Goal: Task Accomplishment & Management: Use online tool/utility

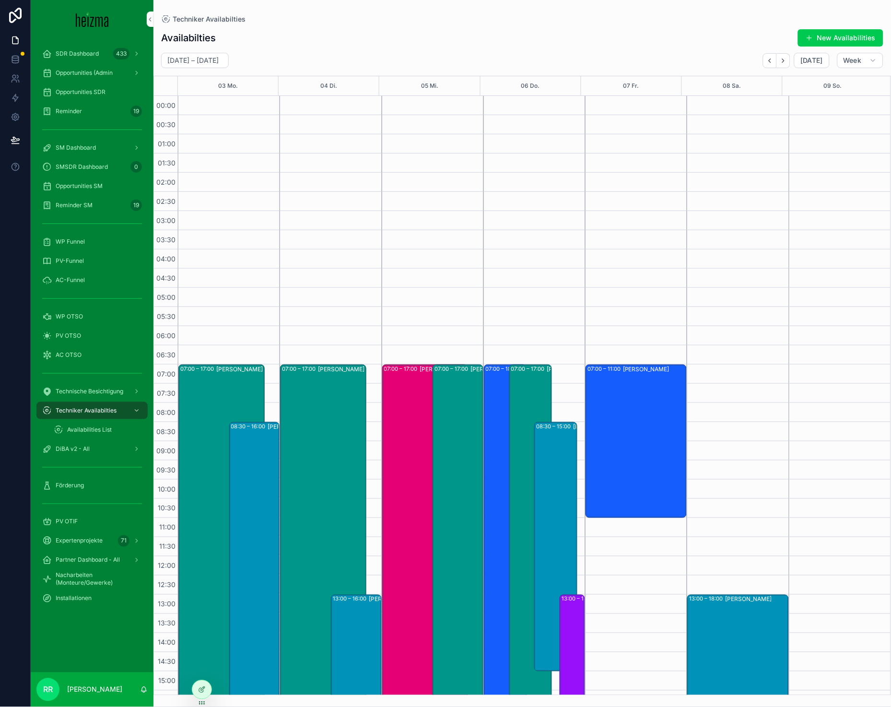
scroll to position [86, 0]
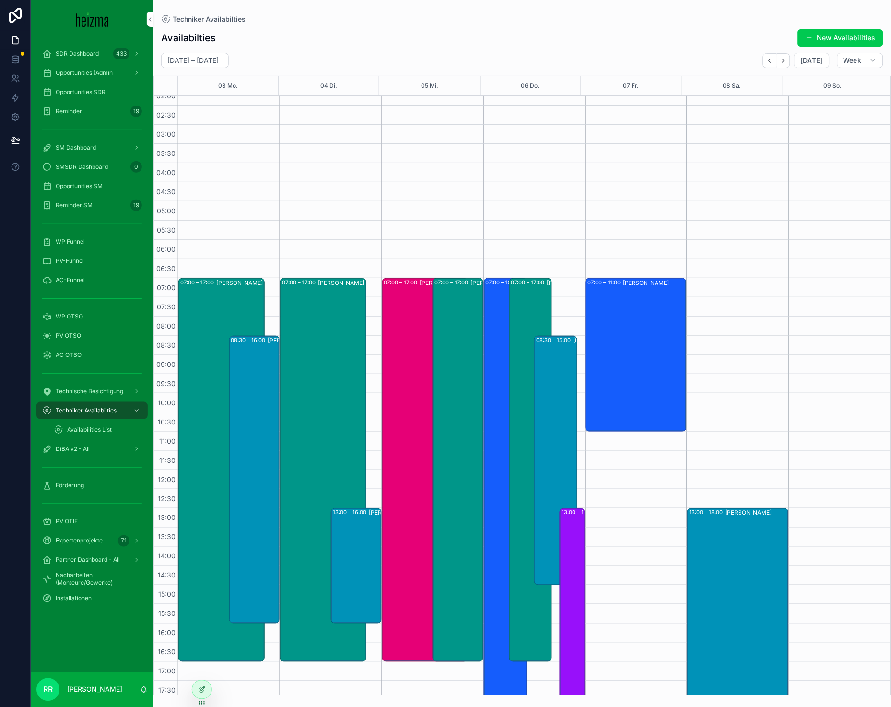
click at [89, 241] on div "WP Funnel" at bounding box center [92, 241] width 100 height 15
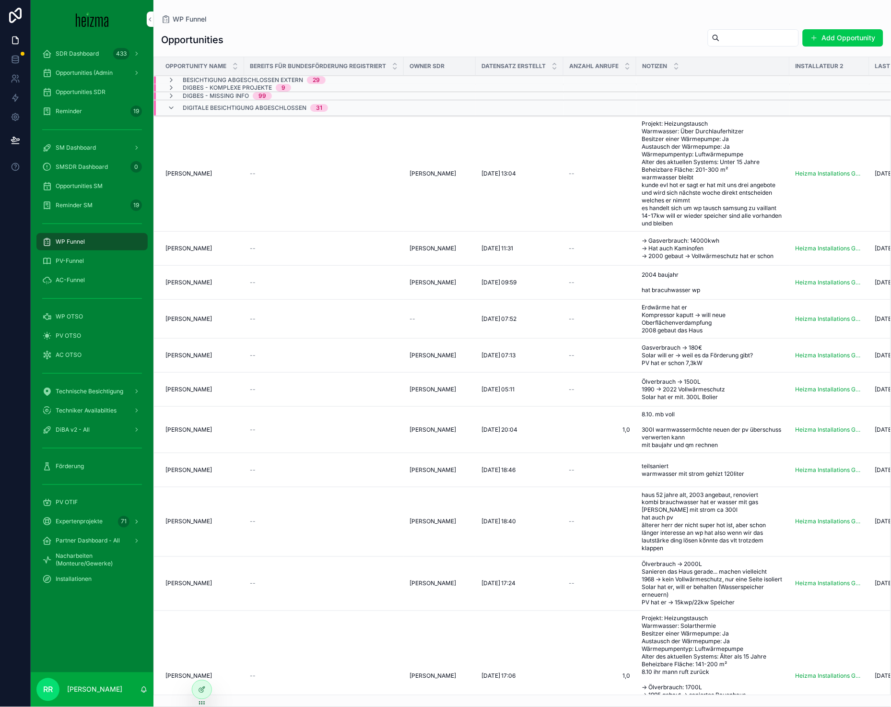
click at [723, 37] on input "scrollable content" at bounding box center [759, 37] width 79 height 13
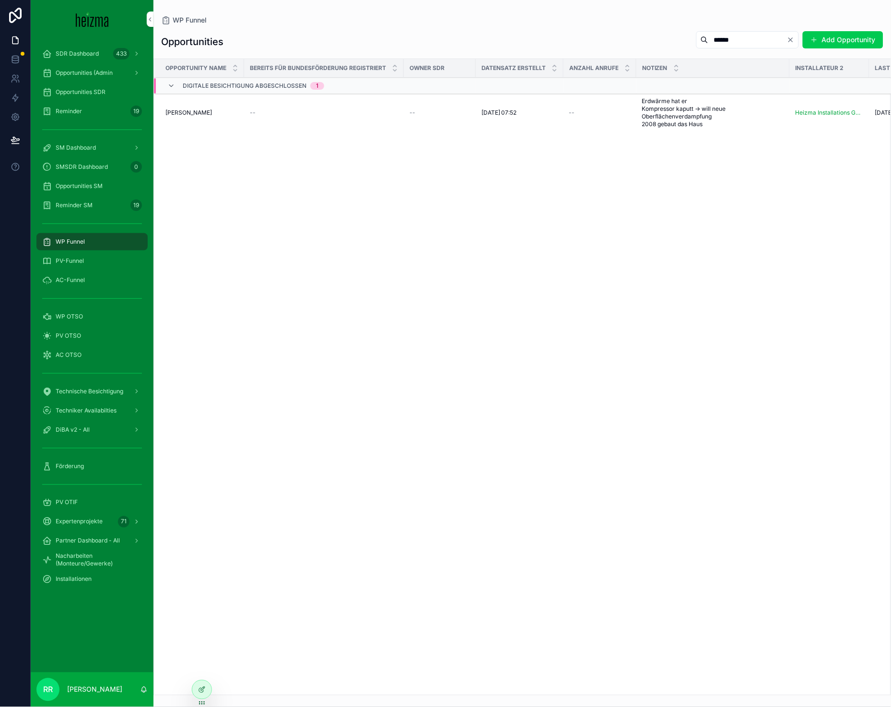
type input "******"
click at [197, 112] on span "[PERSON_NAME]" at bounding box center [188, 113] width 46 height 8
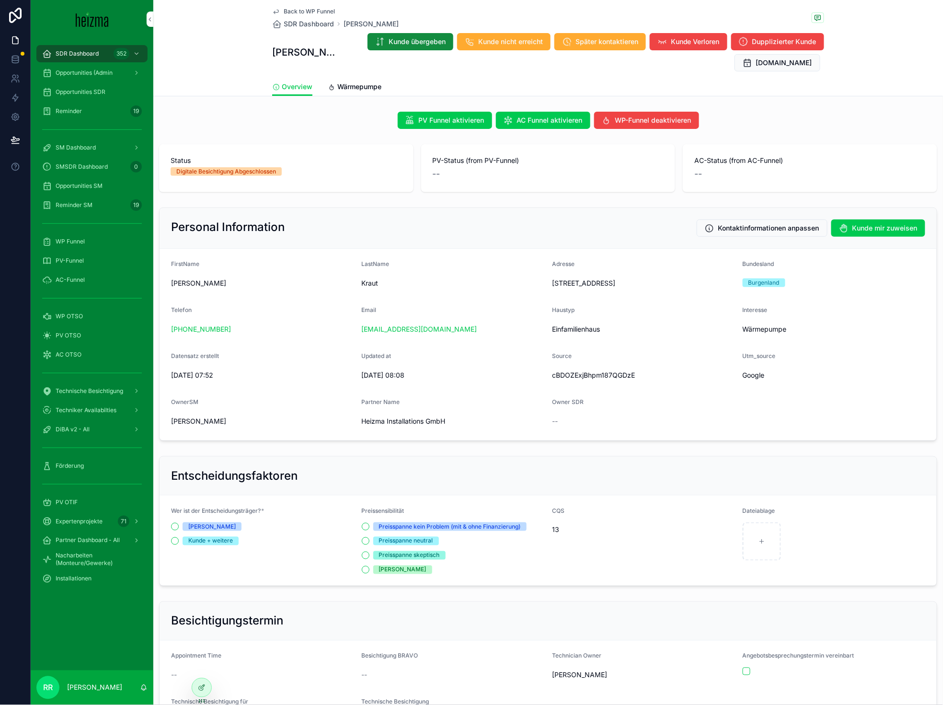
click at [337, 82] on span "Wärmepumpe" at bounding box center [359, 87] width 44 height 10
click at [337, 82] on div "Back to WP Funnel SDR Dashboard Hubert Kraut Hubert Kraut Kunde übergeben Kunde…" at bounding box center [548, 715] width 790 height 1430
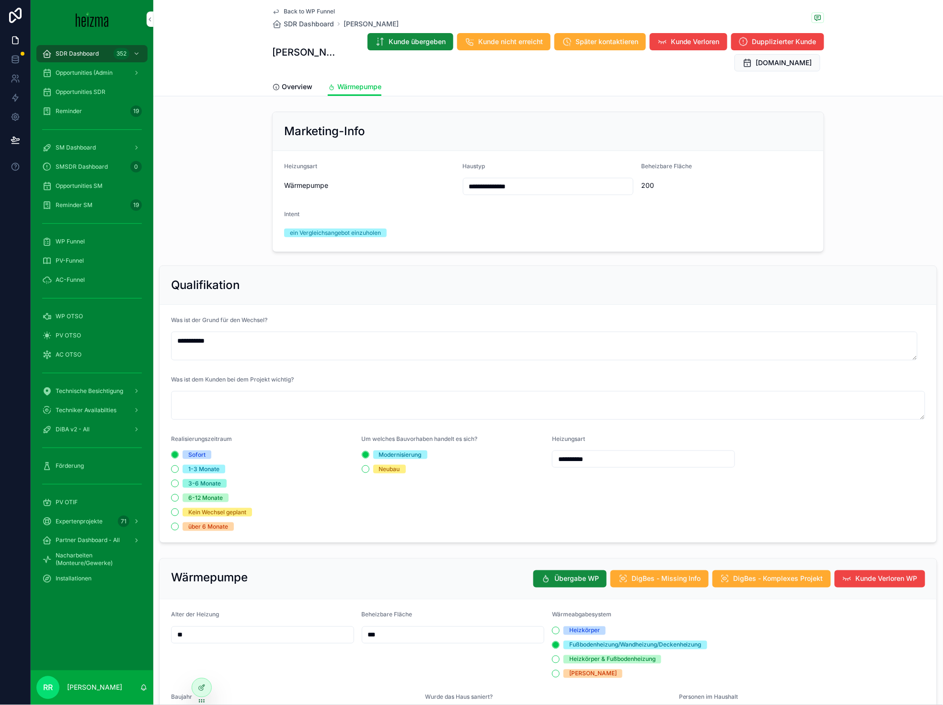
click at [850, 172] on div "**********" at bounding box center [548, 182] width 790 height 148
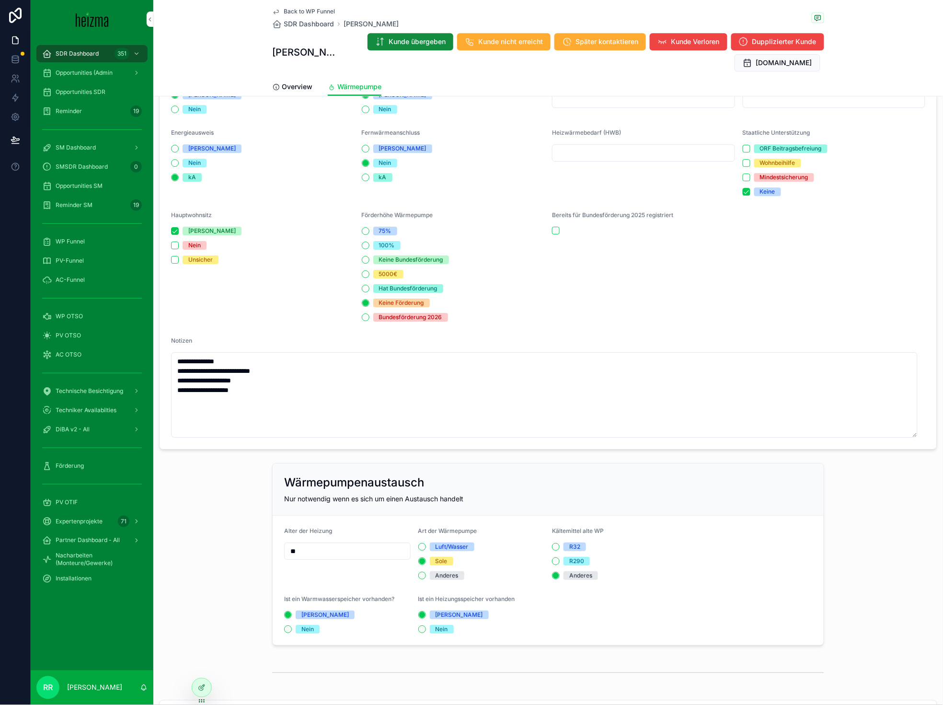
scroll to position [494, 0]
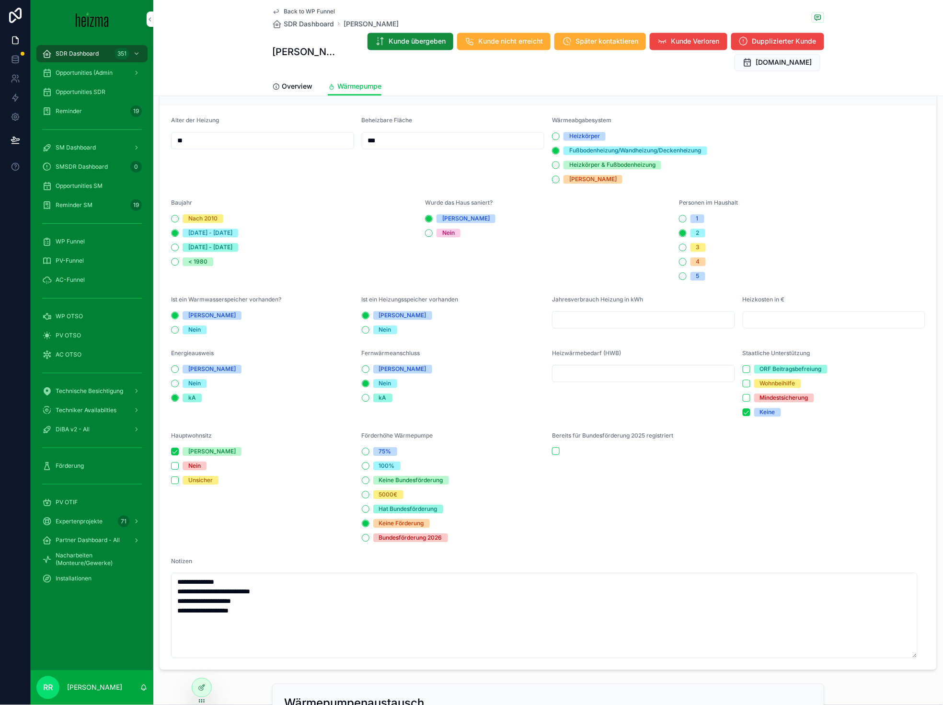
type textarea "**********"
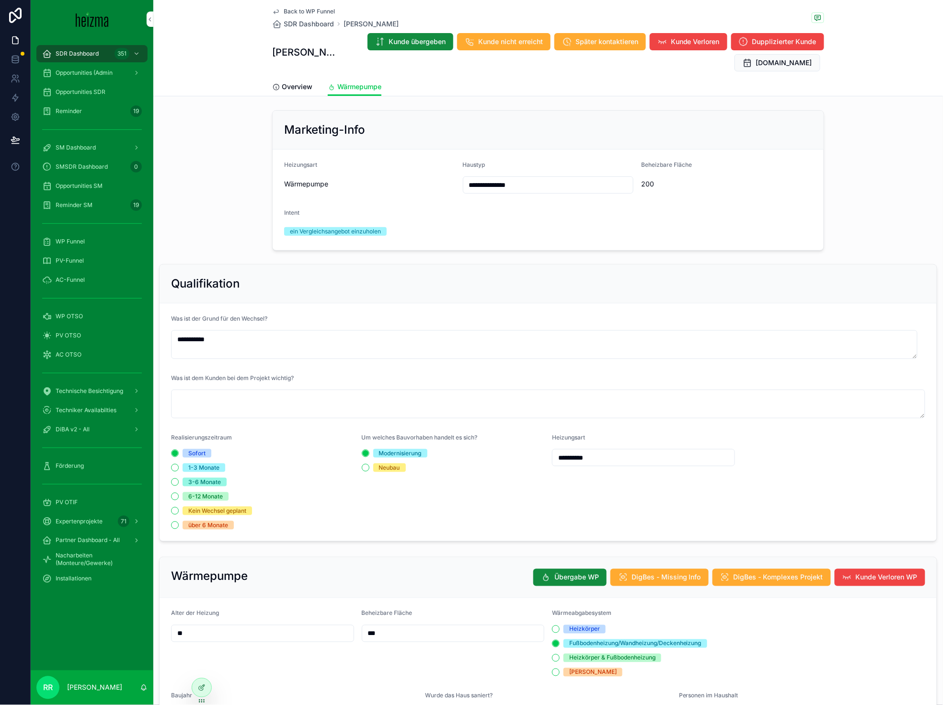
scroll to position [0, 0]
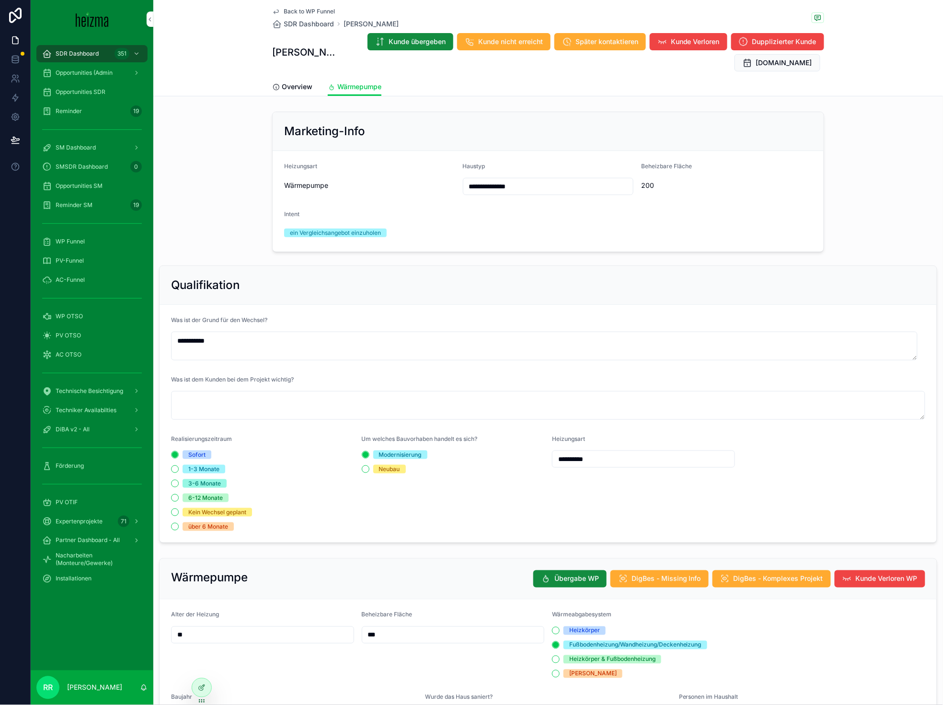
click at [302, 11] on span "Back to WP Funnel" at bounding box center [309, 12] width 51 height 8
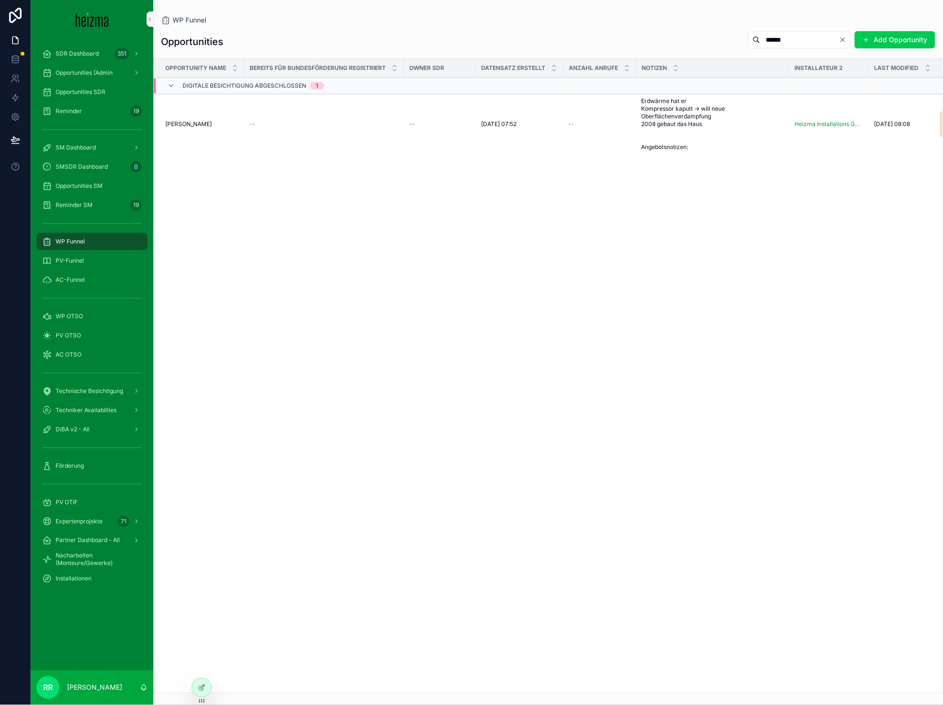
click at [834, 41] on input "******" at bounding box center [800, 39] width 79 height 13
click at [842, 36] on icon "Clear" at bounding box center [843, 40] width 8 height 8
click at [621, 46] on div "Opportunities Add Opportunity" at bounding box center [548, 42] width 775 height 22
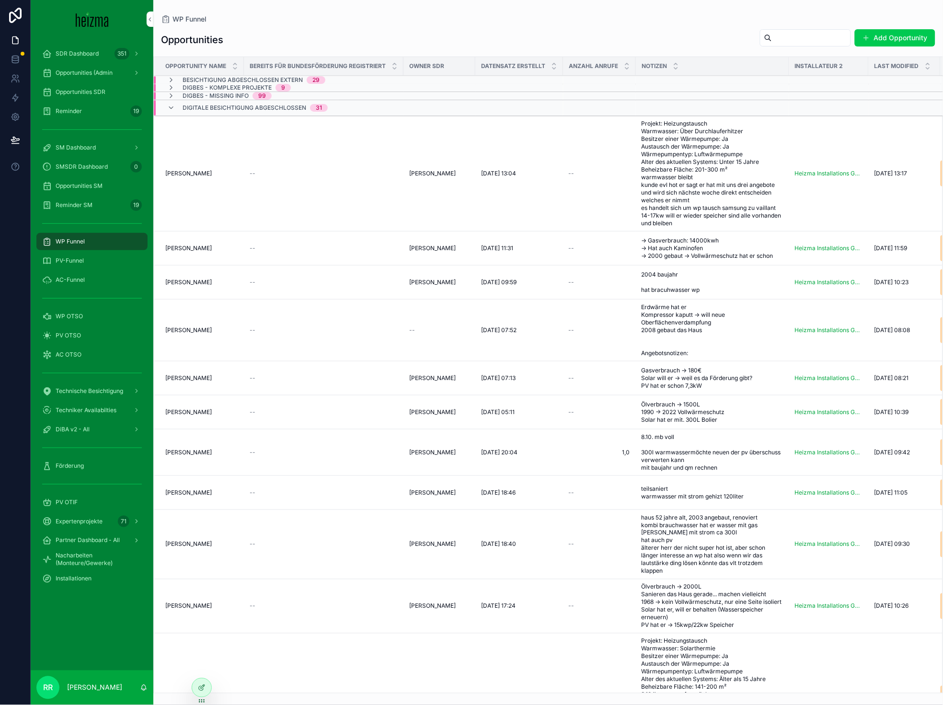
click at [202, 174] on span "[PERSON_NAME]" at bounding box center [188, 174] width 46 height 8
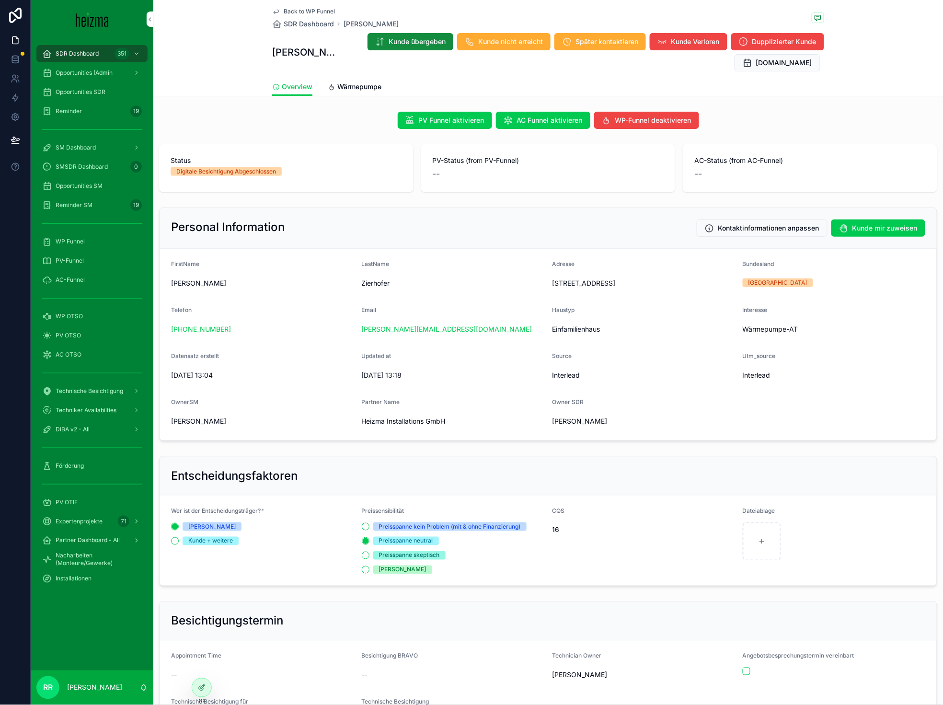
click at [375, 281] on span "Zierhofer" at bounding box center [453, 284] width 183 height 10
copy span "Zierhofer"
click at [371, 93] on link "Wärmepumpe" at bounding box center [355, 87] width 54 height 19
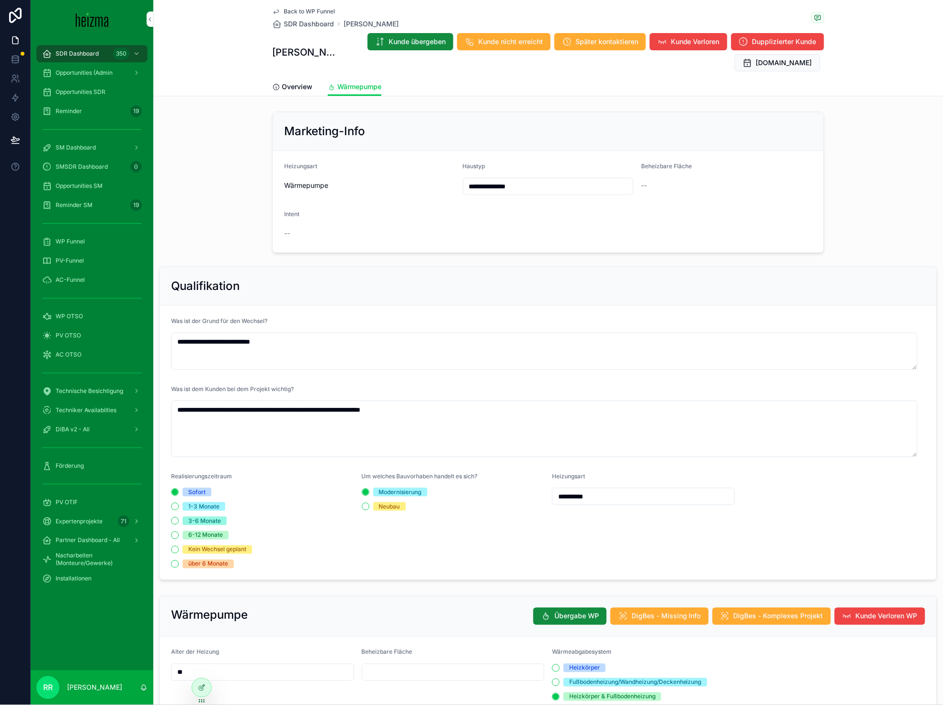
click at [308, 8] on span "Back to WP Funnel" at bounding box center [309, 12] width 51 height 8
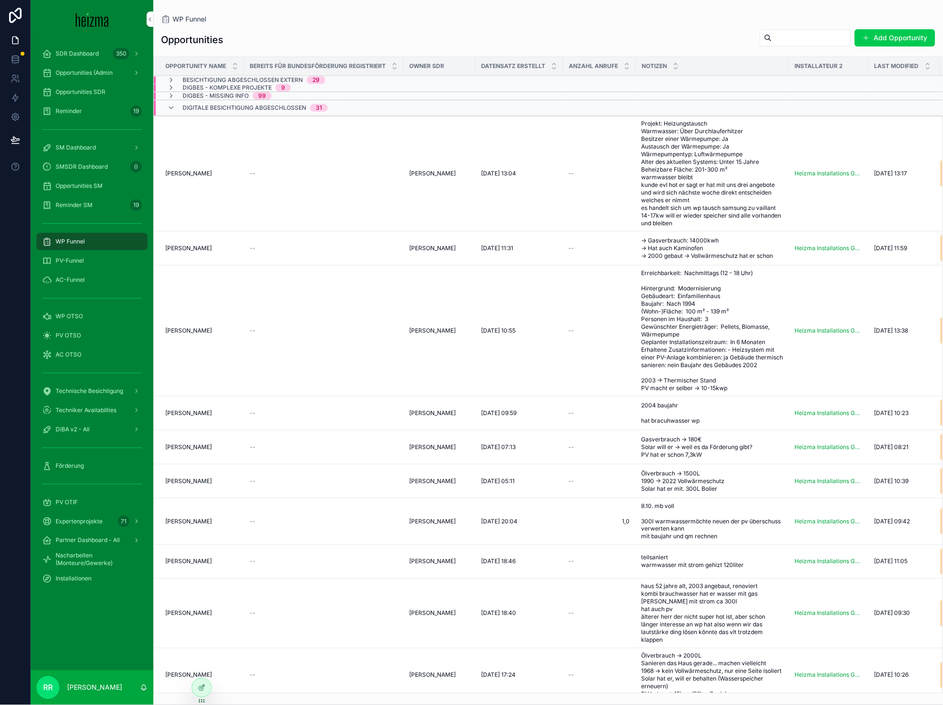
click at [178, 252] on span "[PERSON_NAME]" at bounding box center [188, 248] width 46 height 8
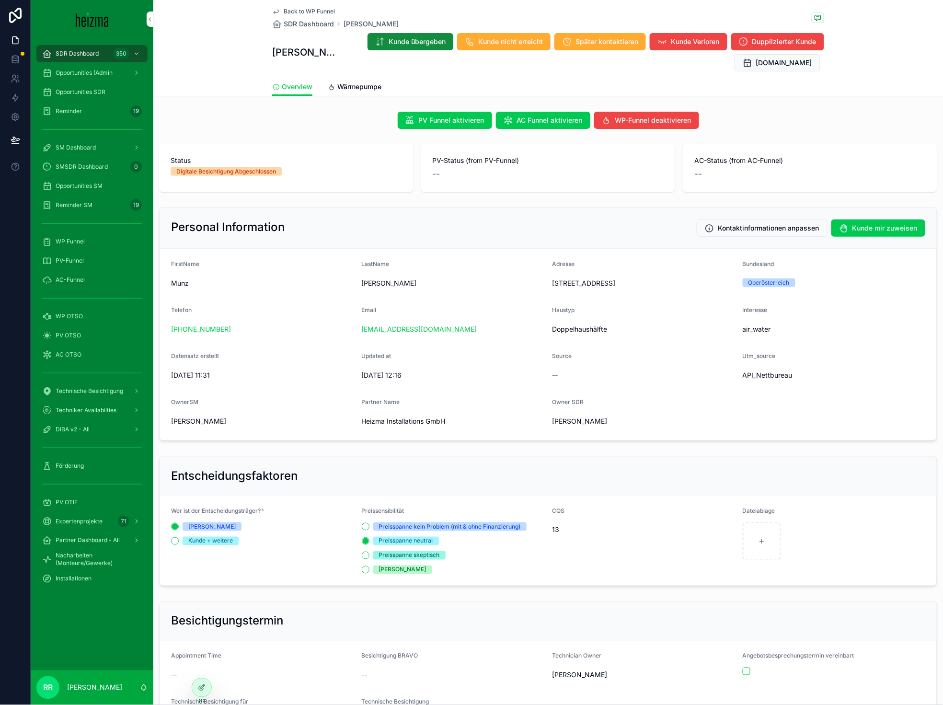
click at [375, 284] on span "Nikolaus" at bounding box center [453, 284] width 183 height 10
copy span "Nikolaus"
click at [174, 284] on span "Munz" at bounding box center [262, 284] width 183 height 10
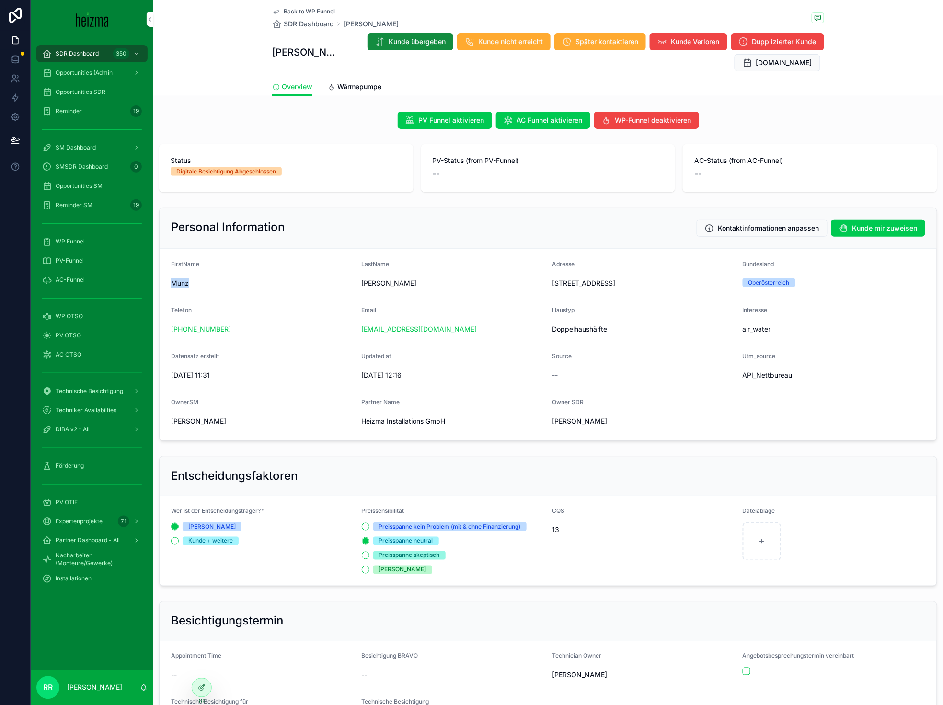
copy span "Munz"
click at [358, 88] on span "Wärmepumpe" at bounding box center [359, 87] width 44 height 10
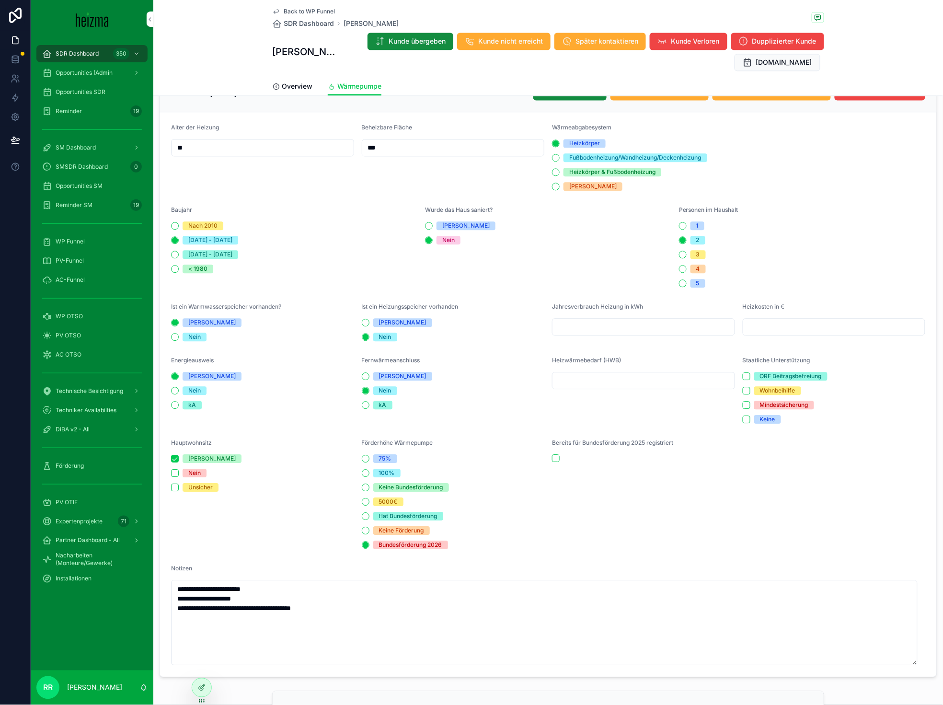
scroll to position [482, 0]
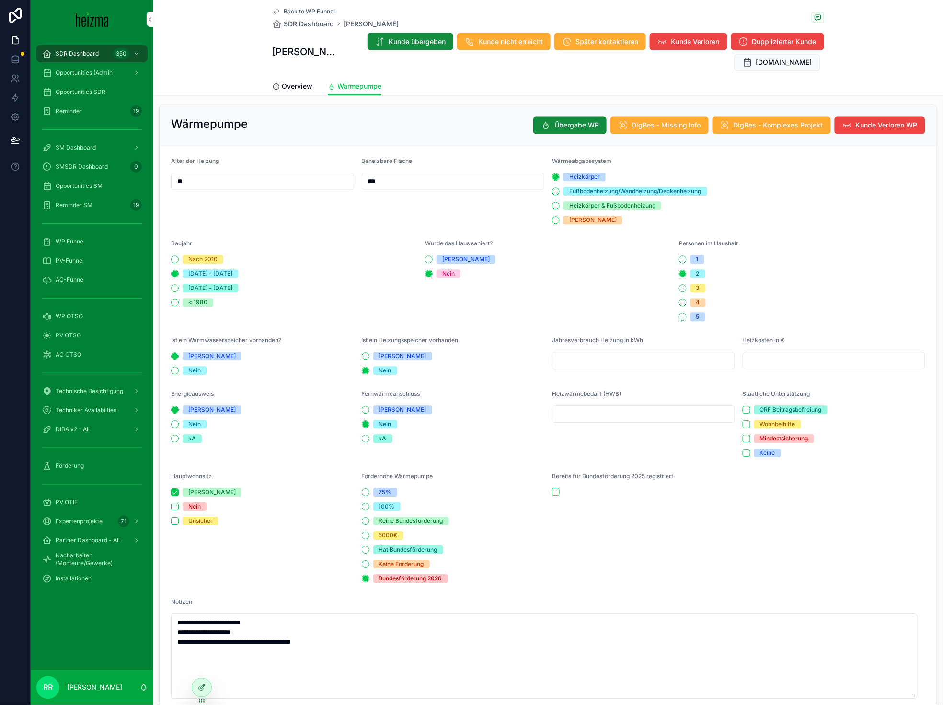
click at [296, 84] on span "Overview" at bounding box center [297, 87] width 31 height 10
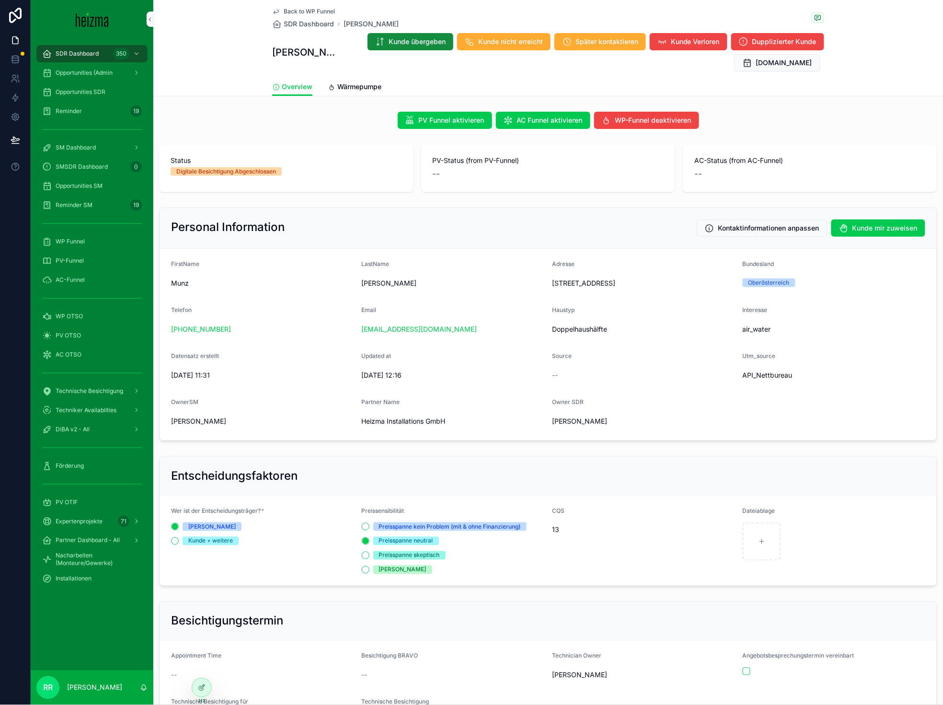
click at [370, 89] on span "Wärmepumpe" at bounding box center [359, 87] width 44 height 10
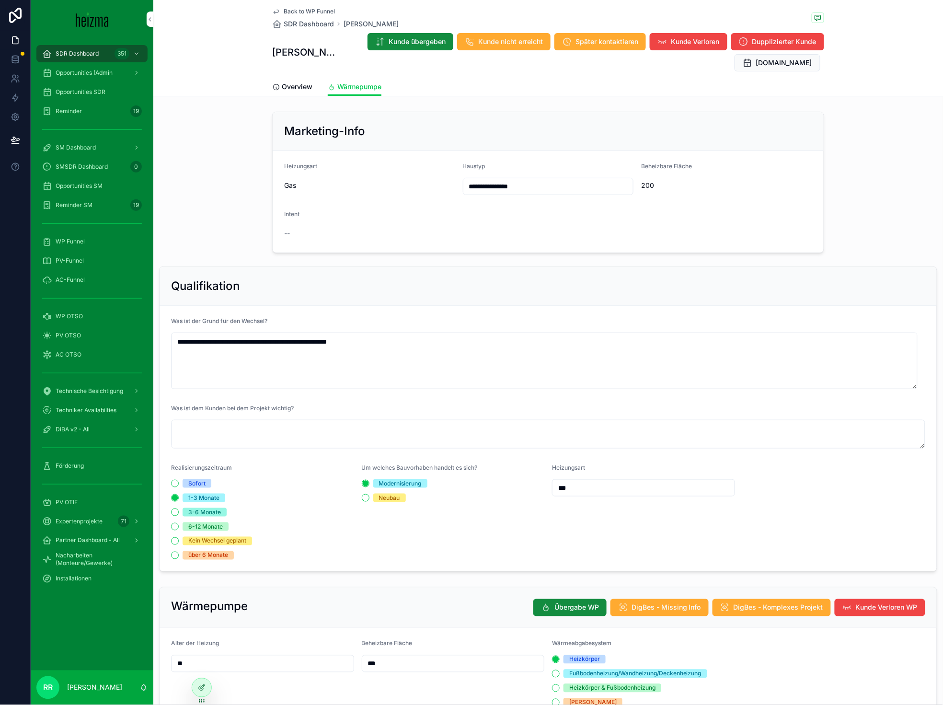
click at [313, 84] on div "Overview Wärmepumpe" at bounding box center [548, 87] width 552 height 18
click at [310, 86] on div "Overview Wärmepumpe" at bounding box center [548, 87] width 552 height 18
click at [310, 88] on div "Overview Wärmepumpe" at bounding box center [548, 87] width 552 height 18
click at [306, 89] on span "Overview" at bounding box center [297, 87] width 31 height 10
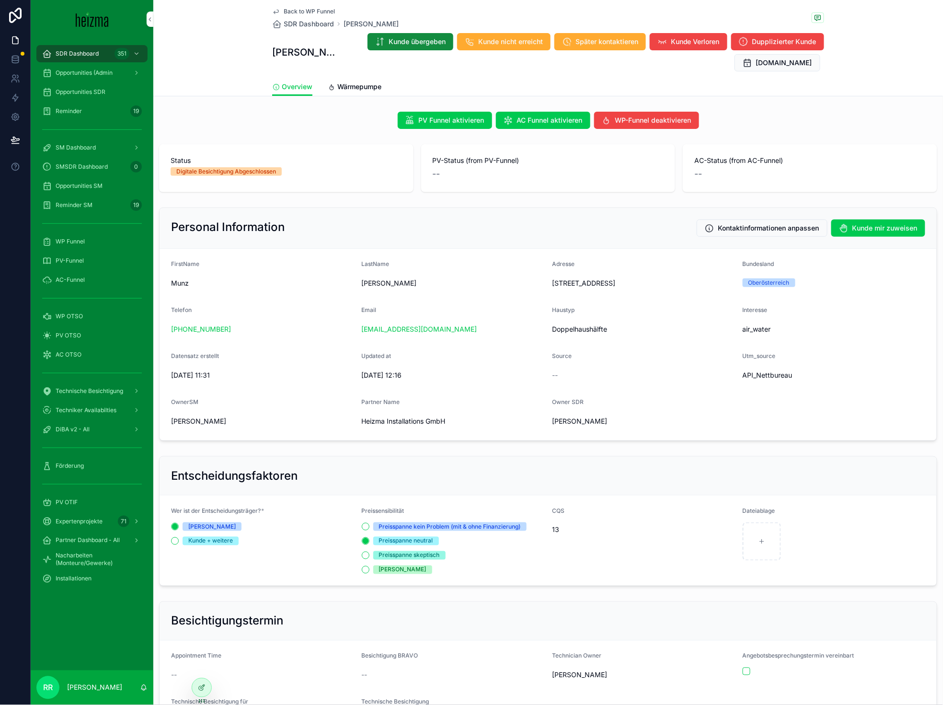
click at [375, 89] on span "Wärmepumpe" at bounding box center [359, 87] width 44 height 10
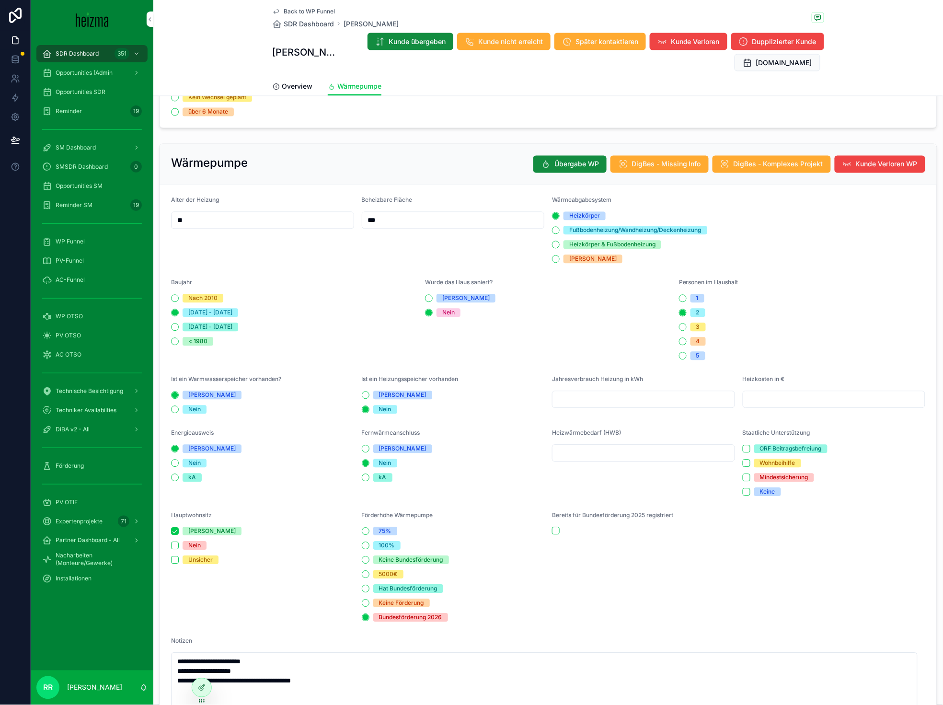
scroll to position [451, 0]
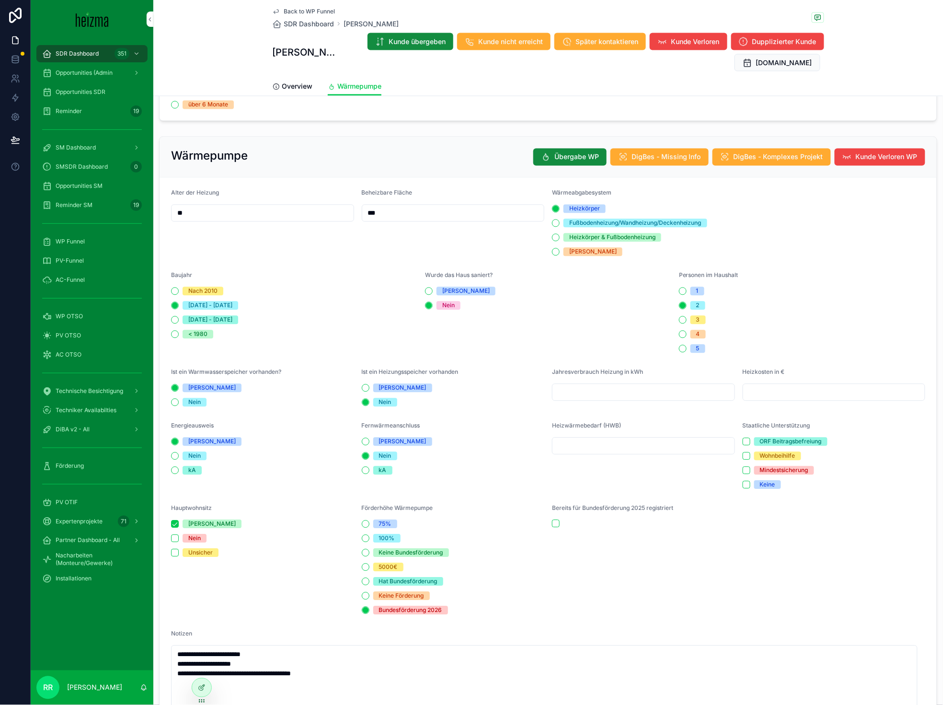
type textarea "**********"
click at [313, 19] on span "SDR Dashboard" at bounding box center [309, 24] width 50 height 10
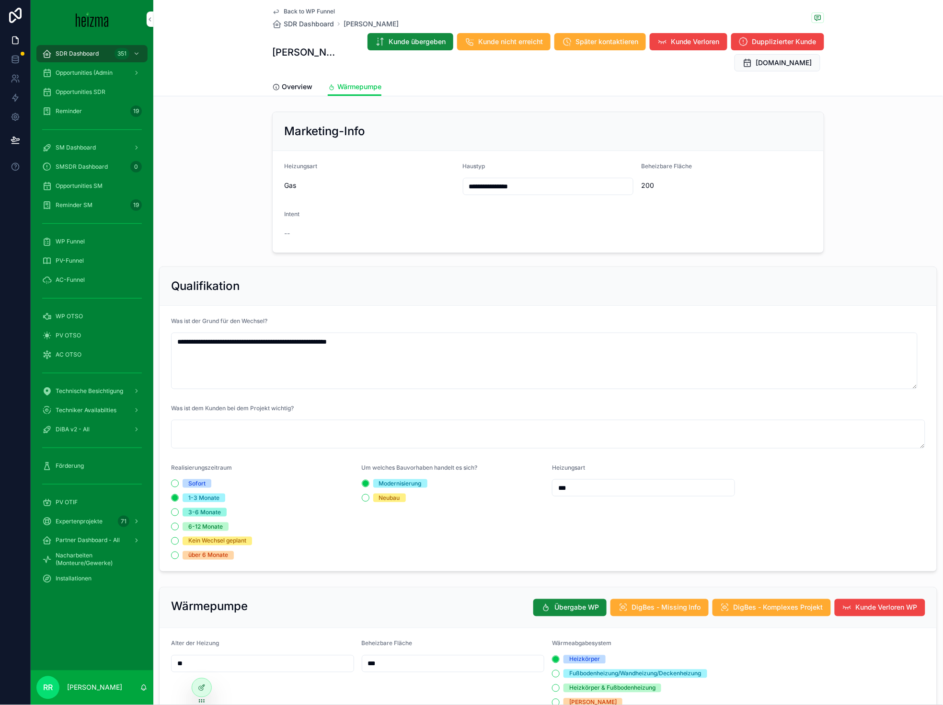
click at [292, 5] on div "Back to WP Funnel SDR Dashboard Munz Nikolaus Munz Nikolaus Kunde übergeben Kun…" at bounding box center [548, 39] width 552 height 78
click at [292, 8] on span "Back to WP Funnel" at bounding box center [309, 12] width 51 height 8
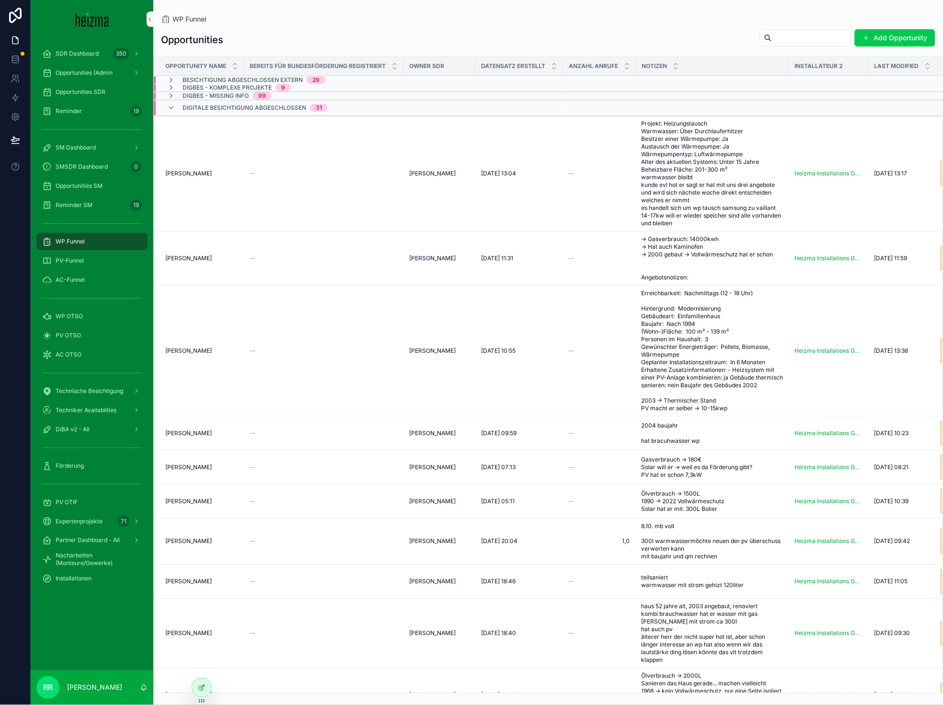
click at [191, 355] on span "[PERSON_NAME]" at bounding box center [188, 351] width 46 height 8
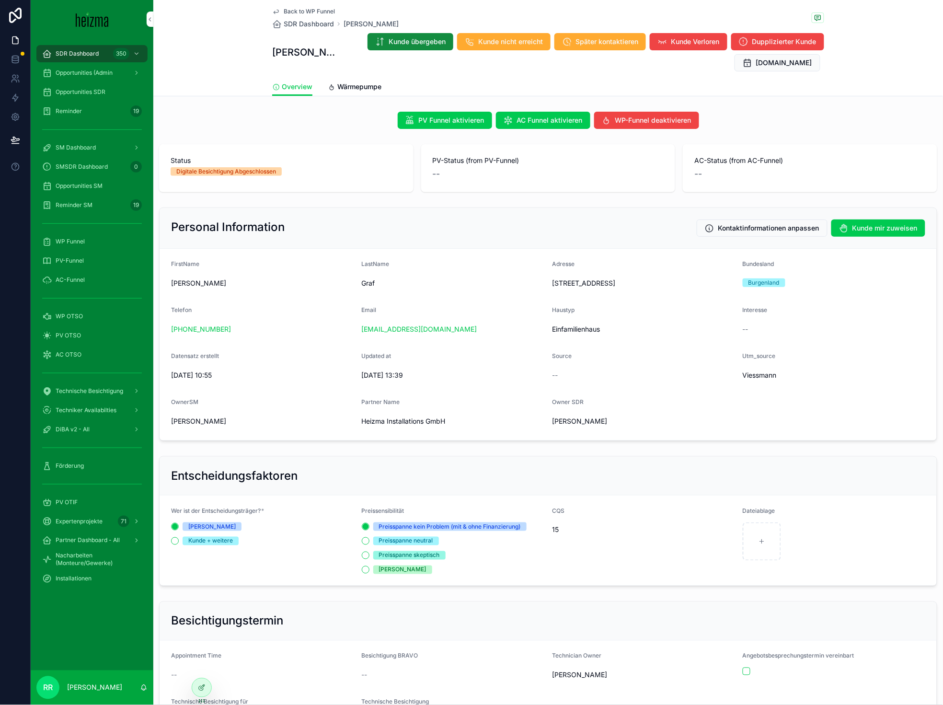
click at [365, 287] on span "Graf" at bounding box center [453, 284] width 183 height 10
click at [366, 285] on span "Graf" at bounding box center [453, 284] width 183 height 10
copy span "Graf"
click at [356, 94] on link "Wärmepumpe" at bounding box center [355, 87] width 54 height 19
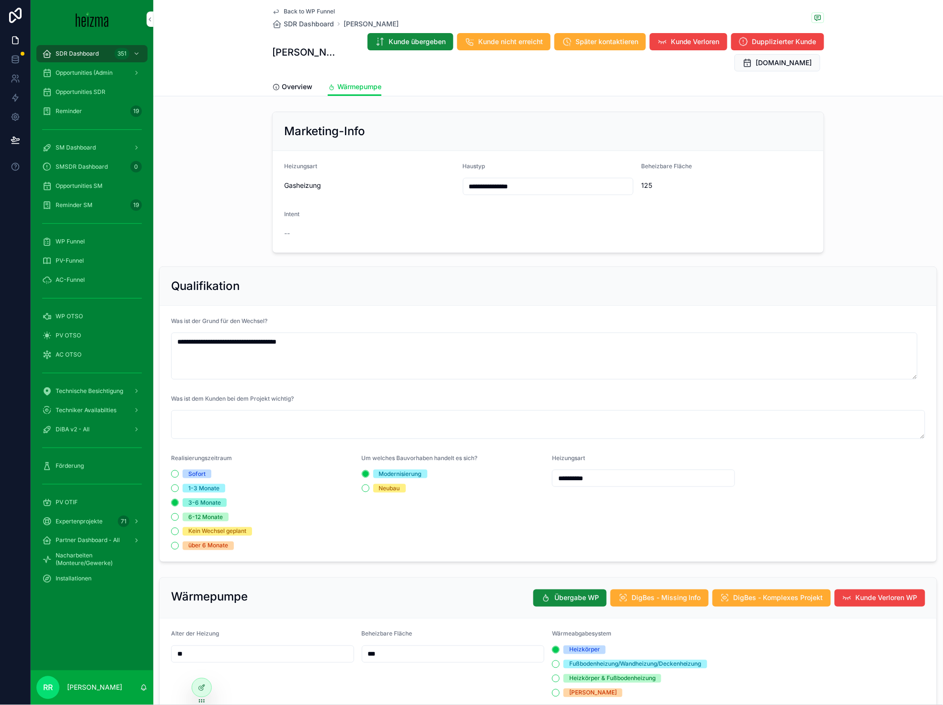
click at [295, 93] on link "Overview" at bounding box center [292, 87] width 40 height 19
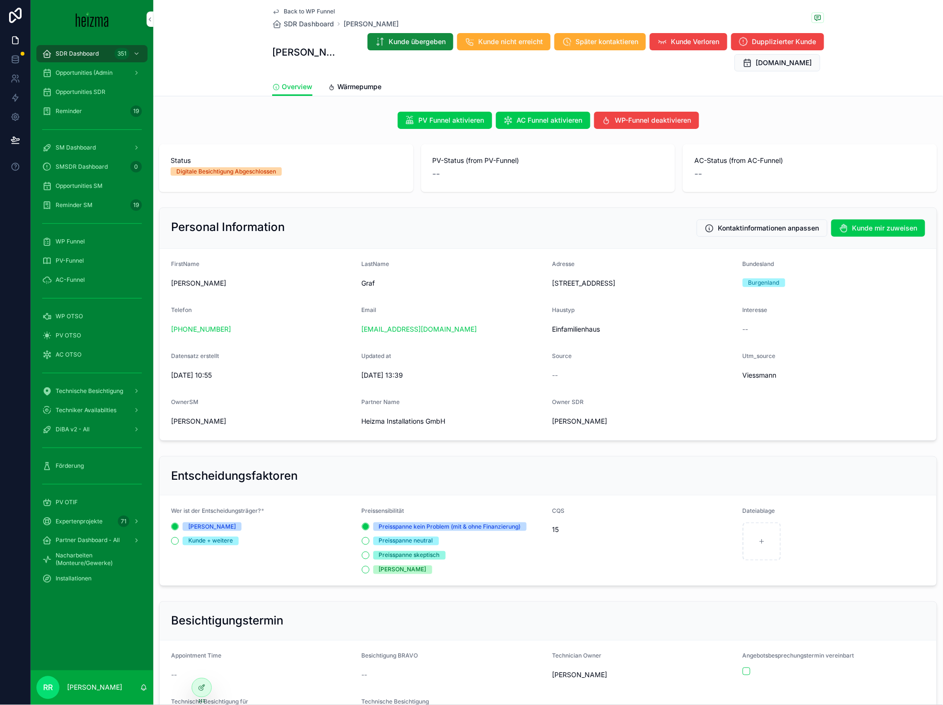
click at [343, 90] on span "Wärmepumpe" at bounding box center [359, 87] width 44 height 10
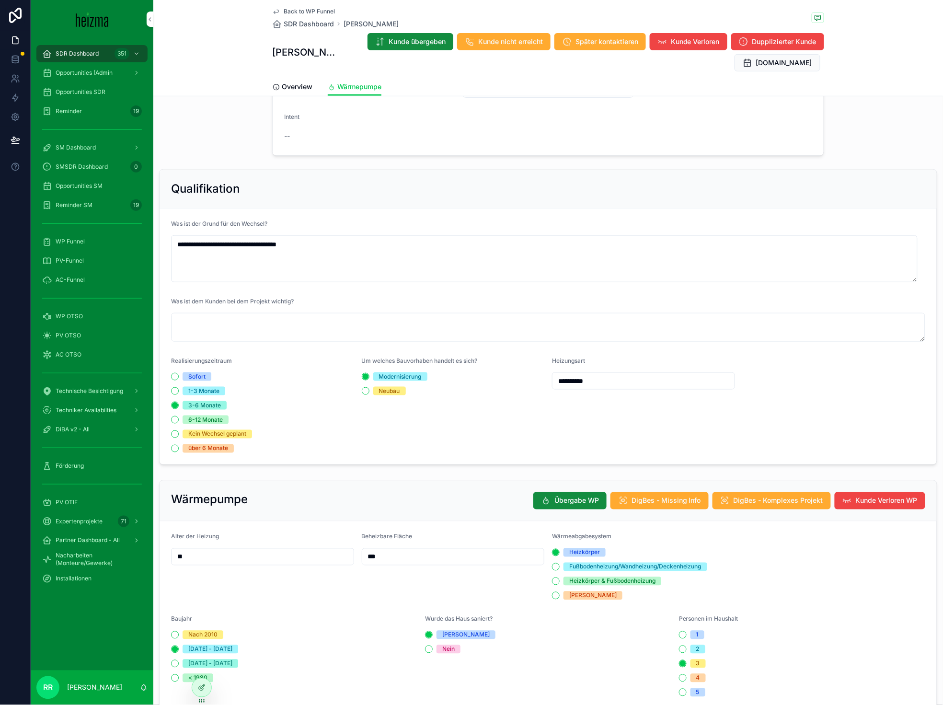
scroll to position [223, 0]
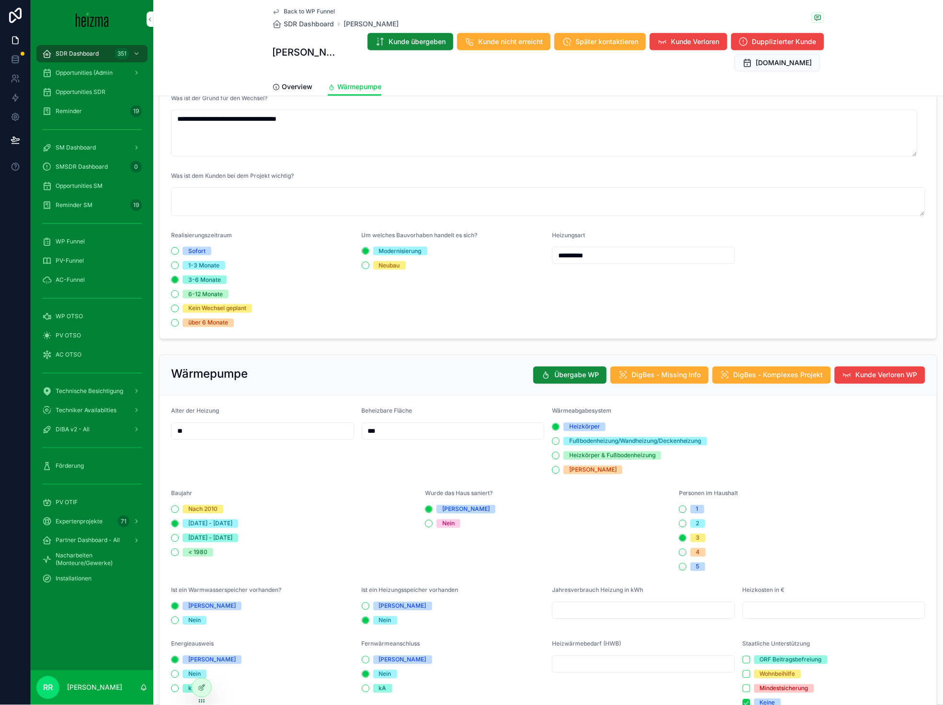
click at [326, 12] on span "Back to WP Funnel" at bounding box center [309, 12] width 51 height 8
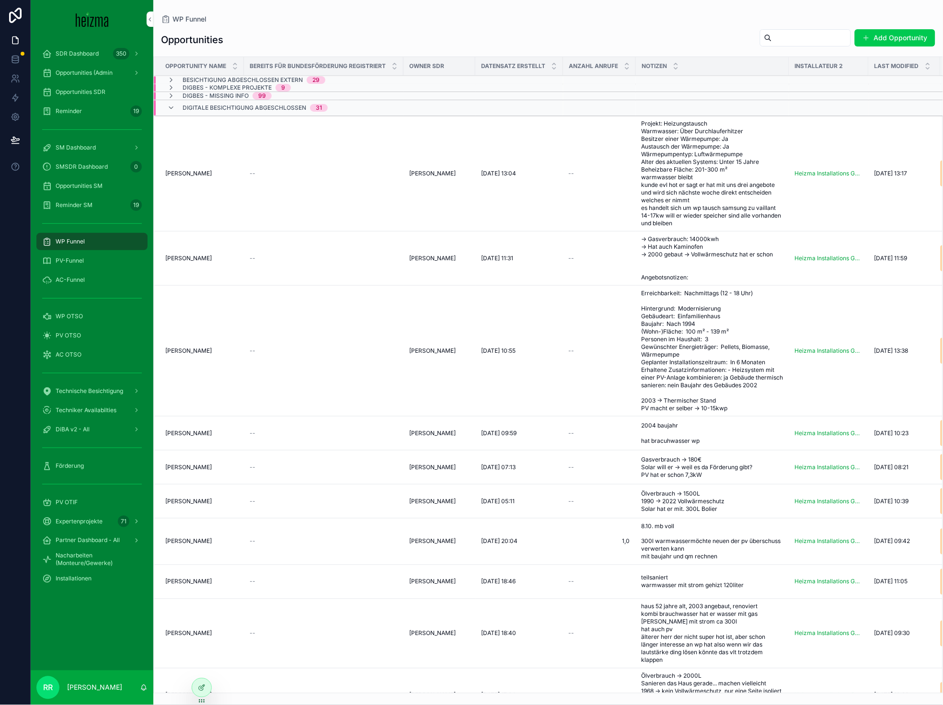
click at [202, 437] on span "[PERSON_NAME]" at bounding box center [188, 434] width 46 height 8
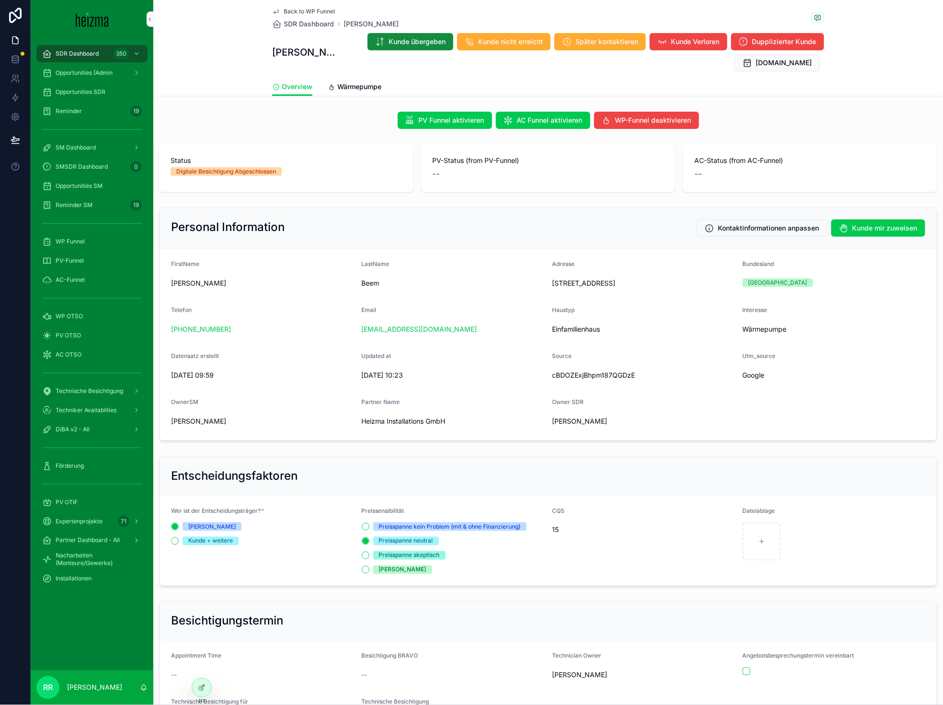
click at [362, 282] on span "Beem" at bounding box center [453, 284] width 183 height 10
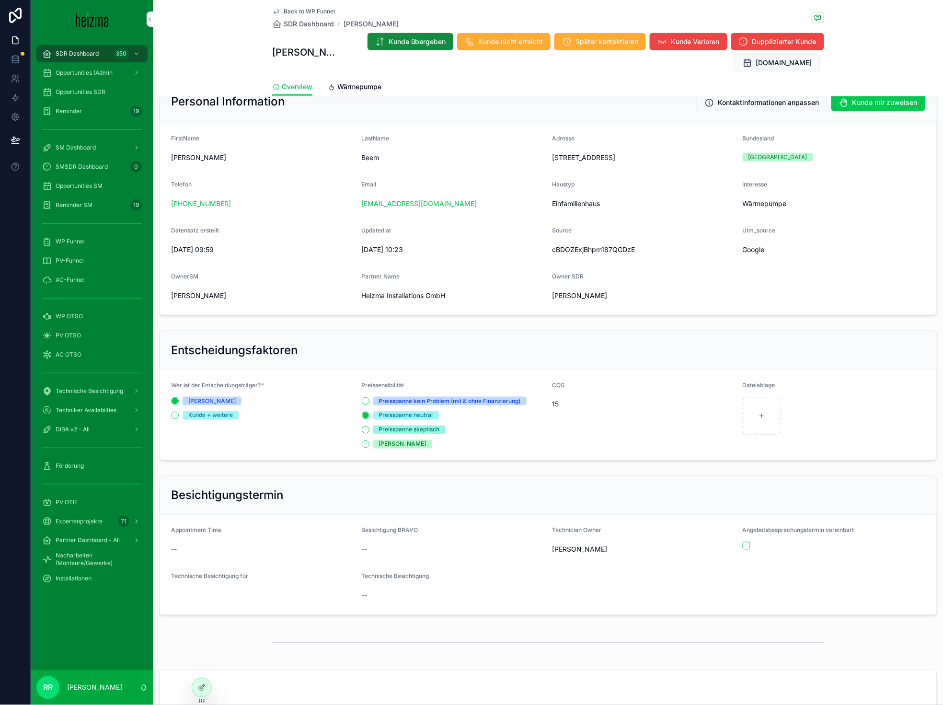
scroll to position [131, 0]
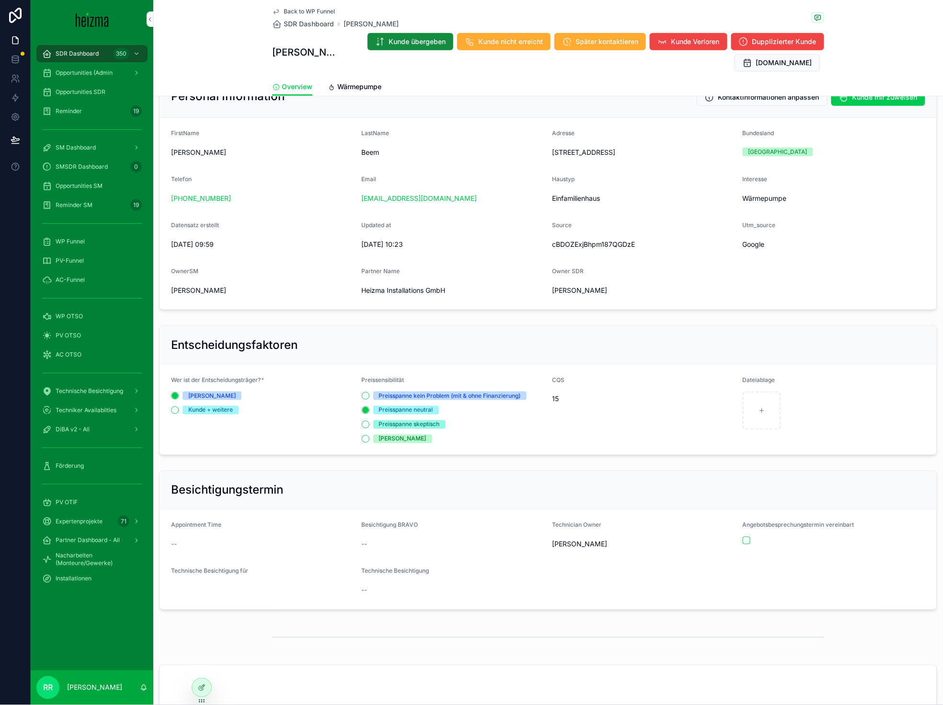
click at [354, 81] on link "Wärmepumpe" at bounding box center [355, 87] width 54 height 19
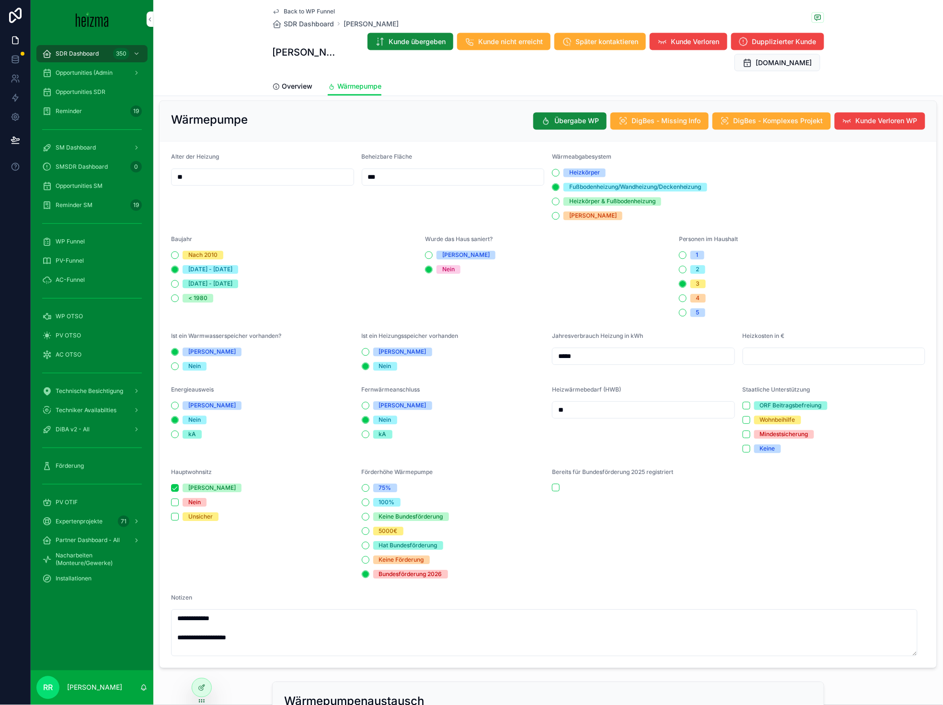
scroll to position [459, 0]
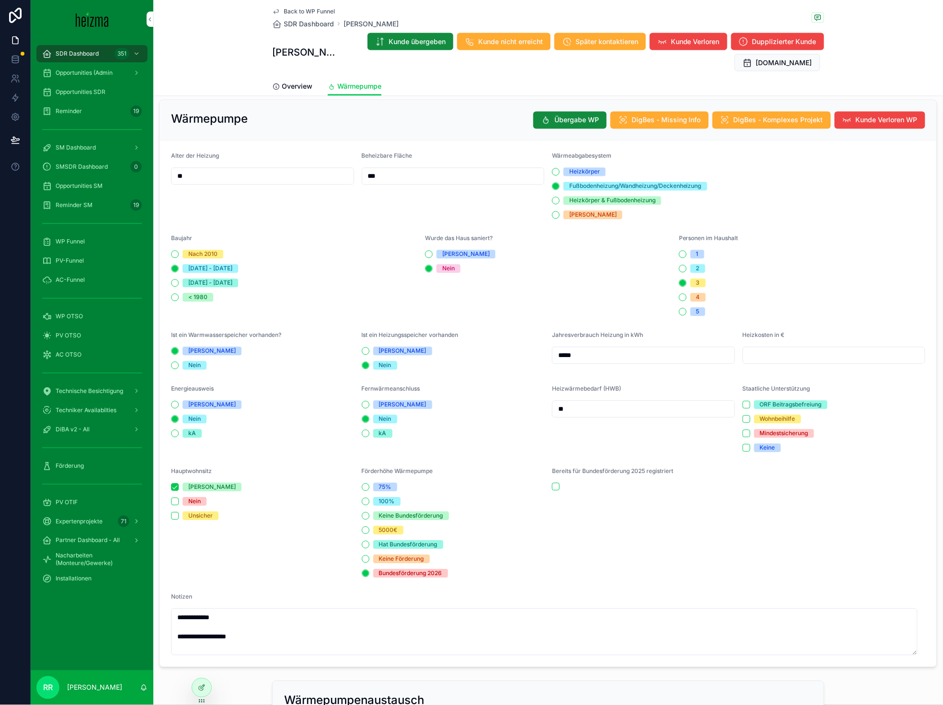
click at [320, 11] on span "Back to WP Funnel" at bounding box center [309, 12] width 51 height 8
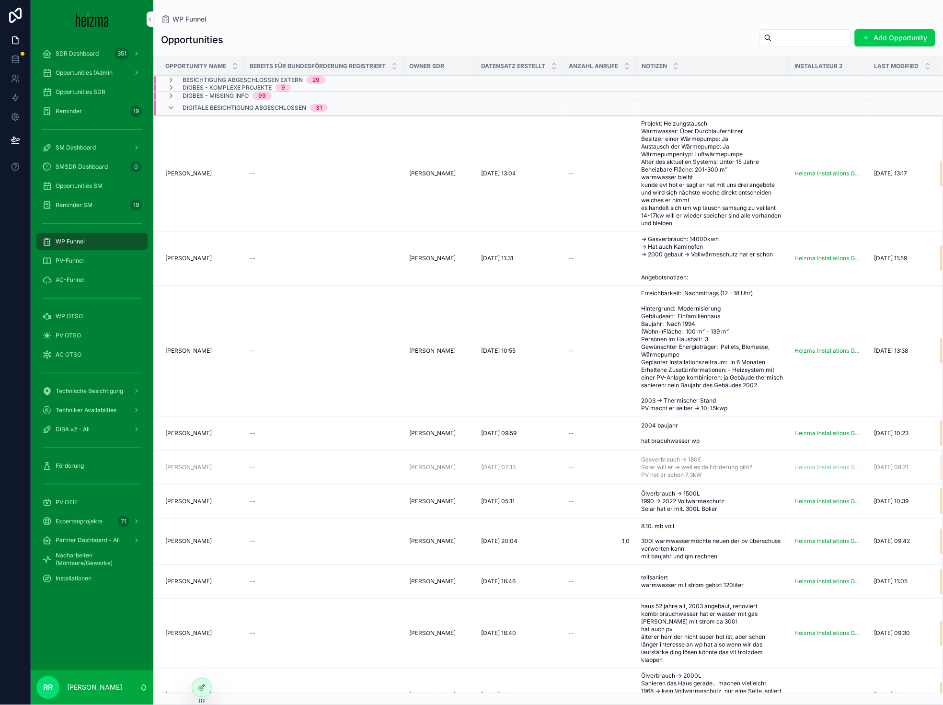
click at [191, 471] on span "[PERSON_NAME]" at bounding box center [188, 468] width 46 height 8
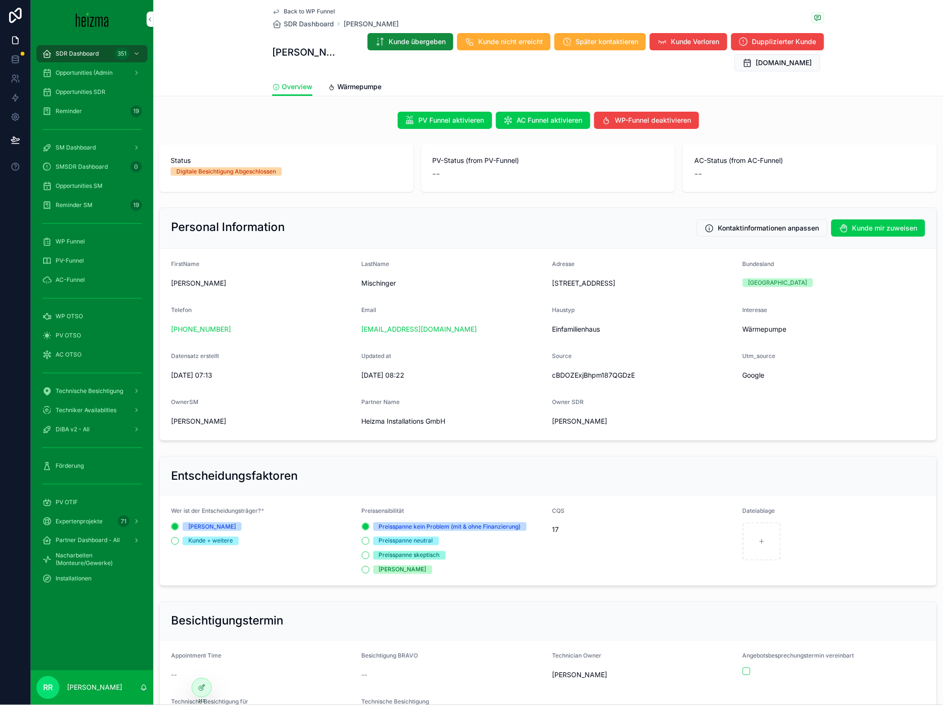
click at [367, 291] on form "FirstName Franz LastName Mischinger Adresse Maierhof 103, 8443 Gleinstätten, Ös…" at bounding box center [549, 345] width 778 height 192
click at [370, 287] on span "Mischinger" at bounding box center [453, 284] width 183 height 10
copy span "Mischinger"
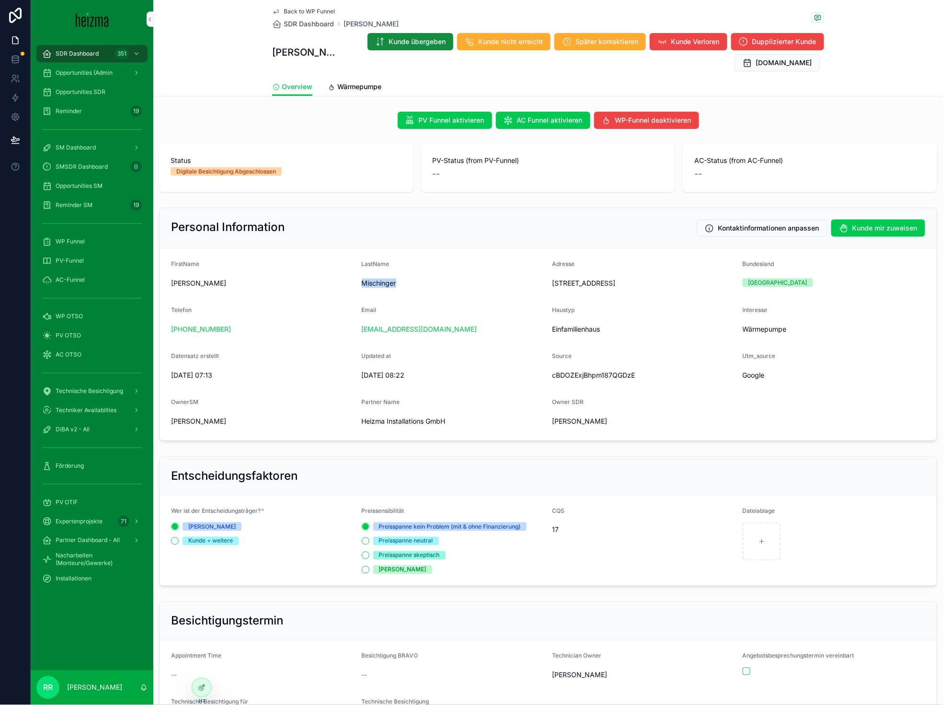
click at [365, 88] on span "Wärmepumpe" at bounding box center [359, 87] width 44 height 10
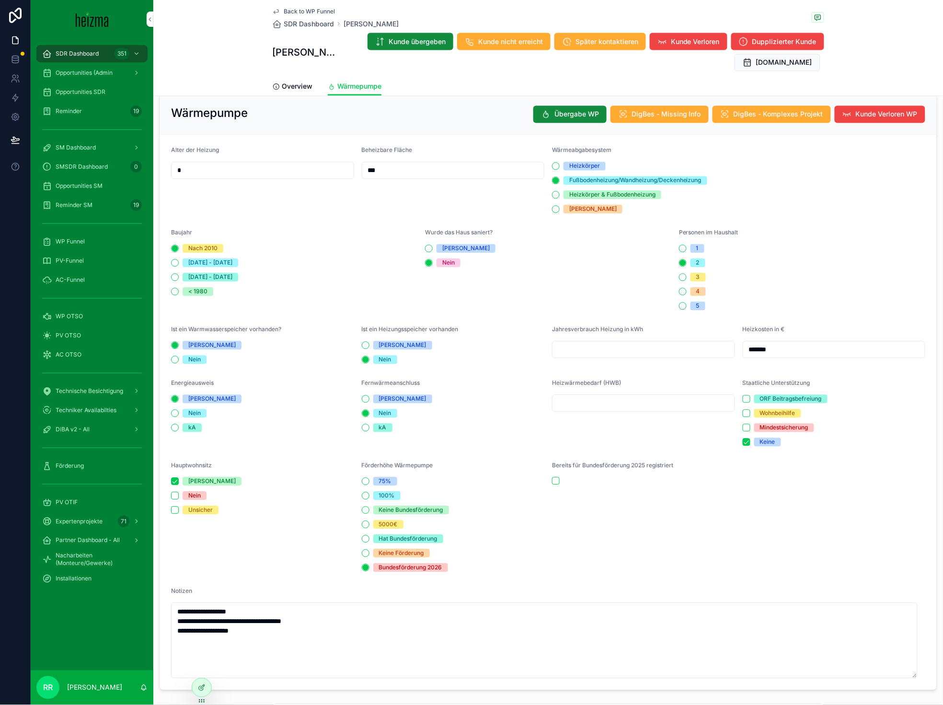
scroll to position [471, 0]
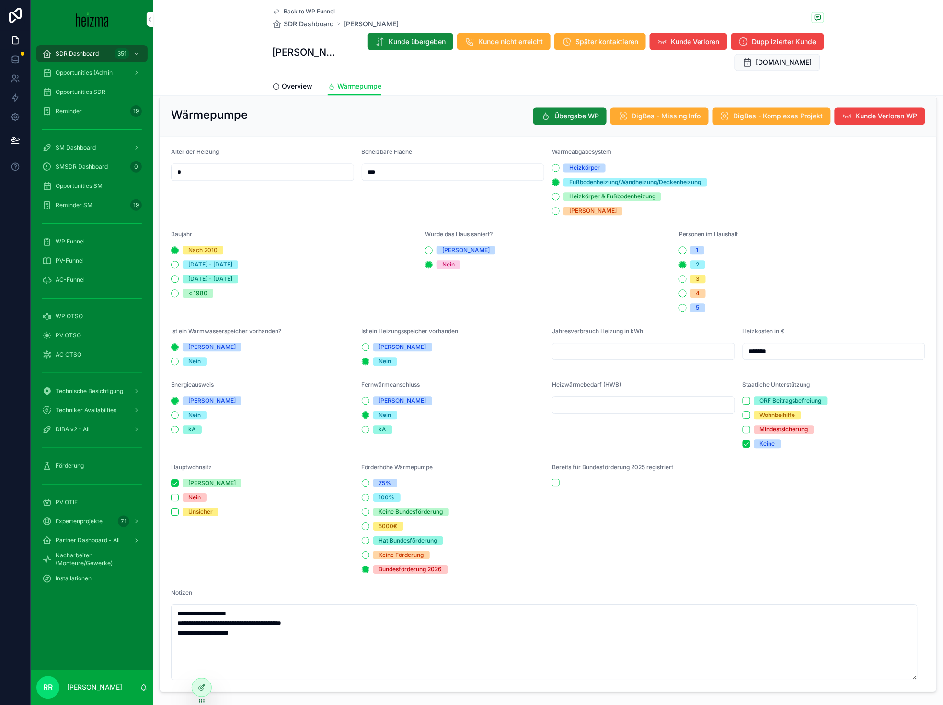
click at [278, 81] on link "Overview" at bounding box center [292, 87] width 40 height 19
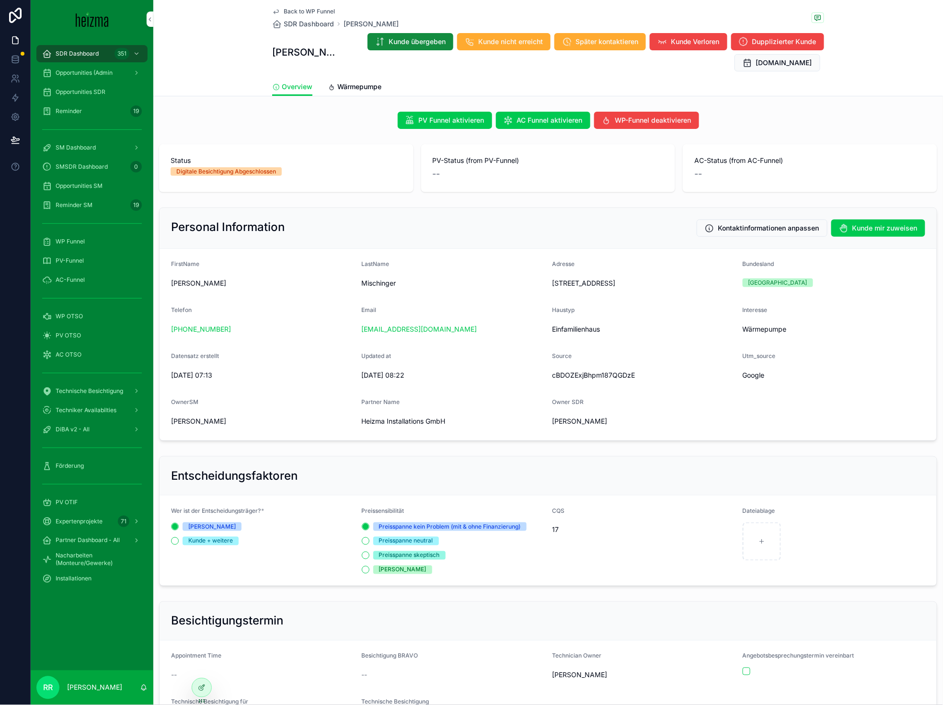
click at [358, 79] on link "Wärmepumpe" at bounding box center [355, 87] width 54 height 19
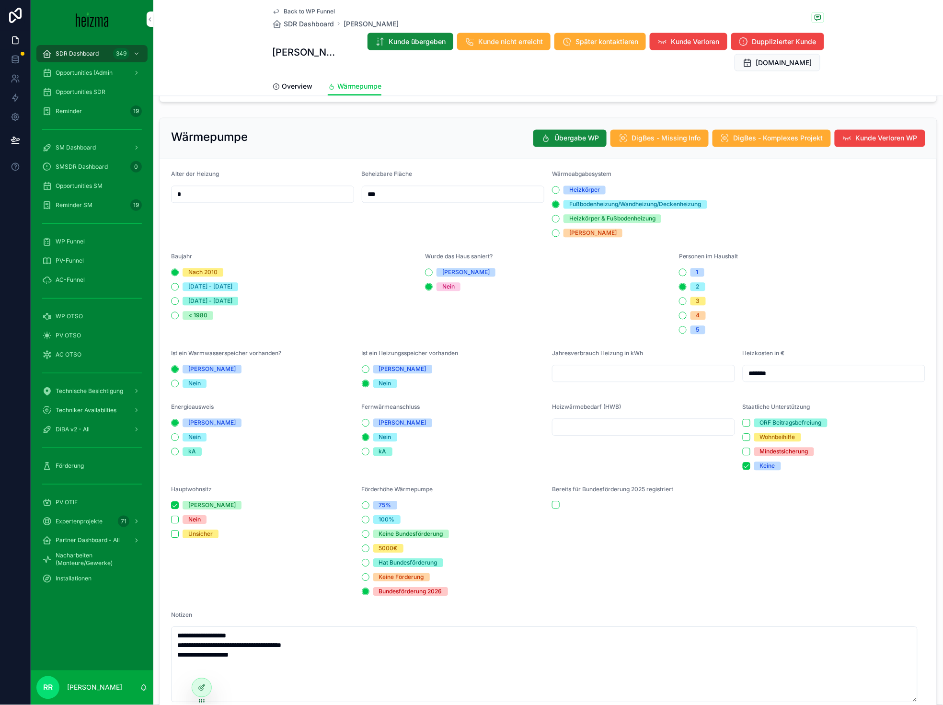
scroll to position [447, 0]
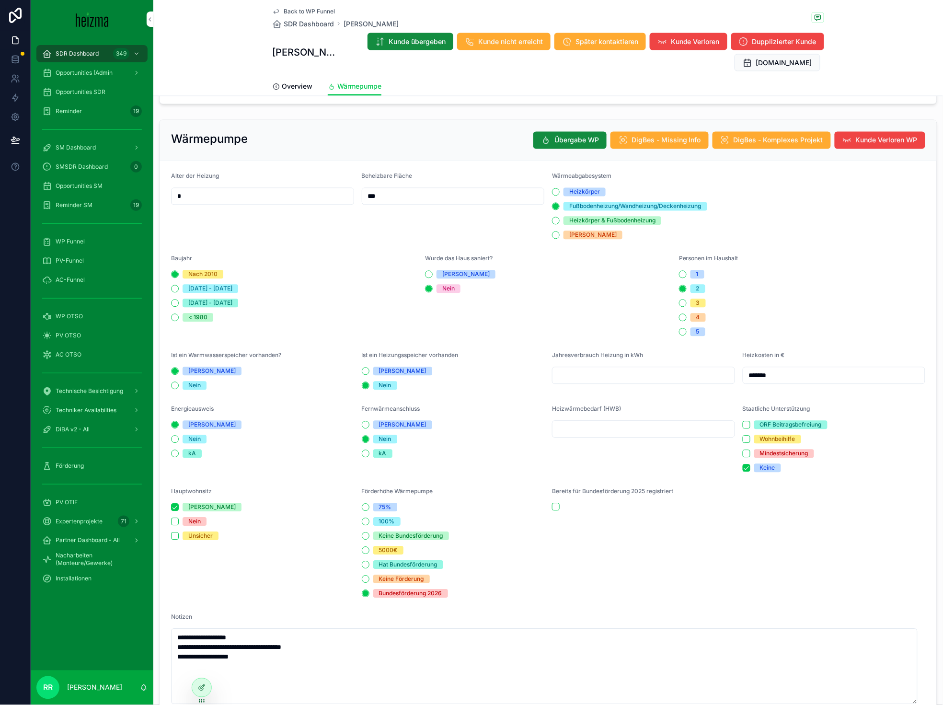
type textarea "**********"
click at [323, 13] on span "Back to WP Funnel" at bounding box center [309, 12] width 51 height 8
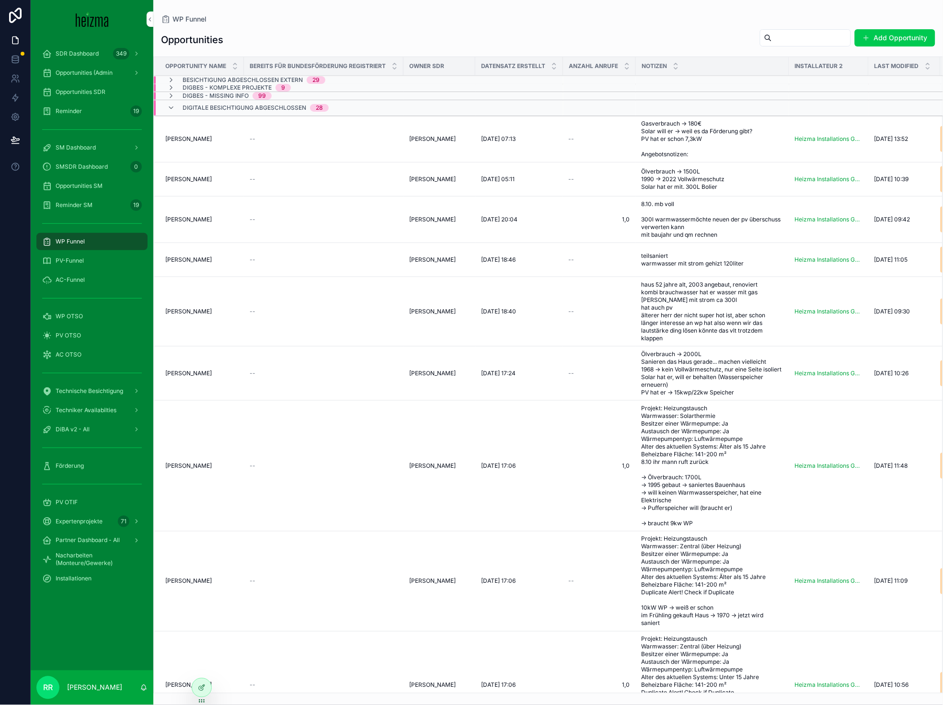
click at [198, 470] on span "[PERSON_NAME]" at bounding box center [188, 466] width 46 height 8
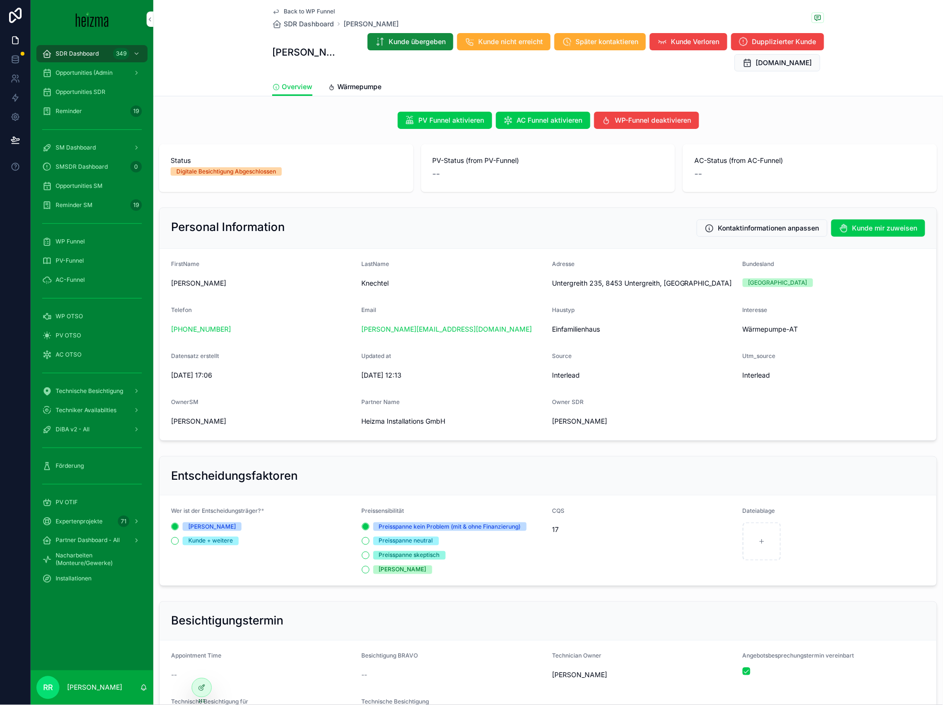
click at [370, 285] on span "Knechtel" at bounding box center [453, 284] width 183 height 10
copy span "Knechtel"
click at [371, 282] on span "Knechtel" at bounding box center [453, 284] width 183 height 10
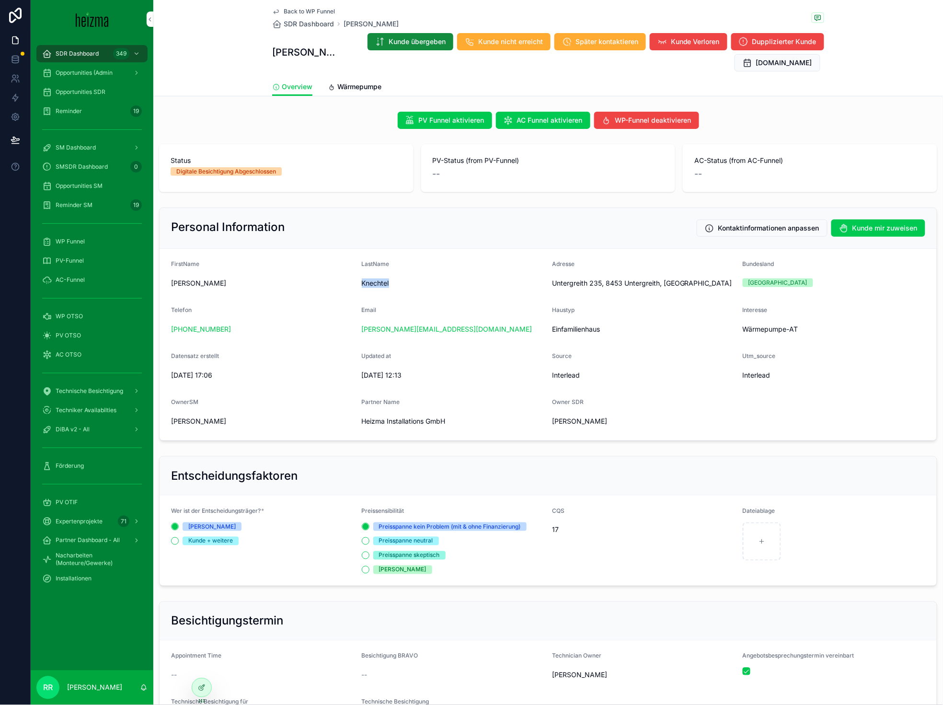
copy span "Knechtel"
click at [366, 90] on span "Wärmepumpe" at bounding box center [359, 87] width 44 height 10
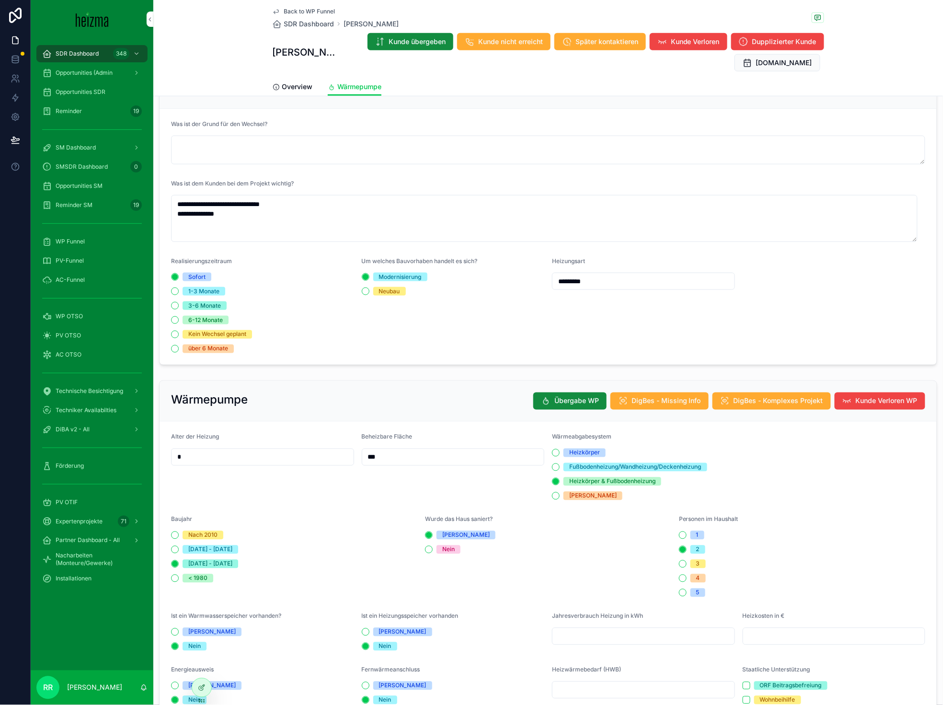
scroll to position [168, 0]
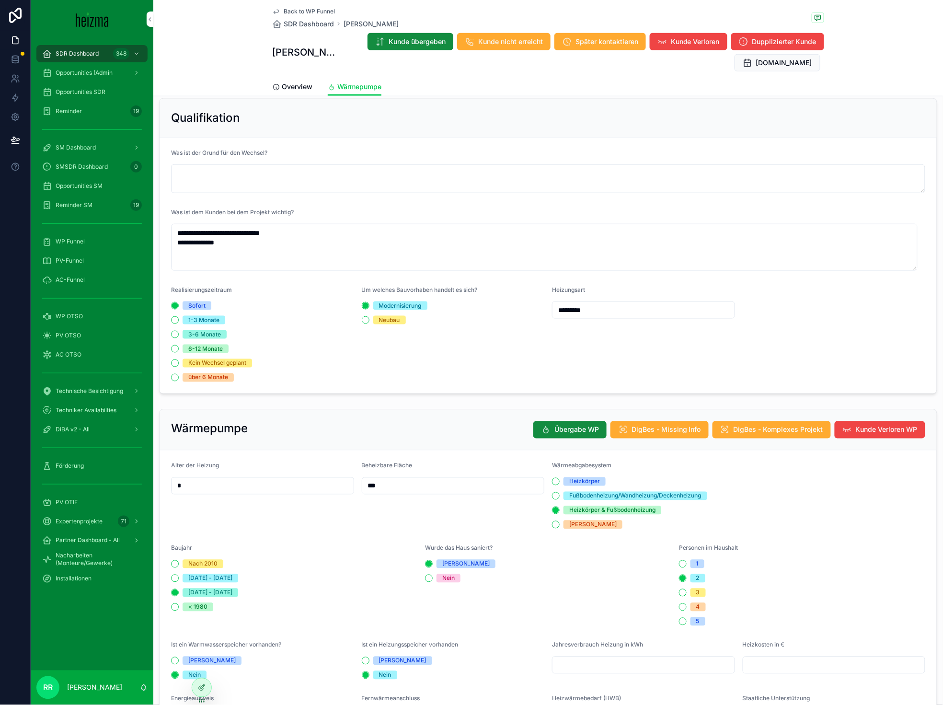
type textarea "**********"
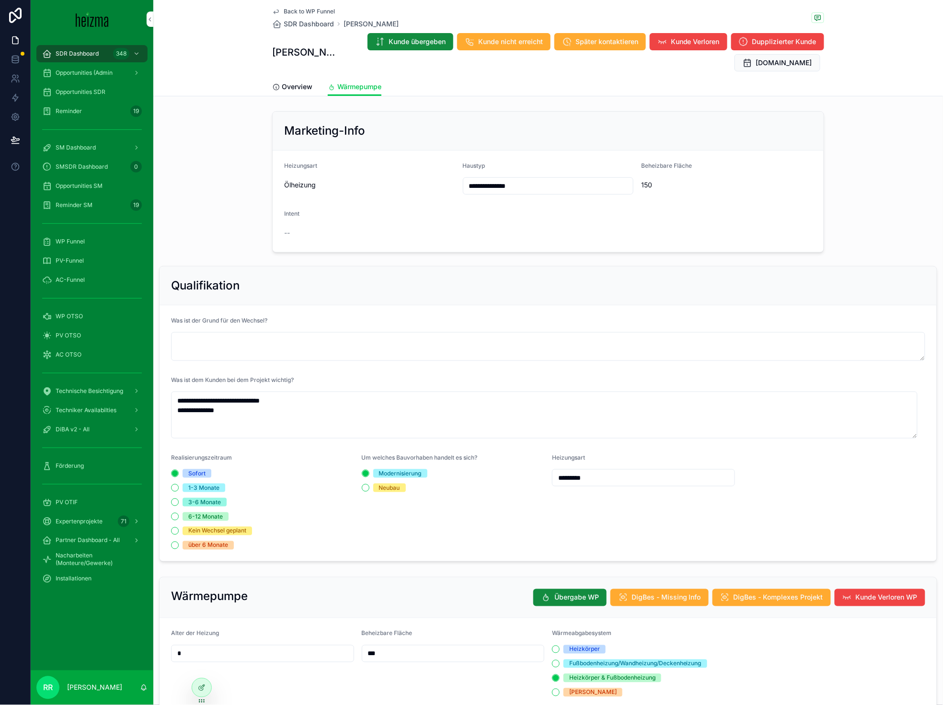
scroll to position [0, 0]
click at [309, 12] on span "Back to WP Funnel" at bounding box center [309, 12] width 51 height 8
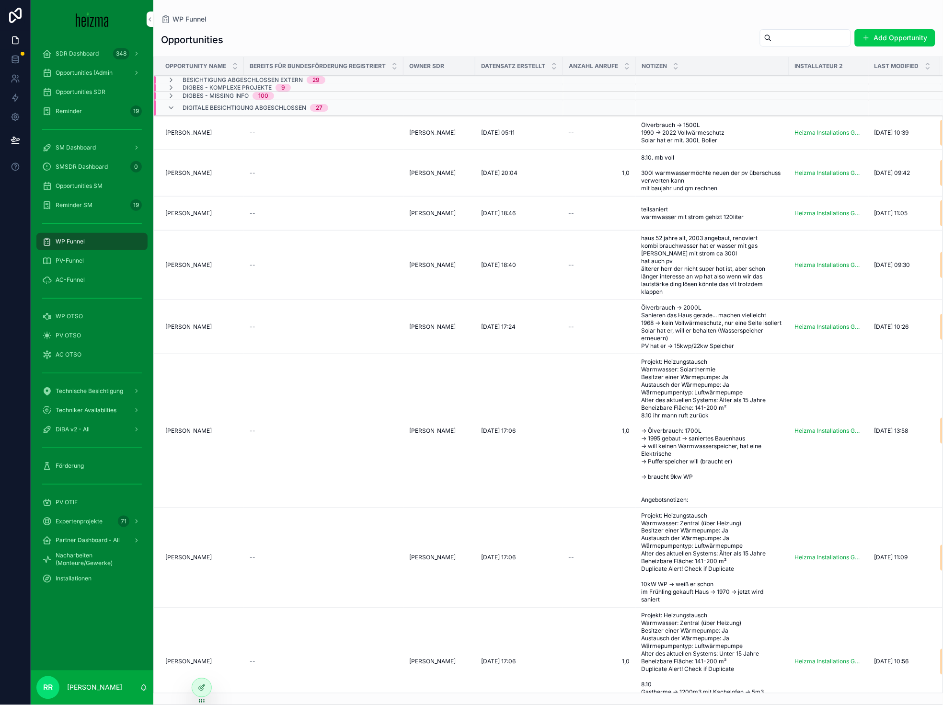
click at [196, 562] on span "[PERSON_NAME]" at bounding box center [188, 558] width 46 height 8
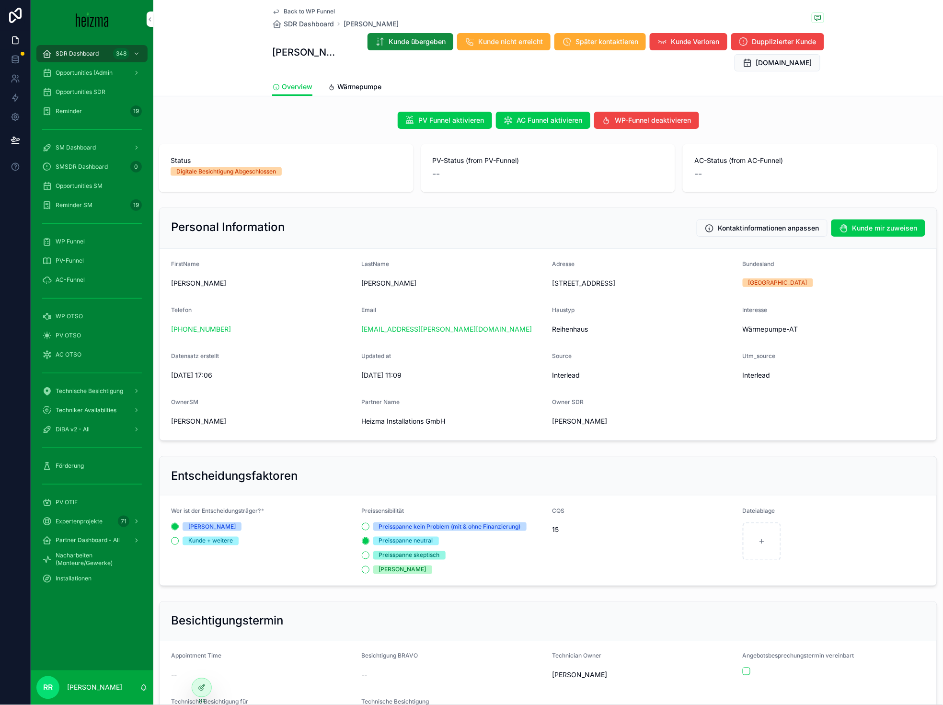
click at [368, 298] on form "FirstName Adrian LastName Gaitan Adresse Langäckergasse 8, 2345, Brunn Am Gebir…" at bounding box center [549, 345] width 778 height 192
click at [371, 292] on form "FirstName Adrian LastName Gaitan Adresse Langäckergasse 8, 2345, Brunn Am Gebir…" at bounding box center [549, 345] width 778 height 192
click at [372, 289] on div "Gaitan" at bounding box center [453, 283] width 183 height 15
click at [374, 285] on span "Gaitan" at bounding box center [453, 284] width 183 height 10
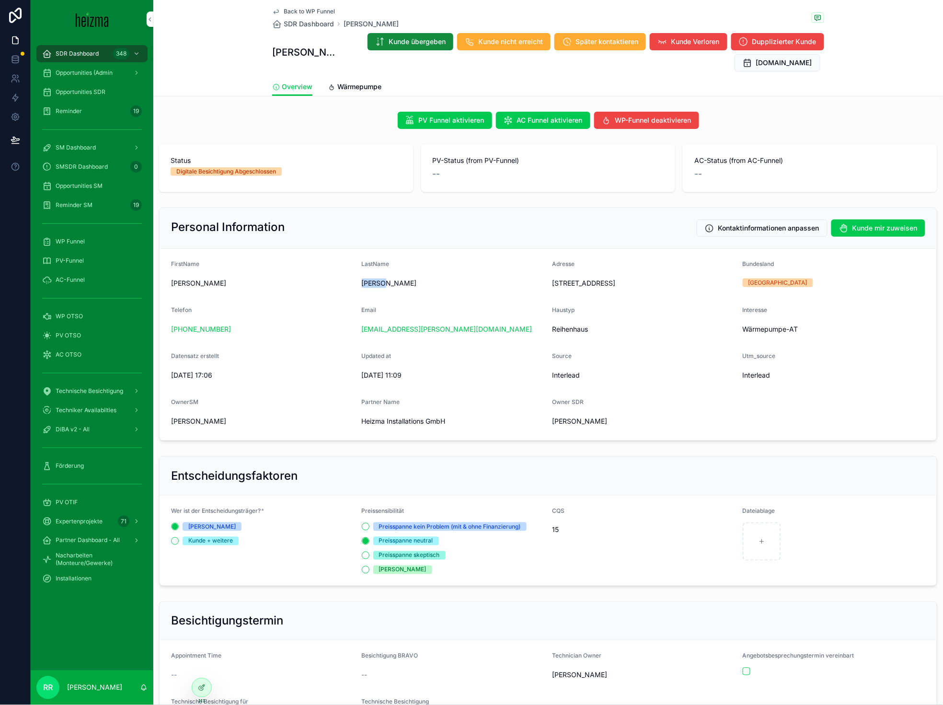
copy span "Gaitan"
click at [365, 90] on span "Wärmepumpe" at bounding box center [359, 87] width 44 height 10
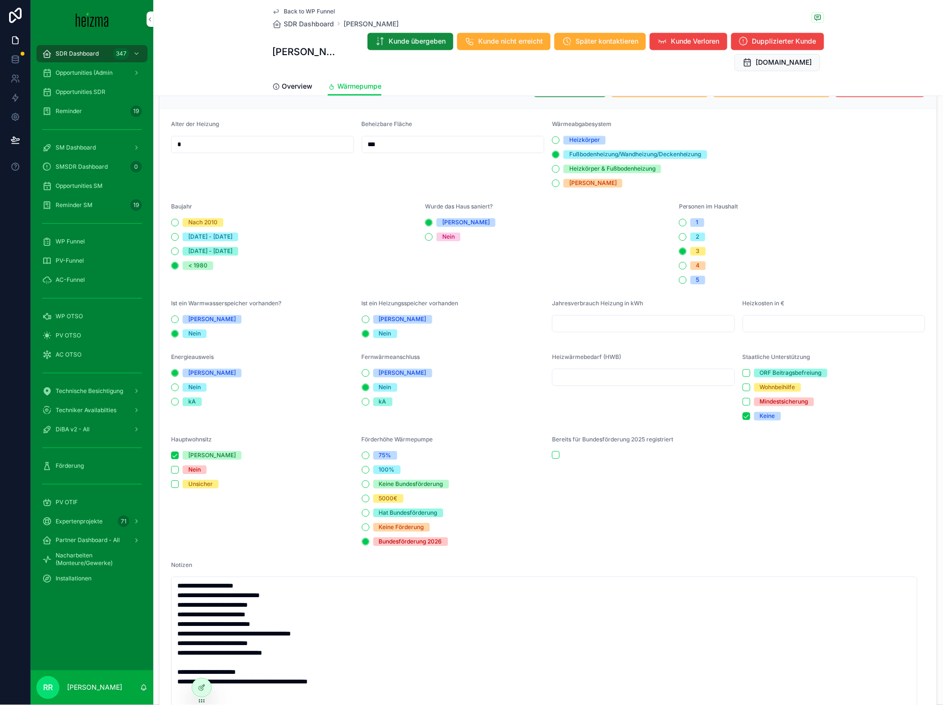
scroll to position [491, 0]
type textarea "**********"
click at [318, 6] on div "Back to WP Funnel SDR Dashboard Adrian Gaitan Adrian Gaitan Kunde übergeben Kun…" at bounding box center [548, 39] width 552 height 78
click at [318, 14] on span "Back to WP Funnel" at bounding box center [309, 12] width 51 height 8
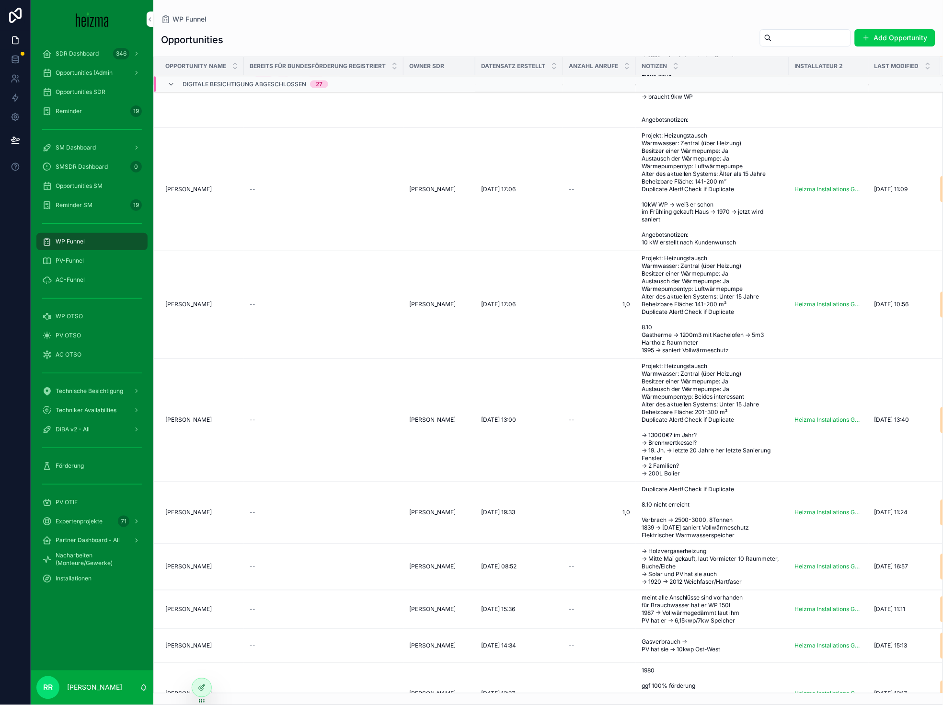
scroll to position [379, 0]
click at [198, 525] on td "Michael Huber Michael Huber" at bounding box center [199, 515] width 90 height 62
click at [198, 518] on span "[PERSON_NAME]" at bounding box center [188, 515] width 46 height 8
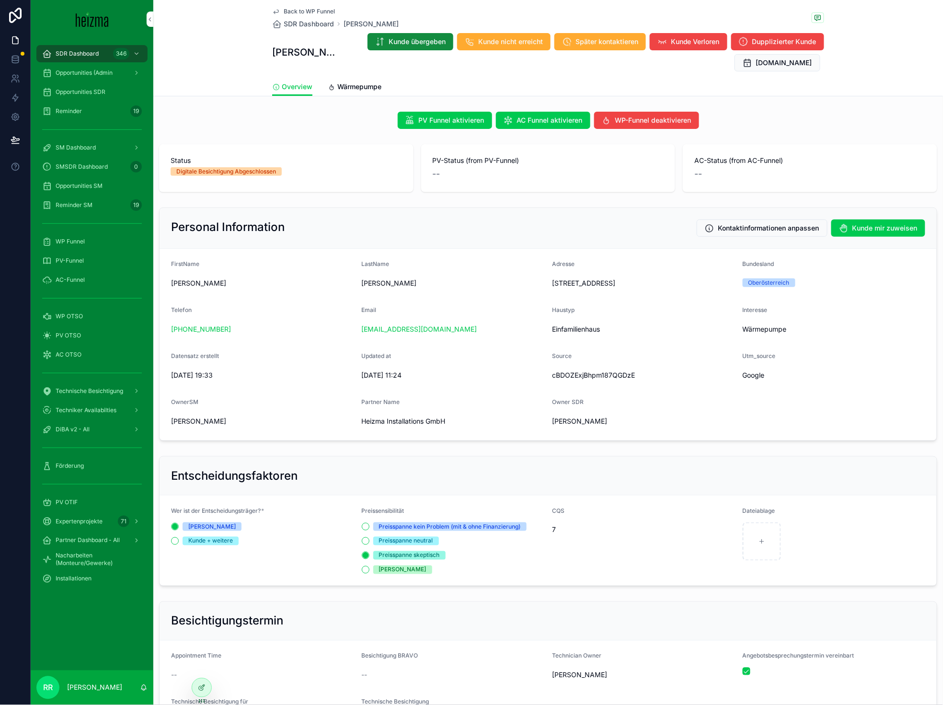
click at [371, 289] on div "Huber" at bounding box center [453, 283] width 183 height 15
click at [379, 274] on div "LastName Huber" at bounding box center [453, 275] width 183 height 31
click at [355, 282] on form "FirstName Michael LastName Huber Adresse Aisttal 15, 4230 Pregarten, Österreich…" at bounding box center [549, 345] width 778 height 192
click at [378, 280] on span "Huber" at bounding box center [453, 284] width 183 height 10
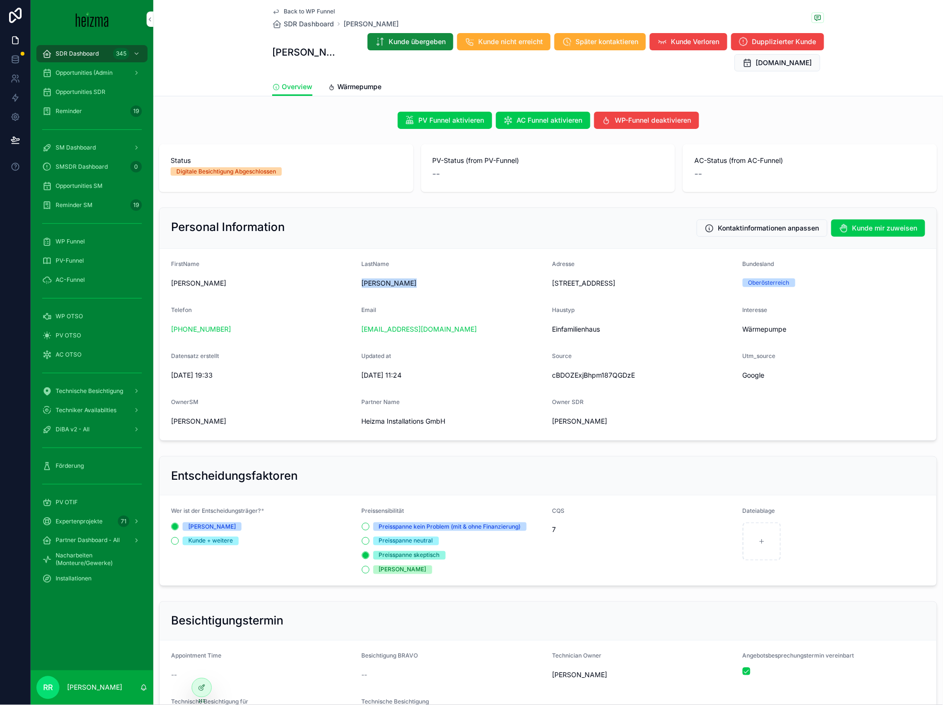
copy div "Huber"
click at [354, 91] on link "Wärmepumpe" at bounding box center [355, 87] width 54 height 19
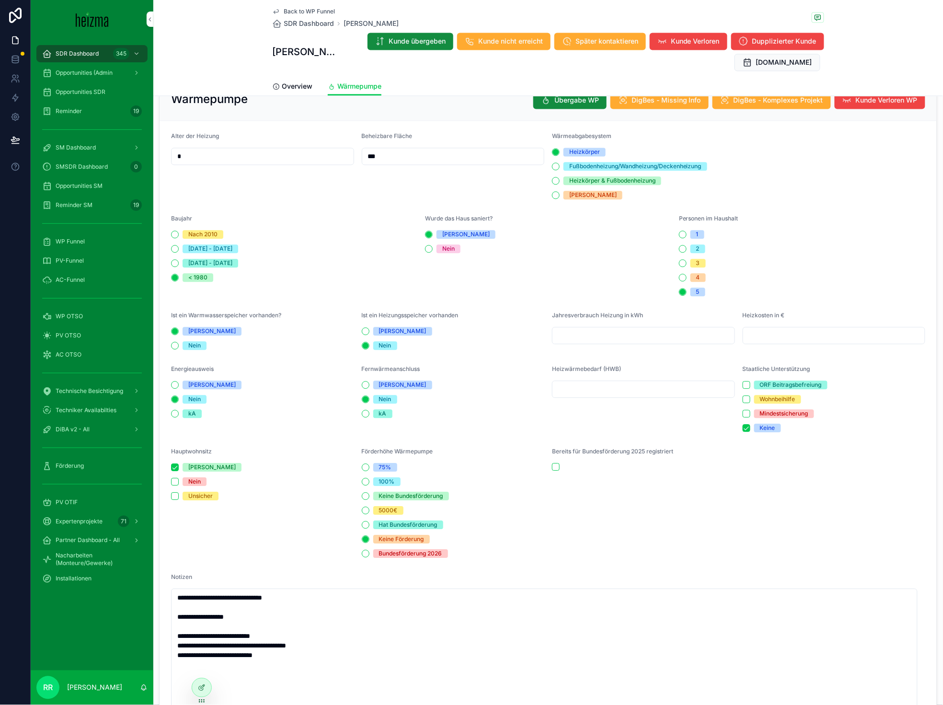
scroll to position [523, 0]
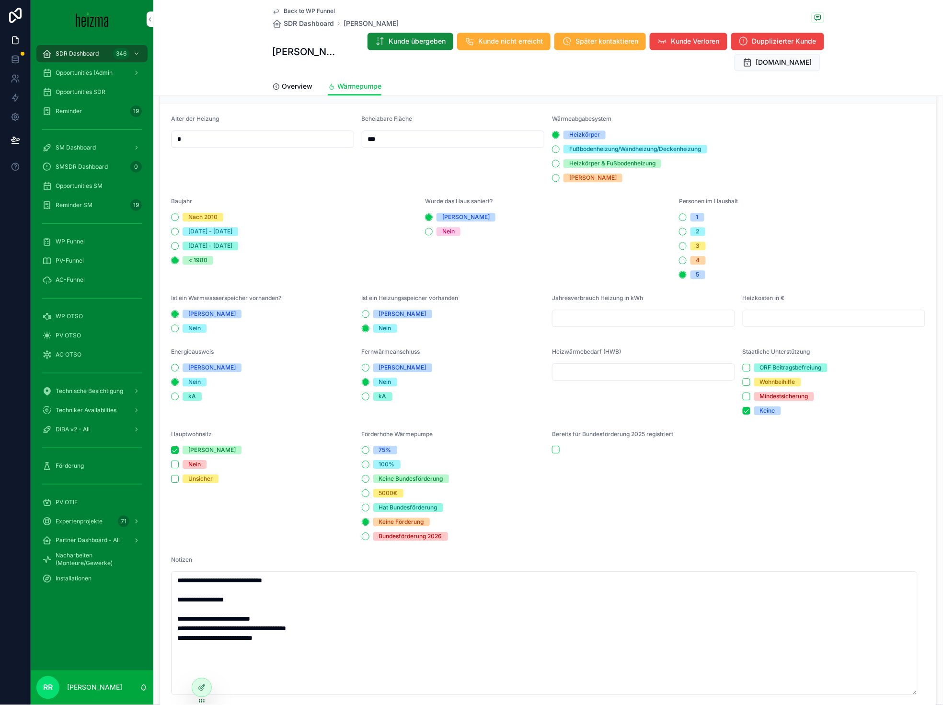
type textarea "**********"
click at [331, 12] on div "Back to WP Funnel" at bounding box center [335, 12] width 127 height 8
click at [328, 12] on span "Back to WP Funnel" at bounding box center [309, 12] width 51 height 8
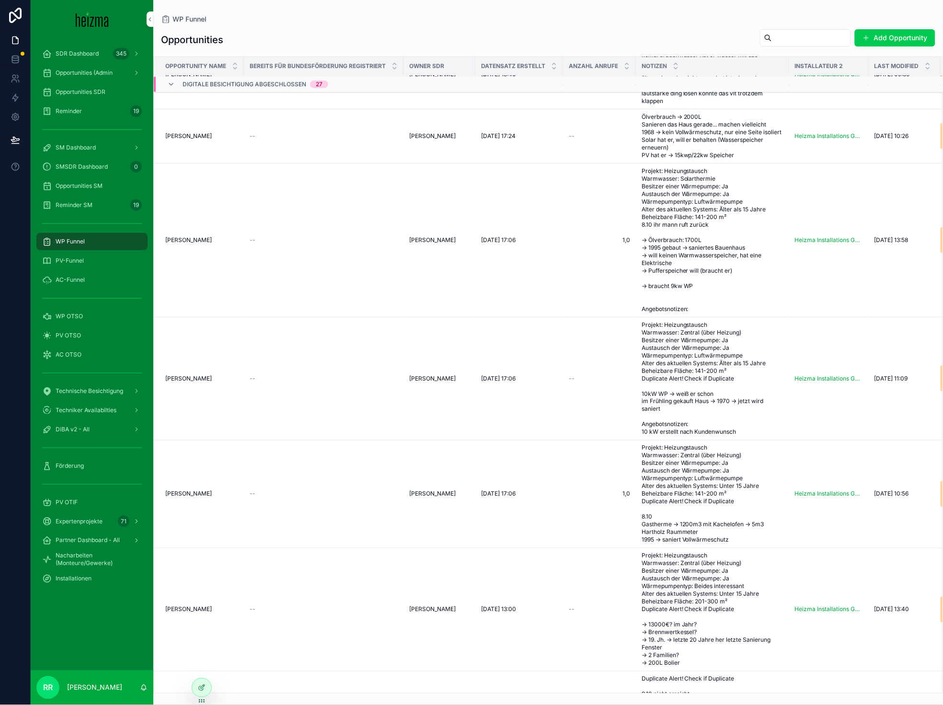
scroll to position [244, 0]
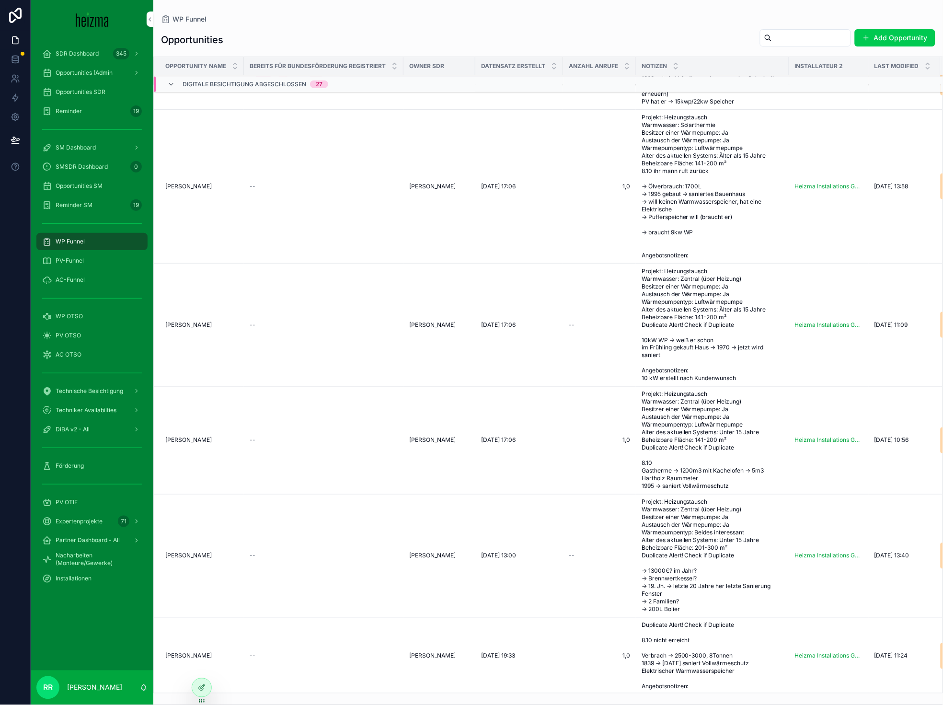
click at [178, 444] on td "Josef Weiler Josef Weiler" at bounding box center [199, 441] width 90 height 108
click at [192, 444] on span "[PERSON_NAME]" at bounding box center [188, 441] width 46 height 8
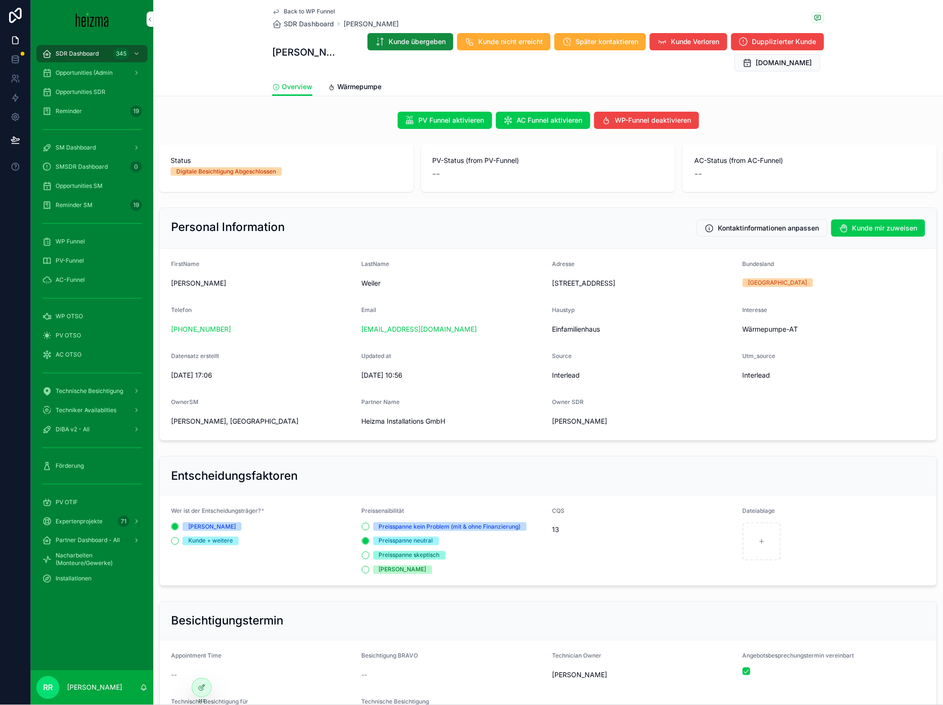
click at [371, 279] on span "Weiler" at bounding box center [453, 284] width 183 height 10
copy span "Weiler"
click at [341, 85] on span "Wärmepumpe" at bounding box center [359, 87] width 44 height 10
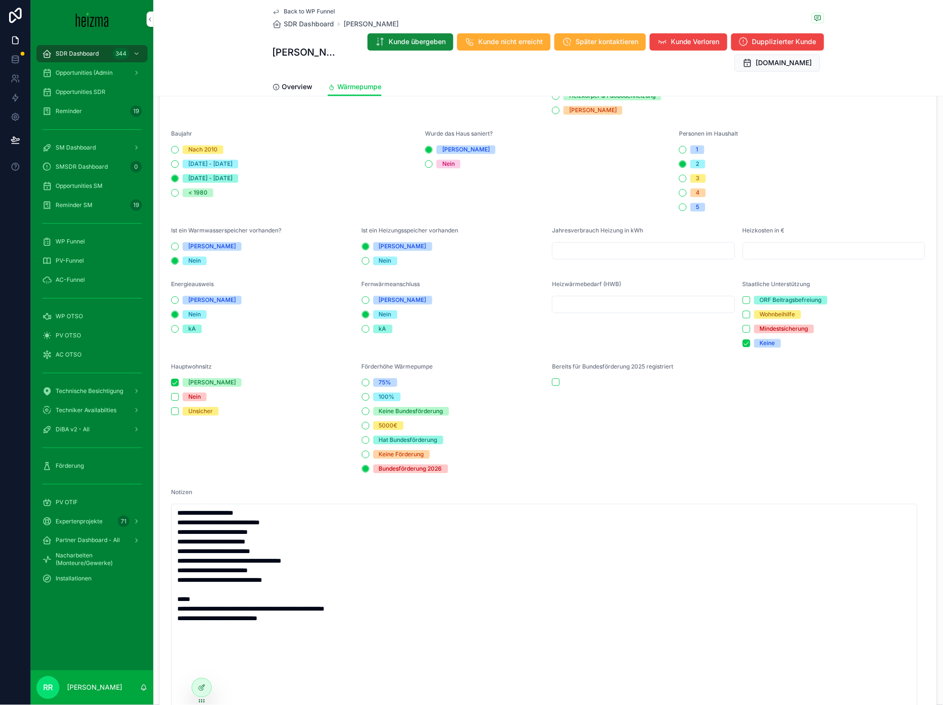
scroll to position [563, 0]
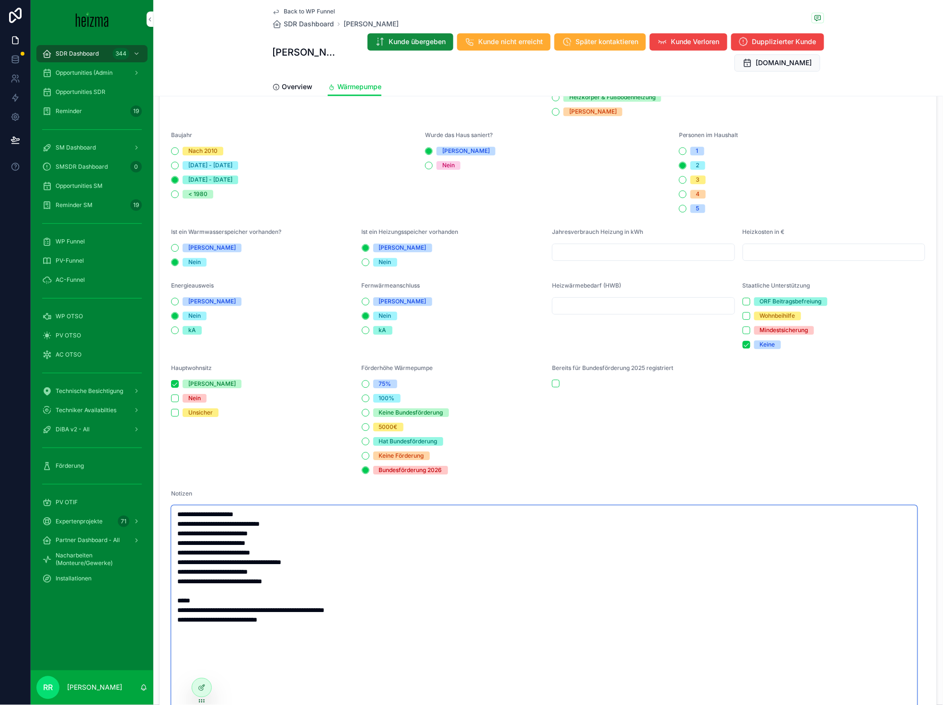
click at [353, 606] on textarea "**********" at bounding box center [544, 638] width 747 height 267
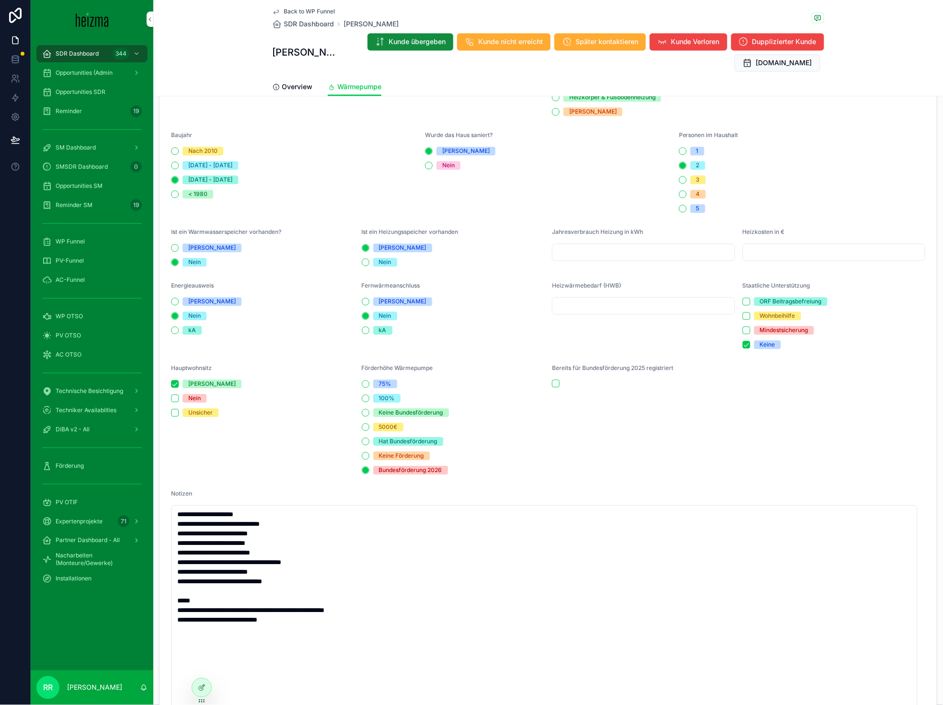
click at [329, 4] on div "Back to WP Funnel SDR Dashboard Josef Weiler Josef Weiler Kunde übergeben Kunde…" at bounding box center [548, 39] width 552 height 78
click at [328, 8] on span "Back to WP Funnel" at bounding box center [309, 12] width 51 height 8
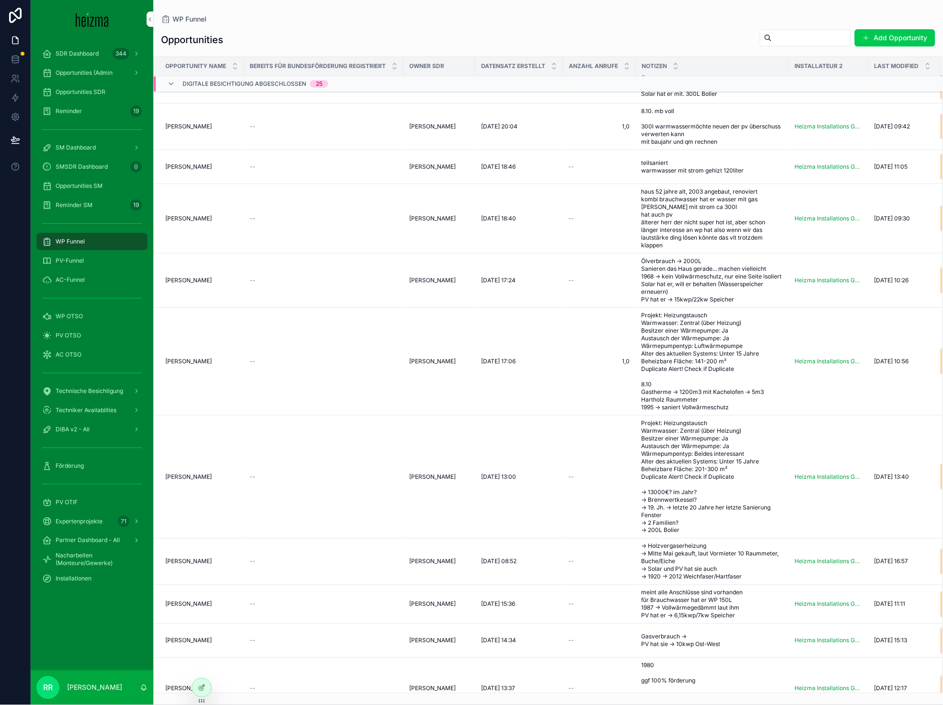
scroll to position [59, 0]
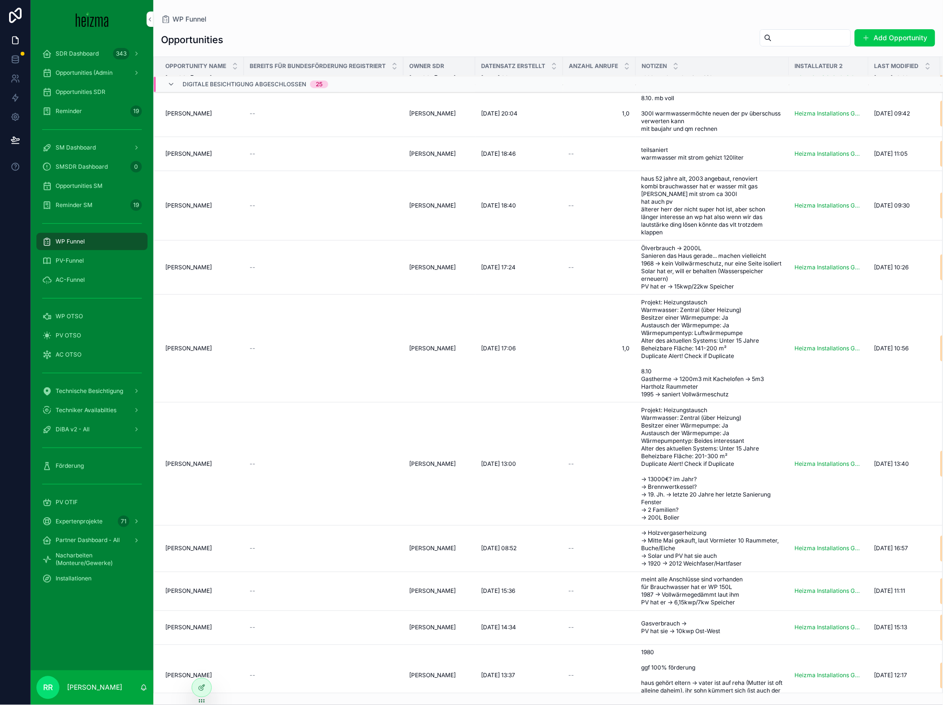
click at [198, 595] on span "[PERSON_NAME]" at bounding box center [188, 592] width 46 height 8
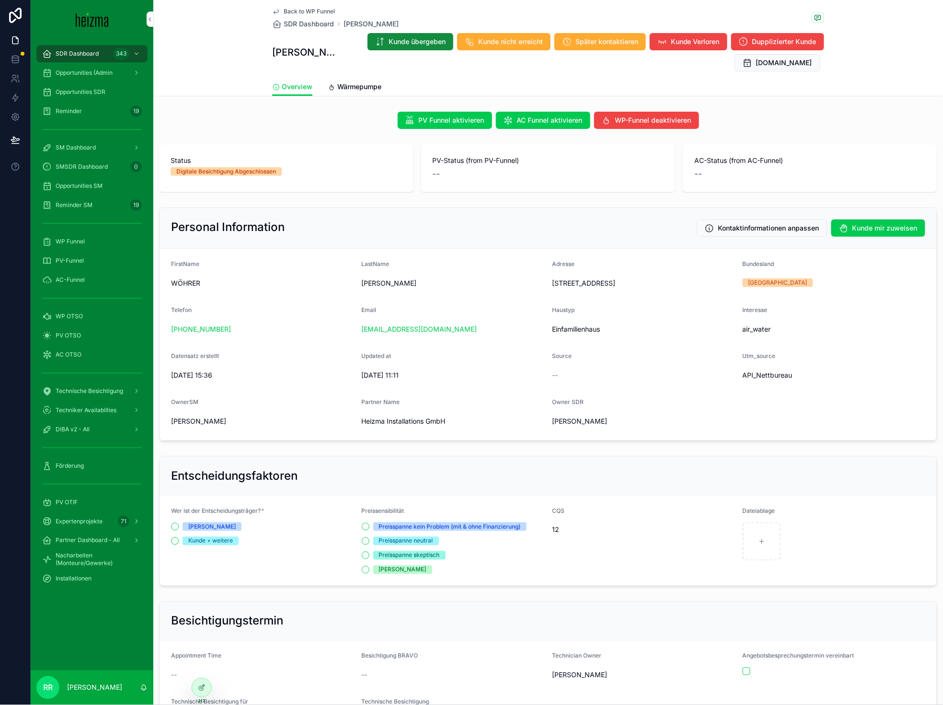
click at [182, 280] on span "WÖHRER" at bounding box center [262, 284] width 183 height 10
click at [633, 221] on div "Personal Information Kontaktinformationen anpassen Kunde mir zuweisen" at bounding box center [548, 228] width 755 height 17
click at [191, 285] on span "WÖHRER" at bounding box center [262, 284] width 183 height 10
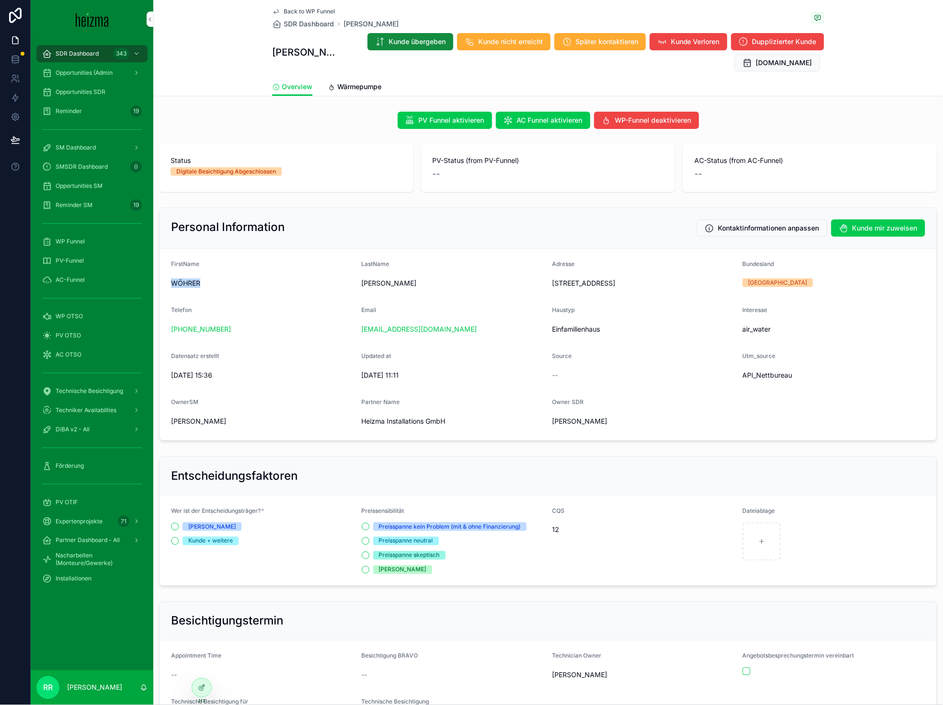
click at [191, 285] on span "WÖHRER" at bounding box center [262, 284] width 183 height 10
click at [190, 284] on span "WÖHRER" at bounding box center [262, 284] width 183 height 10
click at [362, 75] on div "Back to WP Funnel SDR Dashboard WÖHRER Franz WÖHRER Franz Kunde übergeben Kunde…" at bounding box center [548, 39] width 552 height 78
click at [360, 86] on span "Wärmepumpe" at bounding box center [359, 87] width 44 height 10
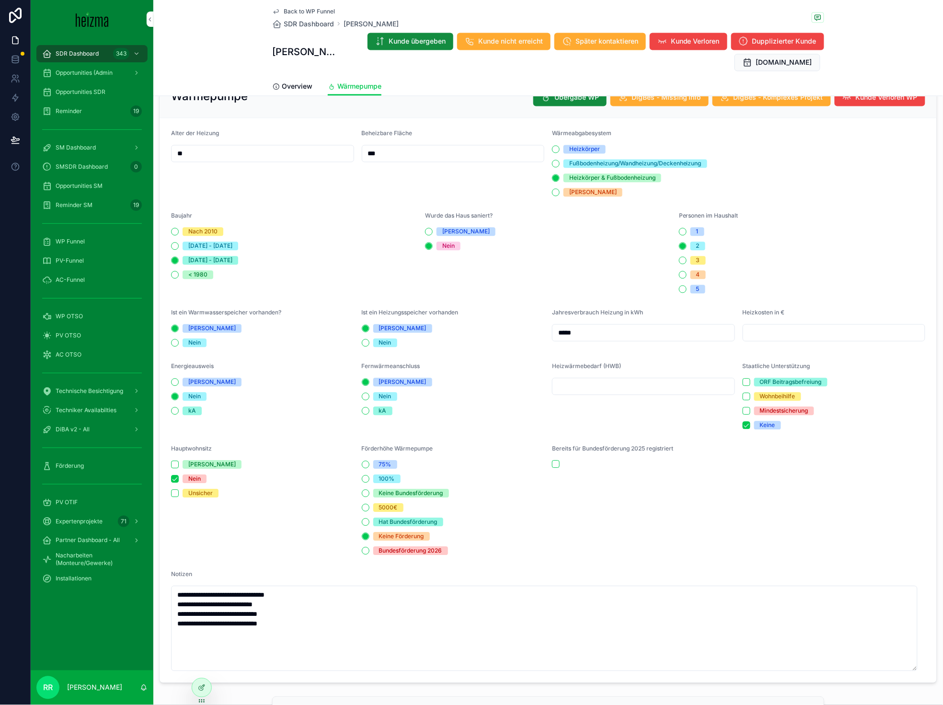
scroll to position [500, 0]
click at [334, 14] on div "Back to WP Funnel" at bounding box center [335, 12] width 127 height 8
click at [326, 12] on span "Back to WP Funnel" at bounding box center [309, 12] width 51 height 8
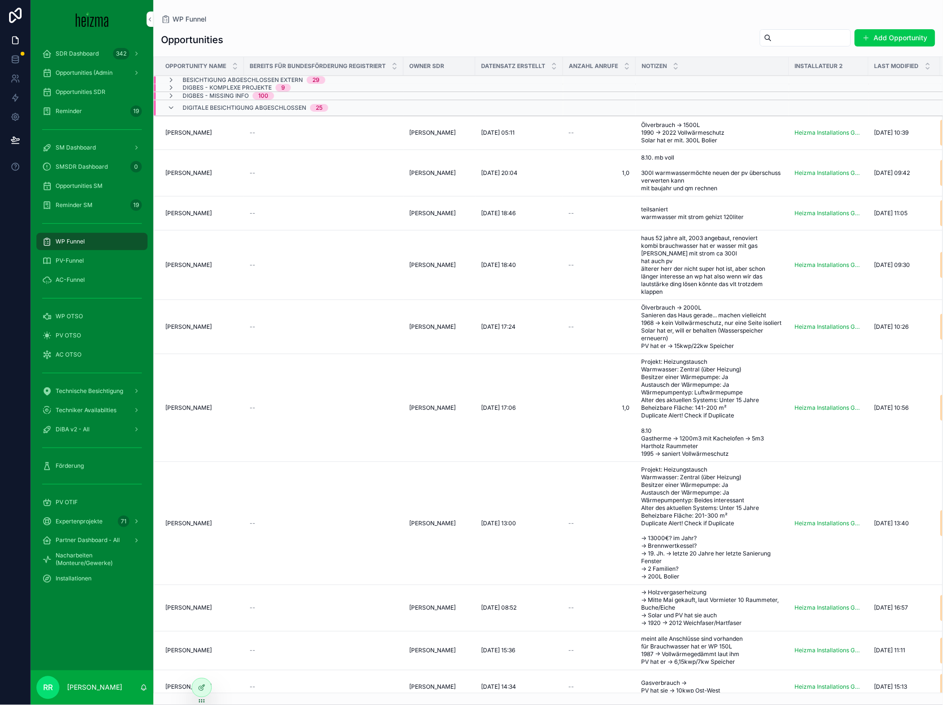
scroll to position [216, 0]
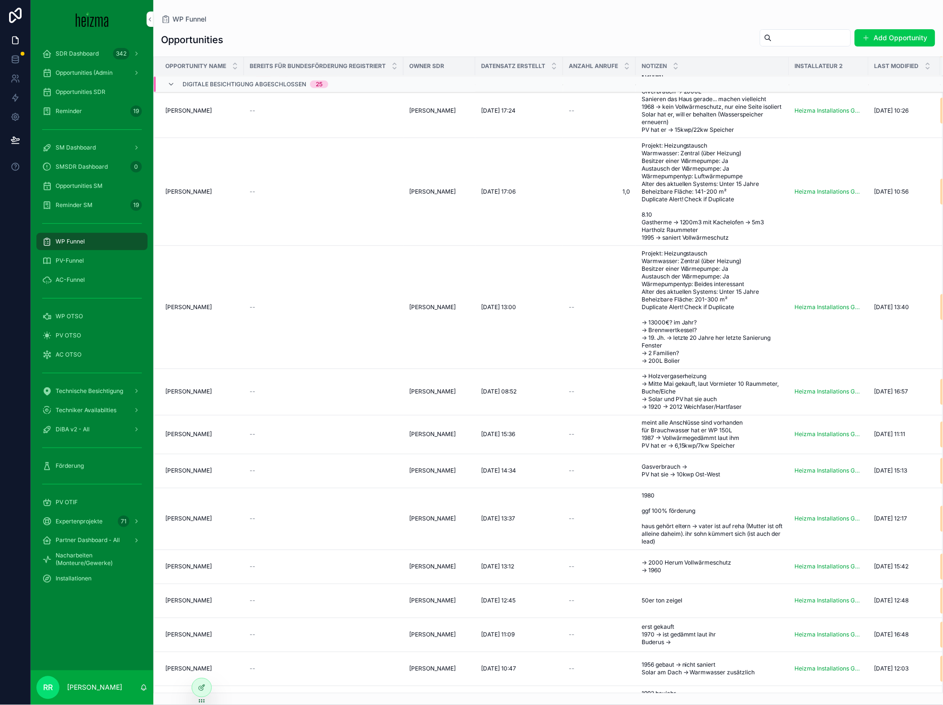
click at [174, 402] on td "Alexandra Linny Alexandra Linny" at bounding box center [199, 392] width 90 height 46
click at [176, 396] on span "[PERSON_NAME]" at bounding box center [188, 392] width 46 height 8
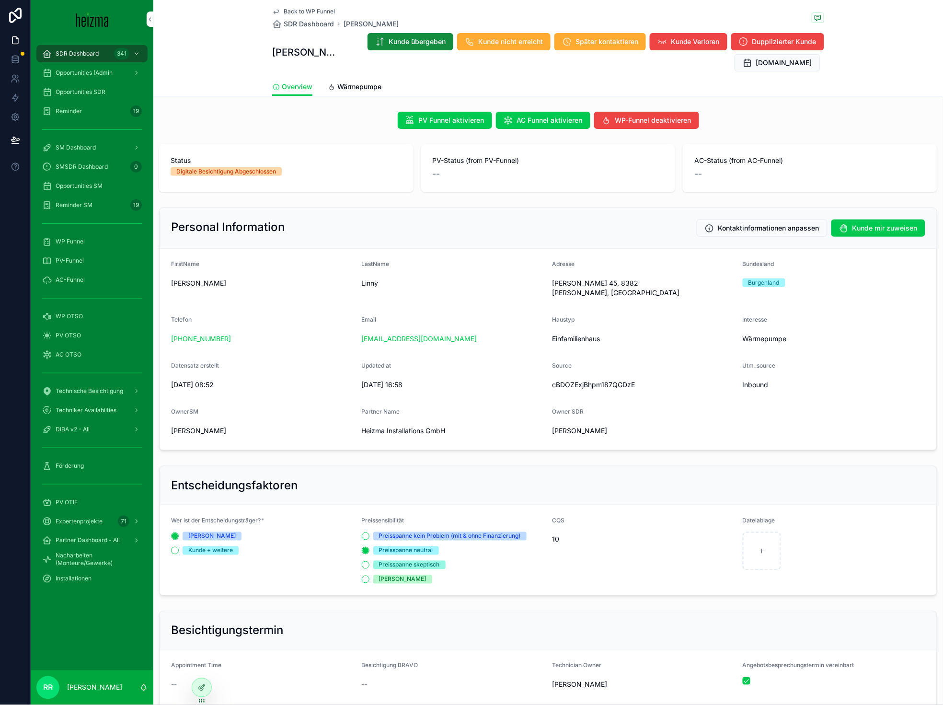
click at [365, 286] on span "Linny" at bounding box center [453, 284] width 183 height 10
click at [337, 83] on span "Wärmepumpe" at bounding box center [359, 87] width 44 height 10
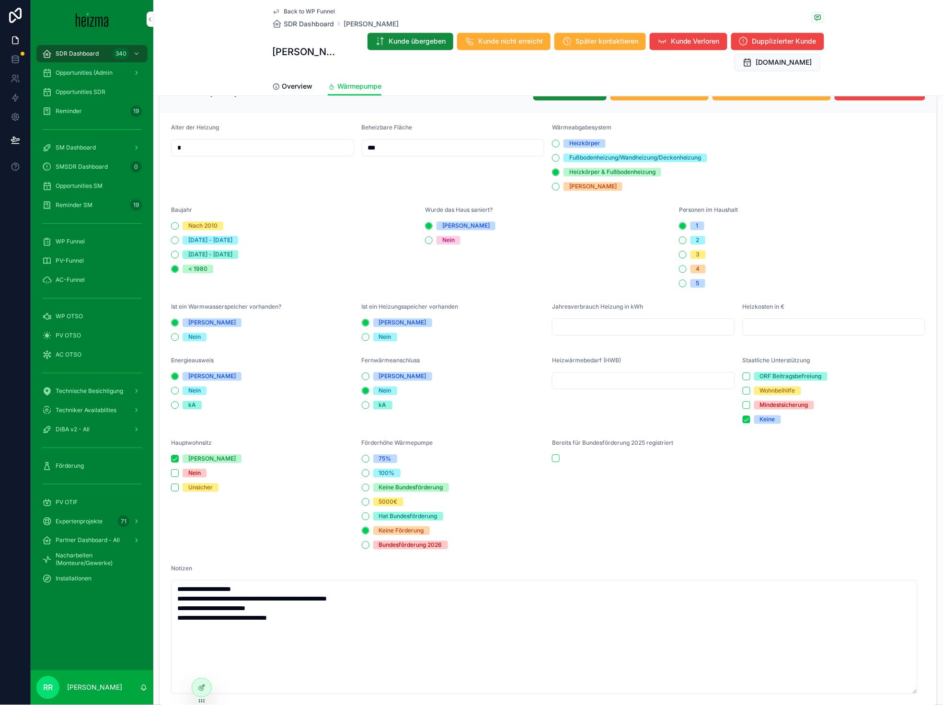
scroll to position [505, 0]
drag, startPoint x: 392, startPoint y: 595, endPoint x: 292, endPoint y: 597, distance: 99.7
click at [292, 597] on textarea "**********" at bounding box center [544, 637] width 747 height 114
click at [319, 8] on span "Back to WP Funnel" at bounding box center [309, 12] width 51 height 8
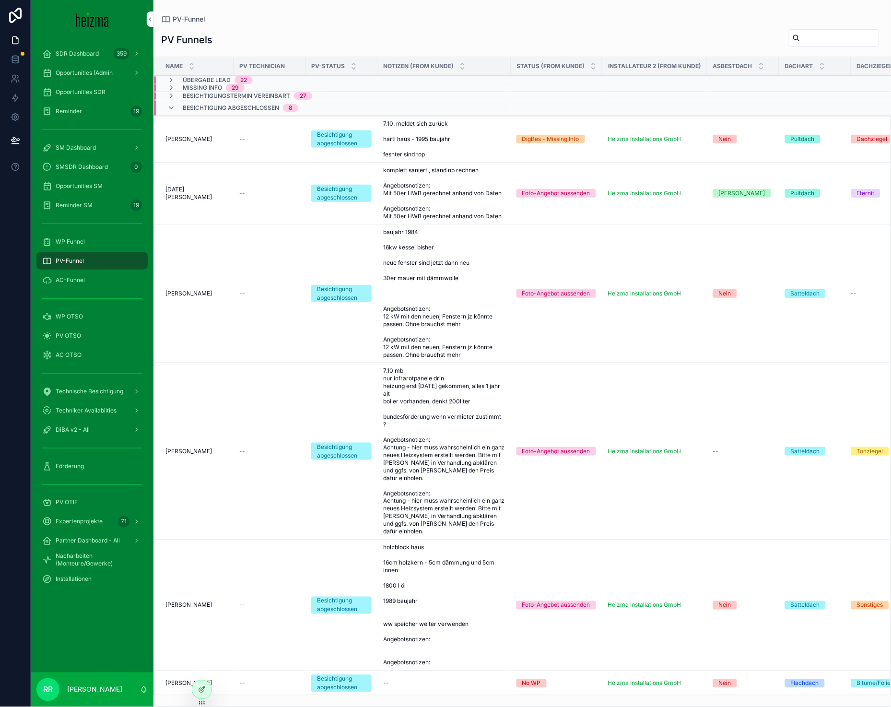
click at [175, 116] on td "[PERSON_NAME] Hans-[PERSON_NAME]" at bounding box center [194, 139] width 80 height 46
click at [176, 113] on div "Besichtigung abgeschlossen 8" at bounding box center [232, 107] width 131 height 15
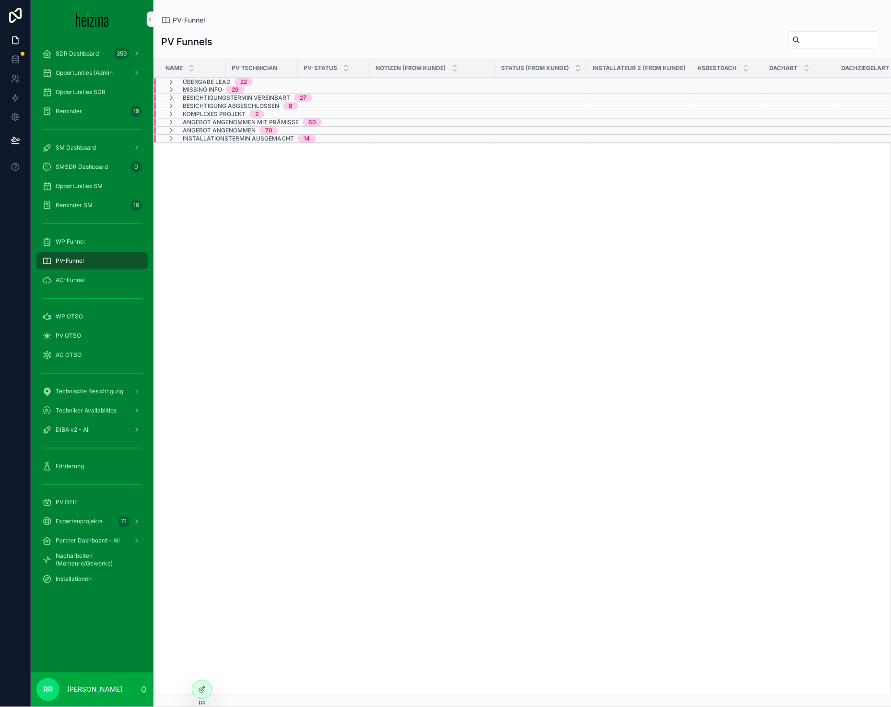
click at [84, 319] on div "WP OTSO" at bounding box center [92, 316] width 100 height 15
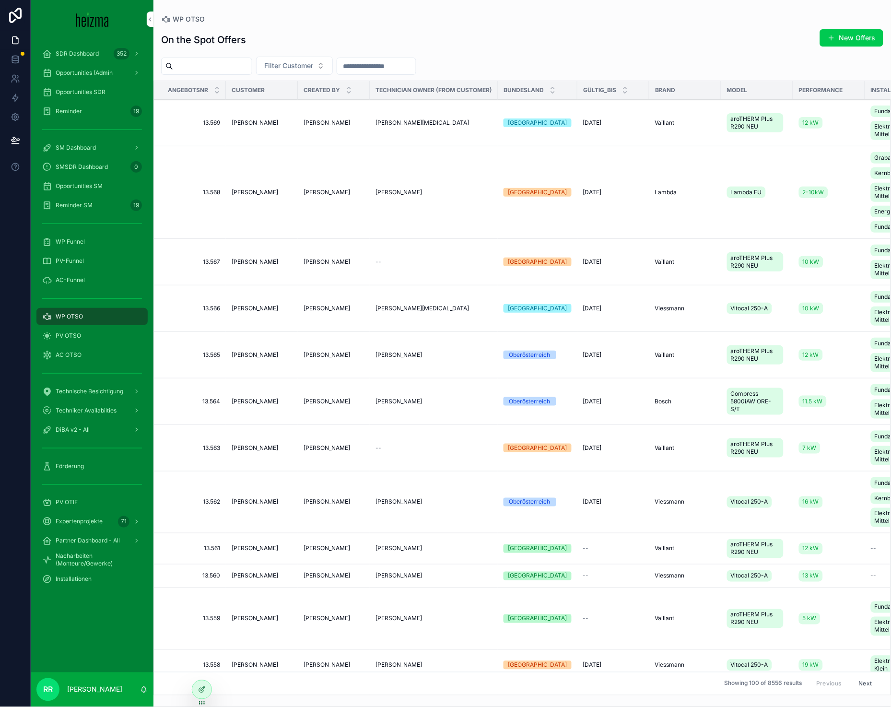
click at [290, 58] on button "Filter Customer" at bounding box center [294, 66] width 77 height 18
type input "*****"
click at [297, 103] on div "[PERSON_NAME]" at bounding box center [304, 104] width 133 height 15
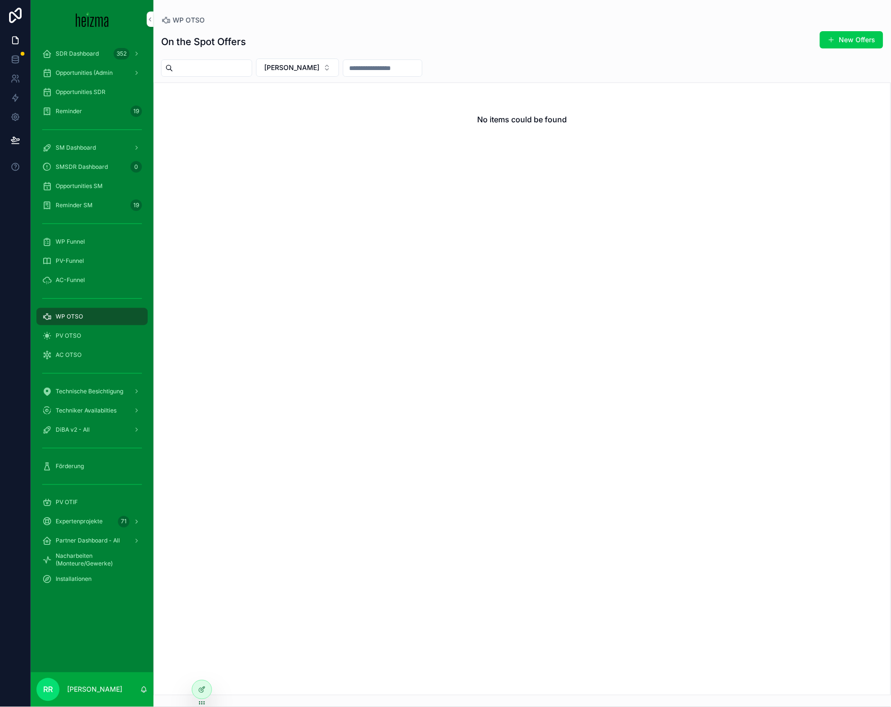
click at [868, 32] on button "New Offers" at bounding box center [851, 39] width 63 height 17
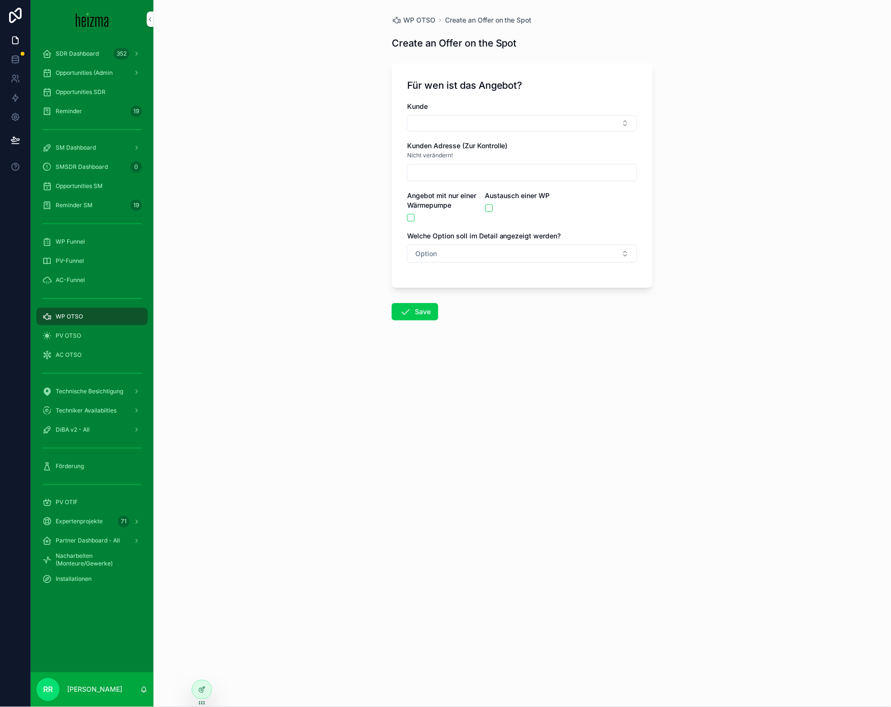
drag, startPoint x: 464, startPoint y: 104, endPoint x: 461, endPoint y: 112, distance: 8.5
click at [463, 104] on div "Kunde" at bounding box center [522, 107] width 230 height 10
click at [459, 121] on button "Select Button" at bounding box center [522, 123] width 230 height 16
type input "****"
click at [478, 161] on span "[PERSON_NAME]" at bounding box center [487, 161] width 55 height 10
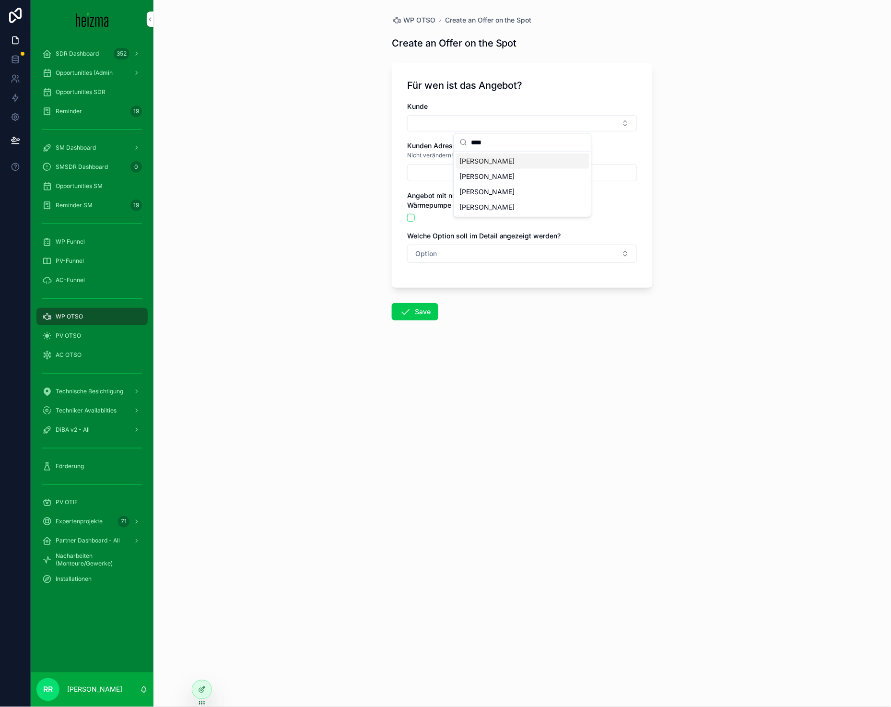
type input "**********"
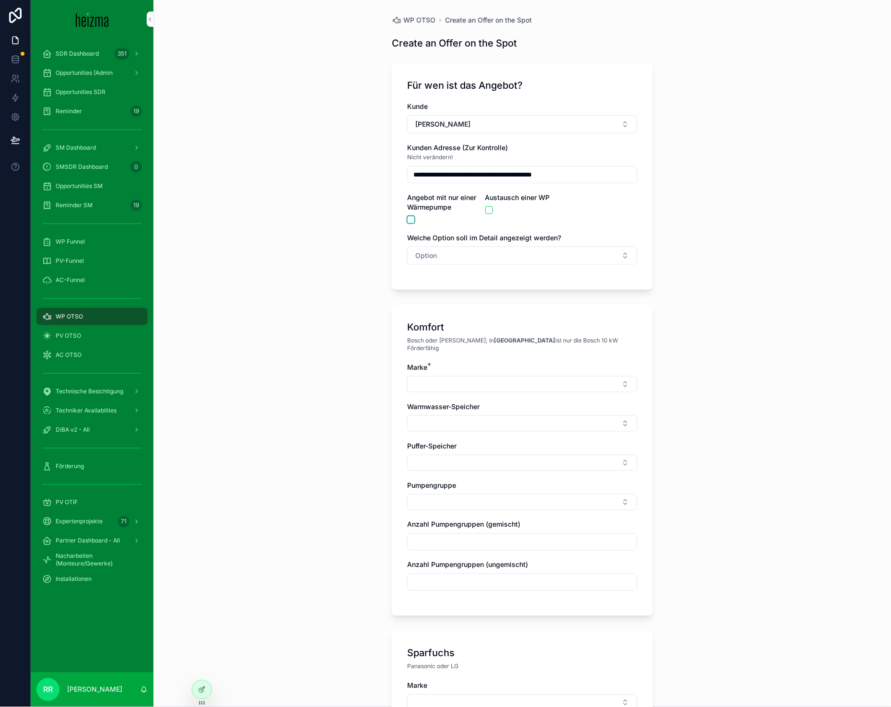
click at [407, 220] on button "scrollable content" at bounding box center [411, 220] width 8 height 8
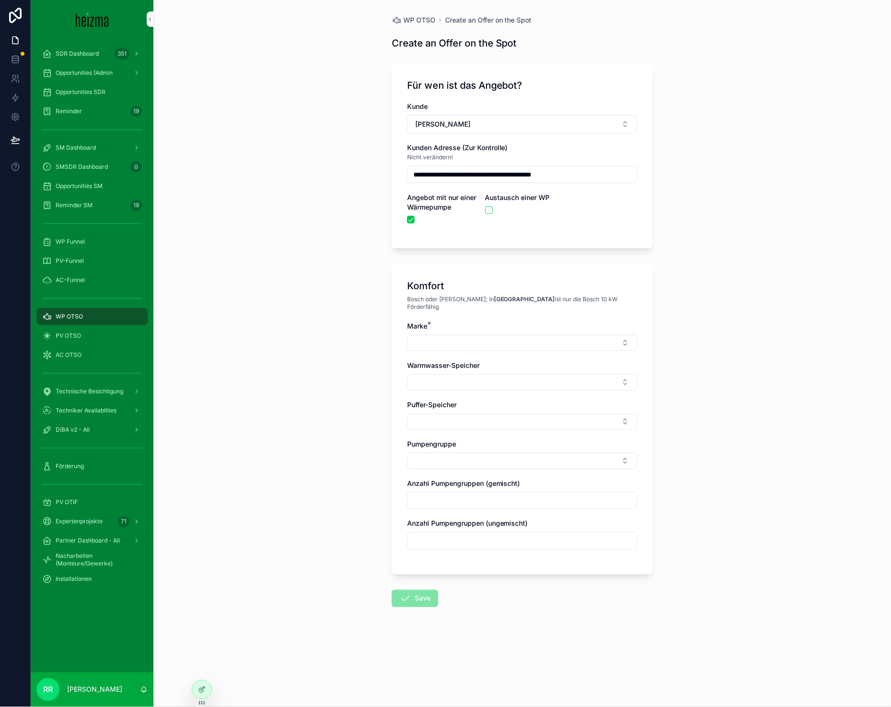
click at [467, 325] on div "Marke *" at bounding box center [522, 336] width 230 height 30
click at [466, 335] on button "Select Button" at bounding box center [522, 343] width 230 height 16
click at [516, 434] on div "Ochsner" at bounding box center [522, 434] width 133 height 15
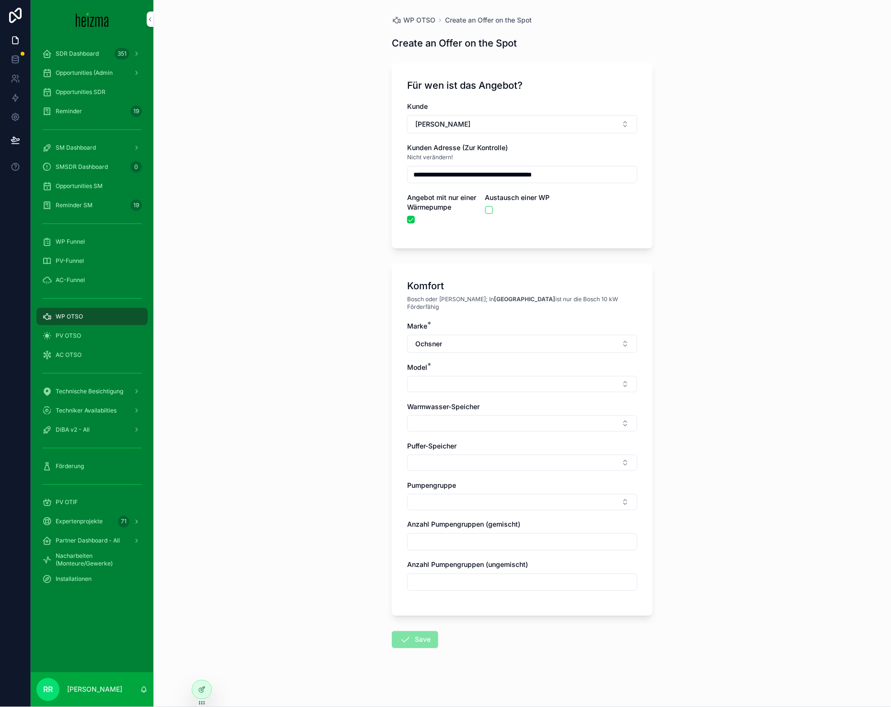
click at [458, 378] on button "Select Button" at bounding box center [522, 384] width 230 height 16
click at [471, 456] on span "[PERSON_NAME]" at bounding box center [487, 461] width 55 height 10
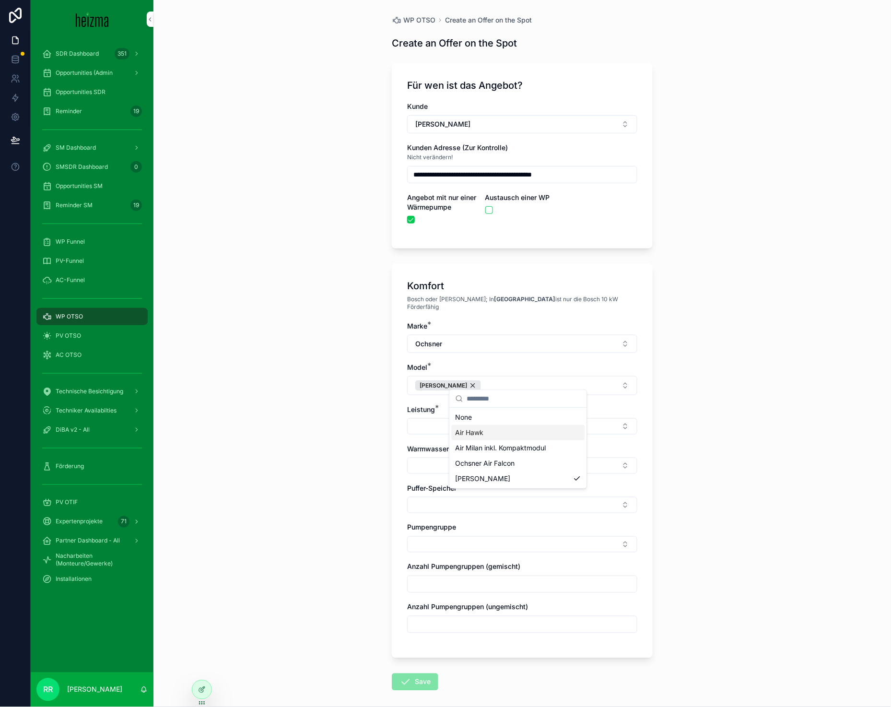
click at [436, 421] on button "Select Button" at bounding box center [522, 426] width 230 height 16
click at [476, 461] on div "12 kW" at bounding box center [518, 456] width 133 height 15
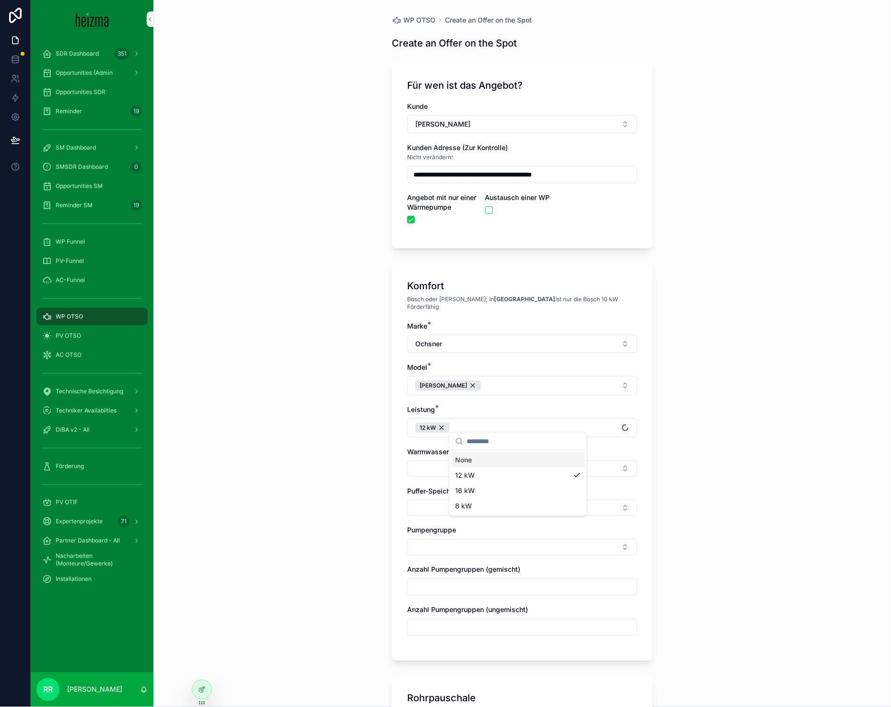
click at [433, 462] on button "Select Button" at bounding box center [522, 468] width 230 height 16
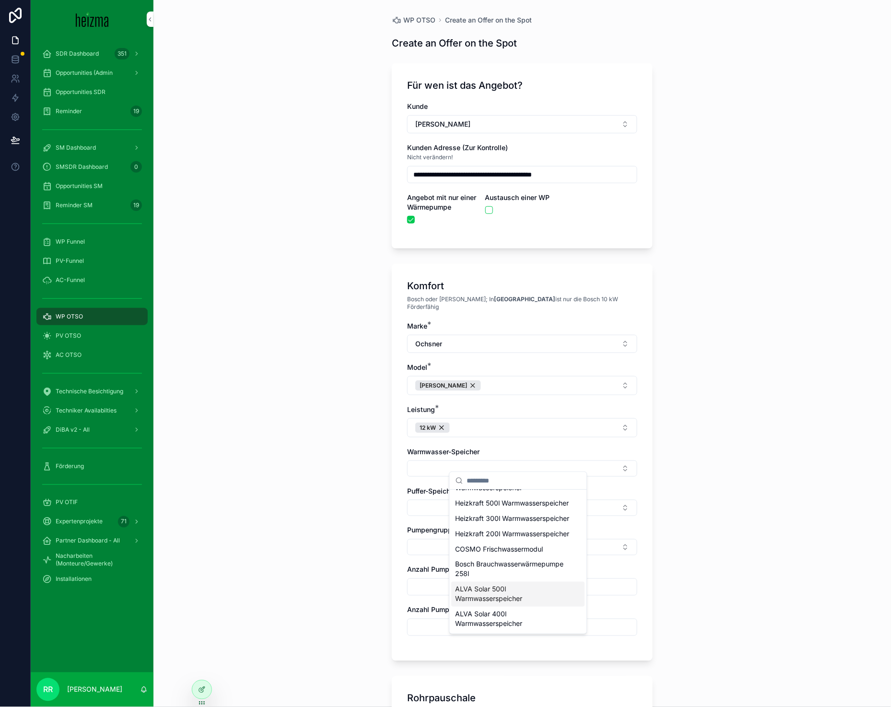
scroll to position [415, 0]
click at [504, 552] on div "Heizkraft 200l Warmwasserspeicher" at bounding box center [518, 543] width 133 height 15
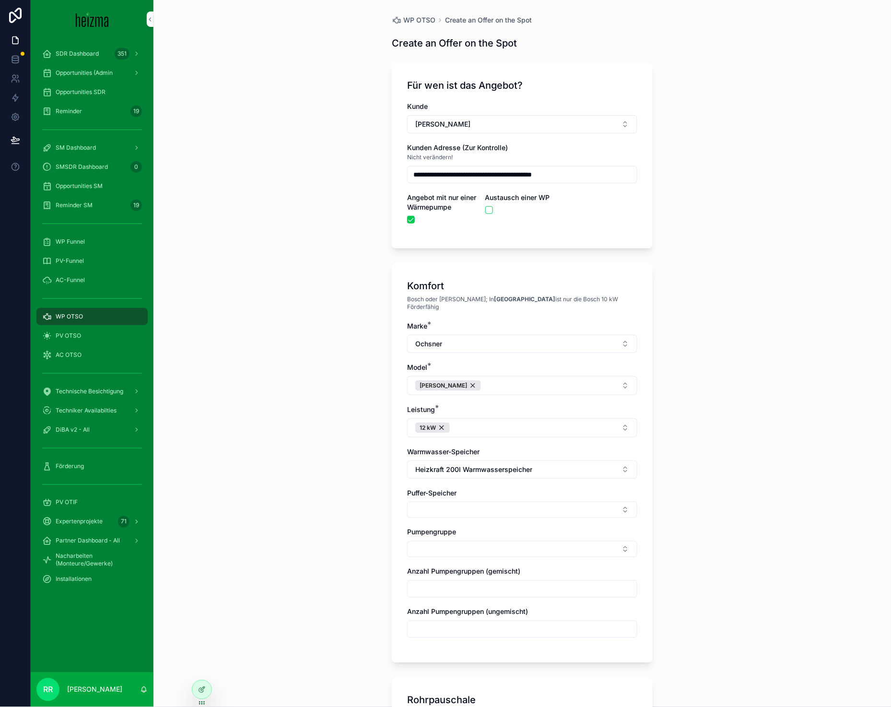
click at [353, 499] on div "**********" at bounding box center [521, 353] width 737 height 707
click at [522, 527] on div "Pumpengruppe" at bounding box center [522, 532] width 230 height 10
click at [523, 516] on div "Marke * Ochsner Model * [PERSON_NAME] Leistung * 12 kW Warmwasser-Speicher Heiz…" at bounding box center [522, 484] width 230 height 326
click at [523, 513] on div "Marke * Ochsner Model * [PERSON_NAME] Leistung * 12 kW Warmwasser-Speicher Heiz…" at bounding box center [522, 484] width 230 height 326
click at [524, 511] on div "Marke * Ochsner Model * [PERSON_NAME] Leistung * 12 kW Warmwasser-Speicher Heiz…" at bounding box center [522, 484] width 230 height 326
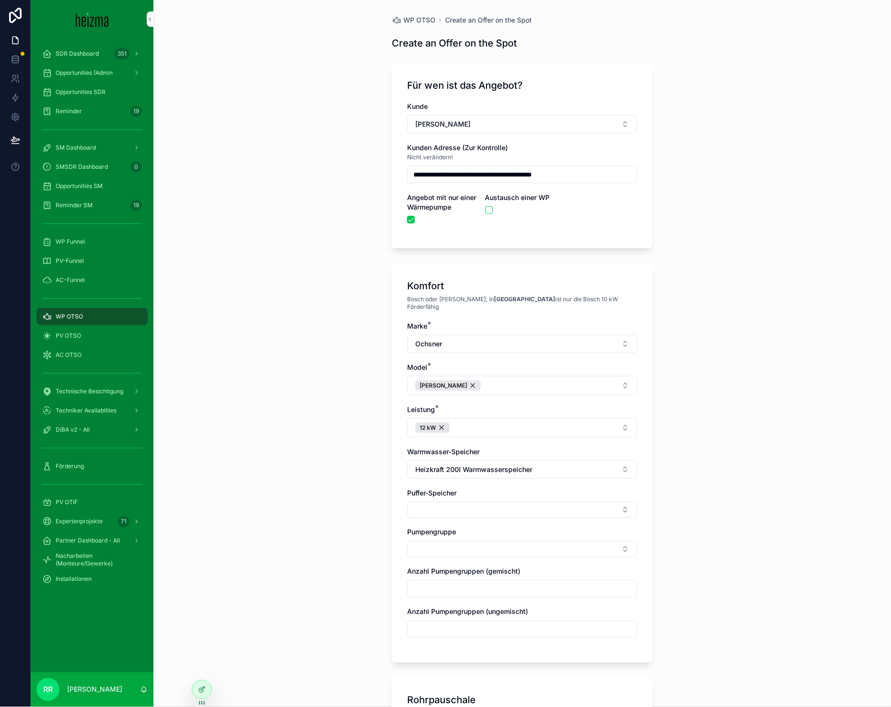
click at [528, 501] on button "Select Button" at bounding box center [522, 509] width 230 height 16
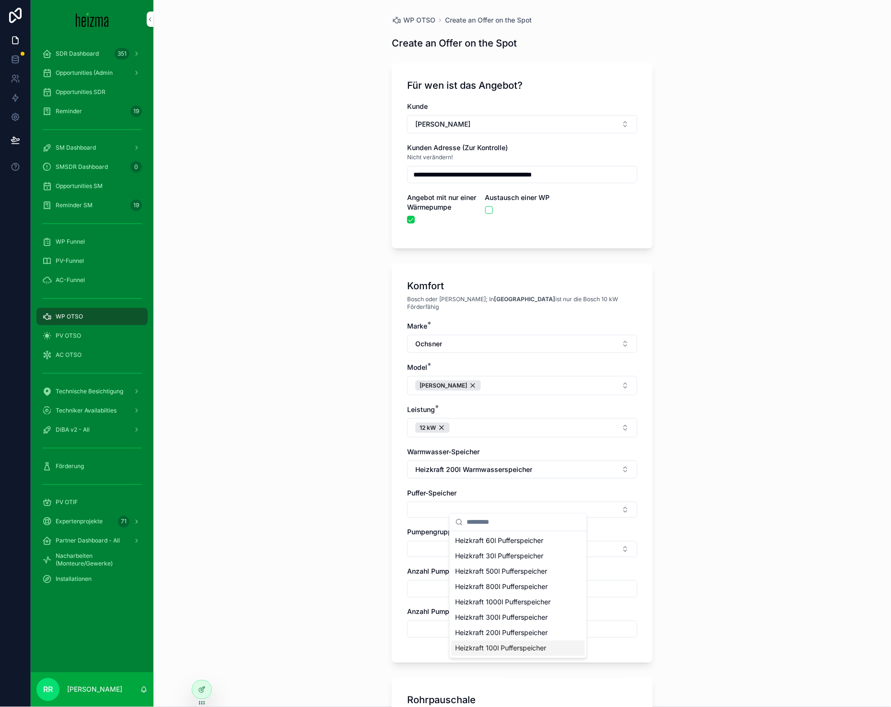
click at [475, 646] on span "Heizkraft 100l Pufferspeicher" at bounding box center [500, 648] width 91 height 10
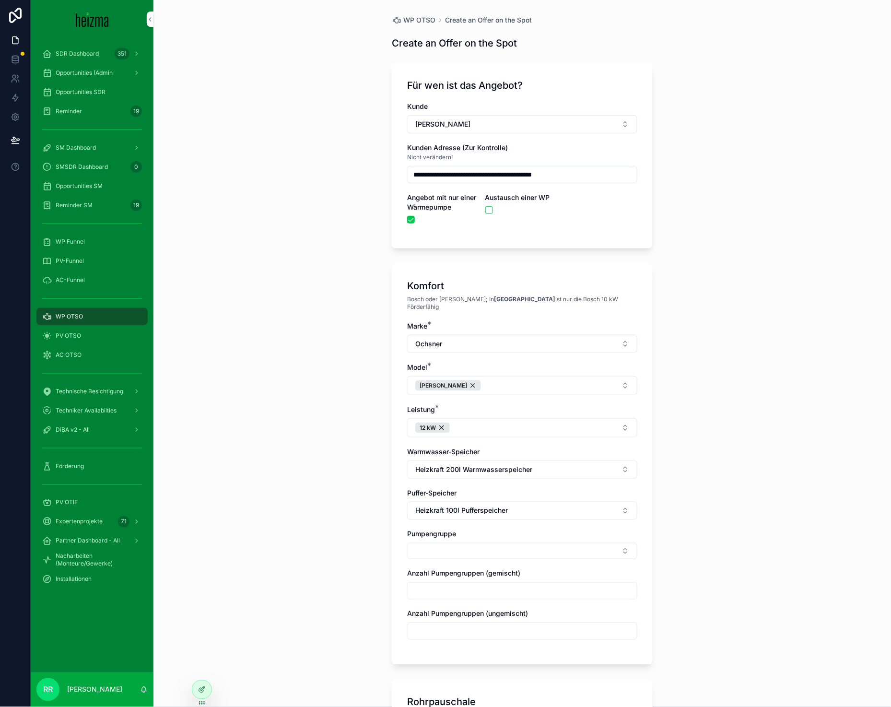
click at [313, 526] on div "**********" at bounding box center [521, 353] width 737 height 707
click at [470, 548] on button "Select Button" at bounding box center [522, 551] width 230 height 16
click at [482, 581] on span "Ungemischt" at bounding box center [473, 582] width 37 height 10
click at [317, 521] on div "**********" at bounding box center [521, 353] width 737 height 707
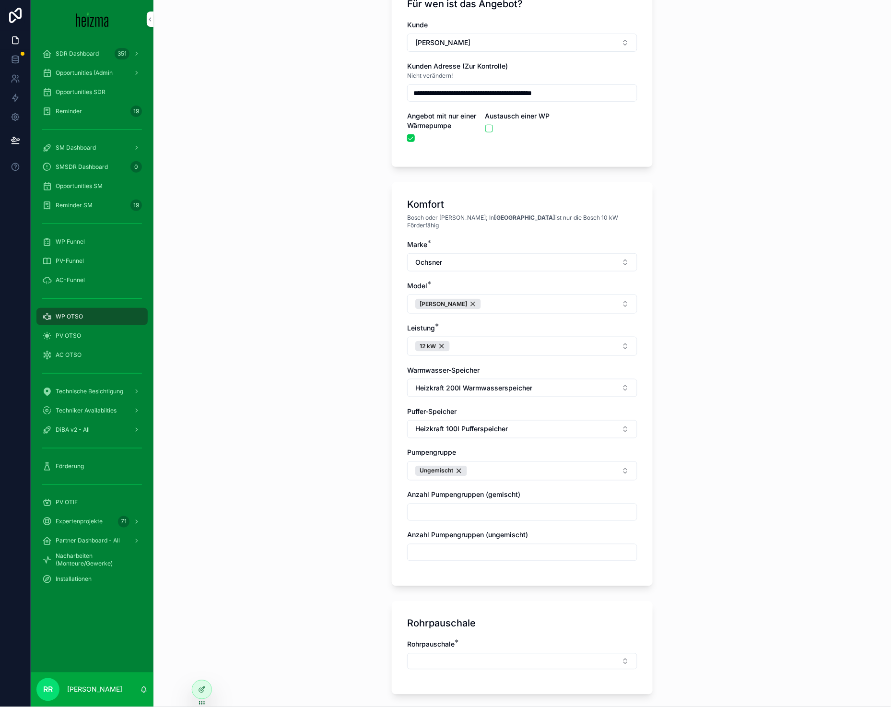
scroll to position [82, 0]
click at [457, 467] on div "Ungemischt" at bounding box center [441, 470] width 52 height 11
click at [459, 466] on button "Select Button" at bounding box center [522, 469] width 230 height 16
click at [467, 527] on span "Gemischt" at bounding box center [469, 530] width 29 height 10
click at [394, 501] on div "Komfort Bosch oder Viessmann; In [GEOGRAPHIC_DATA] ist nur die Bosch 10 kW Förd…" at bounding box center [522, 384] width 261 height 404
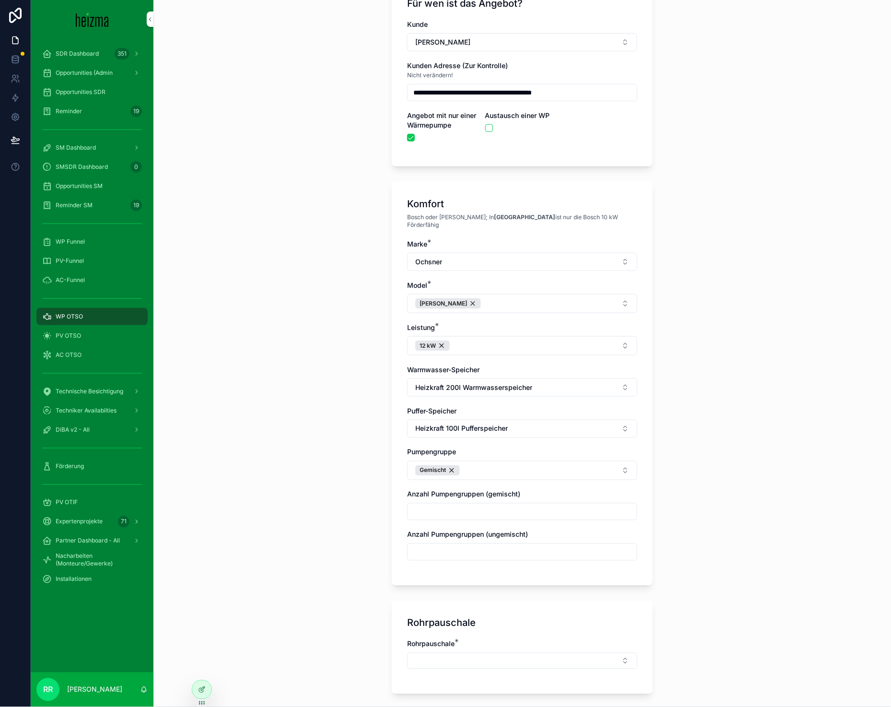
click at [422, 505] on input "scrollable content" at bounding box center [521, 511] width 229 height 13
type input "*"
click at [338, 505] on div "**********" at bounding box center [521, 271] width 737 height 707
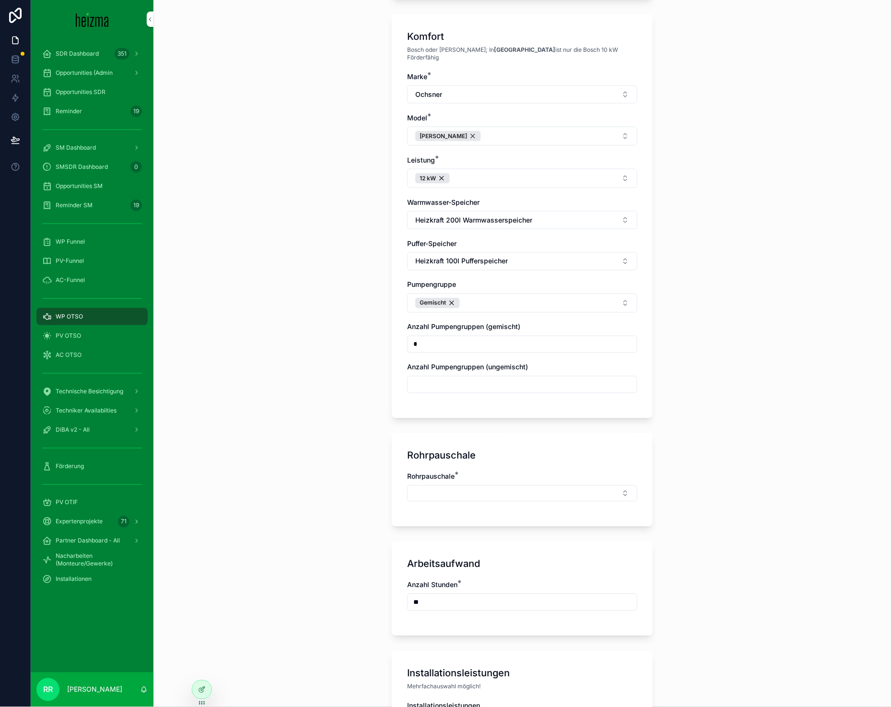
scroll to position [313, 0]
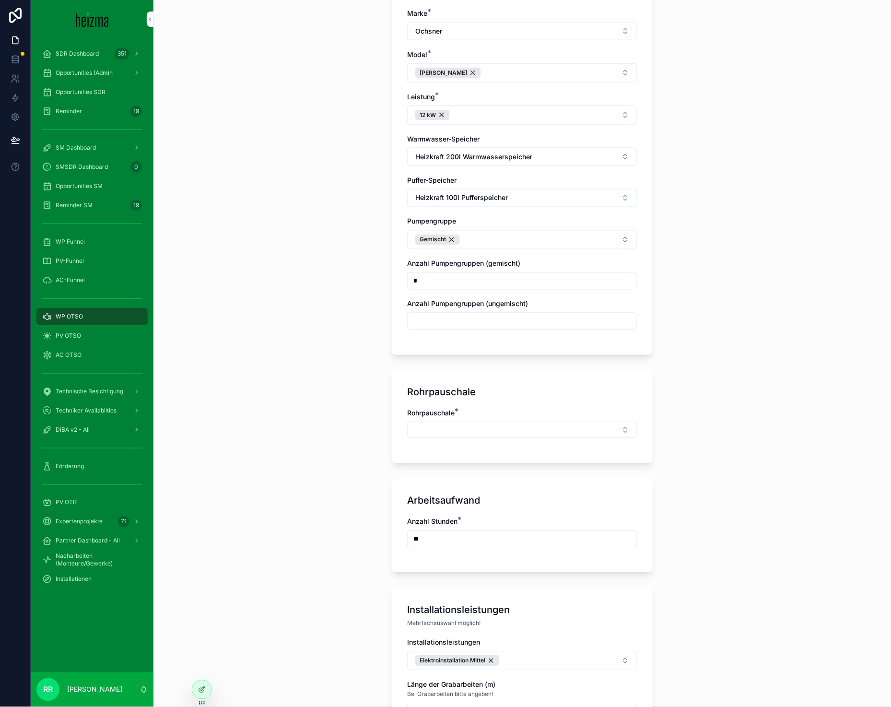
click at [468, 433] on div "Rohrpauschale *" at bounding box center [522, 427] width 230 height 39
click at [469, 429] on button "Select Button" at bounding box center [522, 430] width 230 height 16
click at [465, 491] on span "Klein" at bounding box center [462, 492] width 15 height 10
click at [325, 487] on div "**********" at bounding box center [521, 353] width 737 height 707
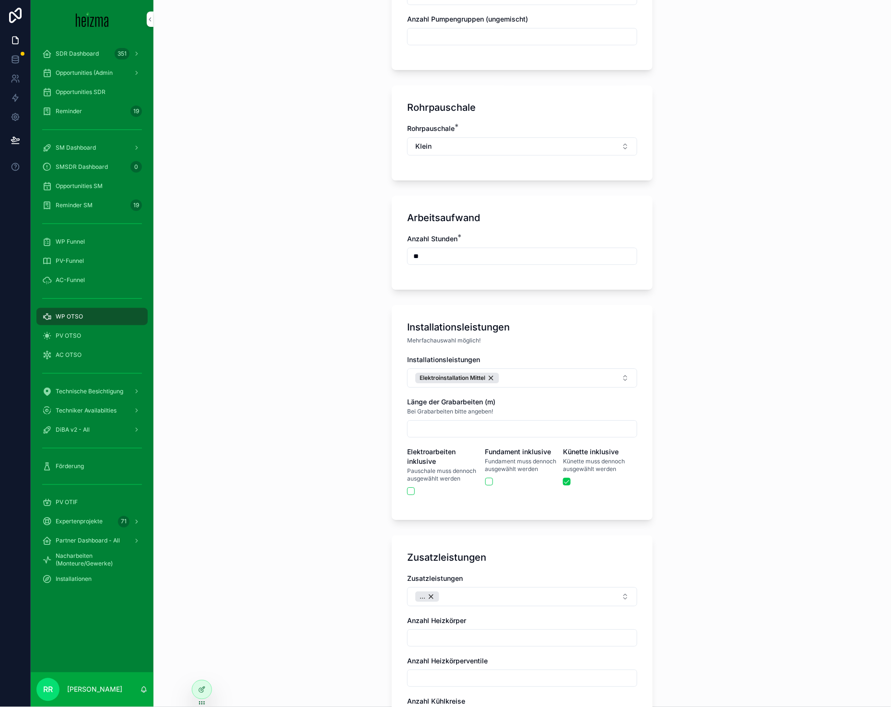
scroll to position [599, 0]
click at [311, 462] on div "**********" at bounding box center [521, 353] width 737 height 707
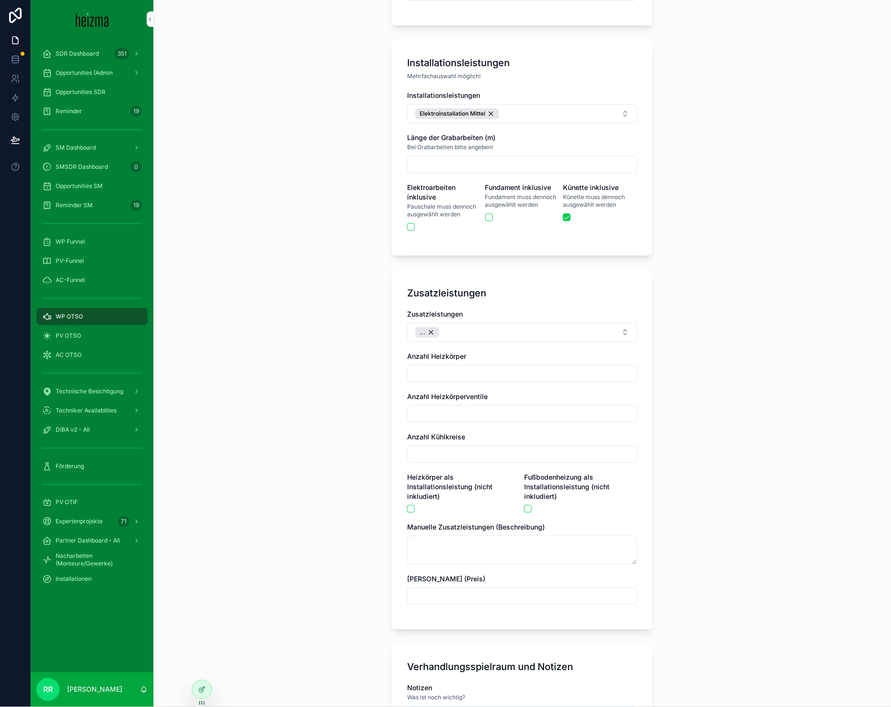
scroll to position [1132, 0]
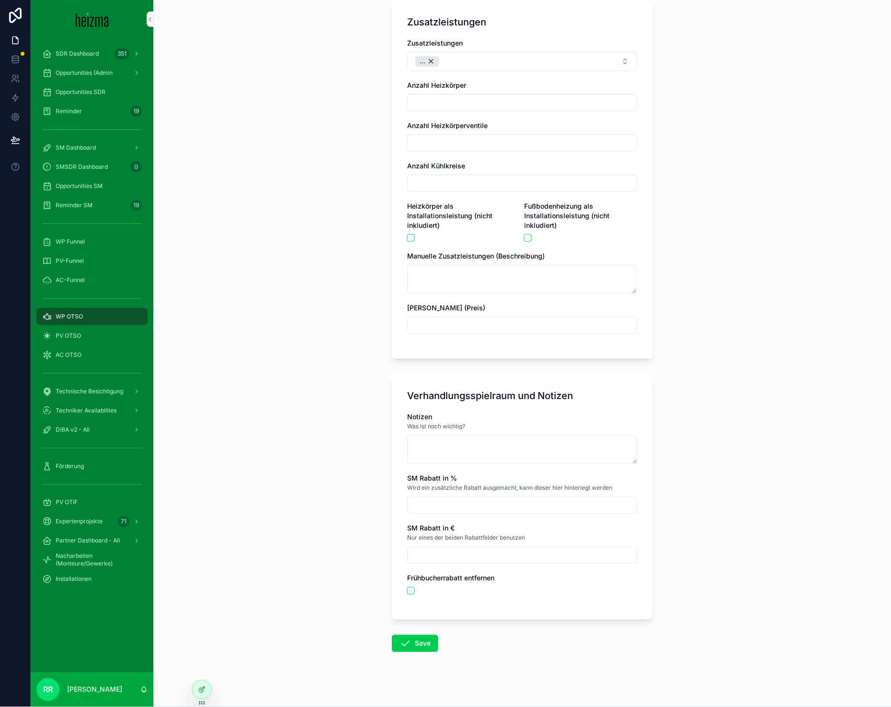
click at [399, 638] on icon "scrollable content" at bounding box center [405, 644] width 12 height 12
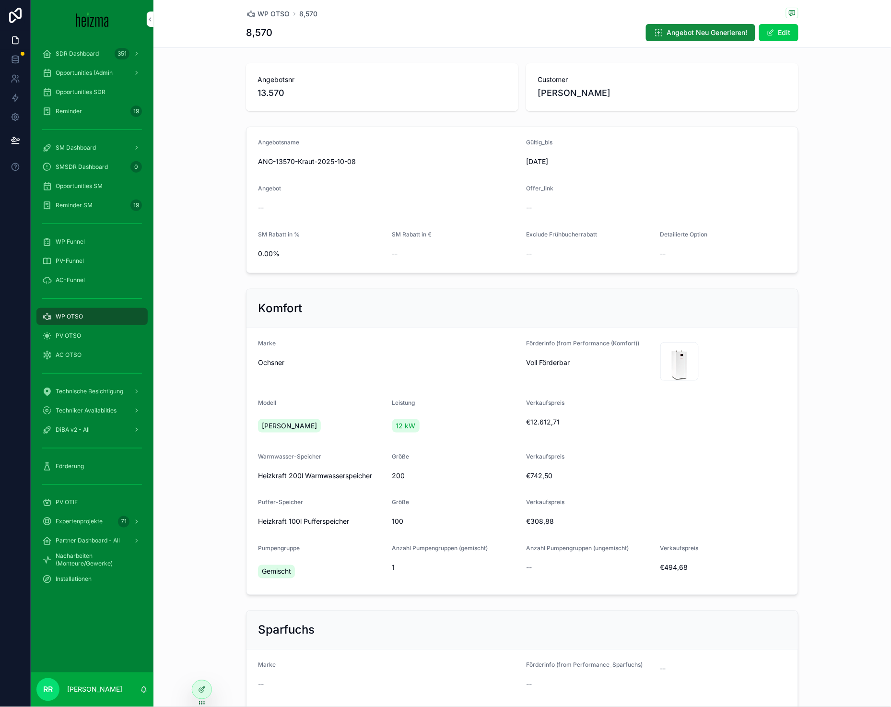
click at [91, 315] on div "WP OTSO" at bounding box center [92, 316] width 100 height 15
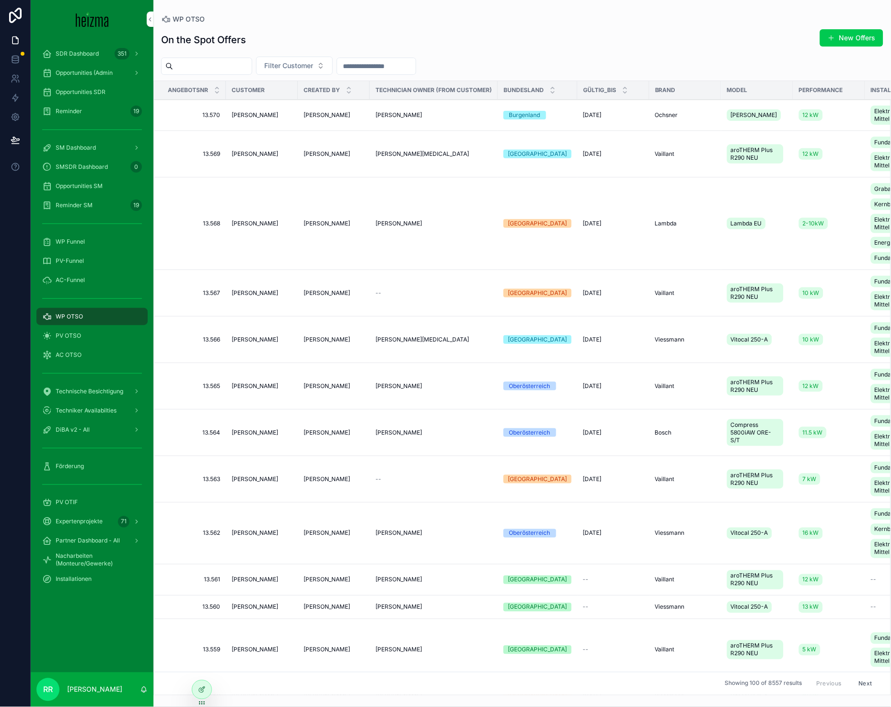
click at [859, 35] on button "New Offers" at bounding box center [851, 37] width 63 height 17
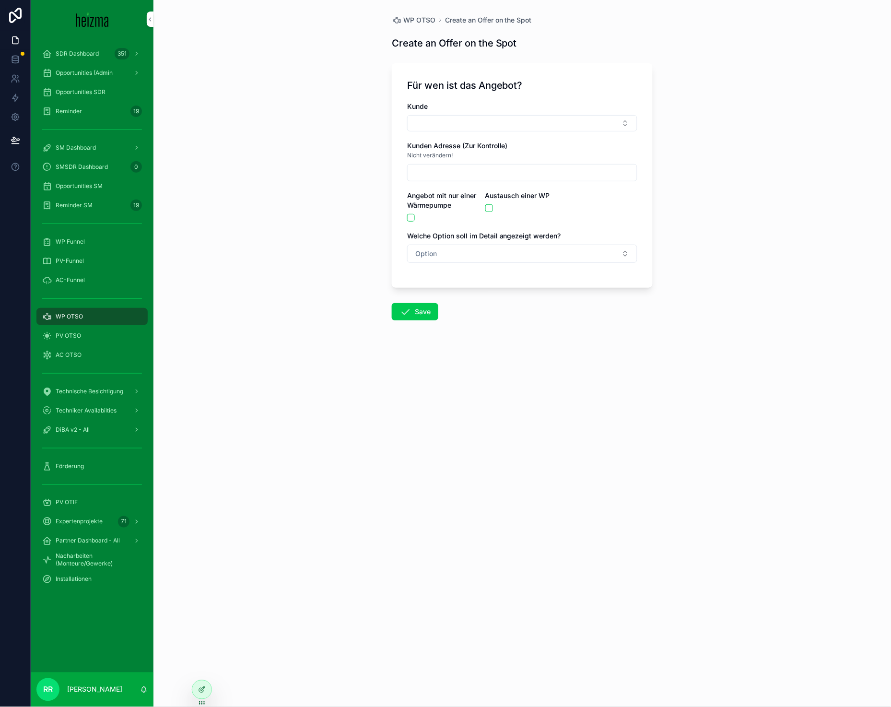
click at [502, 119] on button "Select Button" at bounding box center [522, 123] width 230 height 16
type input "*********"
click at [483, 158] on div "Nicht verändern!" at bounding box center [522, 156] width 230 height 10
click at [470, 133] on div "Kunde Kunden Adresse (Zur Kontrolle) Nicht verändern! Angebot mit nur einer Wär…" at bounding box center [522, 187] width 230 height 171
click at [480, 128] on button "Select Button" at bounding box center [522, 123] width 230 height 16
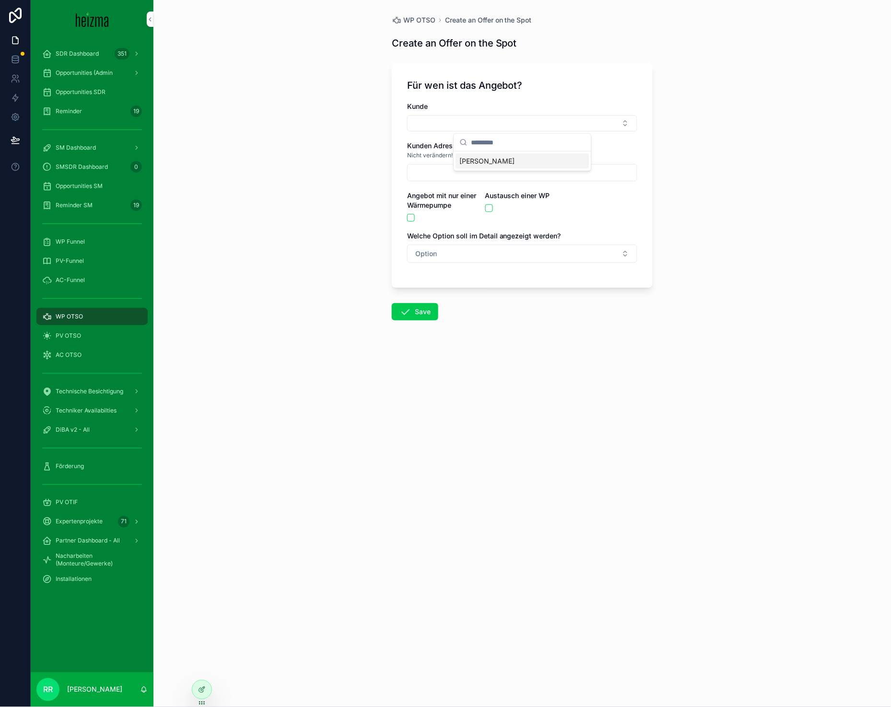
click at [482, 162] on span "[PERSON_NAME]" at bounding box center [487, 161] width 55 height 10
type input "**********"
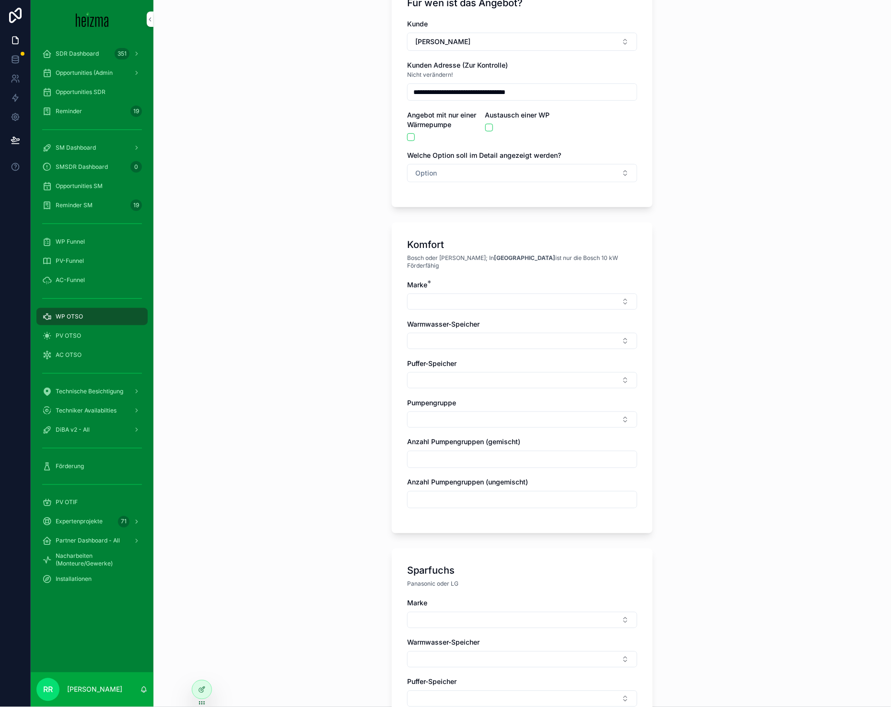
scroll to position [47, 0]
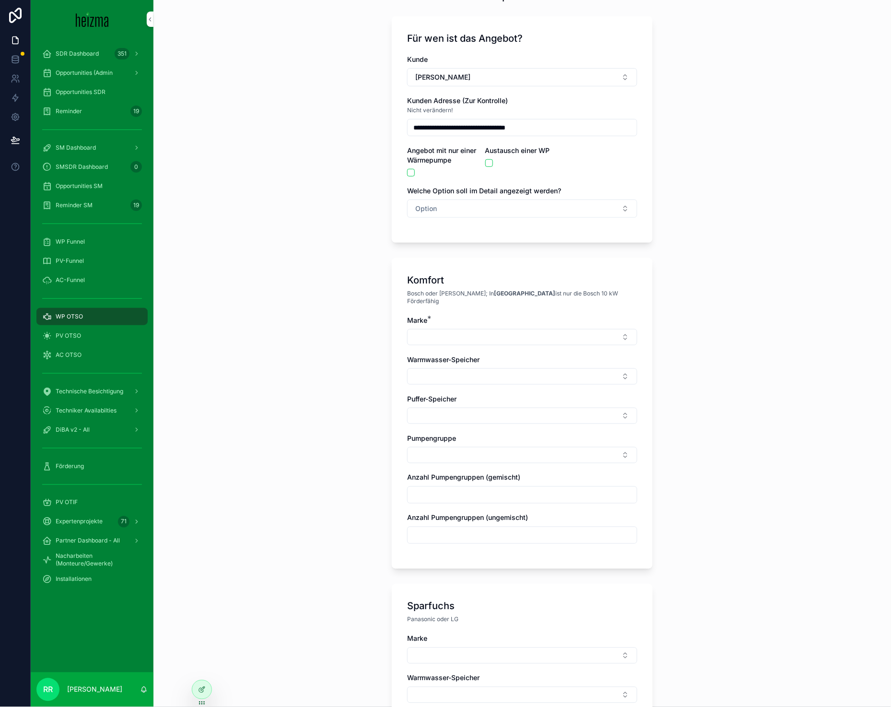
click at [478, 216] on button "Option" at bounding box center [522, 208] width 230 height 18
click at [463, 258] on div "Komfort" at bounding box center [472, 261] width 22 height 9
click at [437, 315] on div "Marke *" at bounding box center [522, 320] width 230 height 10
click at [437, 330] on button "Select Button" at bounding box center [522, 337] width 230 height 16
click at [490, 460] on div "Vaillant" at bounding box center [518, 459] width 133 height 15
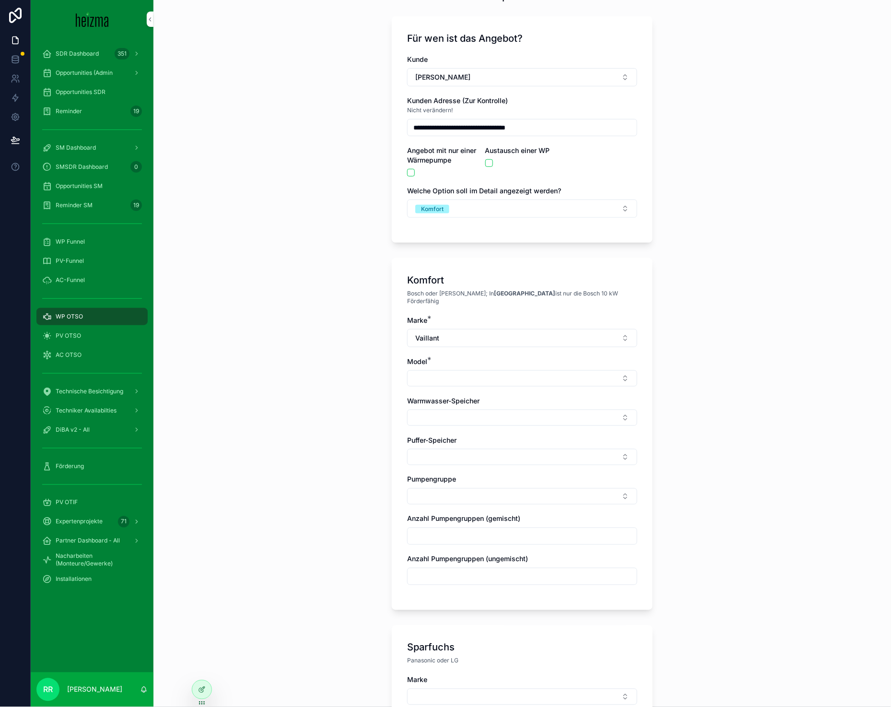
click at [464, 379] on div "Marke * Vaillant Model * Warmwasser-Speicher Puffer-Speicher Pumpengruppe Anzah…" at bounding box center [522, 454] width 230 height 279
click at [465, 376] on div "Marke * Vaillant Model * Warmwasser-Speicher Puffer-Speicher Pumpengruppe Anzah…" at bounding box center [522, 454] width 230 height 279
click at [466, 373] on button "Select Button" at bounding box center [522, 378] width 230 height 16
click at [482, 406] on span "aroTHERM Plus R290 NEU" at bounding box center [496, 408] width 83 height 10
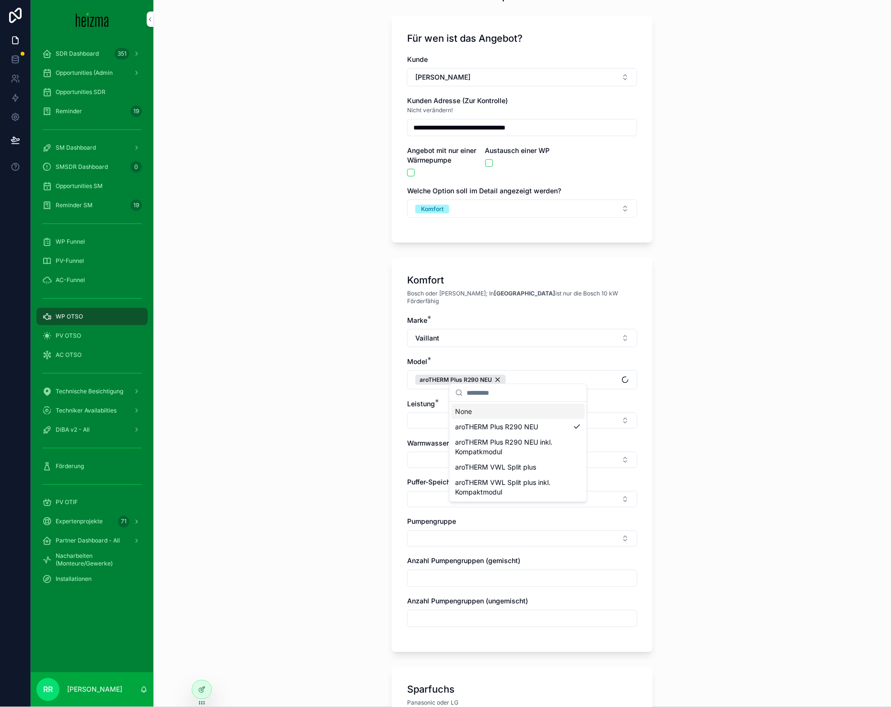
click at [458, 407] on div "None" at bounding box center [518, 411] width 133 height 15
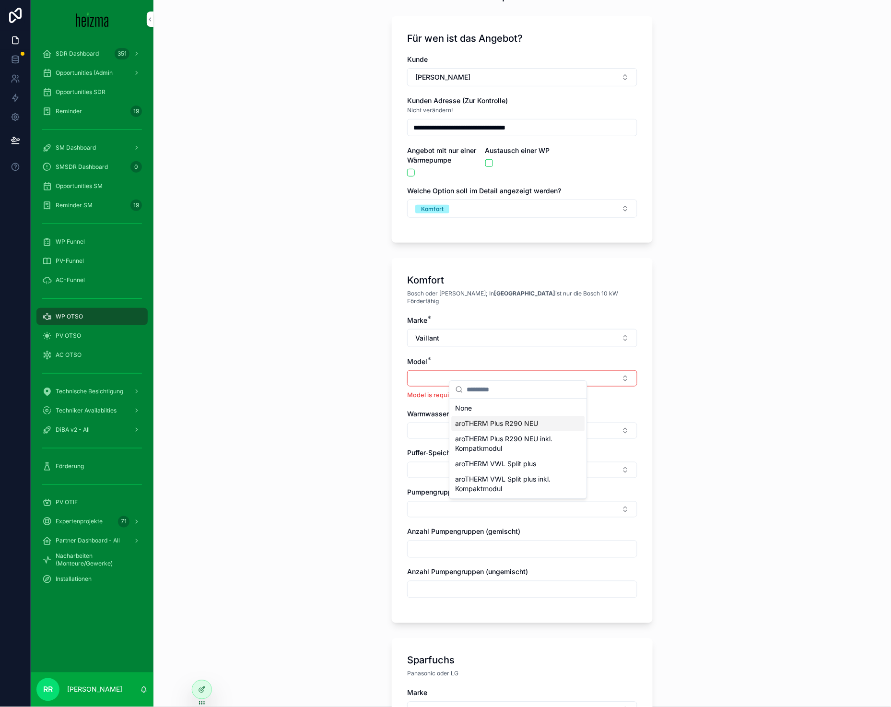
click at [487, 422] on span "aroTHERM Plus R290 NEU" at bounding box center [496, 423] width 83 height 10
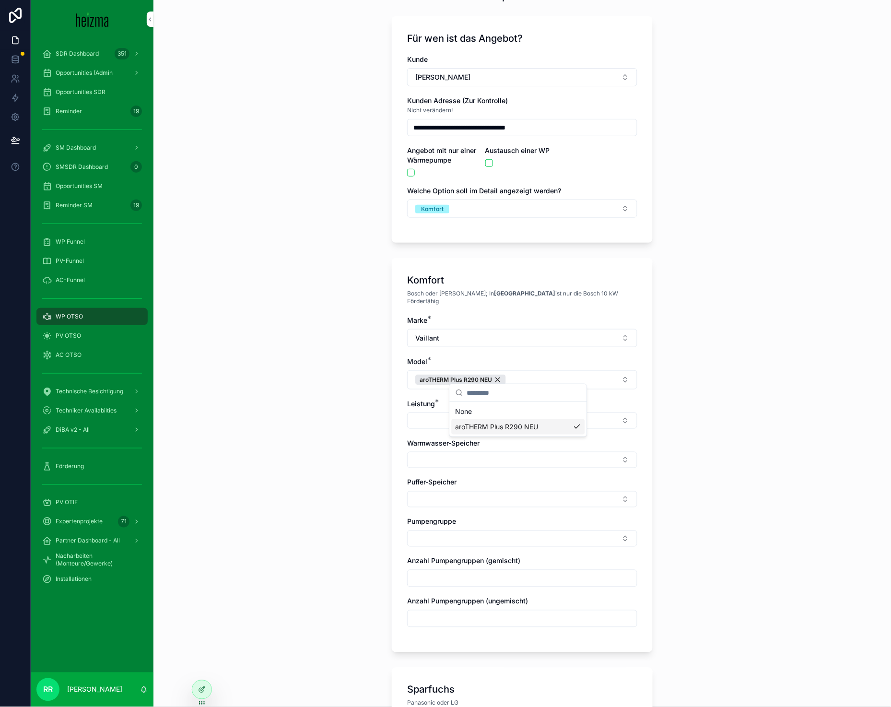
click at [431, 412] on button "Select Button" at bounding box center [522, 420] width 230 height 16
click at [485, 464] on div "12 kW" at bounding box center [518, 465] width 133 height 15
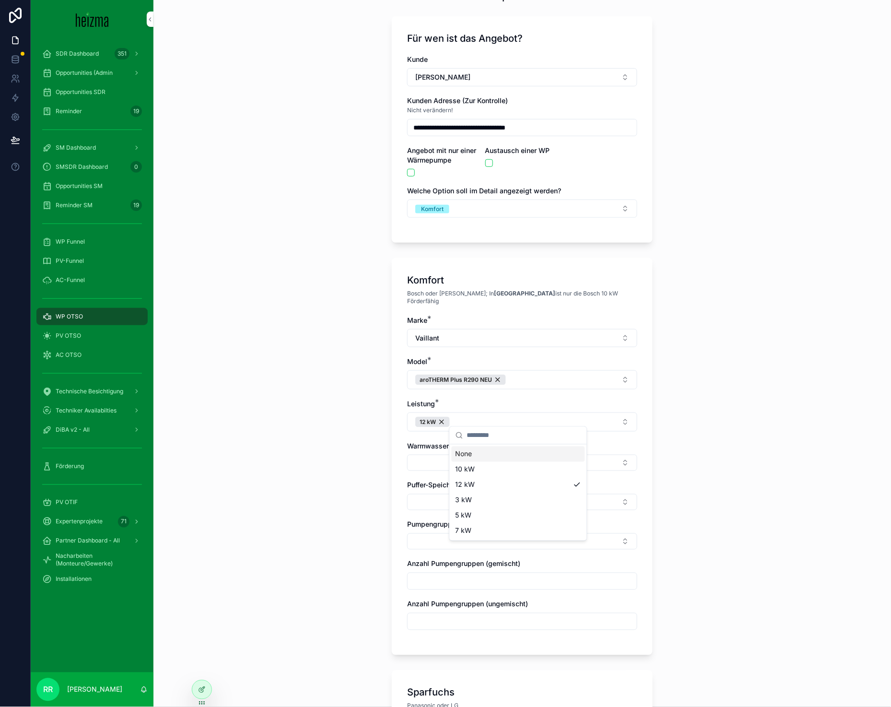
click at [348, 443] on div "**********" at bounding box center [521, 306] width 737 height 707
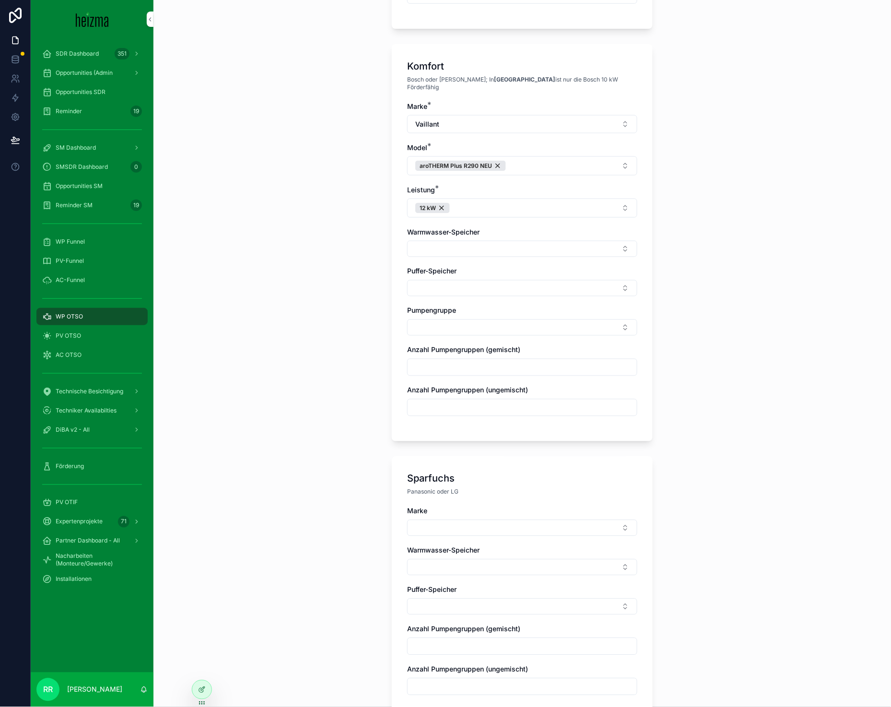
scroll to position [263, 0]
click at [484, 362] on input "scrollable content" at bounding box center [521, 365] width 229 height 13
type input "*"
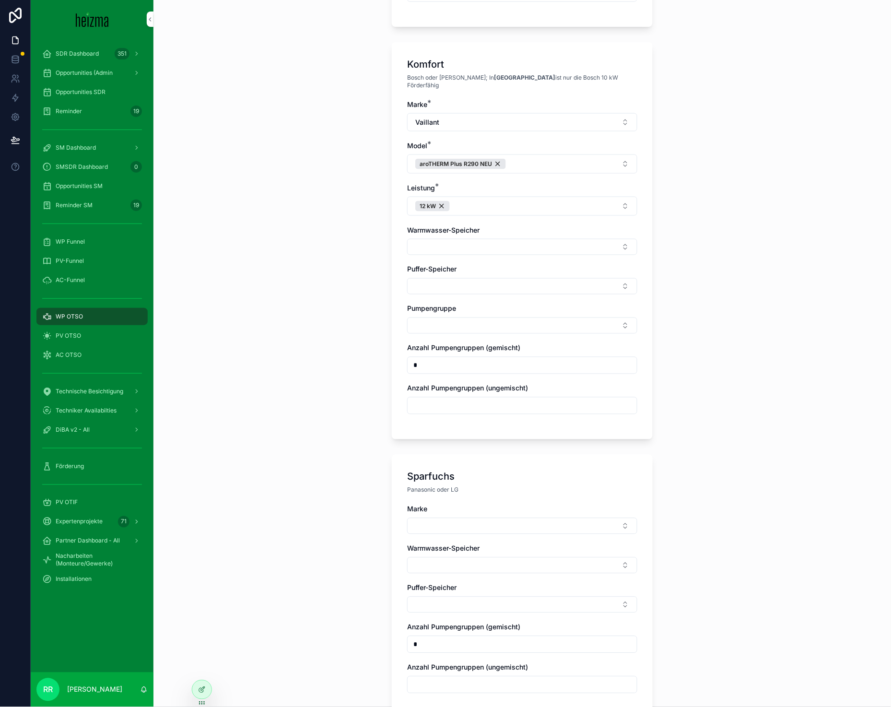
type input "*"
click at [435, 397] on div "scrollable content" at bounding box center [522, 405] width 230 height 17
click at [435, 399] on input "scrollable content" at bounding box center [521, 405] width 229 height 13
type input "*"
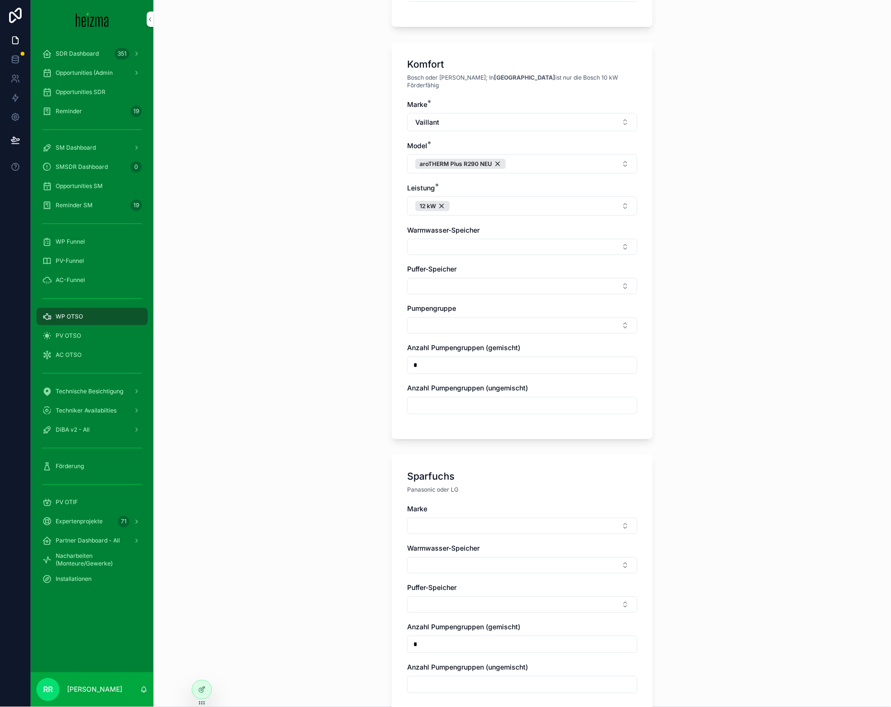
type input "*"
click at [450, 327] on div "Marke * Vaillant Model * aroTHERM Plus R290 NEU Leistung * 12 kW Warmwasser-Spe…" at bounding box center [522, 262] width 230 height 324
click at [480, 317] on button "Select Button" at bounding box center [522, 325] width 230 height 16
click at [475, 355] on span "Ungemischt" at bounding box center [473, 357] width 37 height 10
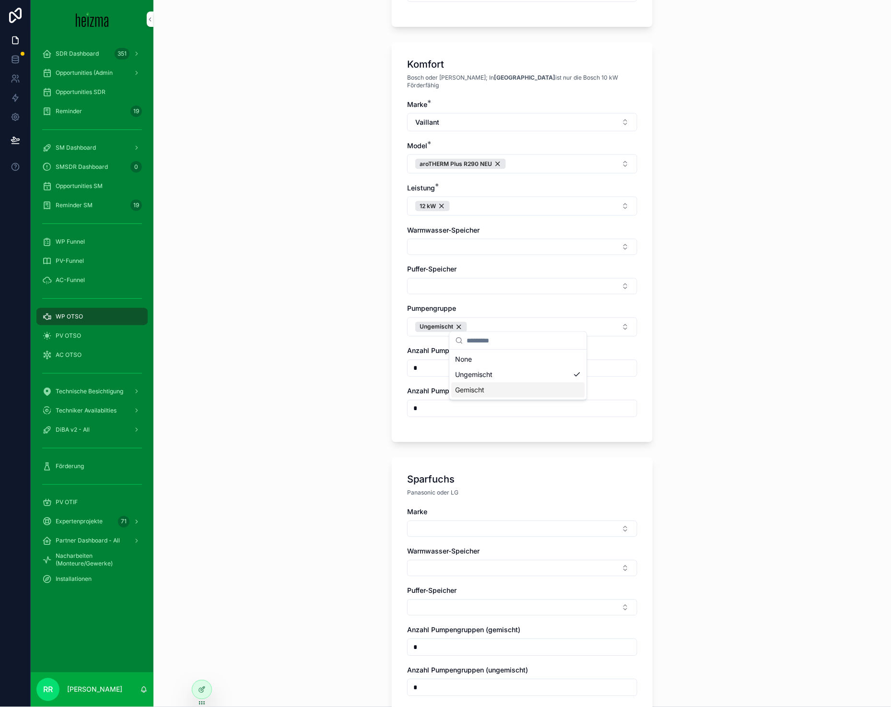
click at [471, 390] on span "Gemischt" at bounding box center [469, 390] width 29 height 10
click at [317, 303] on div "**********" at bounding box center [521, 90] width 737 height 707
click at [476, 286] on button "Select Button" at bounding box center [522, 286] width 230 height 16
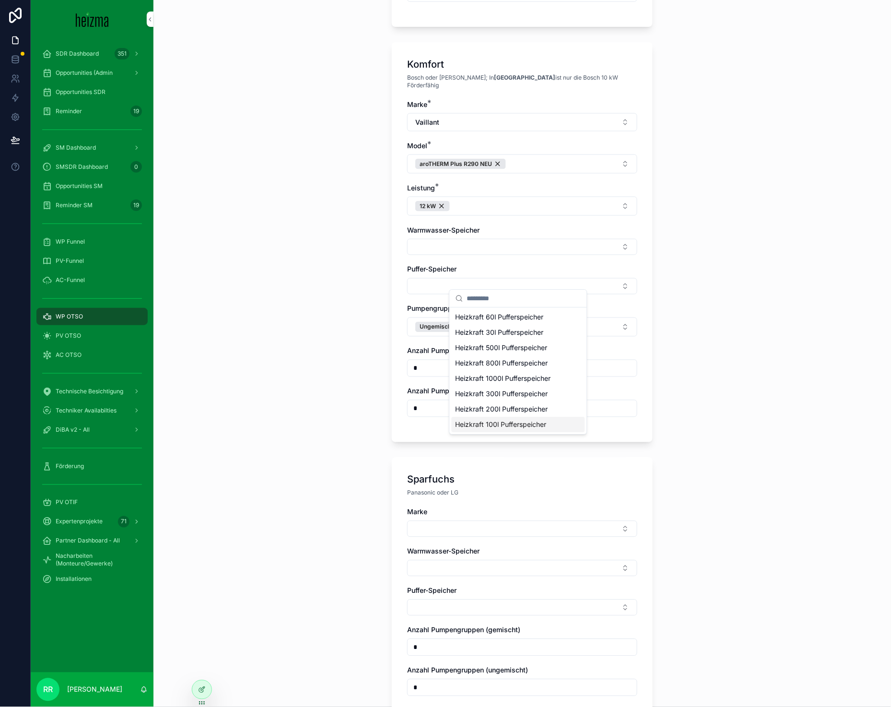
click at [483, 425] on span "Heizkraft 100l Pufferspeicher" at bounding box center [500, 424] width 91 height 10
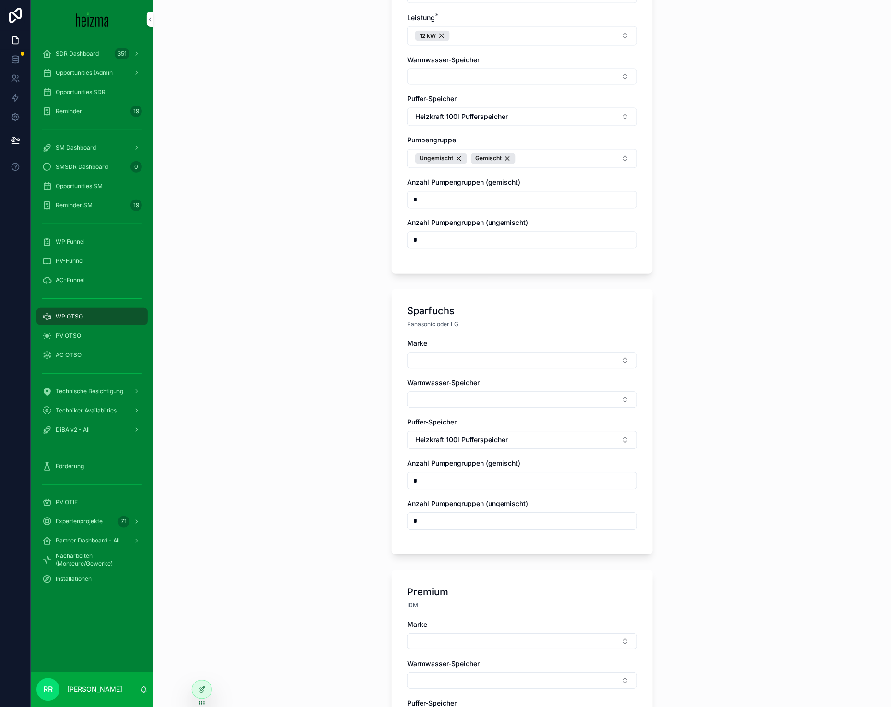
scroll to position [437, 0]
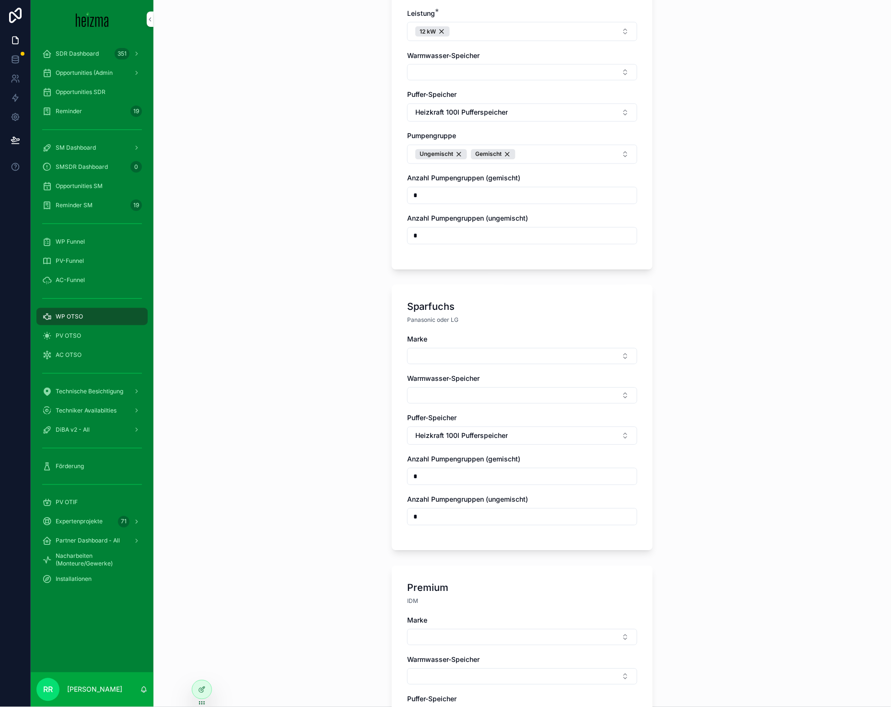
click at [463, 354] on button "Select Button" at bounding box center [522, 356] width 230 height 16
click at [488, 416] on div "Panasonic" at bounding box center [518, 417] width 133 height 15
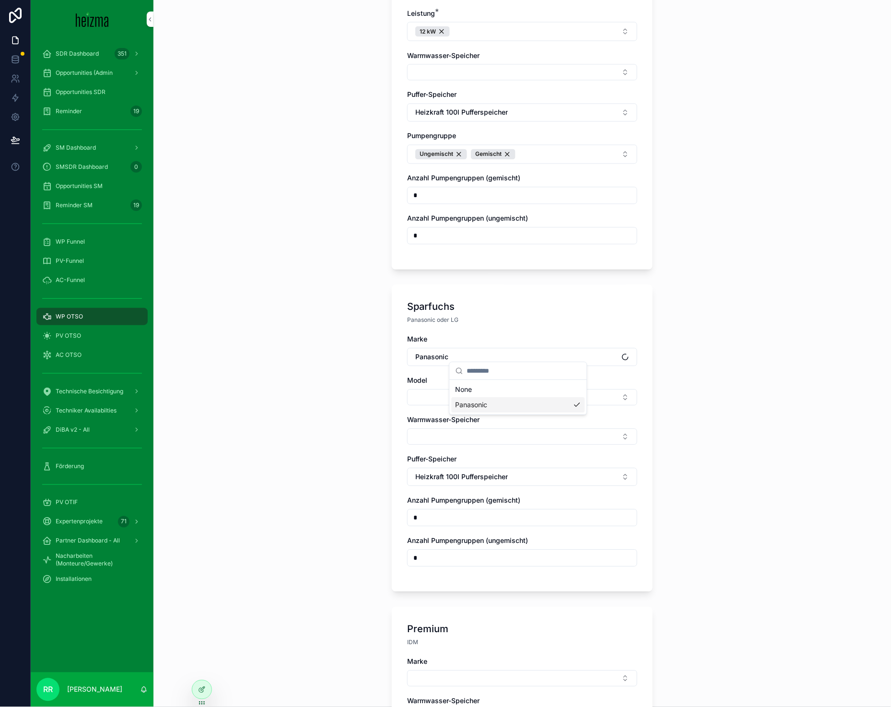
click at [413, 392] on button "Select Button" at bounding box center [522, 397] width 230 height 16
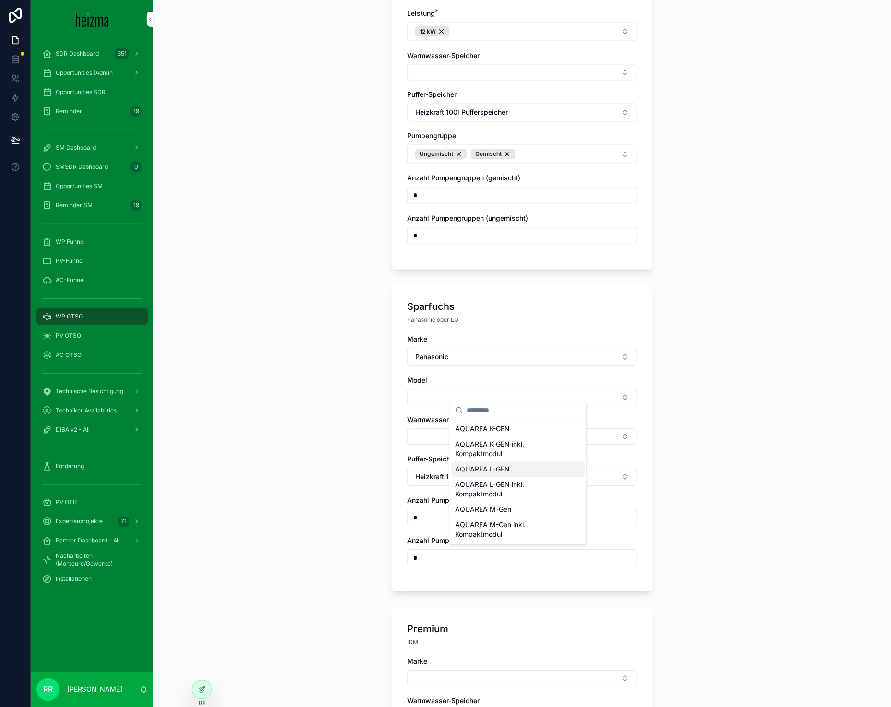
click at [498, 466] on span "AQUAREA L-GEN" at bounding box center [482, 470] width 55 height 10
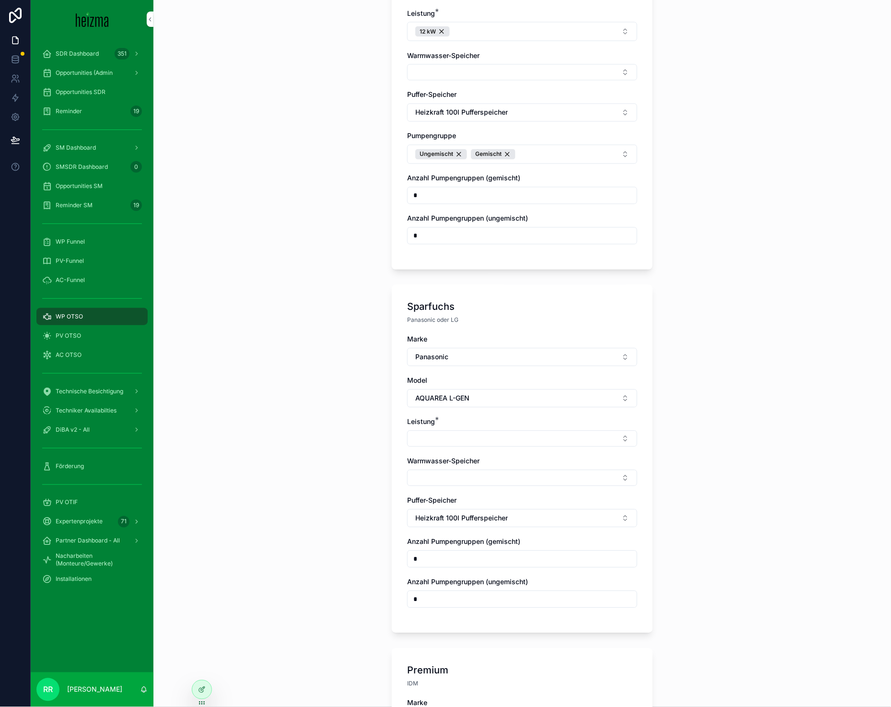
click at [449, 395] on span "AQUAREA L-GEN" at bounding box center [442, 399] width 54 height 10
click at [498, 523] on span "AQUAREA M-Gen" at bounding box center [483, 527] width 56 height 10
click at [436, 433] on button "Select Button" at bounding box center [522, 438] width 230 height 16
click at [494, 474] on div "12 kW" at bounding box center [518, 469] width 133 height 15
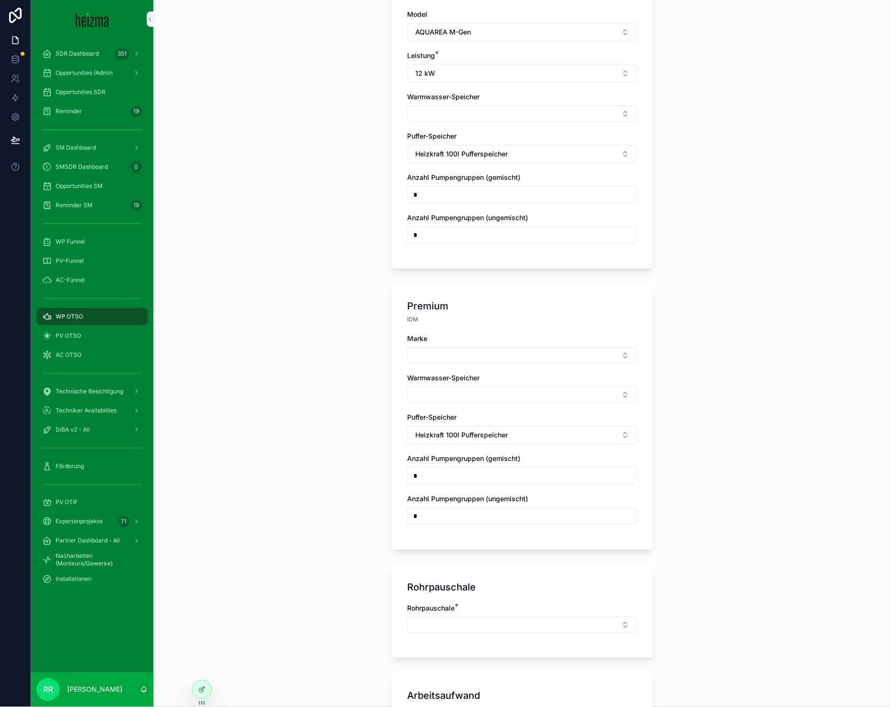
scroll to position [808, 0]
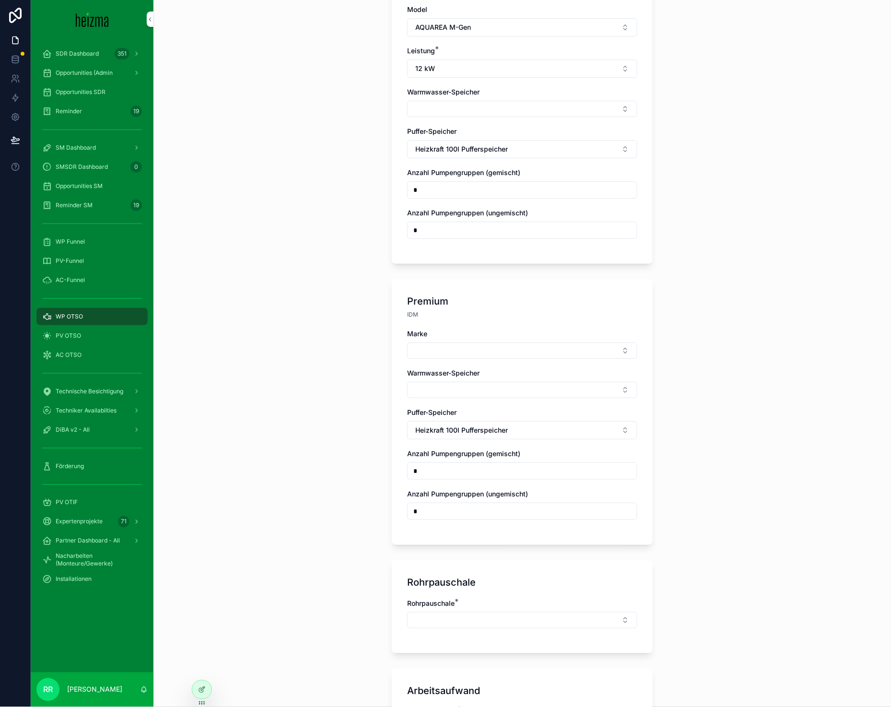
click at [478, 355] on div "Marke Warmwasser-Speicher Puffer-Speicher Heizkraft 100l Pufferspeicher Anzahl …" at bounding box center [522, 429] width 230 height 200
click at [479, 353] on div "Marke Warmwasser-Speicher Puffer-Speicher Heizkraft 100l Pufferspeicher Anzahl …" at bounding box center [522, 429] width 230 height 200
click at [482, 349] on button "Select Button" at bounding box center [522, 350] width 230 height 16
click at [482, 413] on span "Viessmann" at bounding box center [472, 413] width 34 height 10
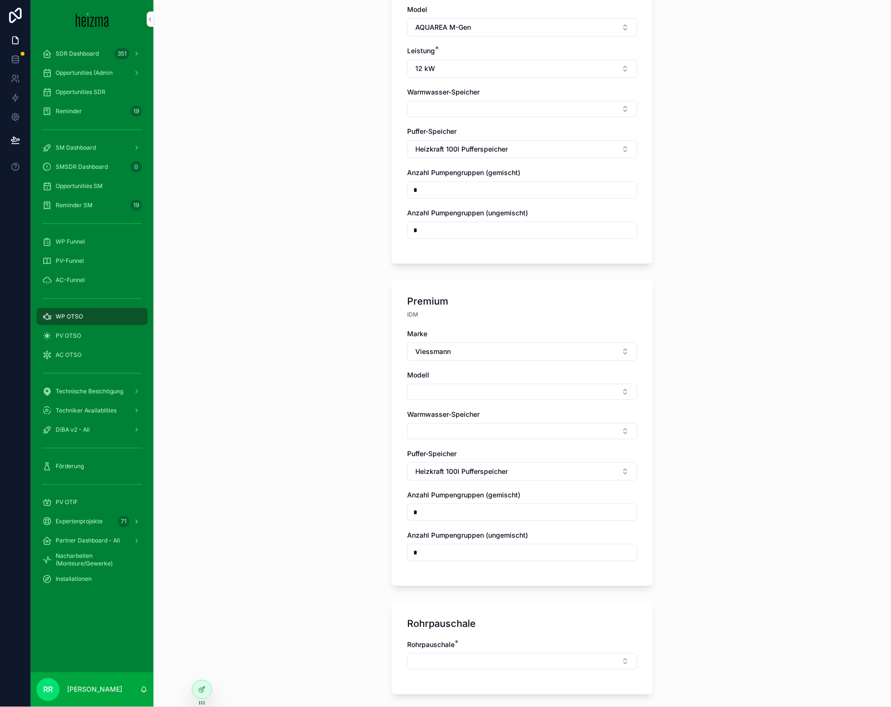
click at [451, 392] on button "Select Button" at bounding box center [522, 391] width 230 height 16
click at [470, 422] on span "Vitocal 250-A" at bounding box center [477, 423] width 44 height 10
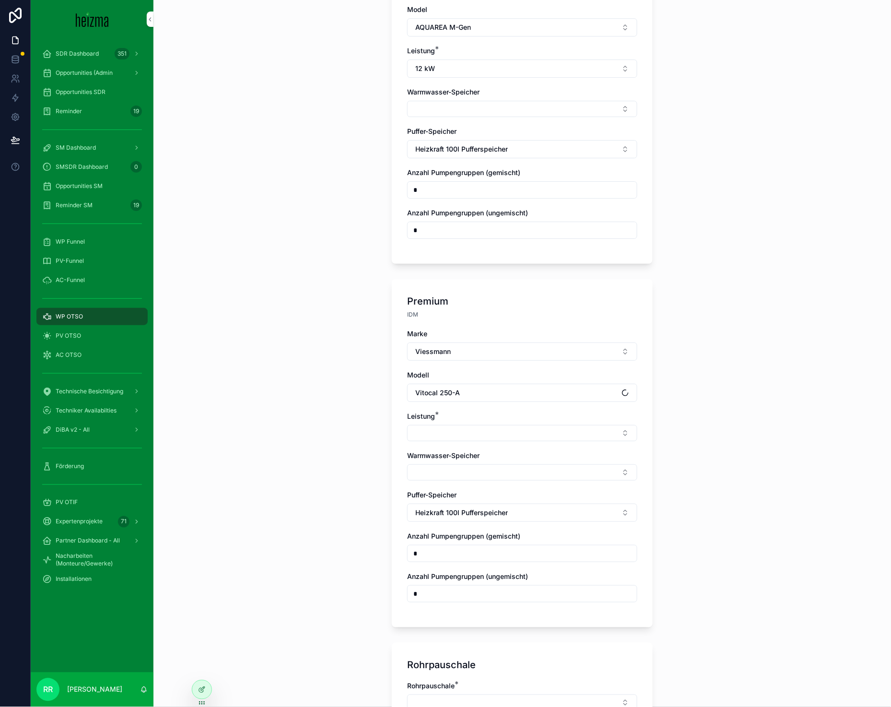
click at [430, 425] on button "Select Button" at bounding box center [522, 433] width 230 height 16
click at [493, 485] on div "13 kW" at bounding box center [518, 479] width 133 height 15
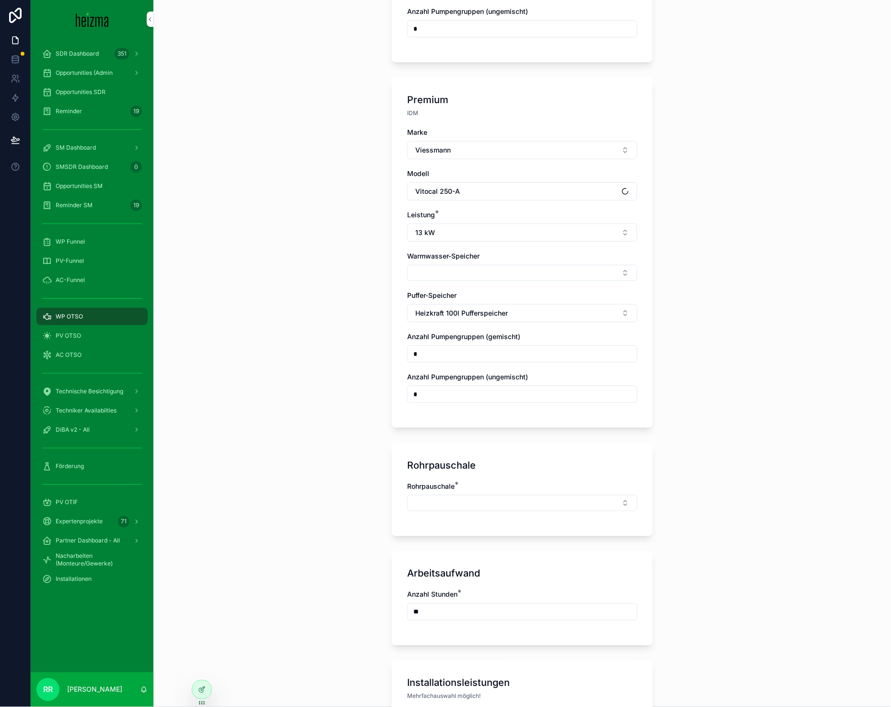
scroll to position [1010, 0]
click at [451, 487] on div "Rohrpauschale *" at bounding box center [522, 496] width 230 height 30
click at [451, 494] on button "Select Button" at bounding box center [522, 502] width 230 height 16
drag, startPoint x: 476, startPoint y: 564, endPoint x: 474, endPoint y: 594, distance: 30.3
click at [474, 594] on div "WP Austausch only Keine Klein Groß Mittel" at bounding box center [518, 564] width 133 height 77
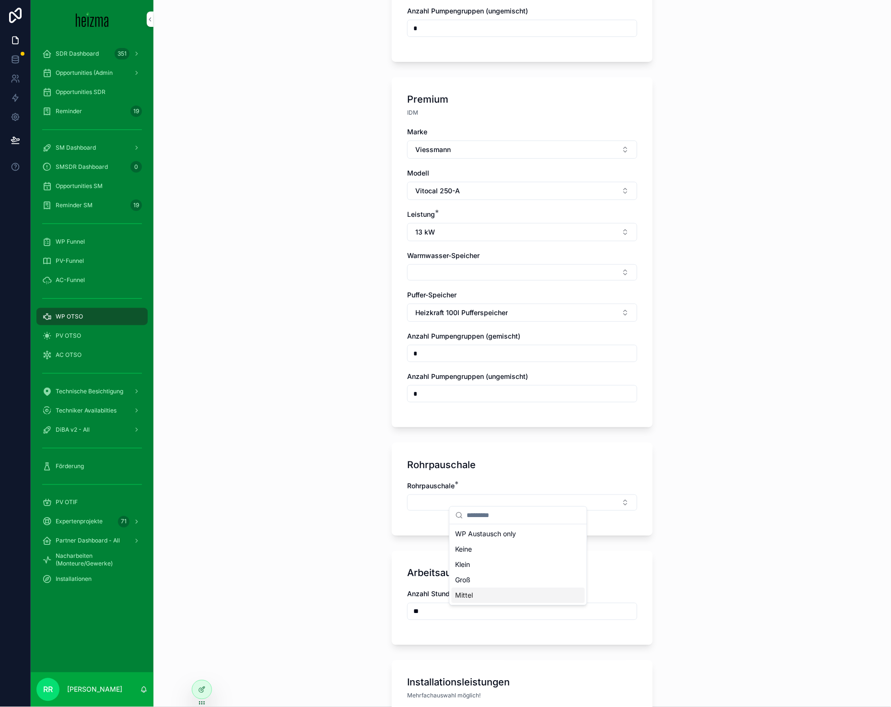
click at [474, 594] on div "Mittel" at bounding box center [518, 595] width 133 height 15
click at [319, 536] on div "**********" at bounding box center [521, 353] width 737 height 707
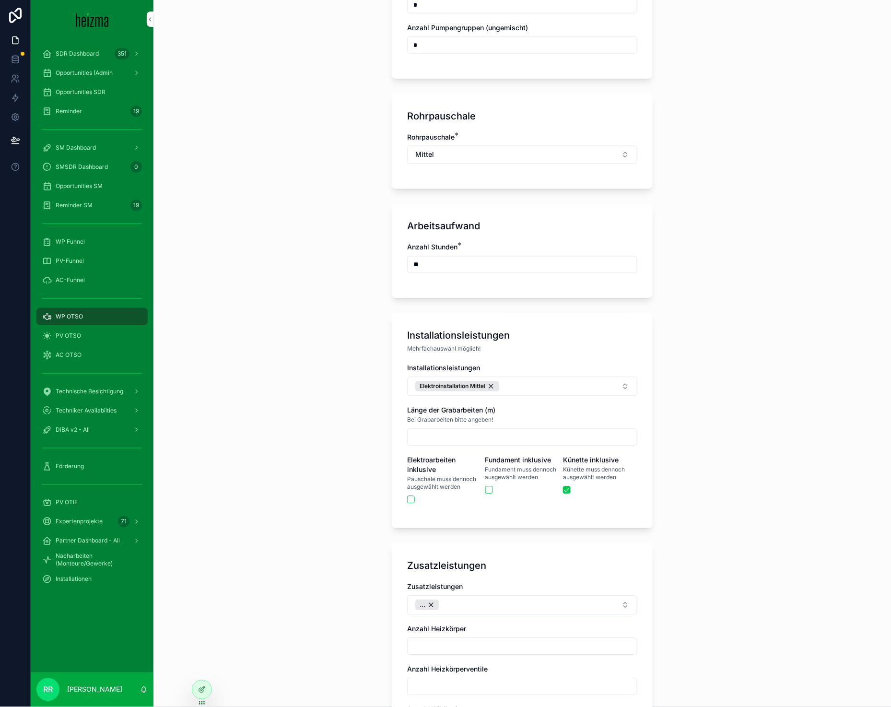
scroll to position [1361, 0]
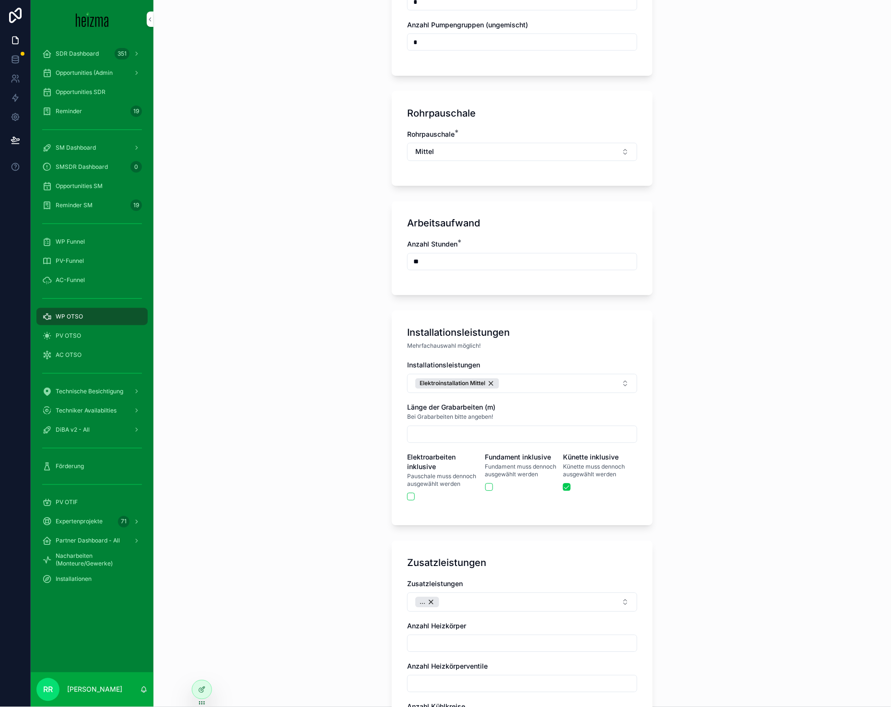
click at [509, 374] on button "Elektroinstallation Mittel" at bounding box center [522, 383] width 230 height 19
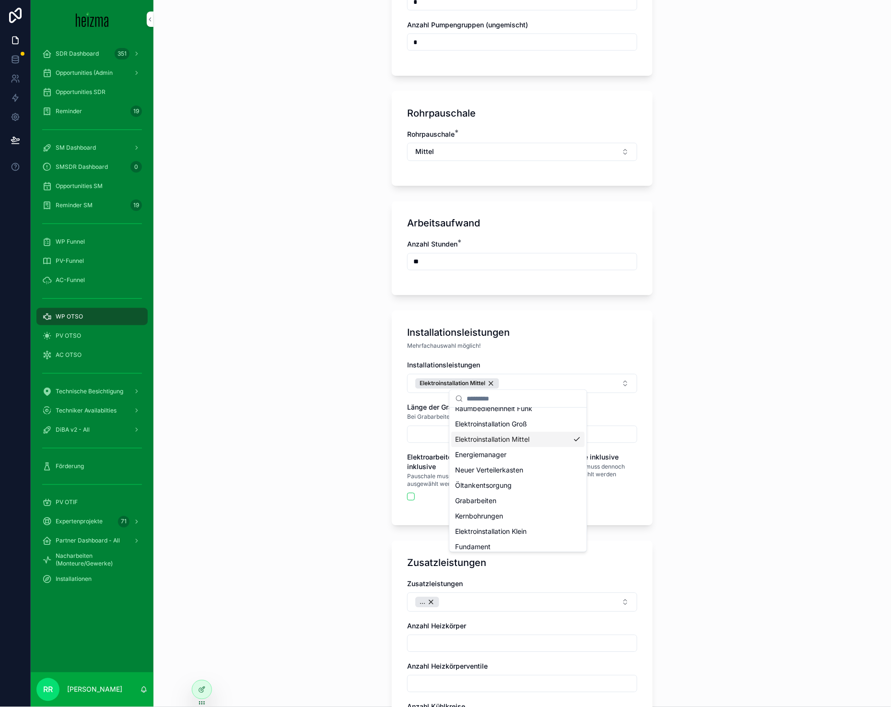
scroll to position [29, 0]
click at [495, 544] on div "Fundament" at bounding box center [518, 541] width 133 height 15
click at [322, 429] on div "**********" at bounding box center [521, 353] width 737 height 707
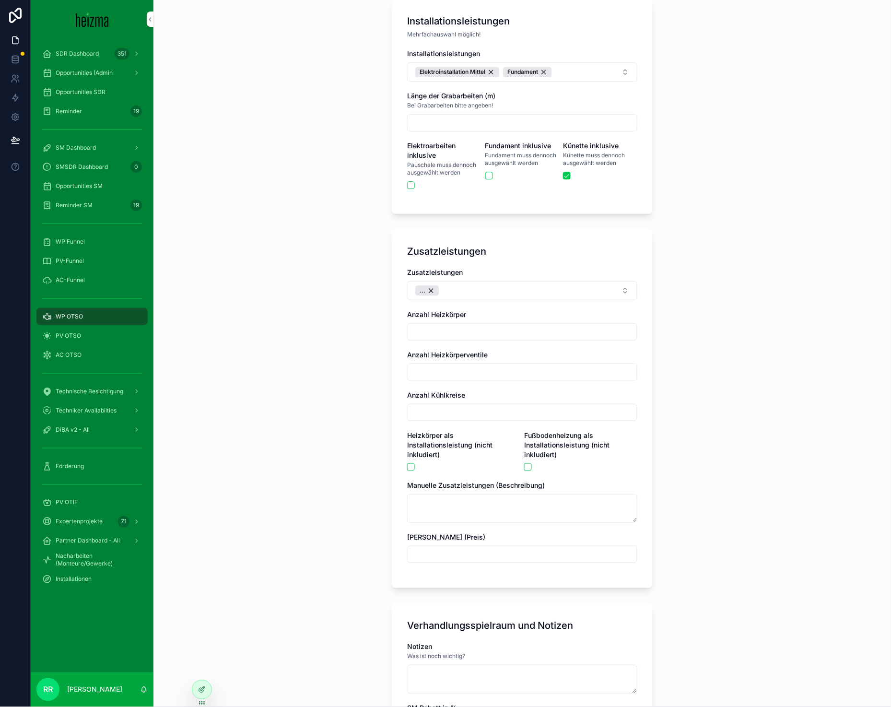
scroll to position [1676, 0]
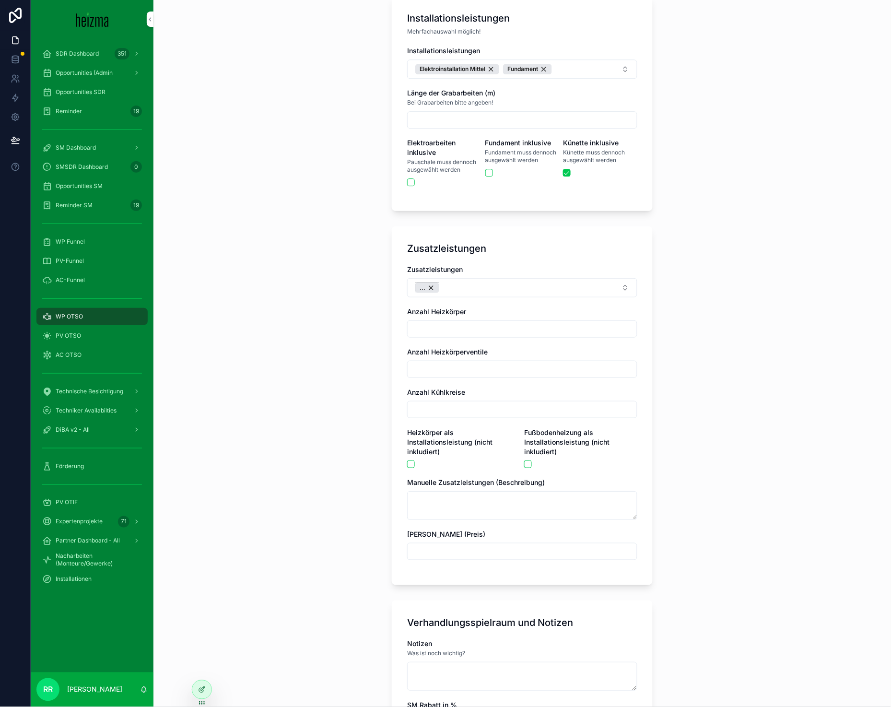
click at [430, 284] on div "..." at bounding box center [427, 287] width 24 height 11
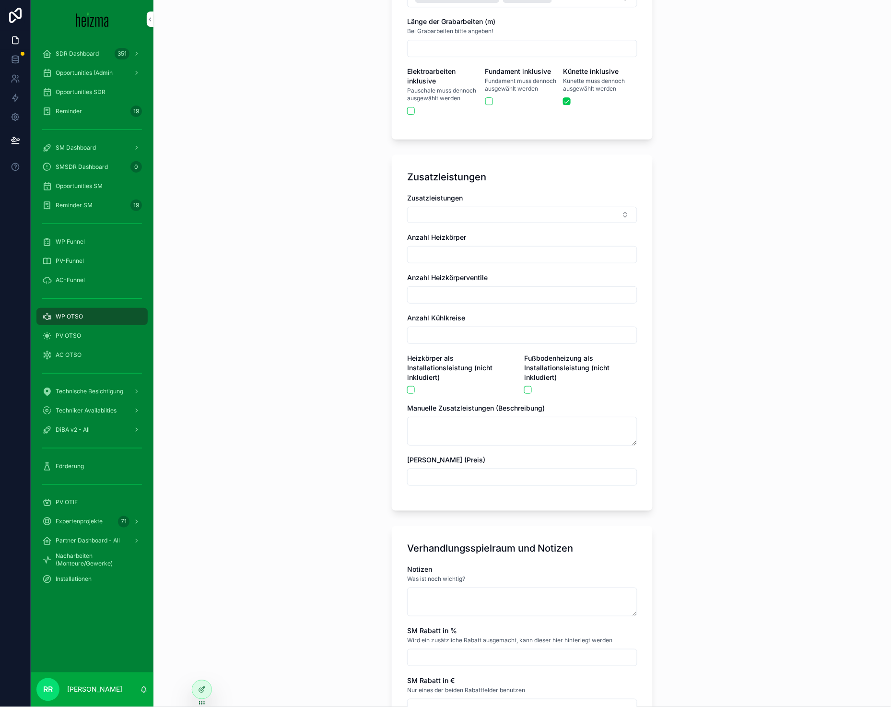
scroll to position [1900, 0]
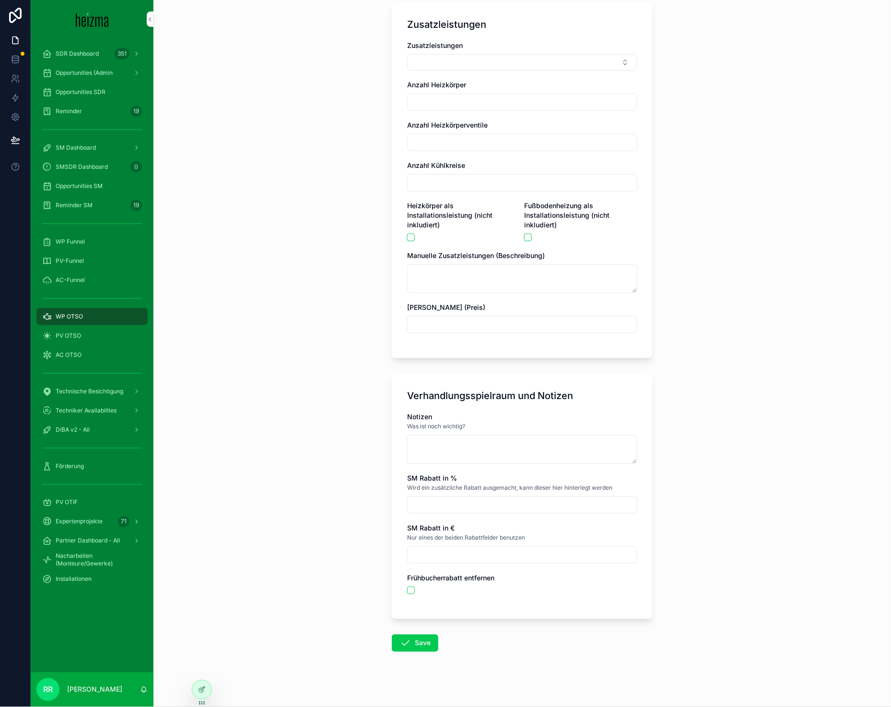
click at [472, 463] on div "Notizen Was ist noch wichtig? SM Rabatt in % Wird ein zusätzliche Rabatt ausgem…" at bounding box center [522, 508] width 230 height 192
click at [472, 446] on textarea "scrollable content" at bounding box center [522, 449] width 230 height 29
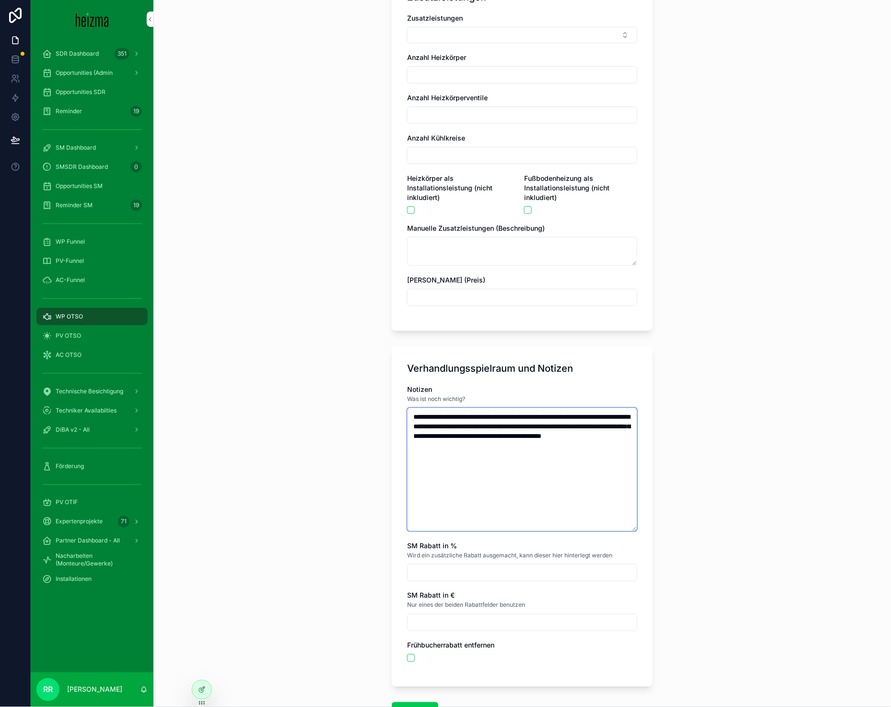
scroll to position [1995, 0]
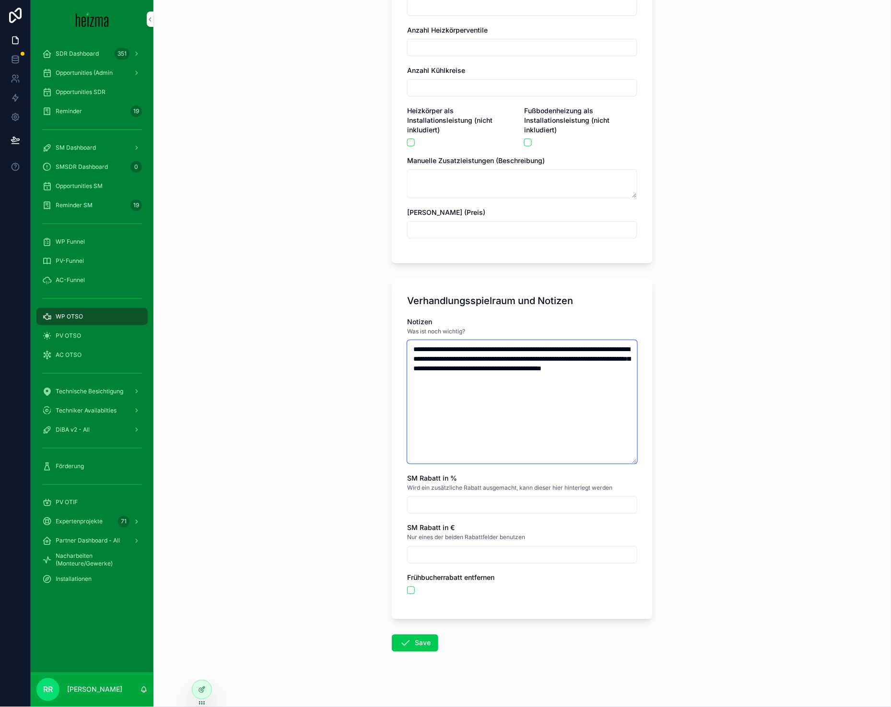
type textarea "**********"
click at [419, 634] on button "Save" at bounding box center [415, 642] width 46 height 17
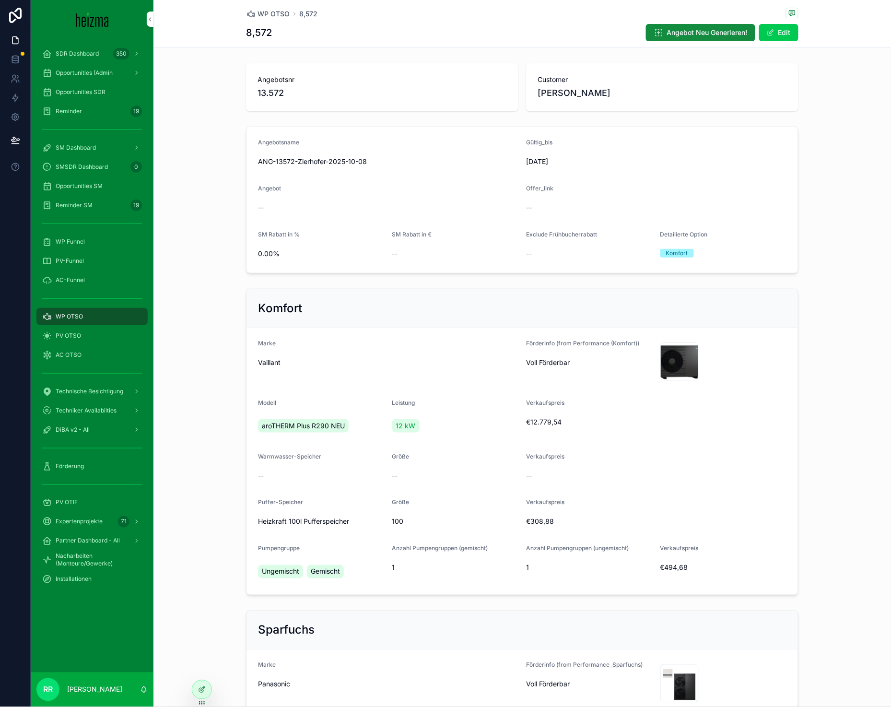
click at [108, 310] on div "WP OTSO" at bounding box center [92, 316] width 100 height 15
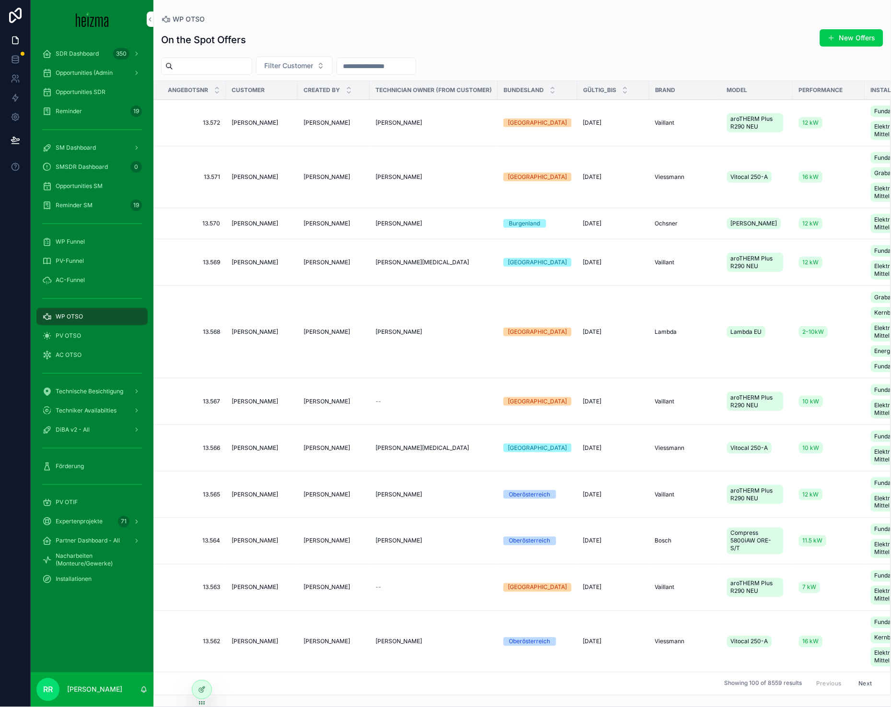
click at [875, 36] on button "New Offers" at bounding box center [851, 37] width 63 height 17
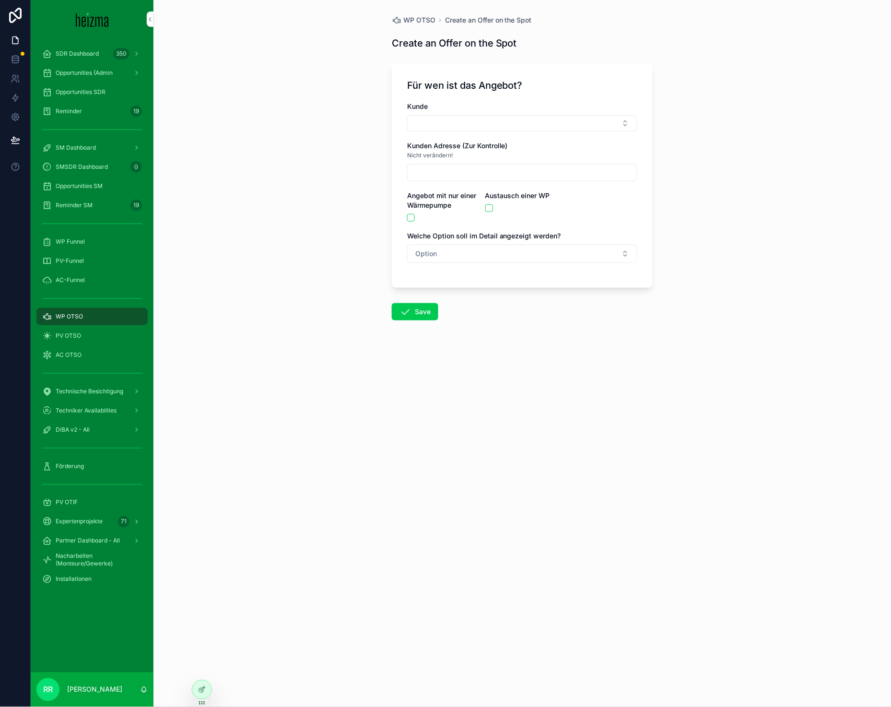
click at [440, 121] on button "Select Button" at bounding box center [522, 123] width 230 height 16
type input "****"
click at [479, 163] on div "Kunden Adresse (Zur Kontrolle) Nicht verändern!" at bounding box center [522, 161] width 230 height 40
click at [495, 120] on button "Select Button" at bounding box center [522, 123] width 230 height 16
click at [506, 160] on div "[PERSON_NAME]" at bounding box center [522, 160] width 133 height 15
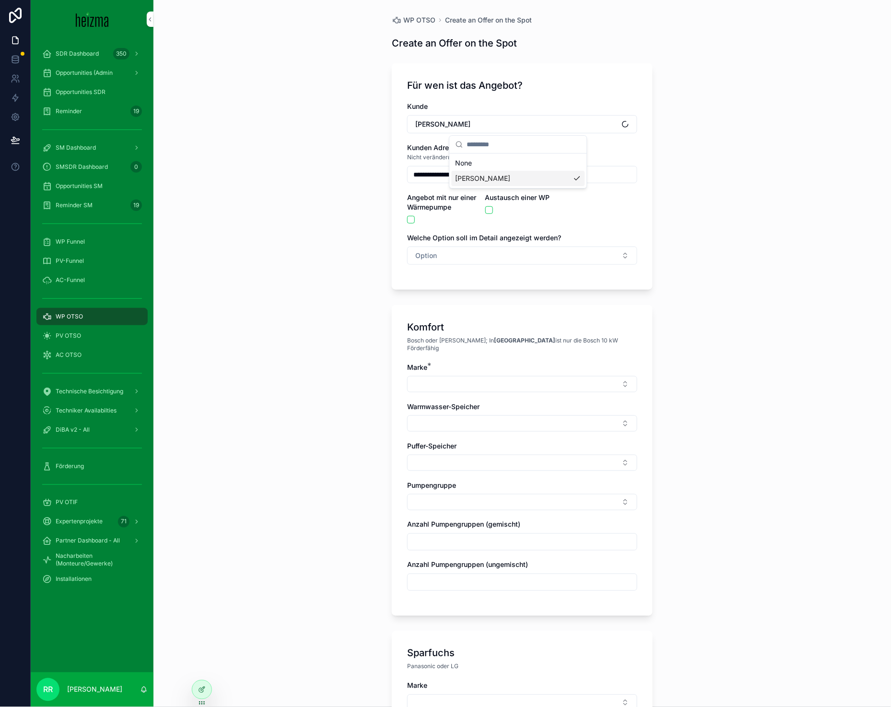
type input "**********"
click at [456, 258] on button "Option" at bounding box center [522, 255] width 230 height 18
click at [464, 308] on div "Komfort" at bounding box center [472, 308] width 22 height 9
drag, startPoint x: 463, startPoint y: 364, endPoint x: 465, endPoint y: 383, distance: 18.8
click at [463, 364] on div "Marke *" at bounding box center [522, 377] width 230 height 30
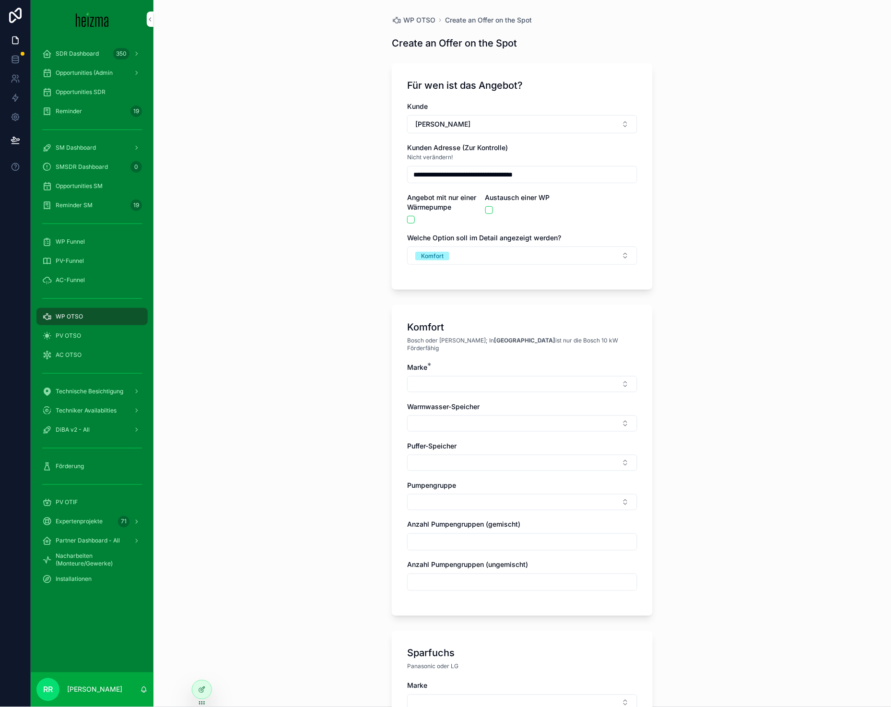
click at [465, 383] on button "Select Button" at bounding box center [522, 384] width 230 height 16
click at [459, 510] on span "Vaillant" at bounding box center [466, 507] width 23 height 10
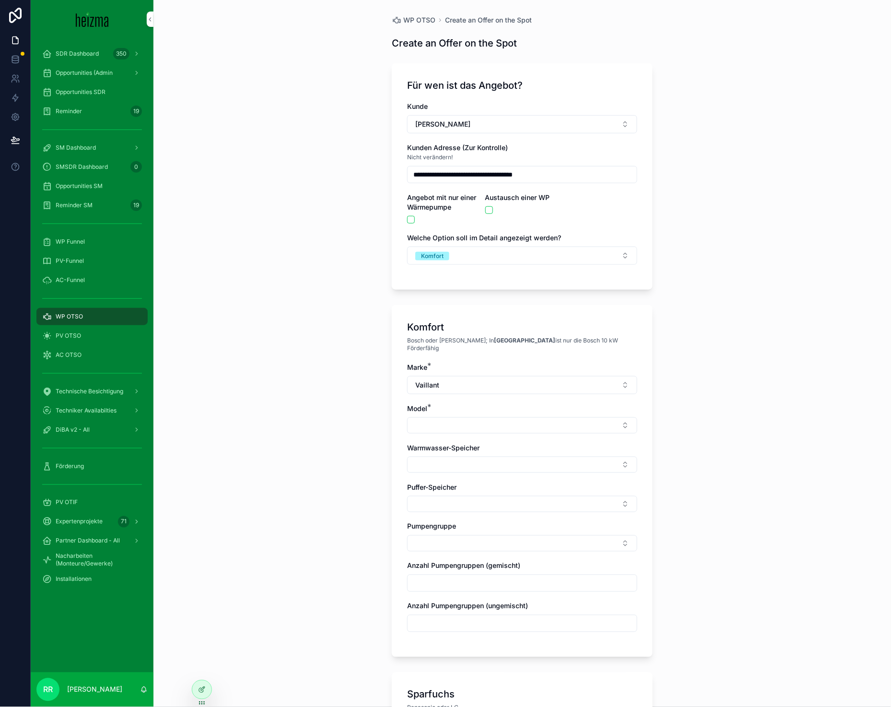
click at [443, 417] on button "Select Button" at bounding box center [522, 425] width 230 height 16
click at [470, 455] on span "aroTHERM Plus R290 NEU" at bounding box center [496, 456] width 83 height 10
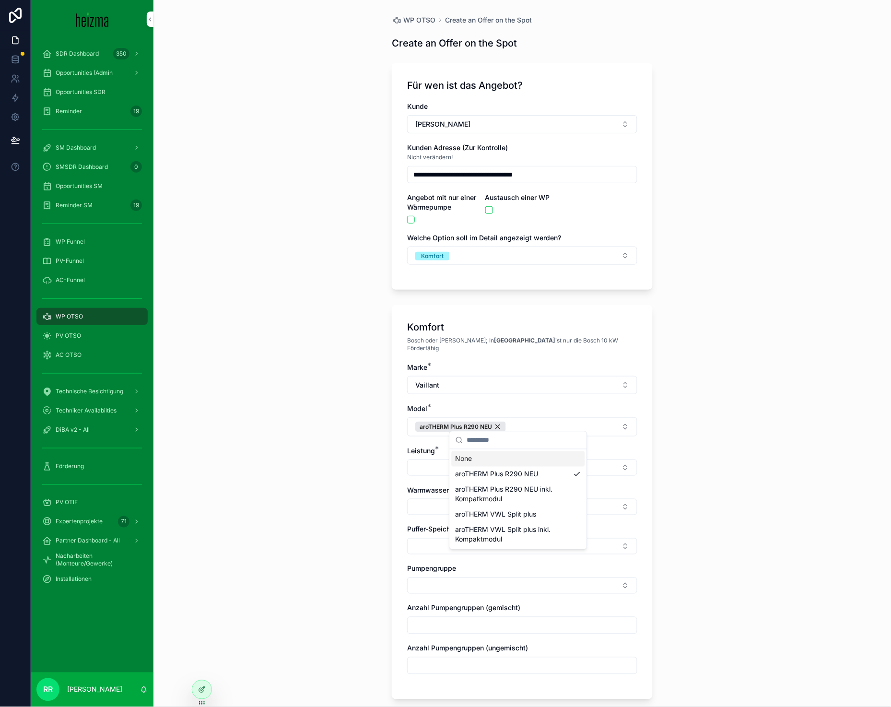
click at [439, 459] on button "Select Button" at bounding box center [522, 467] width 230 height 16
click at [474, 560] on div "7 kW" at bounding box center [518, 559] width 133 height 15
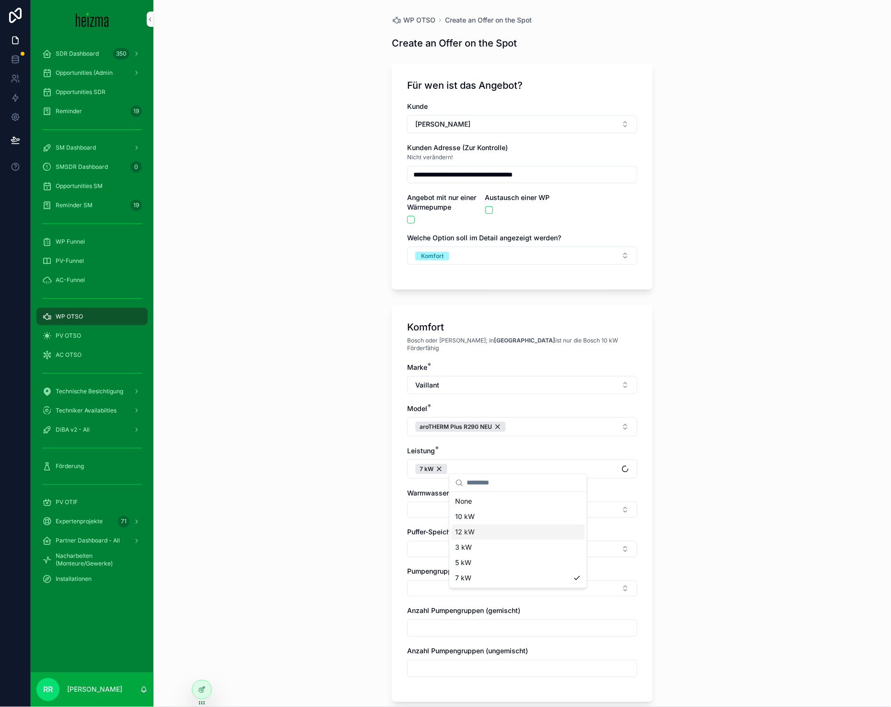
click at [427, 501] on button "Select Button" at bounding box center [522, 509] width 230 height 16
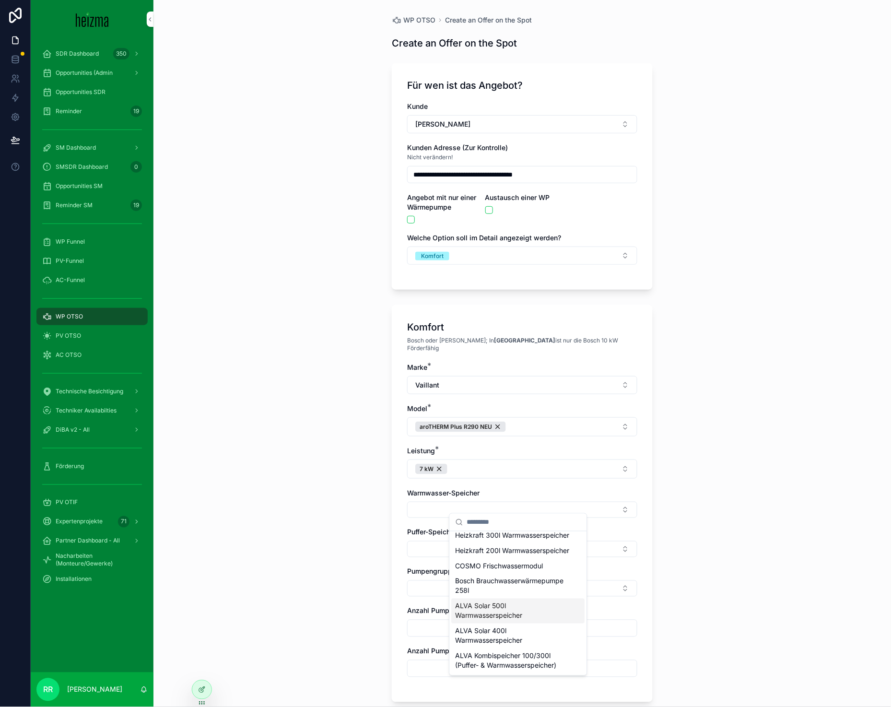
scroll to position [486, 0]
click at [511, 555] on span "Heizkraft 200l Warmwasserspeicher" at bounding box center [512, 551] width 114 height 10
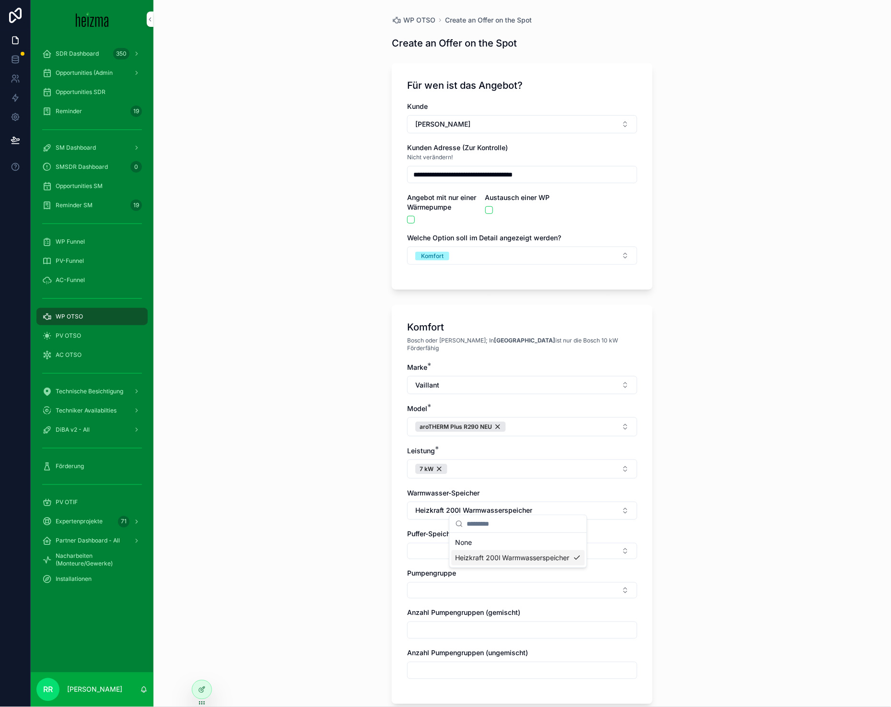
scroll to position [0, 0]
click at [488, 543] on button "Select Button" at bounding box center [522, 551] width 230 height 16
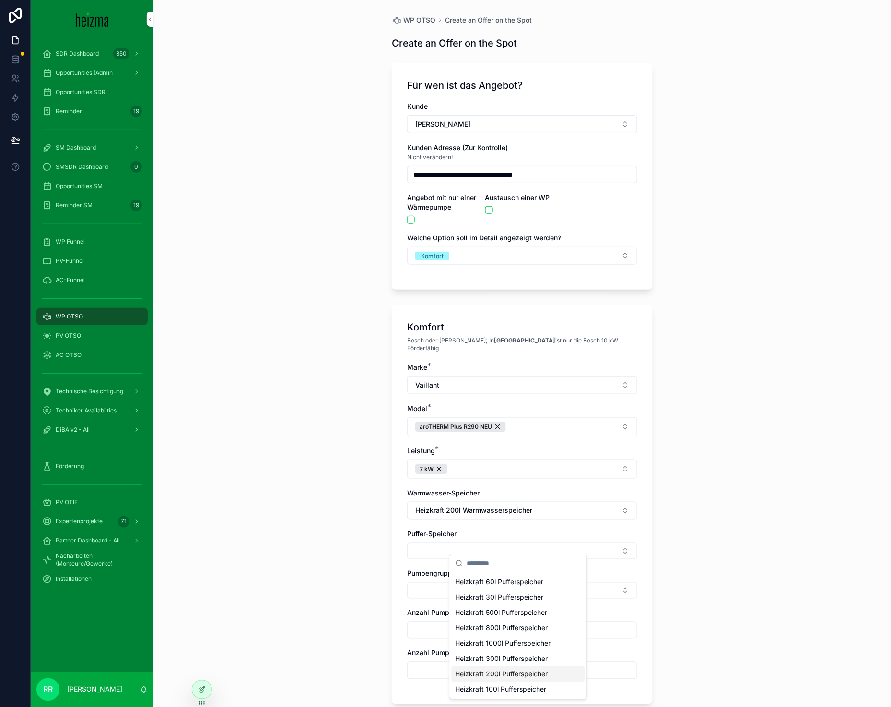
click at [497, 672] on span "Heizkraft 200l Pufferspeicher" at bounding box center [501, 674] width 93 height 10
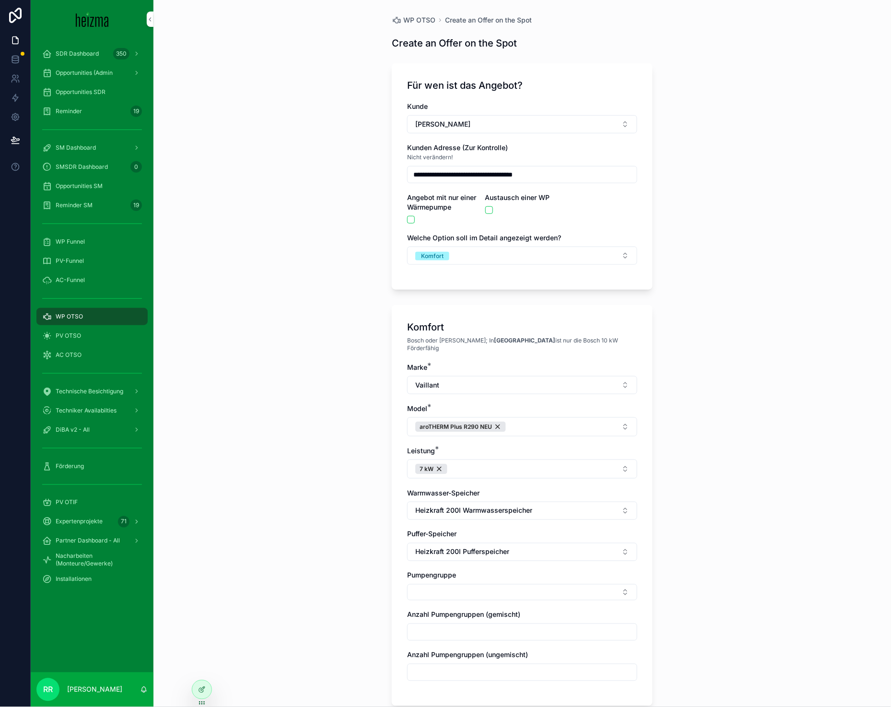
click at [457, 584] on button "Select Button" at bounding box center [522, 592] width 230 height 16
click at [476, 630] on div "Ungemischt" at bounding box center [518, 623] width 133 height 15
click at [326, 649] on div "**********" at bounding box center [521, 353] width 737 height 707
click at [424, 673] on input "scrollable content" at bounding box center [521, 674] width 229 height 13
type input "*"
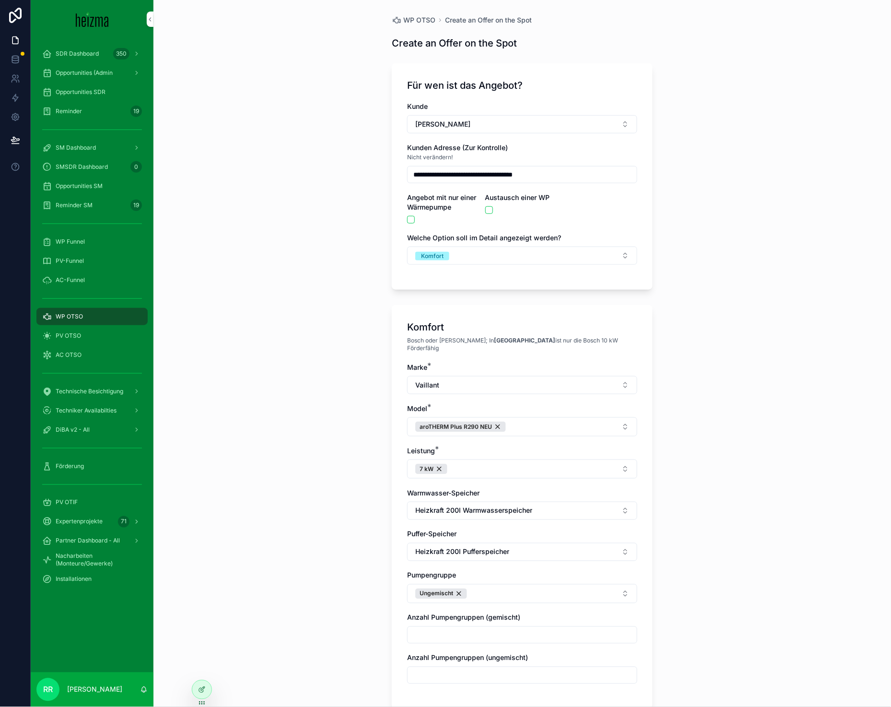
type input "*"
click at [330, 620] on div "**********" at bounding box center [521, 353] width 737 height 707
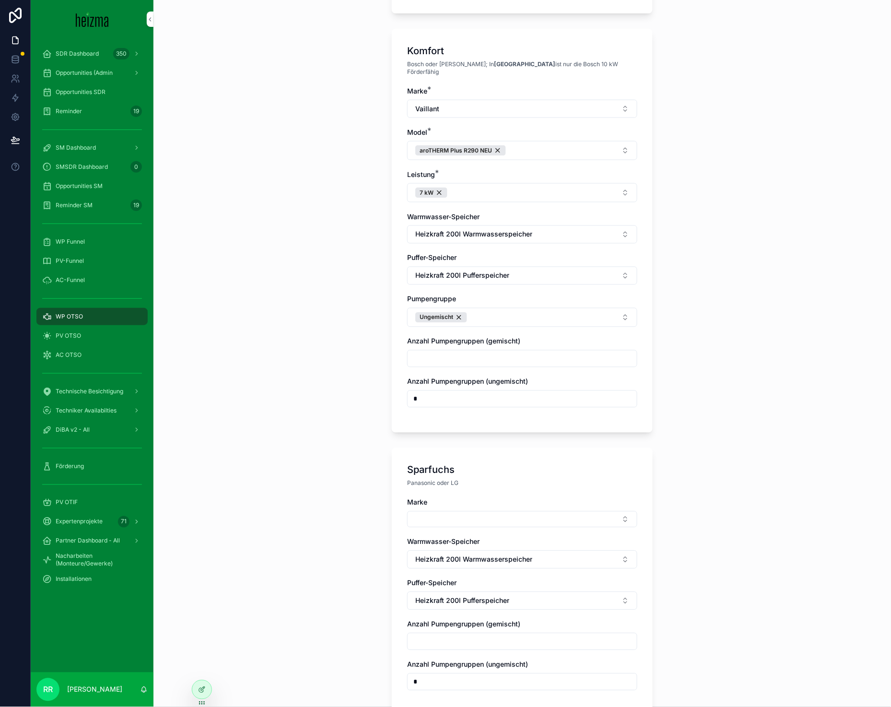
scroll to position [290, 0]
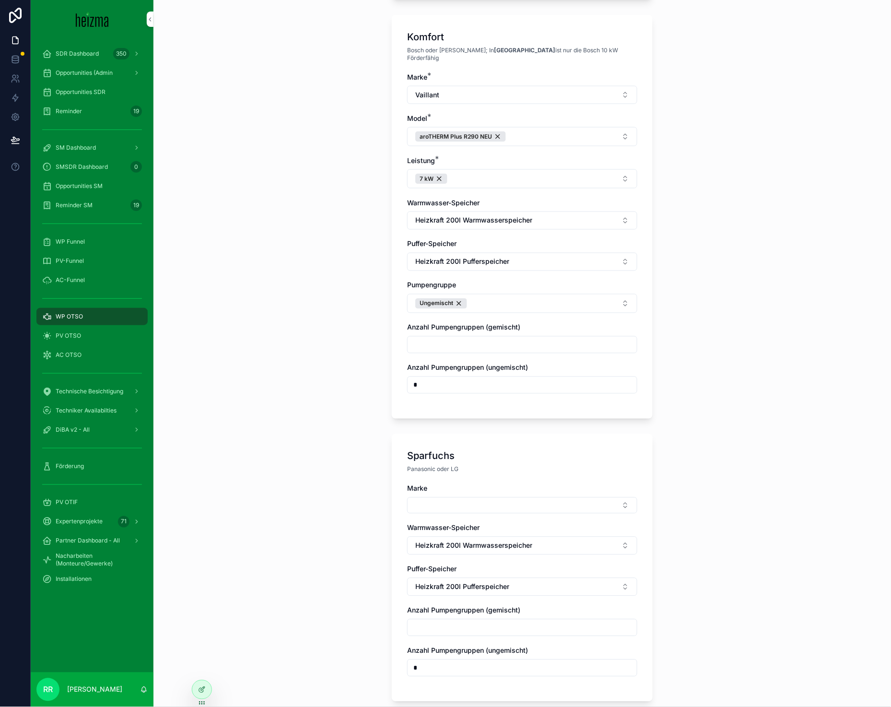
click at [482, 512] on div "Marke Warmwasser-Speicher Heizkraft 200l Warmwasserspeicher Puffer-Speicher Hei…" at bounding box center [522, 585] width 230 height 202
click at [485, 509] on div "Marke Warmwasser-Speicher Heizkraft 200l Warmwasserspeicher Puffer-Speicher Hei…" at bounding box center [522, 585] width 230 height 202
click at [488, 504] on button "Select Button" at bounding box center [522, 505] width 230 height 16
click at [480, 573] on div "Panasonic" at bounding box center [518, 566] width 133 height 15
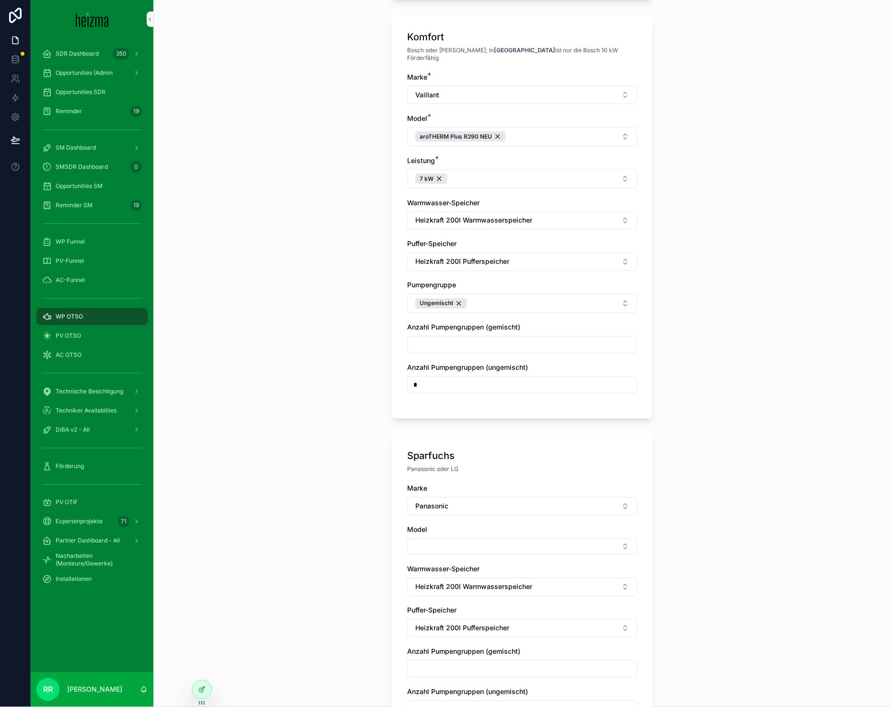
click at [431, 538] on button "Select Button" at bounding box center [522, 546] width 230 height 16
click at [511, 623] on div "AQUAREA L-GEN" at bounding box center [518, 617] width 133 height 15
click at [452, 585] on button "Select Button" at bounding box center [522, 588] width 230 height 16
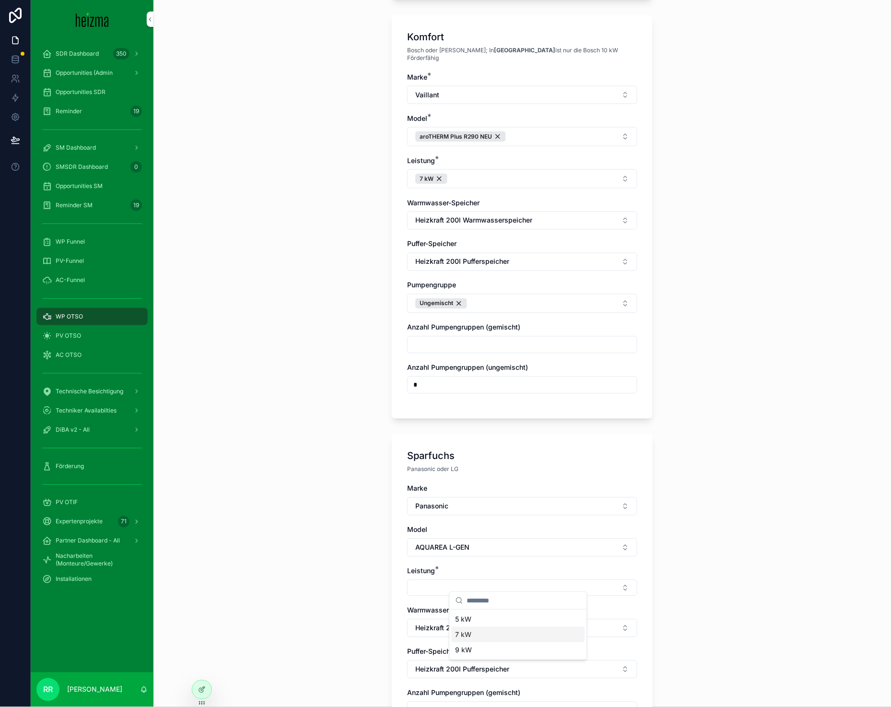
click at [498, 632] on div "7 kW" at bounding box center [518, 634] width 133 height 15
click at [364, 581] on div "**********" at bounding box center [521, 353] width 737 height 707
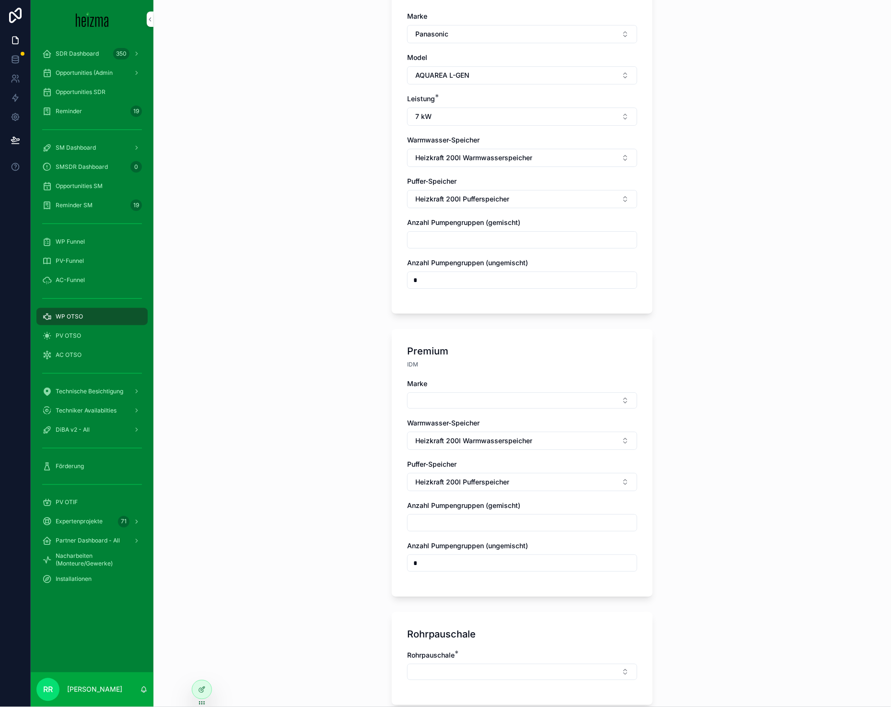
scroll to position [763, 0]
click at [442, 404] on div "Marke Warmwasser-Speicher Heizkraft 200l Warmwasserspeicher Puffer-Speicher Hei…" at bounding box center [522, 479] width 230 height 202
click at [442, 403] on div "Marke Warmwasser-Speicher Heizkraft 200l Warmwasserspeicher Puffer-Speicher Hei…" at bounding box center [522, 479] width 230 height 202
click at [443, 401] on button "Select Button" at bounding box center [522, 399] width 230 height 16
click at [473, 465] on span "Viessmann" at bounding box center [472, 462] width 34 height 10
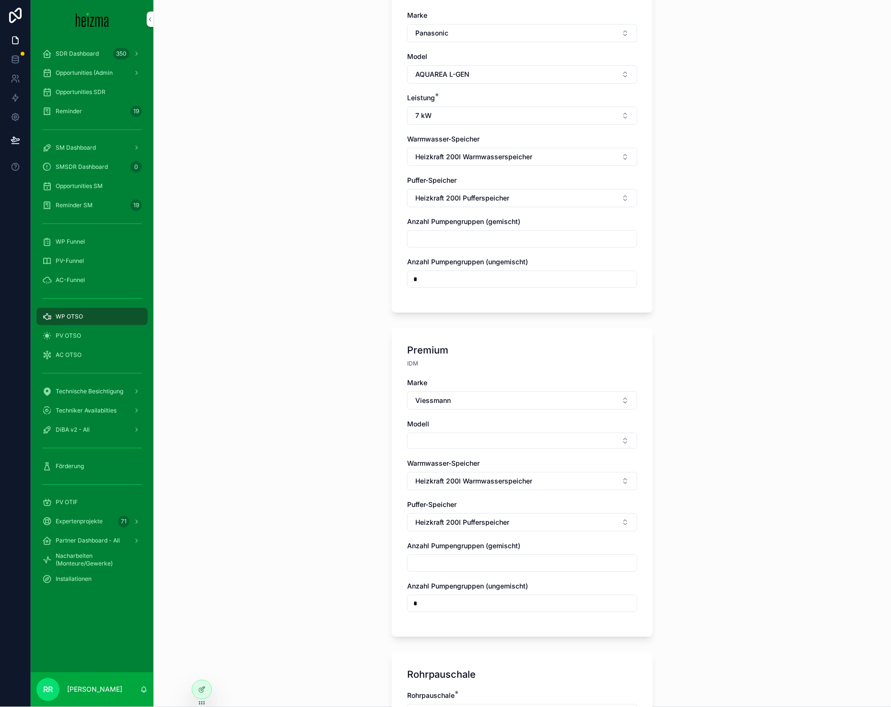
click at [471, 438] on button "Select Button" at bounding box center [522, 440] width 230 height 16
click at [494, 479] on div "Vitocal 250-A" at bounding box center [518, 472] width 133 height 15
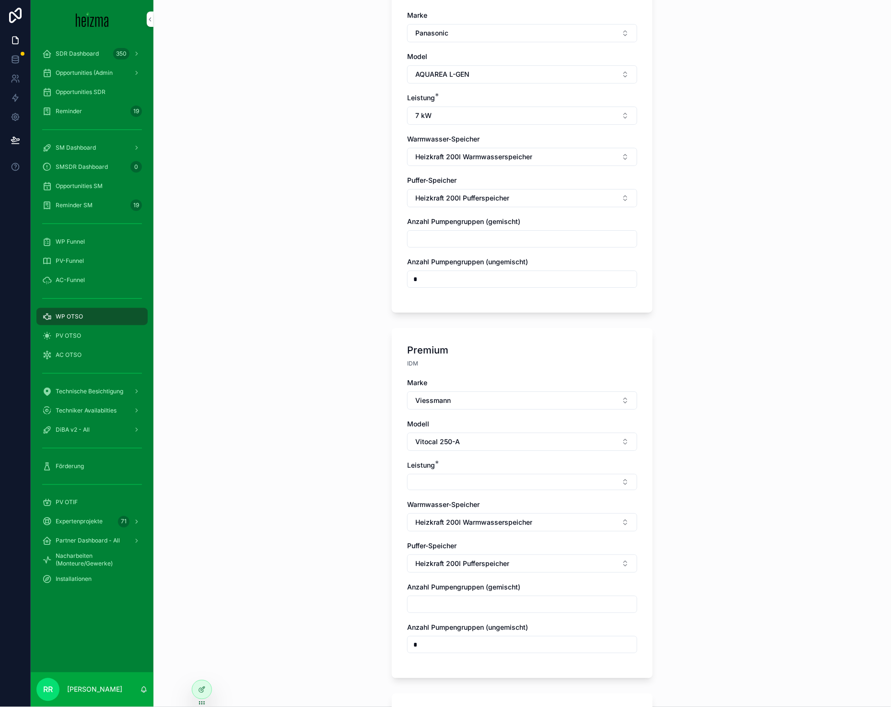
click at [491, 475] on button "Select Button" at bounding box center [522, 482] width 230 height 16
click at [478, 599] on div "8 kW" at bounding box center [518, 605] width 133 height 15
click at [325, 497] on div "**********" at bounding box center [521, 353] width 737 height 707
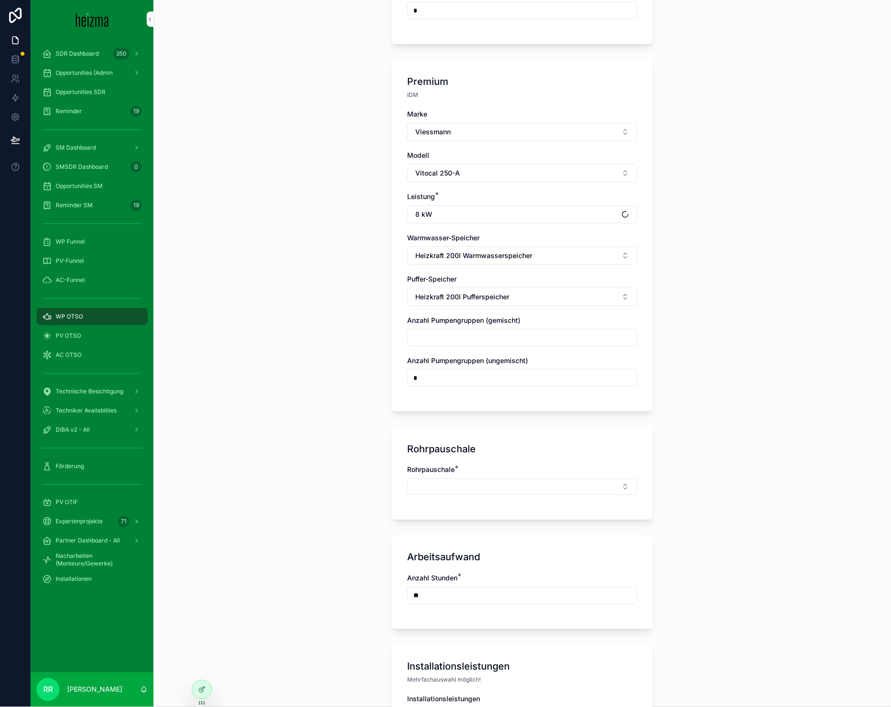
scroll to position [1042, 0]
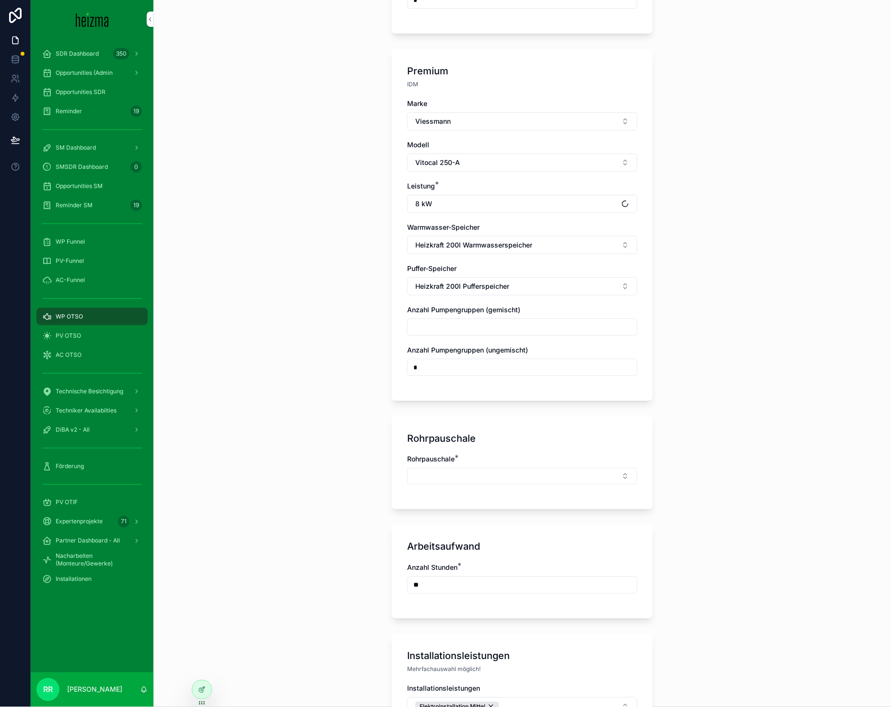
click at [474, 476] on button "Select Button" at bounding box center [522, 476] width 230 height 16
click at [483, 564] on div "Mittel" at bounding box center [518, 568] width 133 height 15
click at [330, 486] on div "**********" at bounding box center [521, 353] width 737 height 707
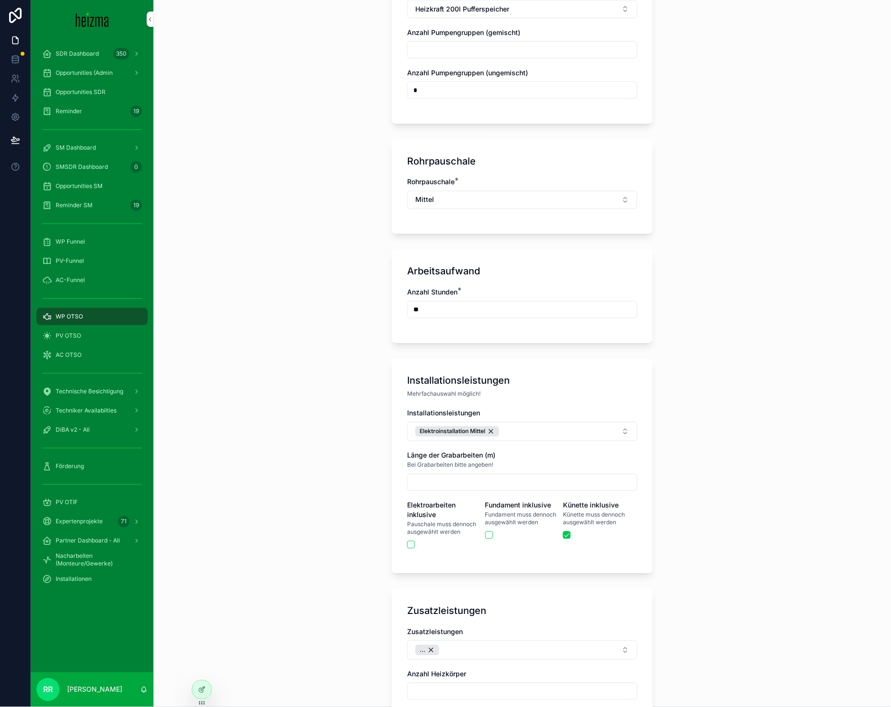
scroll to position [1325, 0]
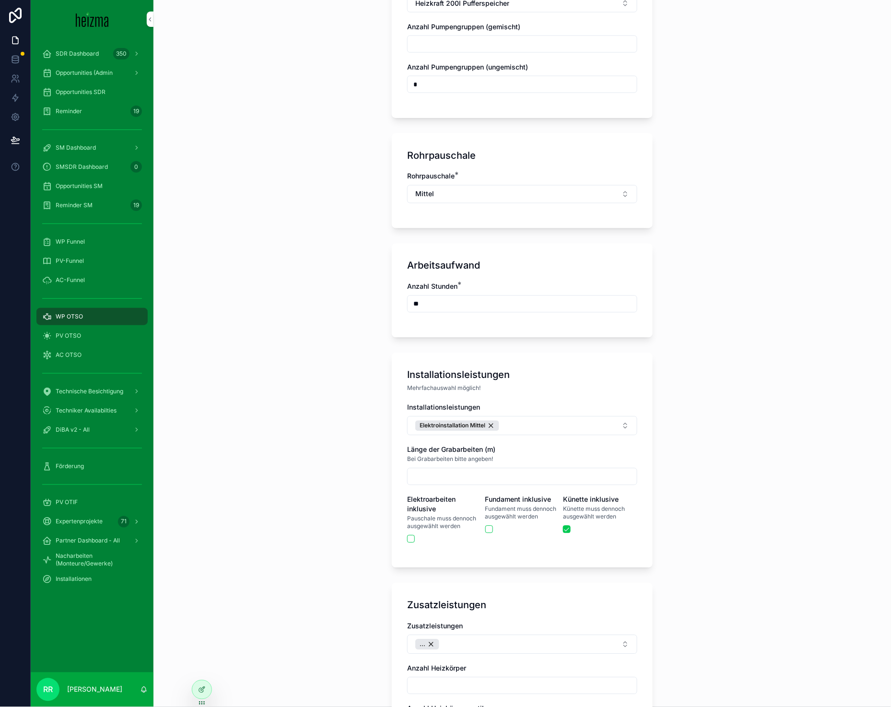
click at [535, 429] on div "Installationsleistungen Elektroinstallation Mittel Länge der Grabarbeiten (m) B…" at bounding box center [522, 478] width 230 height 150
click at [543, 424] on button "Elektroinstallation Mittel" at bounding box center [522, 425] width 230 height 19
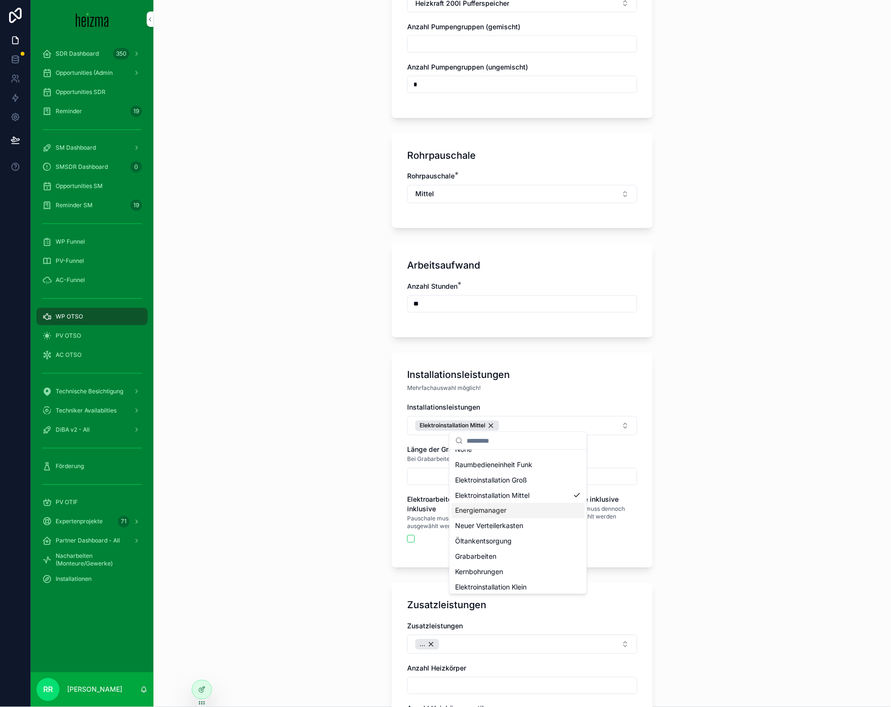
scroll to position [29, 0]
click at [504, 578] on div "Fundament" at bounding box center [518, 583] width 133 height 15
click at [297, 474] on div "**********" at bounding box center [521, 353] width 737 height 707
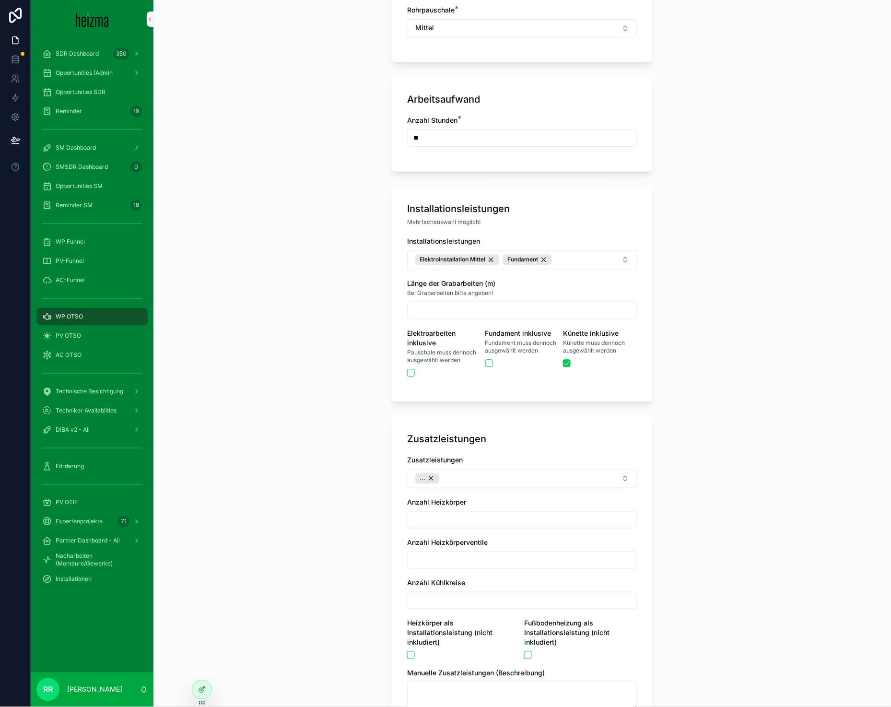
scroll to position [1526, 0]
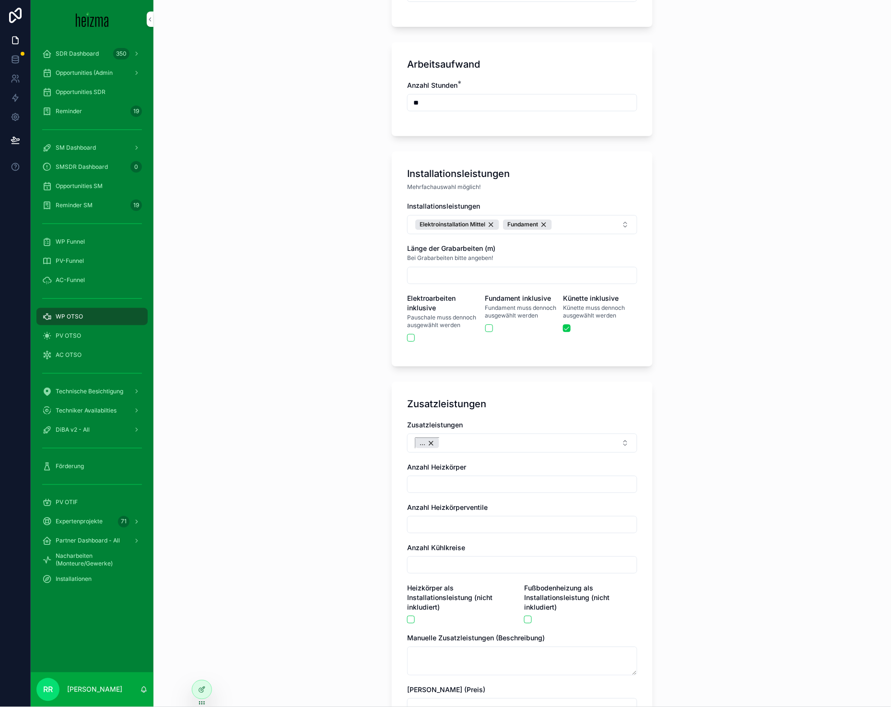
click at [428, 438] on div "..." at bounding box center [427, 443] width 24 height 11
click at [329, 426] on div "**********" at bounding box center [521, 353] width 737 height 707
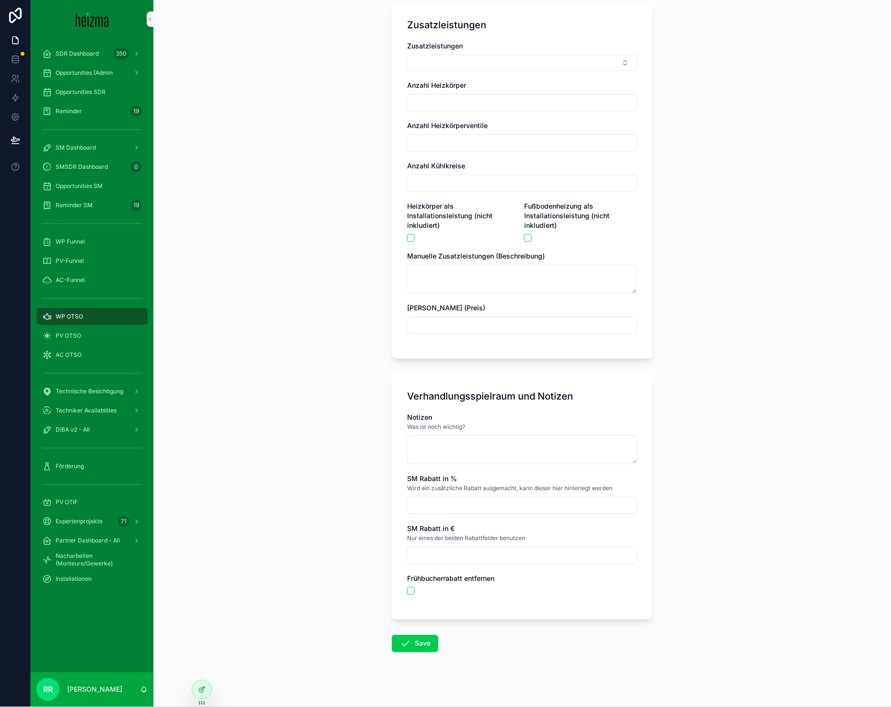
scroll to position [1906, 0]
click at [420, 638] on button "Save" at bounding box center [415, 642] width 46 height 17
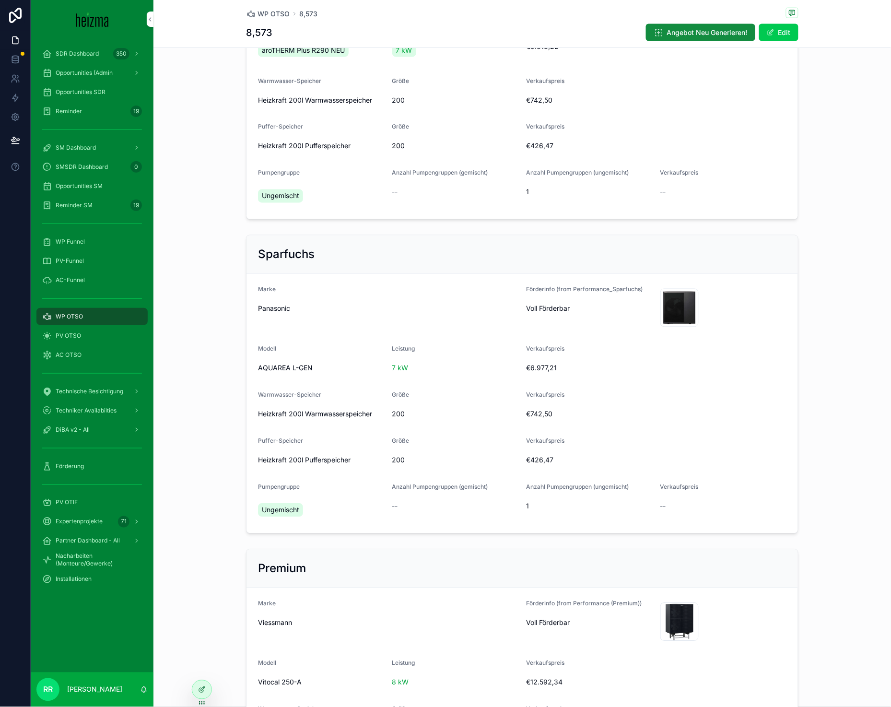
scroll to position [481, 0]
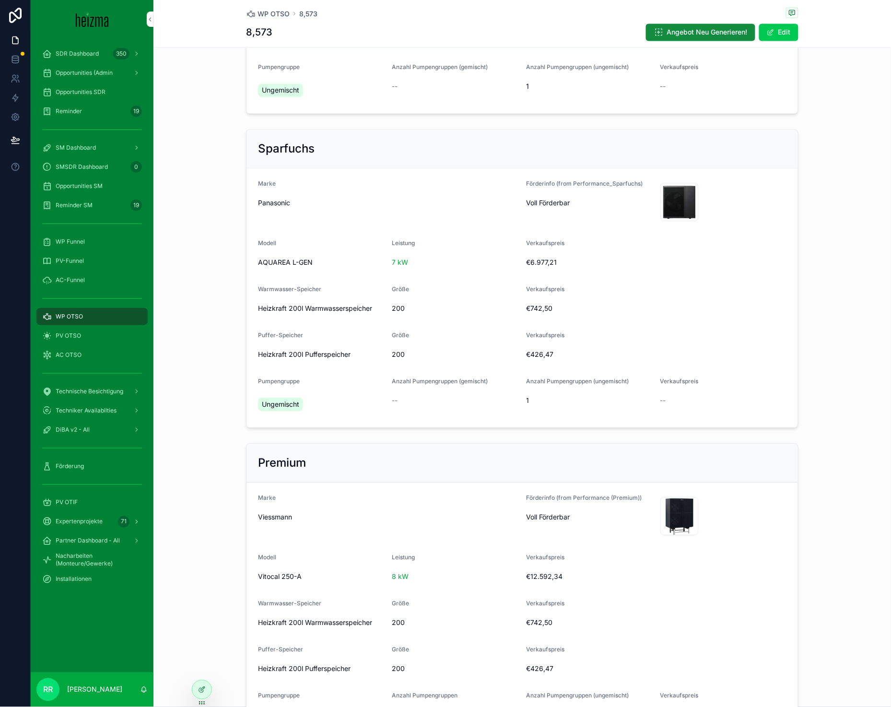
click at [107, 314] on div "WP OTSO" at bounding box center [92, 316] width 100 height 15
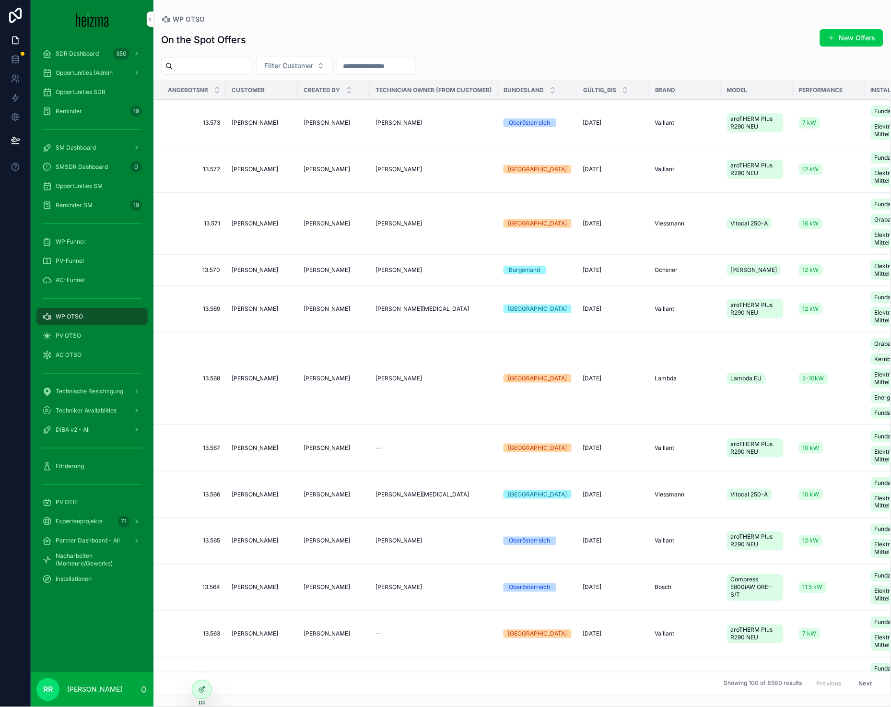
click at [842, 30] on button "New Offers" at bounding box center [851, 37] width 63 height 17
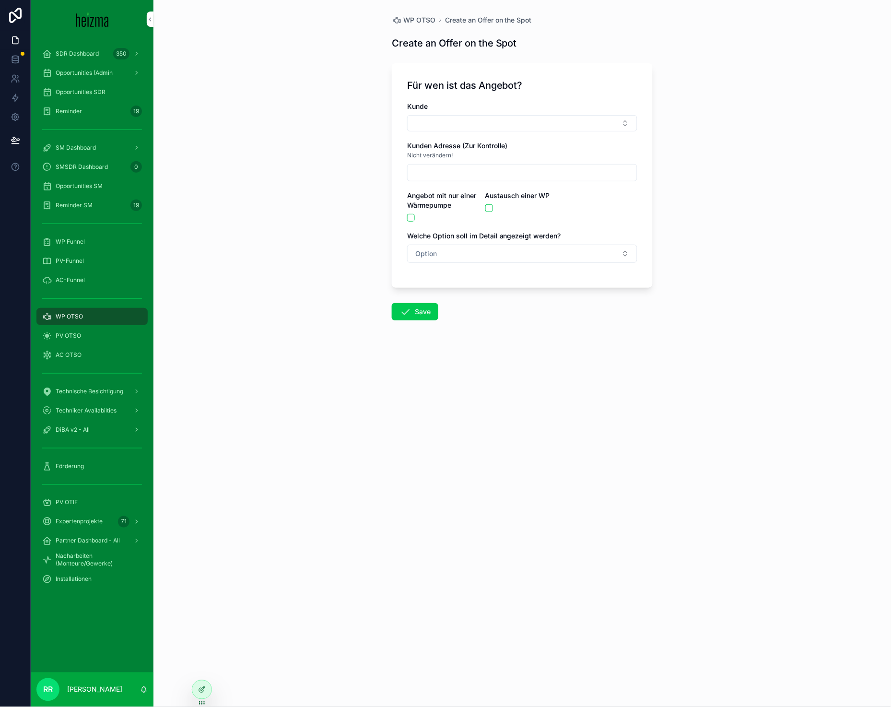
click at [528, 119] on button "Select Button" at bounding box center [522, 123] width 230 height 16
type input "****"
click at [508, 164] on div "[PERSON_NAME]" at bounding box center [522, 160] width 133 height 15
type input "**********"
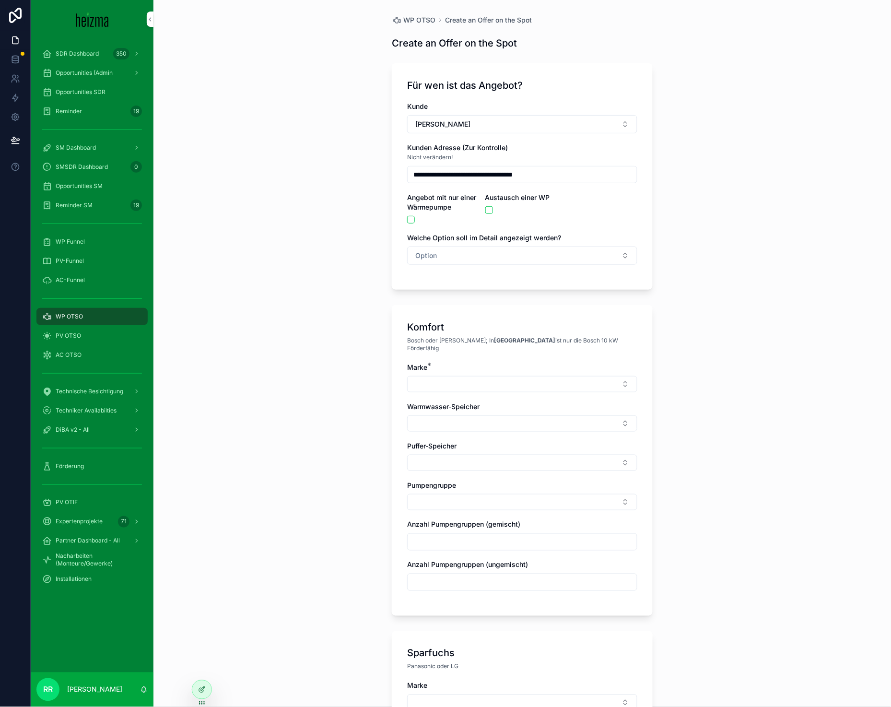
click at [526, 376] on button "Select Button" at bounding box center [522, 384] width 230 height 16
click at [417, 262] on button "Option" at bounding box center [522, 255] width 230 height 18
click at [453, 306] on div "Komfort" at bounding box center [518, 309] width 133 height 14
click at [468, 402] on span "Warmwasser-Speicher" at bounding box center [443, 406] width 72 height 8
click at [471, 382] on button "Select Button" at bounding box center [522, 384] width 230 height 16
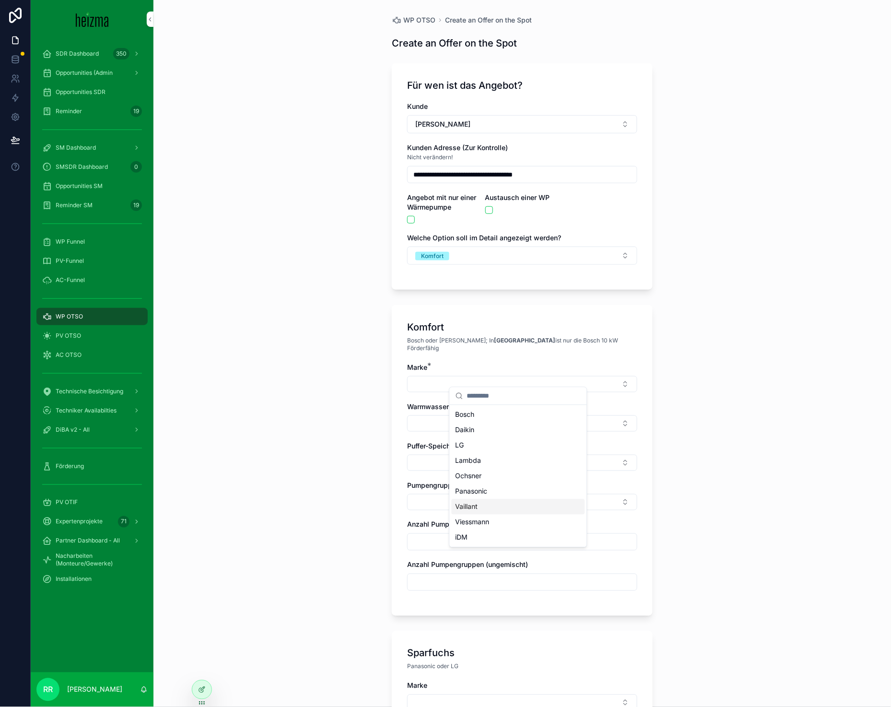
click at [477, 507] on span "Vaillant" at bounding box center [466, 507] width 23 height 10
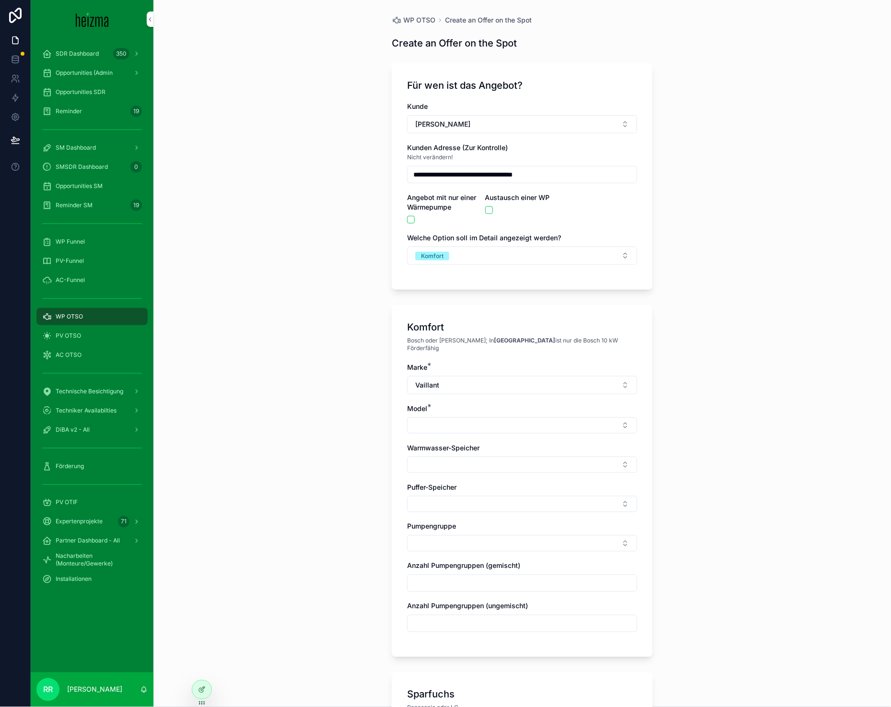
click at [432, 424] on button "Select Button" at bounding box center [522, 425] width 230 height 16
click at [500, 462] on div "aroTHERM Plus R290 NEU" at bounding box center [518, 455] width 133 height 15
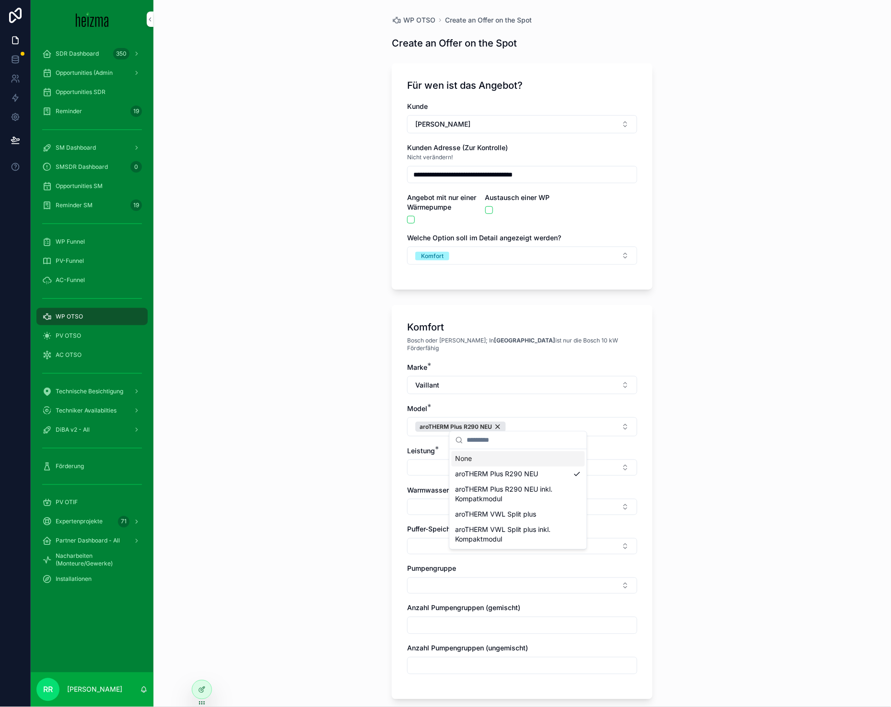
click at [440, 459] on button "Select Button" at bounding box center [522, 467] width 230 height 16
click at [473, 560] on div "7 kW" at bounding box center [518, 559] width 133 height 15
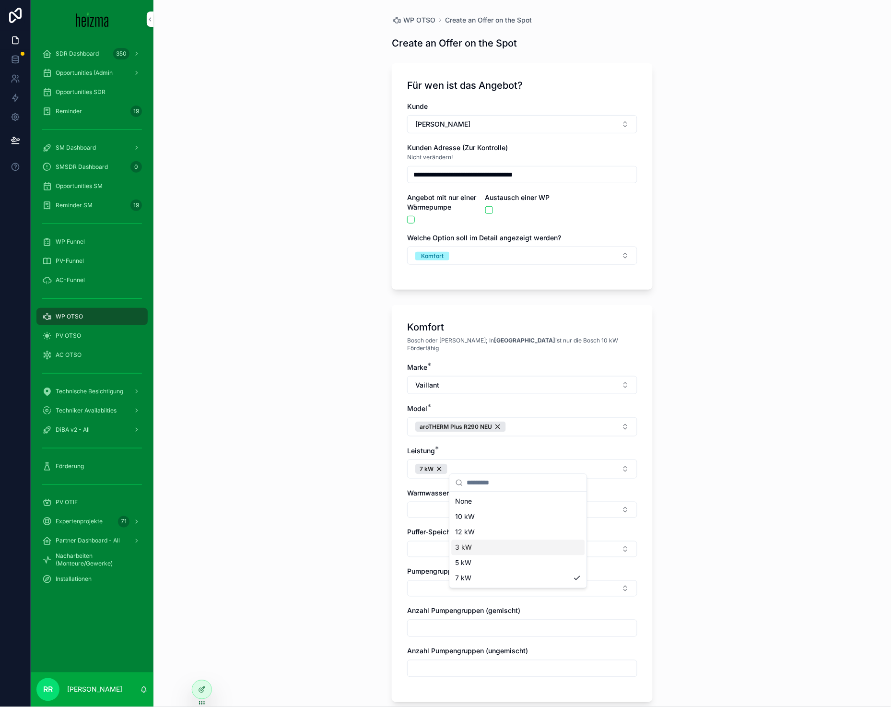
click at [430, 504] on button "Select Button" at bounding box center [522, 509] width 230 height 16
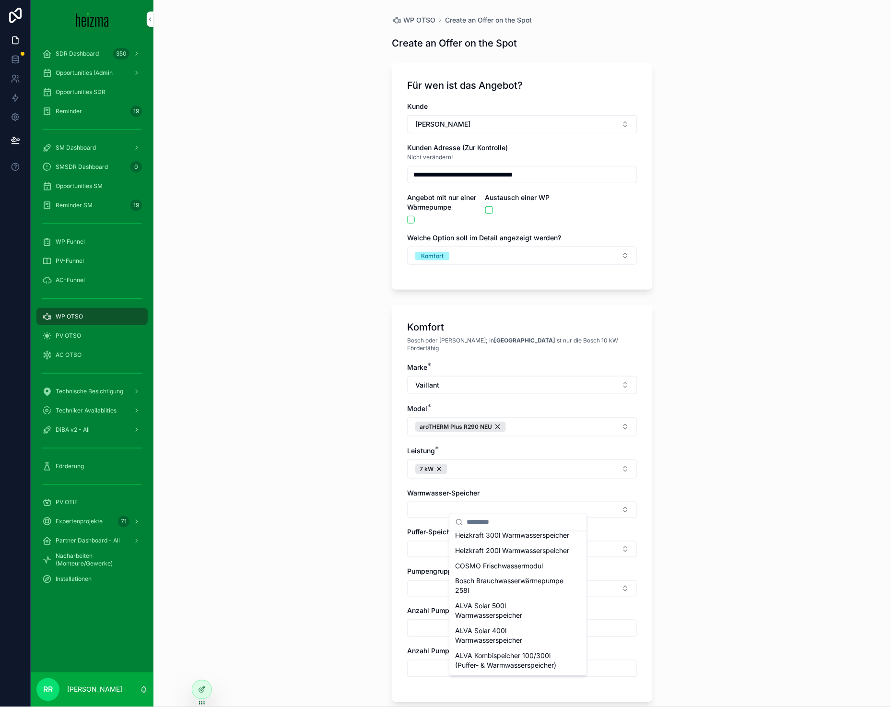
scroll to position [498, 0]
click at [531, 548] on span "Heizkraft 200l Warmwasserspeicher" at bounding box center [512, 551] width 114 height 10
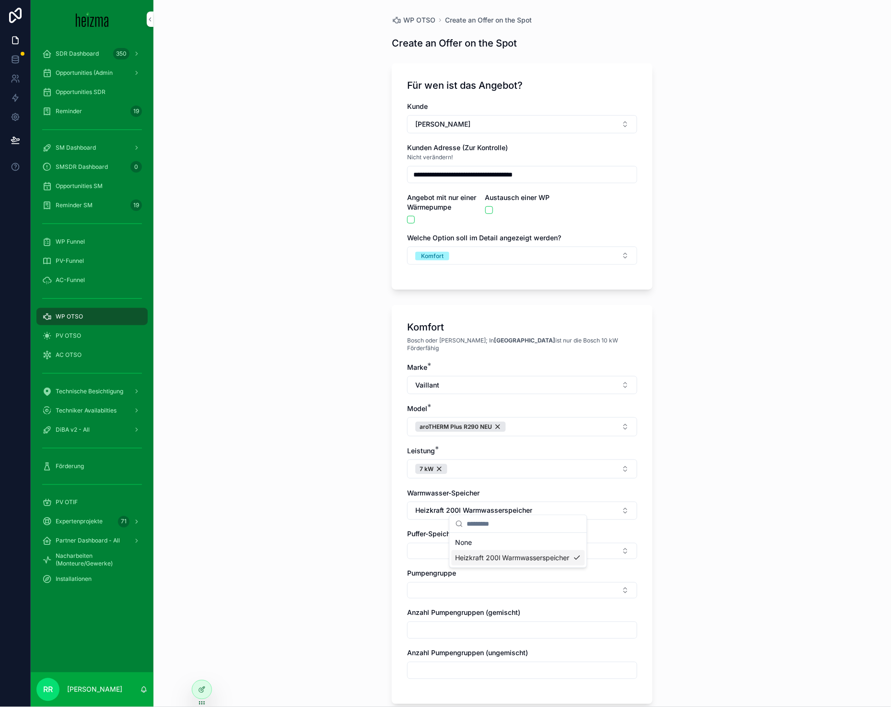
scroll to position [0, 0]
click at [447, 550] on button "Select Button" at bounding box center [522, 551] width 230 height 16
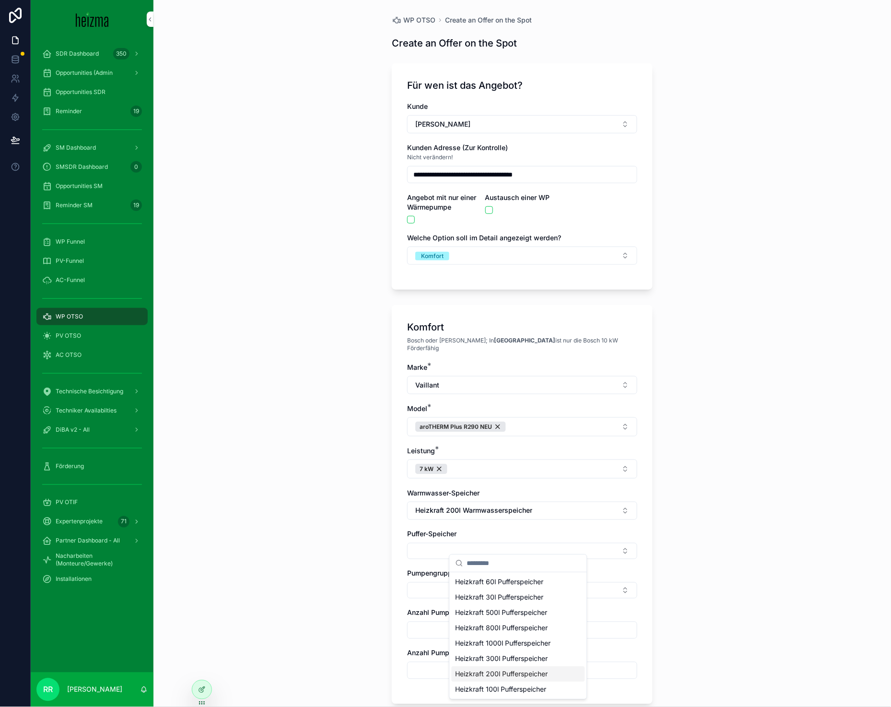
click at [498, 673] on span "Heizkraft 200l Pufferspeicher" at bounding box center [501, 674] width 93 height 10
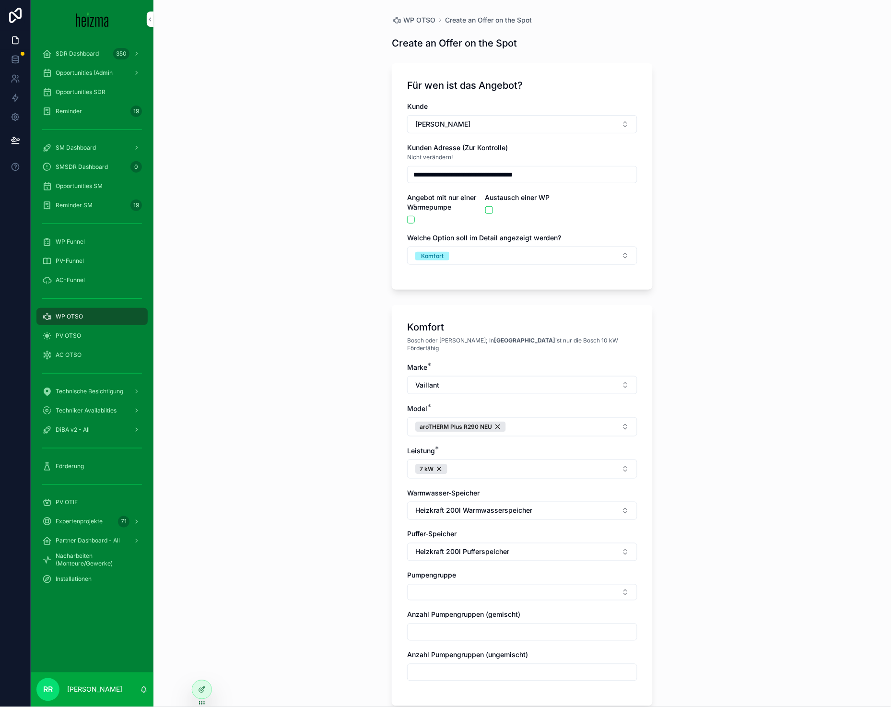
click at [336, 546] on div "**********" at bounding box center [521, 353] width 737 height 707
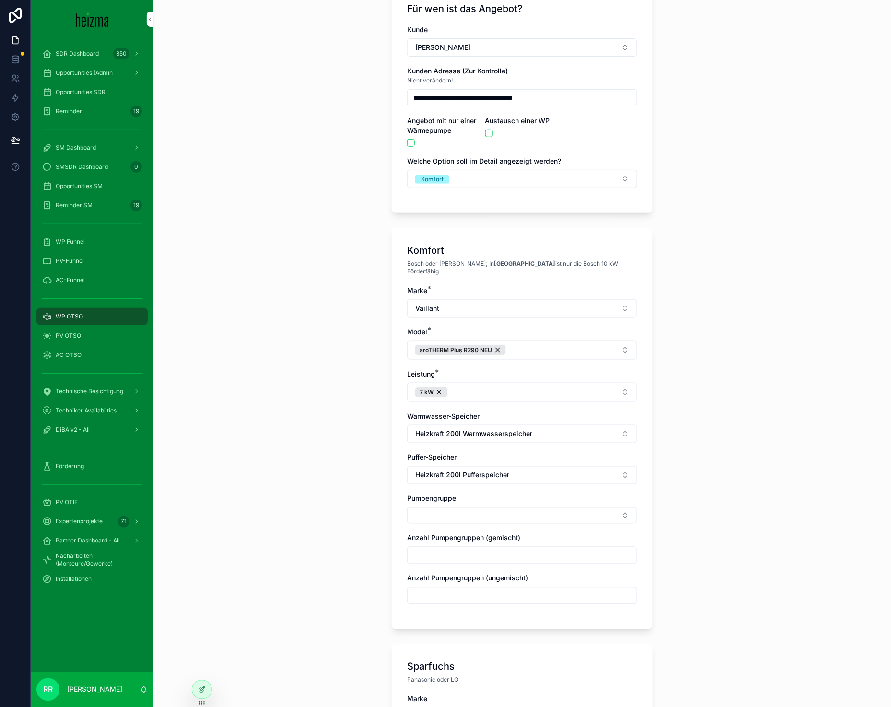
scroll to position [77, 0]
click at [478, 474] on button "Heizkraft 200l Pufferspeicher" at bounding box center [522, 474] width 230 height 18
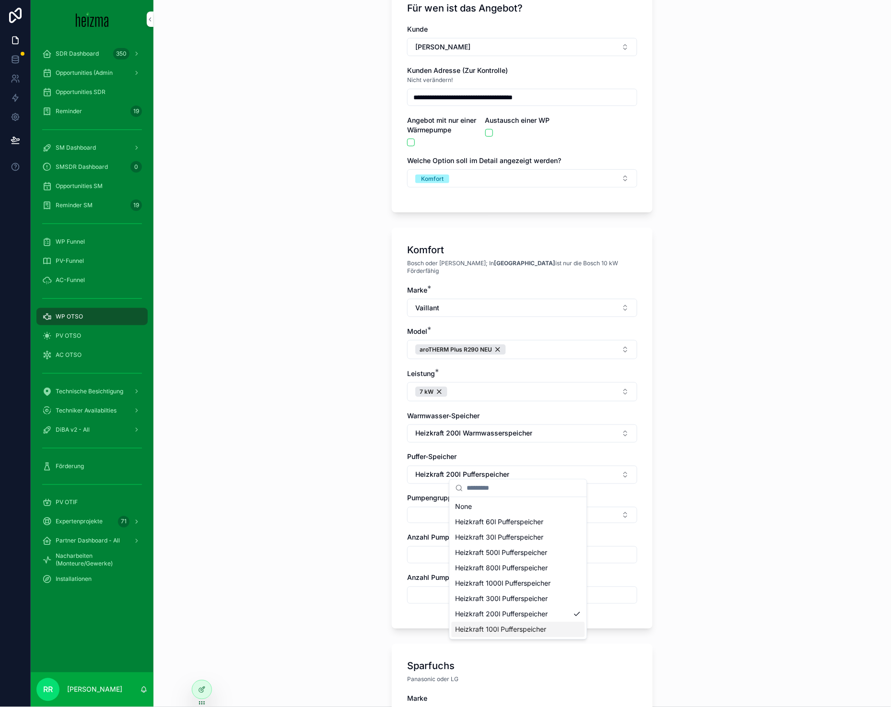
click at [494, 629] on span "Heizkraft 100l Pufferspeicher" at bounding box center [500, 630] width 91 height 10
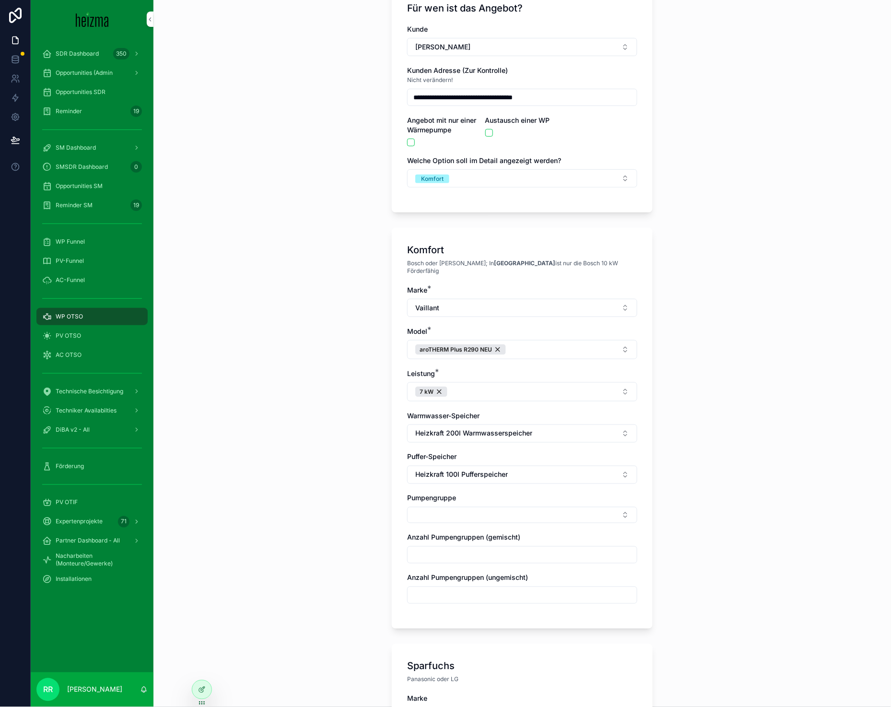
click at [434, 512] on button "Select Button" at bounding box center [522, 515] width 230 height 16
click at [498, 549] on div "Ungemischt" at bounding box center [518, 545] width 133 height 15
click at [352, 541] on div "**********" at bounding box center [521, 276] width 737 height 707
click at [454, 592] on input "scrollable content" at bounding box center [521, 597] width 229 height 13
type input "*"
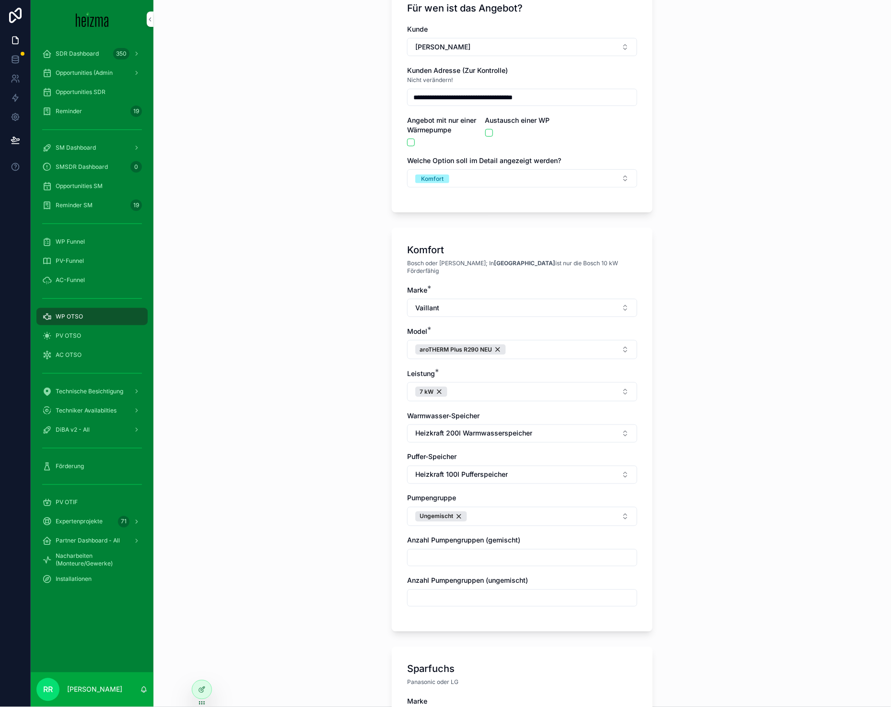
type input "*"
click at [360, 570] on div "**********" at bounding box center [521, 276] width 737 height 707
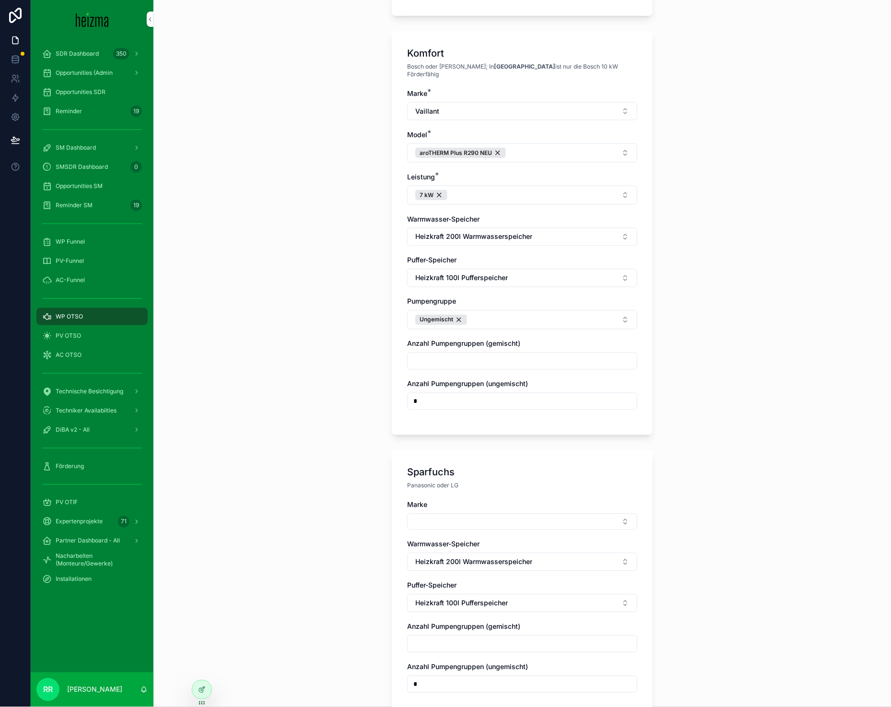
scroll to position [275, 0]
click at [443, 515] on button "Select Button" at bounding box center [522, 520] width 230 height 16
click at [477, 548] on div "Daikin" at bounding box center [518, 551] width 133 height 15
click at [469, 515] on button "Daikin" at bounding box center [522, 521] width 230 height 18
click at [486, 596] on span "Panasonic" at bounding box center [471, 599] width 32 height 10
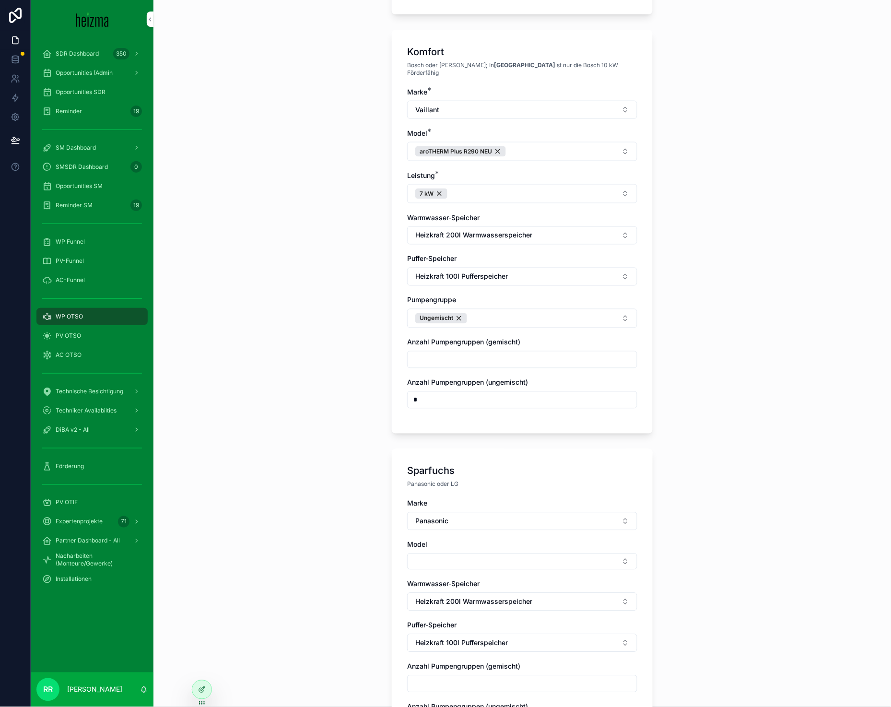
click at [468, 561] on button "Select Button" at bounding box center [522, 561] width 230 height 16
click at [490, 474] on div "AQUAREA L-GEN" at bounding box center [518, 469] width 133 height 15
click at [448, 594] on button "Select Button" at bounding box center [522, 602] width 230 height 16
click at [489, 641] on div "5 kW" at bounding box center [518, 633] width 133 height 15
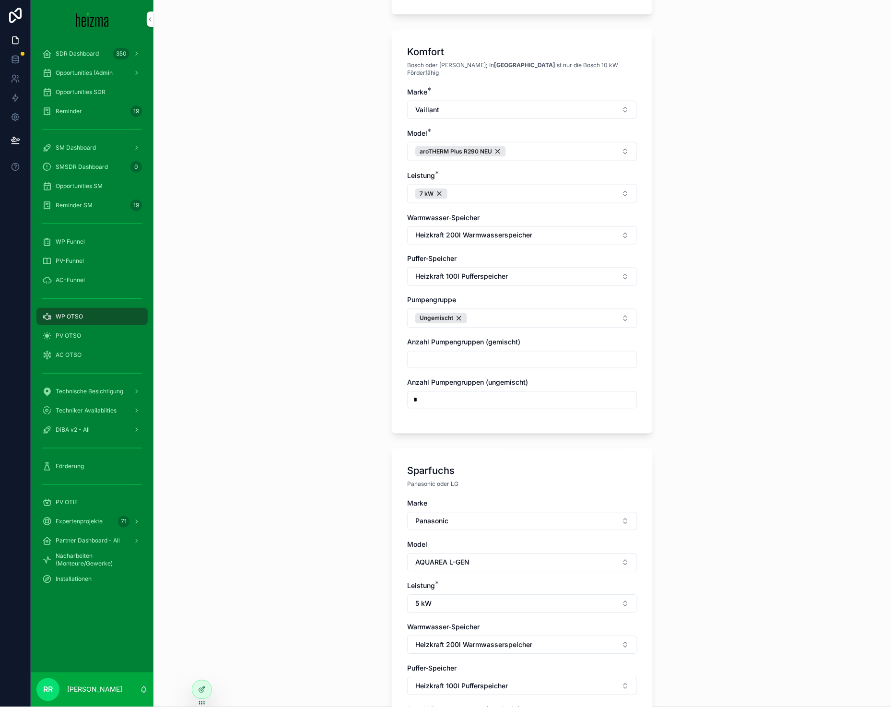
click at [471, 602] on button "5 kW" at bounding box center [522, 603] width 230 height 18
click at [486, 661] on div "7 kW" at bounding box center [518, 666] width 133 height 15
click at [299, 555] on div "**********" at bounding box center [521, 353] width 737 height 707
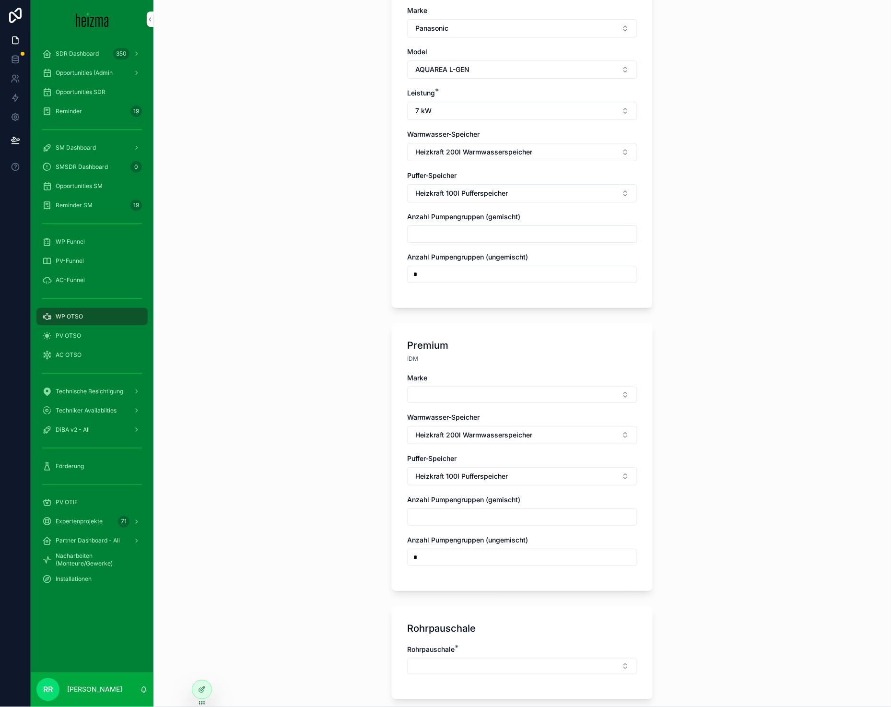
scroll to position [770, 0]
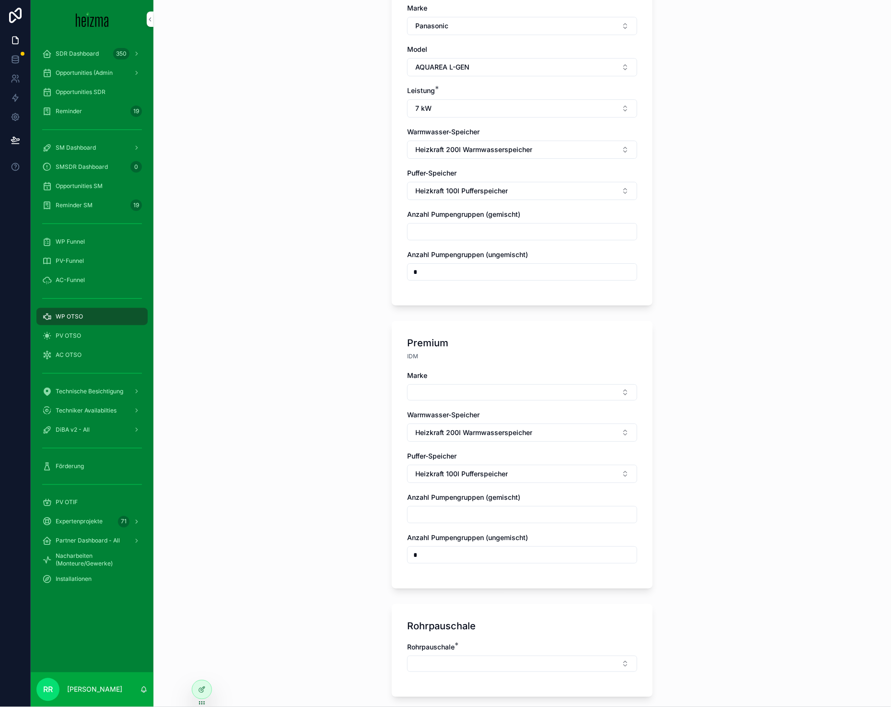
click at [462, 398] on div "Marke Warmwasser-Speicher Heizkraft 200l Warmwasserspeicher Puffer-Speicher Hei…" at bounding box center [522, 472] width 230 height 202
click at [465, 393] on button "Select Button" at bounding box center [522, 392] width 230 height 16
click at [476, 457] on span "Viessmann" at bounding box center [472, 455] width 34 height 10
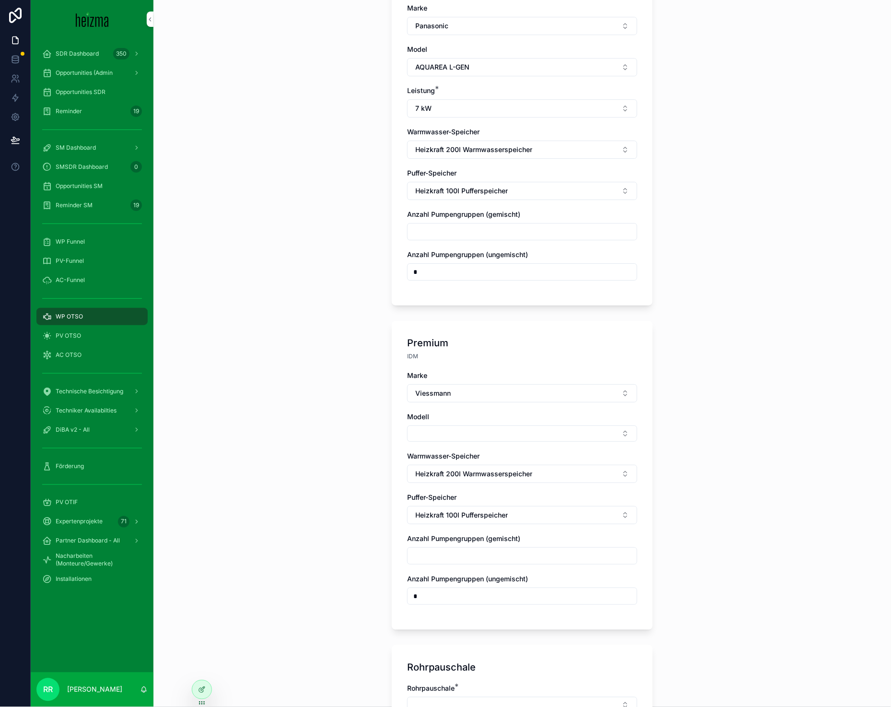
click at [449, 431] on button "Select Button" at bounding box center [522, 433] width 230 height 16
click at [487, 464] on span "Vitocal 250-A" at bounding box center [477, 465] width 44 height 10
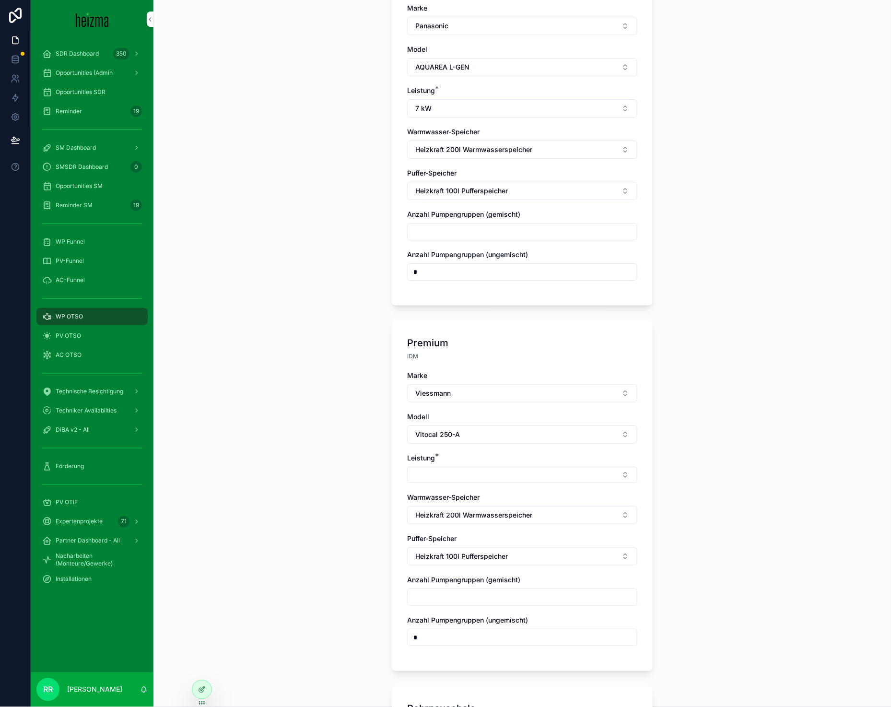
click at [439, 457] on div "Leistung *" at bounding box center [522, 468] width 230 height 30
click at [439, 466] on button "Select Button" at bounding box center [522, 474] width 230 height 16
click at [476, 595] on div "8 kW" at bounding box center [518, 598] width 133 height 15
click at [312, 522] on div "**********" at bounding box center [521, 353] width 737 height 707
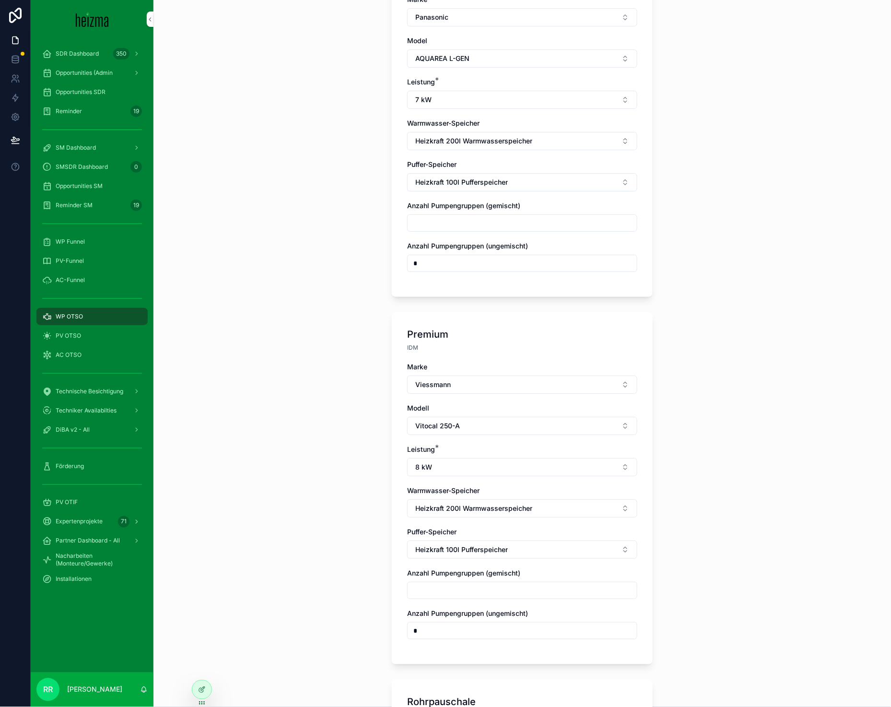
scroll to position [796, 0]
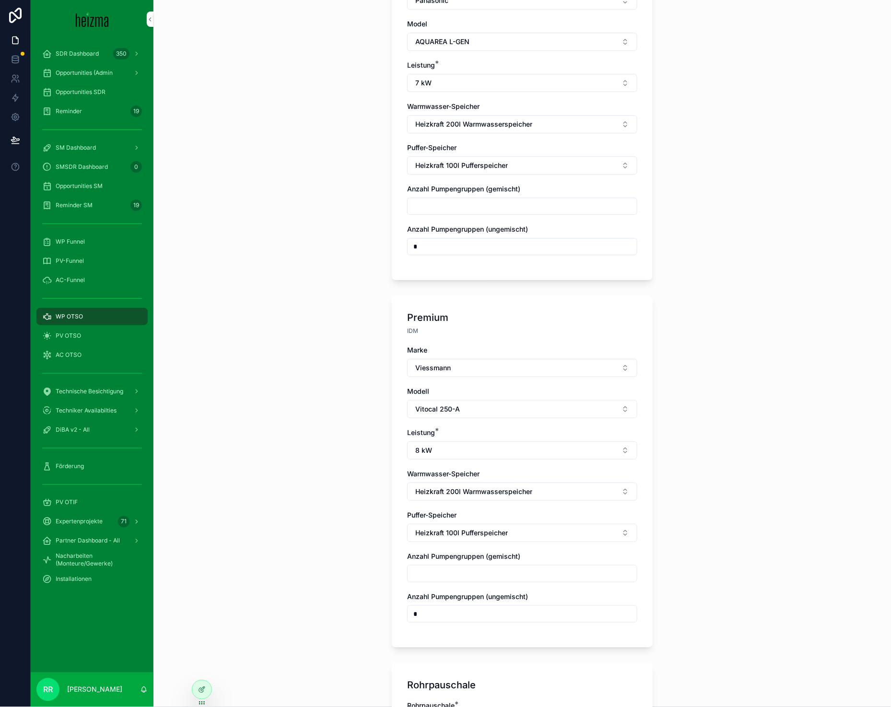
click at [421, 445] on span "8 kW" at bounding box center [423, 450] width 17 height 10
click at [342, 464] on div "**********" at bounding box center [521, 353] width 737 height 707
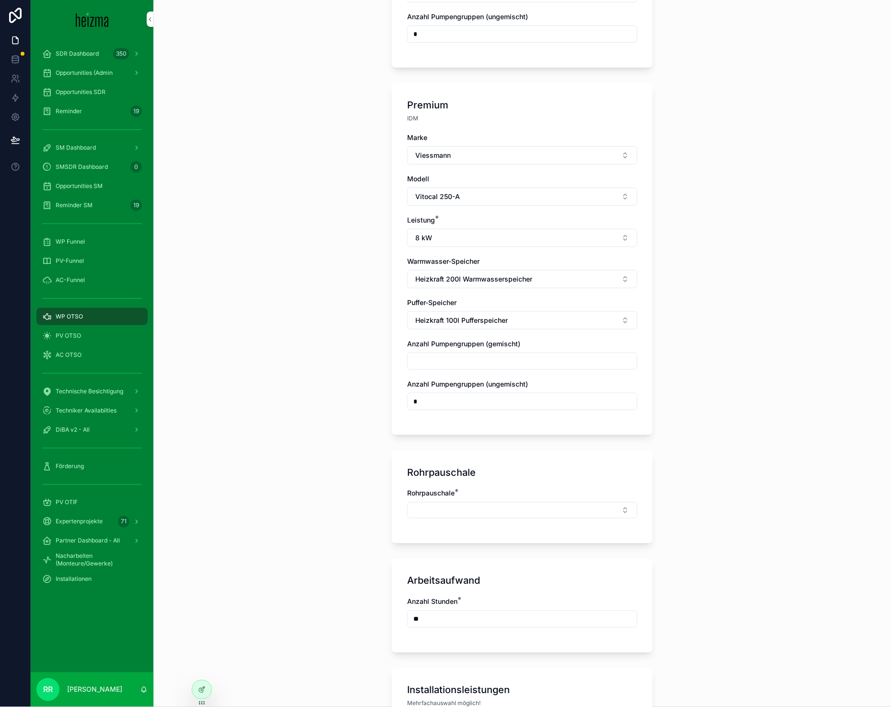
scroll to position [1009, 0]
click at [432, 488] on label "Rohrpauschale *" at bounding box center [430, 493] width 47 height 10
click at [441, 501] on button "Select Button" at bounding box center [522, 509] width 230 height 16
click at [500, 607] on div "Mittel" at bounding box center [518, 602] width 133 height 15
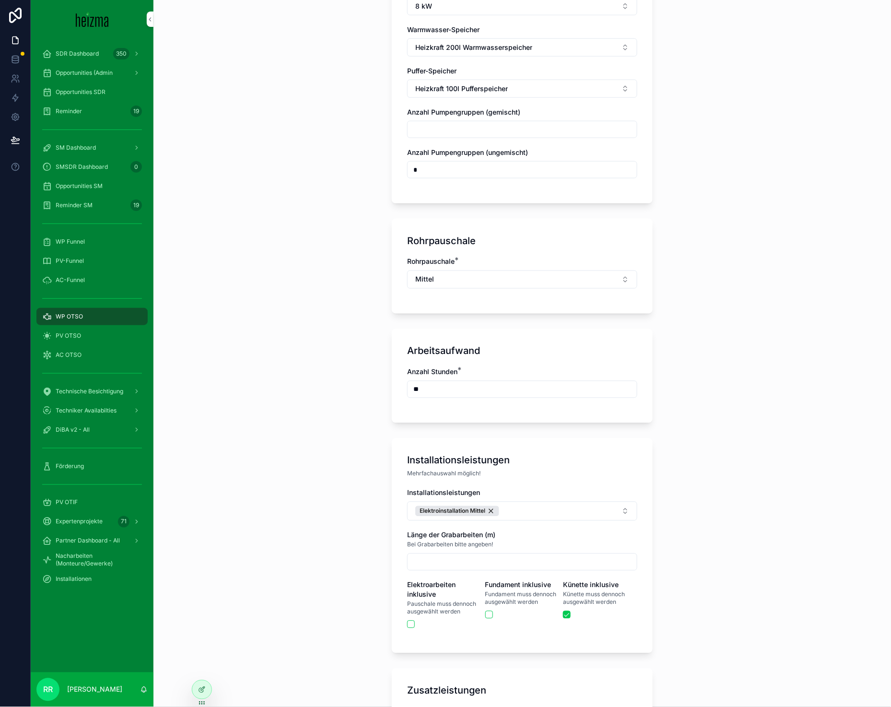
scroll to position [1241, 0]
click at [527, 510] on button "Elektroinstallation Mittel" at bounding box center [522, 509] width 230 height 19
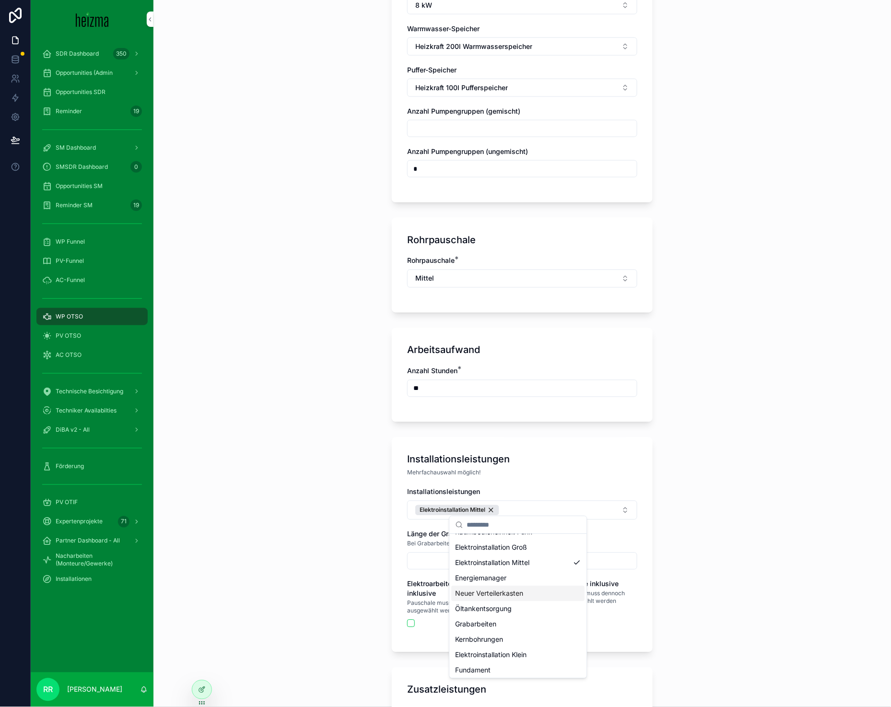
scroll to position [29, 0]
click at [492, 661] on div "Fundament" at bounding box center [518, 668] width 133 height 15
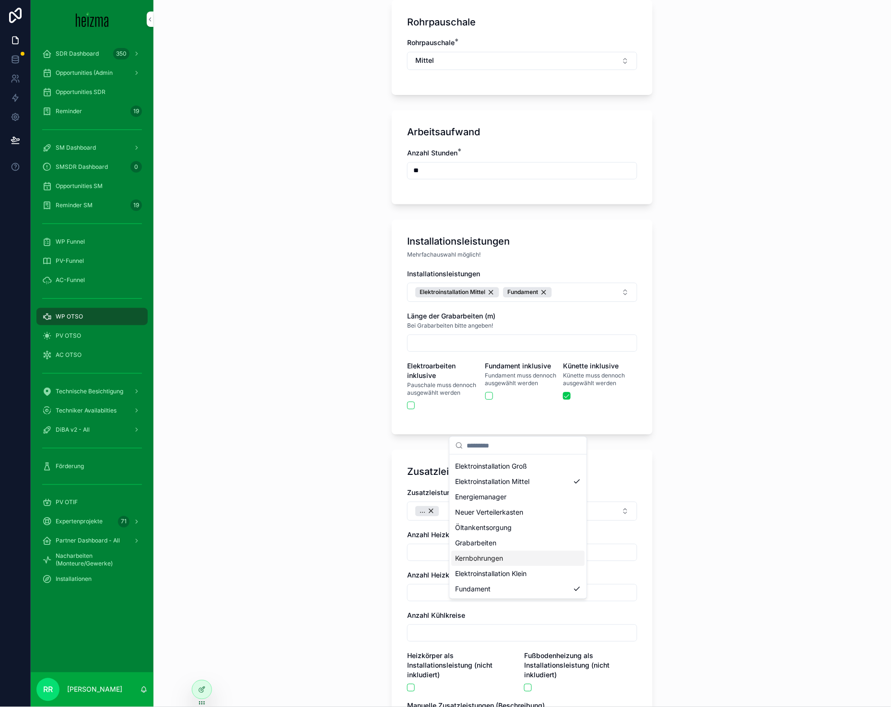
scroll to position [0, 0]
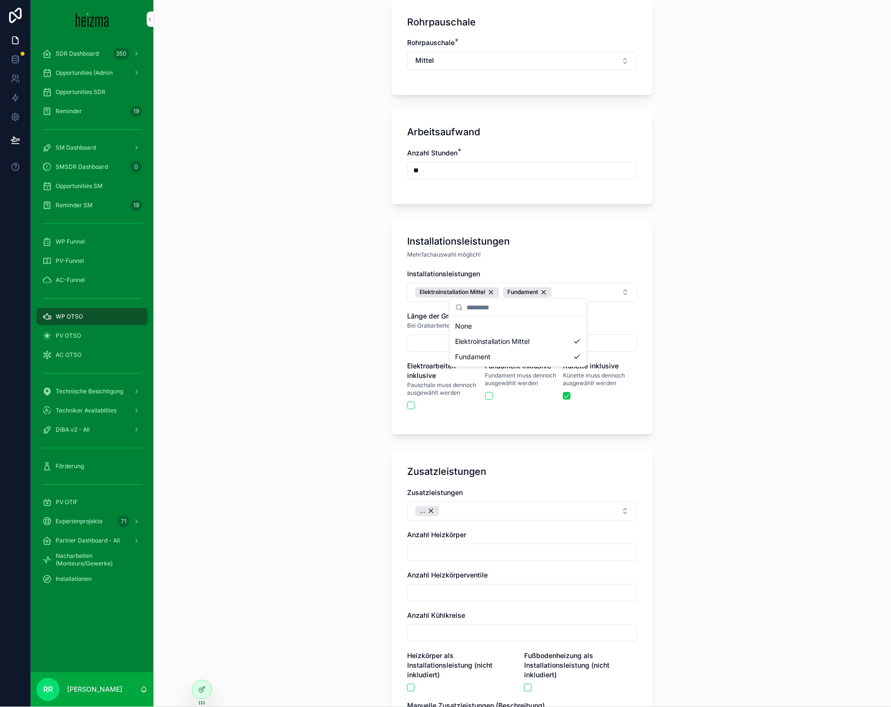
click at [349, 519] on div "**********" at bounding box center [521, 353] width 737 height 707
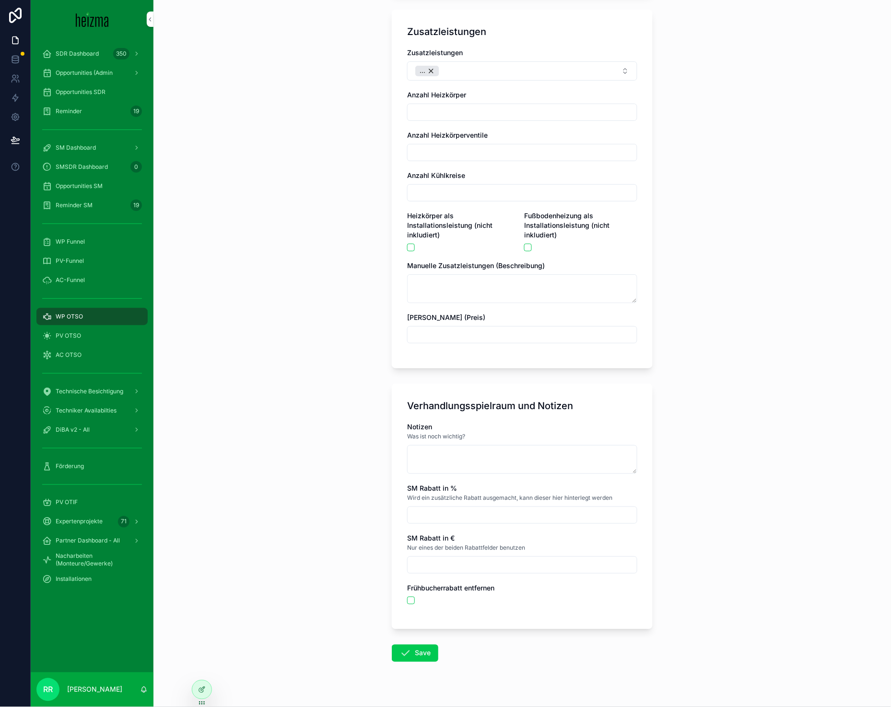
scroll to position [1909, 0]
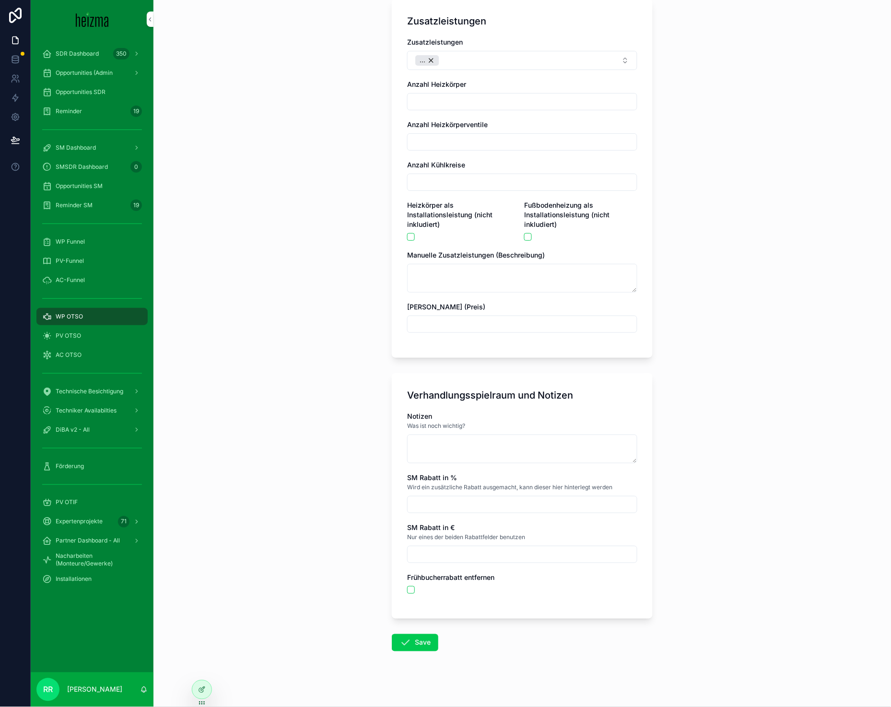
click at [413, 636] on button "Save" at bounding box center [415, 642] width 46 height 17
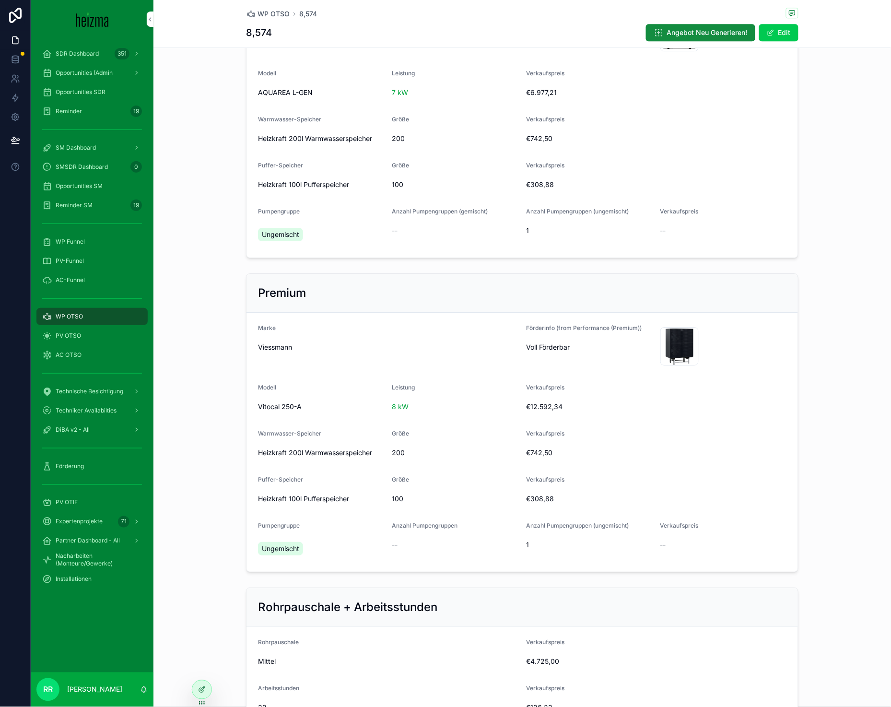
scroll to position [1421, 0]
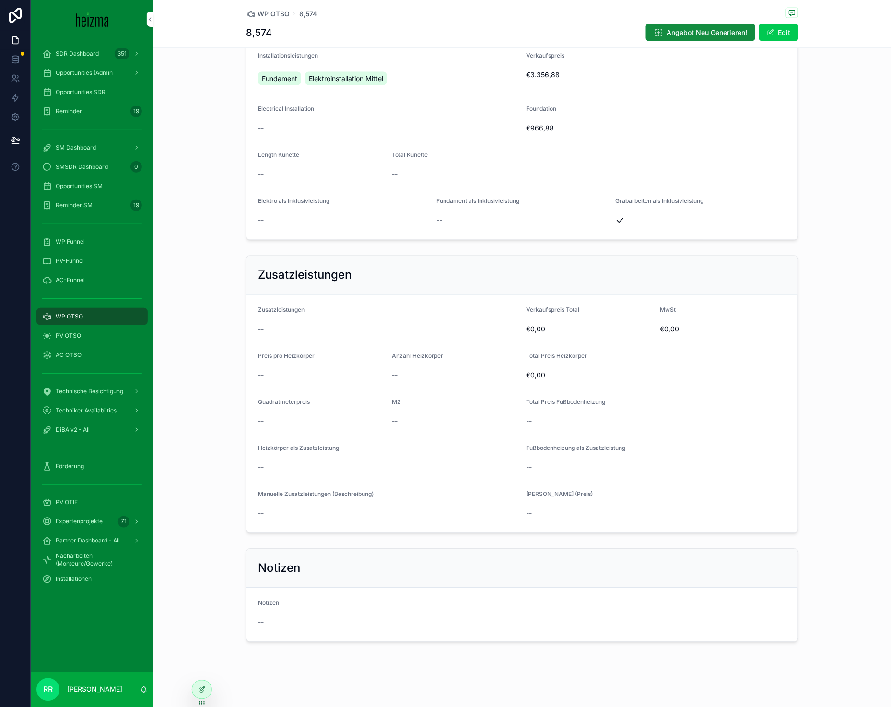
click at [772, 31] on button "Edit" at bounding box center [778, 32] width 39 height 17
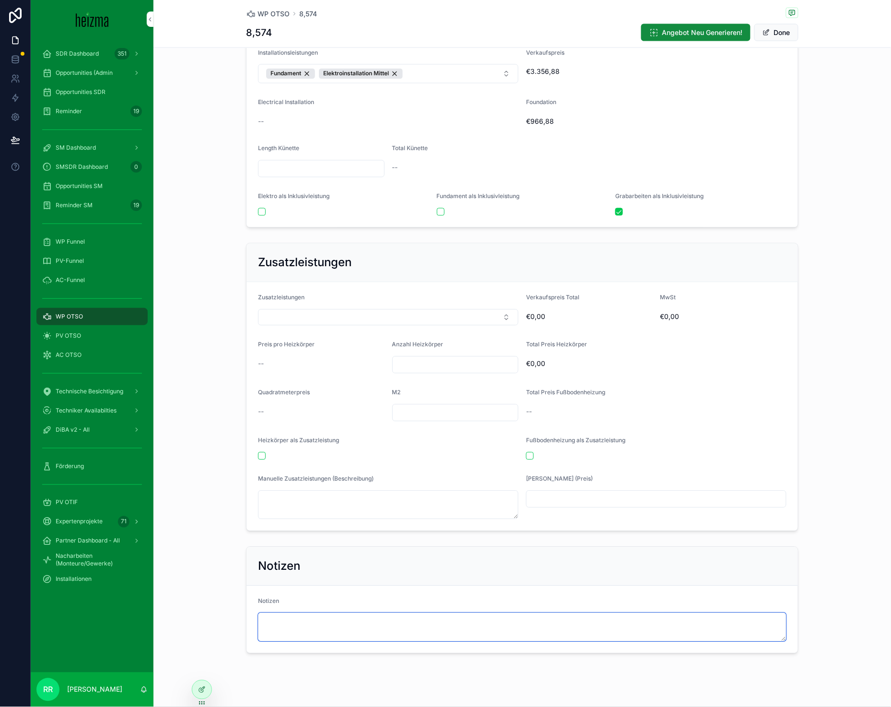
click at [359, 616] on textarea "scrollable content" at bounding box center [522, 627] width 528 height 29
type textarea "**********"
click at [793, 35] on span "Done" at bounding box center [776, 32] width 44 height 17
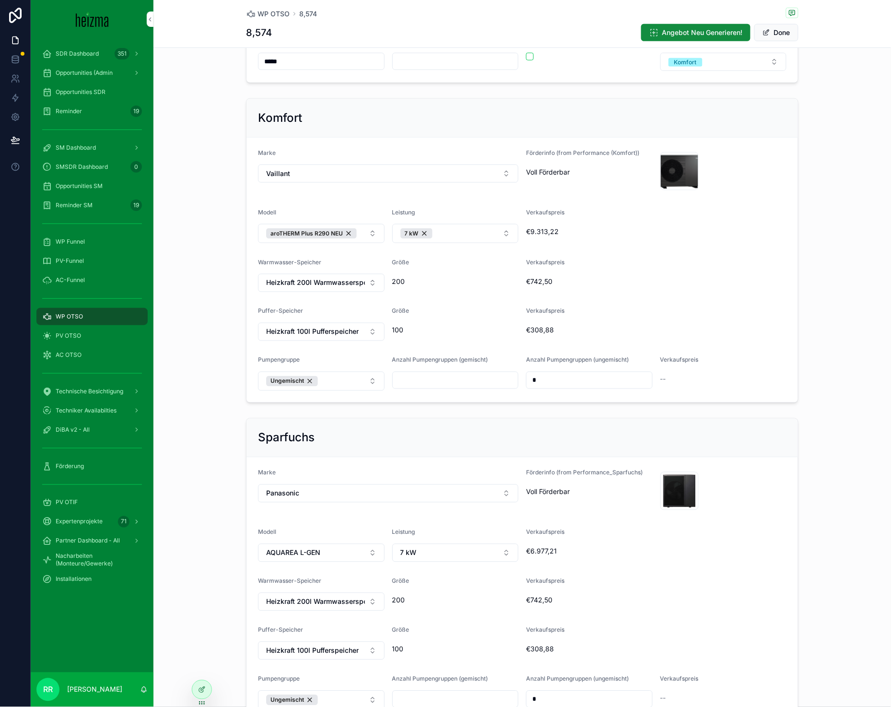
scroll to position [0, 0]
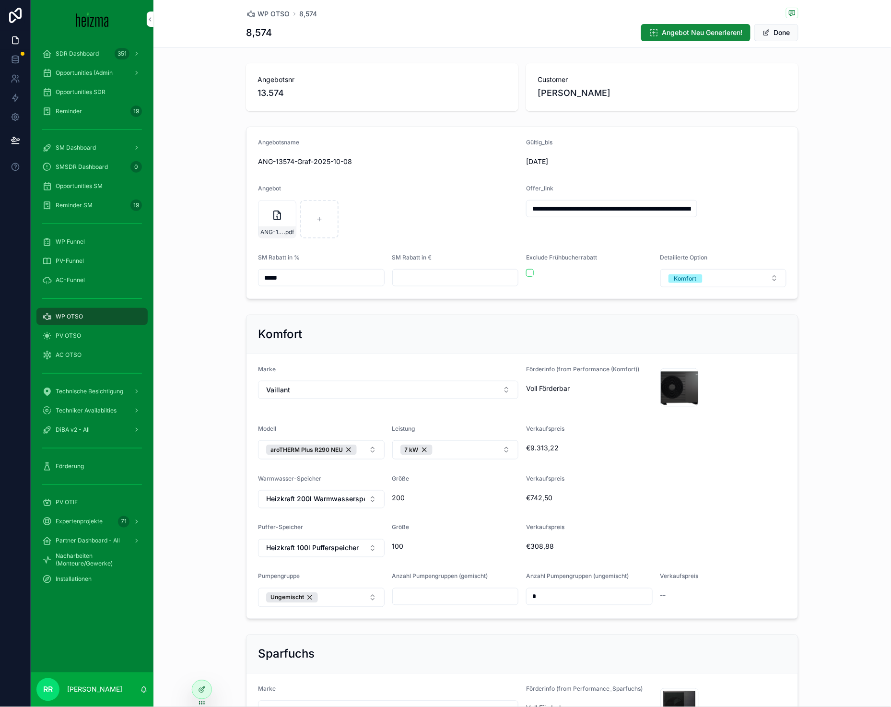
click at [772, 25] on button "Done" at bounding box center [776, 32] width 44 height 17
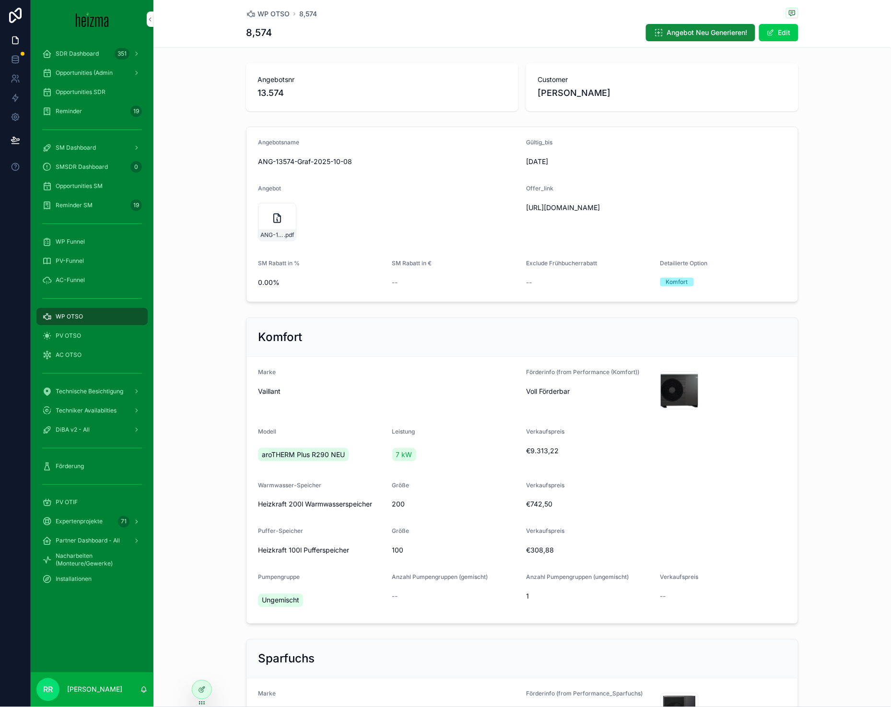
click at [274, 5] on div "WP OTSO 8,574 8,574 Angebot Neu Generieren! Edit" at bounding box center [522, 23] width 552 height 47
click at [273, 15] on span "WP OTSO" at bounding box center [273, 14] width 32 height 10
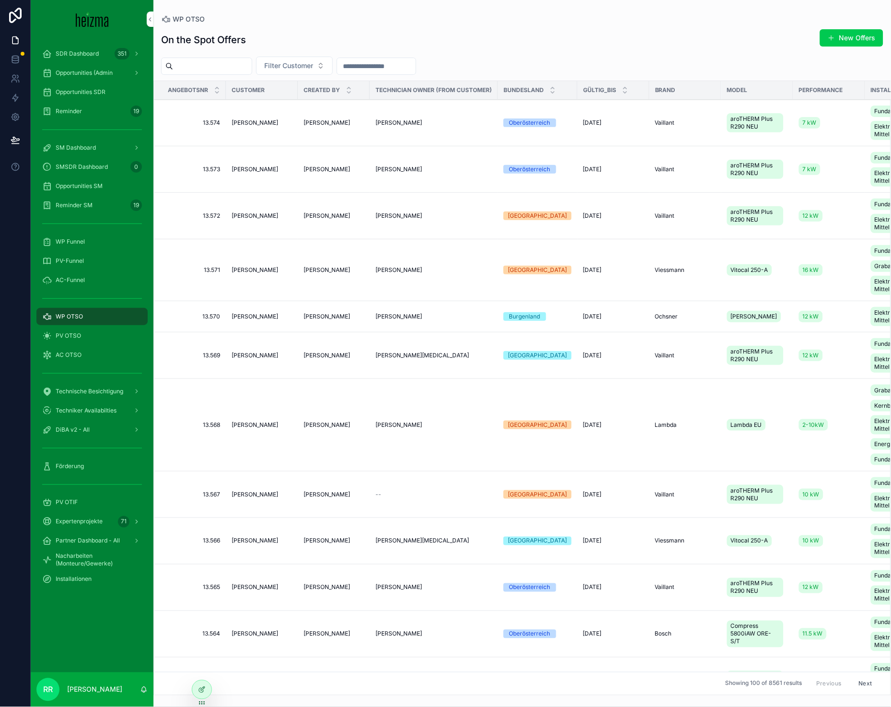
click at [862, 37] on button "New Offers" at bounding box center [851, 37] width 63 height 17
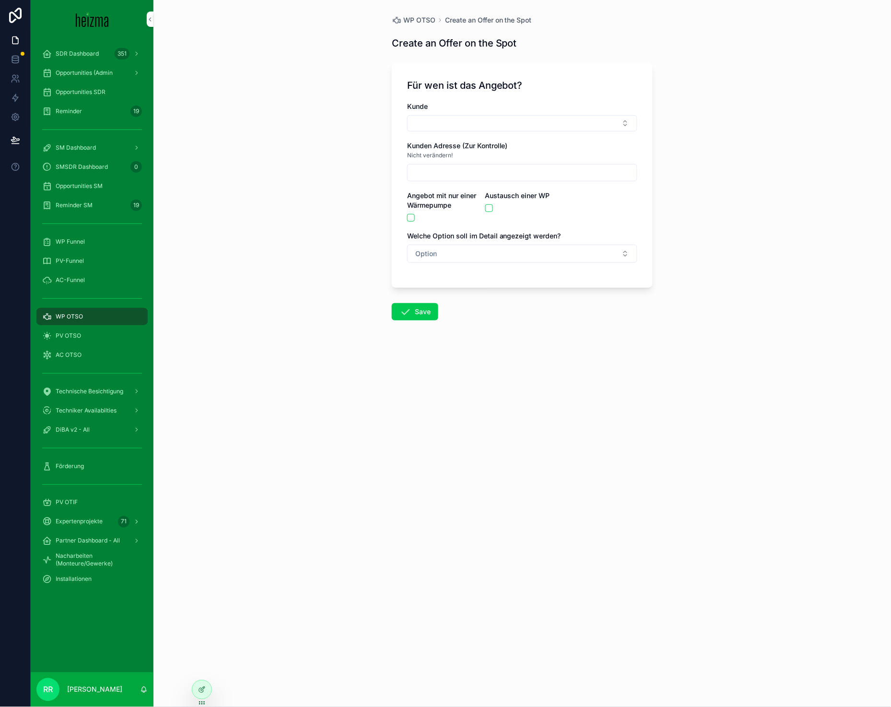
click at [519, 114] on div "Kunde" at bounding box center [522, 117] width 230 height 30
click at [517, 119] on button "Select Button" at bounding box center [522, 123] width 230 height 16
type input "****"
click at [489, 164] on span "[PERSON_NAME]" at bounding box center [487, 161] width 55 height 10
type input "**********"
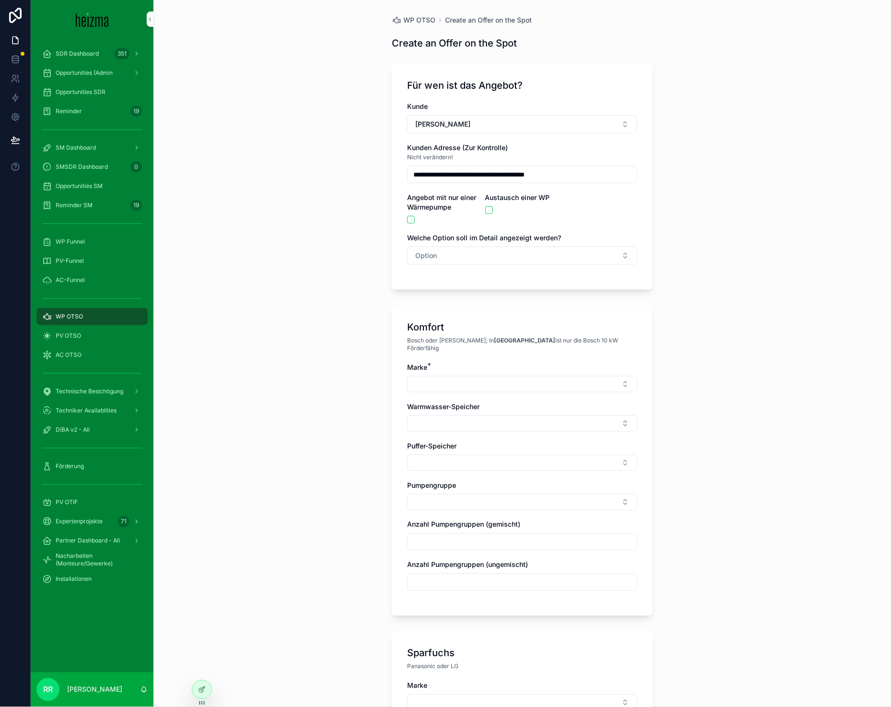
click at [427, 262] on button "Option" at bounding box center [522, 255] width 230 height 18
click at [471, 311] on div "Komfort" at bounding box center [472, 308] width 22 height 9
click at [452, 377] on button "Select Button" at bounding box center [522, 384] width 230 height 16
click at [488, 504] on div "Vaillant" at bounding box center [518, 506] width 133 height 15
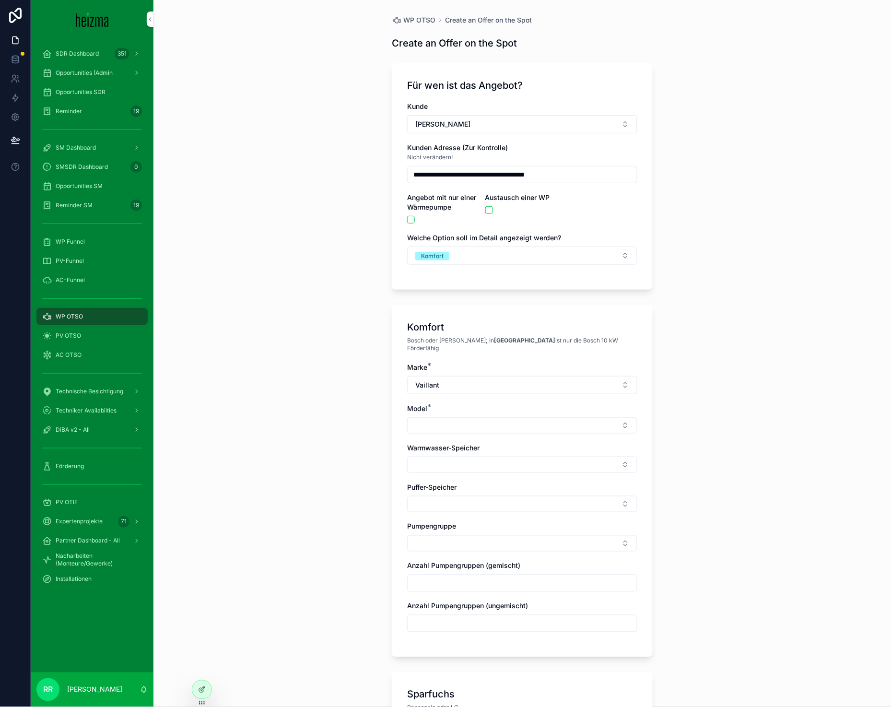
click at [415, 422] on button "Select Button" at bounding box center [522, 425] width 230 height 16
click at [496, 459] on span "aroTHERM Plus R290 NEU" at bounding box center [496, 456] width 83 height 10
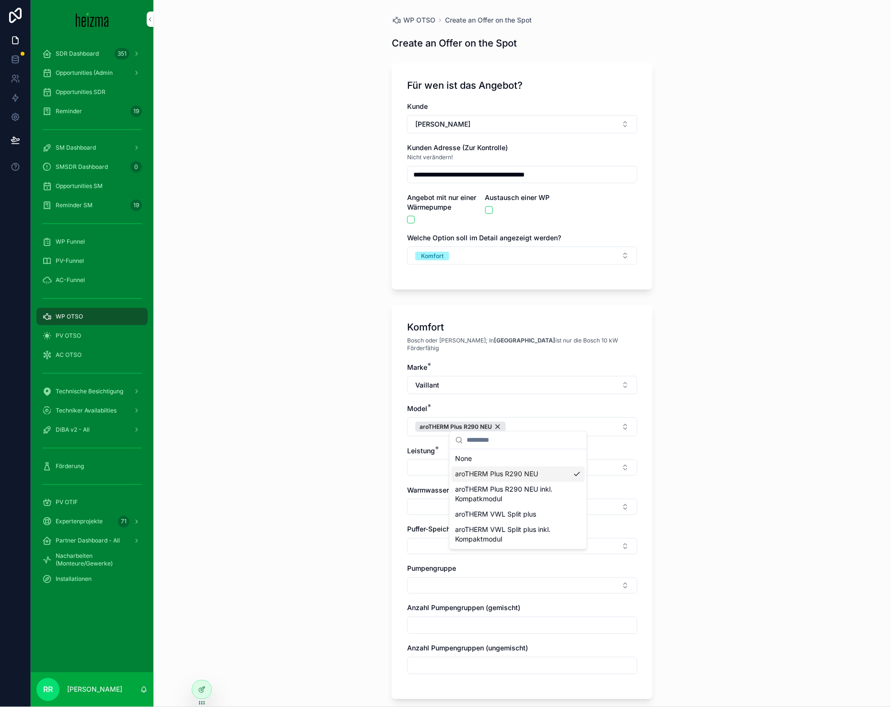
click at [437, 468] on button "Select Button" at bounding box center [522, 467] width 230 height 16
click at [476, 557] on div "7 kW" at bounding box center [518, 559] width 133 height 15
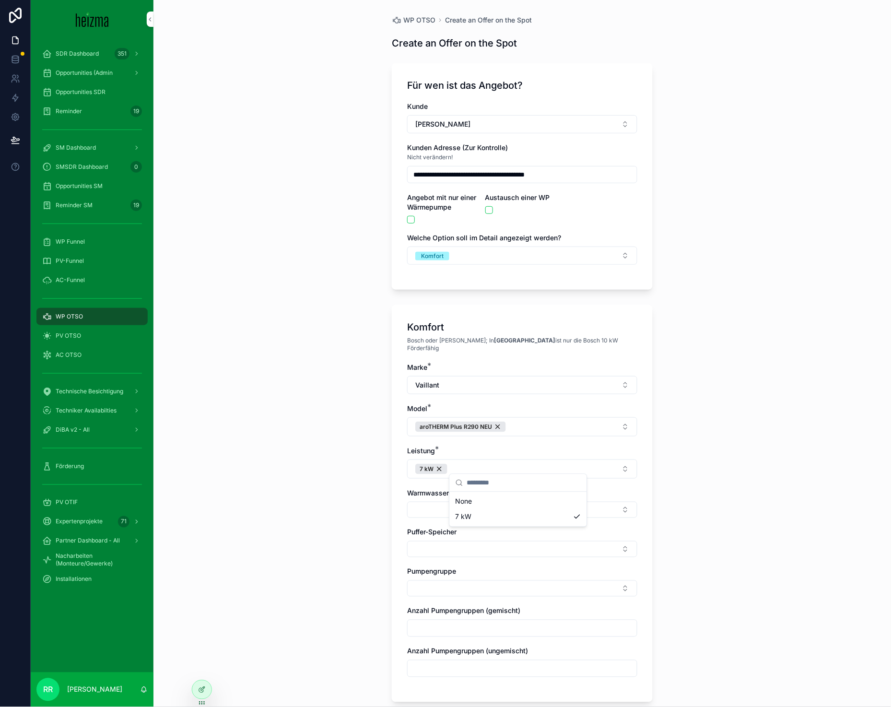
click at [408, 501] on button "Select Button" at bounding box center [522, 509] width 230 height 16
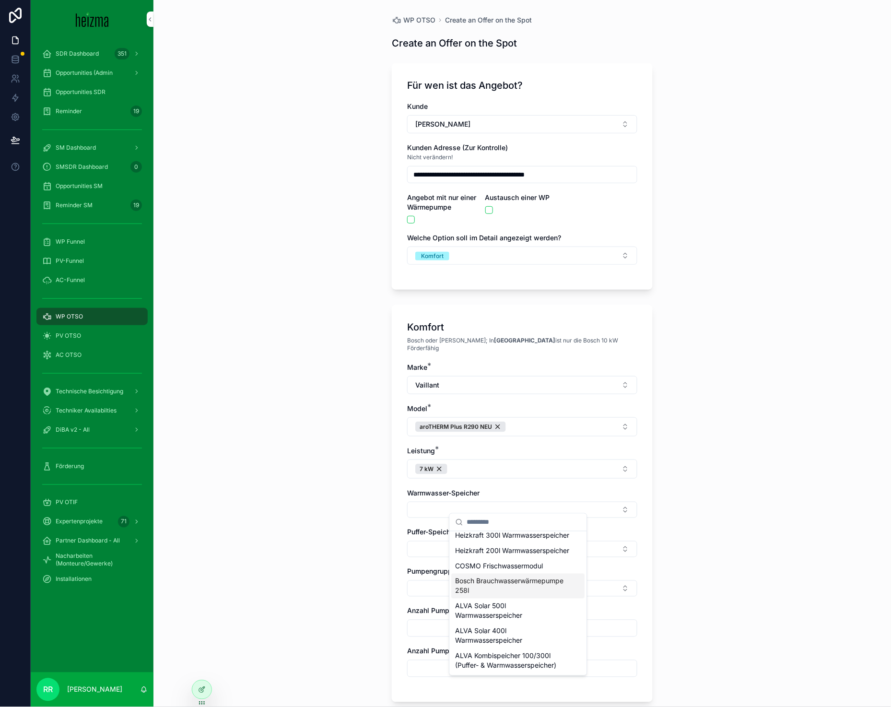
scroll to position [434, 0]
click at [494, 572] on span "Heizkraft 200l Warmwasserspeicher" at bounding box center [512, 567] width 114 height 10
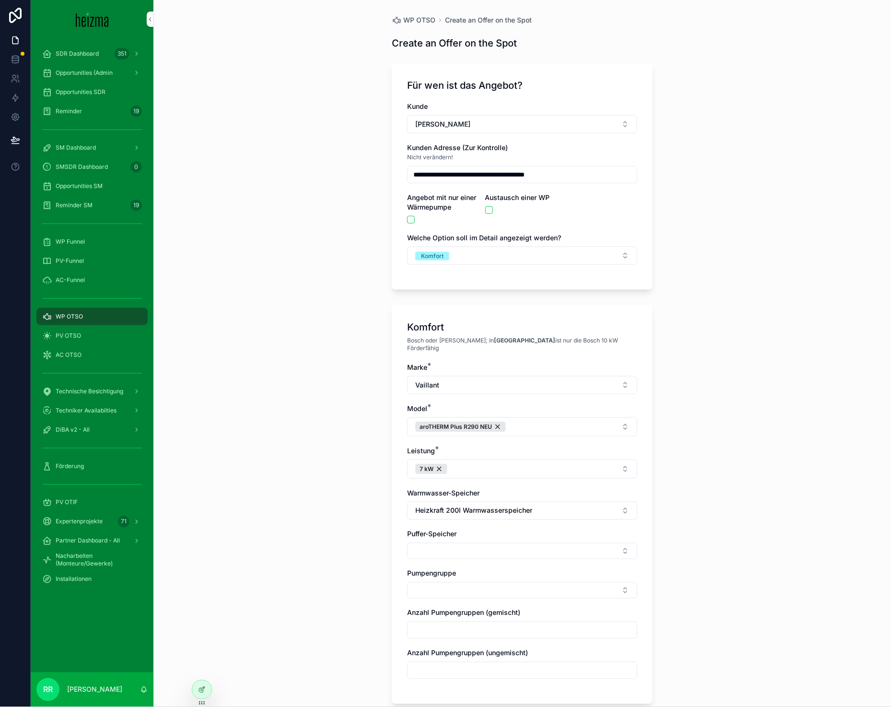
click at [407, 543] on button "Select Button" at bounding box center [522, 551] width 230 height 16
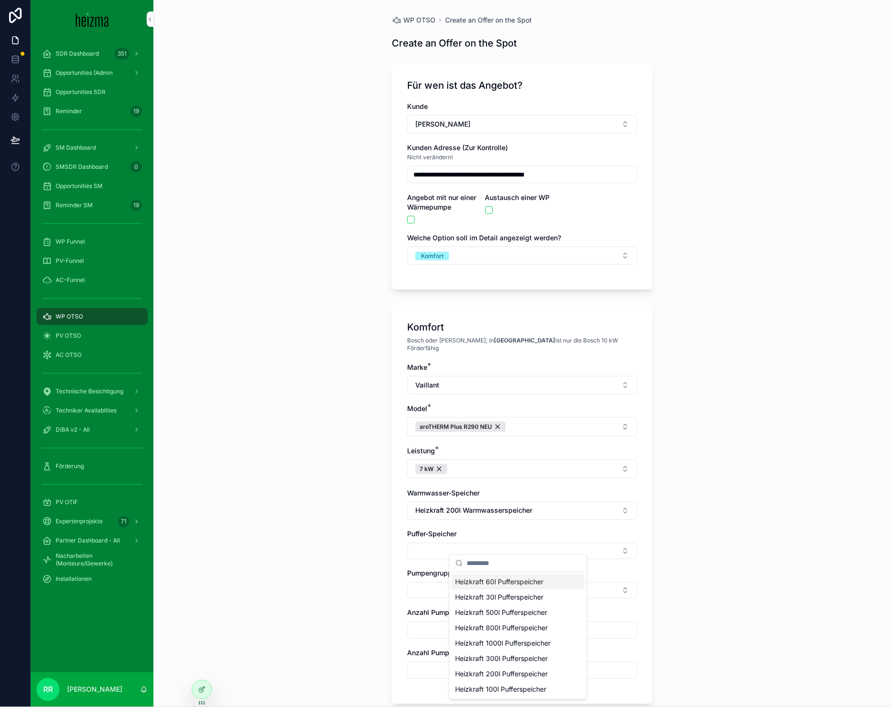
click at [414, 543] on button "Select Button" at bounding box center [522, 551] width 230 height 16
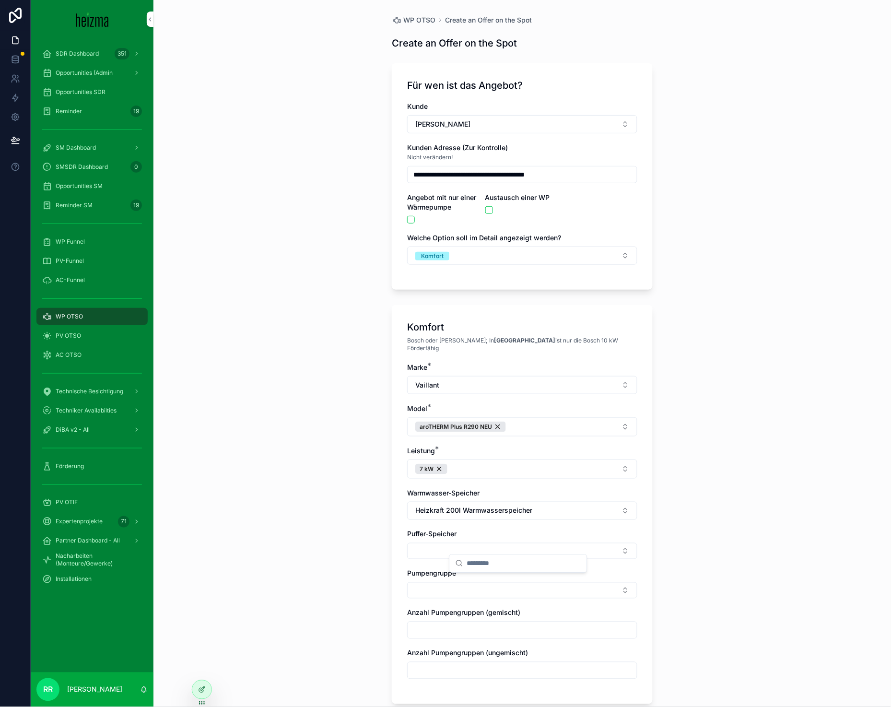
click at [414, 543] on button "Select Button" at bounding box center [522, 551] width 230 height 16
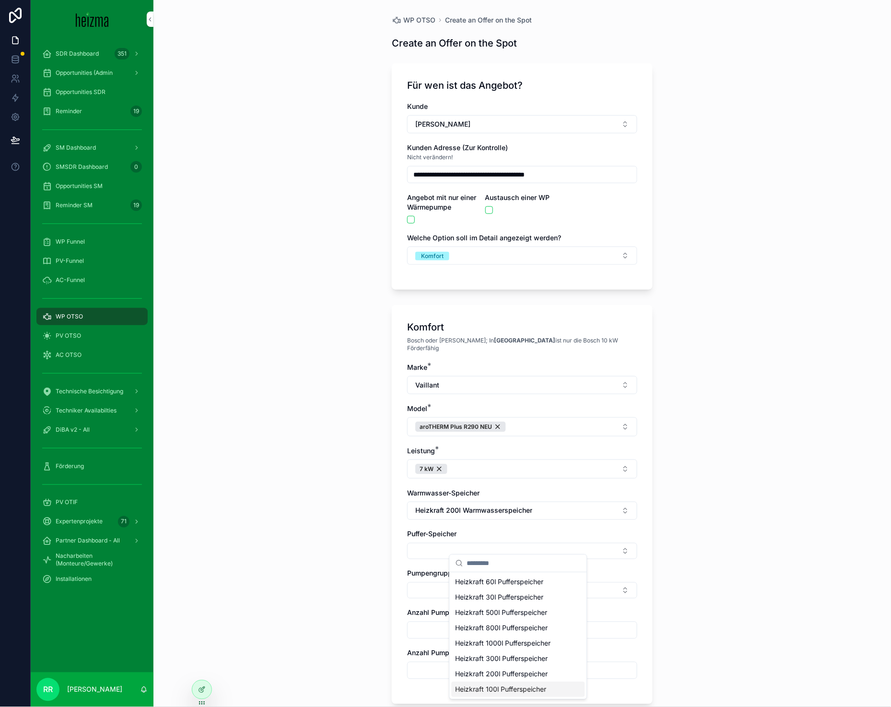
click at [499, 690] on span "Heizkraft 100l Pufferspeicher" at bounding box center [500, 690] width 91 height 10
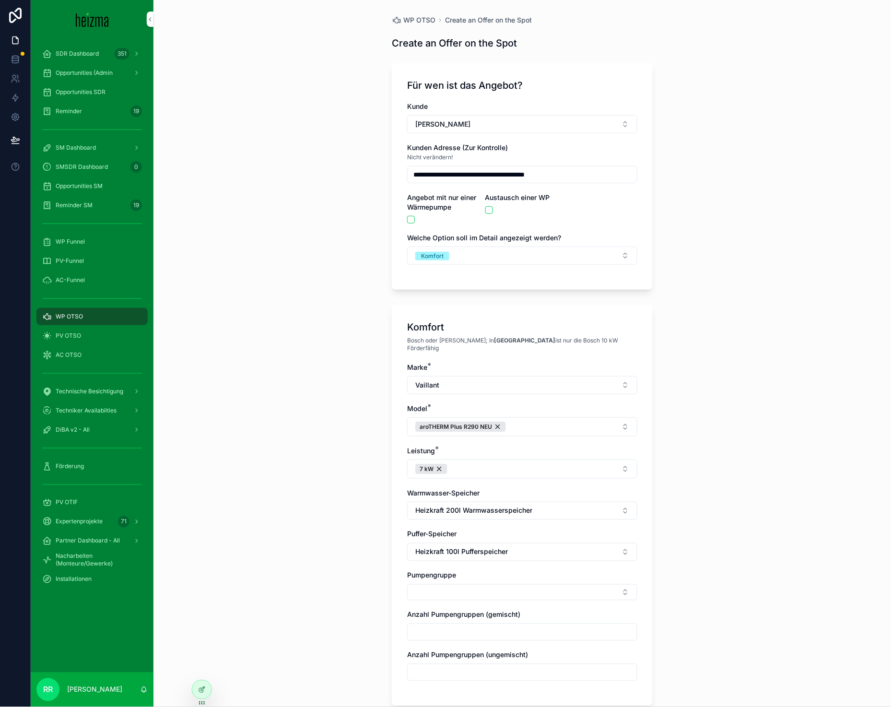
click at [418, 572] on span "Pumpengruppe" at bounding box center [431, 575] width 49 height 8
click at [437, 599] on div "Marke * Vaillant Model * aroTHERM Plus R290 NEU Leistung * 7 kW Warmwasser-Spei…" at bounding box center [522, 526] width 230 height 328
click at [438, 595] on div "Marke * Vaillant Model * aroTHERM Plus R290 NEU Leistung * 7 kW Warmwasser-Spei…" at bounding box center [522, 526] width 230 height 328
click at [442, 591] on button "Select Button" at bounding box center [522, 592] width 230 height 16
click at [480, 628] on div "Ungemischt" at bounding box center [518, 623] width 133 height 15
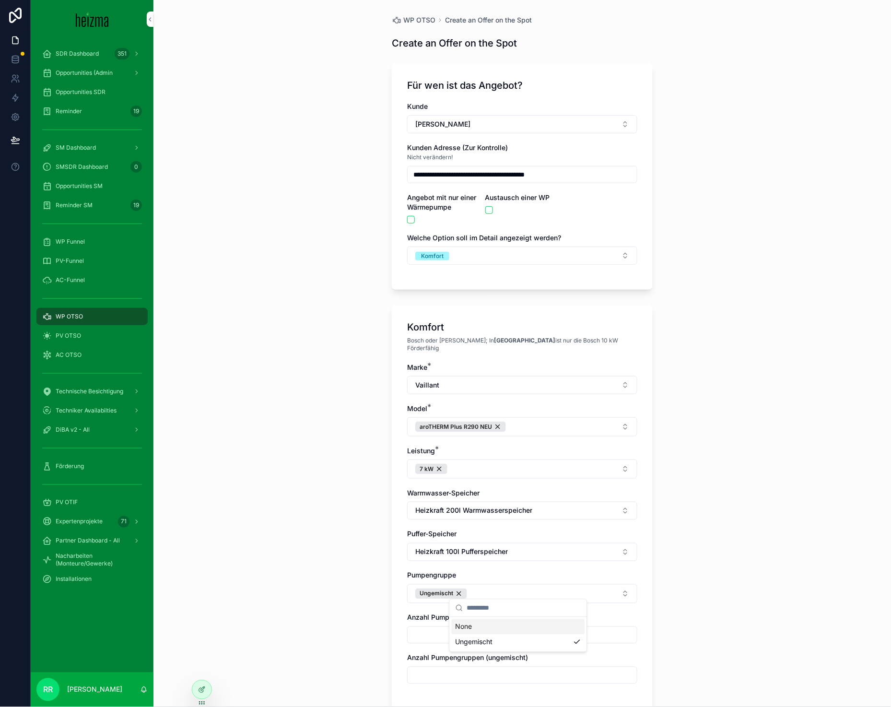
click at [442, 673] on input "scrollable content" at bounding box center [521, 674] width 229 height 13
type input "*"
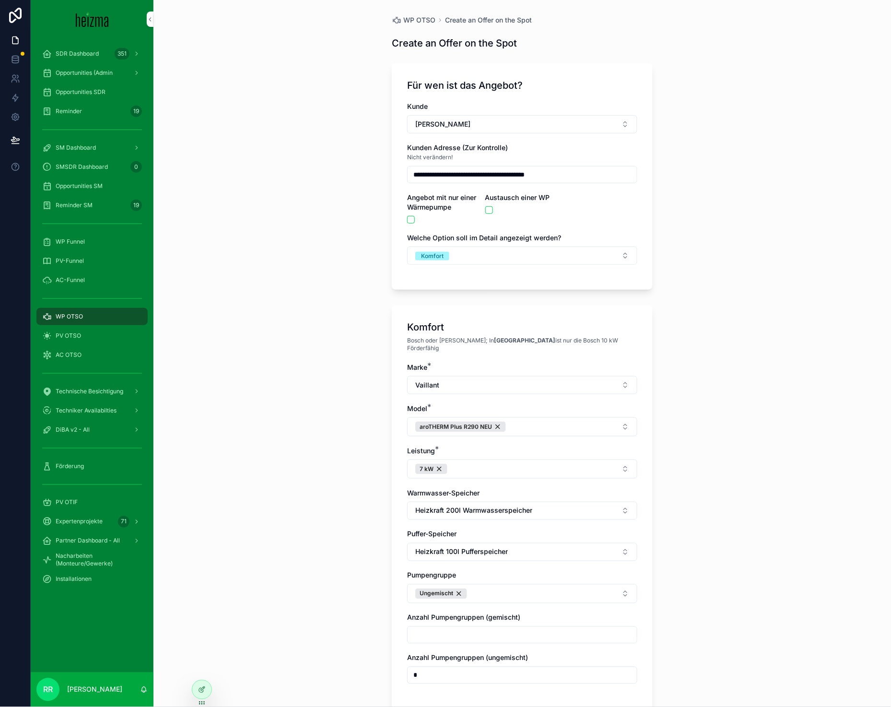
type input "*"
click at [331, 628] on div "**********" at bounding box center [521, 353] width 737 height 707
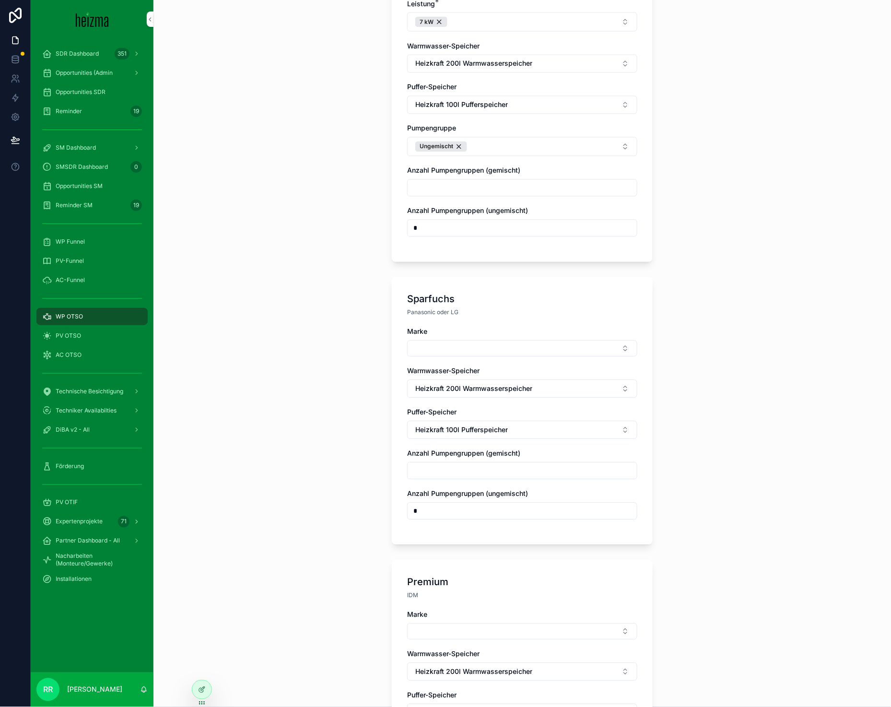
scroll to position [574, 0]
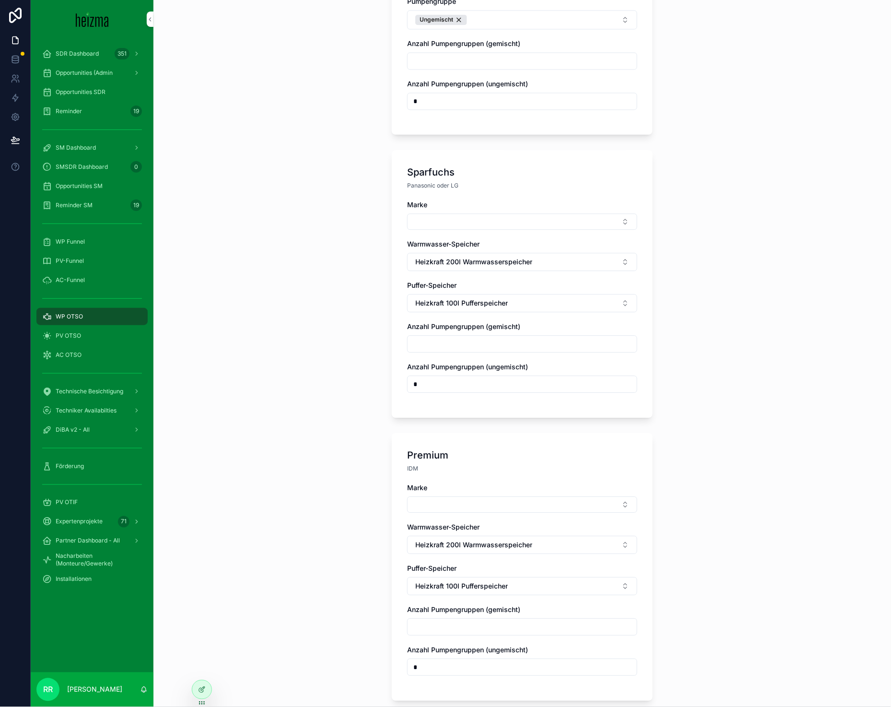
click at [478, 213] on button "Select Button" at bounding box center [522, 221] width 230 height 16
click at [476, 285] on span "Panasonic" at bounding box center [471, 284] width 32 height 10
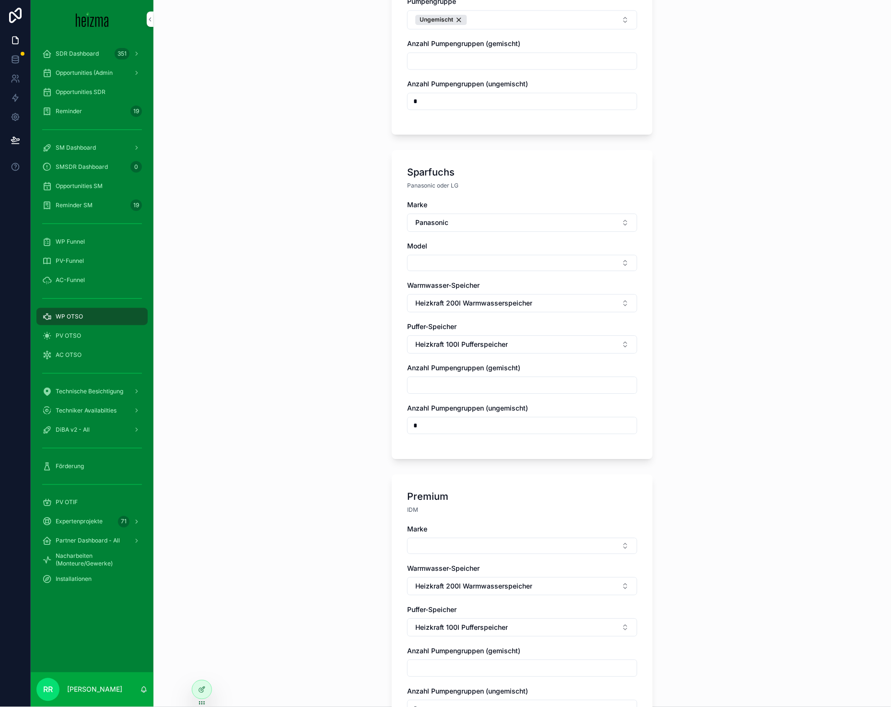
click at [446, 263] on button "Select Button" at bounding box center [522, 263] width 230 height 16
click at [479, 374] on span "AQUAREA M-Gen" at bounding box center [483, 374] width 56 height 10
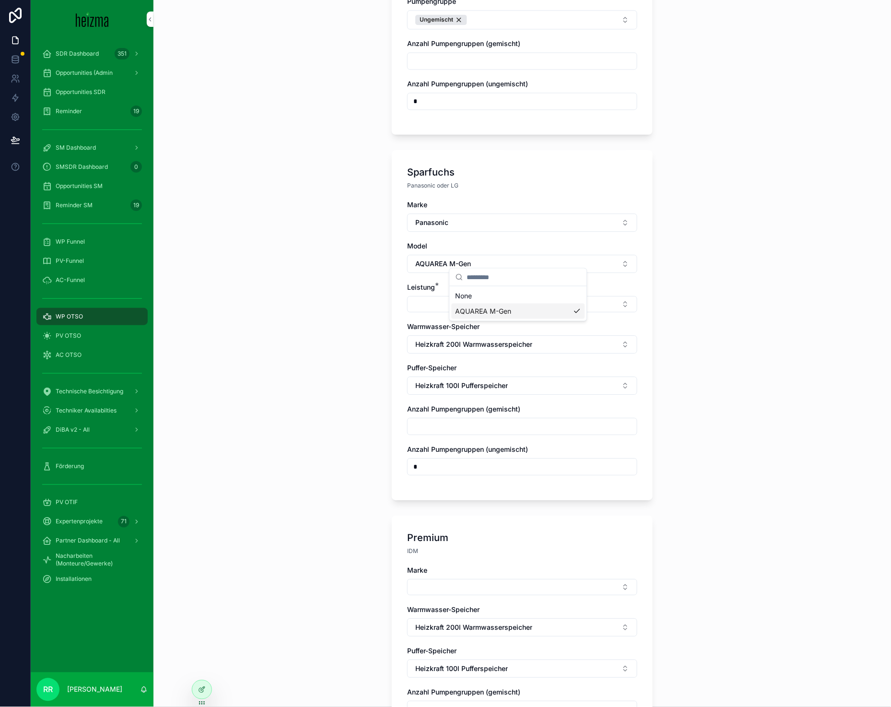
click at [479, 381] on span "Heizkraft 100l Pufferspeicher" at bounding box center [461, 386] width 93 height 10
click at [447, 255] on button "AQUAREA M-Gen" at bounding box center [522, 264] width 230 height 18
click at [501, 352] on span "AQUAREA L-GEN" at bounding box center [482, 352] width 55 height 10
click at [450, 304] on button "Select Button" at bounding box center [522, 304] width 230 height 16
click at [467, 350] on span "7 kW" at bounding box center [463, 351] width 16 height 10
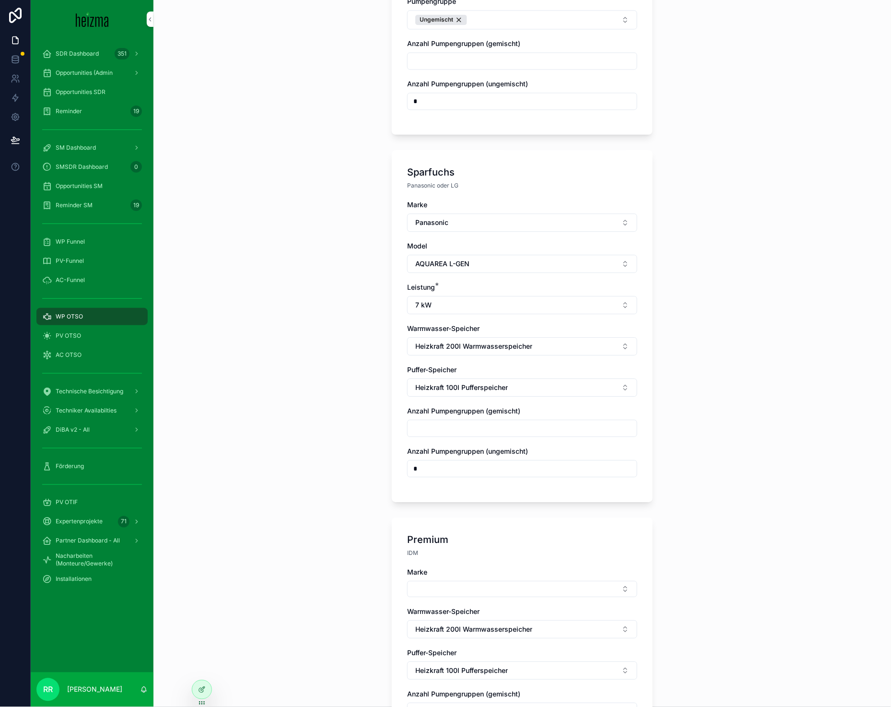
click at [349, 454] on div "**********" at bounding box center [521, 353] width 737 height 707
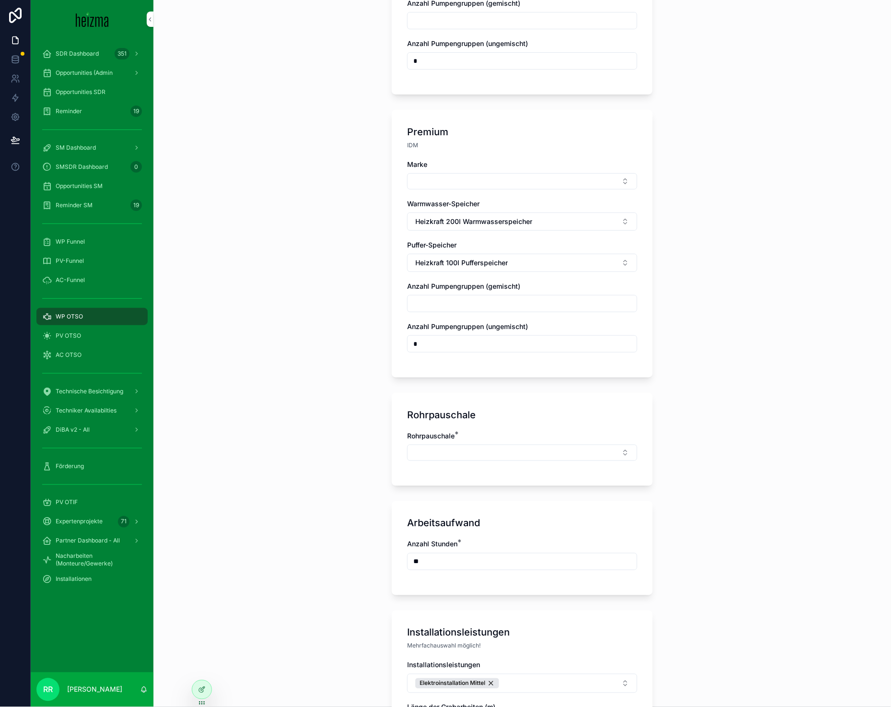
scroll to position [985, 0]
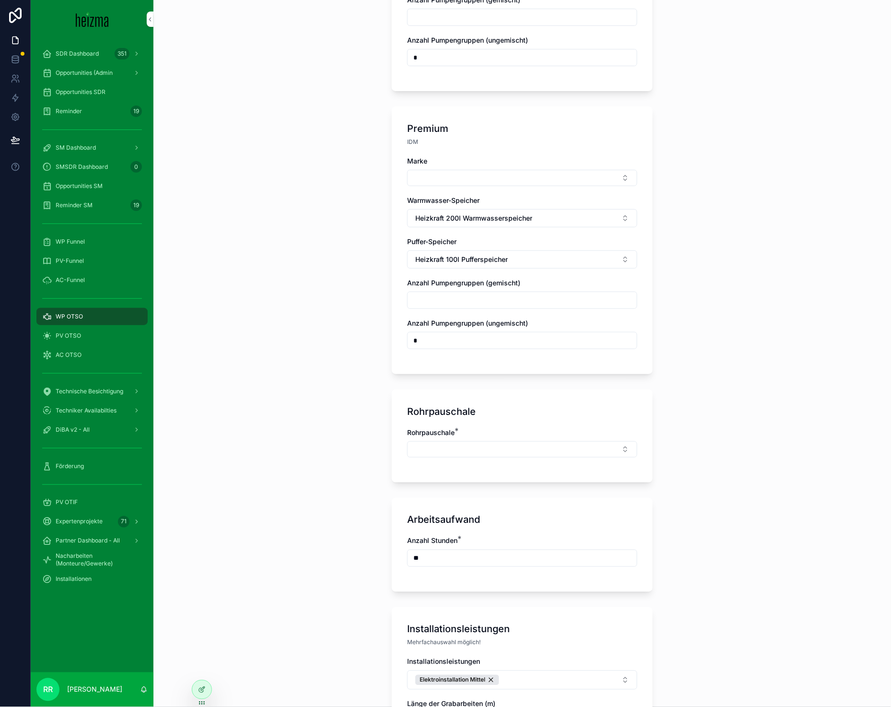
click at [466, 170] on button "Select Button" at bounding box center [522, 178] width 230 height 16
click at [494, 243] on div "Viessmann" at bounding box center [518, 239] width 133 height 15
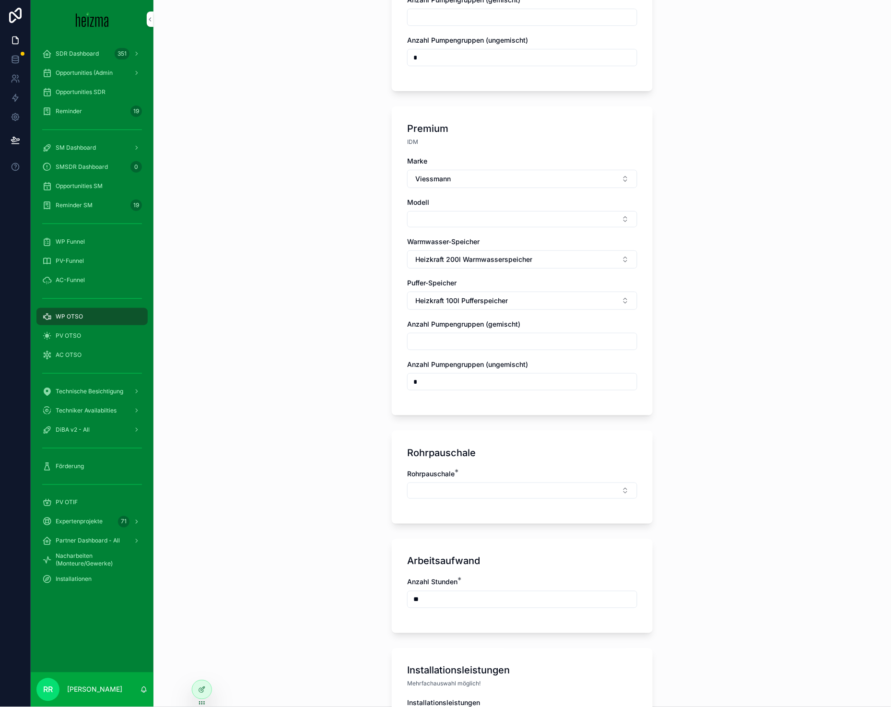
click at [474, 222] on div "Marke Viessmann Modell Warmwasser-Speicher Heizkraft 200l Warmwasserspeicher Pu…" at bounding box center [522, 278] width 230 height 244
click at [480, 211] on button "Select Button" at bounding box center [522, 219] width 230 height 16
click at [487, 255] on span "Vitocal 250-A" at bounding box center [477, 250] width 44 height 10
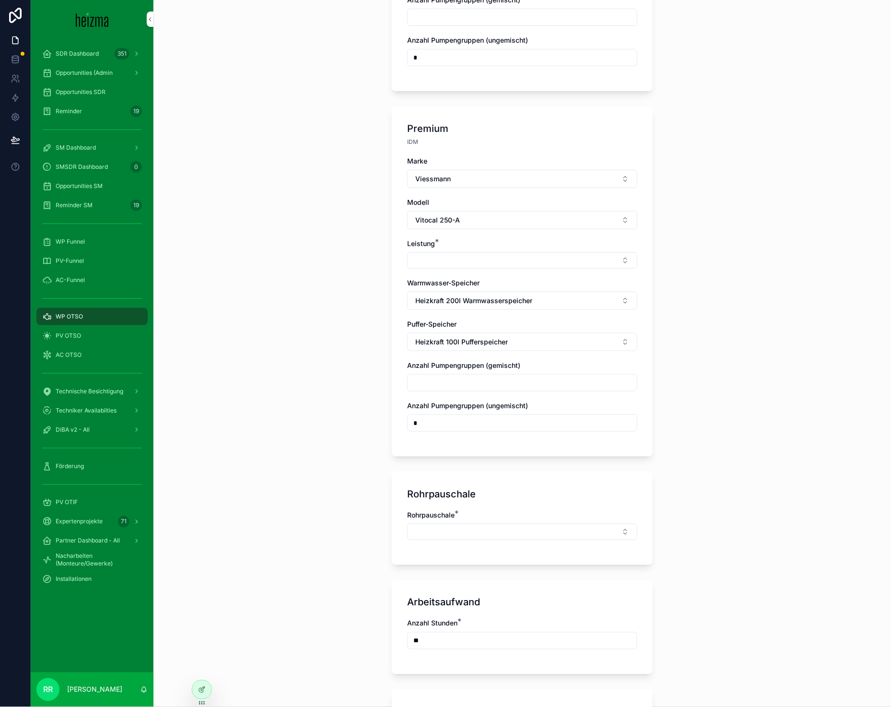
click at [484, 254] on button "Select Button" at bounding box center [522, 260] width 230 height 16
click at [472, 383] on div "8 kW" at bounding box center [518, 383] width 133 height 15
click at [336, 334] on div "**********" at bounding box center [521, 353] width 737 height 707
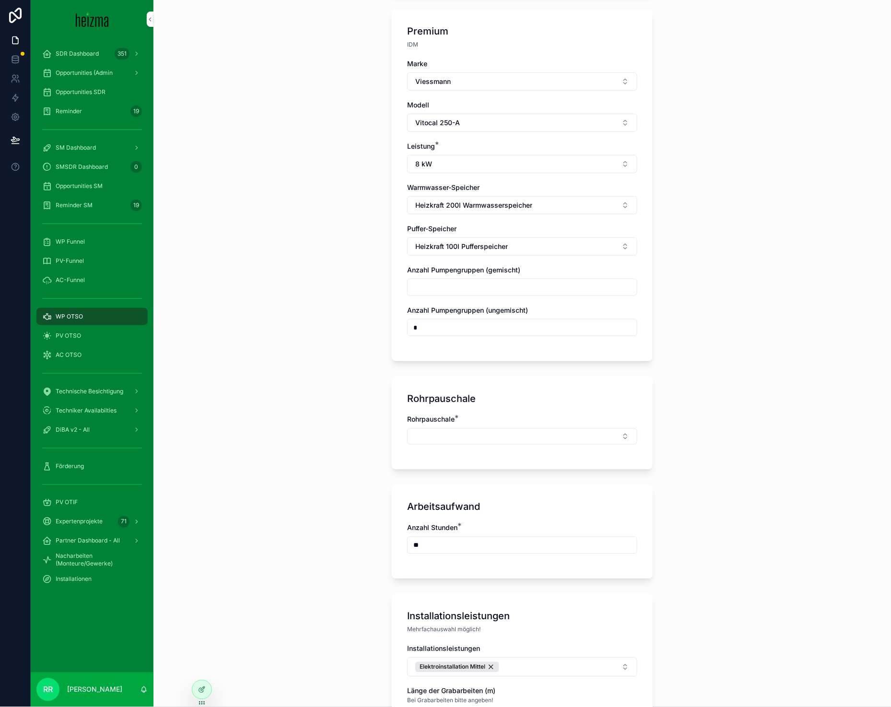
scroll to position [1087, 0]
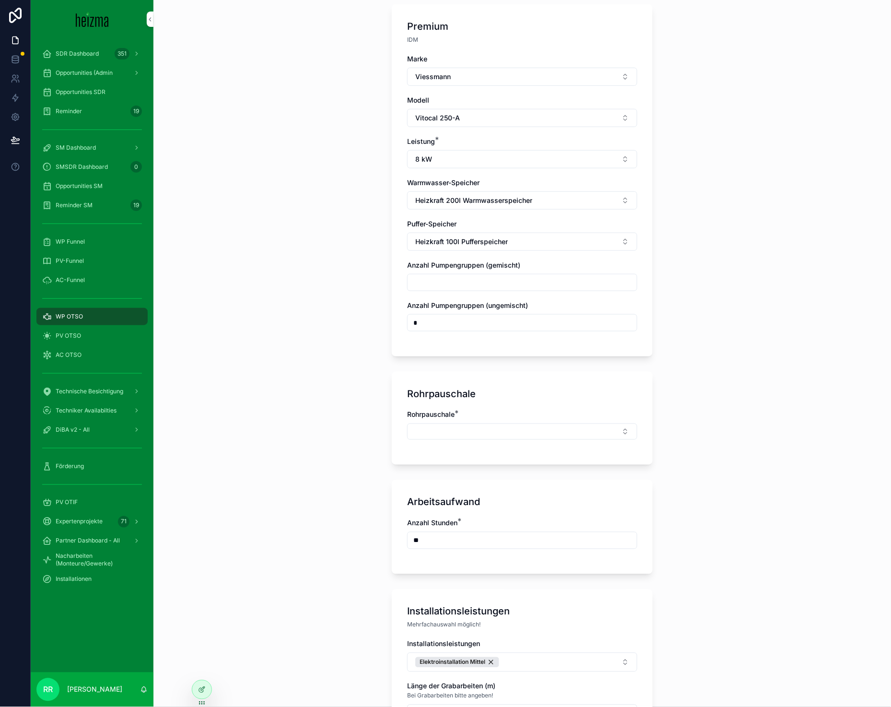
click at [488, 434] on div "Rohrpauschale *" at bounding box center [522, 429] width 230 height 39
click at [493, 425] on button "Select Button" at bounding box center [522, 431] width 230 height 16
click at [483, 523] on div "Mittel" at bounding box center [518, 524] width 133 height 15
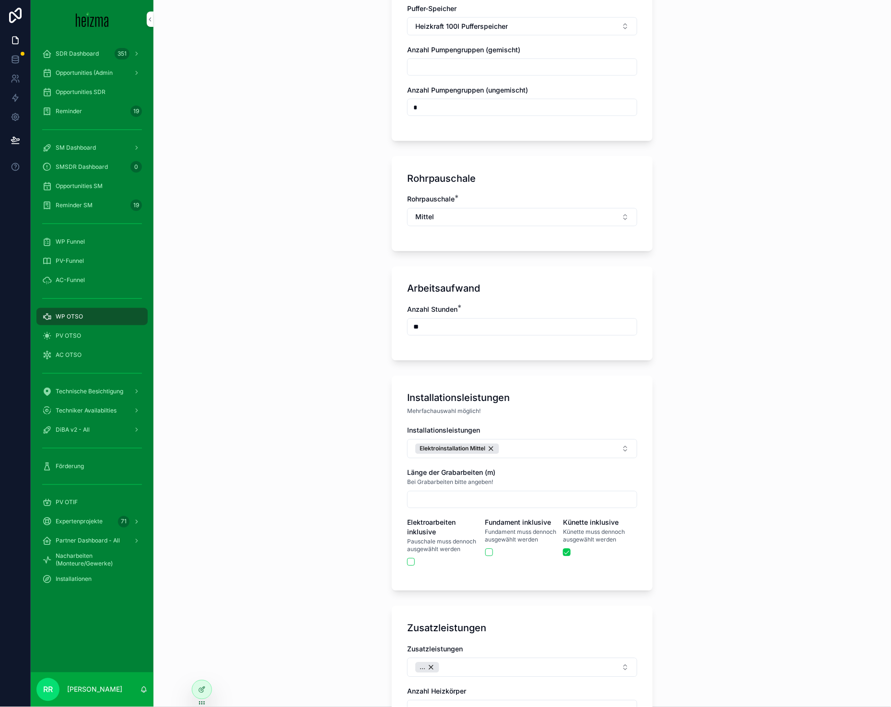
click at [563, 456] on div "Installationsleistungen Elektroinstallation Mittel Länge der Grabarbeiten (m) B…" at bounding box center [522, 501] width 230 height 150
click at [555, 439] on button "Elektroinstallation Mittel" at bounding box center [522, 448] width 230 height 19
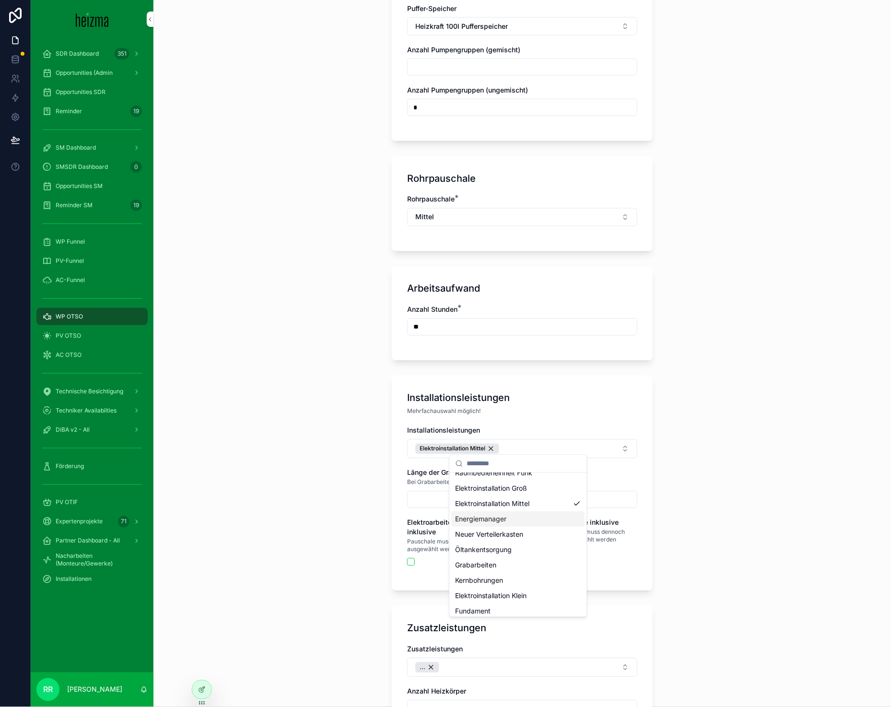
scroll to position [29, 0]
click at [486, 602] on span "Fundament" at bounding box center [472, 607] width 35 height 10
click at [323, 459] on div "**********" at bounding box center [521, 353] width 737 height 707
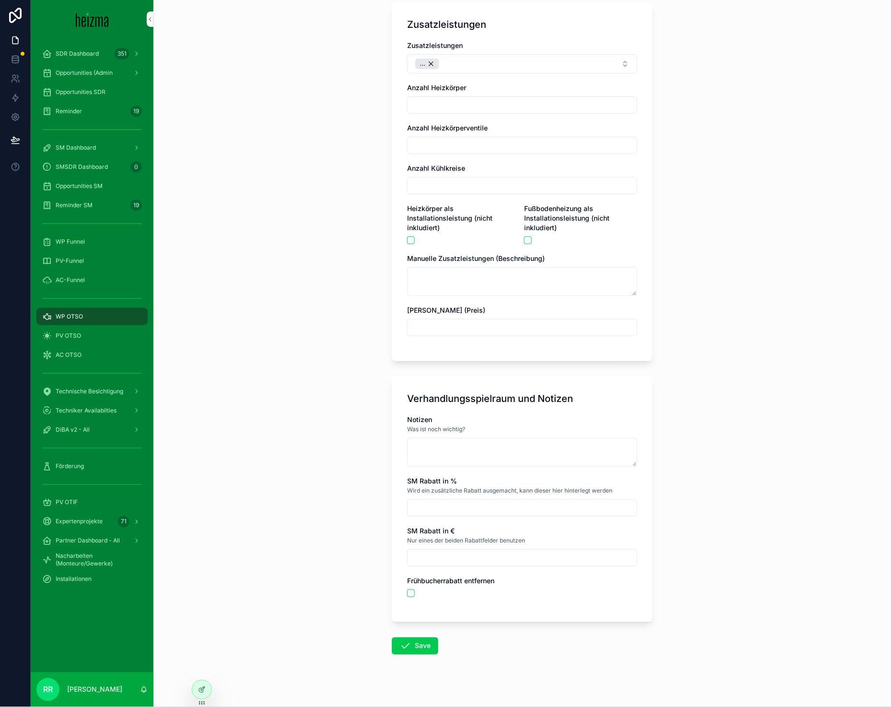
scroll to position [1909, 0]
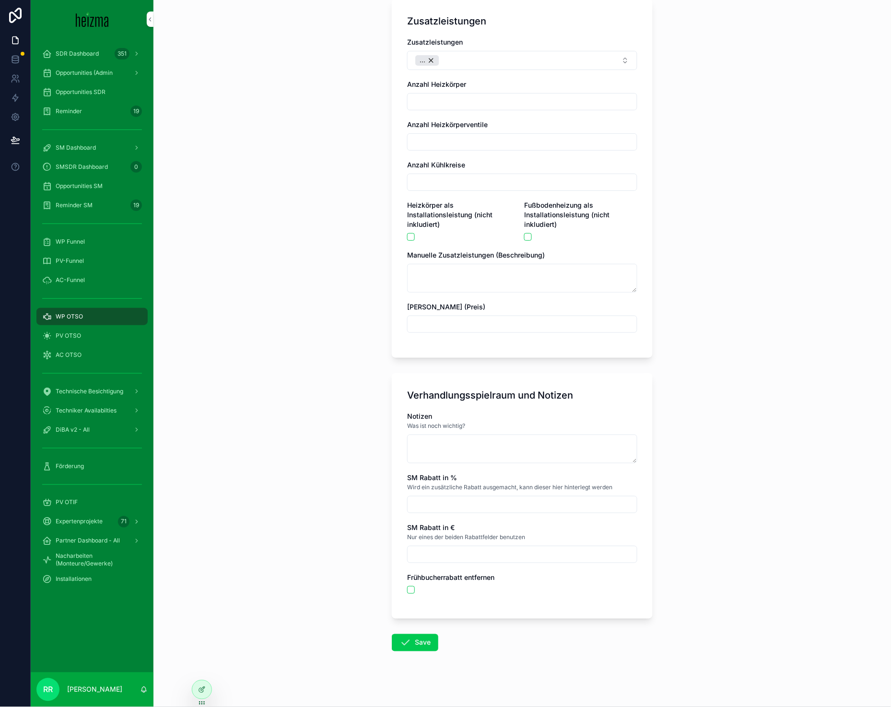
click at [411, 639] on button "Save" at bounding box center [415, 642] width 46 height 17
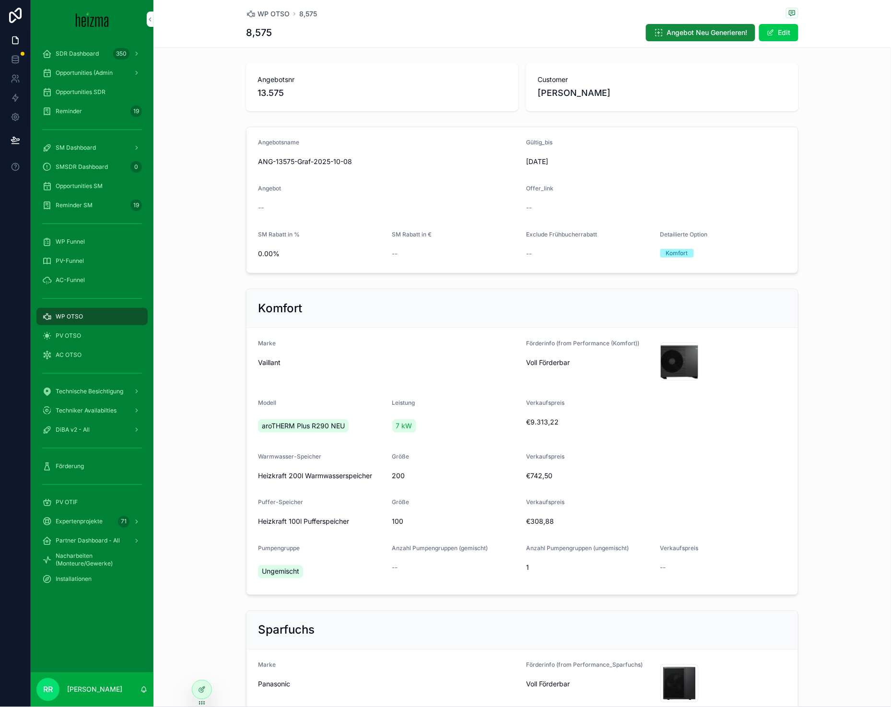
click at [85, 319] on div "WP OTSO" at bounding box center [92, 316] width 100 height 15
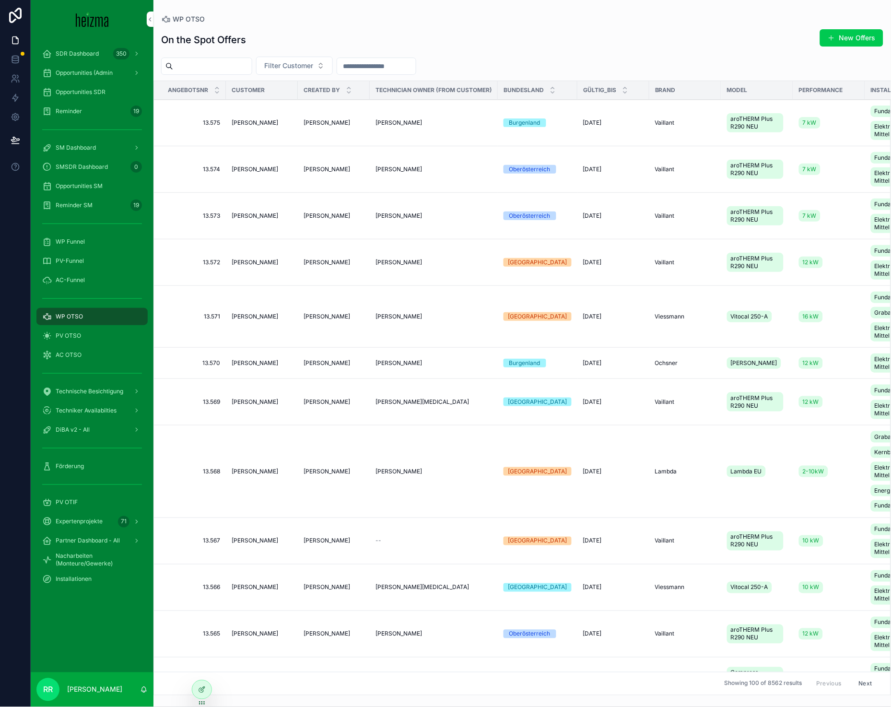
click at [841, 45] on button "New Offers" at bounding box center [851, 37] width 63 height 17
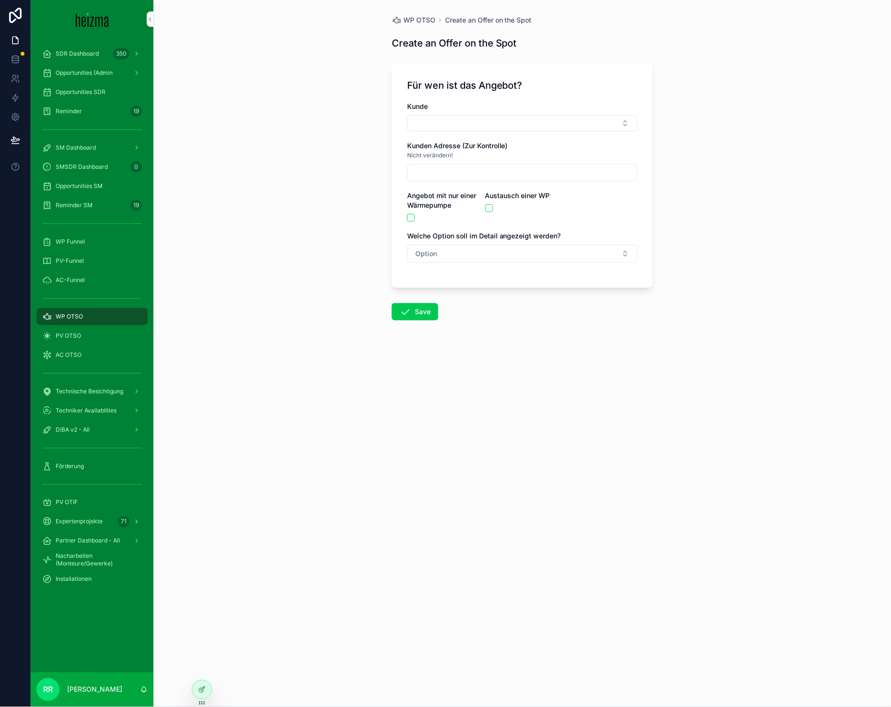
click at [505, 130] on button "Select Button" at bounding box center [522, 123] width 230 height 16
type input "****"
click at [493, 163] on span "[PERSON_NAME]" at bounding box center [487, 161] width 55 height 10
type input "**********"
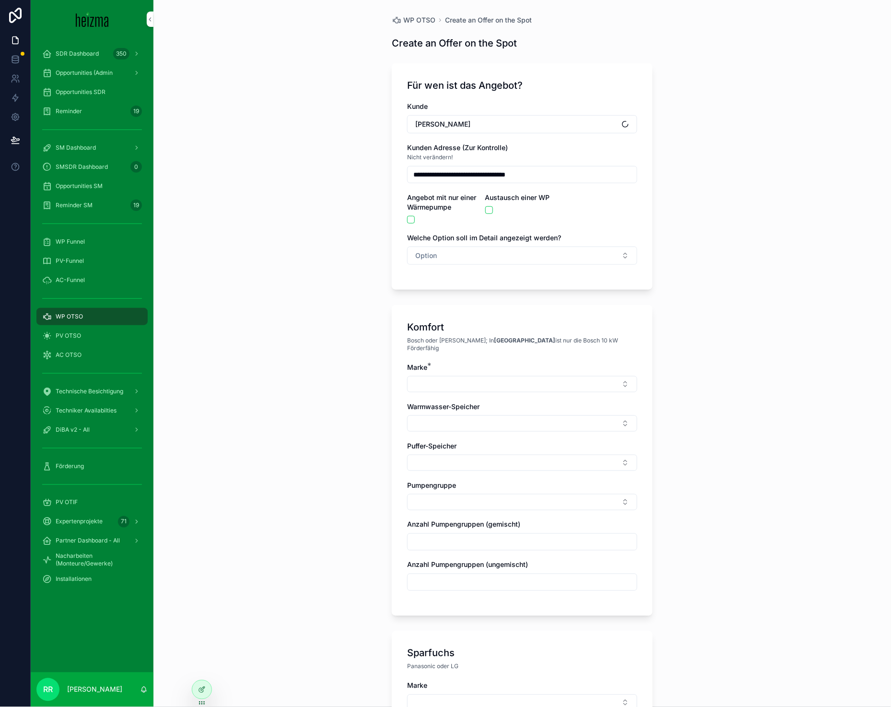
click at [427, 261] on button "Option" at bounding box center [522, 255] width 230 height 18
click at [467, 306] on div "Komfort" at bounding box center [472, 308] width 22 height 9
click at [591, 383] on button "Select Button" at bounding box center [522, 384] width 230 height 16
click at [464, 512] on div "Vaillant" at bounding box center [518, 506] width 133 height 15
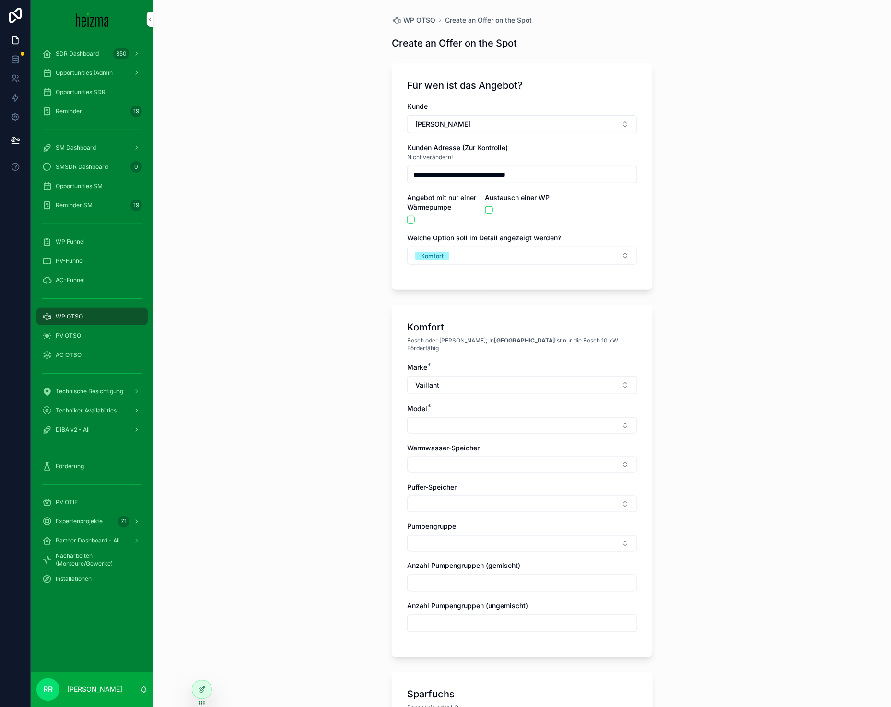
click at [435, 430] on div "Marke * Vaillant Model * Warmwasser-Speicher Puffer-Speicher Pumpengruppe Anzah…" at bounding box center [522, 501] width 230 height 279
click at [441, 419] on button "Select Button" at bounding box center [522, 425] width 230 height 16
click at [509, 452] on span "aroTHERM Plus R290 NEU" at bounding box center [496, 456] width 83 height 10
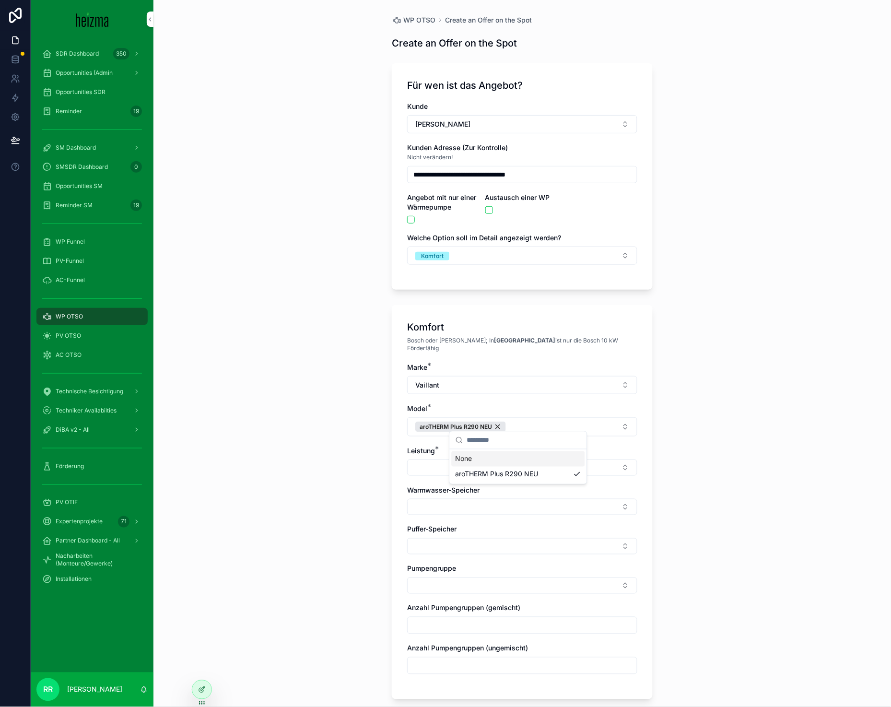
click at [428, 459] on button "Select Button" at bounding box center [522, 467] width 230 height 16
click at [493, 564] on div "7 kW" at bounding box center [518, 559] width 133 height 15
click at [402, 502] on div "Komfort Bosch oder Viessmann; In [GEOGRAPHIC_DATA] ist nur die Bosch 10 kW Förd…" at bounding box center [522, 503] width 261 height 397
click at [438, 511] on div "Marke * Vaillant Model * aroTHERM Plus R290 NEU Leistung * 7 kW Warmwasser-Spei…" at bounding box center [522, 524] width 230 height 324
click at [445, 567] on span "Pumpengruppe" at bounding box center [431, 571] width 49 height 8
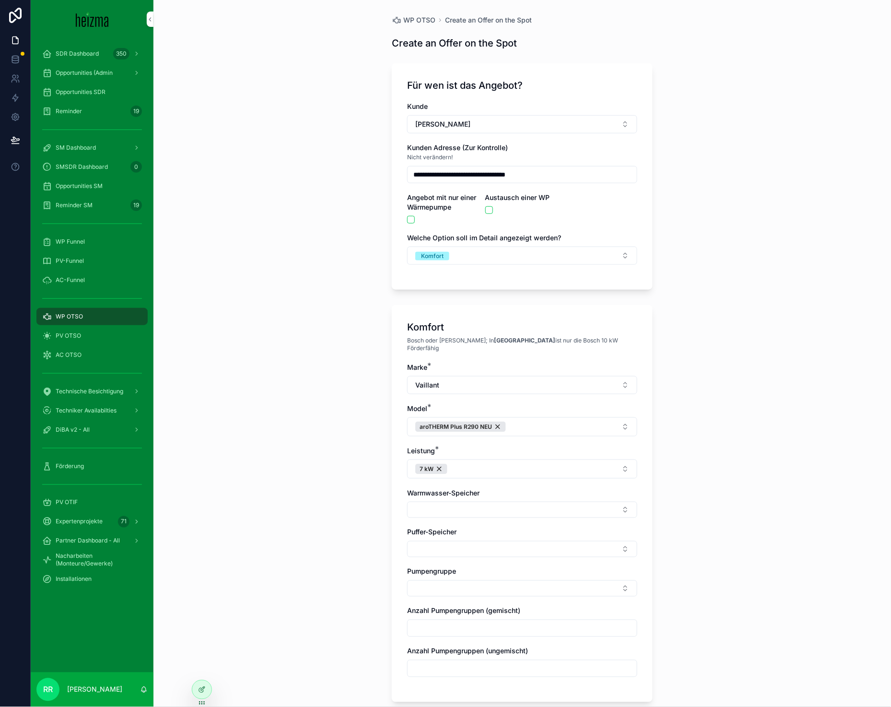
click at [452, 541] on button "Select Button" at bounding box center [522, 549] width 230 height 16
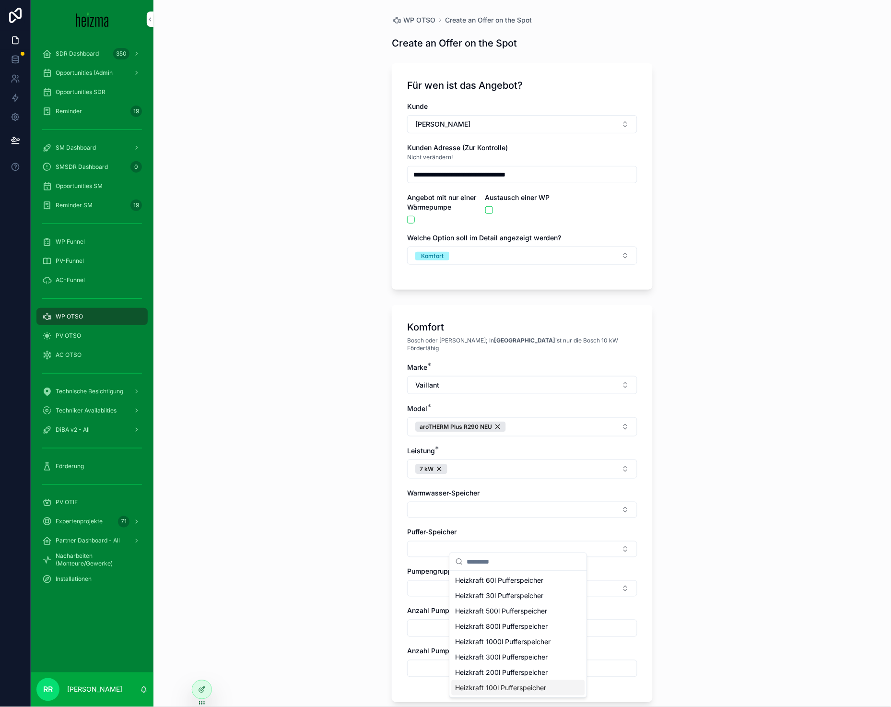
click at [510, 685] on span "Heizkraft 100l Pufferspeicher" at bounding box center [500, 688] width 91 height 10
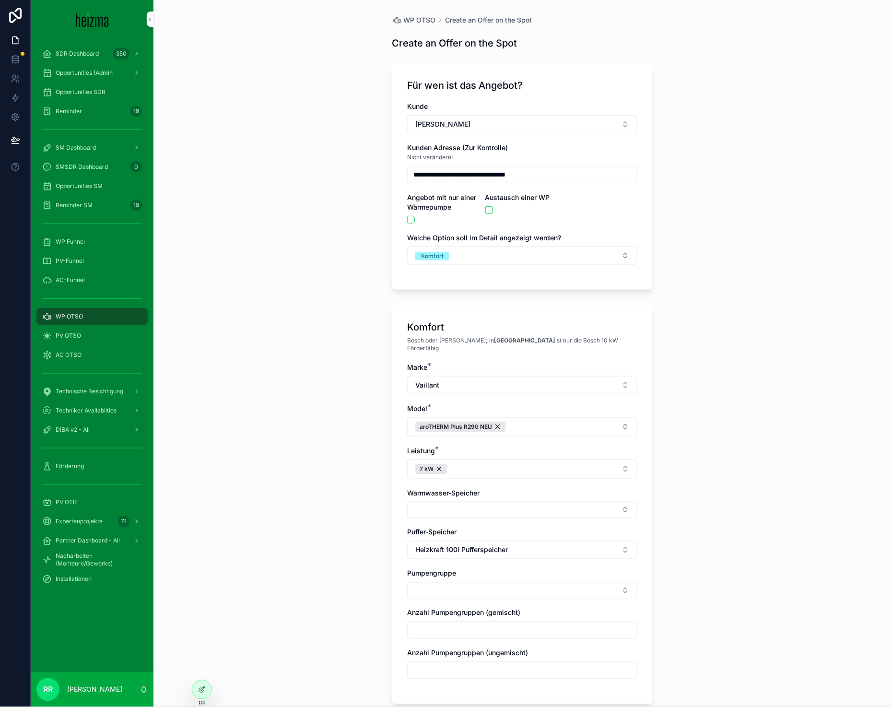
click at [436, 569] on span "Pumpengruppe" at bounding box center [431, 573] width 49 height 8
click at [442, 582] on button "Select Button" at bounding box center [522, 590] width 230 height 16
click at [520, 638] on div "Gemischt" at bounding box center [518, 636] width 133 height 15
click at [359, 614] on div "**********" at bounding box center [521, 353] width 737 height 707
click at [454, 629] on input "scrollable content" at bounding box center [521, 632] width 229 height 13
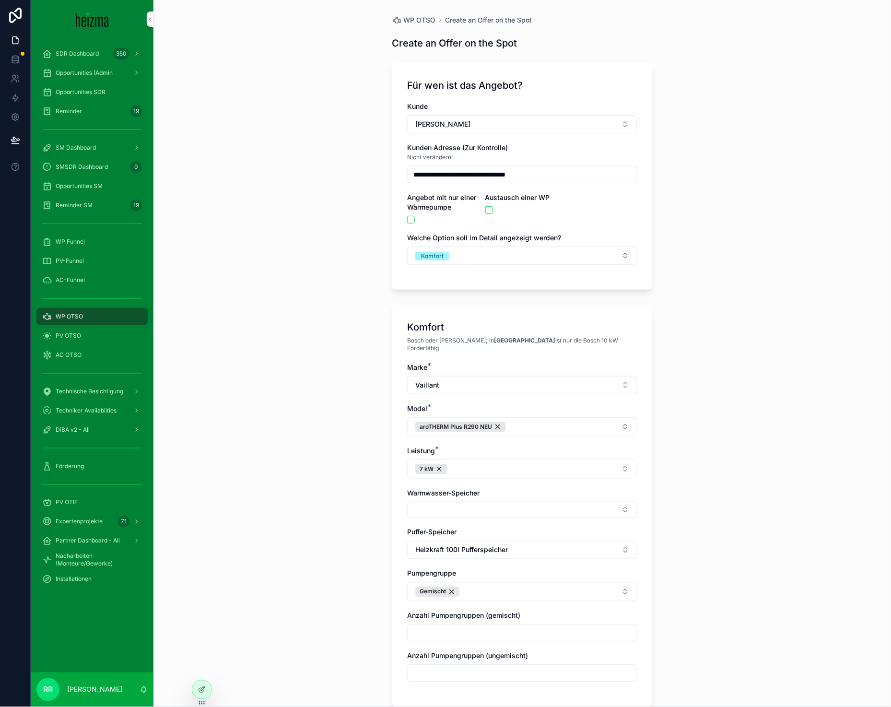
type input "*"
click at [302, 604] on div "**********" at bounding box center [521, 353] width 737 height 707
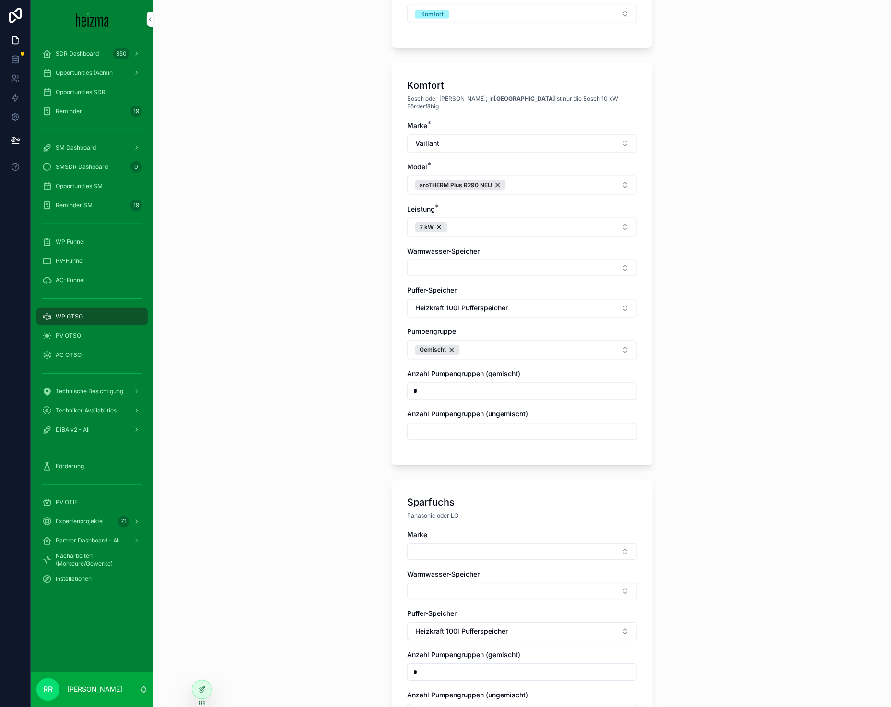
scroll to position [244, 0]
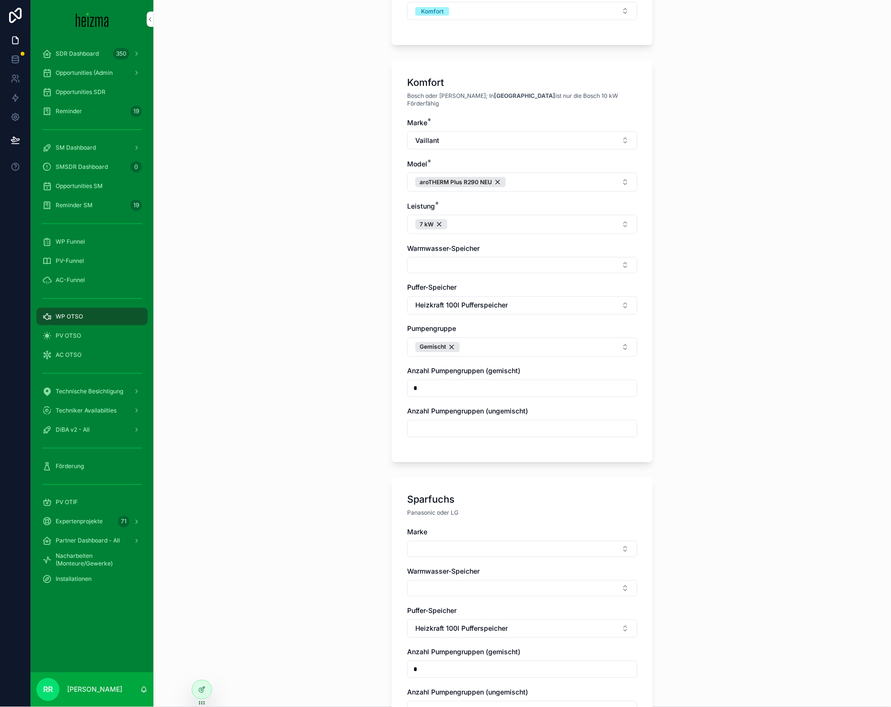
click at [494, 541] on button "Select Button" at bounding box center [522, 549] width 230 height 16
click at [497, 620] on div "Vaillant" at bounding box center [518, 625] width 133 height 15
click at [467, 547] on button "Vaillant" at bounding box center [522, 550] width 230 height 18
click at [482, 627] on span "Panasonic" at bounding box center [471, 629] width 32 height 10
click at [399, 569] on div "Sparfuchs Panasonic oder LG Marke Panasonic Model Warmwasser-Speicher Puffer-Sp…" at bounding box center [522, 630] width 261 height 307
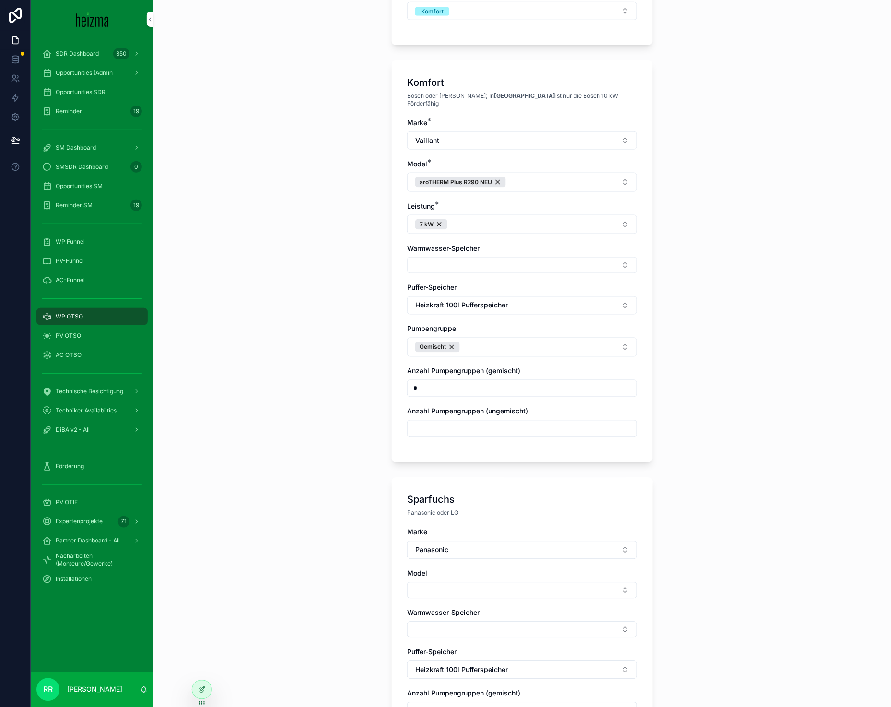
click at [416, 582] on button "Select Button" at bounding box center [522, 590] width 230 height 16
click at [501, 499] on span "AQUAREA L-GEN" at bounding box center [482, 499] width 55 height 10
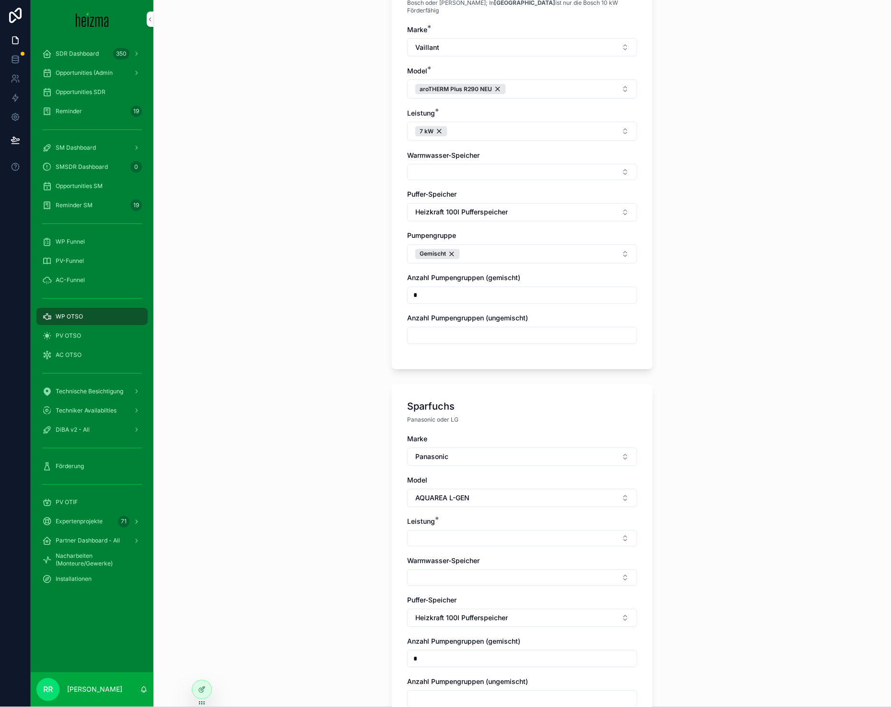
scroll to position [340, 0]
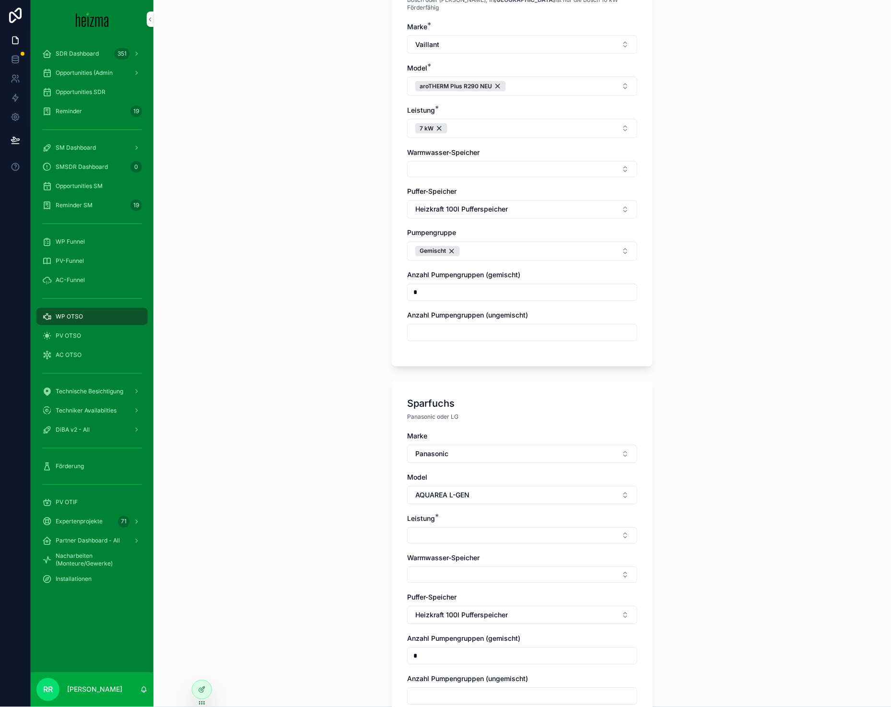
click at [462, 542] on div "Marke Panasonic Model AQUAREA L-GEN Leistung * Warmwasser-Speicher Puffer-Speic…" at bounding box center [522, 572] width 230 height 283
click at [467, 536] on button "Select Button" at bounding box center [522, 535] width 230 height 16
click at [510, 583] on div "7 kW" at bounding box center [518, 581] width 133 height 15
click at [353, 546] on div "**********" at bounding box center [521, 353] width 737 height 707
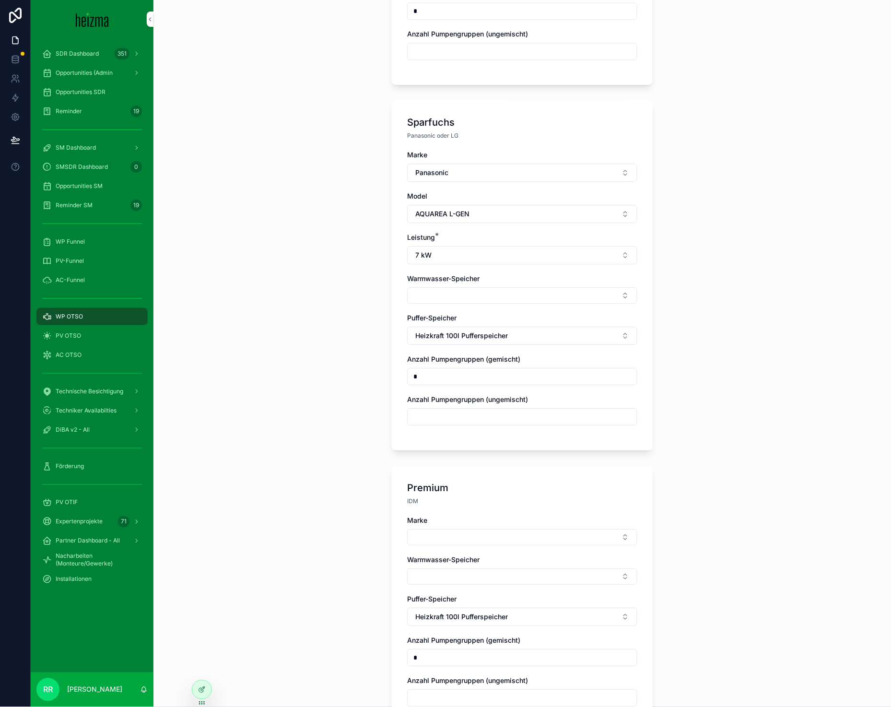
scroll to position [643, 0]
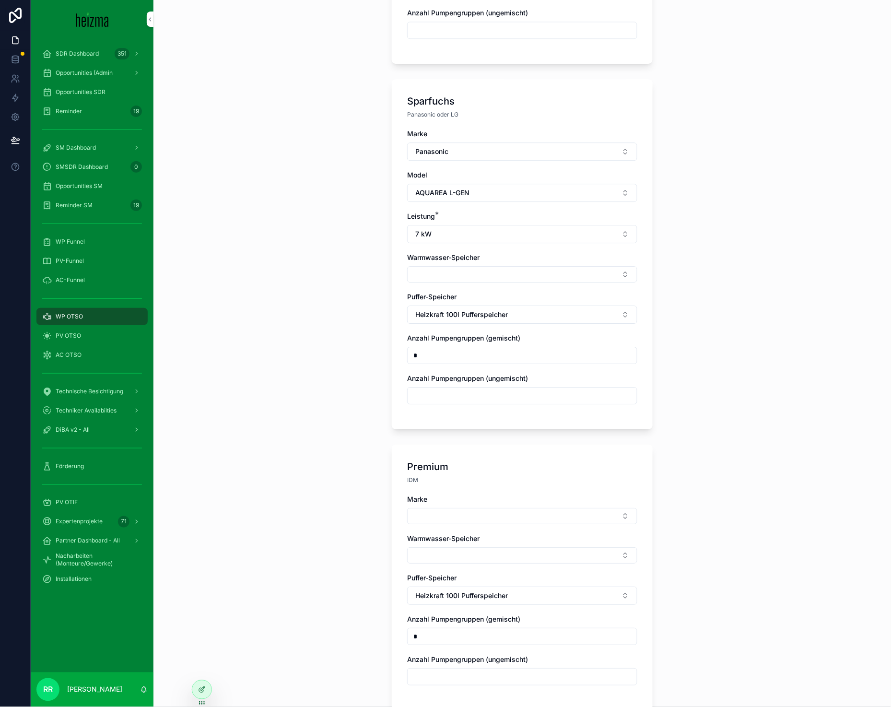
click at [424, 508] on button "Select Button" at bounding box center [522, 516] width 230 height 16
click at [488, 574] on span "Viessmann" at bounding box center [472, 578] width 34 height 10
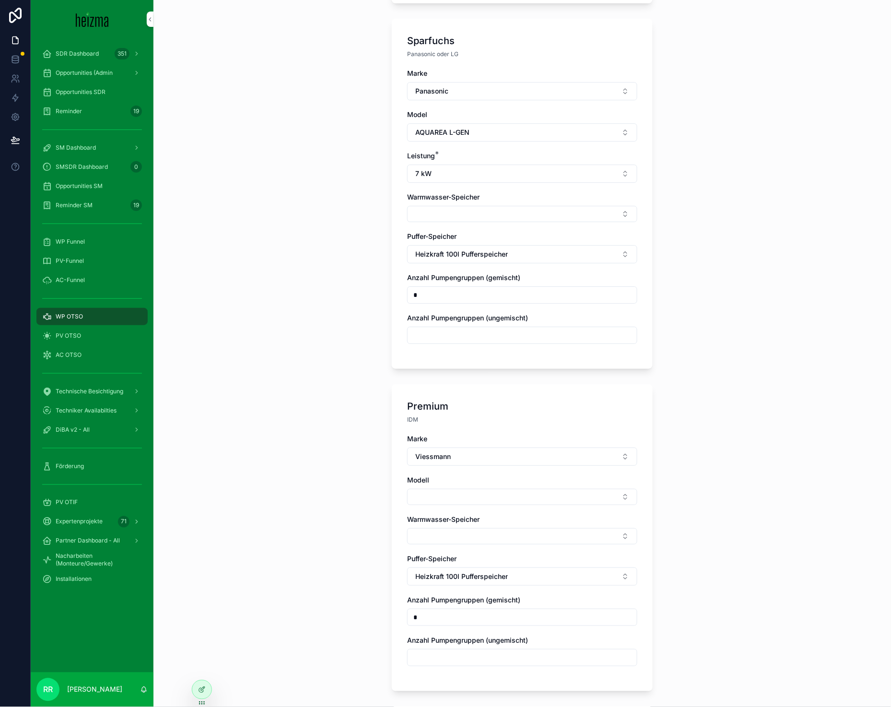
scroll to position [724, 0]
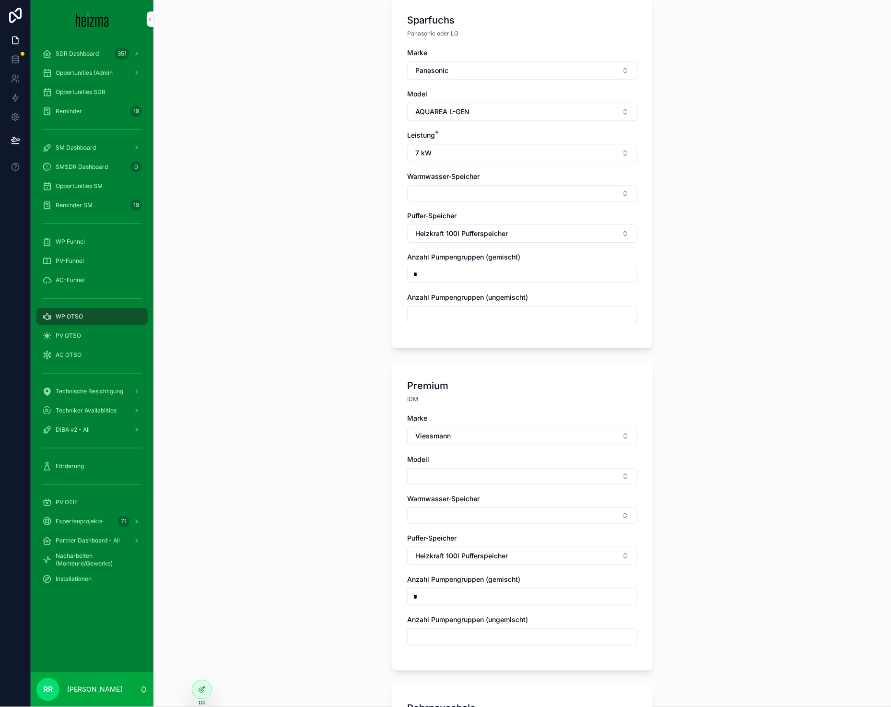
click at [476, 469] on button "Select Button" at bounding box center [522, 476] width 230 height 16
click at [504, 514] on div "Vitocal 250-A" at bounding box center [518, 507] width 133 height 15
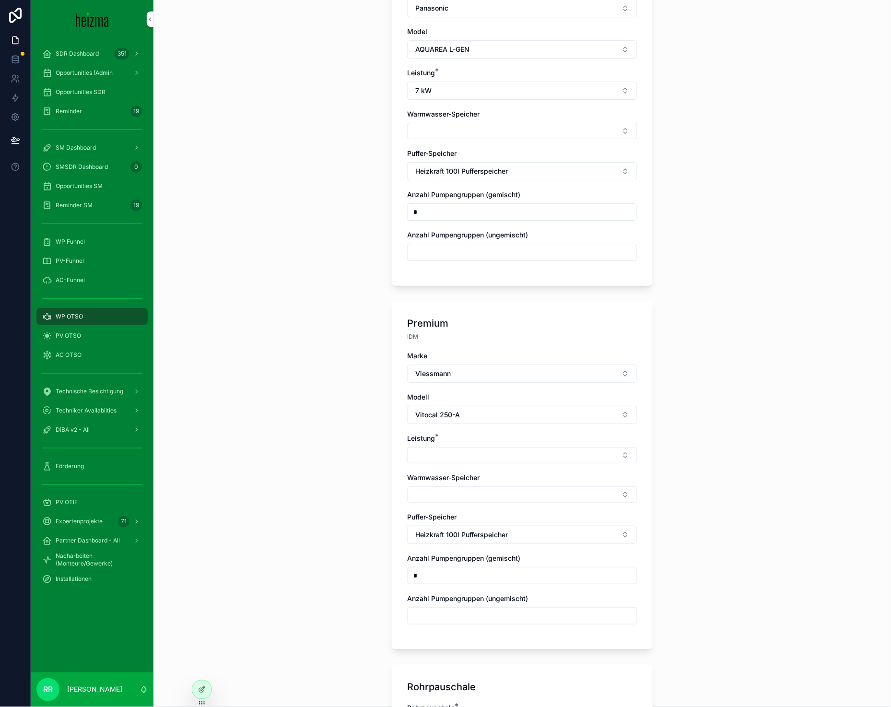
scroll to position [811, 0]
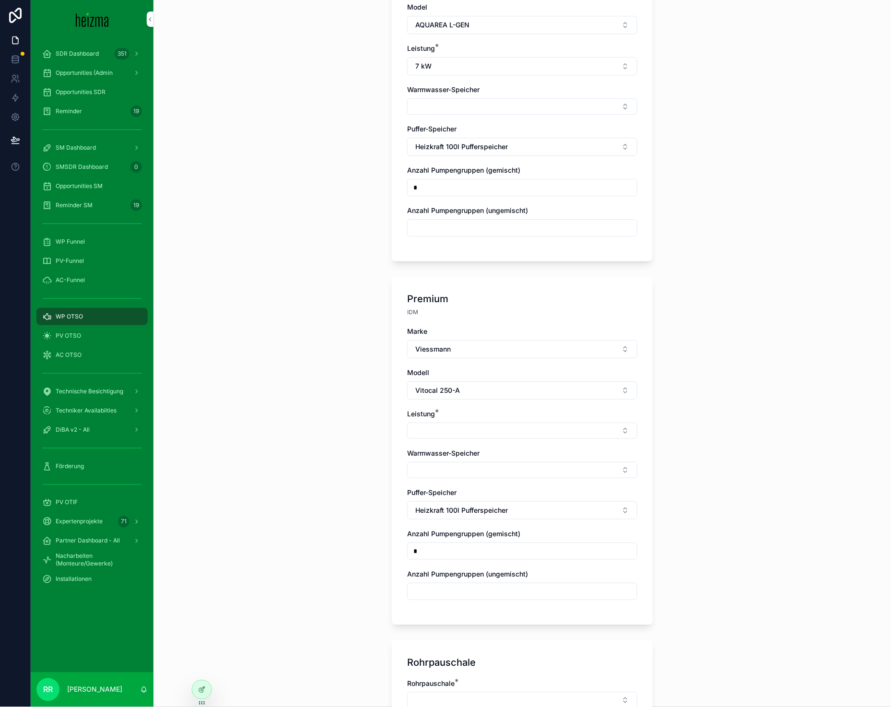
click at [476, 425] on button "Select Button" at bounding box center [522, 430] width 230 height 16
click at [466, 535] on span "6 kW" at bounding box center [463, 539] width 17 height 10
click at [330, 449] on div "**********" at bounding box center [521, 353] width 737 height 707
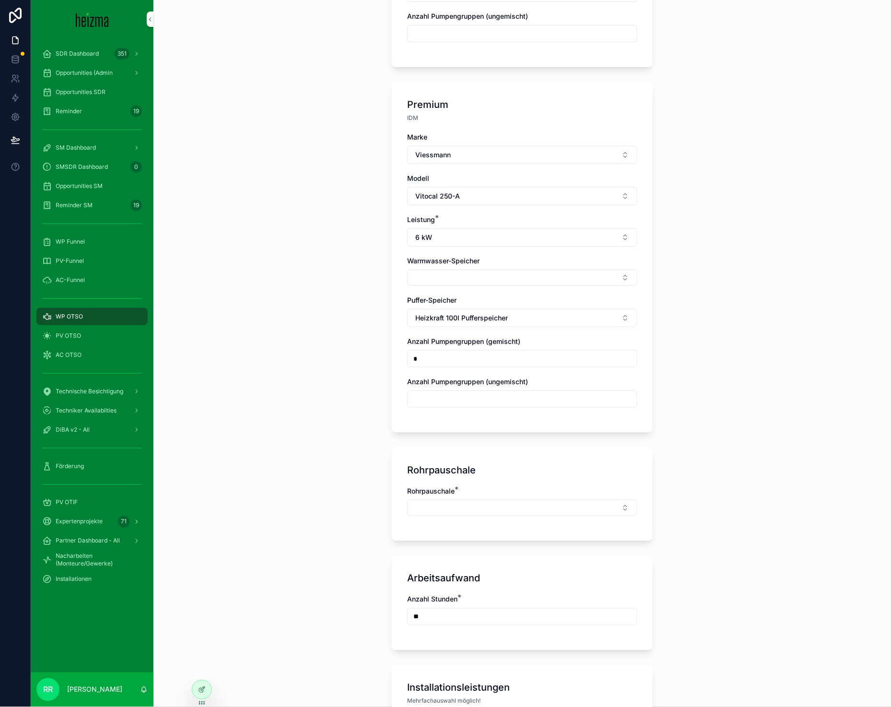
scroll to position [1077, 0]
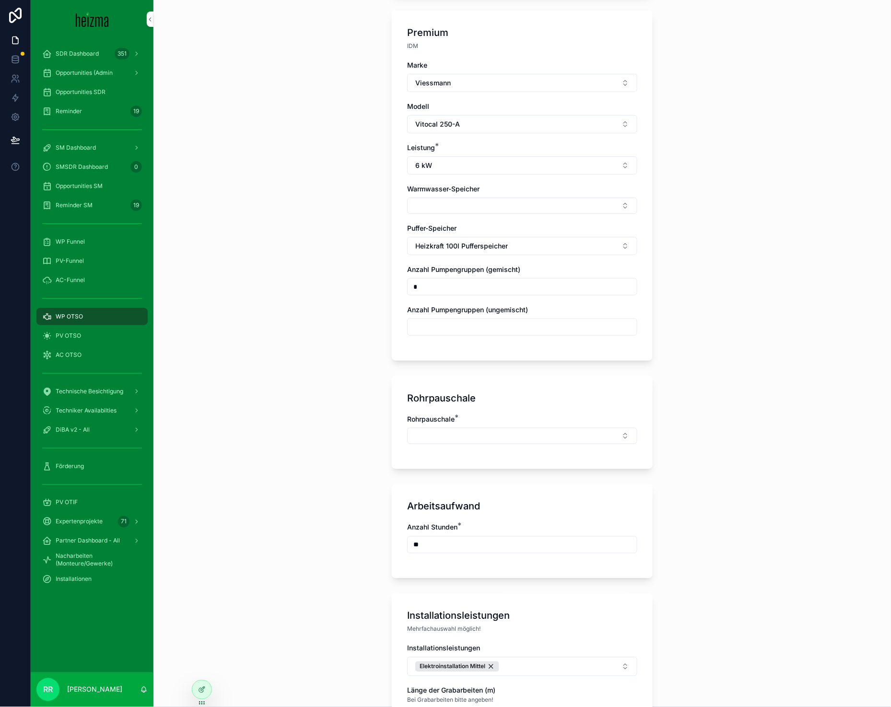
click at [446, 430] on button "Select Button" at bounding box center [522, 436] width 230 height 16
click at [487, 525] on div "Mittel" at bounding box center [518, 528] width 133 height 15
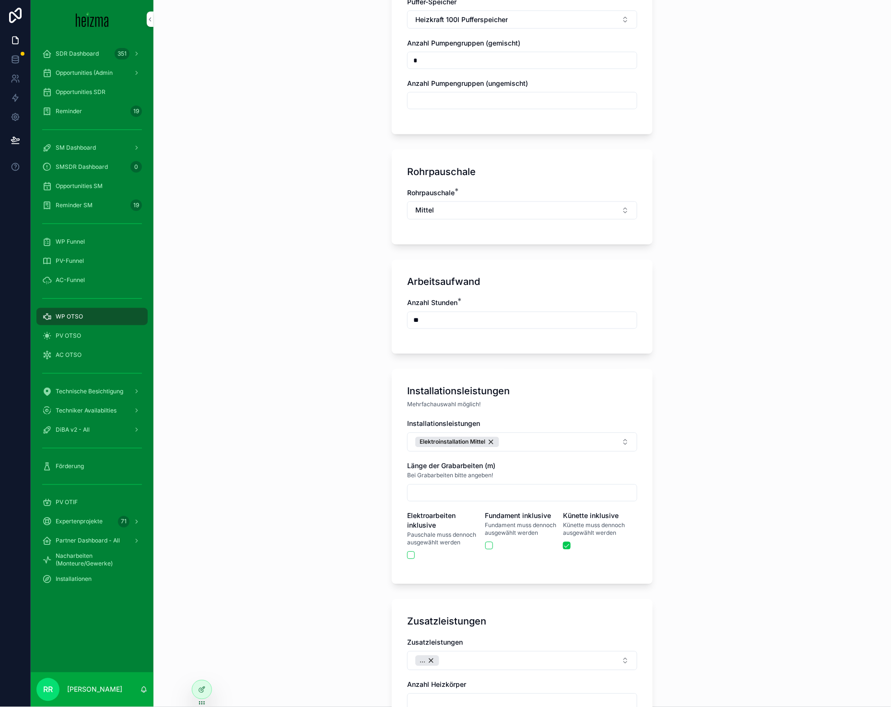
scroll to position [1354, 0]
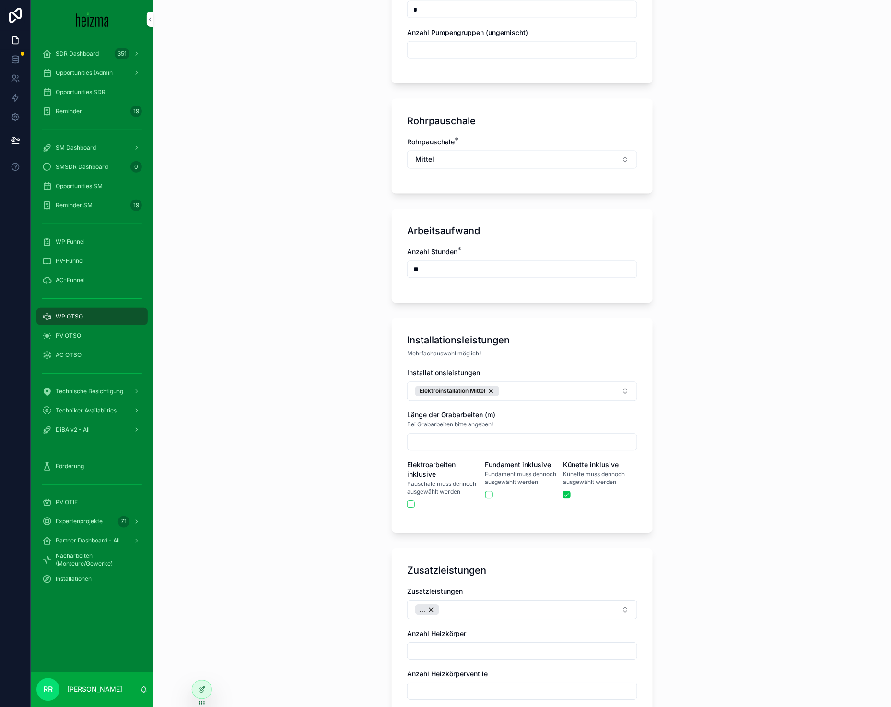
click at [532, 393] on button "Elektroinstallation Mittel" at bounding box center [522, 391] width 230 height 19
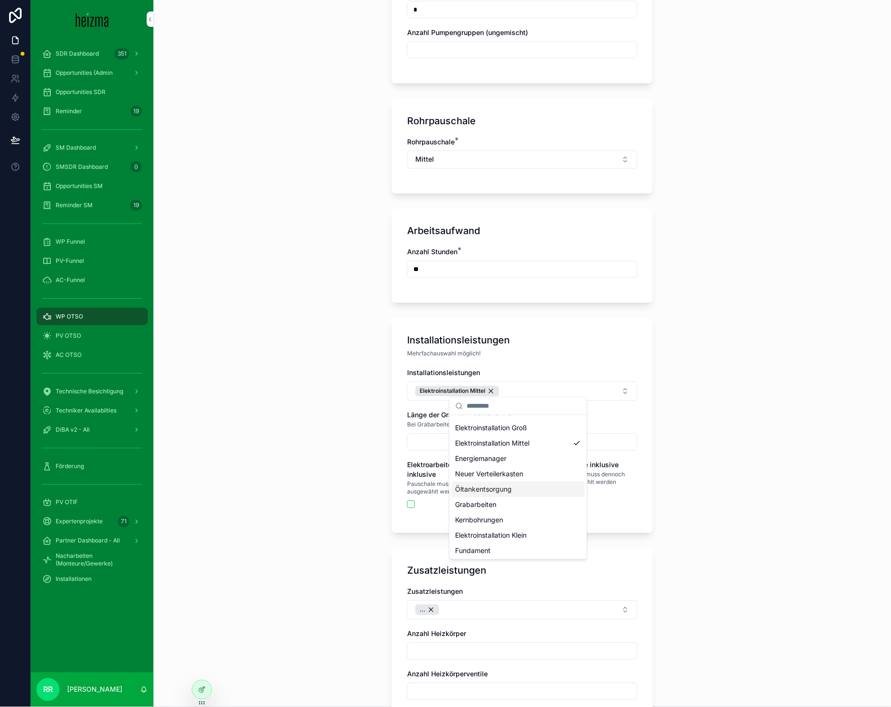
scroll to position [29, 0]
click at [502, 549] on div "Fundament" at bounding box center [518, 549] width 133 height 15
click at [307, 457] on div "**********" at bounding box center [521, 353] width 737 height 707
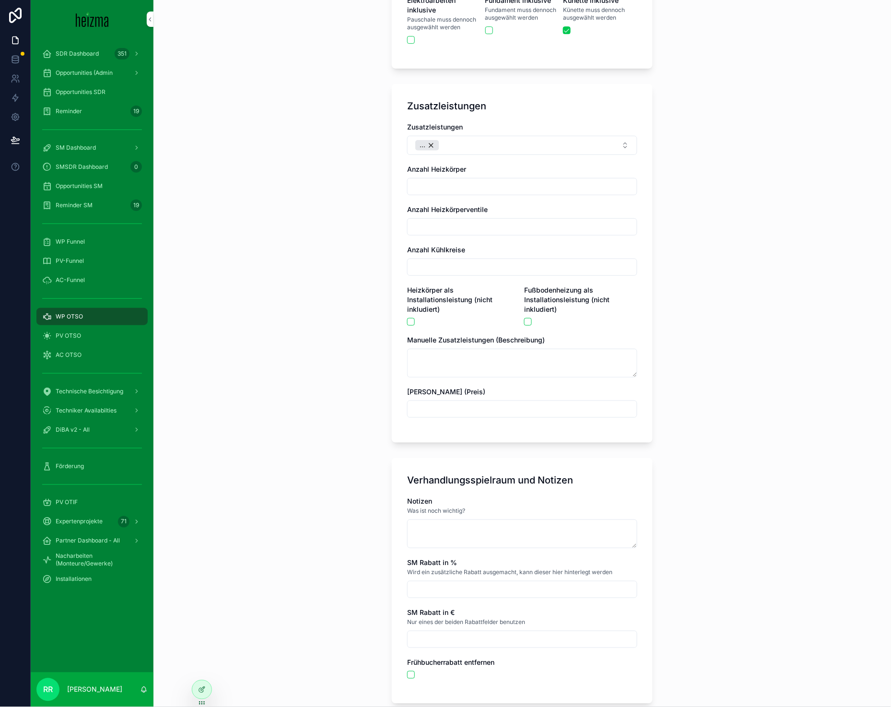
scroll to position [1813, 0]
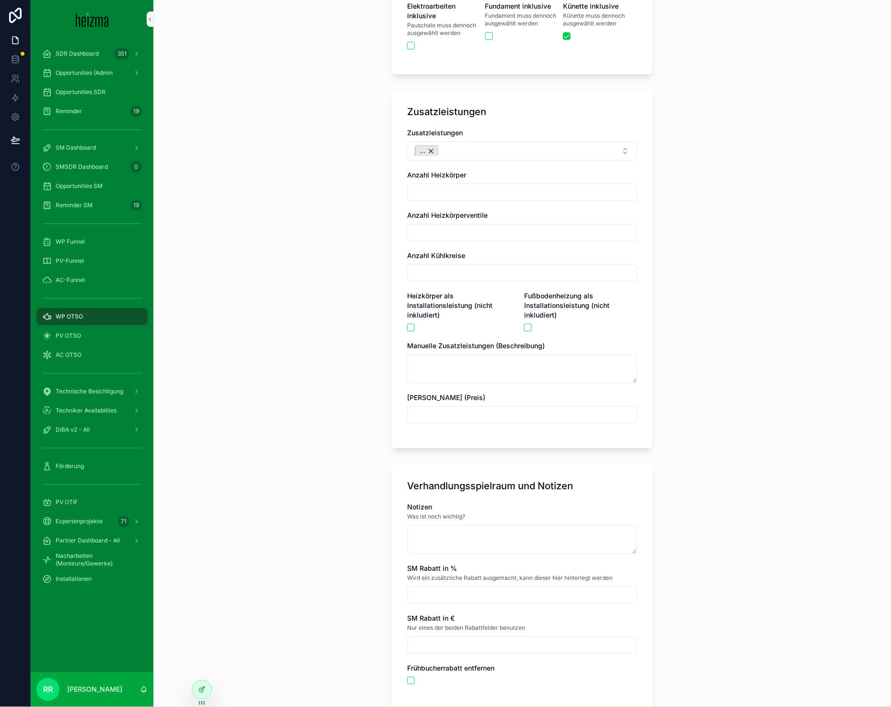
click at [428, 146] on div "..." at bounding box center [427, 151] width 24 height 11
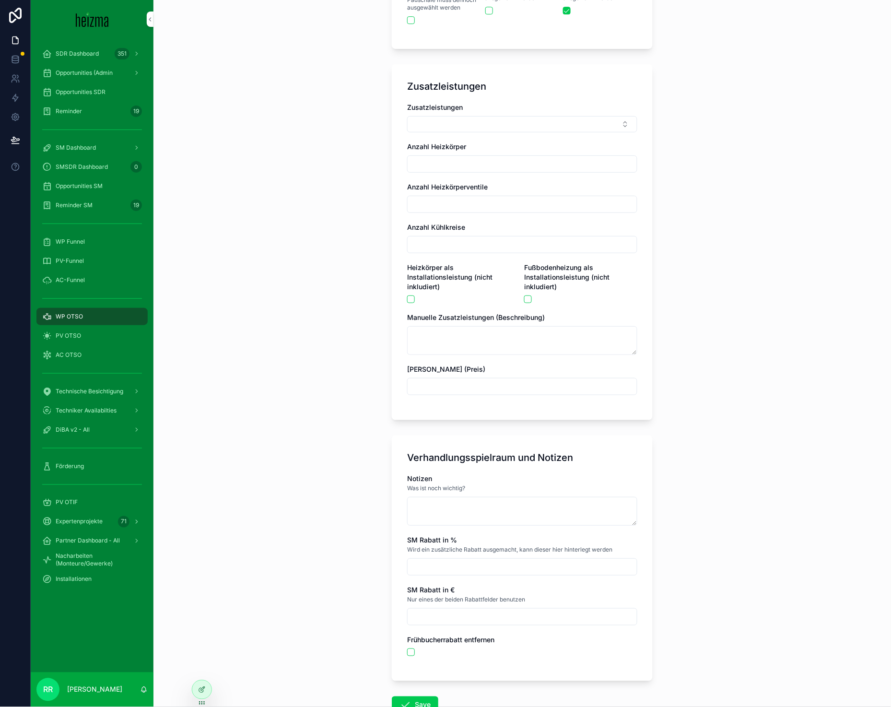
scroll to position [1900, 0]
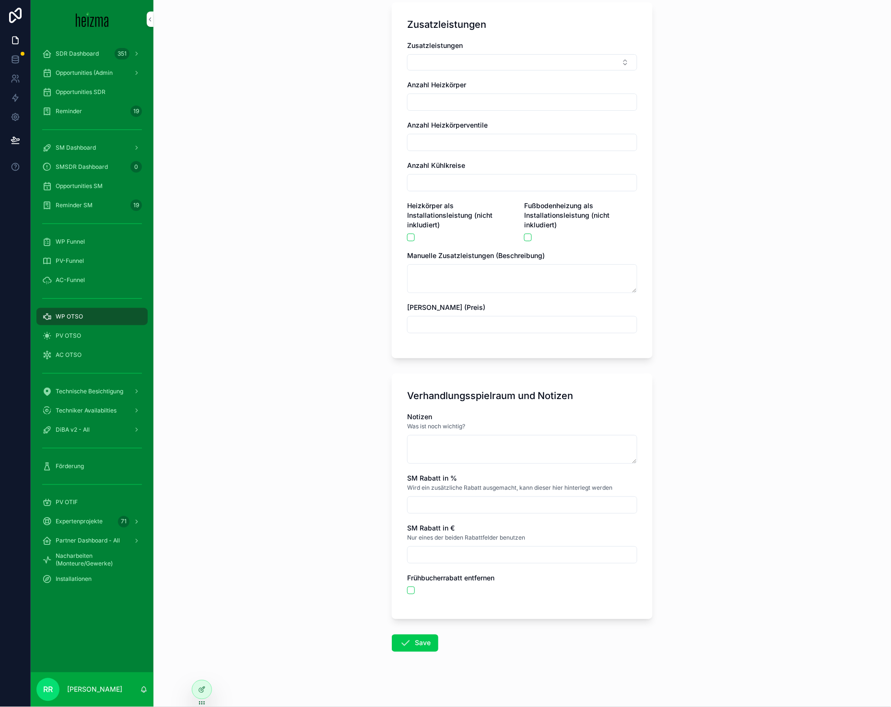
click at [417, 634] on button "Save" at bounding box center [415, 642] width 46 height 17
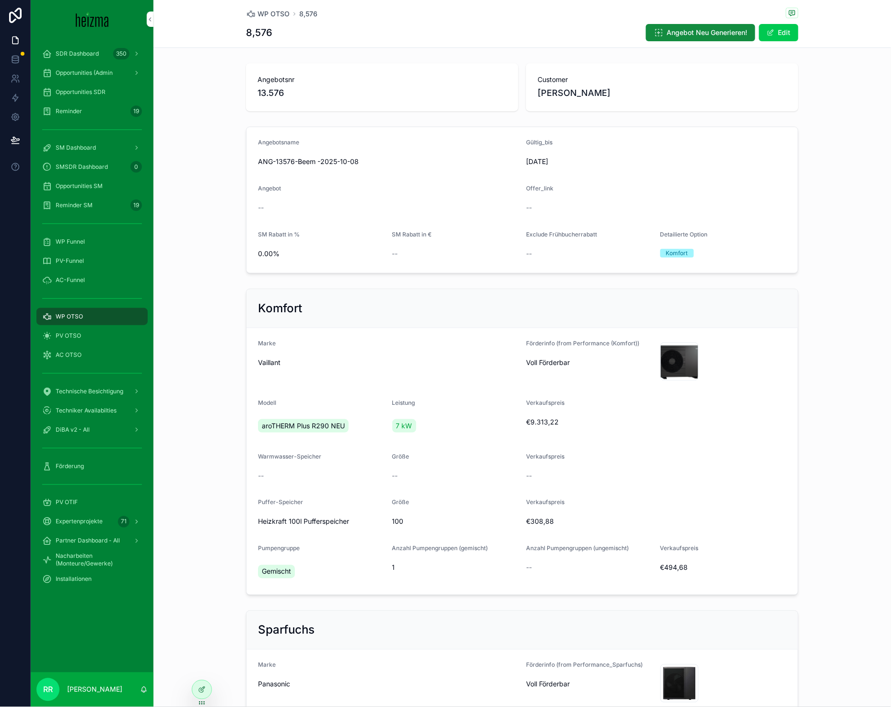
click at [268, 17] on span "WP OTSO" at bounding box center [273, 14] width 32 height 10
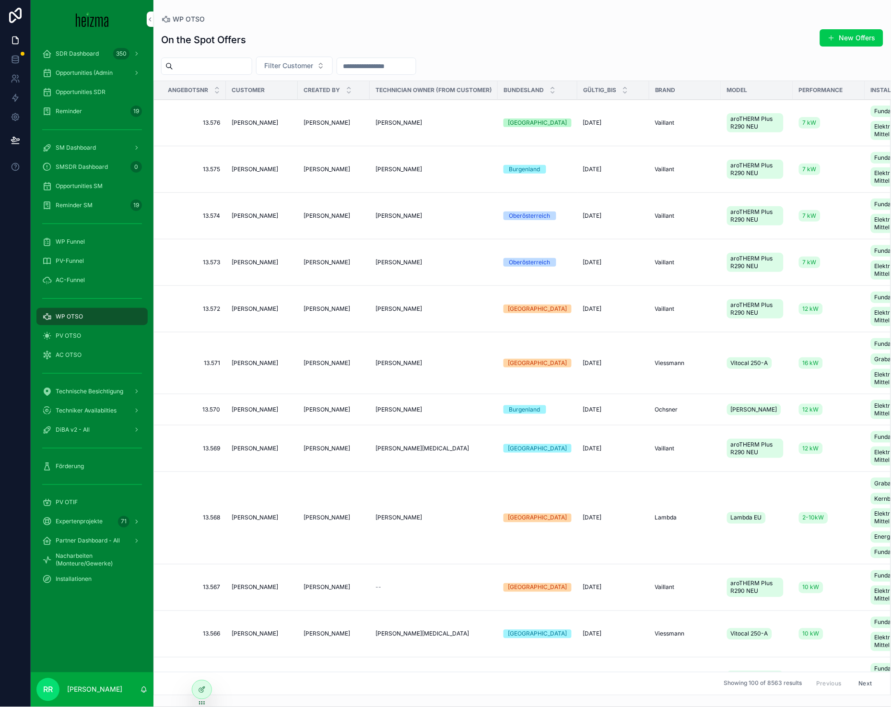
click at [841, 38] on button "New Offers" at bounding box center [851, 37] width 63 height 17
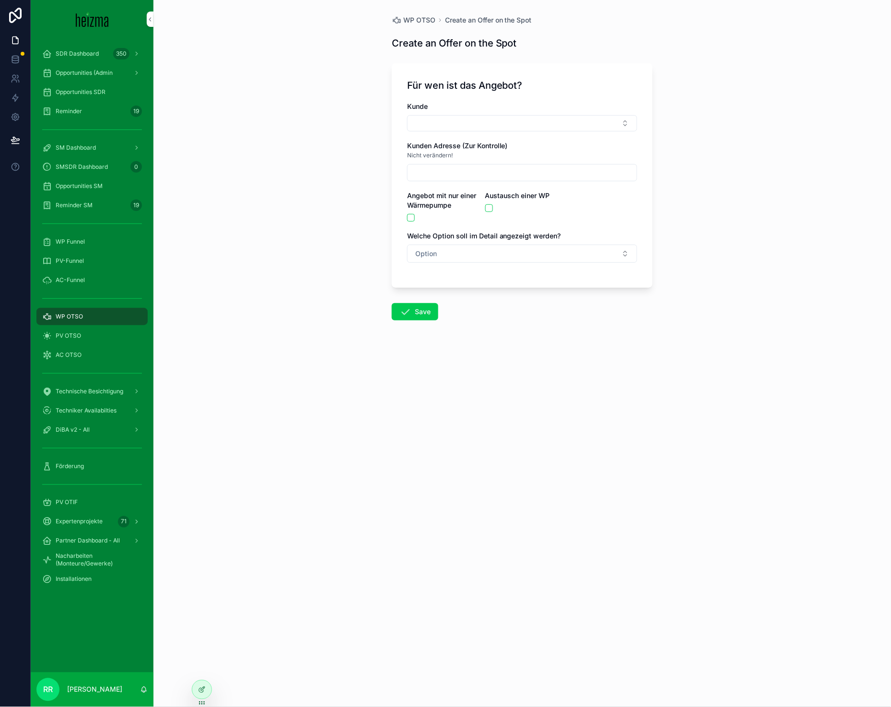
click at [540, 132] on div "Kunde Kunden Adresse (Zur Kontrolle) Nicht verändern! Angebot mit nur einer Wär…" at bounding box center [522, 187] width 230 height 171
click at [540, 126] on button "Select Button" at bounding box center [522, 123] width 230 height 16
type input "**********"
click at [505, 164] on span "[PERSON_NAME]" at bounding box center [487, 161] width 55 height 10
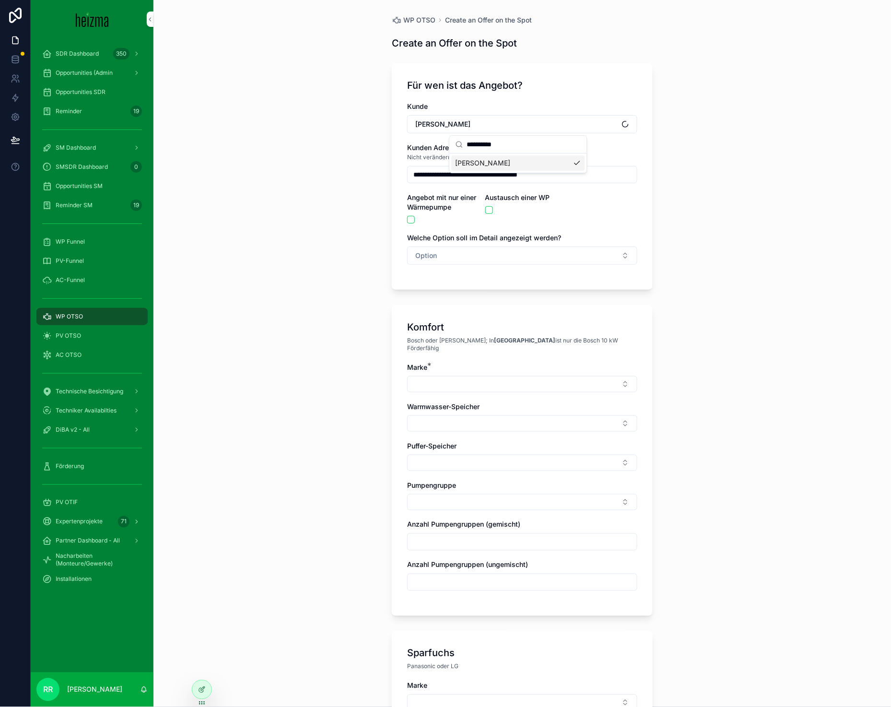
type input "**********"
click at [447, 247] on button "Option" at bounding box center [522, 255] width 230 height 18
click at [480, 312] on div "Komfort" at bounding box center [472, 308] width 22 height 9
click at [494, 377] on button "Select Button" at bounding box center [522, 384] width 230 height 16
click at [472, 500] on div "Vaillant" at bounding box center [518, 506] width 133 height 15
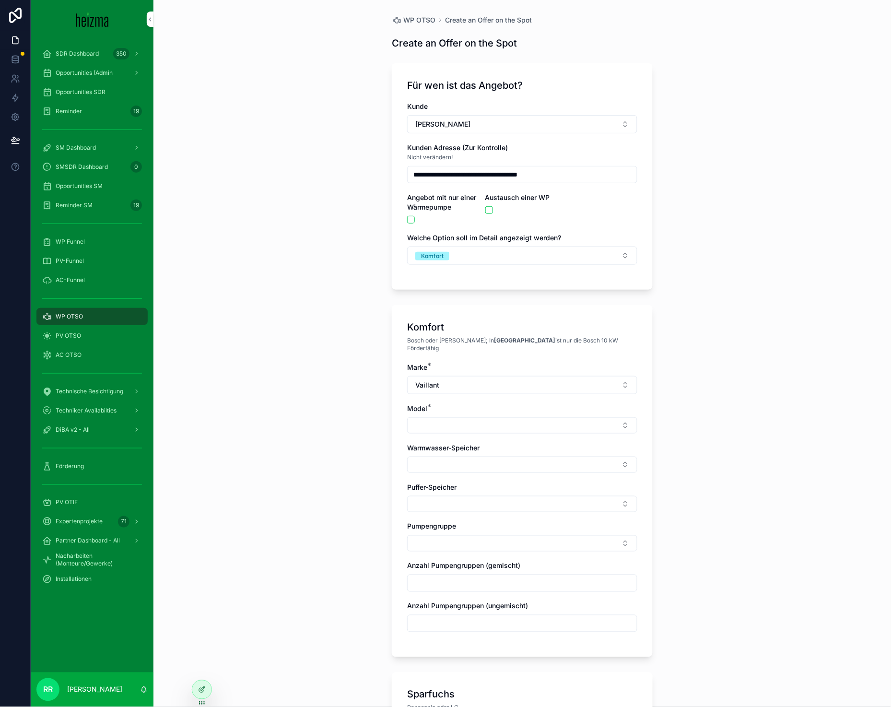
click at [427, 428] on div "Marke * Vaillant Model * Warmwasser-Speicher Puffer-Speicher Pumpengruppe Anzah…" at bounding box center [522, 501] width 230 height 279
click at [434, 419] on button "Select Button" at bounding box center [522, 425] width 230 height 16
click at [503, 461] on div "aroTHERM Plus R290 NEU" at bounding box center [518, 455] width 133 height 15
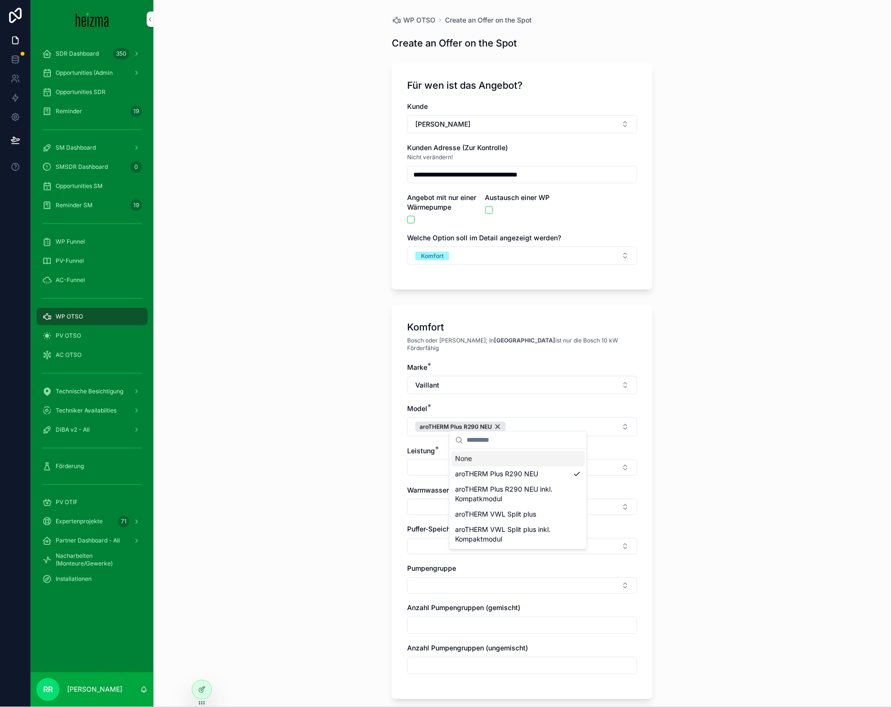
click at [453, 460] on div "None" at bounding box center [518, 458] width 133 height 15
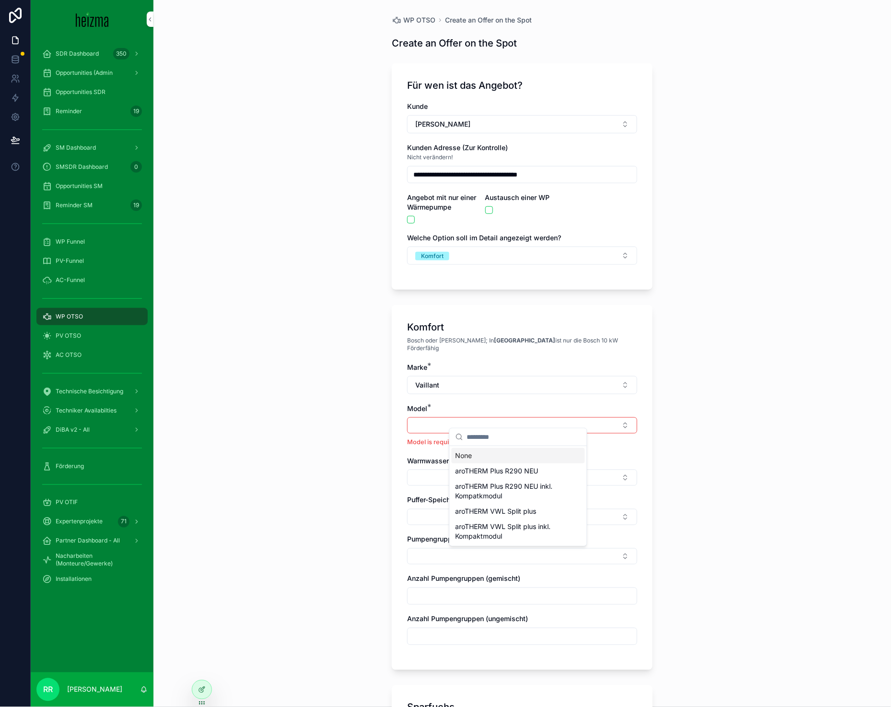
click at [458, 453] on div "None" at bounding box center [518, 455] width 133 height 15
click at [466, 471] on span "aroTHERM Plus R290 NEU" at bounding box center [496, 471] width 83 height 10
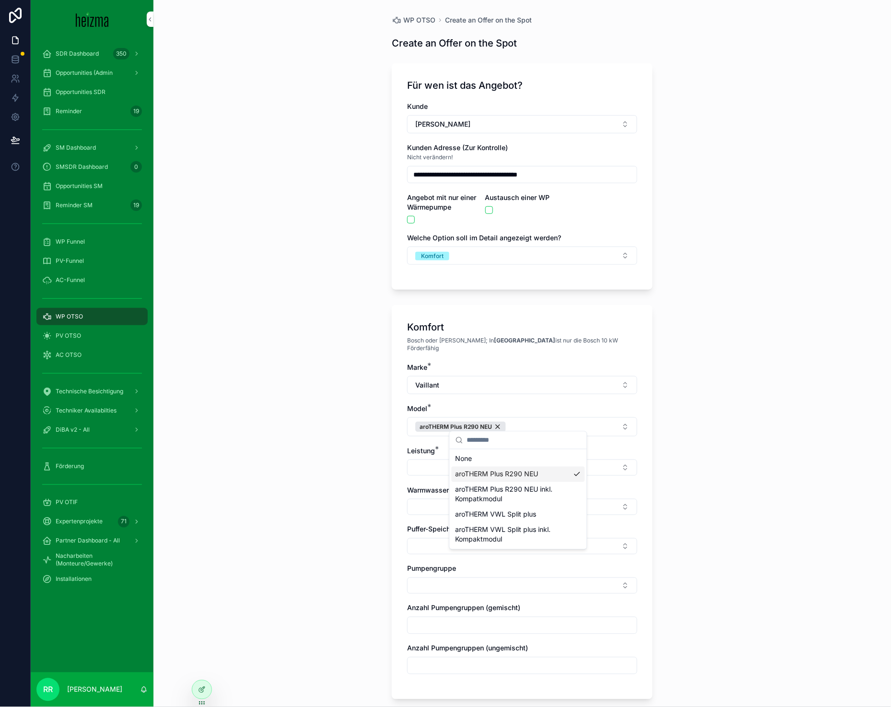
click at [435, 465] on button "Select Button" at bounding box center [522, 467] width 230 height 16
click at [490, 558] on div "7 kW" at bounding box center [518, 559] width 133 height 15
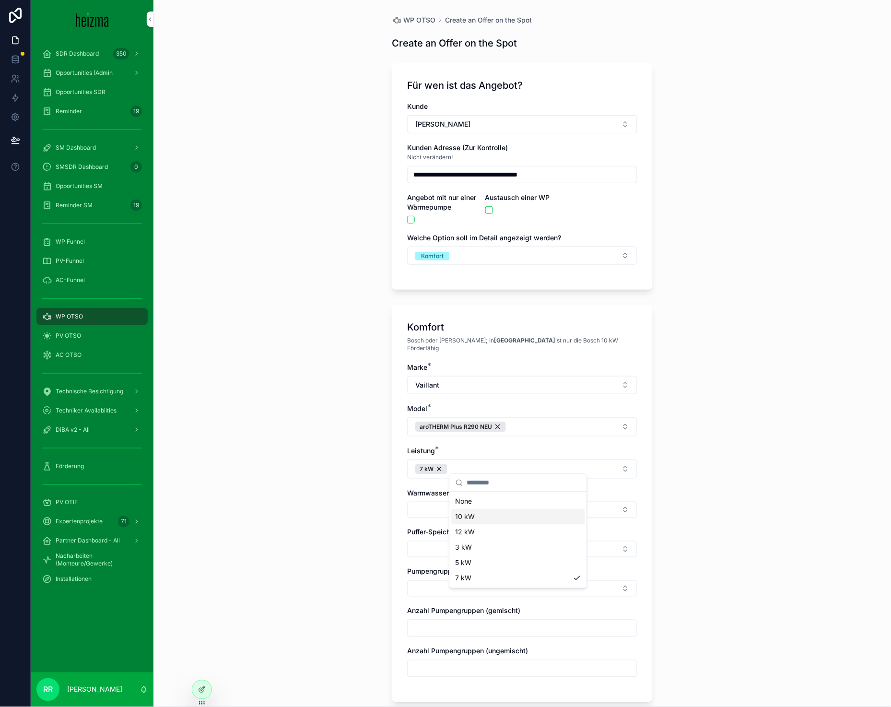
click at [430, 510] on button "Select Button" at bounding box center [522, 509] width 230 height 16
click at [442, 464] on div "7 kW" at bounding box center [431, 469] width 32 height 11
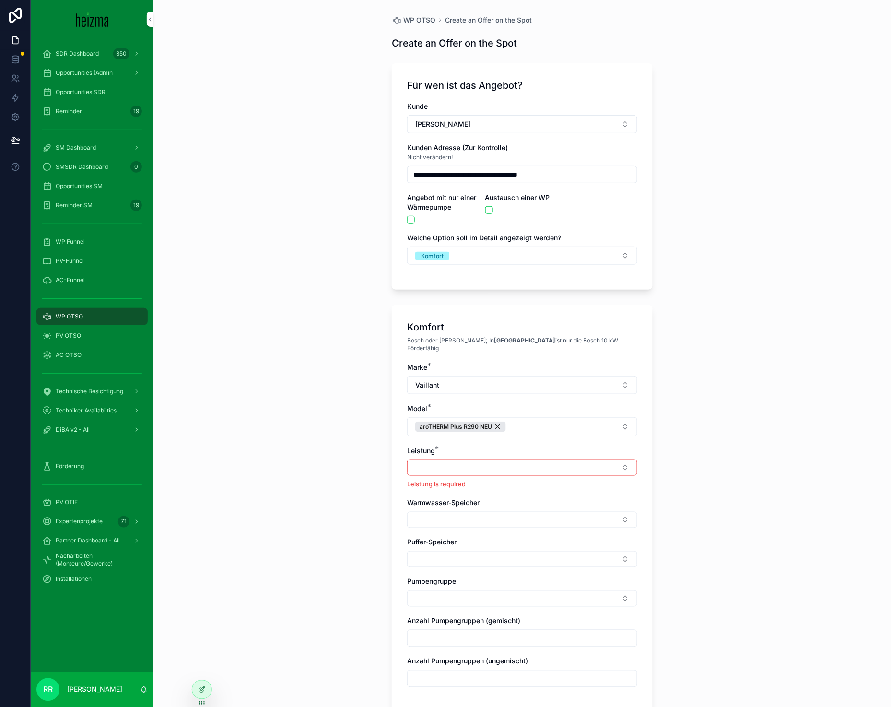
click at [442, 463] on button "Select Button" at bounding box center [522, 467] width 230 height 16
click at [478, 564] on div "5 kW" at bounding box center [518, 559] width 133 height 15
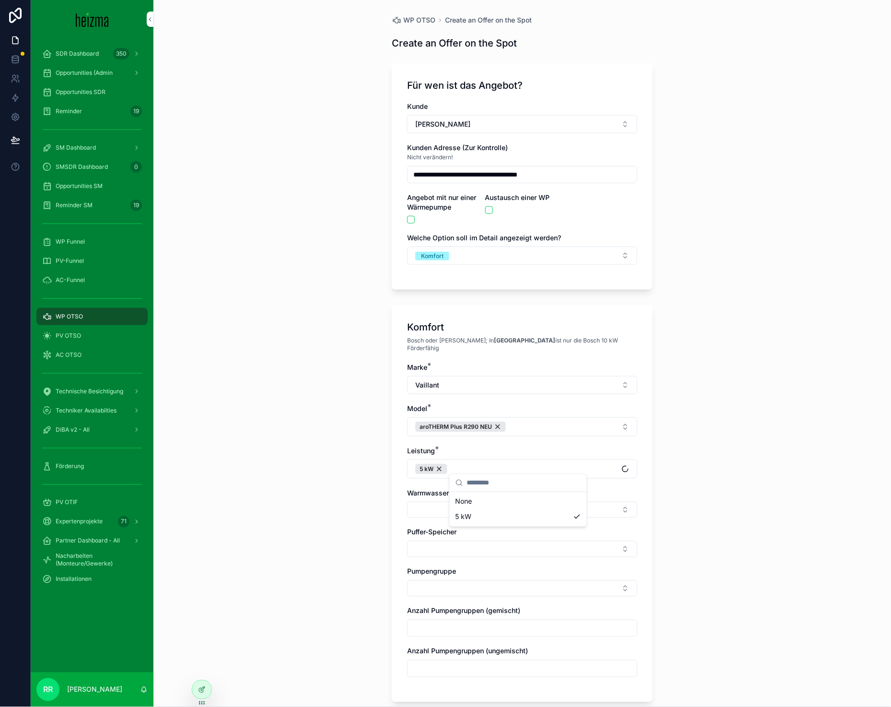
click at [368, 523] on div "**********" at bounding box center [521, 353] width 737 height 707
click at [441, 488] on span "Warmwasser-Speicher" at bounding box center [443, 492] width 72 height 8
click at [441, 507] on button "Select Button" at bounding box center [522, 509] width 230 height 16
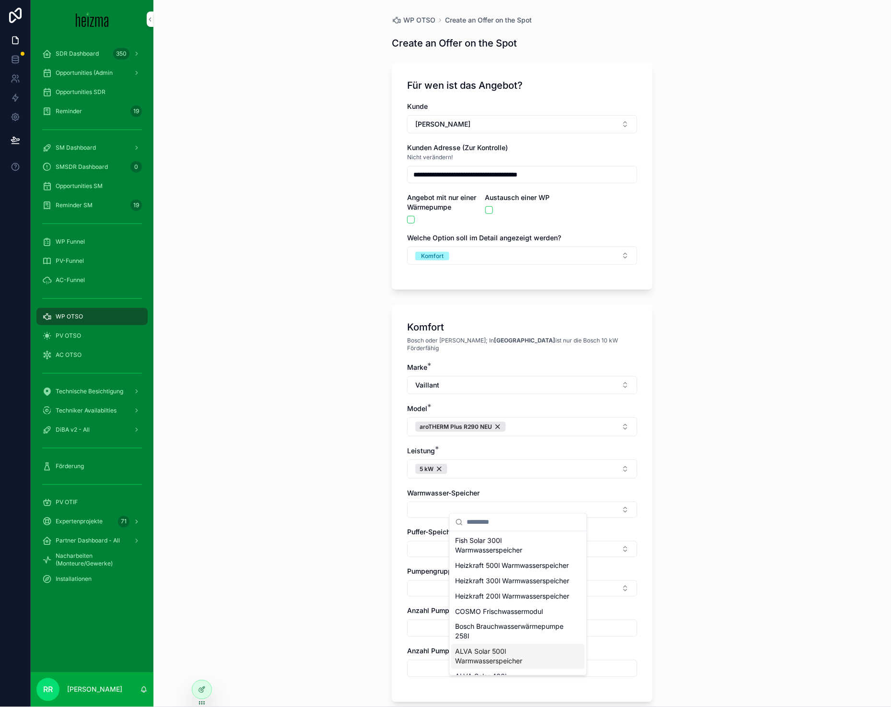
scroll to position [404, 0]
click at [502, 602] on span "Heizkraft 200l Warmwasserspeicher" at bounding box center [512, 598] width 114 height 10
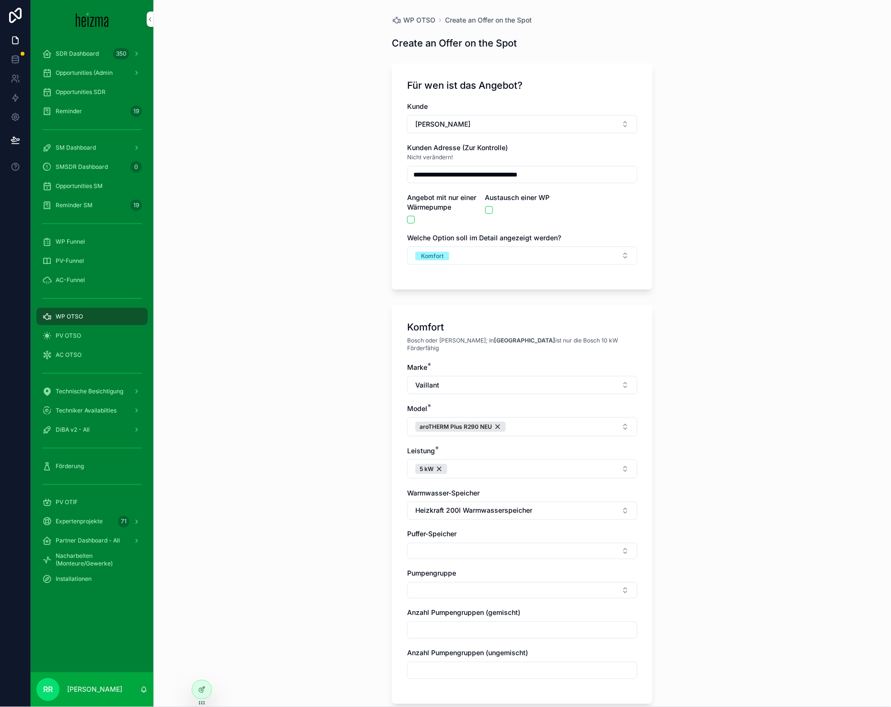
click at [409, 554] on div "Marke * Vaillant Model * aroTHERM Plus R290 NEU Leistung * 5 kW Warmwasser-Spei…" at bounding box center [522, 525] width 230 height 326
click at [430, 544] on button "Select Button" at bounding box center [522, 551] width 230 height 16
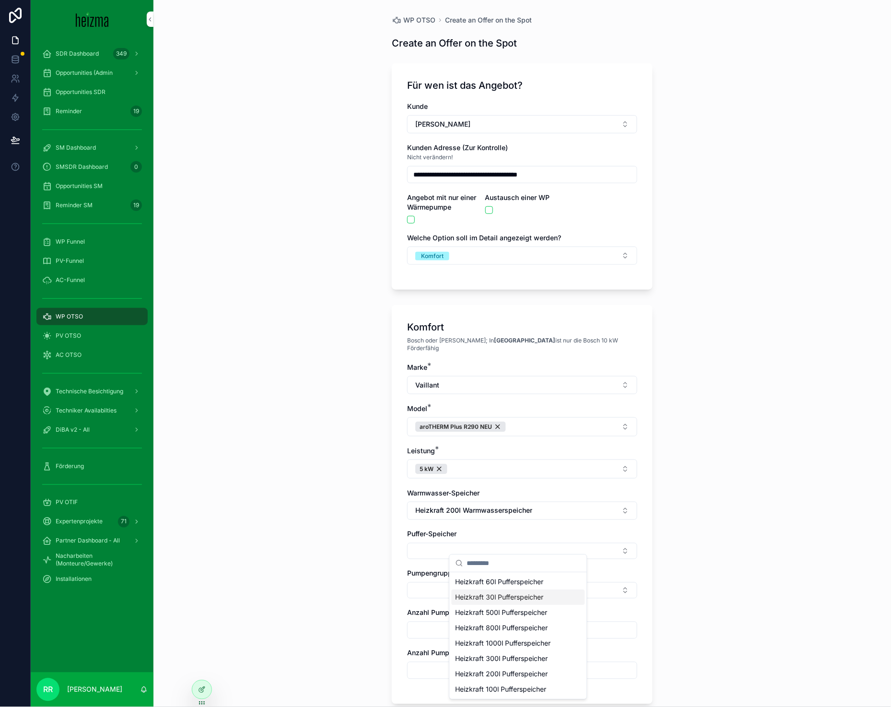
click at [510, 586] on span "Heizkraft 60l Pufferspeicher" at bounding box center [499, 582] width 88 height 10
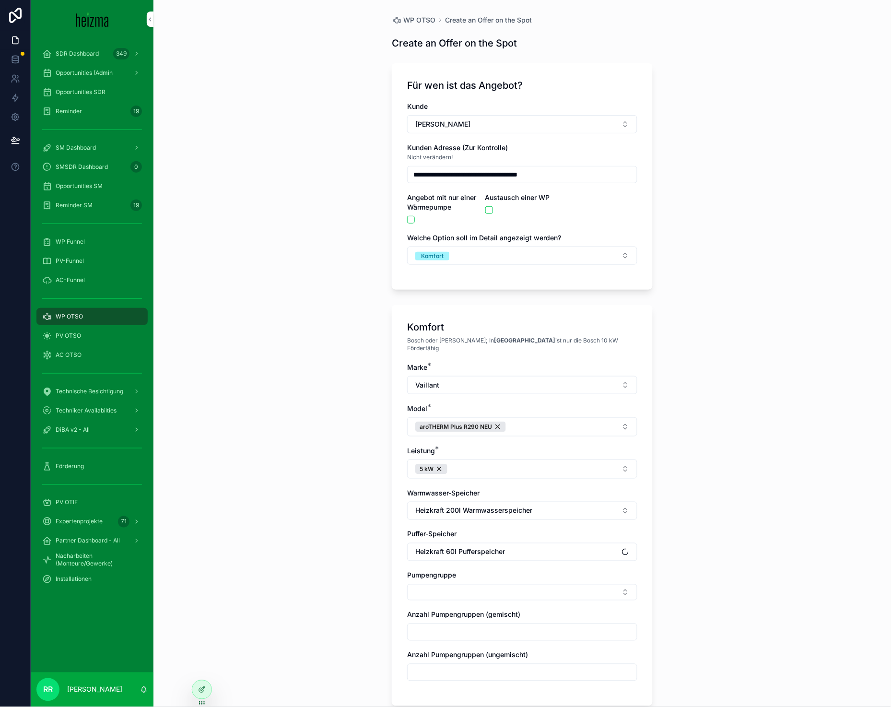
click at [393, 569] on div "Komfort Bosch oder Viessmann; In [GEOGRAPHIC_DATA] ist nur die Bosch 10 kW Förd…" at bounding box center [522, 505] width 261 height 401
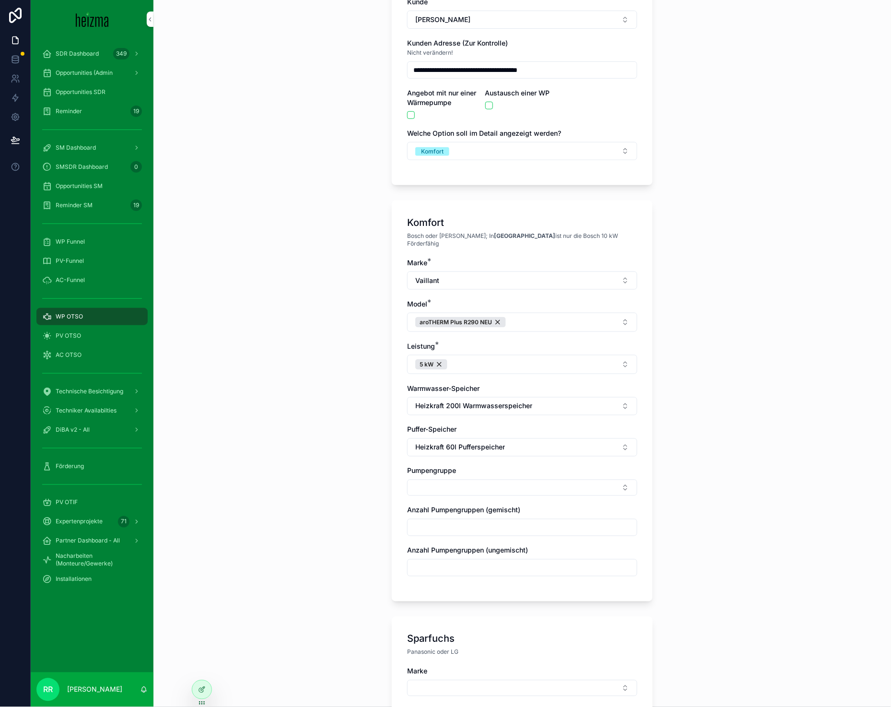
scroll to position [105, 0]
click at [465, 487] on button "Select Button" at bounding box center [522, 486] width 230 height 16
click at [477, 532] on span "Gemischt" at bounding box center [469, 533] width 29 height 10
click at [355, 536] on div "**********" at bounding box center [521, 248] width 737 height 707
click at [505, 528] on input "scrollable content" at bounding box center [521, 529] width 229 height 13
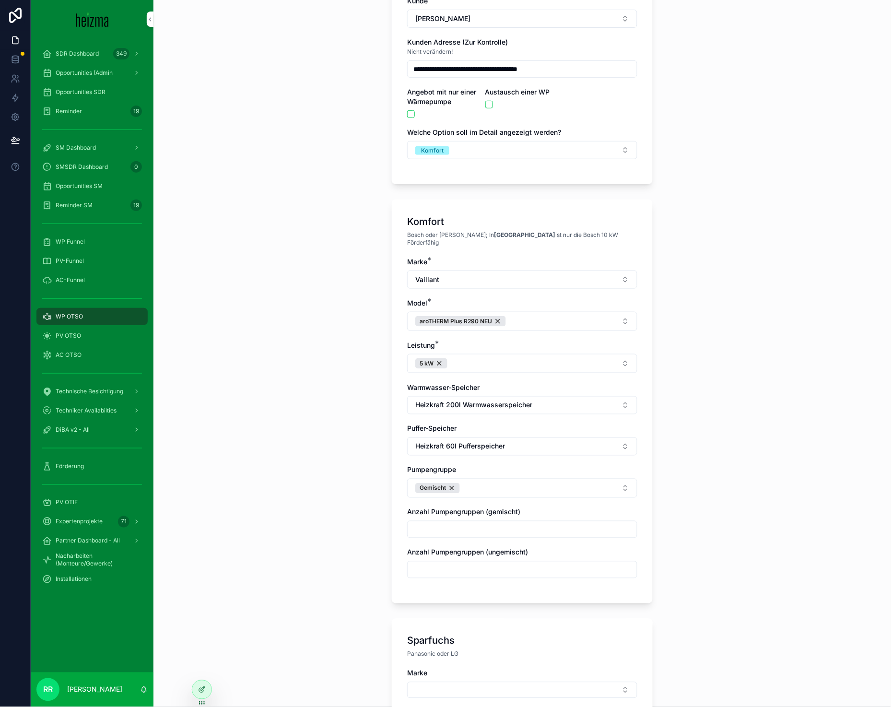
type input "*"
click at [336, 523] on div "**********" at bounding box center [521, 248] width 737 height 707
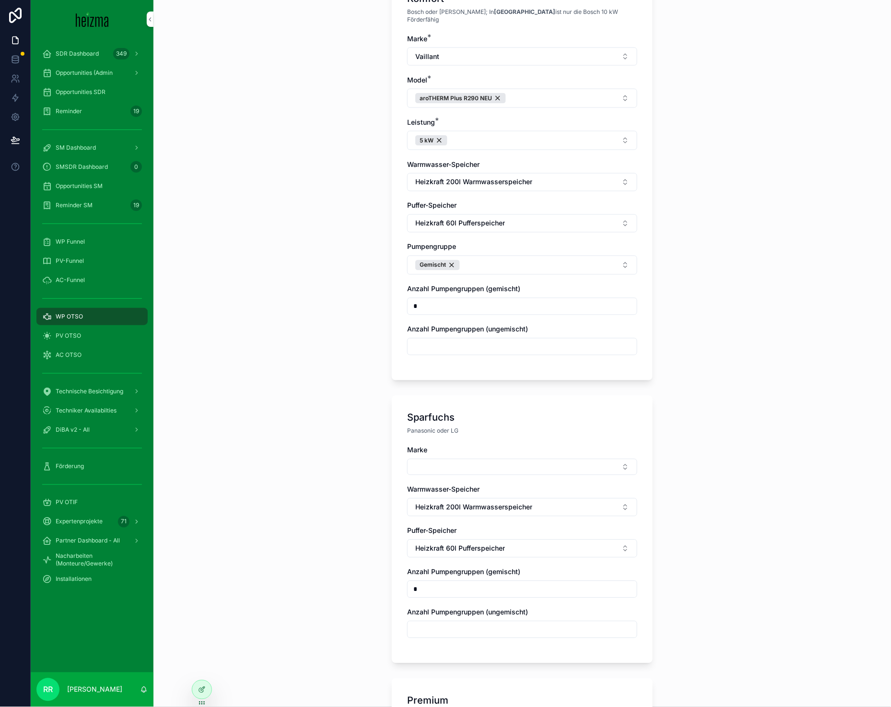
scroll to position [329, 0]
click at [457, 463] on button "Select Button" at bounding box center [522, 466] width 230 height 16
click at [470, 530] on span "Panasonic" at bounding box center [471, 528] width 32 height 10
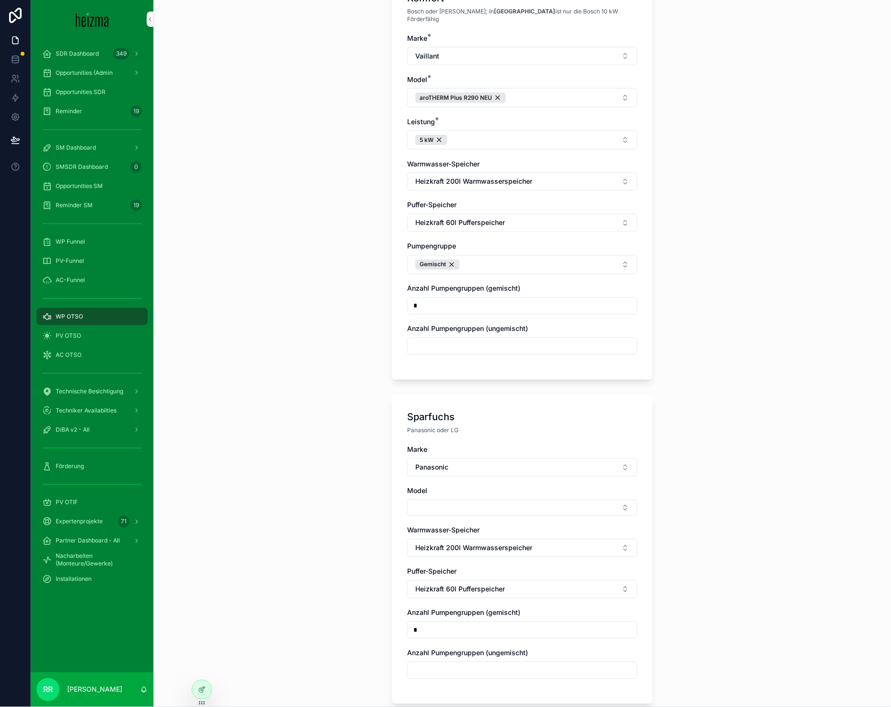
click at [453, 500] on button "Select Button" at bounding box center [522, 508] width 230 height 16
click at [486, 582] on span "AQUAREA L-GEN" at bounding box center [482, 579] width 55 height 10
click at [453, 541] on button "Select Button" at bounding box center [522, 549] width 230 height 16
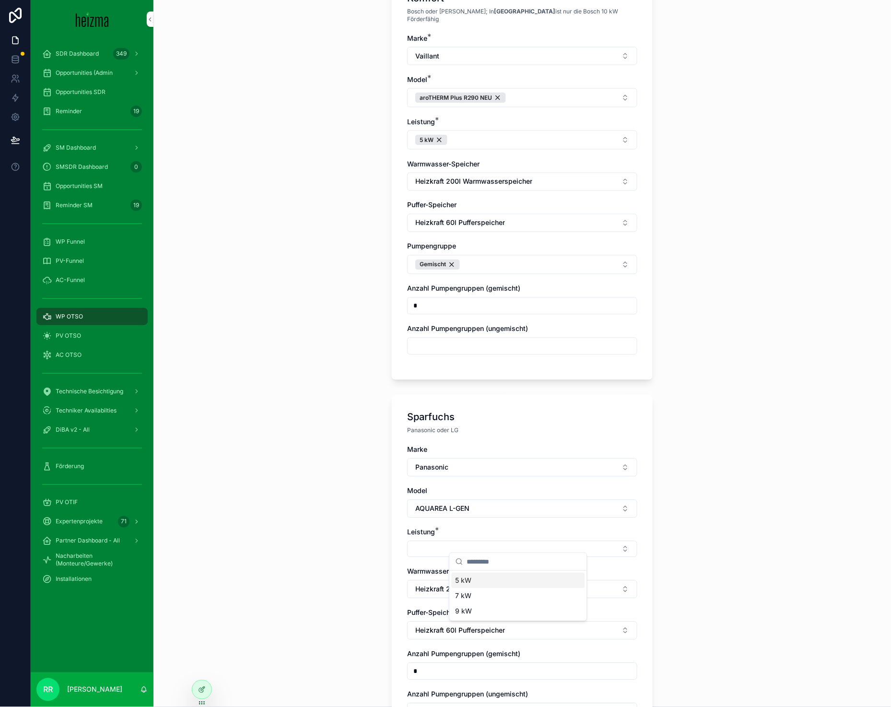
click at [469, 585] on div "5 kW" at bounding box center [518, 579] width 133 height 15
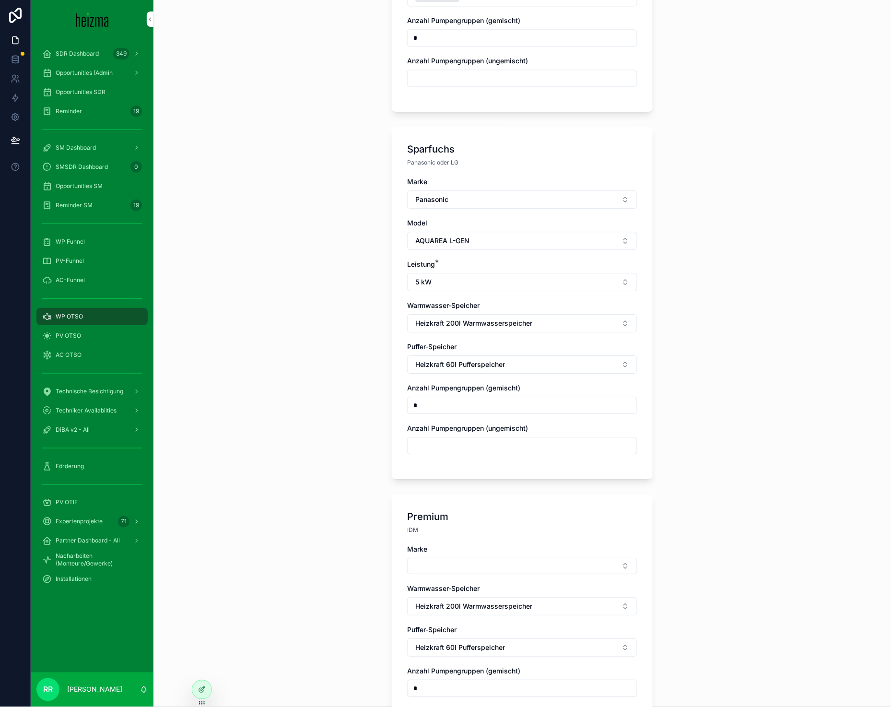
scroll to position [612, 0]
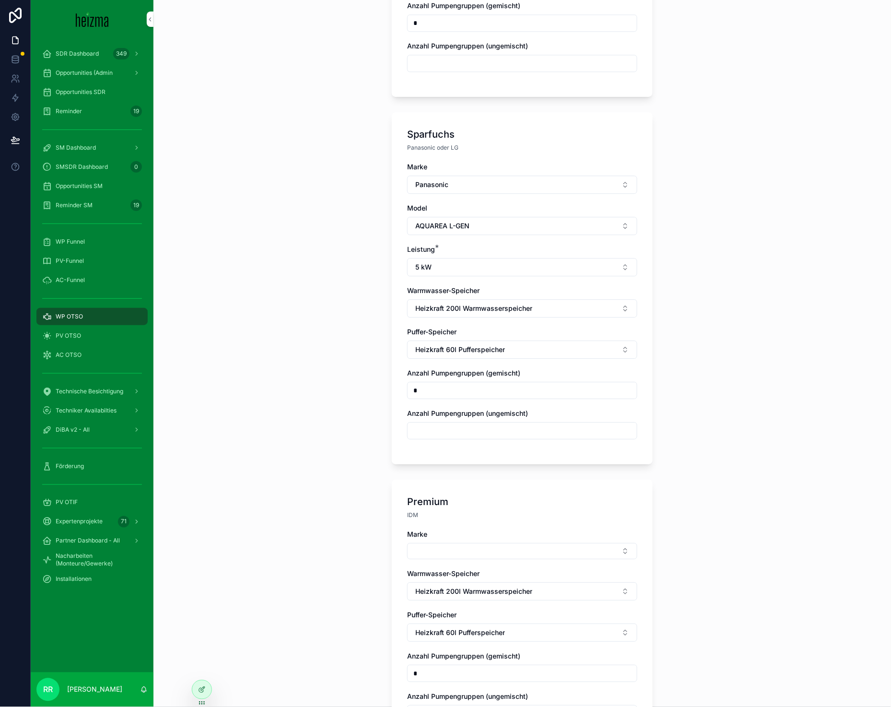
click at [429, 543] on button "Select Button" at bounding box center [522, 551] width 230 height 16
click at [480, 610] on span "Viessmann" at bounding box center [472, 613] width 34 height 10
click at [458, 589] on button "Select Button" at bounding box center [522, 592] width 230 height 16
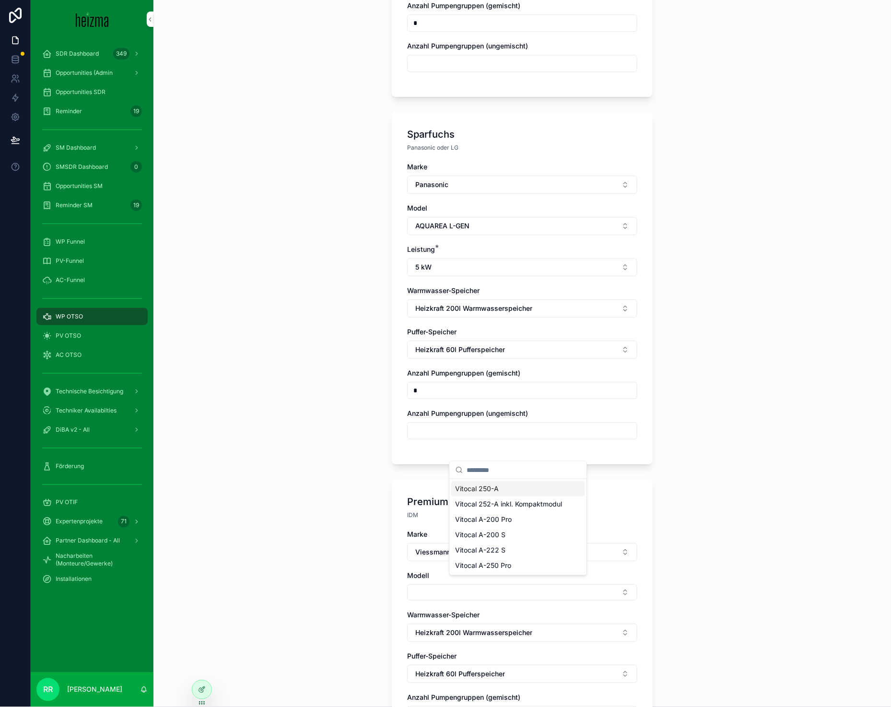
click at [510, 485] on div "Vitocal 250-A" at bounding box center [518, 488] width 133 height 15
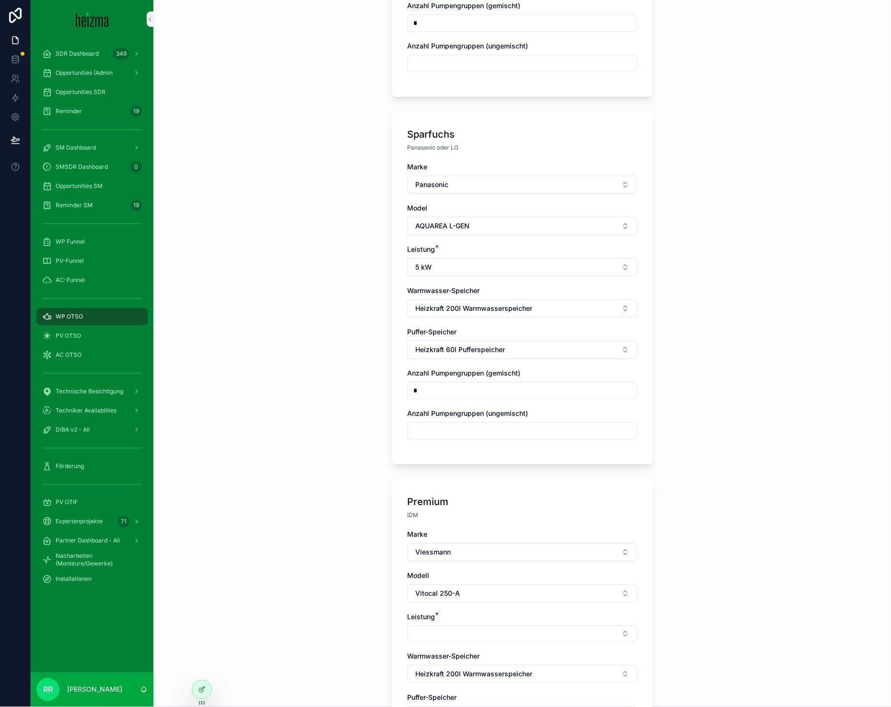
click at [476, 632] on button "Select Button" at bounding box center [522, 633] width 230 height 16
click at [489, 596] on div "6 kW" at bounding box center [518, 591] width 133 height 15
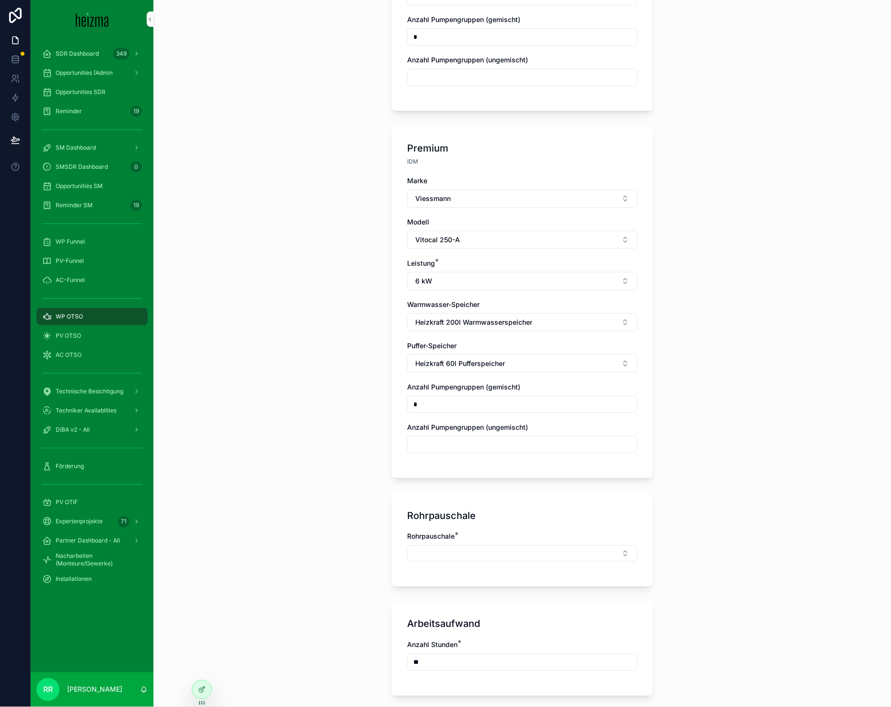
scroll to position [994, 0]
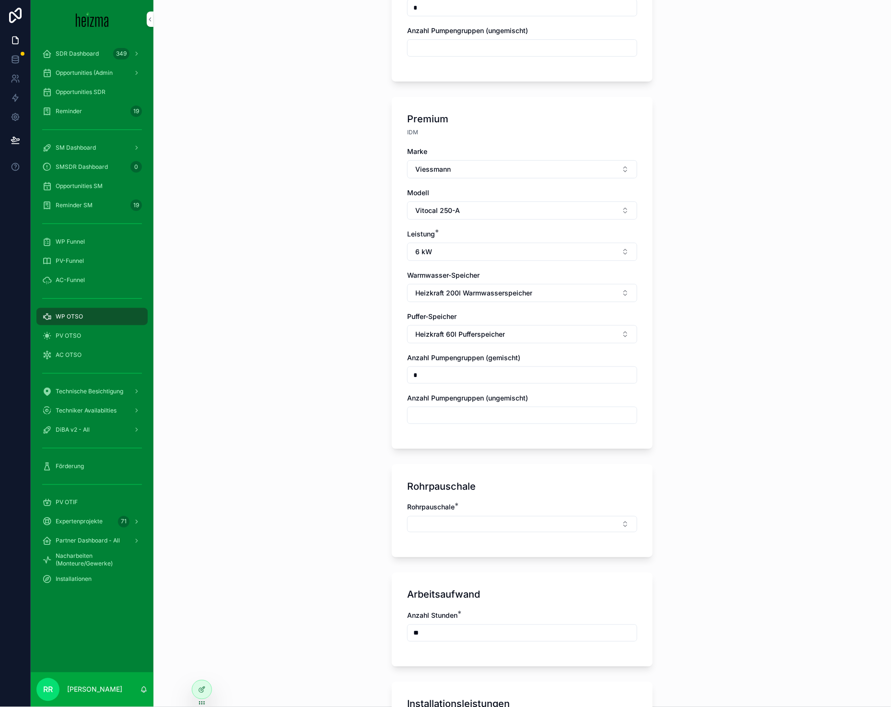
click at [465, 523] on button "Select Button" at bounding box center [522, 524] width 230 height 16
click at [466, 615] on span "Mittel" at bounding box center [464, 617] width 18 height 10
click at [359, 558] on div "**********" at bounding box center [521, 353] width 737 height 707
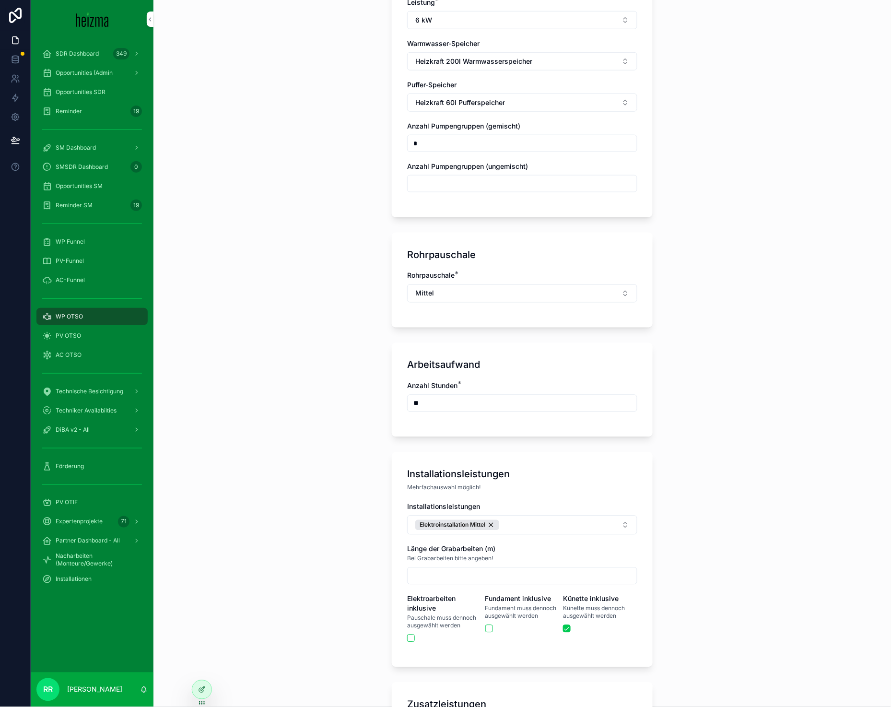
scroll to position [1228, 0]
click at [572, 514] on button "Elektroinstallation Mittel" at bounding box center [522, 522] width 230 height 19
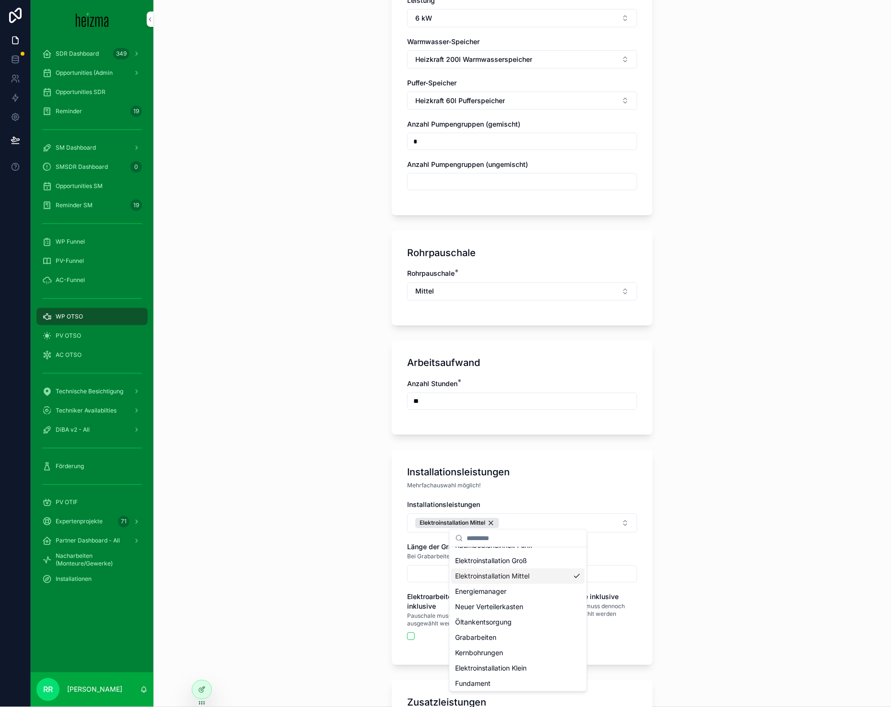
scroll to position [29, 0]
click at [493, 686] on div "Fundament" at bounding box center [518, 681] width 133 height 15
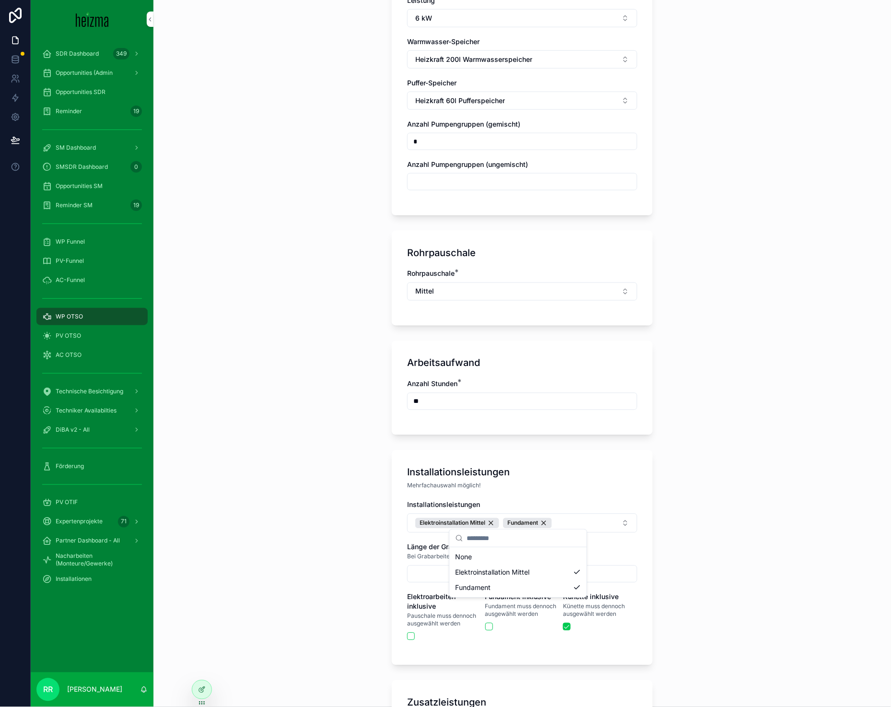
scroll to position [0, 0]
click at [217, 504] on div "**********" at bounding box center [521, 353] width 737 height 707
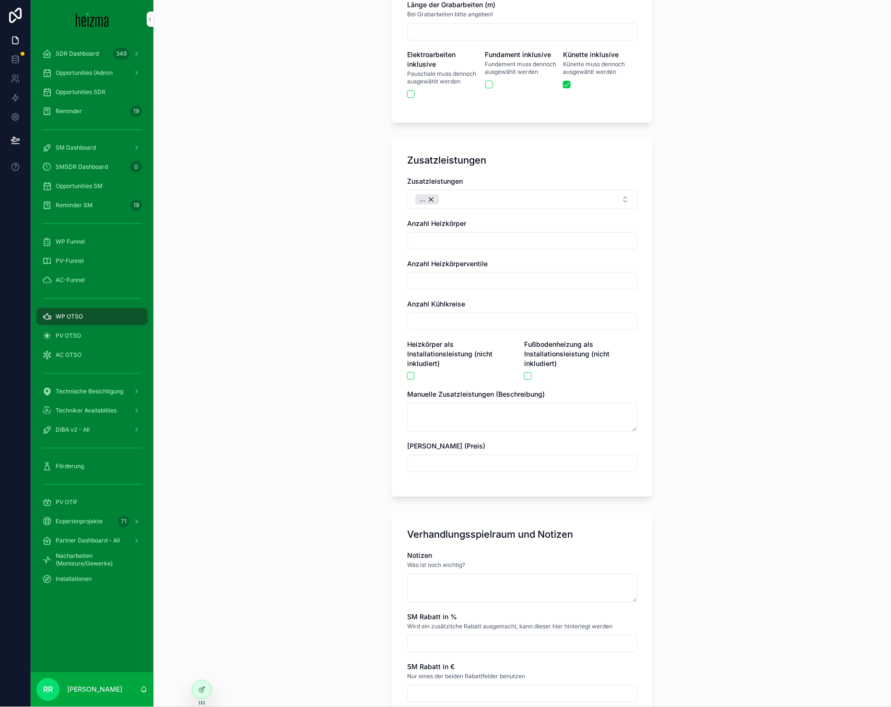
scroll to position [1897, 0]
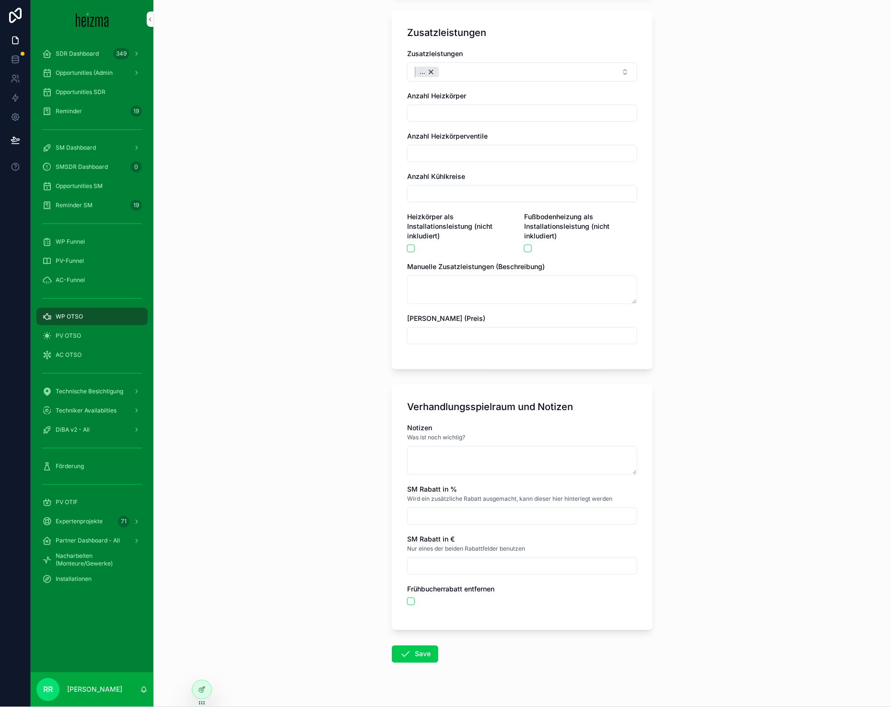
click at [431, 67] on div "..." at bounding box center [427, 72] width 24 height 11
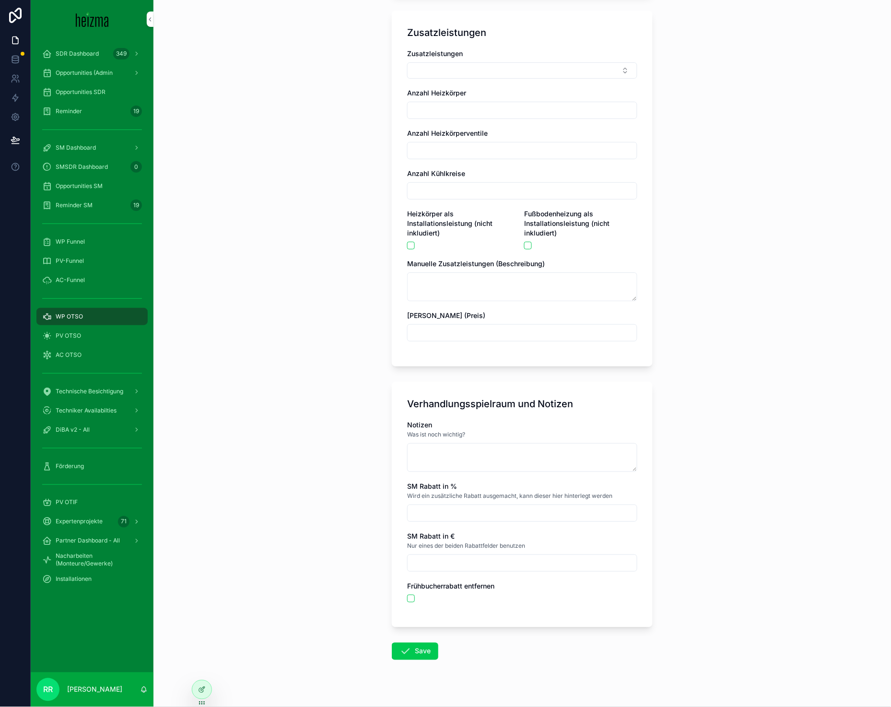
click at [404, 645] on icon "scrollable content" at bounding box center [405, 651] width 12 height 12
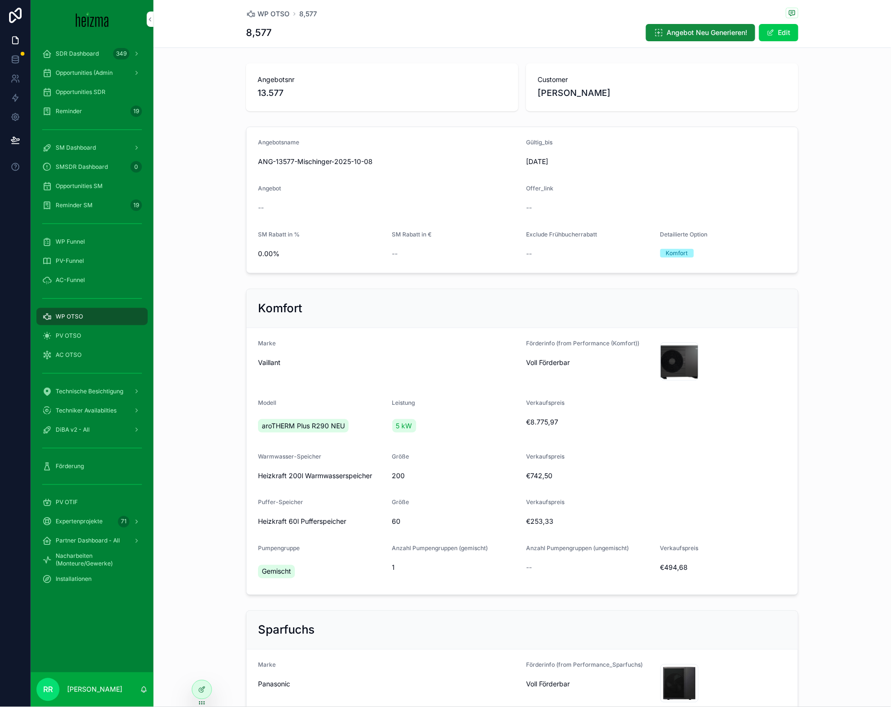
click at [266, 13] on span "WP OTSO" at bounding box center [273, 14] width 32 height 10
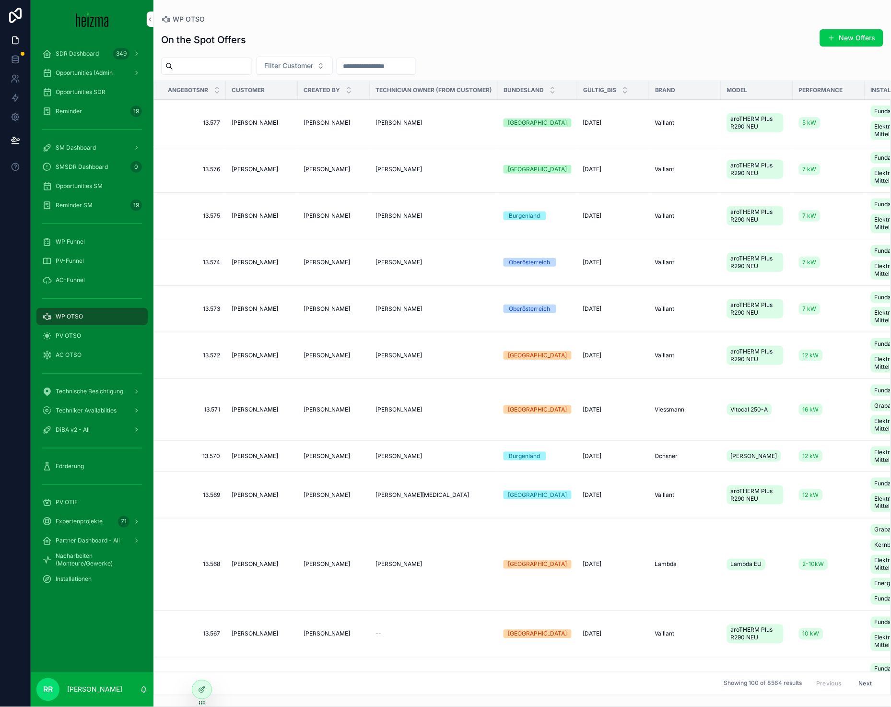
click at [845, 37] on button "New Offers" at bounding box center [851, 37] width 63 height 17
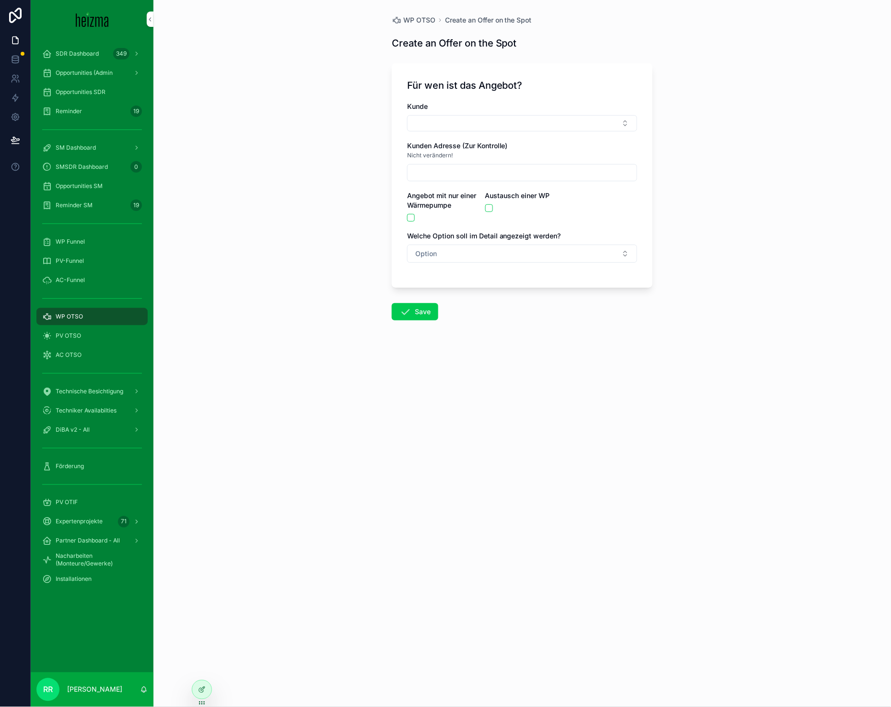
click at [482, 128] on button "Select Button" at bounding box center [522, 123] width 230 height 16
click at [497, 137] on input "**********" at bounding box center [528, 142] width 114 height 17
click at [497, 138] on input "**********" at bounding box center [528, 142] width 114 height 17
paste input "scrollable content"
type input "********"
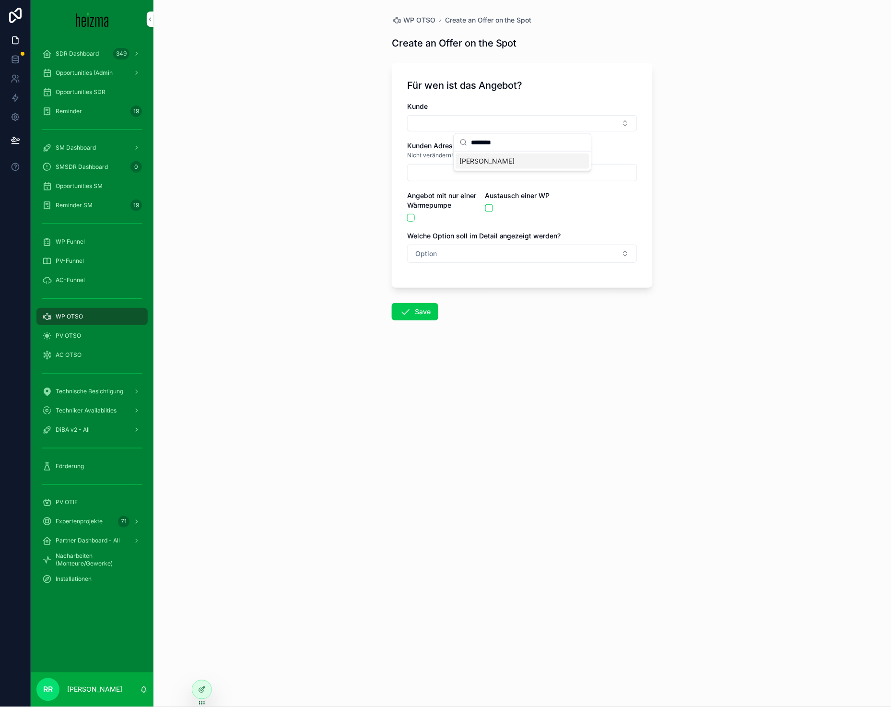
click at [496, 158] on span "[PERSON_NAME]" at bounding box center [487, 161] width 55 height 10
type input "**********"
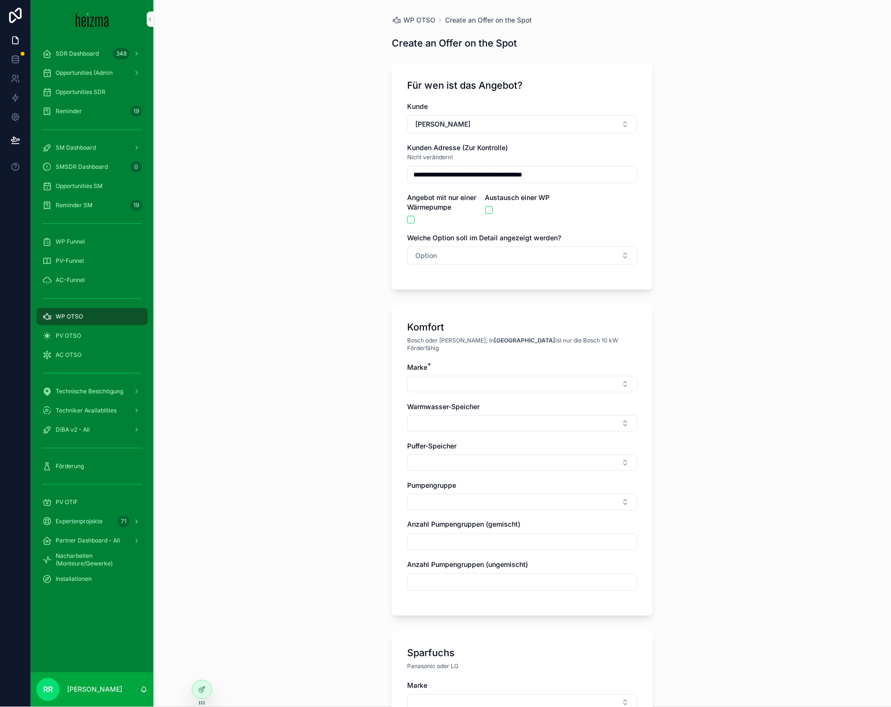
click at [512, 260] on button "Option" at bounding box center [522, 255] width 230 height 18
click at [471, 312] on div "Komfort" at bounding box center [472, 308] width 22 height 9
click at [436, 376] on button "Select Button" at bounding box center [522, 384] width 230 height 16
click at [472, 504] on span "Vaillant" at bounding box center [466, 507] width 23 height 10
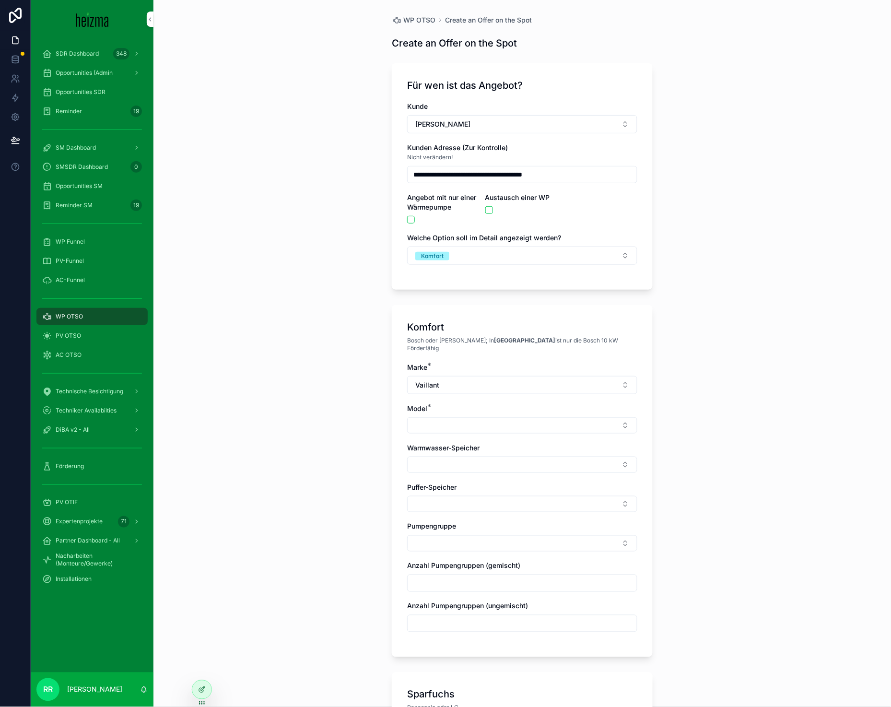
click at [424, 419] on button "Select Button" at bounding box center [522, 425] width 230 height 16
click at [503, 461] on div "aroTHERM Plus R290 NEU" at bounding box center [518, 455] width 133 height 15
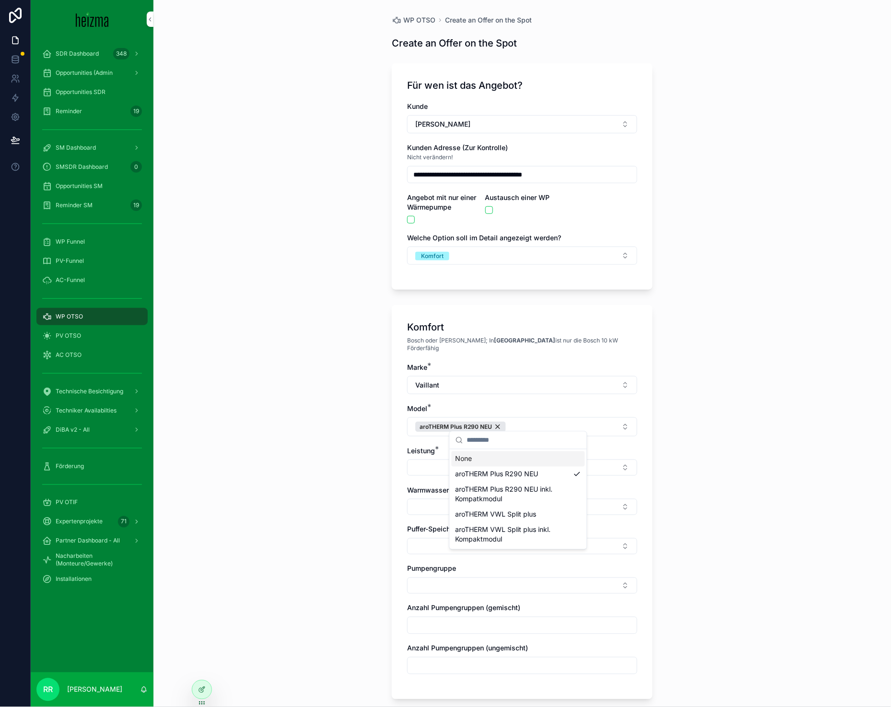
click at [419, 459] on button "Select Button" at bounding box center [522, 467] width 230 height 16
click at [492, 501] on div "10 kW" at bounding box center [518, 497] width 133 height 15
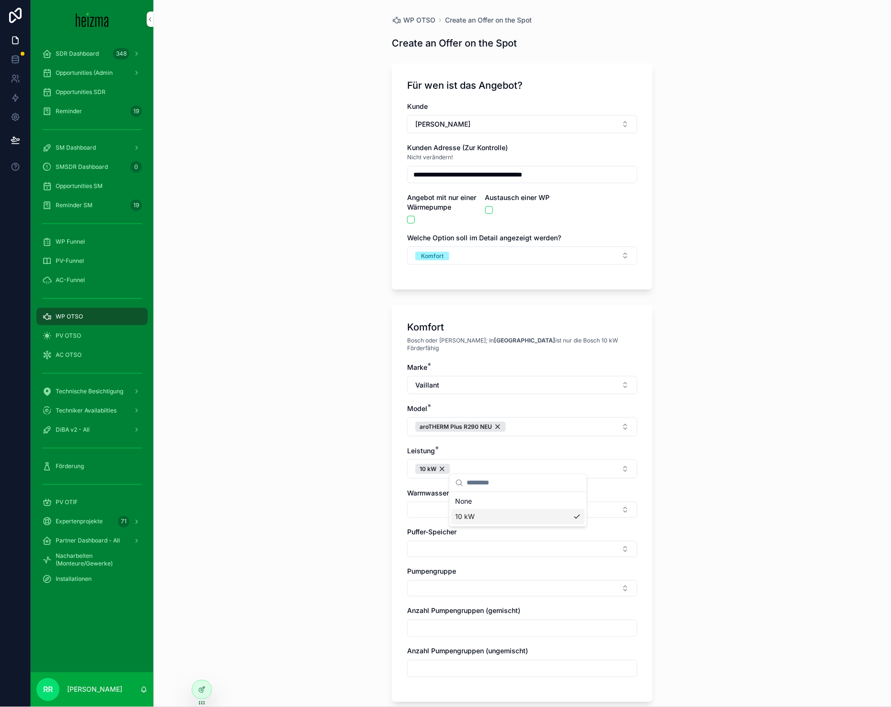
click at [409, 541] on button "Select Button" at bounding box center [522, 549] width 230 height 16
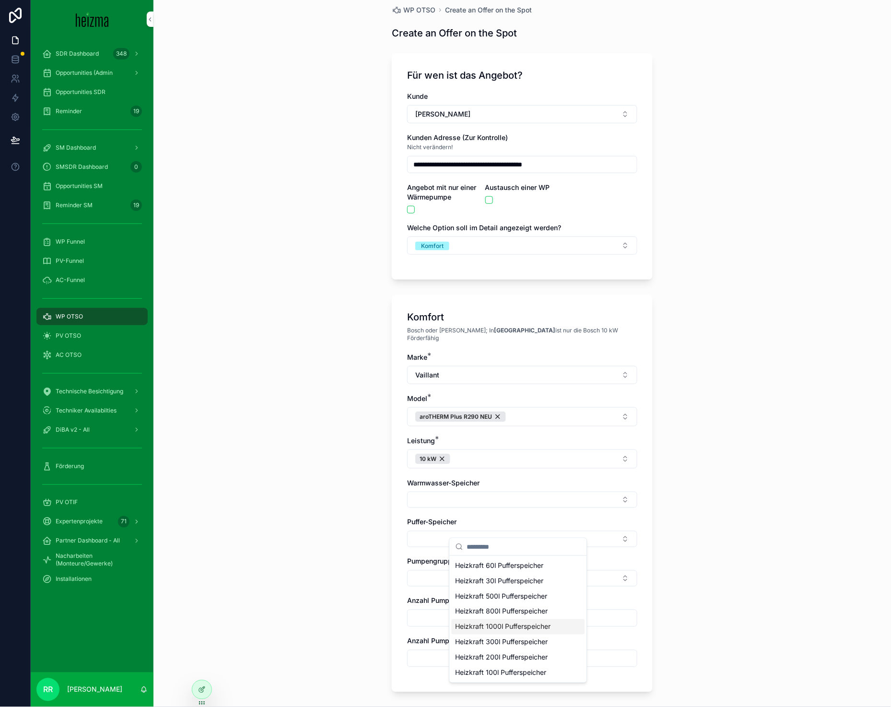
scroll to position [160, 0]
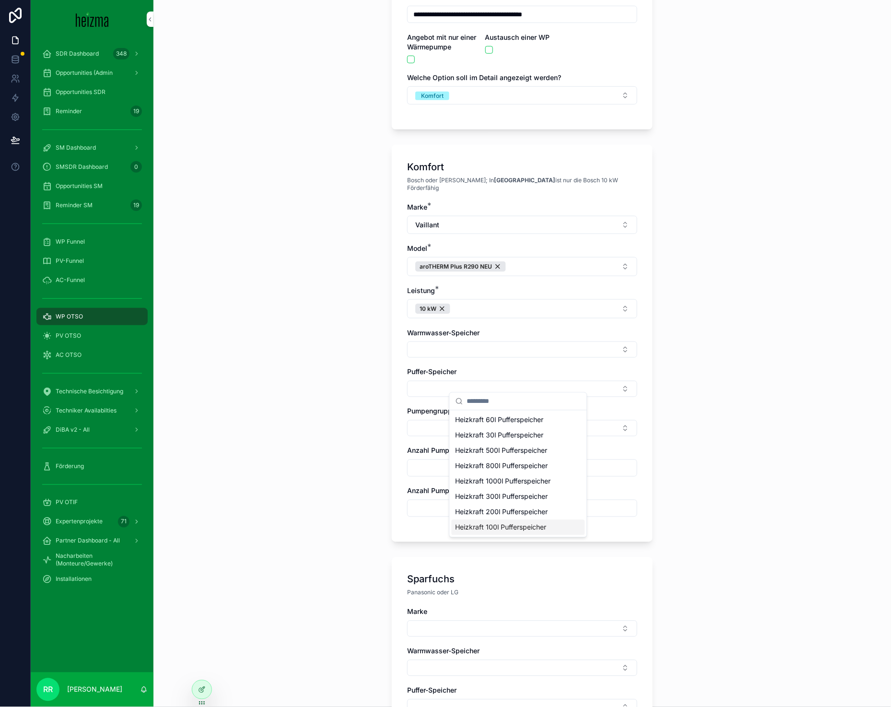
click at [521, 532] on span "Heizkraft 100l Pufferspeicher" at bounding box center [500, 528] width 91 height 10
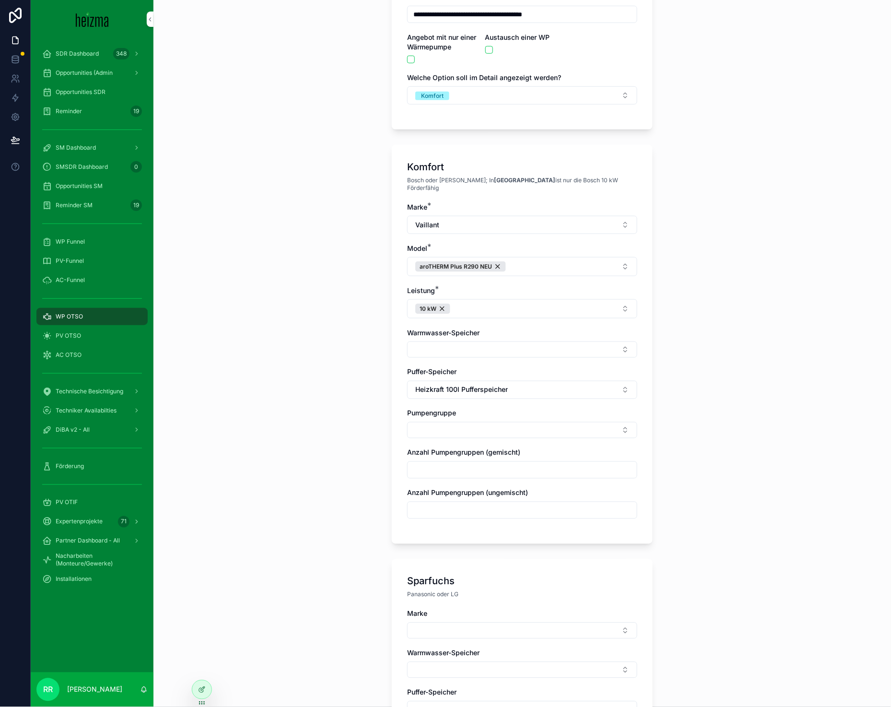
click at [440, 422] on button "Select Button" at bounding box center [522, 430] width 230 height 16
click at [471, 466] on div "Ungemischt" at bounding box center [518, 460] width 133 height 15
click at [474, 488] on div "Gemischt" at bounding box center [518, 494] width 133 height 15
click at [428, 466] on input "scrollable content" at bounding box center [521, 472] width 229 height 13
type input "*"
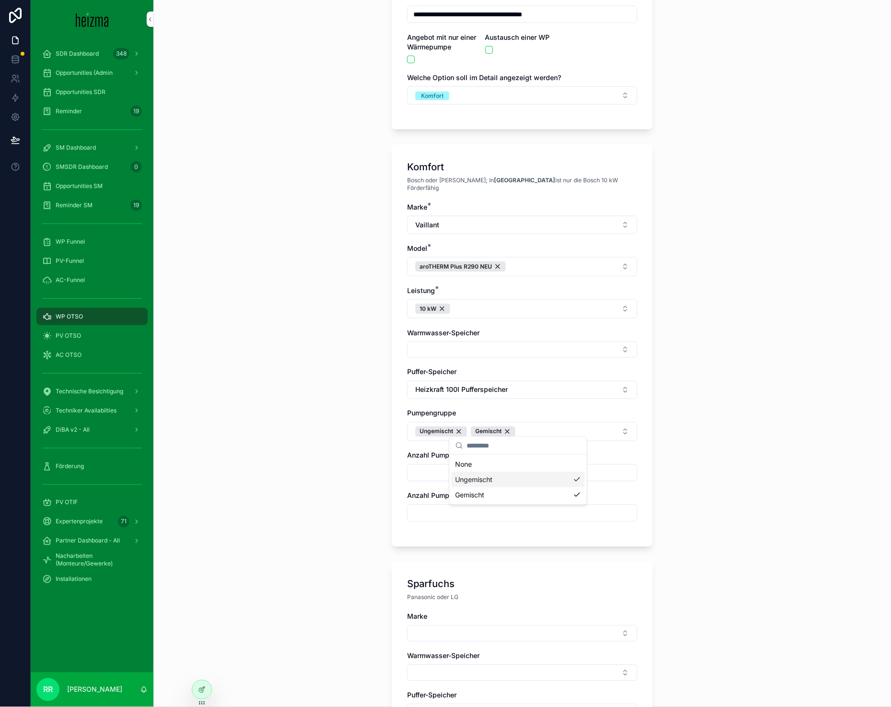
type input "*"
click at [442, 518] on div "Marke * Vaillant Model * aroTHERM Plus R290 NEU Leistung * 10 kW Warmwasser-Spe…" at bounding box center [522, 366] width 230 height 329
click at [444, 508] on input "scrollable content" at bounding box center [521, 512] width 229 height 13
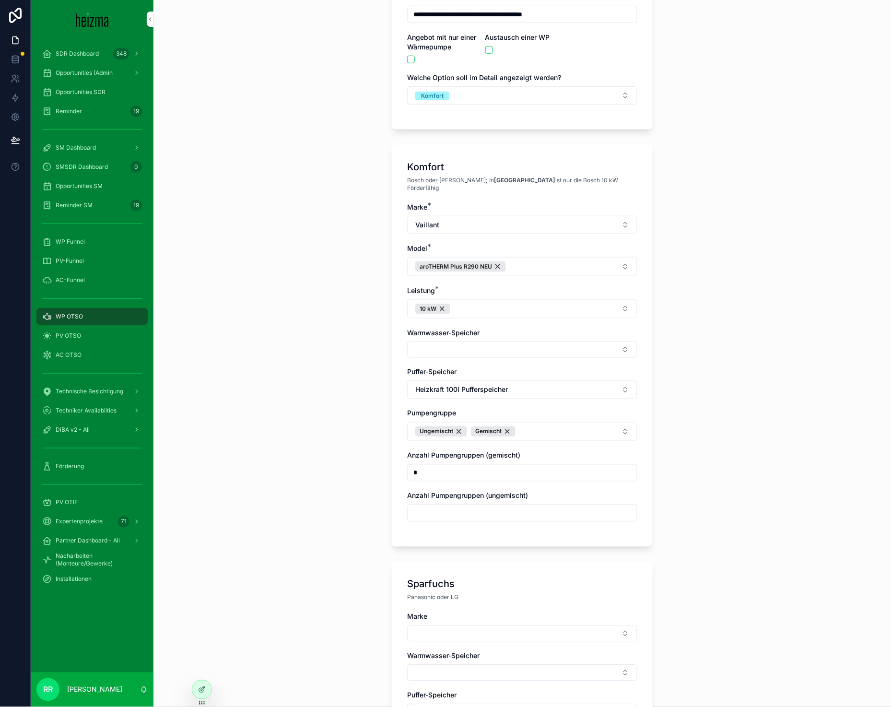
type input "*"
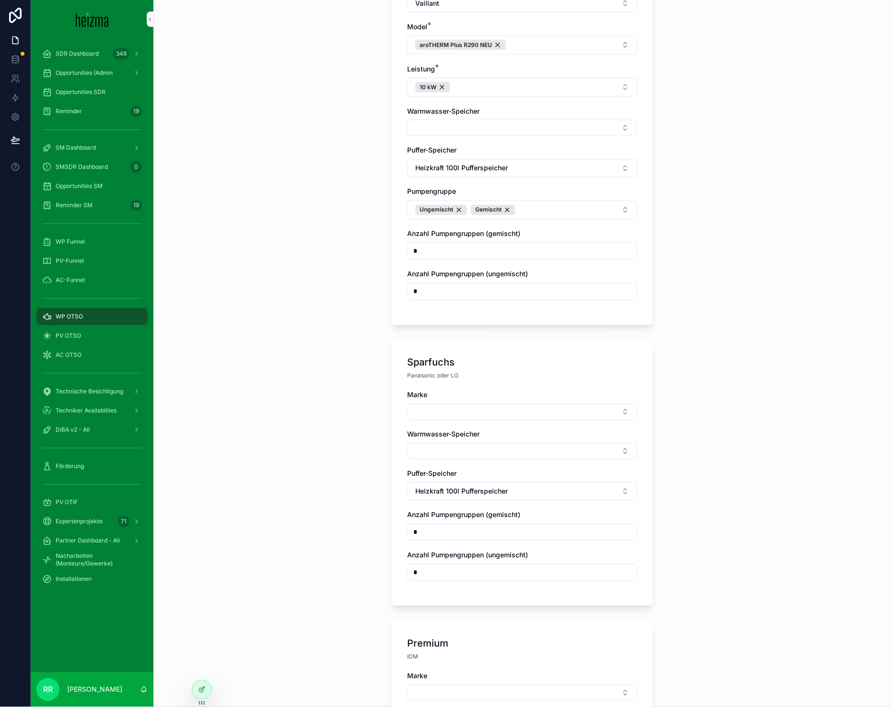
scroll to position [393, 0]
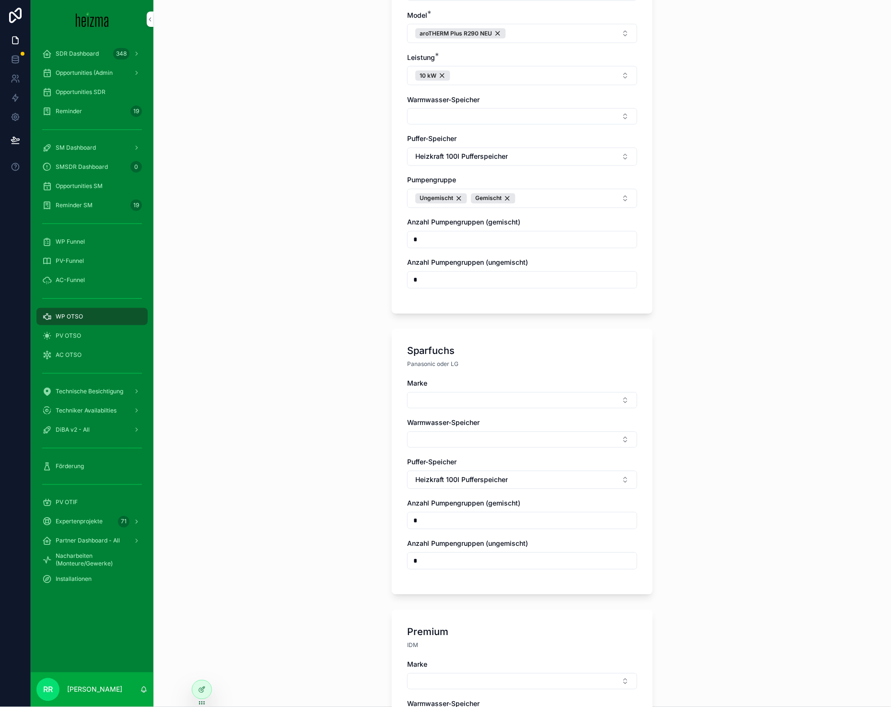
type input "*"
click at [343, 517] on div "**********" at bounding box center [521, 353] width 737 height 707
click at [452, 399] on button "Select Button" at bounding box center [522, 400] width 230 height 16
click at [476, 461] on span "Panasonic" at bounding box center [471, 462] width 32 height 10
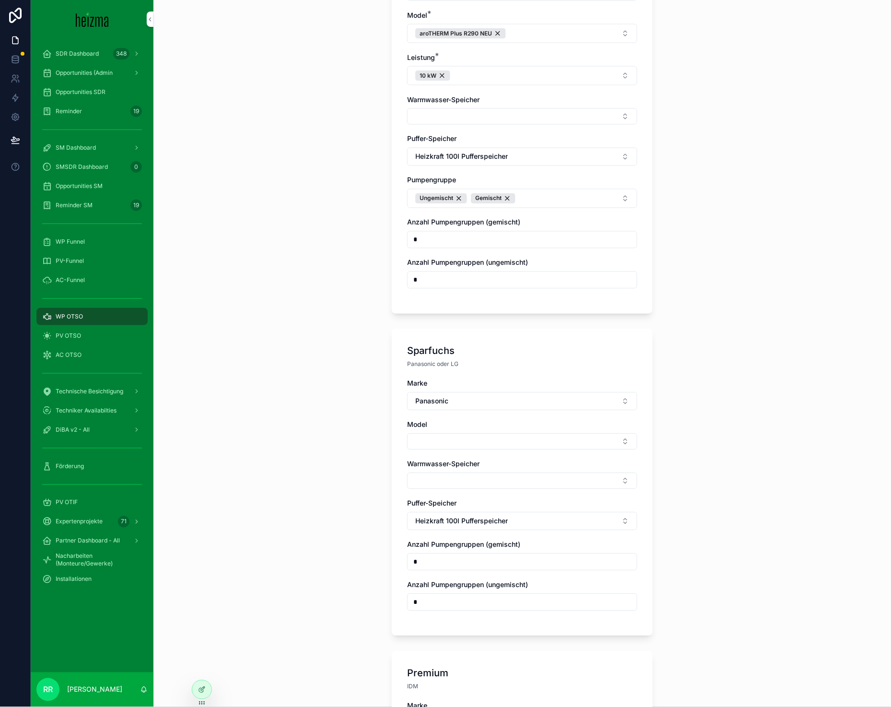
click at [437, 440] on button "Select Button" at bounding box center [522, 441] width 230 height 16
click at [506, 511] on span "AQUAREA L-GEN" at bounding box center [482, 514] width 55 height 10
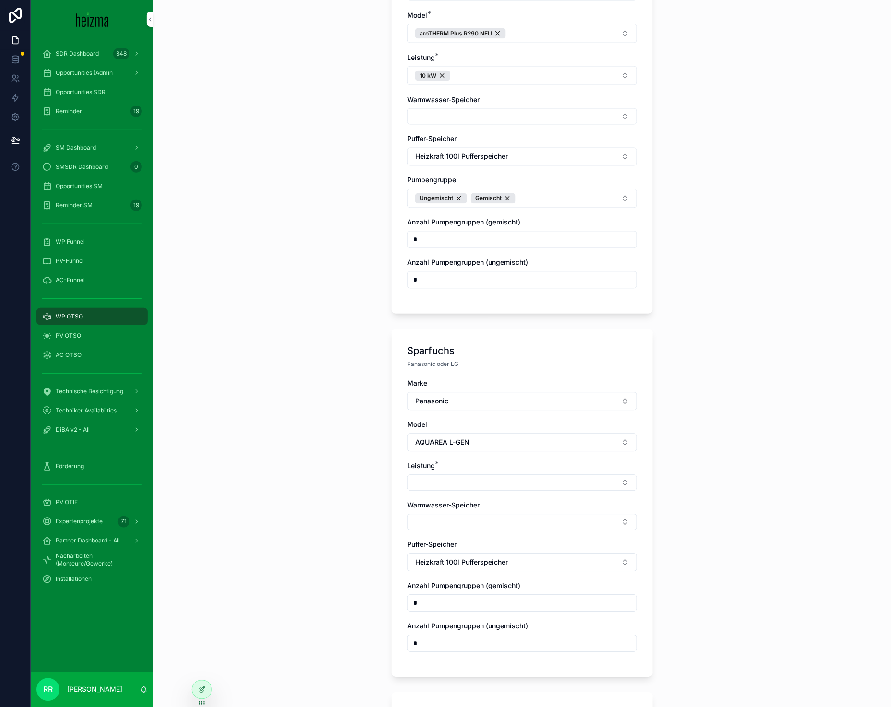
click at [436, 482] on button "Select Button" at bounding box center [522, 483] width 230 height 16
click at [468, 543] on span "9 kW" at bounding box center [463, 545] width 17 height 10
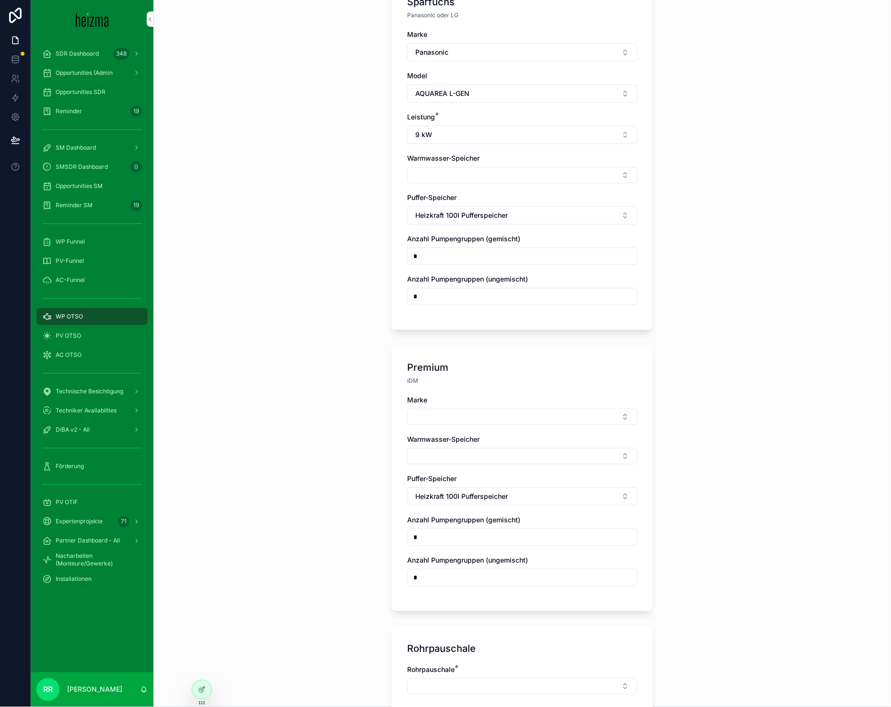
scroll to position [750, 0]
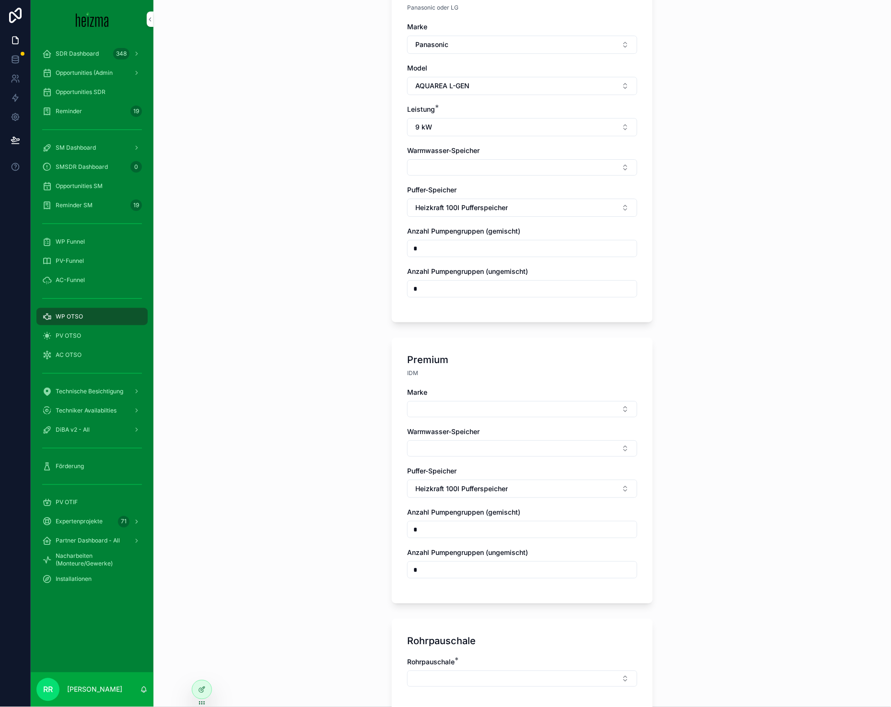
click at [456, 406] on button "Select Button" at bounding box center [522, 409] width 230 height 16
click at [487, 467] on span "Viessmann" at bounding box center [472, 471] width 34 height 10
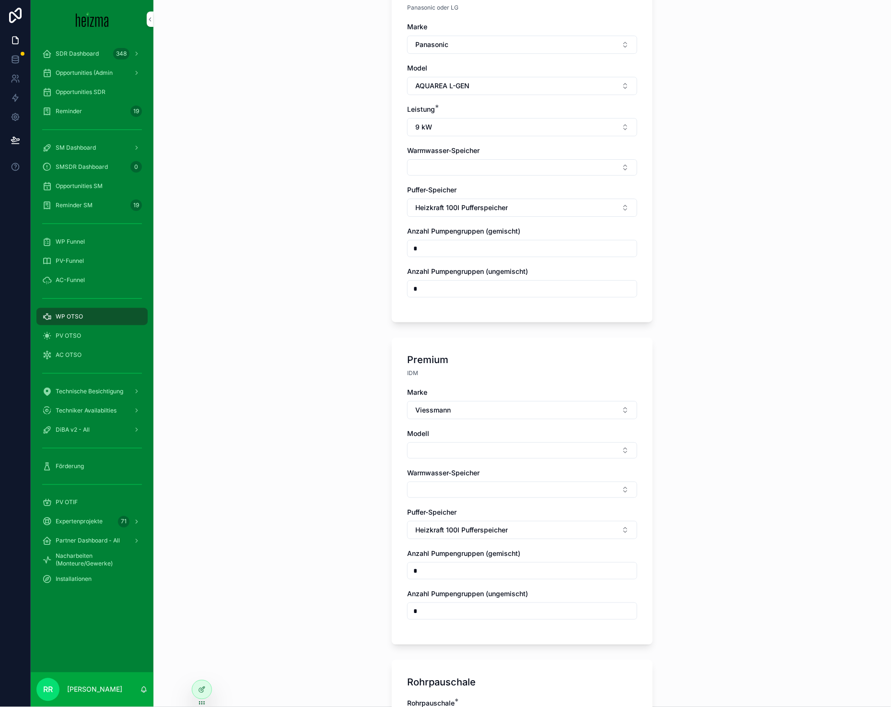
click at [427, 448] on button "Select Button" at bounding box center [522, 450] width 230 height 16
click at [486, 487] on div "Vitocal 250-A" at bounding box center [518, 481] width 133 height 15
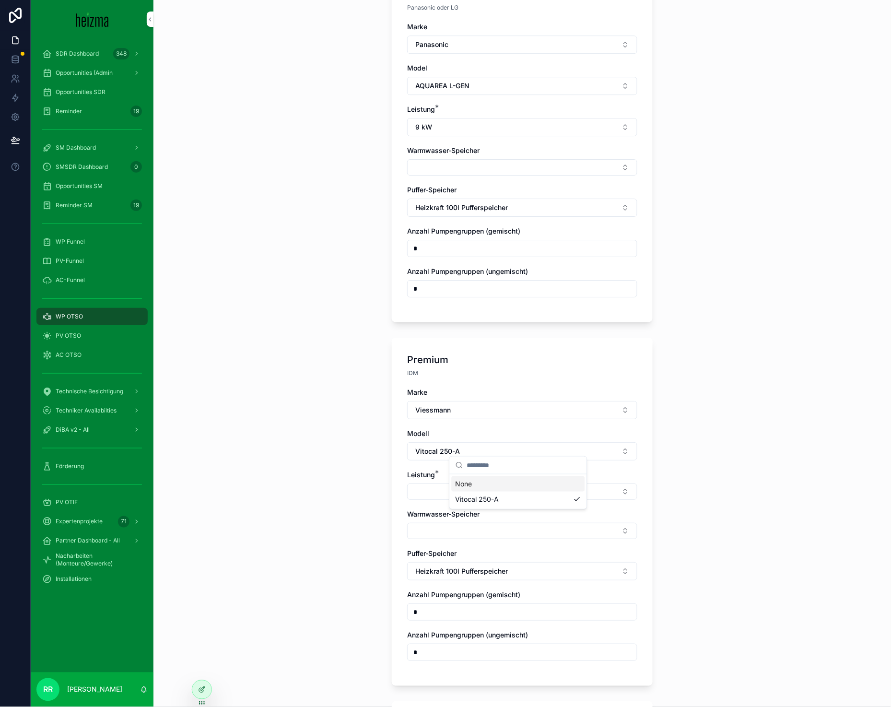
click at [445, 491] on button "Select Button" at bounding box center [522, 491] width 230 height 16
click at [484, 523] on div "10 kW" at bounding box center [518, 522] width 133 height 15
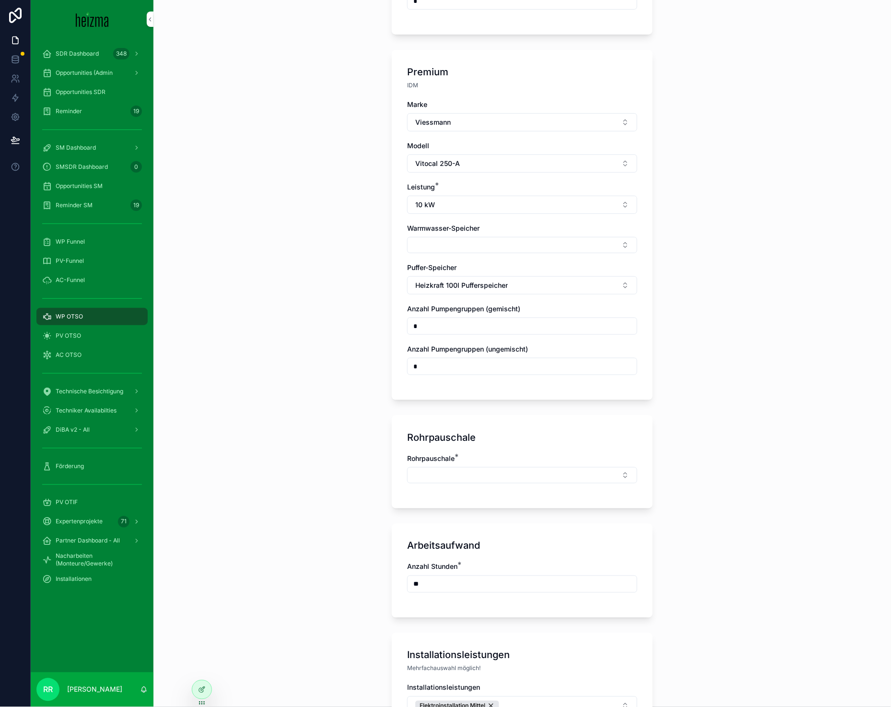
scroll to position [1048, 0]
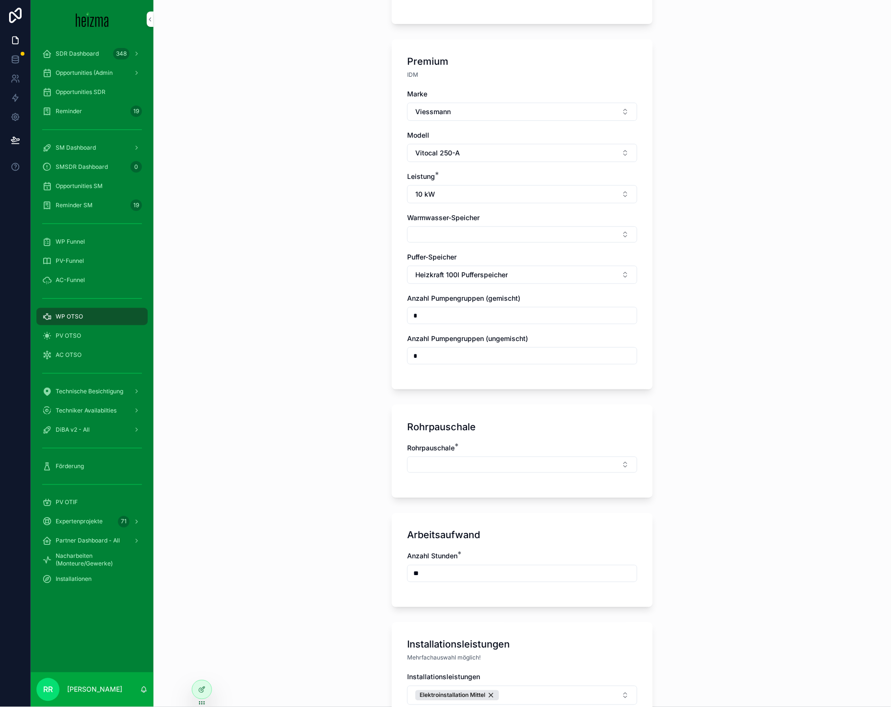
click at [452, 459] on button "Select Button" at bounding box center [522, 464] width 230 height 16
click at [471, 552] on div "Mittel" at bounding box center [518, 557] width 133 height 15
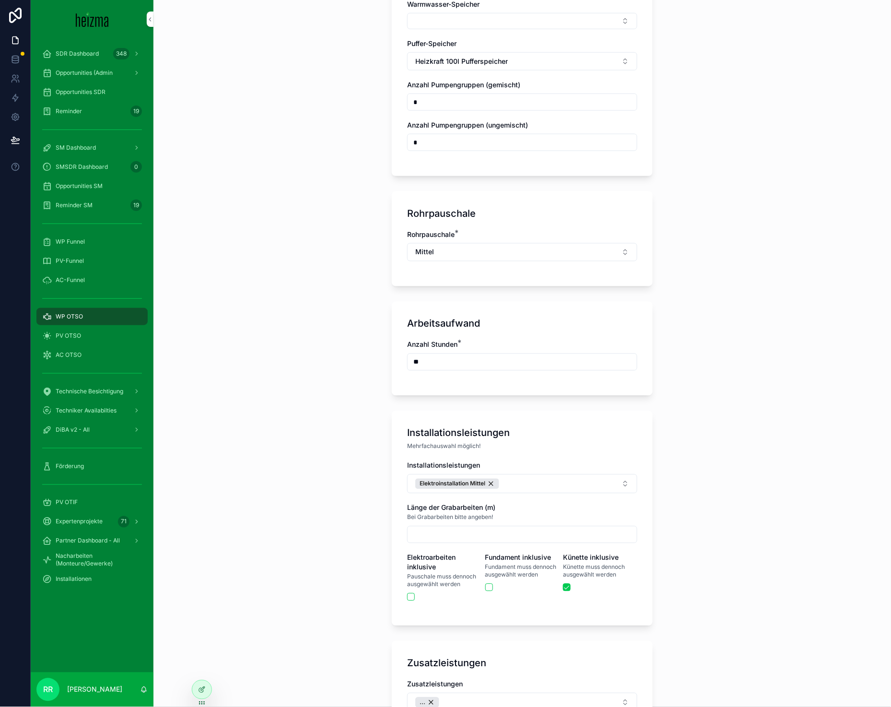
click at [553, 478] on button "Elektroinstallation Mittel" at bounding box center [522, 483] width 230 height 19
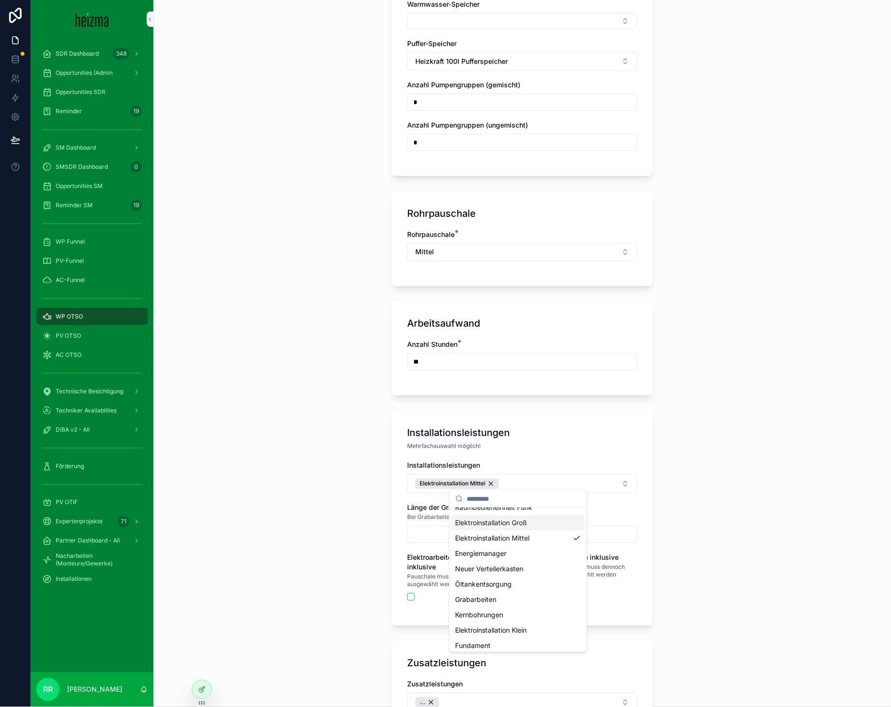
scroll to position [29, 0]
click at [489, 640] on span "Fundament" at bounding box center [472, 642] width 35 height 10
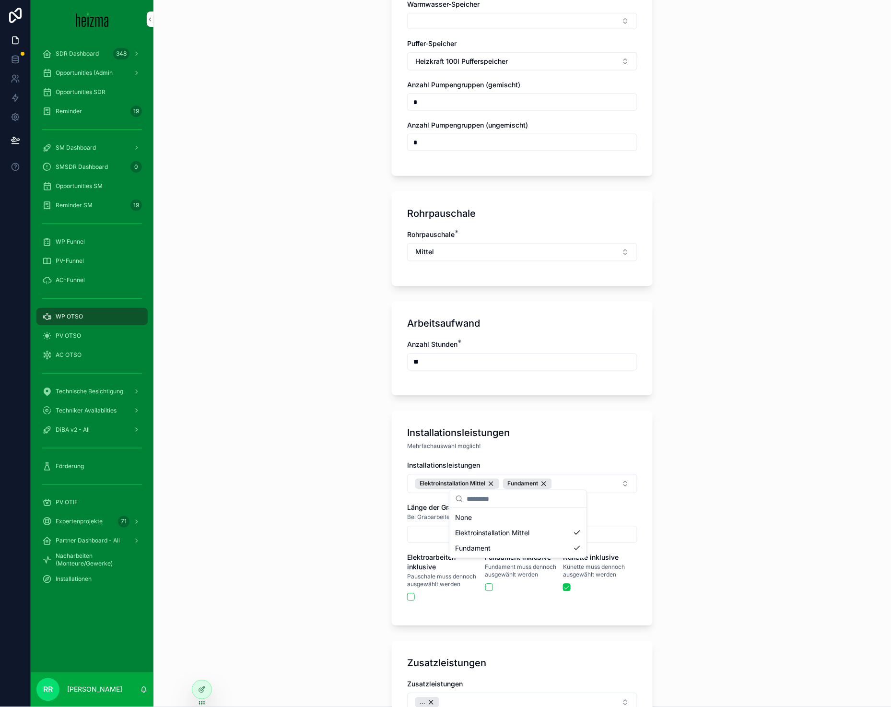
scroll to position [0, 0]
click at [386, 539] on div "**********" at bounding box center [522, 46] width 276 height 2615
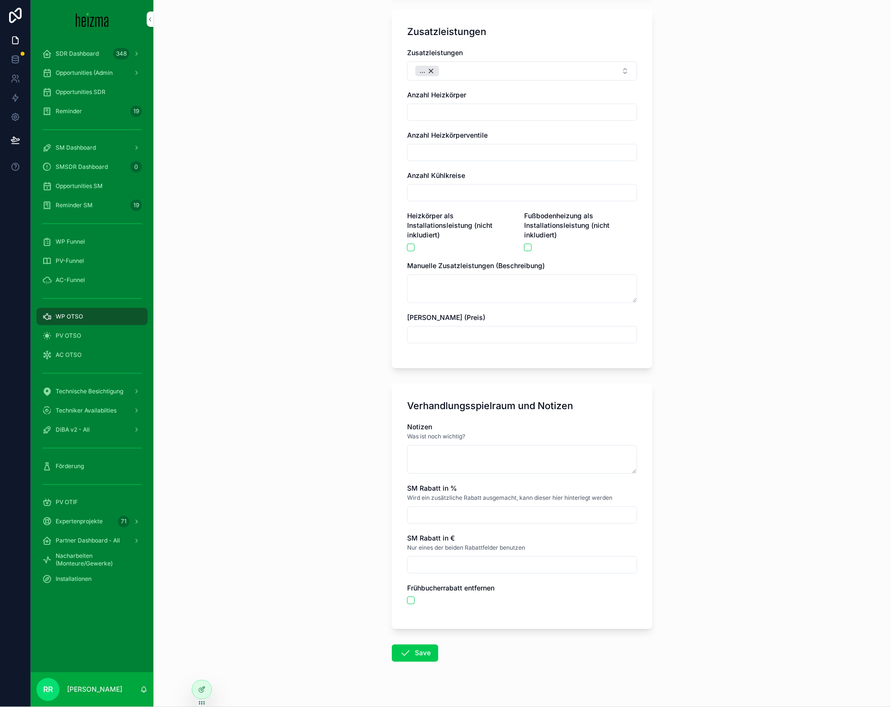
scroll to position [1903, 0]
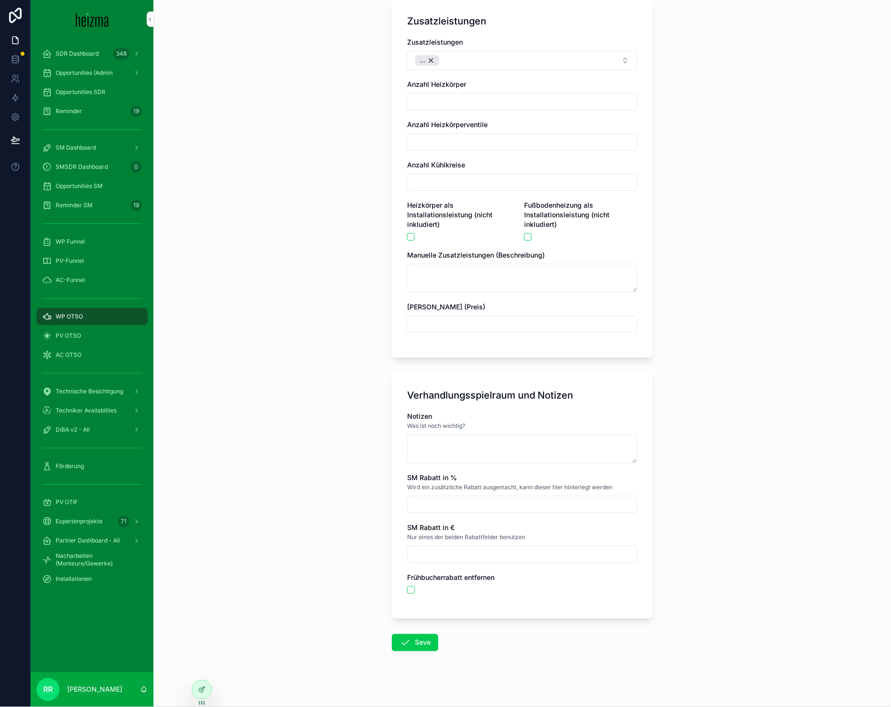
click at [399, 637] on icon "scrollable content" at bounding box center [405, 643] width 12 height 12
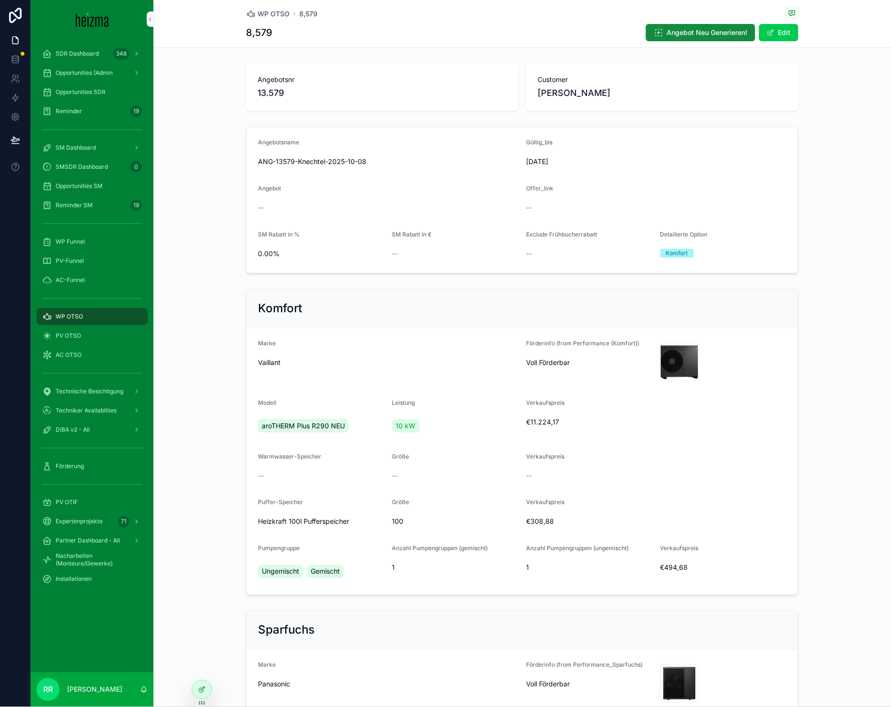
click at [272, 15] on span "WP OTSO" at bounding box center [273, 14] width 32 height 10
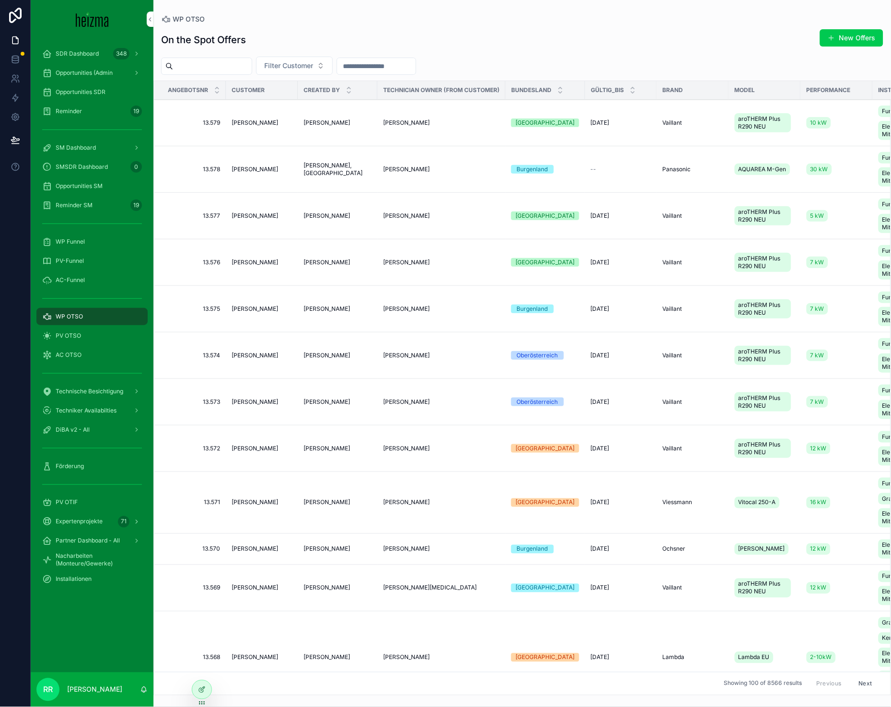
click at [849, 51] on div "On the Spot Offers New Offers Filter Customer Angebotsnr Customer Created By Te…" at bounding box center [521, 359] width 737 height 672
click at [848, 43] on button "New Offers" at bounding box center [851, 37] width 63 height 17
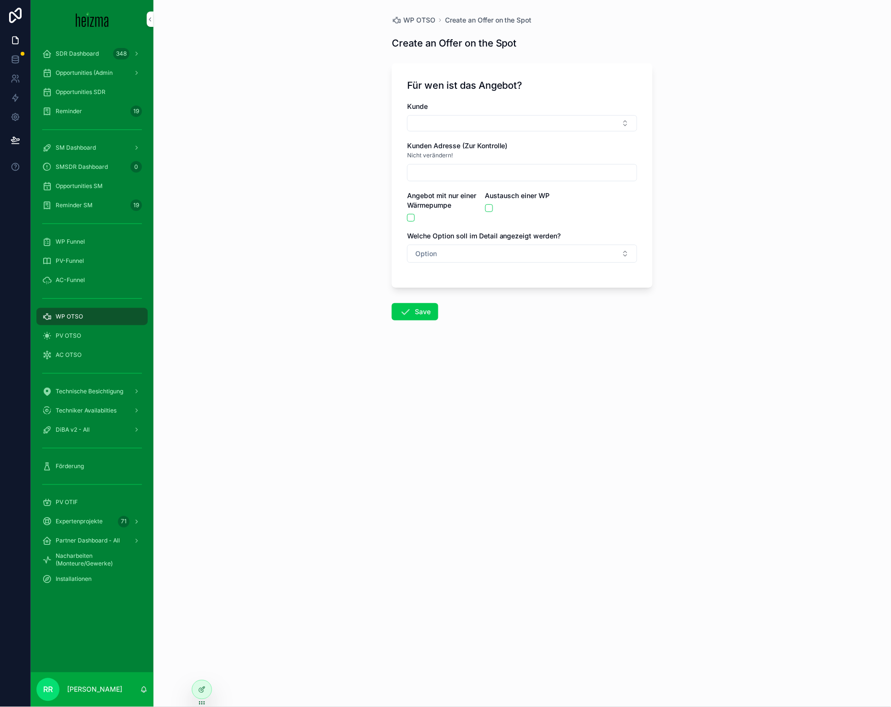
click at [493, 122] on button "Select Button" at bounding box center [522, 123] width 230 height 16
type input "******"
click at [488, 160] on div "Nicht verändern!" at bounding box center [522, 156] width 230 height 10
click at [492, 123] on button "Select Button" at bounding box center [522, 123] width 230 height 16
click at [499, 158] on span "[PERSON_NAME]" at bounding box center [487, 161] width 55 height 10
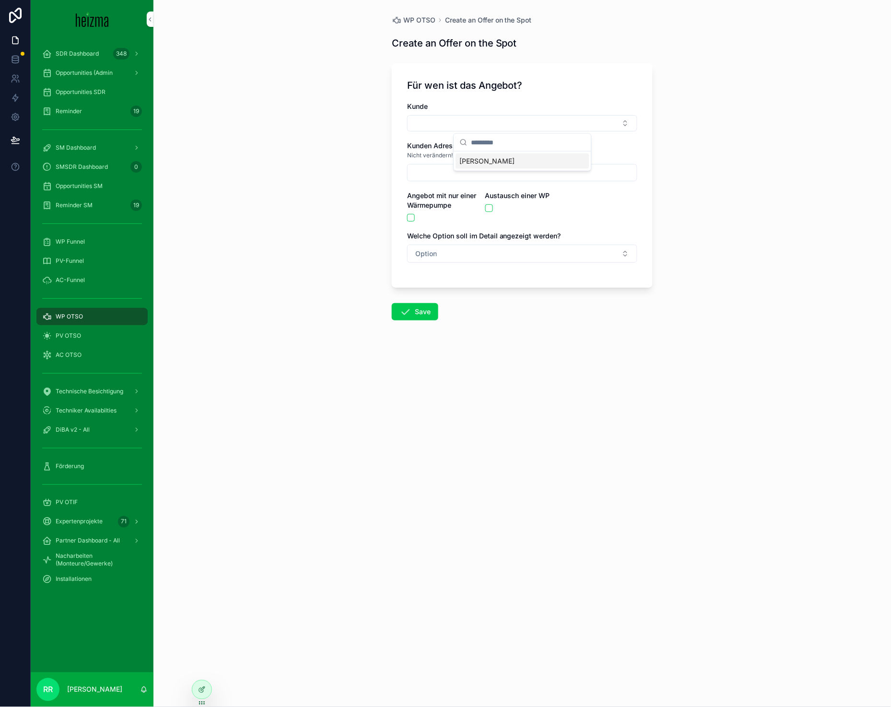
type input "**********"
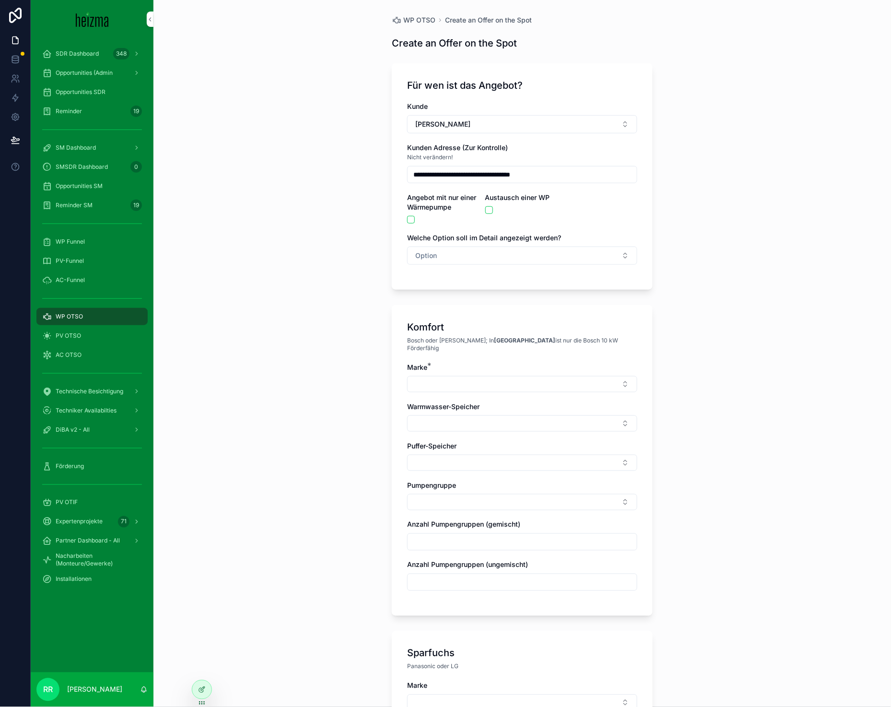
click at [421, 252] on span "Option" at bounding box center [426, 256] width 22 height 10
click at [498, 302] on div "Komfort" at bounding box center [518, 309] width 133 height 14
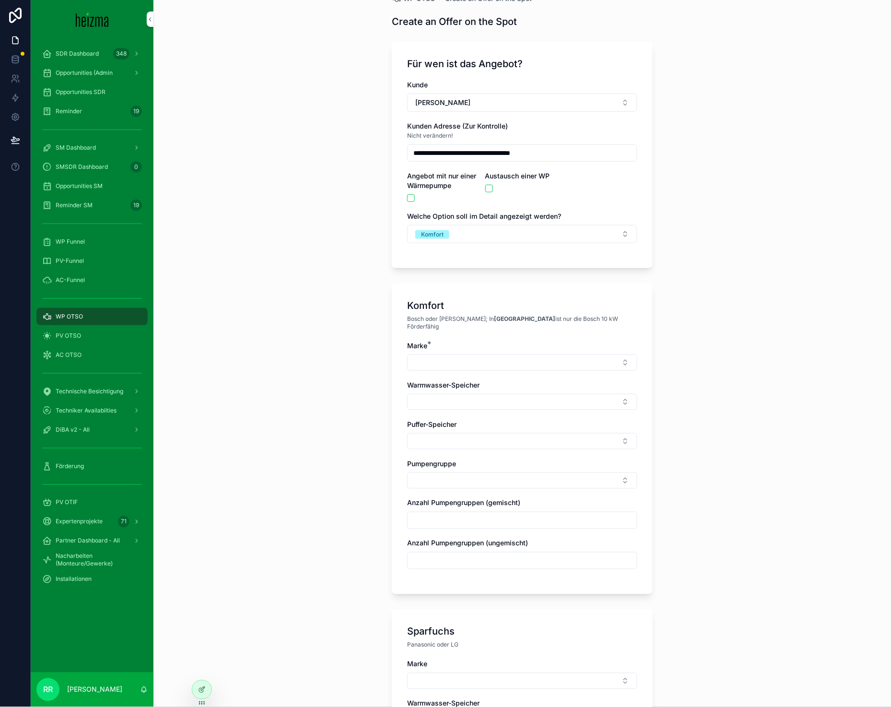
scroll to position [22, 0]
click at [542, 356] on button "Select Button" at bounding box center [522, 362] width 230 height 16
click at [480, 488] on div "Vaillant" at bounding box center [518, 483] width 133 height 15
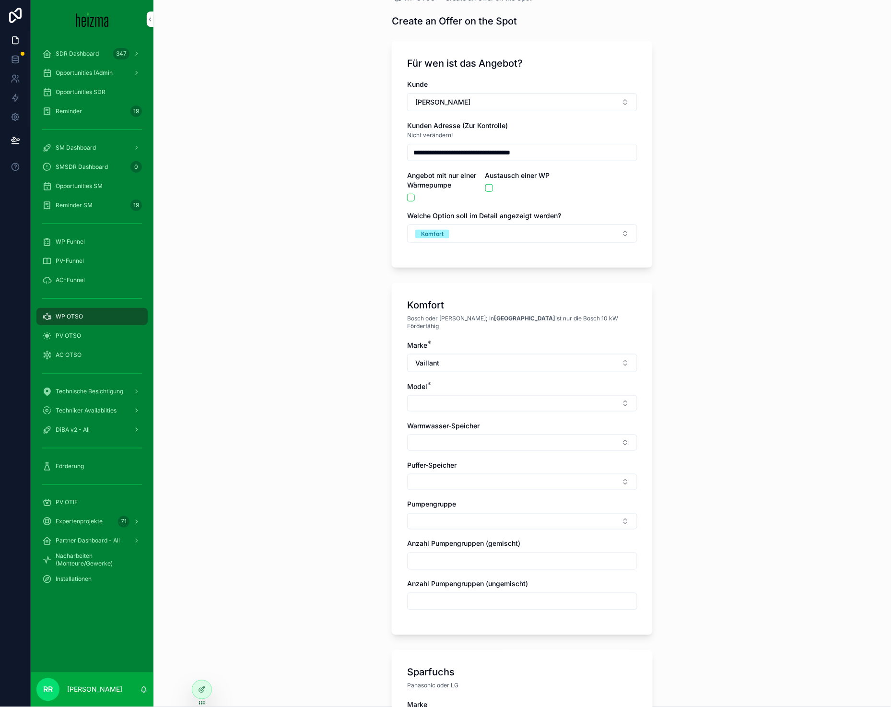
click at [402, 395] on div "Komfort Bosch oder Viessmann; In [GEOGRAPHIC_DATA] ist nur die Bosch 10 kW Förd…" at bounding box center [522, 459] width 261 height 352
click at [425, 400] on button "Select Button" at bounding box center [522, 403] width 230 height 16
click at [512, 436] on span "aroTHERM Plus R290 NEU" at bounding box center [496, 434] width 83 height 10
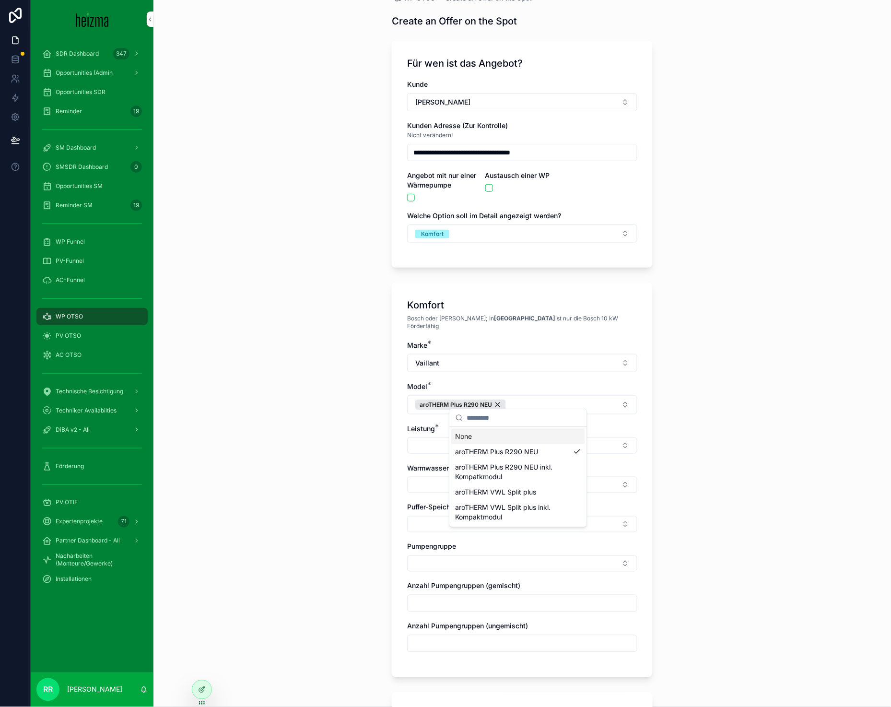
click at [423, 442] on button "Select Button" at bounding box center [522, 445] width 230 height 16
click at [496, 477] on div "10 kW" at bounding box center [518, 475] width 133 height 15
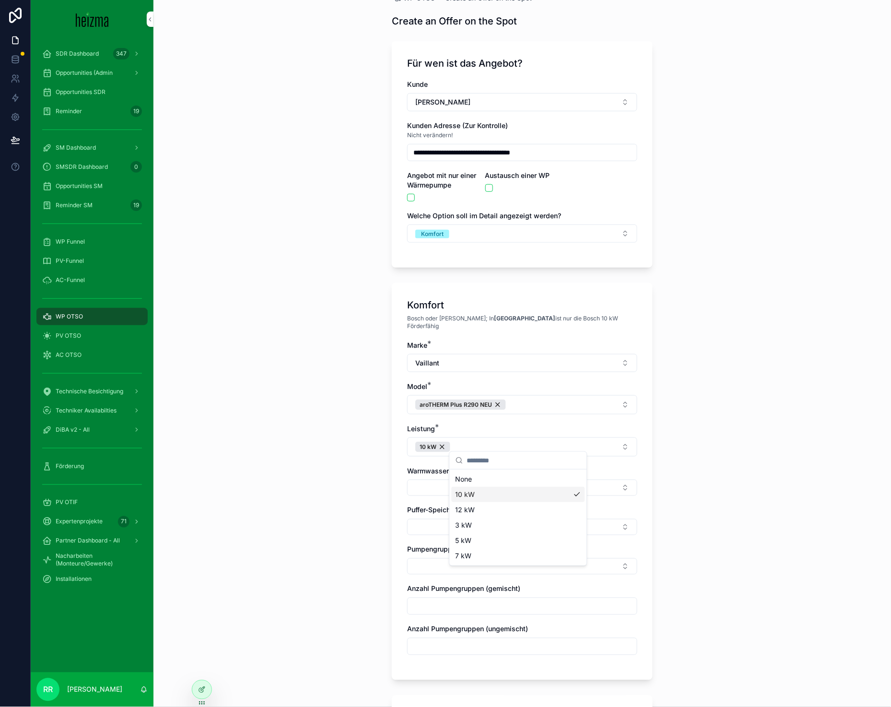
click at [392, 512] on div "Komfort Bosch oder Viessmann; In [GEOGRAPHIC_DATA] ist nur die Bosch 10 kW Förd…" at bounding box center [522, 481] width 261 height 397
click at [478, 491] on div "Marke * Vaillant Model * aroTHERM Plus R290 NEU Leistung * 10 kW Warmwasser-Spe…" at bounding box center [522, 502] width 230 height 324
click at [481, 486] on button "Select Button" at bounding box center [522, 487] width 230 height 16
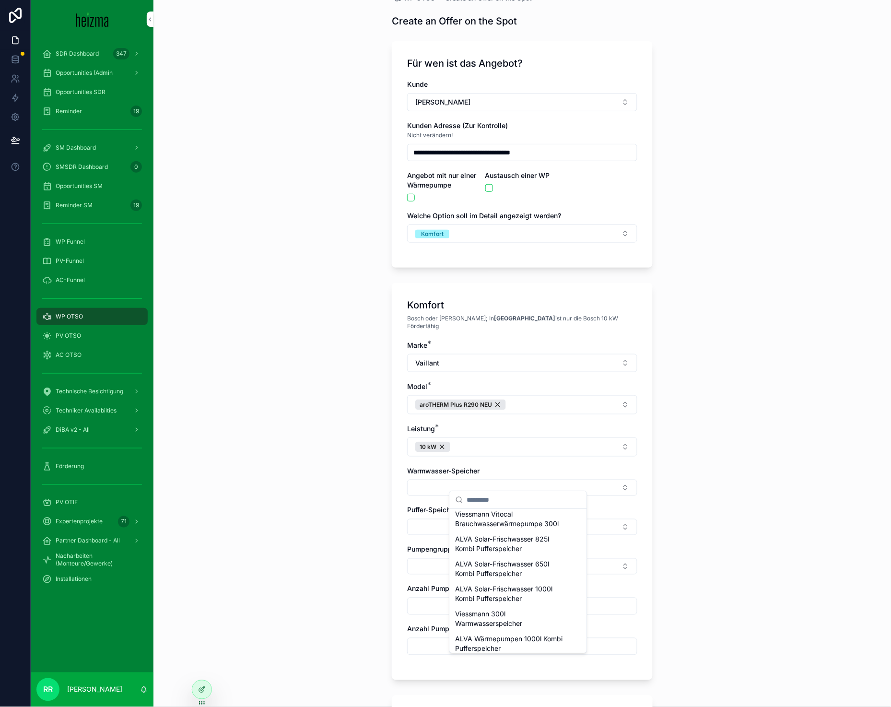
scroll to position [498, 0]
click at [506, 523] on span "Heizkraft 200l Warmwasserspeicher" at bounding box center [512, 528] width 114 height 10
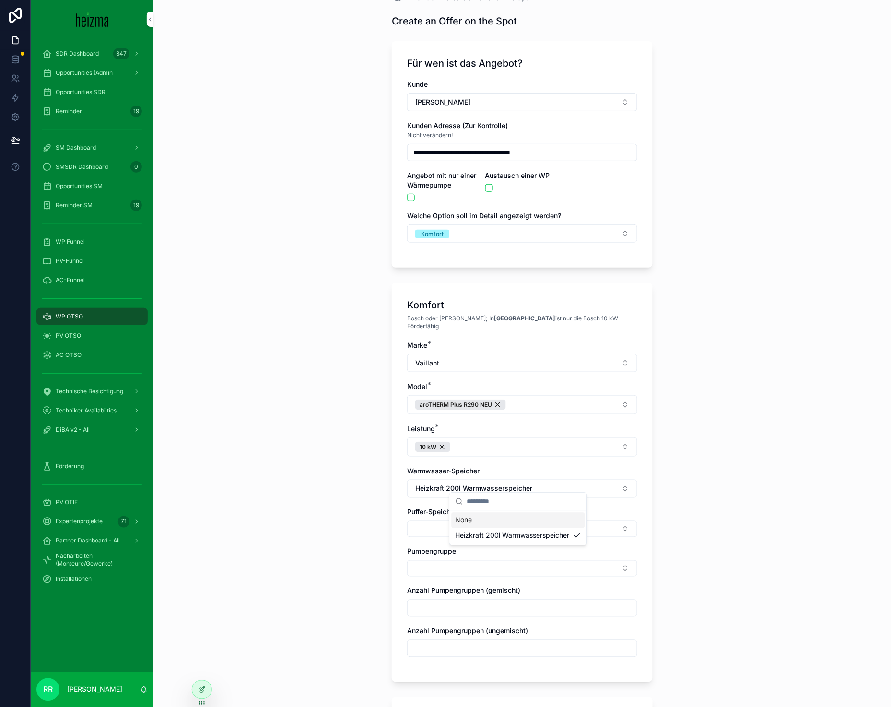
scroll to position [0, 0]
click at [397, 515] on div "Komfort Bosch oder Viessmann; In [GEOGRAPHIC_DATA] ist nur die Bosch 10 kW Förd…" at bounding box center [522, 482] width 261 height 399
click at [455, 523] on button "Select Button" at bounding box center [522, 529] width 230 height 16
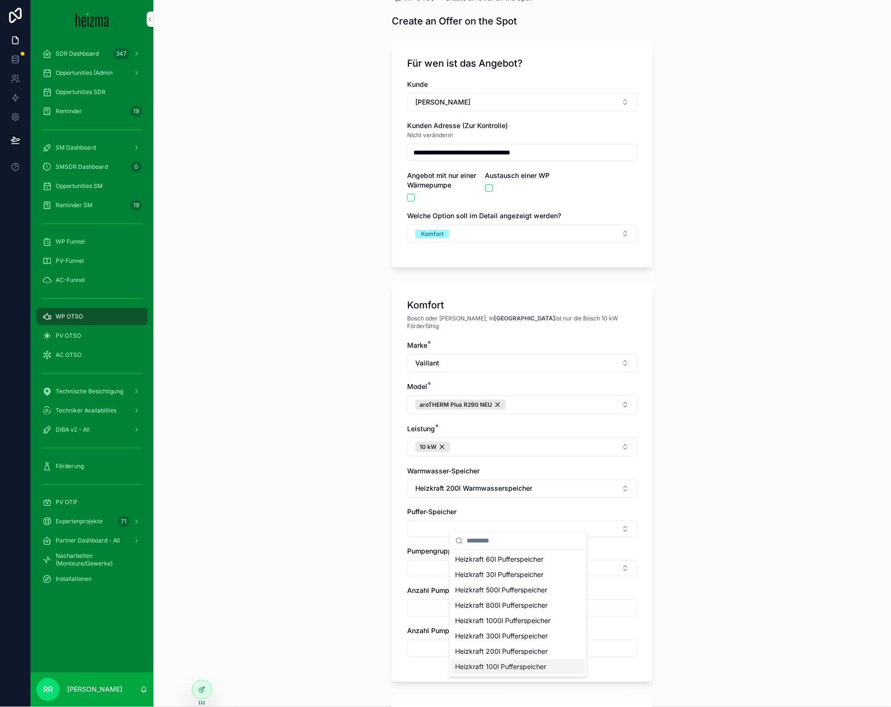
click at [514, 668] on span "Heizkraft 100l Pufferspeicher" at bounding box center [500, 667] width 91 height 10
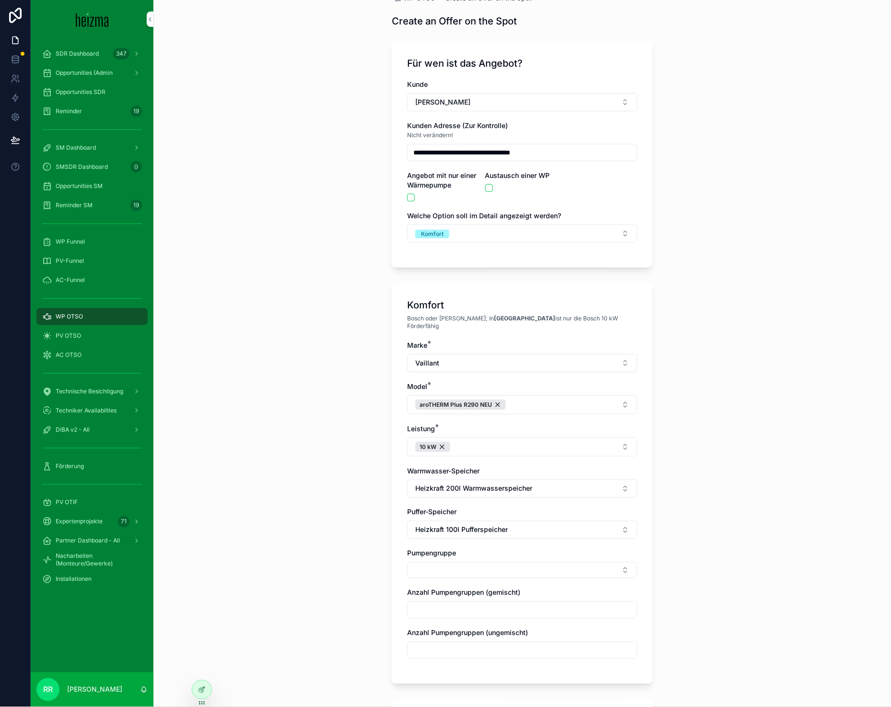
click at [496, 562] on button "Select Button" at bounding box center [522, 570] width 230 height 16
click at [476, 615] on span "Gemischt" at bounding box center [469, 617] width 29 height 10
click at [332, 583] on div "**********" at bounding box center [521, 331] width 737 height 707
click at [458, 611] on input "scrollable content" at bounding box center [521, 612] width 229 height 13
type input "*"
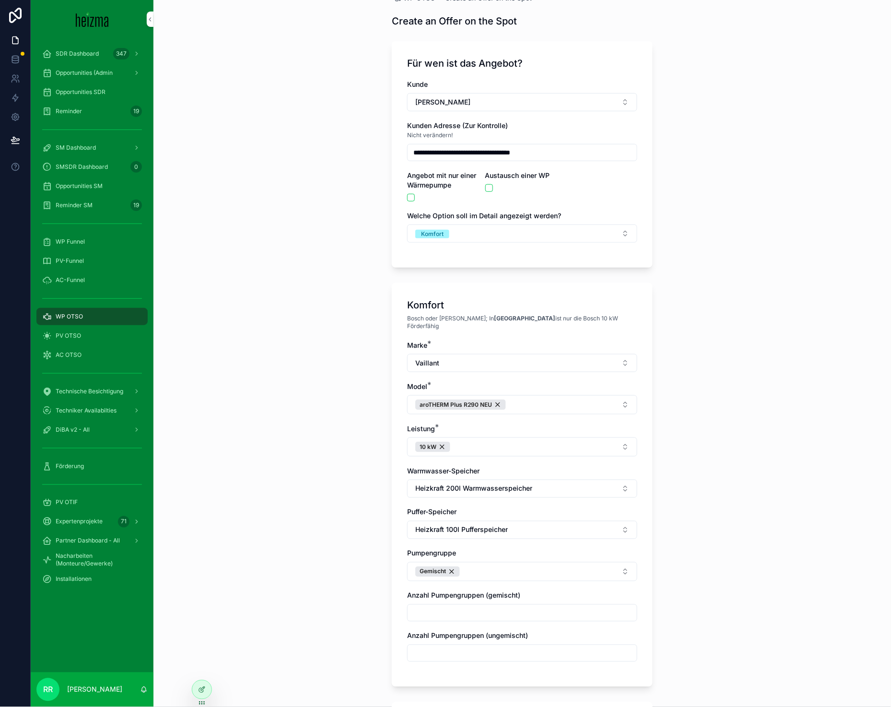
type input "*"
click at [304, 602] on div "**********" at bounding box center [521, 331] width 737 height 707
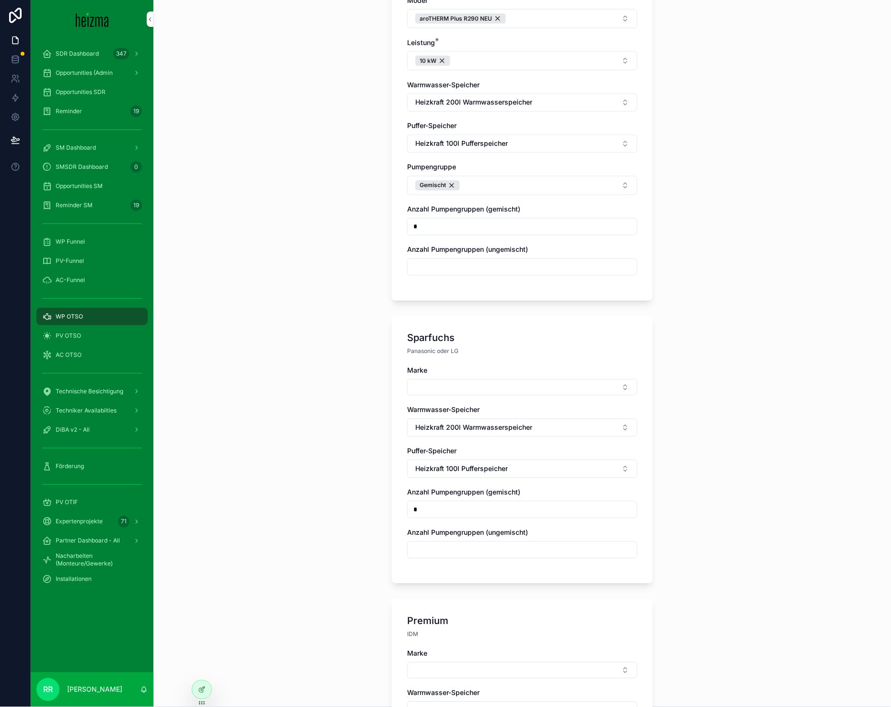
scroll to position [562, 0]
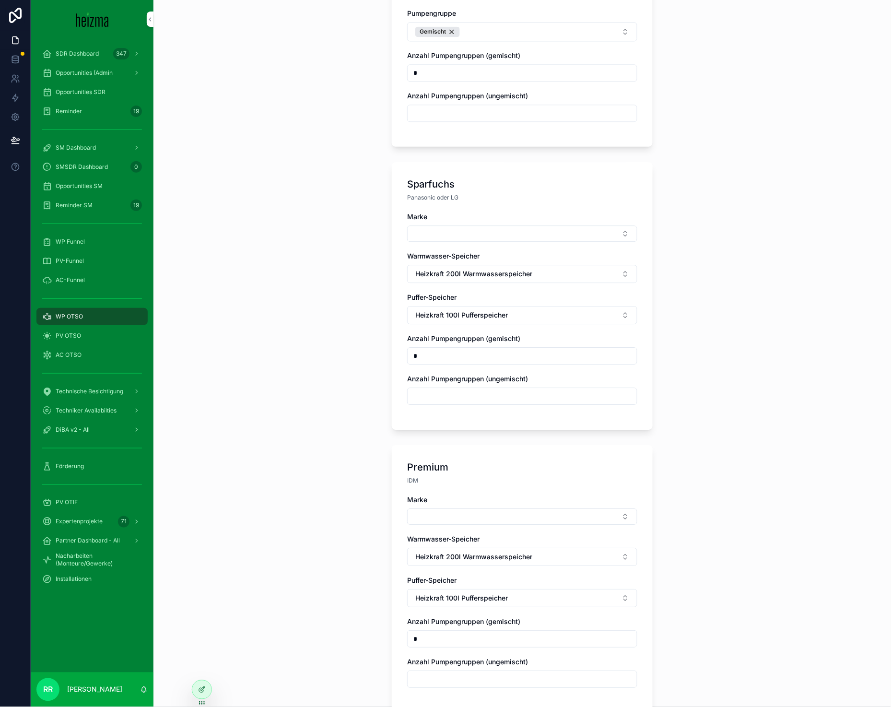
click at [482, 212] on div "Marke" at bounding box center [522, 217] width 230 height 10
click at [481, 225] on button "Select Button" at bounding box center [522, 233] width 230 height 16
click at [469, 279] on div "LG" at bounding box center [518, 279] width 133 height 15
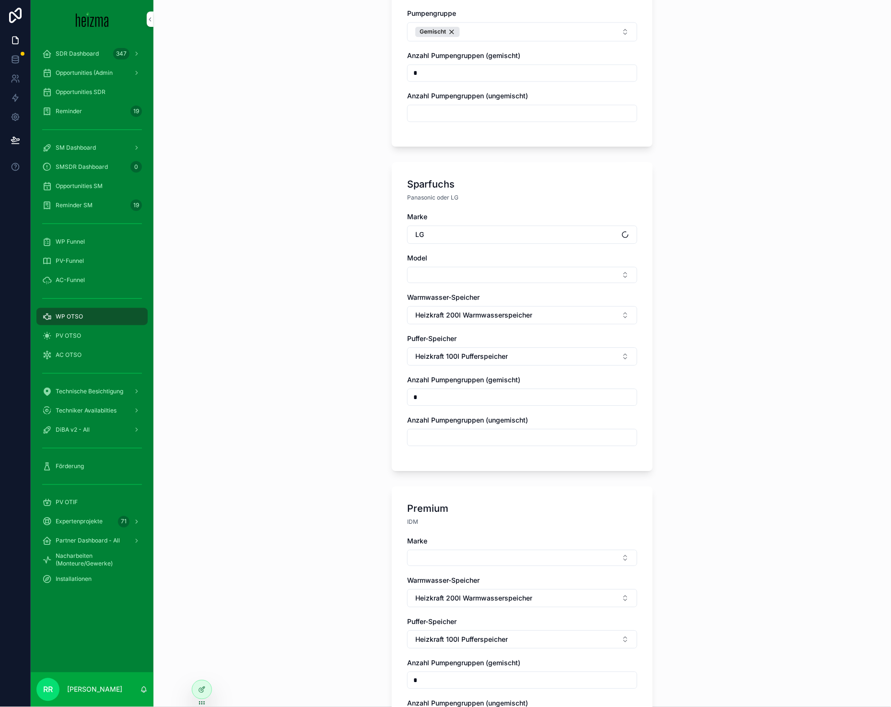
click at [438, 268] on button "Select Button" at bounding box center [522, 275] width 230 height 16
click at [494, 303] on span "Therma V R290" at bounding box center [480, 306] width 50 height 10
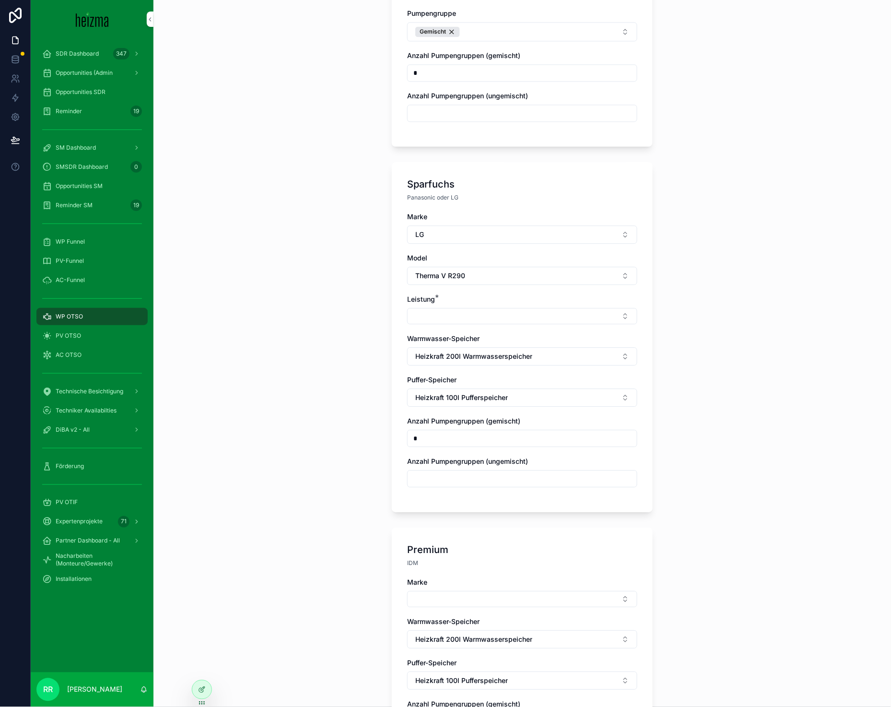
click at [436, 225] on button "LG" at bounding box center [522, 234] width 230 height 18
click at [474, 309] on span "Panasonic" at bounding box center [471, 313] width 32 height 10
click at [437, 271] on span "Therma V R290" at bounding box center [440, 276] width 50 height 10
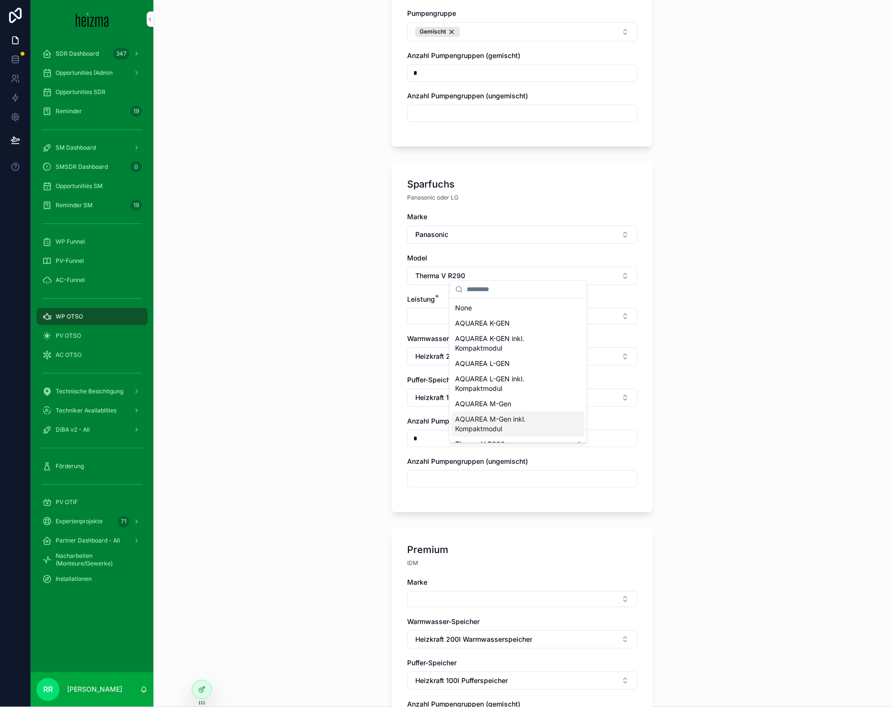
scroll to position [11, 0]
click at [502, 360] on div "AQUAREA L-GEN inkl. Kompaktmodul" at bounding box center [518, 372] width 133 height 25
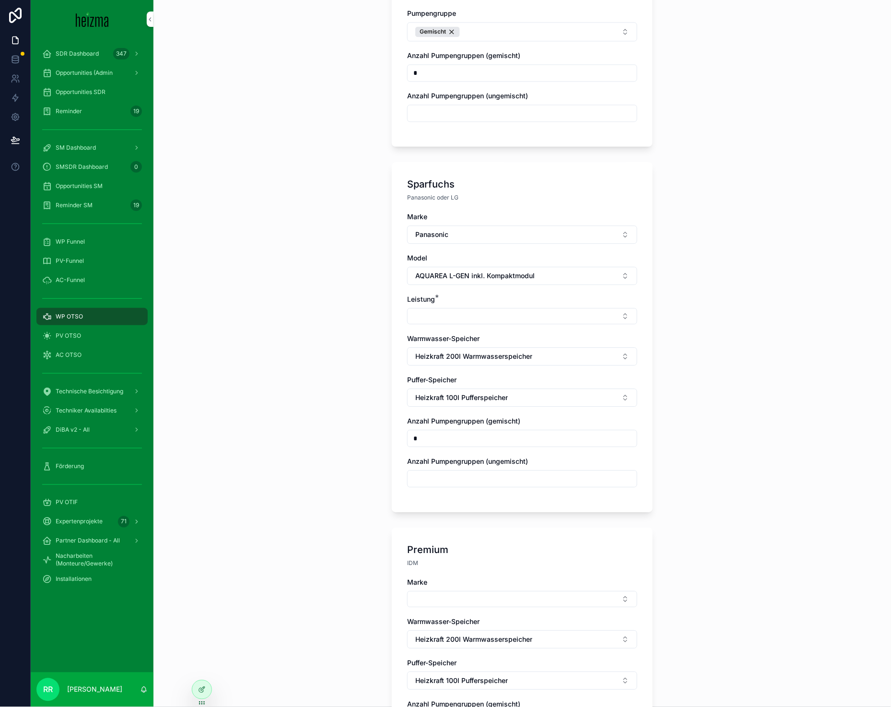
click at [479, 271] on span "AQUAREA L-GEN inkl. Kompaktmodul" at bounding box center [474, 276] width 119 height 10
click at [510, 360] on div "AQUAREA L-GEN" at bounding box center [518, 363] width 133 height 15
click at [433, 316] on button "Select Button" at bounding box center [522, 316] width 230 height 16
click at [486, 372] on div "9 kW" at bounding box center [518, 378] width 133 height 15
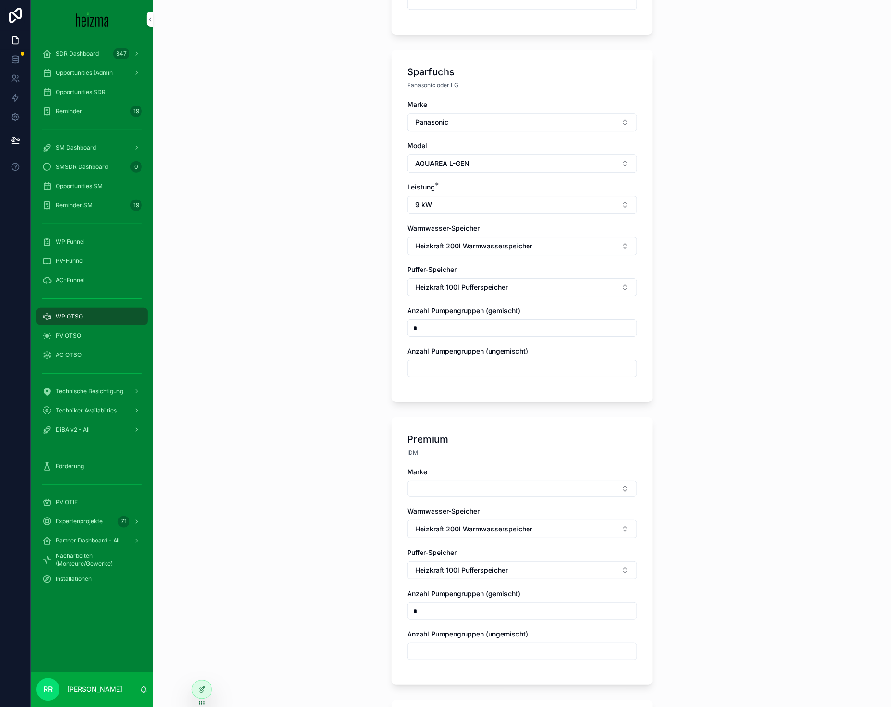
scroll to position [697, 0]
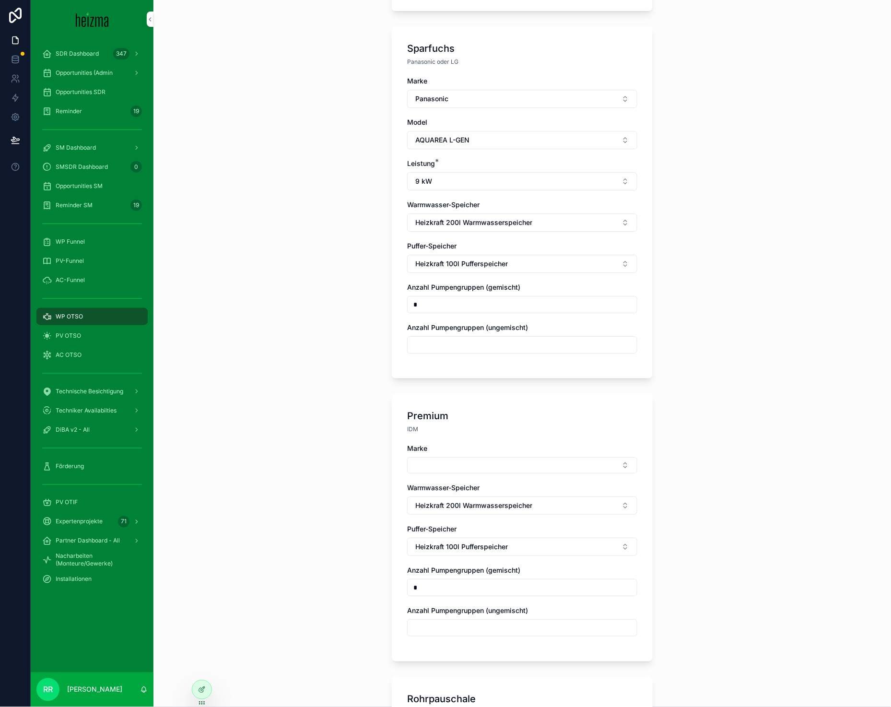
click at [441, 461] on button "Select Button" at bounding box center [522, 465] width 230 height 16
click at [502, 523] on div "Viessmann" at bounding box center [518, 527] width 133 height 15
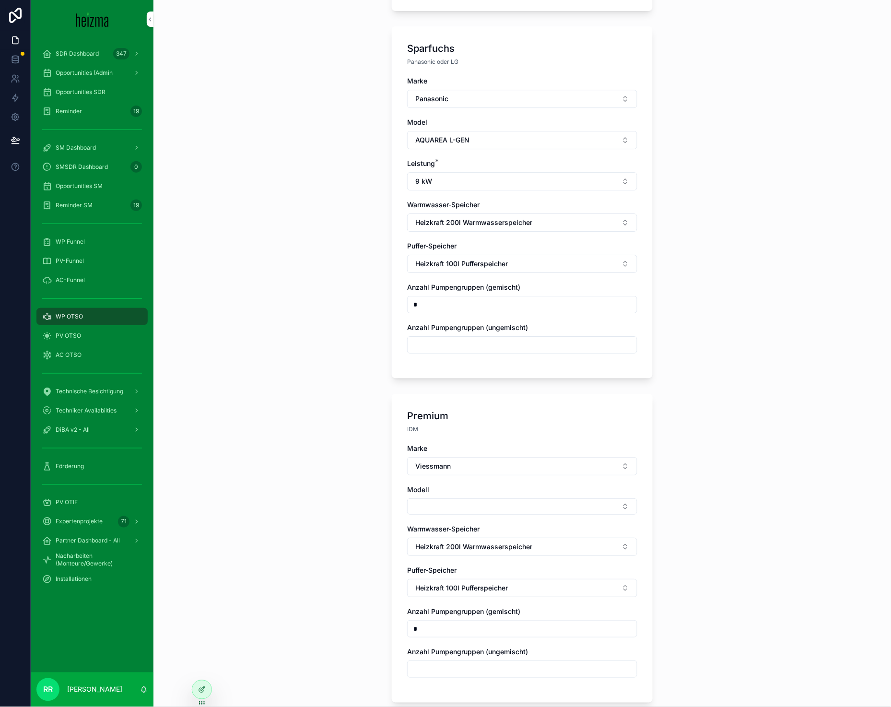
click at [427, 498] on button "Select Button" at bounding box center [522, 506] width 230 height 16
click at [504, 539] on div "Vitocal 250-A" at bounding box center [518, 537] width 133 height 15
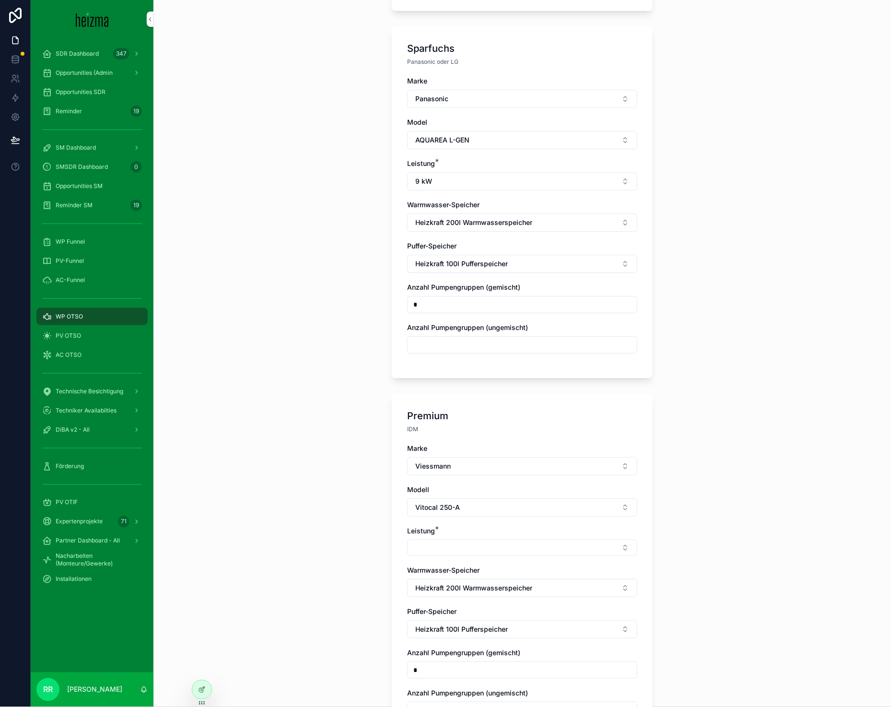
click at [458, 539] on button "Select Button" at bounding box center [522, 547] width 230 height 16
click at [498, 589] on div "13 kW" at bounding box center [518, 594] width 133 height 15
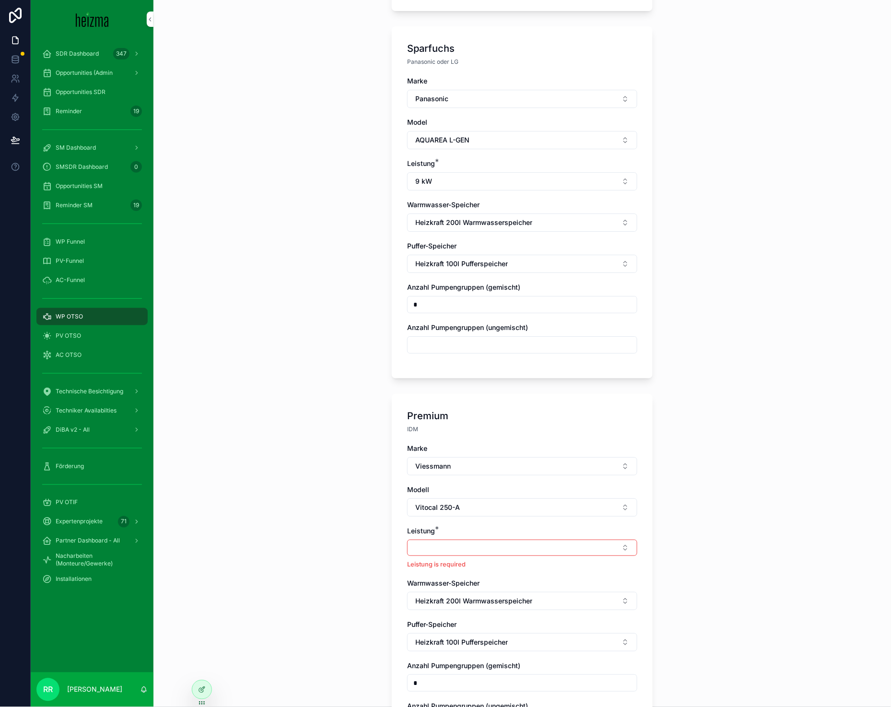
click at [463, 545] on button "Select Button" at bounding box center [522, 547] width 230 height 16
click at [483, 581] on div "10 kW" at bounding box center [518, 578] width 133 height 15
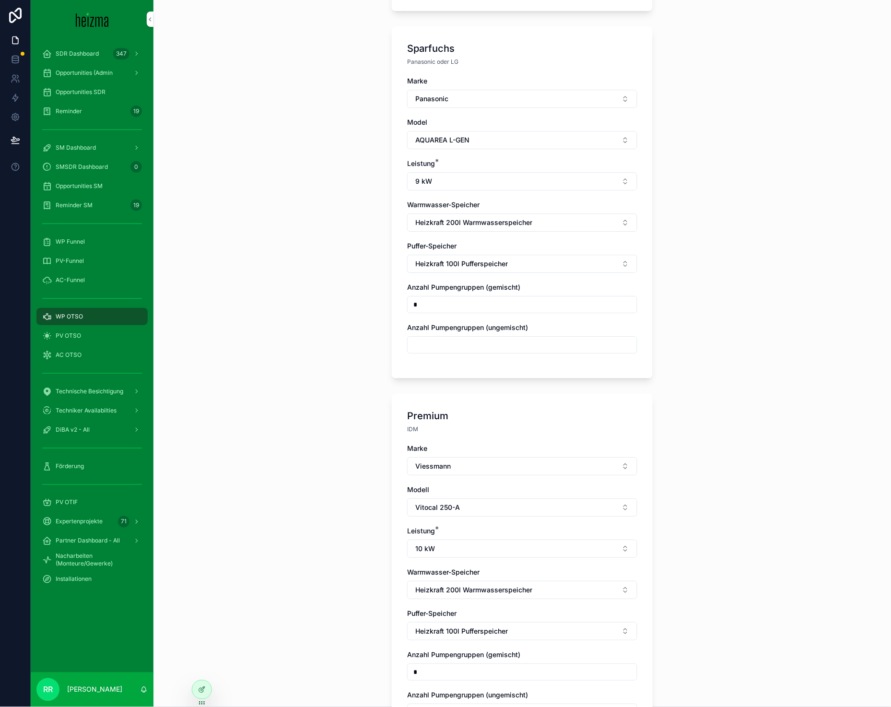
click at [326, 558] on div "**********" at bounding box center [521, 353] width 737 height 707
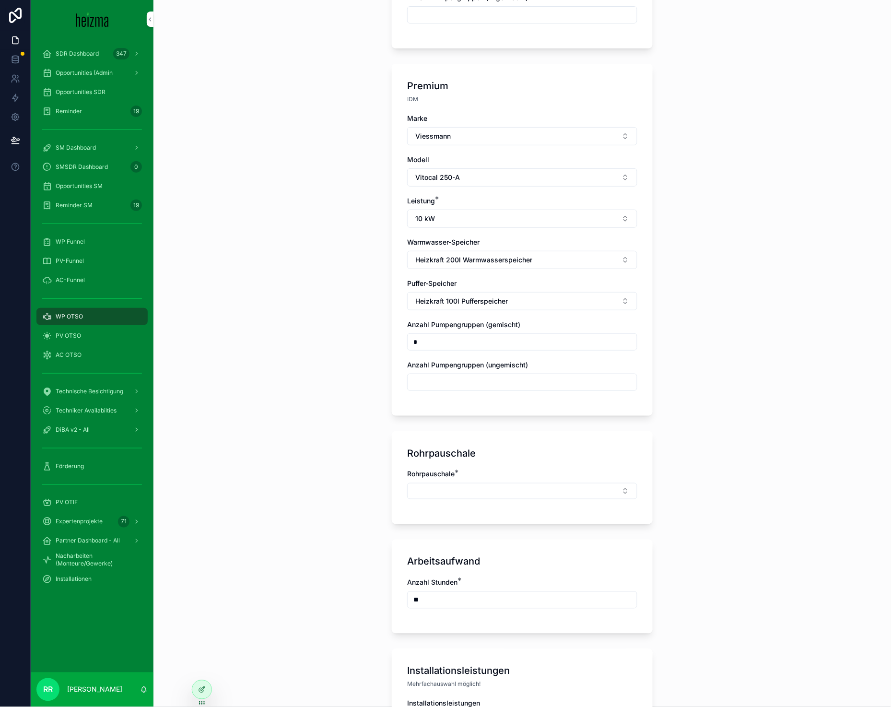
scroll to position [1029, 0]
click at [487, 455] on div "Rohrpauschale Rohrpauschale *" at bounding box center [522, 476] width 261 height 93
click at [497, 491] on div "Rohrpauschale *" at bounding box center [522, 487] width 230 height 39
click at [530, 511] on div "Rohrpauschale Rohrpauschale *" at bounding box center [522, 476] width 261 height 93
click at [541, 486] on button "Select Button" at bounding box center [522, 489] width 230 height 16
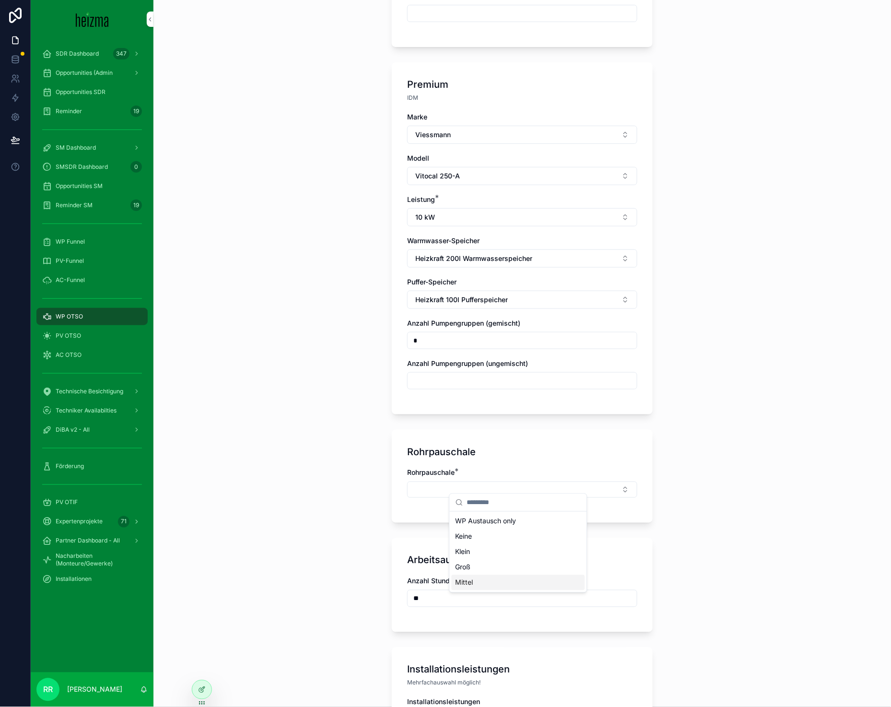
click at [508, 584] on div "Mittel" at bounding box center [518, 582] width 133 height 15
click at [336, 535] on div "**********" at bounding box center [521, 353] width 737 height 707
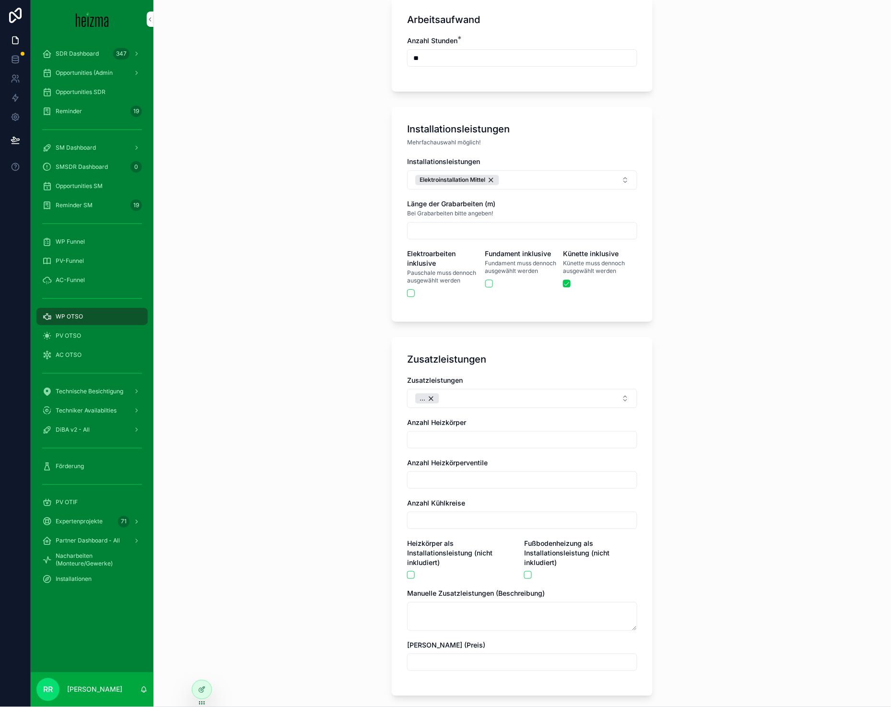
scroll to position [1737, 0]
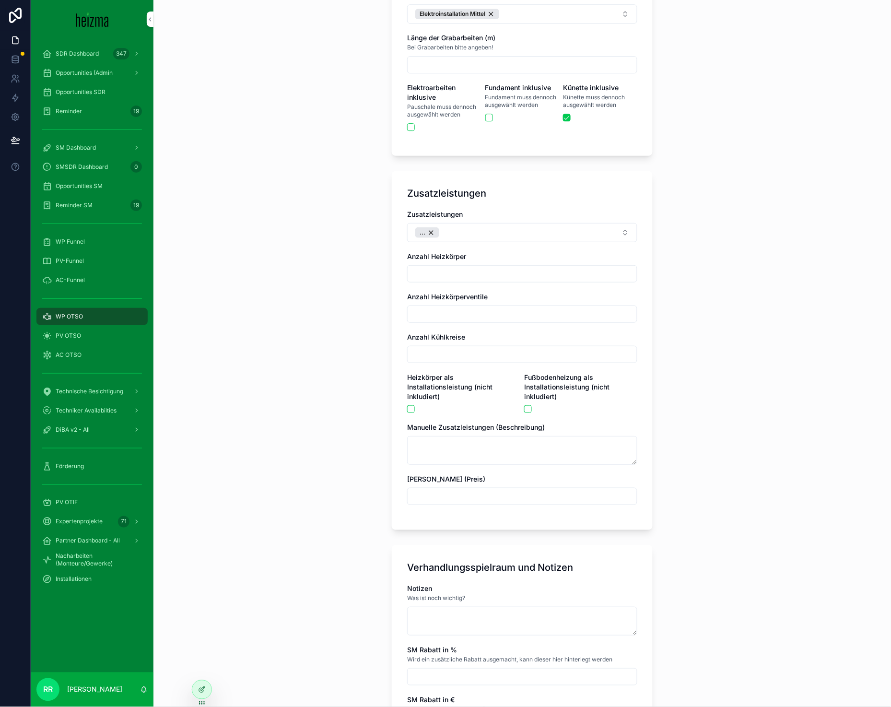
click at [537, 12] on button "Elektroinstallation Mittel" at bounding box center [522, 13] width 230 height 19
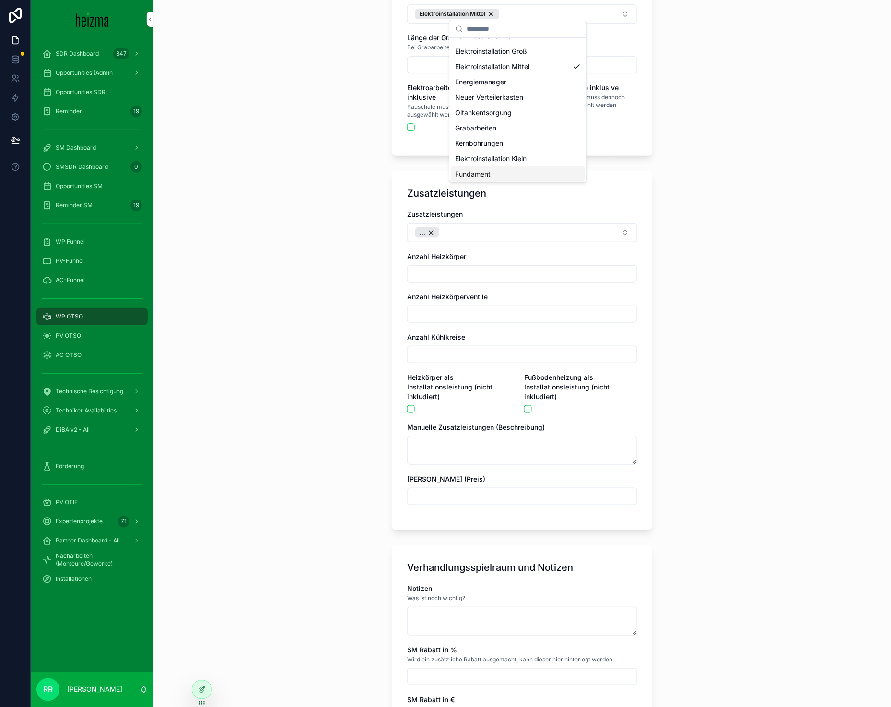
scroll to position [29, 0]
click at [511, 166] on div "Fundament" at bounding box center [518, 171] width 133 height 15
click at [314, 369] on div "**********" at bounding box center [521, 353] width 737 height 707
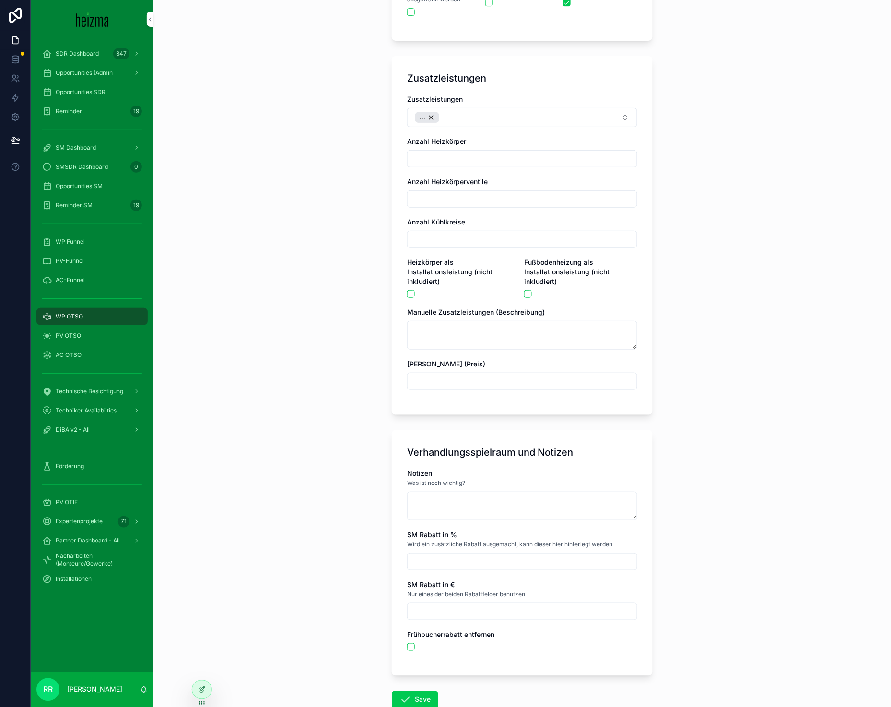
scroll to position [1862, 0]
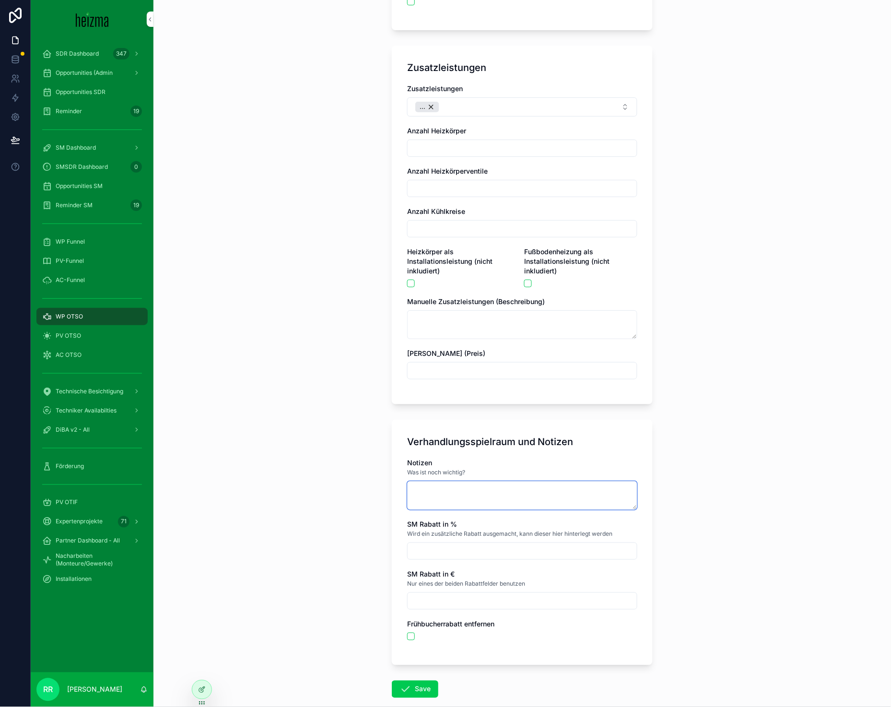
click at [463, 486] on textarea "scrollable content" at bounding box center [522, 495] width 230 height 29
type textarea "**********"
click at [417, 680] on button "Save" at bounding box center [415, 688] width 46 height 17
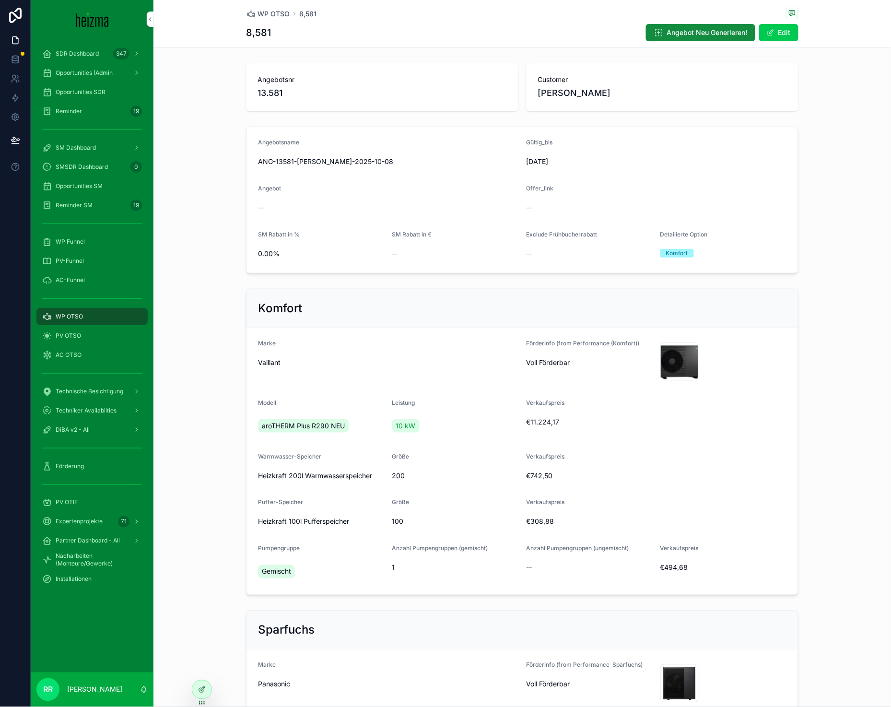
click at [92, 311] on div "WP OTSO" at bounding box center [92, 316] width 100 height 15
click at [91, 312] on div "WP OTSO" at bounding box center [92, 316] width 100 height 15
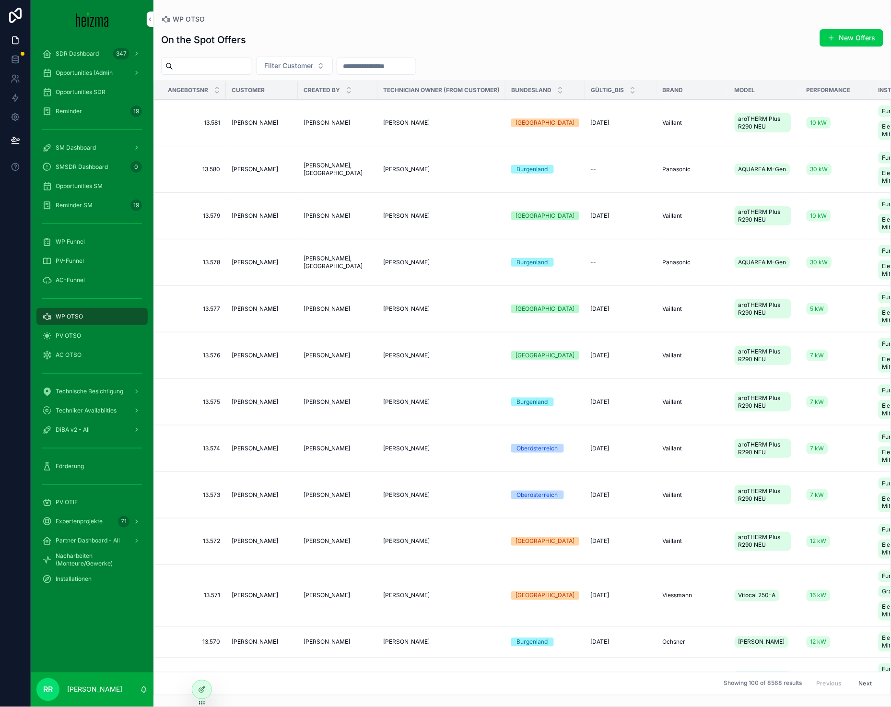
click at [830, 39] on span "scrollable content" at bounding box center [831, 38] width 8 height 8
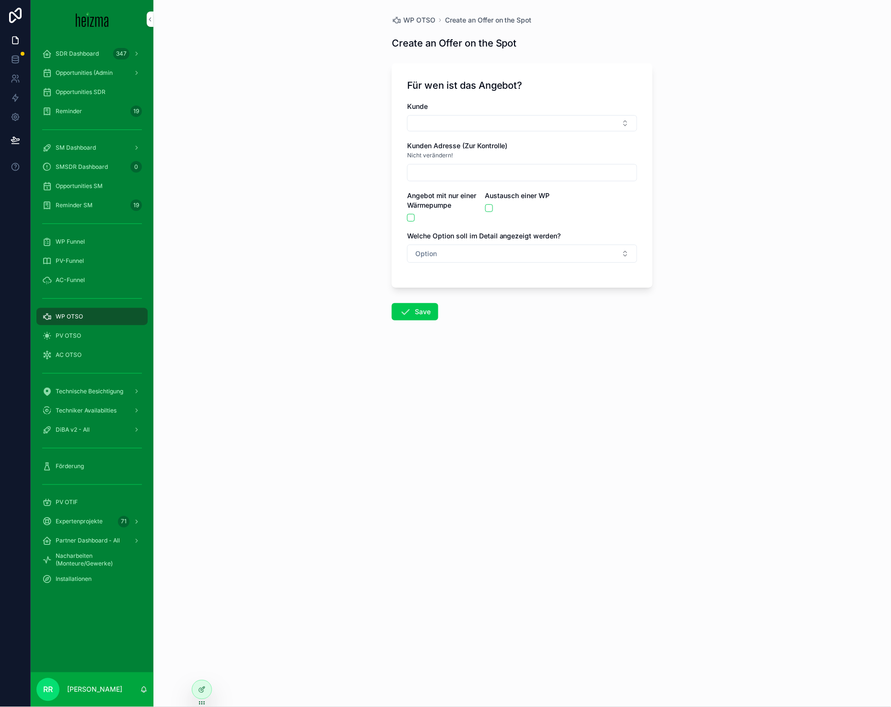
click at [435, 119] on button "Select Button" at bounding box center [522, 123] width 230 height 16
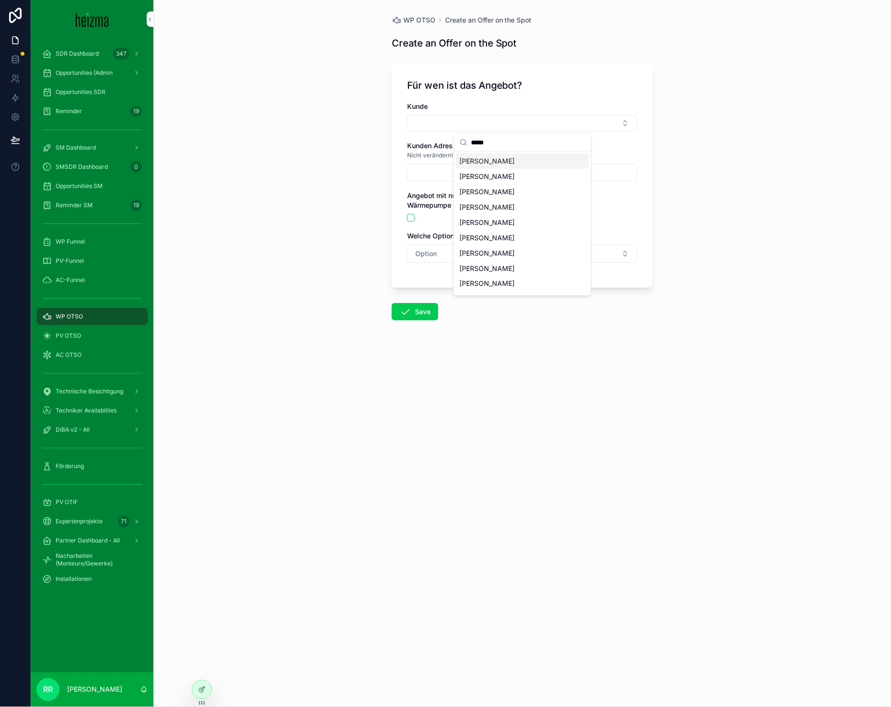
type input "*****"
click at [500, 159] on span "[PERSON_NAME]" at bounding box center [487, 161] width 55 height 10
type input "**********"
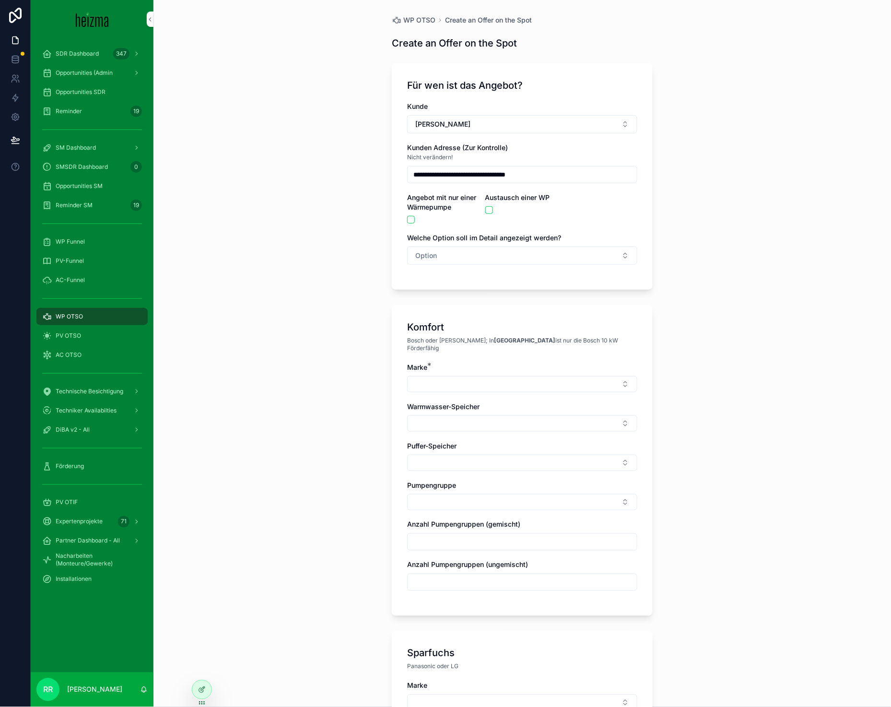
click at [425, 248] on button "Option" at bounding box center [522, 255] width 230 height 18
click at [469, 306] on div "Komfort" at bounding box center [472, 308] width 22 height 9
click at [452, 382] on button "Select Button" at bounding box center [522, 384] width 230 height 16
click at [470, 511] on span "Vaillant" at bounding box center [466, 507] width 23 height 10
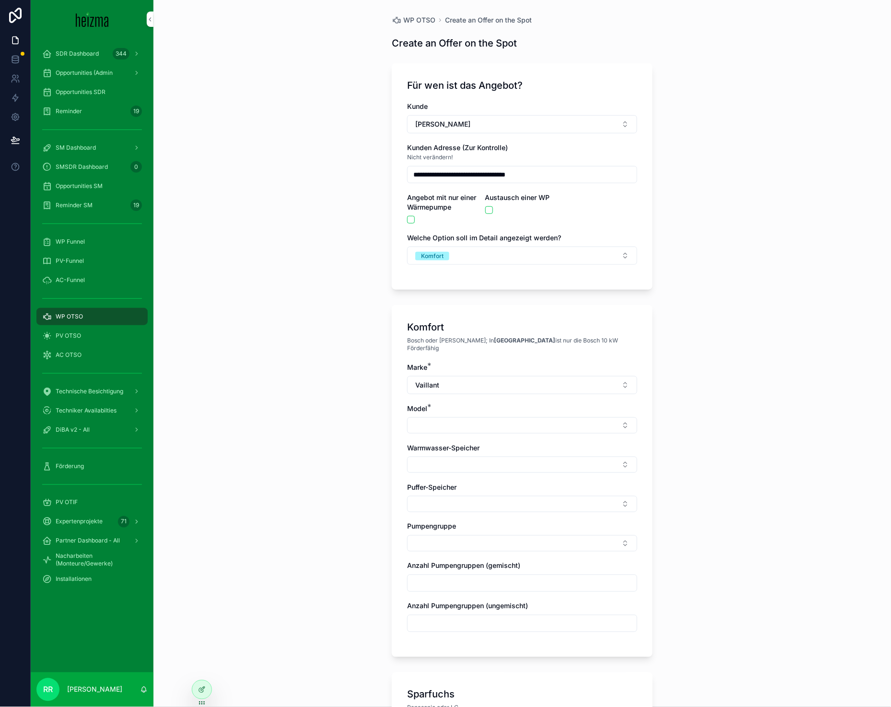
click at [456, 417] on button "Select Button" at bounding box center [522, 425] width 230 height 16
click at [491, 459] on span "aroTHERM Plus R290 NEU" at bounding box center [496, 456] width 83 height 10
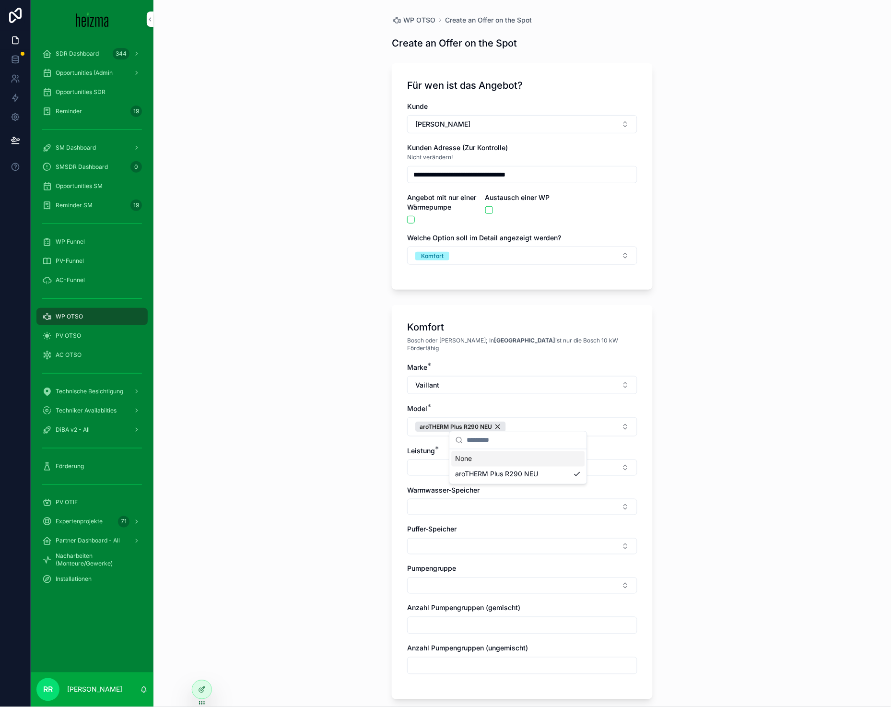
click at [418, 460] on button "Select Button" at bounding box center [522, 467] width 230 height 16
click at [480, 496] on div "10 kW" at bounding box center [518, 497] width 133 height 15
click at [349, 486] on div "**********" at bounding box center [521, 353] width 737 height 707
click at [439, 464] on div "10 kW" at bounding box center [432, 469] width 35 height 11
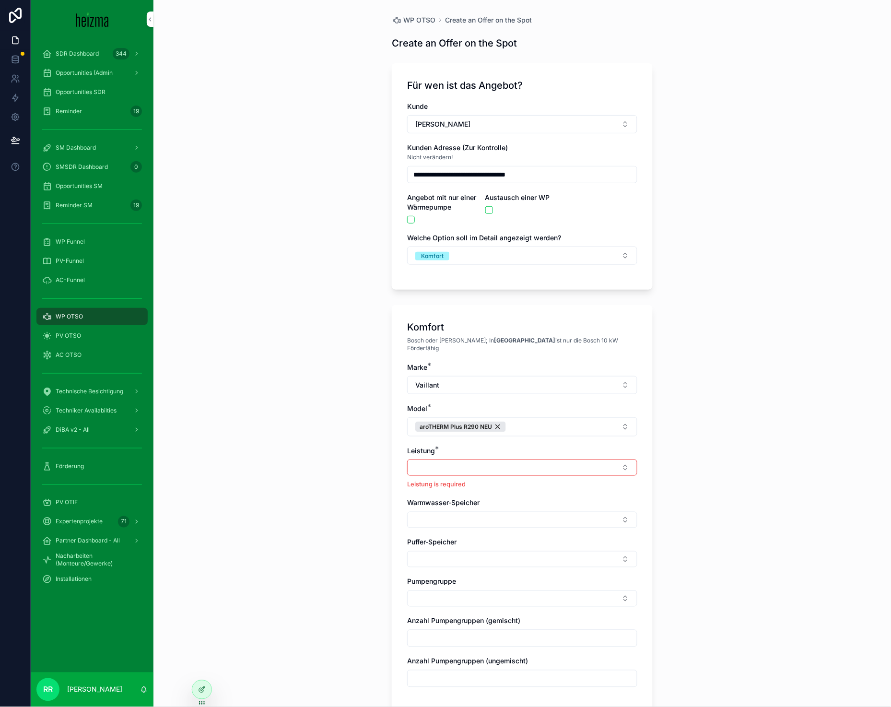
click at [439, 462] on button "Select Button" at bounding box center [522, 467] width 230 height 16
click at [465, 524] on span "12 kW" at bounding box center [465, 529] width 20 height 10
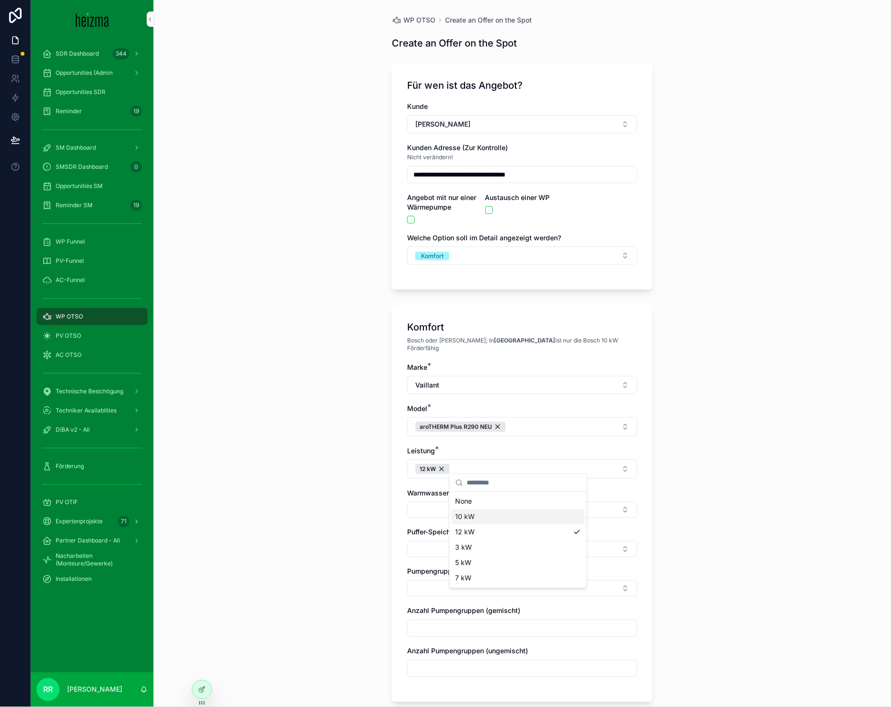
click at [427, 512] on div "Marke * Vaillant Model * aroTHERM Plus R290 NEU Leistung * 12 kW Warmwasser-Spe…" at bounding box center [522, 524] width 230 height 324
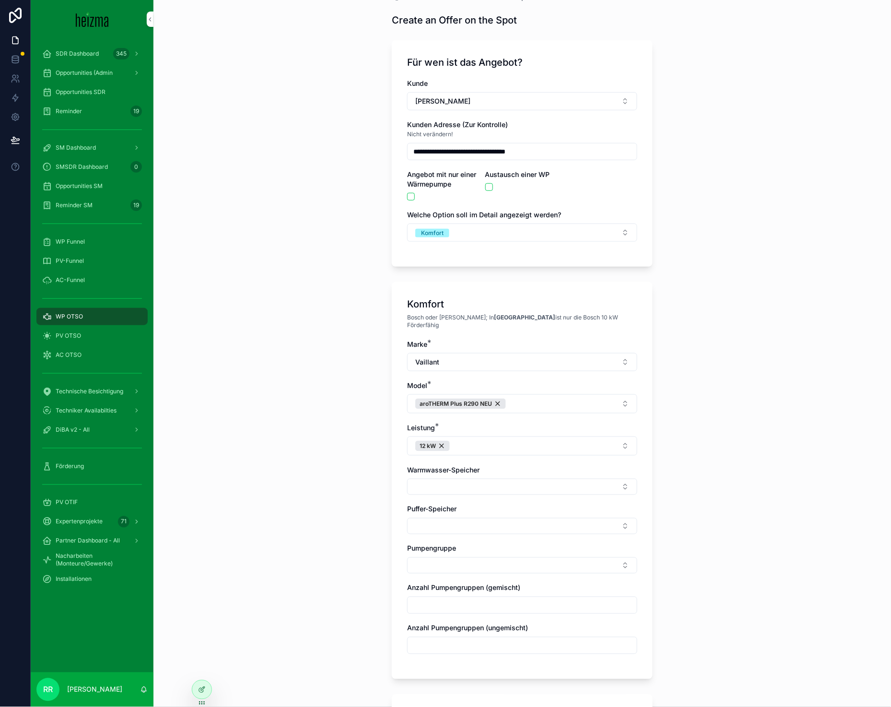
scroll to position [25, 0]
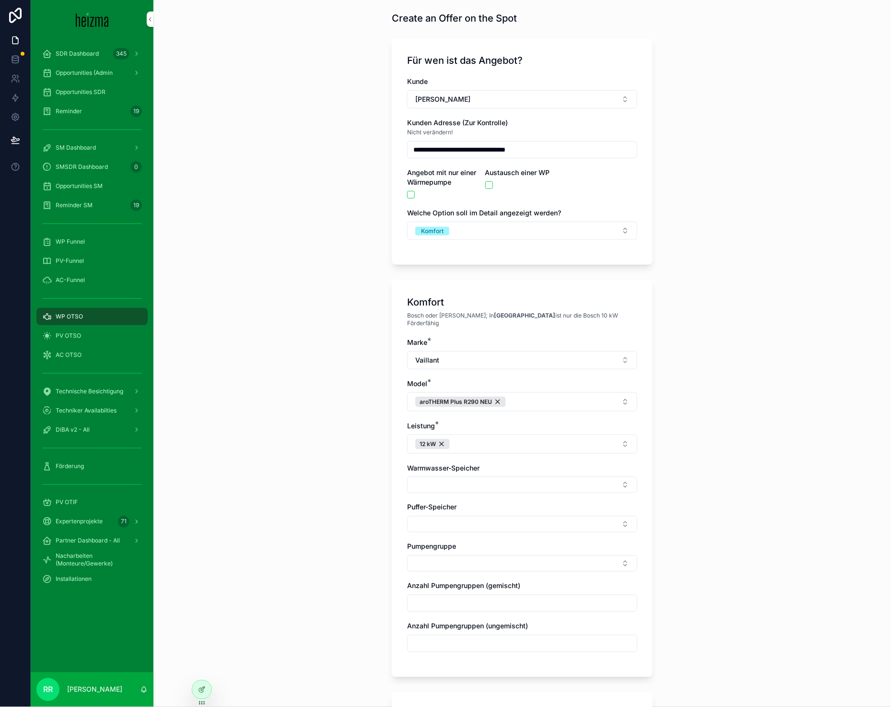
click at [509, 518] on button "Select Button" at bounding box center [522, 524] width 230 height 16
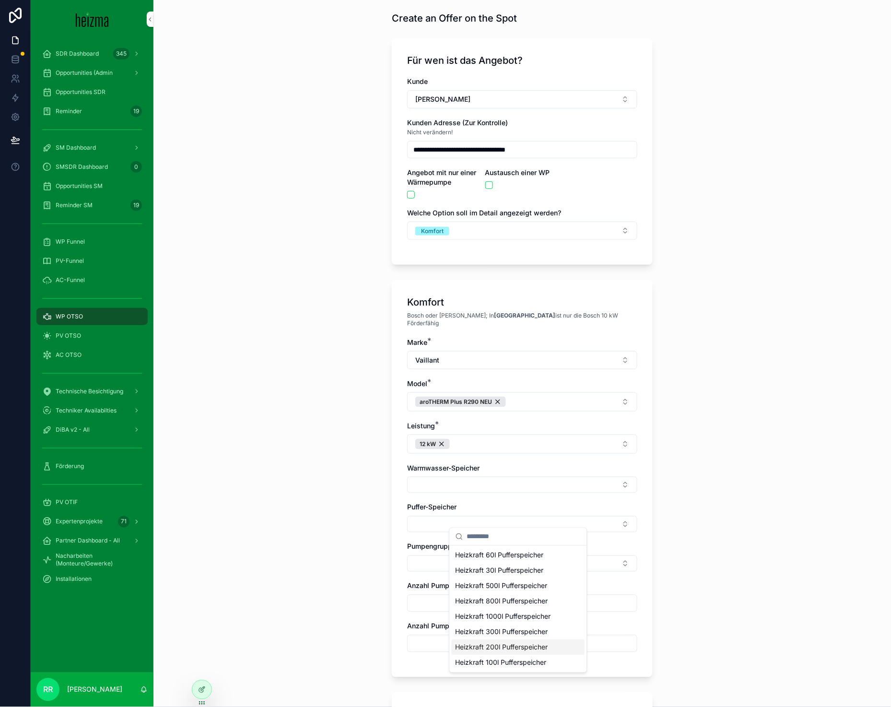
click at [516, 649] on span "Heizkraft 200l Pufferspeicher" at bounding box center [501, 647] width 93 height 10
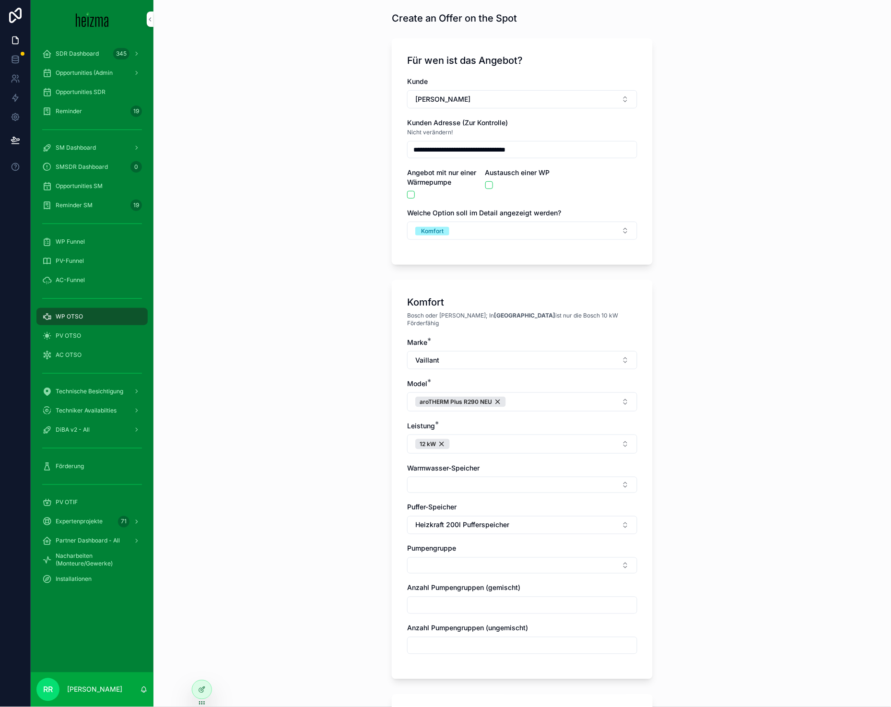
click at [462, 565] on button "Select Button" at bounding box center [522, 565] width 230 height 16
click at [474, 602] on div "Ungemischt" at bounding box center [518, 596] width 133 height 15
click at [410, 642] on input "scrollable content" at bounding box center [521, 647] width 229 height 13
click at [343, 617] on div "**********" at bounding box center [521, 328] width 737 height 707
click at [471, 641] on input "scrollable content" at bounding box center [521, 647] width 229 height 13
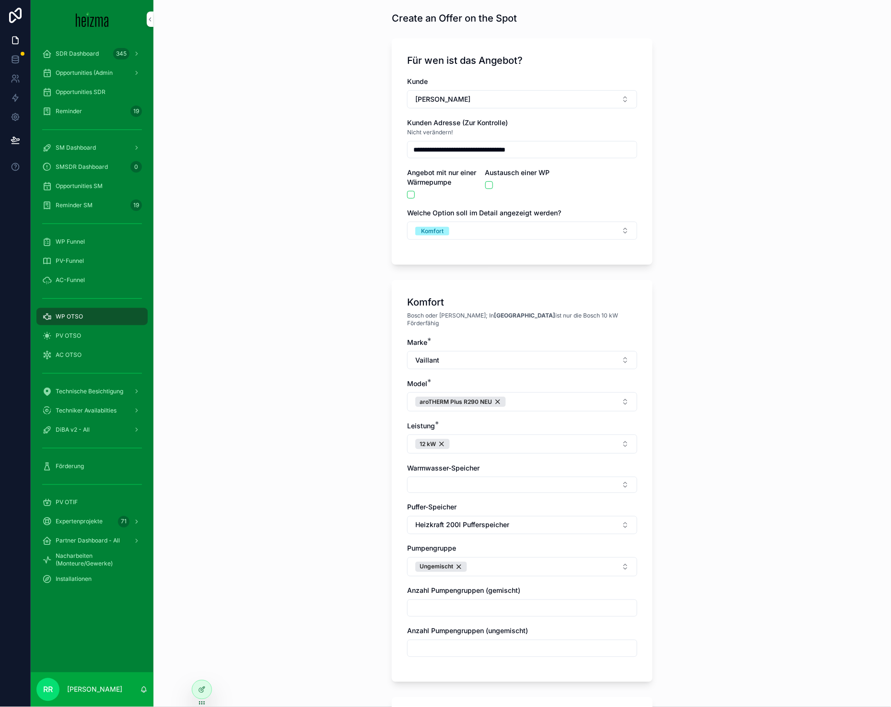
type input "*"
click at [316, 581] on div "**********" at bounding box center [521, 328] width 737 height 707
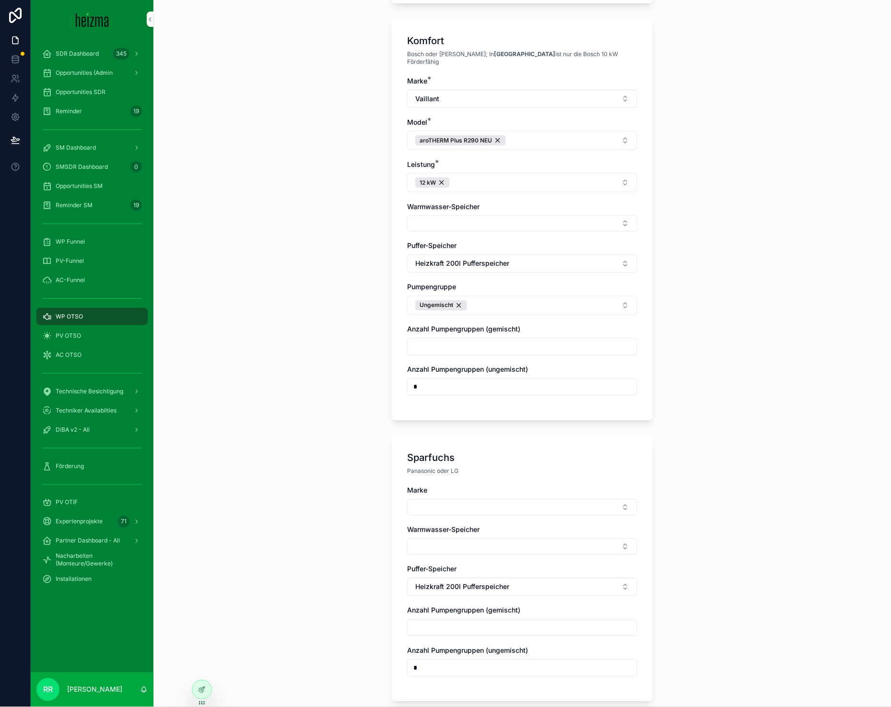
scroll to position [292, 0]
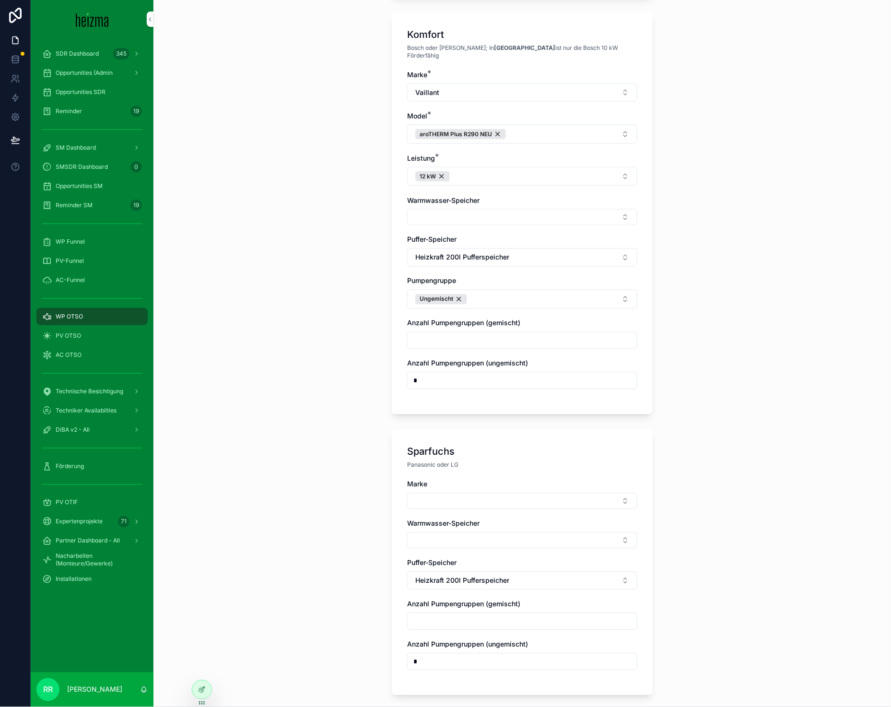
click at [459, 499] on button "Select Button" at bounding box center [522, 501] width 230 height 16
click at [475, 566] on span "Panasonic" at bounding box center [471, 563] width 32 height 10
click at [428, 534] on button "Select Button" at bounding box center [522, 542] width 230 height 16
click at [442, 498] on span "Panasonic" at bounding box center [431, 502] width 33 height 10
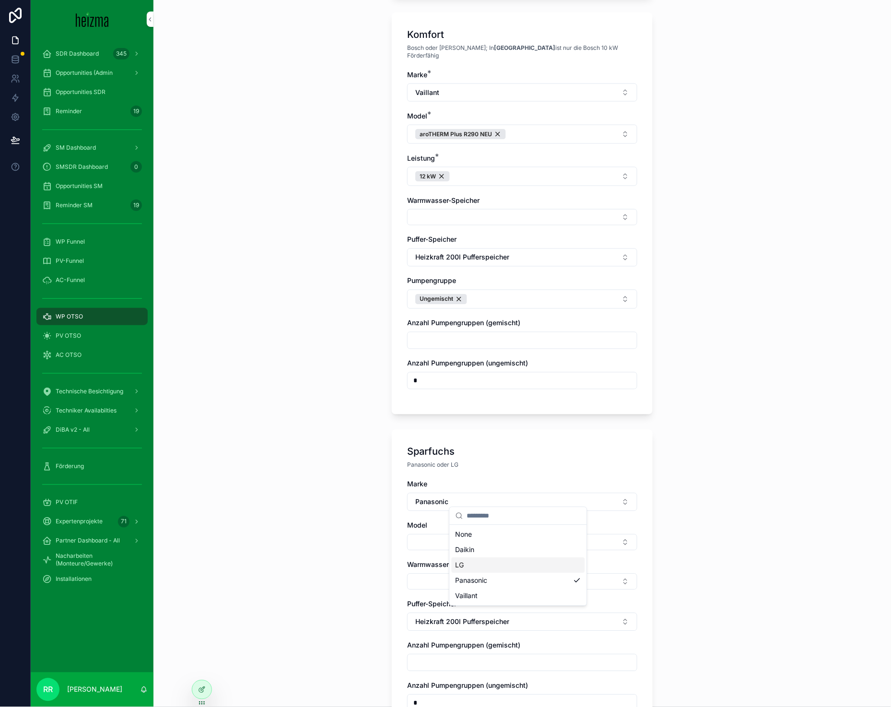
click at [415, 536] on button "Select Button" at bounding box center [522, 542] width 230 height 16
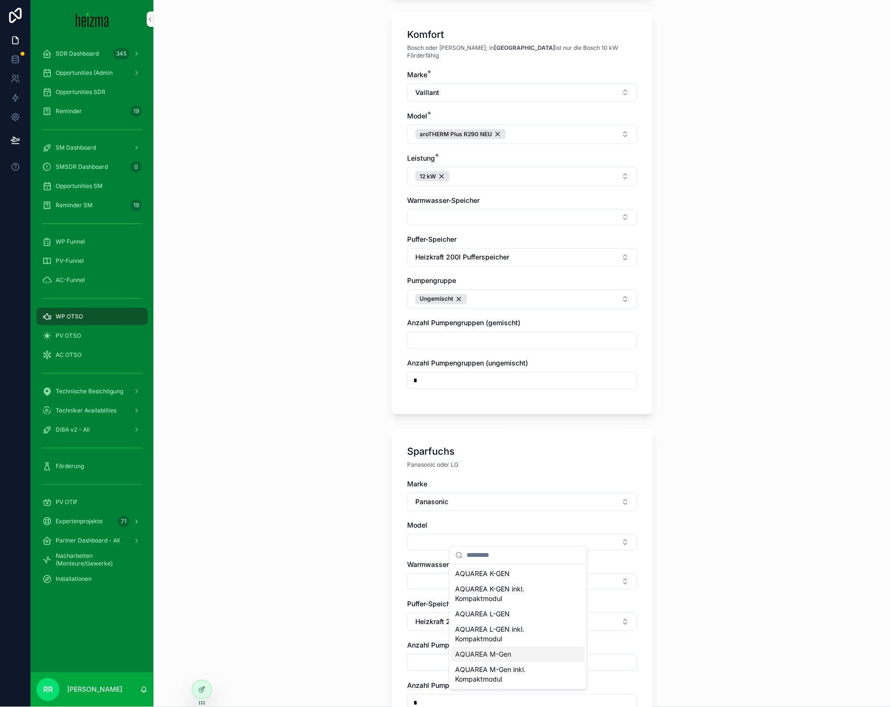
click at [496, 655] on span "AQUAREA M-Gen" at bounding box center [483, 655] width 56 height 10
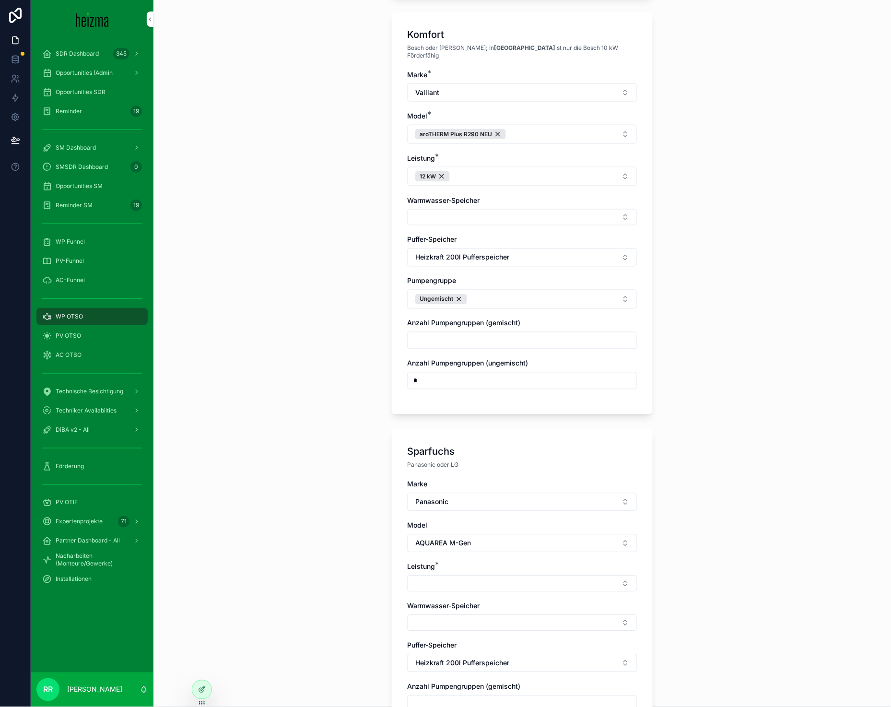
click at [432, 584] on button "Select Button" at bounding box center [522, 583] width 230 height 16
click at [478, 618] on div "12 kW" at bounding box center [518, 614] width 133 height 15
click at [425, 616] on button "Select Button" at bounding box center [522, 624] width 230 height 16
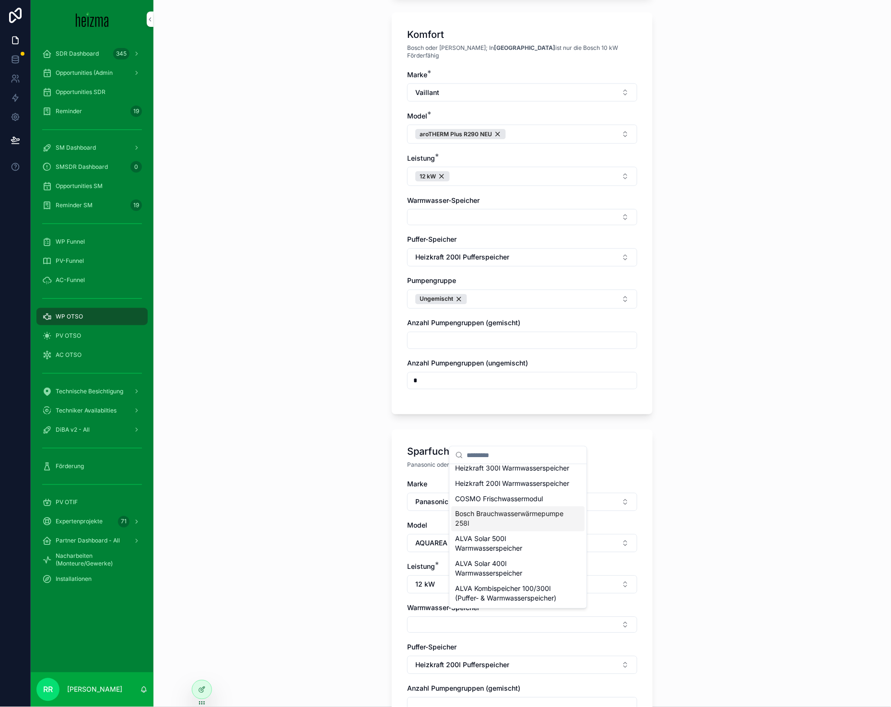
scroll to position [490, 0]
click at [510, 486] on span "Heizkraft 200l Warmwasserspeicher" at bounding box center [512, 483] width 114 height 10
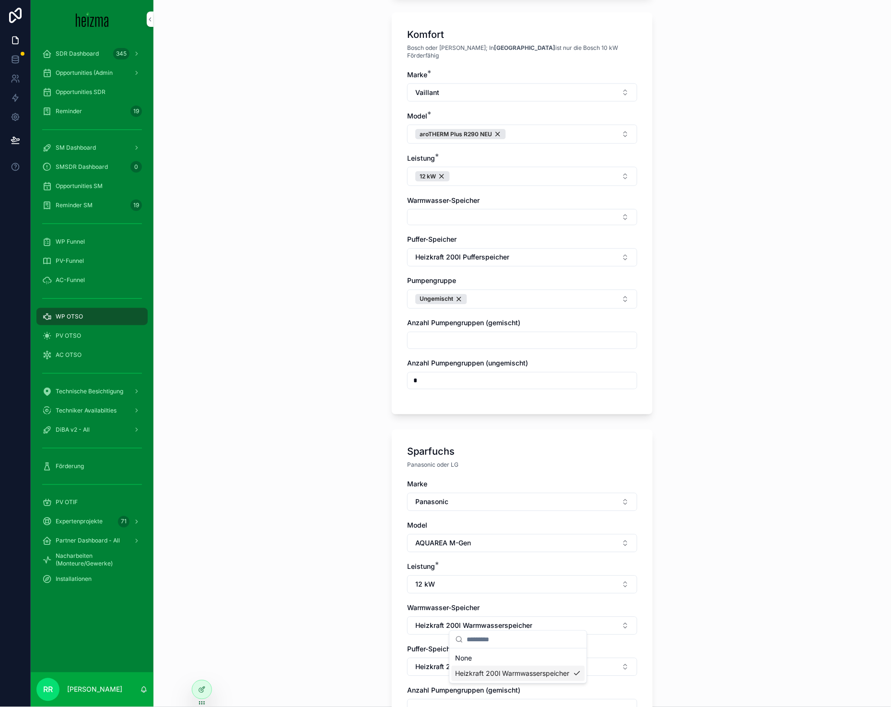
scroll to position [0, 0]
click at [599, 619] on button "Heizkraft 200l Warmwasserspeicher" at bounding box center [522, 625] width 230 height 18
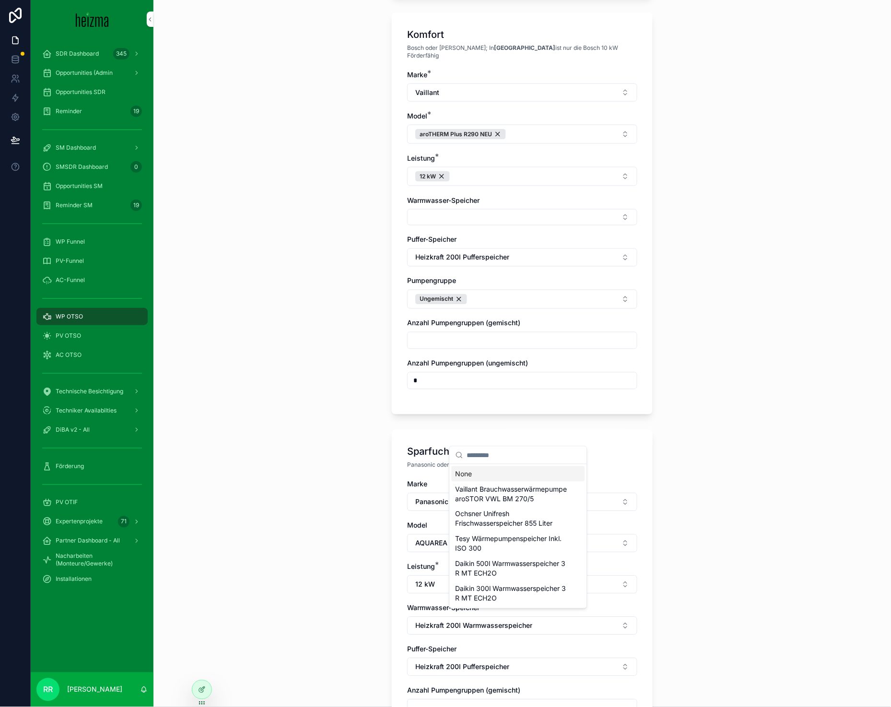
click at [492, 476] on div "None" at bounding box center [518, 473] width 133 height 15
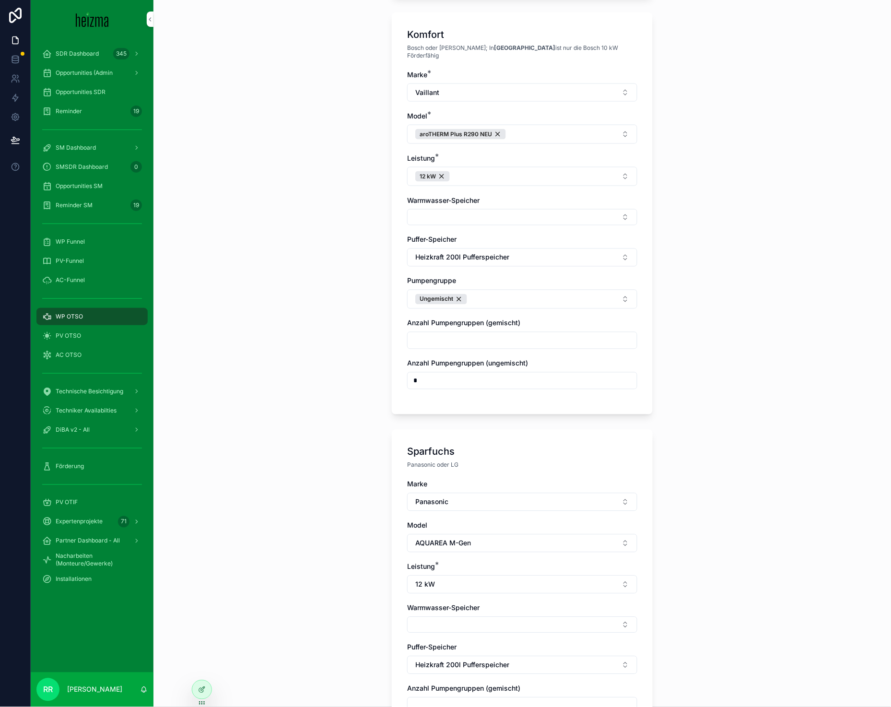
click at [292, 532] on div "**********" at bounding box center [521, 353] width 737 height 707
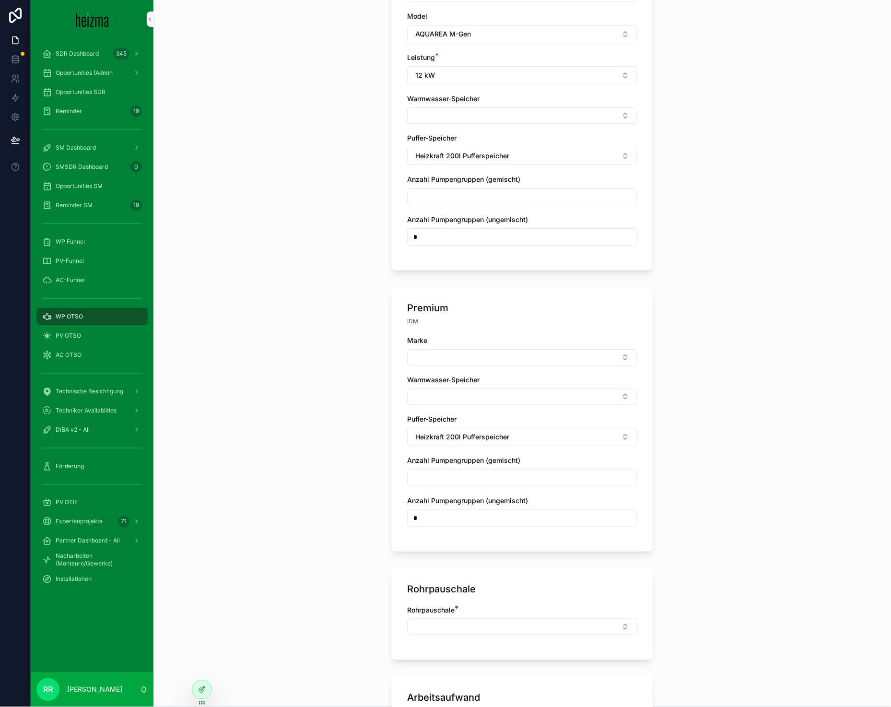
scroll to position [806, 0]
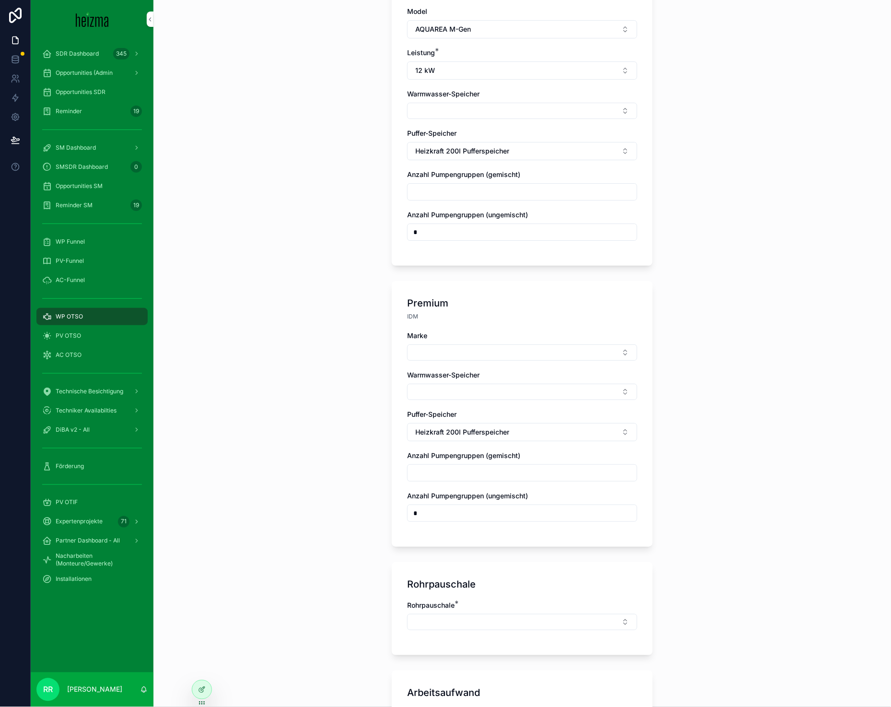
click at [513, 345] on button "Select Button" at bounding box center [522, 352] width 230 height 16
click at [482, 419] on div "Viessmann" at bounding box center [518, 414] width 133 height 15
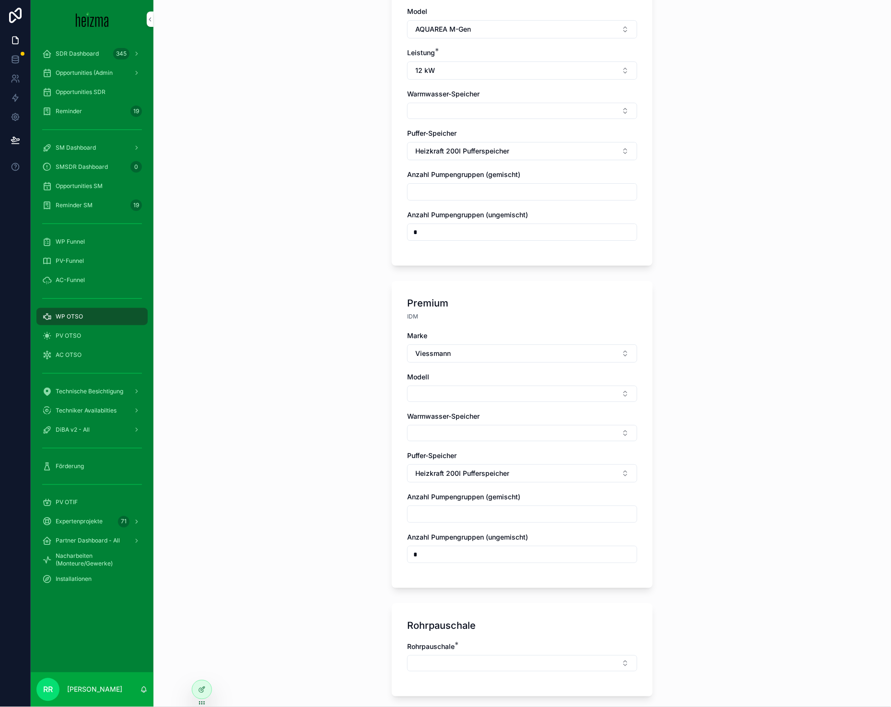
click at [472, 385] on button "Select Button" at bounding box center [522, 393] width 230 height 16
click at [485, 434] on div "Vitocal 252-A inkl. Kompaktmodul" at bounding box center [518, 440] width 133 height 15
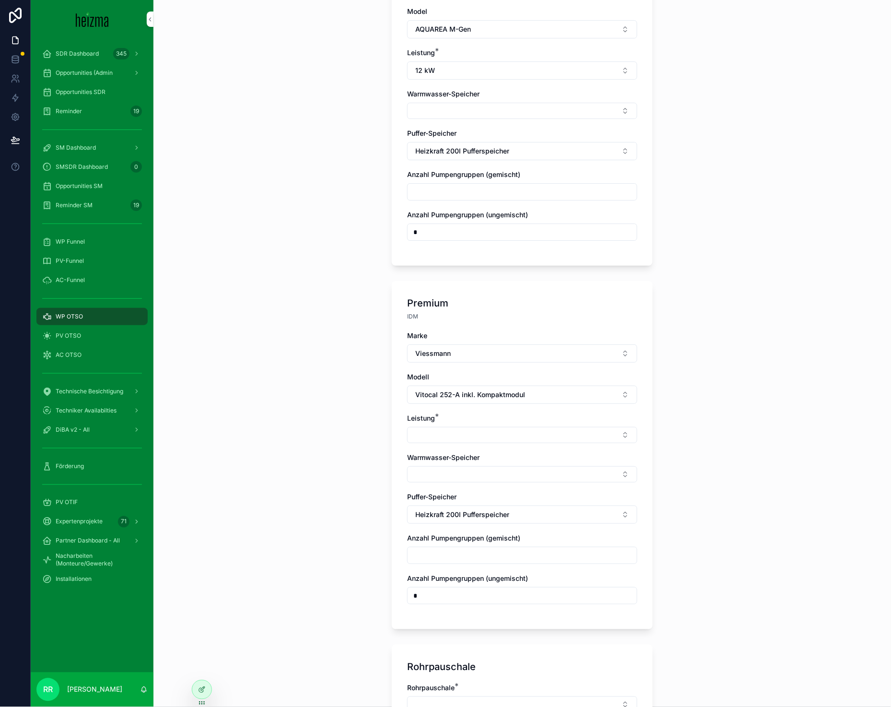
click at [480, 393] on button "Vitocal 252-A inkl. Kompaktmodul" at bounding box center [522, 394] width 230 height 18
click at [486, 444] on span "Vitocal 250-A" at bounding box center [477, 443] width 44 height 10
click at [442, 418] on div "Leistung *" at bounding box center [522, 428] width 230 height 30
click at [448, 427] on button "Select Button" at bounding box center [522, 435] width 230 height 16
click at [481, 488] on div "13 kW" at bounding box center [518, 482] width 133 height 15
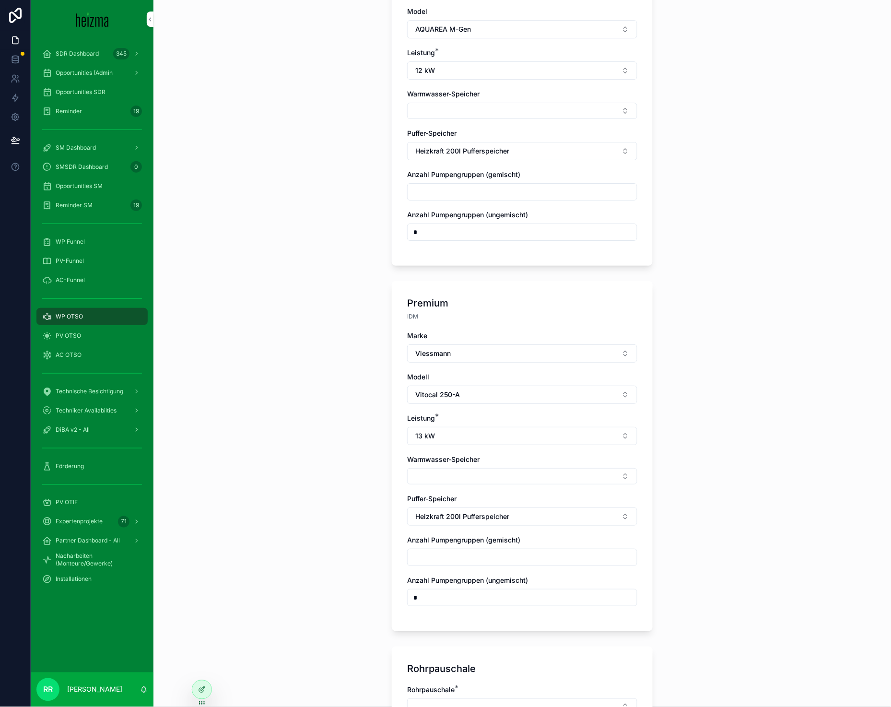
click at [395, 468] on div "Premium IDM Marke Viessmann Modell Vitocal 250-A Leistung * 13 kW Warmwasser-Sp…" at bounding box center [522, 456] width 261 height 350
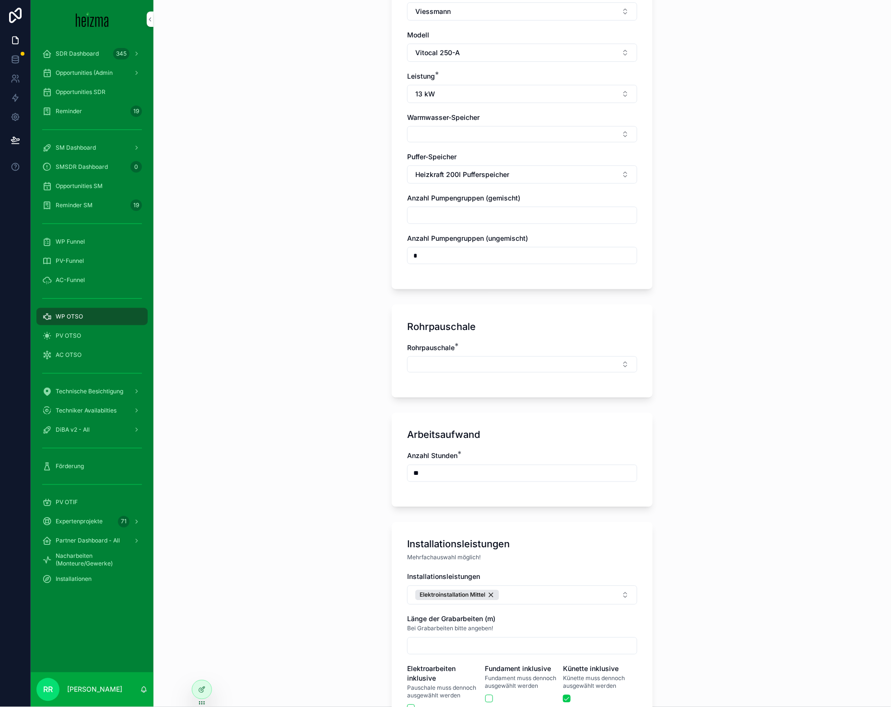
scroll to position [1150, 0]
click at [485, 372] on div "Rohrpauschale *" at bounding box center [522, 360] width 230 height 39
click at [489, 364] on button "Select Button" at bounding box center [522, 363] width 230 height 16
click at [476, 453] on div "Mittel" at bounding box center [518, 455] width 133 height 15
click at [513, 573] on div "Installationsleistungen" at bounding box center [522, 577] width 230 height 10
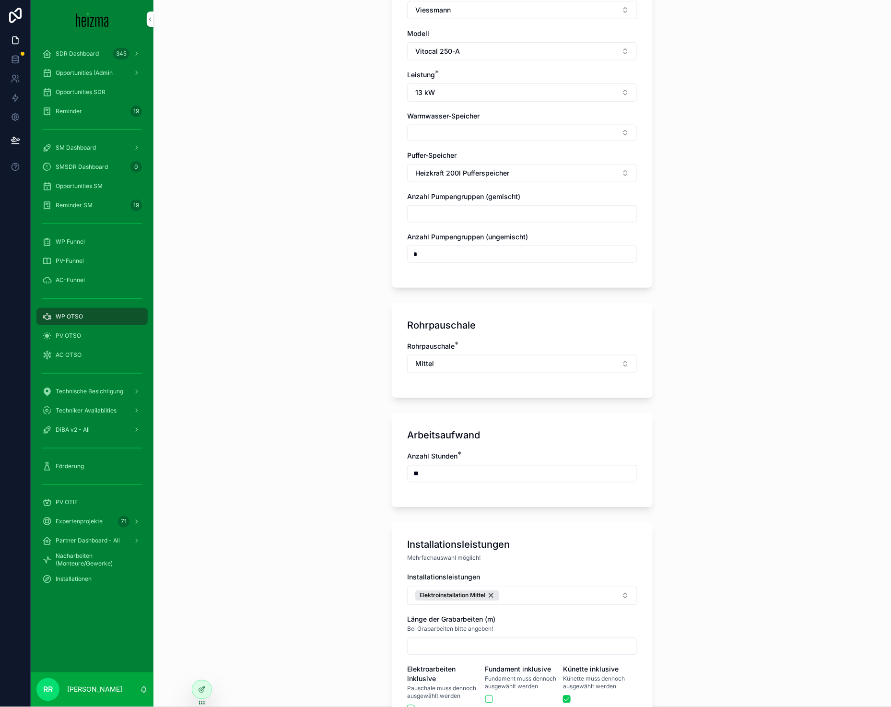
click at [521, 587] on button "Elektroinstallation Mittel" at bounding box center [522, 595] width 230 height 19
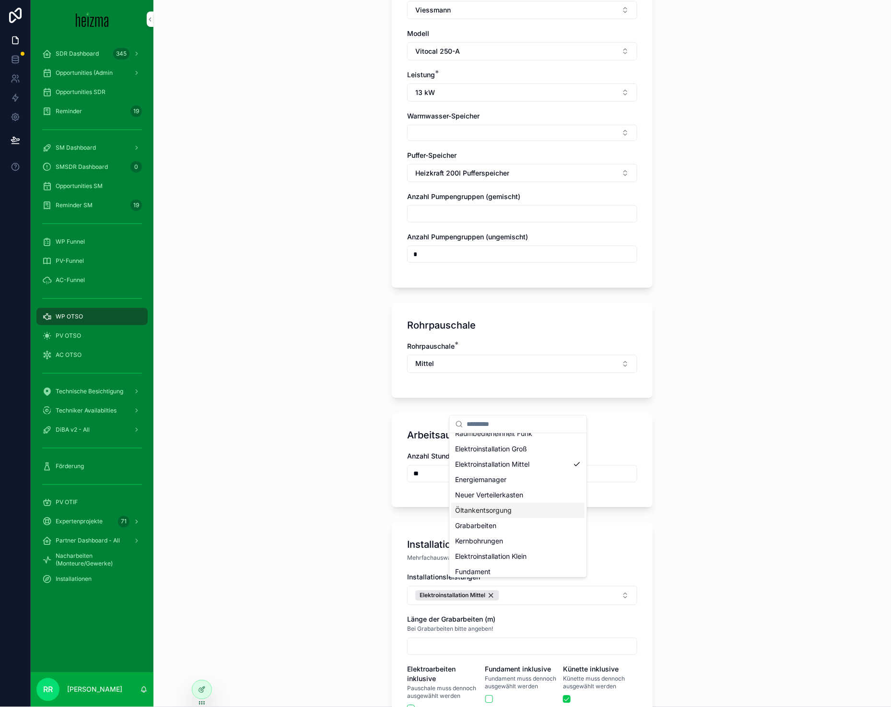
scroll to position [29, 0]
click at [497, 565] on div "Fundament" at bounding box center [518, 567] width 133 height 15
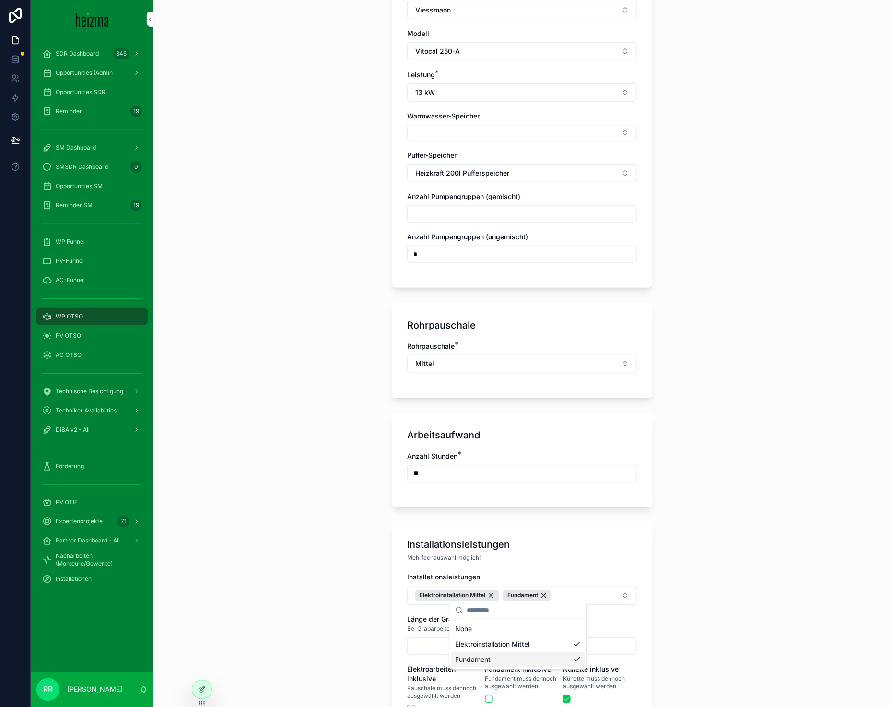
scroll to position [0, 0]
click at [357, 534] on div "**********" at bounding box center [521, 353] width 737 height 707
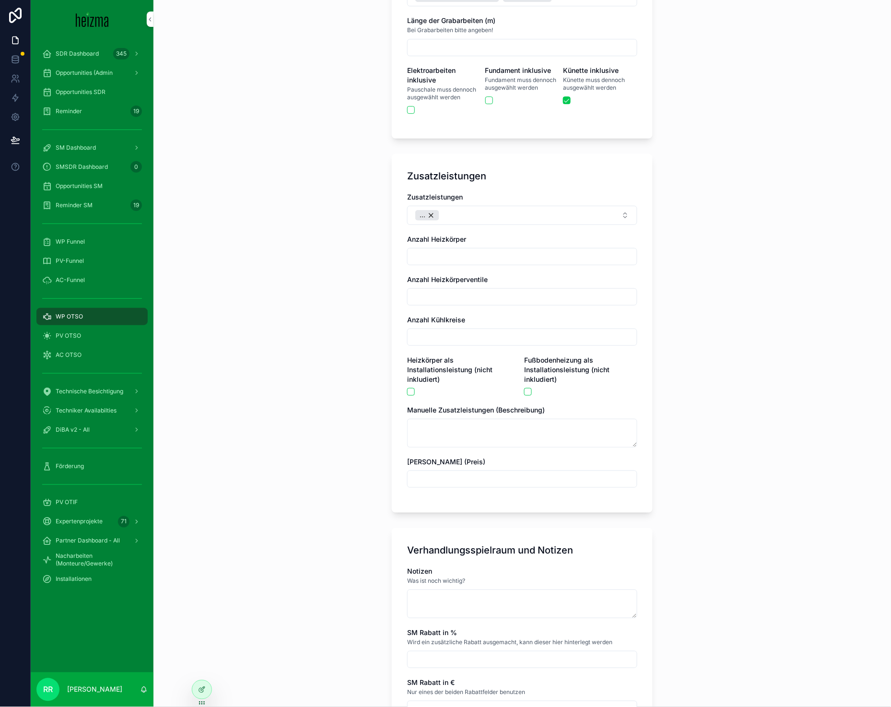
scroll to position [1903, 0]
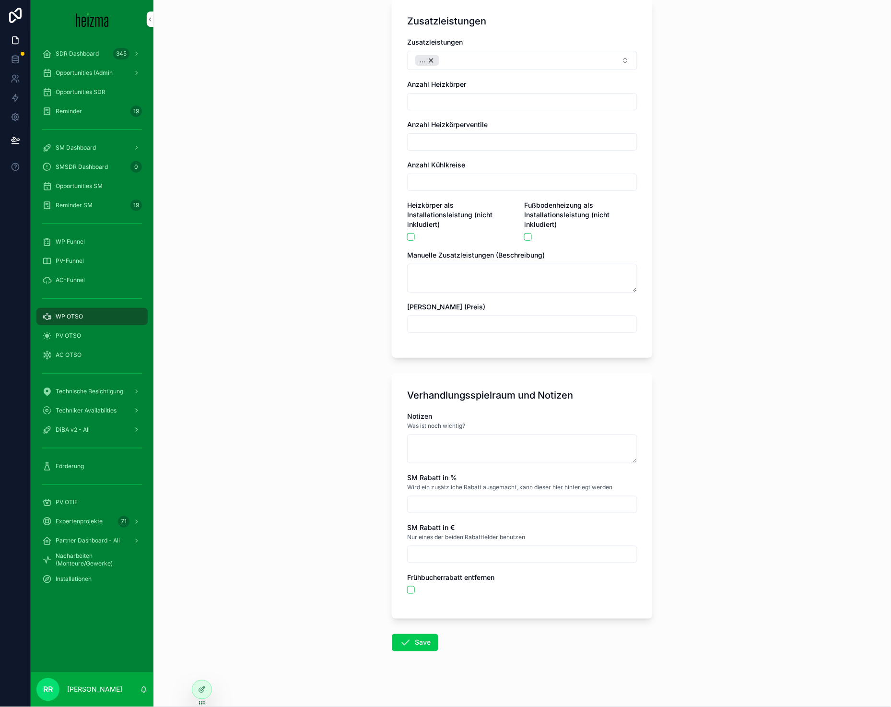
click at [426, 634] on button "Save" at bounding box center [415, 642] width 46 height 17
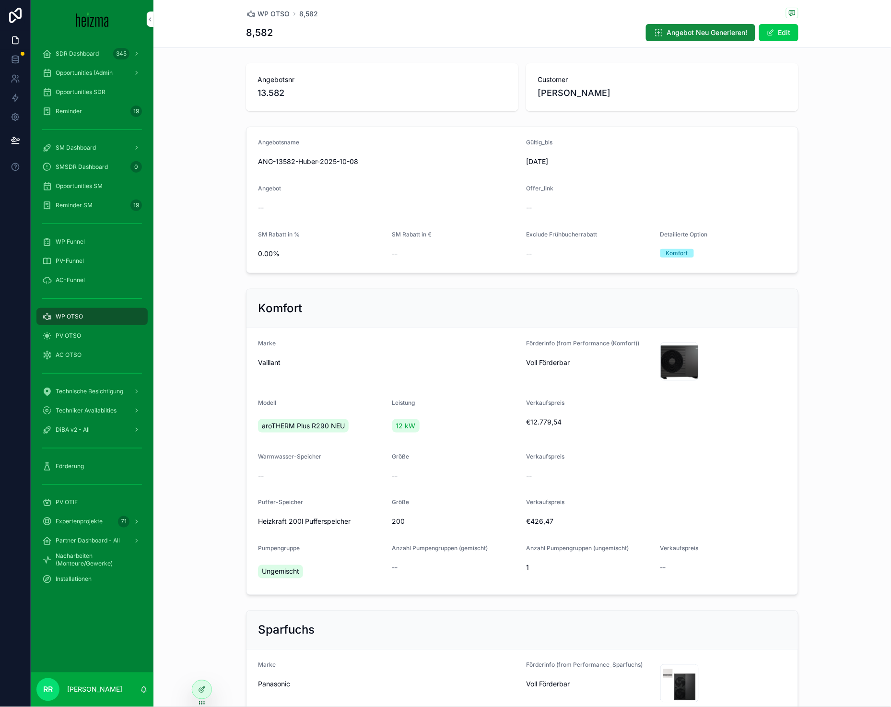
click at [278, 18] on span "WP OTSO" at bounding box center [273, 14] width 32 height 10
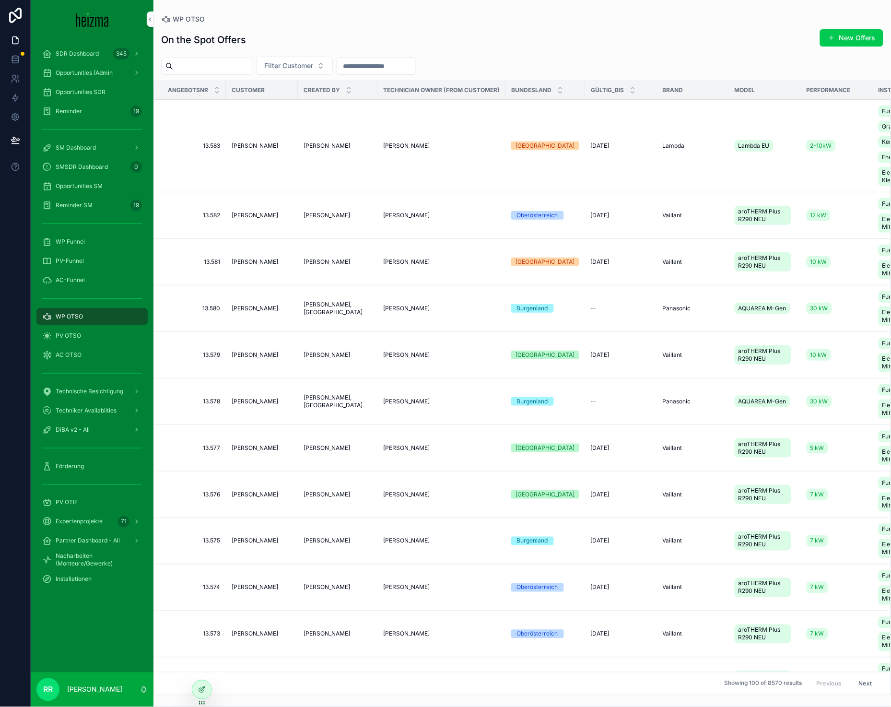
click at [821, 39] on button "New Offers" at bounding box center [851, 37] width 63 height 17
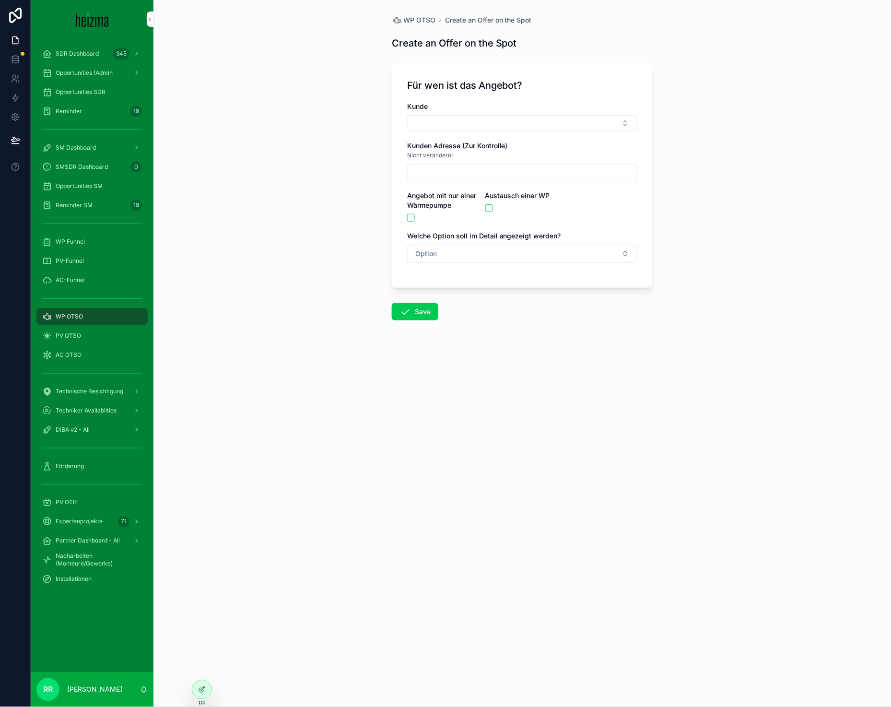
click at [521, 114] on div "Kunde" at bounding box center [522, 117] width 230 height 30
click at [519, 122] on button "Select Button" at bounding box center [522, 123] width 230 height 16
type input "******"
click at [509, 155] on div "[PERSON_NAME]" at bounding box center [522, 160] width 133 height 15
type input "**********"
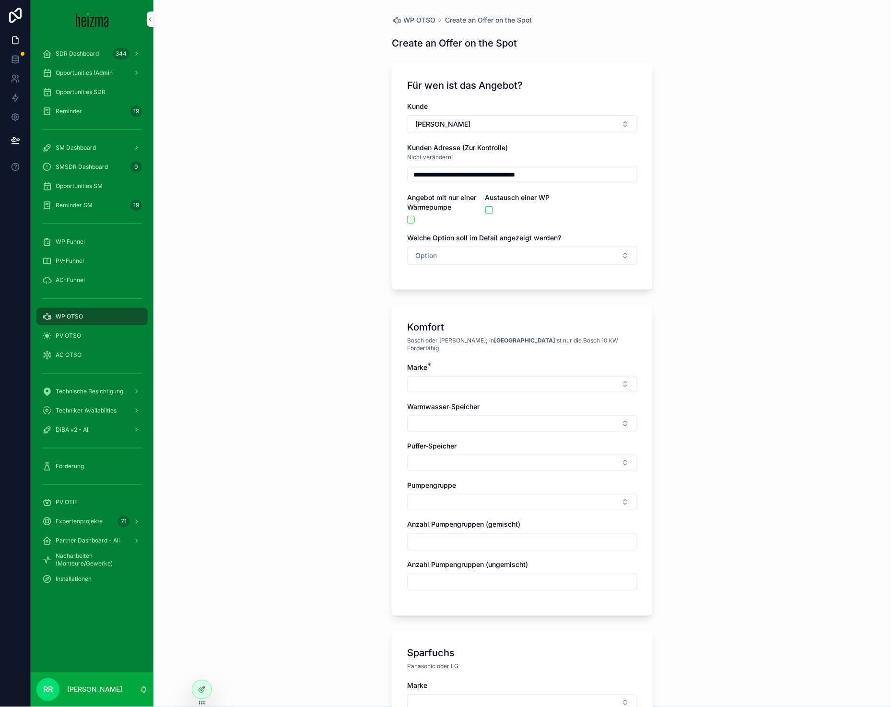
click at [419, 23] on span "WP OTSO" at bounding box center [419, 20] width 32 height 10
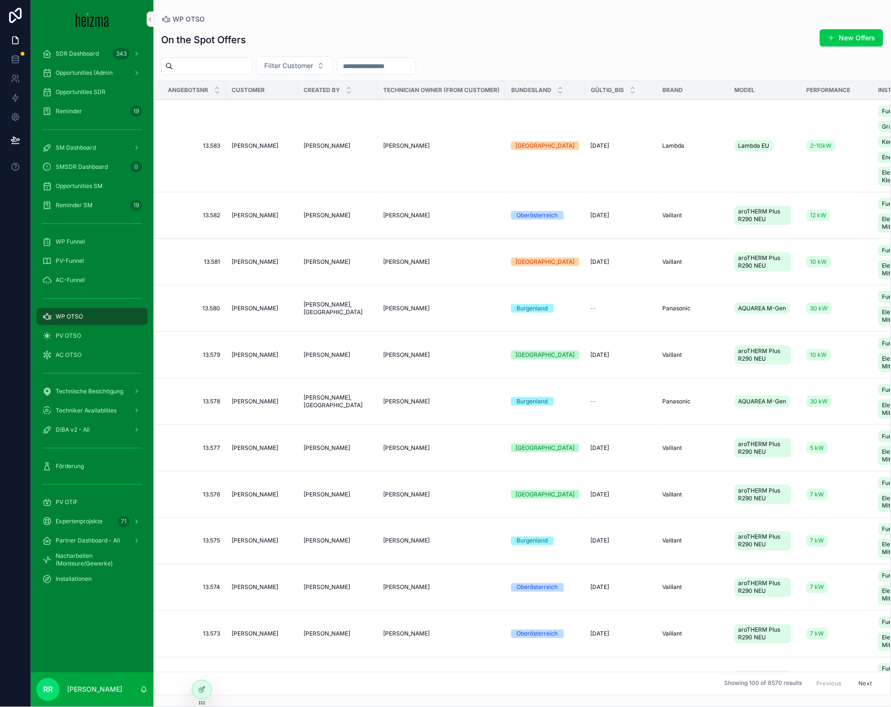
click at [843, 43] on button "New Offers" at bounding box center [851, 37] width 63 height 17
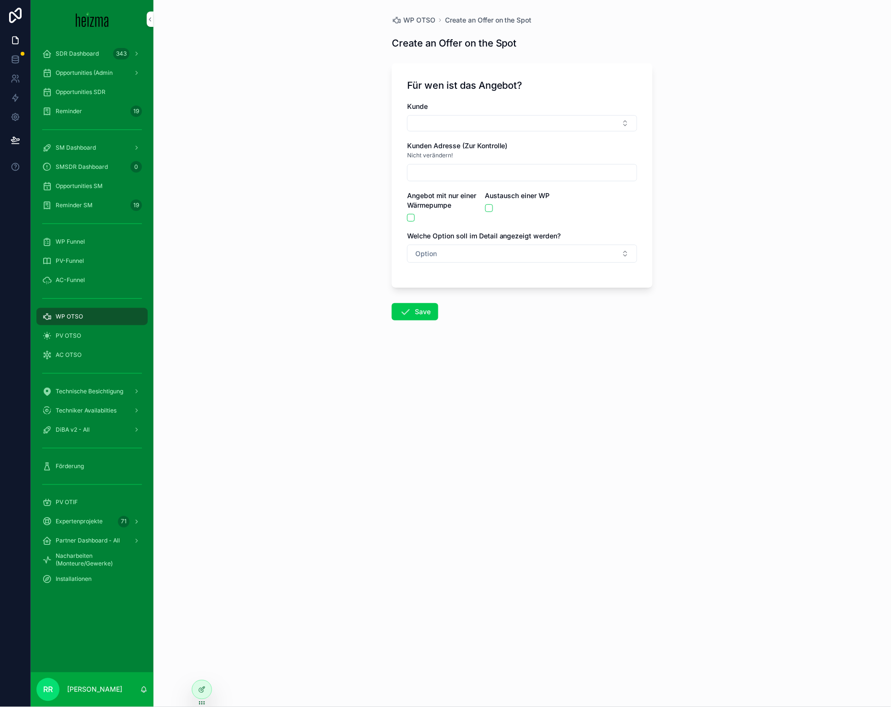
click at [552, 125] on button "Select Button" at bounding box center [522, 123] width 230 height 16
type input "******"
click at [529, 159] on div "[PERSON_NAME]" at bounding box center [522, 160] width 133 height 15
type input "**********"
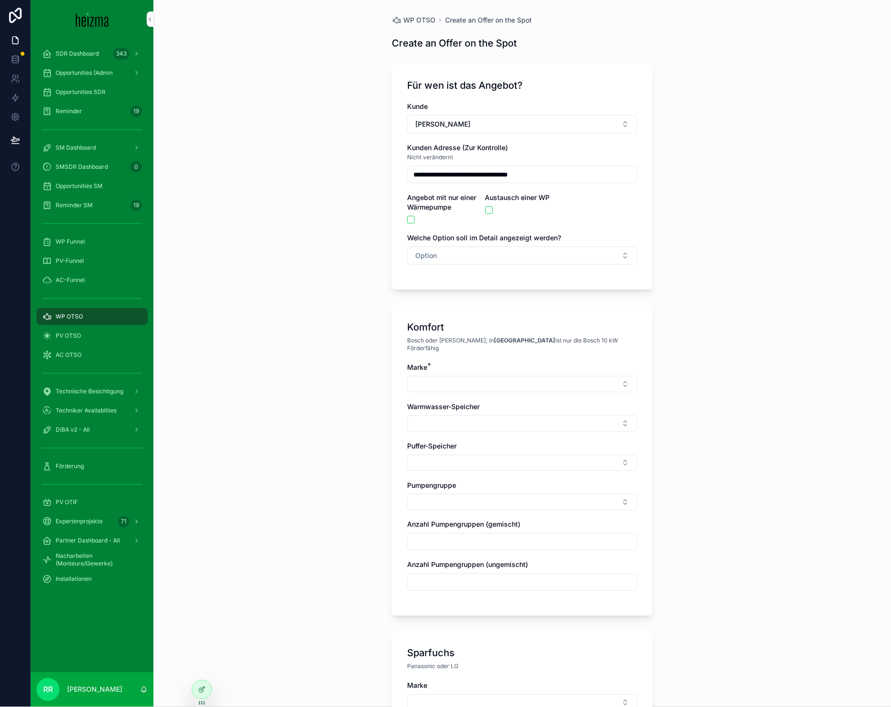
click at [420, 264] on button "Option" at bounding box center [522, 255] width 230 height 18
click at [507, 308] on div "Komfort" at bounding box center [518, 309] width 133 height 14
click at [444, 378] on button "Select Button" at bounding box center [522, 384] width 230 height 16
click at [370, 365] on div "**********" at bounding box center [521, 353] width 737 height 707
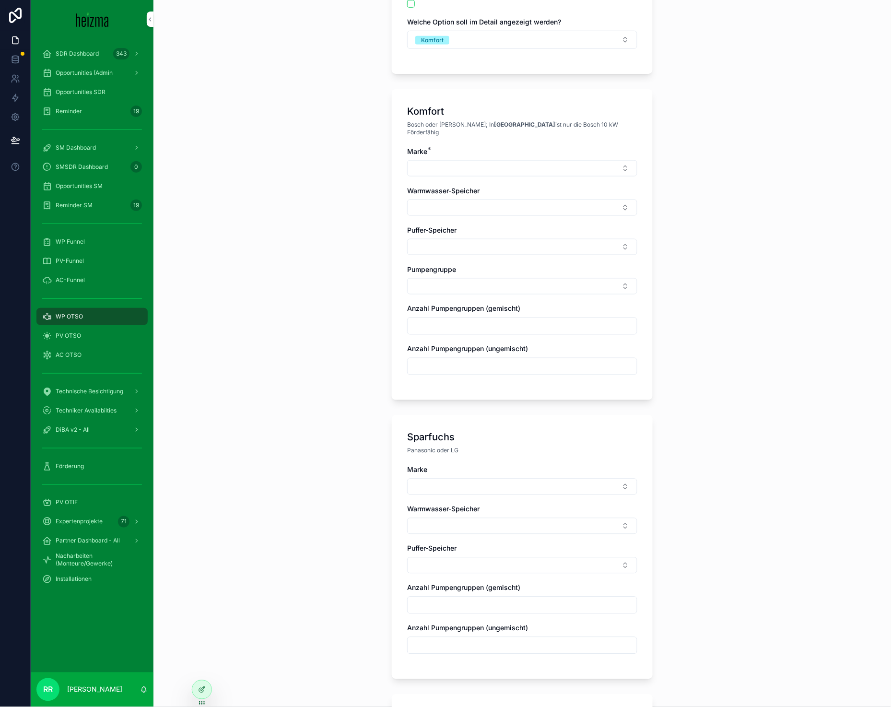
scroll to position [215, 0]
click at [337, 269] on div "**********" at bounding box center [521, 138] width 737 height 707
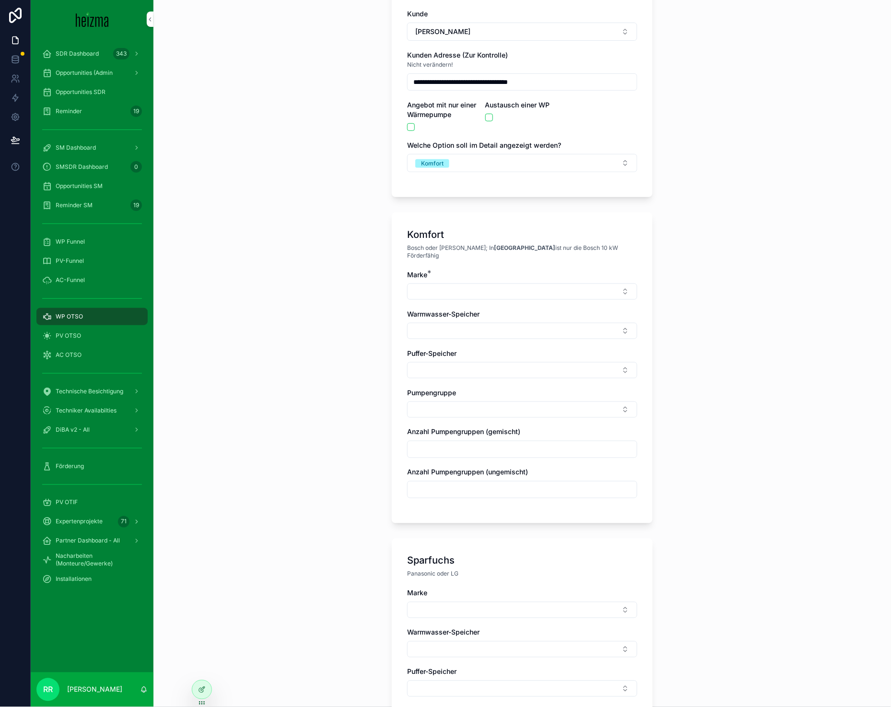
scroll to position [63, 0]
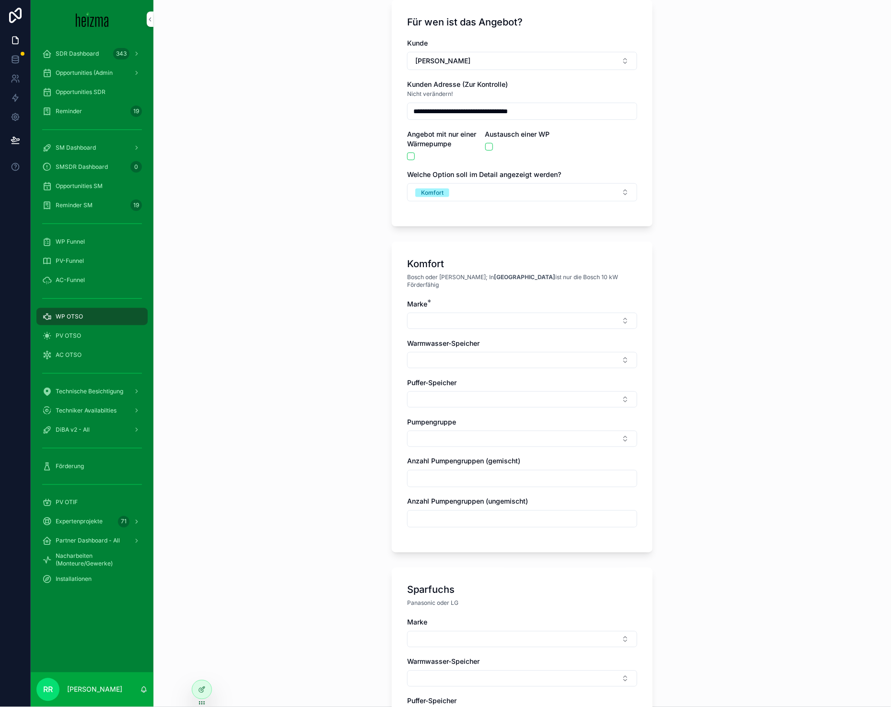
click at [489, 316] on button "Select Button" at bounding box center [522, 321] width 230 height 16
click at [470, 441] on span "Vaillant" at bounding box center [466, 443] width 23 height 10
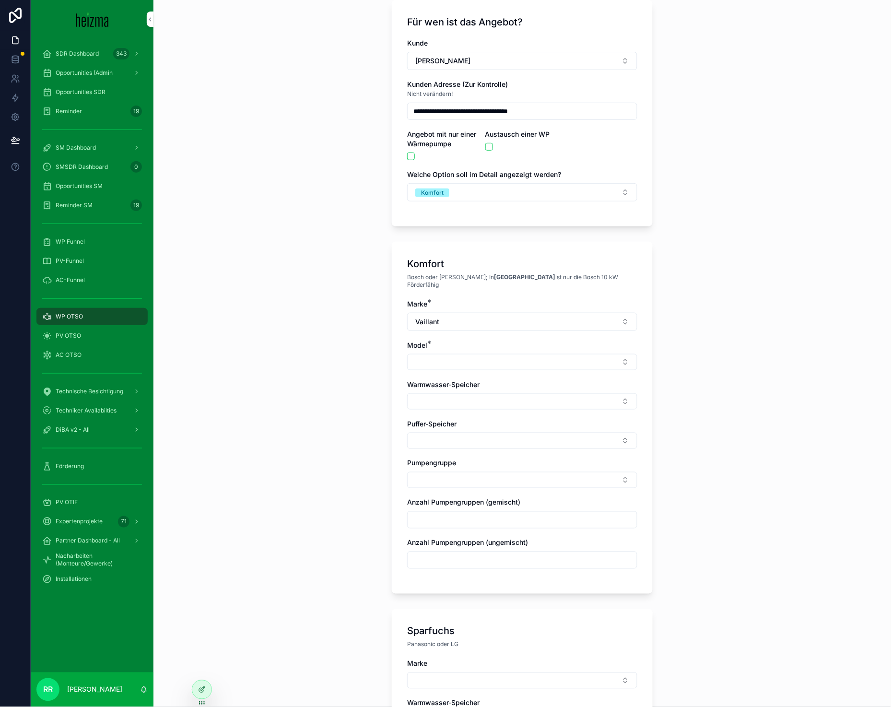
click at [426, 354] on button "Select Button" at bounding box center [522, 362] width 230 height 16
click at [524, 395] on span "aroTHERM Plus R290 NEU" at bounding box center [496, 392] width 83 height 10
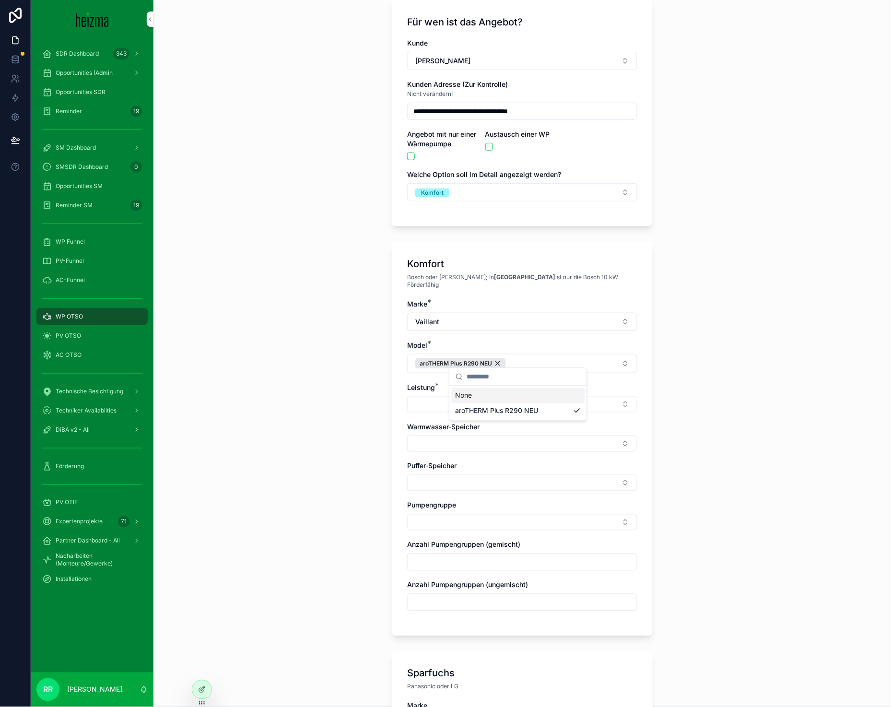
click at [396, 395] on div "Komfort Bosch oder Viessmann; In [GEOGRAPHIC_DATA] ist nur die Bosch 10 kW Förd…" at bounding box center [522, 439] width 261 height 394
click at [446, 402] on button "Select Button" at bounding box center [522, 404] width 230 height 16
click at [490, 432] on div "10 kW" at bounding box center [518, 434] width 133 height 15
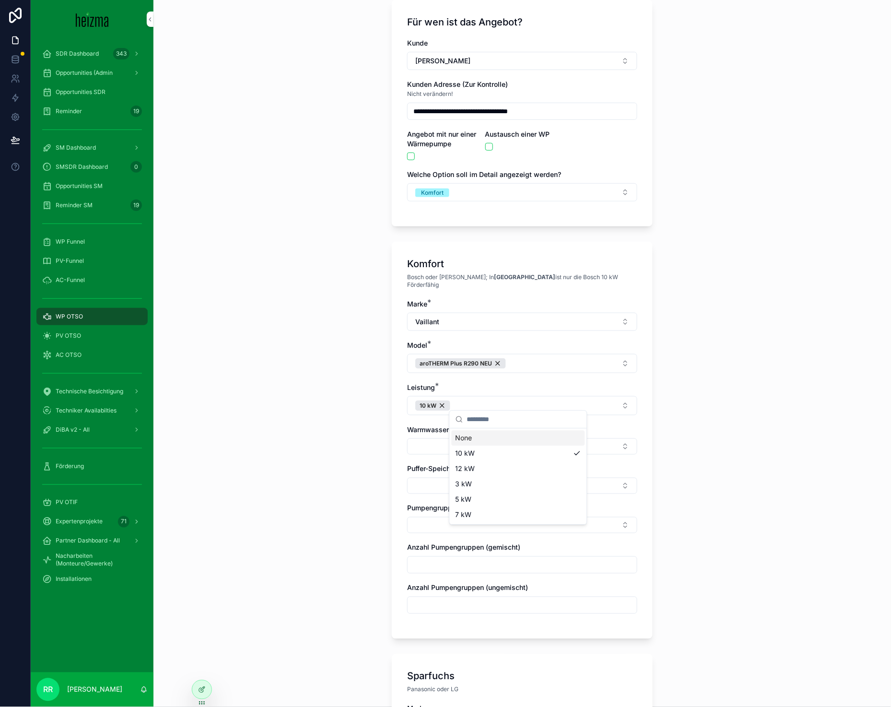
click at [414, 477] on button "Select Button" at bounding box center [522, 485] width 230 height 16
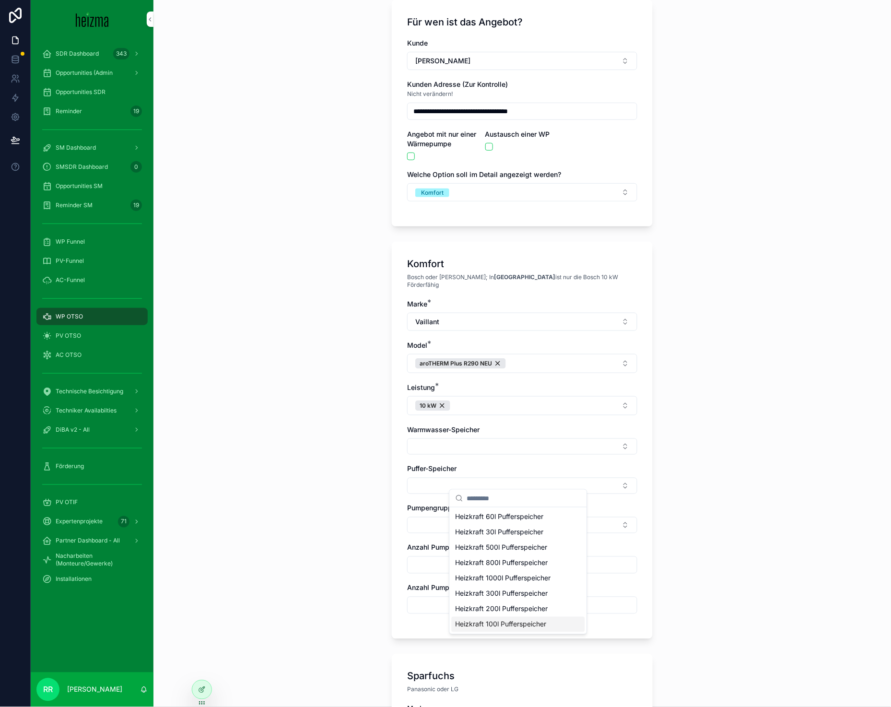
click at [503, 621] on span "Heizkraft 100l Pufferspeicher" at bounding box center [500, 624] width 91 height 10
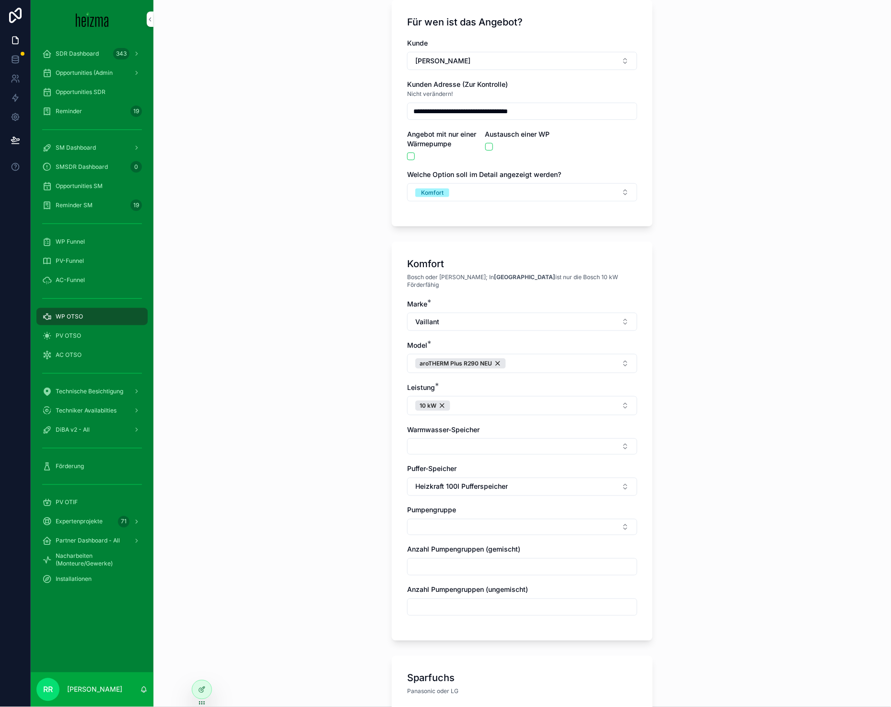
click at [448, 525] on button "Select Button" at bounding box center [522, 527] width 230 height 16
click at [470, 561] on span "Ungemischt" at bounding box center [473, 558] width 37 height 10
click at [472, 590] on span "Gemischt" at bounding box center [469, 592] width 29 height 10
click at [443, 570] on div "scrollable content" at bounding box center [522, 569] width 230 height 17
click at [441, 569] on input "scrollable content" at bounding box center [521, 569] width 229 height 13
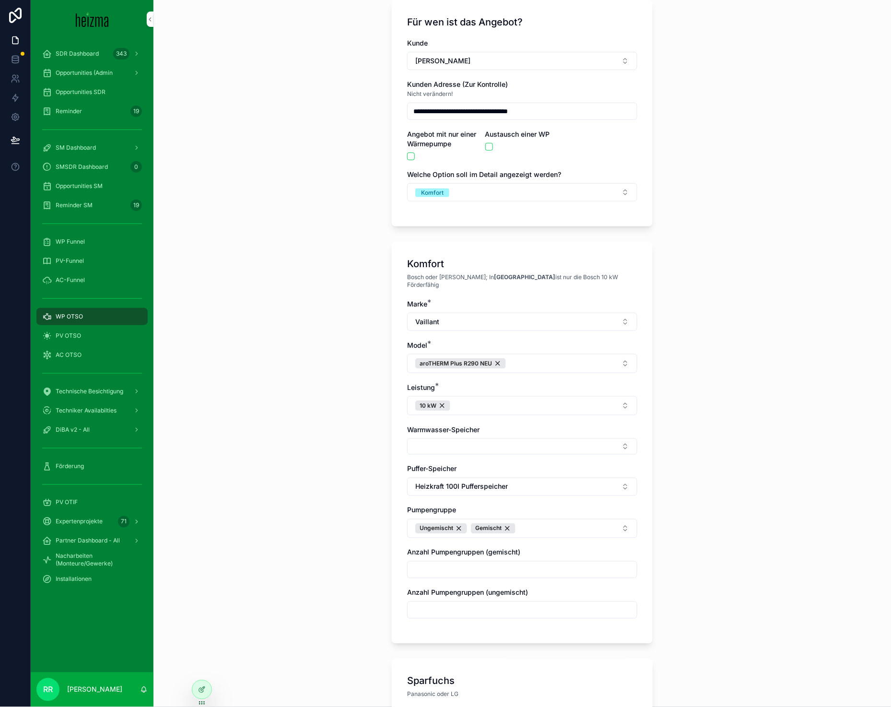
type input "*"
click at [434, 603] on input "scrollable content" at bounding box center [521, 609] width 229 height 13
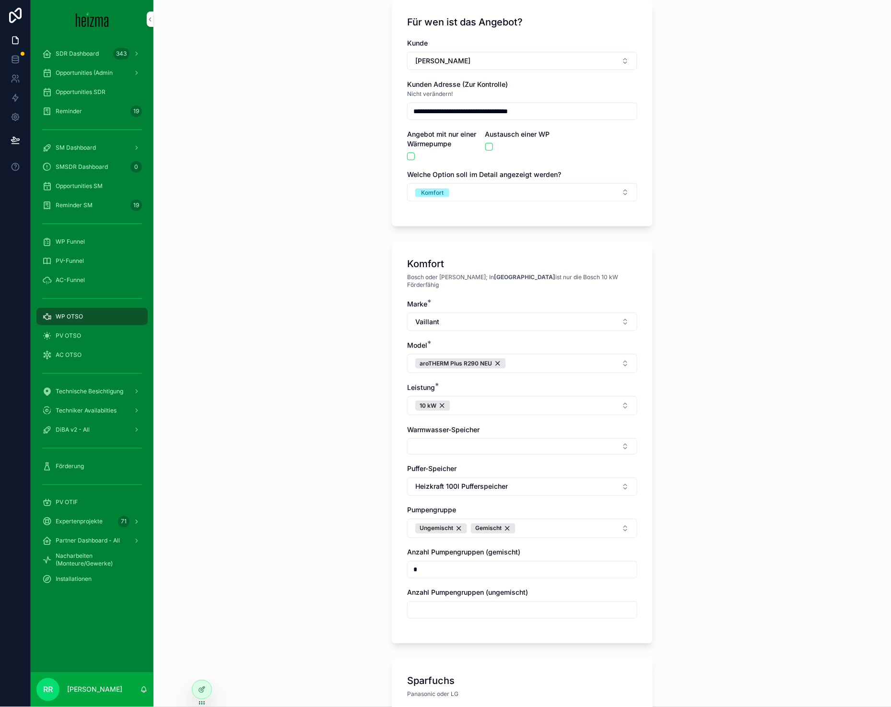
type input "*"
drag, startPoint x: 357, startPoint y: 579, endPoint x: 351, endPoint y: 578, distance: 5.5
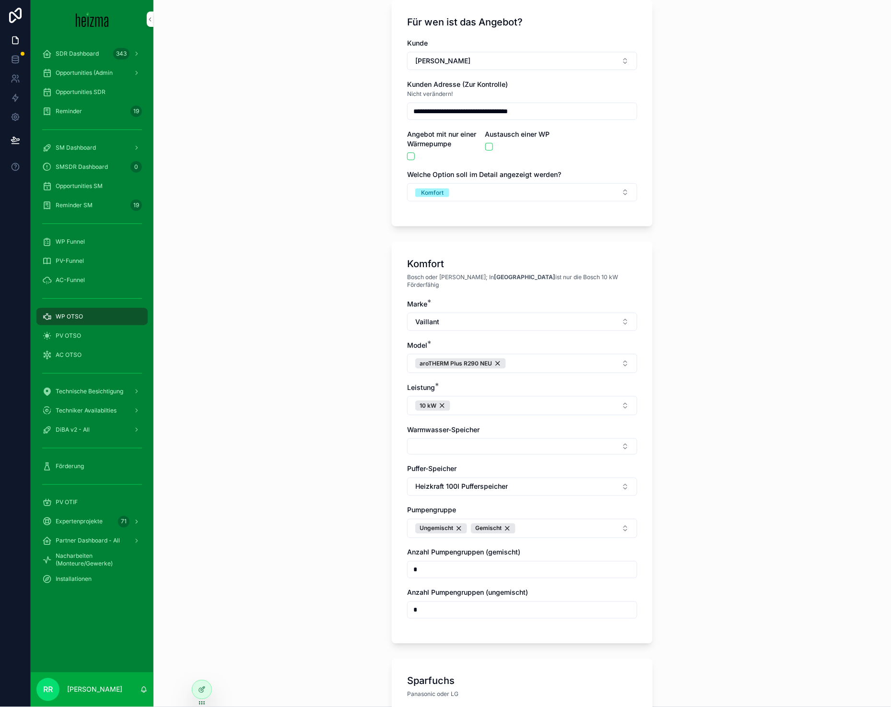
click at [351, 578] on div "**********" at bounding box center [521, 290] width 737 height 707
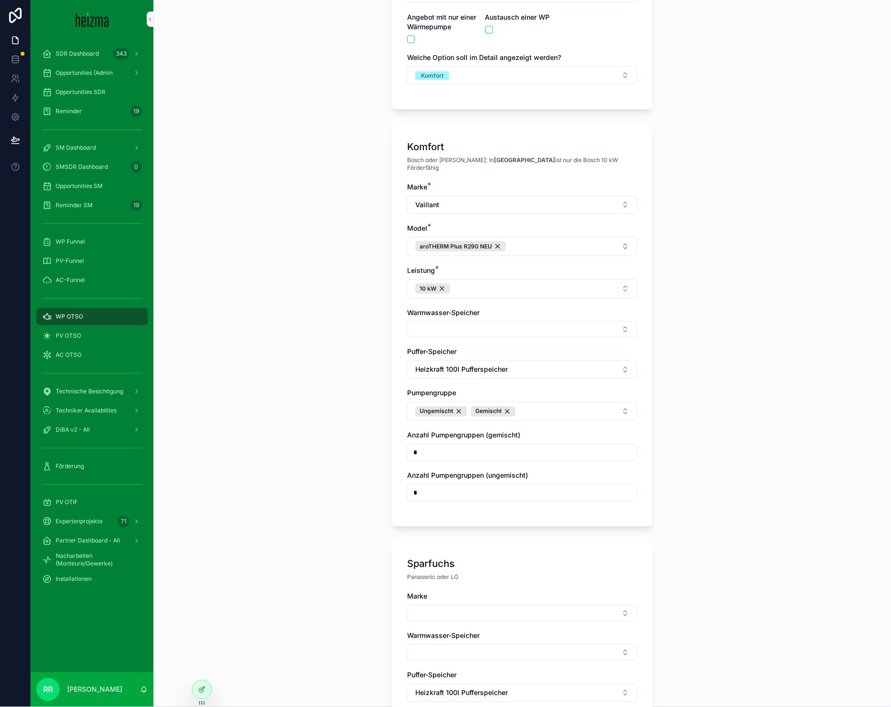
scroll to position [181, 0]
click at [451, 596] on div "Marke" at bounding box center [522, 606] width 230 height 30
click at [459, 604] on button "Select Button" at bounding box center [522, 612] width 230 height 16
click at [498, 672] on div "Panasonic" at bounding box center [518, 673] width 133 height 15
click at [417, 633] on span "Model" at bounding box center [417, 637] width 20 height 8
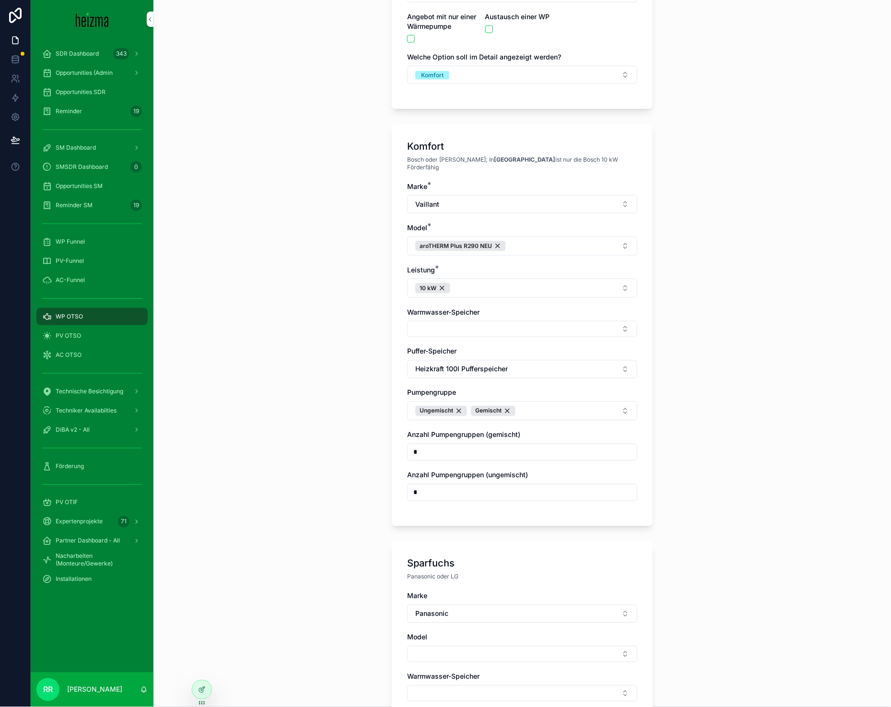
click at [421, 636] on div "Model" at bounding box center [522, 647] width 230 height 30
click at [458, 650] on button "Select Button" at bounding box center [522, 654] width 230 height 16
click at [479, 565] on span "AQUAREA L-GEN" at bounding box center [482, 562] width 55 height 10
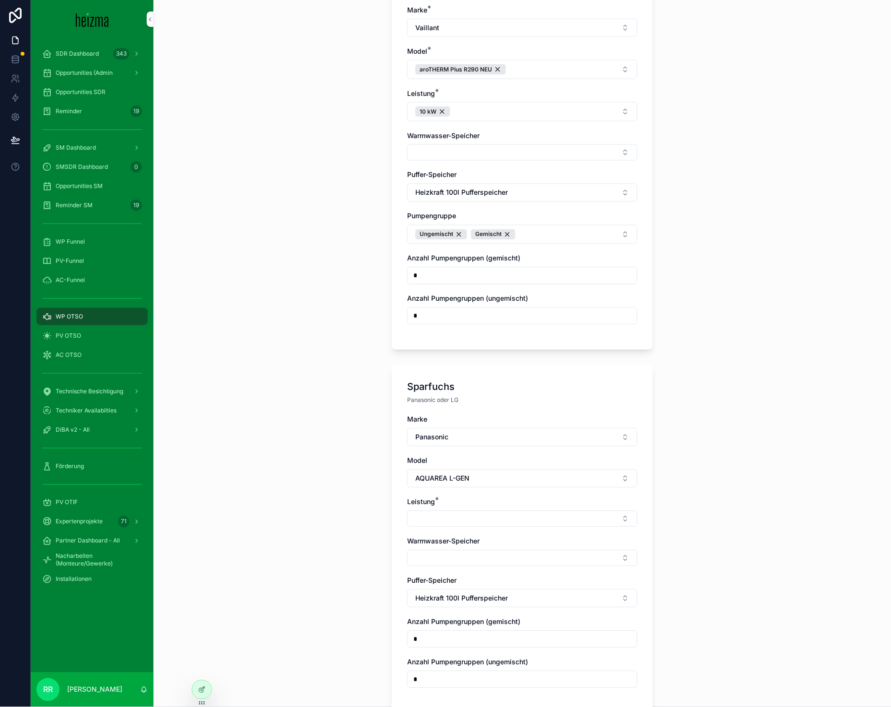
scroll to position [379, 0]
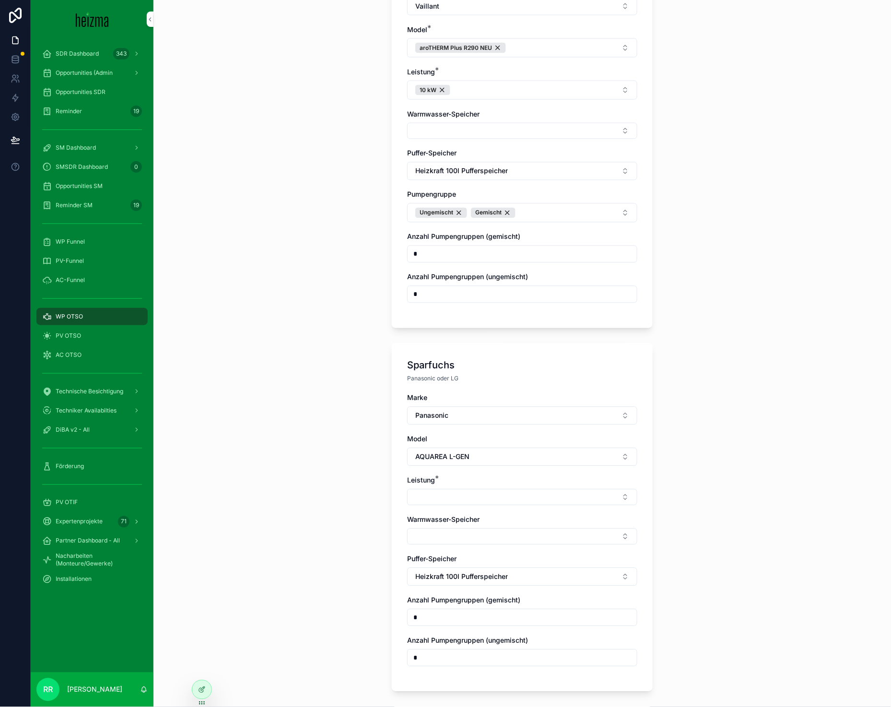
click at [440, 497] on button "Select Button" at bounding box center [522, 497] width 230 height 16
click at [475, 557] on div "9 kW" at bounding box center [518, 558] width 133 height 15
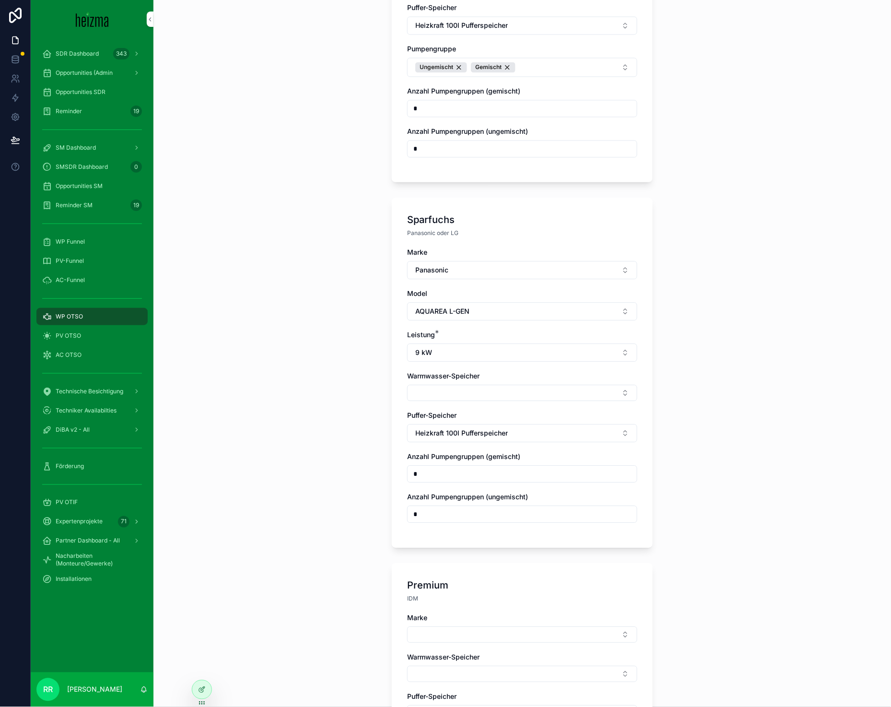
scroll to position [698, 0]
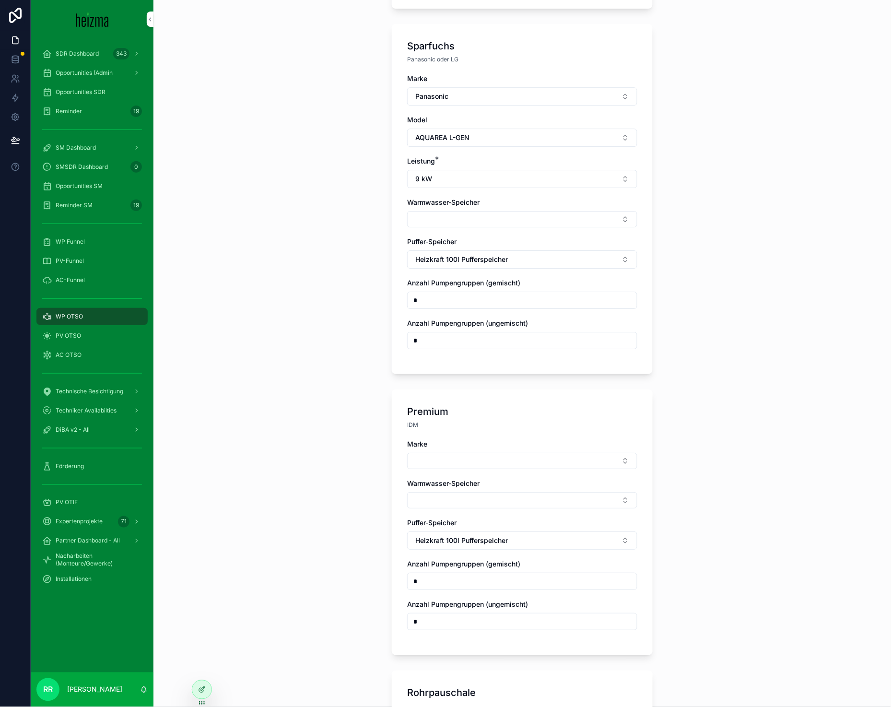
click at [437, 442] on div "Marke" at bounding box center [522, 454] width 230 height 30
click at [439, 453] on button "Select Button" at bounding box center [522, 461] width 230 height 16
click at [467, 519] on span "Viessmann" at bounding box center [472, 523] width 34 height 10
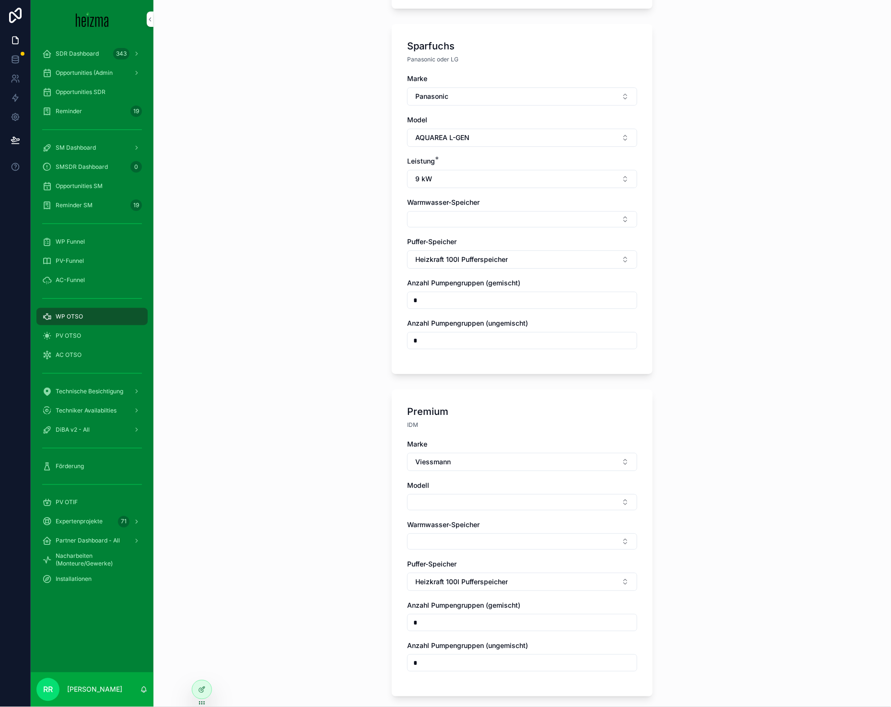
click at [441, 501] on button "Select Button" at bounding box center [522, 502] width 230 height 16
click at [494, 538] on span "Vitocal 250-A" at bounding box center [477, 533] width 44 height 10
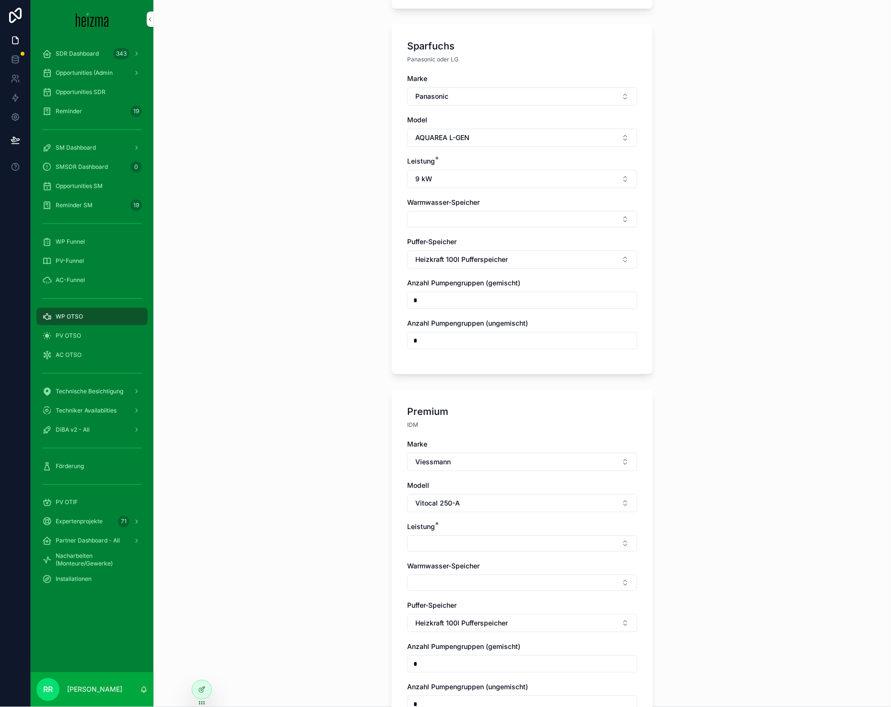
click at [488, 542] on button "Select Button" at bounding box center [522, 543] width 230 height 16
click at [489, 575] on div "10 kW" at bounding box center [518, 574] width 133 height 15
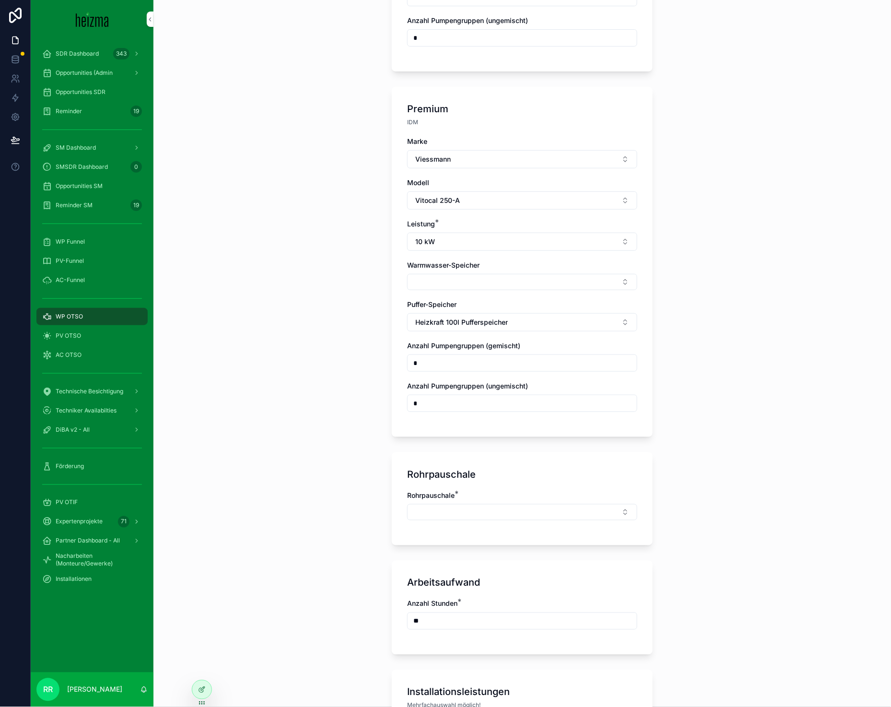
scroll to position [1001, 0]
click at [438, 505] on button "Select Button" at bounding box center [522, 511] width 230 height 16
click at [468, 608] on span "Mittel" at bounding box center [464, 604] width 18 height 10
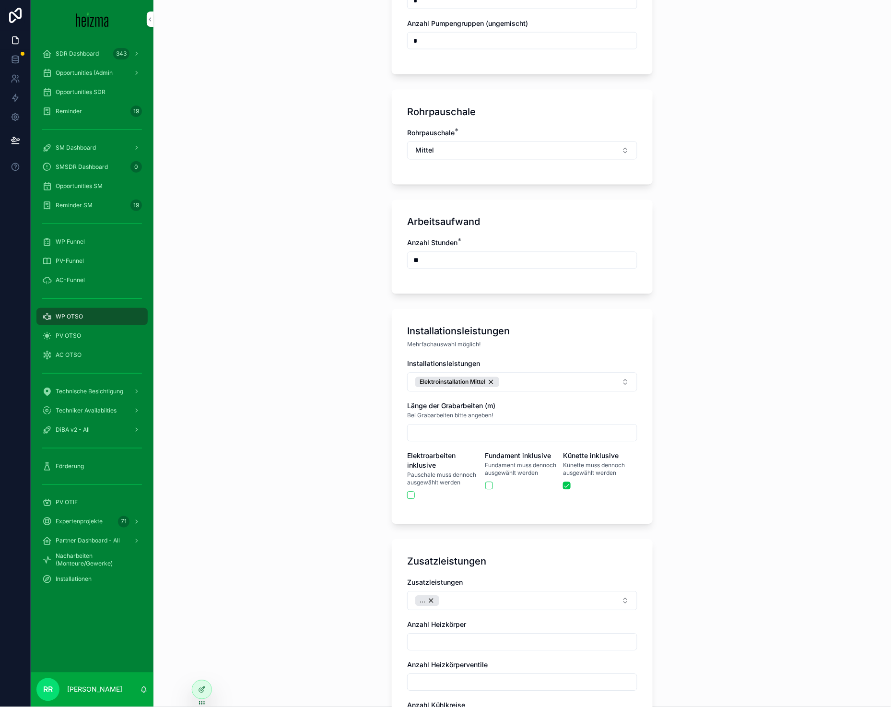
scroll to position [1367, 0]
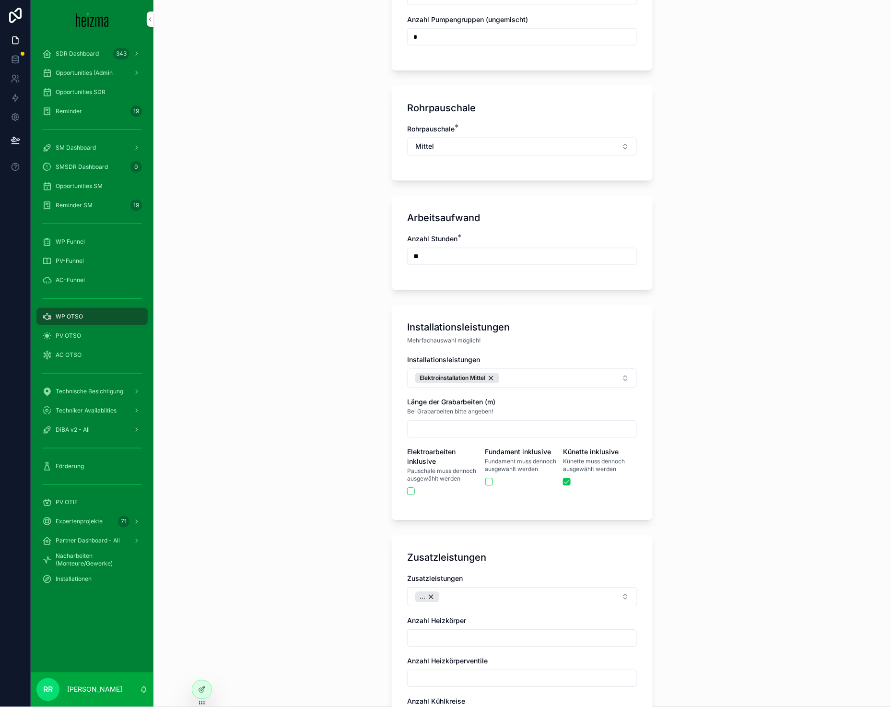
click at [544, 377] on button "Elektroinstallation Mittel" at bounding box center [522, 378] width 230 height 19
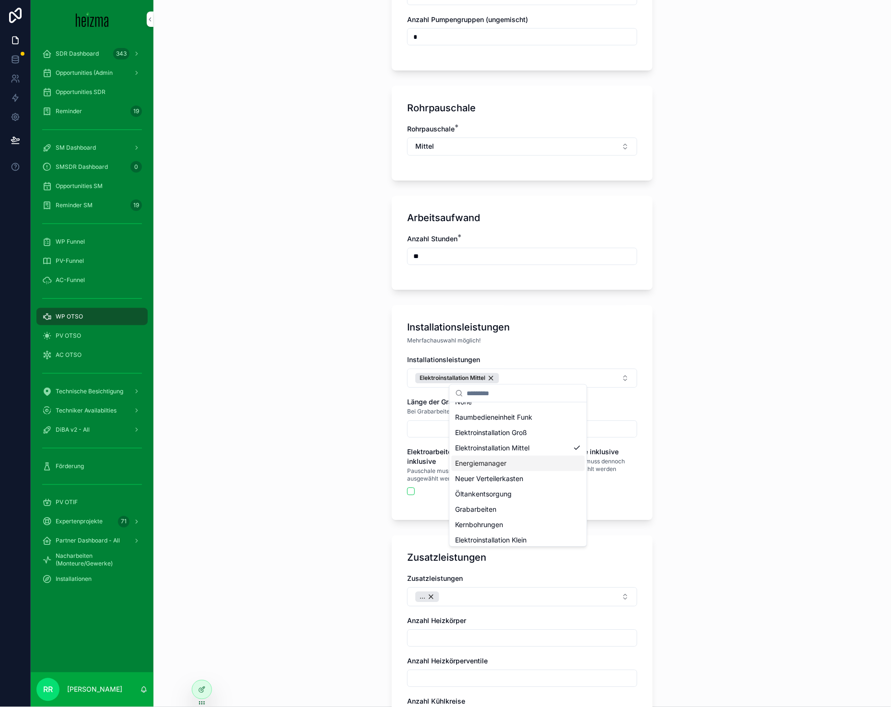
scroll to position [29, 0]
click at [506, 532] on div "Fundament" at bounding box center [518, 536] width 133 height 15
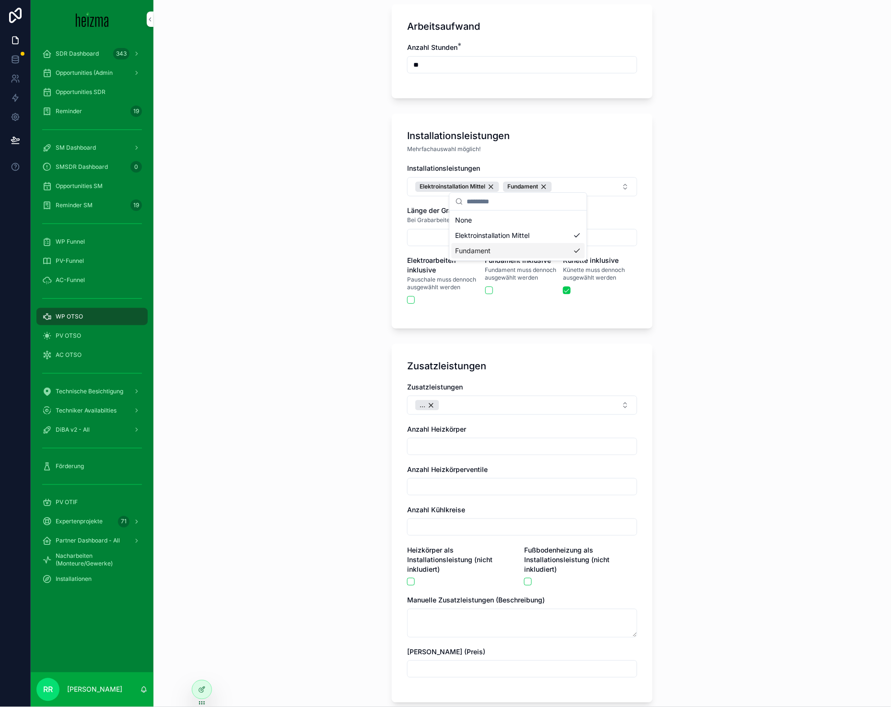
scroll to position [0, 0]
click at [363, 532] on div "**********" at bounding box center [521, 353] width 737 height 707
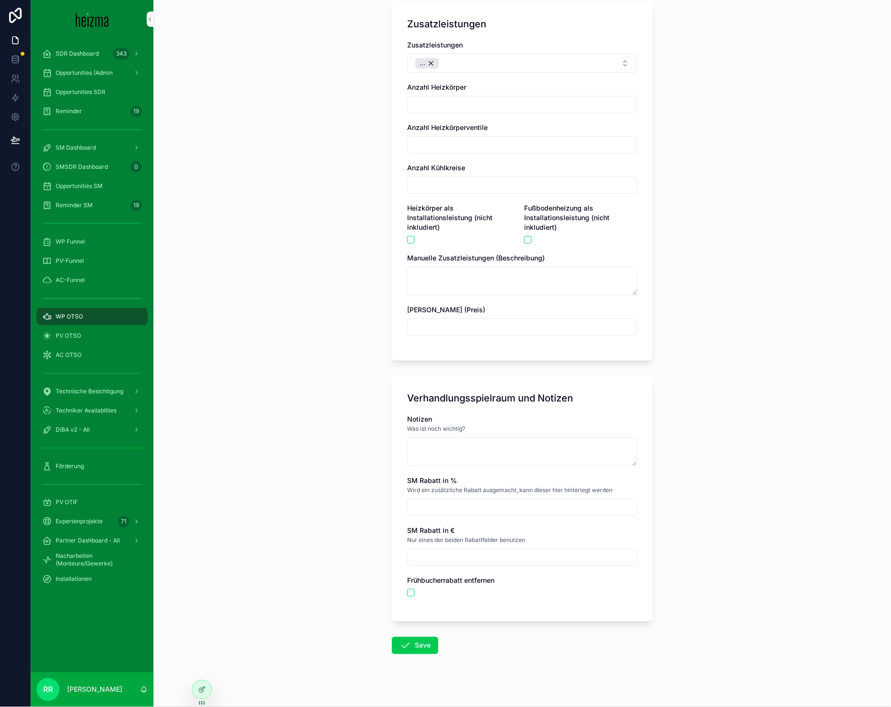
scroll to position [1903, 0]
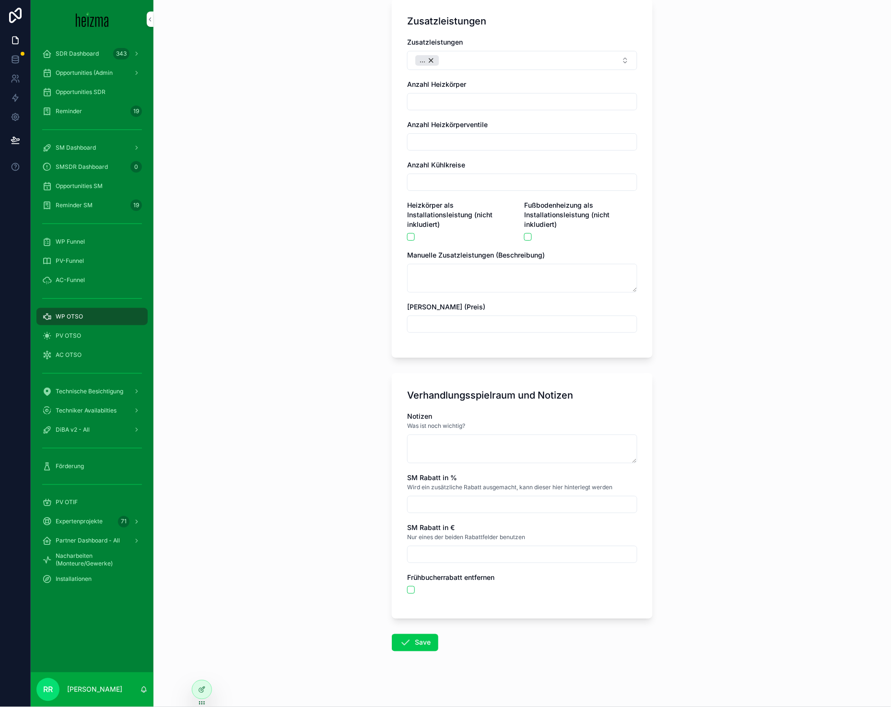
click at [399, 637] on icon "scrollable content" at bounding box center [405, 643] width 12 height 12
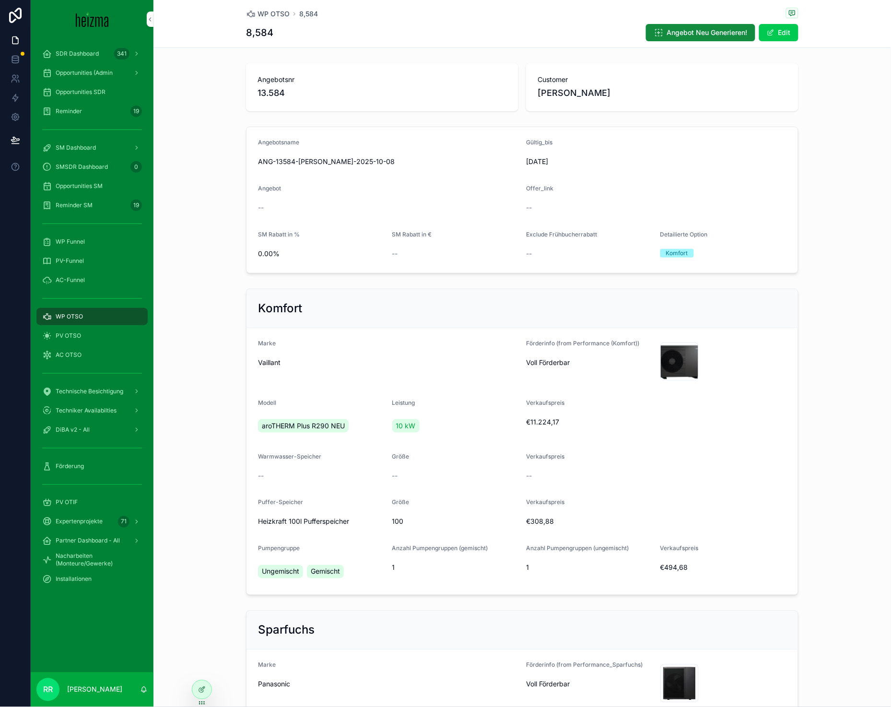
click at [273, 18] on span "WP OTSO" at bounding box center [273, 14] width 32 height 10
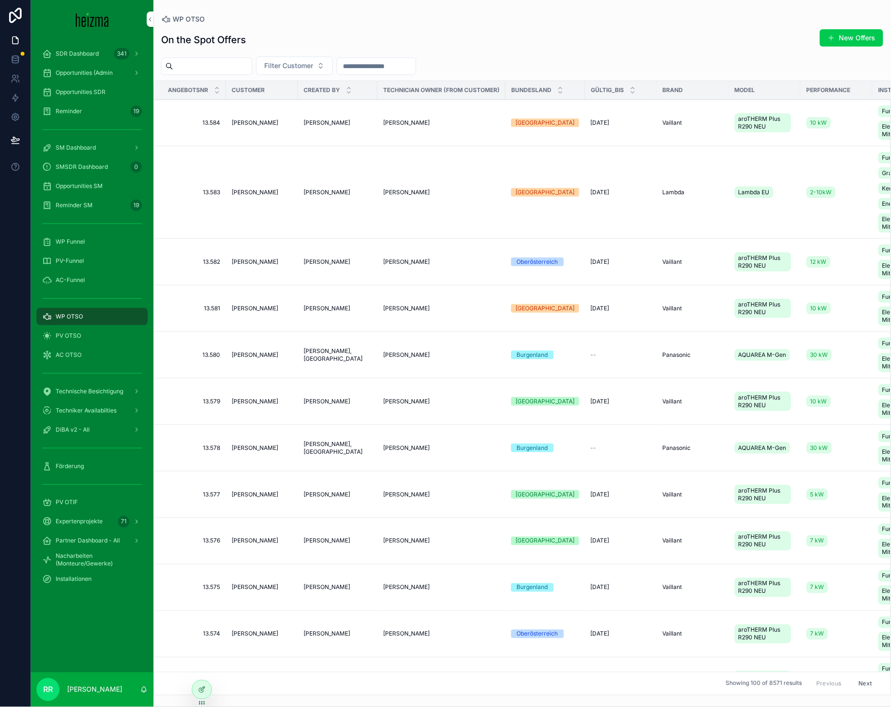
click at [826, 37] on button "New Offers" at bounding box center [851, 37] width 63 height 17
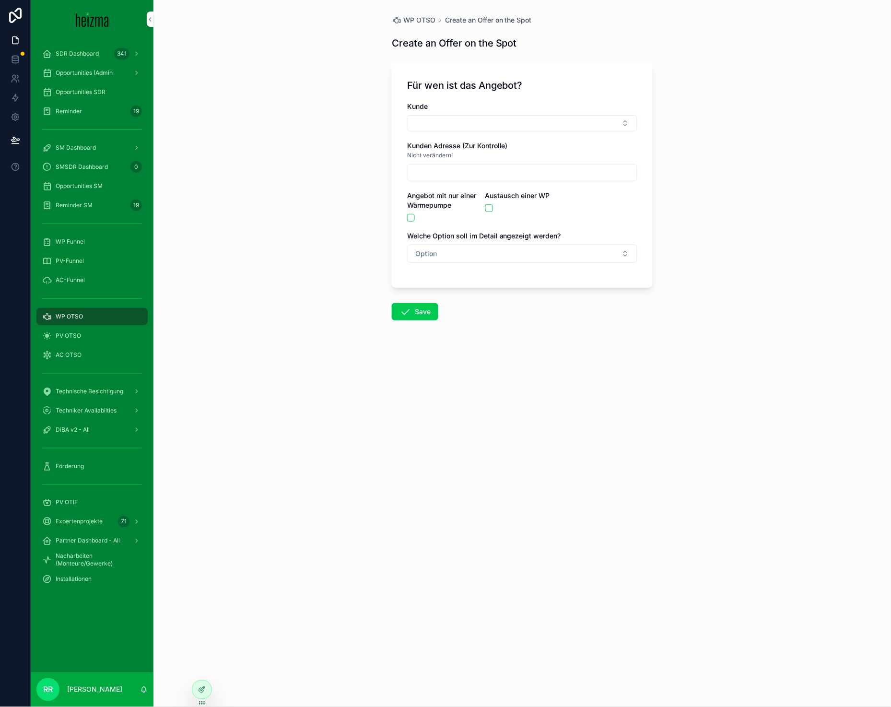
click at [459, 129] on button "Select Button" at bounding box center [522, 123] width 230 height 16
click at [479, 142] on input "******" at bounding box center [528, 142] width 114 height 17
type input "*****"
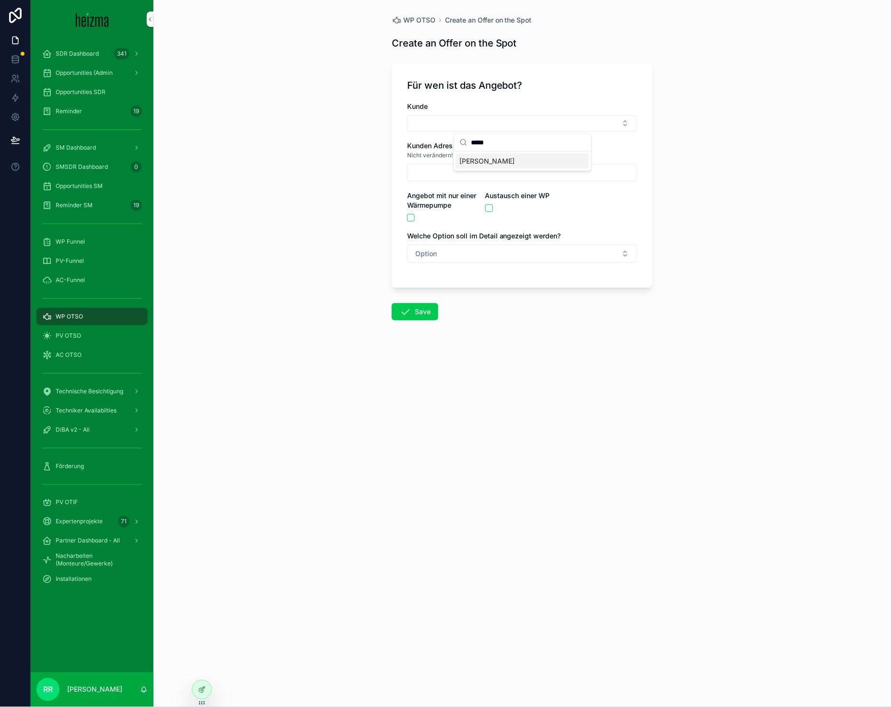
click at [509, 156] on span "[PERSON_NAME]" at bounding box center [487, 161] width 55 height 10
type input "**********"
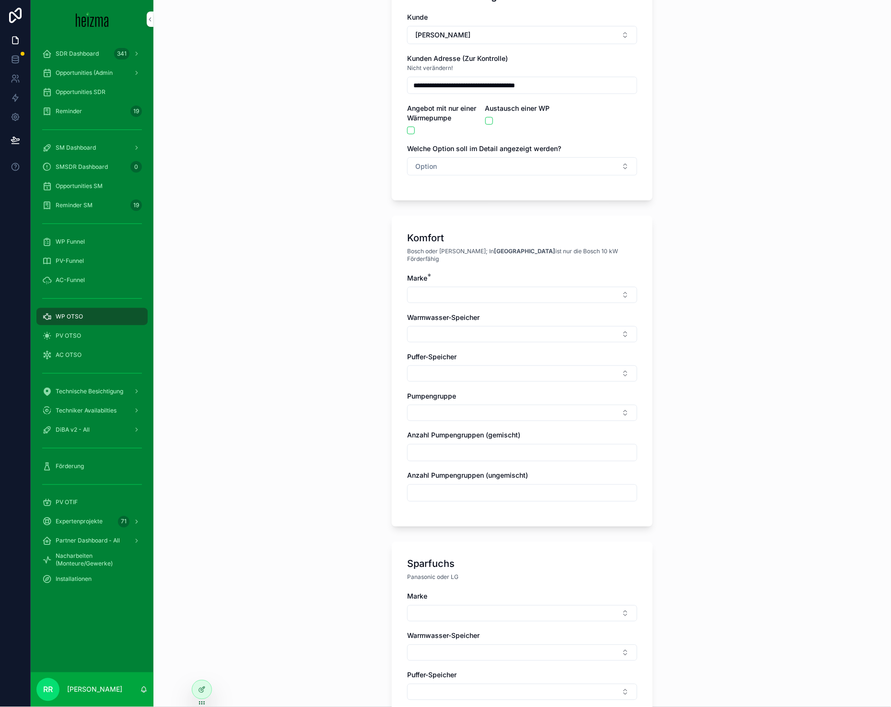
scroll to position [87, 0]
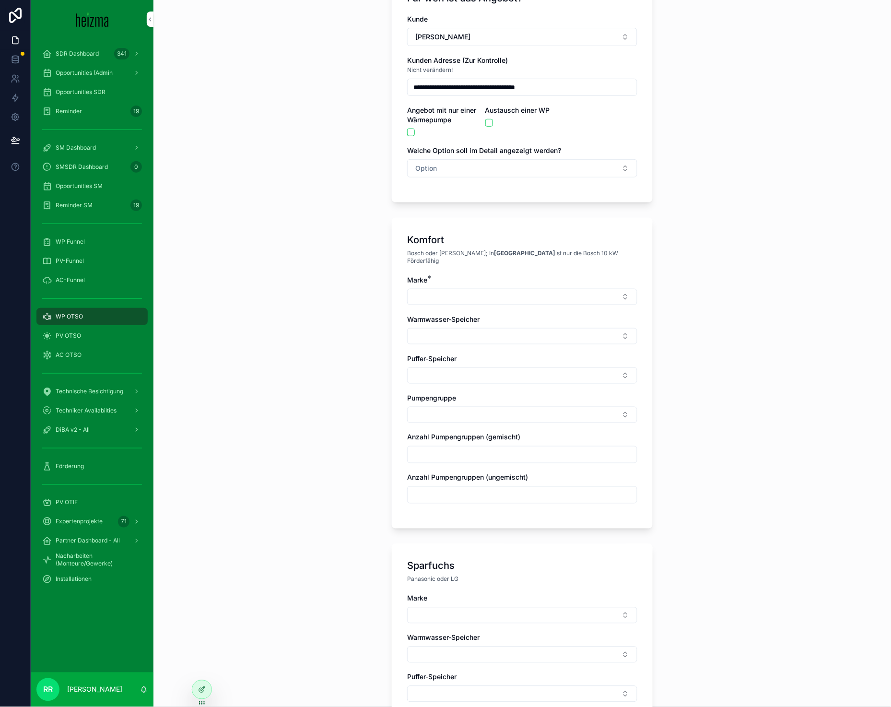
click at [424, 177] on button "Option" at bounding box center [522, 168] width 230 height 18
click at [469, 217] on div "Komfort" at bounding box center [472, 221] width 22 height 9
click at [346, 232] on div "**********" at bounding box center [521, 266] width 737 height 707
click at [432, 289] on button "Select Button" at bounding box center [522, 297] width 230 height 16
click at [482, 418] on div "Vaillant" at bounding box center [518, 418] width 133 height 15
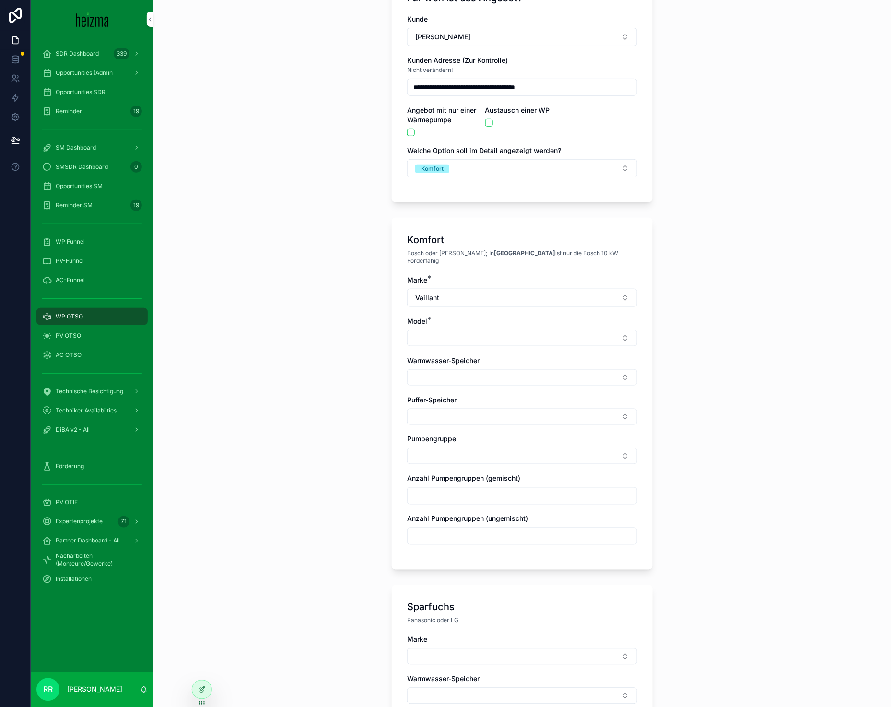
click at [394, 318] on div "Komfort Bosch oder Viessmann; In [GEOGRAPHIC_DATA] ist nur die Bosch 10 kW Förd…" at bounding box center [522, 394] width 261 height 352
click at [412, 330] on button "Select Button" at bounding box center [522, 338] width 230 height 16
click at [517, 374] on div "aroTHERM Plus R290 NEU" at bounding box center [518, 367] width 133 height 15
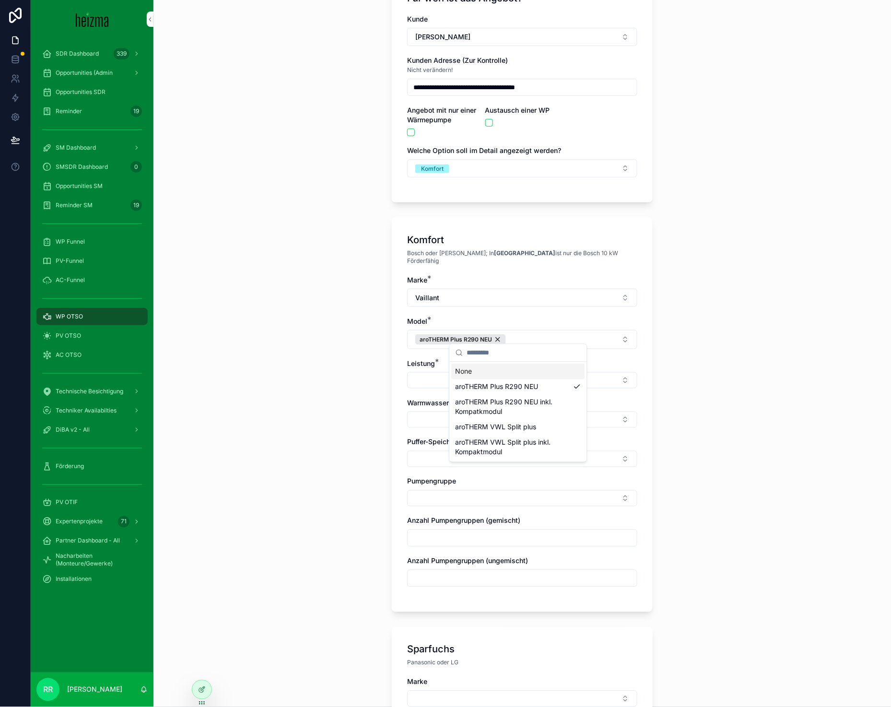
click at [410, 376] on button "Select Button" at bounding box center [522, 380] width 230 height 16
click at [484, 472] on div "7 kW" at bounding box center [518, 472] width 133 height 15
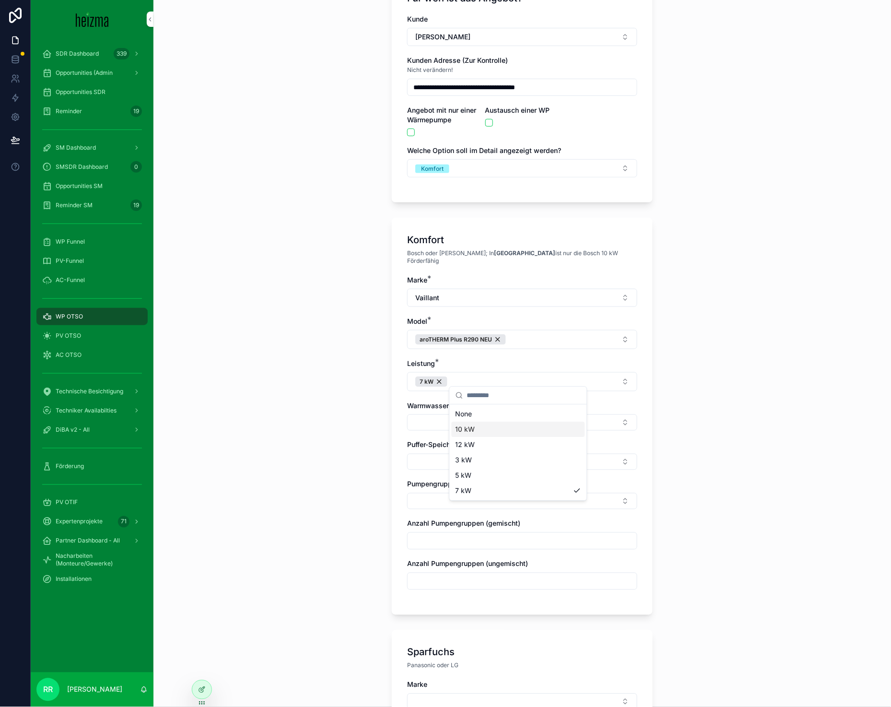
click at [434, 417] on button "Select Button" at bounding box center [522, 422] width 230 height 16
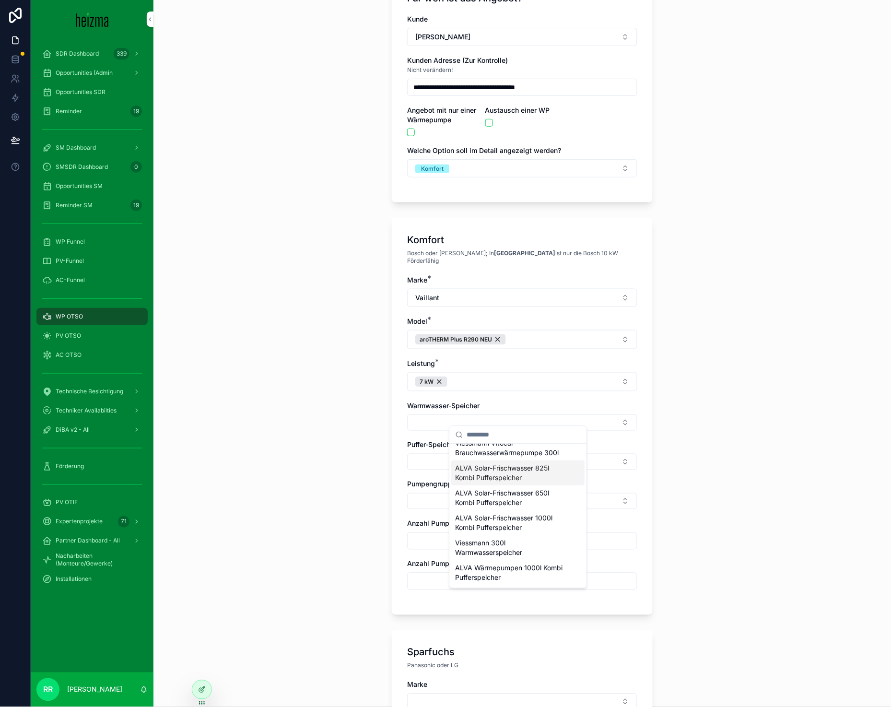
scroll to position [393, 0]
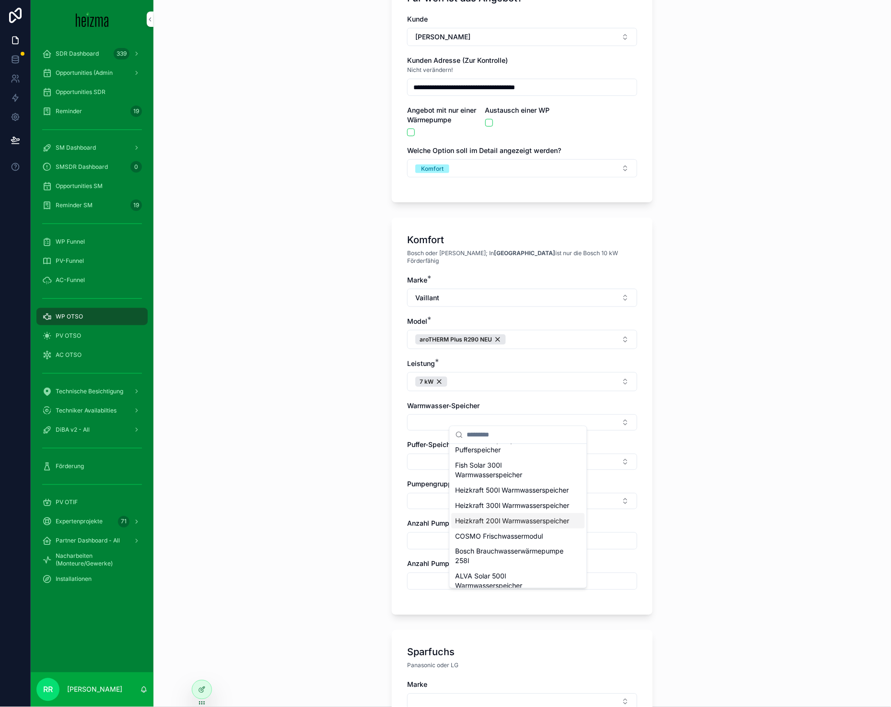
click at [497, 525] on span "Heizkraft 200l Warmwasserspeicher" at bounding box center [512, 521] width 114 height 10
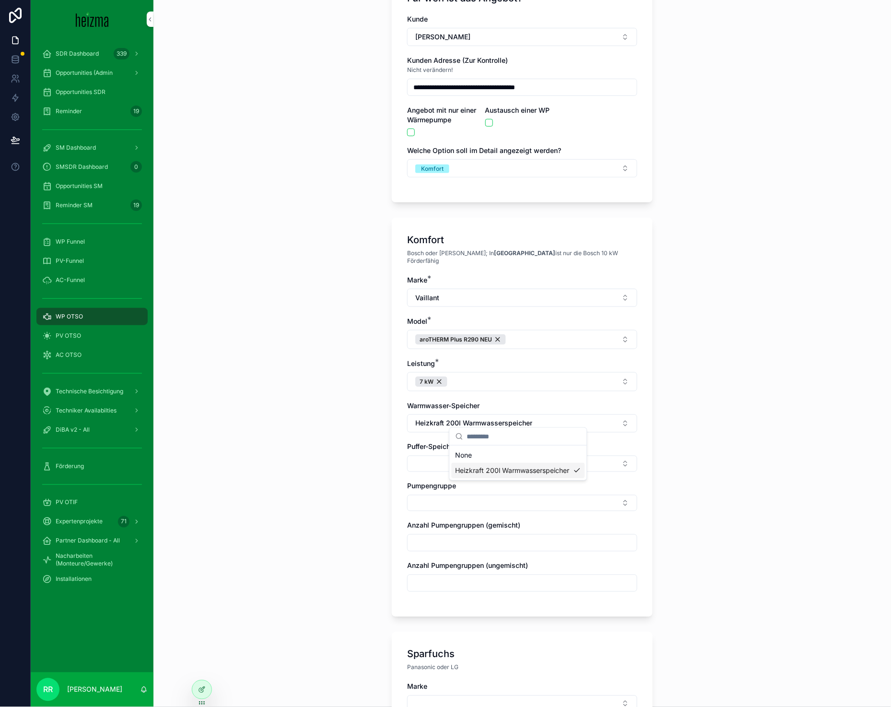
scroll to position [0, 0]
click at [463, 424] on button "Heizkraft 200l Warmwasserspeicher" at bounding box center [522, 423] width 230 height 18
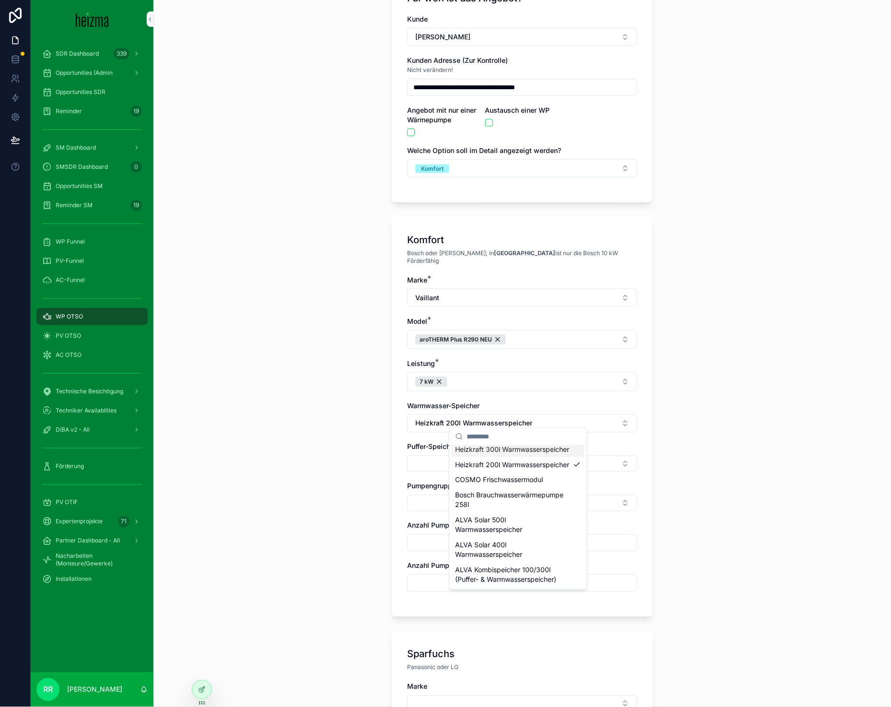
scroll to position [495, 0]
click at [521, 454] on span "Heizkraft 300l Warmwasserspeicher" at bounding box center [512, 449] width 114 height 10
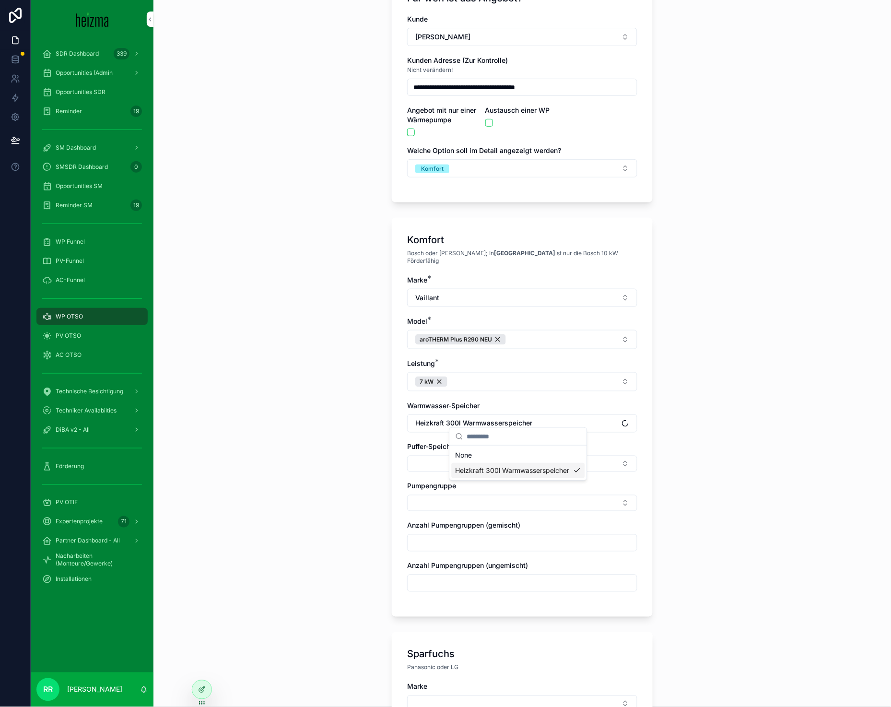
scroll to position [0, 0]
click at [435, 447] on div "Puffer-Speicher" at bounding box center [522, 457] width 230 height 30
click at [441, 455] on button "Select Button" at bounding box center [522, 463] width 230 height 16
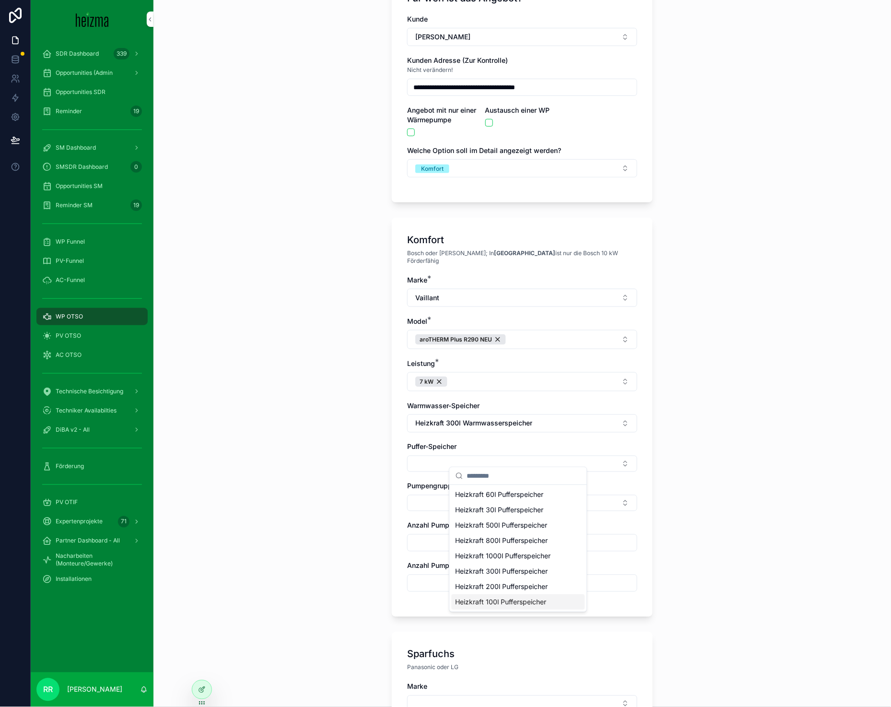
click at [511, 604] on span "Heizkraft 100l Pufferspeicher" at bounding box center [500, 602] width 91 height 10
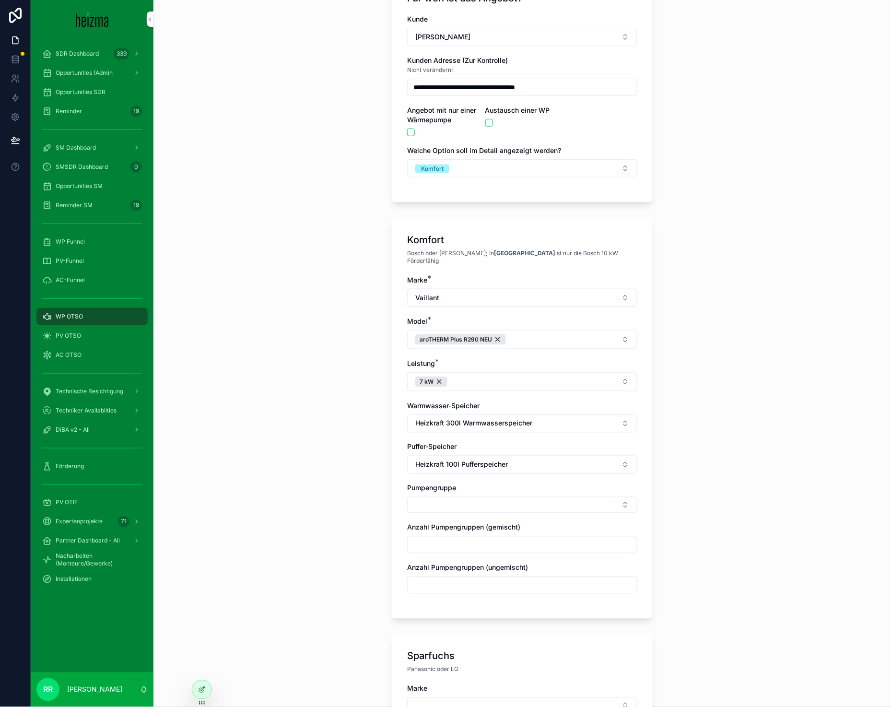
click at [440, 497] on button "Select Button" at bounding box center [522, 505] width 230 height 16
click at [476, 534] on span "Ungemischt" at bounding box center [473, 536] width 37 height 10
click at [476, 534] on div "None" at bounding box center [518, 535] width 133 height 15
click at [475, 548] on span "Ungemischt" at bounding box center [473, 551] width 37 height 10
click at [474, 574] on span "Gemischt" at bounding box center [469, 570] width 29 height 10
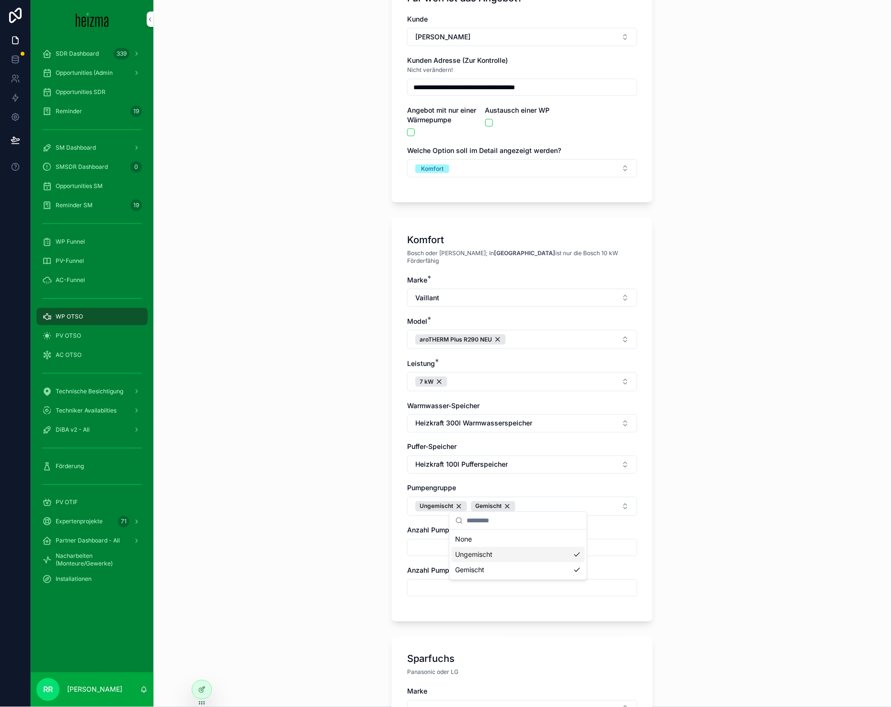
click at [441, 544] on input "scrollable content" at bounding box center [521, 547] width 229 height 13
type input "*"
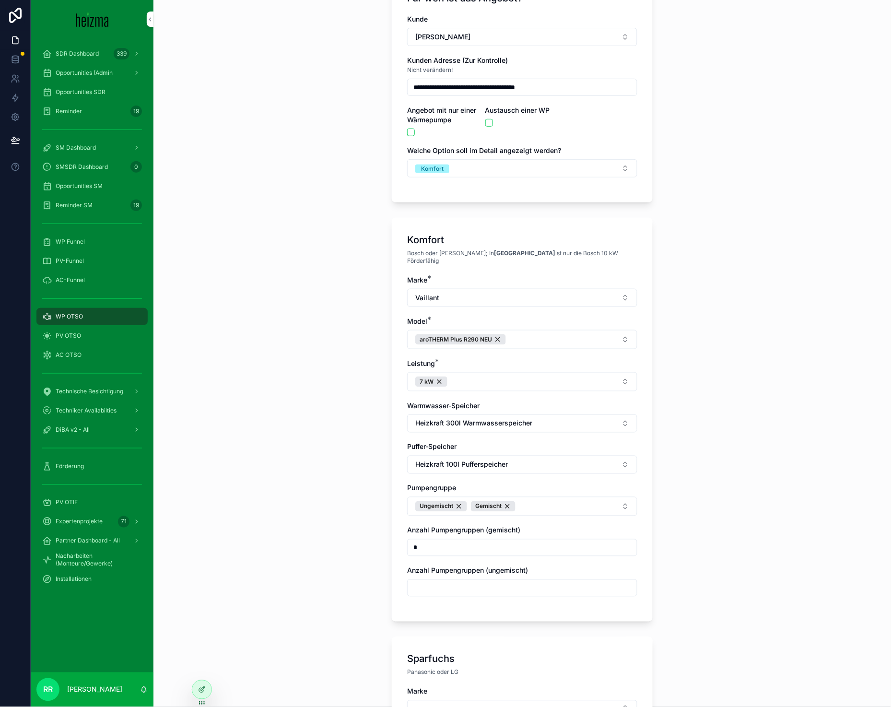
click at [436, 585] on input "scrollable content" at bounding box center [521, 587] width 229 height 13
type input "*"
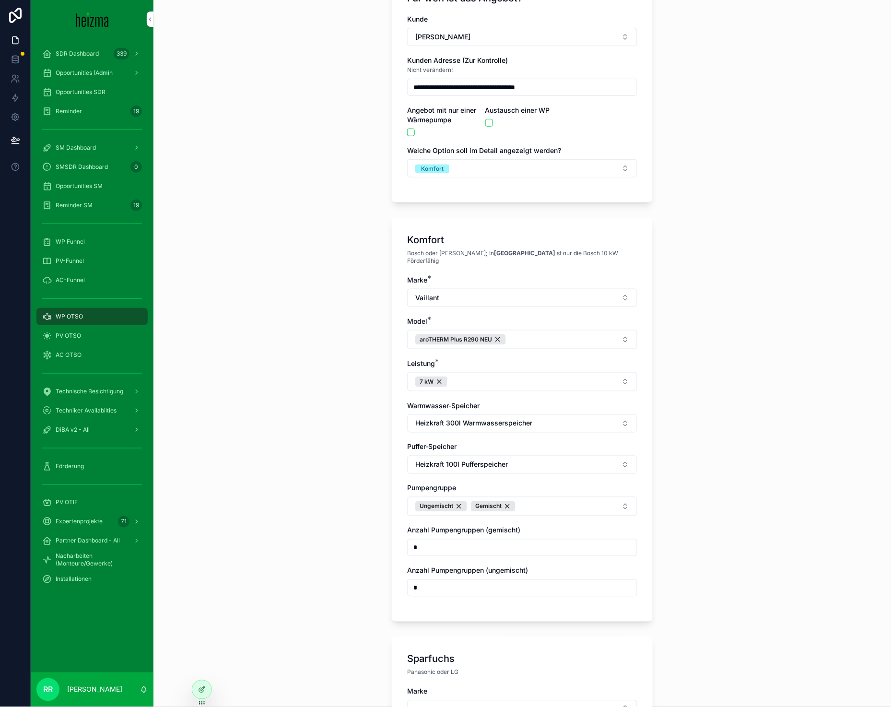
click at [343, 548] on div "**********" at bounding box center [521, 266] width 737 height 707
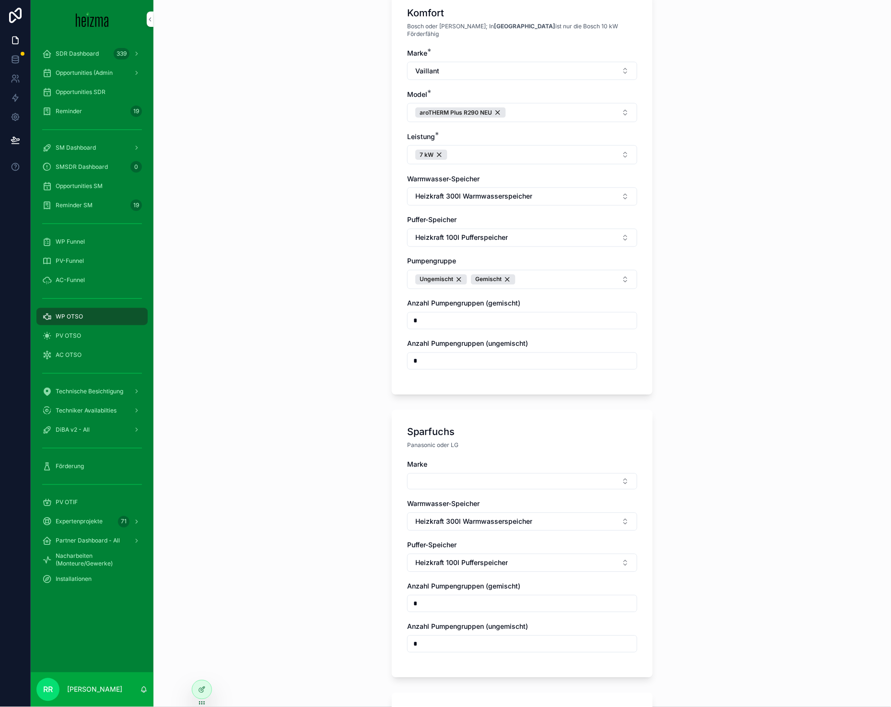
scroll to position [314, 0]
click at [439, 473] on button "Select Button" at bounding box center [522, 481] width 230 height 16
click at [465, 539] on span "Panasonic" at bounding box center [471, 543] width 32 height 10
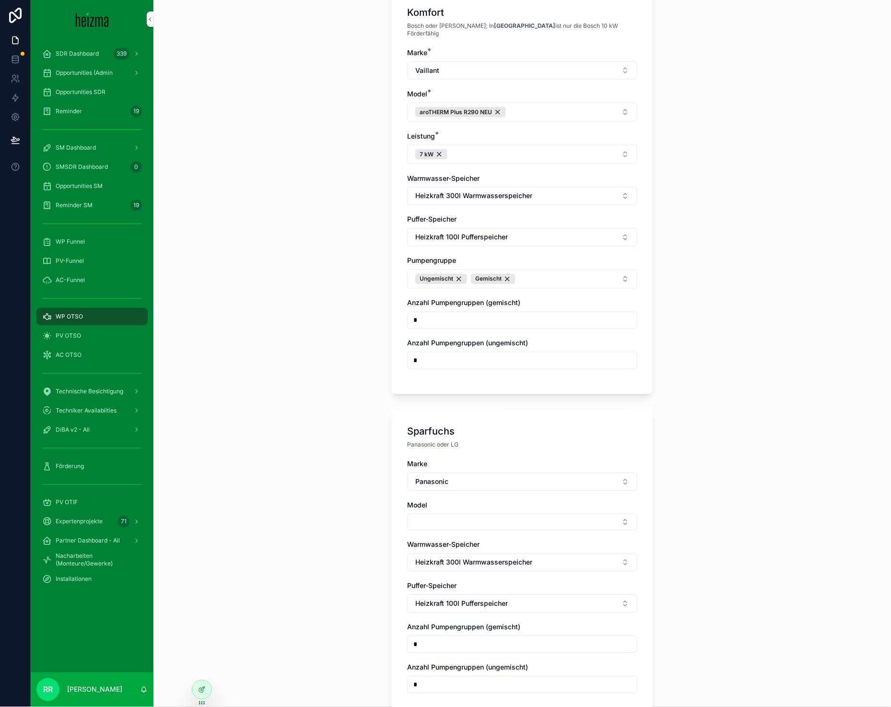
click at [445, 514] on button "Select Button" at bounding box center [522, 522] width 230 height 16
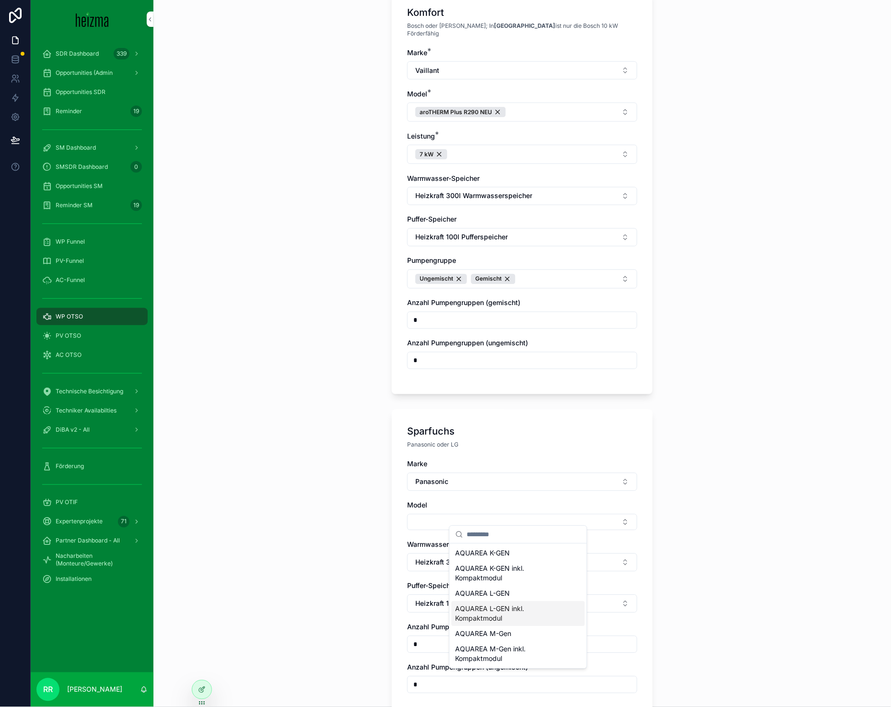
click at [491, 592] on span "AQUAREA L-GEN" at bounding box center [482, 594] width 55 height 10
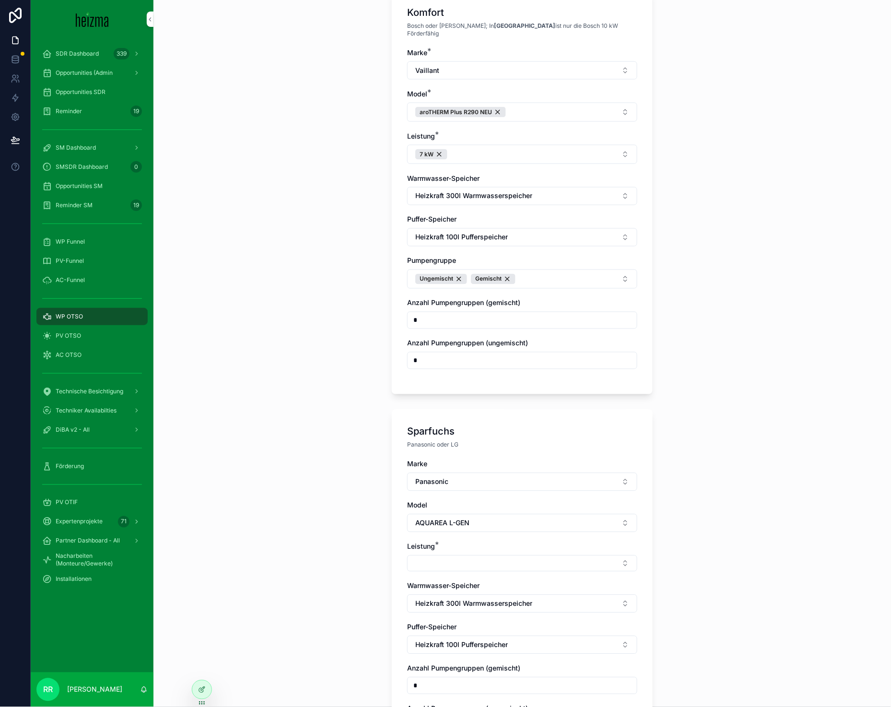
click at [414, 545] on div "Leistung *" at bounding box center [522, 557] width 230 height 30
click at [425, 561] on button "Select Button" at bounding box center [522, 563] width 230 height 16
click at [510, 606] on div "7 kW" at bounding box center [518, 609] width 133 height 15
click at [363, 565] on div "**********" at bounding box center [521, 353] width 737 height 707
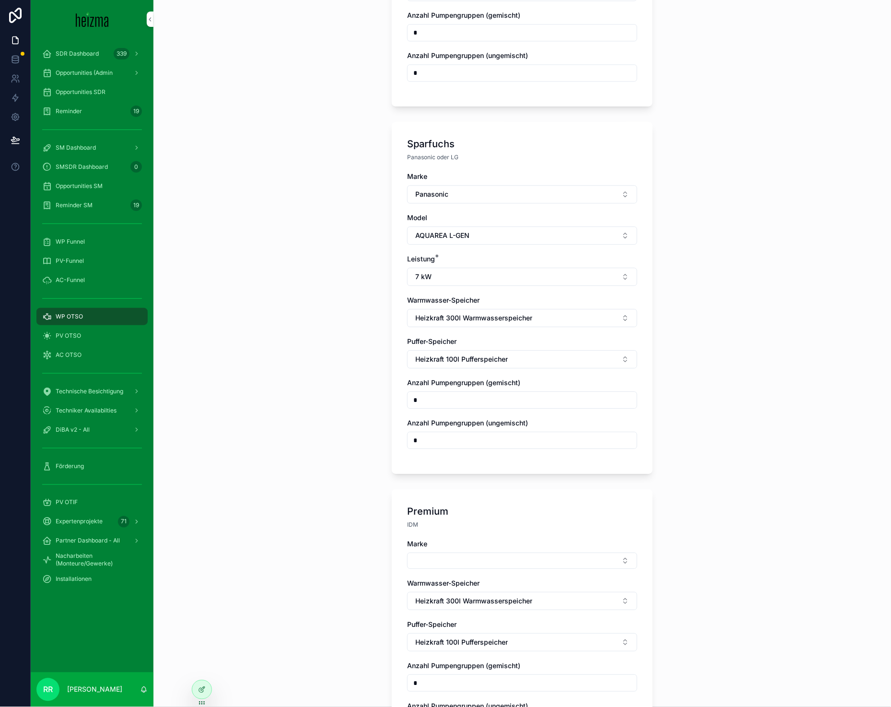
scroll to position [605, 0]
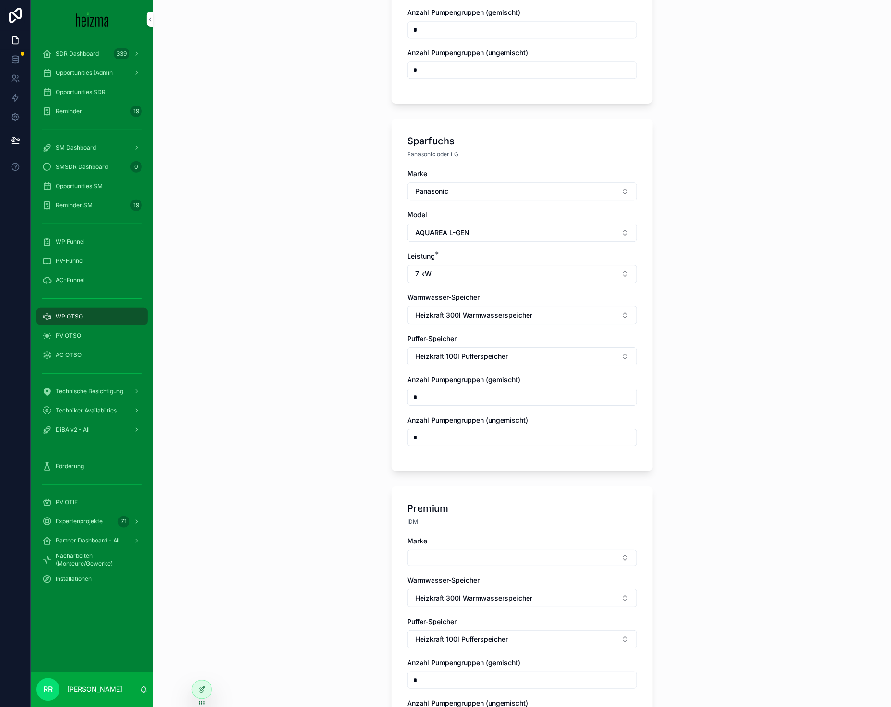
click at [433, 550] on button "Select Button" at bounding box center [522, 557] width 230 height 16
click at [498, 614] on div "Viessmann" at bounding box center [518, 619] width 133 height 15
click at [412, 578] on span "Modell" at bounding box center [418, 582] width 22 height 8
click at [418, 582] on div "Modell" at bounding box center [522, 592] width 230 height 30
click at [449, 600] on button "Select Button" at bounding box center [522, 599] width 230 height 16
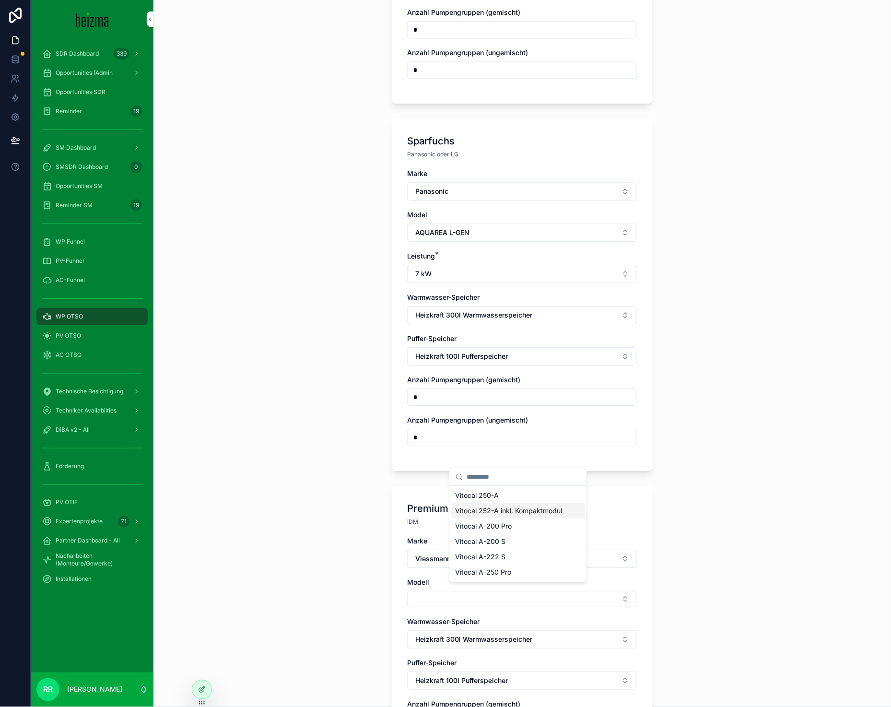
click at [511, 499] on div "Vitocal 250-A" at bounding box center [518, 495] width 133 height 15
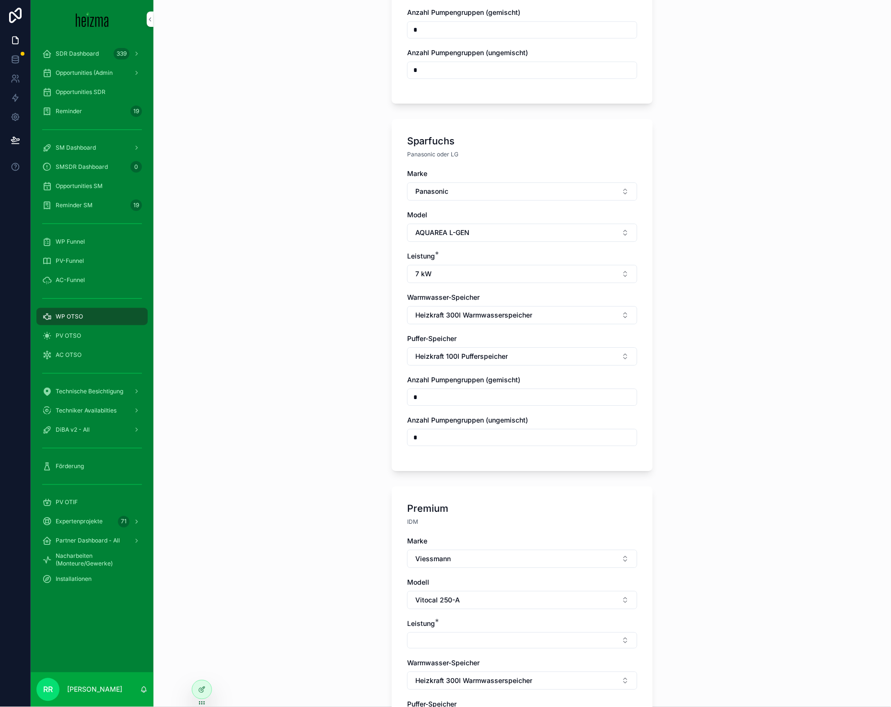
click at [407, 593] on button "Vitocal 250-A" at bounding box center [522, 600] width 230 height 18
click at [366, 600] on div "**********" at bounding box center [521, 353] width 737 height 707
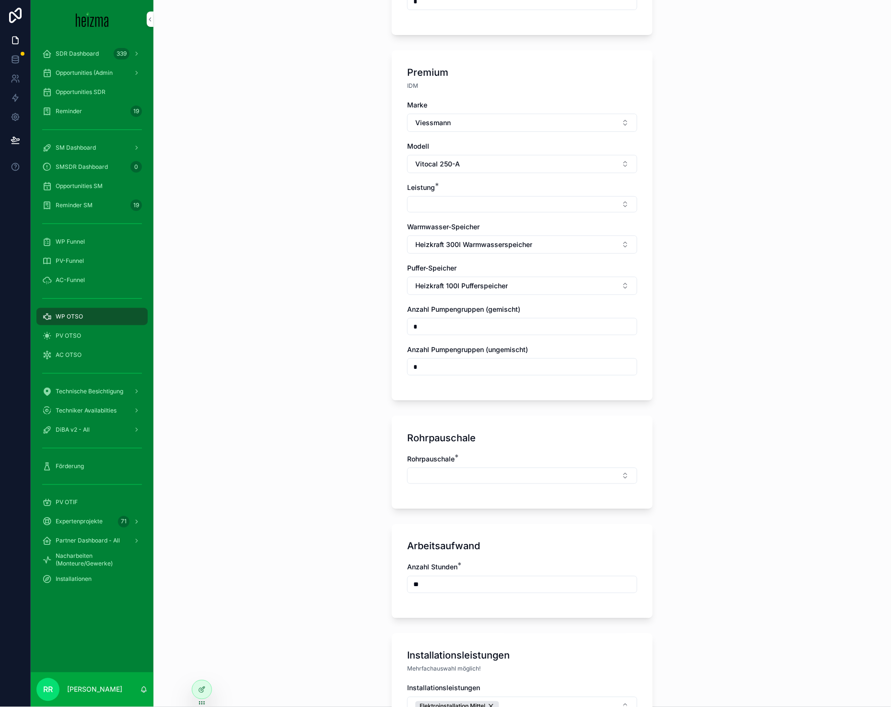
scroll to position [1074, 0]
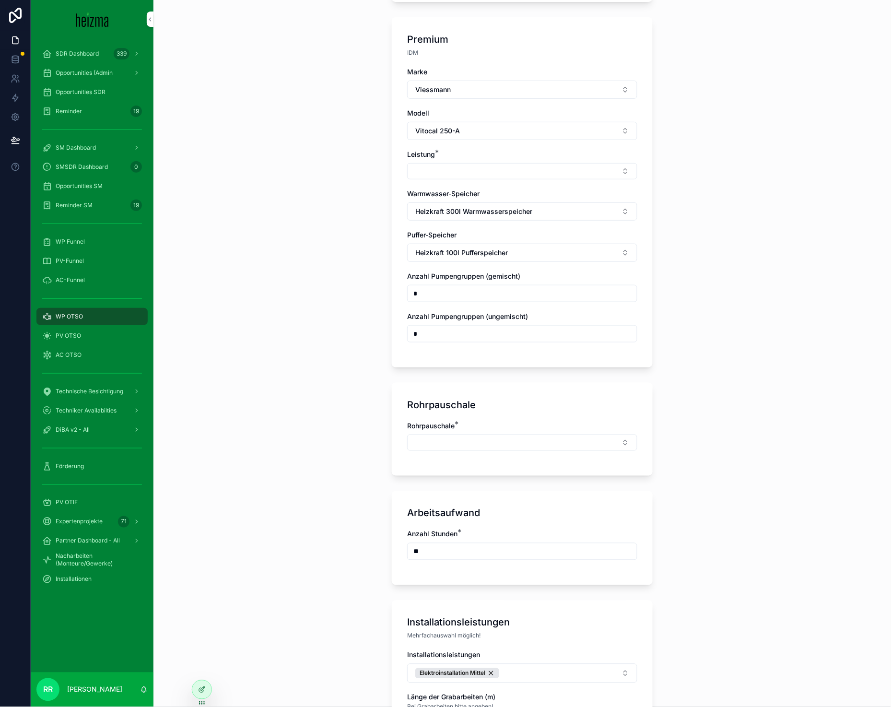
click at [465, 163] on button "Select Button" at bounding box center [522, 171] width 230 height 16
click at [475, 289] on div "8 kW" at bounding box center [518, 295] width 133 height 15
click at [298, 242] on div "**********" at bounding box center [521, 353] width 737 height 707
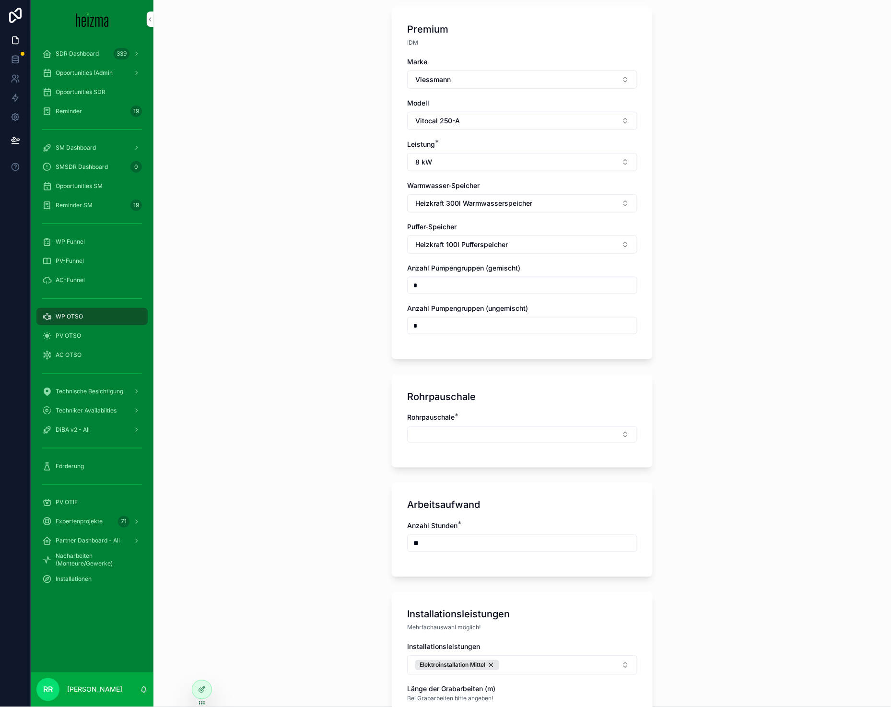
scroll to position [1092, 0]
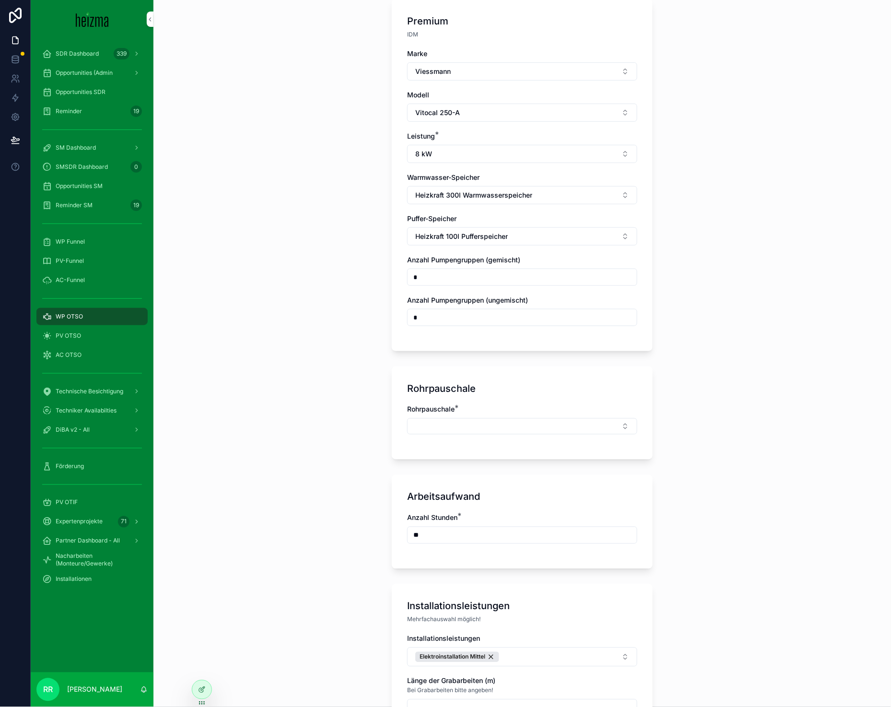
click at [470, 145] on button "8 kW" at bounding box center [522, 154] width 230 height 18
click at [360, 232] on div "**********" at bounding box center [521, 353] width 737 height 707
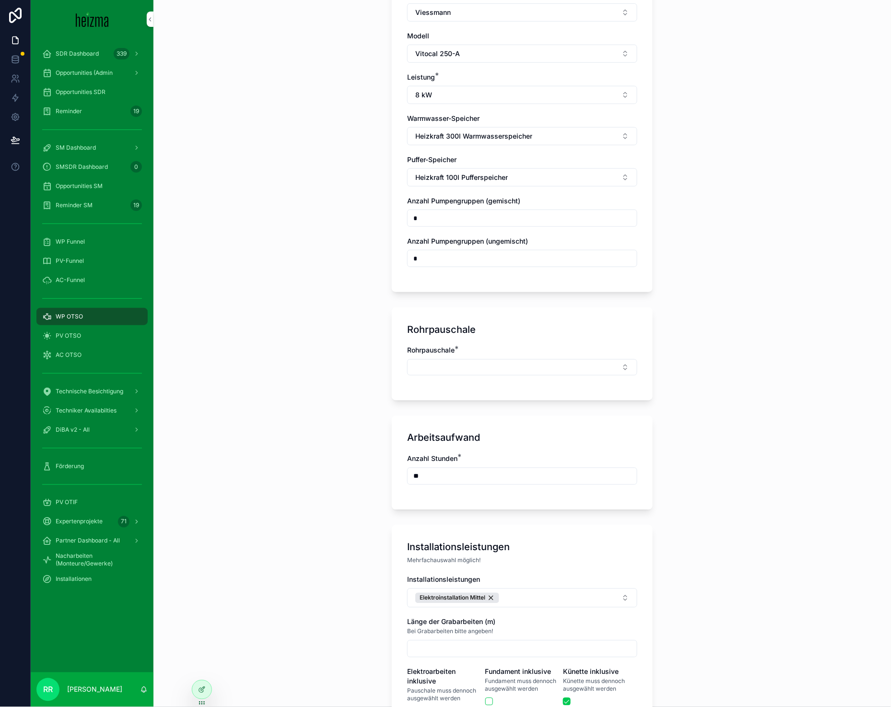
scroll to position [1176, 0]
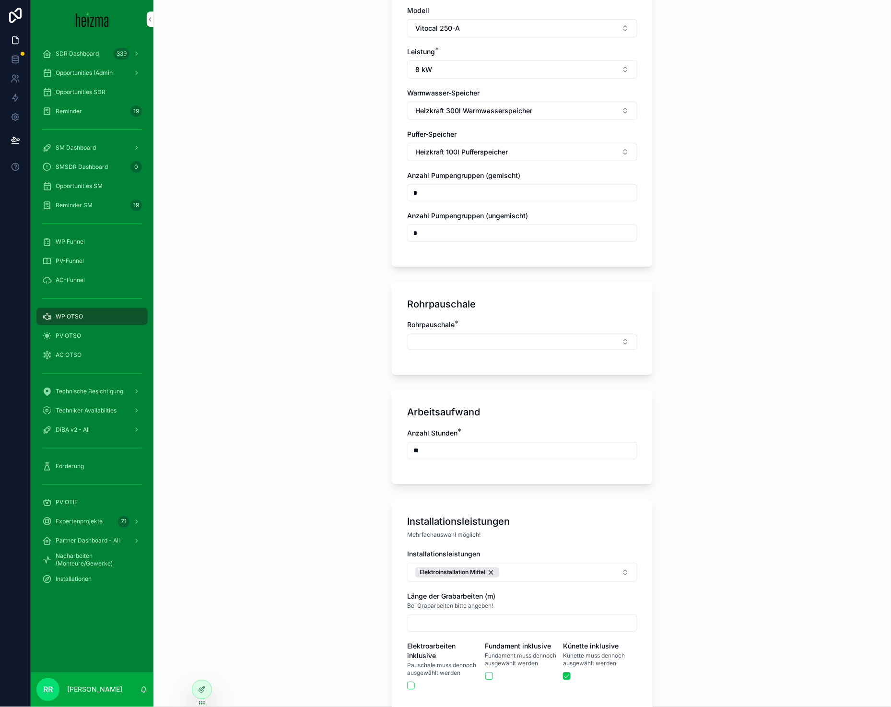
click at [467, 340] on button "Select Button" at bounding box center [522, 342] width 230 height 16
click at [487, 436] on div "Mittel" at bounding box center [518, 434] width 133 height 15
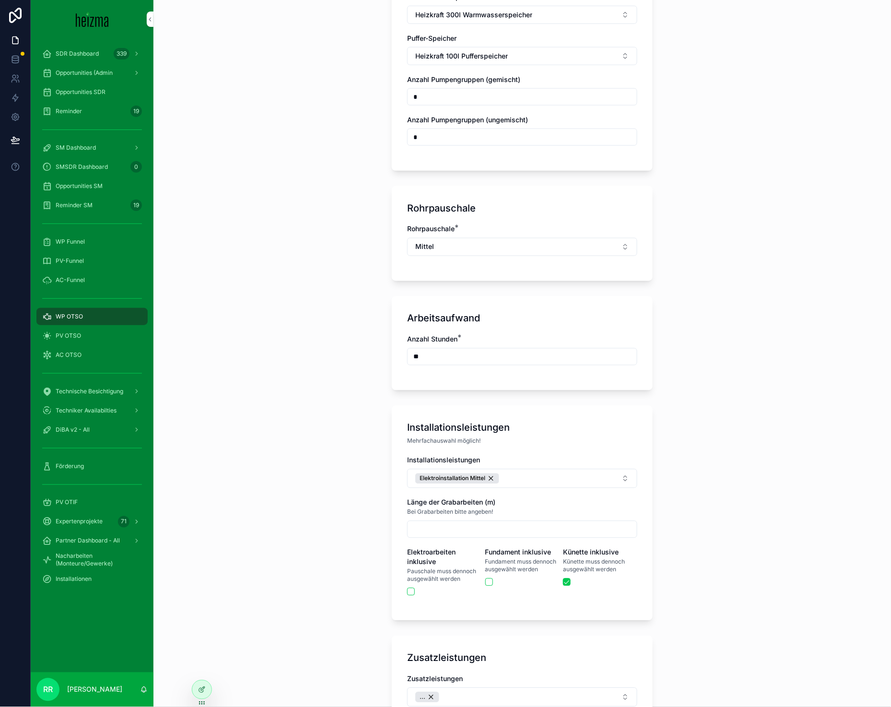
scroll to position [1278, 0]
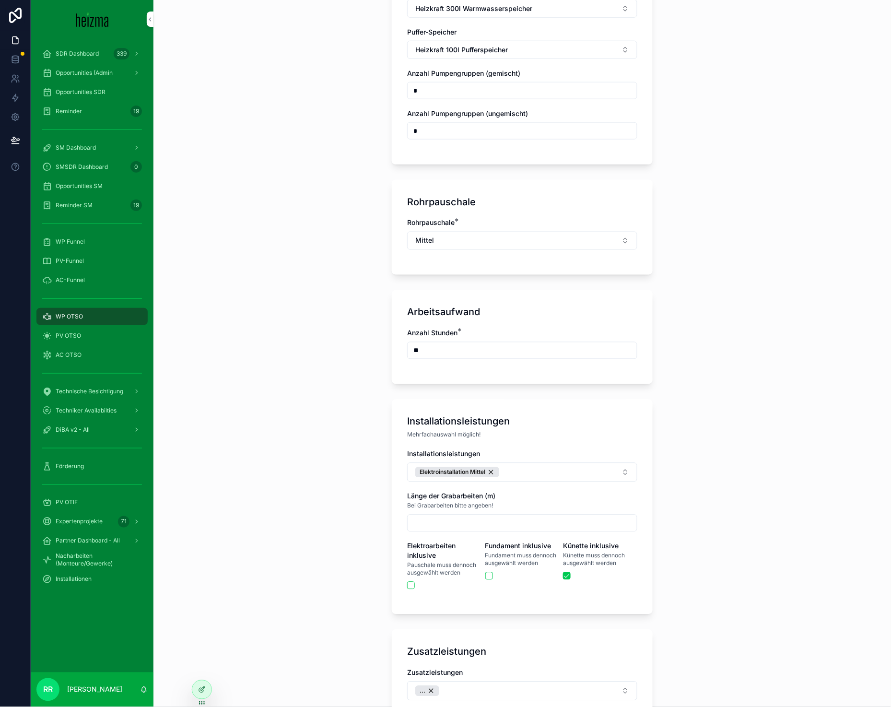
click at [534, 463] on button "Elektroinstallation Mittel" at bounding box center [522, 472] width 230 height 19
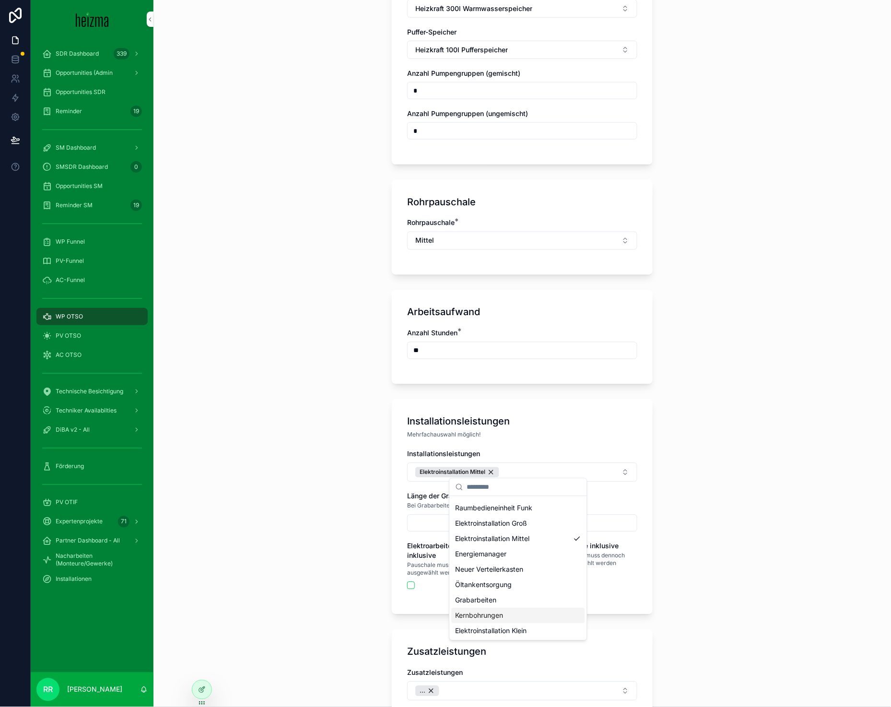
scroll to position [29, 0]
click at [511, 625] on div "Fundament" at bounding box center [518, 630] width 133 height 15
click at [353, 537] on div "**********" at bounding box center [521, 353] width 737 height 707
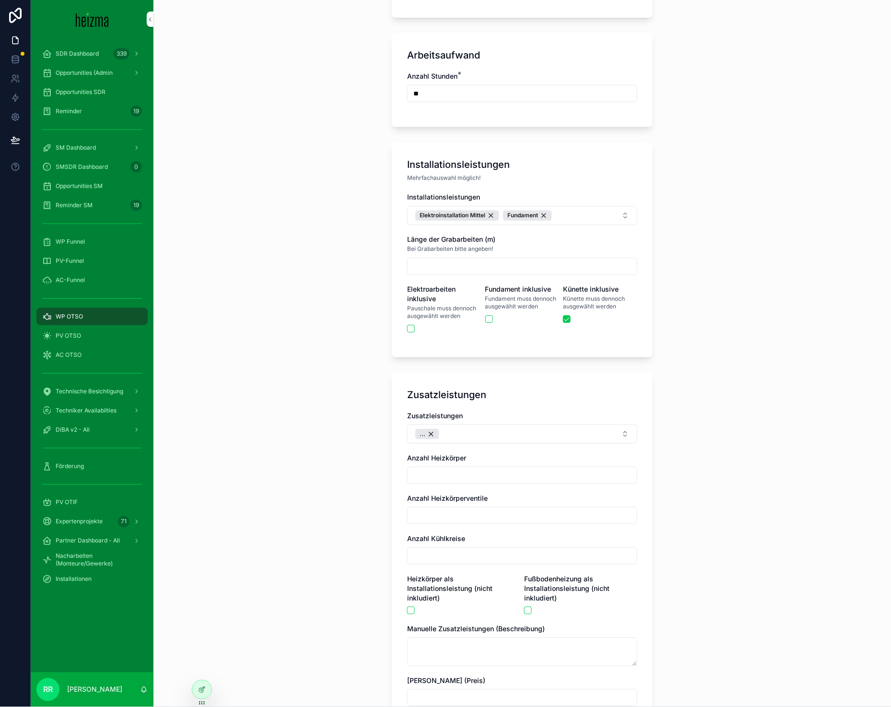
scroll to position [1545, 0]
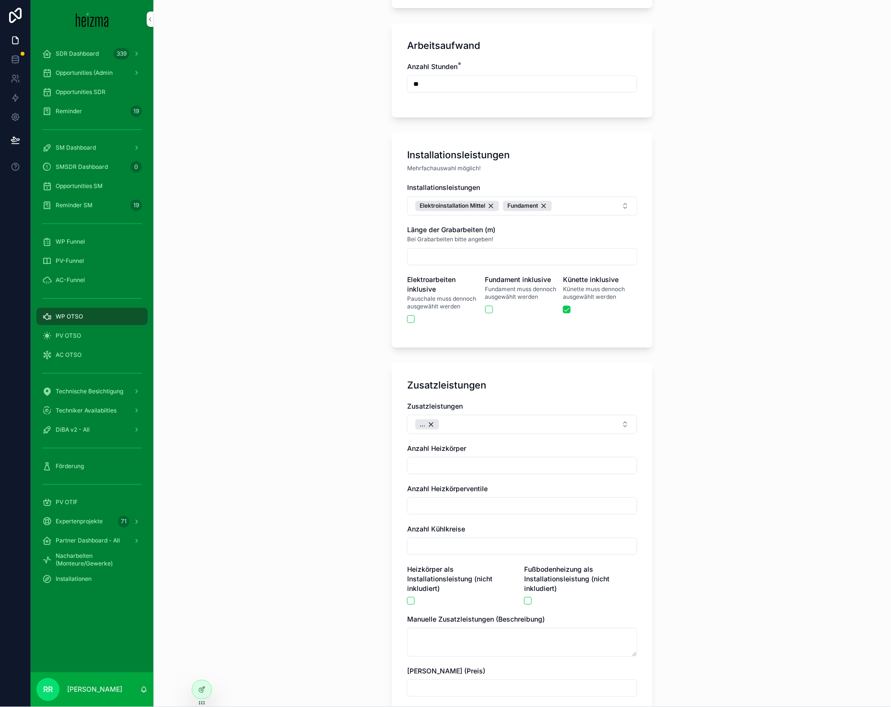
click at [472, 415] on button "..." at bounding box center [522, 424] width 230 height 19
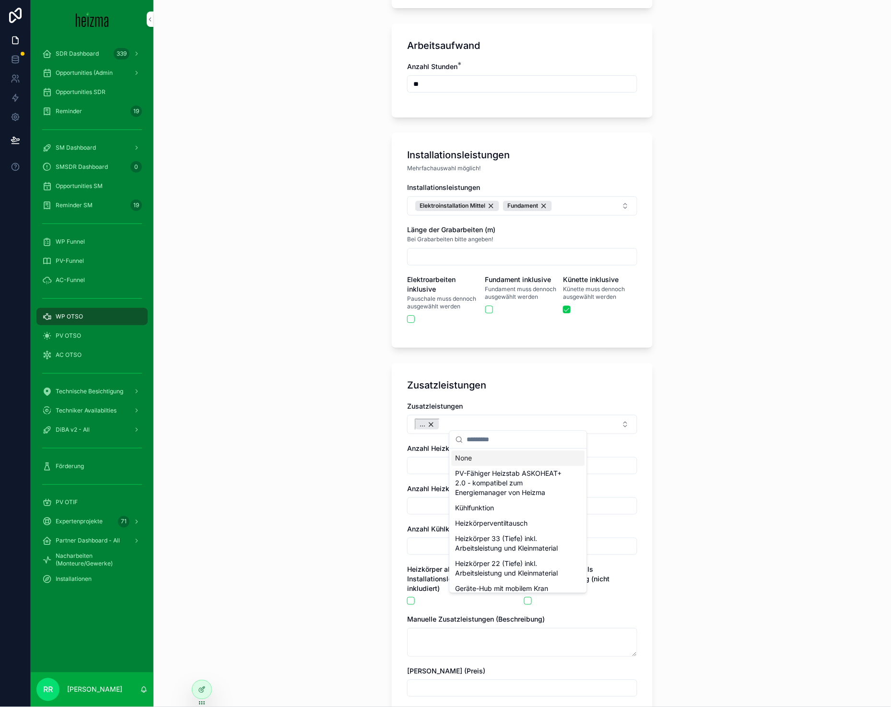
click at [428, 420] on div "..." at bounding box center [427, 424] width 24 height 11
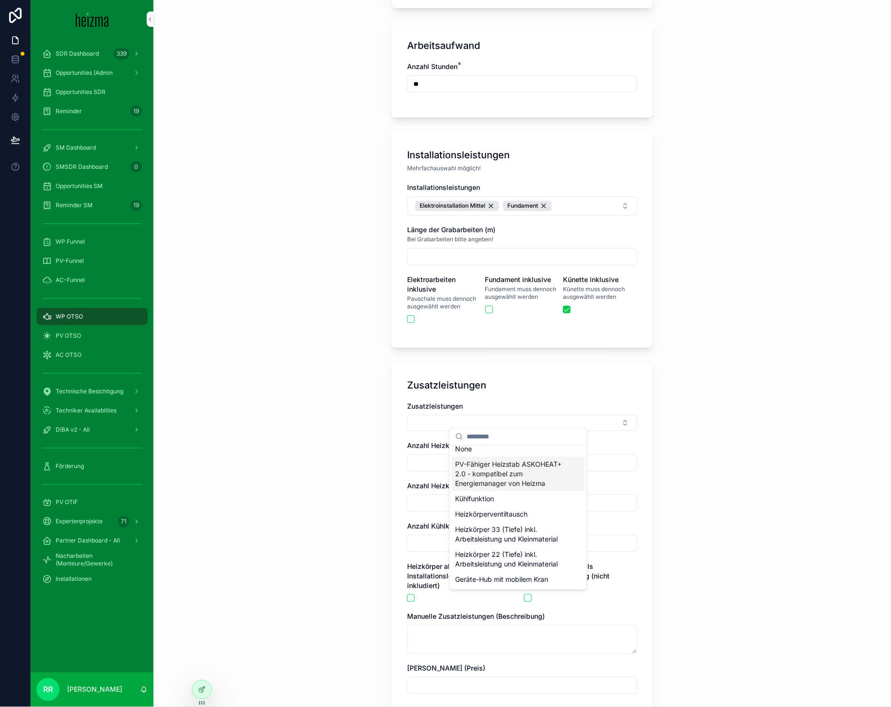
scroll to position [0, 0]
click at [475, 474] on span "PV-Fähiger Heizstab ASKOHEAT+ 2.0 - kompatibel zum Energiemanager von Heizma" at bounding box center [512, 479] width 114 height 29
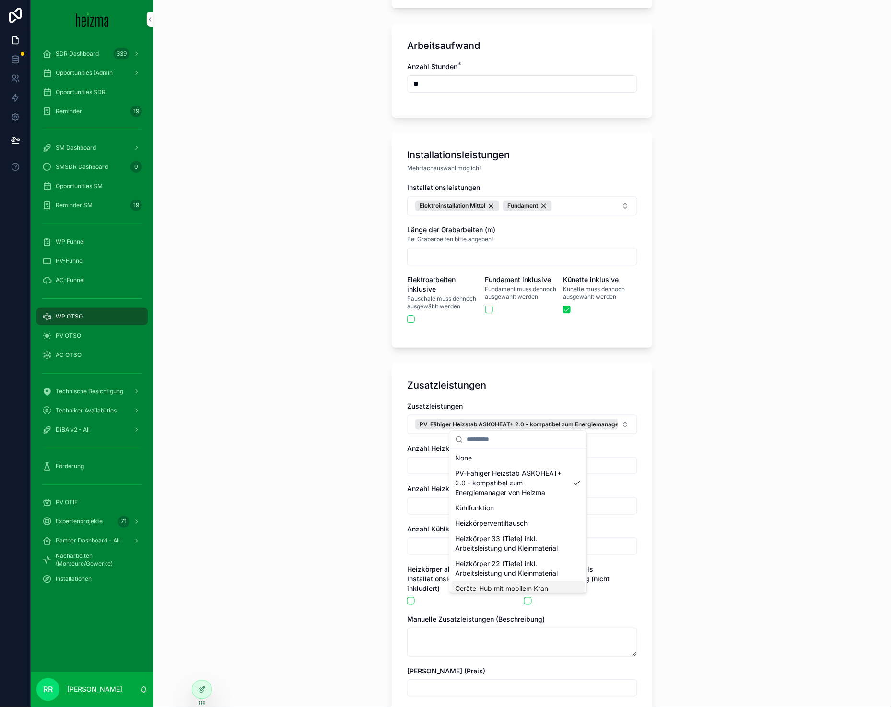
click at [312, 454] on div "**********" at bounding box center [521, 353] width 737 height 707
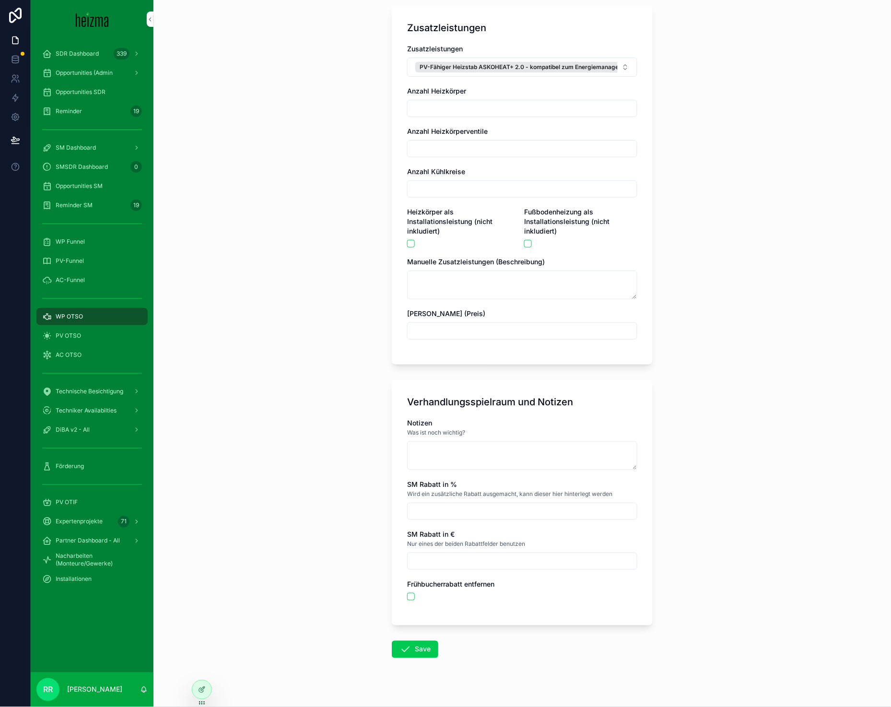
scroll to position [1909, 0]
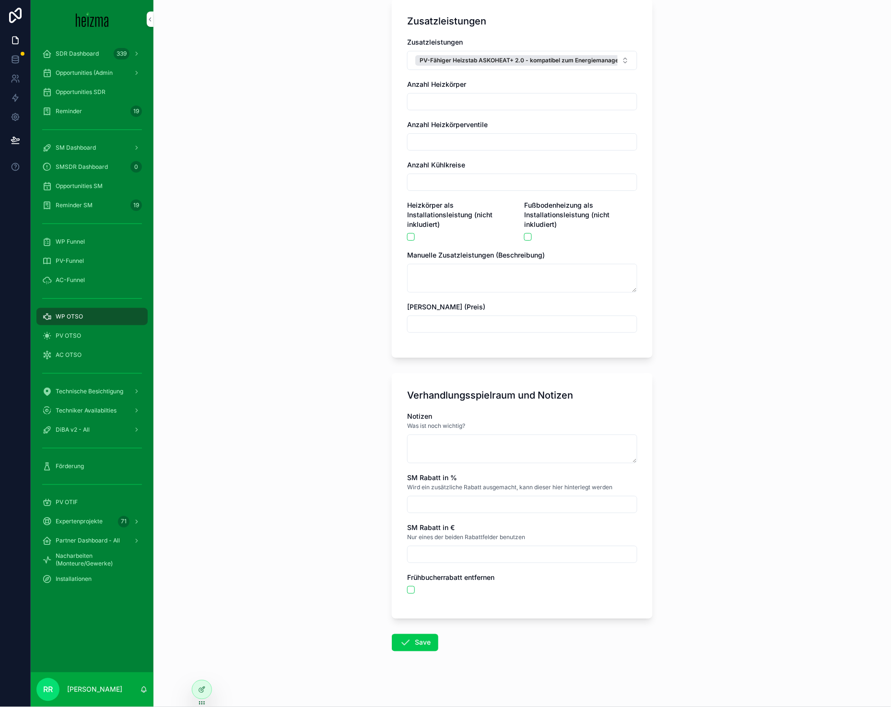
click at [410, 634] on button "Save" at bounding box center [415, 642] width 46 height 17
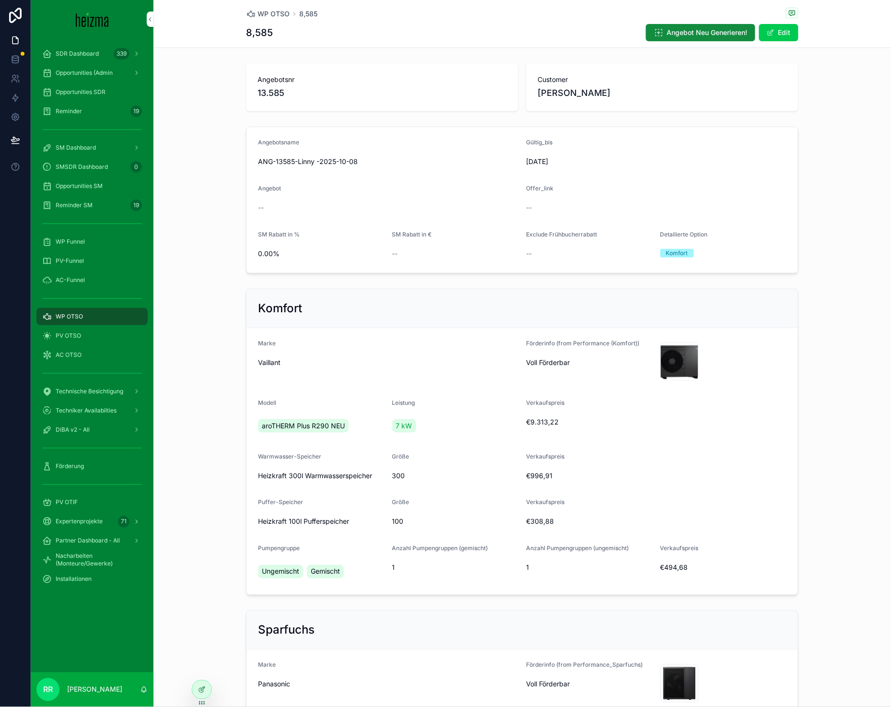
click at [276, 13] on span "WP OTSO" at bounding box center [273, 14] width 32 height 10
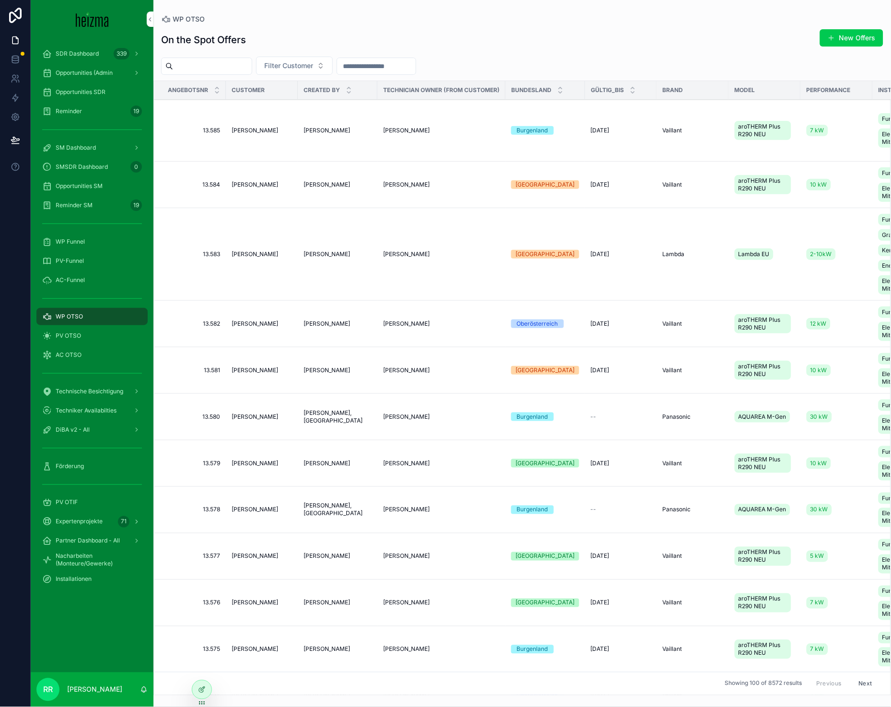
click at [848, 41] on button "New Offers" at bounding box center [851, 37] width 63 height 17
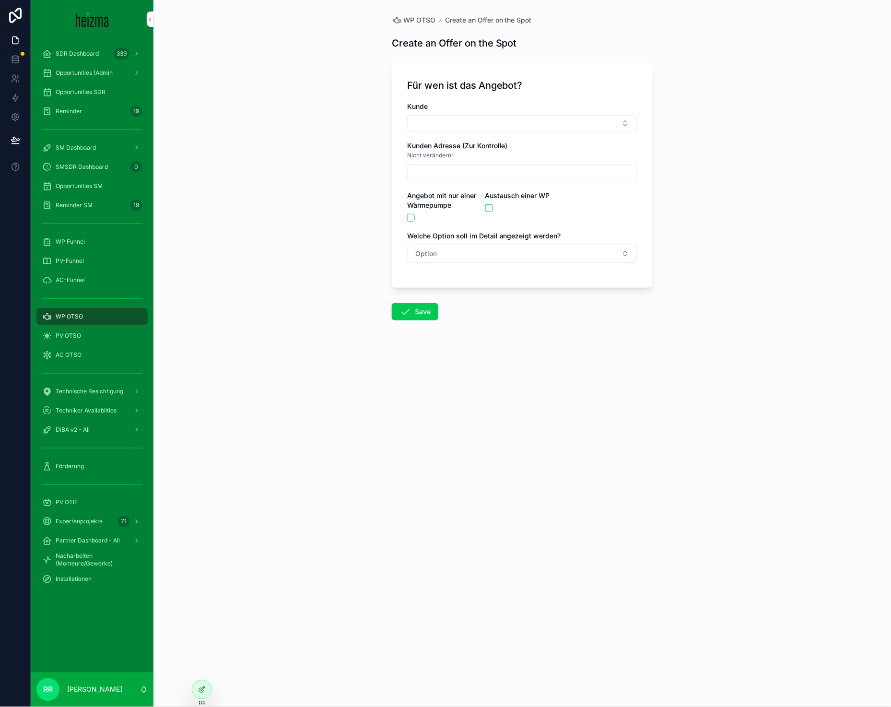
click at [512, 113] on div "Kunde" at bounding box center [522, 117] width 230 height 30
click at [507, 118] on button "Select Button" at bounding box center [522, 123] width 230 height 16
type input "****"
click at [498, 157] on span "[PERSON_NAME]" at bounding box center [487, 161] width 55 height 10
type input "**********"
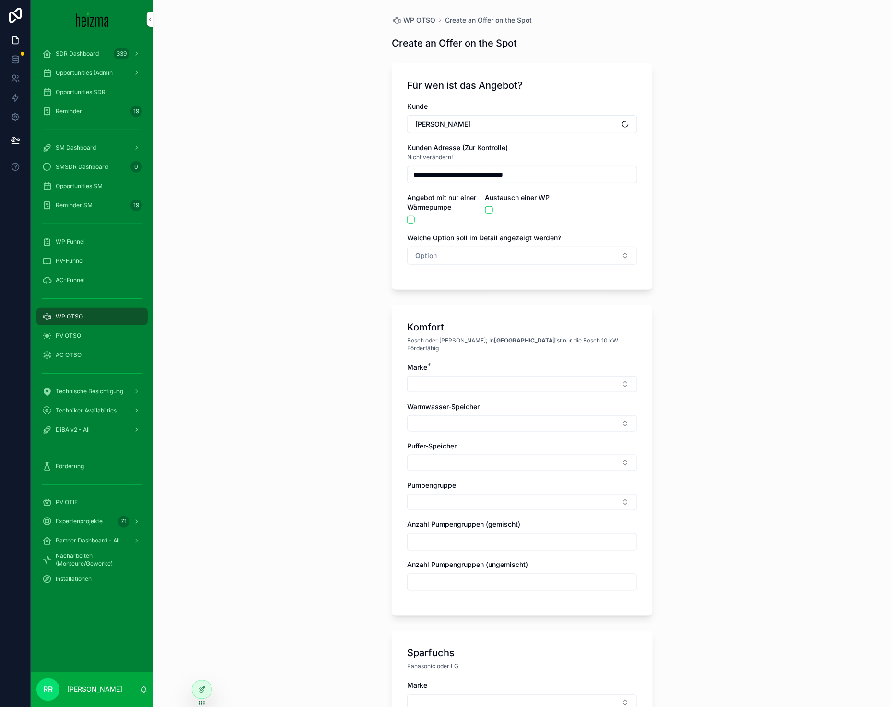
click at [414, 274] on div "**********" at bounding box center [522, 176] width 261 height 226
click at [419, 267] on div "**********" at bounding box center [522, 188] width 230 height 173
click at [427, 254] on span "Option" at bounding box center [426, 256] width 22 height 10
click at [457, 306] on span "Komfort" at bounding box center [472, 308] width 34 height 9
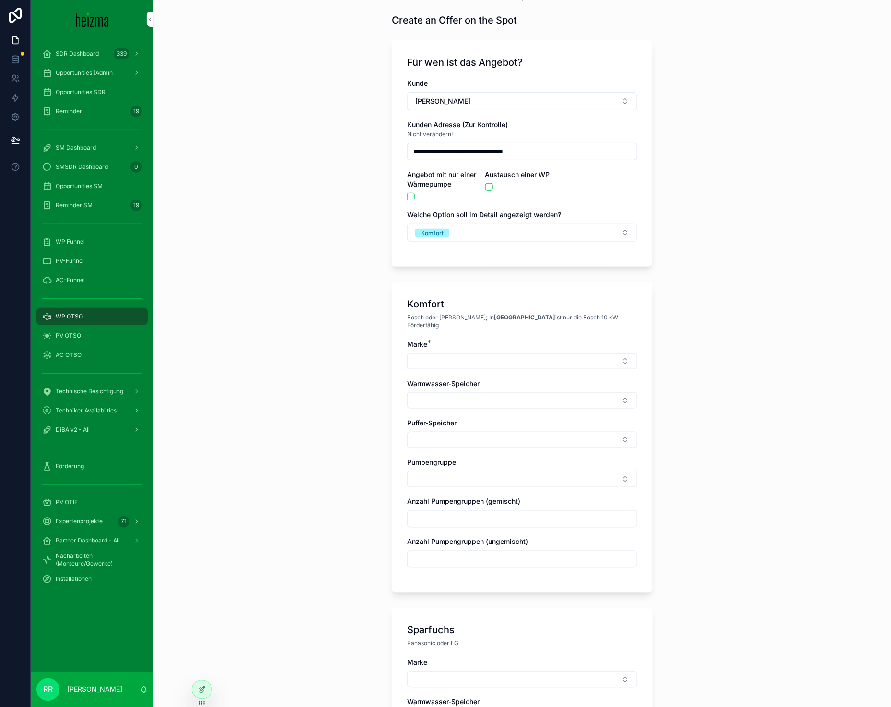
scroll to position [24, 0]
click at [481, 352] on button "Select Button" at bounding box center [522, 360] width 230 height 16
click at [482, 484] on div "Vaillant" at bounding box center [518, 482] width 133 height 15
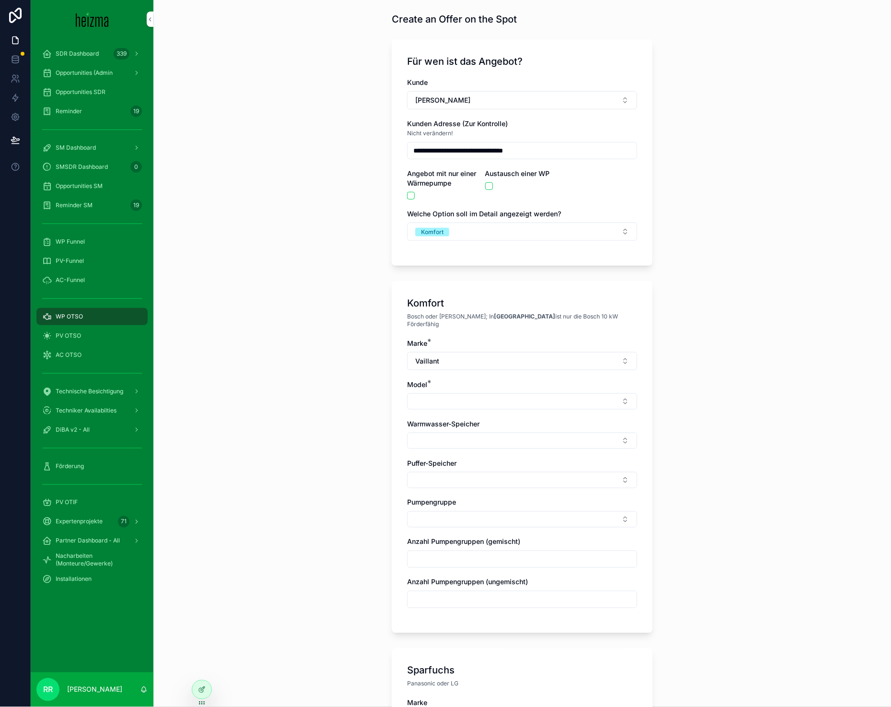
click at [441, 399] on button "Select Button" at bounding box center [522, 401] width 230 height 16
click at [491, 427] on span "aroTHERM Plus R290 NEU" at bounding box center [496, 432] width 83 height 10
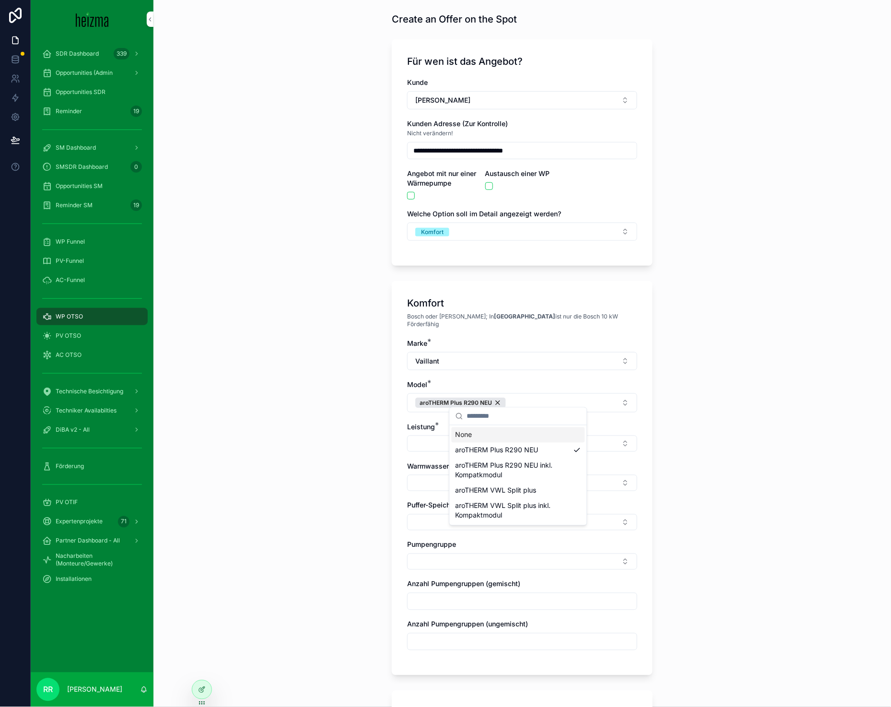
click at [428, 440] on button "Select Button" at bounding box center [522, 443] width 230 height 16
click at [489, 480] on div "10 kW" at bounding box center [518, 473] width 133 height 15
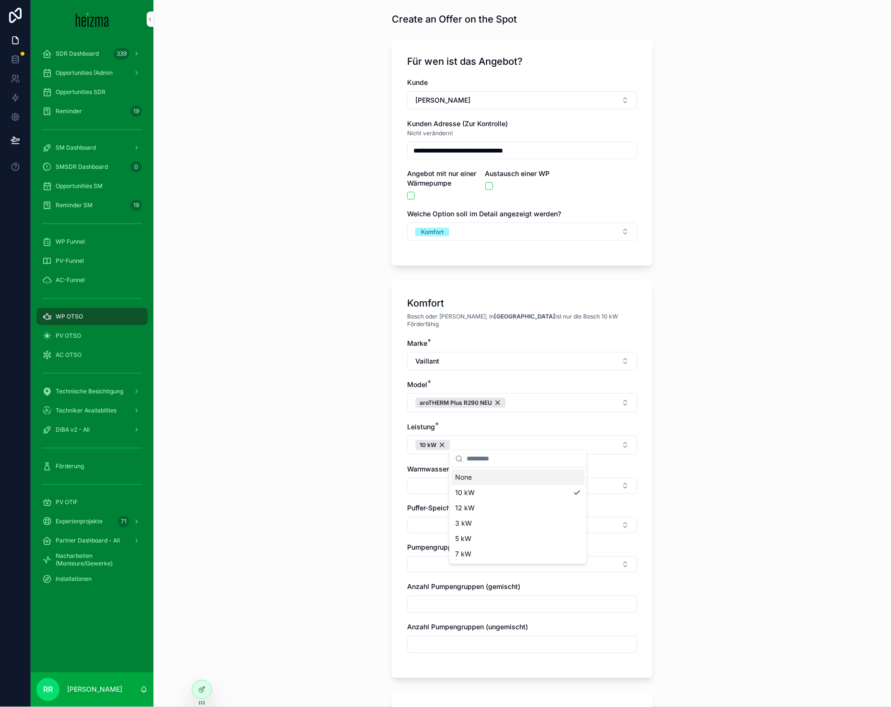
click at [407, 477] on button "Select Button" at bounding box center [522, 485] width 230 height 16
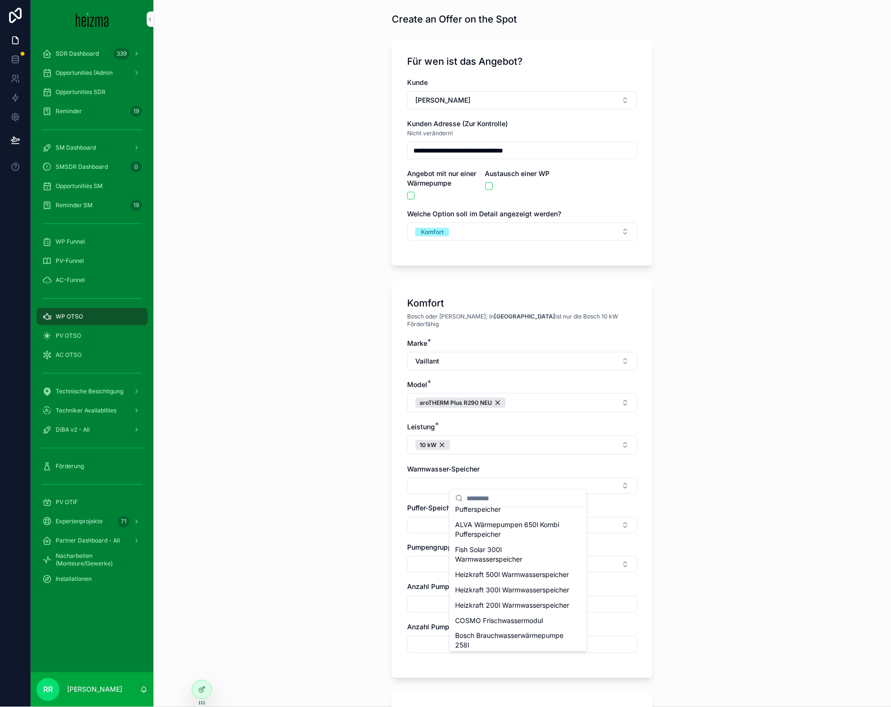
scroll to position [370, 0]
click at [508, 566] on span "Fish Solar 300l Warmwasserspeicher" at bounding box center [512, 555] width 114 height 19
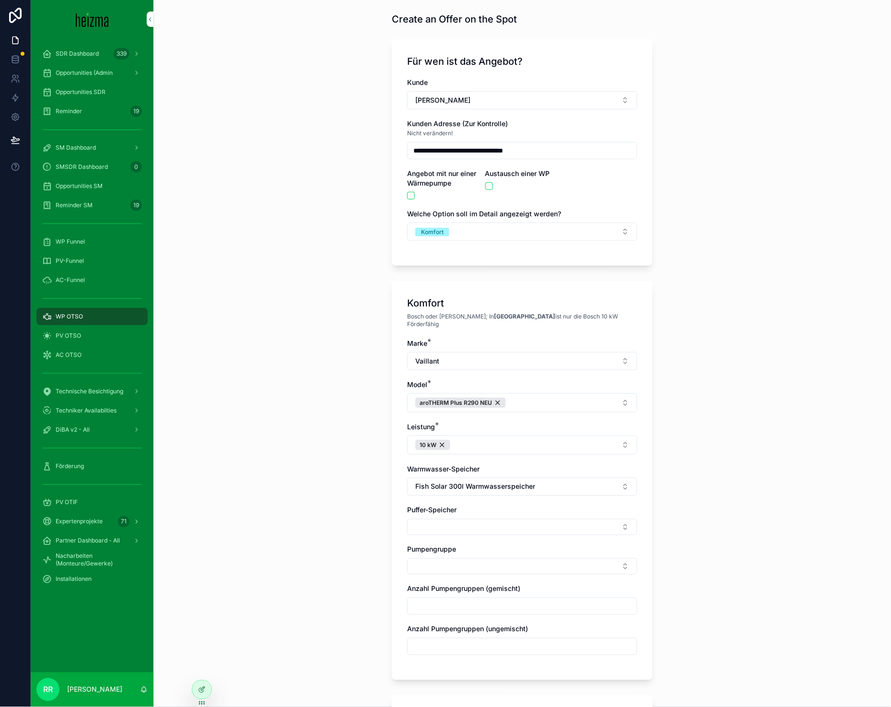
click at [477, 519] on button "Select Button" at bounding box center [522, 527] width 230 height 16
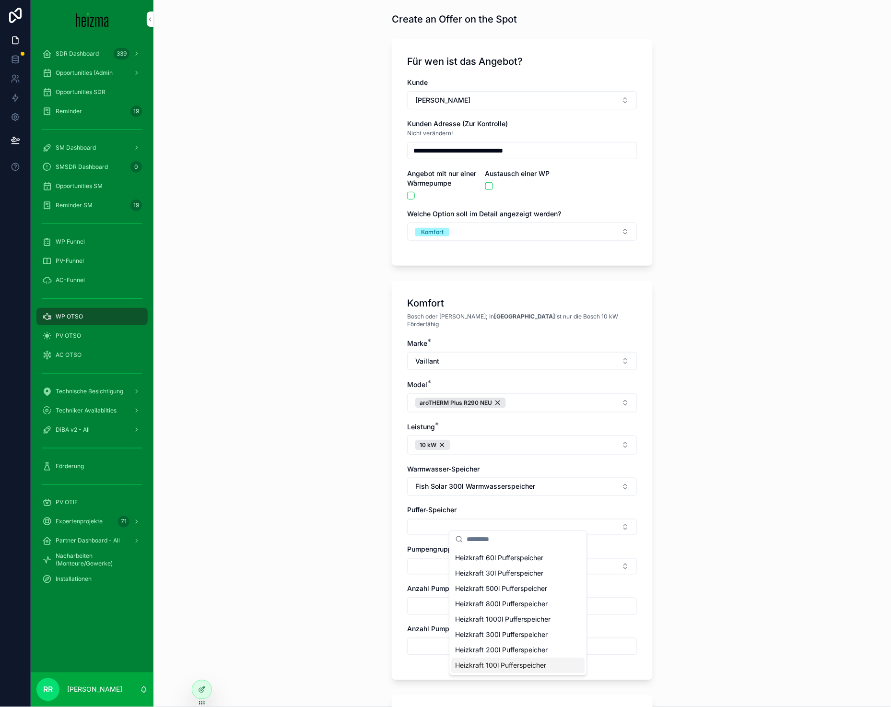
click at [495, 661] on span "Heizkraft 100l Pufferspeicher" at bounding box center [500, 666] width 91 height 10
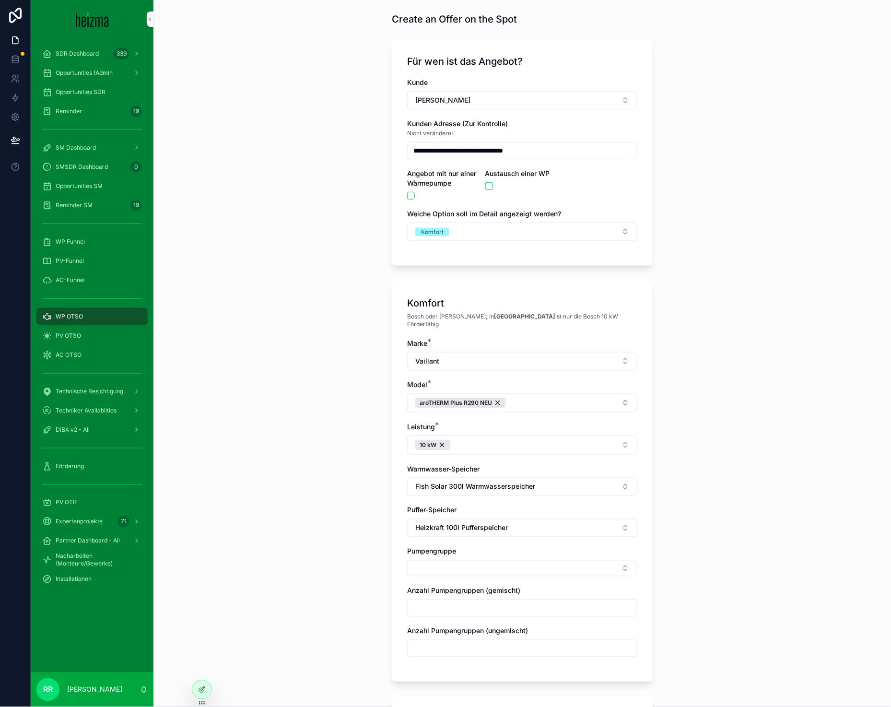
click at [438, 547] on span "Pumpengruppe" at bounding box center [431, 551] width 49 height 8
click at [443, 569] on button "Select Button" at bounding box center [522, 568] width 230 height 16
click at [466, 596] on span "Ungemischt" at bounding box center [473, 599] width 37 height 10
click at [327, 583] on div "**********" at bounding box center [521, 329] width 737 height 707
click at [420, 632] on div "Anzahl Pumpengruppen (ungemischt)" at bounding box center [522, 644] width 230 height 31
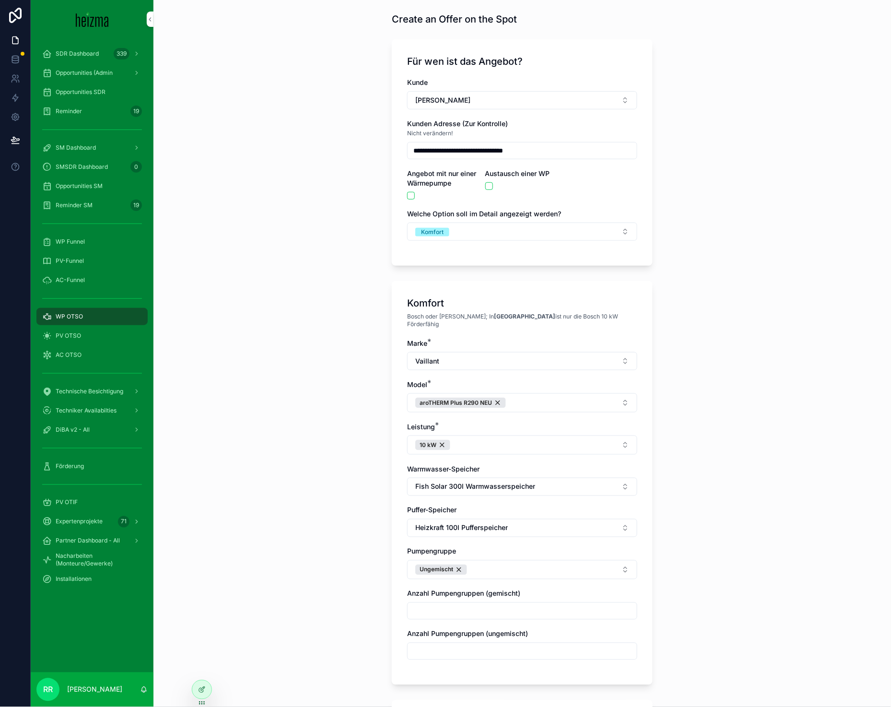
click at [426, 642] on div "scrollable content" at bounding box center [522, 650] width 230 height 17
click at [426, 644] on input "scrollable content" at bounding box center [521, 650] width 229 height 13
type input "*"
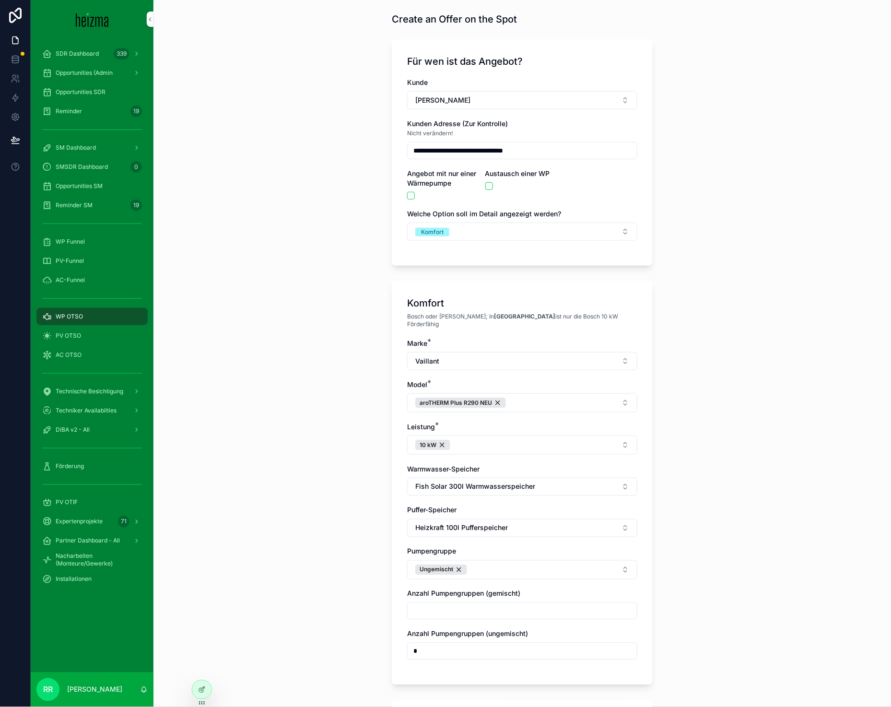
type input "*"
click at [379, 616] on div "**********" at bounding box center [521, 329] width 737 height 707
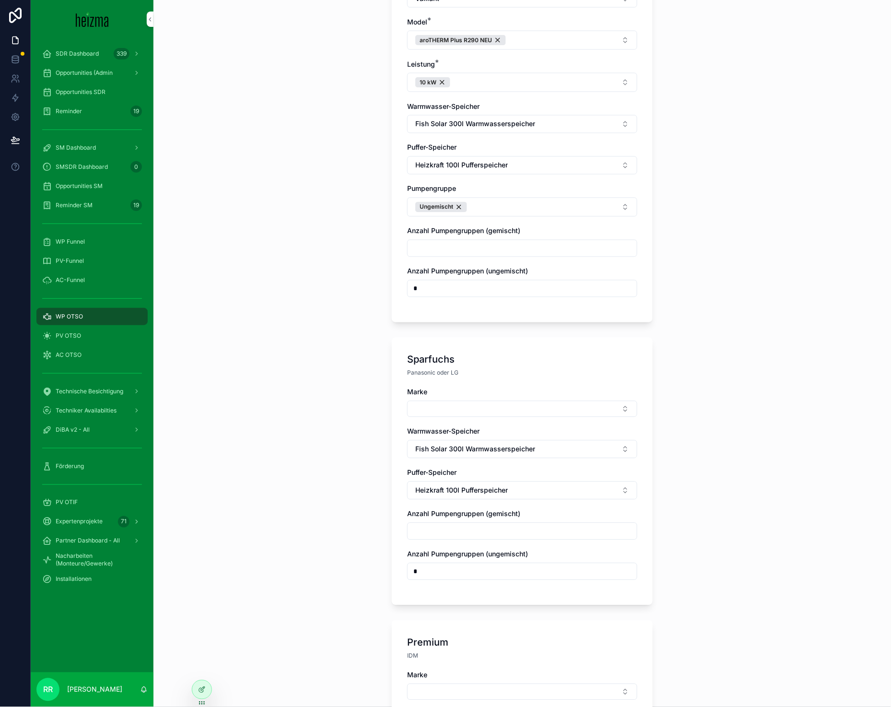
scroll to position [391, 0]
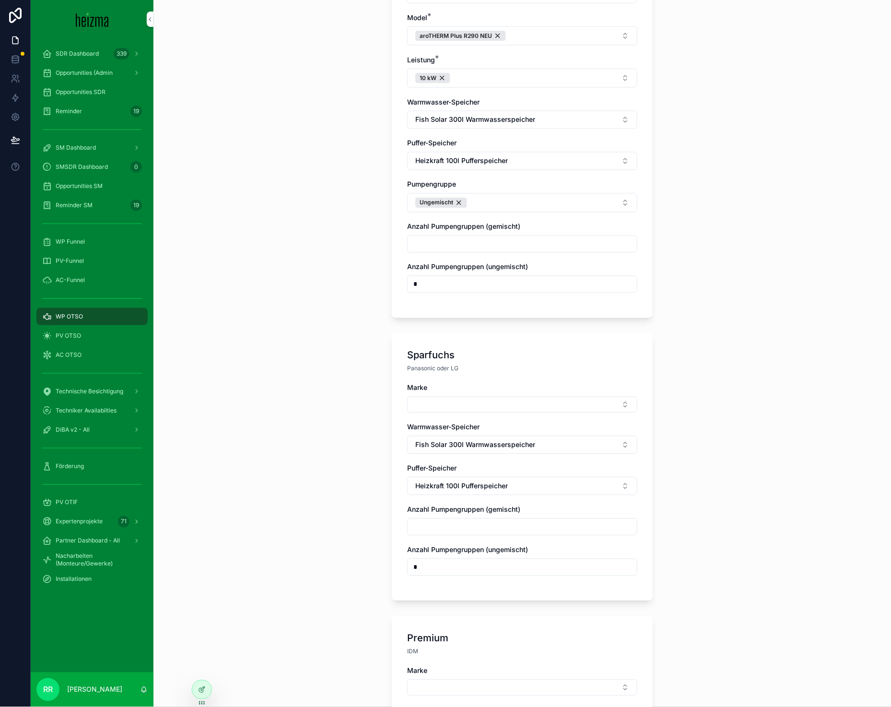
click at [489, 406] on div "Marke Warmwasser-Speicher Fish Solar 300l Warmwasserspeicher Puffer-Speicher He…" at bounding box center [522, 484] width 230 height 202
click at [535, 396] on button "Select Button" at bounding box center [522, 404] width 230 height 16
click at [488, 478] on div "Vaillant" at bounding box center [518, 481] width 133 height 15
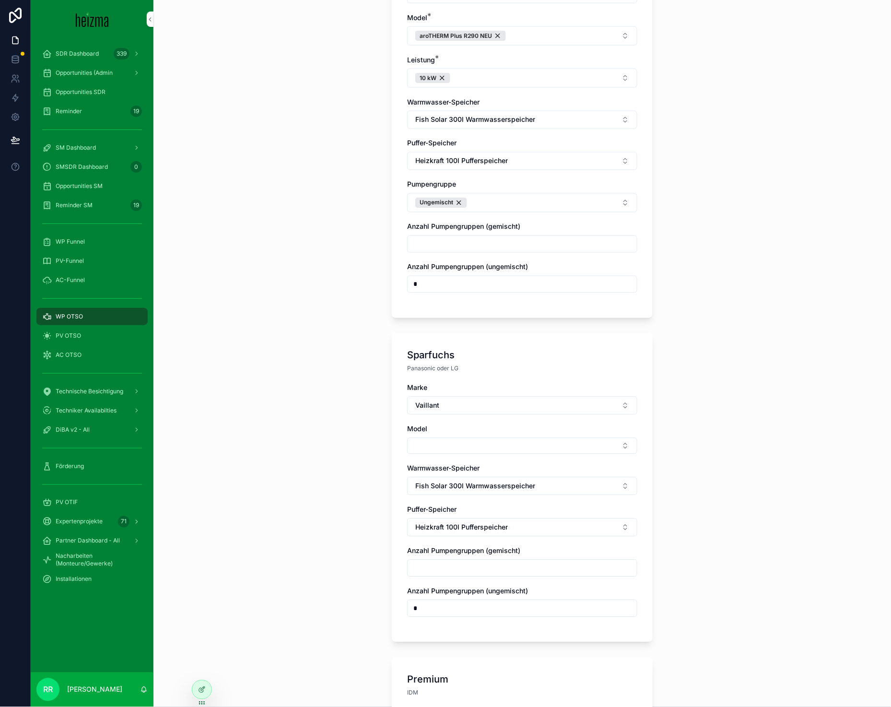
click at [439, 438] on button "Select Button" at bounding box center [522, 446] width 230 height 16
click at [442, 402] on button "Vaillant" at bounding box center [522, 405] width 230 height 18
click at [467, 486] on span "Panasonic" at bounding box center [471, 483] width 32 height 10
click at [437, 438] on button "Select Button" at bounding box center [522, 446] width 230 height 16
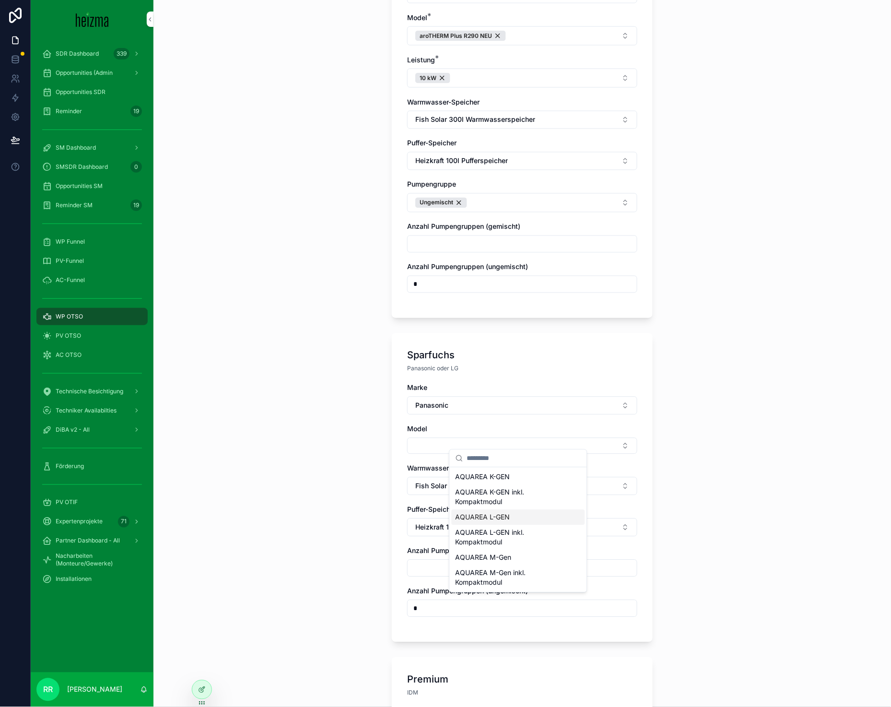
click at [499, 520] on span "AQUAREA L-GEN" at bounding box center [482, 517] width 55 height 10
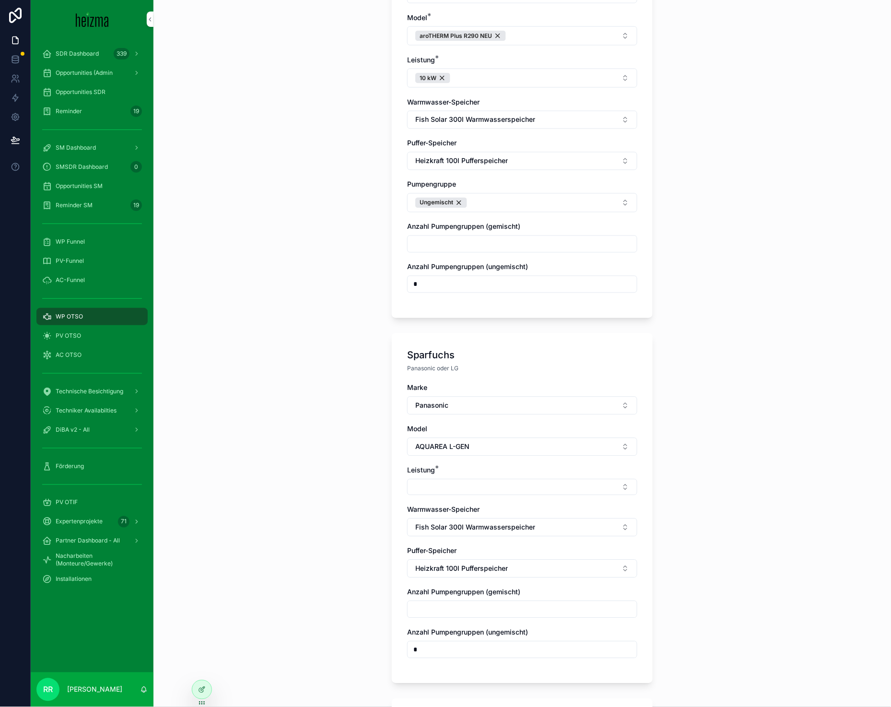
click at [439, 479] on button "Select Button" at bounding box center [522, 487] width 230 height 16
click at [499, 546] on div "9 kW" at bounding box center [518, 548] width 133 height 15
click at [333, 529] on div "**********" at bounding box center [521, 353] width 737 height 707
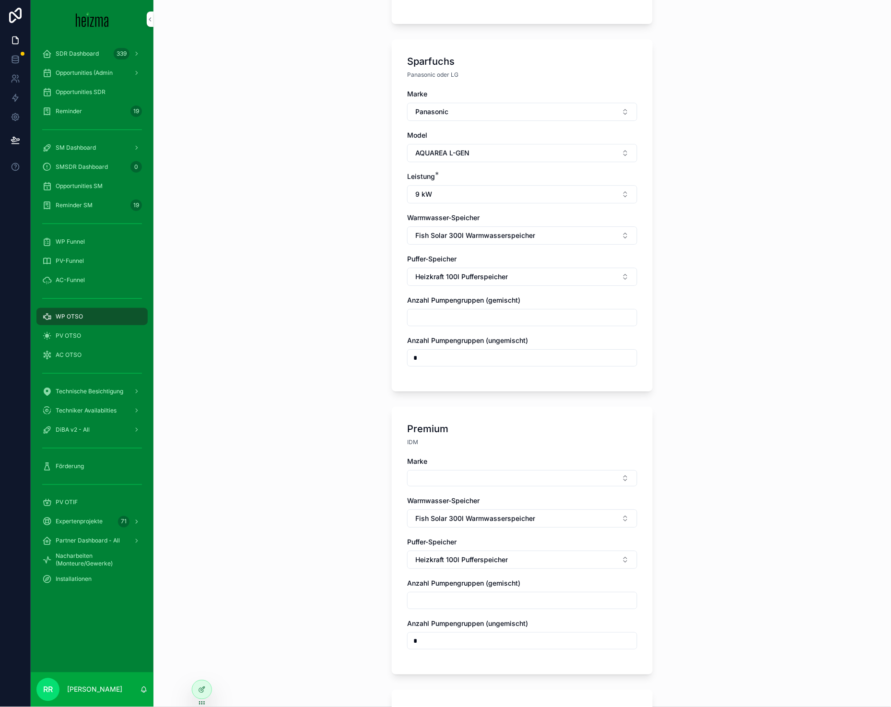
scroll to position [740, 0]
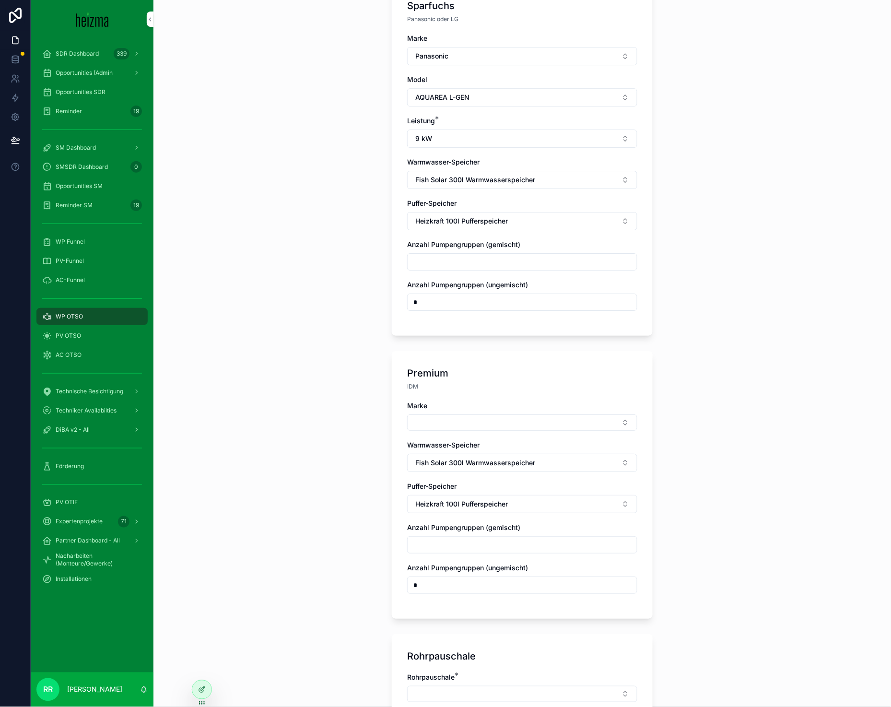
click at [485, 421] on button "Select Button" at bounding box center [522, 422] width 230 height 16
click at [507, 482] on div "Viessmann" at bounding box center [518, 484] width 133 height 15
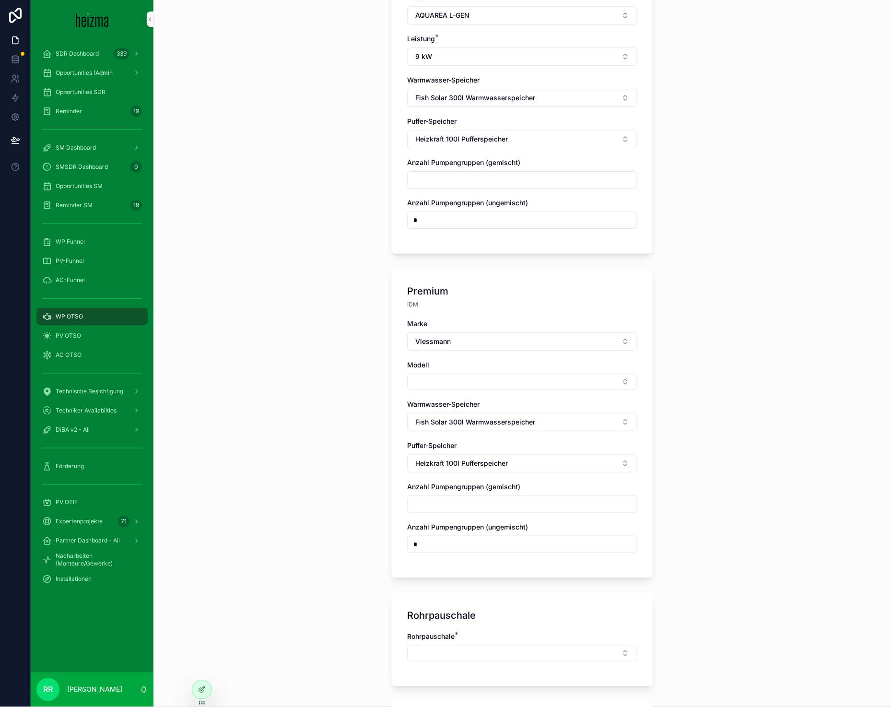
scroll to position [837, 0]
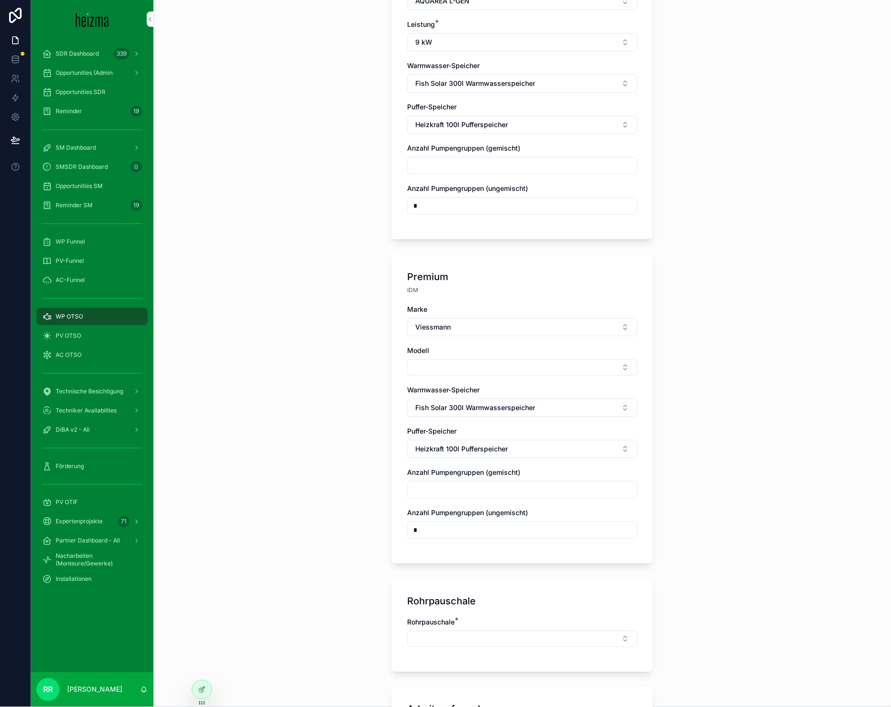
click at [439, 363] on button "Select Button" at bounding box center [522, 367] width 230 height 16
click at [504, 394] on div "Vitocal 250-A" at bounding box center [518, 398] width 133 height 15
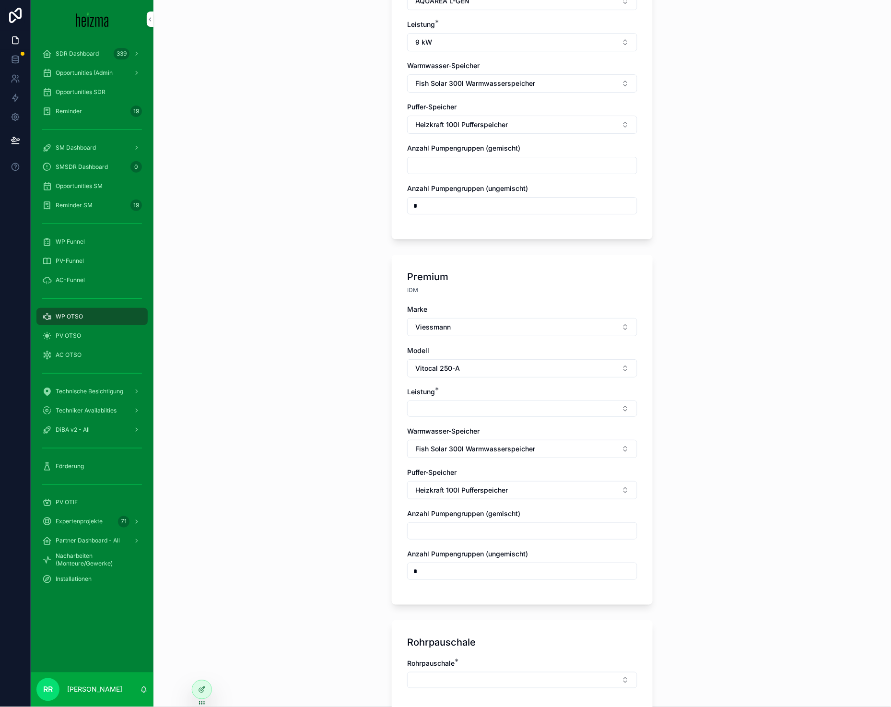
click at [435, 415] on div "Marke Viessmann Modell Vitocal 250-A Leistung * Warmwasser-Speicher Fish Solar …" at bounding box center [522, 446] width 230 height 285
click at [438, 410] on div "Marke Viessmann Modell Vitocal 250-A Leistung * Warmwasser-Speicher Fish Solar …" at bounding box center [522, 446] width 230 height 285
click at [442, 407] on button "Select Button" at bounding box center [522, 408] width 230 height 16
click at [476, 530] on div "8 kW" at bounding box center [518, 531] width 133 height 15
click at [331, 464] on div "**********" at bounding box center [521, 353] width 737 height 707
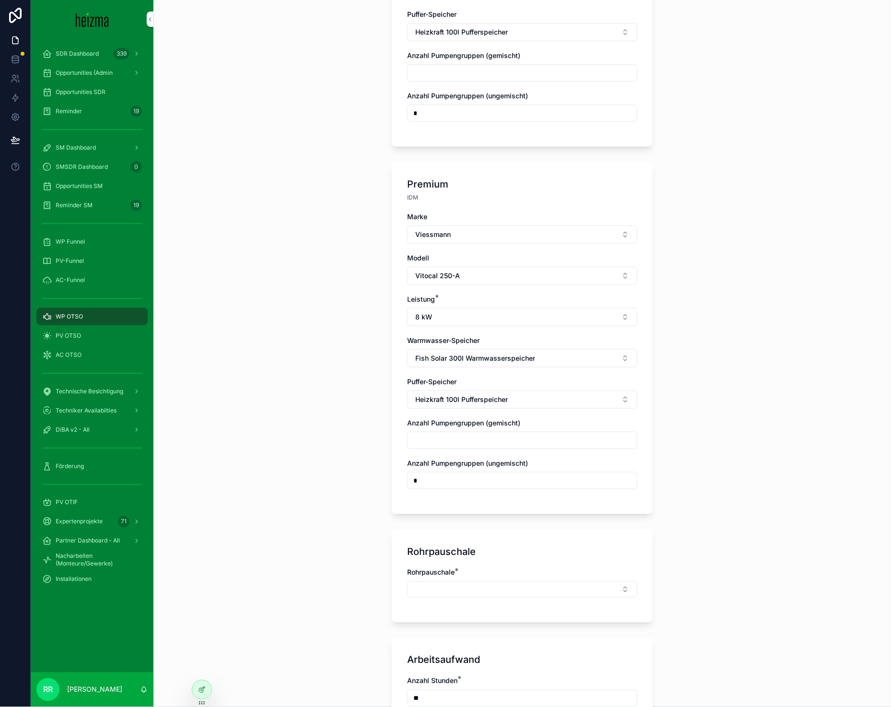
scroll to position [931, 0]
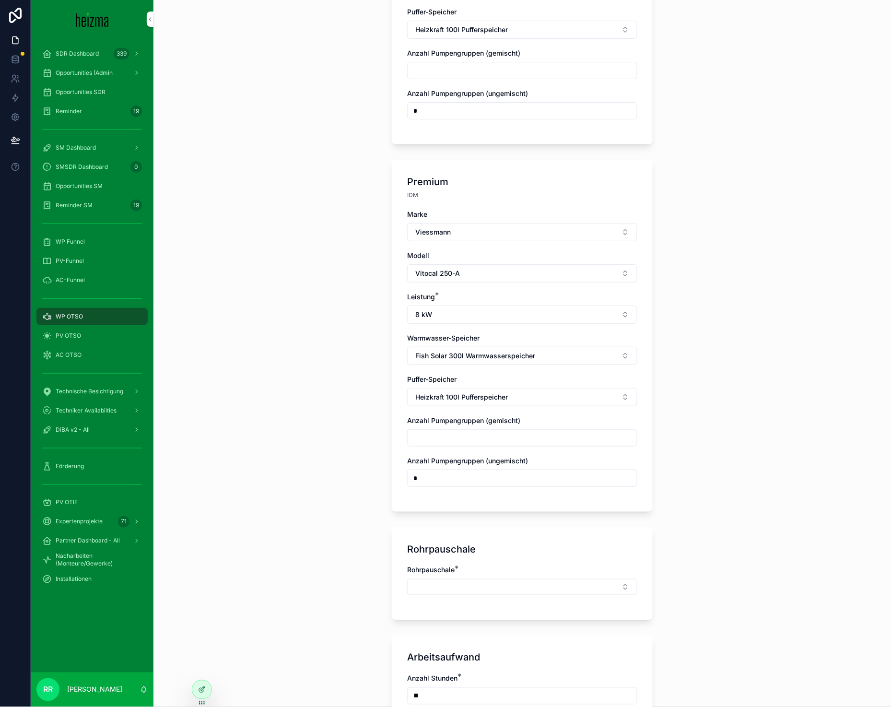
click at [489, 589] on div "Rohrpauschale *" at bounding box center [522, 584] width 230 height 39
click at [514, 581] on button "Select Button" at bounding box center [522, 587] width 230 height 16
click at [502, 683] on div "Mittel" at bounding box center [518, 679] width 133 height 15
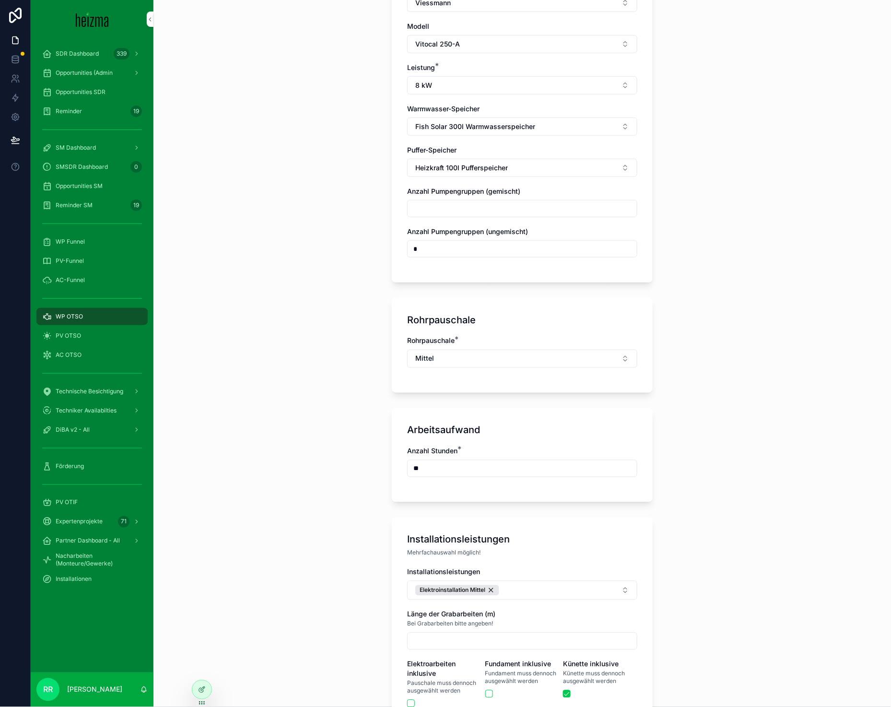
scroll to position [1162, 0]
click at [553, 617] on div "Bei Grabarbeiten bitte angeben!" at bounding box center [522, 622] width 230 height 10
click at [558, 588] on button "Elektroinstallation Mittel" at bounding box center [522, 588] width 230 height 19
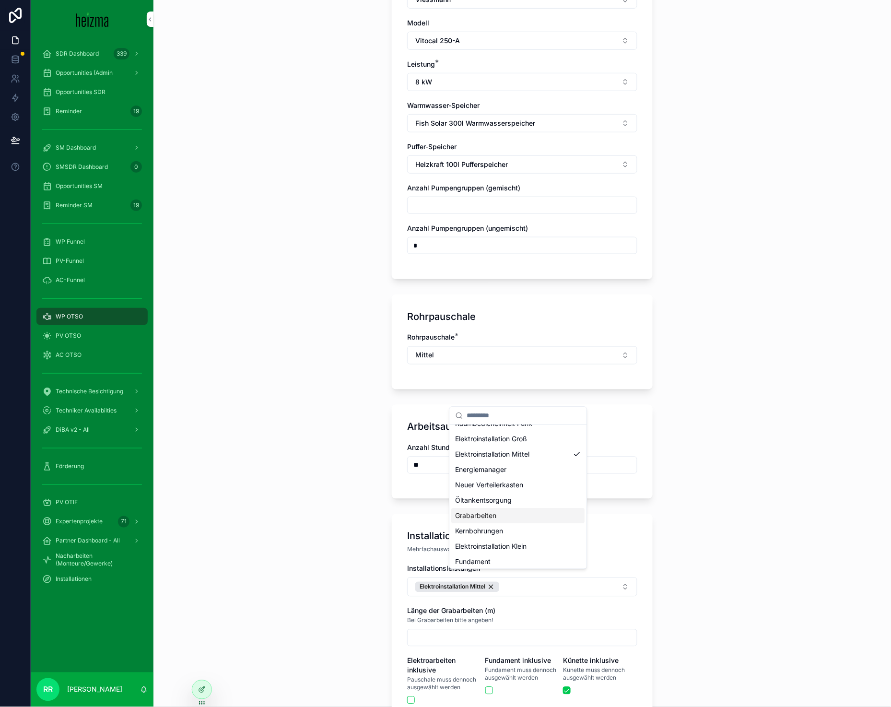
scroll to position [29, 0]
click at [494, 558] on div "Fundament" at bounding box center [518, 558] width 133 height 15
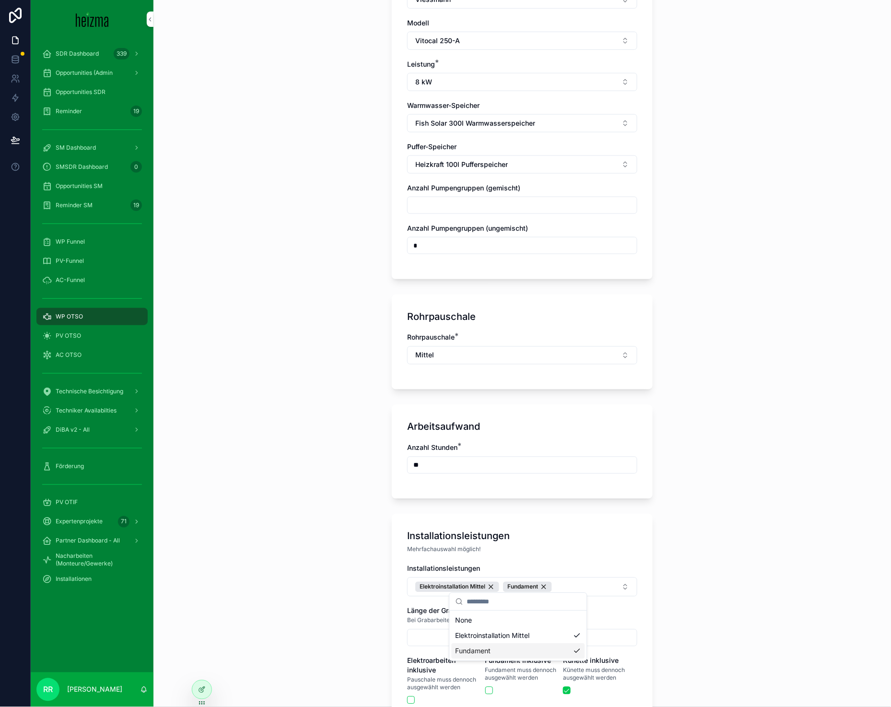
scroll to position [0, 0]
click at [308, 528] on div "**********" at bounding box center [521, 353] width 737 height 707
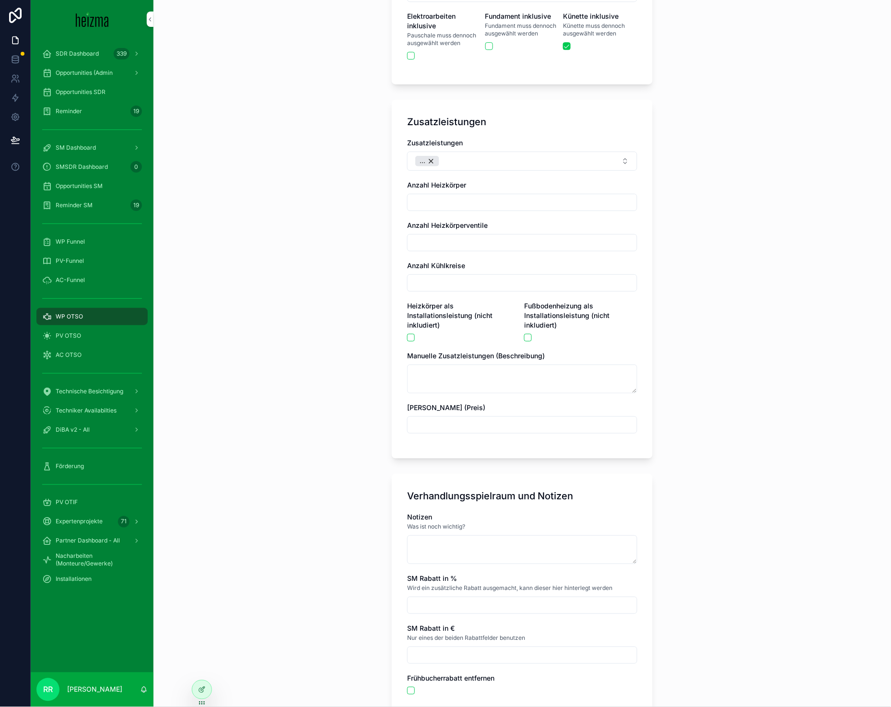
scroll to position [1909, 0]
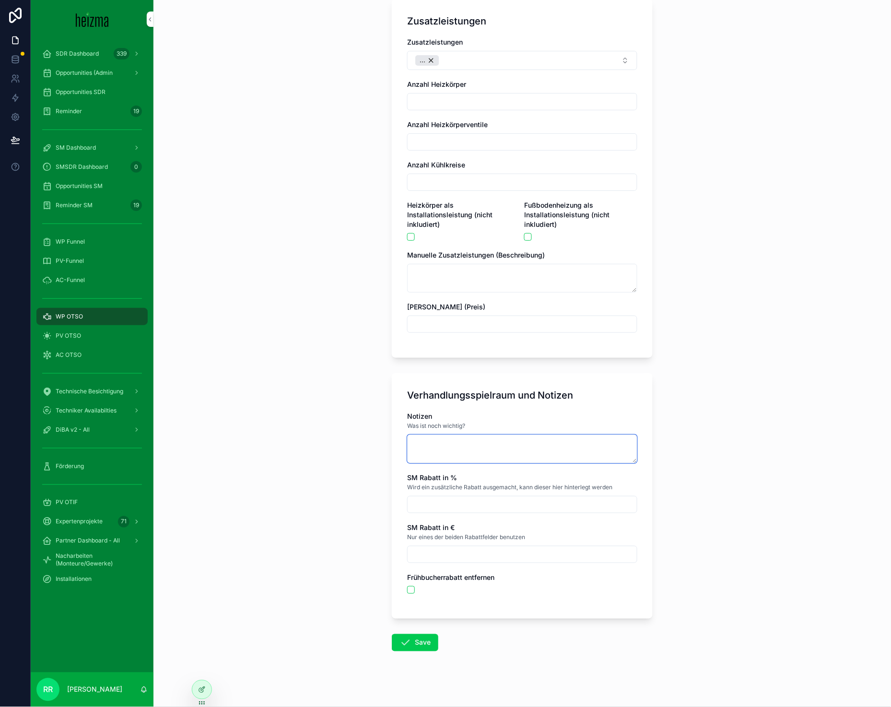
click at [499, 442] on textarea "scrollable content" at bounding box center [522, 448] width 230 height 29
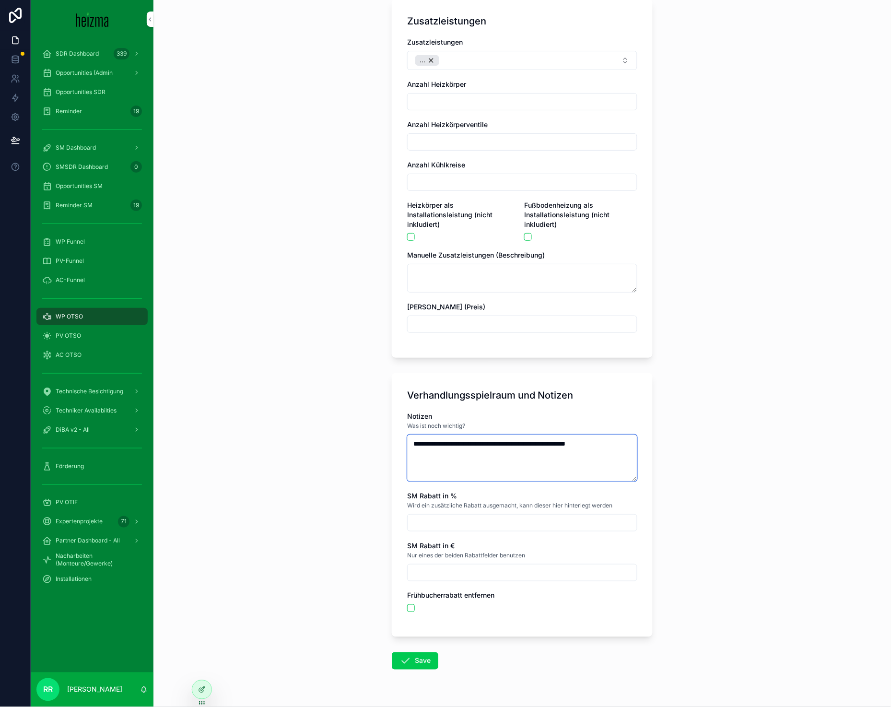
type textarea "**********"
click at [392, 652] on button "Save" at bounding box center [415, 660] width 46 height 17
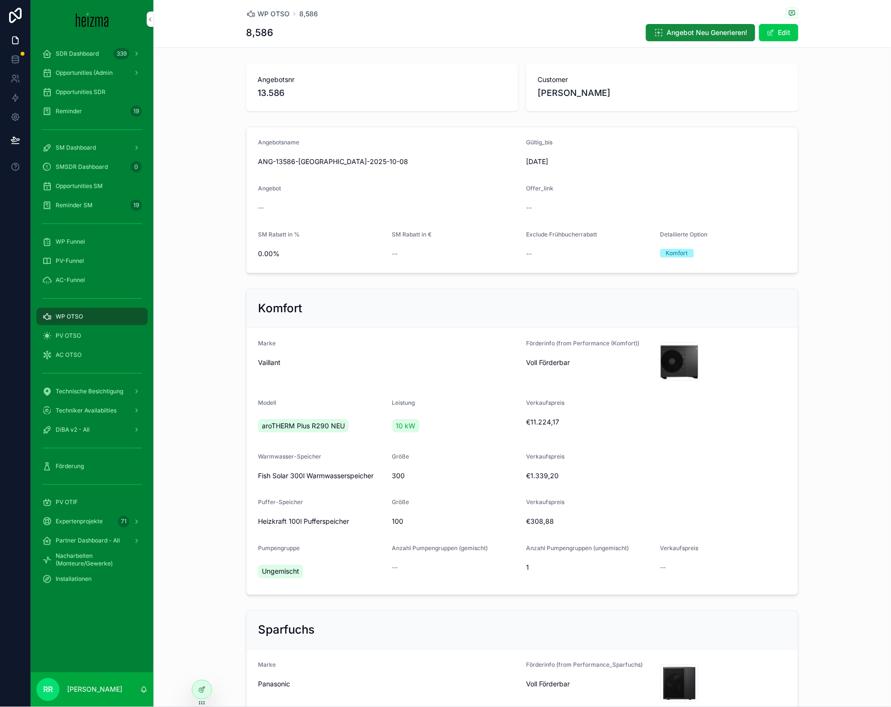
click at [257, 10] on span "WP OTSO" at bounding box center [273, 14] width 32 height 10
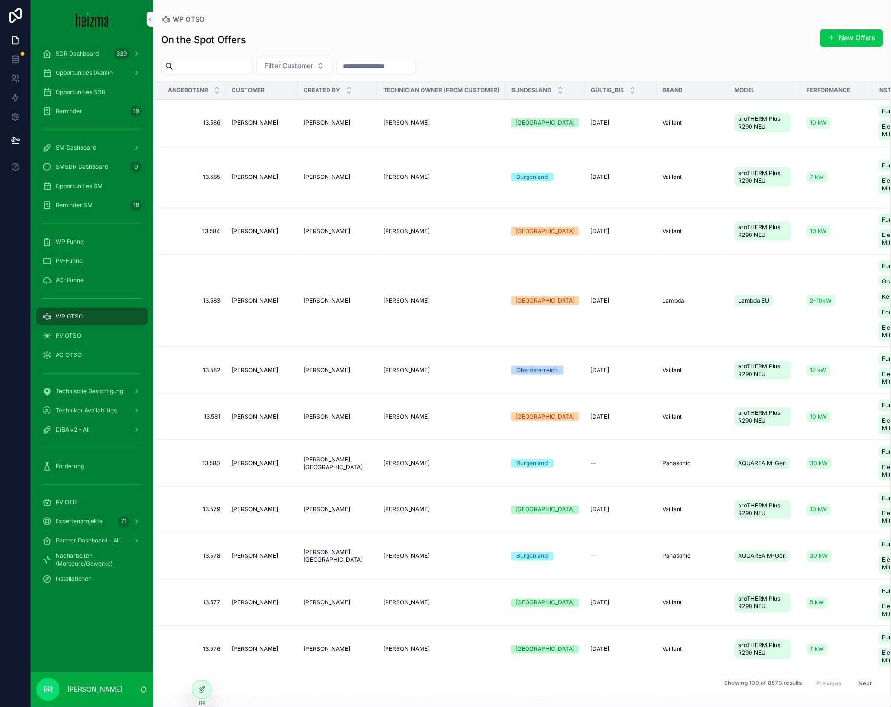
click at [847, 41] on button "New Offers" at bounding box center [851, 37] width 63 height 17
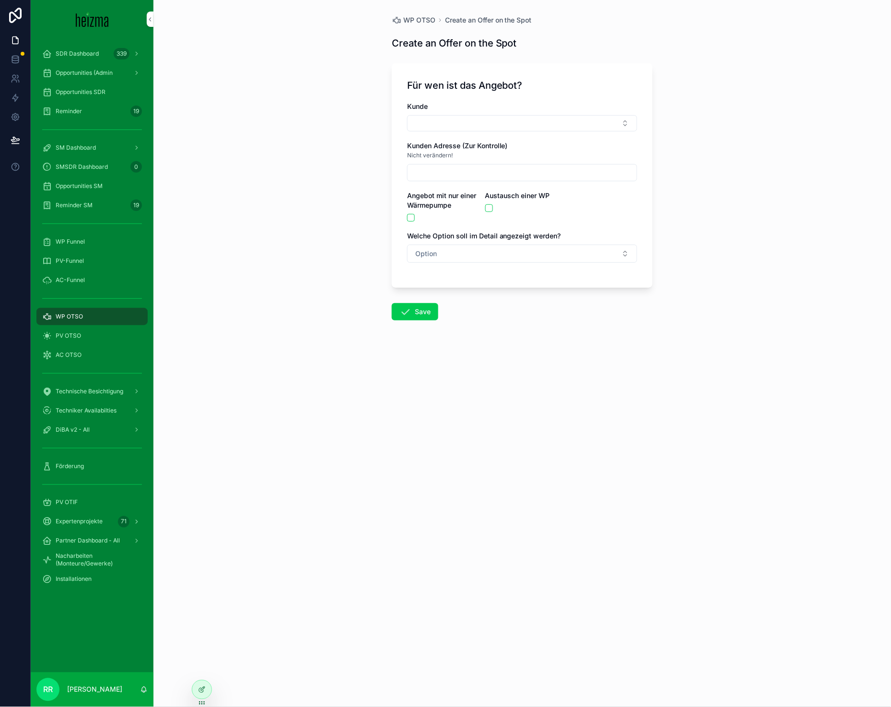
click at [497, 121] on button "Select Button" at bounding box center [522, 123] width 230 height 16
type input "*****"
click at [505, 165] on div "[PERSON_NAME]" at bounding box center [522, 160] width 133 height 15
type input "**********"
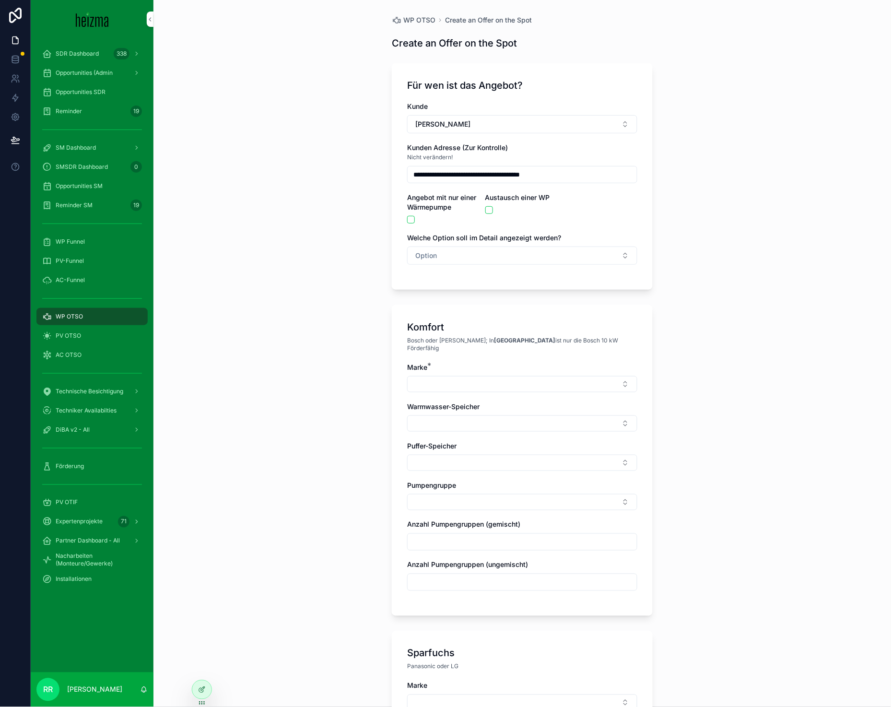
click at [427, 128] on span "[PERSON_NAME]" at bounding box center [442, 124] width 55 height 10
type input "****"
click at [539, 163] on div "[PERSON_NAME]" at bounding box center [518, 162] width 133 height 15
type input "**********"
click at [443, 256] on button "Option" at bounding box center [522, 255] width 230 height 18
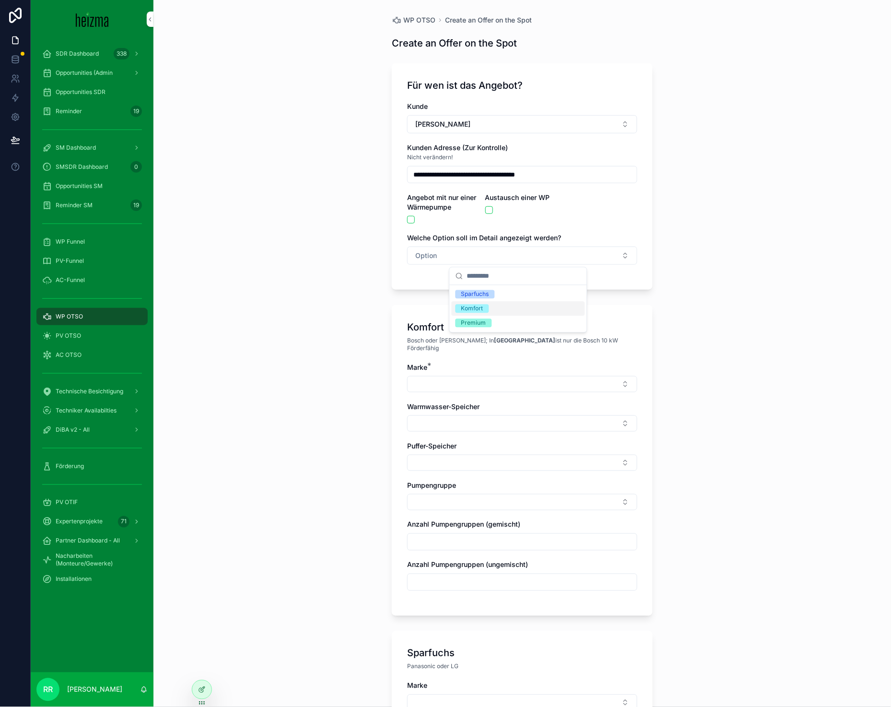
click at [461, 304] on div "Komfort" at bounding box center [472, 308] width 22 height 9
click at [452, 376] on button "Select Button" at bounding box center [522, 384] width 230 height 16
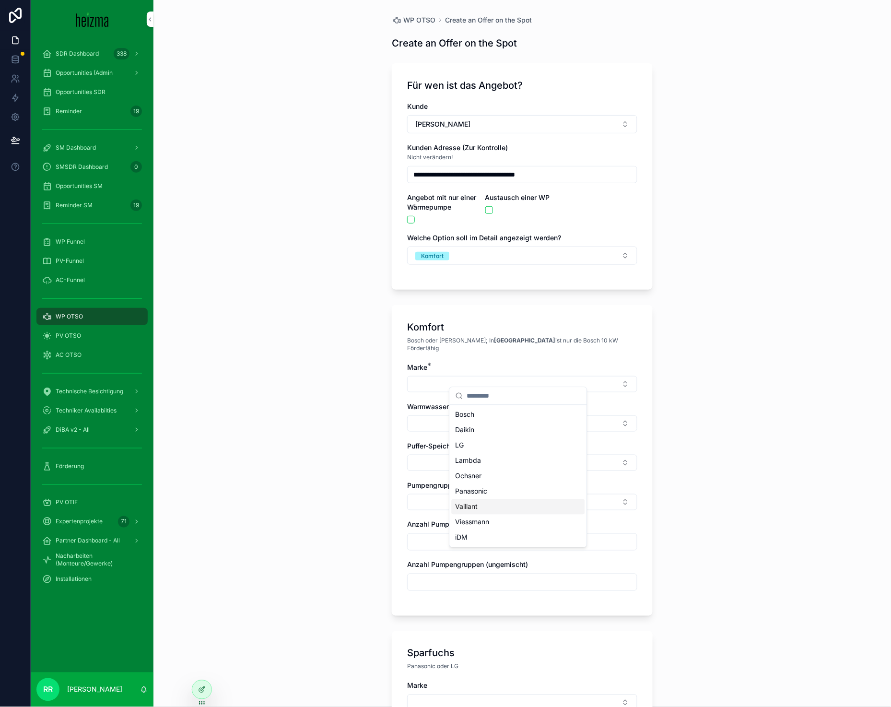
click at [486, 505] on div "Vaillant" at bounding box center [518, 506] width 133 height 15
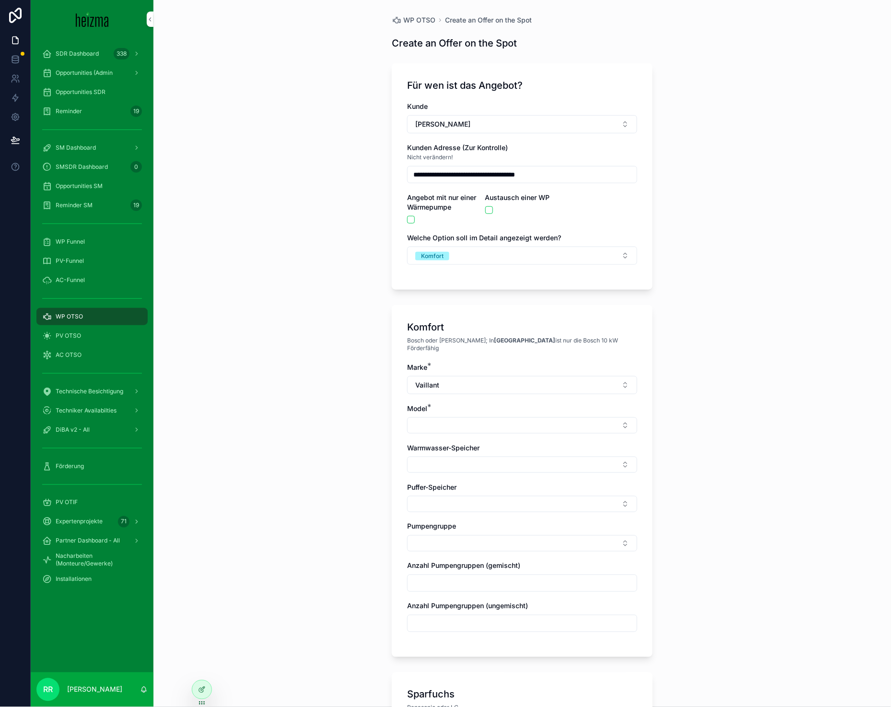
click at [445, 421] on button "Select Button" at bounding box center [522, 425] width 230 height 16
click at [479, 458] on span "aroTHERM Plus R290 NEU" at bounding box center [496, 456] width 83 height 10
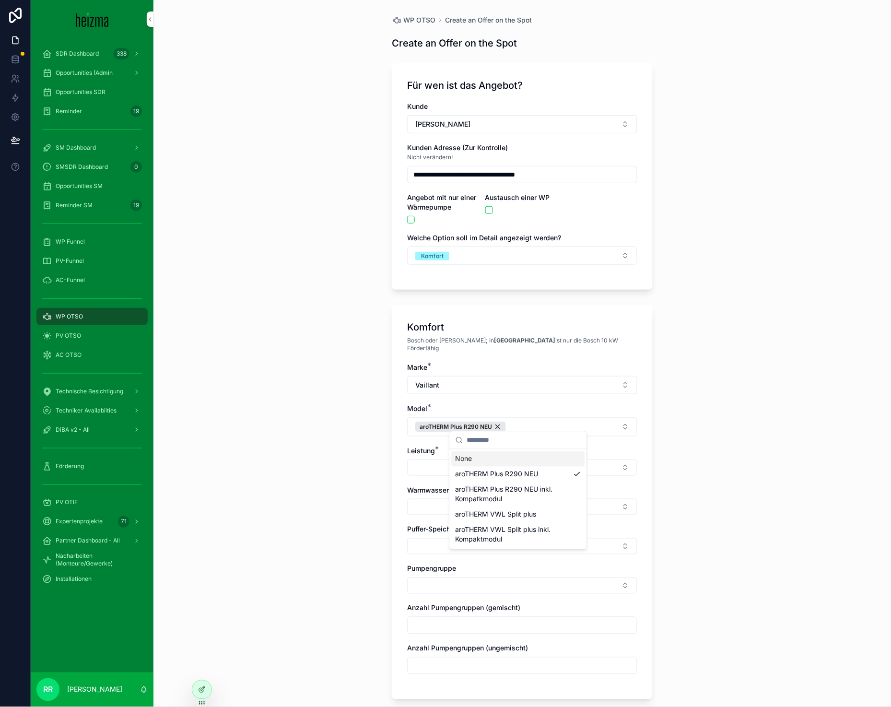
click at [423, 466] on button "Select Button" at bounding box center [522, 467] width 230 height 16
click at [481, 493] on div "10 kW" at bounding box center [518, 497] width 133 height 15
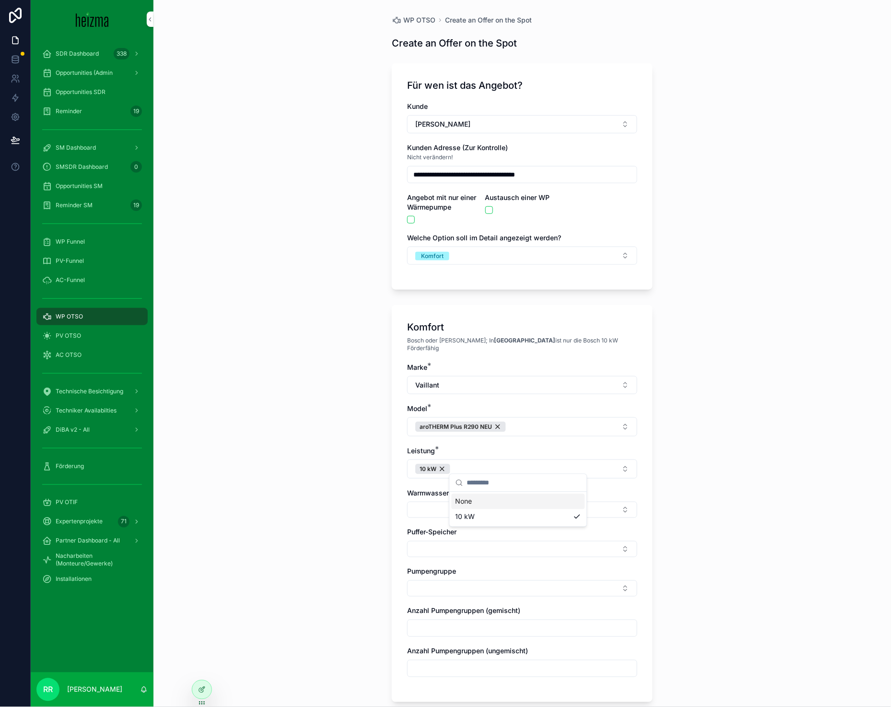
click at [417, 492] on div "Warmwasser-Speicher" at bounding box center [522, 503] width 230 height 30
click at [418, 501] on button "Select Button" at bounding box center [522, 509] width 230 height 16
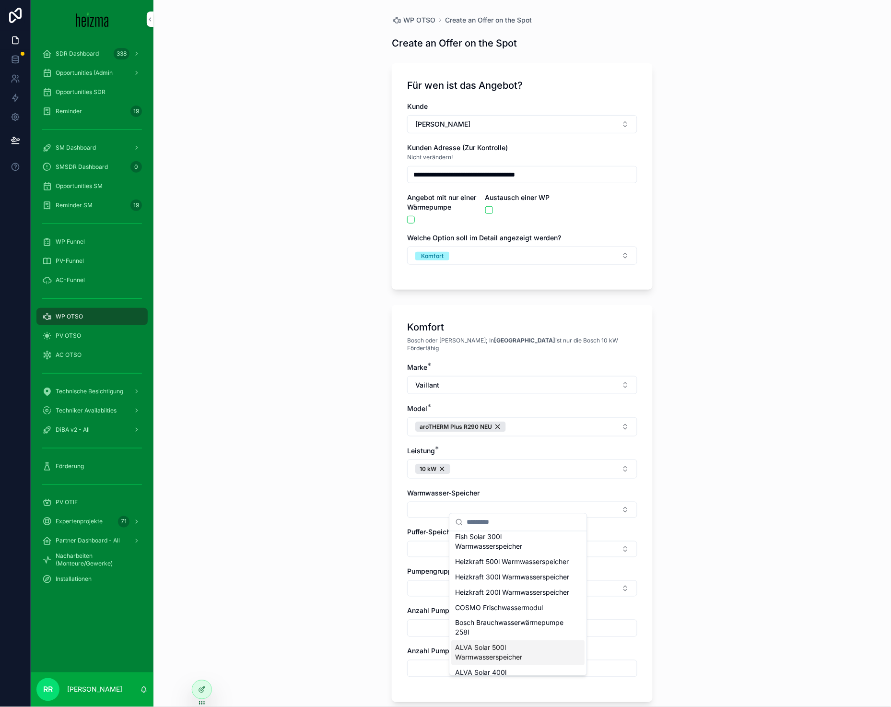
scroll to position [406, 0]
click at [496, 600] on span "Heizkraft 200l Warmwasserspeicher" at bounding box center [512, 595] width 114 height 10
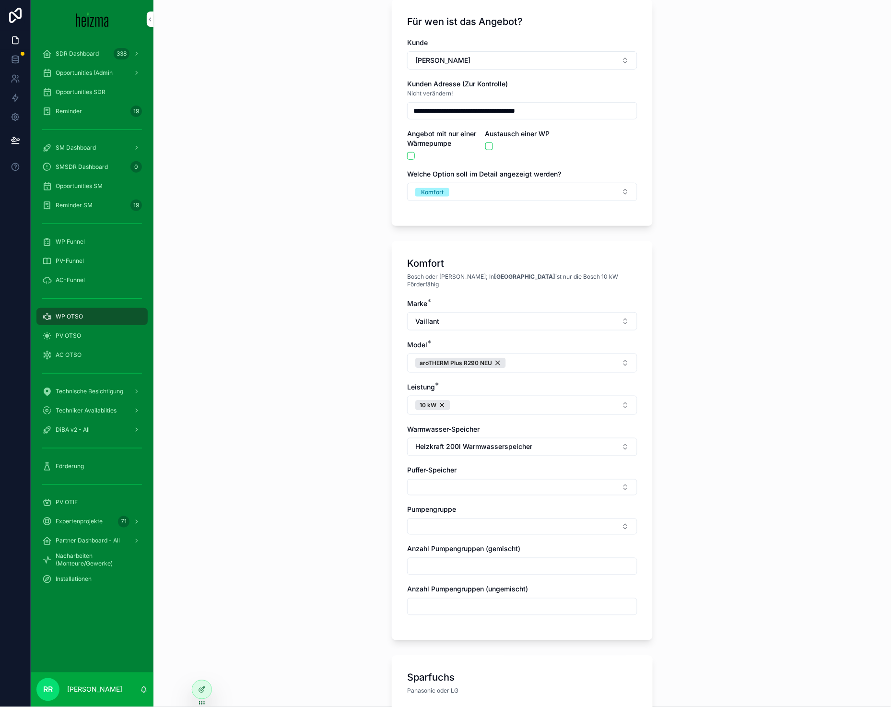
scroll to position [78, 0]
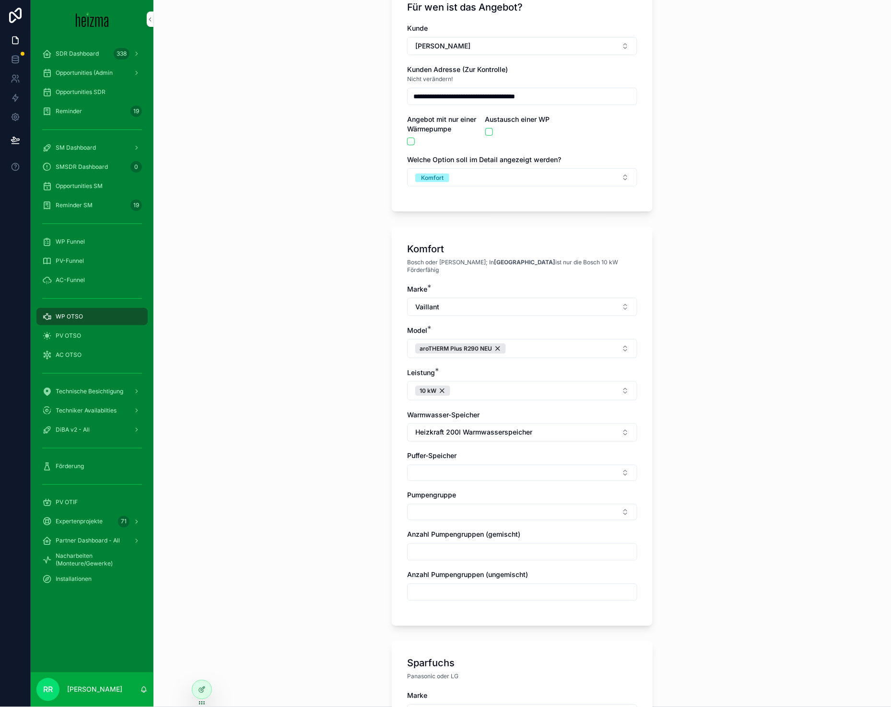
click at [467, 477] on div "Marke * Vaillant Model * aroTHERM Plus R290 NEU Leistung * 10 kW Warmwasser-Spe…" at bounding box center [522, 447] width 230 height 326
click at [472, 470] on button "Select Button" at bounding box center [522, 473] width 230 height 16
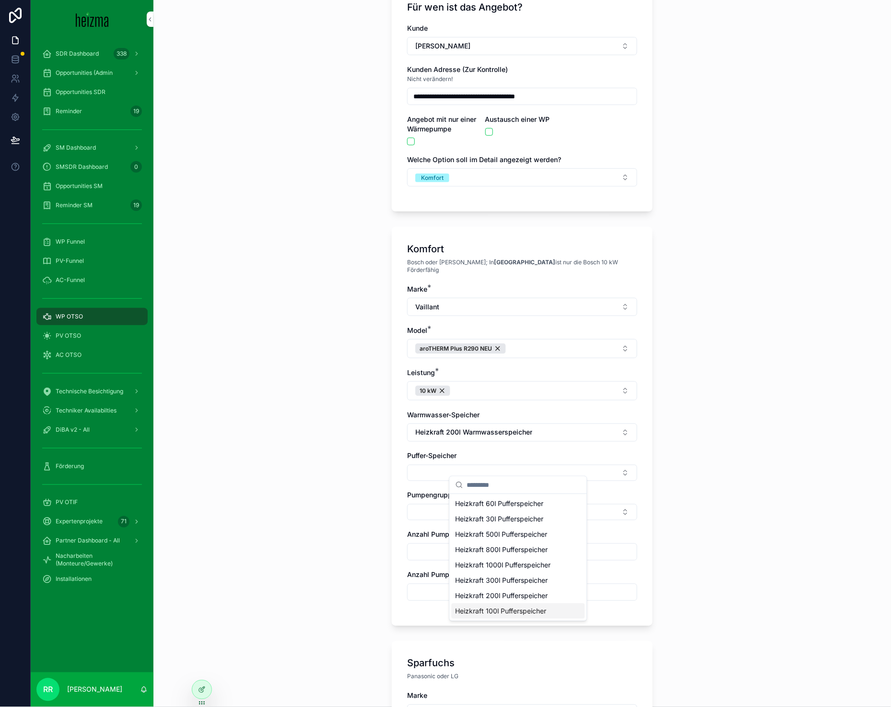
click at [501, 600] on span "Heizkraft 200l Pufferspeicher" at bounding box center [501, 596] width 93 height 10
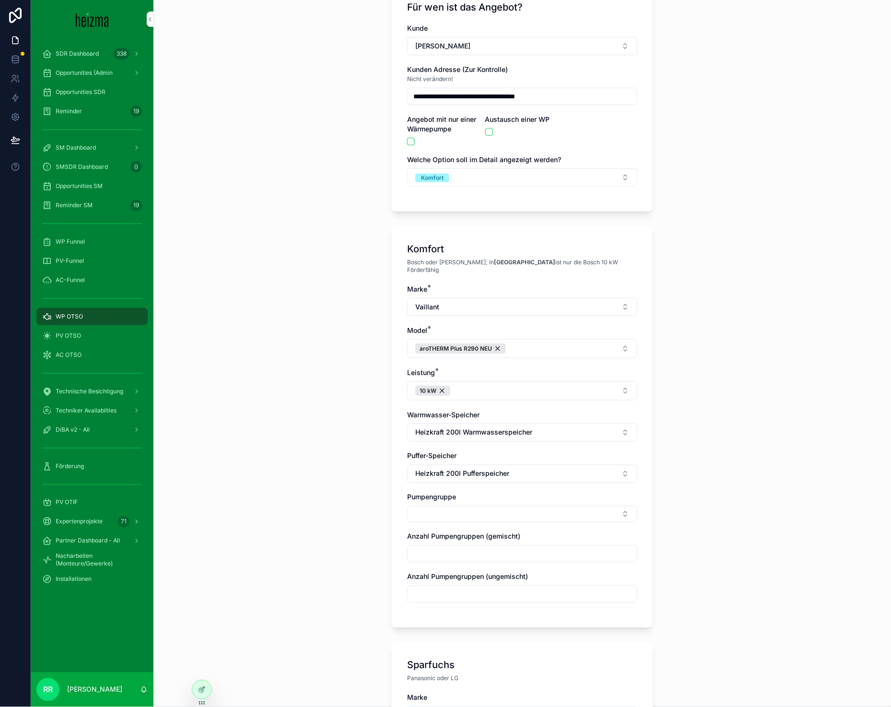
click at [457, 508] on button "Select Button" at bounding box center [522, 514] width 230 height 16
click at [485, 550] on div "Ungemischt" at bounding box center [518, 544] width 133 height 15
click at [312, 577] on div "**********" at bounding box center [521, 275] width 737 height 707
click at [489, 598] on div "scrollable content" at bounding box center [522, 596] width 230 height 17
click at [462, 593] on input "scrollable content" at bounding box center [521, 596] width 229 height 13
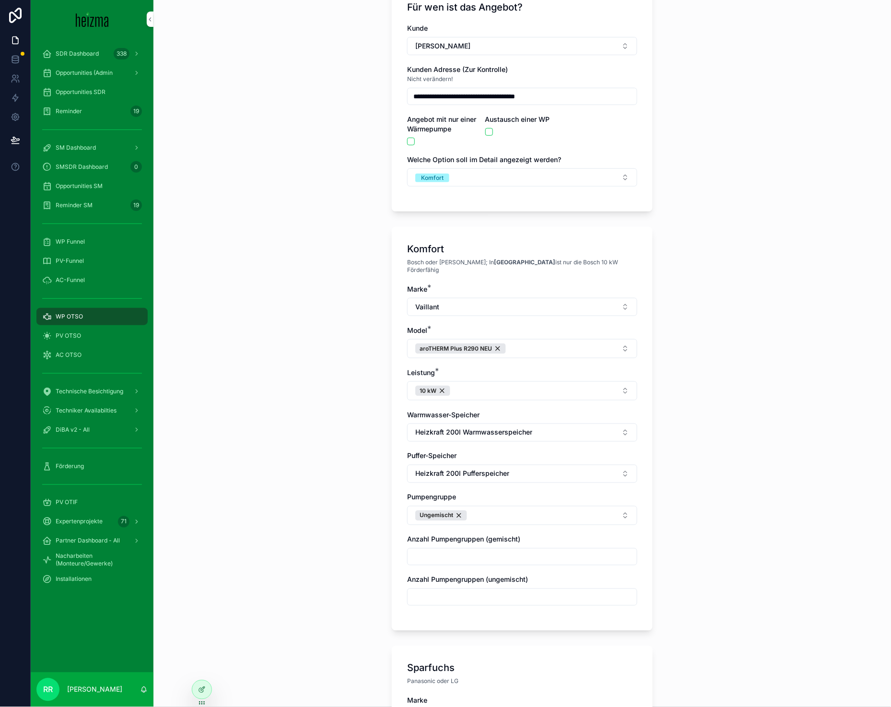
type input "*"
click at [314, 571] on div "**********" at bounding box center [521, 275] width 737 height 707
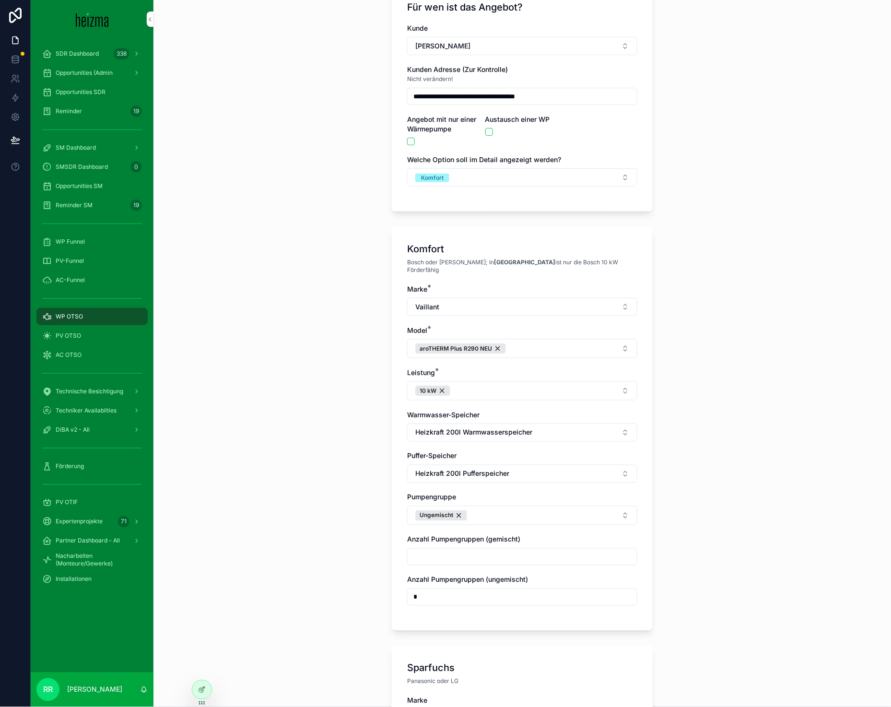
scroll to position [289, 0]
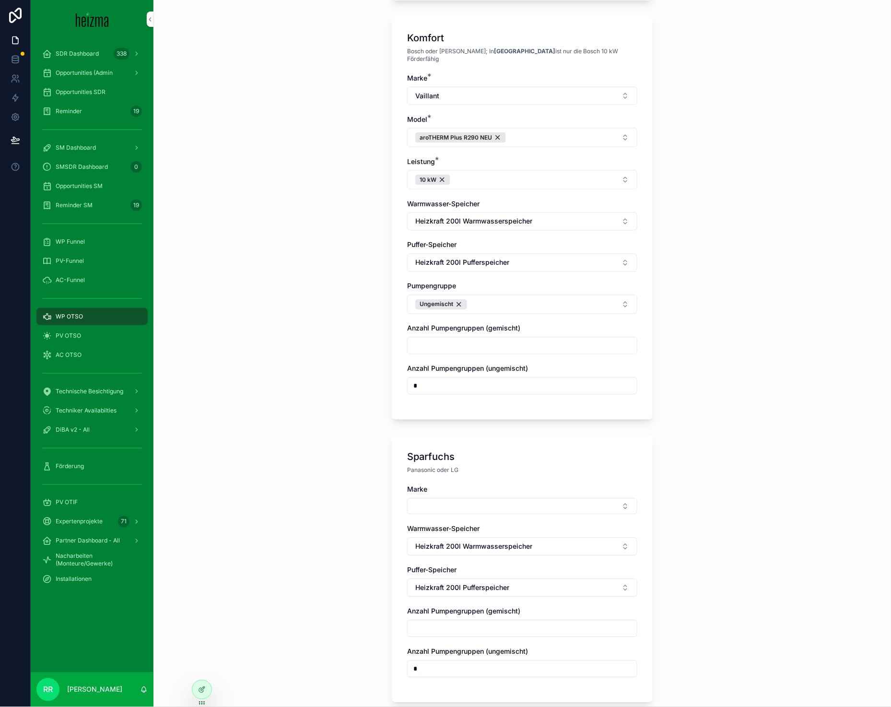
click at [465, 499] on button "Select Button" at bounding box center [522, 506] width 230 height 16
click at [478, 573] on div "Panasonic" at bounding box center [518, 567] width 133 height 15
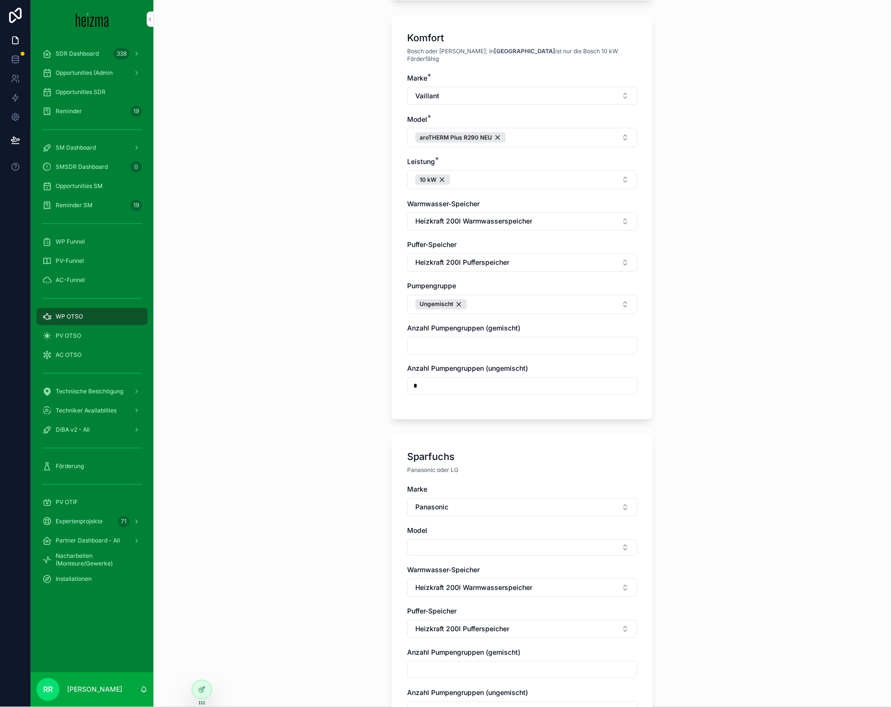
click at [461, 551] on div "Marke Panasonic Model Warmwasser-Speicher Heizkraft 200l Warmwasserspeicher Puf…" at bounding box center [522, 607] width 230 height 244
click at [471, 539] on button "Select Button" at bounding box center [522, 547] width 230 height 16
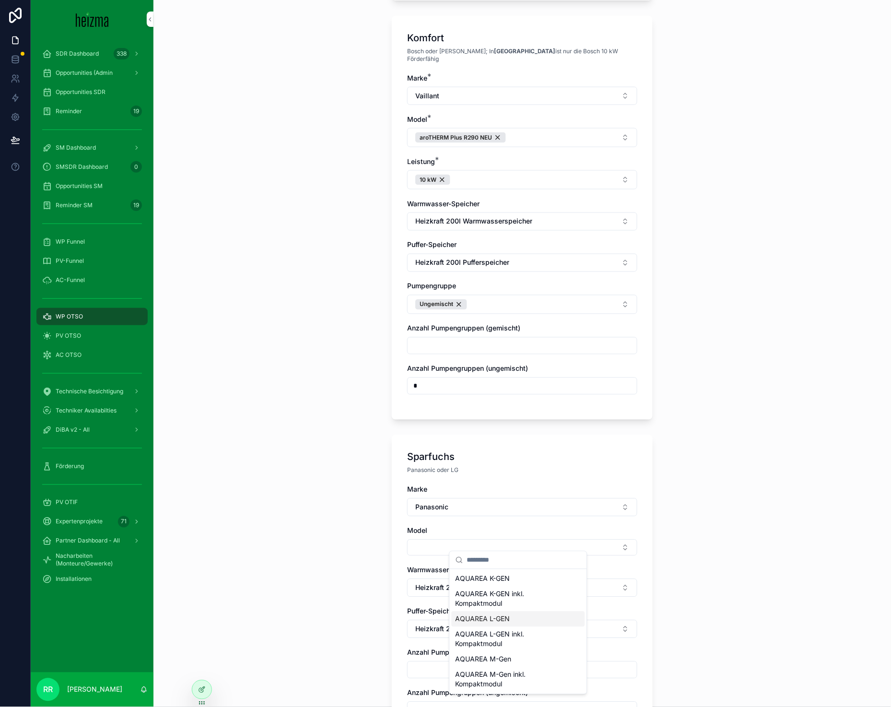
click at [500, 618] on span "AQUAREA L-GEN" at bounding box center [482, 619] width 55 height 10
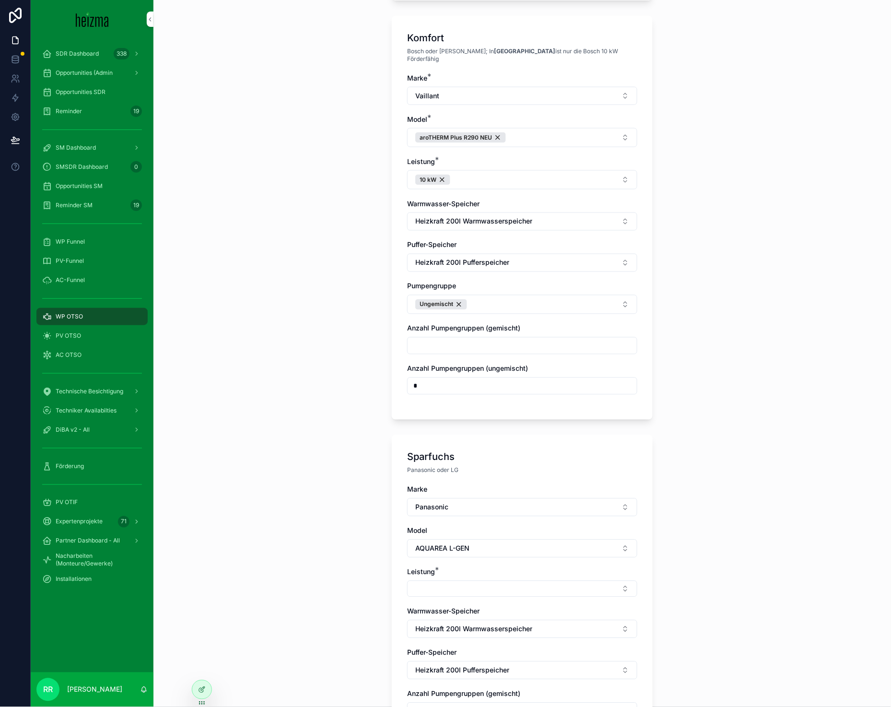
click at [425, 571] on div "Leistung *" at bounding box center [522, 582] width 230 height 30
click at [431, 585] on button "Select Button" at bounding box center [522, 589] width 230 height 16
click at [488, 651] on div "9 kW" at bounding box center [518, 650] width 133 height 15
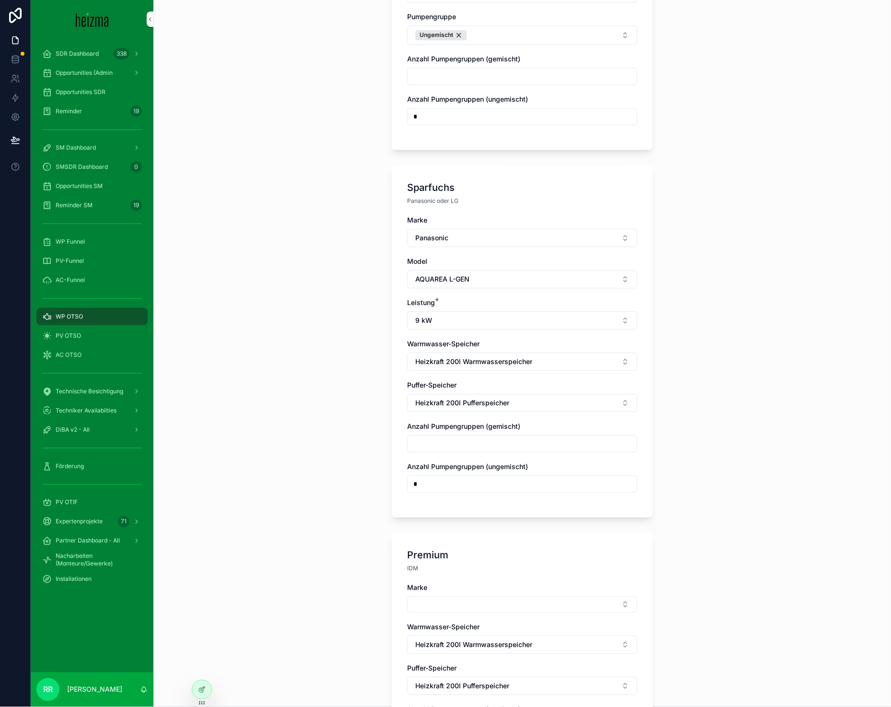
scroll to position [573, 0]
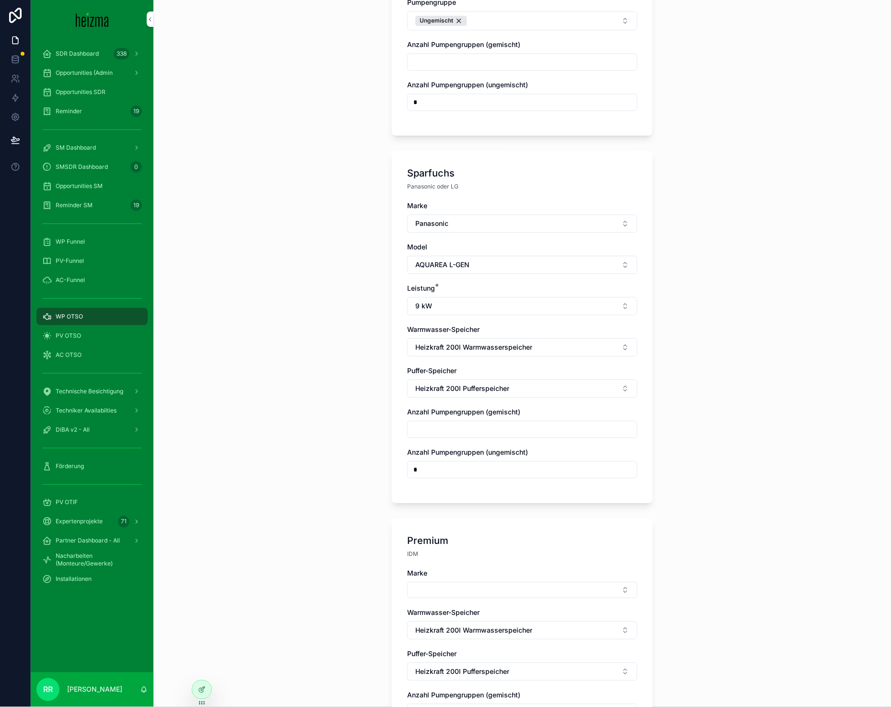
click at [458, 588] on button "Select Button" at bounding box center [522, 589] width 230 height 16
click at [494, 655] on div "Viessmann" at bounding box center [518, 651] width 133 height 15
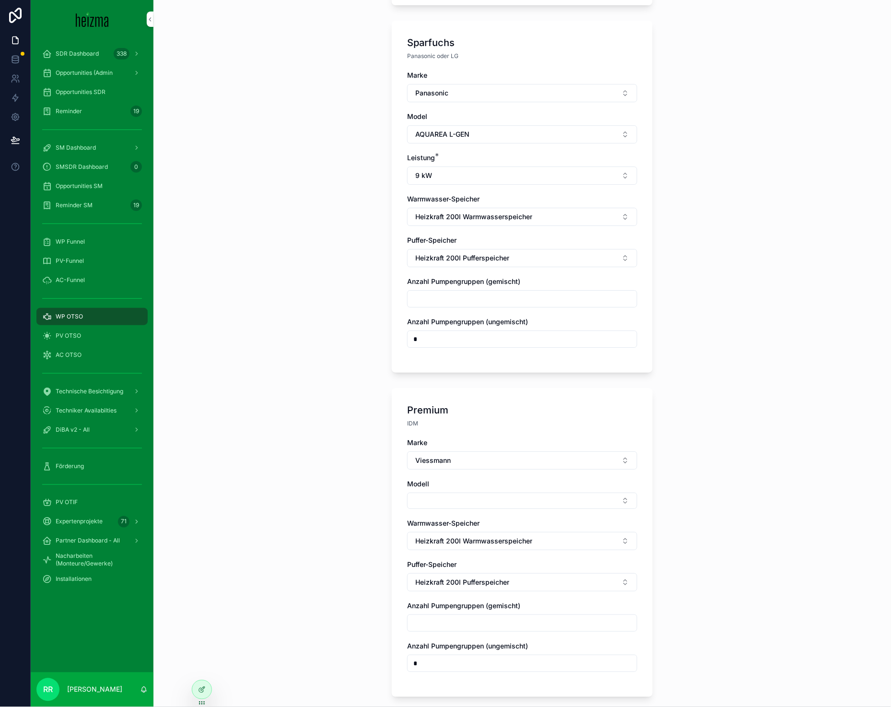
scroll to position [761, 0]
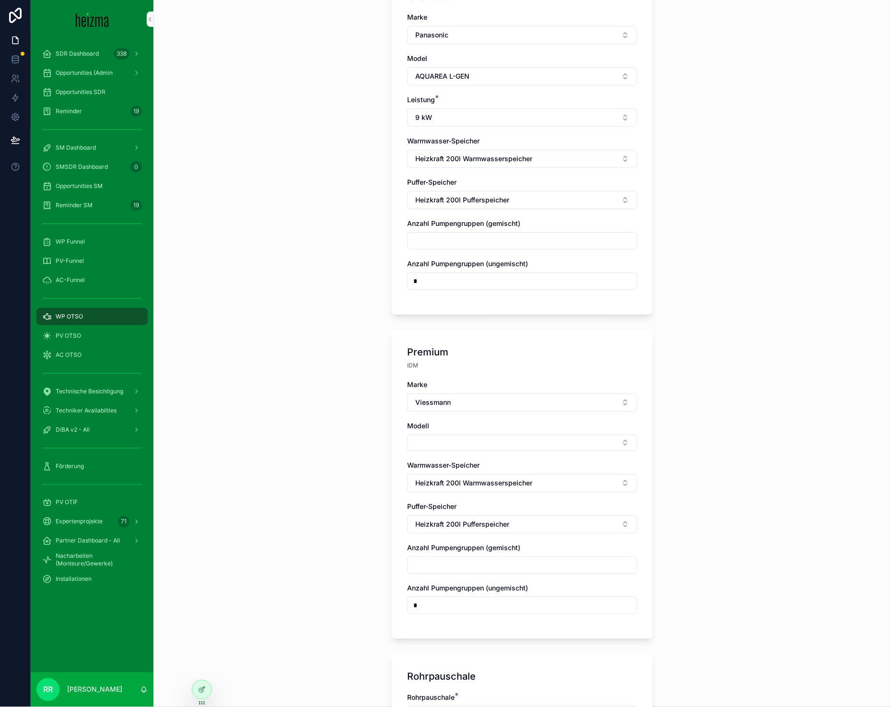
click at [482, 436] on button "Select Button" at bounding box center [522, 442] width 230 height 16
click at [502, 468] on div "Vitocal 250-A" at bounding box center [518, 473] width 133 height 15
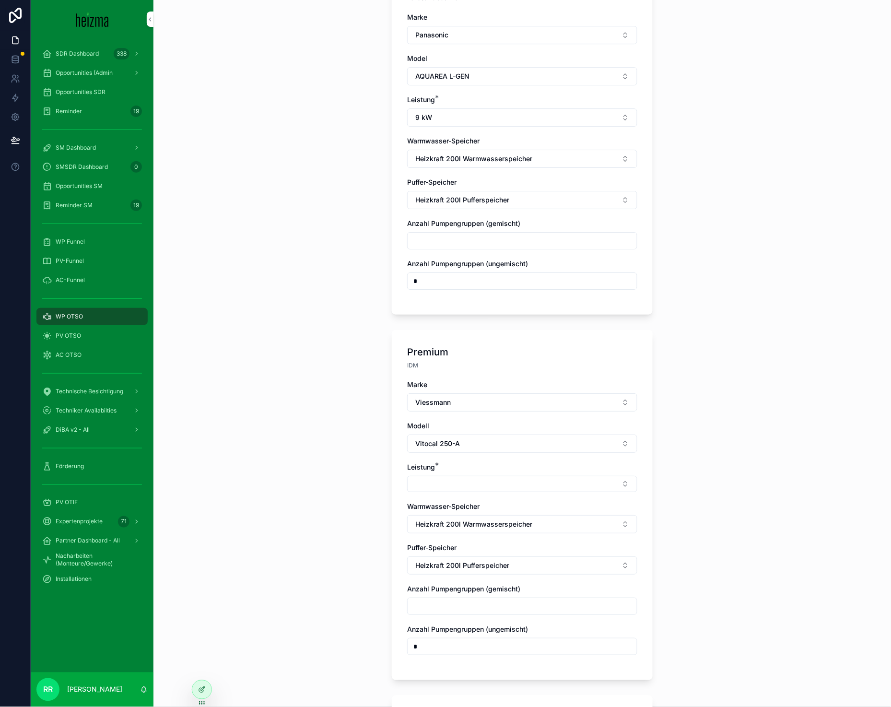
click at [463, 480] on button "Select Button" at bounding box center [522, 484] width 230 height 16
click at [500, 515] on div "10 kW" at bounding box center [518, 515] width 133 height 15
click at [299, 518] on div "**********" at bounding box center [521, 353] width 737 height 707
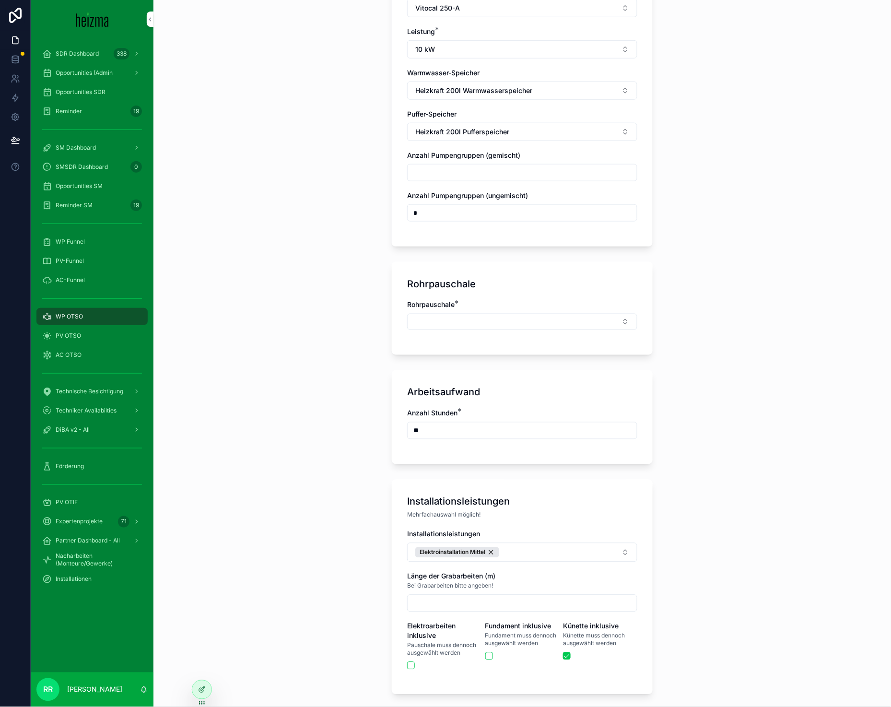
scroll to position [1196, 0]
click at [488, 323] on button "Select Button" at bounding box center [522, 322] width 230 height 16
click at [499, 415] on div "Mittel" at bounding box center [518, 414] width 133 height 15
click at [325, 411] on div "**********" at bounding box center [521, 353] width 737 height 707
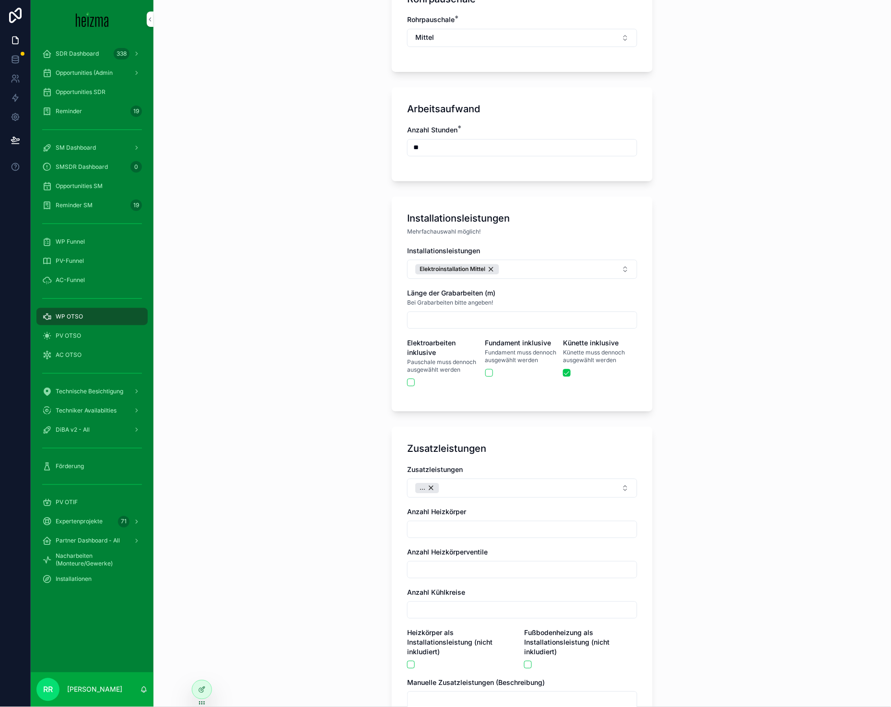
scroll to position [1476, 0]
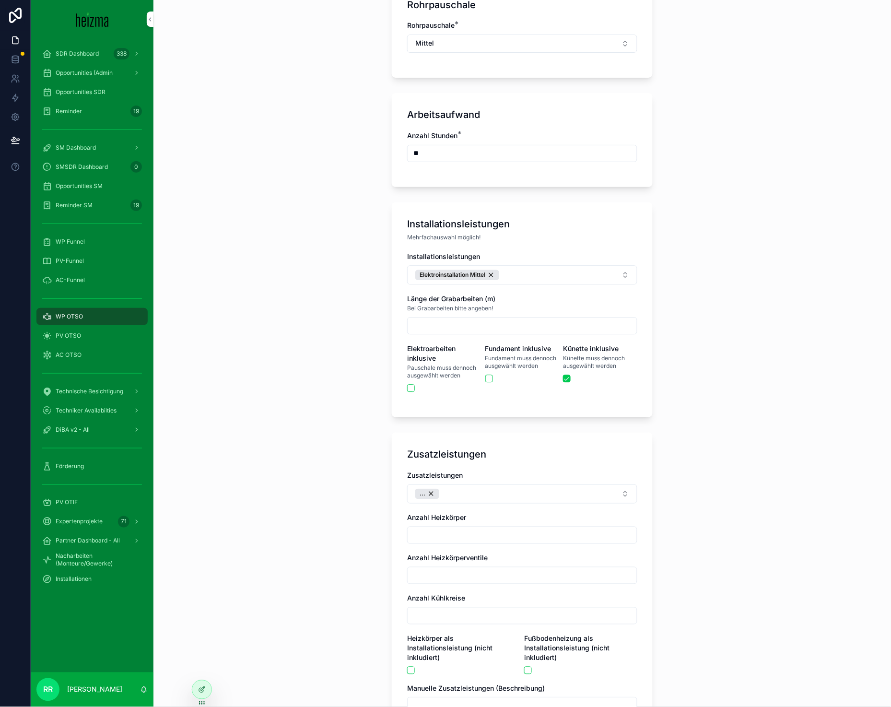
click at [531, 271] on button "Elektroinstallation Mittel" at bounding box center [522, 275] width 230 height 19
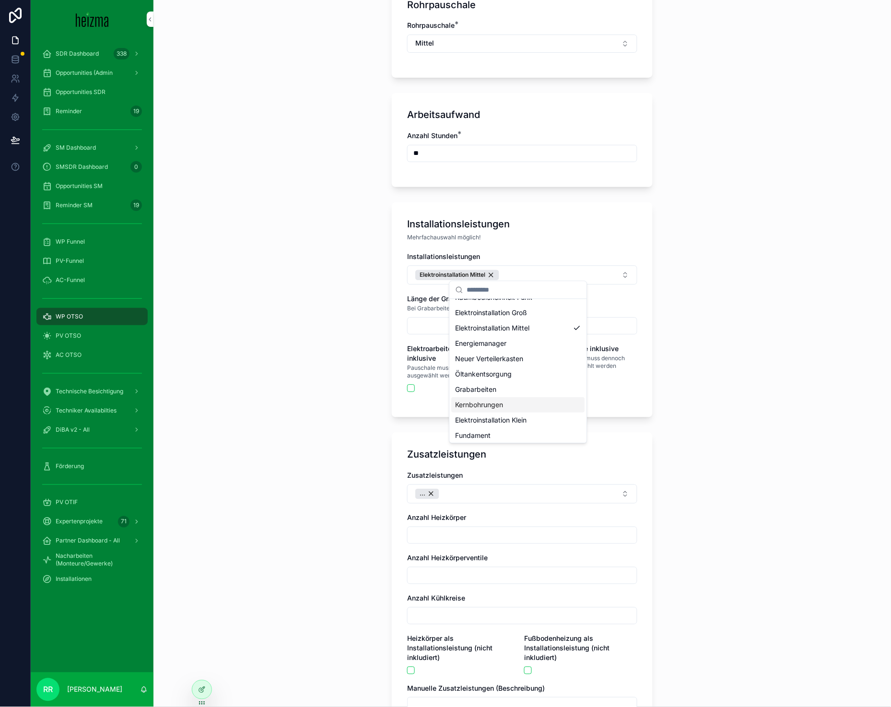
scroll to position [29, 0]
click at [496, 430] on div "Fundament" at bounding box center [518, 433] width 133 height 15
click at [278, 537] on div "**********" at bounding box center [521, 353] width 737 height 707
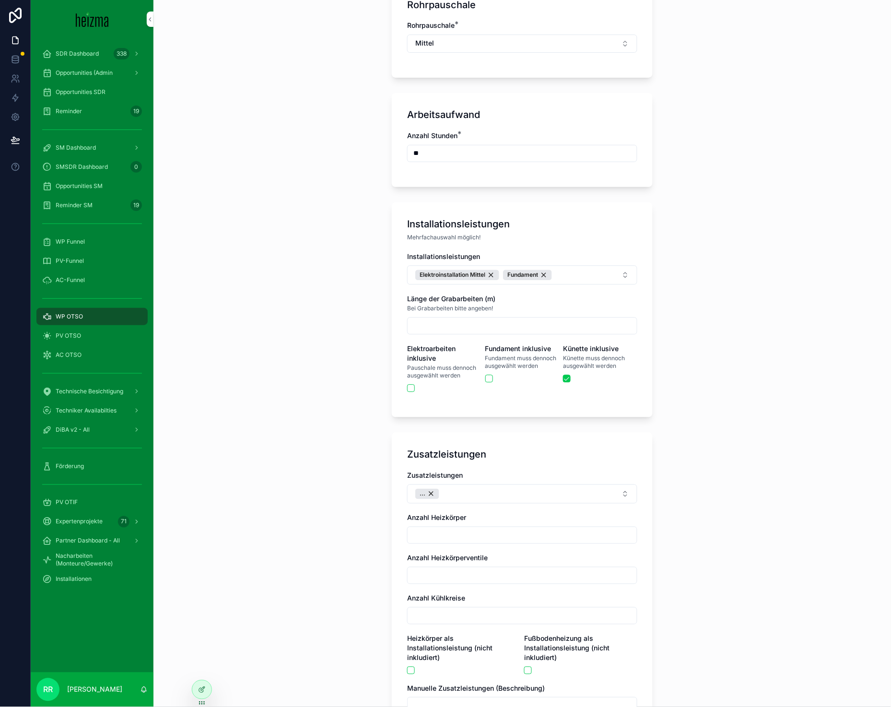
scroll to position [1909, 0]
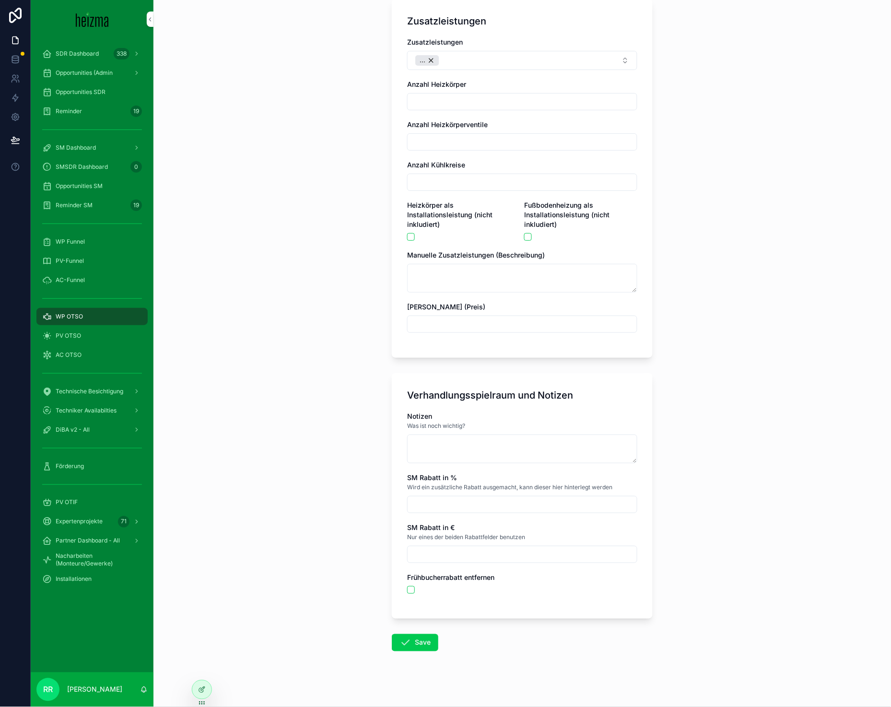
click at [428, 638] on button "Save" at bounding box center [415, 642] width 46 height 17
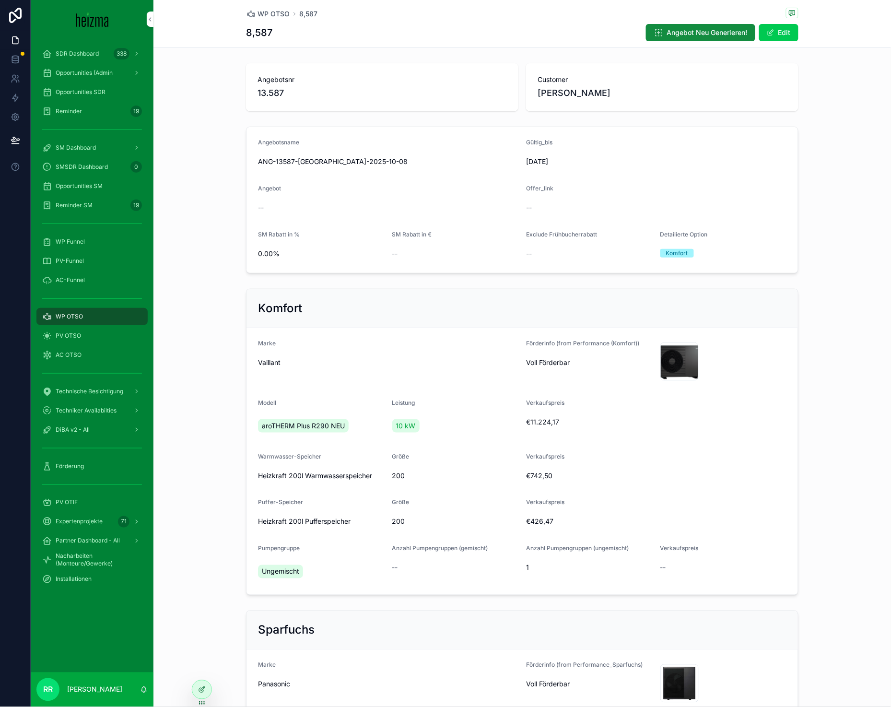
click at [257, 16] on span "WP OTSO" at bounding box center [273, 14] width 32 height 10
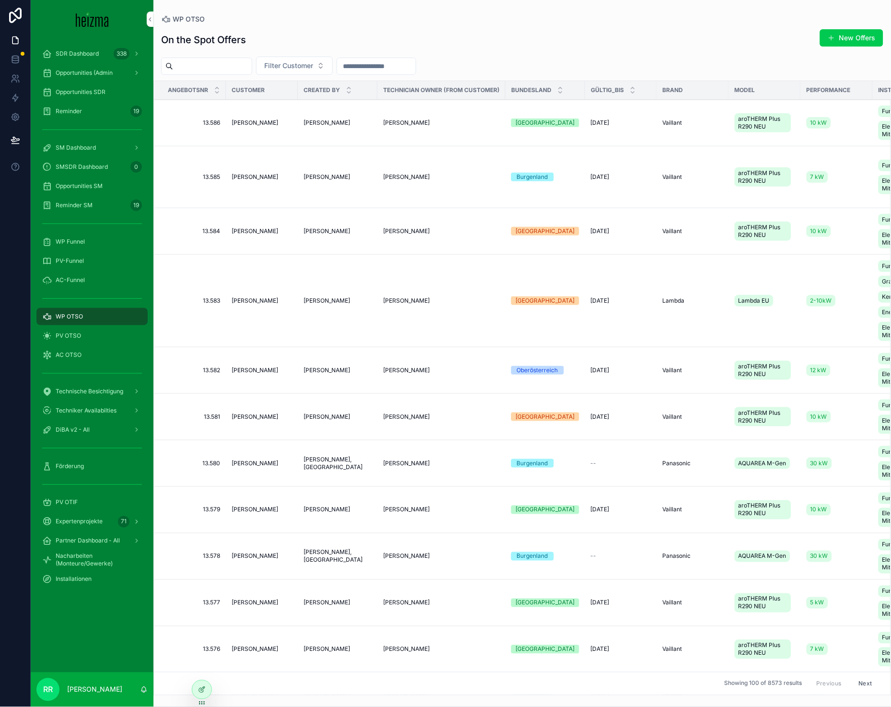
click at [871, 34] on button "New Offers" at bounding box center [851, 37] width 63 height 17
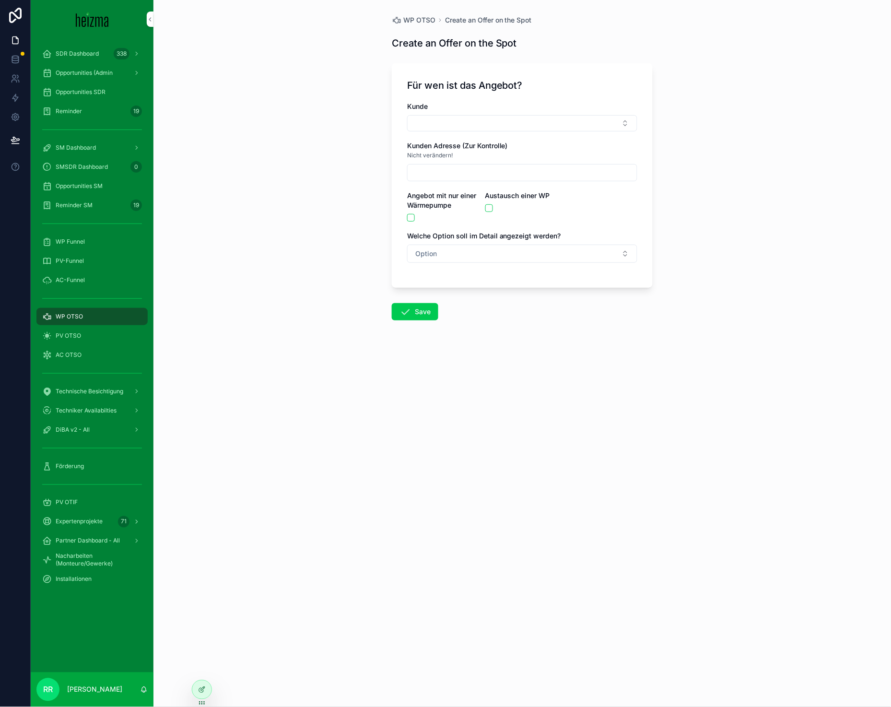
click at [501, 126] on button "Select Button" at bounding box center [522, 123] width 230 height 16
type input "******"
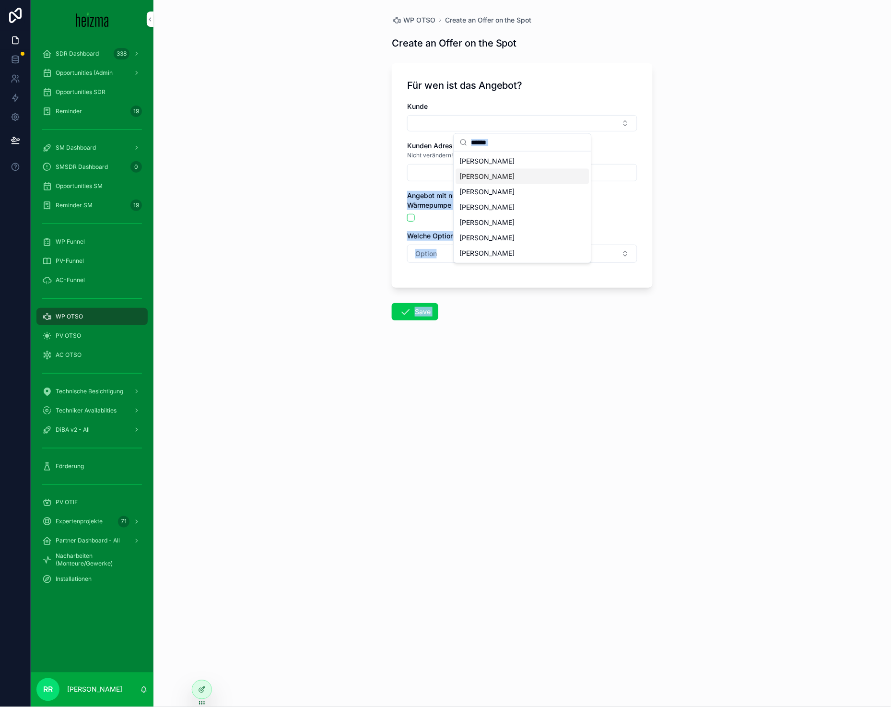
click at [495, 165] on span "[PERSON_NAME]" at bounding box center [487, 161] width 55 height 10
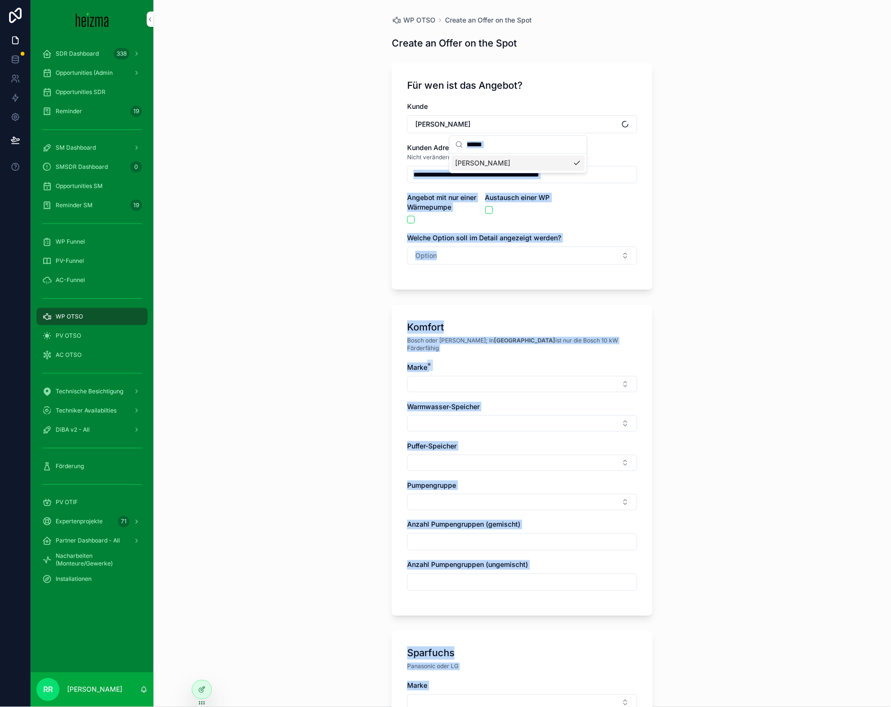
type input "**********"
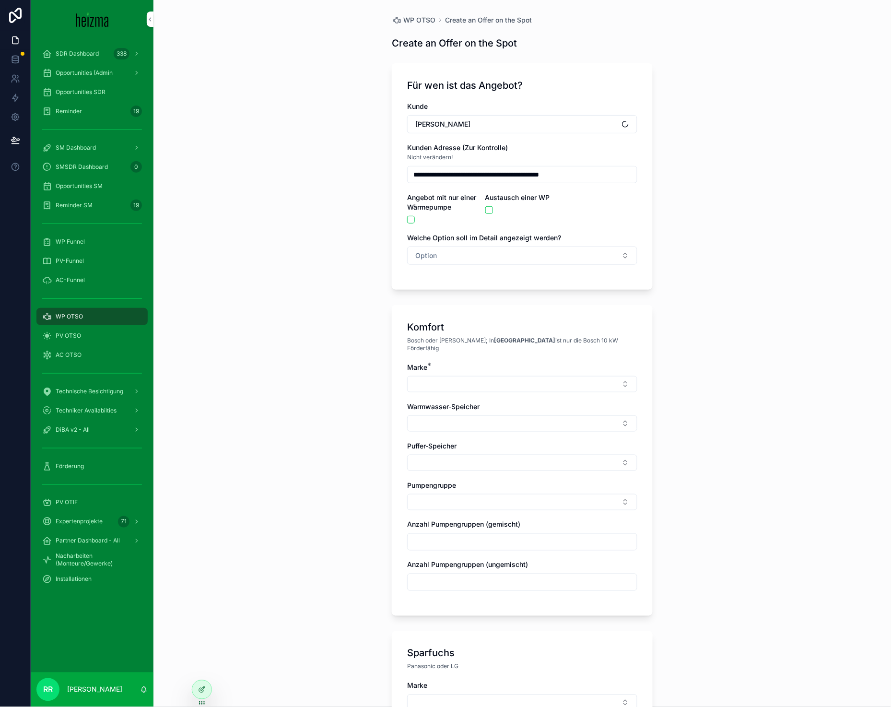
click at [325, 219] on div "**********" at bounding box center [521, 353] width 737 height 707
click at [463, 259] on button "Option" at bounding box center [522, 255] width 230 height 18
click at [471, 312] on div "Komfort" at bounding box center [472, 308] width 22 height 9
click at [466, 384] on div "scrollable content" at bounding box center [522, 384] width 230 height 16
click at [476, 376] on button "Select Button" at bounding box center [522, 384] width 230 height 16
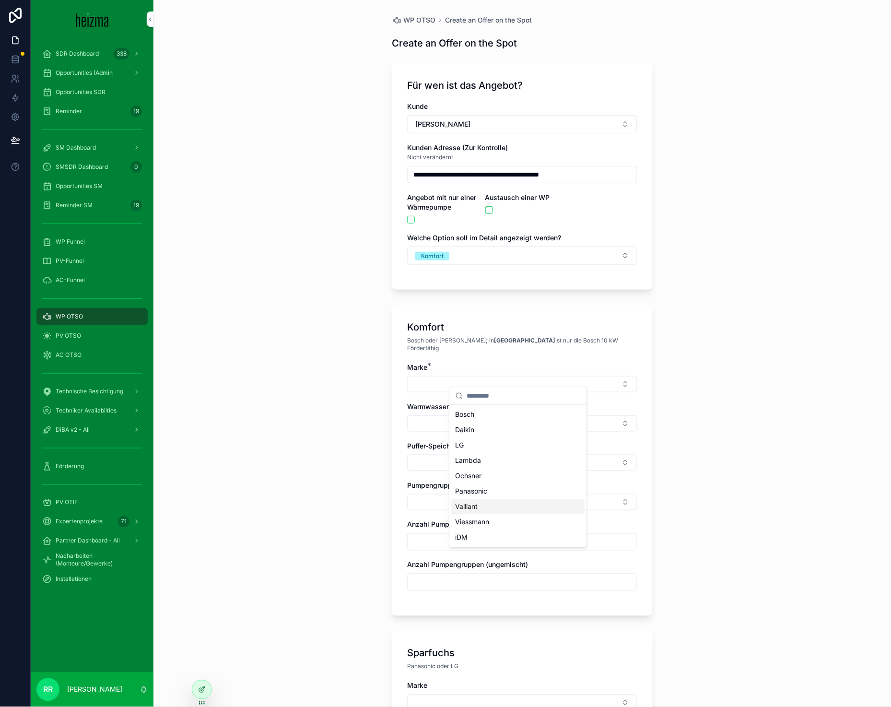
click at [482, 505] on div "Vaillant" at bounding box center [518, 506] width 133 height 15
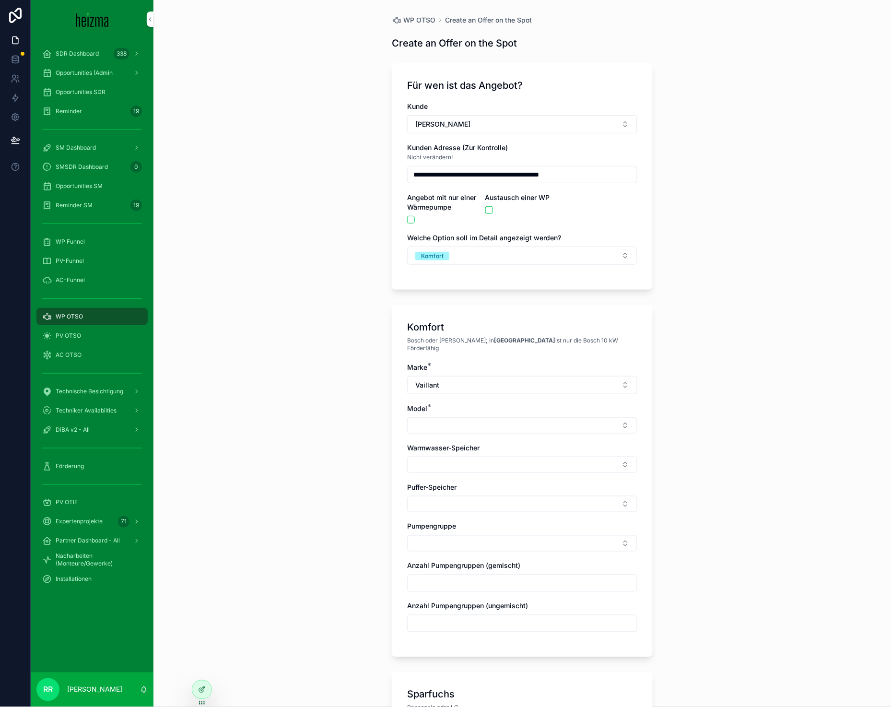
click at [425, 426] on div "Marke * Vaillant Model * Warmwasser-Speicher Puffer-Speicher Pumpengruppe Anzah…" at bounding box center [522, 501] width 230 height 279
click at [462, 430] on div "Marke * Vaillant Model * Warmwasser-Speicher Puffer-Speicher Pumpengruppe Anzah…" at bounding box center [522, 501] width 230 height 279
click at [468, 418] on button "Select Button" at bounding box center [522, 425] width 230 height 16
click at [496, 452] on span "aroTHERM Plus R290 NEU" at bounding box center [496, 456] width 83 height 10
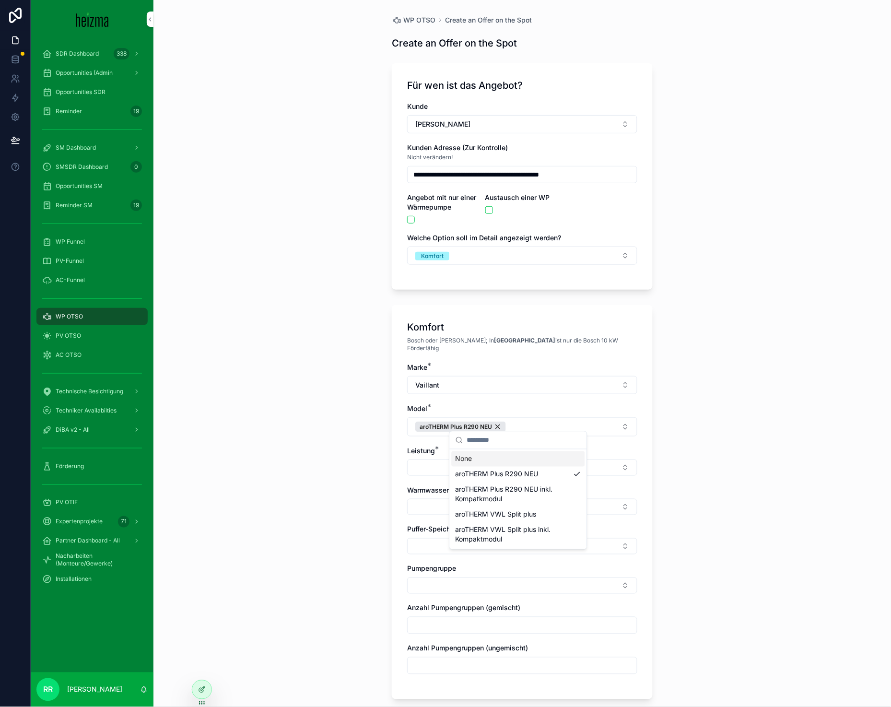
click at [407, 459] on button "Select Button" at bounding box center [522, 467] width 230 height 16
click at [354, 468] on div "**********" at bounding box center [521, 353] width 737 height 707
click at [500, 421] on div "aroTHERM Plus R290 NEU" at bounding box center [460, 426] width 91 height 11
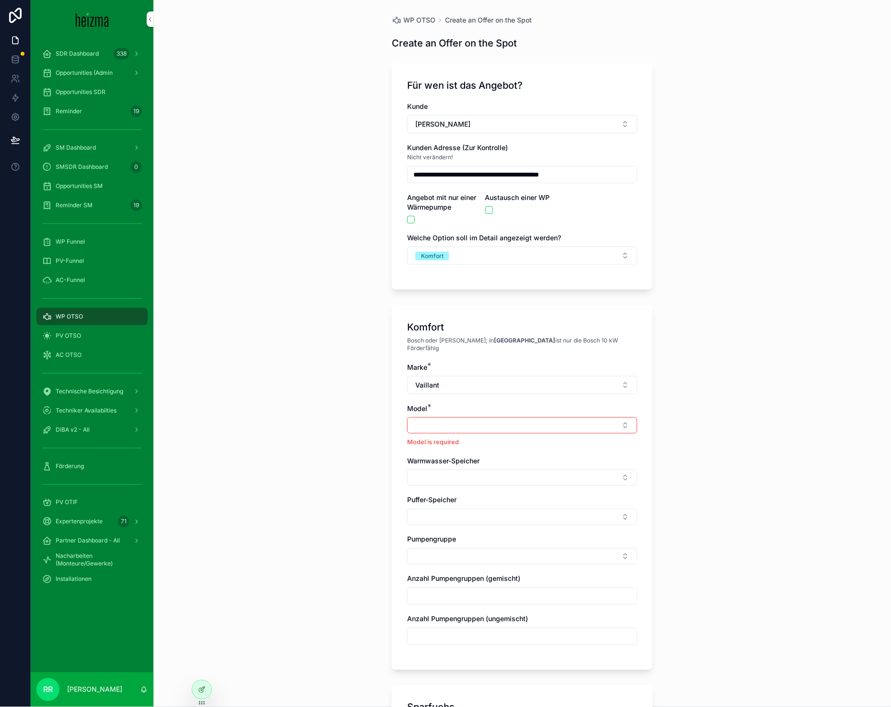
click at [487, 376] on button "Vaillant" at bounding box center [522, 385] width 230 height 18
click at [486, 537] on span "Viessmann" at bounding box center [472, 539] width 34 height 10
click at [420, 421] on button "Select Button" at bounding box center [522, 425] width 230 height 16
click at [482, 495] on div "Vitocal 250-A" at bounding box center [518, 501] width 133 height 15
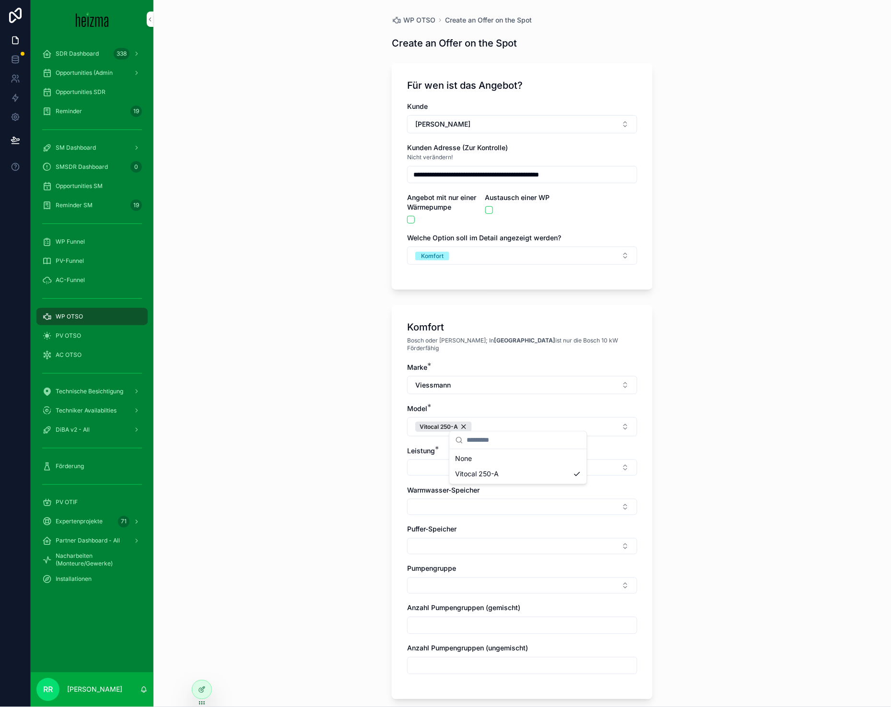
click at [431, 461] on button "Select Button" at bounding box center [522, 467] width 230 height 16
click at [486, 549] on div "19 kW" at bounding box center [518, 543] width 133 height 15
click at [407, 504] on button "Select Button" at bounding box center [522, 509] width 230 height 16
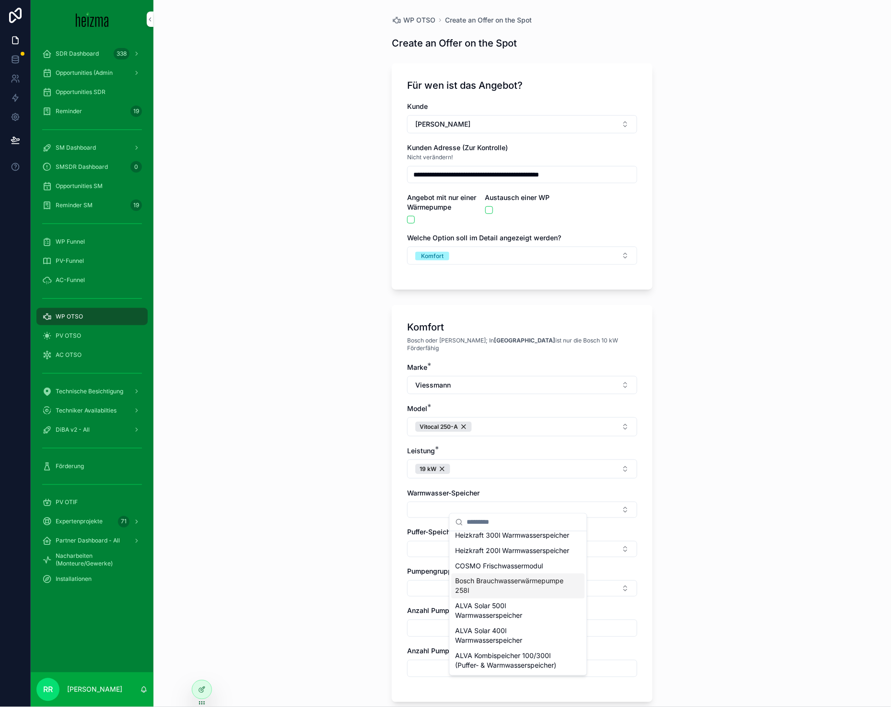
scroll to position [477, 0]
click at [495, 540] on span "Heizkraft 300l Warmwasserspeicher" at bounding box center [512, 535] width 114 height 10
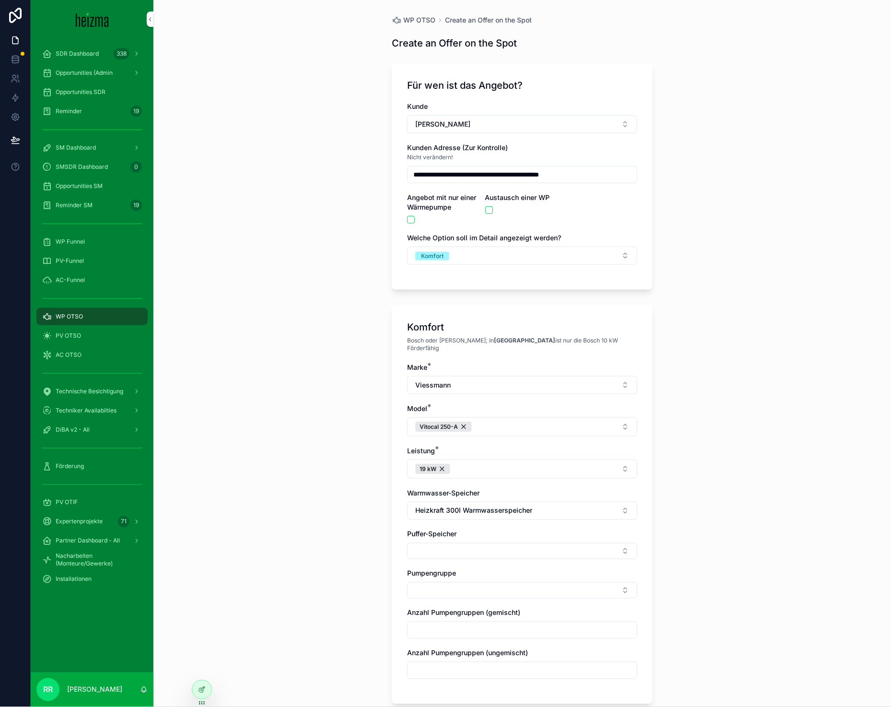
click at [435, 543] on button "Select Button" at bounding box center [522, 551] width 230 height 16
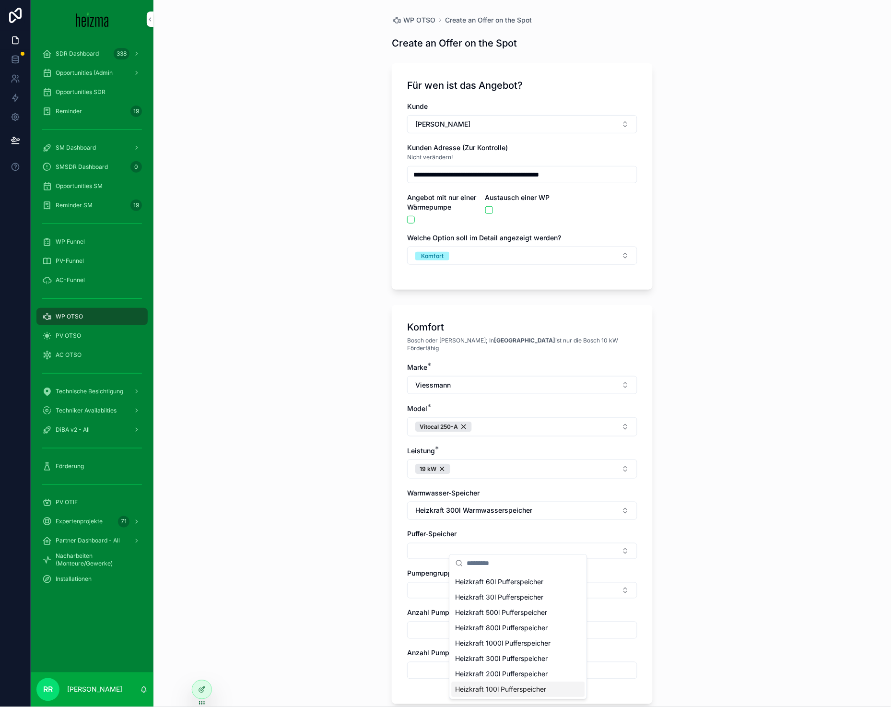
click at [504, 685] on span "Heizkraft 100l Pufferspeicher" at bounding box center [500, 690] width 91 height 10
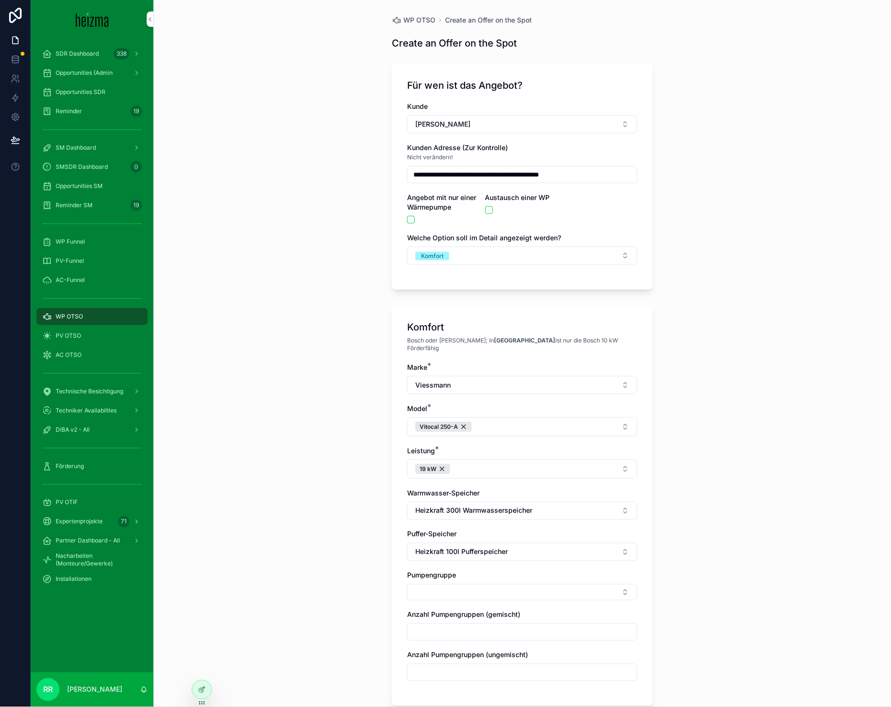
click at [425, 571] on span "Pumpengruppe" at bounding box center [431, 575] width 49 height 8
click at [432, 593] on button "Select Button" at bounding box center [522, 592] width 230 height 16
click at [481, 636] on span "Gemischt" at bounding box center [469, 639] width 29 height 10
click at [337, 624] on div "**********" at bounding box center [521, 353] width 737 height 707
click at [498, 631] on input "scrollable content" at bounding box center [521, 634] width 229 height 13
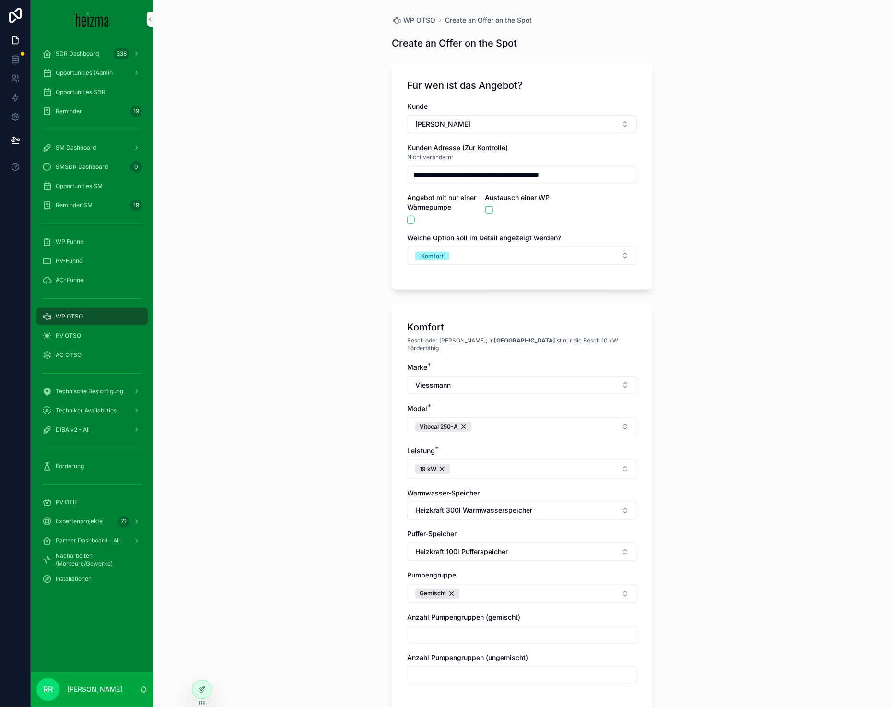
type input "*"
click at [325, 606] on div "**********" at bounding box center [521, 353] width 737 height 707
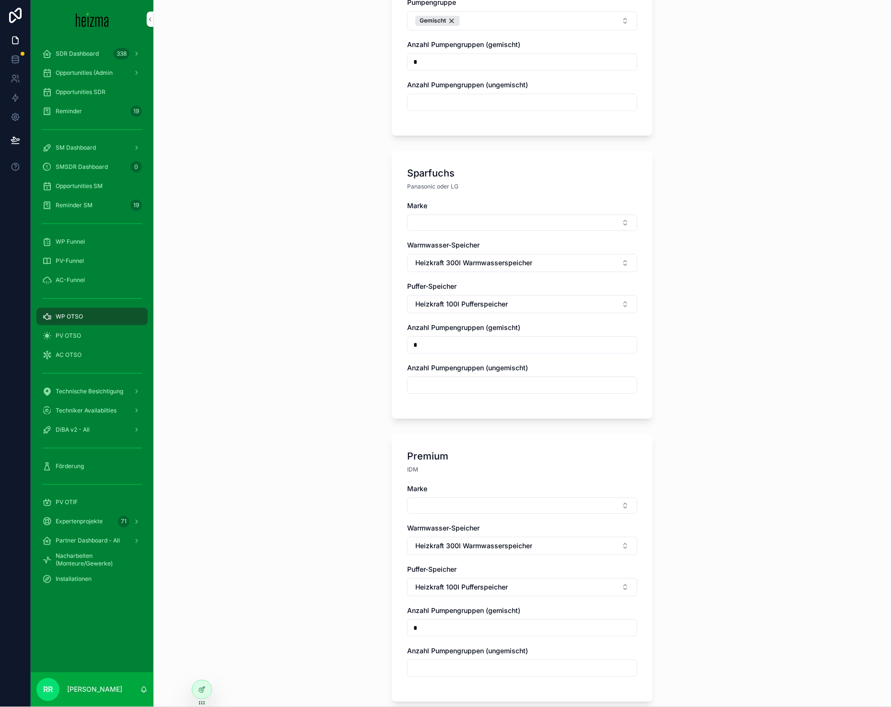
scroll to position [661, 0]
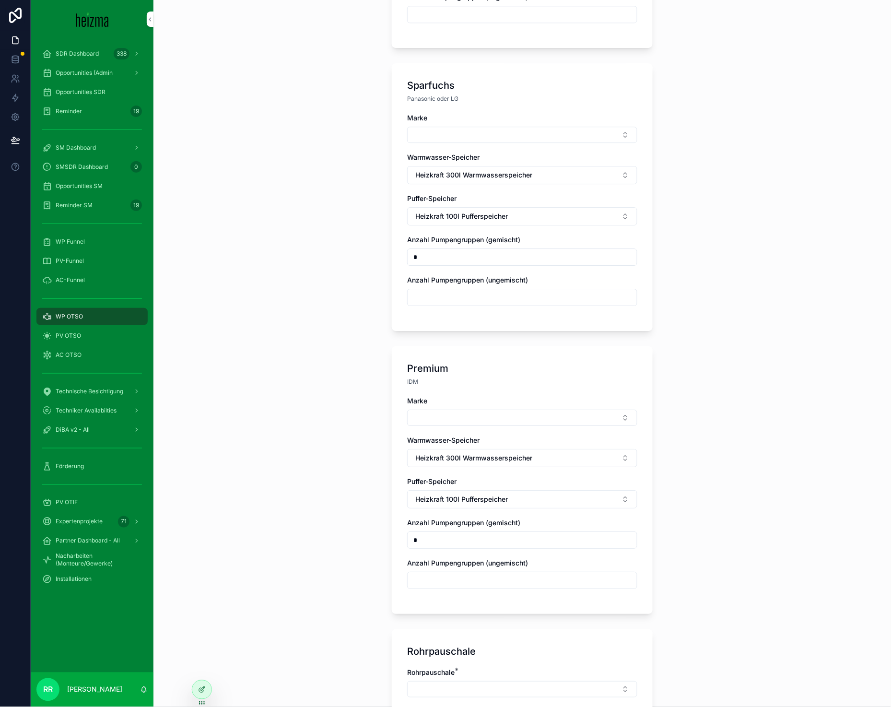
click at [491, 128] on button "Select Button" at bounding box center [522, 135] width 230 height 16
click at [489, 197] on div "Panasonic" at bounding box center [518, 196] width 133 height 15
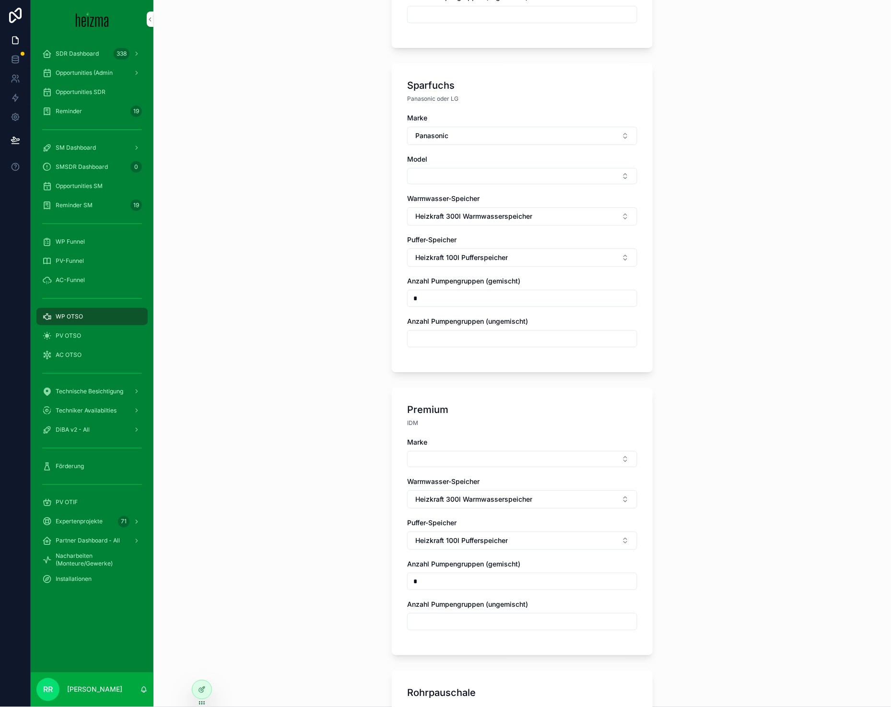
click at [467, 172] on button "Select Button" at bounding box center [522, 176] width 230 height 16
click at [486, 284] on span "AQUAREA M-Gen" at bounding box center [483, 287] width 56 height 10
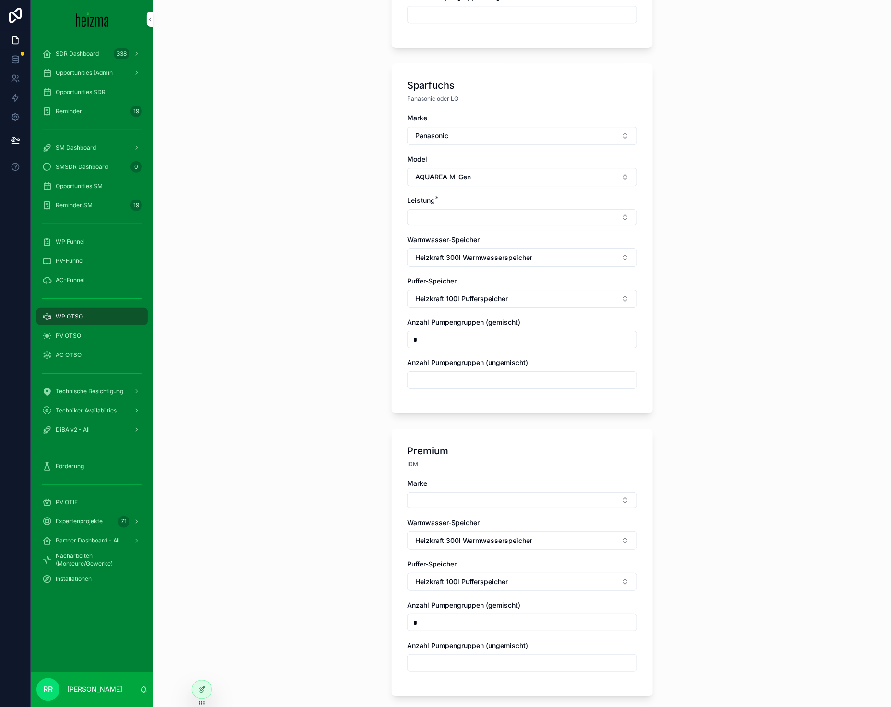
click at [440, 223] on div "Marke Panasonic Model AQUAREA M-Gen Leistung * Warmwasser-Speicher Heizkraft 30…" at bounding box center [522, 255] width 230 height 285
click at [443, 216] on button "Select Button" at bounding box center [522, 217] width 230 height 16
click at [471, 262] on span "16 kW" at bounding box center [465, 264] width 20 height 10
click at [463, 482] on div "Marke" at bounding box center [522, 485] width 230 height 10
click at [467, 497] on button "Select Button" at bounding box center [522, 502] width 230 height 16
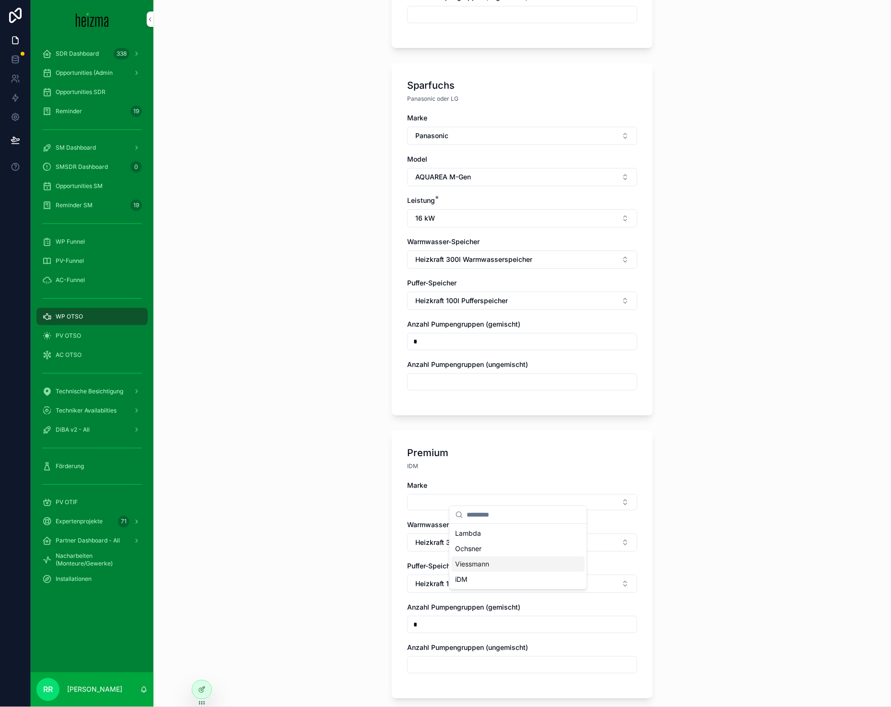
click at [495, 547] on div "Ochsner" at bounding box center [518, 548] width 133 height 15
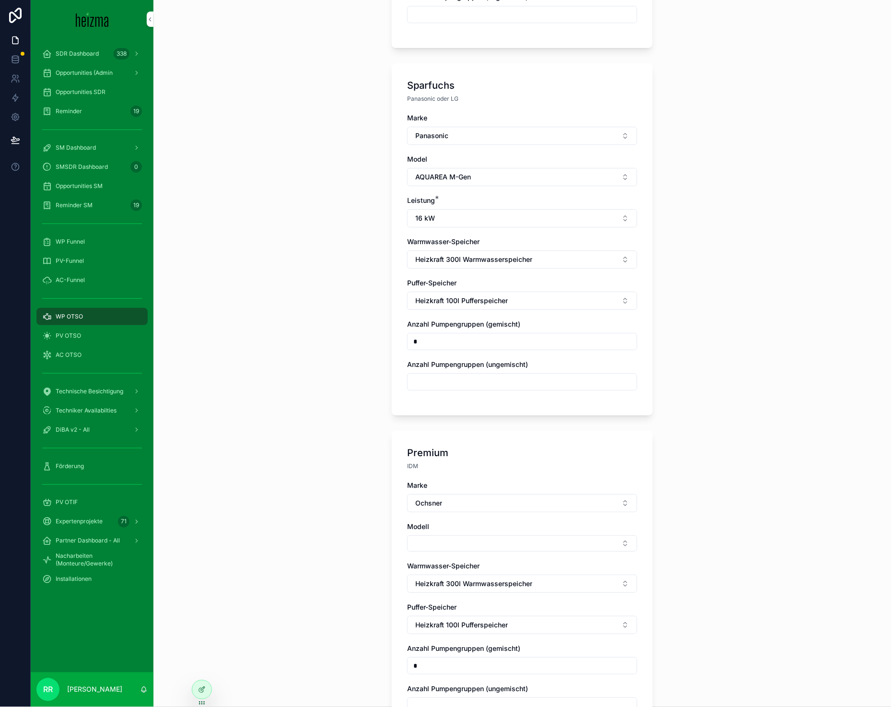
click at [454, 497] on button "Ochsner" at bounding box center [522, 503] width 230 height 18
click at [484, 553] on div "Lambda" at bounding box center [518, 550] width 133 height 15
click at [413, 535] on button "Select Button" at bounding box center [522, 543] width 230 height 16
click at [477, 570] on span "Lambda EU" at bounding box center [473, 574] width 36 height 10
click at [434, 576] on button "Select Button" at bounding box center [522, 584] width 230 height 16
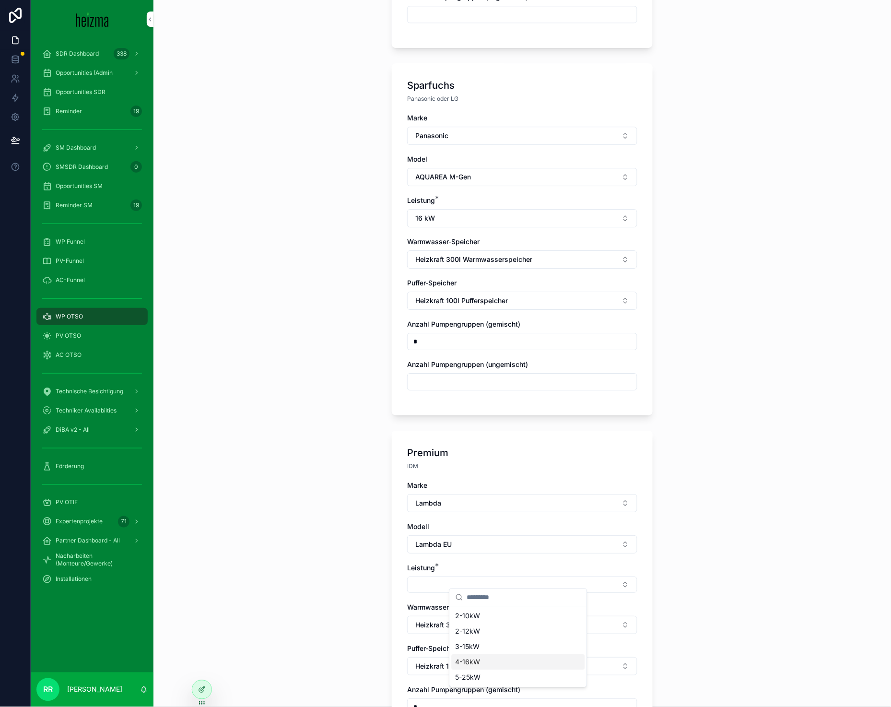
click at [498, 669] on div "4-16kW" at bounding box center [518, 661] width 133 height 15
click at [313, 615] on div "**********" at bounding box center [521, 353] width 737 height 707
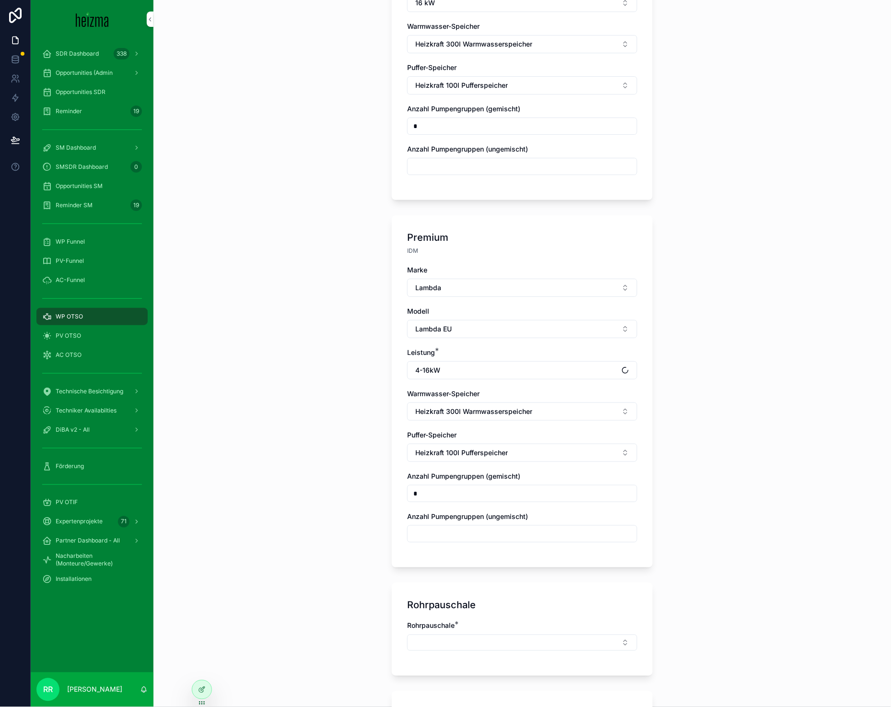
scroll to position [878, 0]
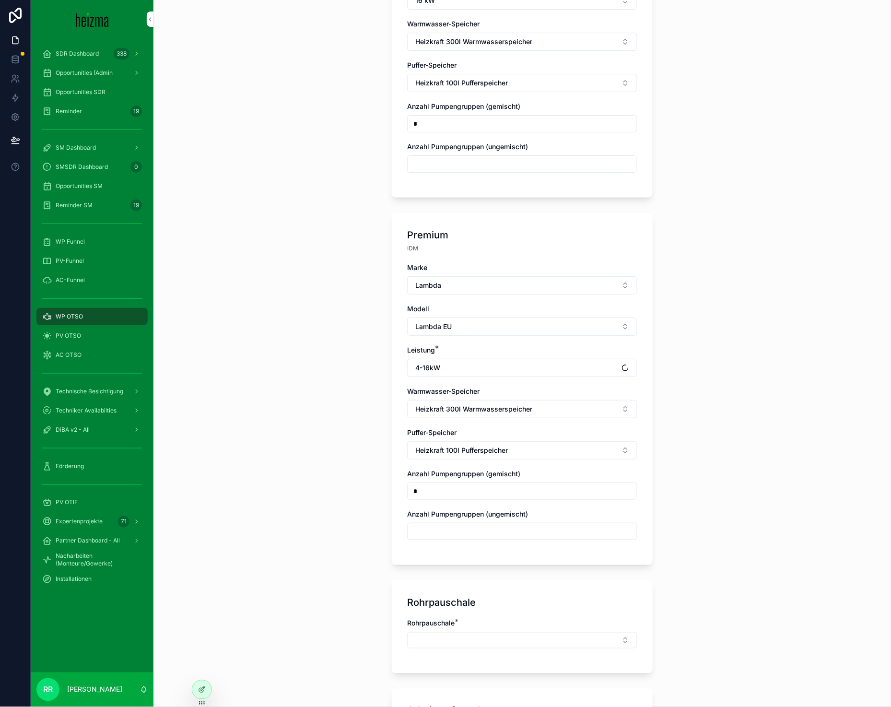
click at [495, 622] on div "Rohrpauschale *" at bounding box center [522, 633] width 230 height 30
click at [517, 638] on button "Select Button" at bounding box center [522, 640] width 230 height 16
click at [484, 618] on div "Mittel" at bounding box center [518, 613] width 133 height 15
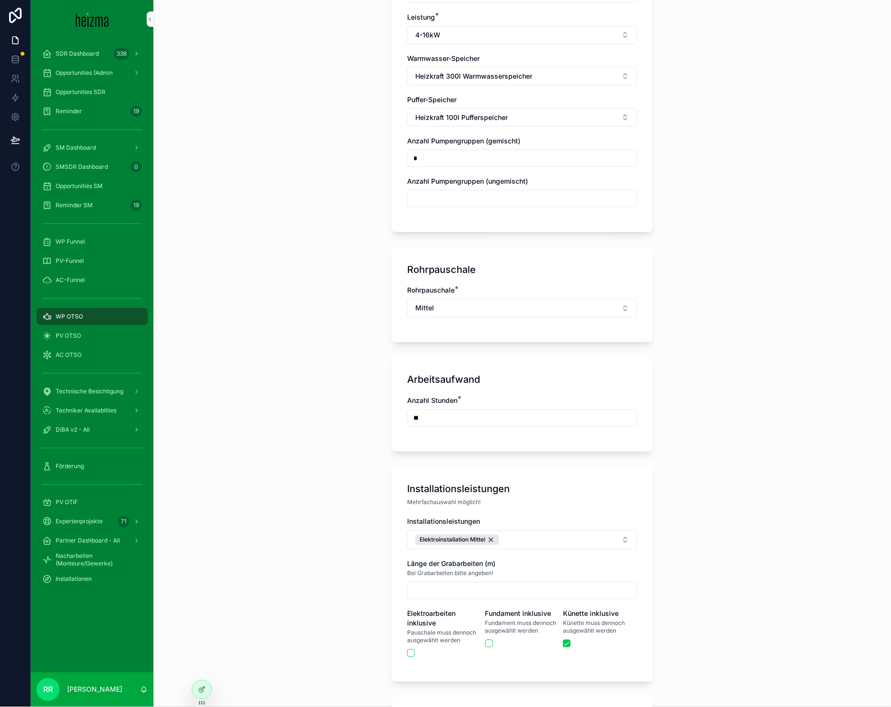
scroll to position [1211, 0]
click at [564, 537] on button "Elektroinstallation Mittel" at bounding box center [522, 539] width 230 height 19
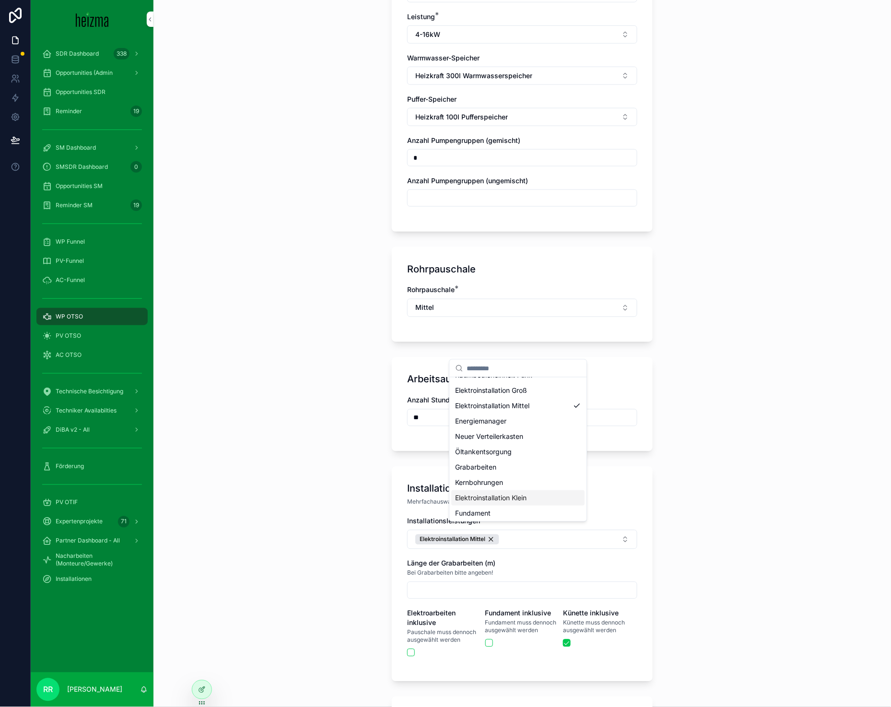
scroll to position [29, 0]
click at [467, 507] on span "Fundament" at bounding box center [472, 512] width 35 height 10
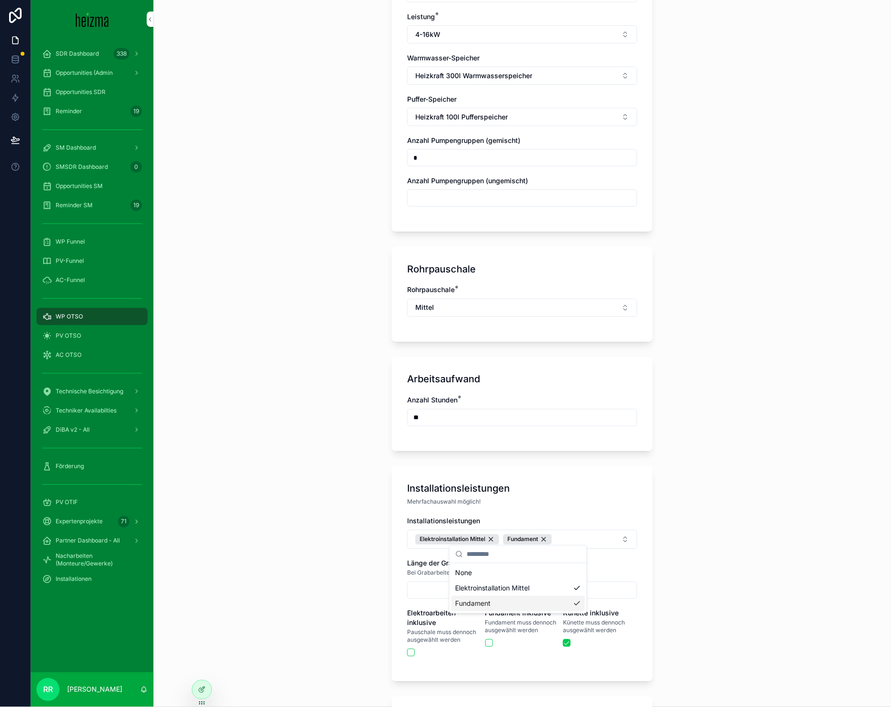
scroll to position [0, 0]
click at [322, 504] on div "**********" at bounding box center [521, 353] width 737 height 707
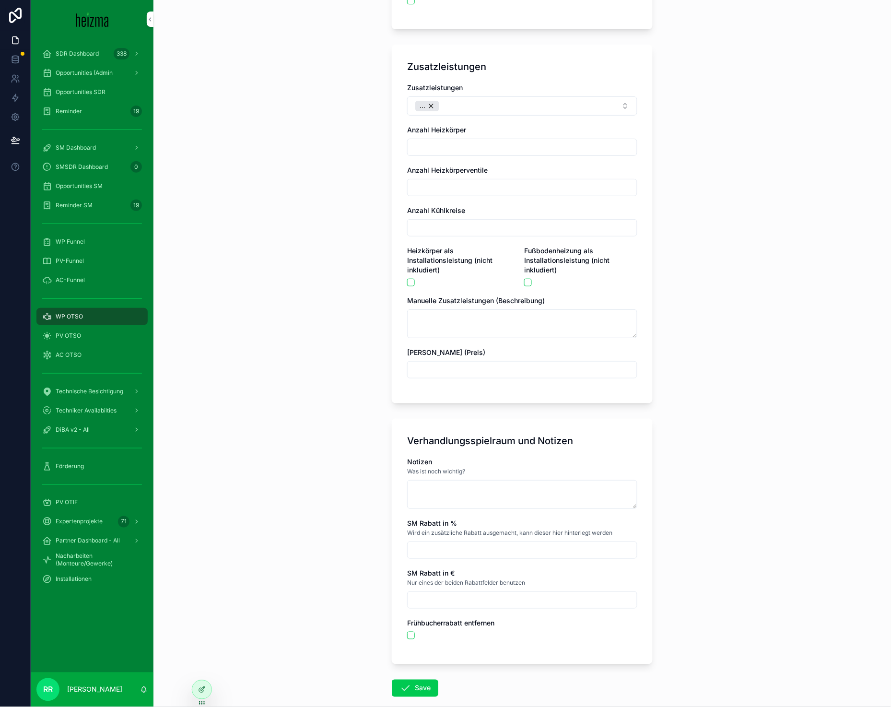
scroll to position [1909, 0]
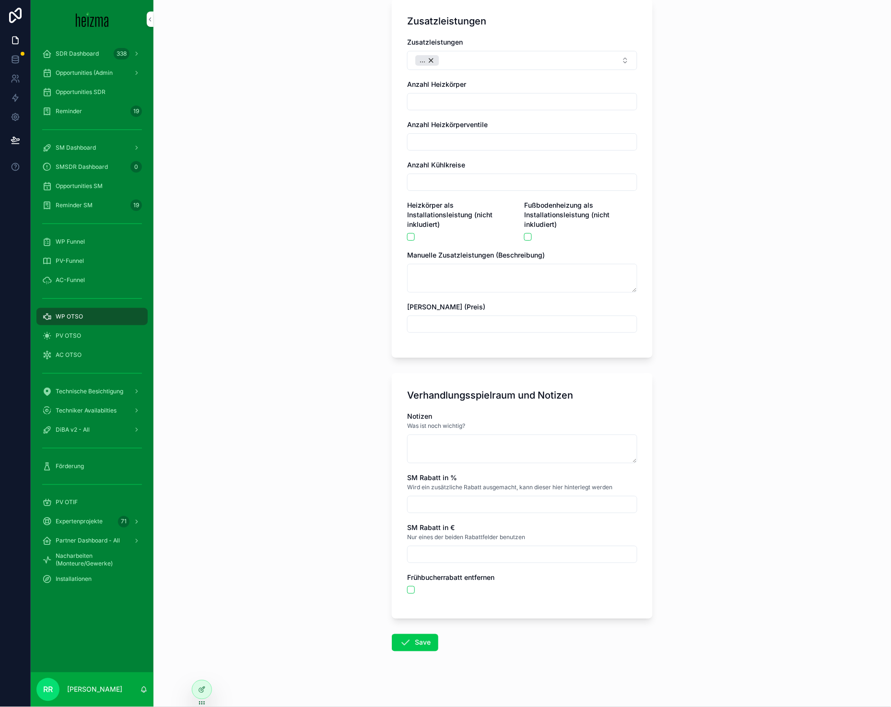
click at [407, 634] on button "Save" at bounding box center [415, 642] width 46 height 17
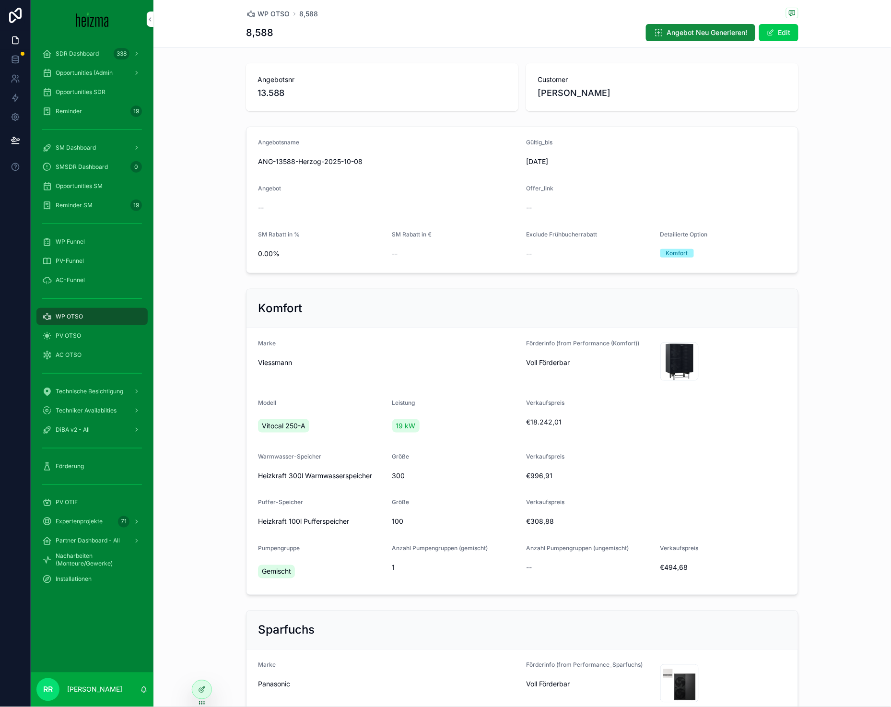
click at [267, 7] on div "WP OTSO 8,588 8,588 Angebot Neu Generieren! Edit" at bounding box center [522, 23] width 552 height 47
click at [268, 11] on span "WP OTSO" at bounding box center [273, 14] width 32 height 10
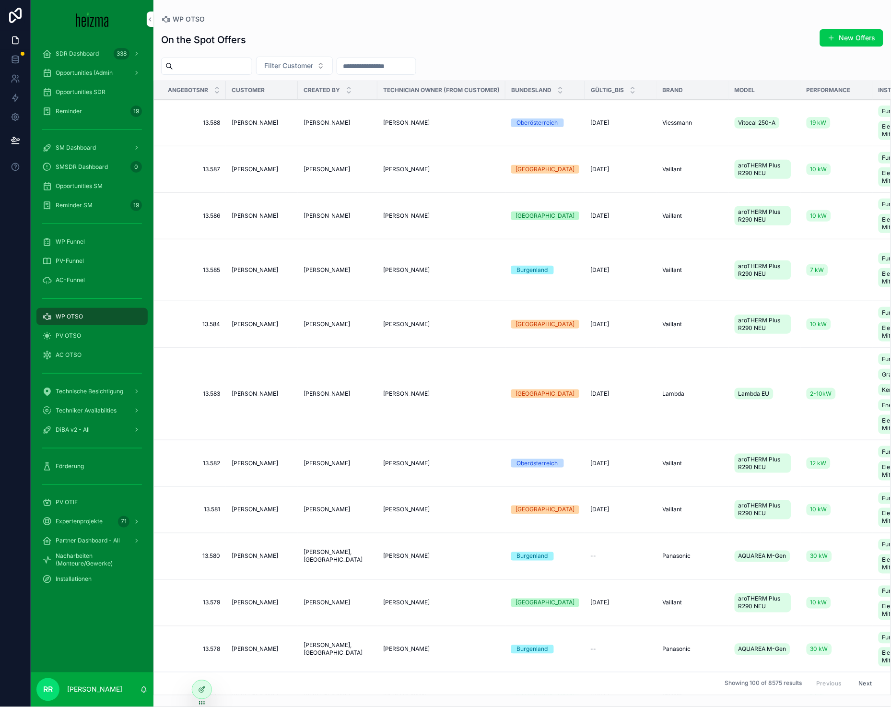
click at [852, 36] on button "New Offers" at bounding box center [851, 37] width 63 height 17
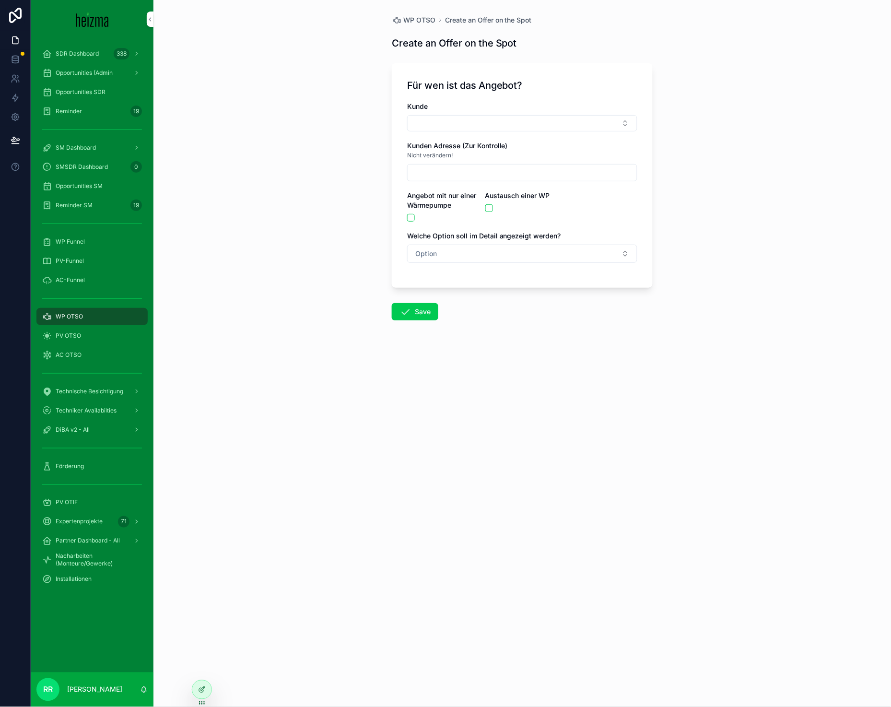
click at [564, 104] on div "Kunde" at bounding box center [522, 107] width 230 height 10
click at [562, 117] on button "Select Button" at bounding box center [522, 123] width 230 height 16
type input "****"
click at [522, 156] on div "[PERSON_NAME]" at bounding box center [522, 160] width 133 height 15
type input "**********"
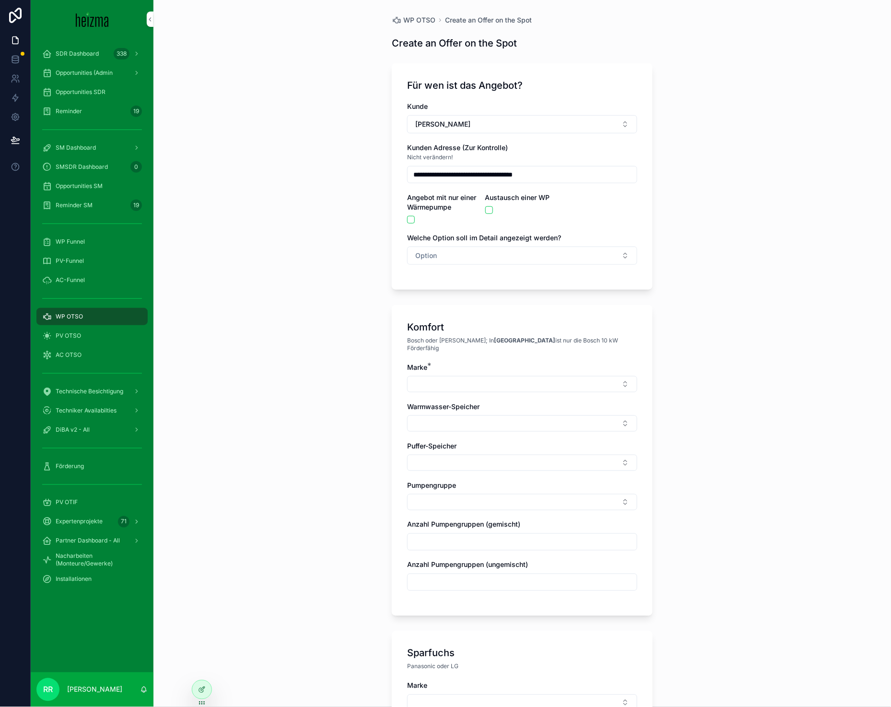
click at [418, 251] on span "Option" at bounding box center [426, 256] width 22 height 10
click at [468, 312] on div "Komfort" at bounding box center [472, 308] width 22 height 9
click at [460, 362] on div "Marke *" at bounding box center [522, 367] width 230 height 10
click at [463, 376] on button "Select Button" at bounding box center [522, 384] width 230 height 16
click at [502, 509] on div "Vaillant" at bounding box center [518, 506] width 133 height 15
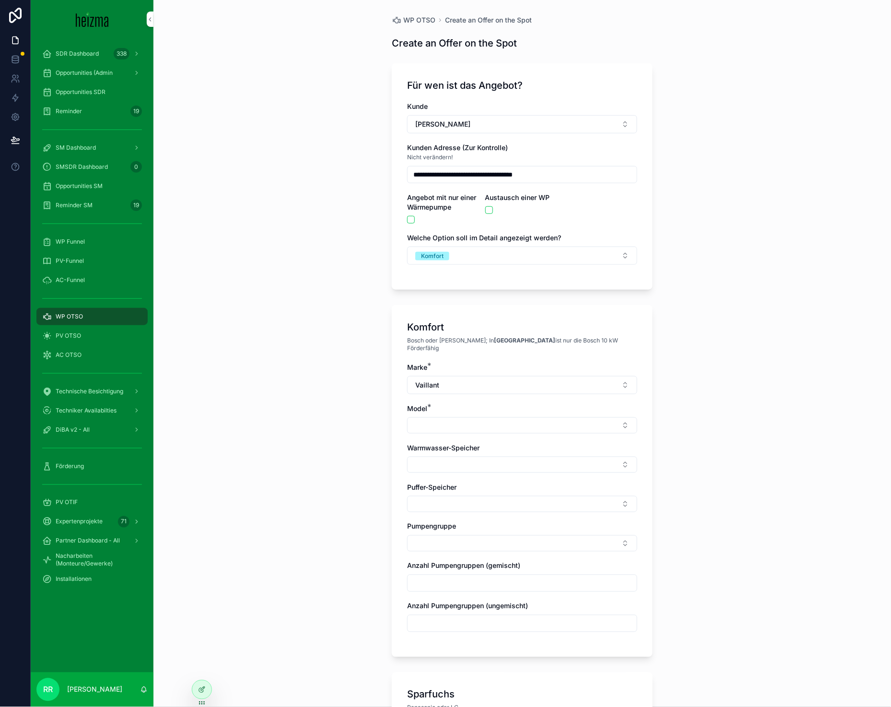
click at [465, 424] on button "Select Button" at bounding box center [522, 425] width 230 height 16
click at [503, 459] on span "aroTHERM Plus R290 NEU" at bounding box center [496, 456] width 83 height 10
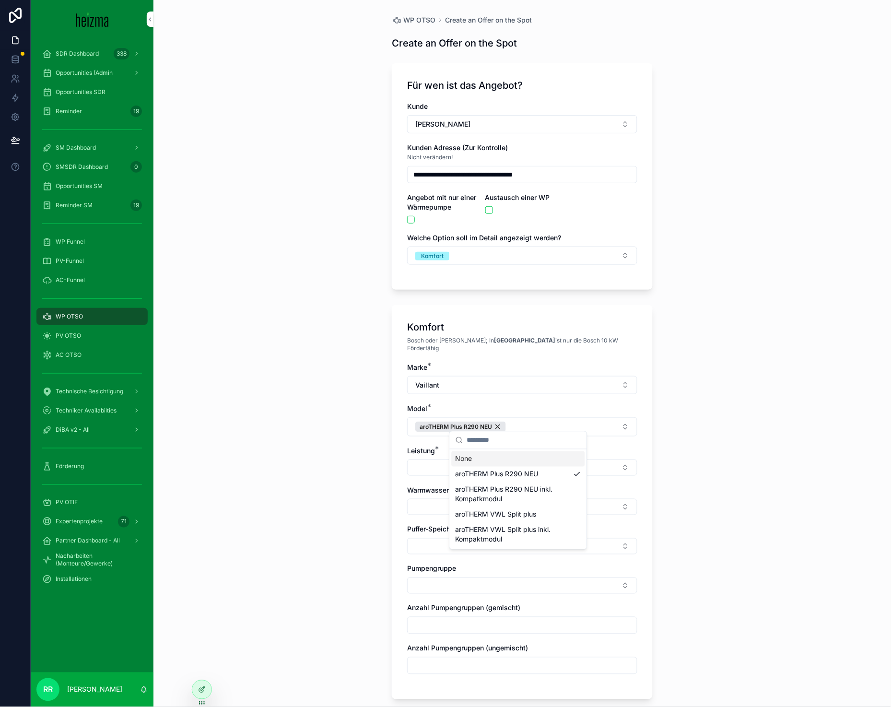
click at [431, 461] on button "Select Button" at bounding box center [522, 467] width 230 height 16
click at [500, 501] on div "10 kW" at bounding box center [518, 497] width 133 height 15
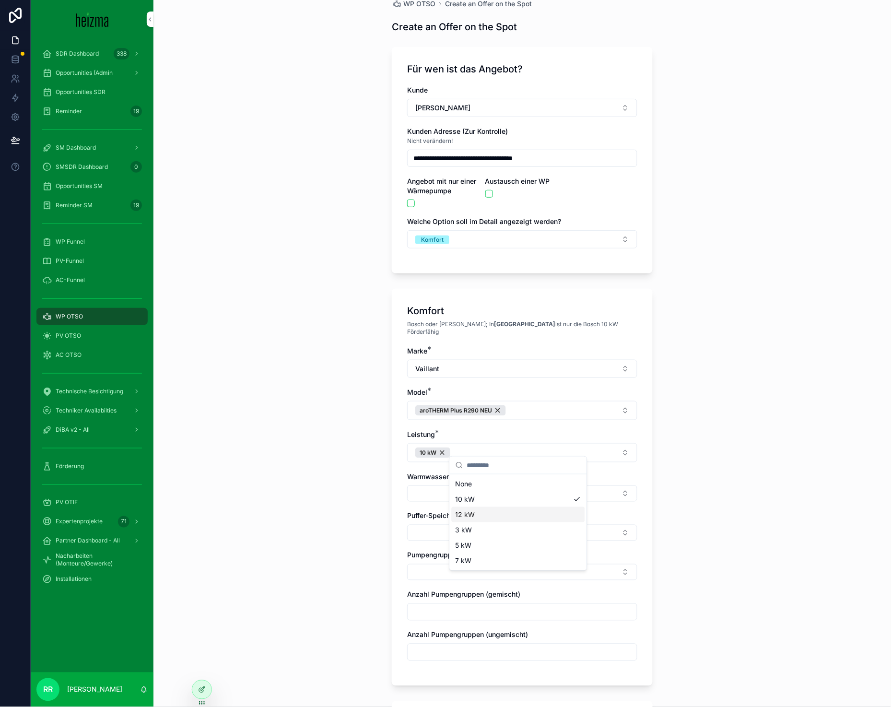
scroll to position [17, 0]
click at [322, 494] on div "**********" at bounding box center [521, 336] width 737 height 707
click at [443, 490] on button "Select Button" at bounding box center [522, 492] width 230 height 16
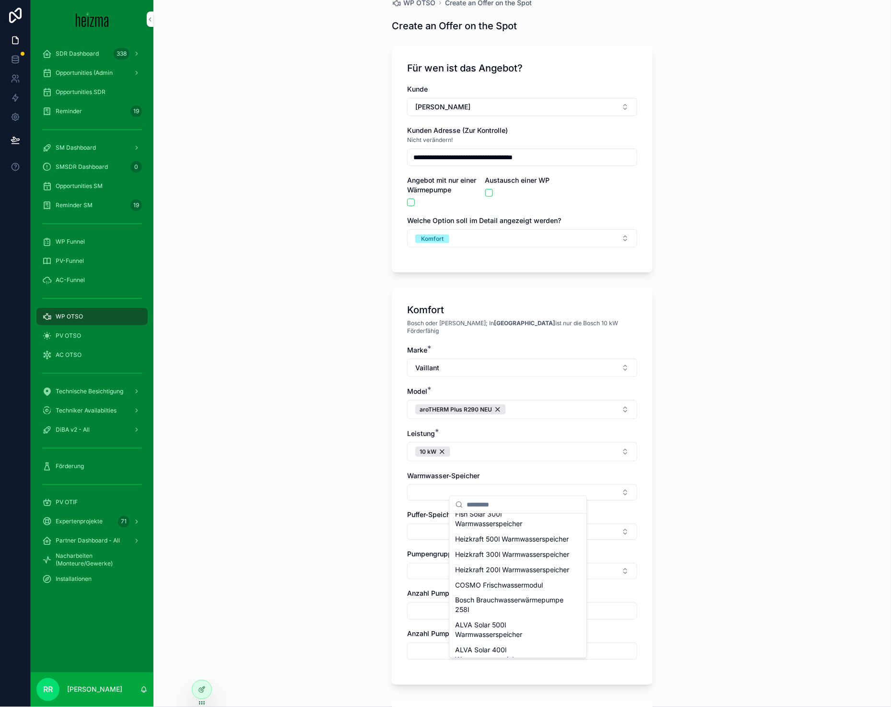
scroll to position [411, 0]
click at [498, 561] on span "Heizkraft 300l Warmwasserspeicher" at bounding box center [512, 557] width 114 height 10
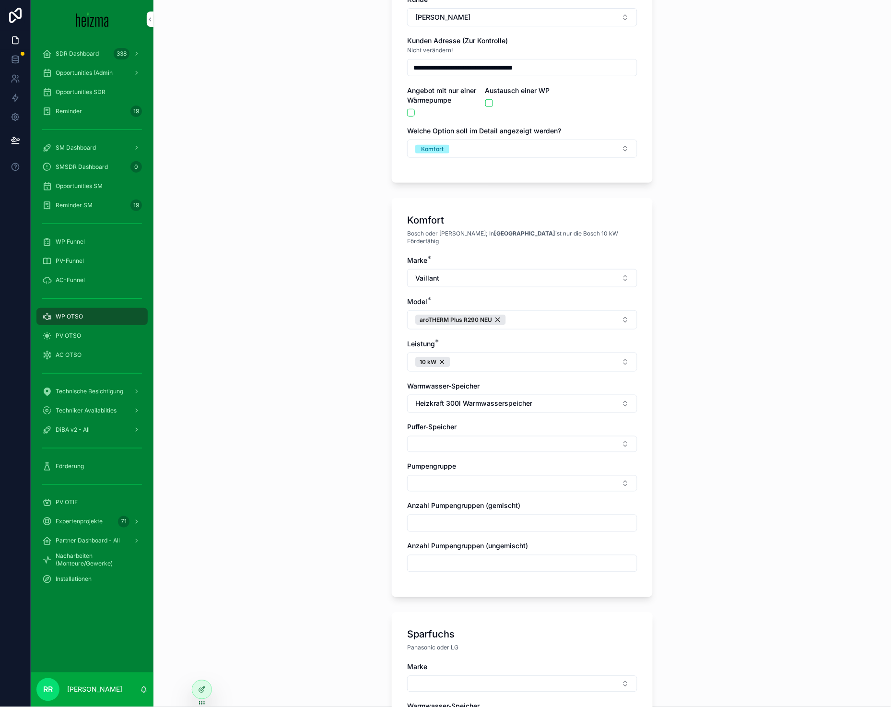
scroll to position [107, 0]
click at [504, 445] on div "Marke * Vaillant Model * aroTHERM Plus R290 NEU Leistung * 10 kW Warmwasser-Spe…" at bounding box center [522, 418] width 230 height 326
click at [507, 439] on button "Select Button" at bounding box center [522, 443] width 230 height 16
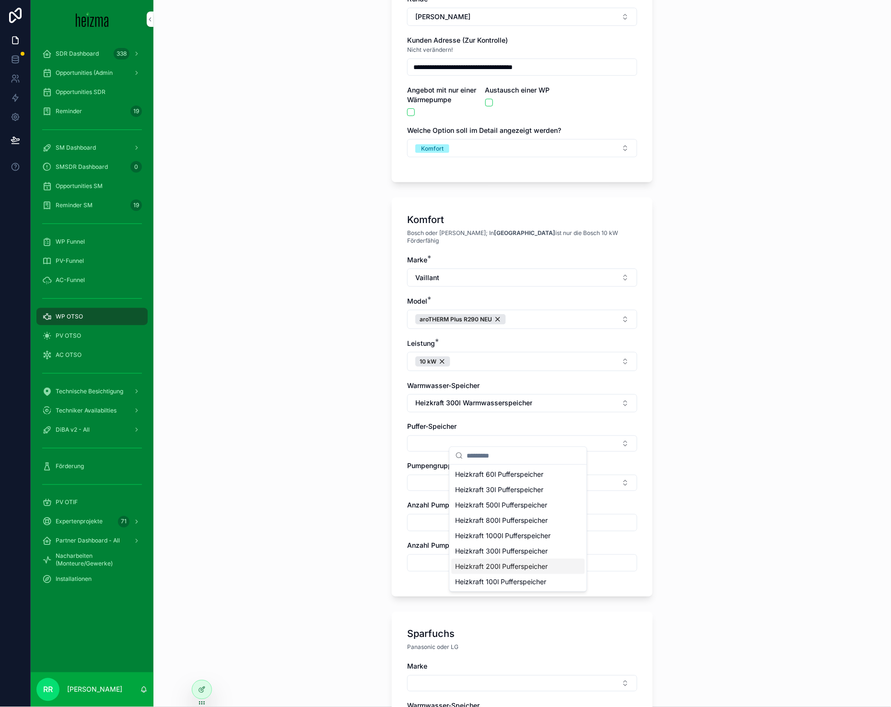
click at [505, 571] on div "Heizkraft 200l Pufferspeicher" at bounding box center [518, 565] width 133 height 15
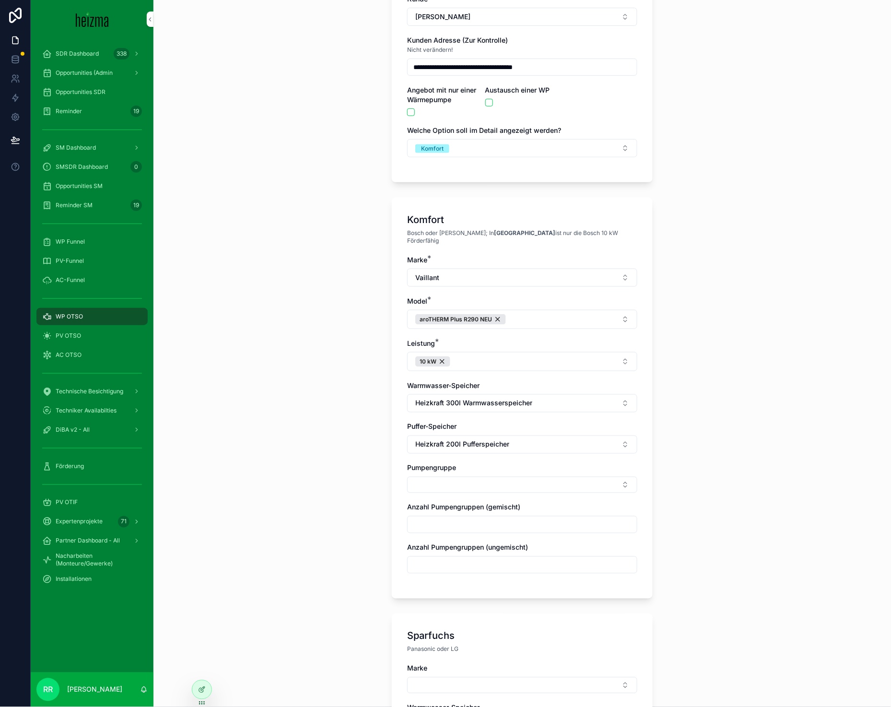
click at [492, 435] on button "Heizkraft 200l Pufferspeicher" at bounding box center [522, 444] width 230 height 18
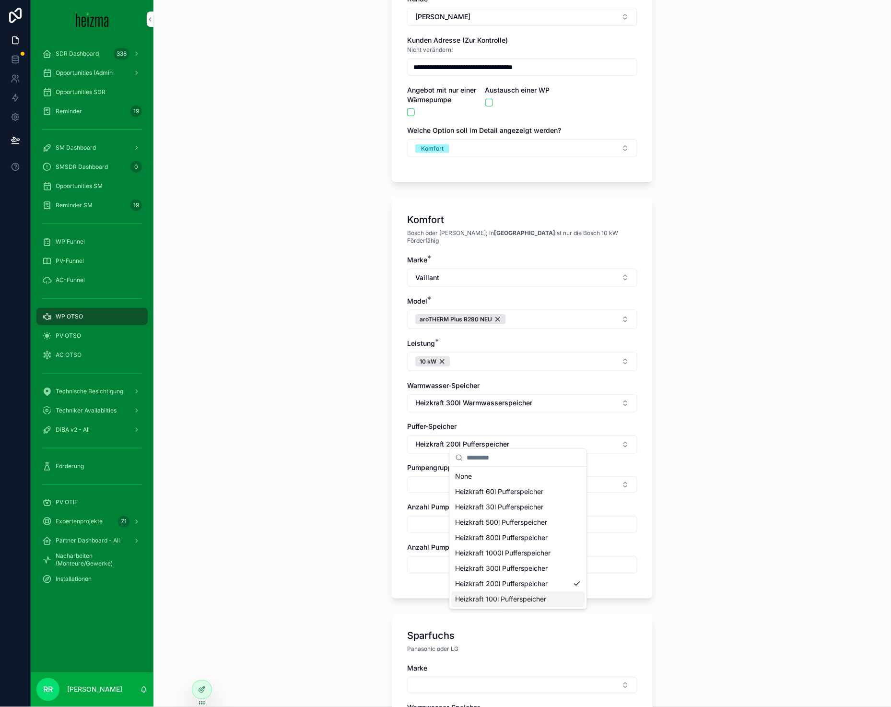
click at [494, 604] on div "Heizkraft 100l Pufferspeicher" at bounding box center [518, 599] width 133 height 15
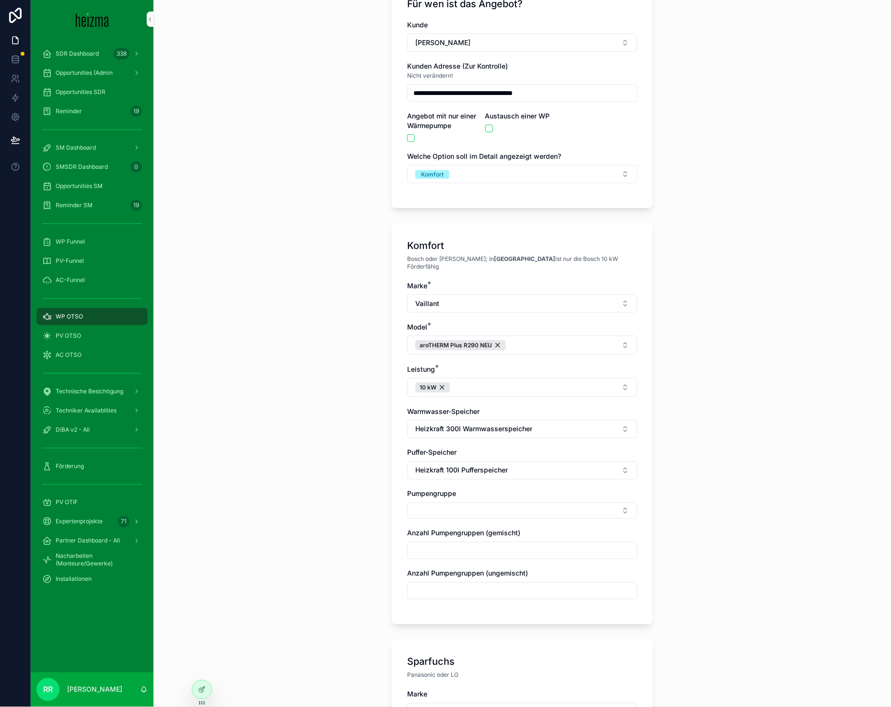
scroll to position [88, 0]
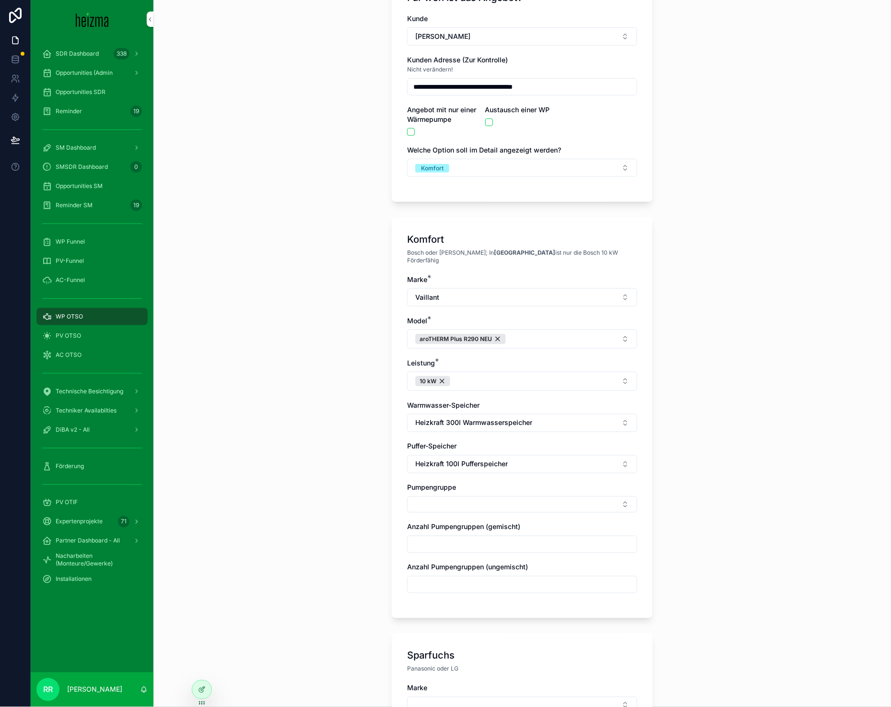
click at [468, 541] on input "scrollable content" at bounding box center [521, 543] width 229 height 13
type input "*"
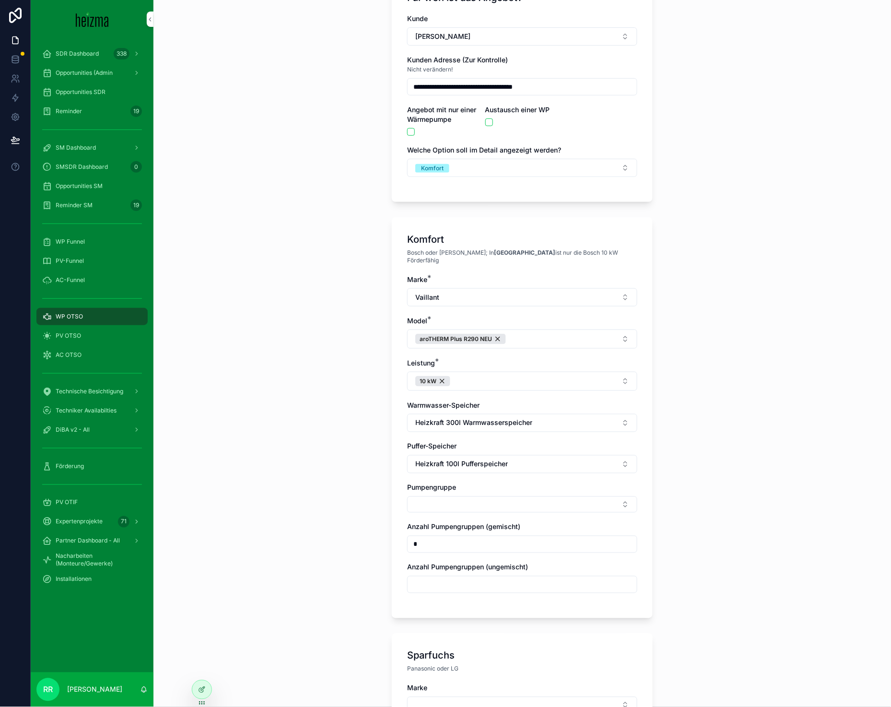
click at [451, 496] on button "Select Button" at bounding box center [522, 504] width 230 height 16
click at [465, 543] on div "Gemischt" at bounding box center [518, 550] width 133 height 15
click at [340, 542] on div "**********" at bounding box center [521, 265] width 737 height 707
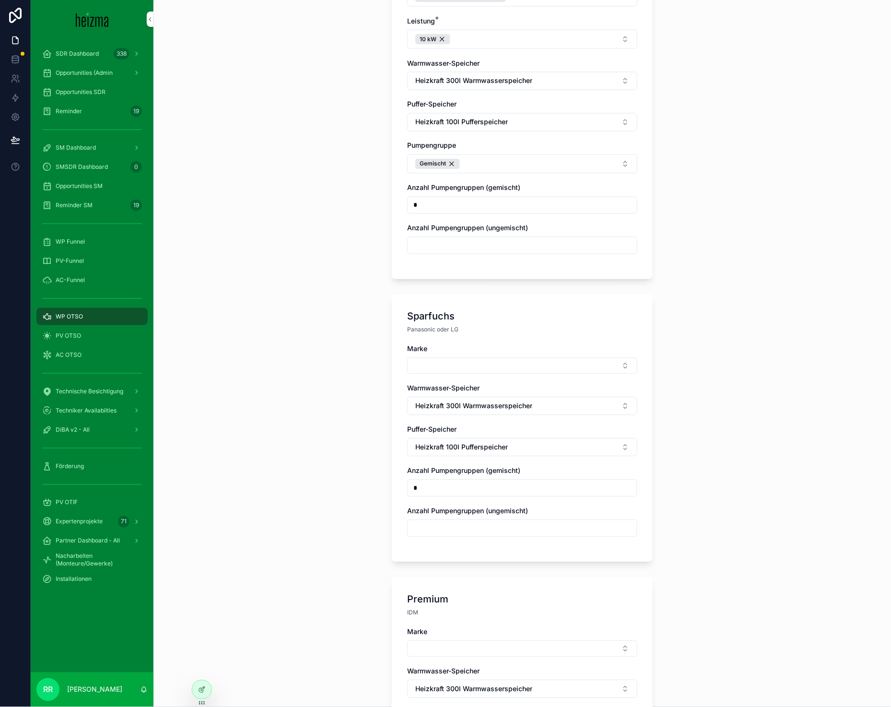
scroll to position [467, 0]
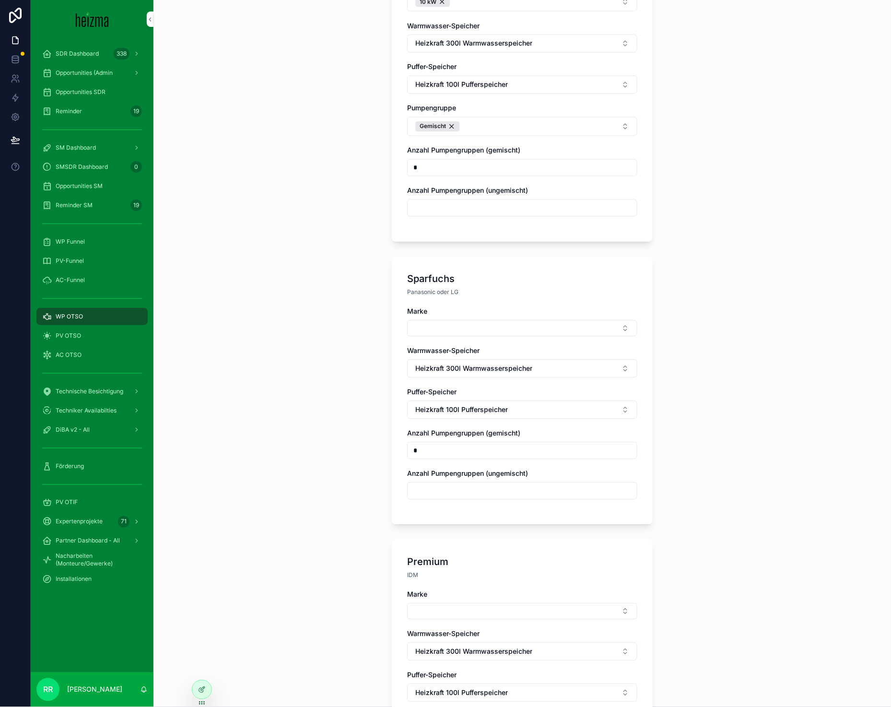
click at [479, 320] on button "Select Button" at bounding box center [522, 328] width 230 height 16
click at [481, 393] on span "Panasonic" at bounding box center [471, 390] width 32 height 10
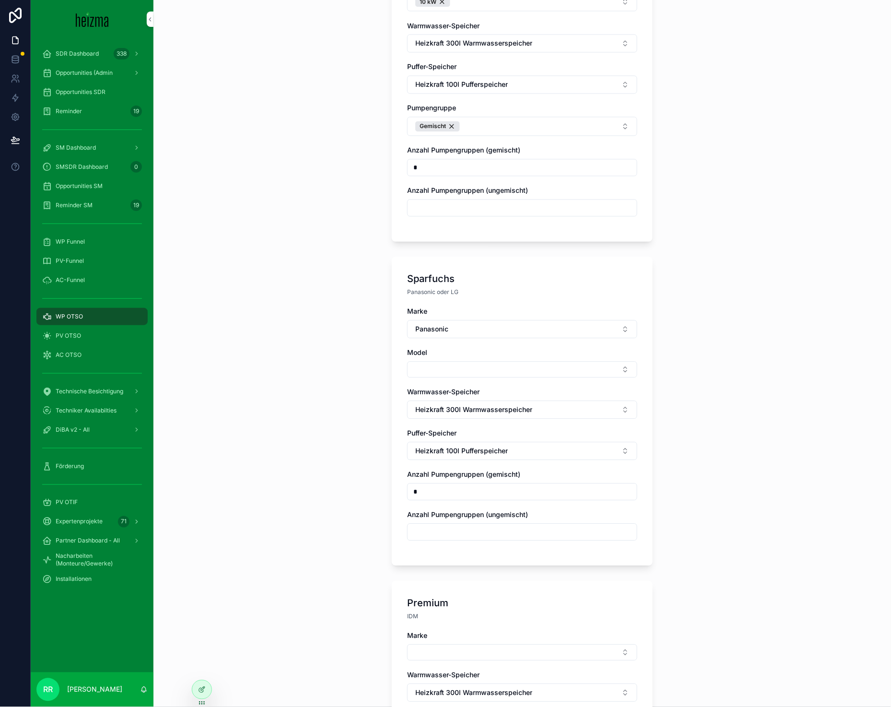
click at [470, 376] on div "Marke Panasonic Model Warmwasser-Speicher Heizkraft 300l Warmwasserspeicher Puf…" at bounding box center [522, 429] width 230 height 244
click at [470, 372] on div "Marke Panasonic Model Warmwasser-Speicher Heizkraft 300l Warmwasserspeicher Puf…" at bounding box center [522, 429] width 230 height 244
click at [475, 366] on button "Select Button" at bounding box center [522, 369] width 230 height 16
click at [487, 445] on span "AQUAREA L-GEN" at bounding box center [482, 441] width 55 height 10
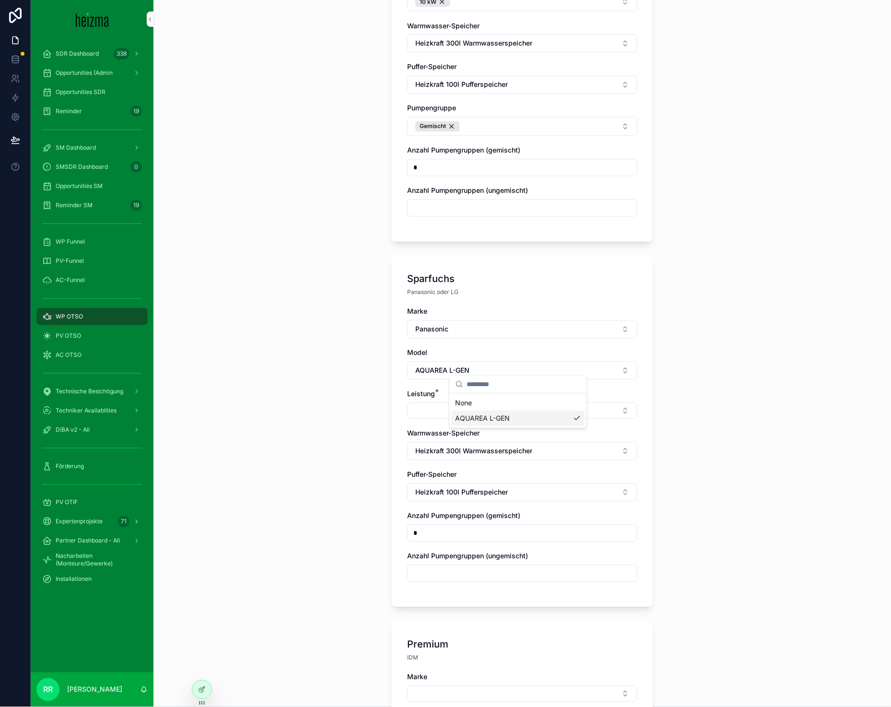
click at [452, 407] on button "Select Button" at bounding box center [522, 411] width 230 height 16
click at [474, 480] on div "9 kW" at bounding box center [518, 472] width 133 height 15
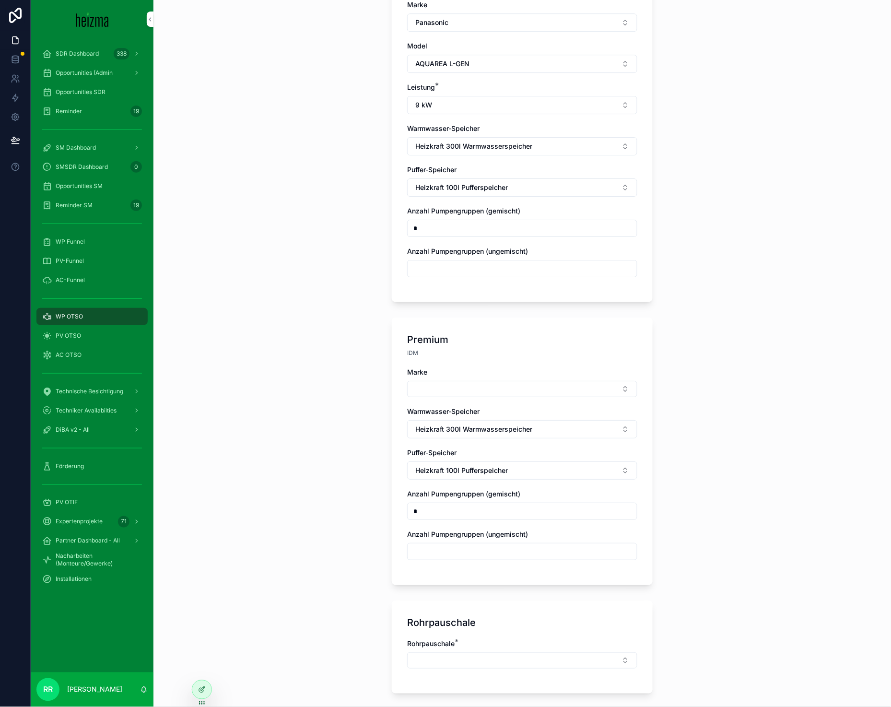
scroll to position [775, 0]
click at [441, 366] on div "Marke" at bounding box center [522, 371] width 230 height 10
click at [443, 379] on button "Select Button" at bounding box center [522, 387] width 230 height 16
click at [481, 448] on span "Viessmann" at bounding box center [472, 450] width 34 height 10
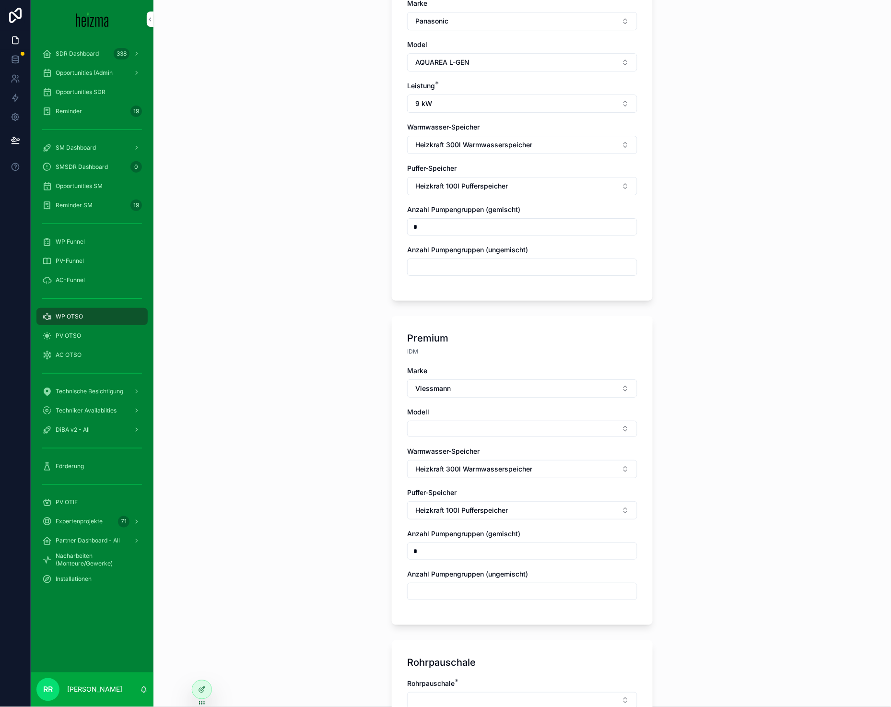
click at [446, 411] on div "Modell" at bounding box center [522, 422] width 230 height 30
click at [447, 420] on button "Select Button" at bounding box center [522, 428] width 230 height 16
click at [471, 453] on div "Vitocal 250-A" at bounding box center [518, 459] width 133 height 15
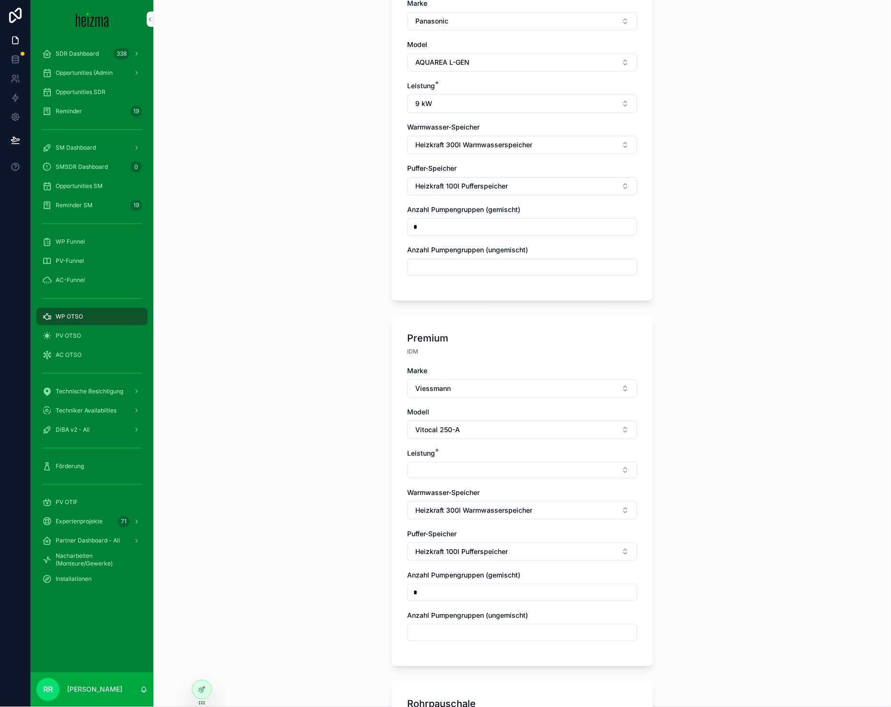
click at [446, 463] on button "Select Button" at bounding box center [522, 470] width 230 height 16
click at [481, 502] on div "10 kW" at bounding box center [518, 501] width 133 height 15
click at [327, 511] on div "**********" at bounding box center [521, 353] width 737 height 707
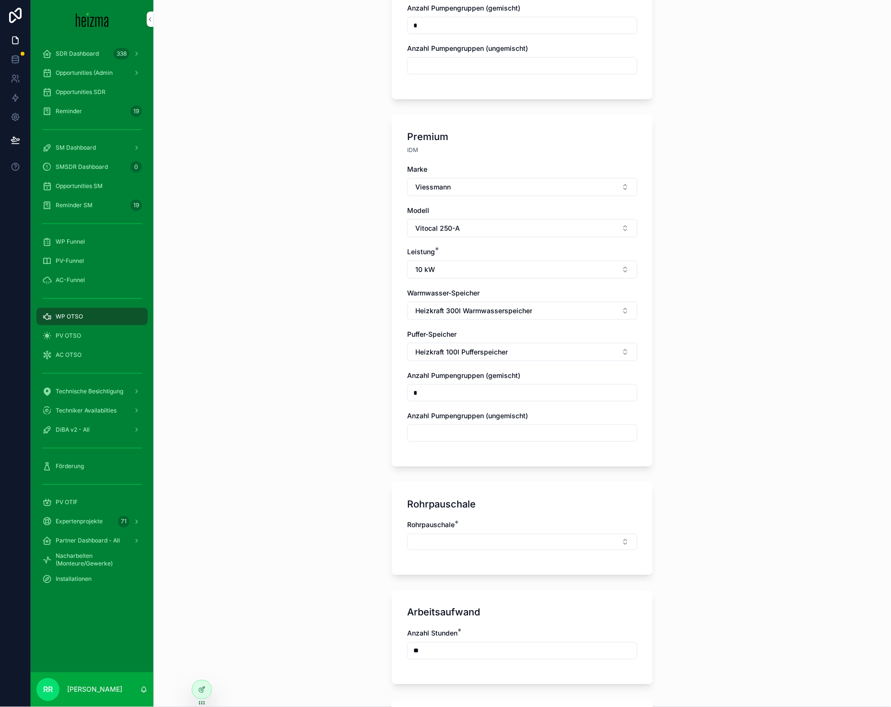
scroll to position [977, 0]
click at [441, 533] on button "Select Button" at bounding box center [522, 541] width 230 height 16
click at [486, 629] on div "Mittel" at bounding box center [518, 634] width 133 height 15
click at [339, 552] on div "**********" at bounding box center [521, 353] width 737 height 707
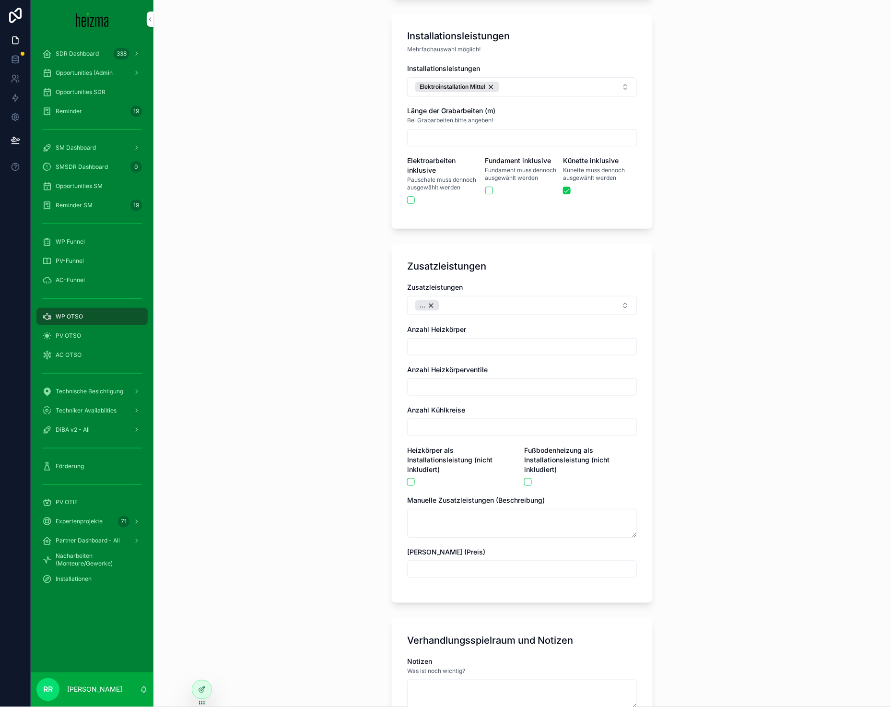
scroll to position [1668, 0]
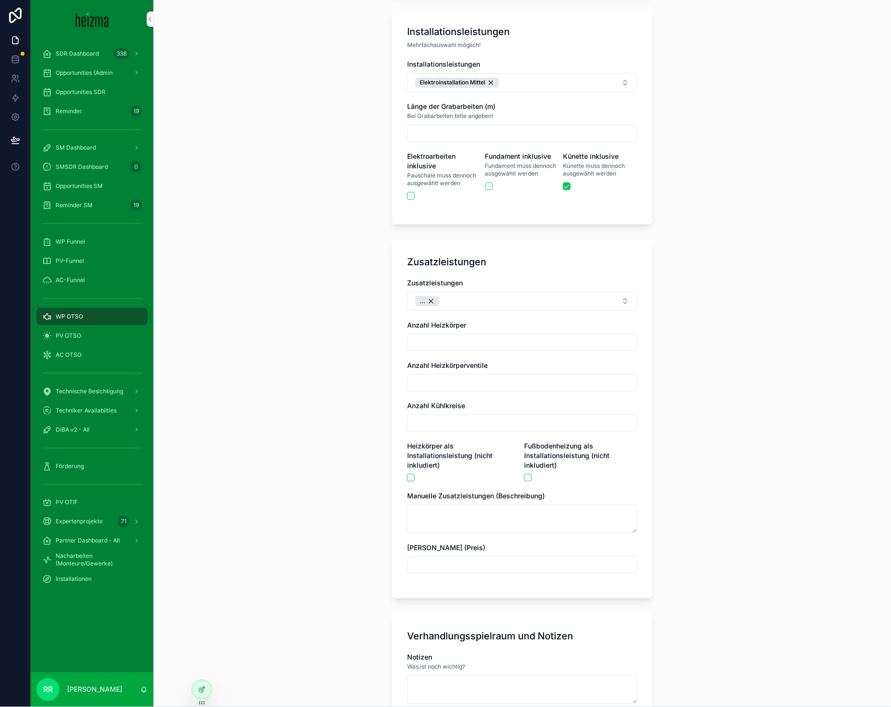
click at [568, 76] on button "Elektroinstallation Mittel" at bounding box center [522, 82] width 230 height 19
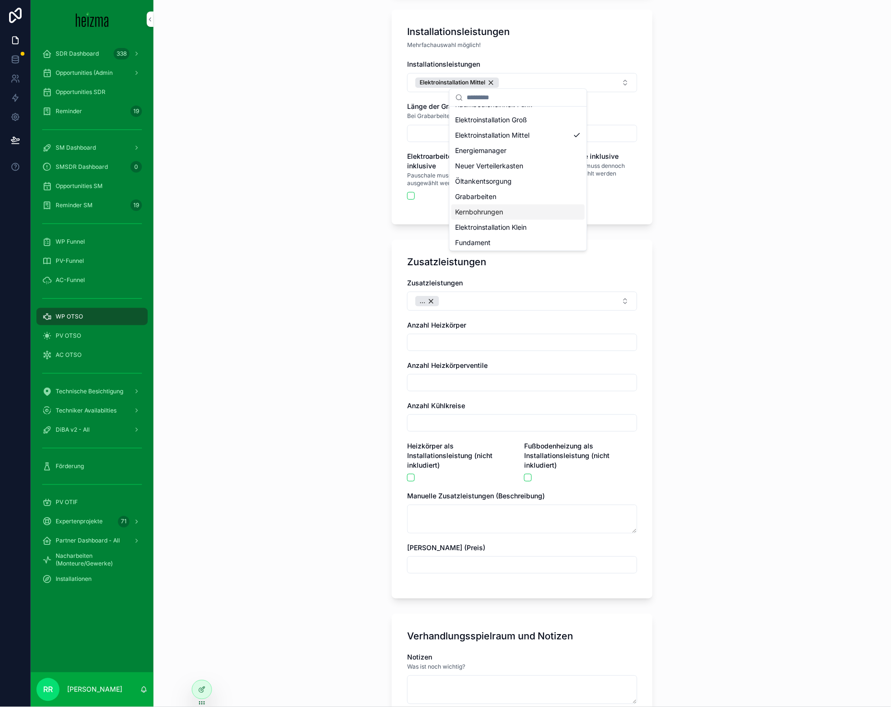
scroll to position [29, 0]
click at [491, 239] on div "Fundament" at bounding box center [518, 240] width 133 height 15
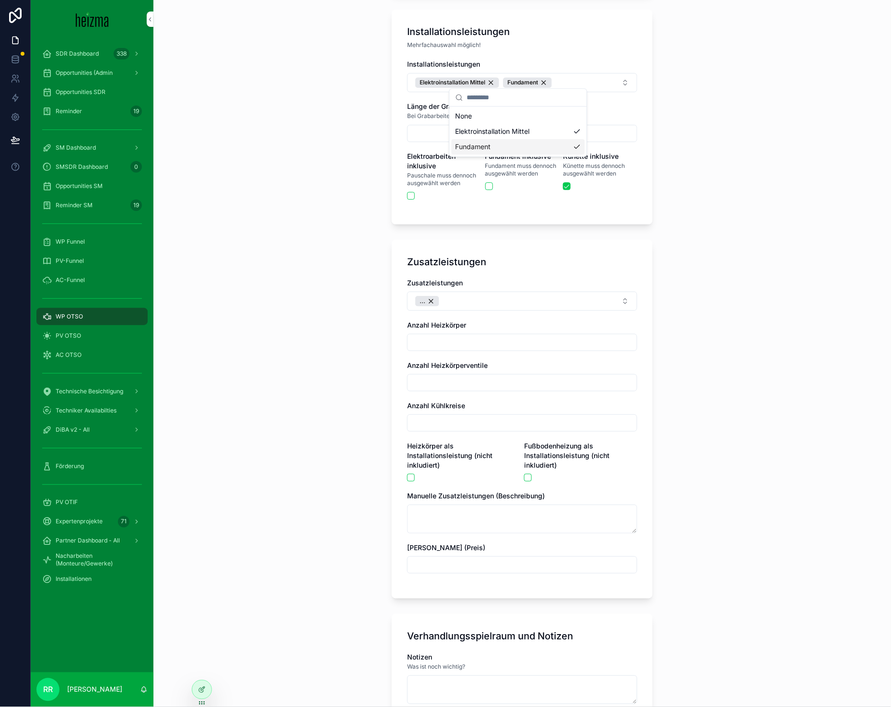
scroll to position [0, 0]
click at [256, 255] on div "**********" at bounding box center [521, 353] width 737 height 707
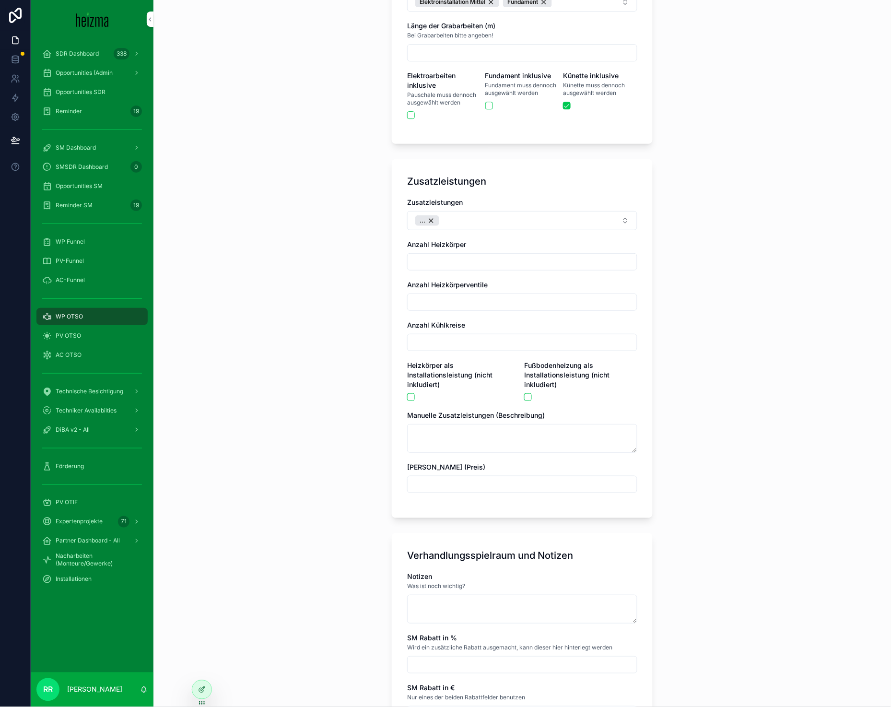
scroll to position [1889, 0]
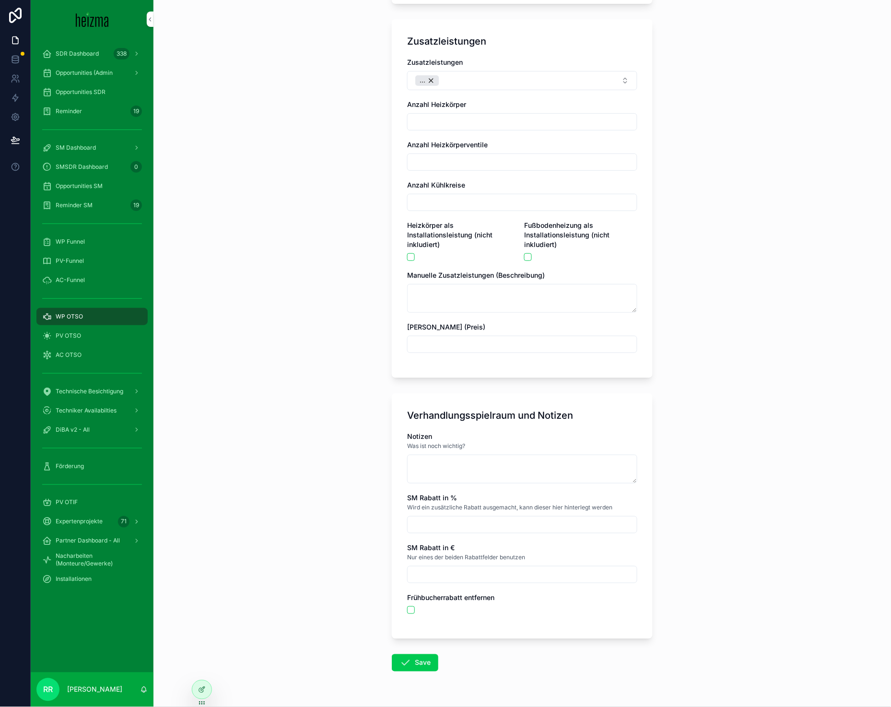
click at [428, 663] on button "Save" at bounding box center [415, 662] width 46 height 17
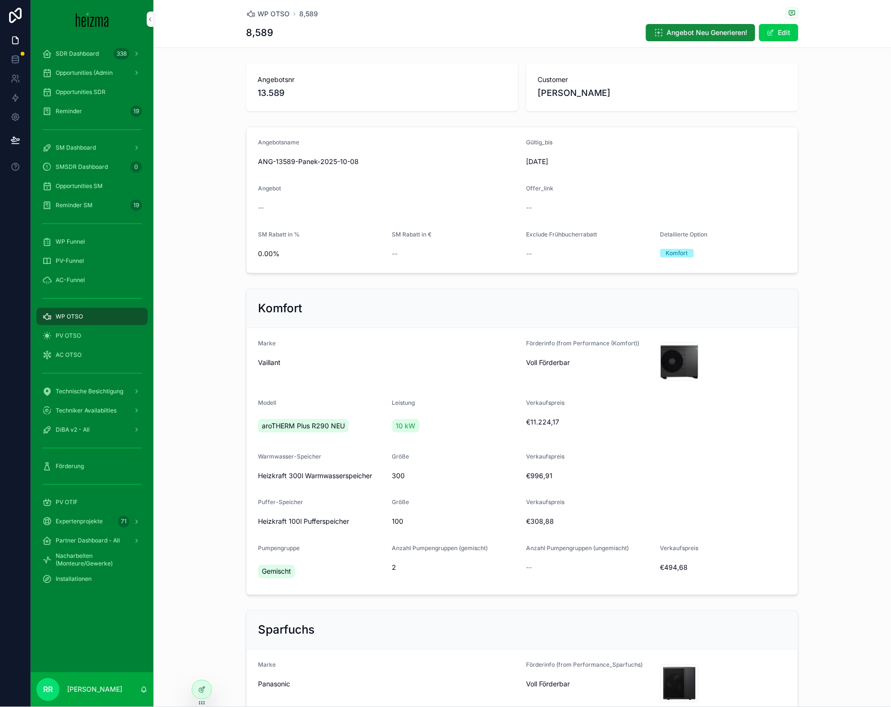
click at [267, 15] on span "WP OTSO" at bounding box center [273, 14] width 32 height 10
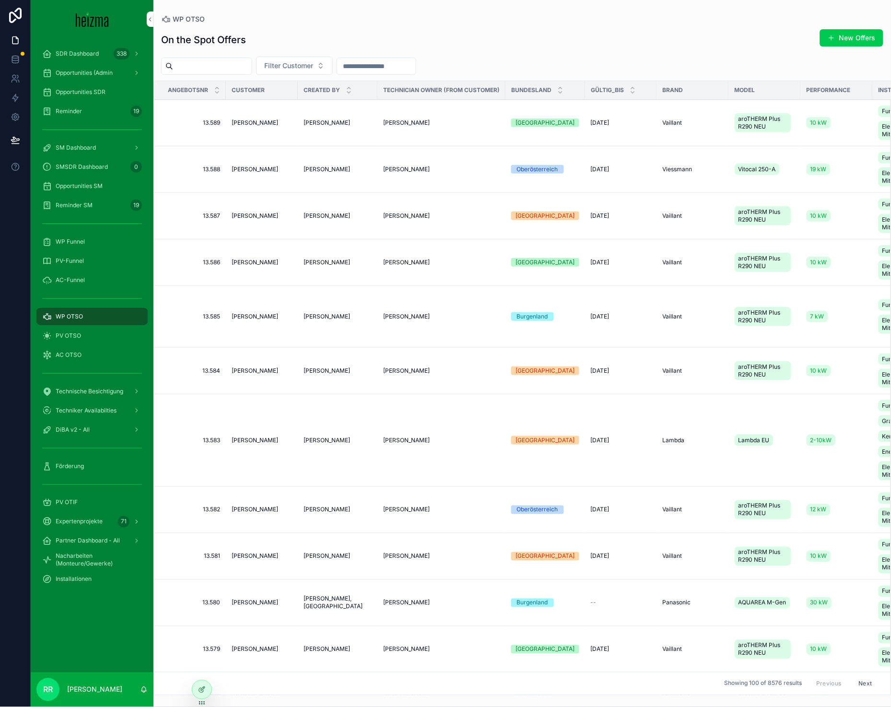
click at [842, 40] on button "New Offers" at bounding box center [851, 37] width 63 height 17
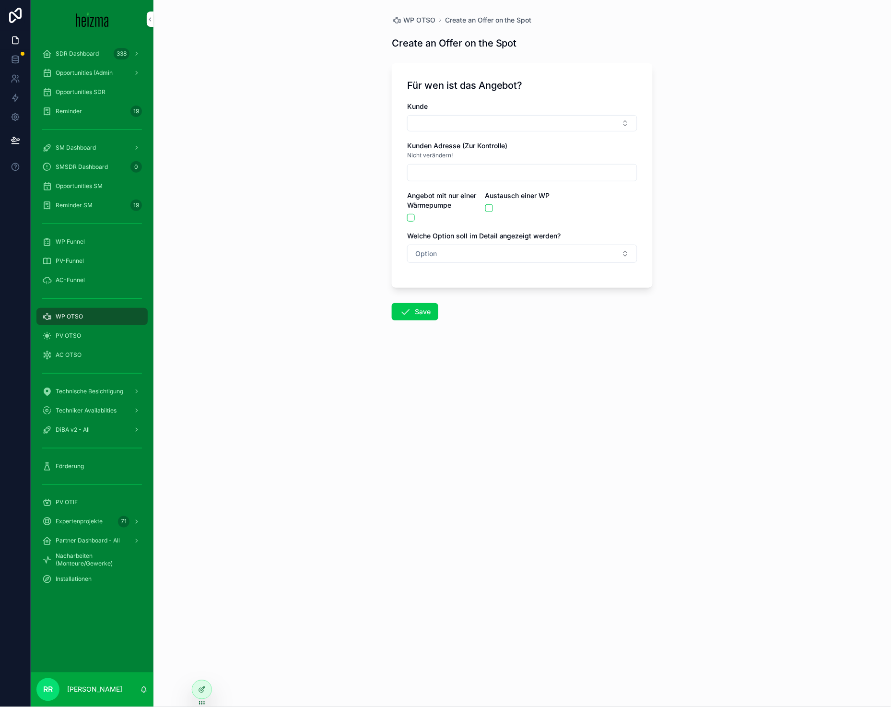
click at [530, 126] on button "Select Button" at bounding box center [522, 123] width 230 height 16
type input "**********"
click at [506, 159] on span "[PERSON_NAME]" at bounding box center [487, 161] width 55 height 10
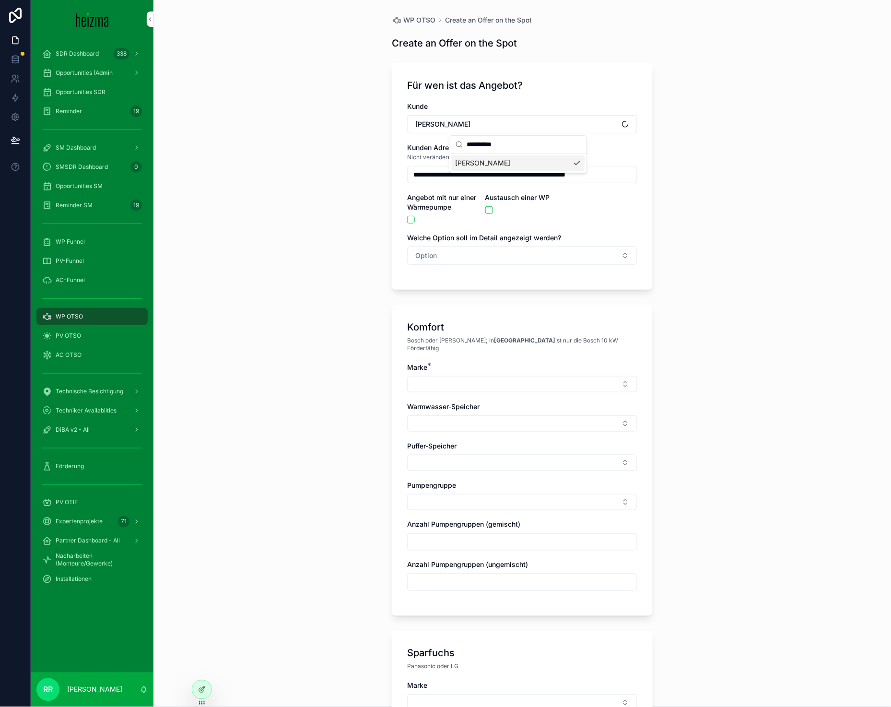
type input "**********"
click at [424, 258] on span "Option" at bounding box center [426, 256] width 22 height 10
click at [495, 306] on div "Komfort" at bounding box center [518, 309] width 133 height 14
click at [466, 380] on button "Select Button" at bounding box center [522, 384] width 230 height 16
click at [474, 508] on span "Vaillant" at bounding box center [466, 507] width 23 height 10
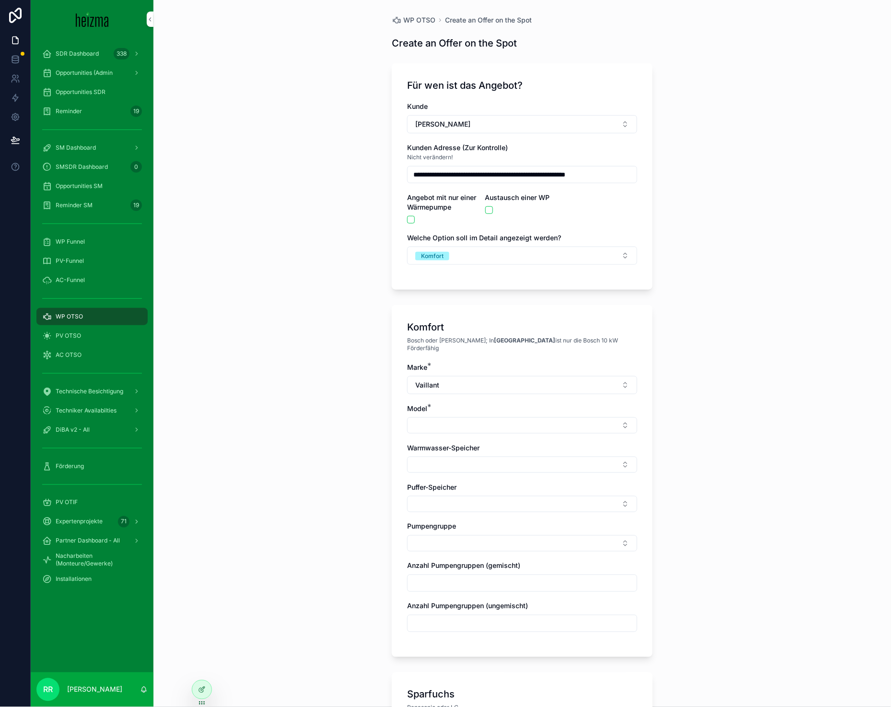
click at [407, 407] on div "Model *" at bounding box center [522, 419] width 230 height 30
click at [411, 417] on button "Select Button" at bounding box center [522, 425] width 230 height 16
click at [500, 458] on span "aroTHERM Plus R290 NEU" at bounding box center [496, 456] width 83 height 10
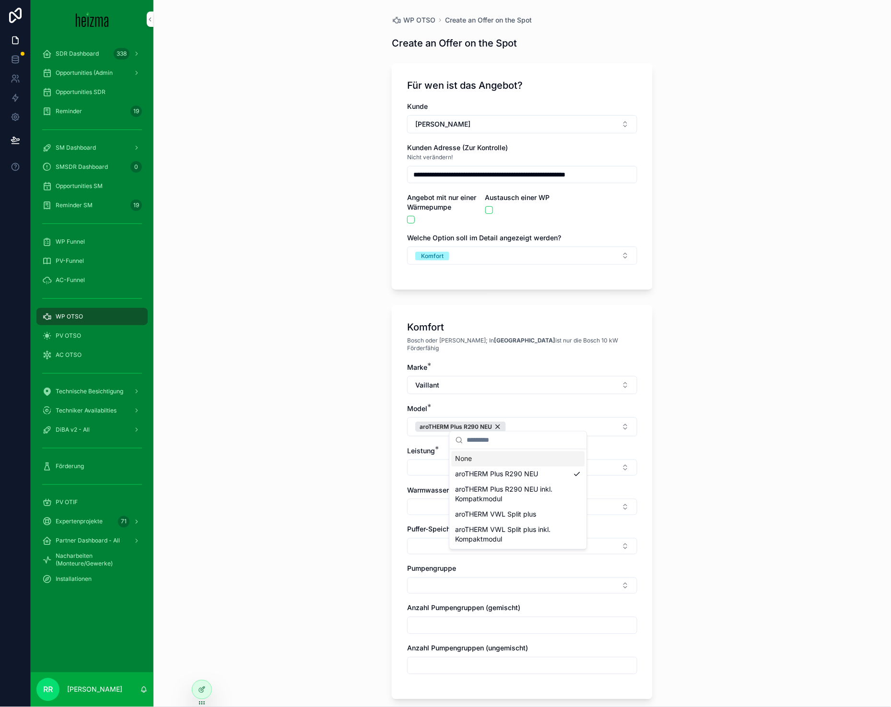
click at [417, 459] on button "Select Button" at bounding box center [522, 467] width 230 height 16
click at [471, 513] on span "12 kW" at bounding box center [465, 514] width 20 height 10
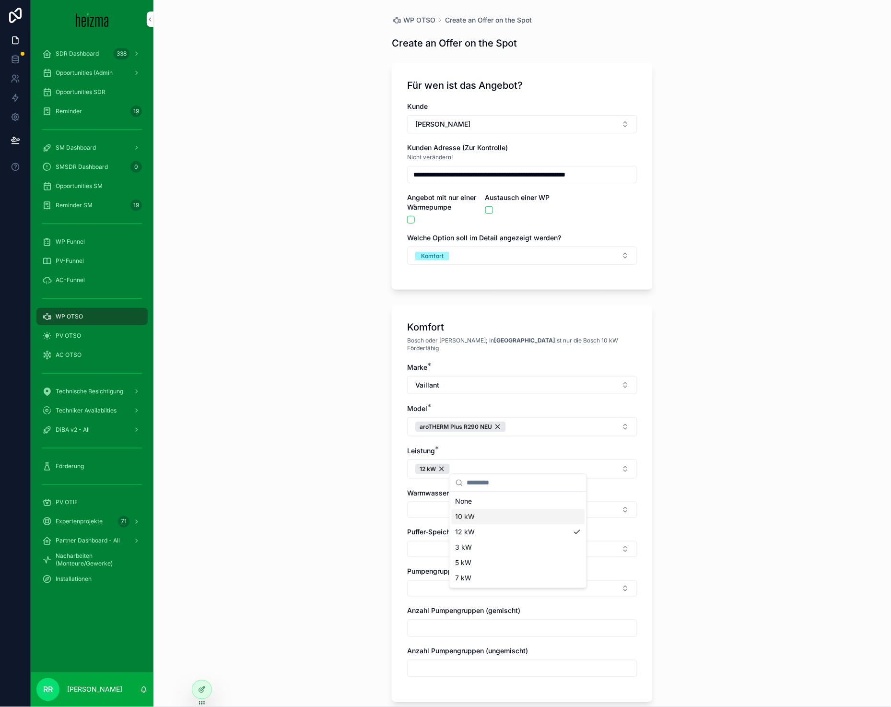
click at [407, 502] on button "Select Button" at bounding box center [522, 509] width 230 height 16
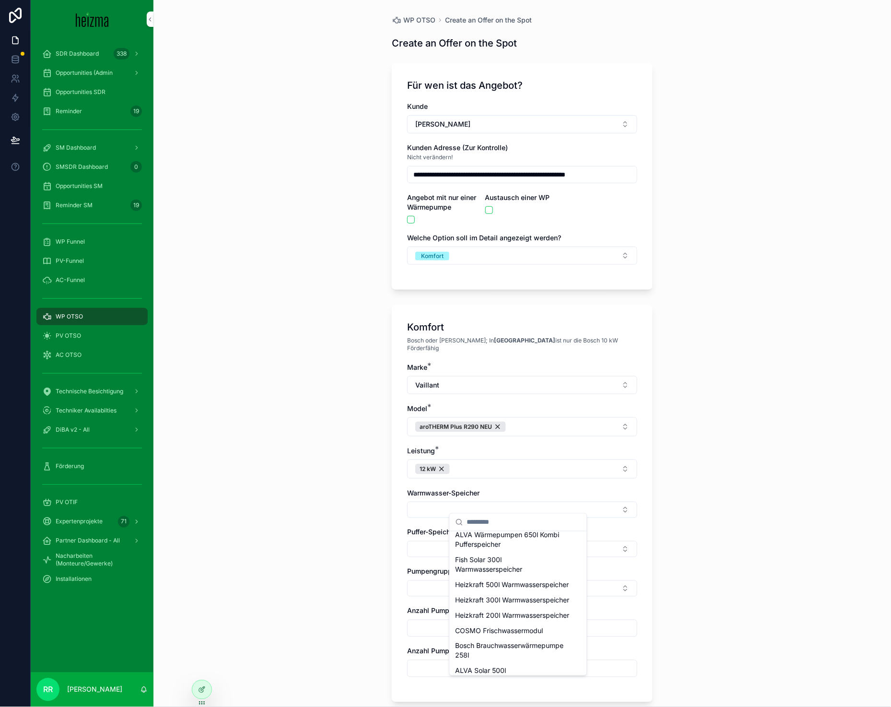
scroll to position [407, 0]
click at [505, 586] on div "Heizkraft 300l Warmwasserspeicher" at bounding box center [518, 577] width 133 height 15
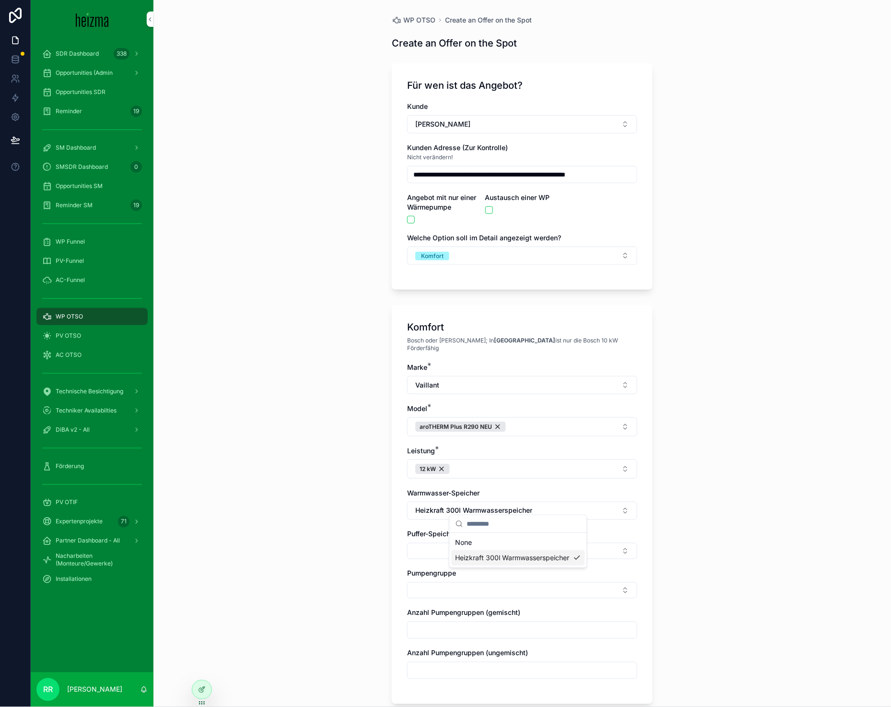
scroll to position [0, 0]
click at [444, 552] on button "Select Button" at bounding box center [522, 551] width 230 height 16
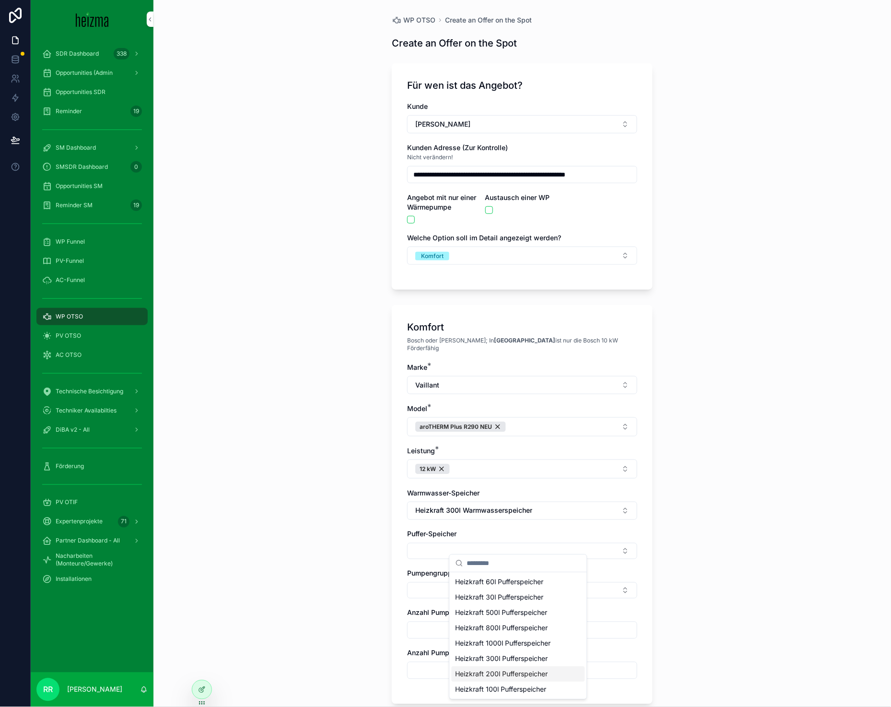
click at [470, 674] on span "Heizkraft 200l Pufferspeicher" at bounding box center [501, 674] width 93 height 10
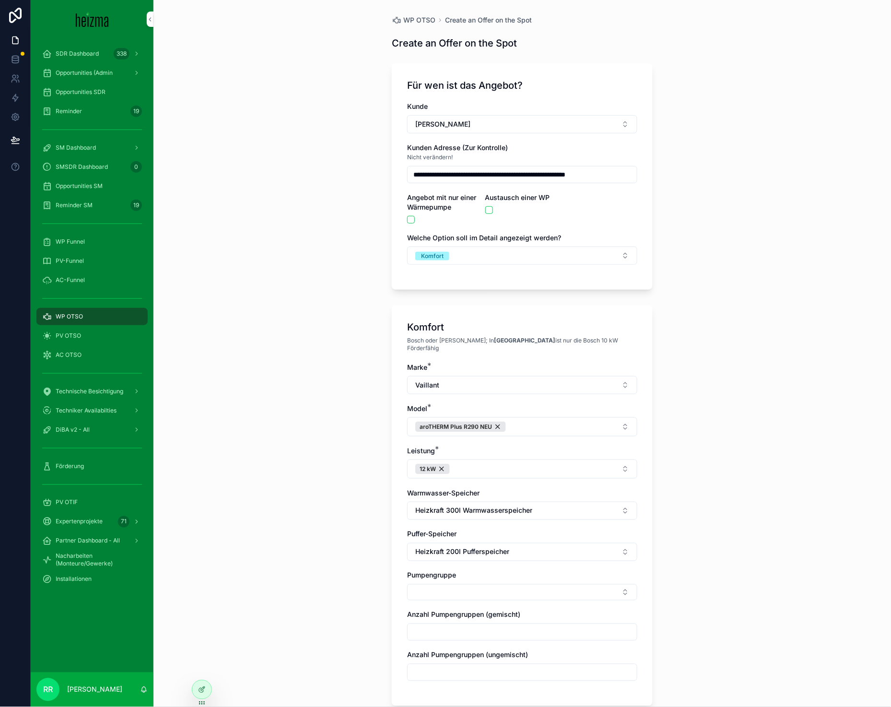
click at [444, 584] on button "Select Button" at bounding box center [522, 592] width 230 height 16
click at [465, 626] on span "Ungemischt" at bounding box center [473, 623] width 37 height 10
click at [468, 655] on span "Gemischt" at bounding box center [469, 657] width 29 height 10
click at [433, 628] on input "scrollable content" at bounding box center [521, 634] width 229 height 13
type input "*"
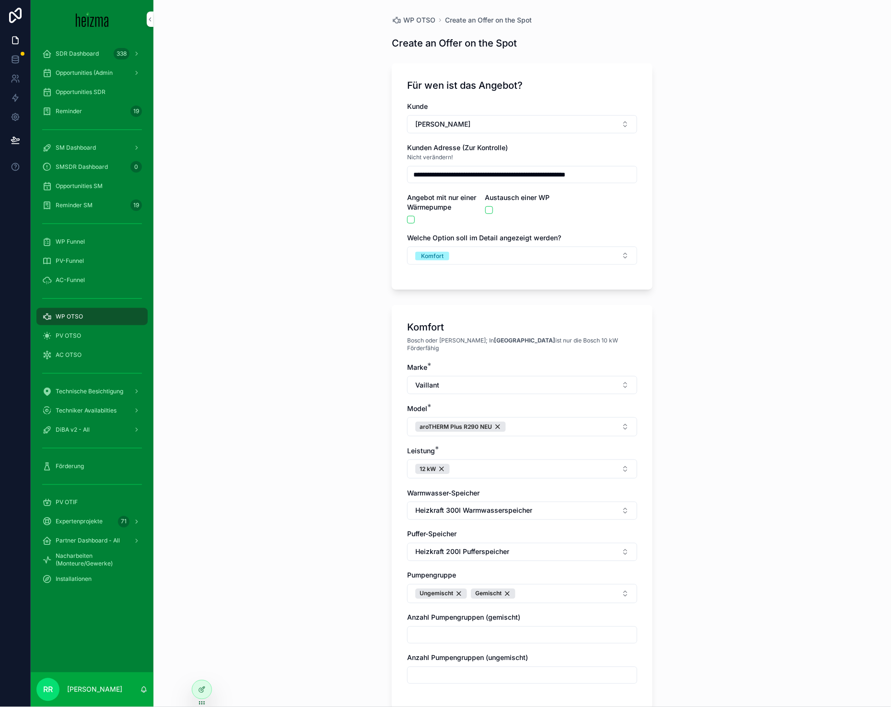
type input "*"
click at [432, 668] on input "scrollable content" at bounding box center [521, 674] width 229 height 13
type input "*"
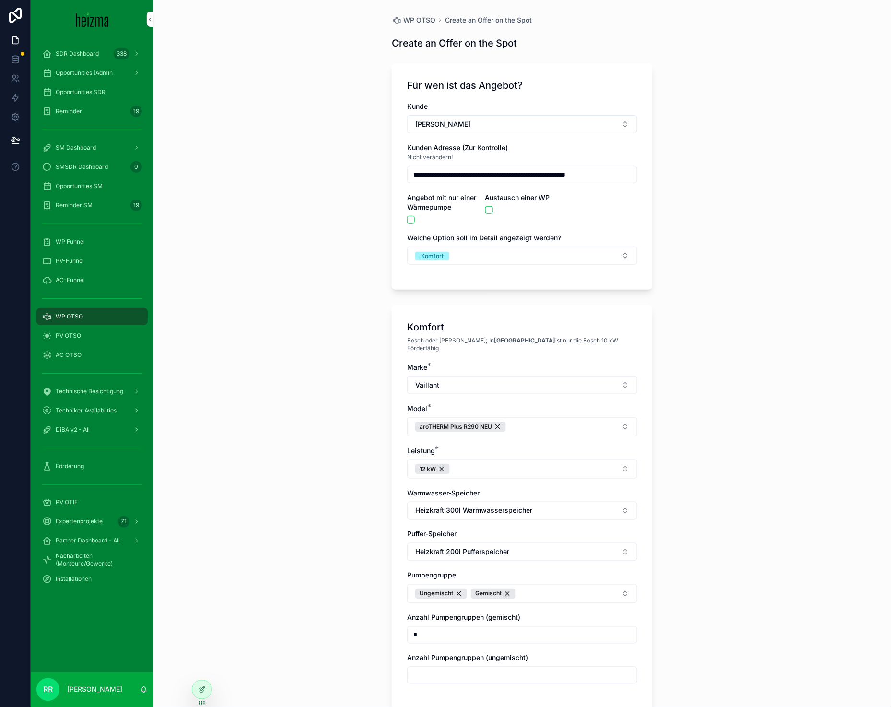
type input "*"
click at [308, 599] on div "**********" at bounding box center [521, 353] width 737 height 707
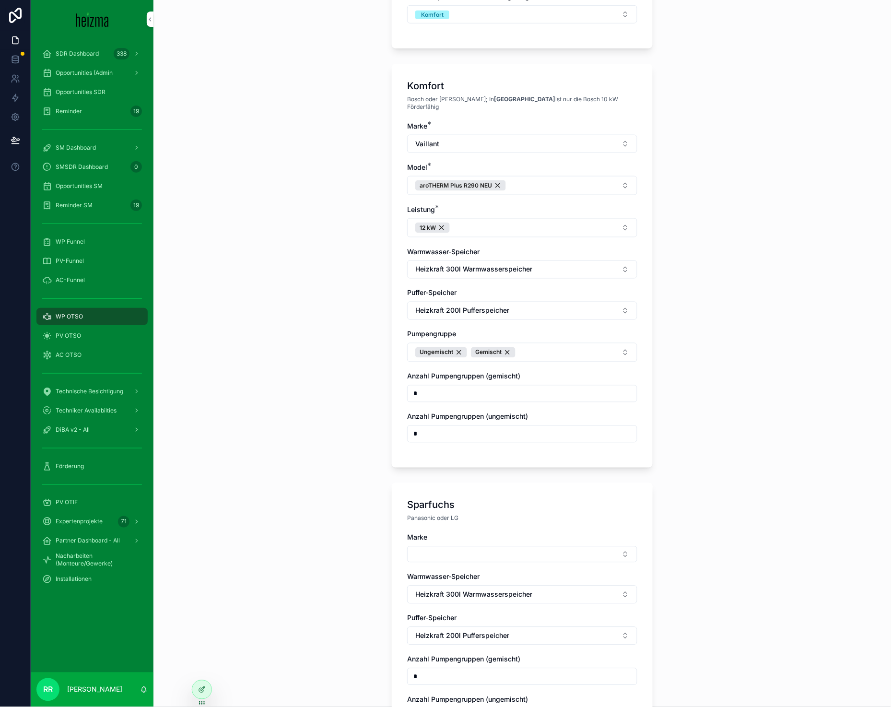
scroll to position [275, 0]
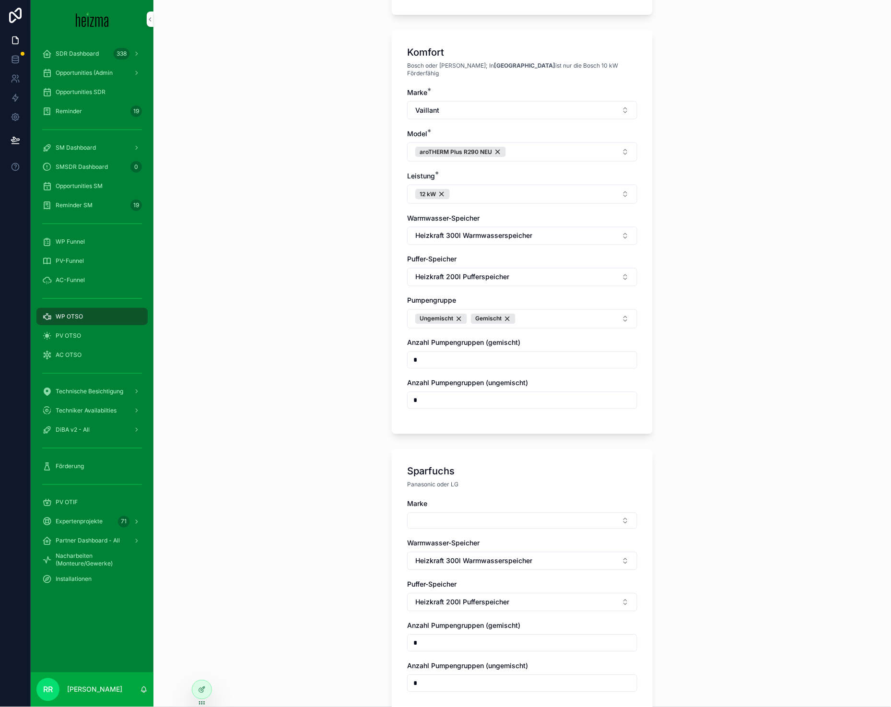
click at [464, 523] on div "Marke Warmwasser-Speicher Heizkraft 300l Warmwasserspeicher Puffer-Speicher Hei…" at bounding box center [522, 600] width 230 height 202
click at [465, 522] on div "scrollable content" at bounding box center [522, 520] width 230 height 16
click at [476, 513] on button "Select Button" at bounding box center [522, 520] width 230 height 16
click at [472, 590] on div "Vaillant" at bounding box center [518, 597] width 133 height 15
click at [469, 526] on div "Marke Vaillant Model Warmwasser-Speicher Heizkraft 300l Warmwasserspeicher Puff…" at bounding box center [522, 621] width 230 height 244
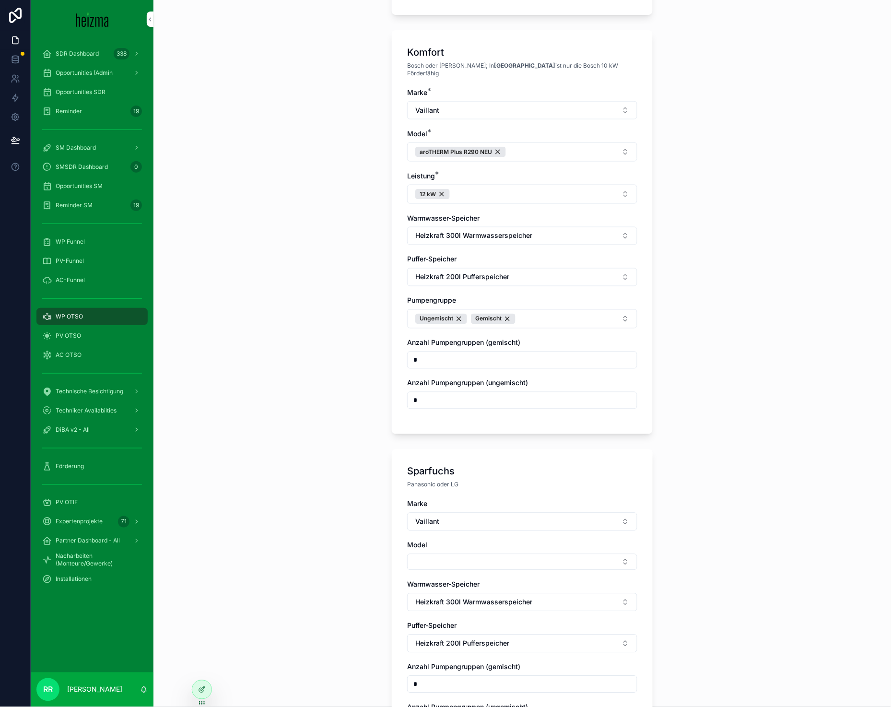
click at [470, 523] on button "Vaillant" at bounding box center [522, 521] width 230 height 18
click at [470, 603] on span "Panasonic" at bounding box center [471, 600] width 32 height 10
click at [413, 554] on button "Select Button" at bounding box center [522, 562] width 230 height 16
click at [498, 508] on span "AQUAREA M-Gen" at bounding box center [483, 510] width 56 height 10
click at [454, 595] on button "Select Button" at bounding box center [522, 603] width 230 height 16
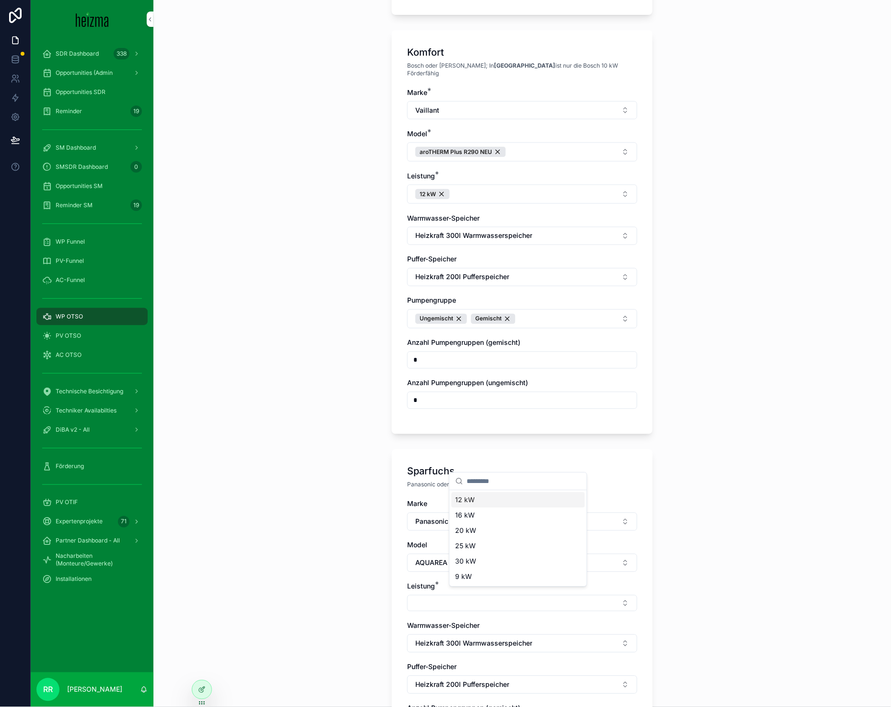
click at [478, 493] on div "12 kW" at bounding box center [518, 499] width 133 height 15
click at [336, 541] on div "**********" at bounding box center [521, 353] width 737 height 707
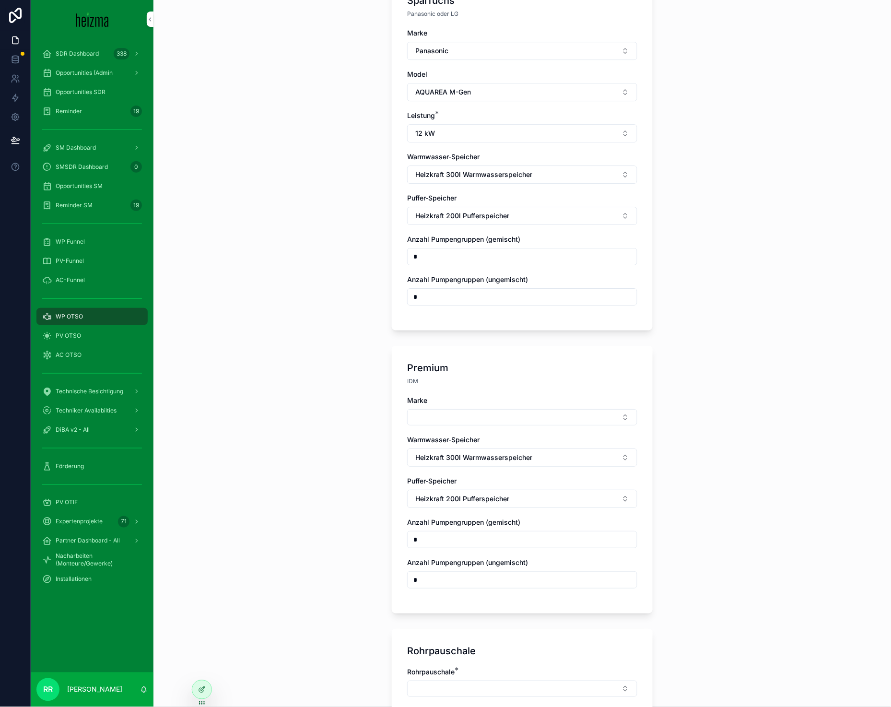
scroll to position [748, 0]
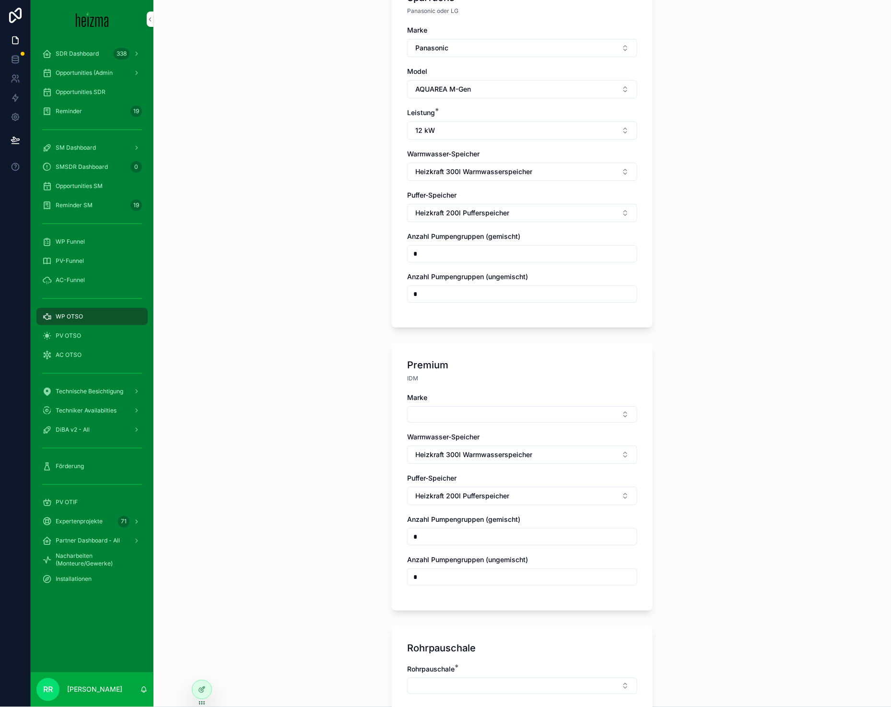
click at [467, 413] on button "Select Button" at bounding box center [522, 414] width 230 height 16
click at [479, 476] on span "Viessmann" at bounding box center [472, 477] width 34 height 10
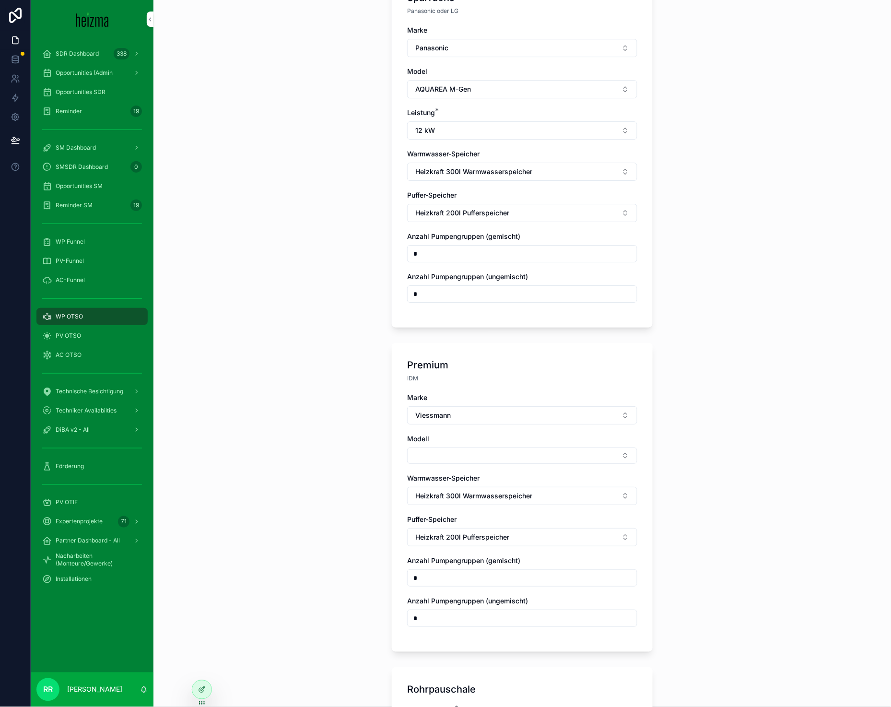
click at [440, 451] on button "Select Button" at bounding box center [522, 455] width 230 height 16
click at [465, 483] on span "Vitocal 250-A" at bounding box center [477, 487] width 44 height 10
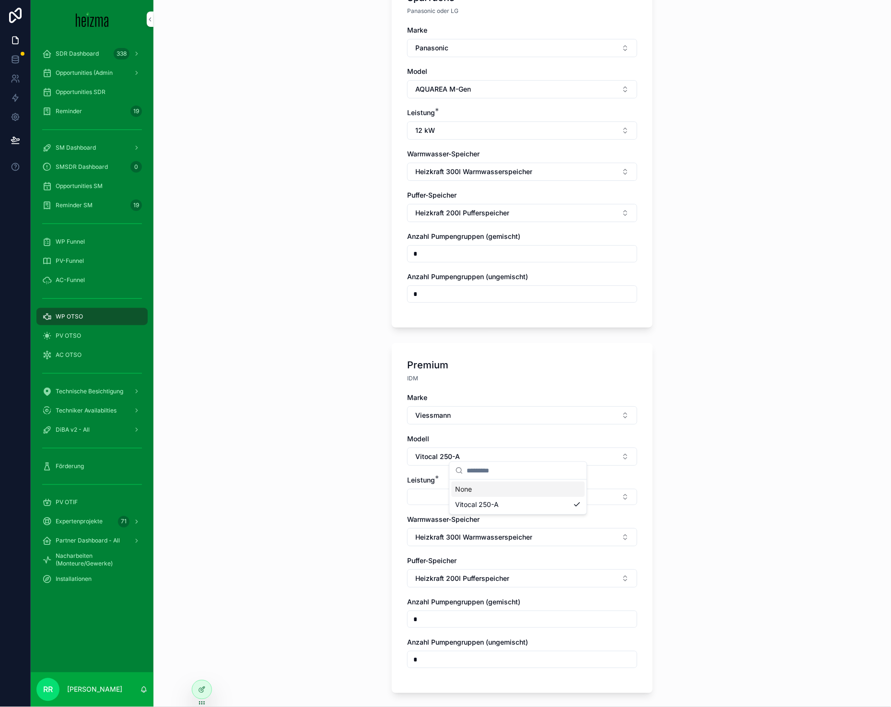
click at [432, 479] on div "Leistung *" at bounding box center [522, 490] width 230 height 30
click at [433, 488] on button "Select Button" at bounding box center [522, 496] width 230 height 16
click at [472, 543] on span "13 kW" at bounding box center [465, 544] width 20 height 10
click at [337, 511] on div "**********" at bounding box center [521, 353] width 737 height 707
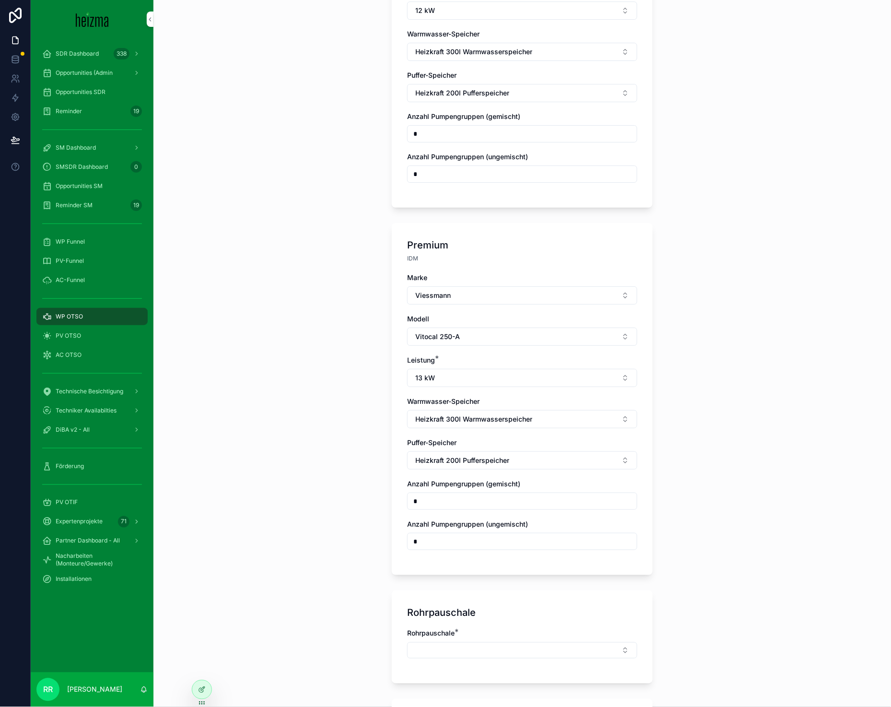
scroll to position [930, 0]
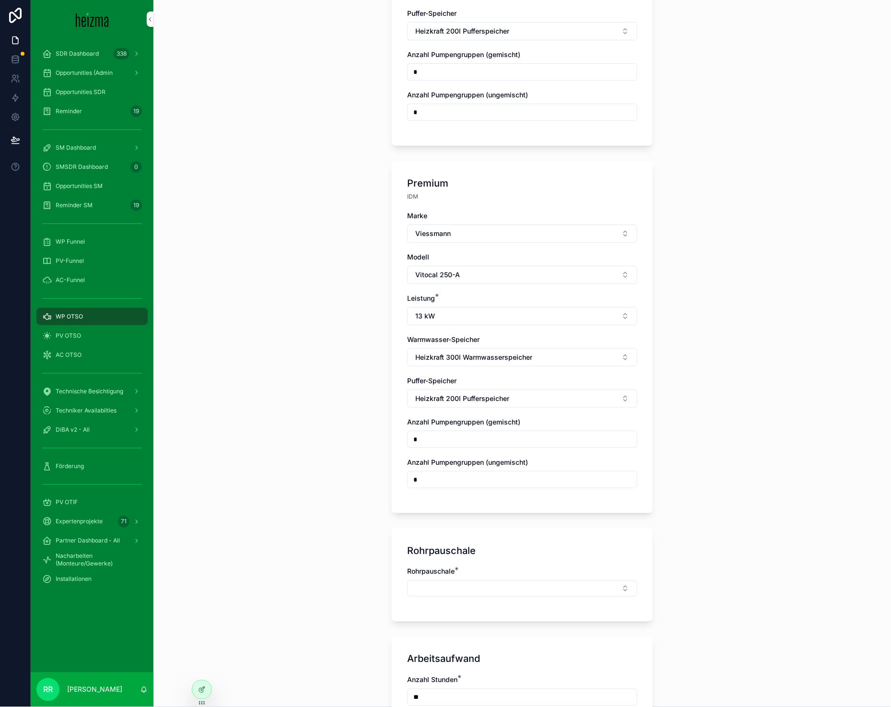
click at [488, 592] on div "Rohrpauschale *" at bounding box center [522, 586] width 230 height 39
click at [503, 583] on button "Select Button" at bounding box center [522, 588] width 230 height 16
click at [476, 680] on div "Mittel" at bounding box center [518, 681] width 133 height 15
click at [340, 554] on div "**********" at bounding box center [521, 353] width 737 height 707
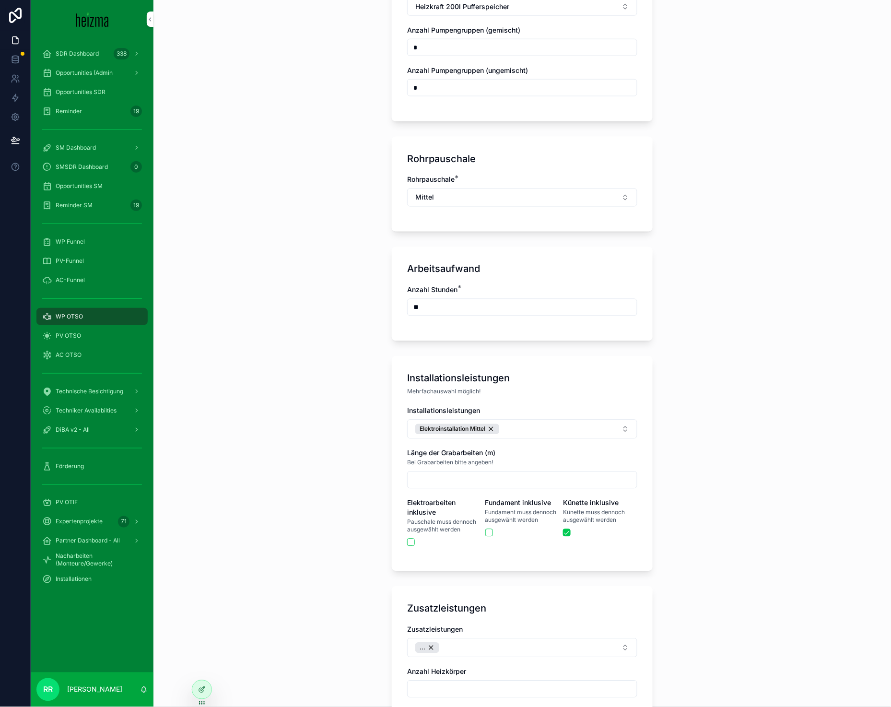
scroll to position [1325, 0]
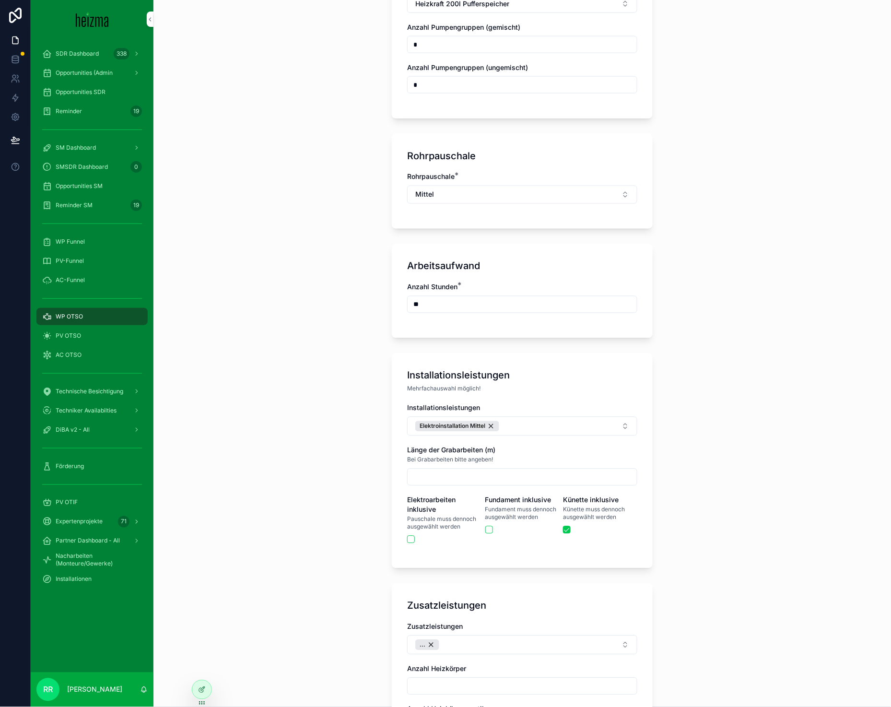
click at [550, 407] on div "Installationsleistungen Elektroinstallation Mittel" at bounding box center [522, 419] width 230 height 33
click at [551, 417] on button "Elektroinstallation Mittel" at bounding box center [522, 426] width 230 height 19
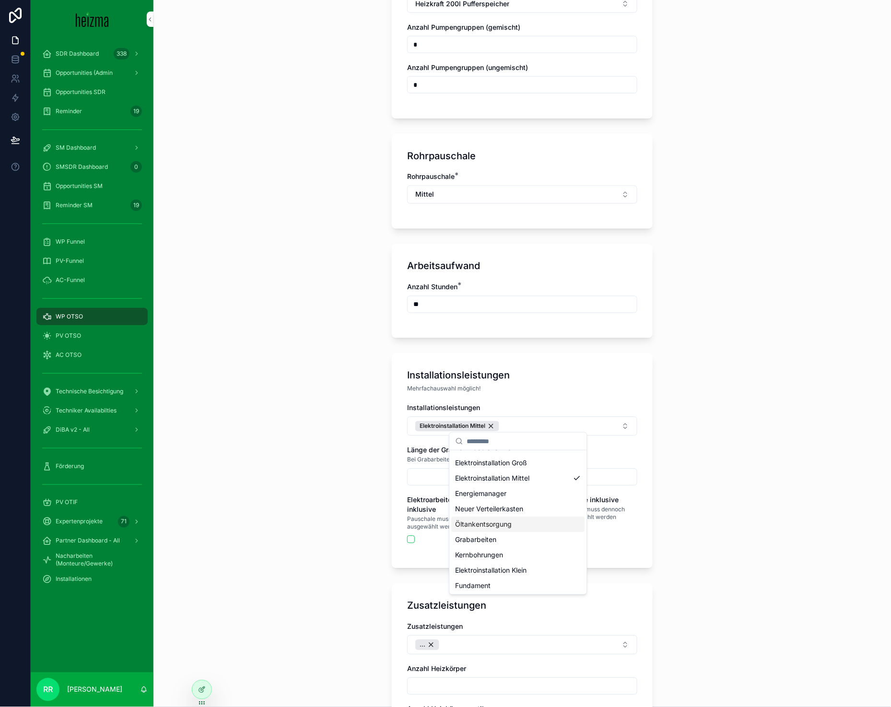
scroll to position [29, 0]
click at [495, 588] on div "Fundament" at bounding box center [518, 584] width 133 height 15
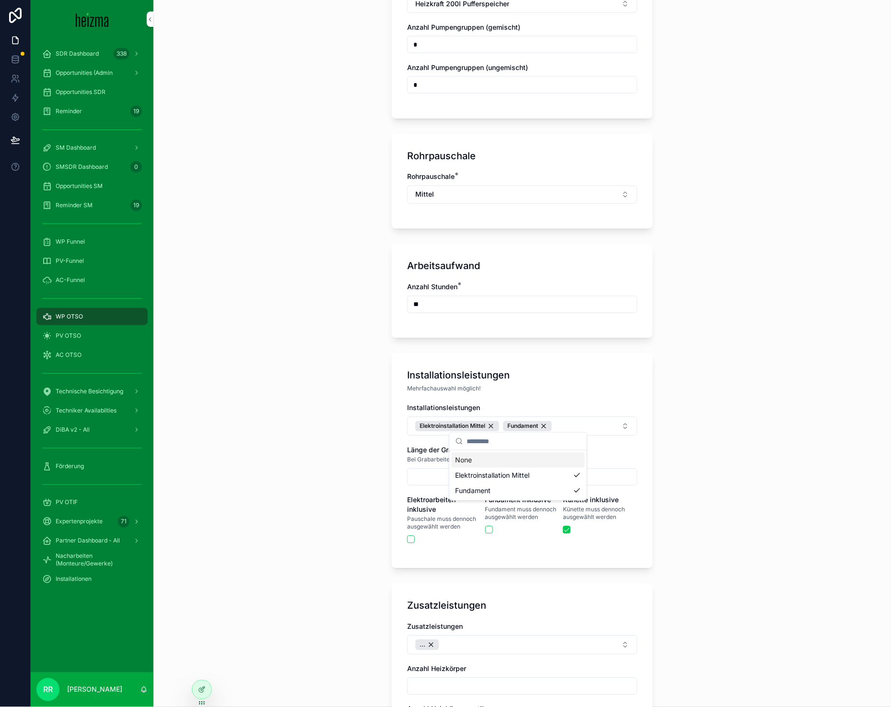
scroll to position [0, 0]
click at [335, 511] on div "**********" at bounding box center [521, 353] width 737 height 707
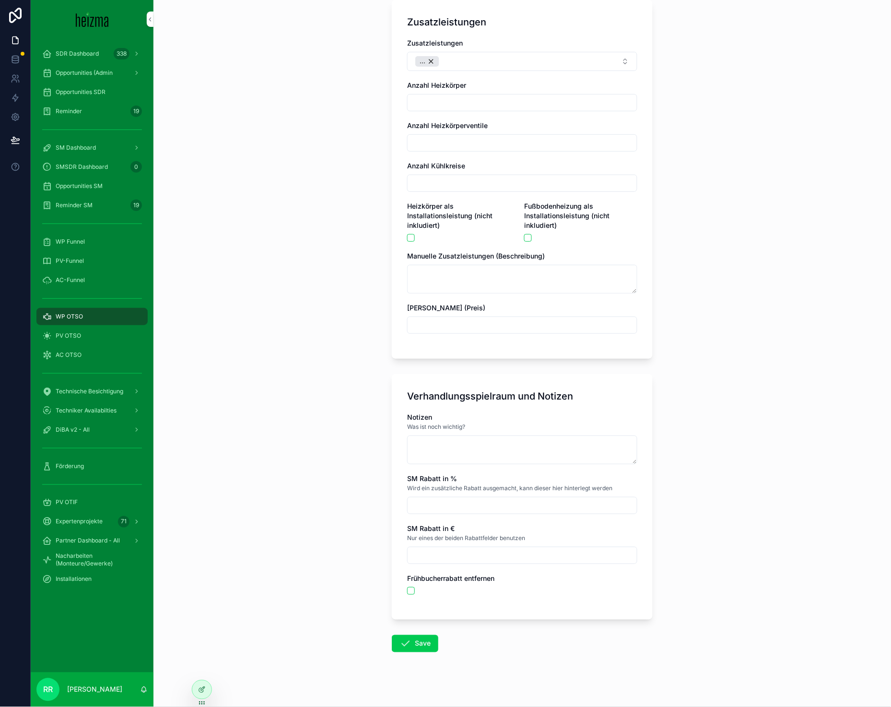
scroll to position [1909, 0]
click at [422, 641] on button "Save" at bounding box center [415, 642] width 46 height 17
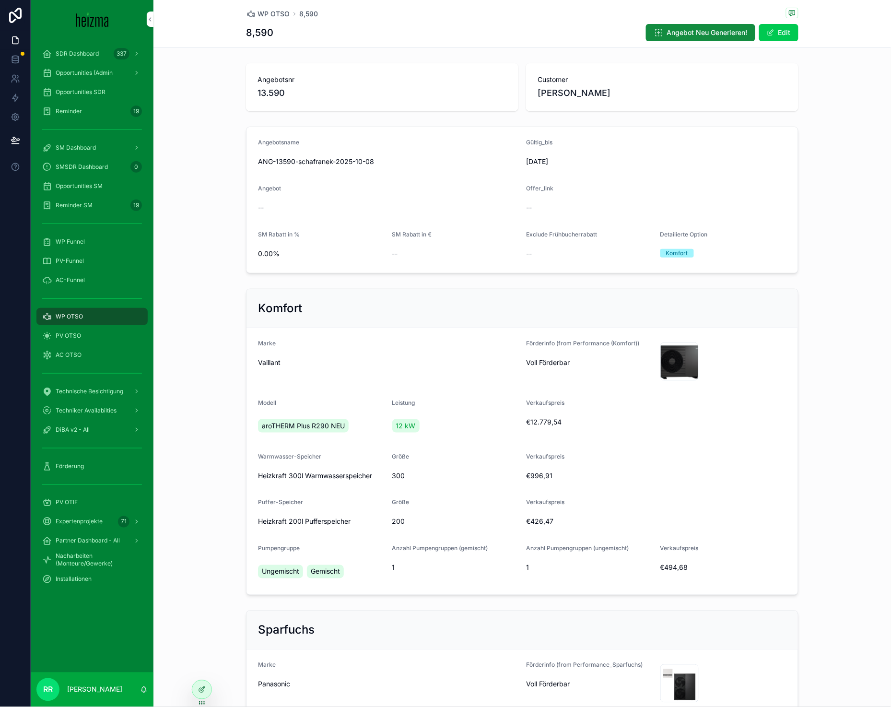
click at [270, 14] on span "WP OTSO" at bounding box center [273, 14] width 32 height 10
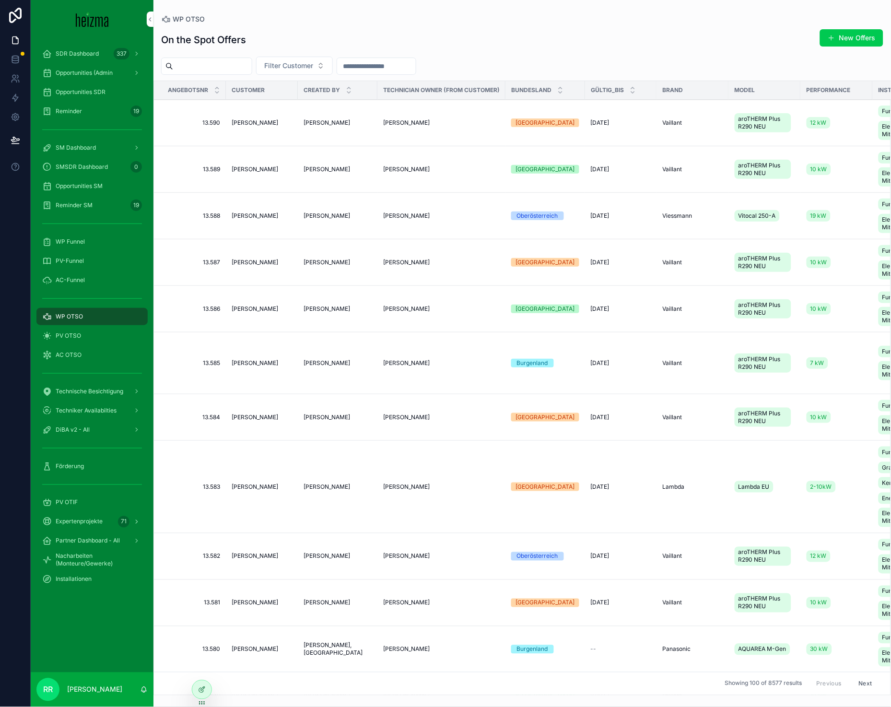
click at [838, 38] on button "New Offers" at bounding box center [851, 37] width 63 height 17
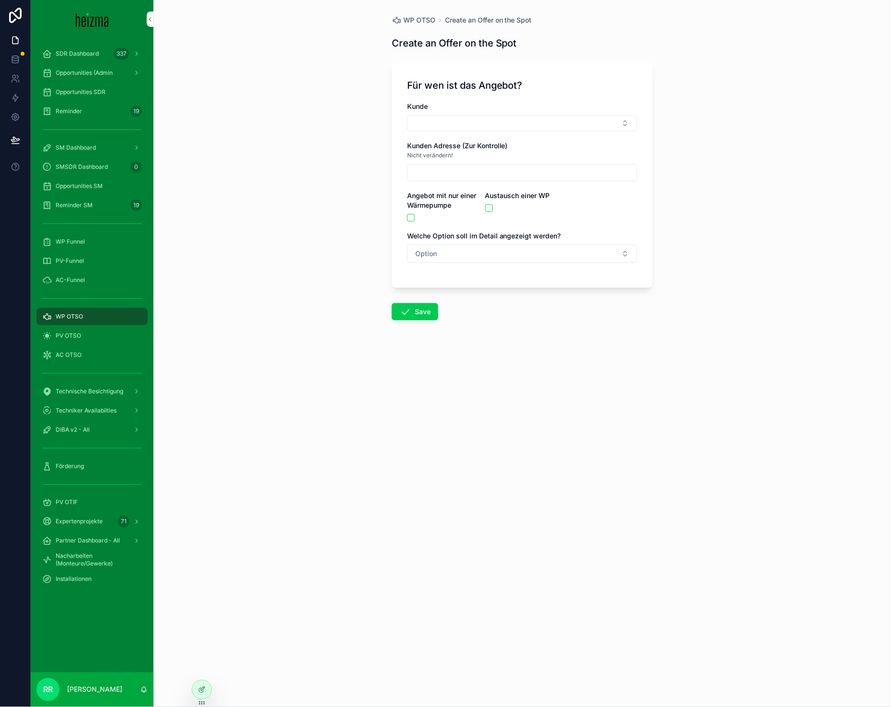
click at [493, 122] on button "Select Button" at bounding box center [522, 123] width 230 height 16
type input "**********"
click at [505, 161] on div "Kunden Adresse (Zur Kontrolle) Nicht verändern!" at bounding box center [522, 161] width 230 height 40
click at [507, 133] on div "Kunde Kunden Adresse (Zur Kontrolle) Nicht verändern! Angebot mit nur einer Wär…" at bounding box center [522, 187] width 230 height 171
click at [513, 120] on button "Select Button" at bounding box center [522, 123] width 230 height 16
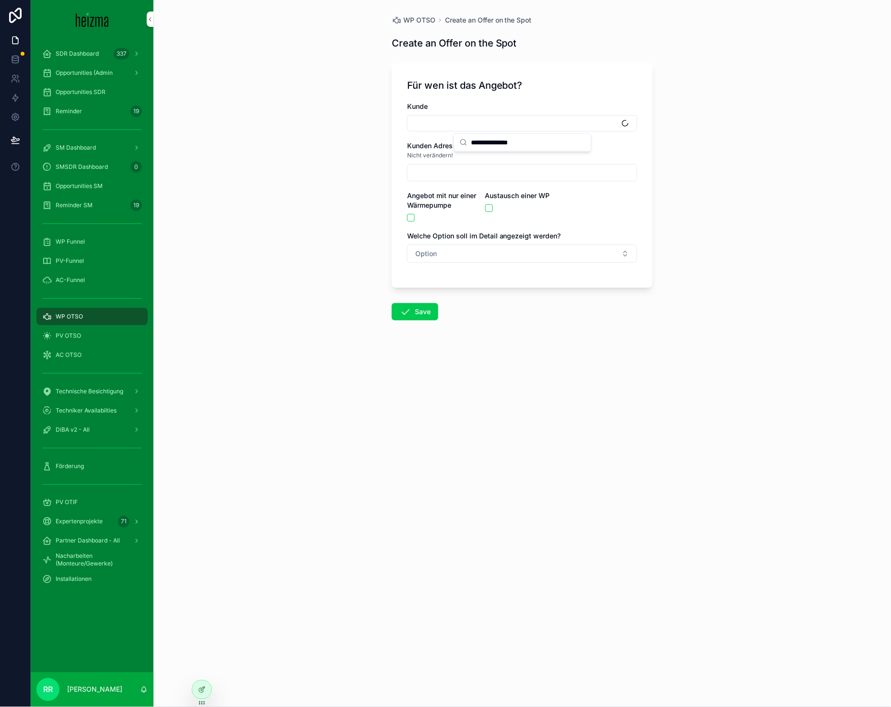
type input "**********"
click at [511, 157] on span "[PERSON_NAME]" at bounding box center [487, 161] width 55 height 10
type input "**********"
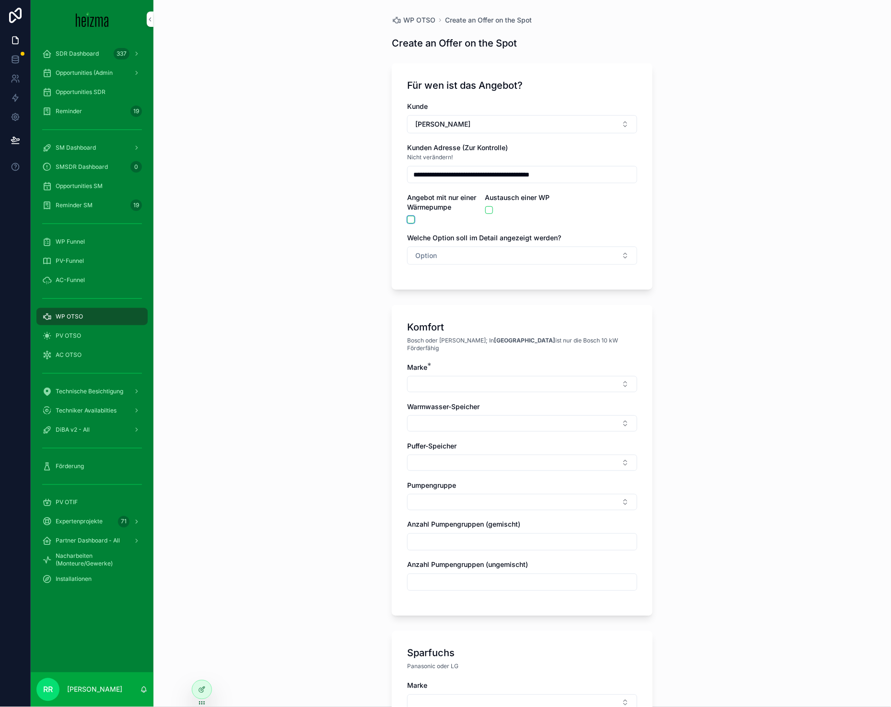
click at [408, 220] on button "scrollable content" at bounding box center [411, 220] width 8 height 8
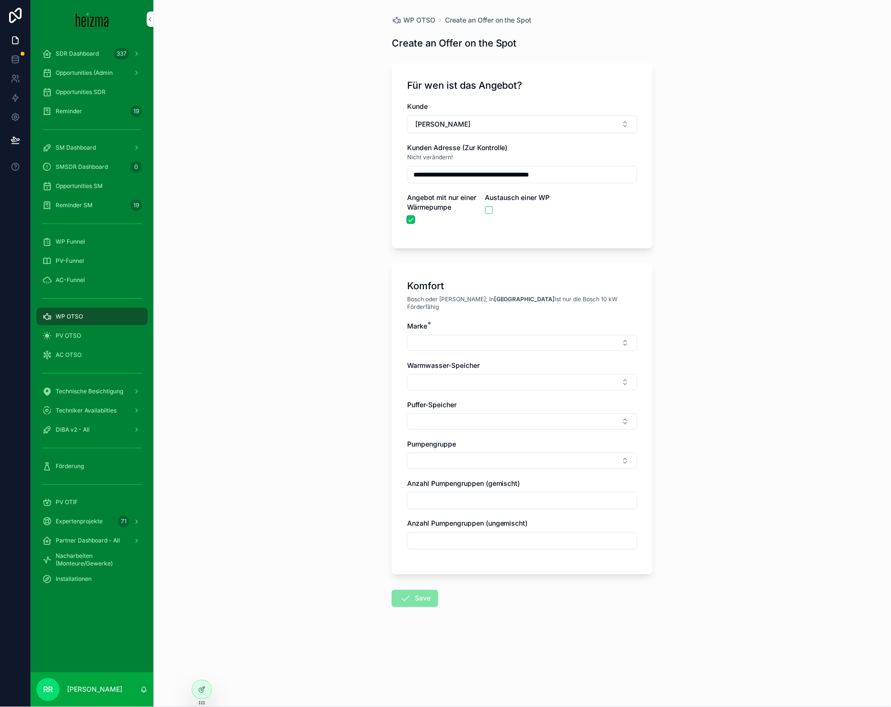
click at [408, 220] on button "scrollable content" at bounding box center [411, 220] width 8 height 8
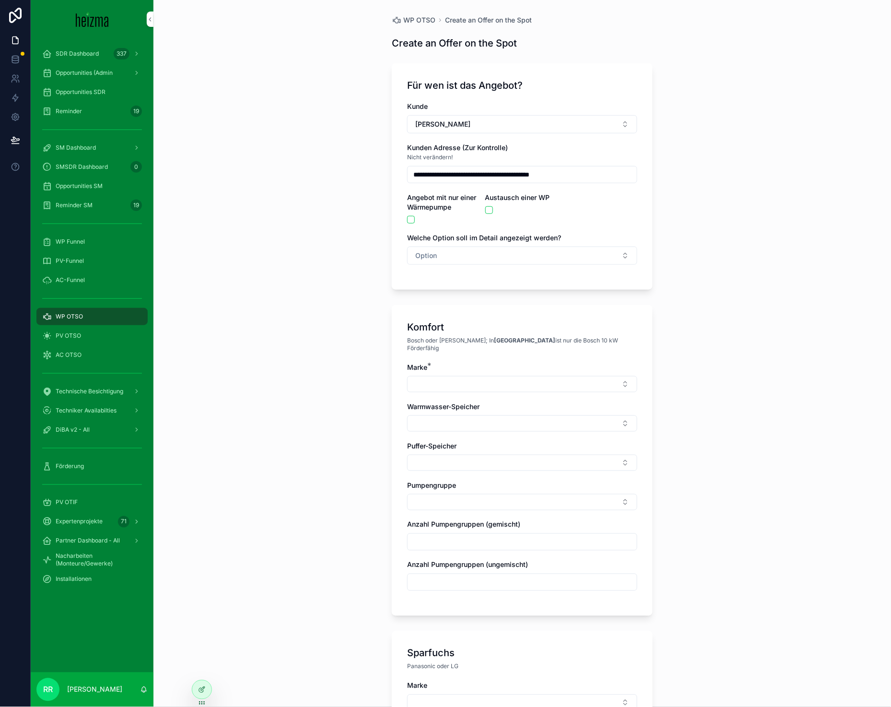
click at [428, 261] on button "Option" at bounding box center [522, 255] width 230 height 18
click at [474, 312] on div "Komfort" at bounding box center [472, 308] width 22 height 9
click at [466, 380] on button "Select Button" at bounding box center [522, 384] width 230 height 16
click at [474, 503] on span "Vaillant" at bounding box center [466, 507] width 23 height 10
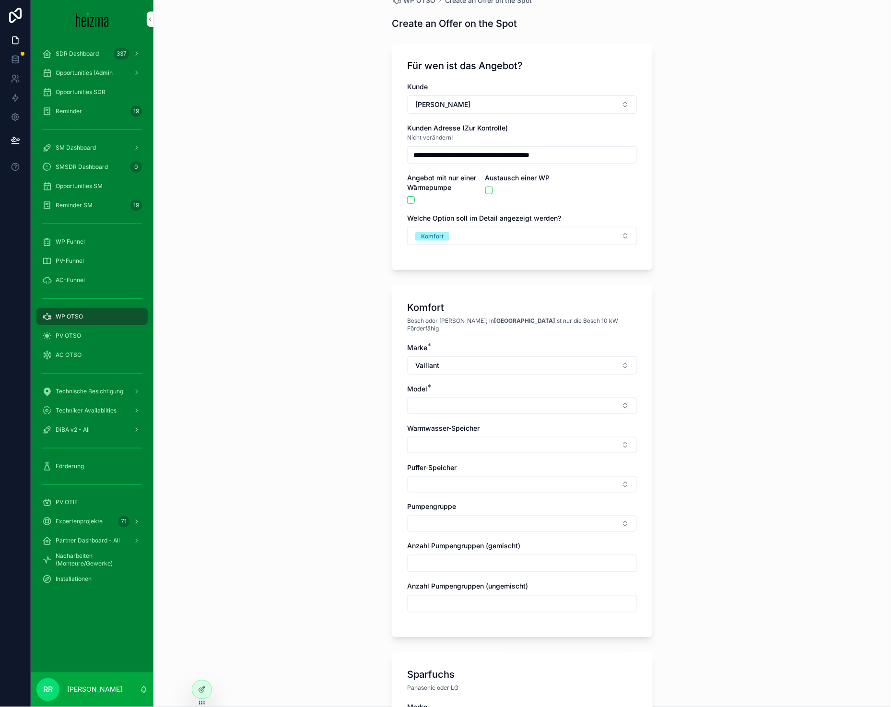
scroll to position [23, 0]
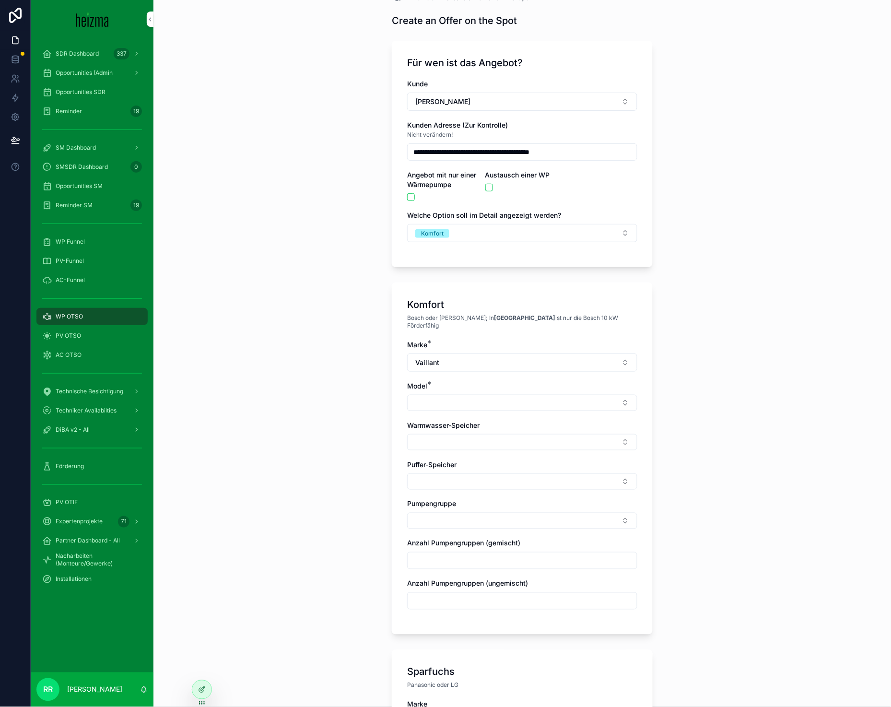
click at [475, 395] on button "Select Button" at bounding box center [522, 403] width 230 height 16
click at [491, 435] on span "aroTHERM Plus R290 NEU" at bounding box center [496, 433] width 83 height 10
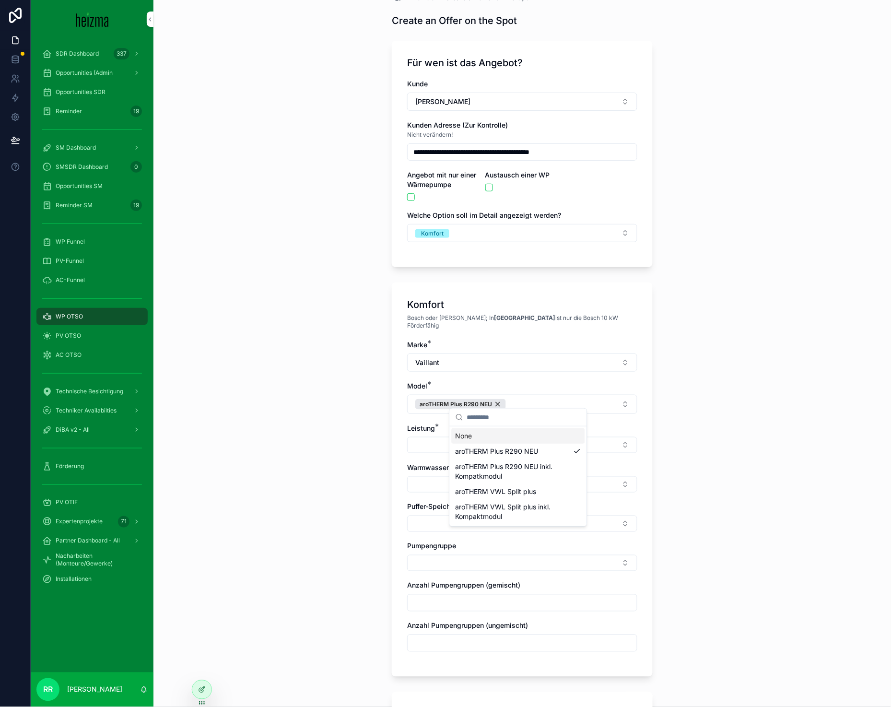
click at [435, 437] on button "Select Button" at bounding box center [522, 445] width 230 height 16
click at [487, 474] on div "10 kW" at bounding box center [518, 474] width 133 height 15
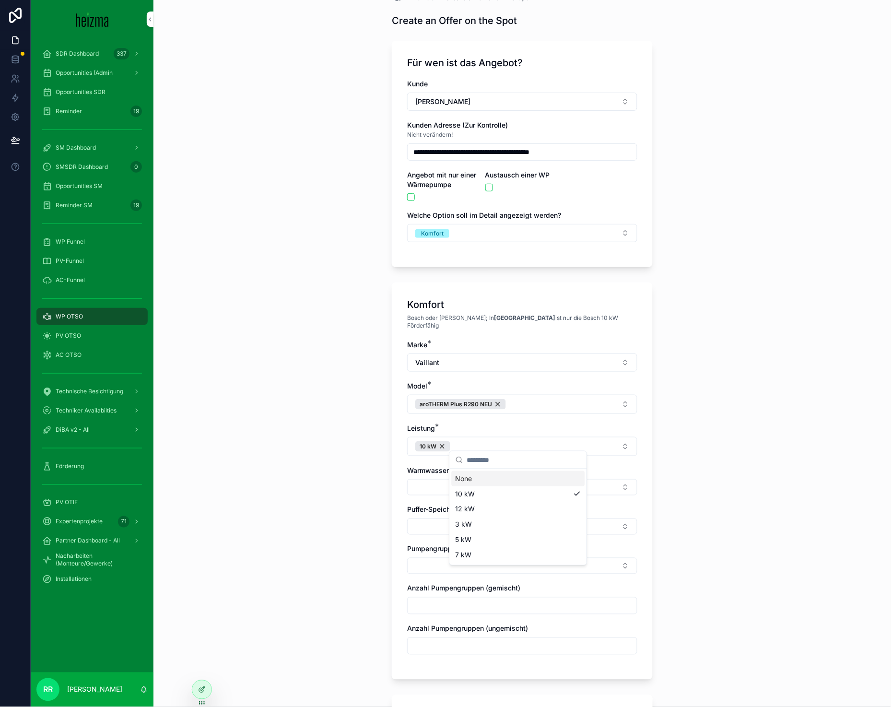
click at [424, 486] on button "Select Button" at bounding box center [522, 487] width 230 height 16
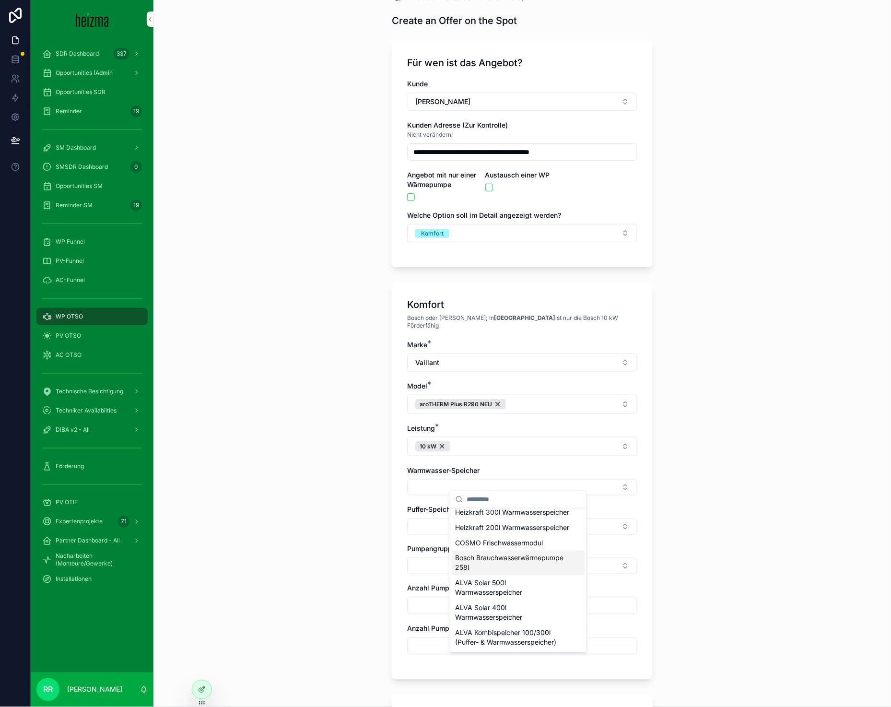
scroll to position [487, 0]
click at [502, 532] on span "Heizkraft 200l Warmwasserspeicher" at bounding box center [512, 528] width 114 height 10
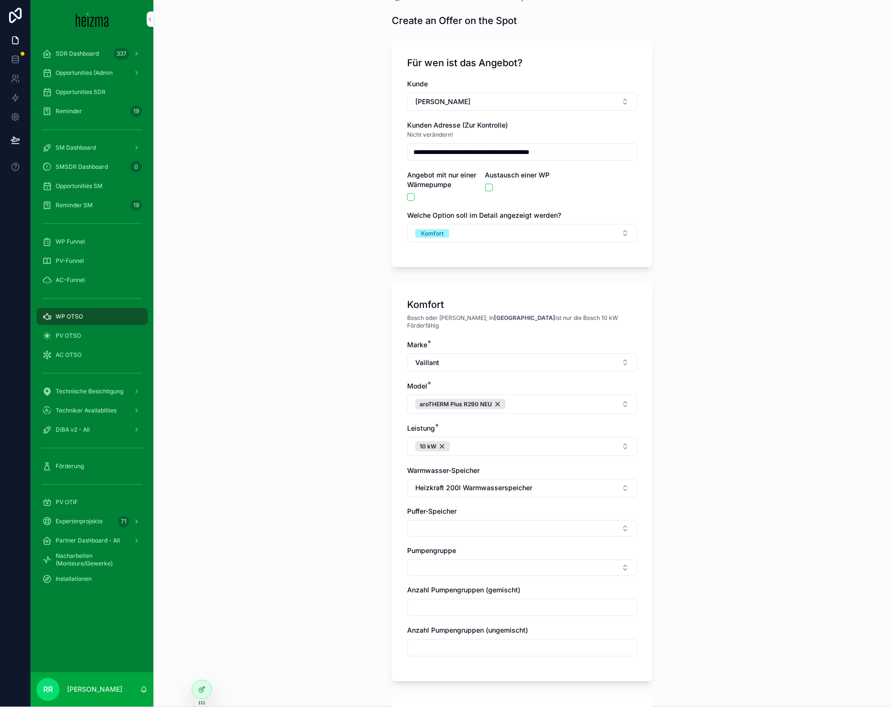
click at [407, 520] on button "Select Button" at bounding box center [522, 528] width 230 height 16
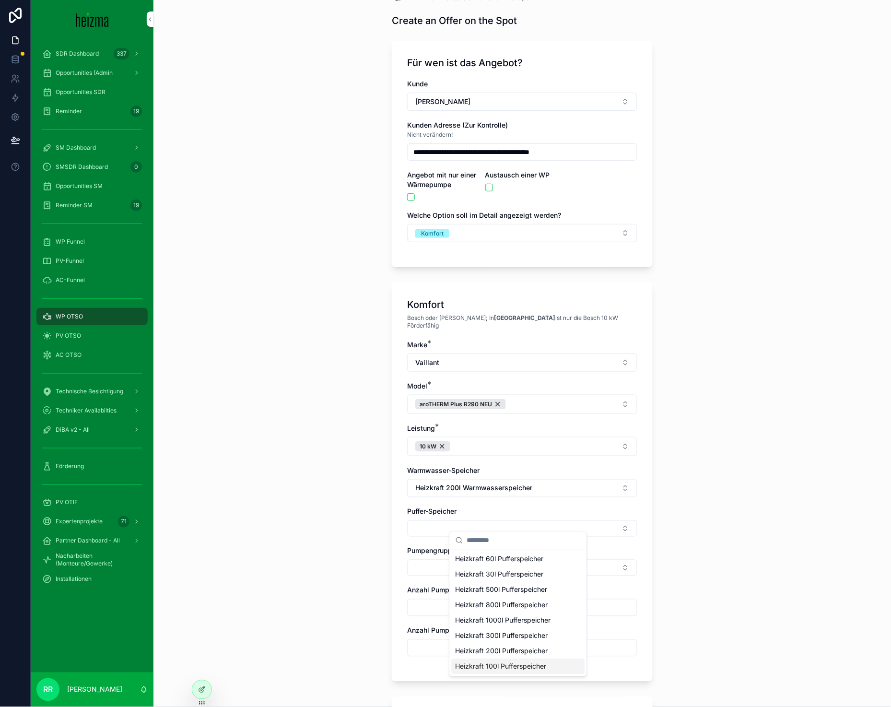
click at [514, 665] on span "Heizkraft 100l Pufferspeicher" at bounding box center [500, 667] width 91 height 10
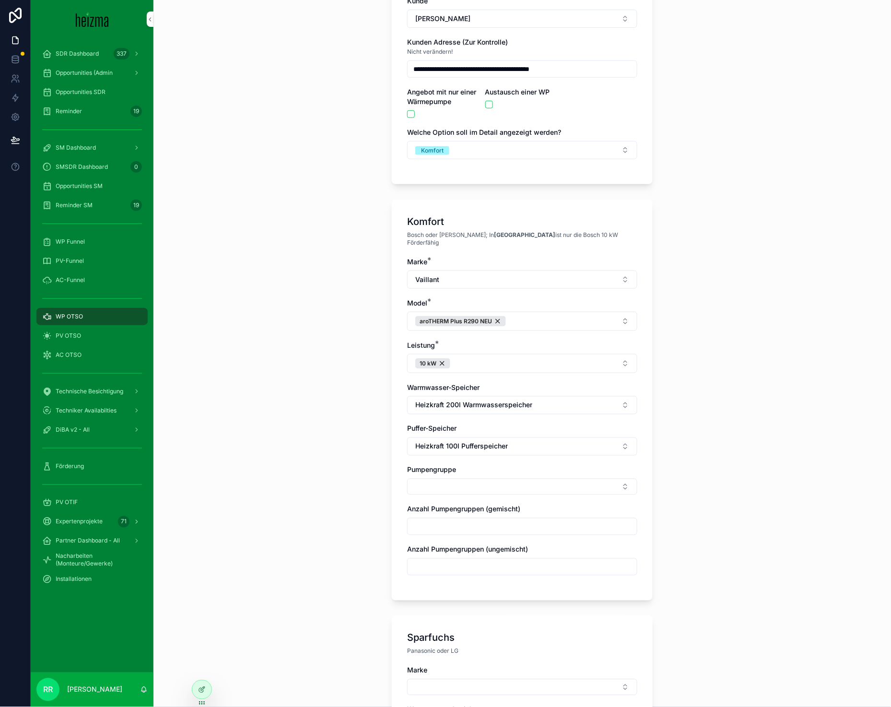
scroll to position [107, 0]
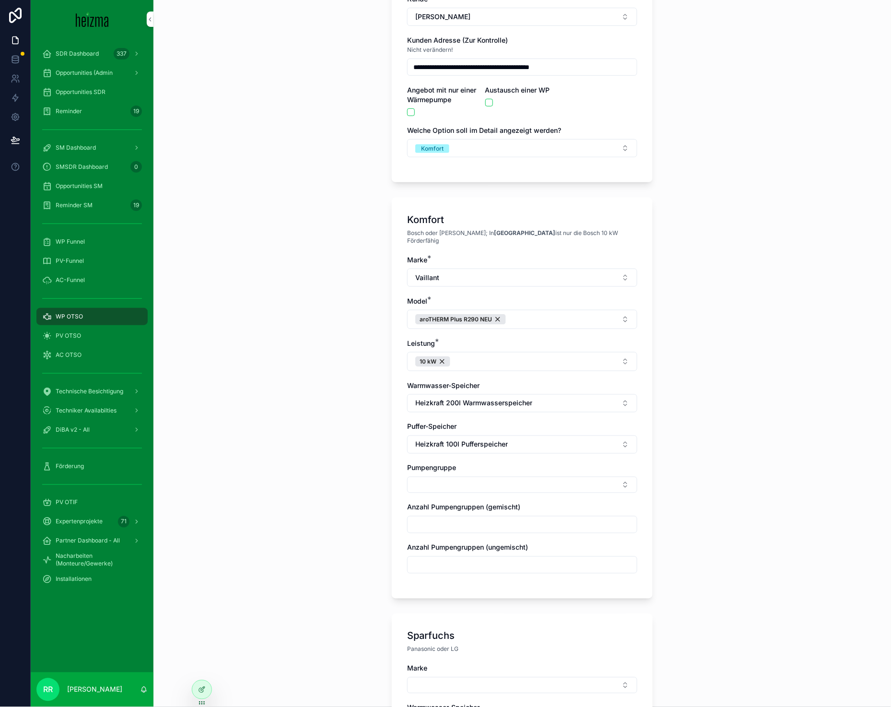
click at [454, 476] on button "Select Button" at bounding box center [522, 484] width 230 height 16
click at [481, 526] on span "Gemischt" at bounding box center [469, 531] width 29 height 10
click at [479, 529] on span "Ungemischt" at bounding box center [473, 534] width 37 height 10
click at [479, 545] on span "Gemischt" at bounding box center [469, 550] width 29 height 10
click at [407, 522] on input "scrollable content" at bounding box center [521, 527] width 229 height 13
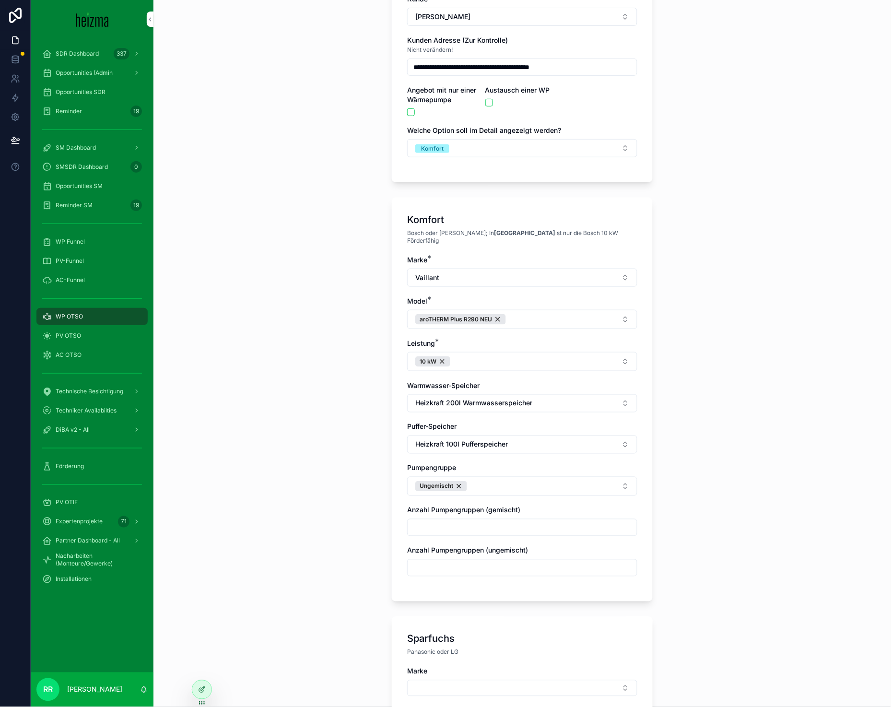
click at [413, 563] on input "scrollable content" at bounding box center [521, 567] width 229 height 13
type input "*"
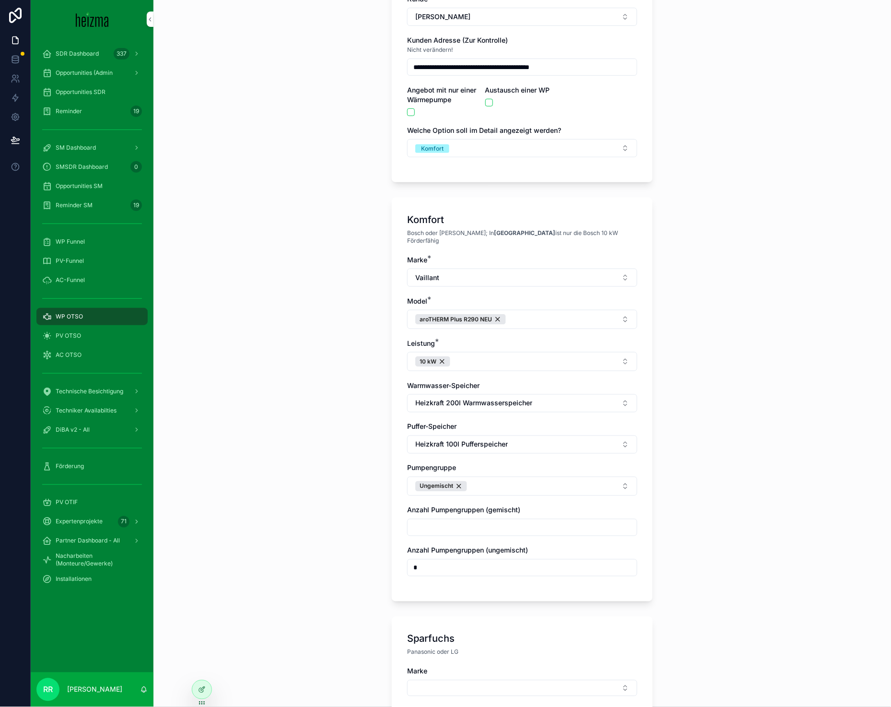
click at [370, 566] on div "**********" at bounding box center [521, 246] width 737 height 707
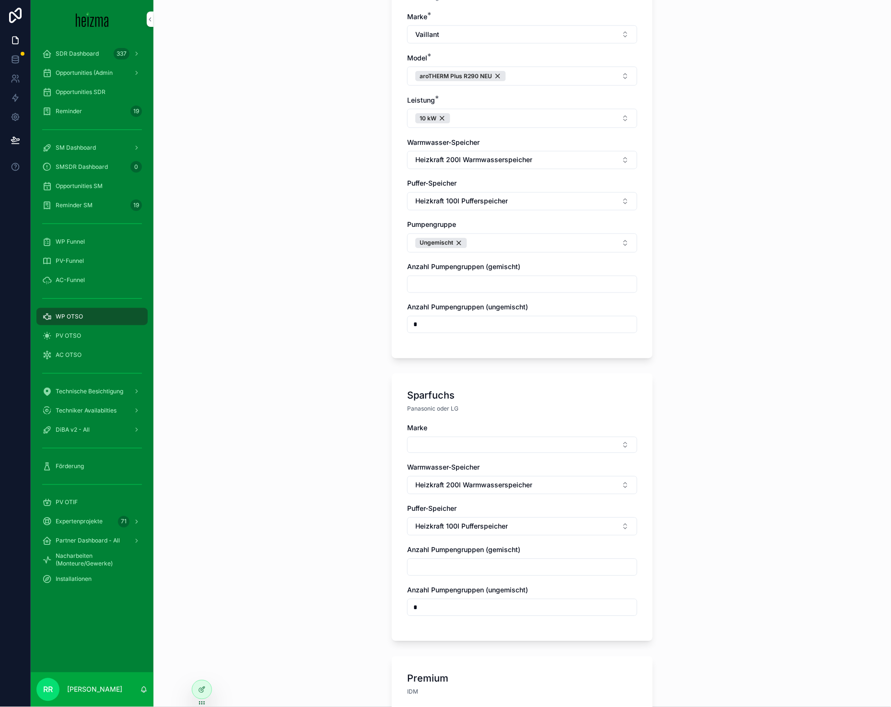
scroll to position [353, 0]
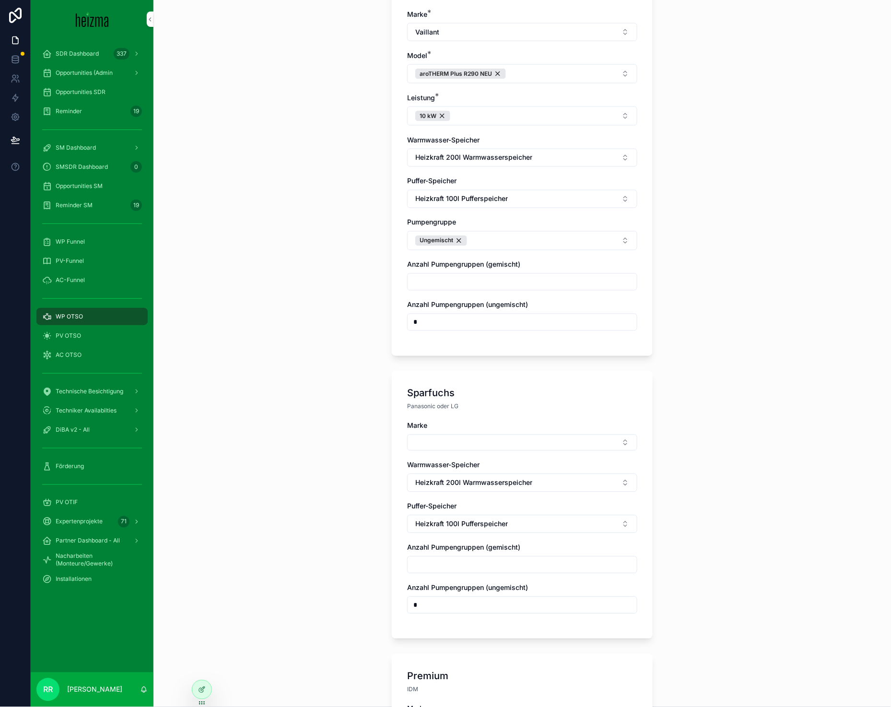
click at [474, 426] on div "Marke" at bounding box center [522, 436] width 230 height 30
click at [476, 434] on button "Select Button" at bounding box center [522, 442] width 230 height 16
click at [489, 507] on div "Panasonic" at bounding box center [518, 504] width 133 height 15
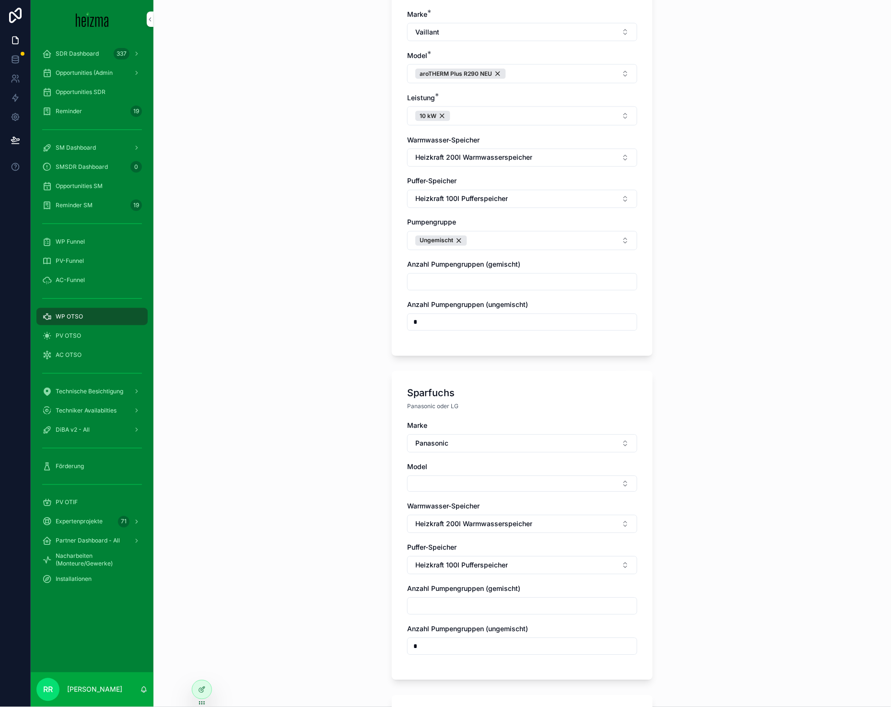
click at [426, 477] on button "Select Button" at bounding box center [522, 484] width 230 height 16
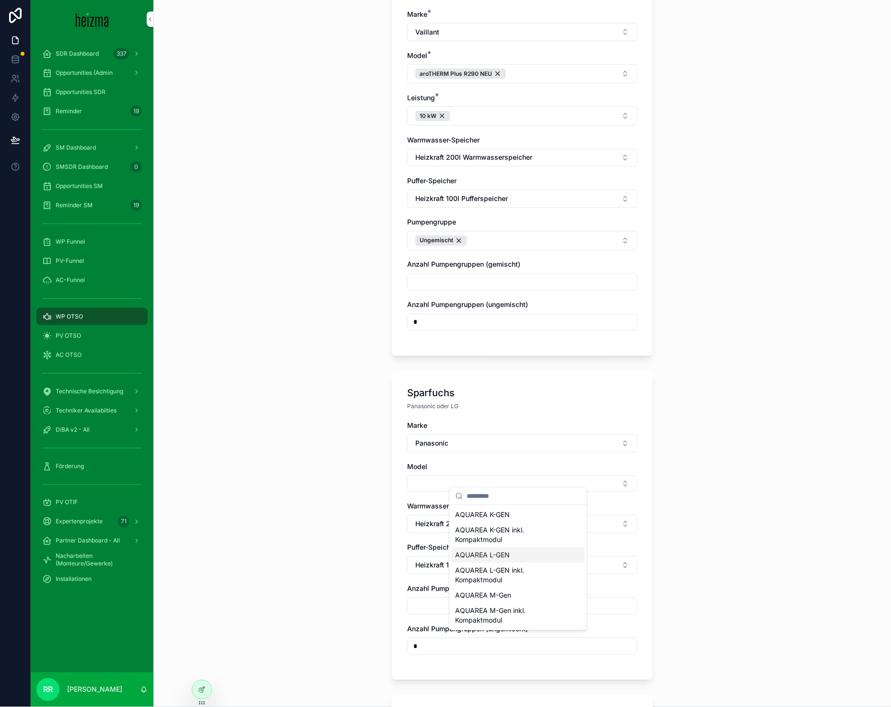
click at [493, 559] on span "AQUAREA L-GEN" at bounding box center [482, 555] width 55 height 10
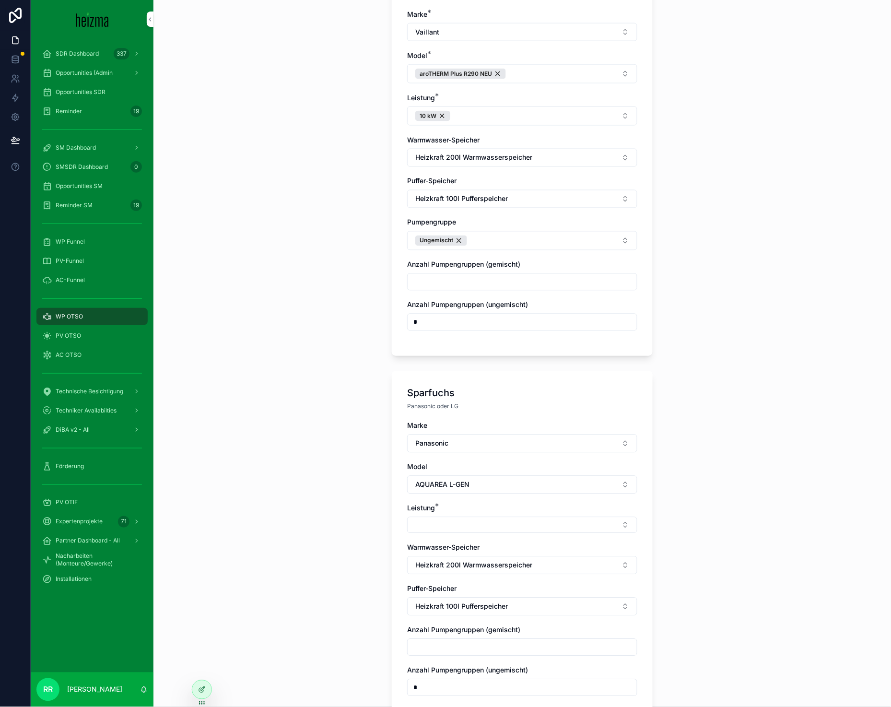
click at [437, 530] on div "Marke Panasonic Model AQUAREA L-GEN Leistung * Warmwasser-Speicher Heizkraft 20…" at bounding box center [522, 563] width 230 height 285
click at [444, 521] on button "Select Button" at bounding box center [522, 525] width 230 height 16
click at [488, 586] on div "9 kW" at bounding box center [518, 586] width 133 height 15
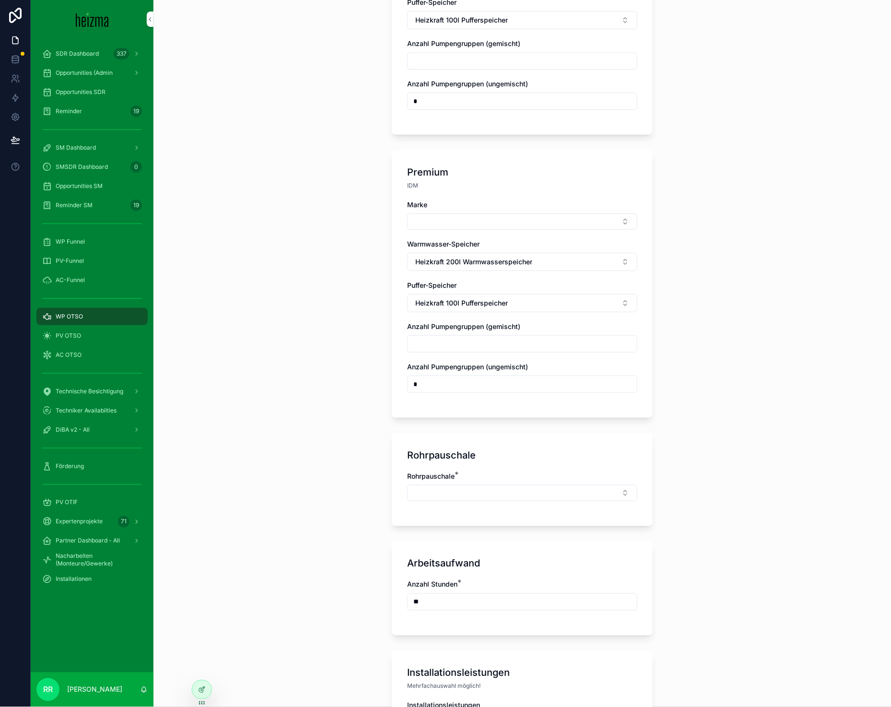
scroll to position [949, 0]
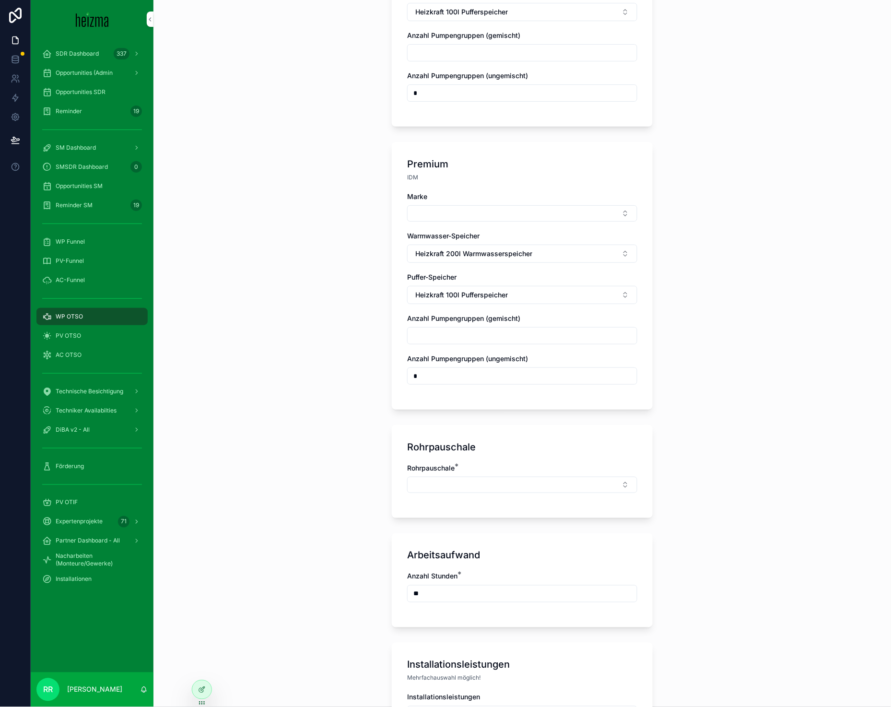
click at [484, 205] on button "Select Button" at bounding box center [522, 213] width 230 height 16
click at [483, 272] on span "Viessmann" at bounding box center [472, 276] width 34 height 10
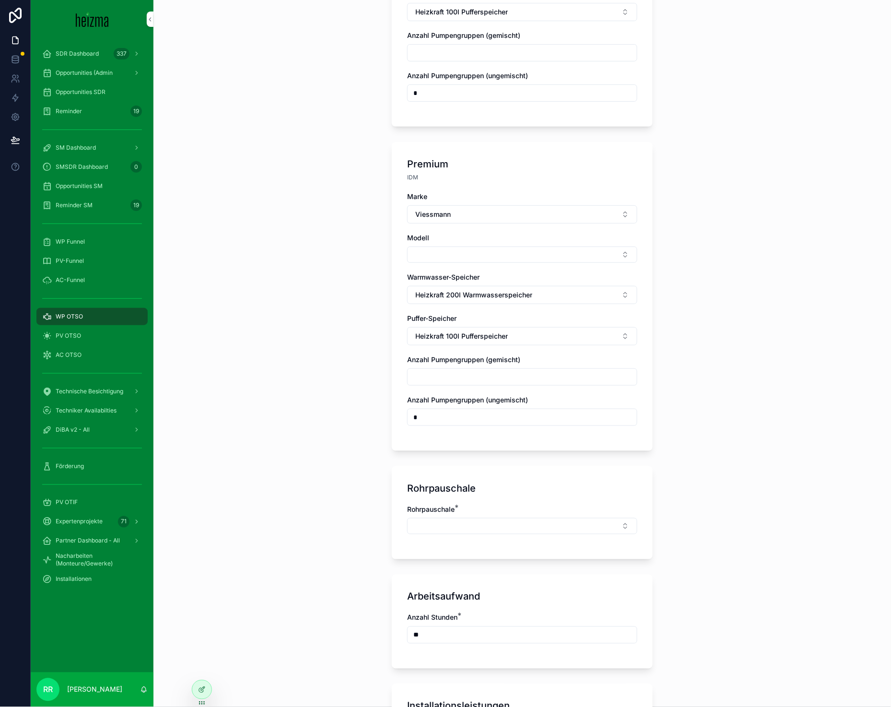
click at [473, 260] on div "Marke Viessmann Modell Warmwasser-Speicher Heizkraft 200l Warmwasserspeicher Pu…" at bounding box center [522, 314] width 230 height 244
click at [475, 255] on button "Select Button" at bounding box center [522, 254] width 230 height 16
click at [493, 287] on span "Vitocal 250-A" at bounding box center [477, 286] width 44 height 10
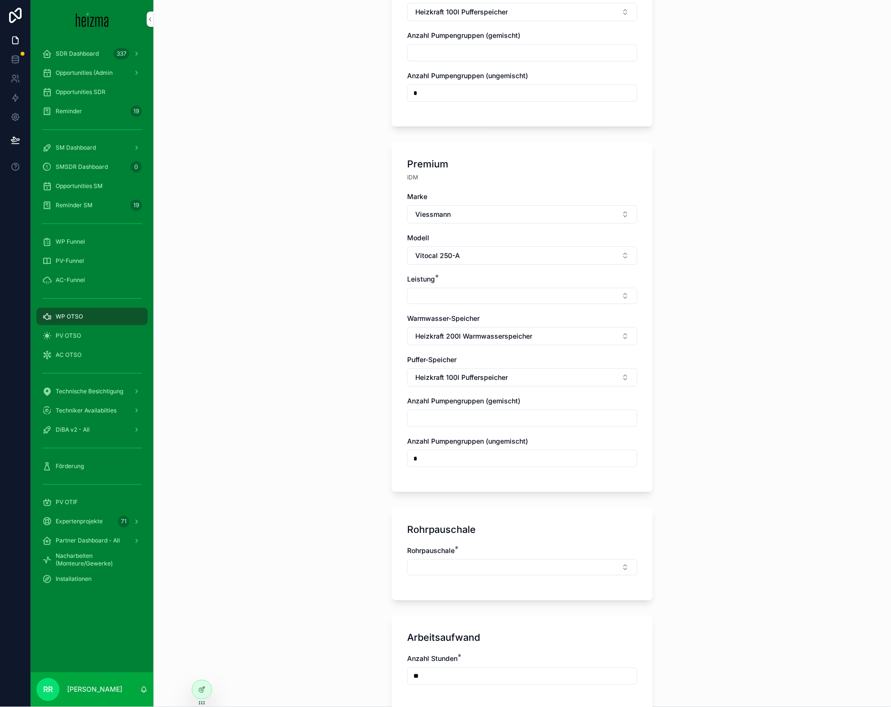
click at [489, 295] on button "Select Button" at bounding box center [522, 296] width 230 height 16
click at [497, 331] on div "10 kW" at bounding box center [518, 327] width 133 height 15
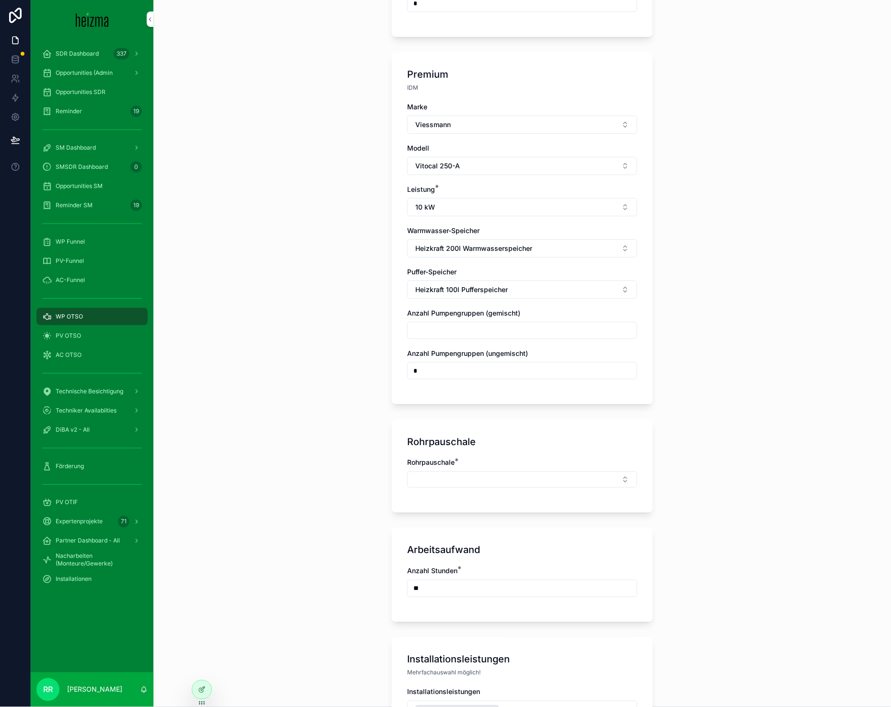
scroll to position [1045, 0]
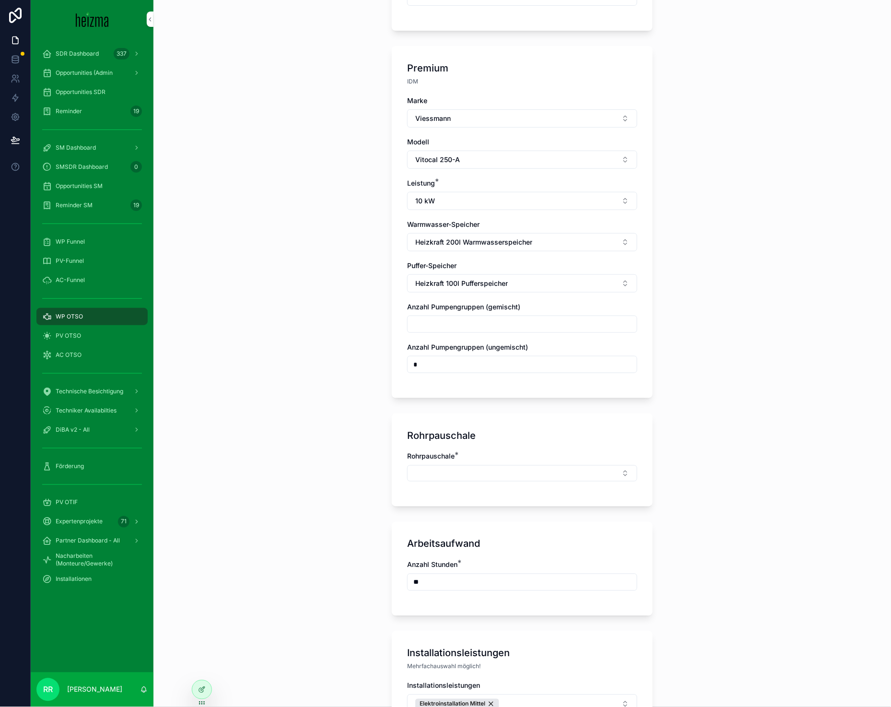
click at [489, 475] on button "Select Button" at bounding box center [522, 473] width 230 height 16
click at [489, 561] on div "Mittel" at bounding box center [518, 566] width 133 height 15
click at [324, 490] on div "**********" at bounding box center [521, 353] width 737 height 707
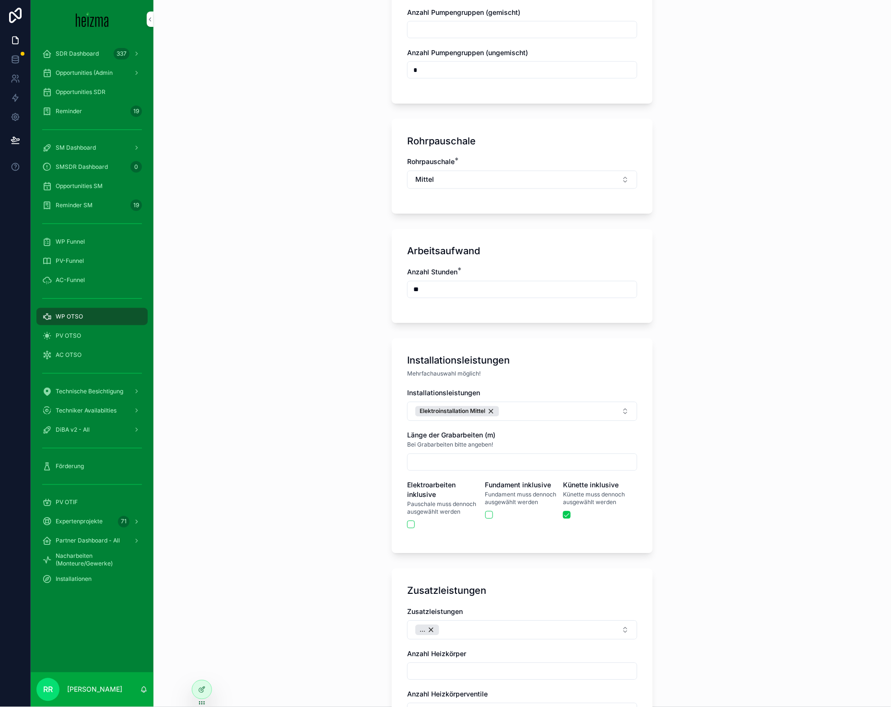
scroll to position [1346, 0]
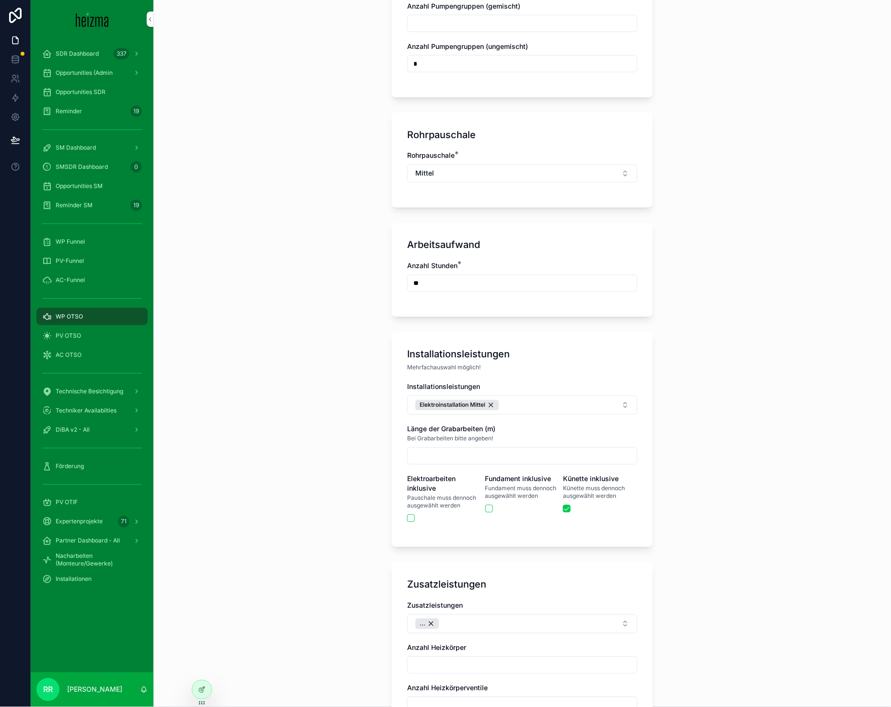
click at [531, 395] on button "Elektroinstallation Mittel" at bounding box center [522, 404] width 230 height 19
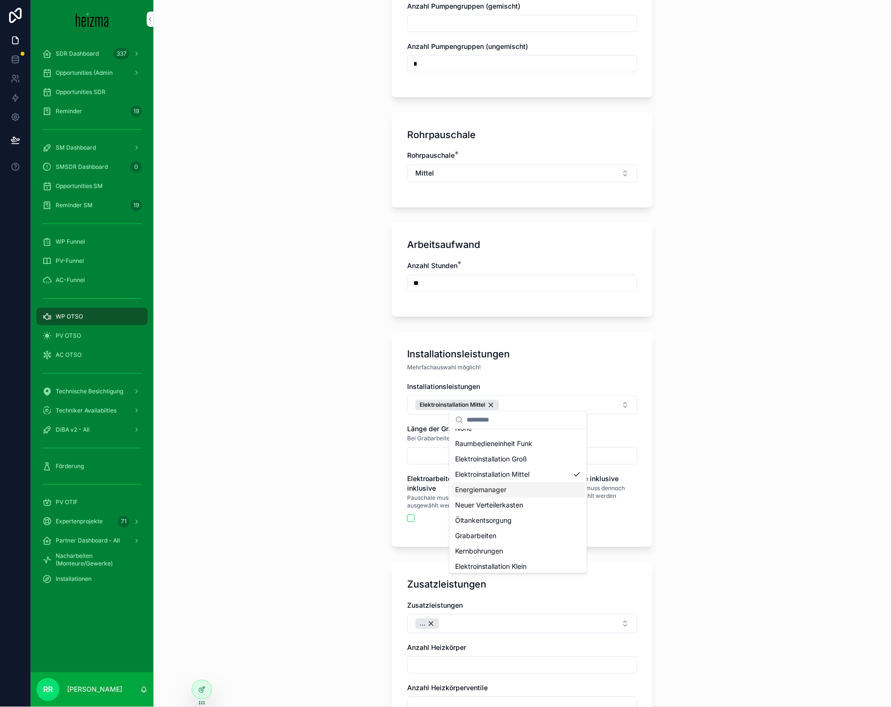
scroll to position [29, 0]
click at [504, 562] on div "Fundament" at bounding box center [518, 563] width 133 height 15
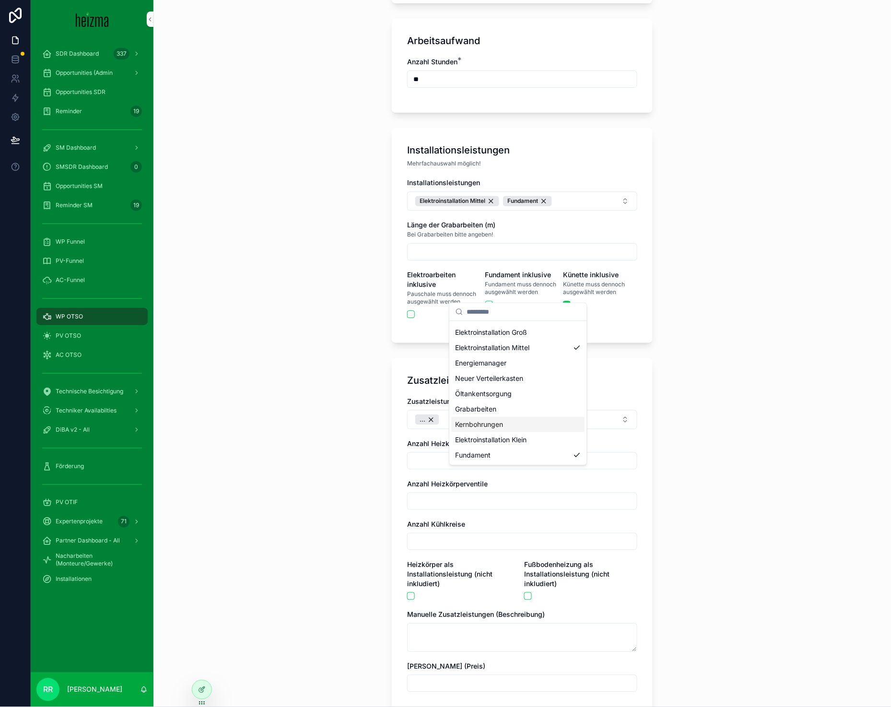
scroll to position [0, 0]
click at [339, 476] on div "**********" at bounding box center [521, 353] width 737 height 707
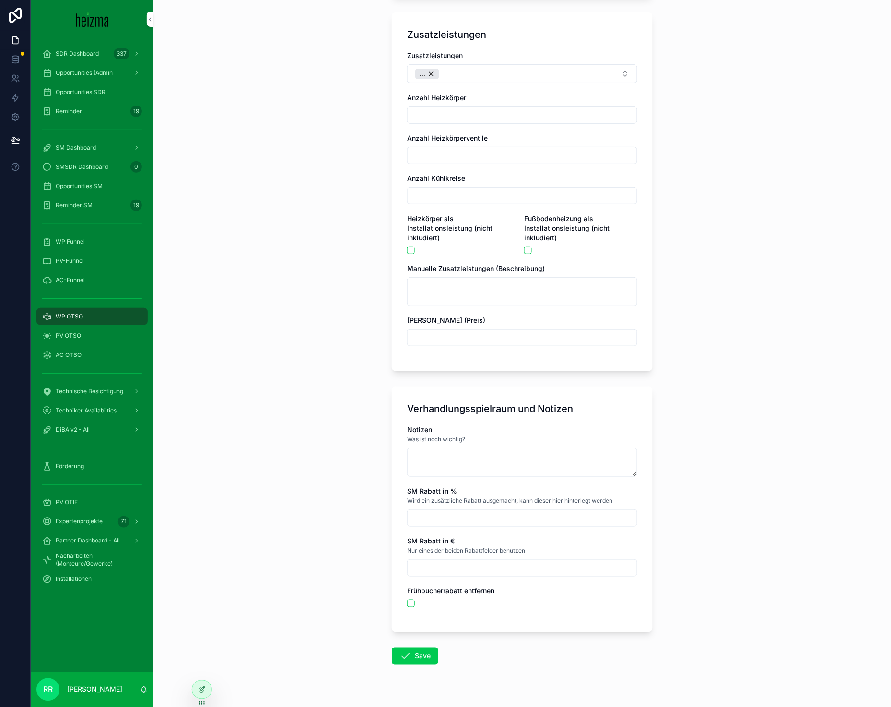
scroll to position [1909, 0]
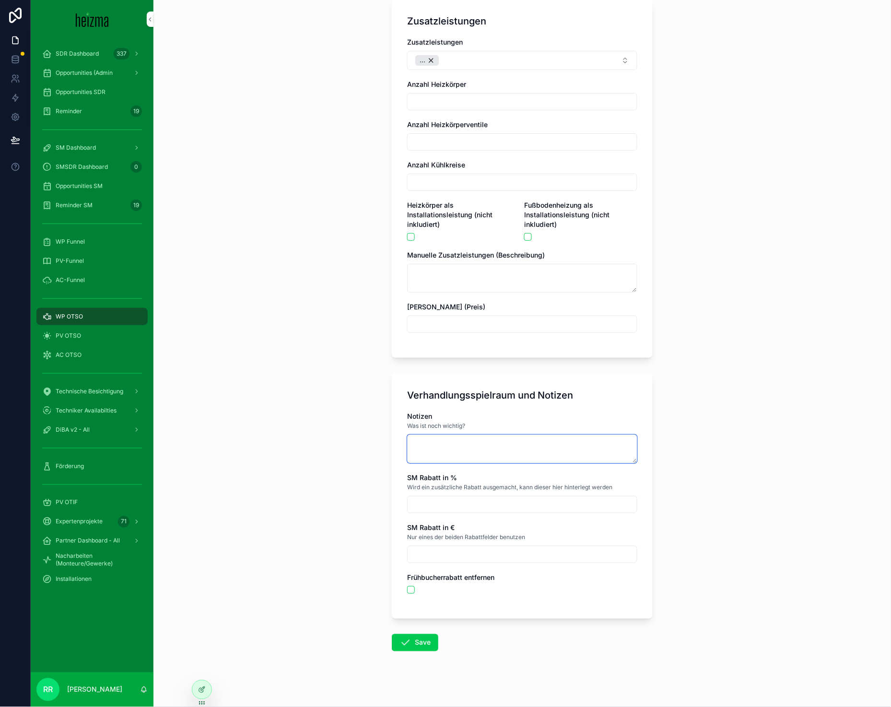
click at [468, 449] on textarea "scrollable content" at bounding box center [522, 448] width 230 height 29
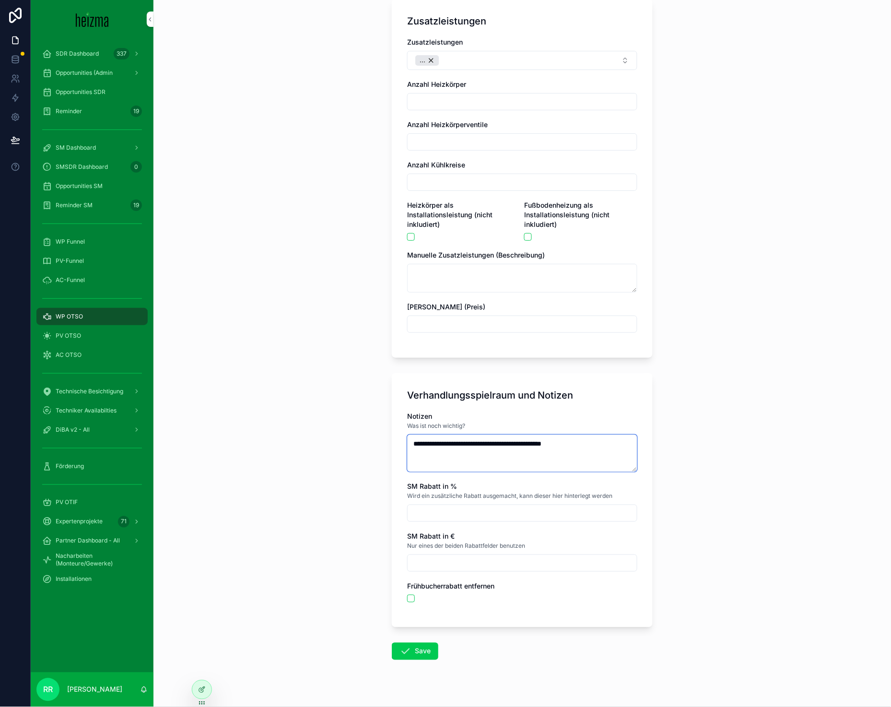
type textarea "**********"
click at [403, 642] on button "Save" at bounding box center [415, 650] width 46 height 17
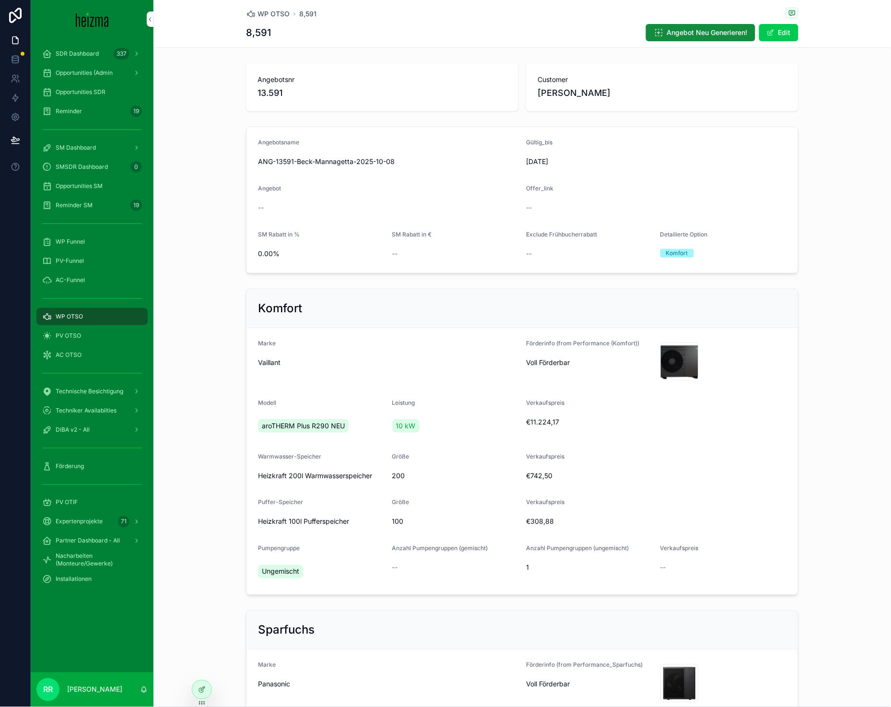
click at [277, 19] on div "WP OTSO 8,591" at bounding box center [522, 14] width 552 height 12
click at [278, 17] on span "WP OTSO" at bounding box center [273, 14] width 32 height 10
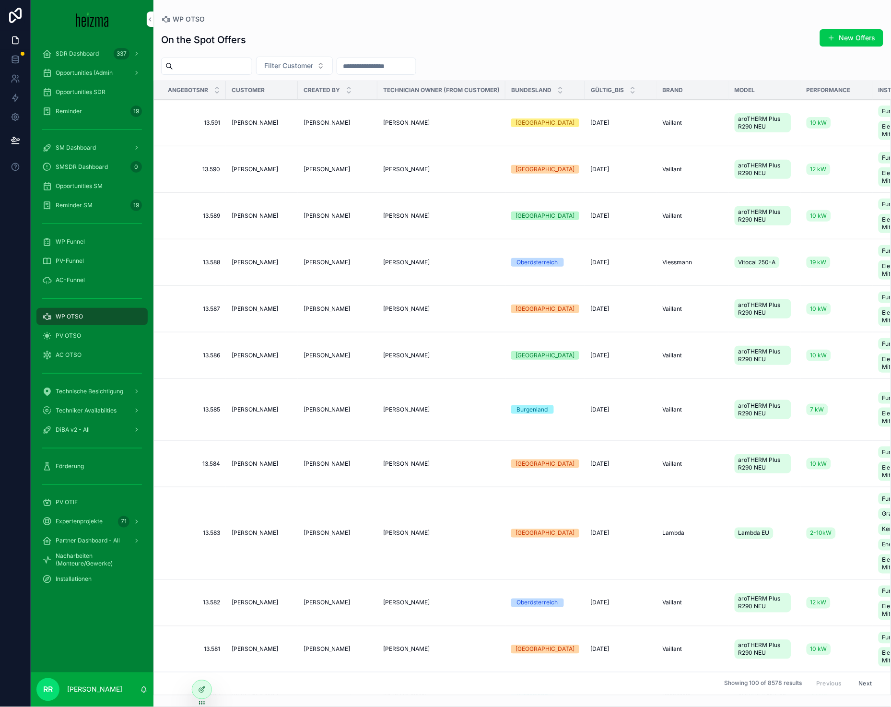
click at [844, 37] on button "New Offers" at bounding box center [851, 37] width 63 height 17
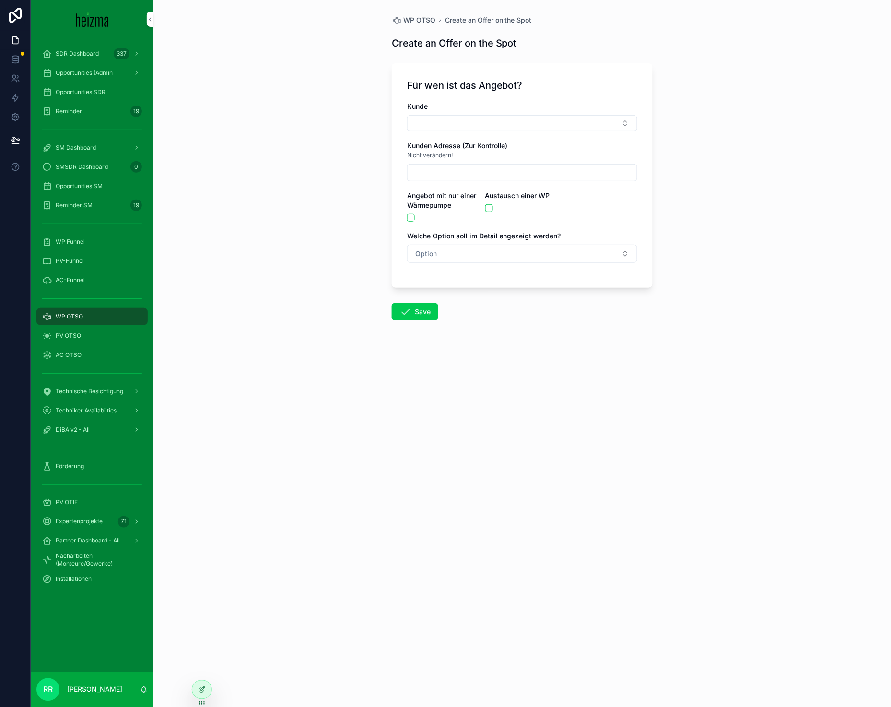
click at [485, 121] on button "Select Button" at bounding box center [522, 123] width 230 height 16
type input "******"
click at [489, 163] on span "Durmus Tekeli" at bounding box center [482, 161] width 44 height 10
type input "**********"
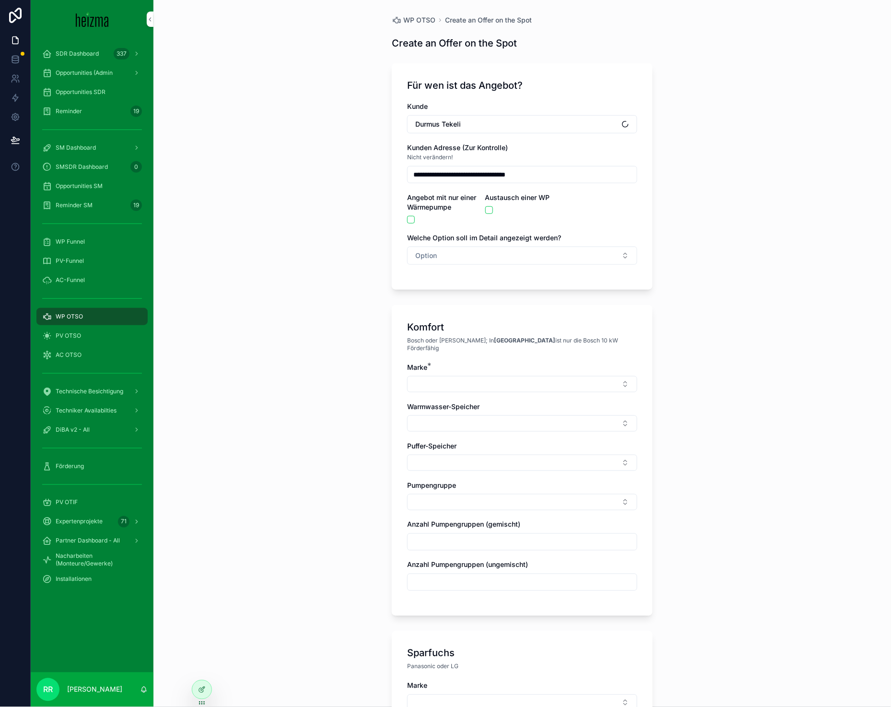
click at [427, 253] on span "Option" at bounding box center [426, 256] width 22 height 10
click at [461, 310] on div "Komfort" at bounding box center [472, 308] width 22 height 9
click at [544, 130] on button "Durmus Tekeli" at bounding box center [522, 124] width 230 height 18
click at [544, 131] on button "Durmus Tekeli" at bounding box center [522, 124] width 230 height 18
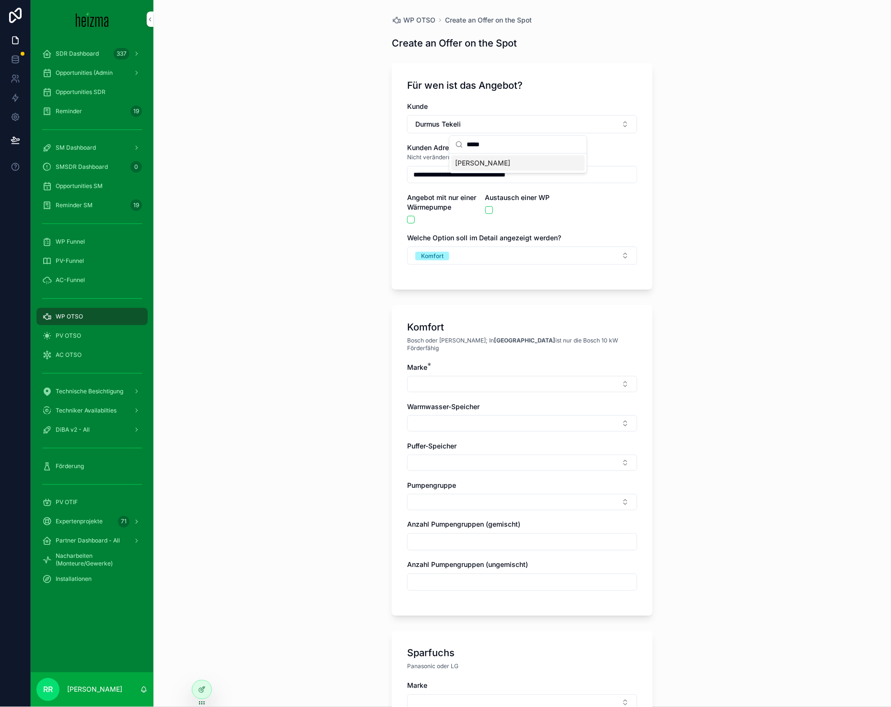
type input "*****"
click at [517, 166] on div "[PERSON_NAME]" at bounding box center [518, 162] width 133 height 15
type input "**********"
click at [463, 126] on button "[PERSON_NAME]" at bounding box center [522, 124] width 230 height 18
type input "*****"
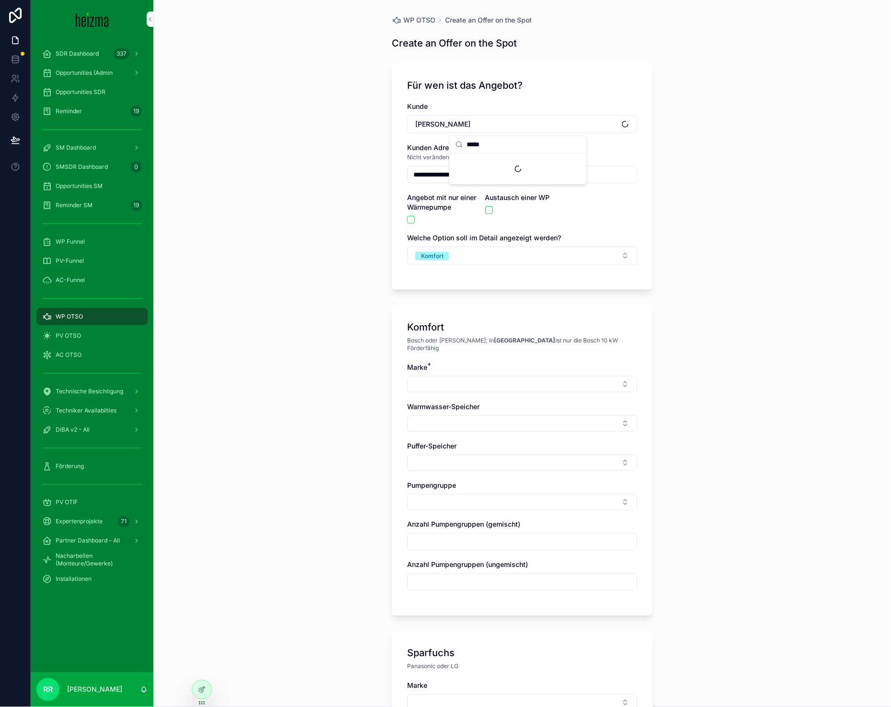
click at [475, 158] on div "Suggestions" at bounding box center [518, 168] width 137 height 31
click at [475, 160] on span "[PERSON_NAME]" at bounding box center [482, 163] width 55 height 10
type input "**********"
click at [441, 365] on div "Marke *" at bounding box center [522, 377] width 230 height 30
click at [435, 376] on button "Select Button" at bounding box center [522, 384] width 230 height 16
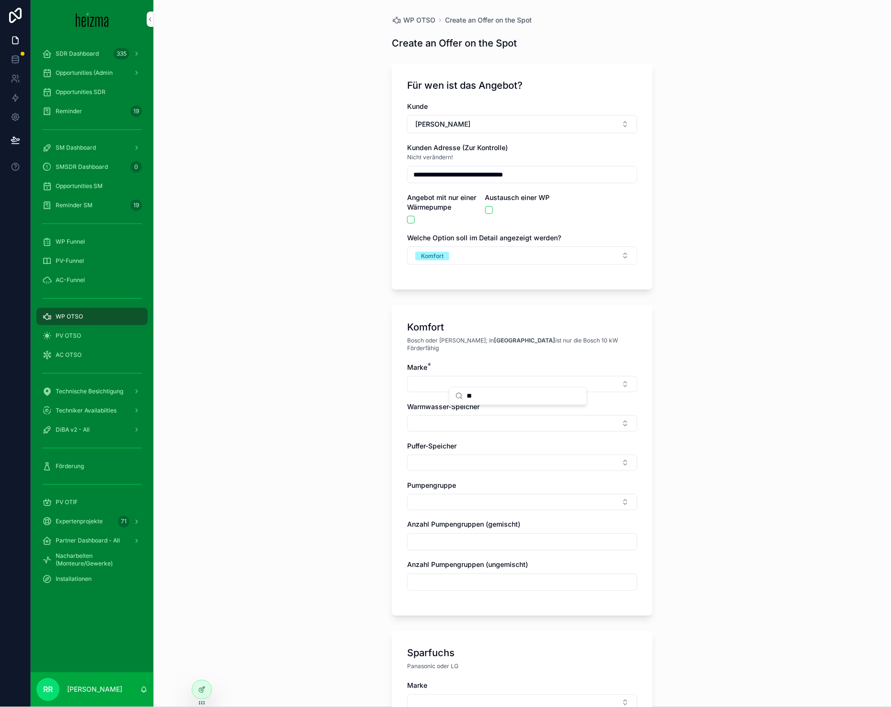
type input "*"
click at [458, 491] on span "Panasonic" at bounding box center [471, 492] width 32 height 10
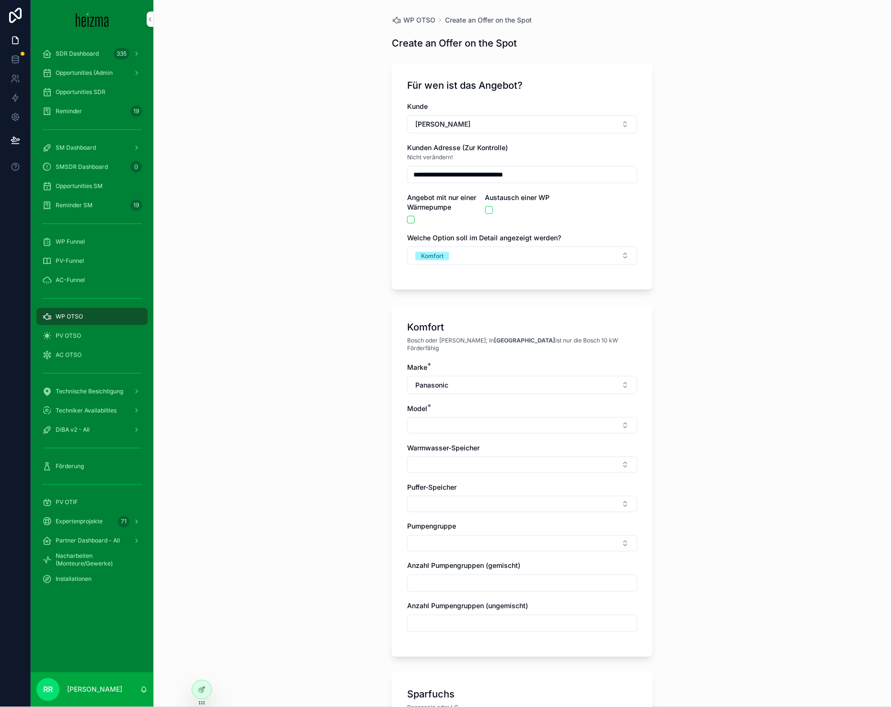
click at [450, 376] on button "Panasonic" at bounding box center [522, 385] width 230 height 18
click at [477, 522] on span "Vaillant" at bounding box center [466, 524] width 23 height 10
click at [443, 405] on div "Model *" at bounding box center [522, 409] width 230 height 10
click at [443, 417] on button "Select Button" at bounding box center [522, 425] width 230 height 16
click at [463, 459] on span "aroTHERM Plus R290 NEU" at bounding box center [496, 456] width 83 height 10
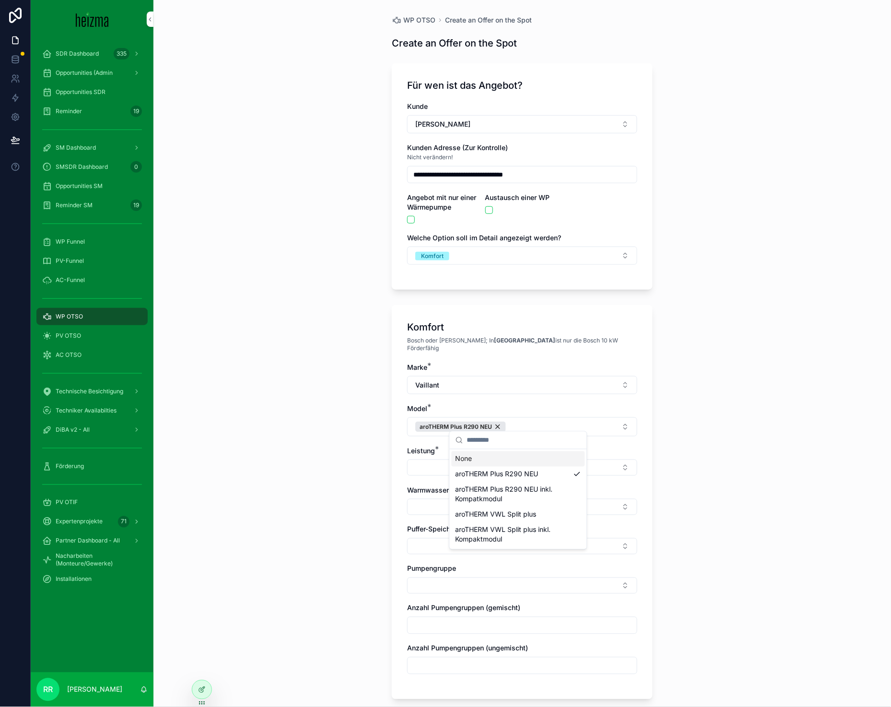
click at [451, 466] on div "None aroTHERM Plus R290 NEU aroTHERM Plus R290 NEU inkl. Kompatkmodul aroTHERM …" at bounding box center [518, 499] width 137 height 100
click at [421, 459] on button "Select Button" at bounding box center [522, 467] width 230 height 16
click at [476, 564] on div "7 kW" at bounding box center [518, 559] width 133 height 15
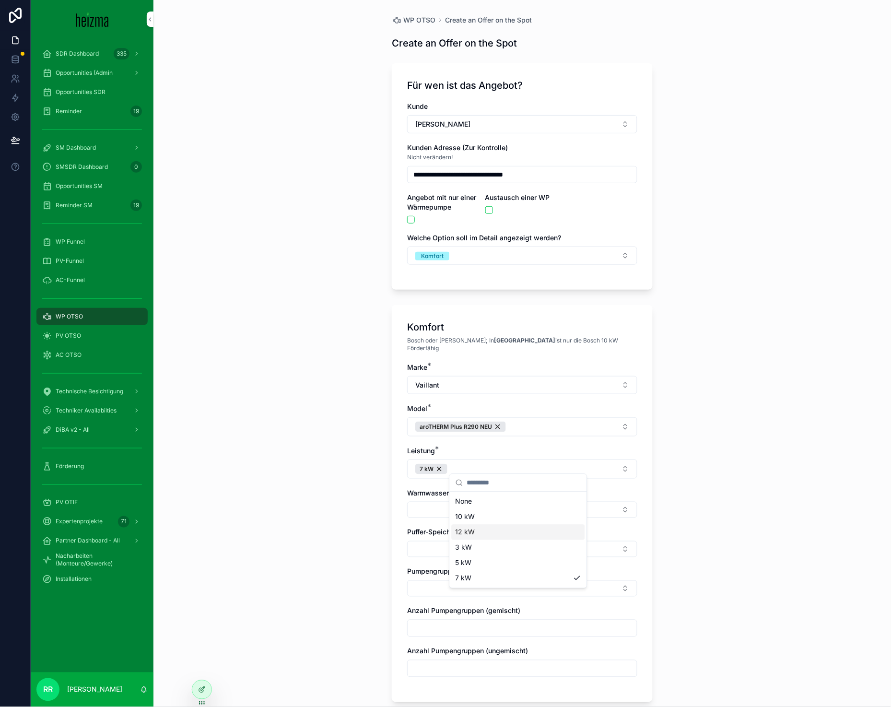
click at [430, 509] on button "Select Button" at bounding box center [522, 509] width 230 height 16
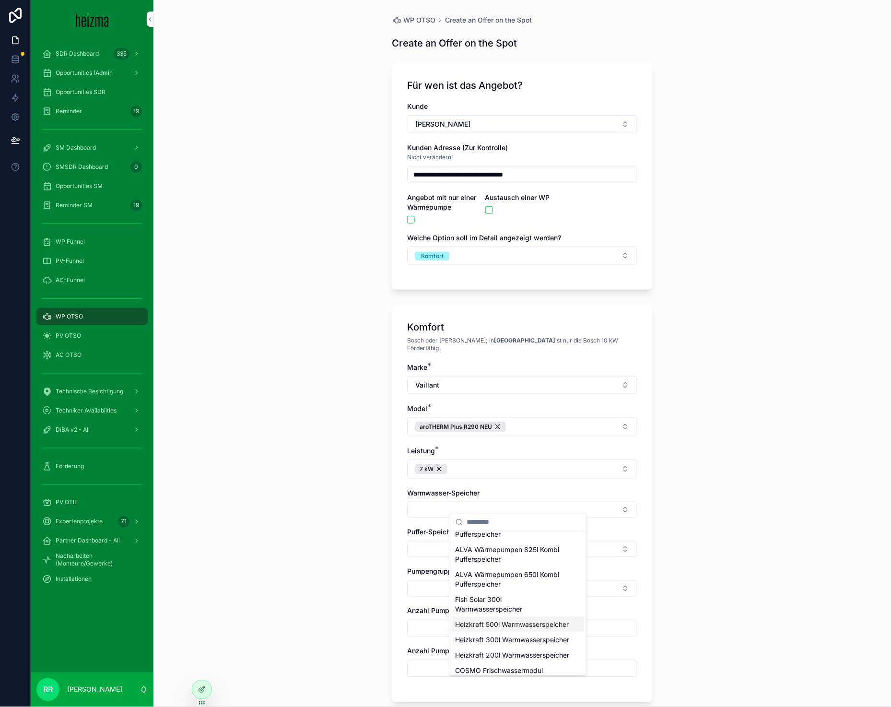
scroll to position [366, 0]
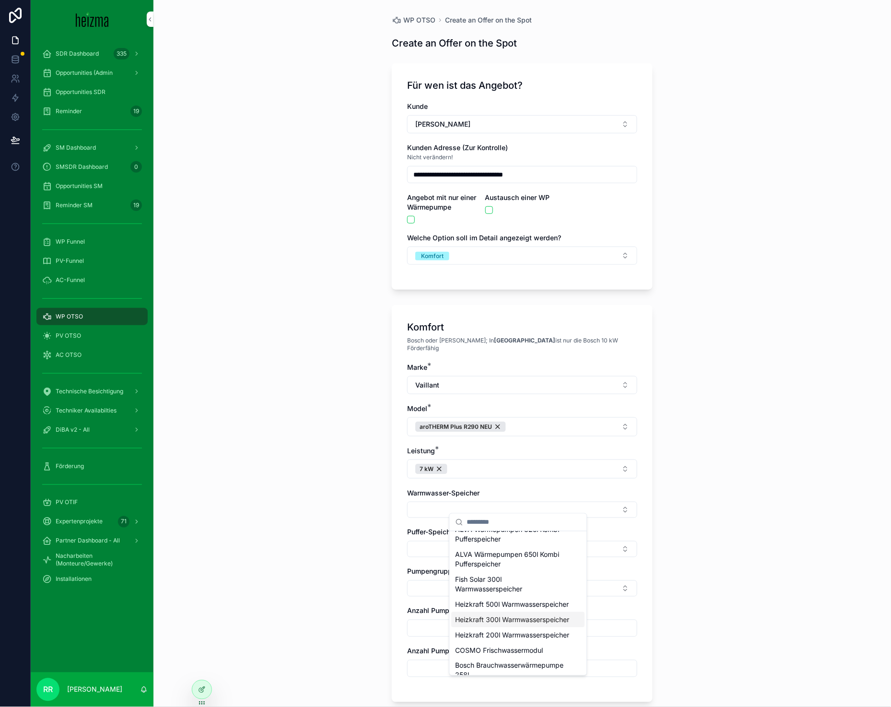
click at [500, 624] on span "Heizkraft 300l Warmwasserspeicher" at bounding box center [512, 620] width 114 height 10
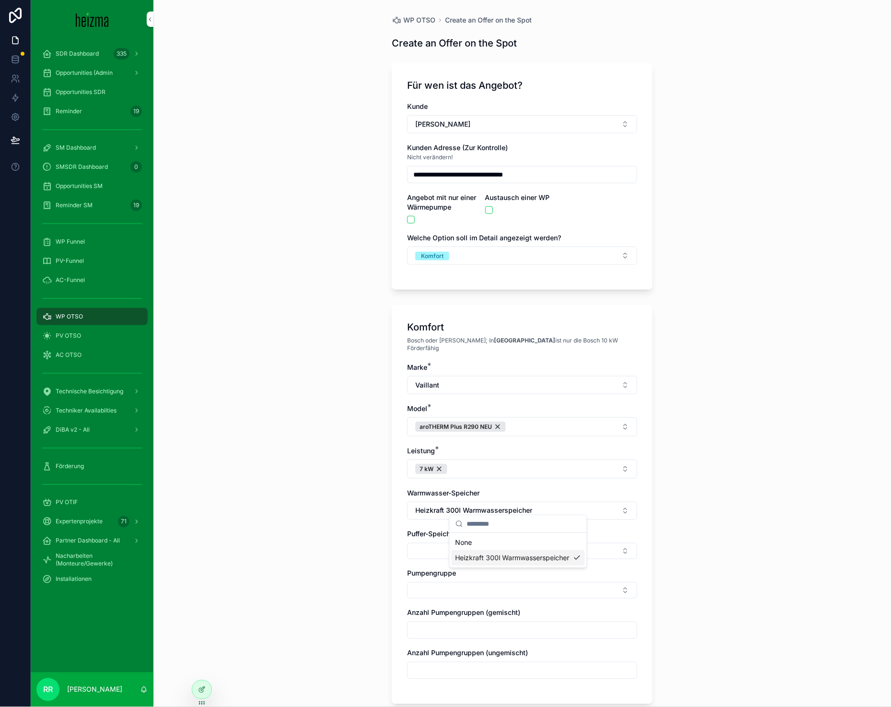
scroll to position [0, 0]
click at [454, 546] on button "Select Button" at bounding box center [522, 551] width 230 height 16
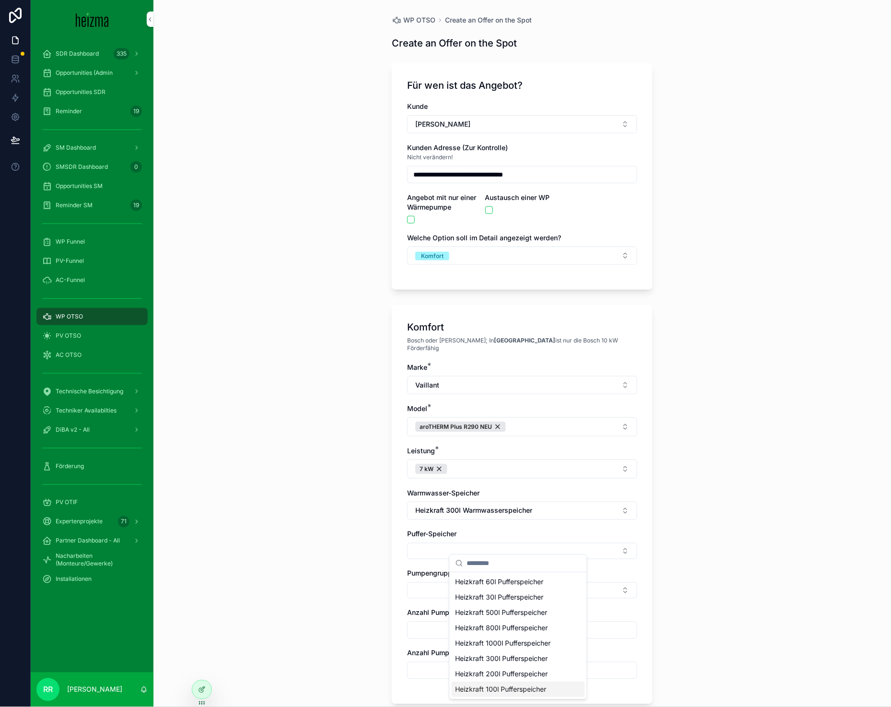
click at [500, 687] on span "Heizkraft 100l Pufferspeicher" at bounding box center [500, 690] width 91 height 10
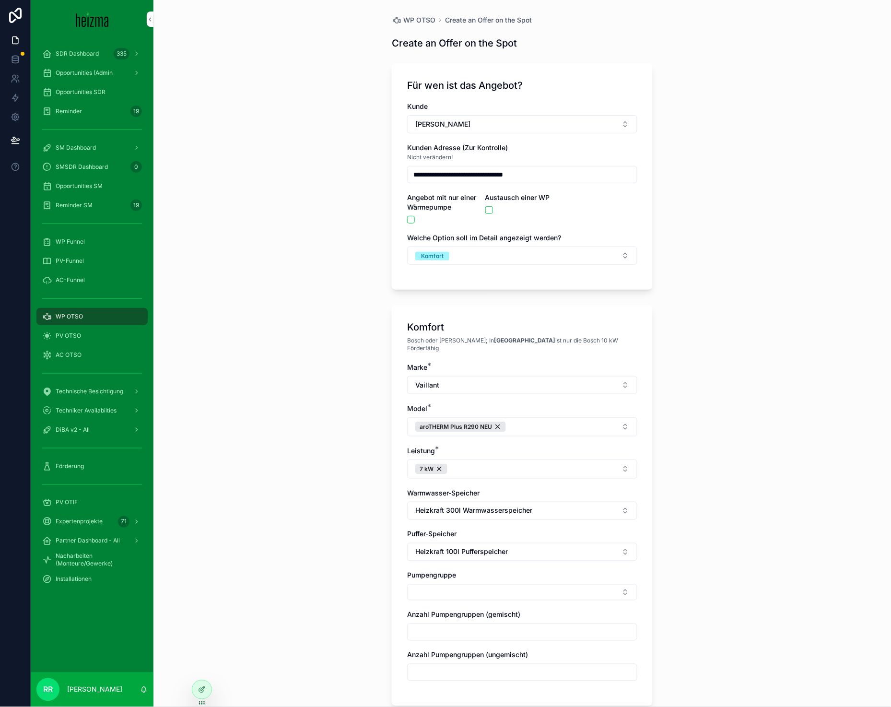
click at [434, 584] on button "Select Button" at bounding box center [522, 592] width 230 height 16
click at [306, 507] on div "**********" at bounding box center [521, 353] width 737 height 707
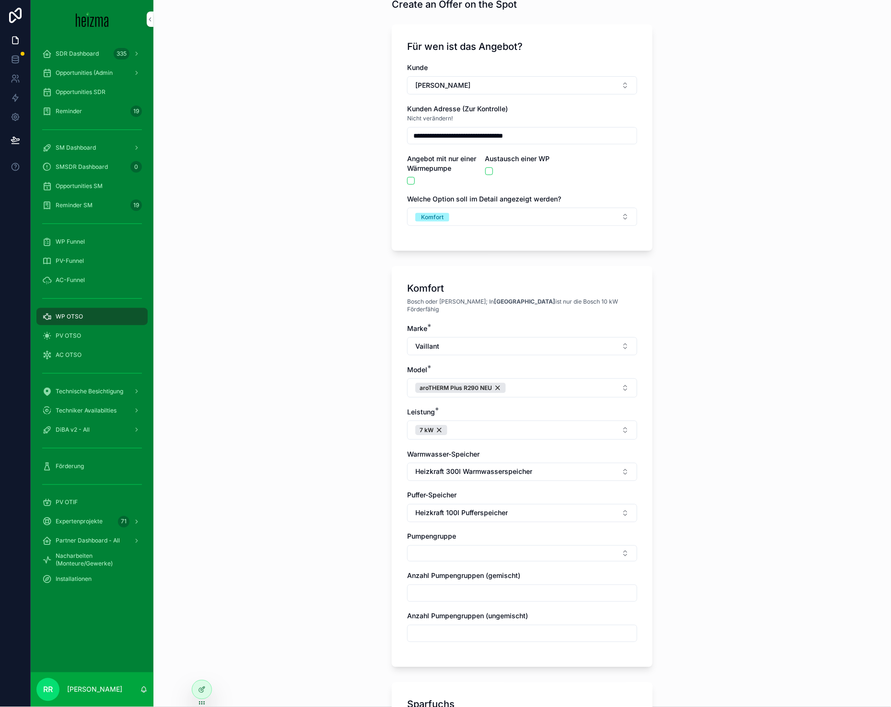
scroll to position [42, 0]
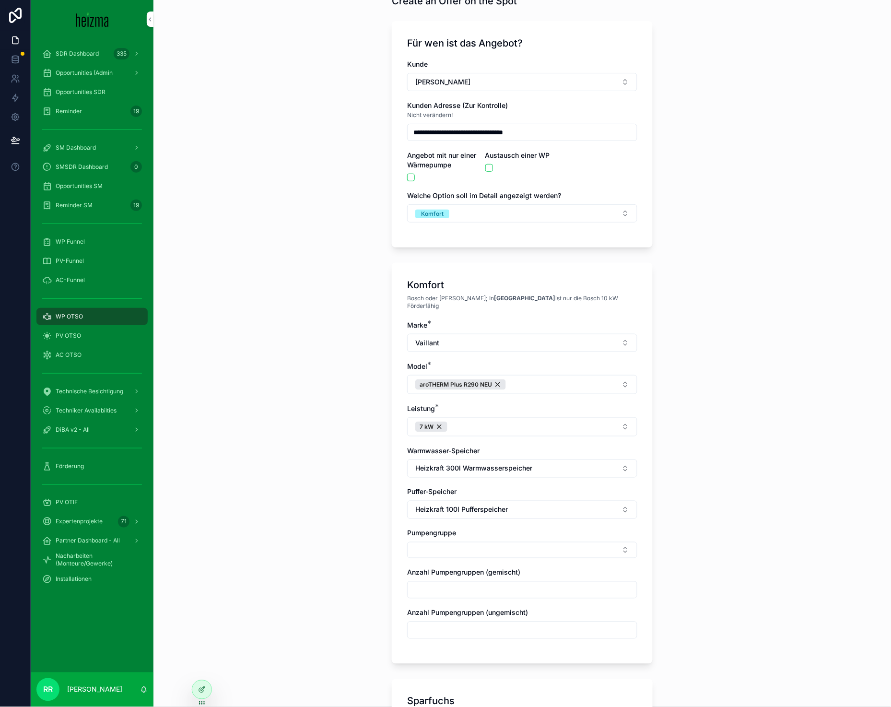
click at [446, 542] on button "Select Button" at bounding box center [522, 550] width 230 height 16
click at [468, 598] on span "Gemischt" at bounding box center [469, 596] width 29 height 10
click at [469, 592] on div "Ungemischt" at bounding box center [518, 599] width 133 height 15
click at [438, 586] on input "scrollable content" at bounding box center [521, 592] width 229 height 13
type input "*"
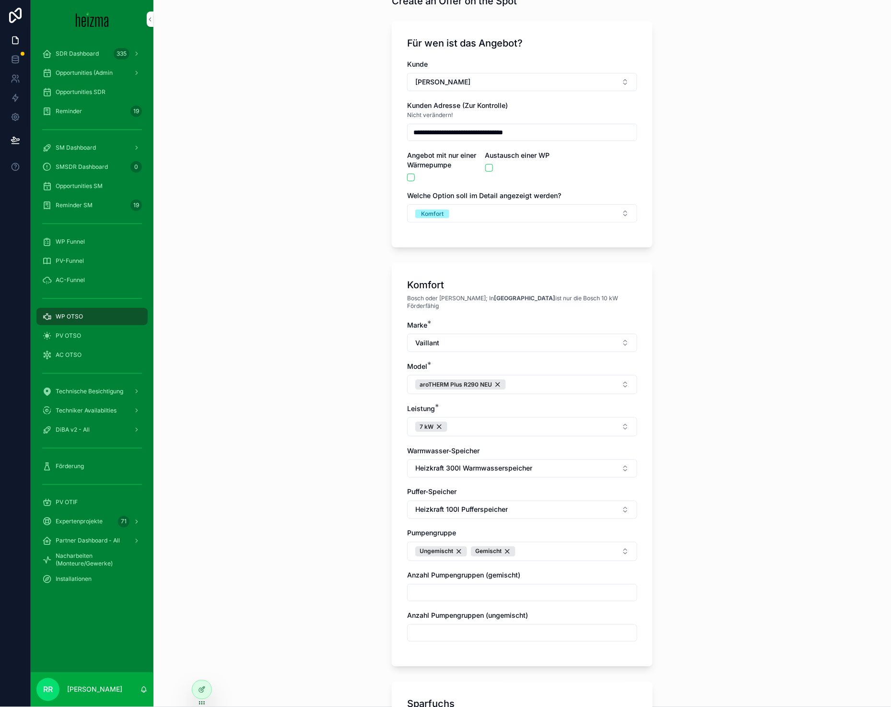
type input "*"
click at [430, 626] on input "scrollable content" at bounding box center [521, 632] width 229 height 13
type input "*"
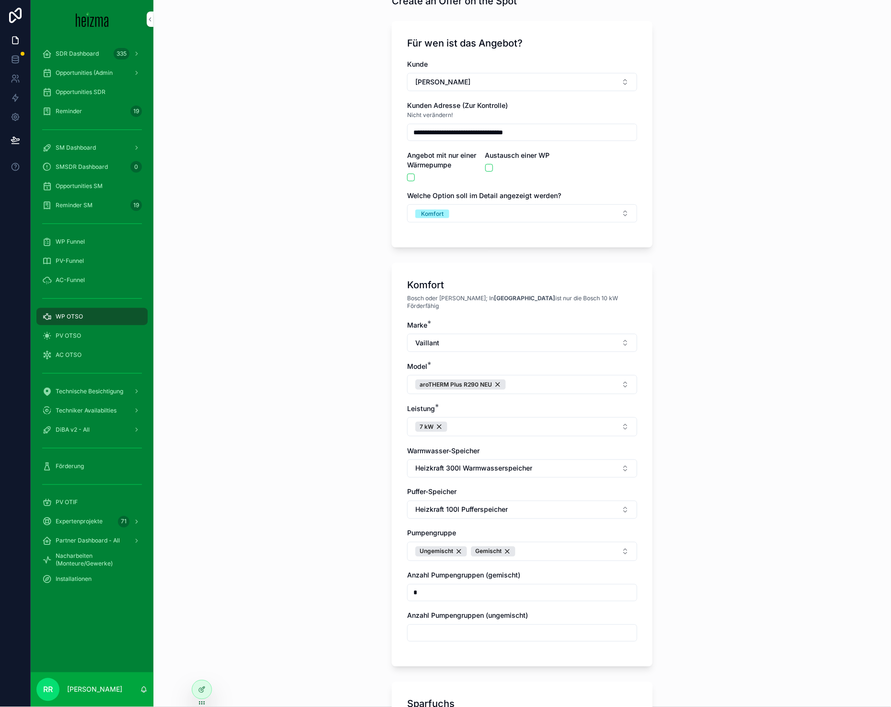
type input "*"
click at [337, 577] on div "**********" at bounding box center [521, 311] width 737 height 707
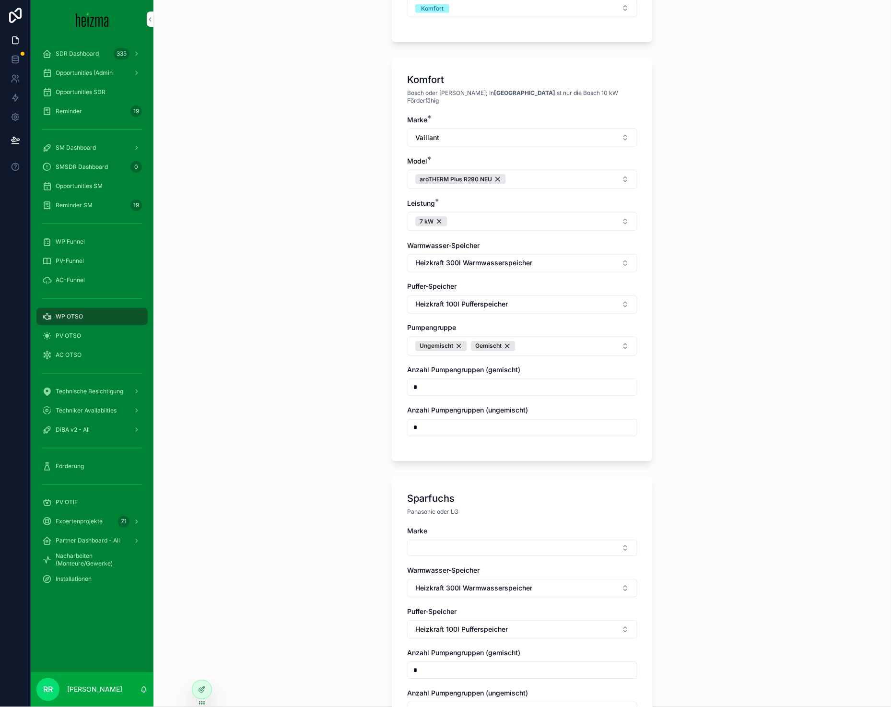
scroll to position [266, 0]
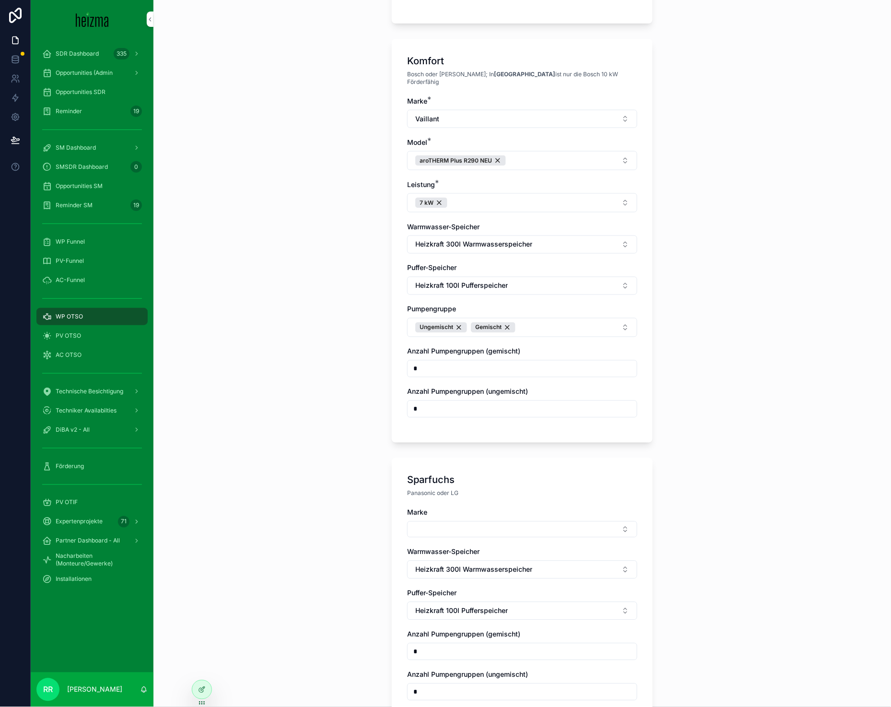
click at [442, 514] on div "Marke" at bounding box center [522, 523] width 230 height 30
click at [456, 529] on button "Select Button" at bounding box center [522, 529] width 230 height 16
click at [473, 592] on span "Panasonic" at bounding box center [471, 591] width 32 height 10
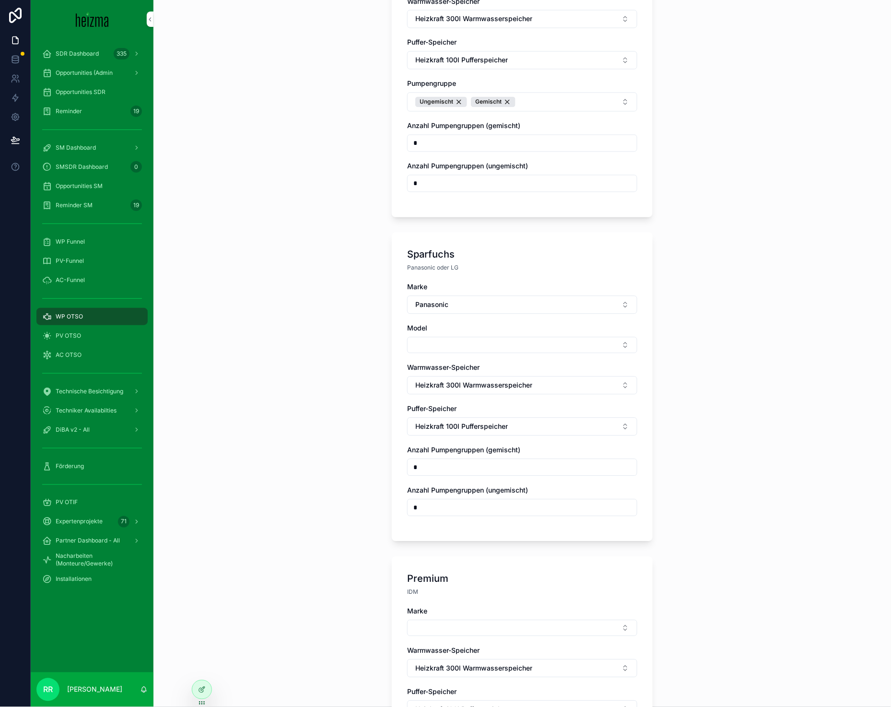
scroll to position [493, 0]
click at [441, 348] on div "Marke Panasonic Model Warmwasser-Speicher Heizkraft 300l Warmwasserspeicher Puf…" at bounding box center [522, 403] width 230 height 244
click at [444, 338] on button "Select Button" at bounding box center [522, 344] width 230 height 16
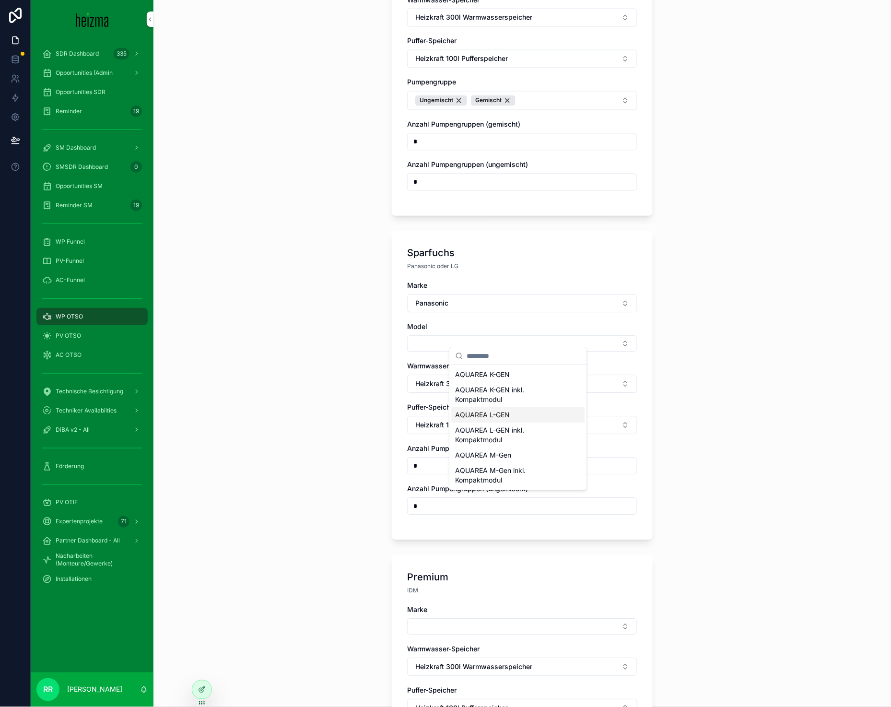
click at [500, 417] on span "AQUAREA L-GEN" at bounding box center [482, 415] width 55 height 10
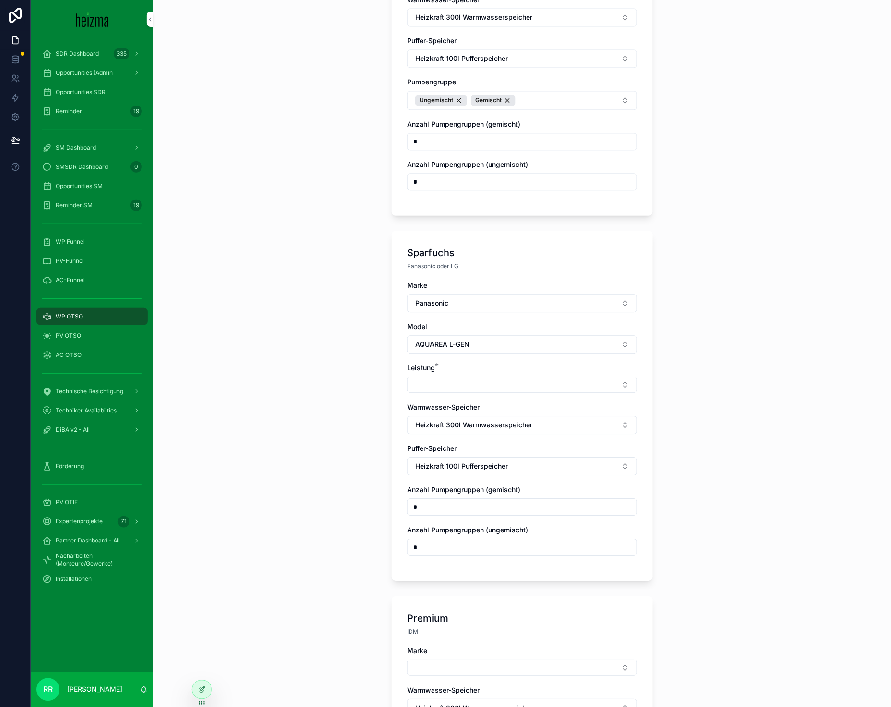
click at [450, 377] on button "Select Button" at bounding box center [522, 385] width 230 height 16
click at [498, 431] on div "7 kW" at bounding box center [518, 431] width 133 height 15
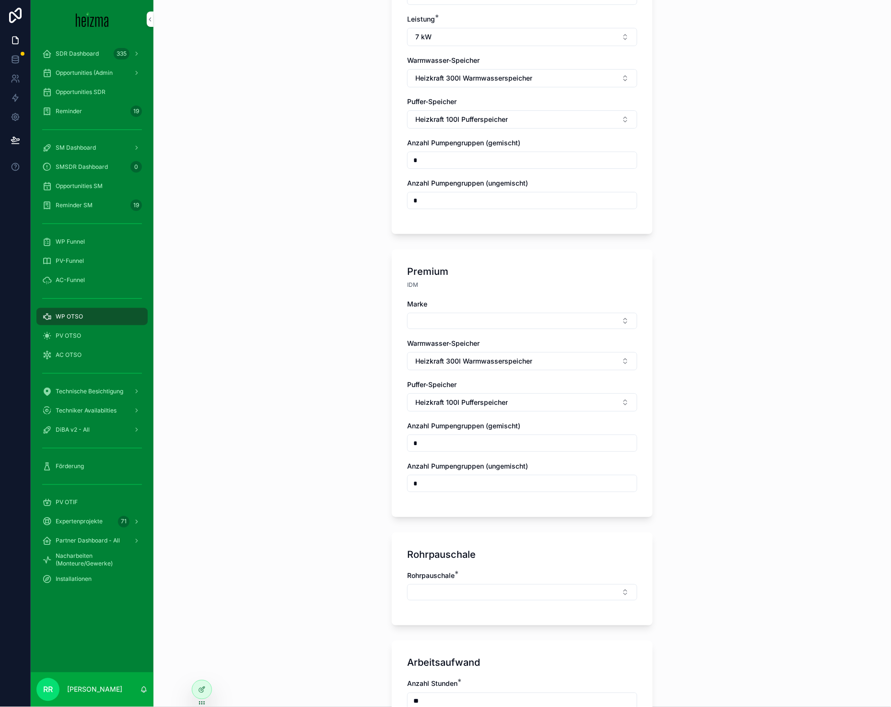
scroll to position [918, 0]
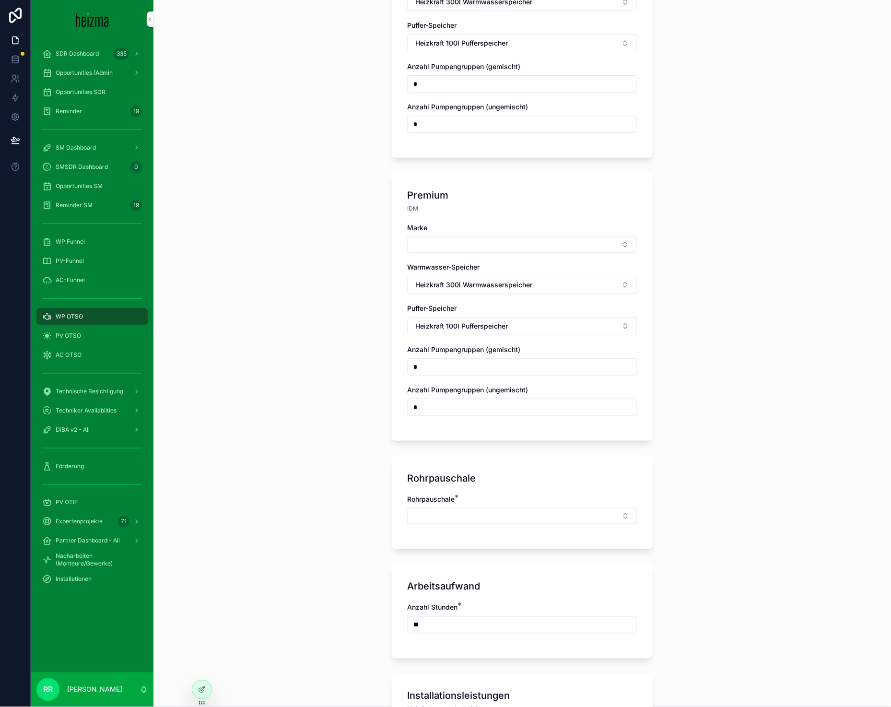
click at [425, 243] on button "Select Button" at bounding box center [522, 244] width 230 height 16
click at [469, 302] on span "Viessmann" at bounding box center [472, 307] width 34 height 10
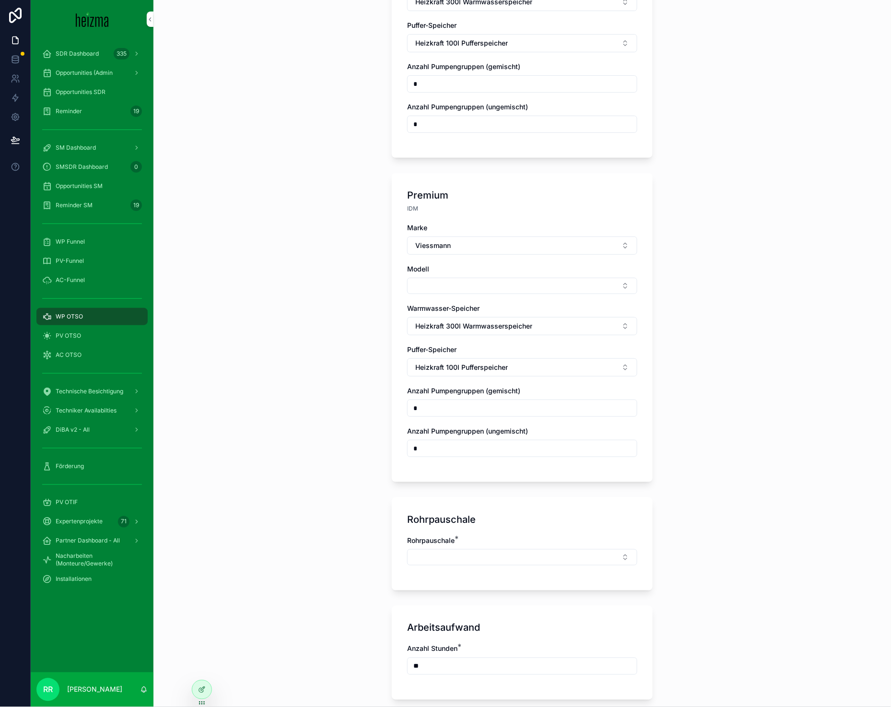
click at [441, 281] on button "Select Button" at bounding box center [522, 286] width 230 height 16
click at [462, 318] on span "Vitocal 250-A" at bounding box center [477, 317] width 44 height 10
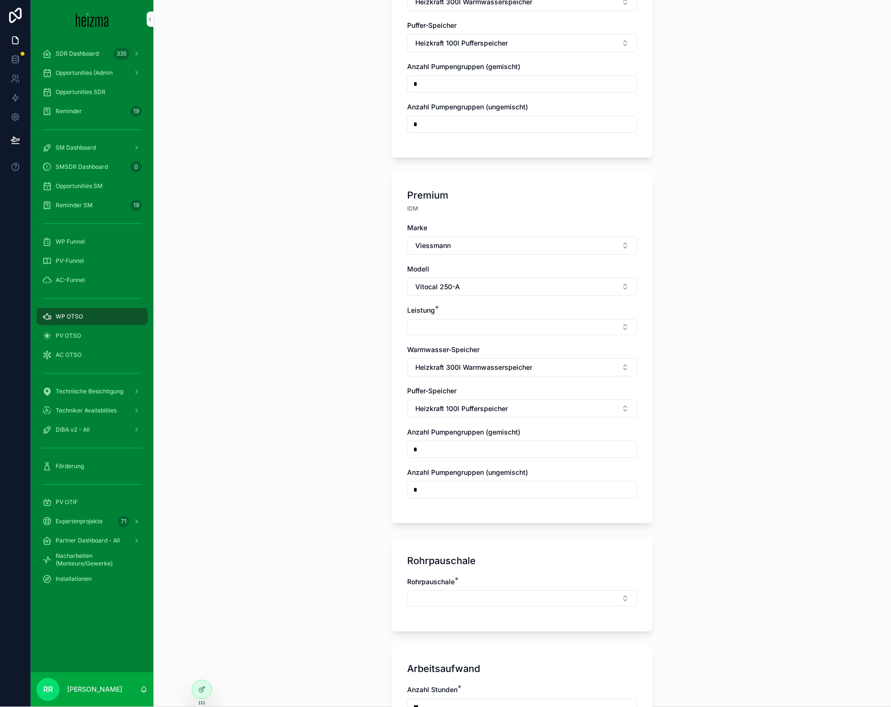
click at [443, 319] on button "Select Button" at bounding box center [522, 327] width 230 height 16
click at [491, 453] on div "8 kW" at bounding box center [518, 450] width 133 height 15
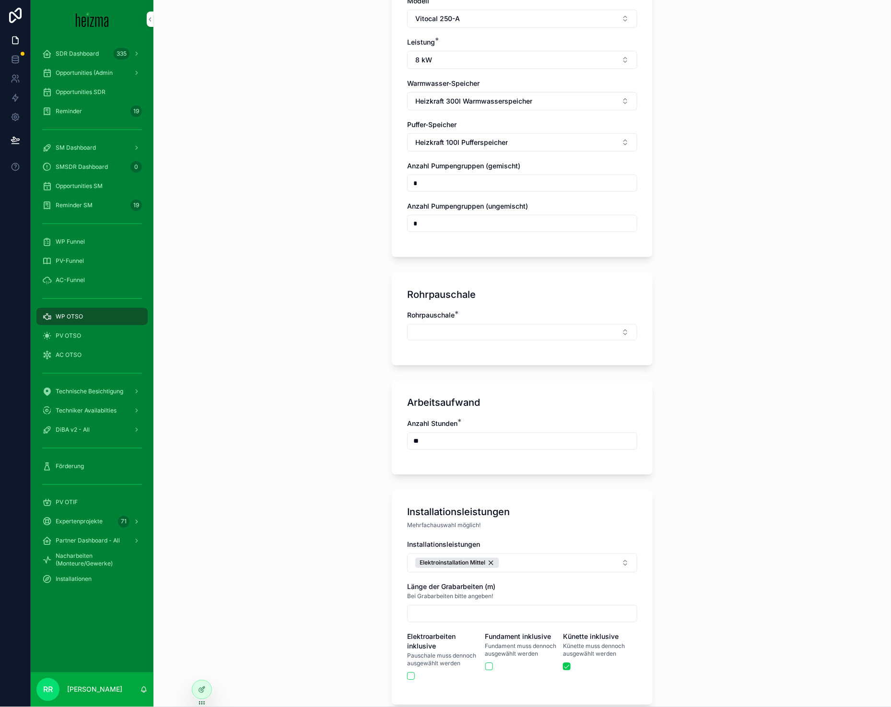
scroll to position [1225, 0]
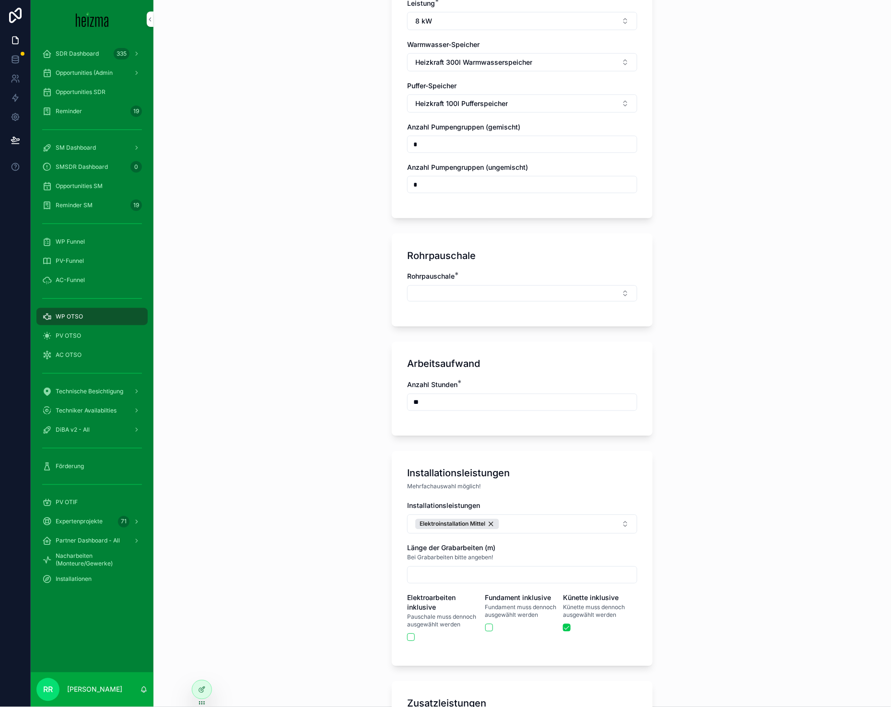
click at [503, 286] on button "Select Button" at bounding box center [522, 293] width 230 height 16
click at [503, 381] on div "Mittel" at bounding box center [518, 386] width 133 height 15
click at [513, 530] on div "Installationsleistungen Elektroinstallation Mittel Länge der Grabarbeiten (m) B…" at bounding box center [522, 578] width 230 height 150
click at [515, 525] on button "Elektroinstallation Mittel" at bounding box center [522, 525] width 230 height 19
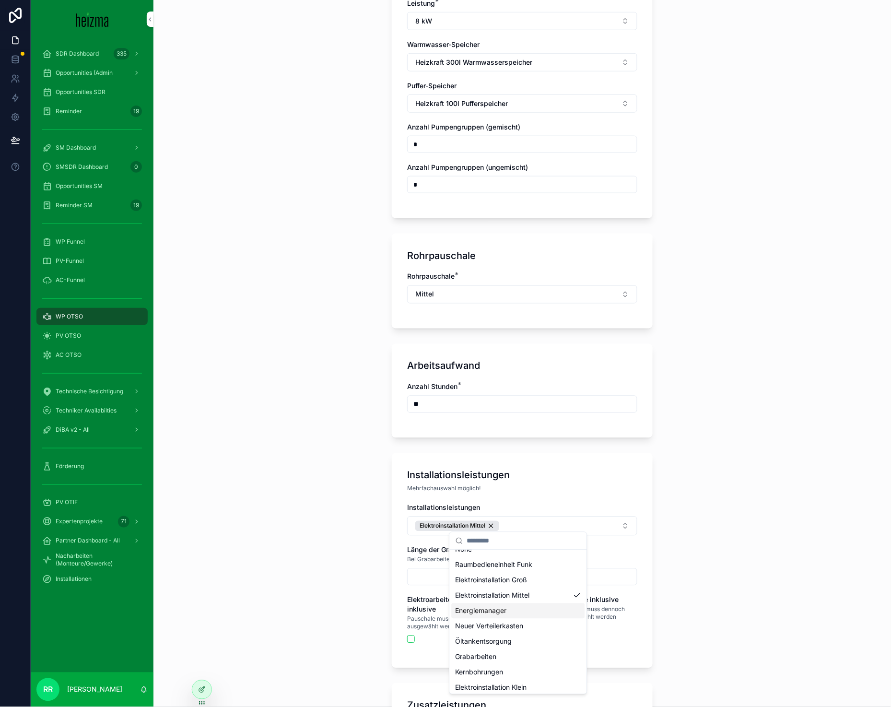
scroll to position [29, 0]
click at [522, 689] on div "Fundament" at bounding box center [518, 683] width 133 height 15
click at [334, 541] on div "**********" at bounding box center [521, 353] width 737 height 707
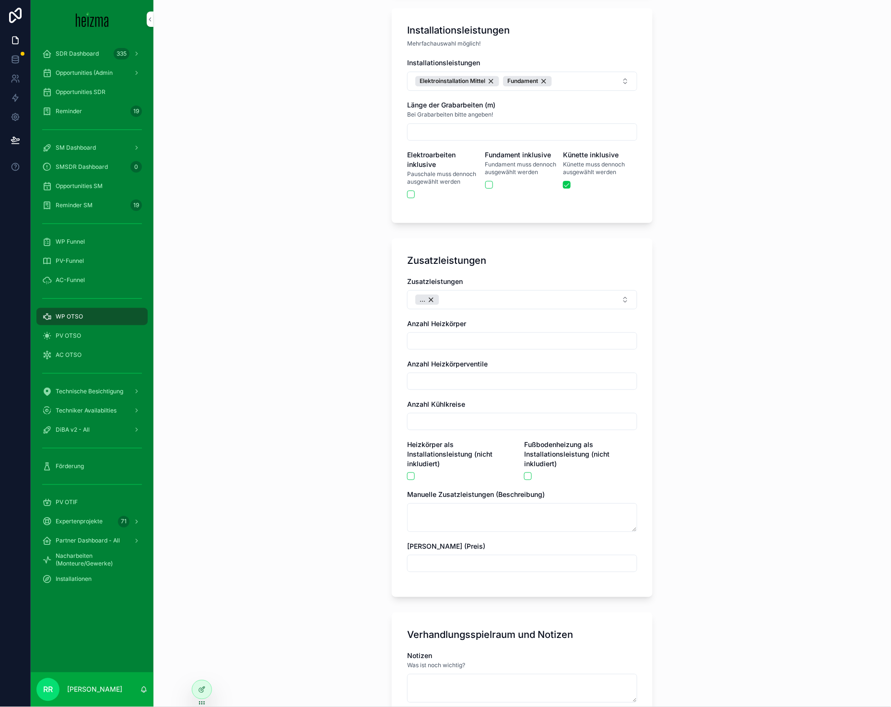
scroll to position [1671, 0]
click at [429, 295] on div "..." at bounding box center [427, 298] width 24 height 11
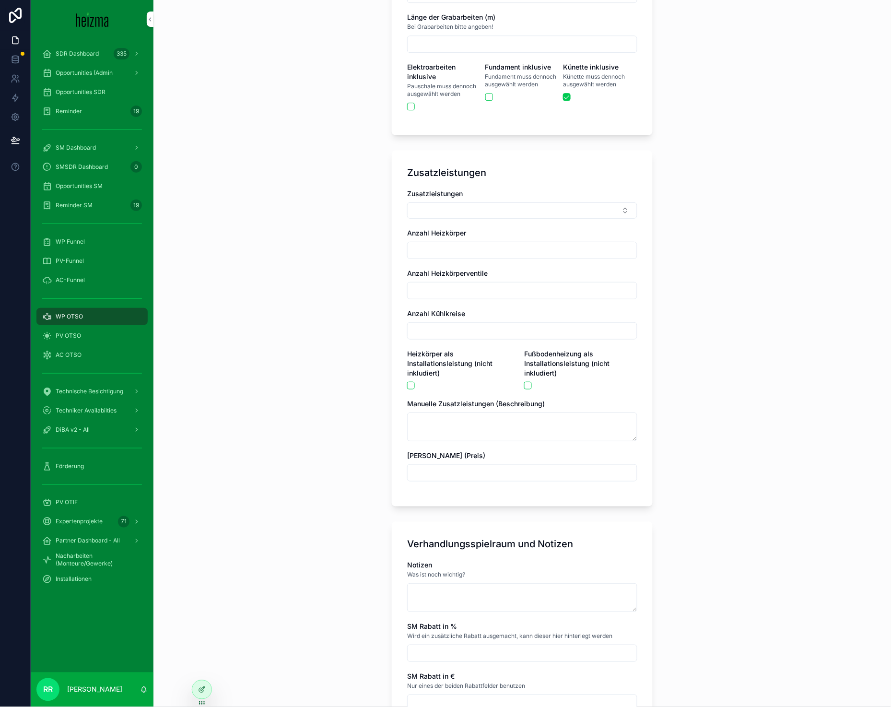
scroll to position [1906, 0]
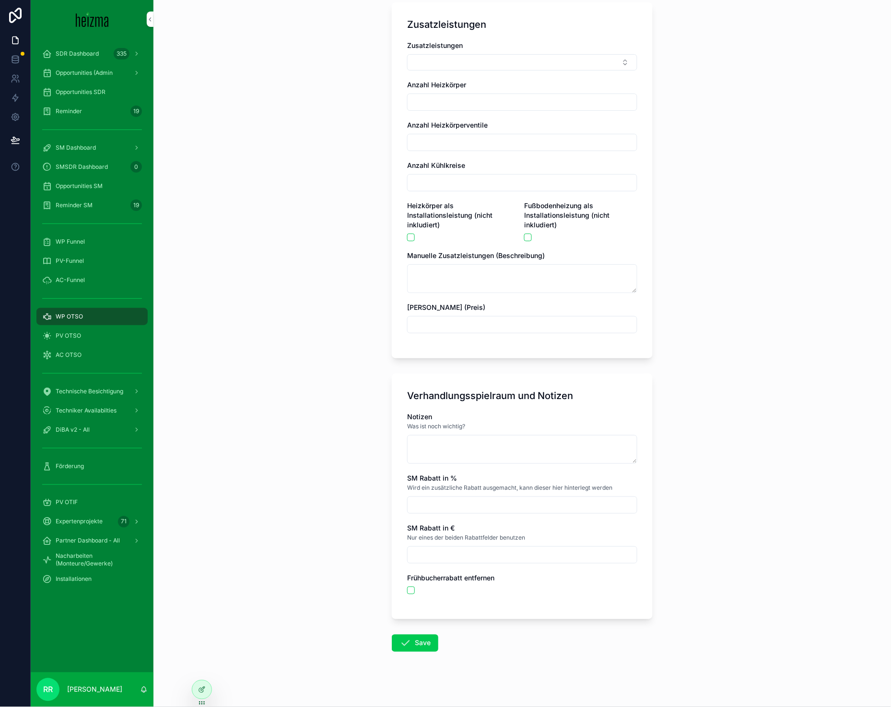
click at [408, 636] on button "Save" at bounding box center [415, 642] width 46 height 17
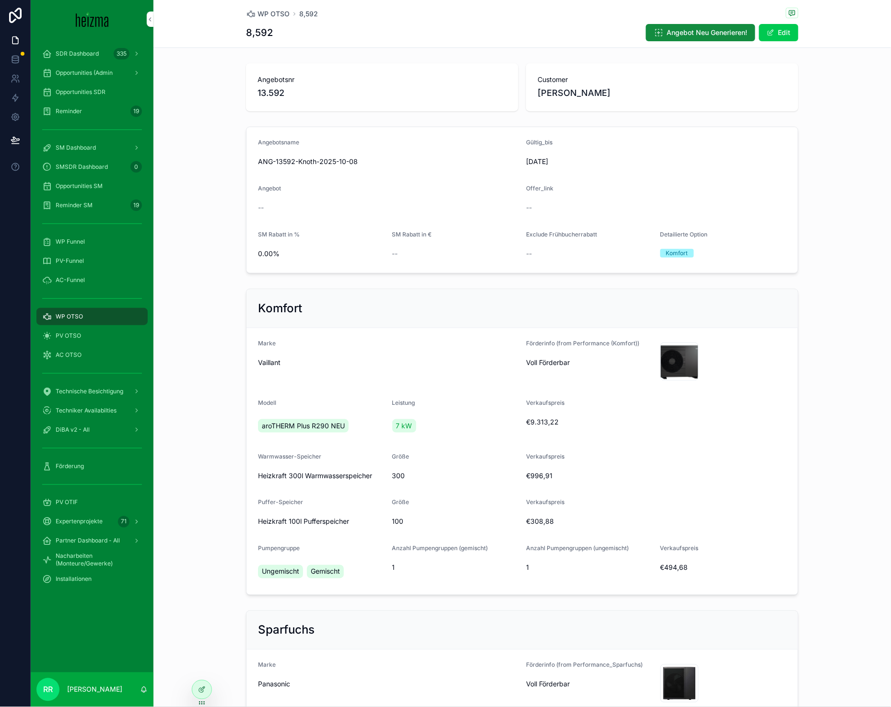
click at [264, 13] on span "WP OTSO" at bounding box center [273, 14] width 32 height 10
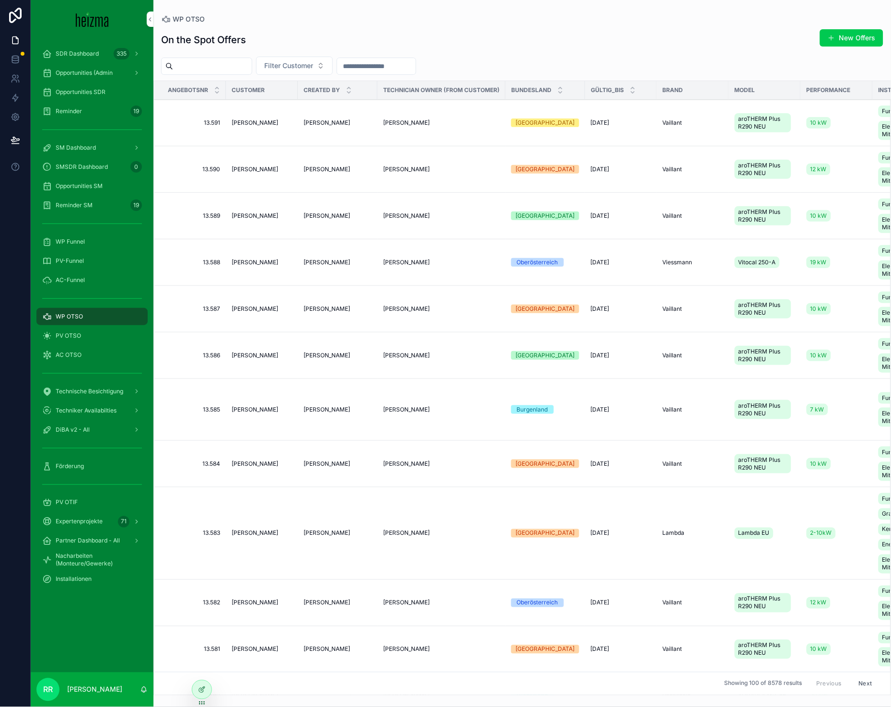
click at [815, 40] on div "New Offers" at bounding box center [847, 38] width 72 height 18
click at [823, 38] on button "New Offers" at bounding box center [851, 37] width 63 height 17
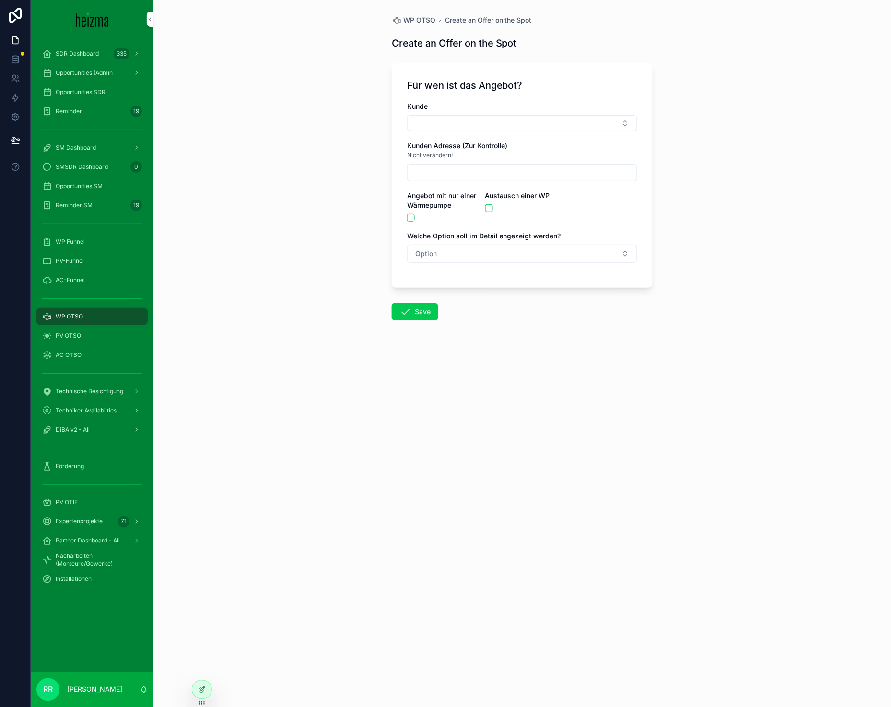
click at [485, 150] on label "Kunden Adresse (Zur Kontrolle)" at bounding box center [457, 146] width 101 height 10
click at [483, 122] on button "Select Button" at bounding box center [522, 123] width 230 height 16
type input "*********"
click at [499, 158] on div "Nicht verändern!" at bounding box center [522, 156] width 230 height 10
click at [502, 126] on button "Select Button" at bounding box center [522, 123] width 230 height 16
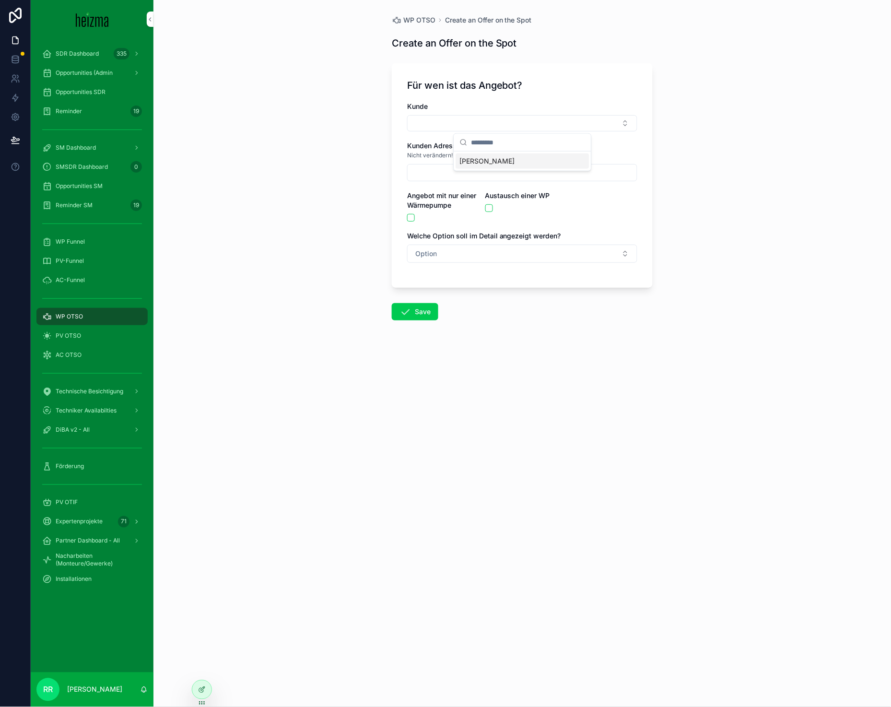
click at [510, 157] on span "[PERSON_NAME]" at bounding box center [487, 161] width 55 height 10
type input "**********"
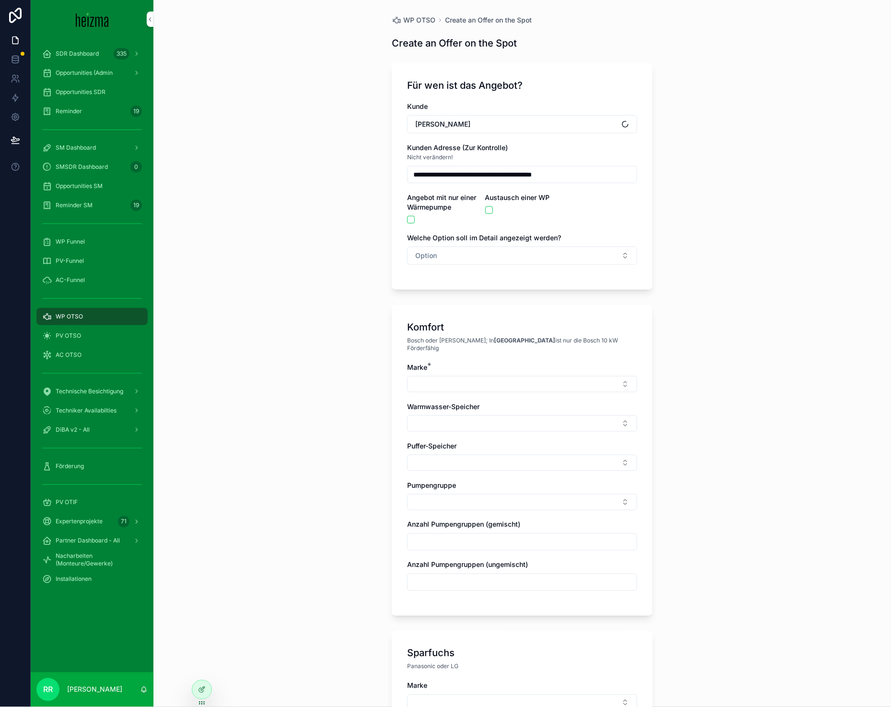
click at [460, 255] on button "Option" at bounding box center [522, 255] width 230 height 18
click at [475, 310] on div "Komfort" at bounding box center [472, 308] width 22 height 9
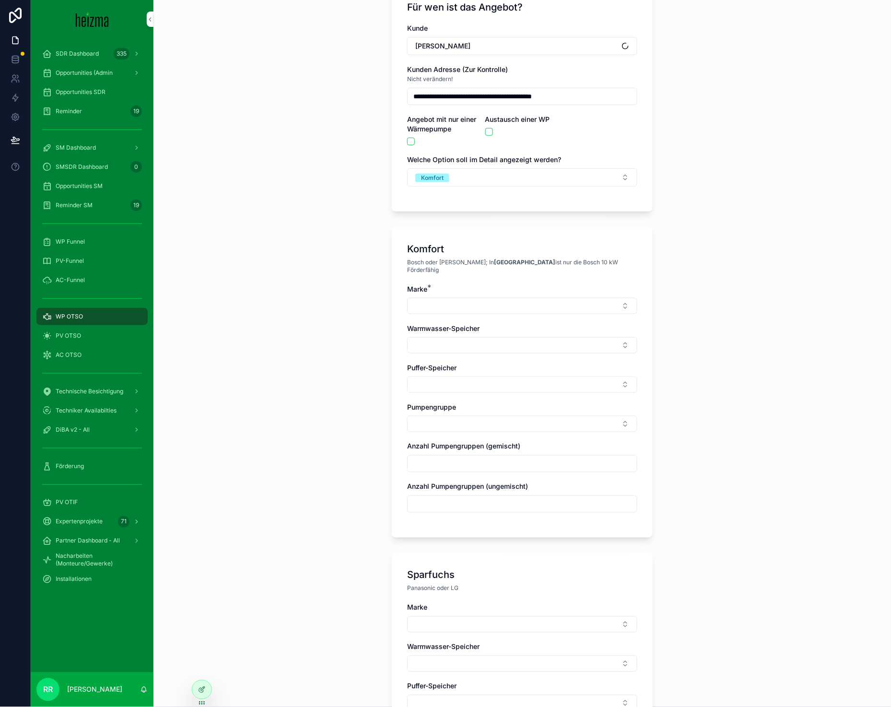
scroll to position [88, 0]
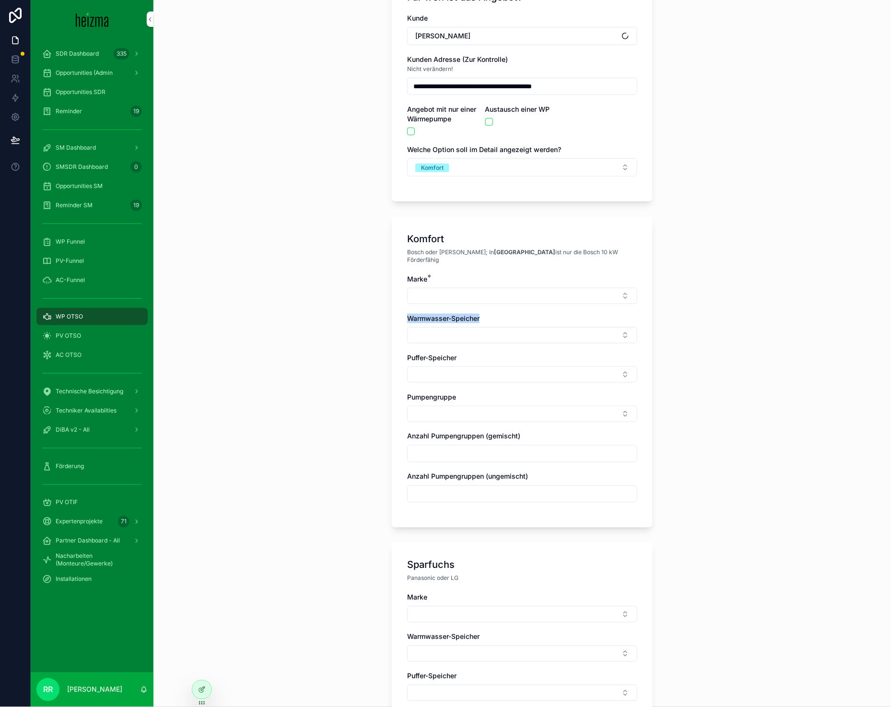
click at [500, 301] on div "Marke * Warmwasser-Speicher Puffer-Speicher Pumpengruppe Anzahl Pumpengruppen (…" at bounding box center [522, 393] width 230 height 238
click at [500, 295] on button "Select Button" at bounding box center [522, 296] width 230 height 16
click at [482, 415] on div "Vaillant" at bounding box center [518, 417] width 133 height 15
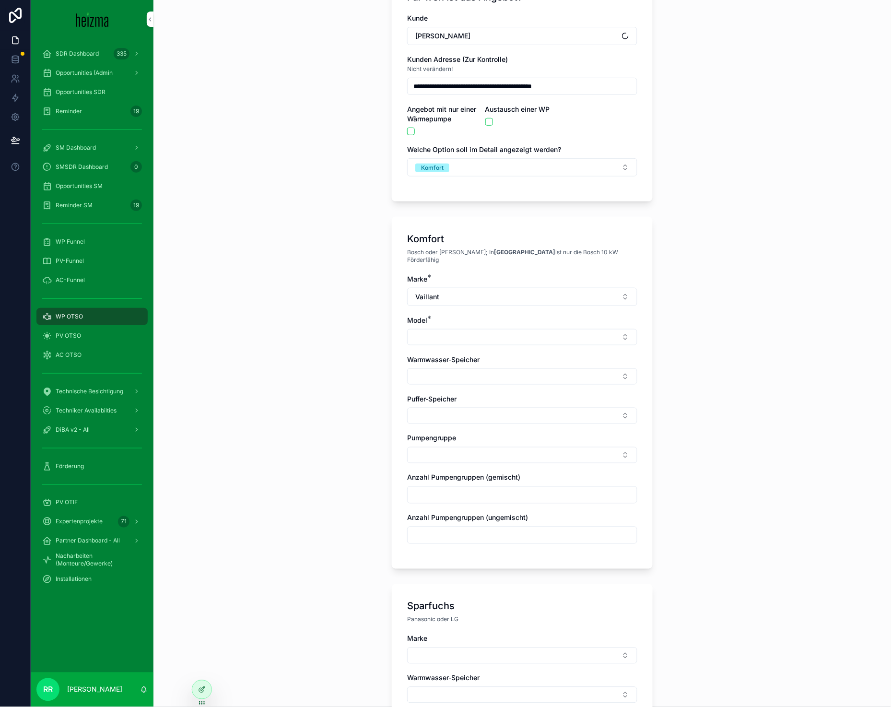
click at [433, 329] on button "Select Button" at bounding box center [522, 337] width 230 height 16
click at [483, 372] on span "aroTHERM Plus R290 NEU" at bounding box center [496, 367] width 83 height 10
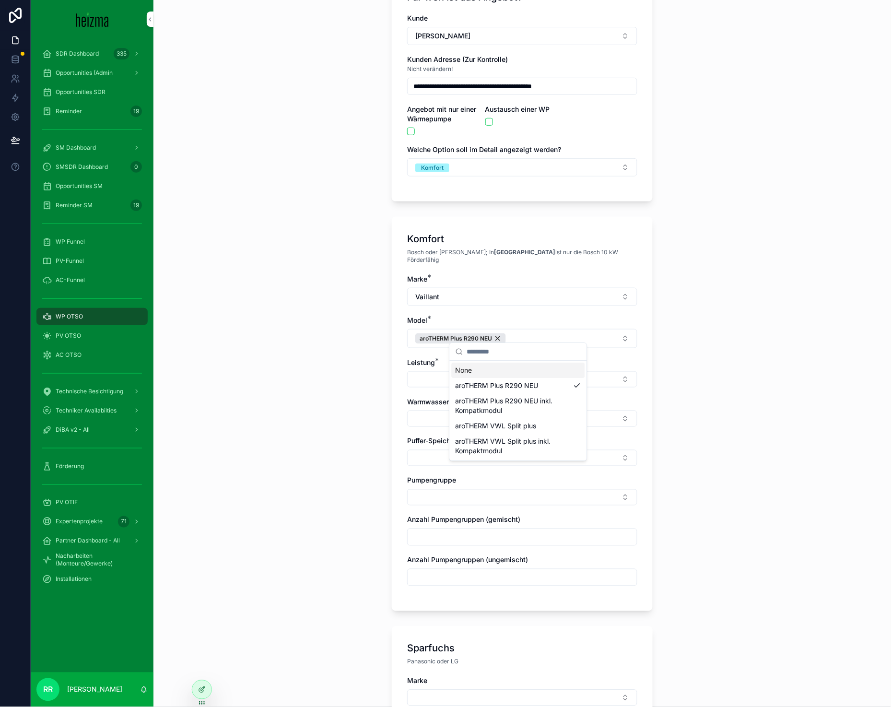
click at [428, 373] on button "Select Button" at bounding box center [522, 379] width 230 height 16
click at [479, 113] on div "**********" at bounding box center [522, 99] width 230 height 173
click at [485, 119] on button "scrollable content" at bounding box center [489, 122] width 8 height 8
click at [399, 129] on div "**********" at bounding box center [522, 88] width 261 height 226
click at [403, 129] on div "**********" at bounding box center [522, 88] width 261 height 226
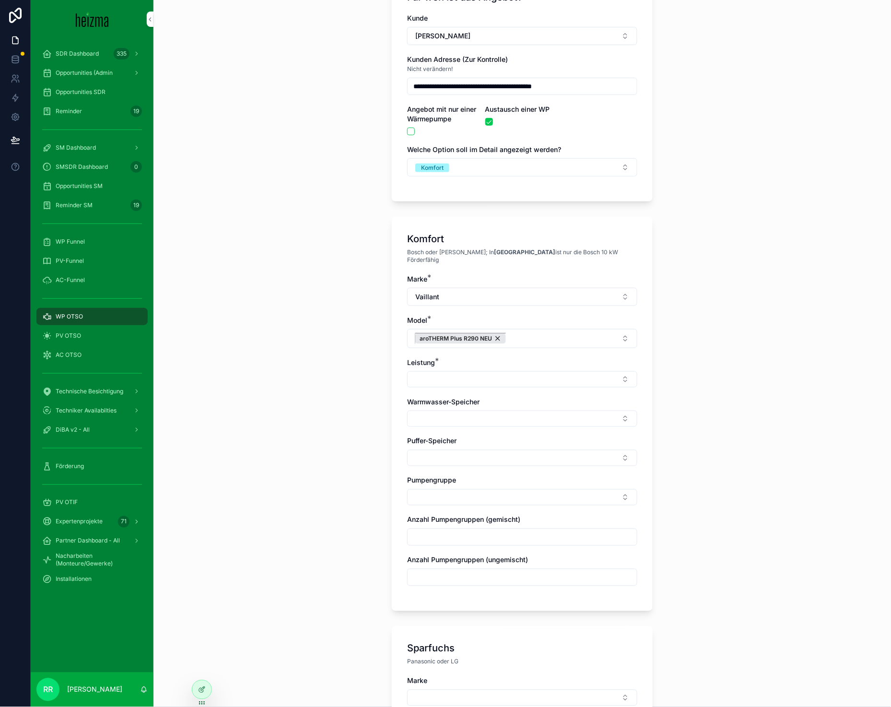
click at [496, 333] on div "aroTHERM Plus R290 NEU" at bounding box center [460, 338] width 91 height 11
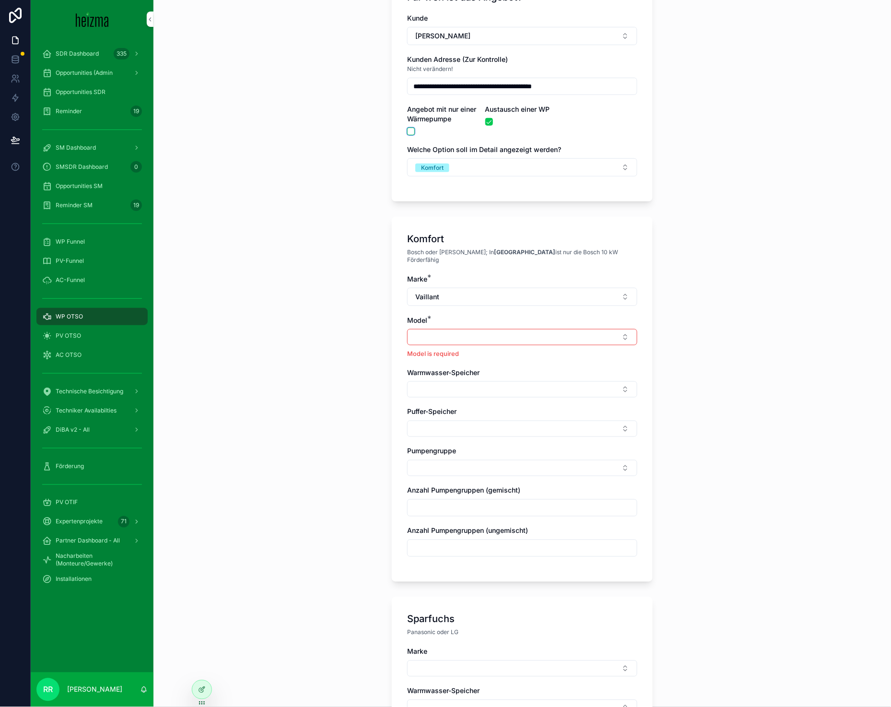
click at [407, 131] on button "scrollable content" at bounding box center [411, 132] width 8 height 8
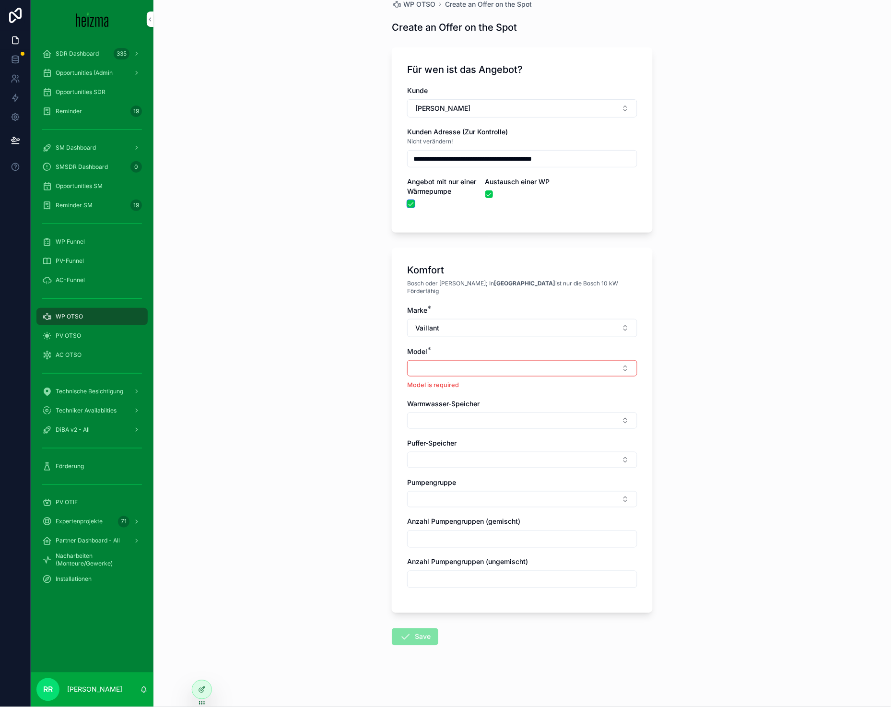
scroll to position [8, 0]
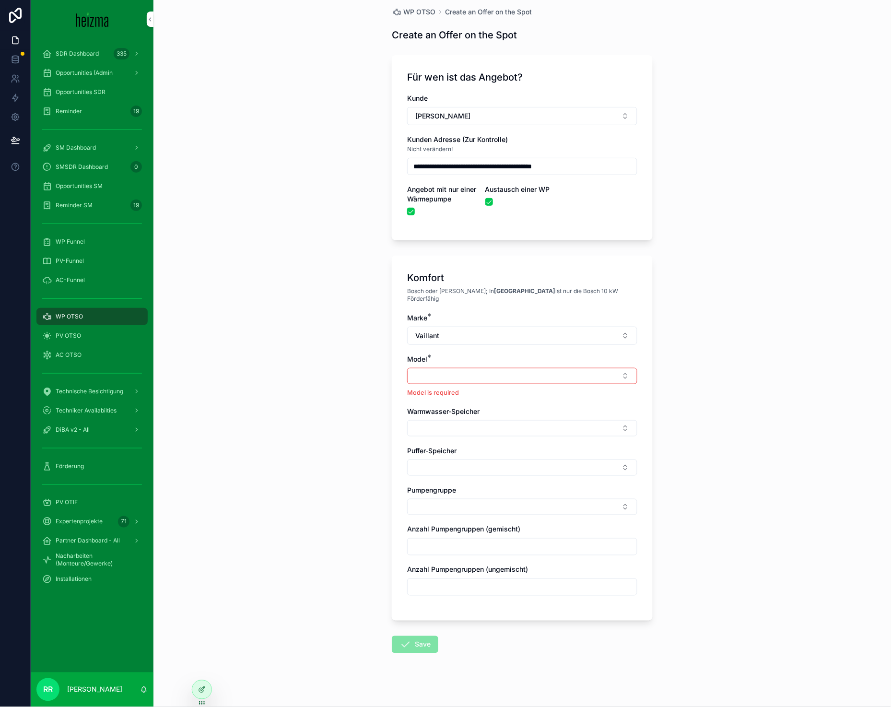
click at [476, 326] on button "Vaillant" at bounding box center [522, 335] width 230 height 18
click at [485, 433] on div "Ochsner" at bounding box center [518, 430] width 133 height 15
click at [452, 368] on button "Select Button" at bounding box center [522, 376] width 230 height 16
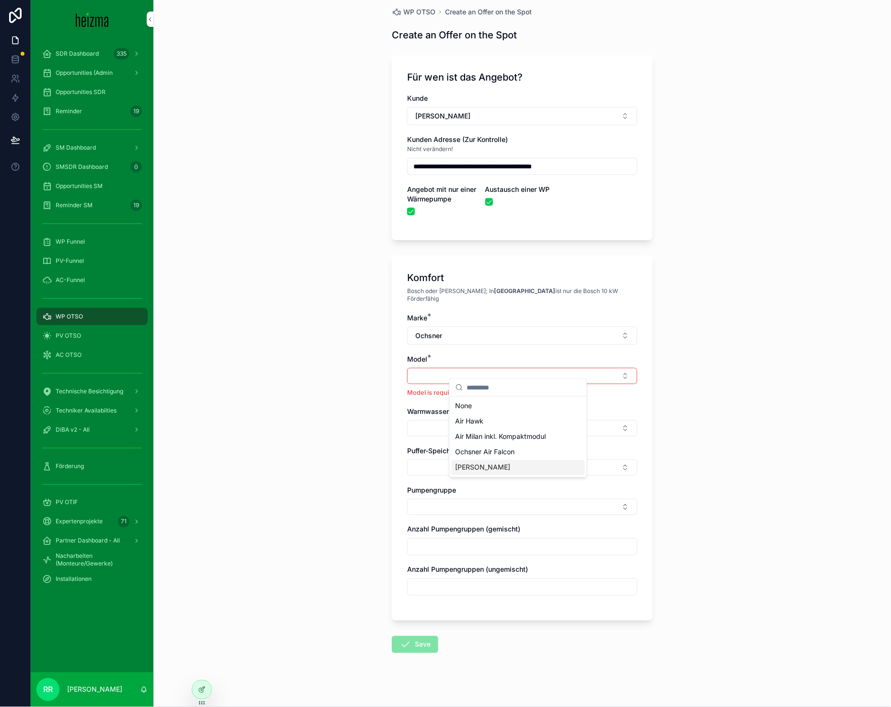
click at [489, 470] on div "[PERSON_NAME]" at bounding box center [518, 467] width 133 height 15
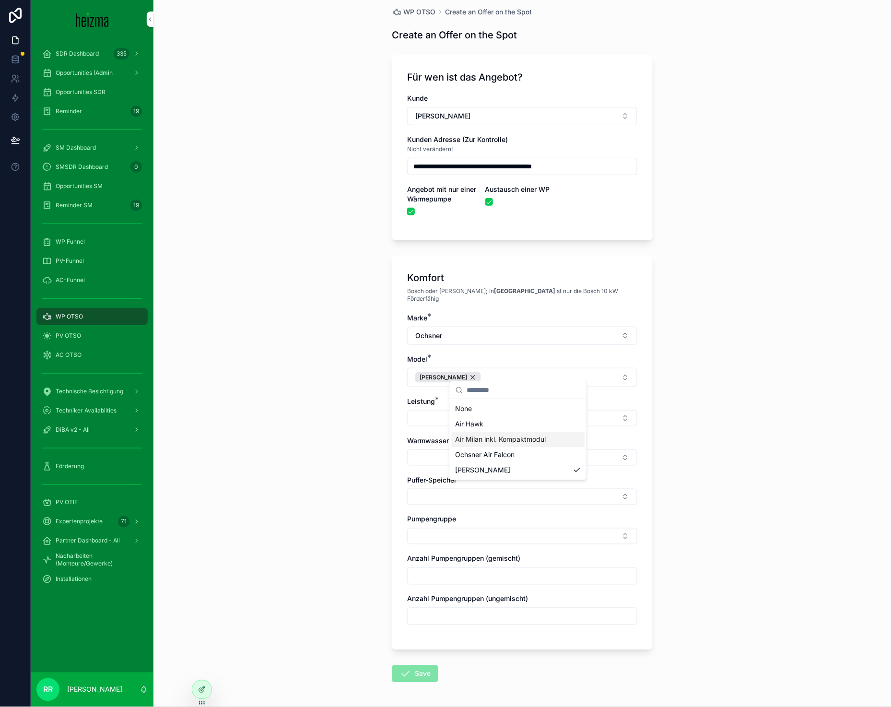
click at [396, 411] on div "Komfort Bosch oder Viessmann; In [GEOGRAPHIC_DATA] ist nur die Bosch 10 kW Förd…" at bounding box center [522, 453] width 261 height 394
click at [437, 413] on button "Select Button" at bounding box center [522, 418] width 230 height 16
click at [479, 487] on div "12 kW 16 kW 8 kW" at bounding box center [518, 464] width 137 height 50
click at [476, 475] on div "8 kW" at bounding box center [518, 478] width 133 height 15
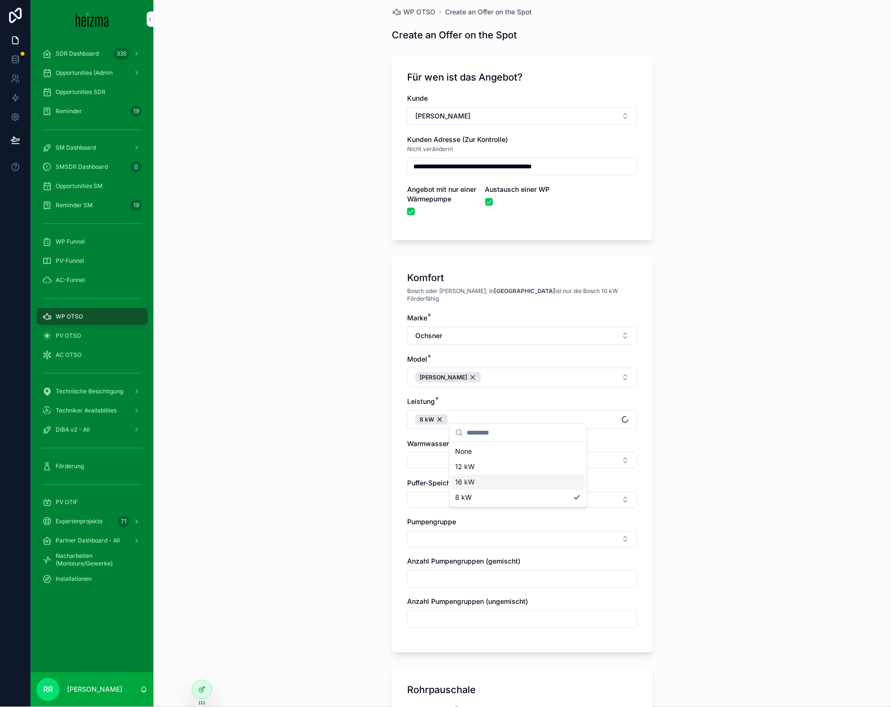
click at [309, 476] on div "**********" at bounding box center [521, 345] width 737 height 707
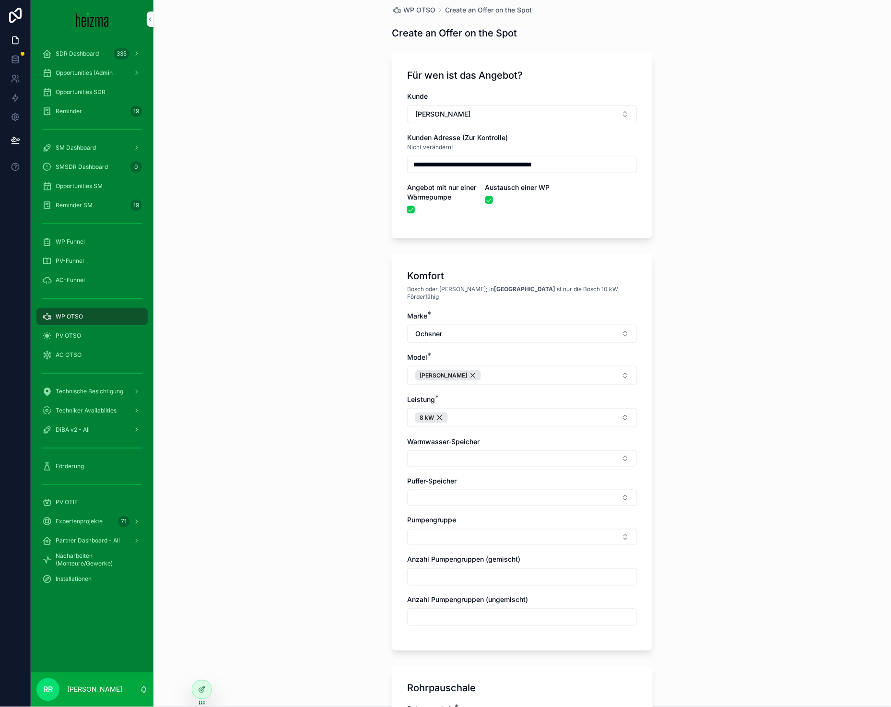
scroll to position [11, 0]
click at [468, 454] on button "Select Button" at bounding box center [522, 458] width 230 height 16
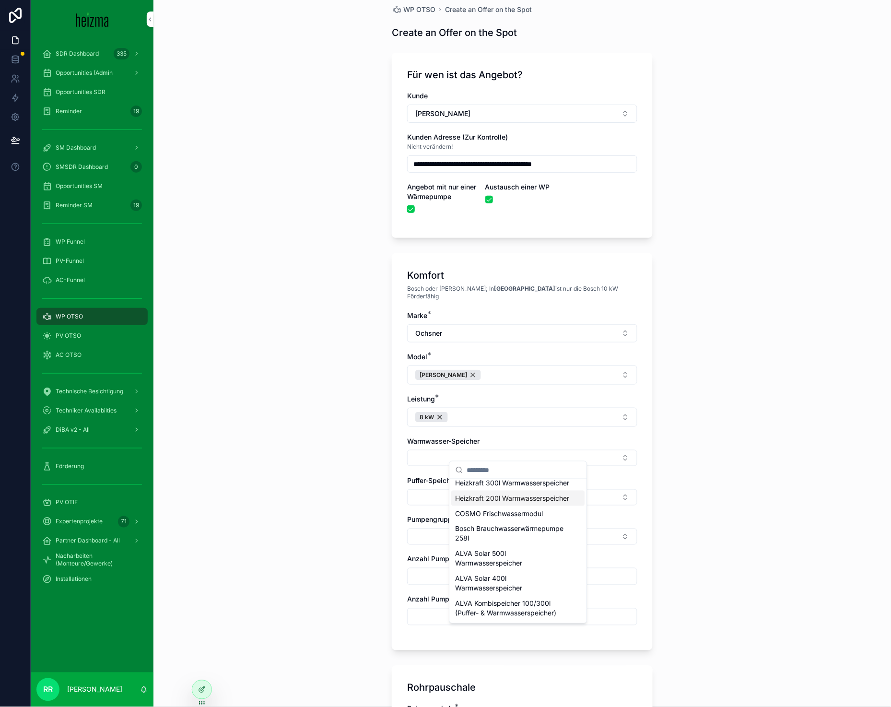
scroll to position [496, 0]
click at [508, 493] on span "Heizkraft 200l Warmwasserspeicher" at bounding box center [512, 498] width 114 height 10
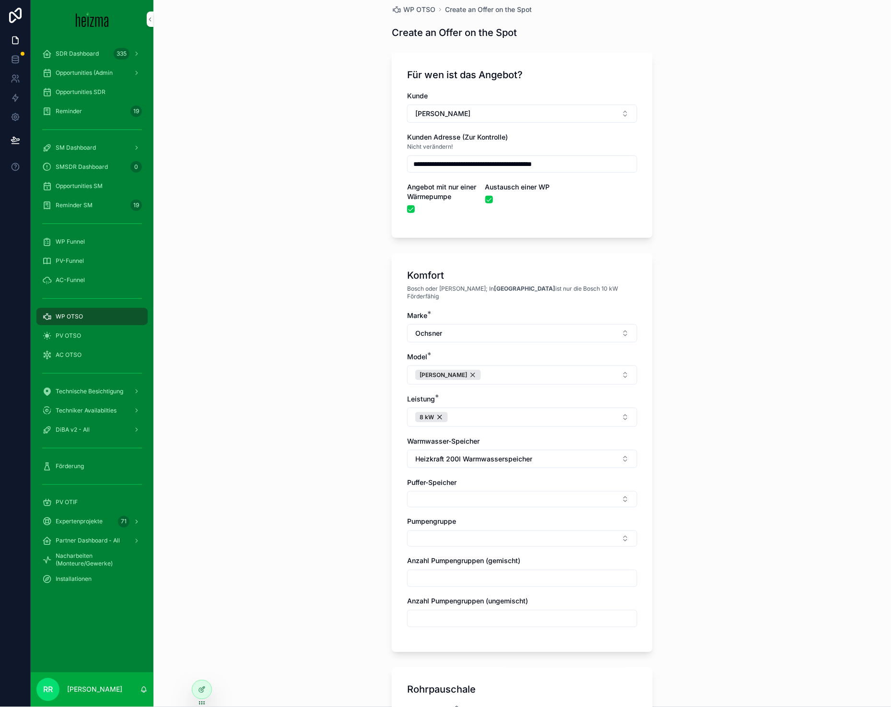
click at [418, 491] on button "Select Button" at bounding box center [522, 499] width 230 height 16
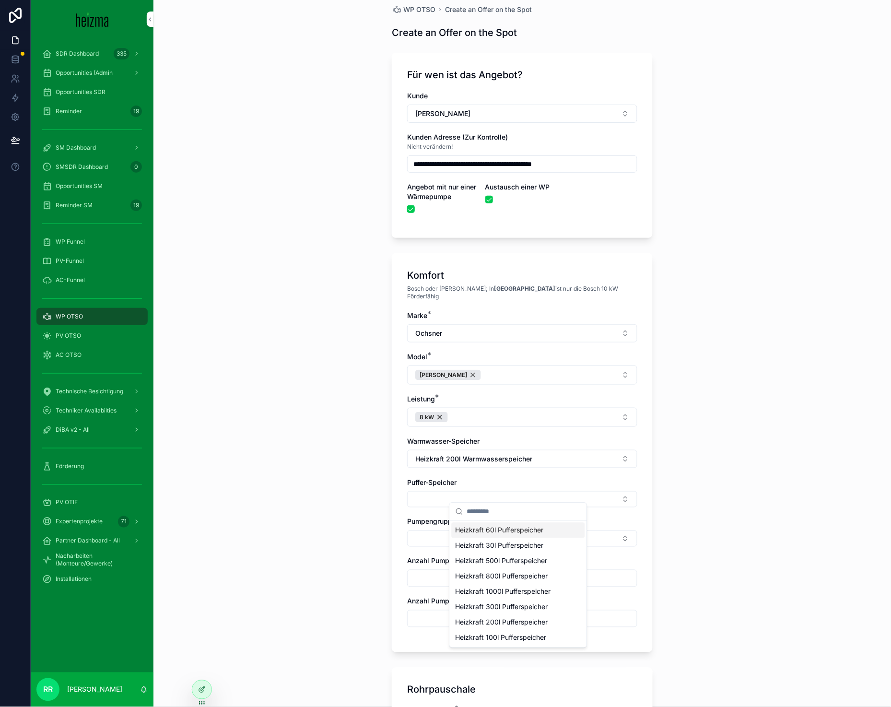
click at [507, 534] on span "Heizkraft 60l Pufferspeicher" at bounding box center [499, 530] width 88 height 10
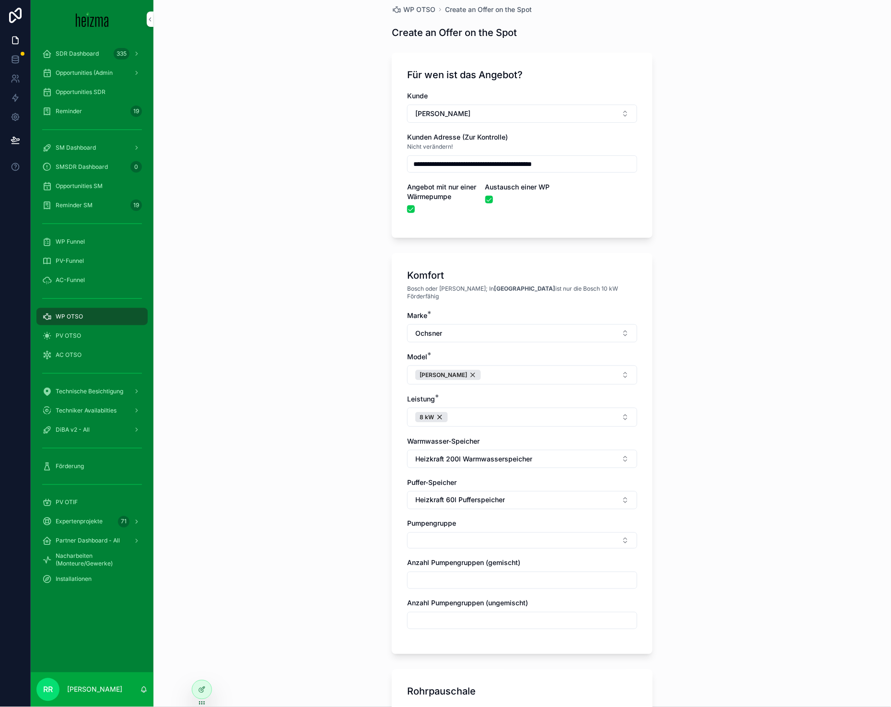
click at [489, 536] on button "Select Button" at bounding box center [522, 540] width 230 height 16
click at [469, 584] on span "Gemischt" at bounding box center [469, 586] width 29 height 10
click at [348, 572] on div "**********" at bounding box center [521, 342] width 737 height 707
click at [442, 579] on input "scrollable content" at bounding box center [521, 582] width 229 height 13
type input "*"
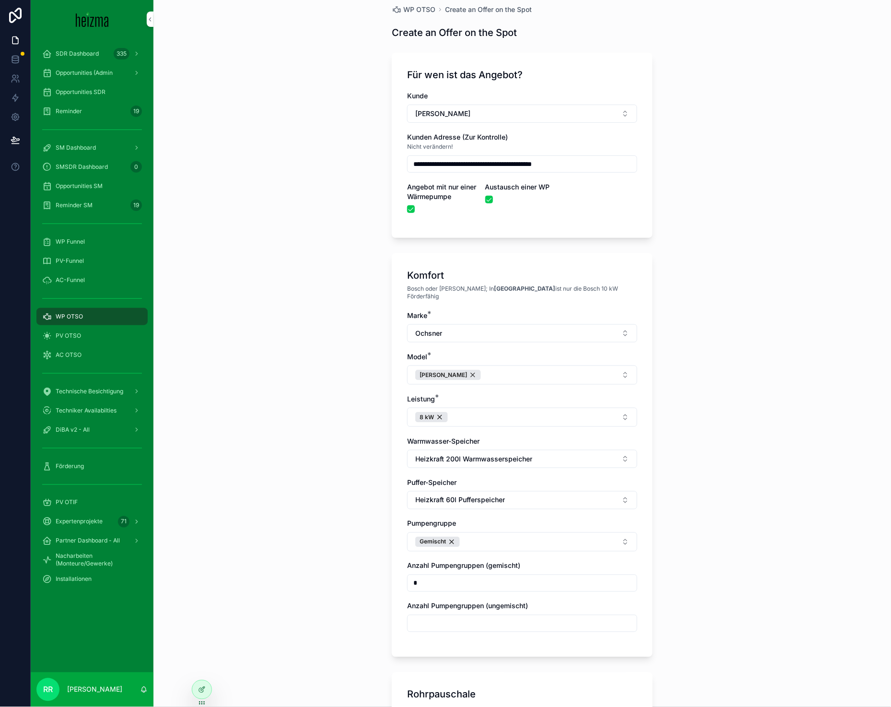
click at [339, 579] on div "**********" at bounding box center [521, 342] width 737 height 707
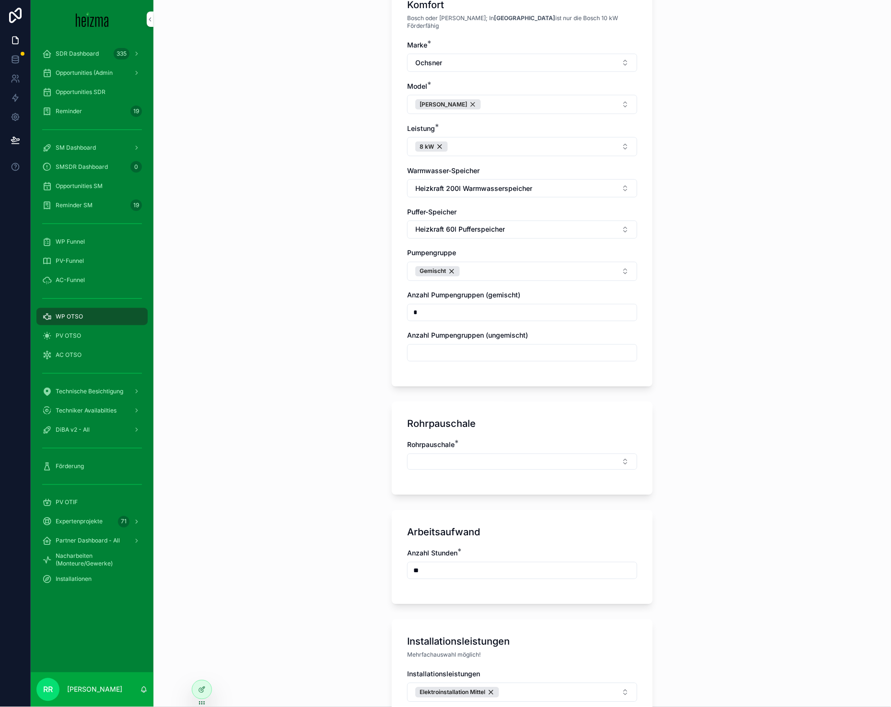
scroll to position [292, 0]
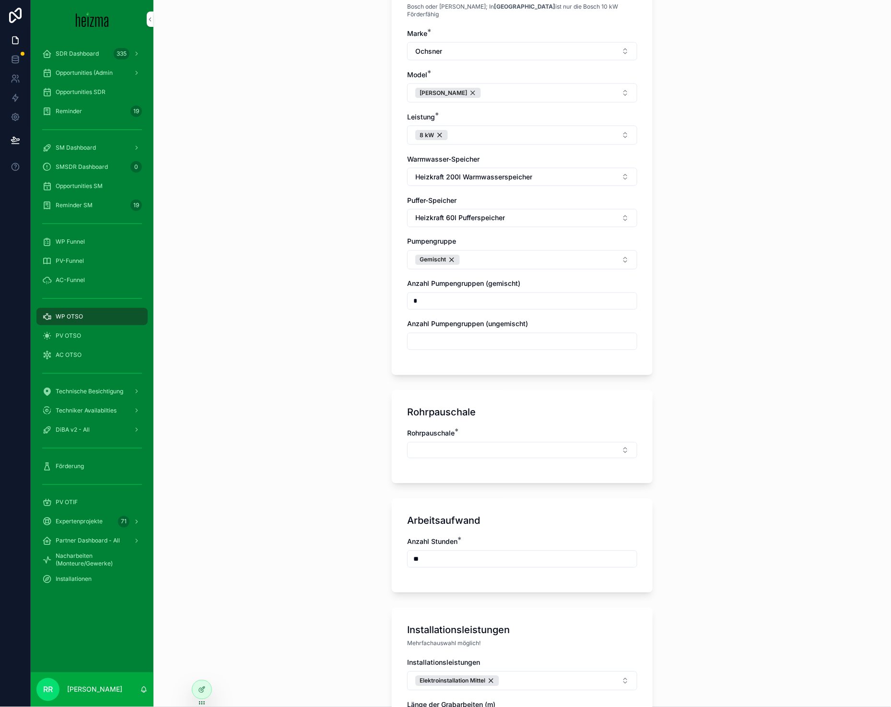
click at [454, 448] on button "Select Button" at bounding box center [522, 450] width 230 height 16
click at [472, 513] on div "Klein" at bounding box center [518, 512] width 133 height 15
click at [333, 525] on div "**********" at bounding box center [521, 353] width 737 height 707
click at [426, 550] on div "**" at bounding box center [522, 558] width 230 height 17
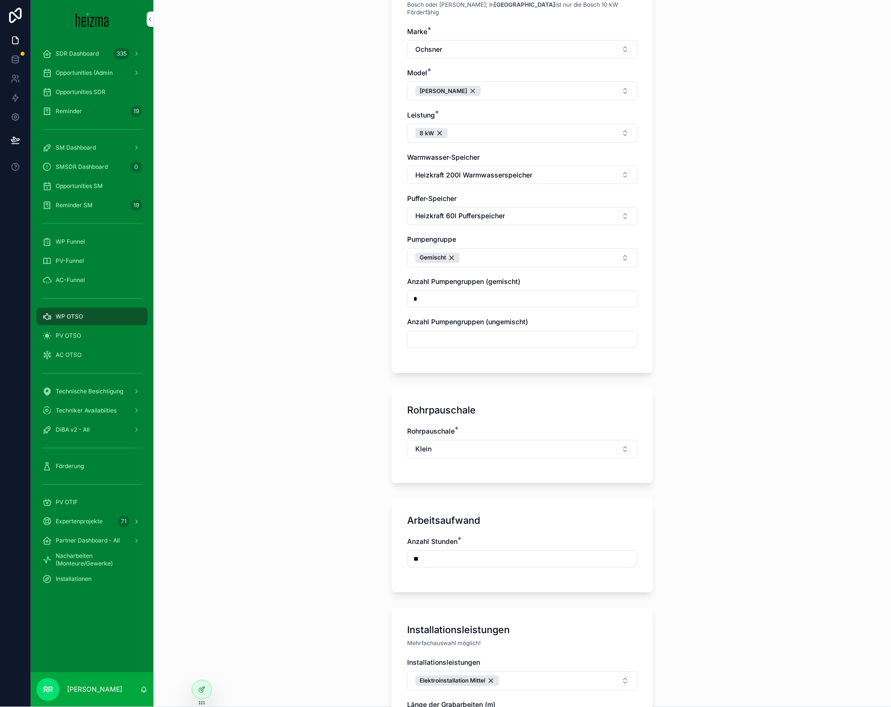
click at [428, 552] on input "**" at bounding box center [521, 558] width 229 height 13
click at [329, 507] on div "**********" at bounding box center [521, 353] width 737 height 707
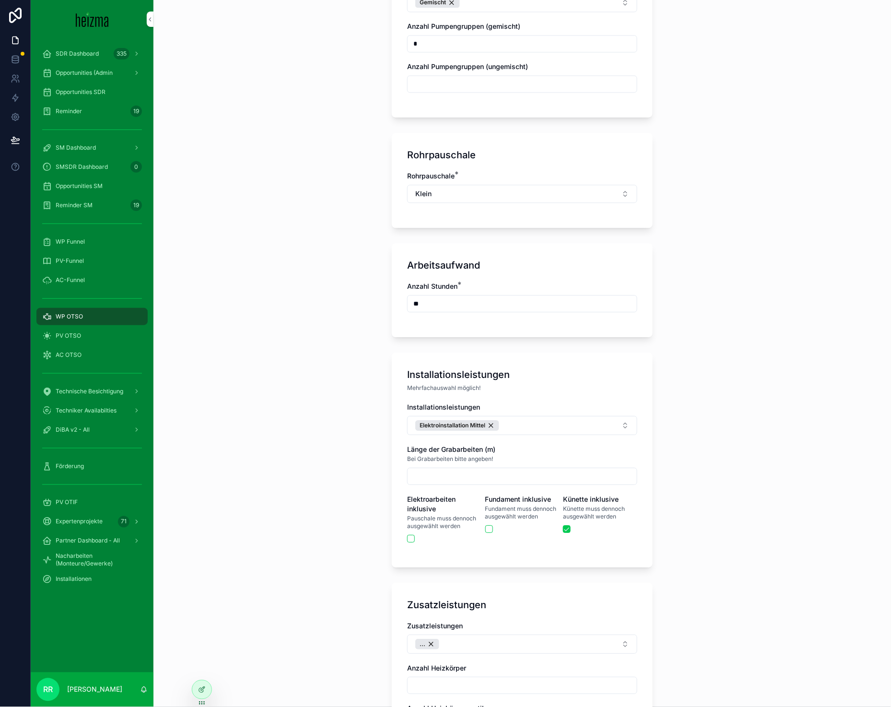
scroll to position [550, 0]
click at [549, 418] on button "Elektroinstallation Mittel" at bounding box center [522, 424] width 230 height 19
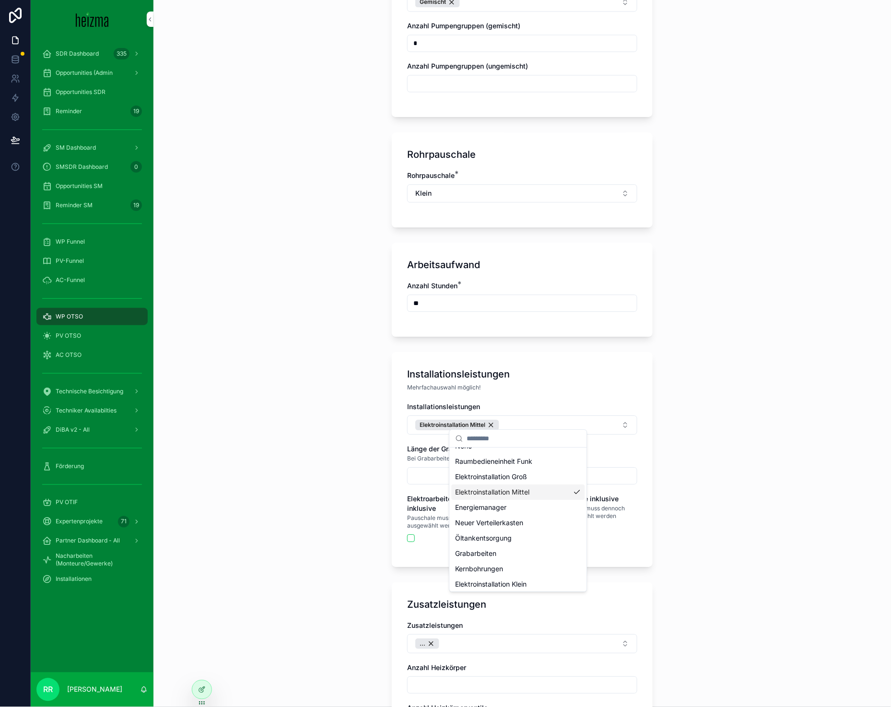
scroll to position [29, 0]
click at [504, 580] on div "Fundament" at bounding box center [518, 581] width 133 height 15
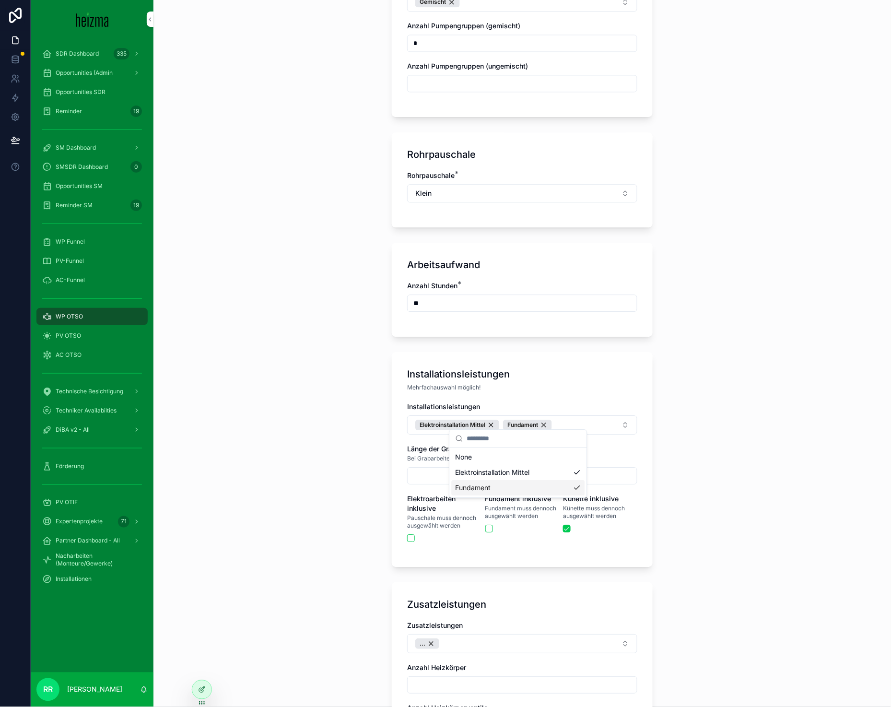
scroll to position [0, 0]
click at [247, 504] on div "**********" at bounding box center [521, 353] width 737 height 707
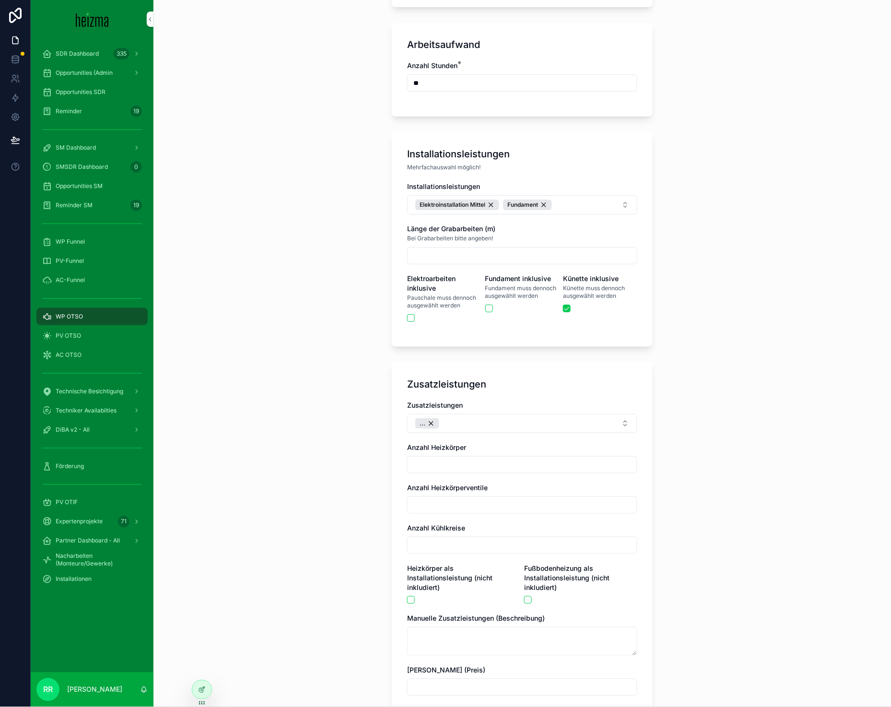
scroll to position [771, 0]
click at [428, 418] on div "..." at bounding box center [427, 423] width 24 height 11
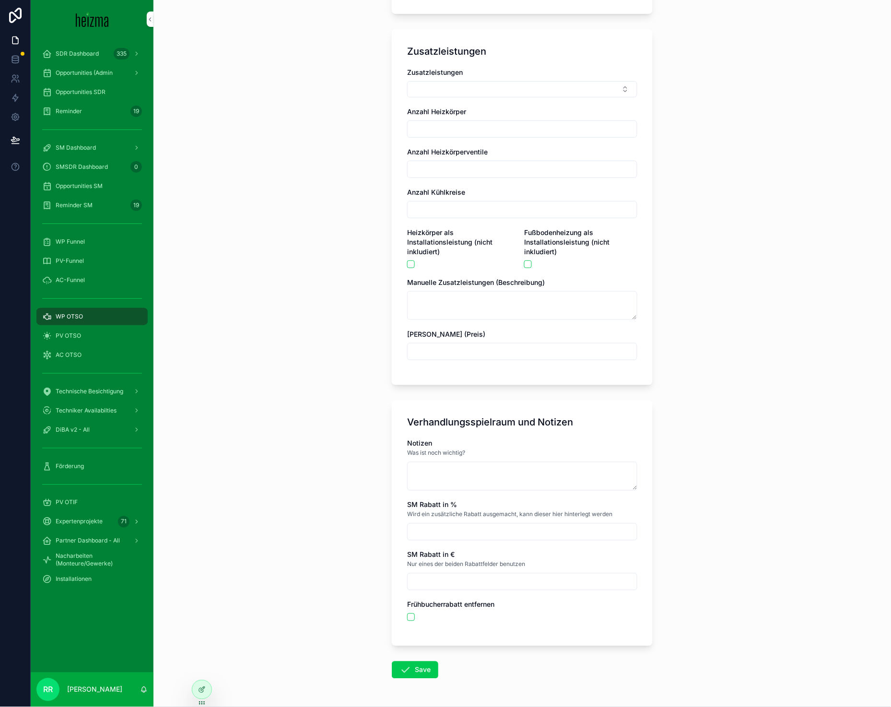
scroll to position [1129, 0]
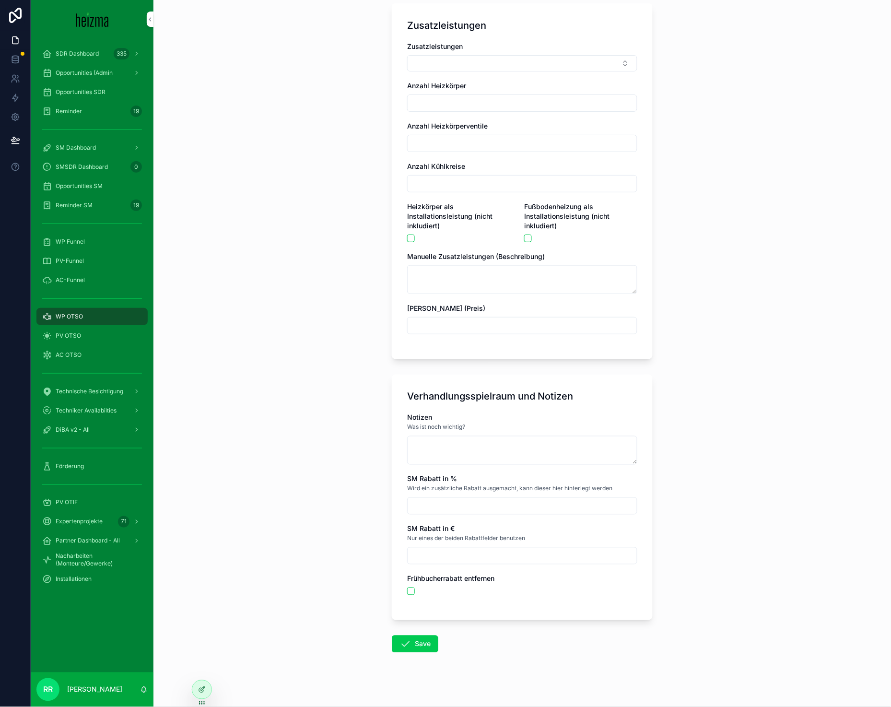
click at [411, 640] on button "Save" at bounding box center [415, 643] width 46 height 17
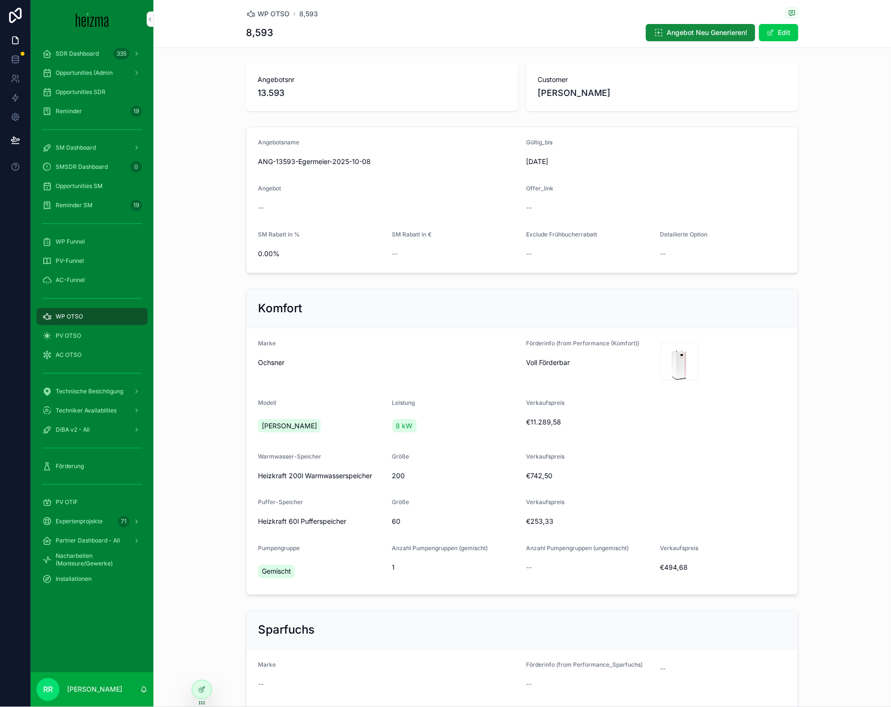
click at [275, 16] on span "WP OTSO" at bounding box center [273, 14] width 32 height 10
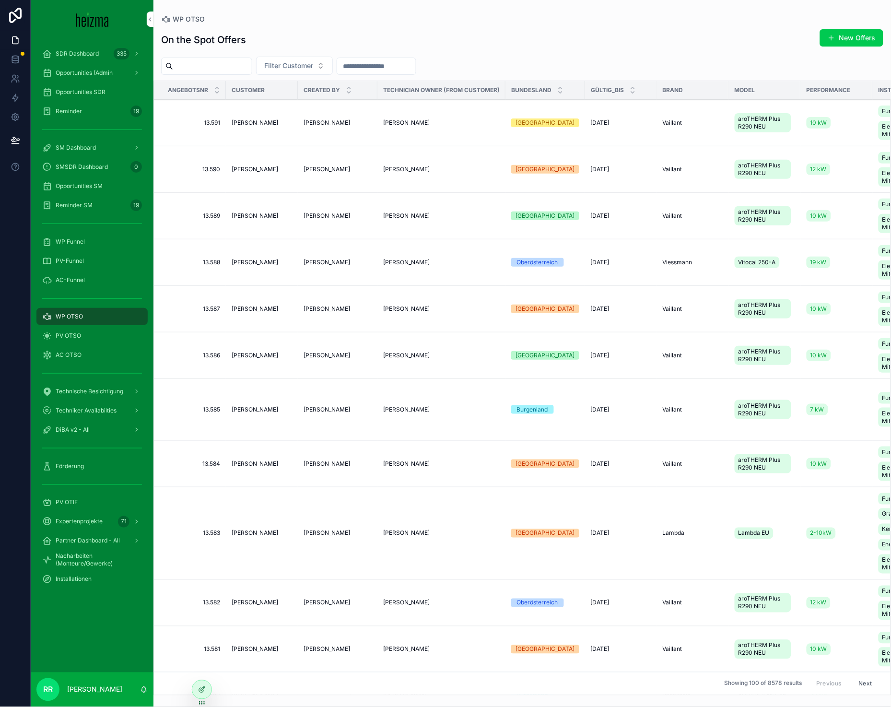
click at [865, 35] on button "New Offers" at bounding box center [851, 37] width 63 height 17
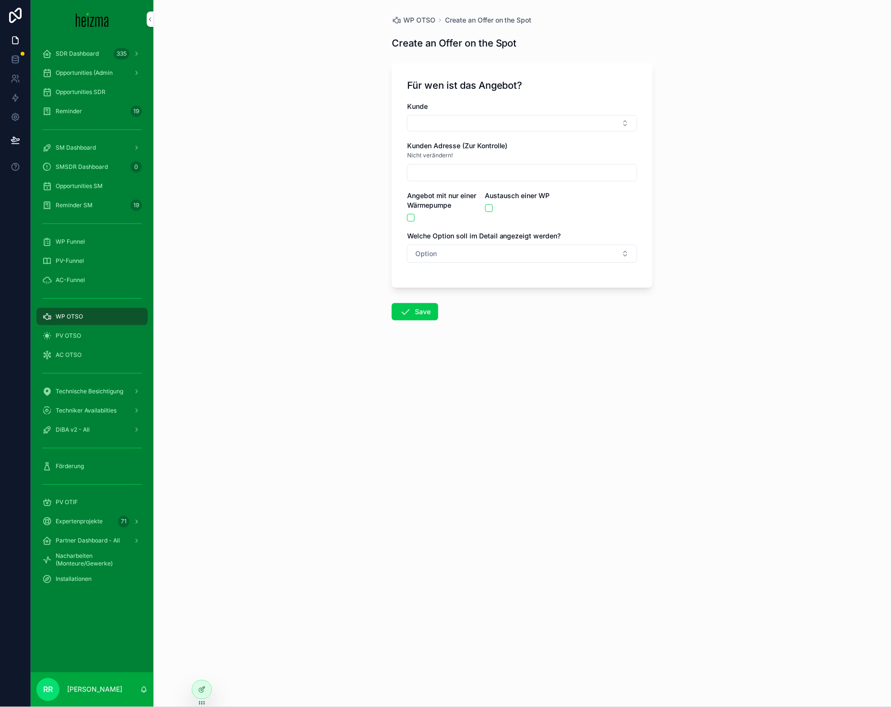
click at [500, 108] on div "Kunde" at bounding box center [522, 107] width 230 height 10
click at [499, 121] on button "Select Button" at bounding box center [522, 123] width 230 height 16
type input "*******"
click at [501, 158] on div "Nicht verändern!" at bounding box center [522, 156] width 230 height 10
click at [497, 99] on div "Für wen ist das Angebot? Kunde Kunden Adresse (Zur Kontrolle) Nicht verändern! …" at bounding box center [522, 175] width 261 height 224
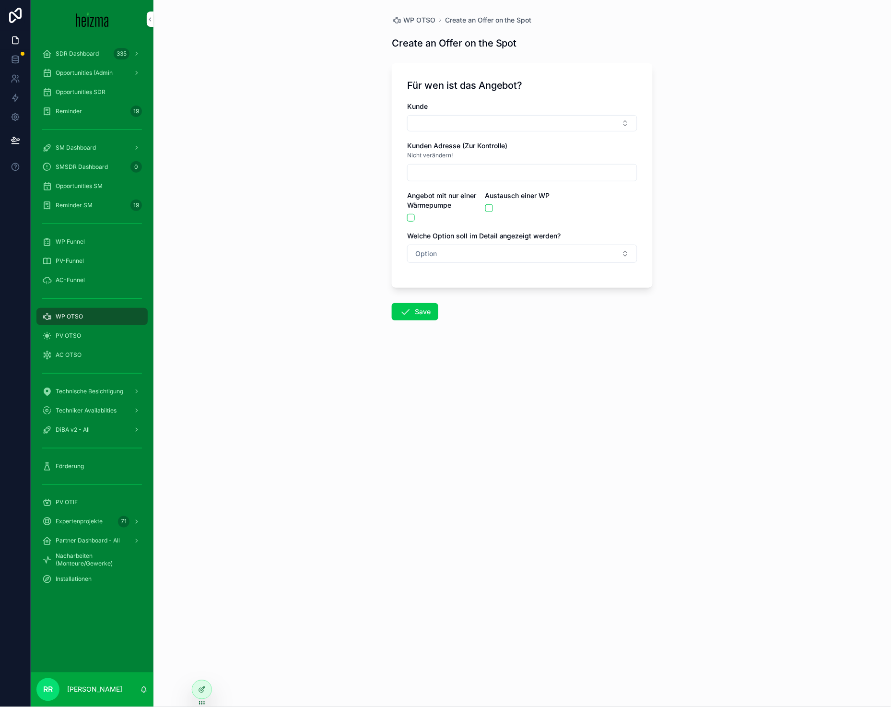
click at [500, 127] on button "Select Button" at bounding box center [522, 123] width 230 height 16
click at [506, 162] on span "[DEMOGRAPHIC_DATA][PERSON_NAME]" at bounding box center [517, 165] width 114 height 19
type input "**********"
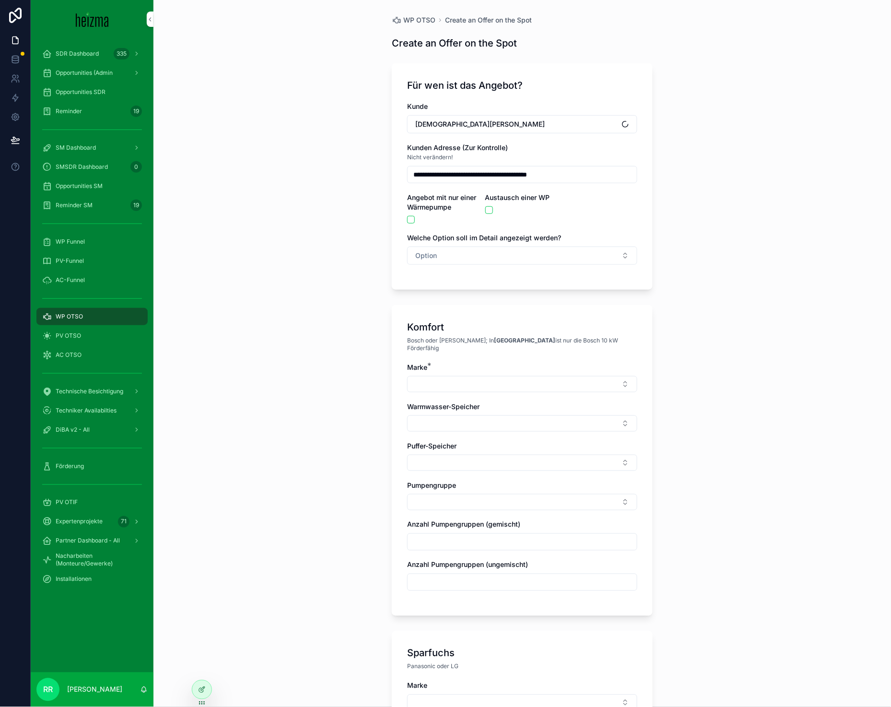
click at [430, 256] on span "Option" at bounding box center [426, 256] width 22 height 10
click at [464, 310] on div "Komfort" at bounding box center [472, 308] width 22 height 9
click at [325, 334] on div "**********" at bounding box center [521, 353] width 737 height 707
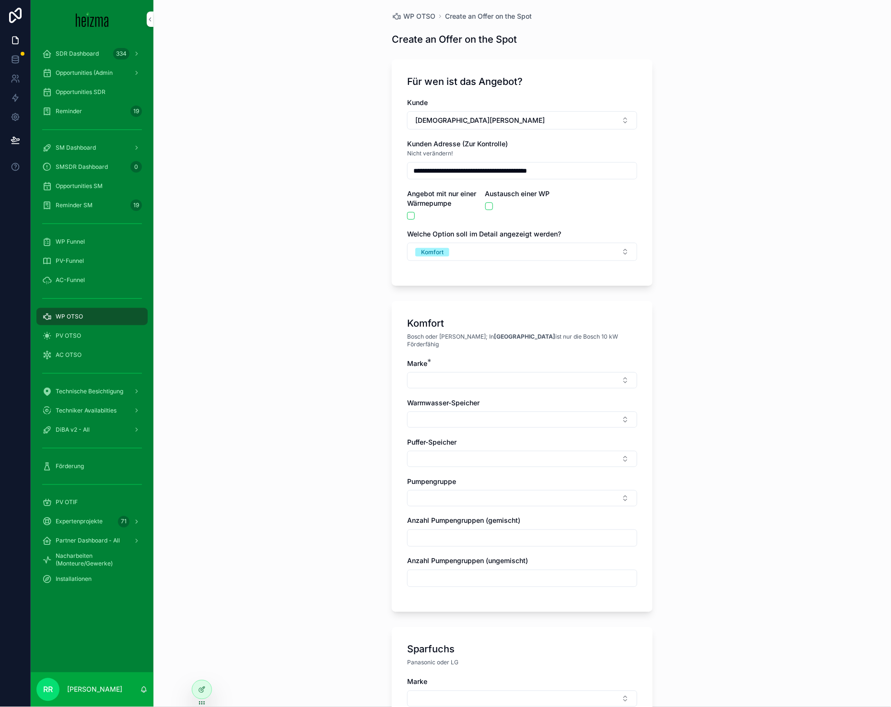
scroll to position [6, 0]
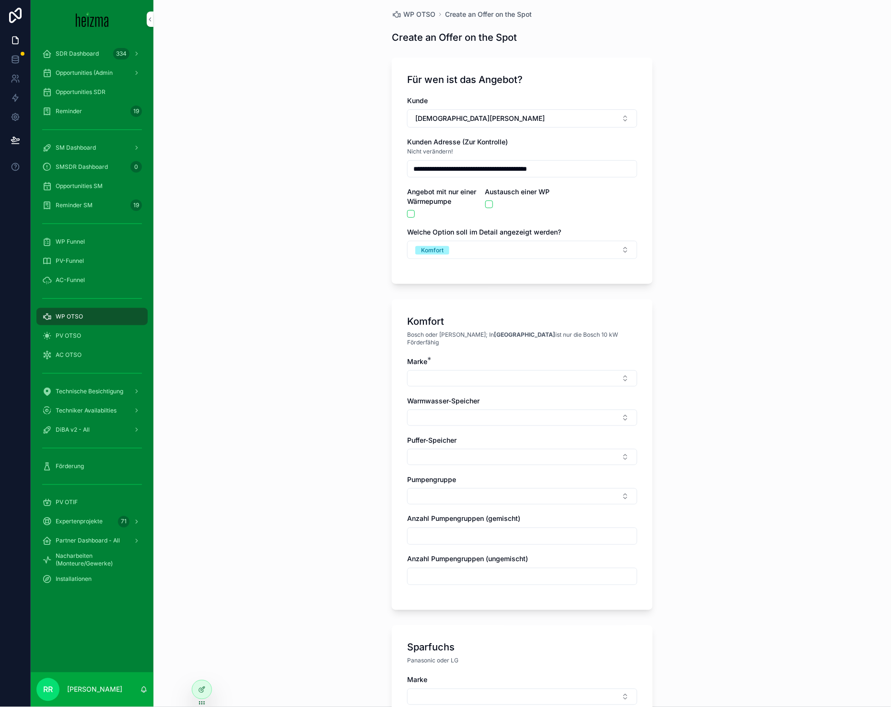
click at [542, 375] on button "Select Button" at bounding box center [522, 378] width 230 height 16
click at [510, 507] on div "Vaillant" at bounding box center [518, 500] width 133 height 15
click at [443, 417] on button "Select Button" at bounding box center [522, 419] width 230 height 16
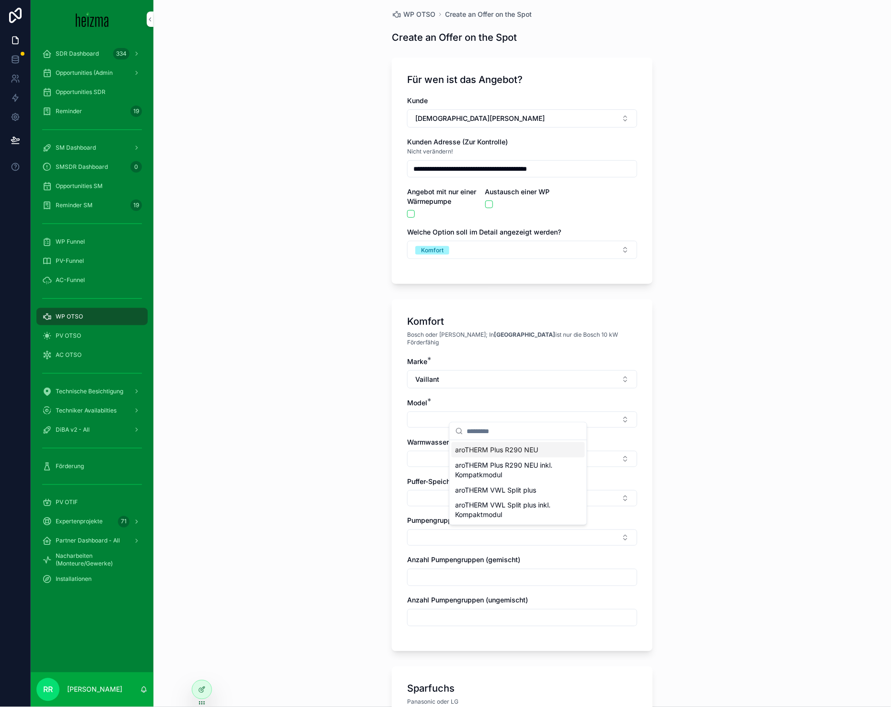
click at [483, 452] on span "aroTHERM Plus R290 NEU" at bounding box center [496, 450] width 83 height 10
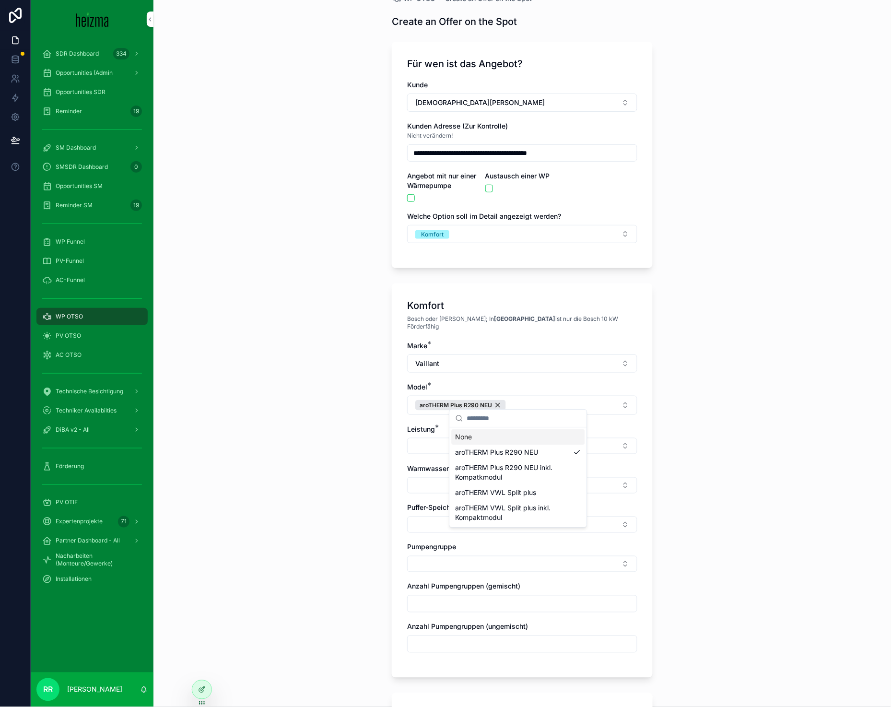
click at [305, 405] on div "**********" at bounding box center [521, 331] width 737 height 707
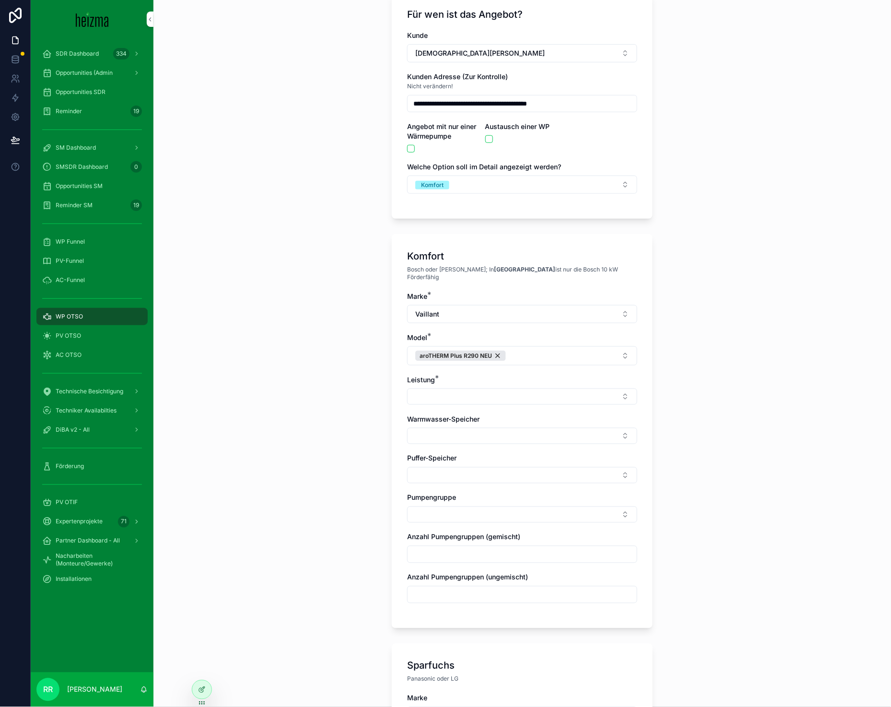
scroll to position [73, 0]
click at [494, 395] on div "scrollable content" at bounding box center [522, 394] width 230 height 16
click at [495, 394] on button "Select Button" at bounding box center [522, 394] width 230 height 16
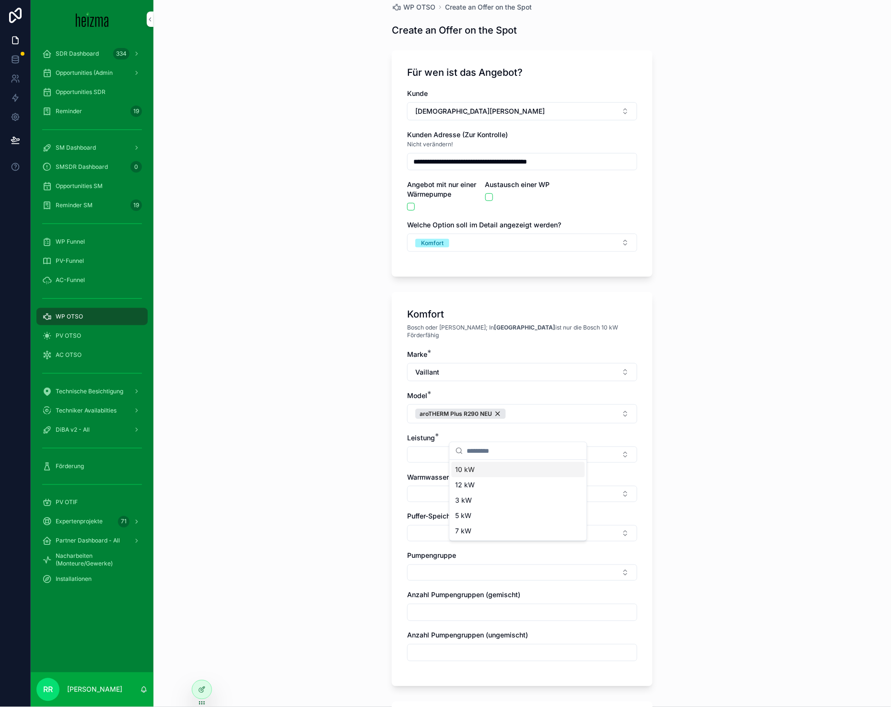
scroll to position [0, 0]
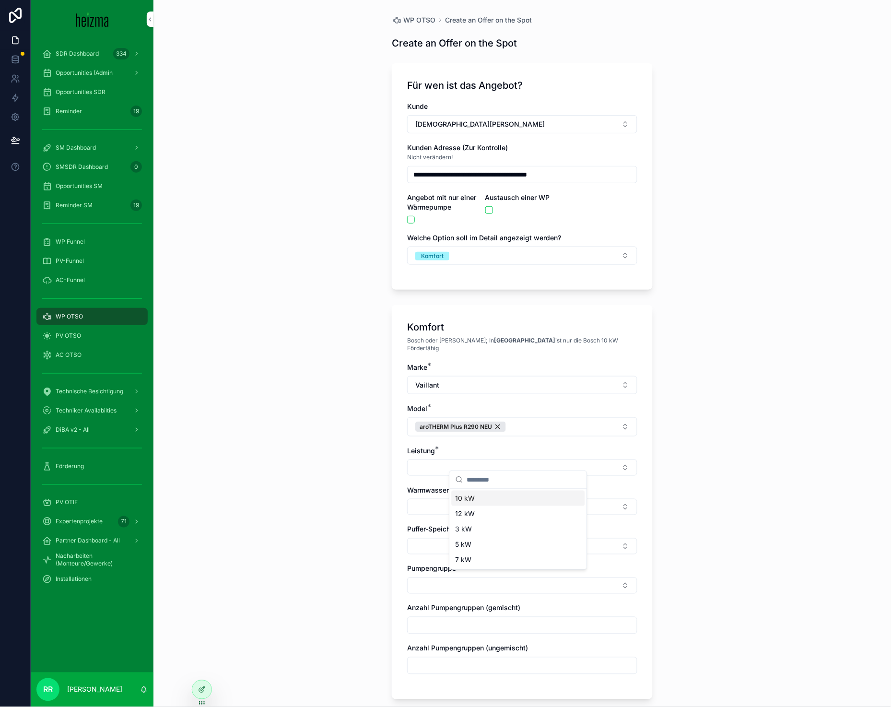
click at [424, 21] on span "WP OTSO" at bounding box center [419, 20] width 32 height 10
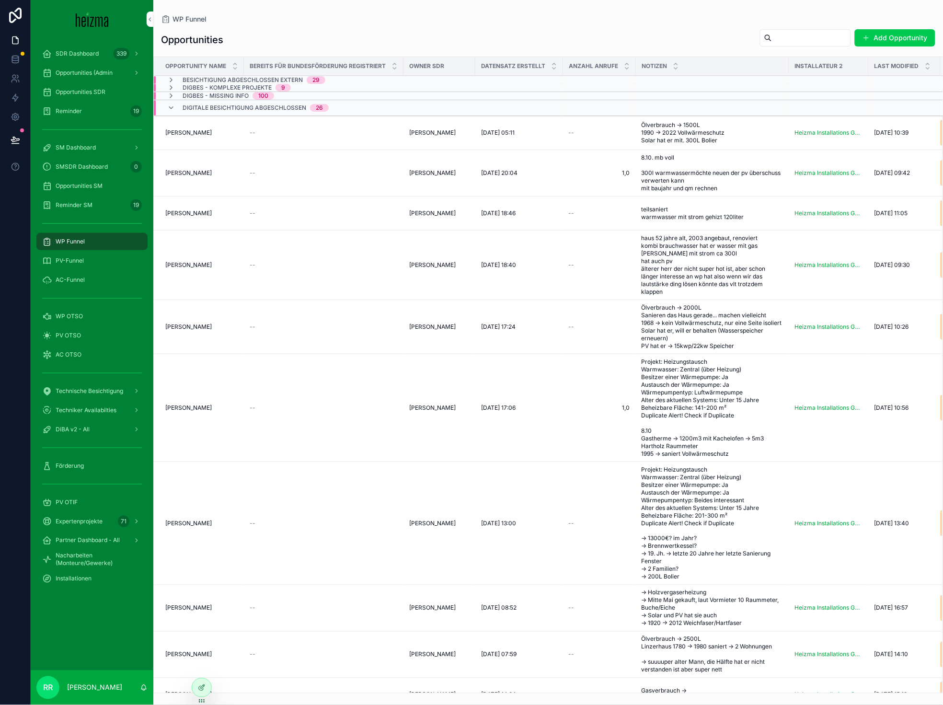
click at [203, 172] on span "[PERSON_NAME]" at bounding box center [188, 173] width 46 height 8
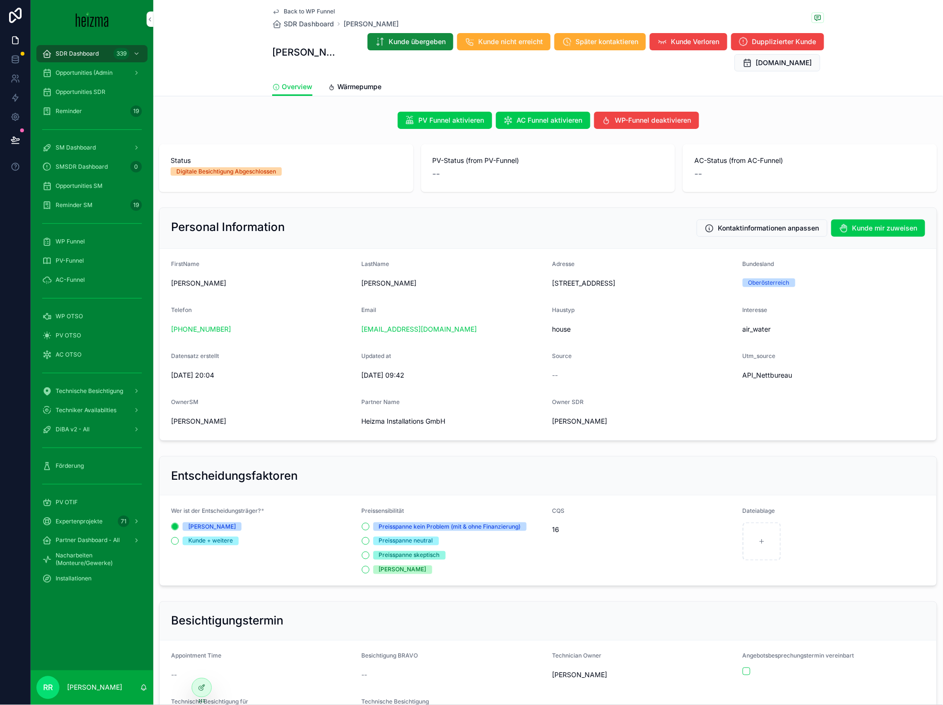
click at [367, 87] on span "Wärmepumpe" at bounding box center [359, 87] width 44 height 10
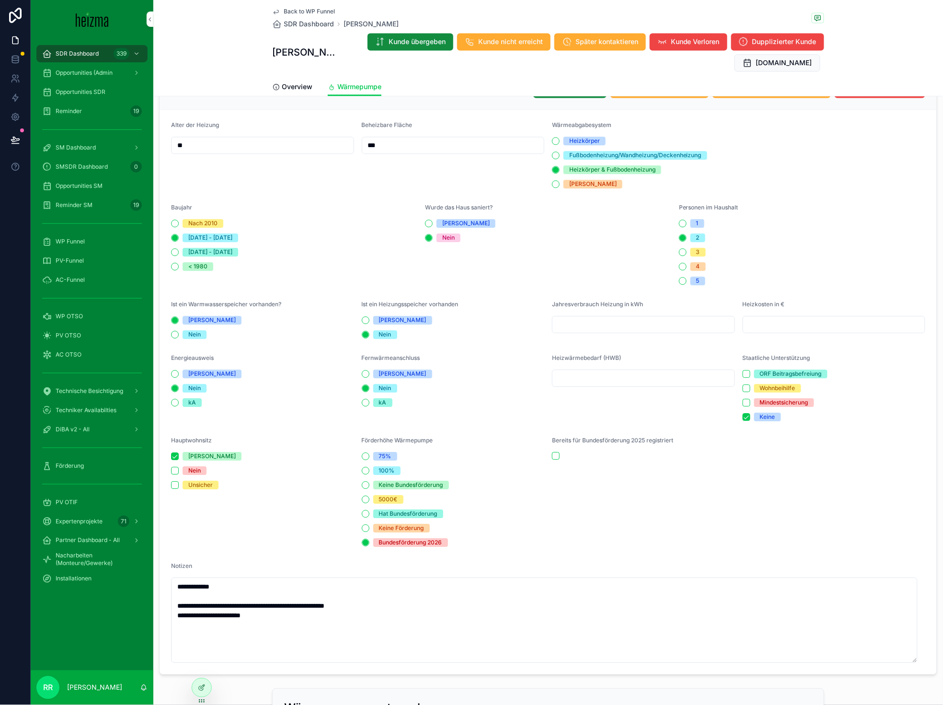
scroll to position [535, 0]
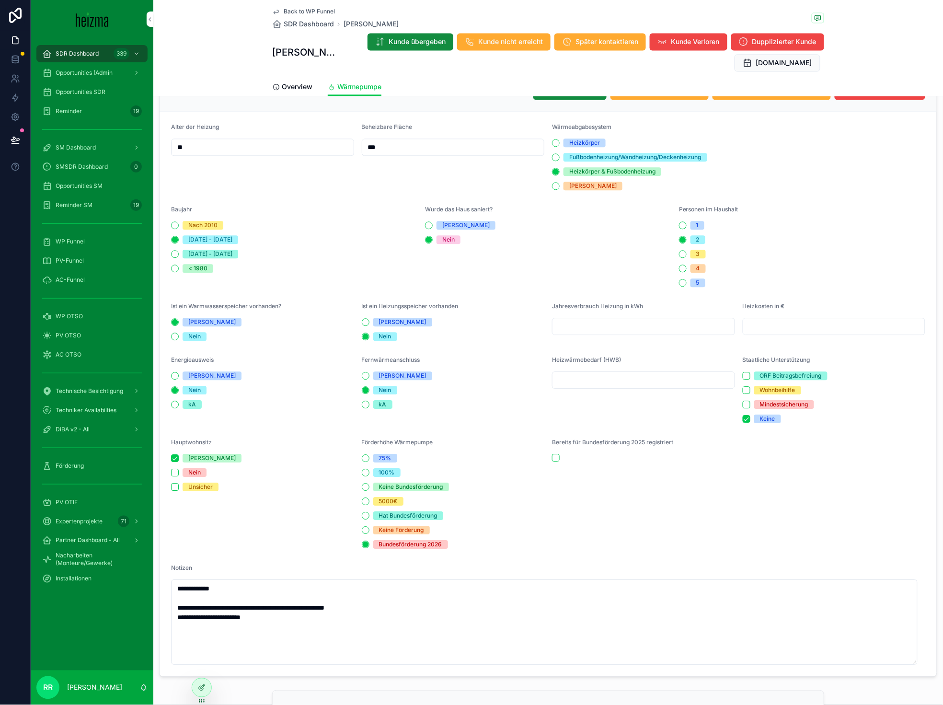
click at [308, 8] on span "Back to WP Funnel" at bounding box center [309, 12] width 51 height 8
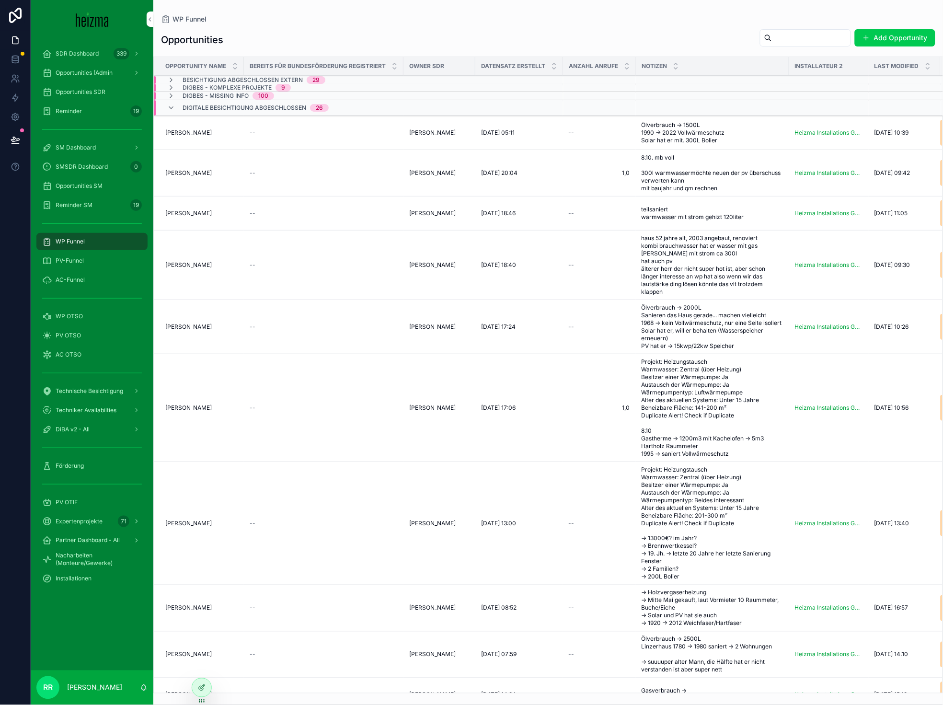
click at [206, 133] on span "[PERSON_NAME]" at bounding box center [188, 133] width 46 height 8
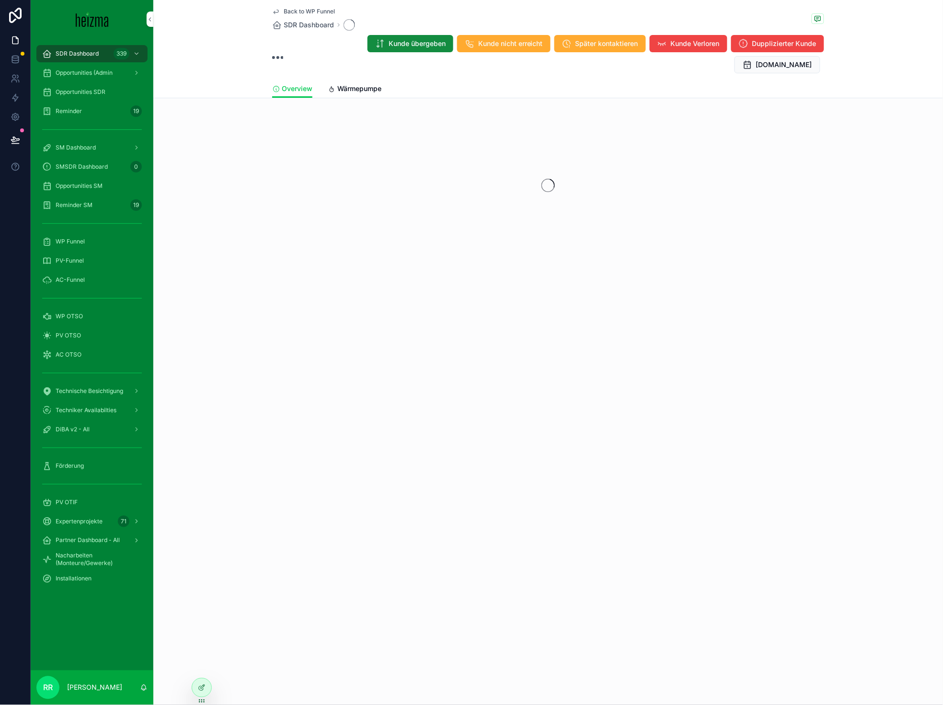
click at [361, 80] on link "Wärmepumpe" at bounding box center [355, 89] width 54 height 19
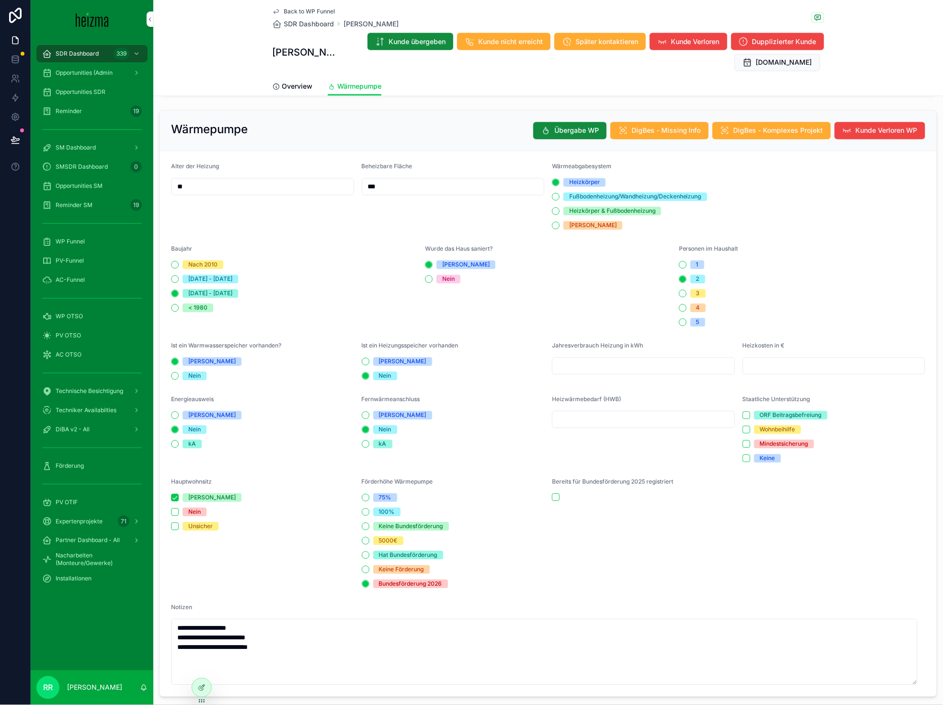
scroll to position [470, 0]
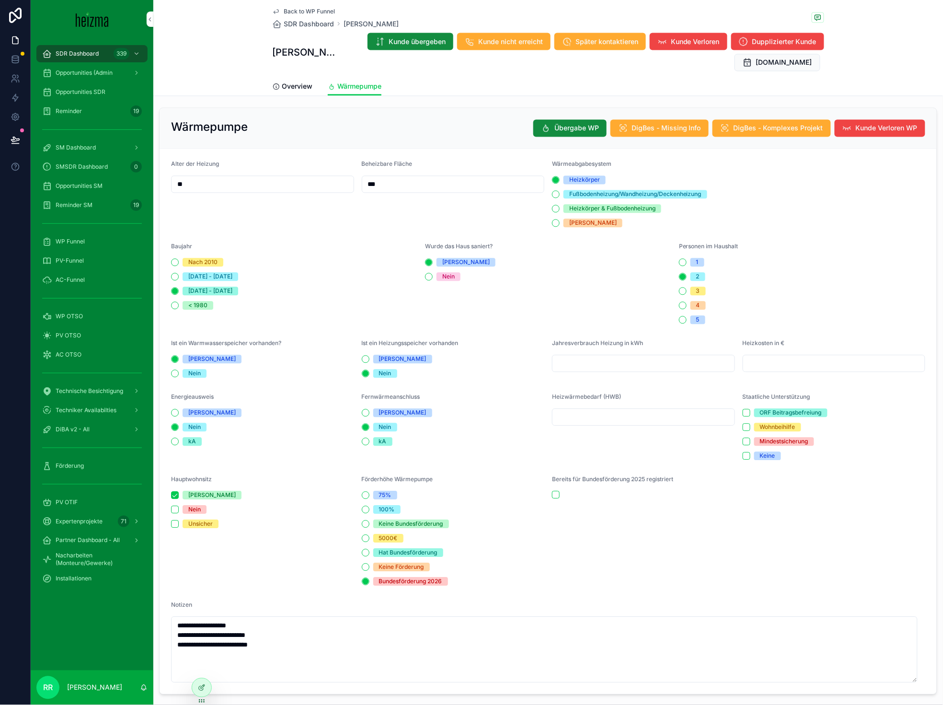
click at [299, 10] on span "Back to WP Funnel" at bounding box center [309, 12] width 51 height 8
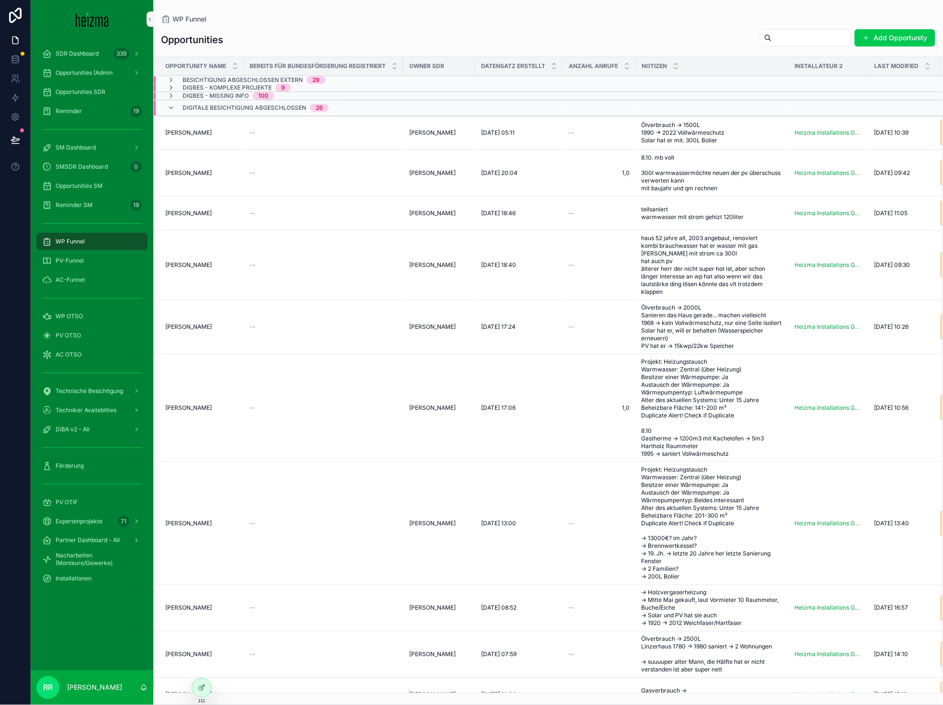
click at [196, 174] on span "[PERSON_NAME]" at bounding box center [188, 173] width 46 height 8
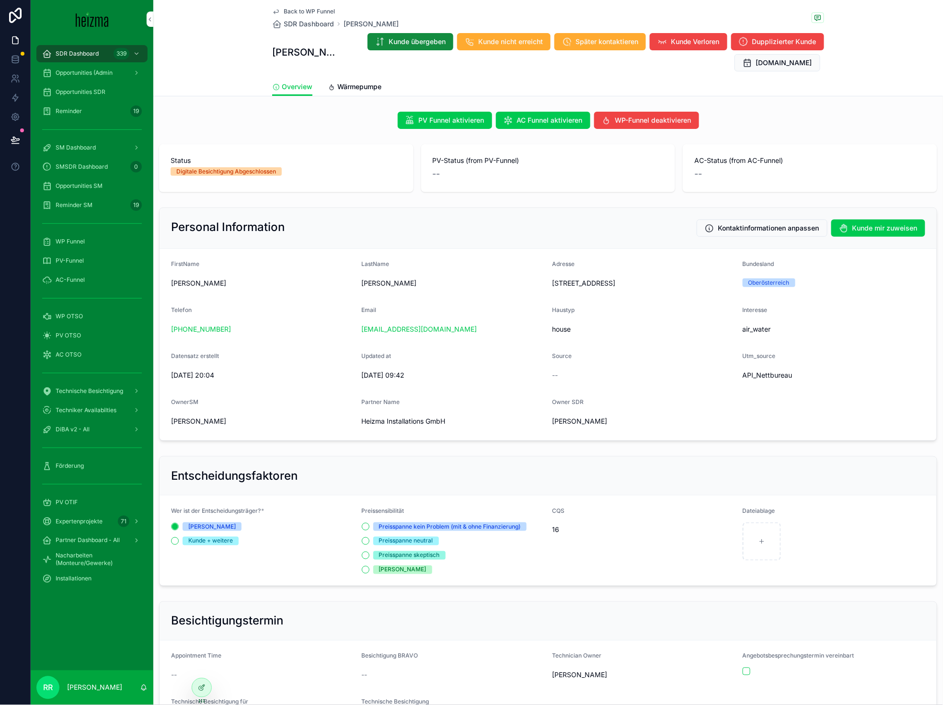
click at [293, 13] on span "Back to WP Funnel" at bounding box center [309, 12] width 51 height 8
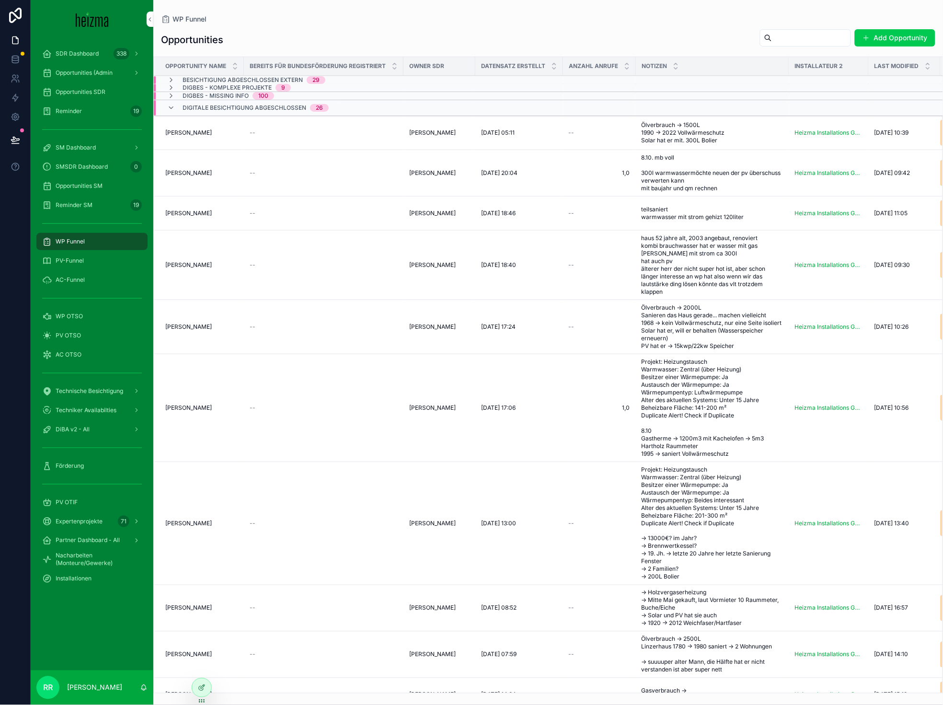
click at [189, 527] on span "[PERSON_NAME]" at bounding box center [188, 524] width 46 height 8
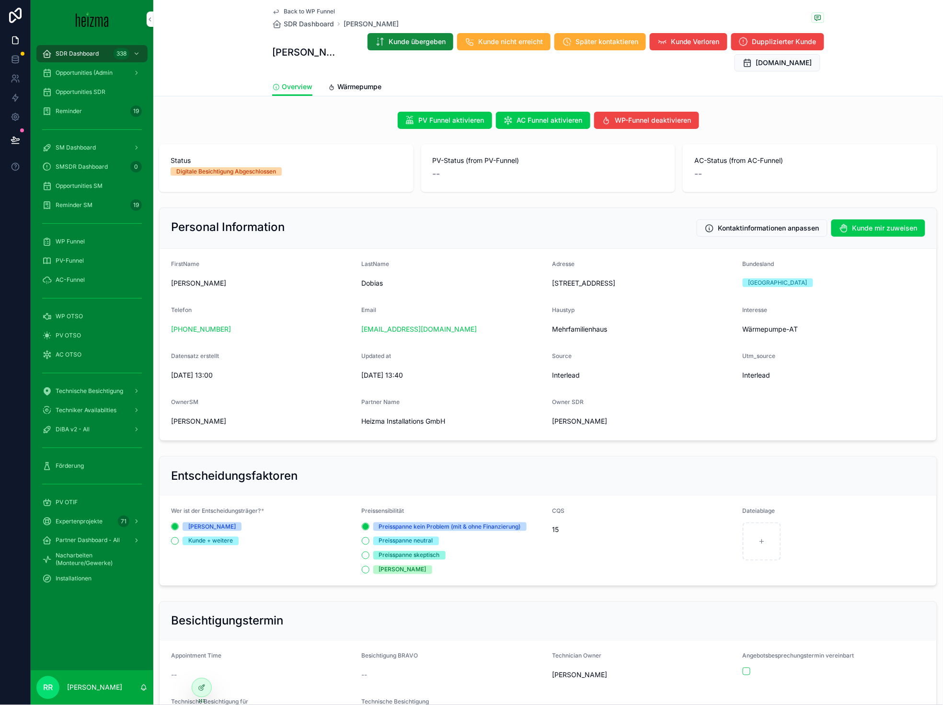
click at [347, 89] on span "Wärmepumpe" at bounding box center [359, 87] width 44 height 10
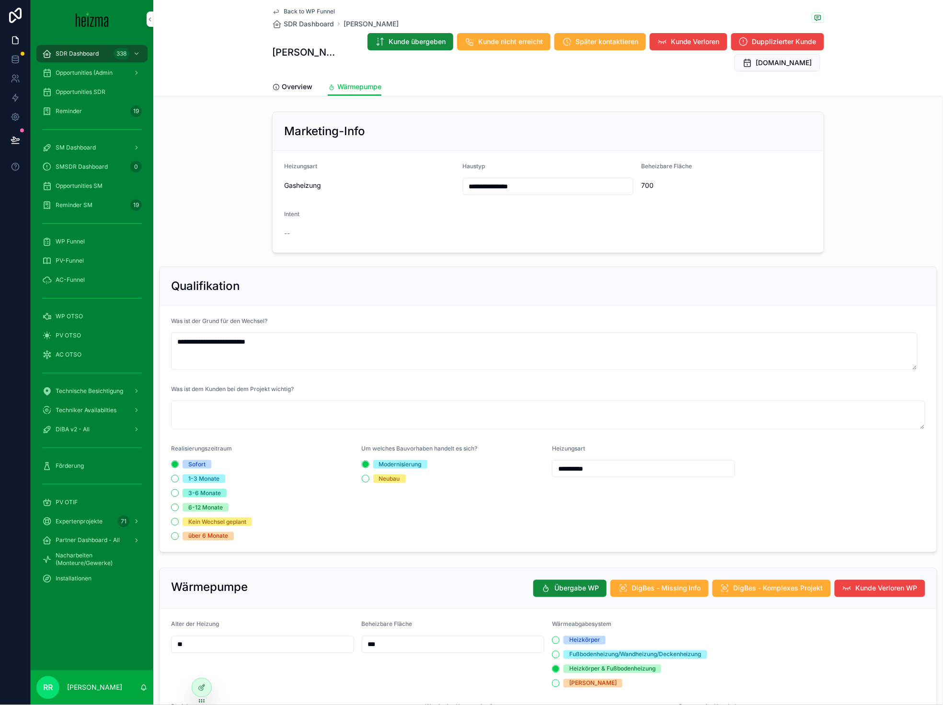
click at [299, 85] on span "Overview" at bounding box center [297, 87] width 31 height 10
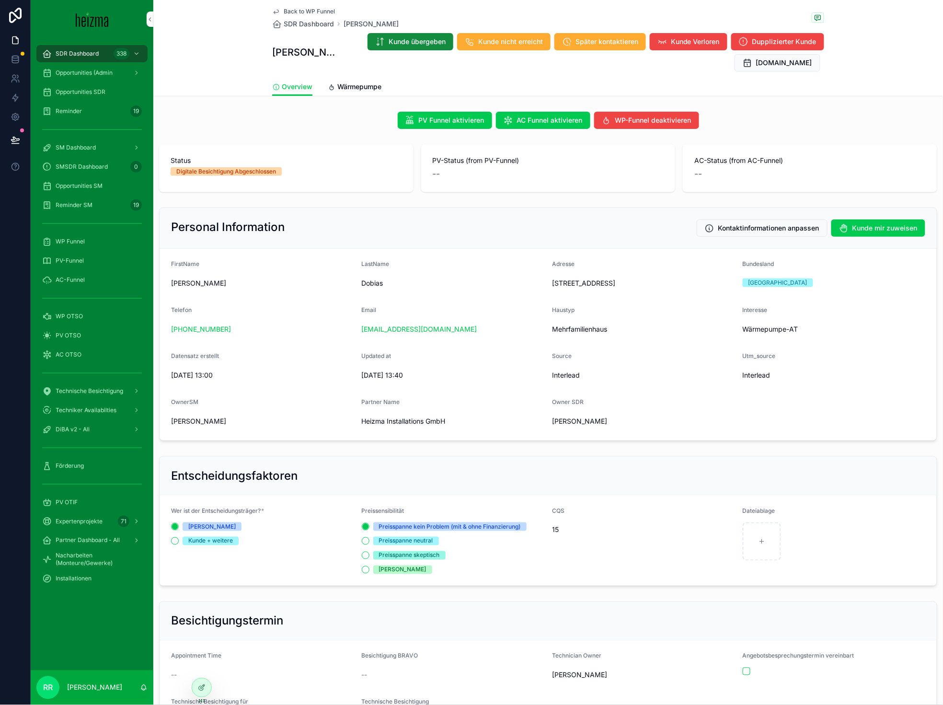
click at [597, 286] on span "Münichreiterstraße 26, 1130 Wien, Österreich" at bounding box center [643, 284] width 183 height 10
copy span "Münichreiterstraße 26, 1130 Wien, Österreich"
click at [349, 82] on span "Wärmepumpe" at bounding box center [359, 87] width 44 height 10
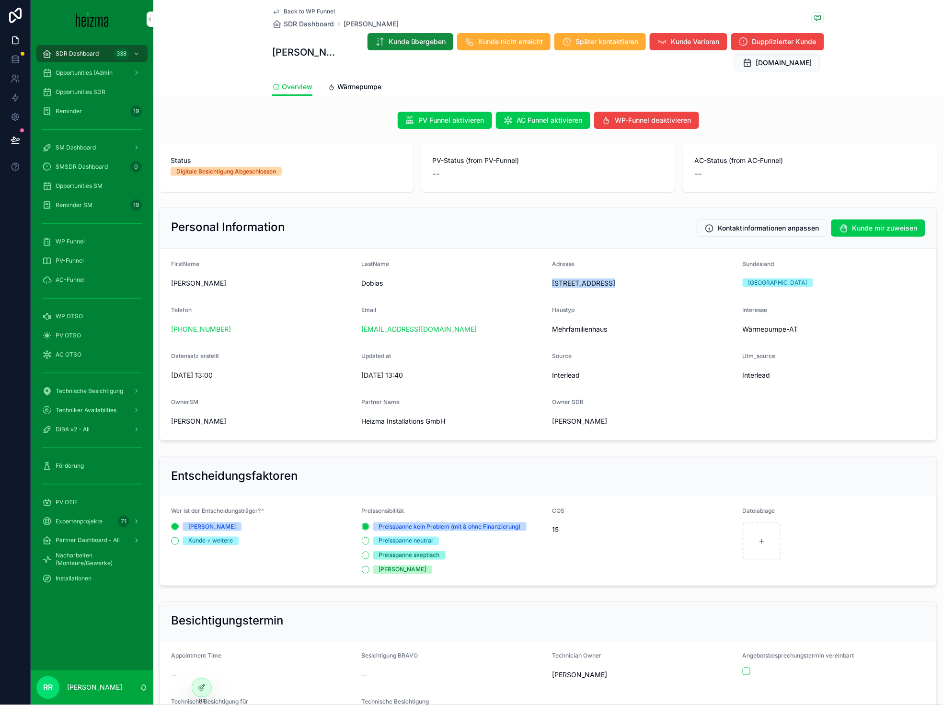
click at [349, 82] on span "Wärmepumpe" at bounding box center [359, 87] width 44 height 10
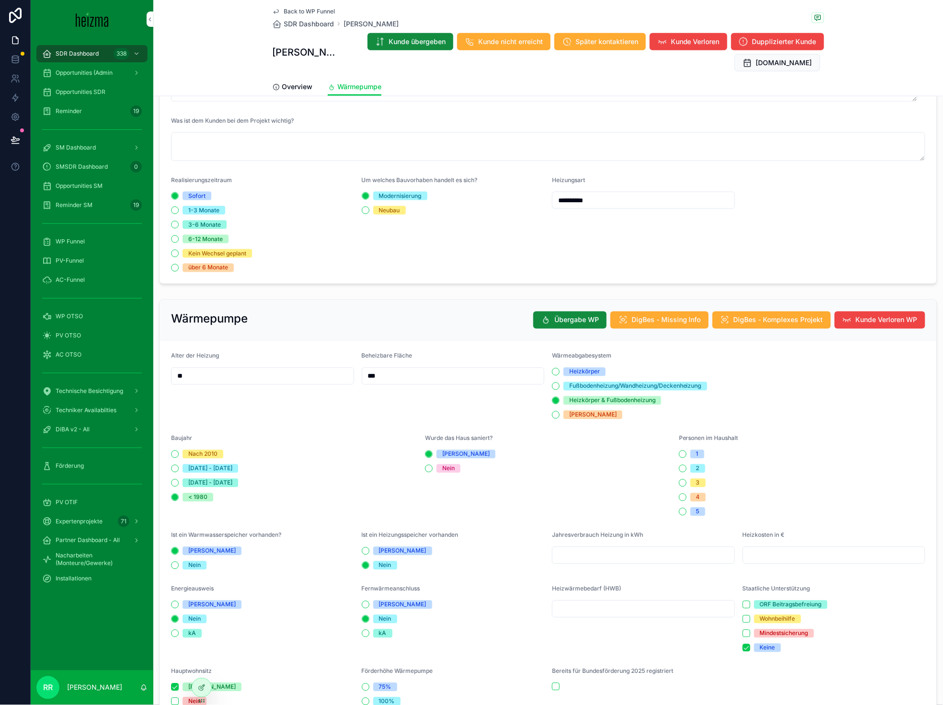
scroll to position [247, 0]
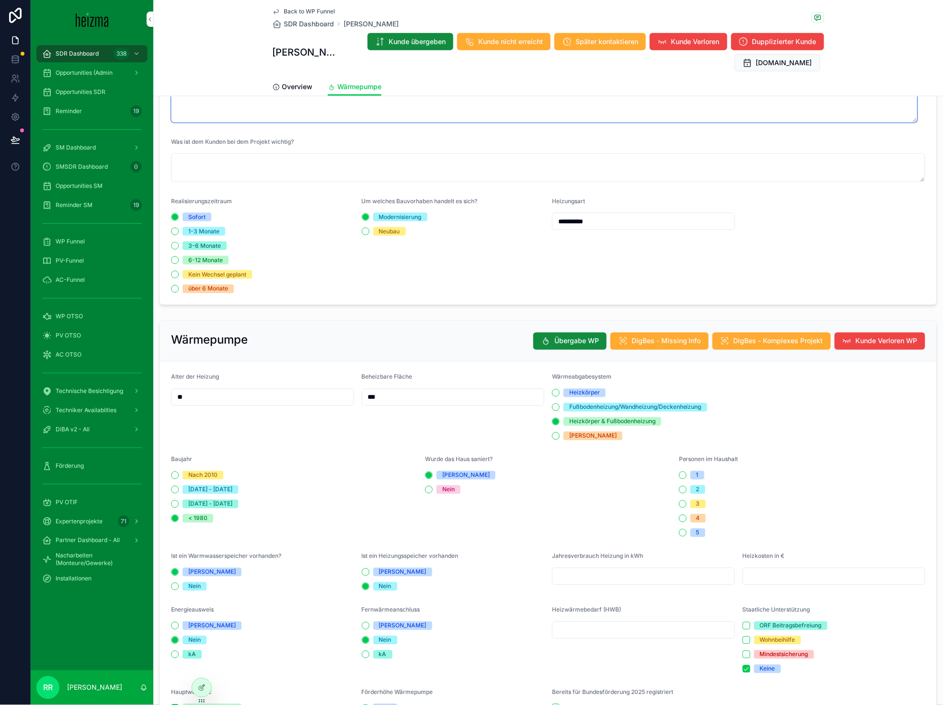
click at [292, 98] on textarea "**********" at bounding box center [544, 103] width 747 height 37
click at [296, 89] on span "Overview" at bounding box center [297, 87] width 31 height 10
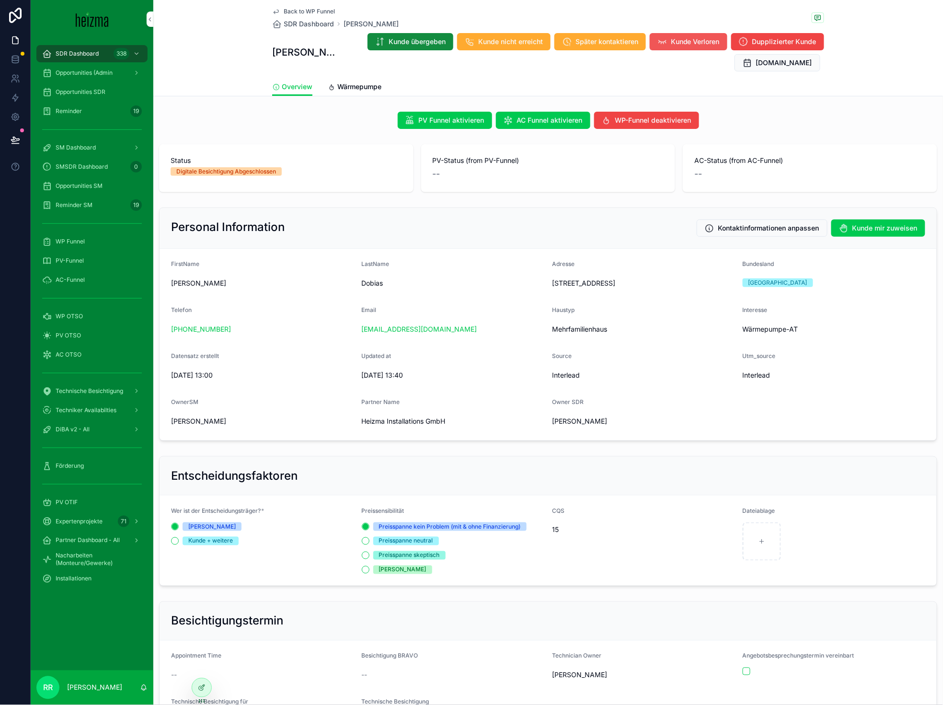
click at [690, 39] on span "Kunde Verloren" at bounding box center [695, 42] width 49 height 10
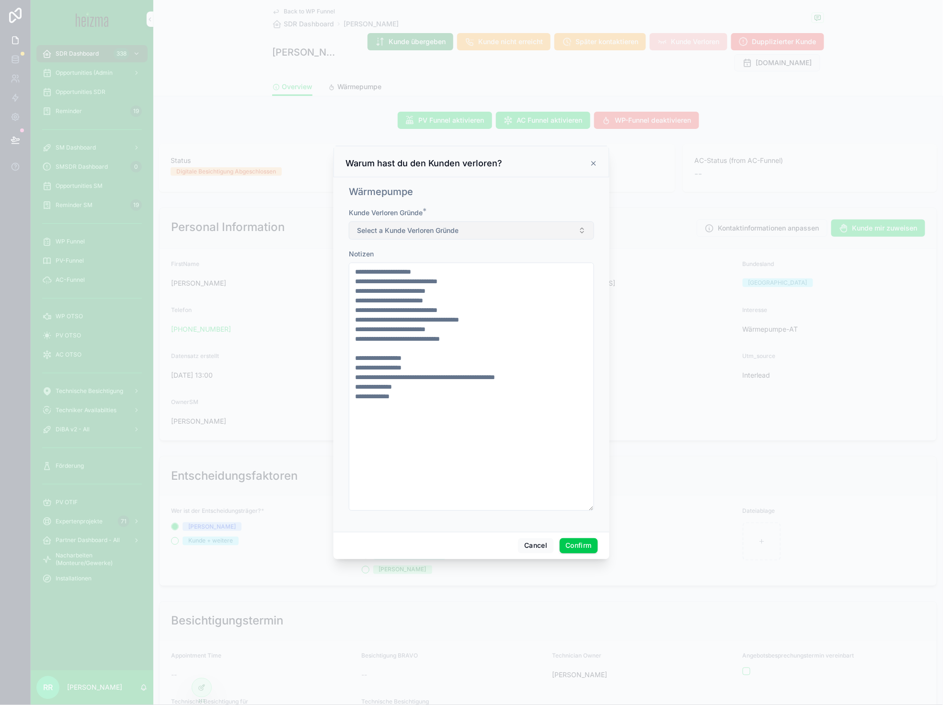
click at [482, 232] on button "Select a Kunde Verloren Gründe" at bounding box center [471, 230] width 245 height 18
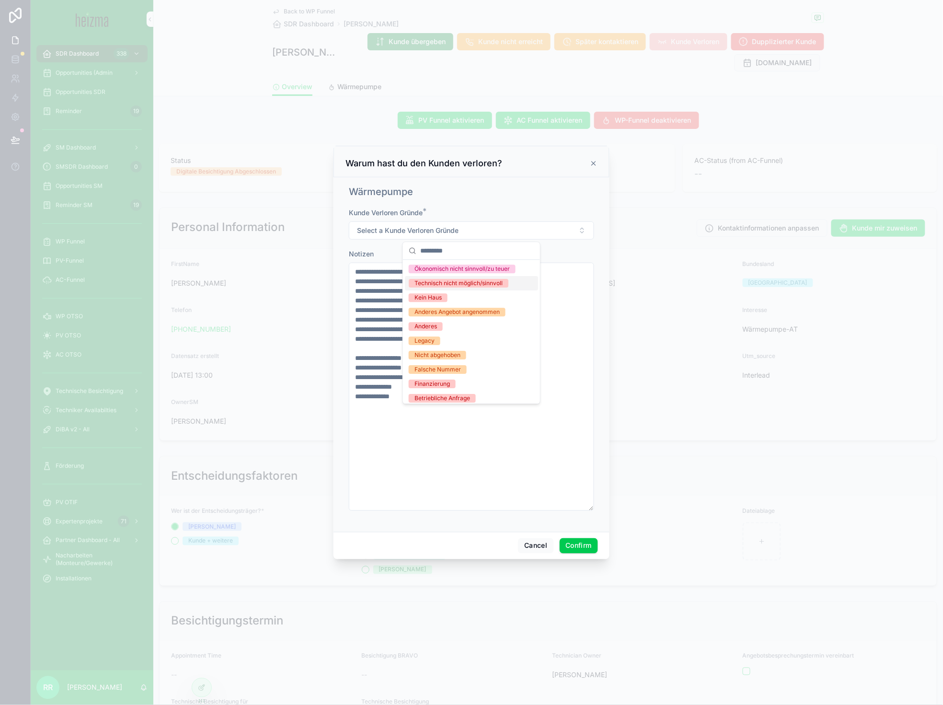
click at [471, 288] on div "Technisch nicht möglich/sinnvoll" at bounding box center [459, 283] width 88 height 9
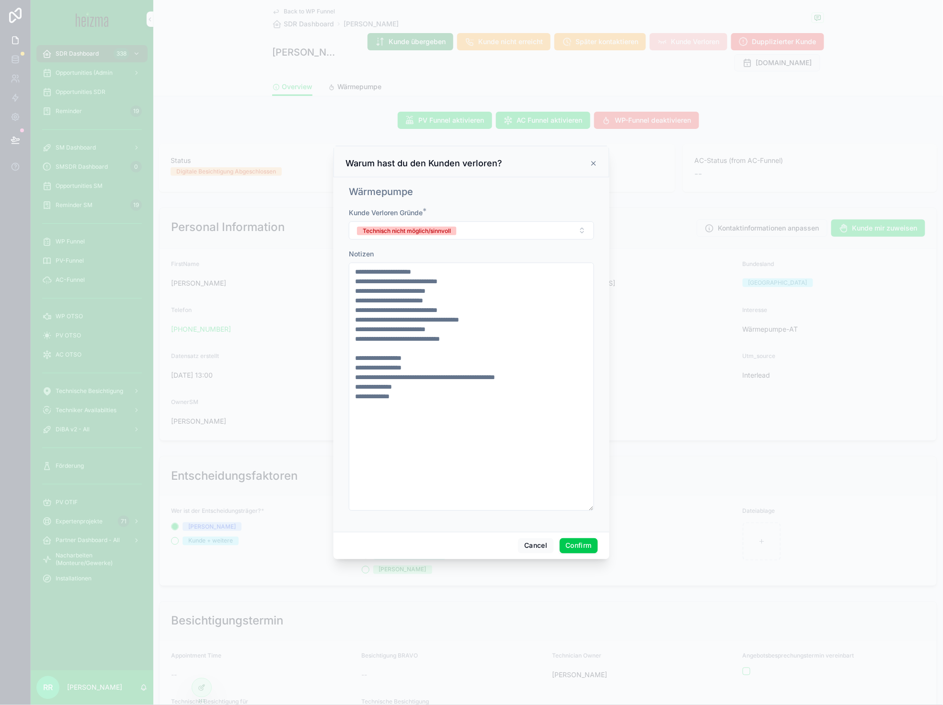
click at [590, 542] on button "Confirm" at bounding box center [579, 545] width 38 height 15
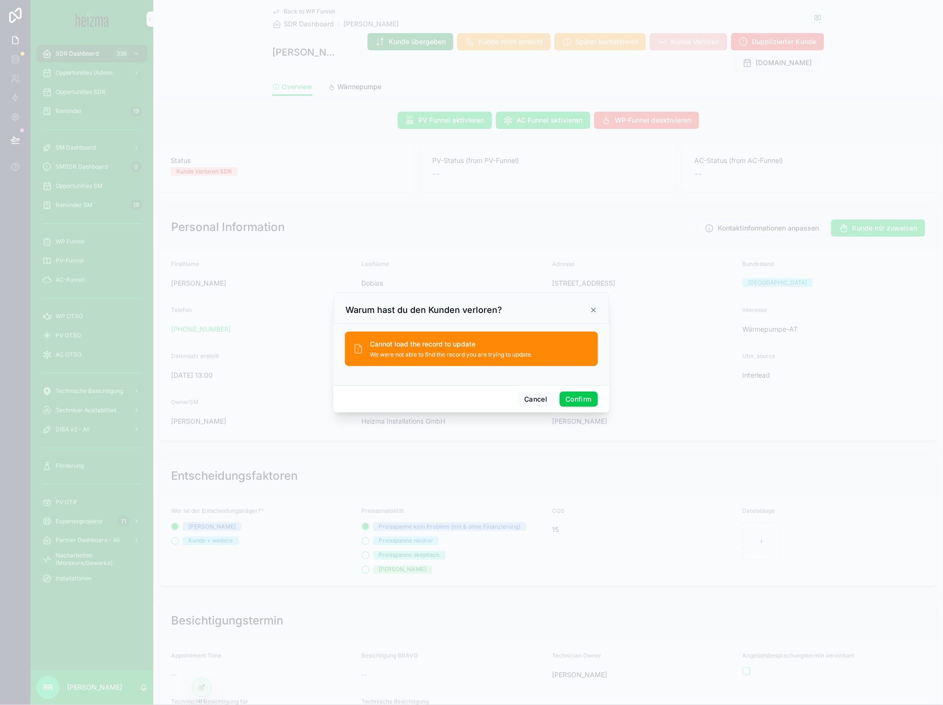
click at [594, 311] on icon at bounding box center [594, 310] width 8 height 8
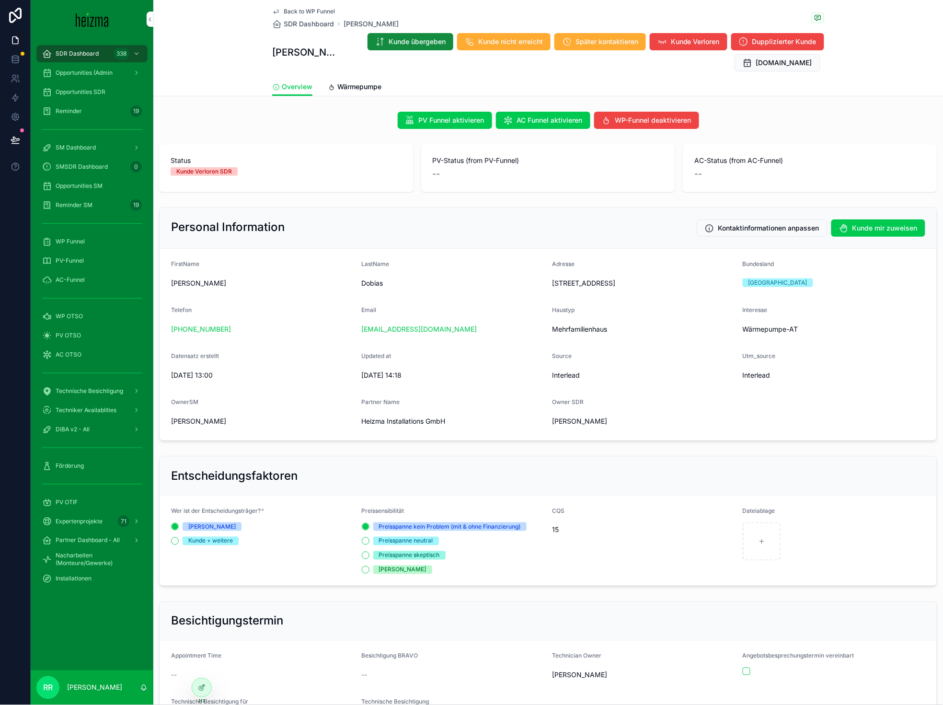
click at [310, 12] on span "Back to WP Funnel" at bounding box center [309, 12] width 51 height 8
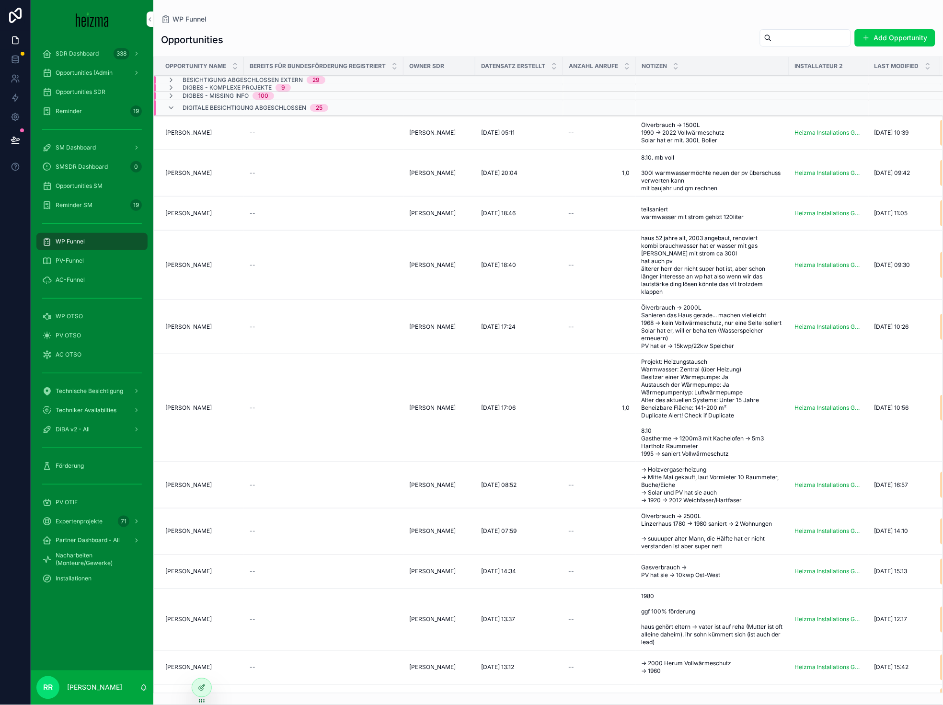
click at [196, 555] on td "Otto Ortner Otto Ortner" at bounding box center [199, 532] width 90 height 46
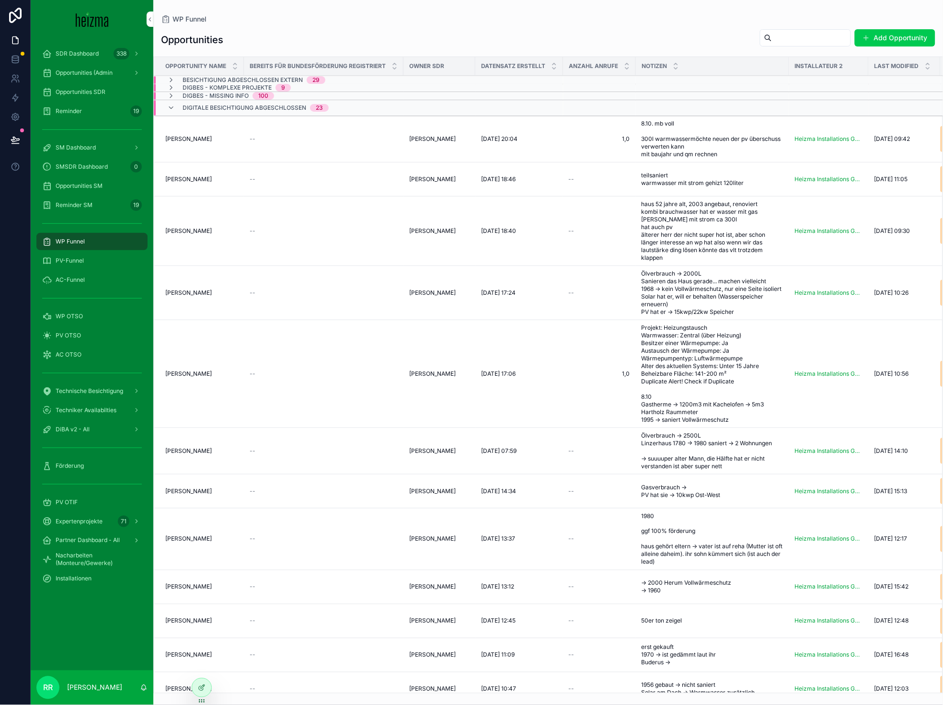
click at [188, 475] on td "Otto Ortner Otto Ortner" at bounding box center [199, 451] width 90 height 46
click at [194, 378] on span "[PERSON_NAME]" at bounding box center [188, 374] width 46 height 8
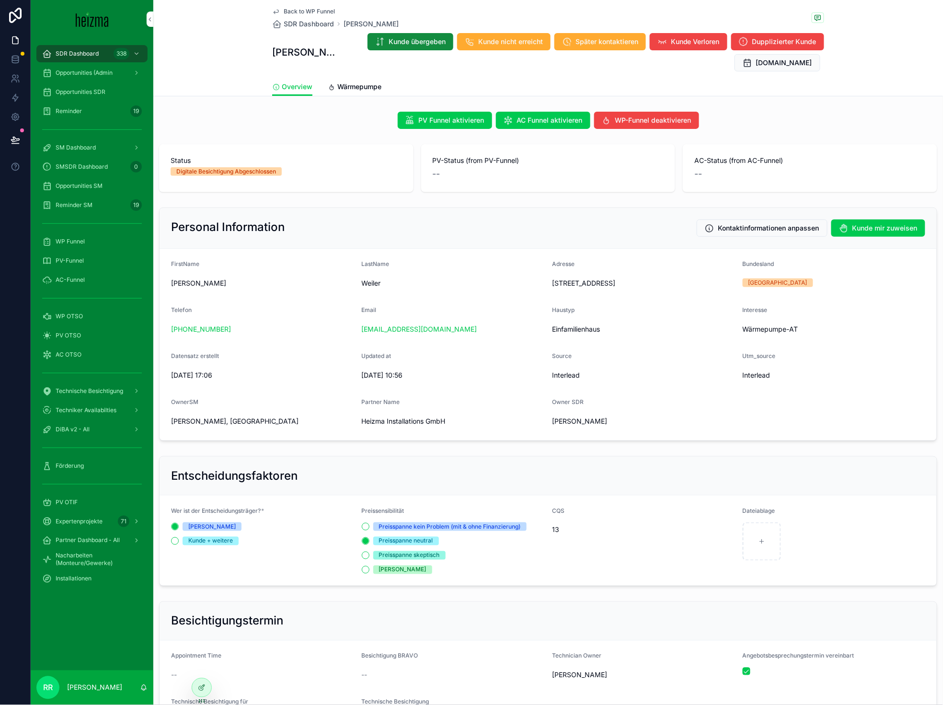
click at [356, 95] on link "Wärmepumpe" at bounding box center [355, 87] width 54 height 19
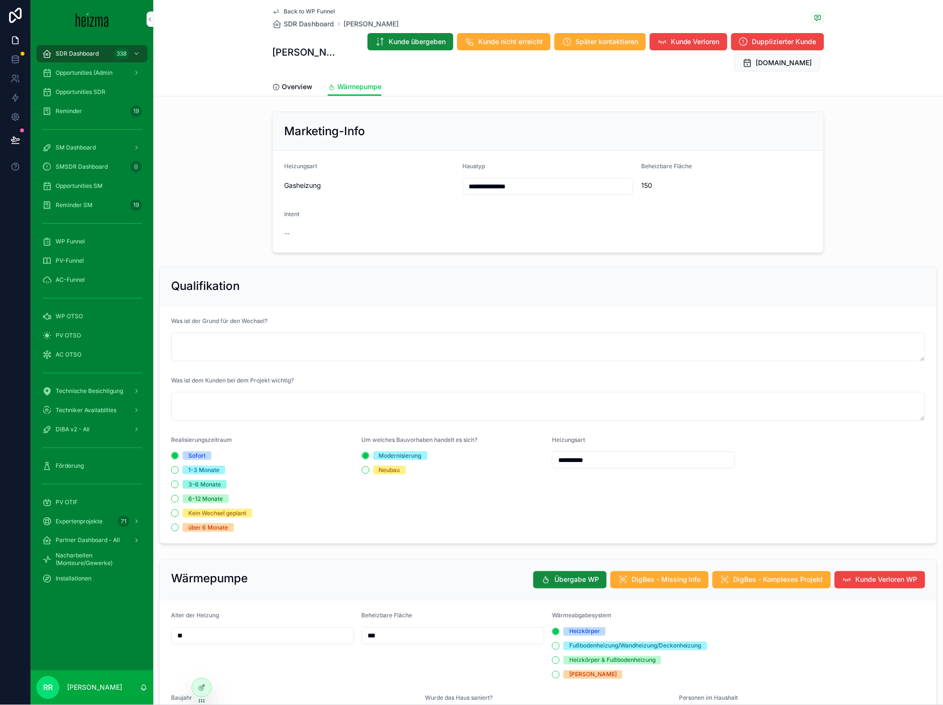
click at [309, 86] on div "Overview Wärmepumpe" at bounding box center [548, 87] width 552 height 18
click at [282, 85] on span "Overview" at bounding box center [297, 87] width 31 height 10
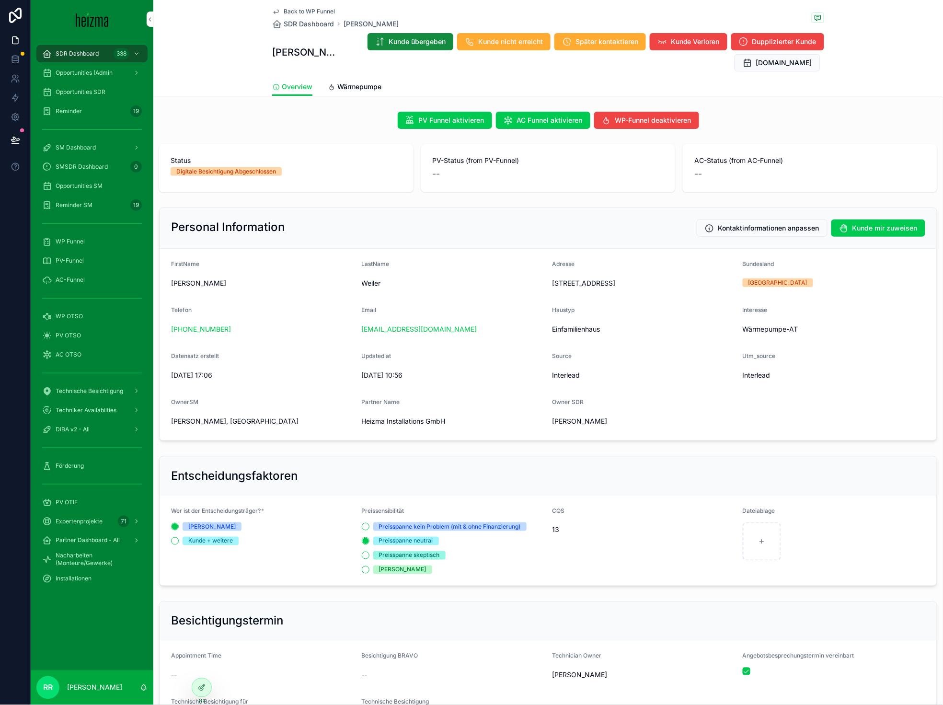
click at [341, 87] on span "Wärmepumpe" at bounding box center [359, 87] width 44 height 10
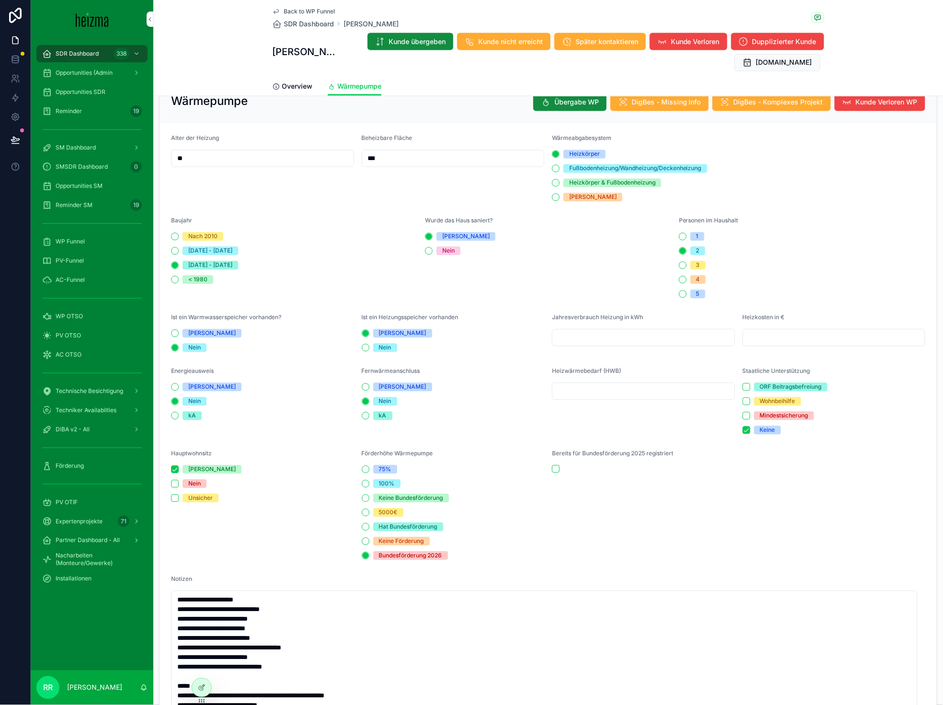
scroll to position [429, 0]
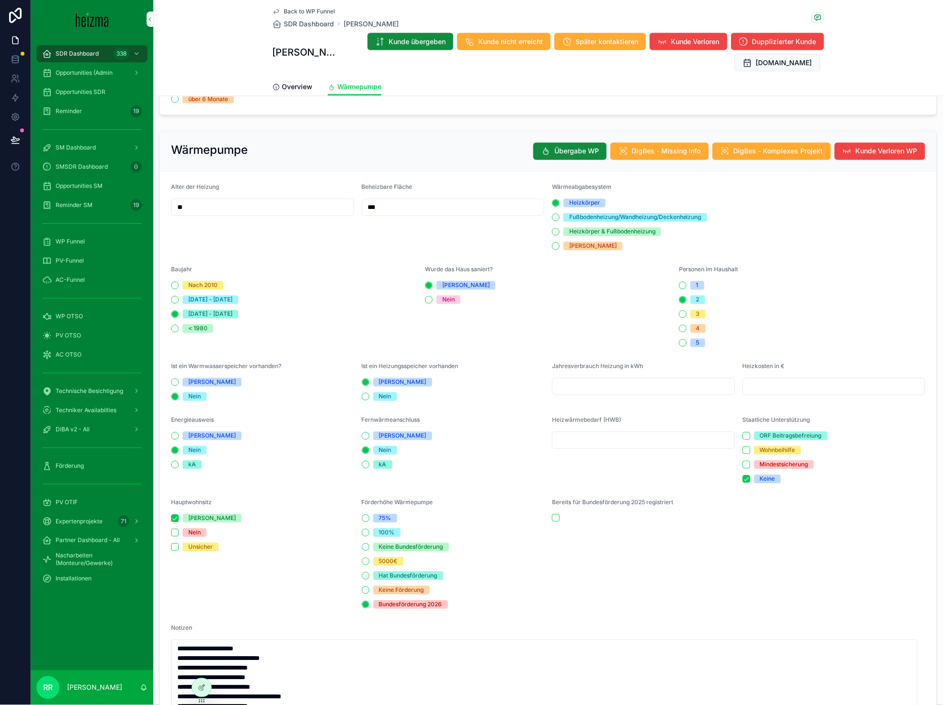
click at [321, 10] on span "Back to WP Funnel" at bounding box center [309, 12] width 51 height 8
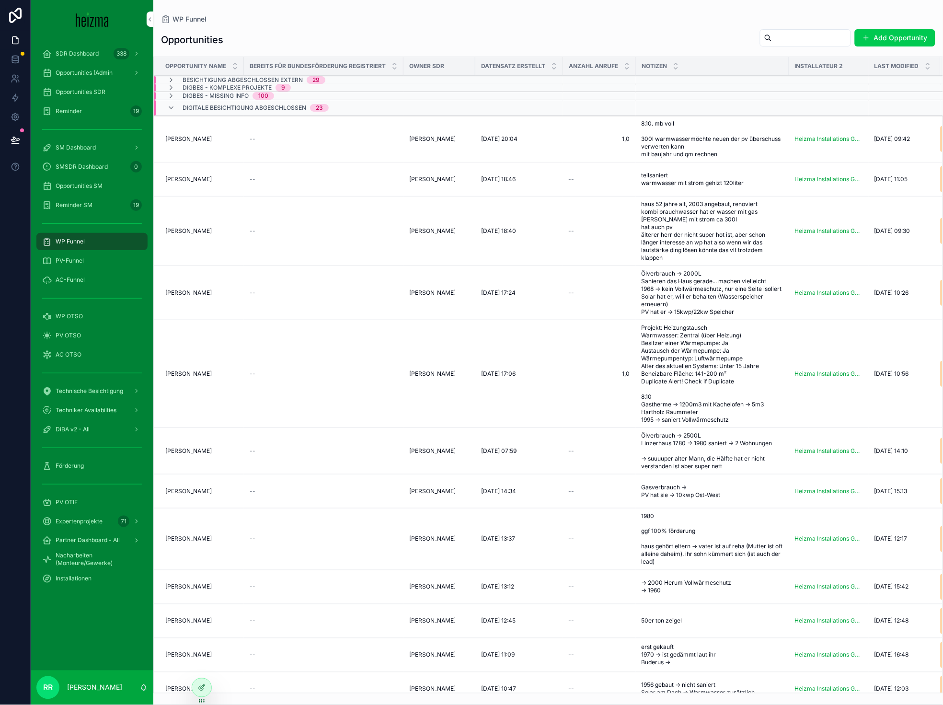
click at [184, 495] on span "[PERSON_NAME]" at bounding box center [188, 492] width 46 height 8
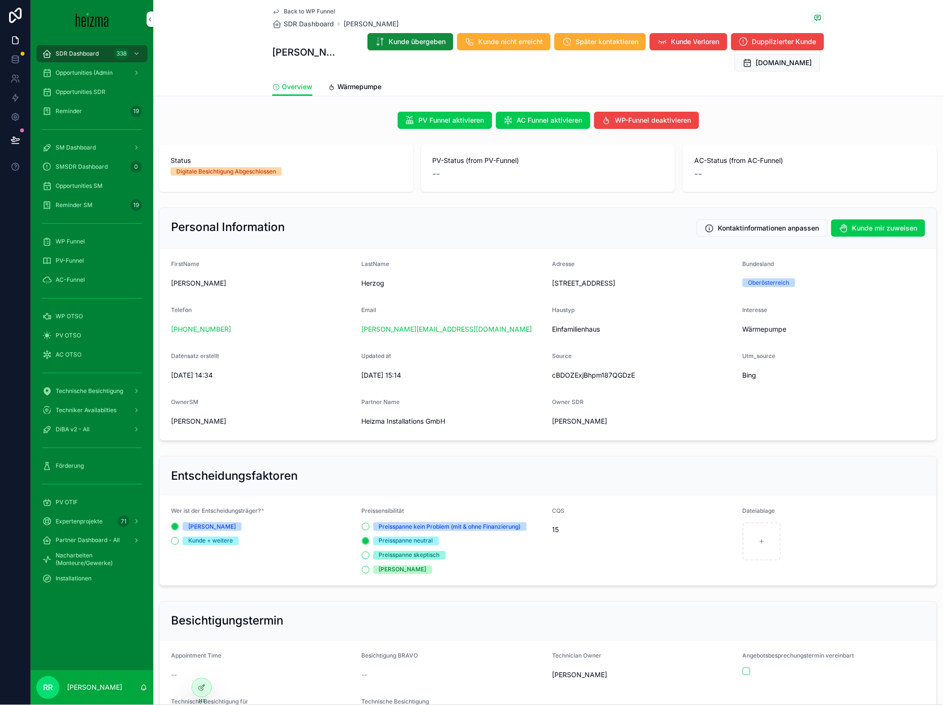
click at [363, 285] on span "Herzog" at bounding box center [453, 284] width 183 height 10
copy span "Herzog"
click at [349, 83] on span "Wärmepumpe" at bounding box center [359, 87] width 44 height 10
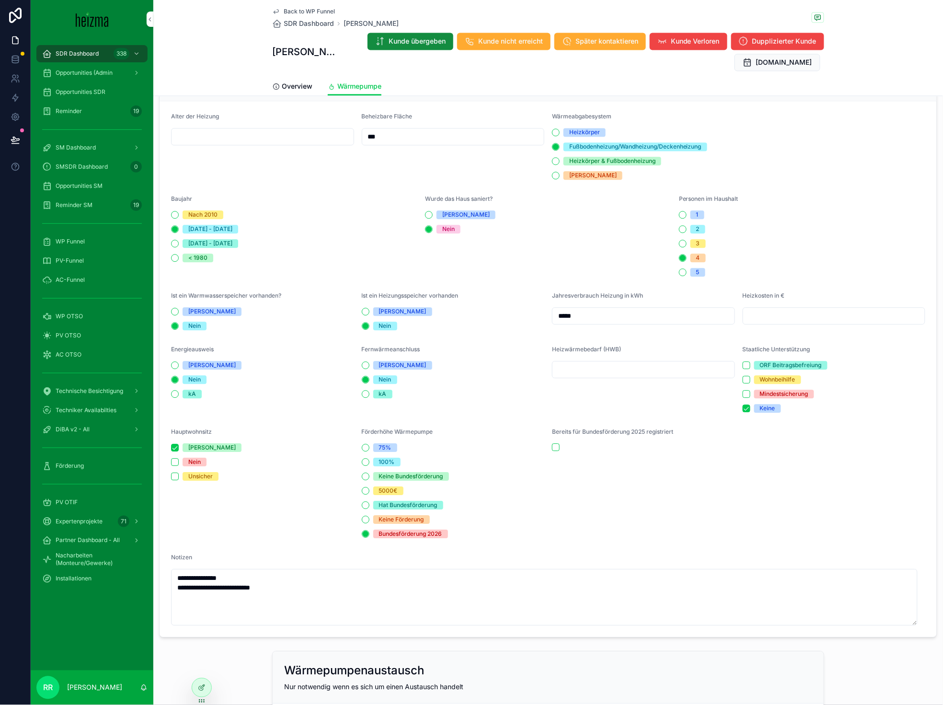
scroll to position [507, 0]
click at [321, 12] on span "Back to WP Funnel" at bounding box center [309, 12] width 51 height 8
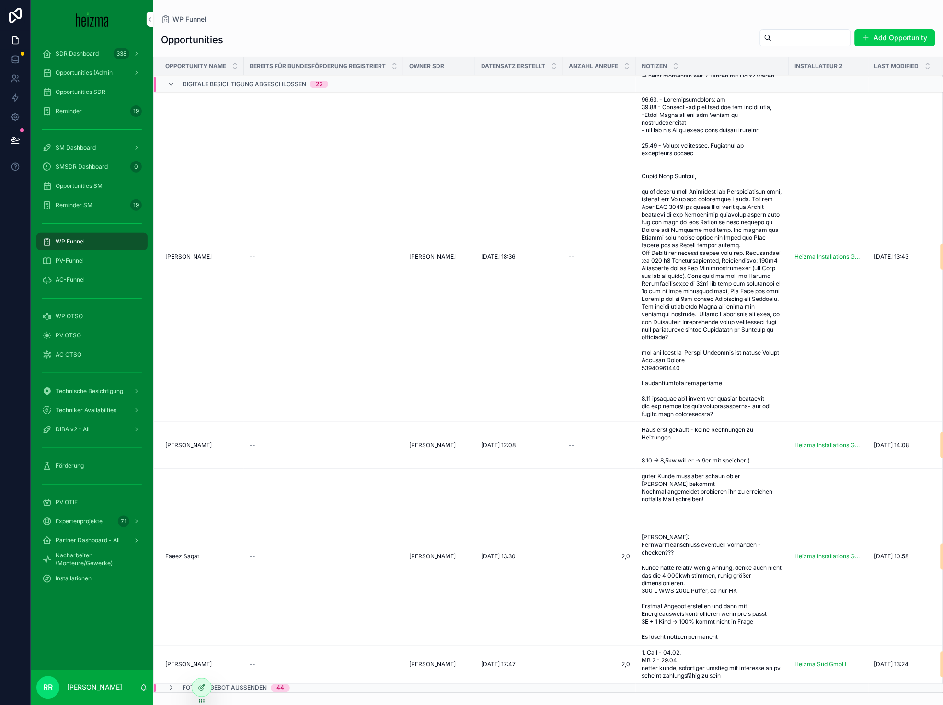
scroll to position [1172, 0]
click at [171, 661] on span "[PERSON_NAME]" at bounding box center [188, 665] width 46 height 8
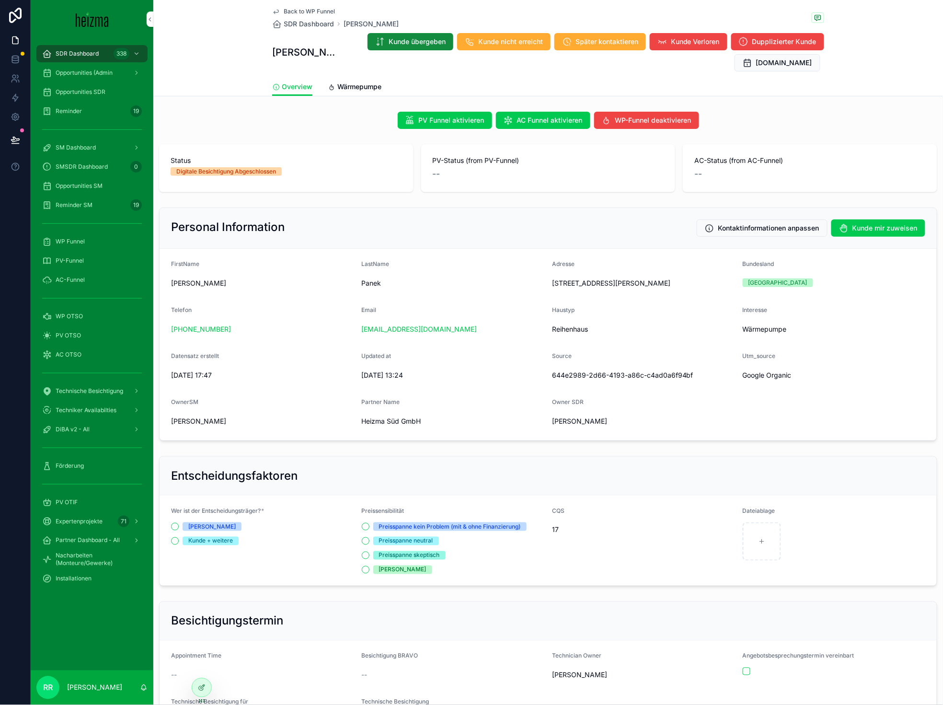
click at [350, 79] on link "Wärmepumpe" at bounding box center [355, 87] width 54 height 19
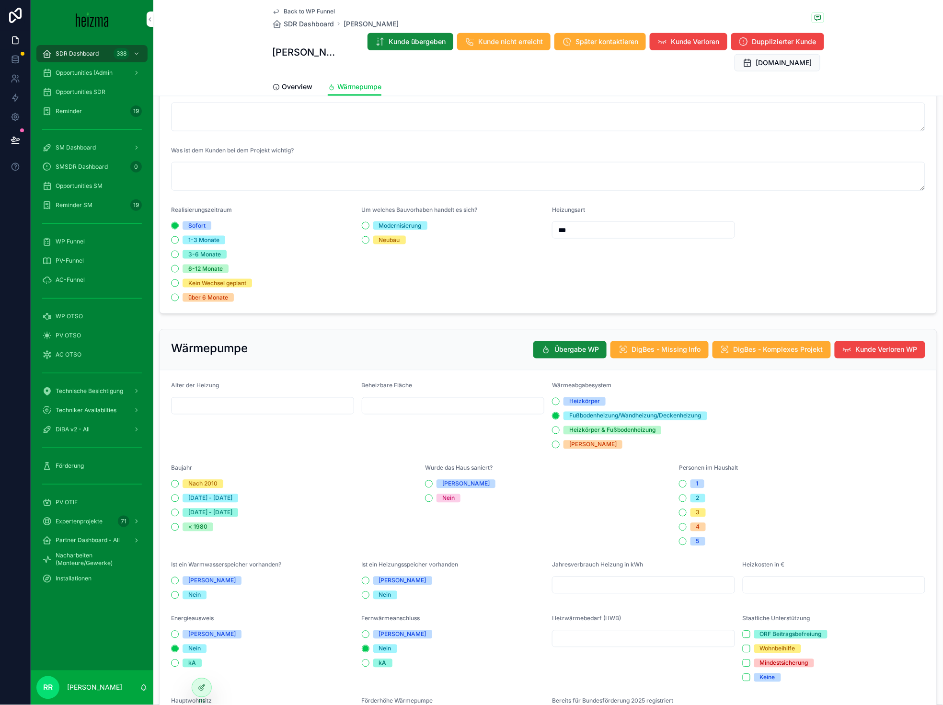
scroll to position [228, 0]
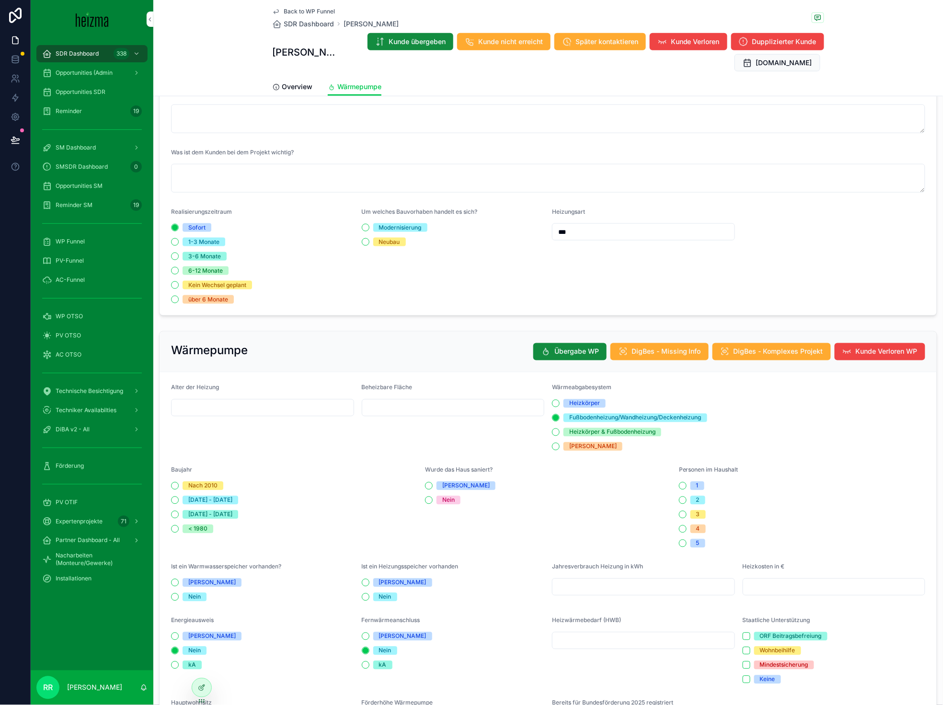
click at [272, 80] on link "Overview" at bounding box center [292, 87] width 40 height 19
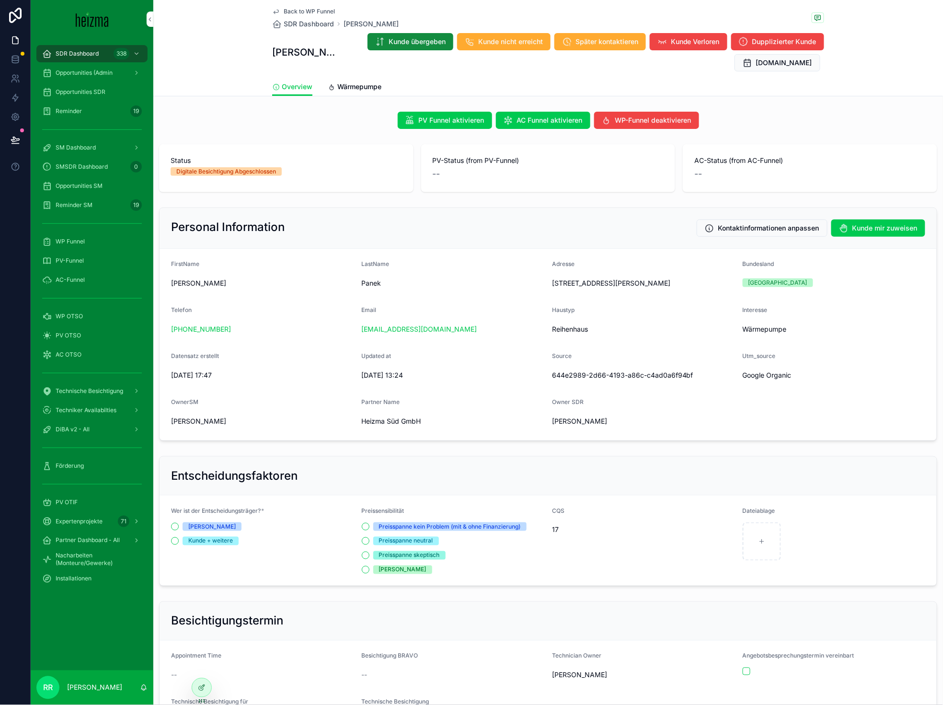
click at [349, 84] on span "Wärmepumpe" at bounding box center [359, 87] width 44 height 10
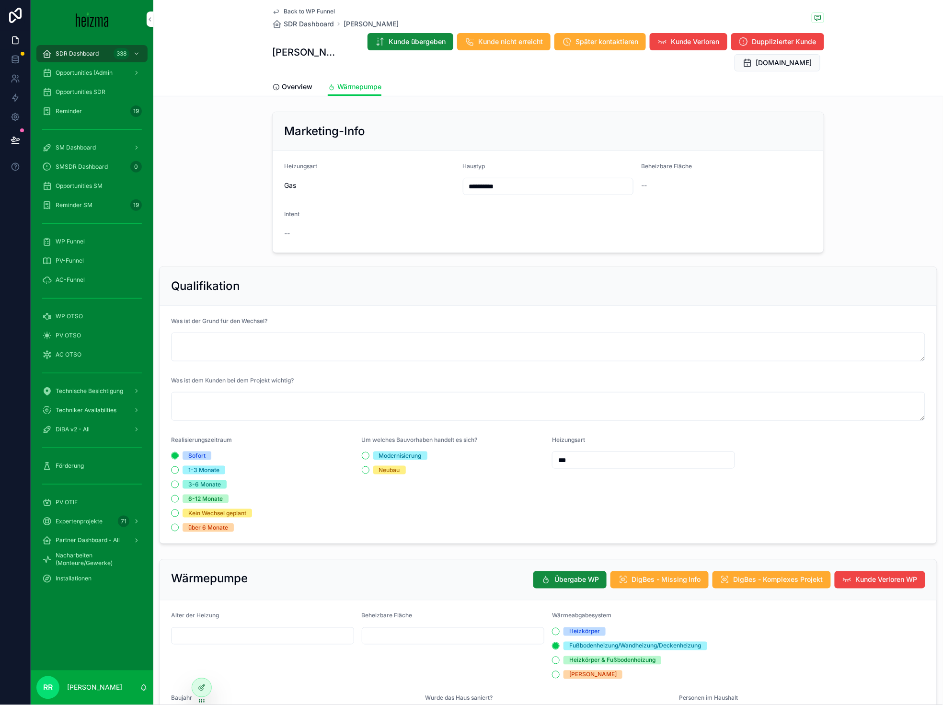
click at [307, 10] on span "Back to WP Funnel" at bounding box center [309, 12] width 51 height 8
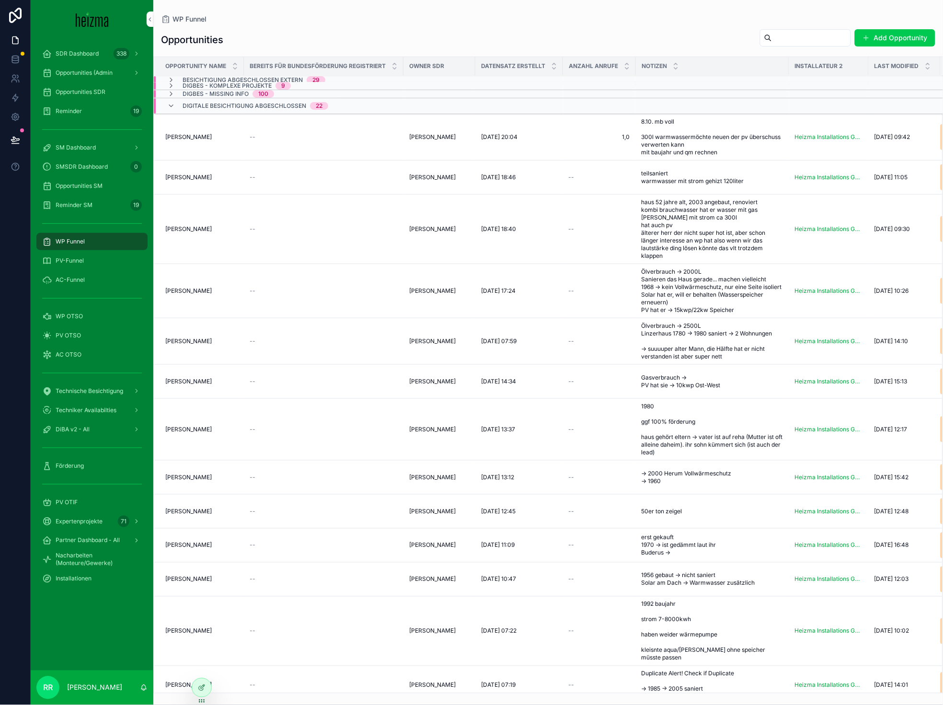
scroll to position [104, 0]
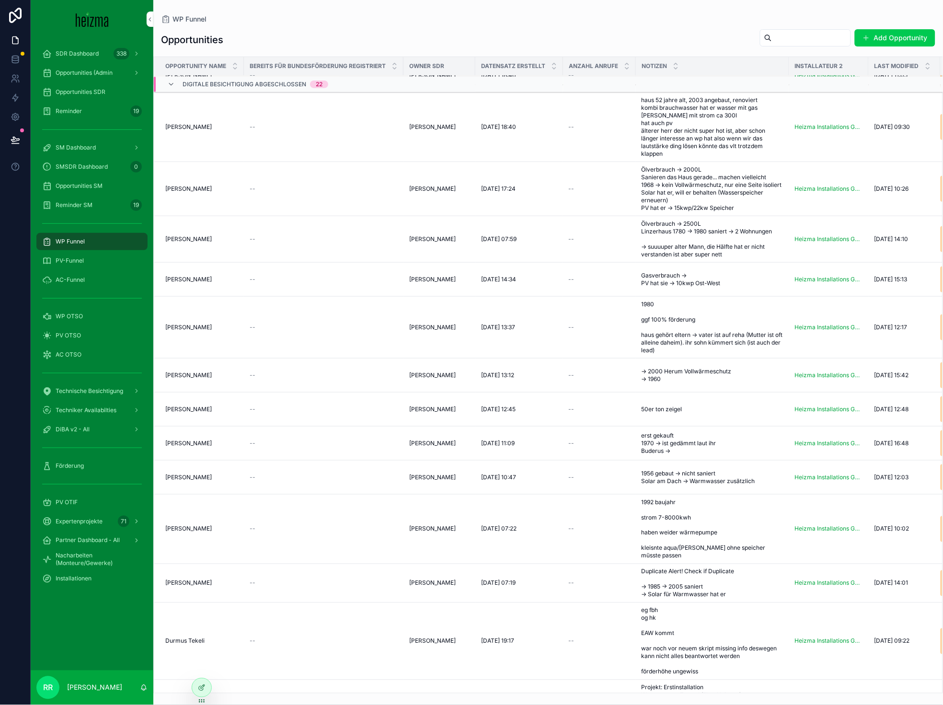
click at [195, 447] on span "[PERSON_NAME]" at bounding box center [188, 444] width 46 height 8
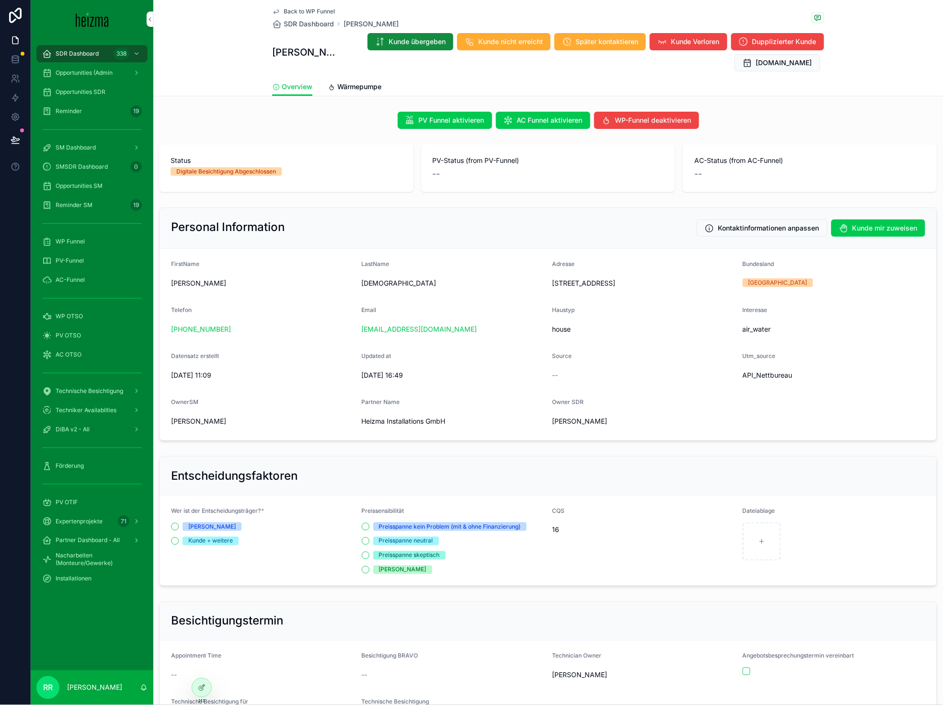
click at [385, 276] on div "schafranek" at bounding box center [453, 283] width 183 height 15
copy span "schafranek"
click at [338, 93] on link "Wärmepumpe" at bounding box center [355, 87] width 54 height 19
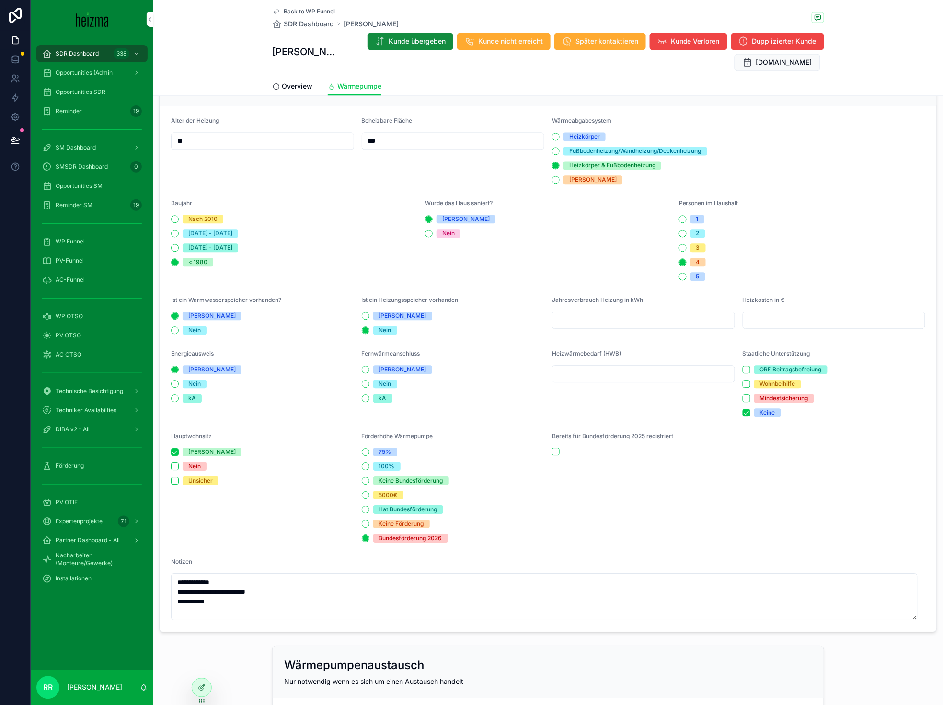
scroll to position [492, 0]
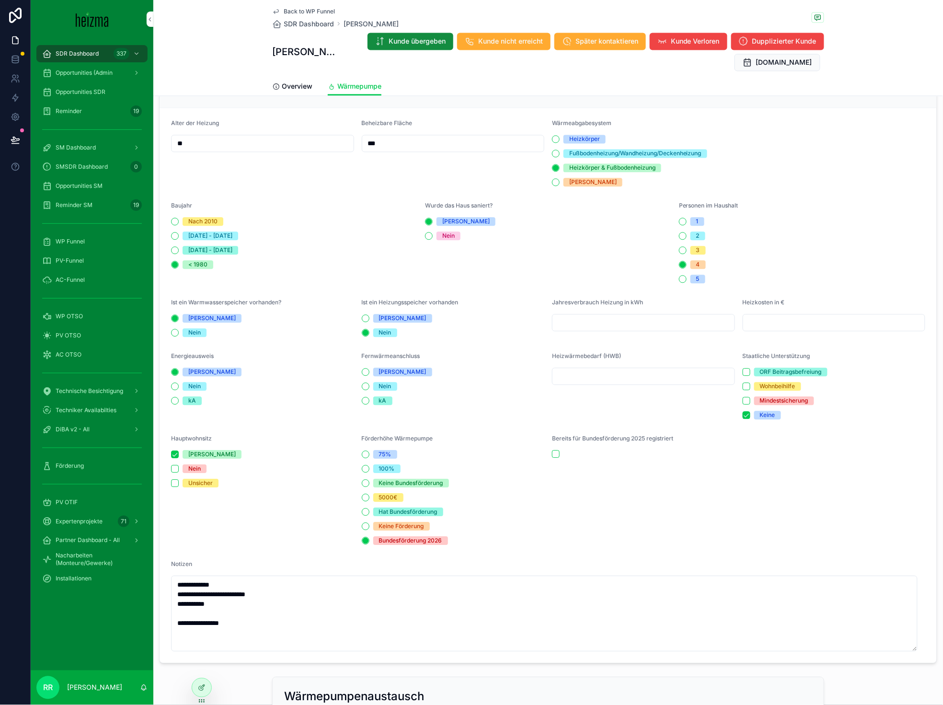
type textarea "**********"
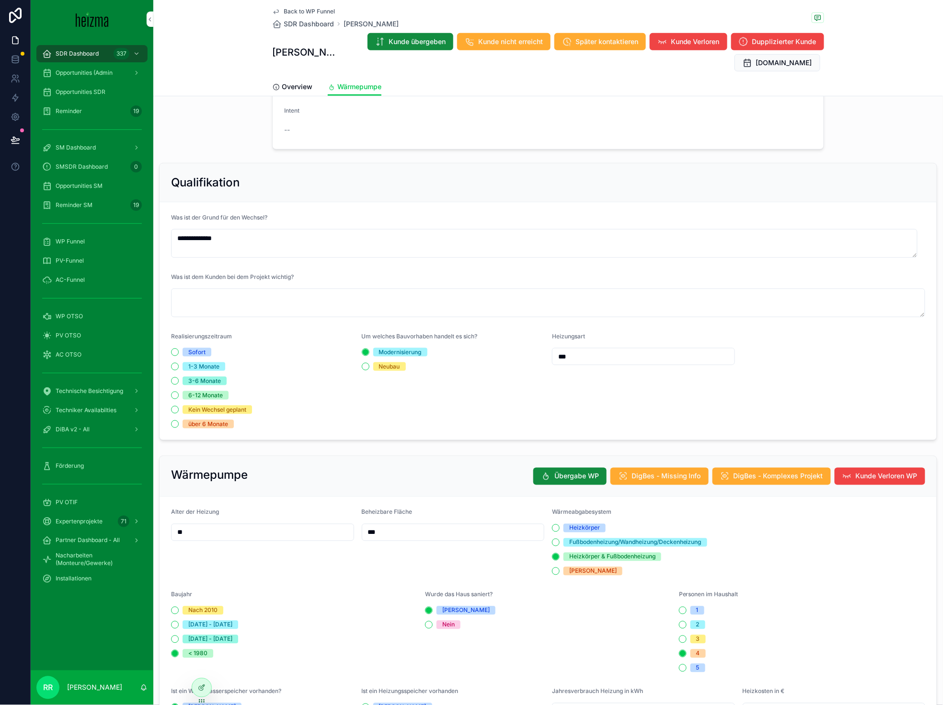
scroll to position [0, 0]
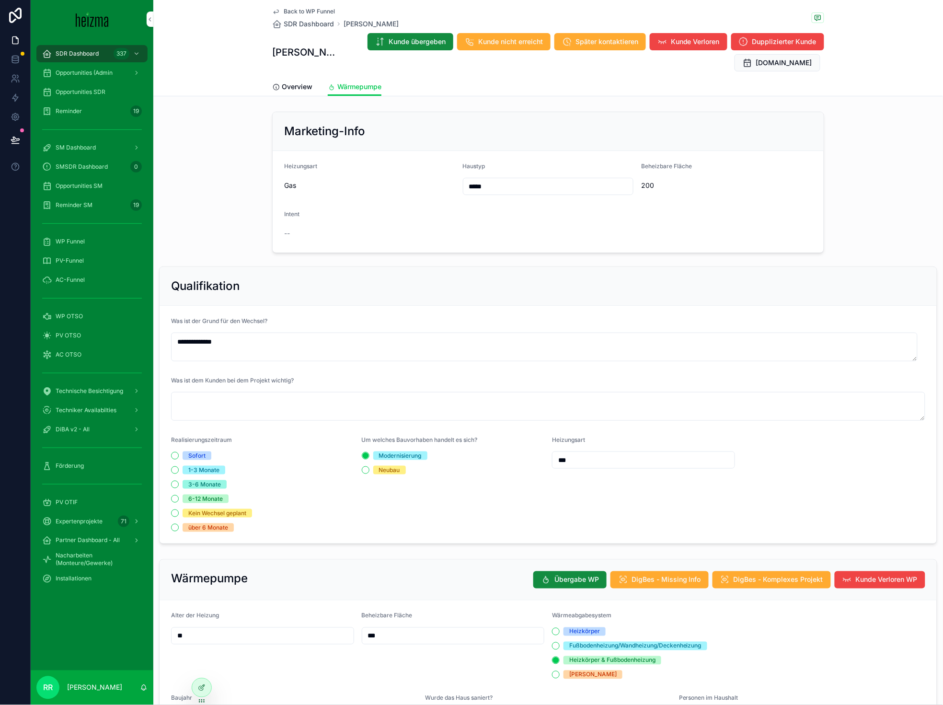
click at [293, 11] on span "Back to WP Funnel" at bounding box center [309, 12] width 51 height 8
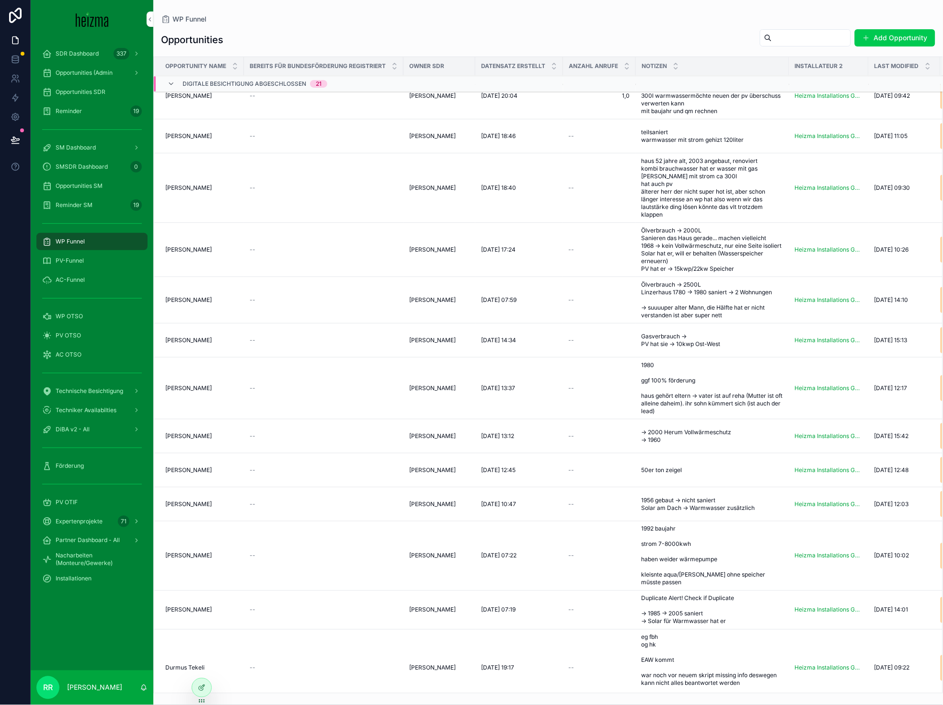
scroll to position [178, 0]
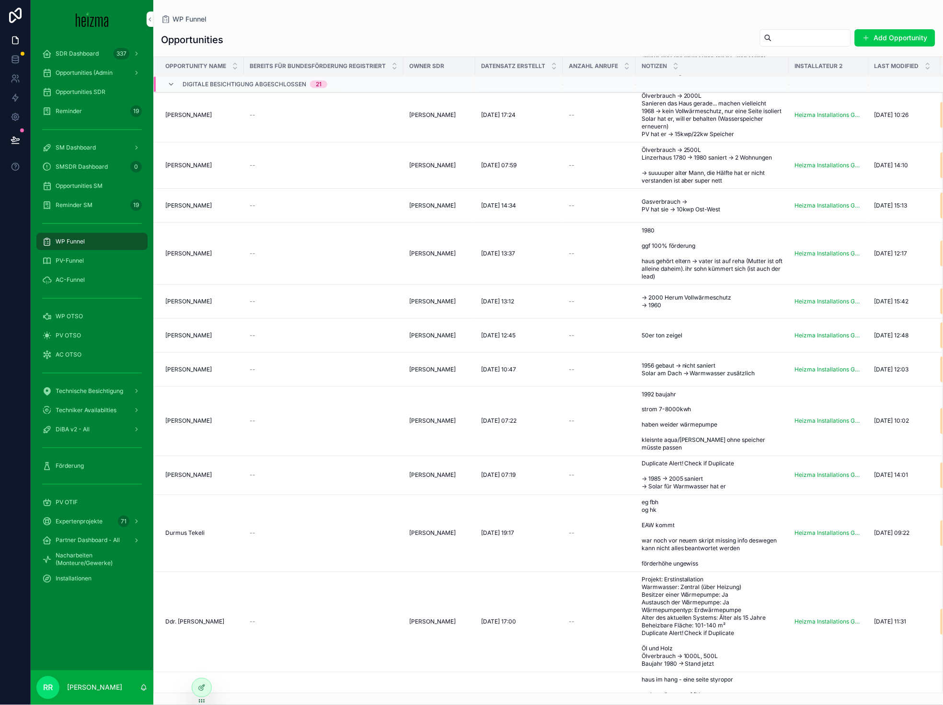
click at [212, 373] on span "[PERSON_NAME]" at bounding box center [188, 370] width 46 height 8
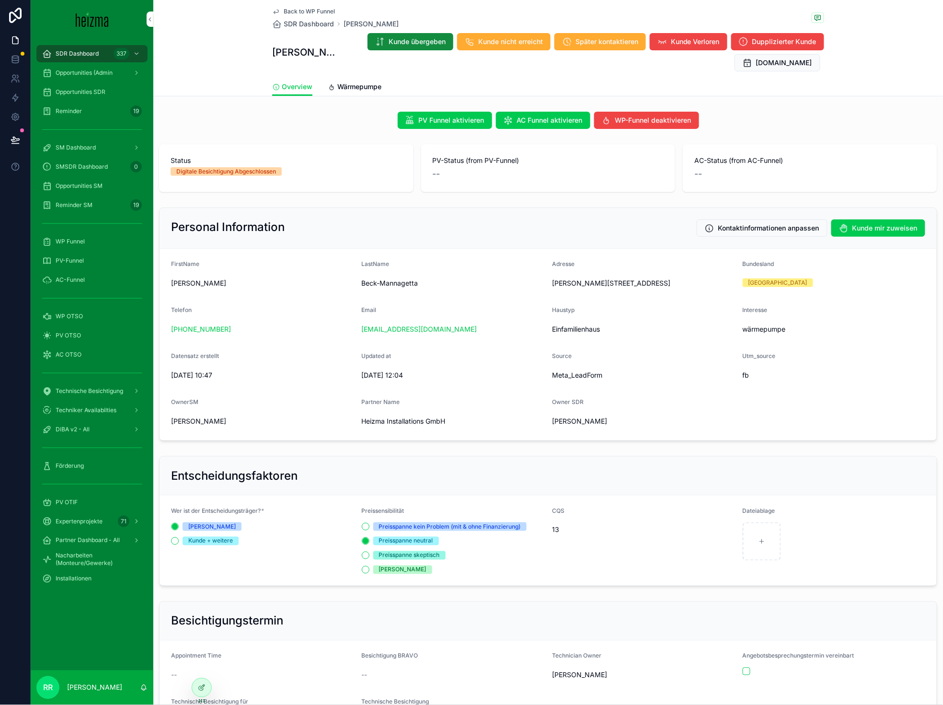
click at [375, 279] on span "Beck-Mannagetta" at bounding box center [453, 284] width 183 height 10
copy span "Beck-Mannagetta"
click at [348, 86] on span "Wärmepumpe" at bounding box center [359, 87] width 44 height 10
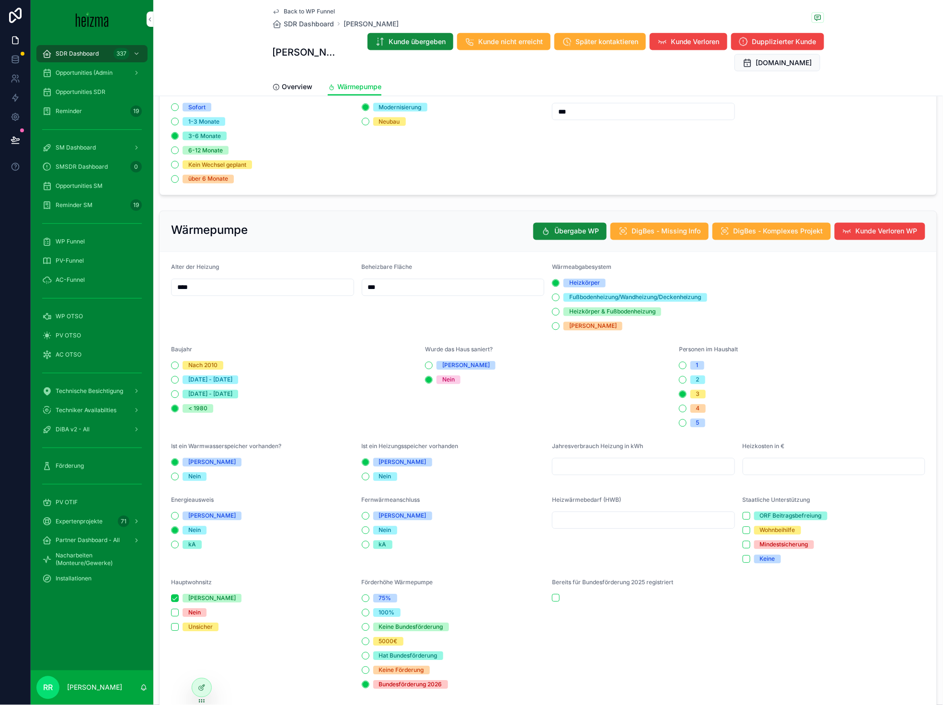
scroll to position [325, 0]
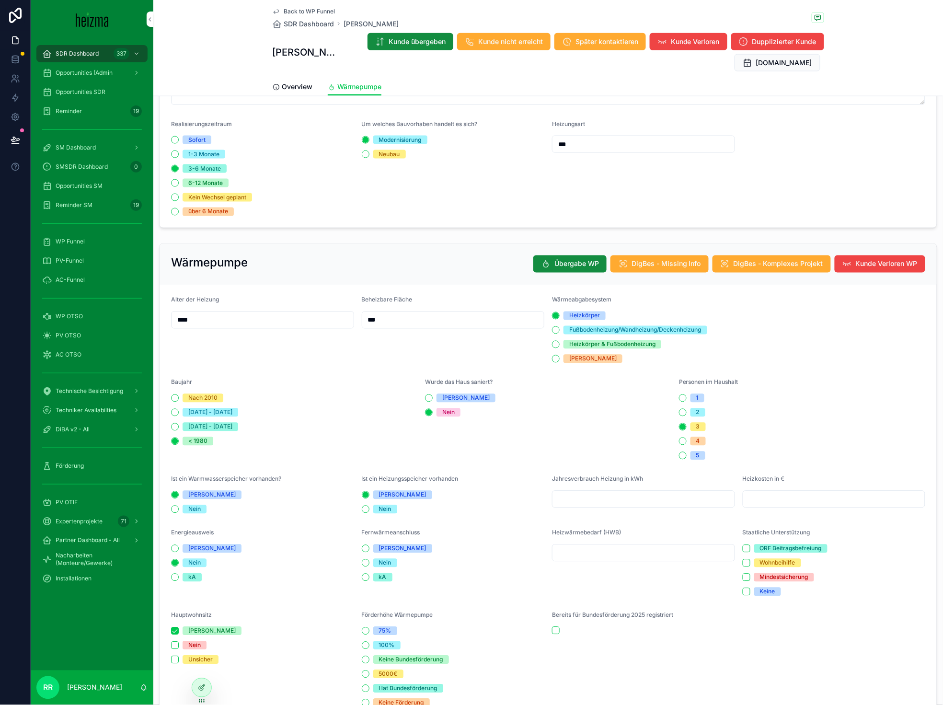
click at [302, 88] on span "Overview" at bounding box center [297, 87] width 31 height 10
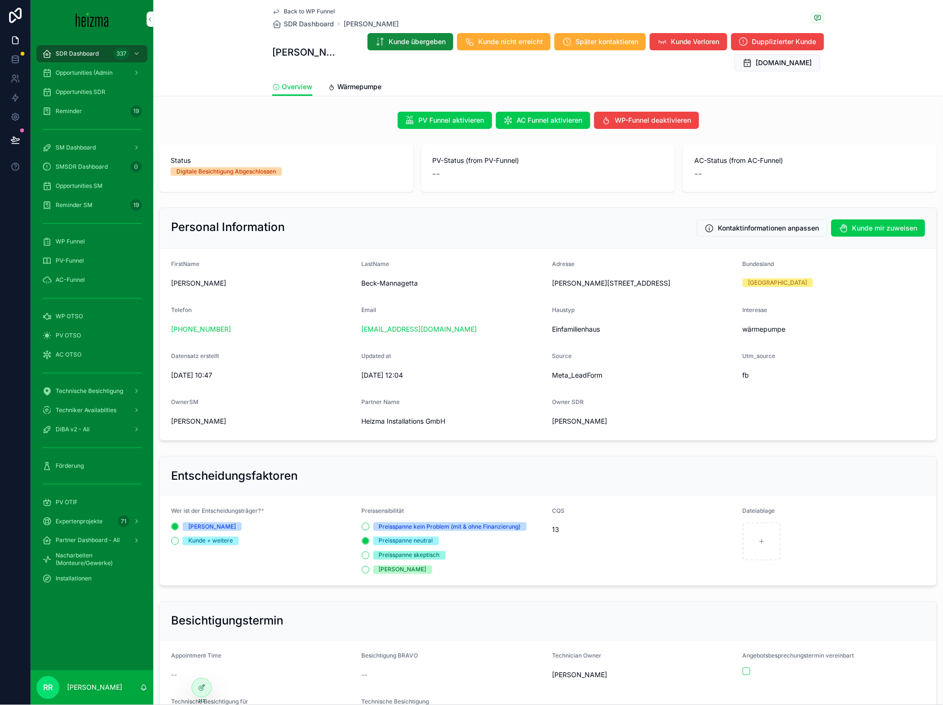
click at [345, 89] on span "Wärmepumpe" at bounding box center [359, 87] width 44 height 10
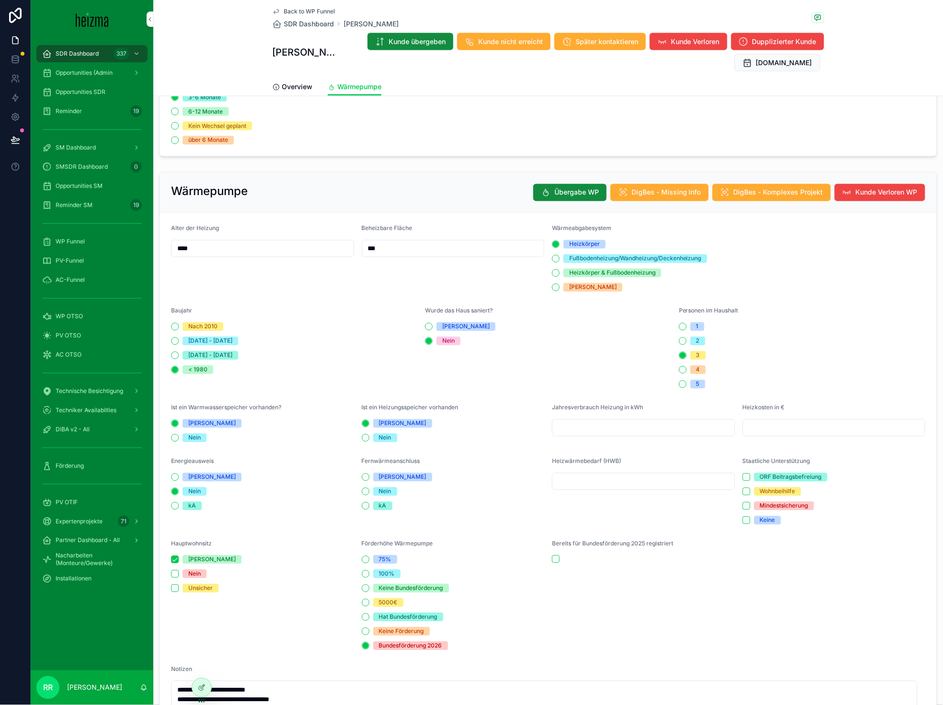
scroll to position [400, 0]
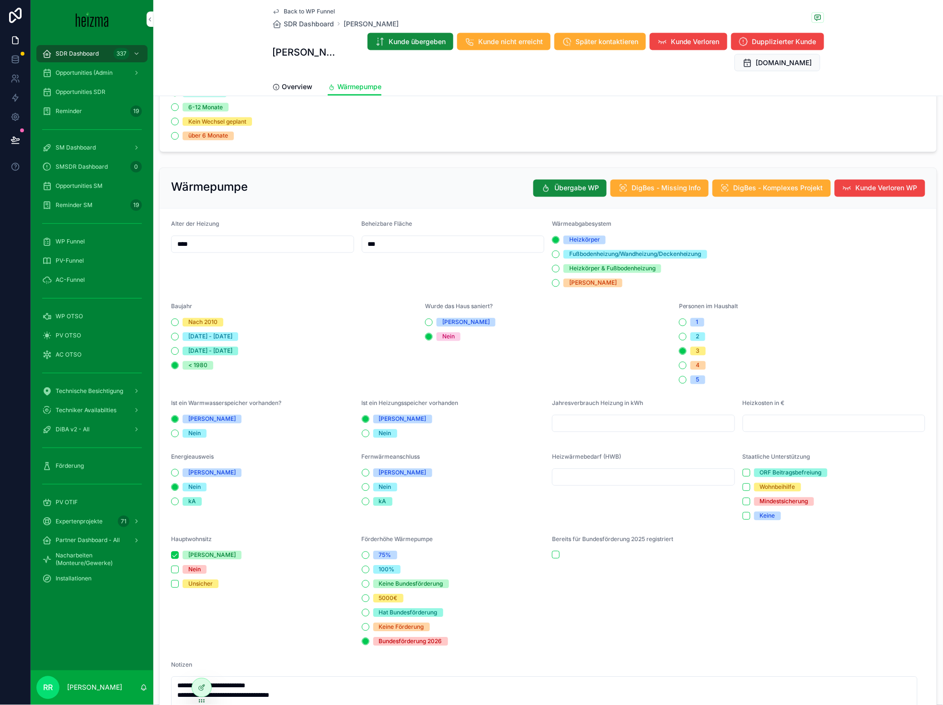
click at [299, 83] on span "Overview" at bounding box center [297, 87] width 31 height 10
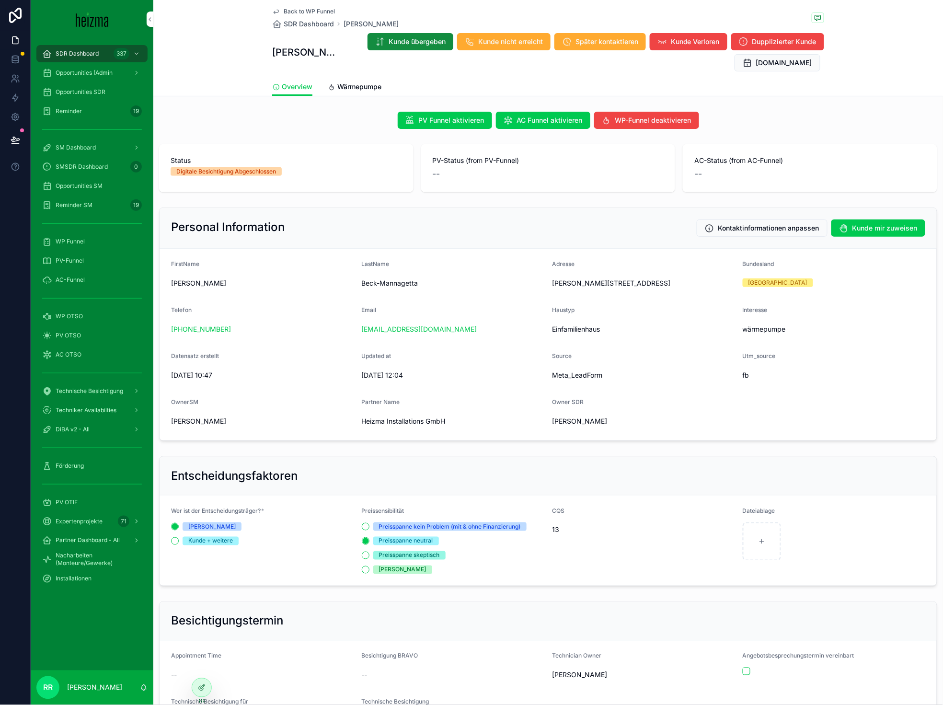
click at [315, 11] on span "Back to WP Funnel" at bounding box center [309, 12] width 51 height 8
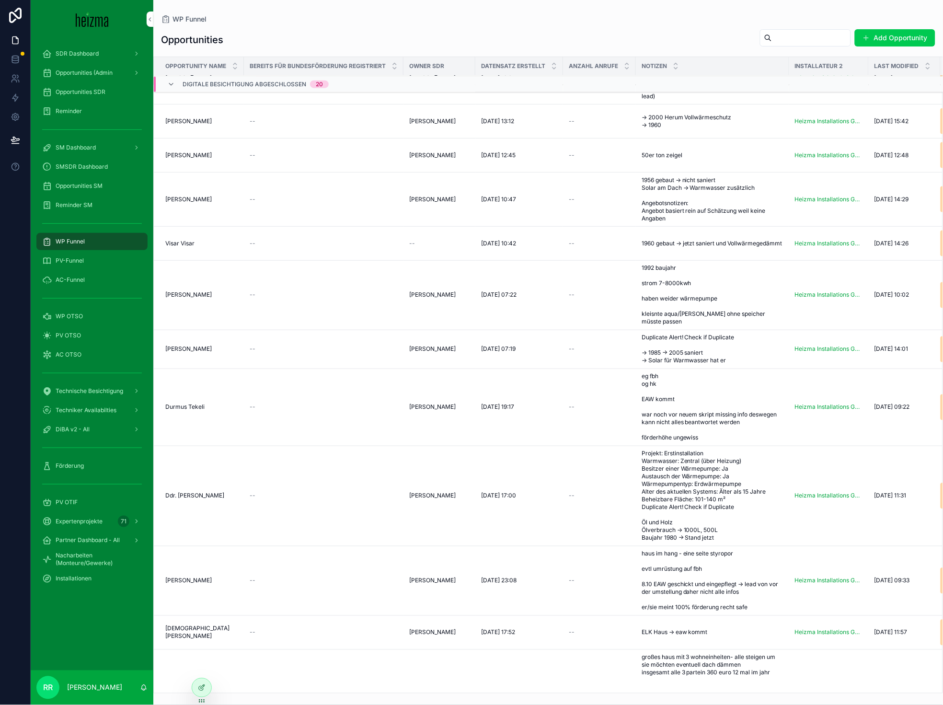
scroll to position [324, 0]
click at [199, 412] on span "Durmus Tekeli" at bounding box center [184, 408] width 39 height 8
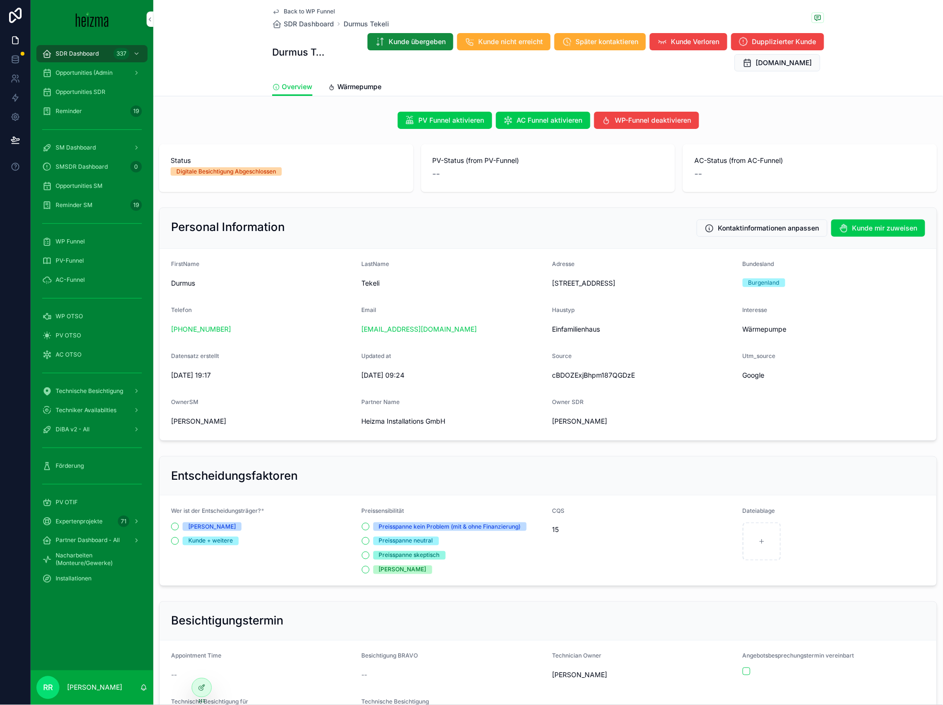
click at [362, 279] on span "Tekeli" at bounding box center [453, 284] width 183 height 10
copy span "Tekeli"
click at [367, 284] on span "Tekeli" at bounding box center [453, 284] width 183 height 10
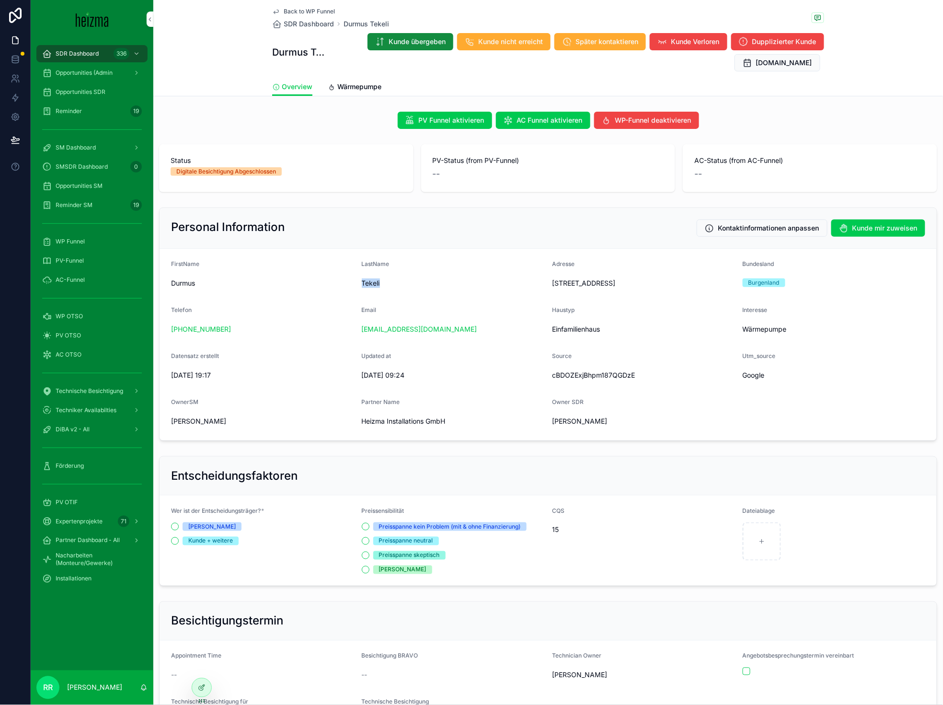
copy span "Tekeli"
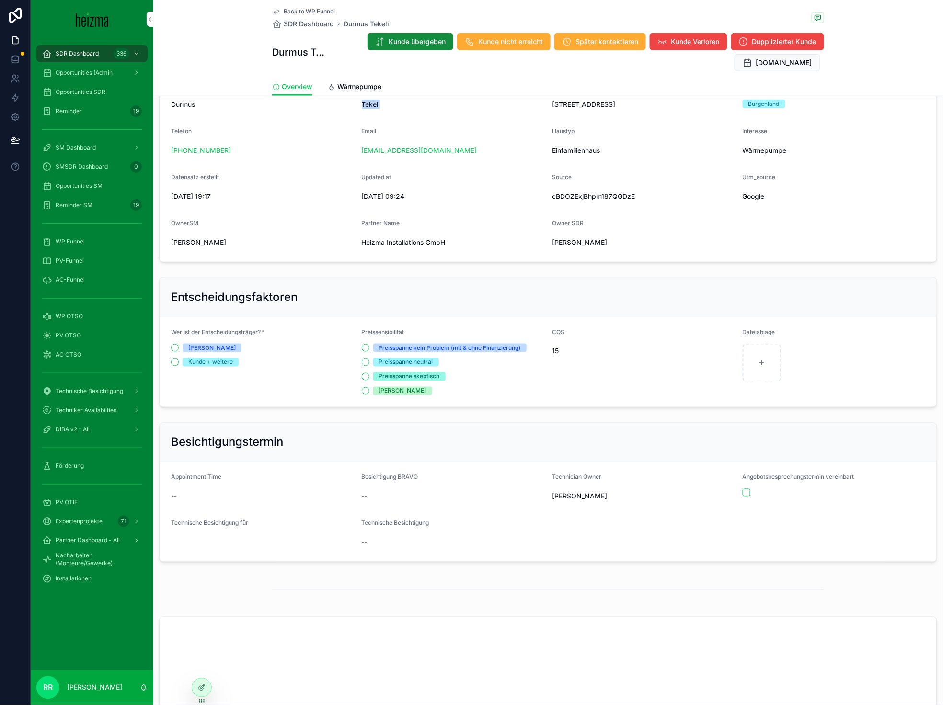
scroll to position [389, 0]
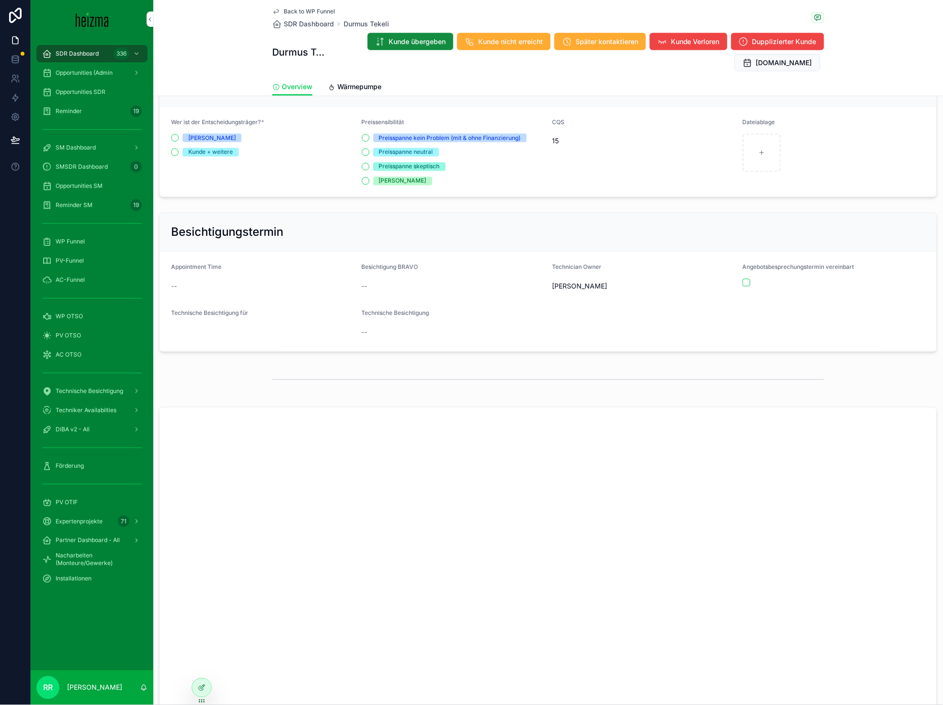
click at [332, 88] on div "Wärmepumpe" at bounding box center [355, 87] width 54 height 10
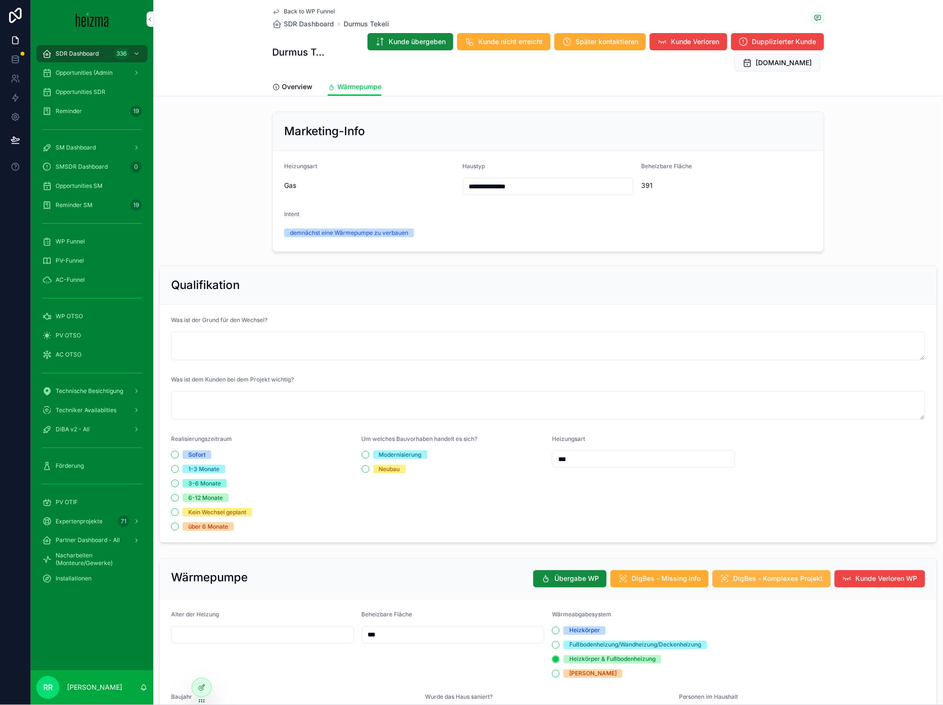
click at [775, 586] on button "DigBes - Komplexes Projekt" at bounding box center [772, 578] width 118 height 17
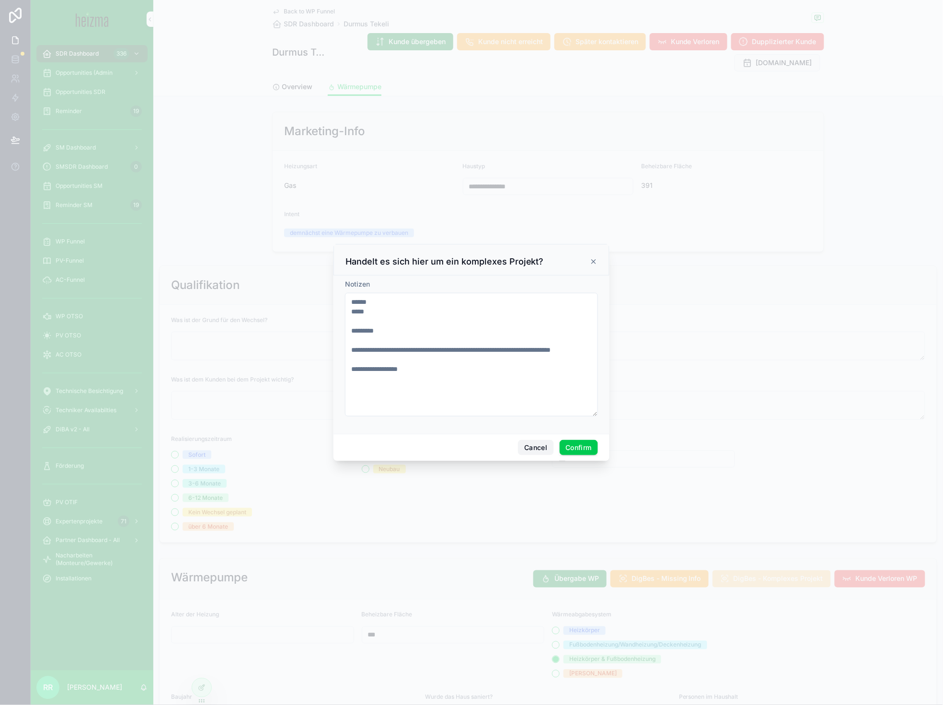
click at [531, 444] on button "Cancel" at bounding box center [535, 447] width 35 height 15
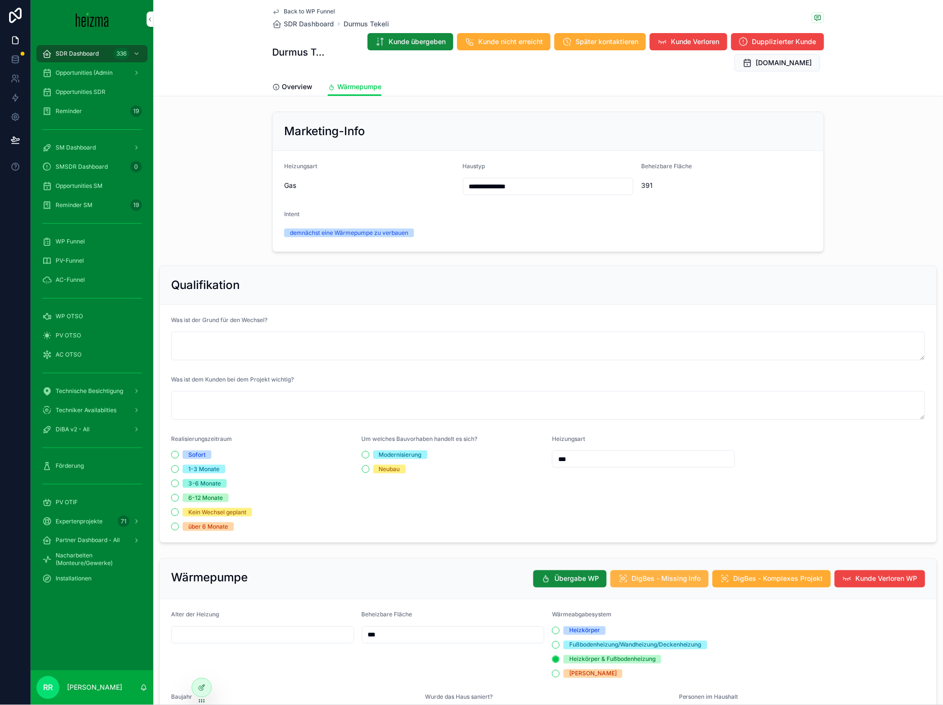
click at [662, 576] on span "DigBes - Missing Info" at bounding box center [667, 579] width 70 height 10
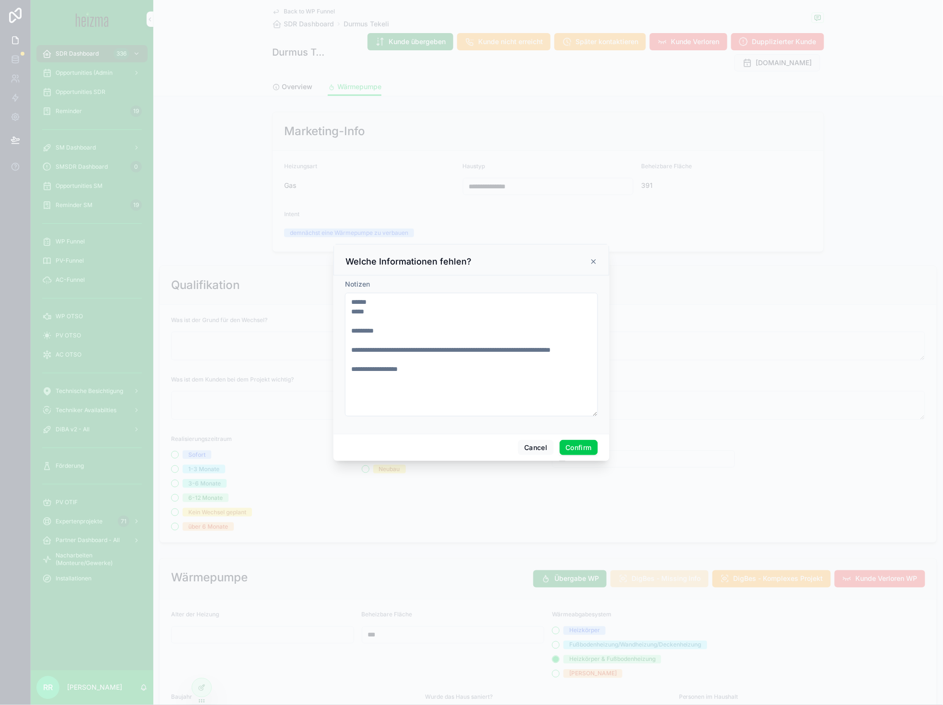
click at [580, 451] on button "Confirm" at bounding box center [579, 447] width 38 height 15
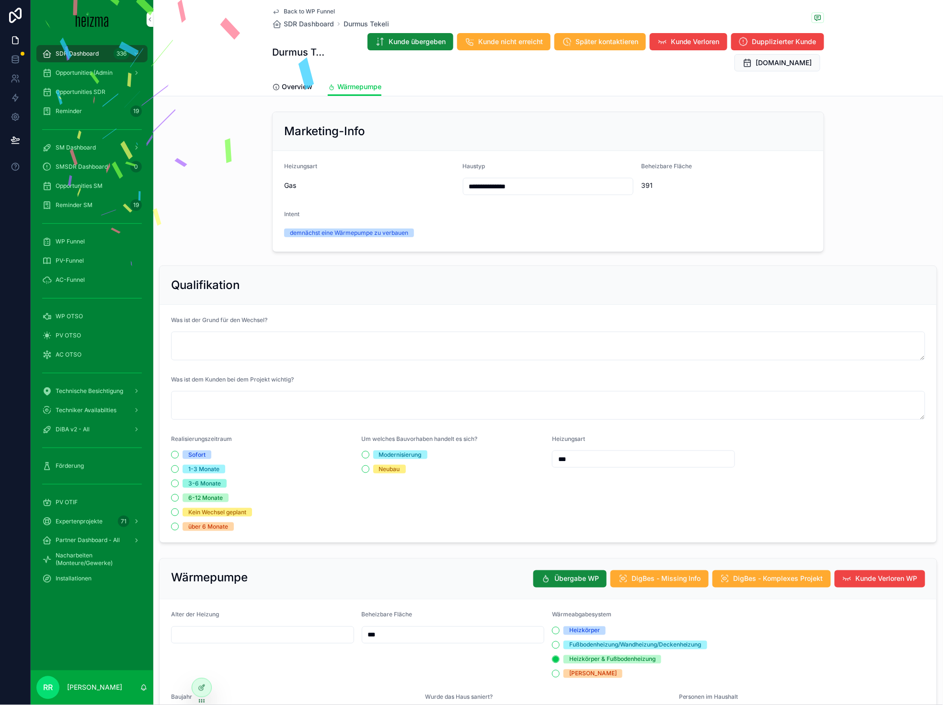
click at [304, 88] on div "**********" at bounding box center [471, 352] width 943 height 705
click at [303, 80] on link "Overview" at bounding box center [292, 87] width 40 height 19
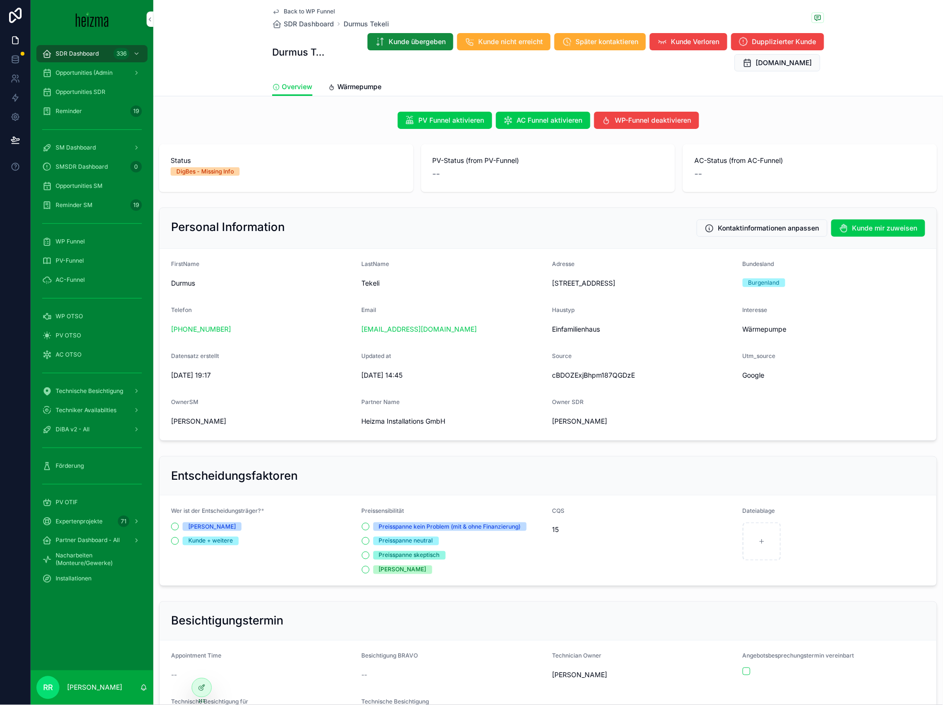
click at [312, 8] on span "Back to WP Funnel" at bounding box center [309, 12] width 51 height 8
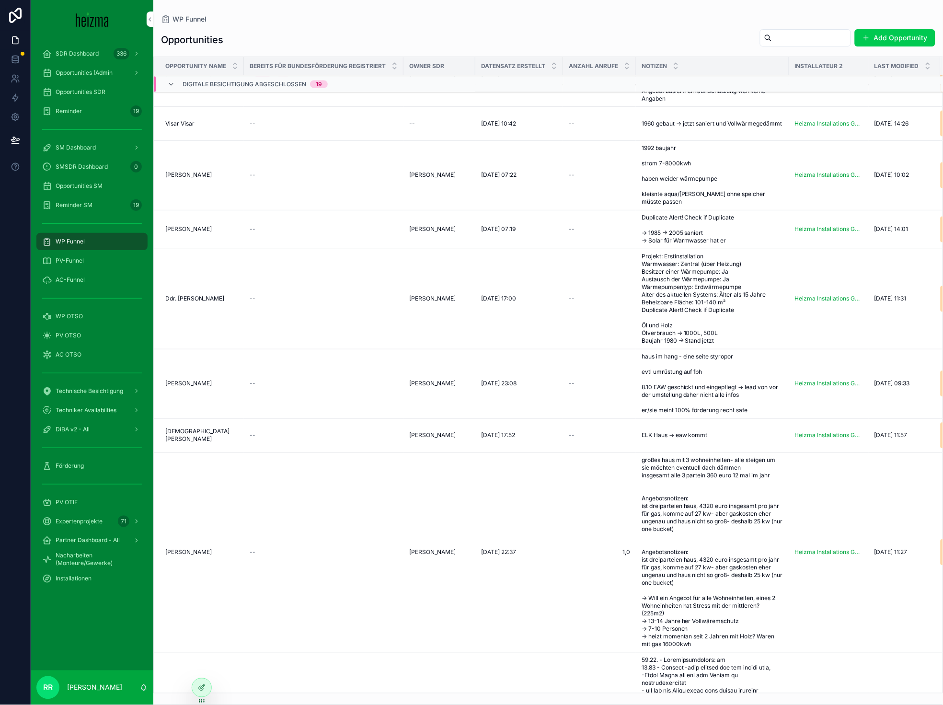
scroll to position [457, 0]
click at [184, 385] on span "[PERSON_NAME]" at bounding box center [188, 382] width 46 height 8
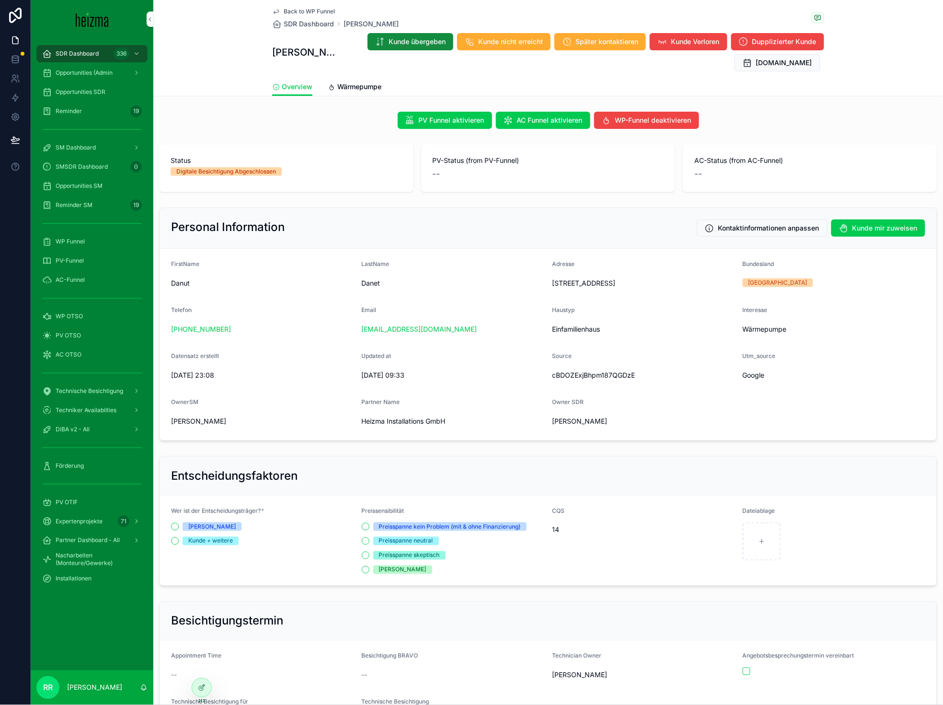
click at [368, 279] on span "Danet" at bounding box center [453, 284] width 183 height 10
copy span "Danet"
click at [337, 86] on span "Wärmepumpe" at bounding box center [359, 87] width 44 height 10
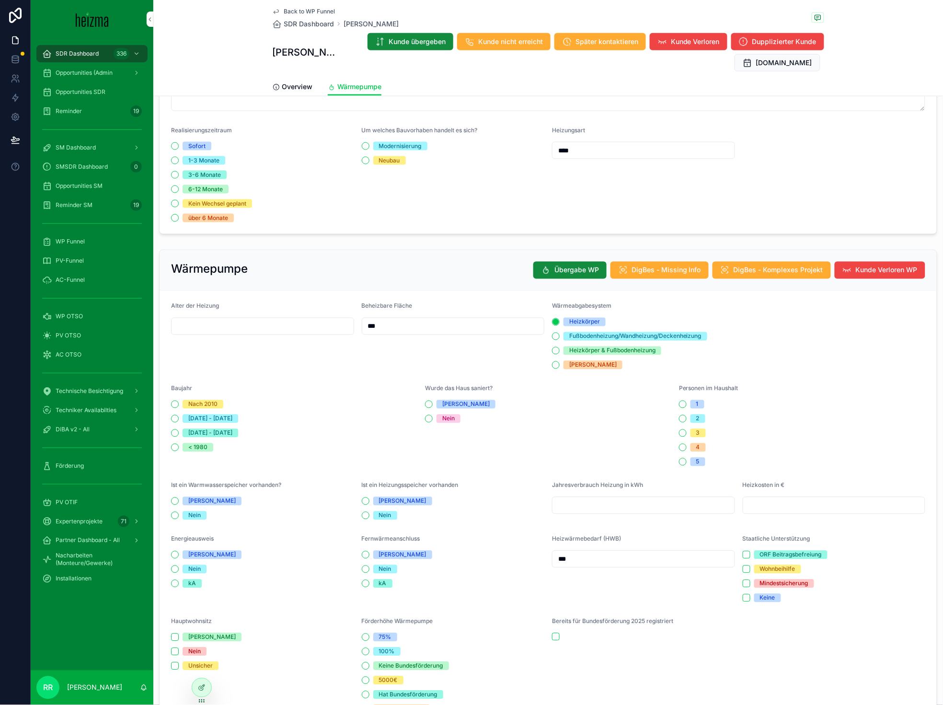
scroll to position [232, 0]
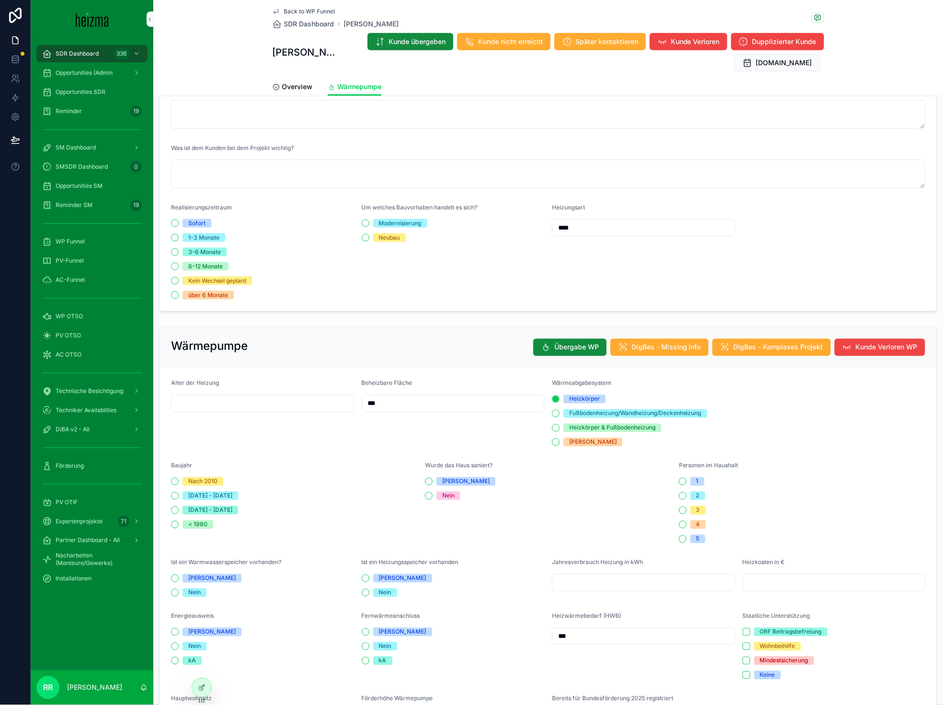
click at [287, 88] on span "Overview" at bounding box center [297, 87] width 31 height 10
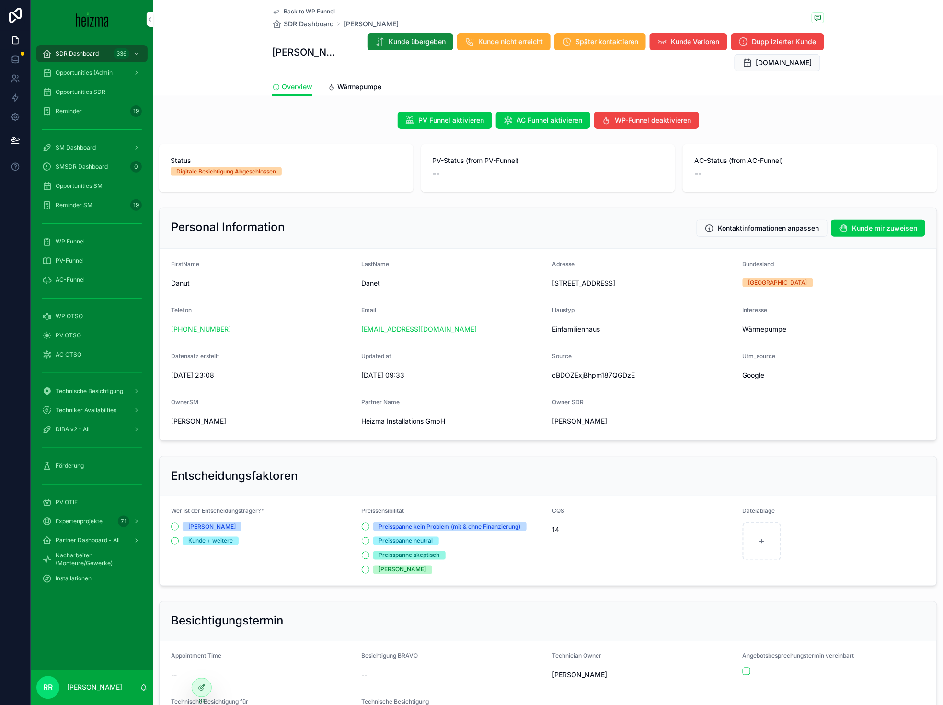
click at [362, 94] on link "Wärmepumpe" at bounding box center [355, 87] width 54 height 19
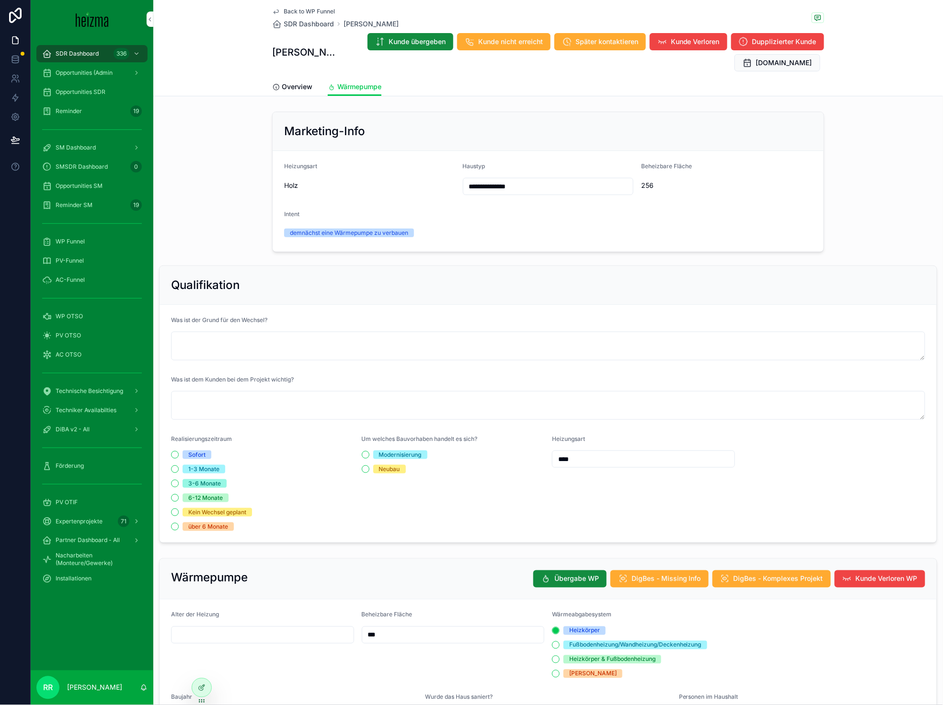
click at [294, 95] on link "Overview" at bounding box center [292, 87] width 40 height 19
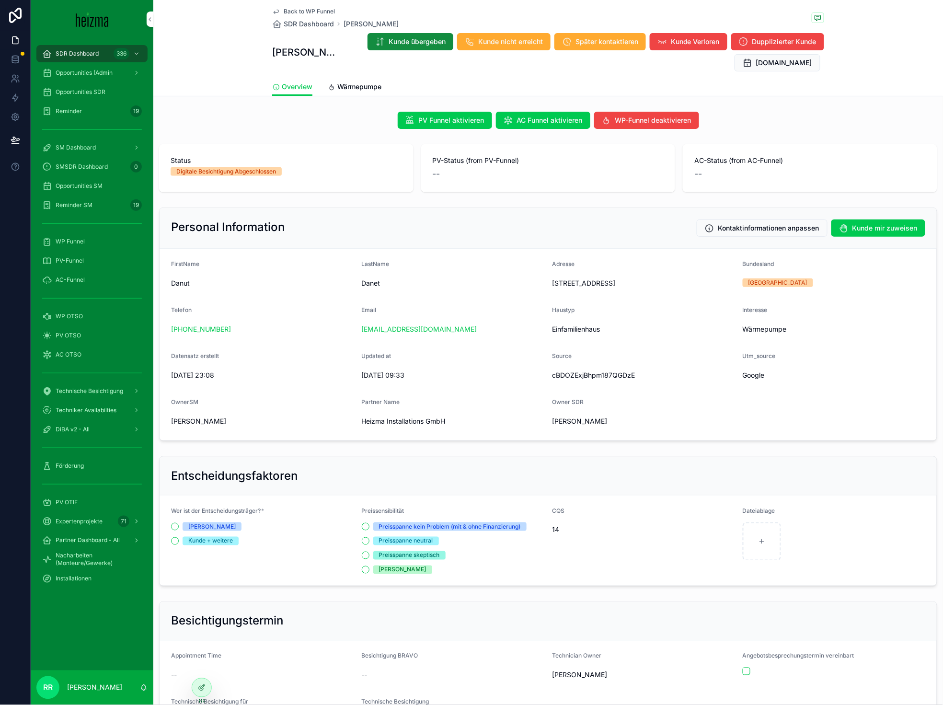
click at [364, 284] on span "Danet" at bounding box center [453, 284] width 183 height 10
copy span "Danet"
click at [308, 14] on span "Back to WP Funnel" at bounding box center [309, 12] width 51 height 8
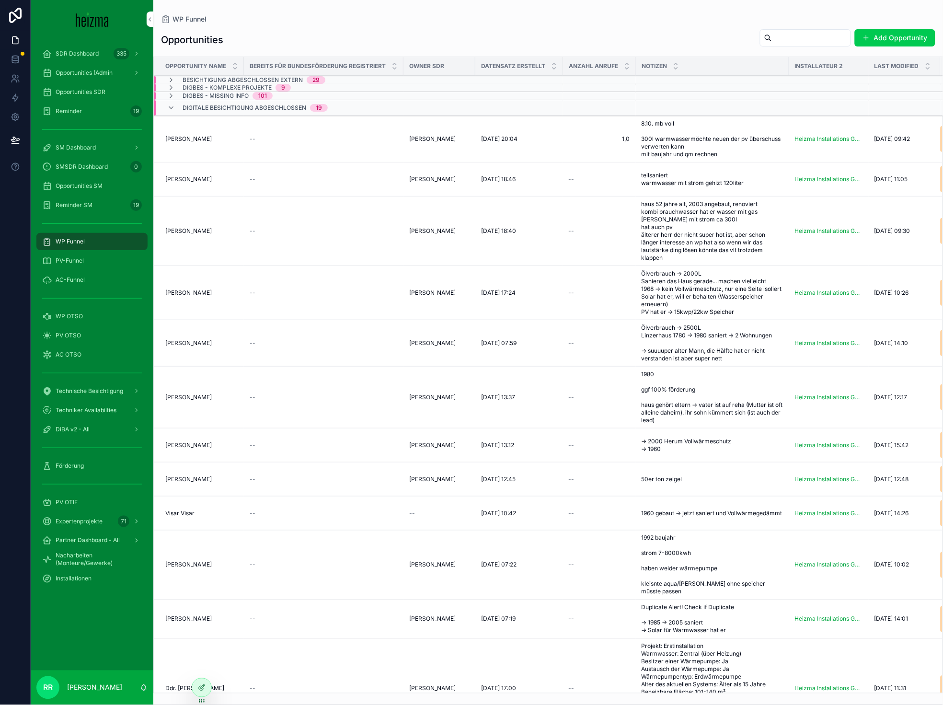
click at [204, 449] on span "[PERSON_NAME]" at bounding box center [188, 446] width 46 height 8
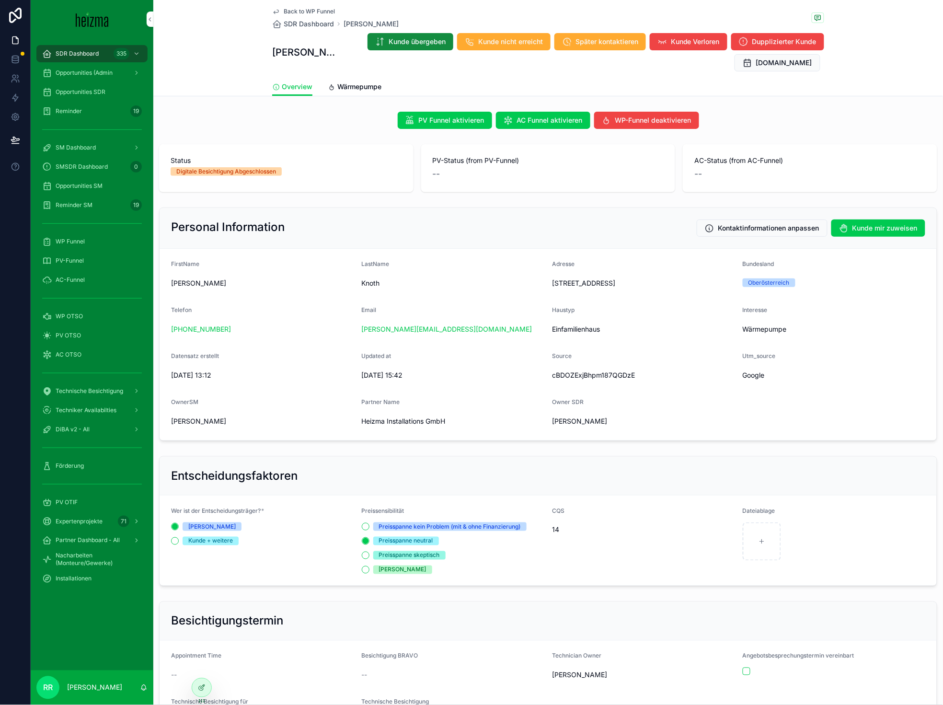
click at [370, 286] on span "Knoth" at bounding box center [453, 284] width 183 height 10
copy span "Knoth"
click at [344, 78] on link "Wärmepumpe" at bounding box center [355, 87] width 54 height 19
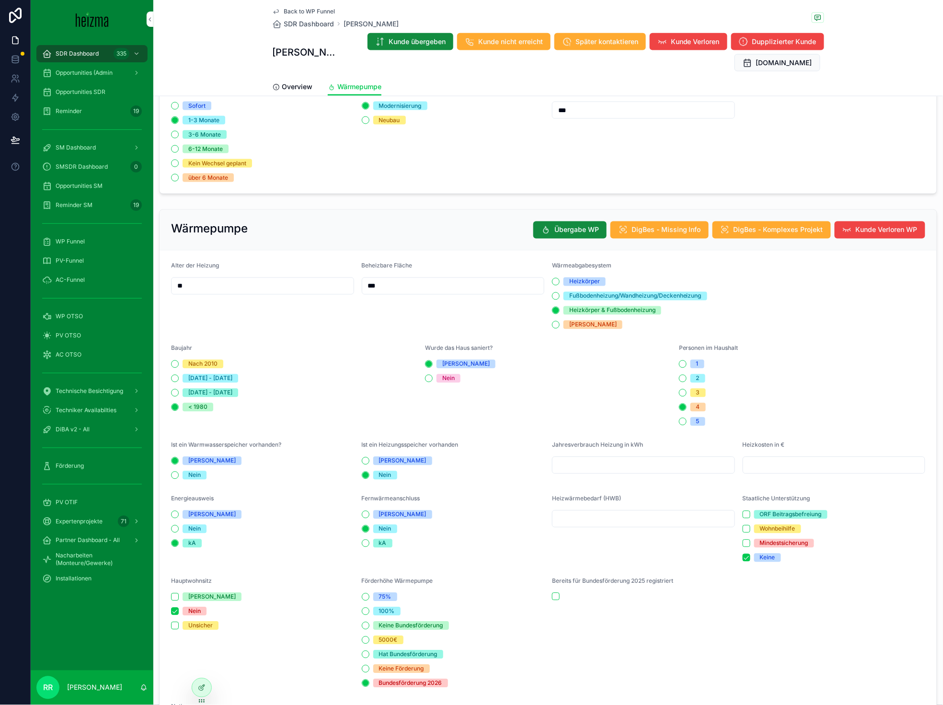
scroll to position [349, 0]
click at [317, 5] on div "Back to WP Funnel SDR Dashboard Thomas Knoth Thomas Knoth Kunde übergeben Kunde…" at bounding box center [548, 39] width 552 height 78
click at [318, 9] on span "Back to WP Funnel" at bounding box center [309, 12] width 51 height 8
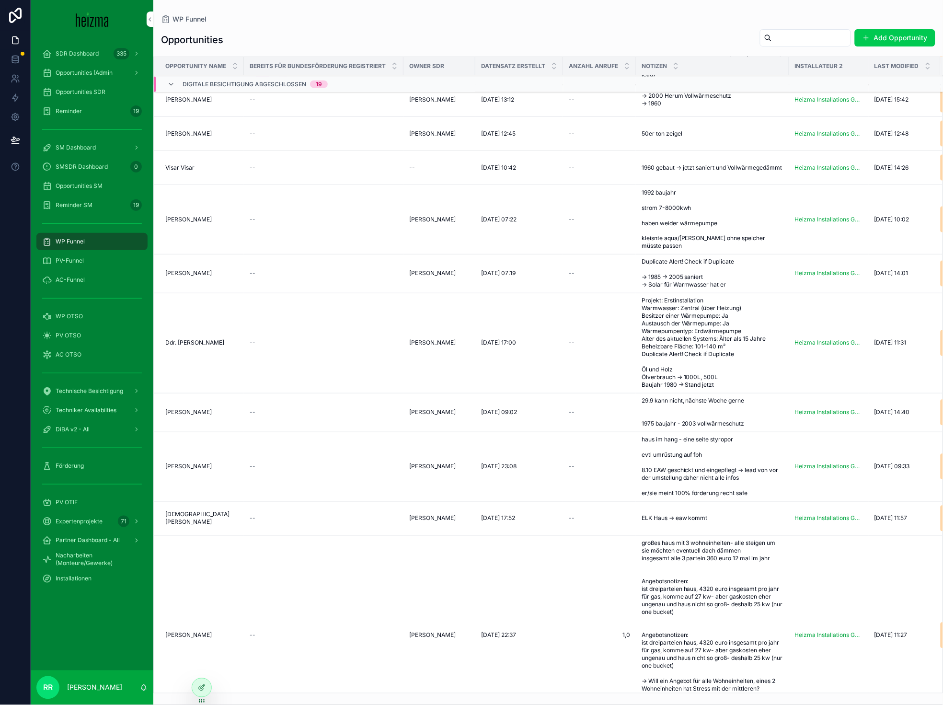
scroll to position [251, 0]
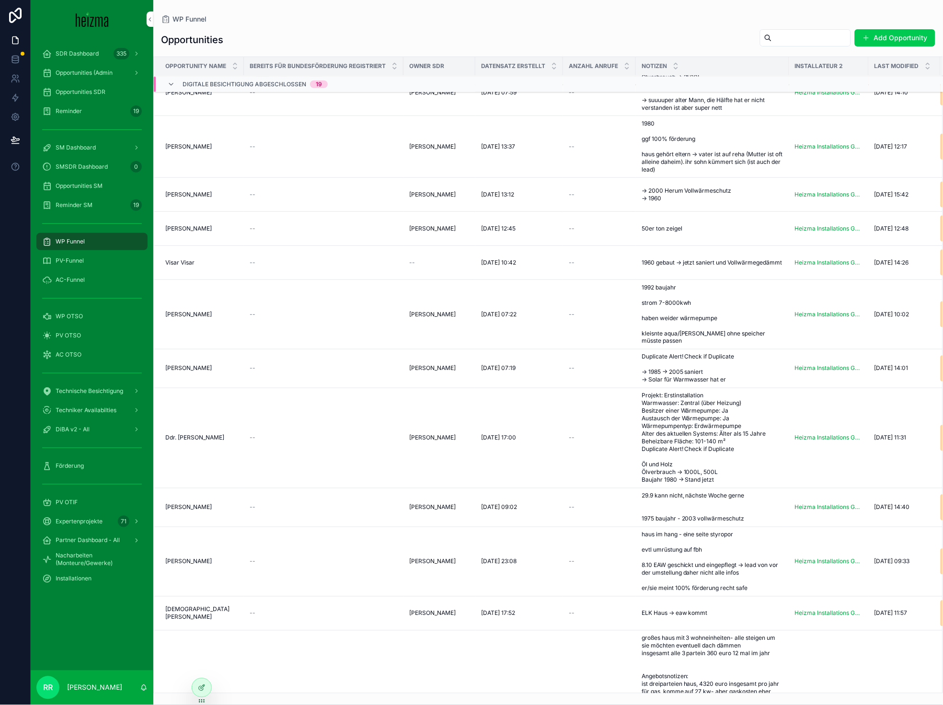
click at [197, 311] on td "Wolfgang Egermeier Wolfgang Egermeier" at bounding box center [199, 315] width 90 height 70
click at [198, 318] on span "[PERSON_NAME]" at bounding box center [188, 315] width 46 height 8
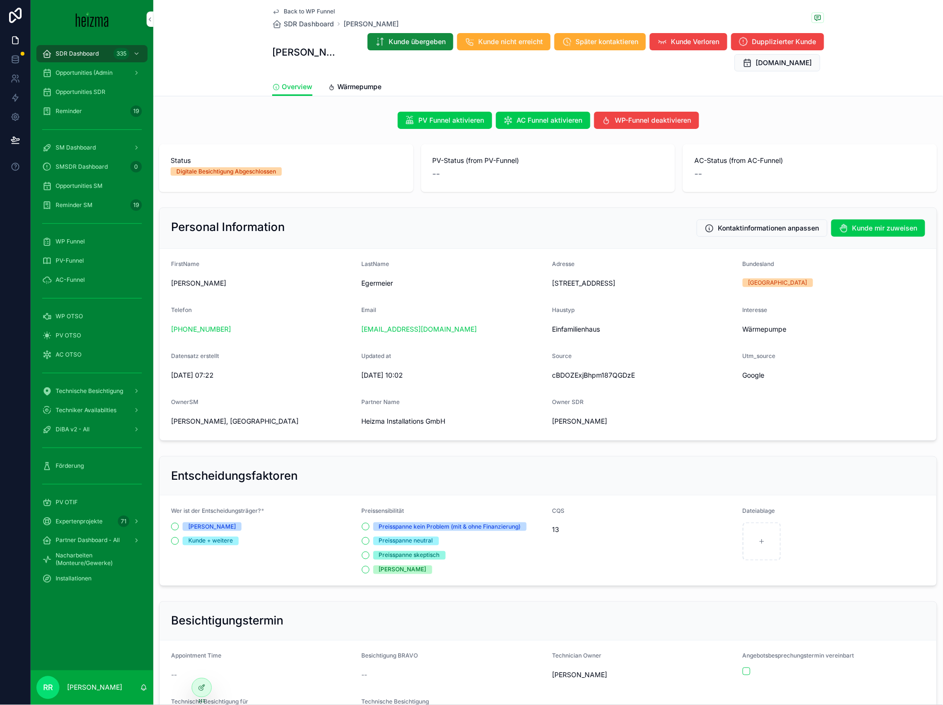
click at [382, 287] on span "Egermeier" at bounding box center [453, 284] width 183 height 10
copy span "Egermeier"
click at [360, 91] on link "Wärmepumpe" at bounding box center [355, 87] width 54 height 19
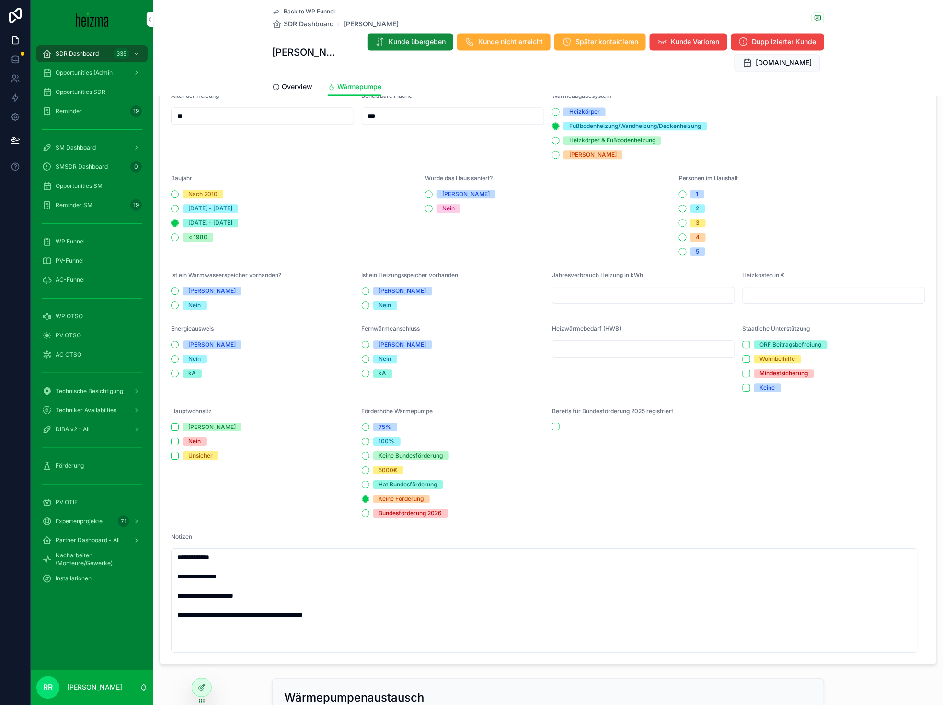
scroll to position [461, 0]
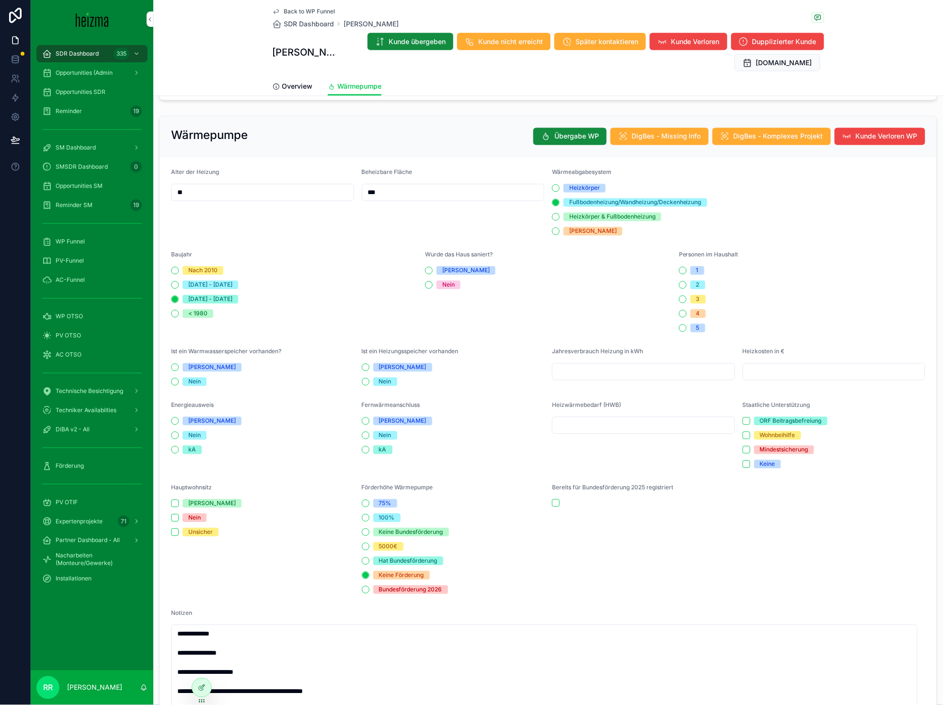
click at [319, 11] on span "Back to WP Funnel" at bounding box center [309, 12] width 51 height 8
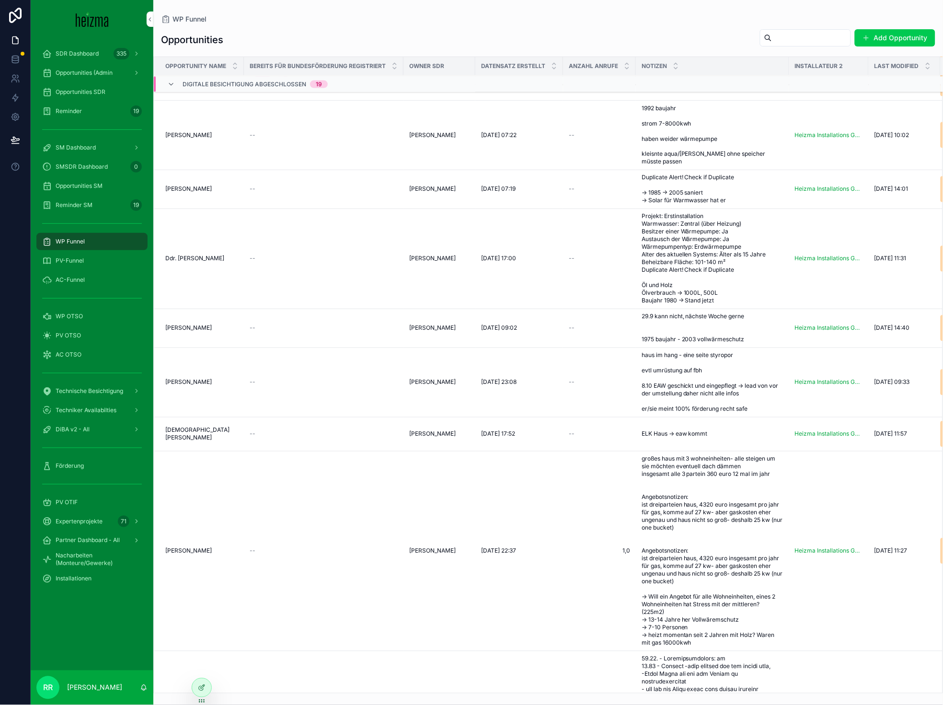
scroll to position [437, 0]
click at [209, 440] on span "[DEMOGRAPHIC_DATA][PERSON_NAME]" at bounding box center [201, 432] width 73 height 15
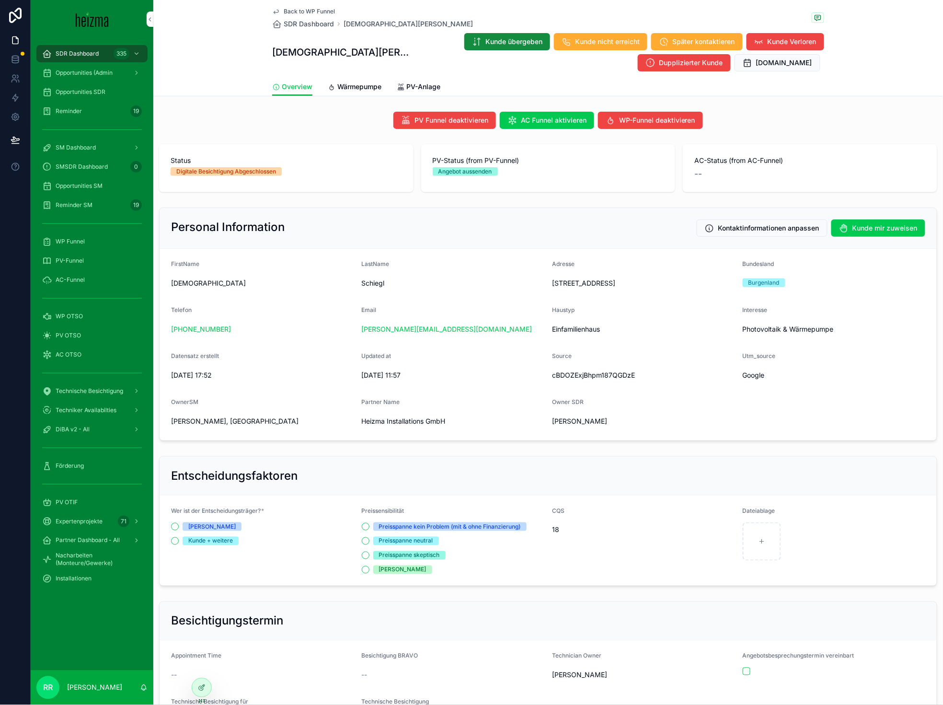
click at [379, 286] on span "Schiegl" at bounding box center [453, 284] width 183 height 10
copy span "Schiegl"
click at [349, 82] on span "Wärmepumpe" at bounding box center [359, 87] width 44 height 10
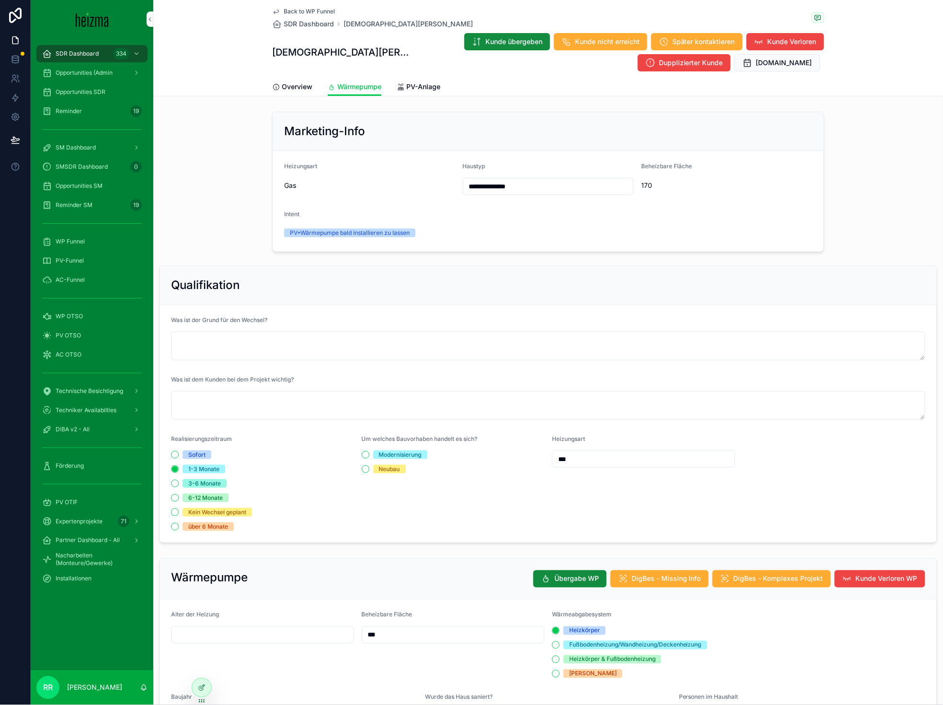
click at [290, 92] on link "Overview" at bounding box center [292, 87] width 40 height 19
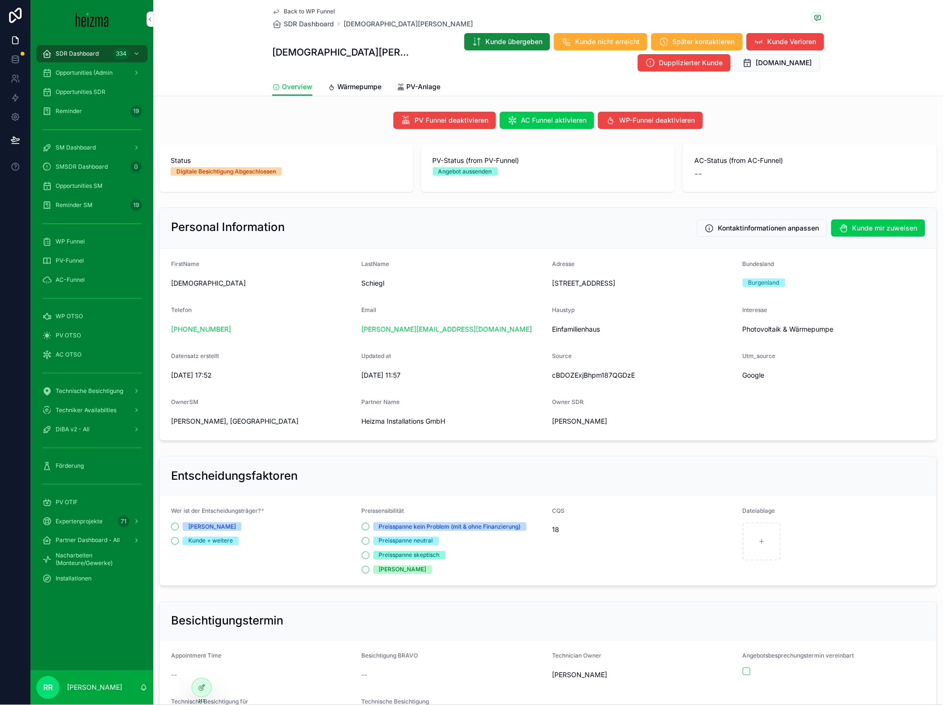
click at [291, 89] on span "Overview" at bounding box center [297, 87] width 31 height 10
click at [361, 87] on span "Wärmepumpe" at bounding box center [359, 87] width 44 height 10
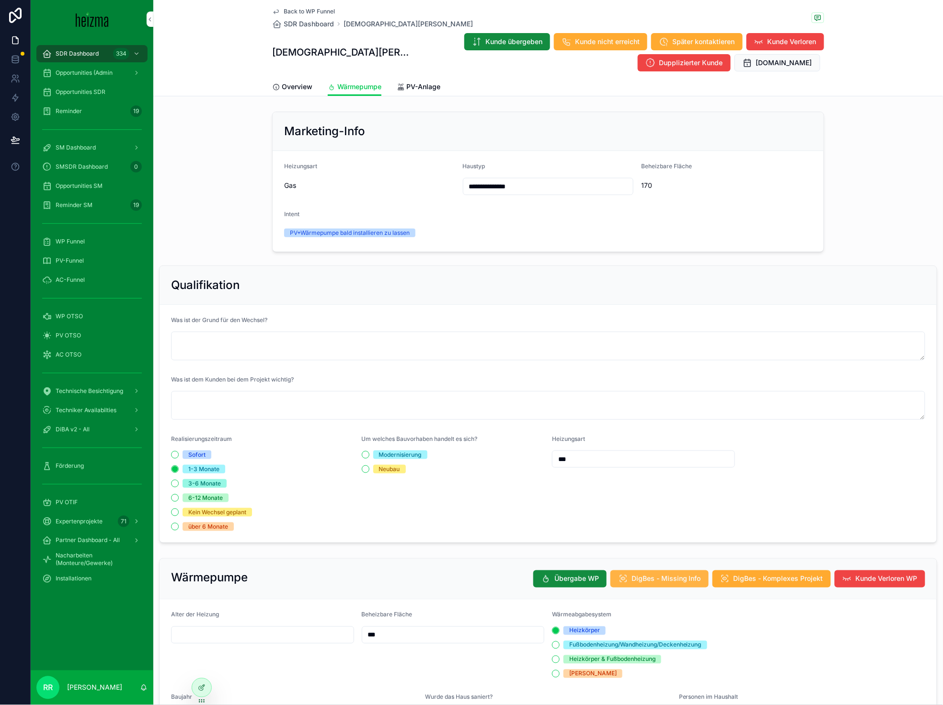
click at [669, 572] on button "DigBes - Missing Info" at bounding box center [660, 578] width 98 height 17
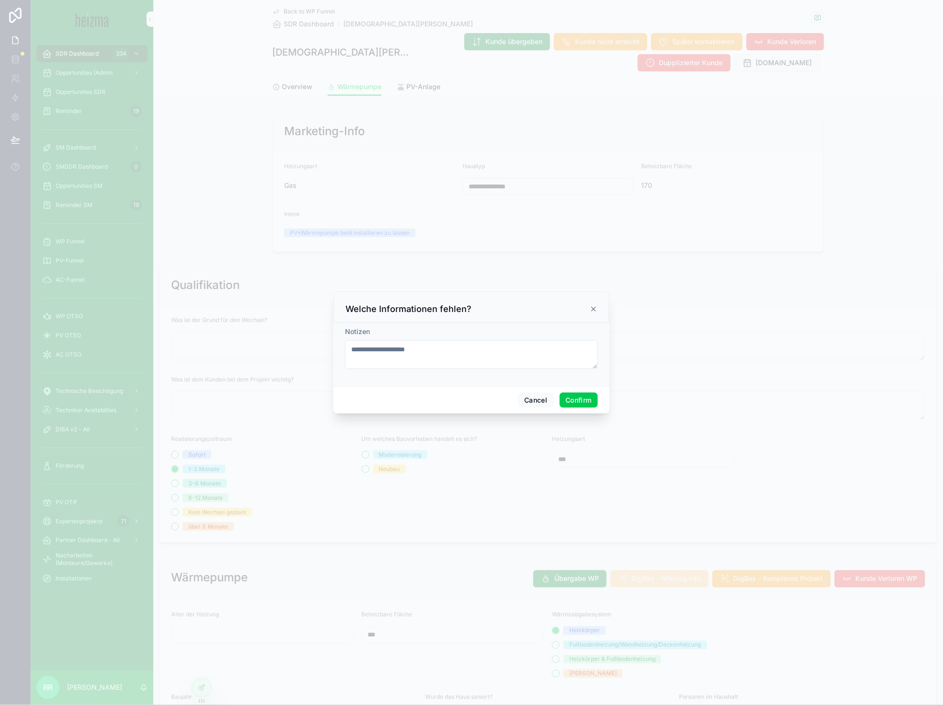
click at [586, 407] on button "Confirm" at bounding box center [579, 400] width 38 height 15
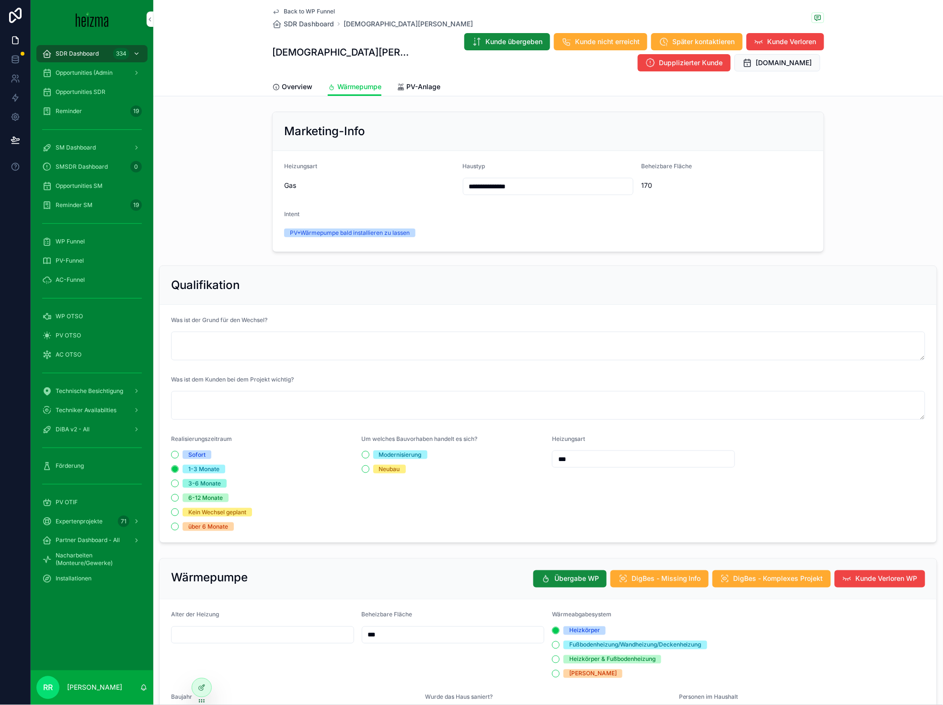
click at [82, 54] on span "SDR Dashboard" at bounding box center [77, 54] width 43 height 8
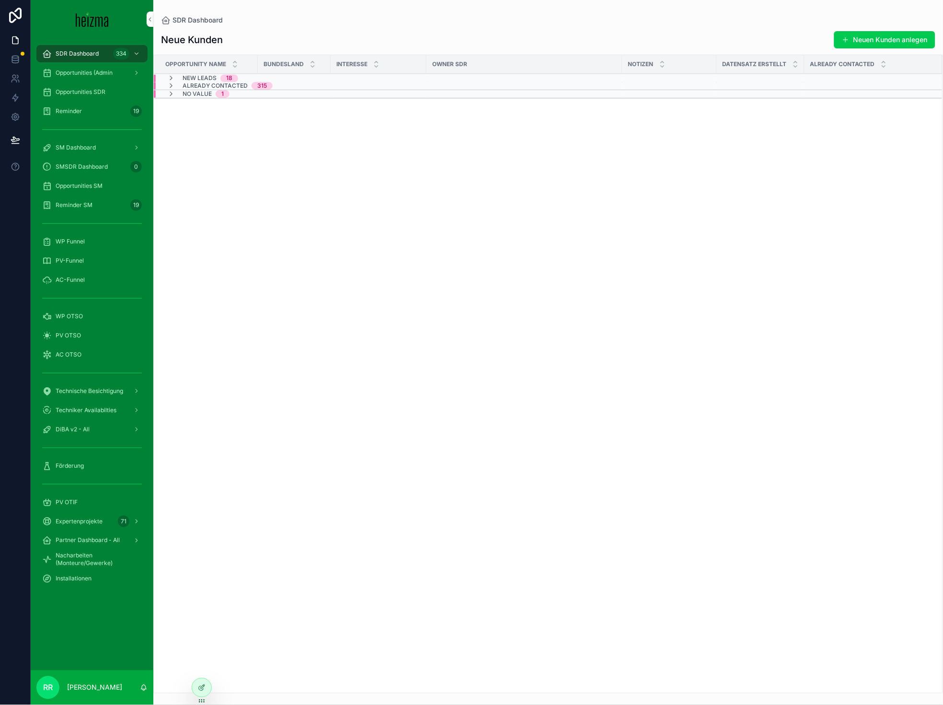
click at [89, 231] on div "SDR Dashboard 334 Opportunities (Admin Opportunities SDR Reminder 19 SM Dashboa…" at bounding box center [92, 316] width 123 height 545
click at [86, 243] on div "WP Funnel" at bounding box center [92, 241] width 100 height 15
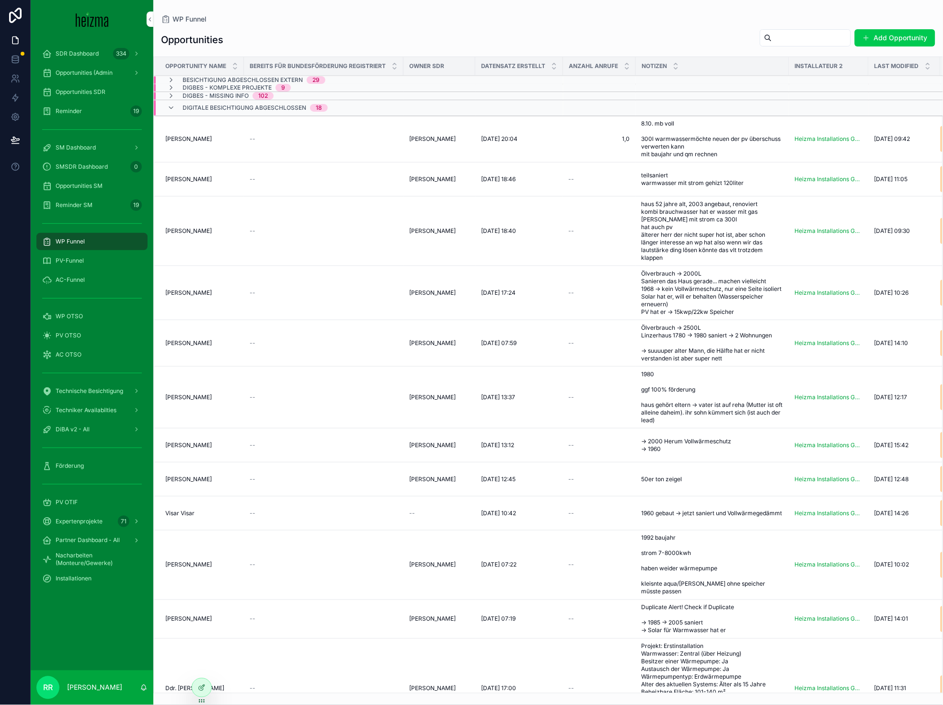
click at [221, 92] on span "DigBes - Missing Info" at bounding box center [216, 96] width 66 height 8
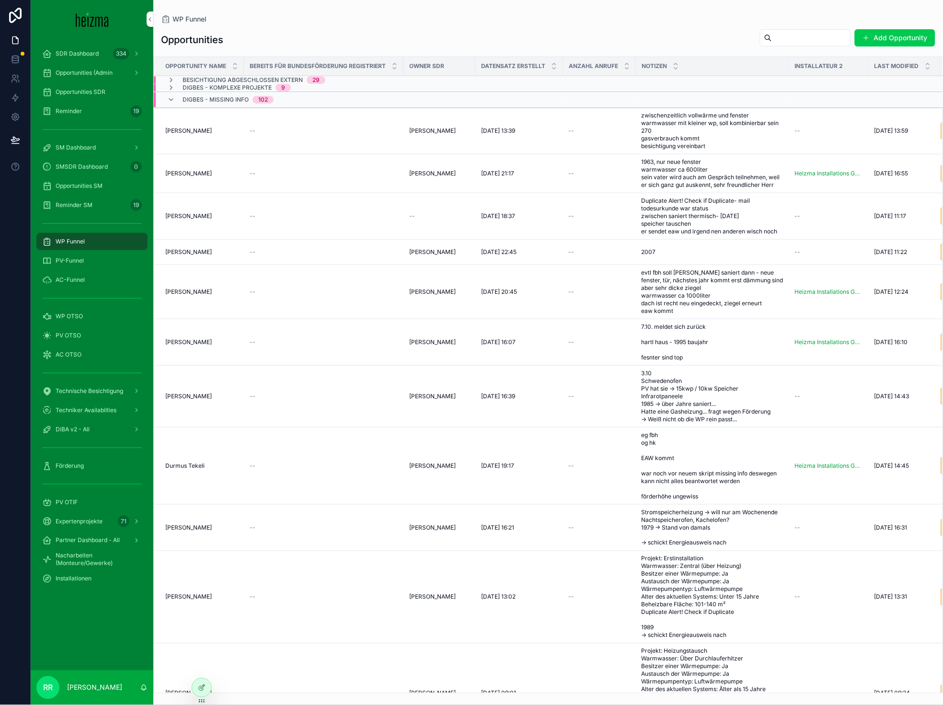
click at [818, 31] on input "scrollable content" at bounding box center [811, 37] width 79 height 13
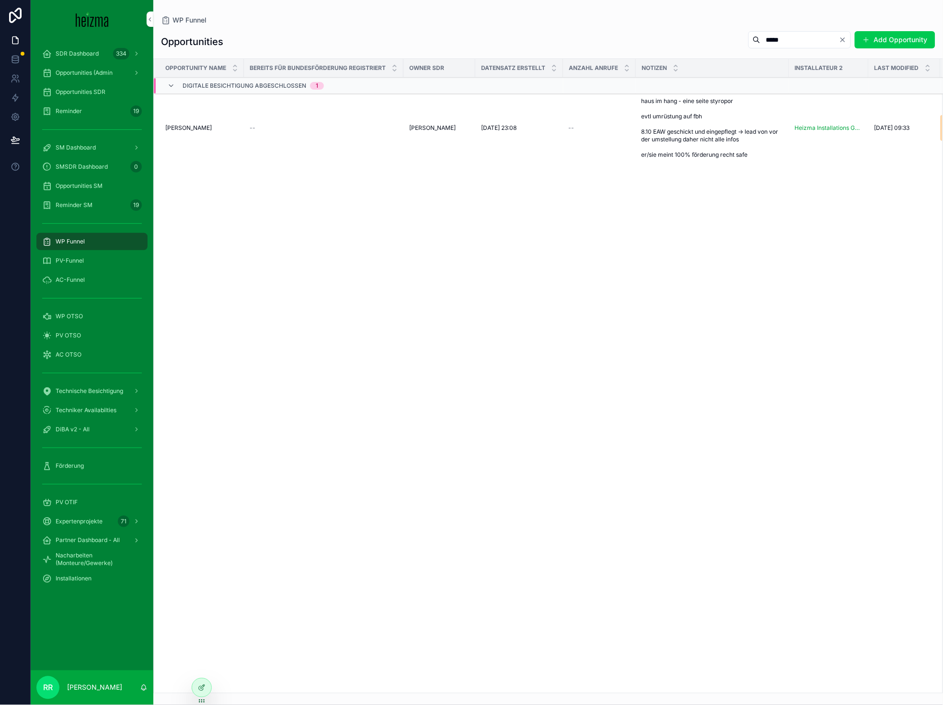
type input "*****"
click at [184, 142] on td "Danut Danet Danut Danet" at bounding box center [199, 128] width 90 height 70
click at [185, 138] on td "Danut Danet Danut Danet" at bounding box center [199, 128] width 90 height 70
click at [192, 123] on td "Danut Danet Danut Danet" at bounding box center [199, 128] width 90 height 70
click at [192, 130] on span "[PERSON_NAME]" at bounding box center [188, 128] width 46 height 8
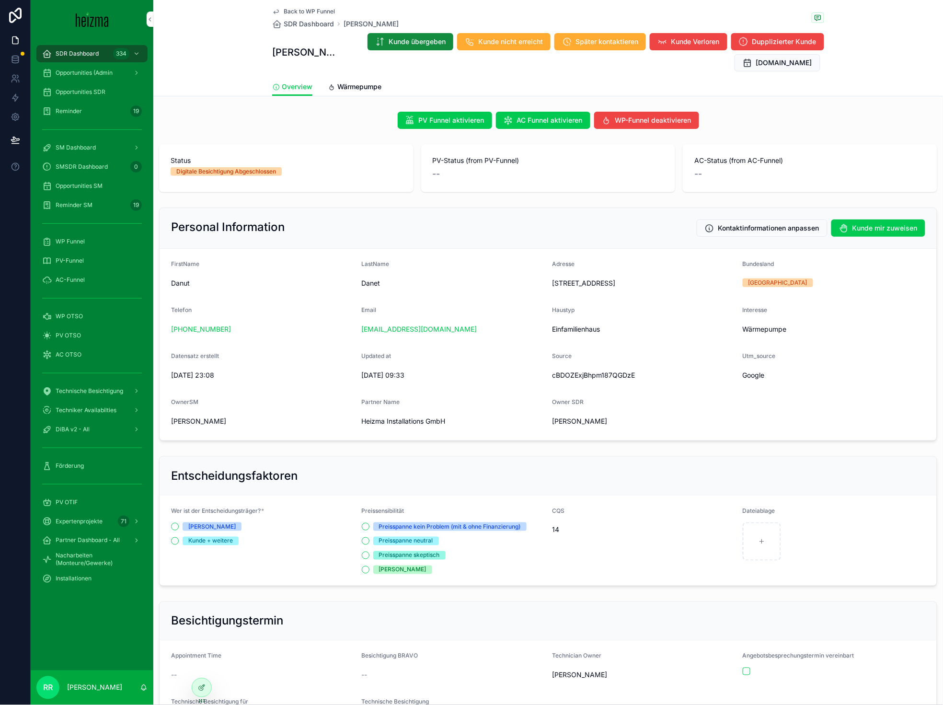
click at [351, 76] on div "Back to WP Funnel SDR Dashboard Danut Danet Danut Danet Kunde übergeben Kunde n…" at bounding box center [548, 39] width 552 height 78
click at [351, 83] on span "Wärmepumpe" at bounding box center [359, 87] width 44 height 10
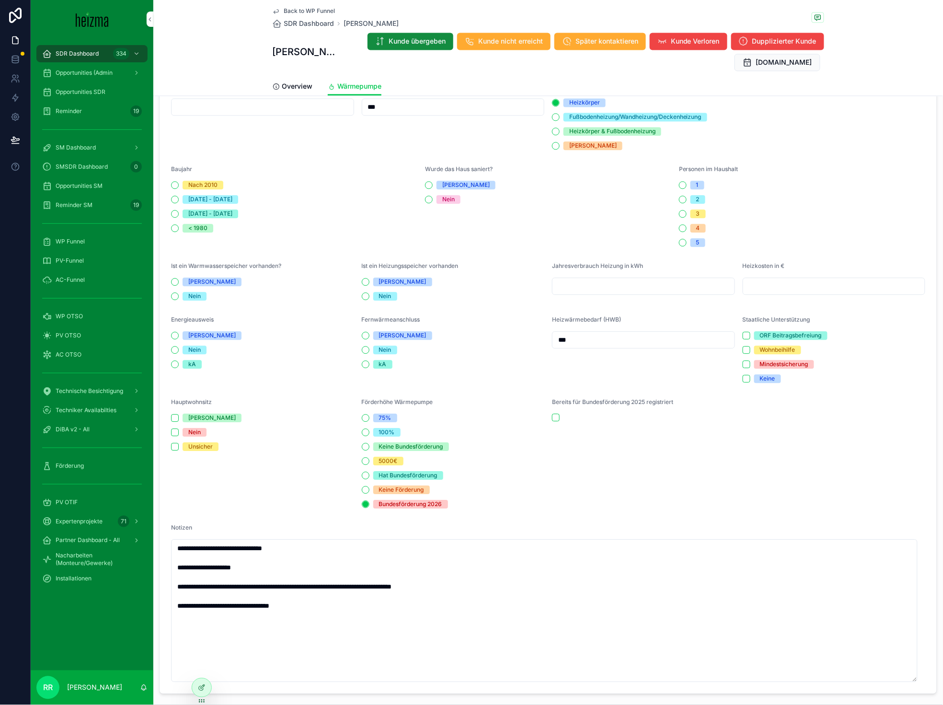
scroll to position [674, 0]
